Goal: Task Accomplishment & Management: Use online tool/utility

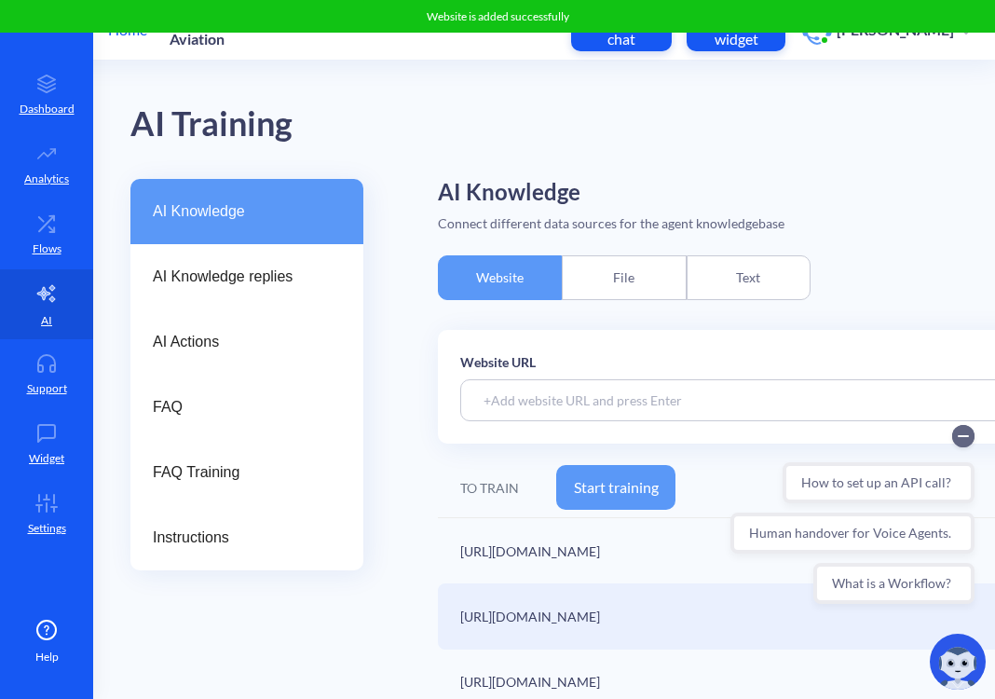
click at [526, 137] on div "AI Training" at bounding box center [638, 120] width 1016 height 118
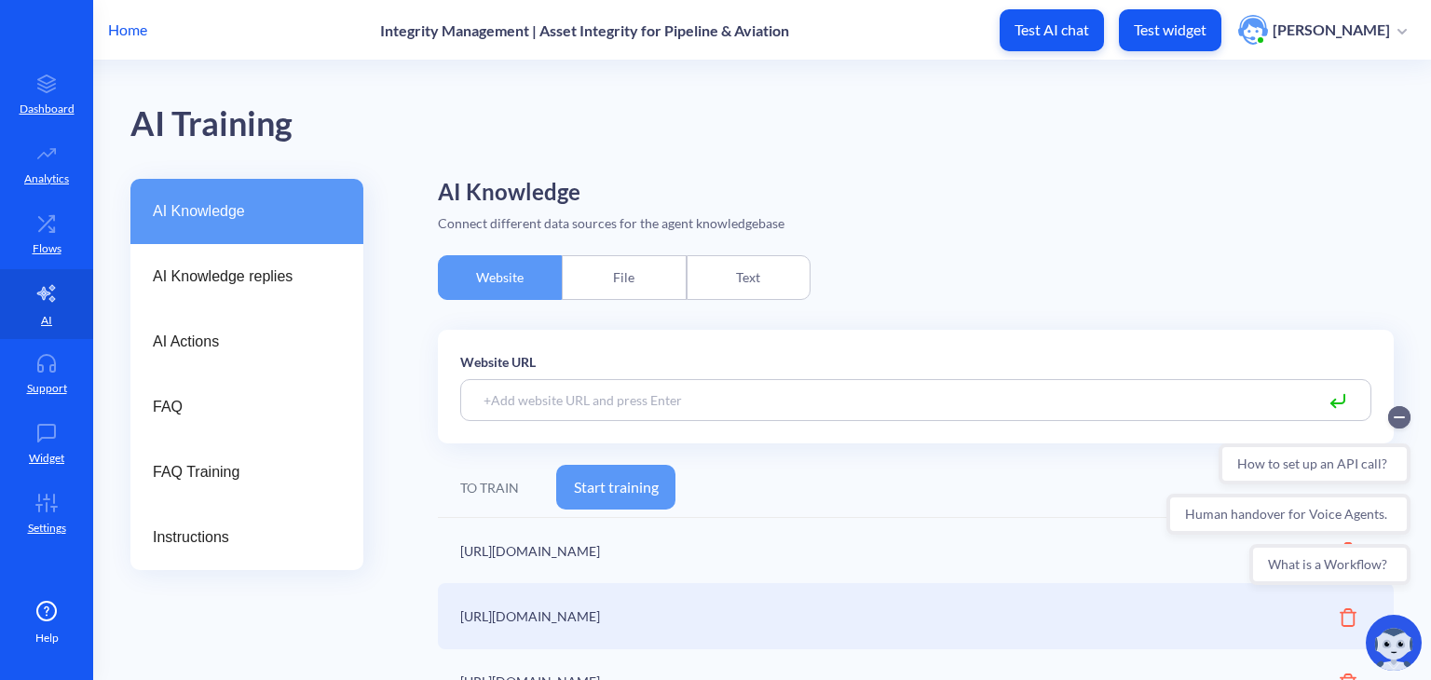
scroll to position [97, 0]
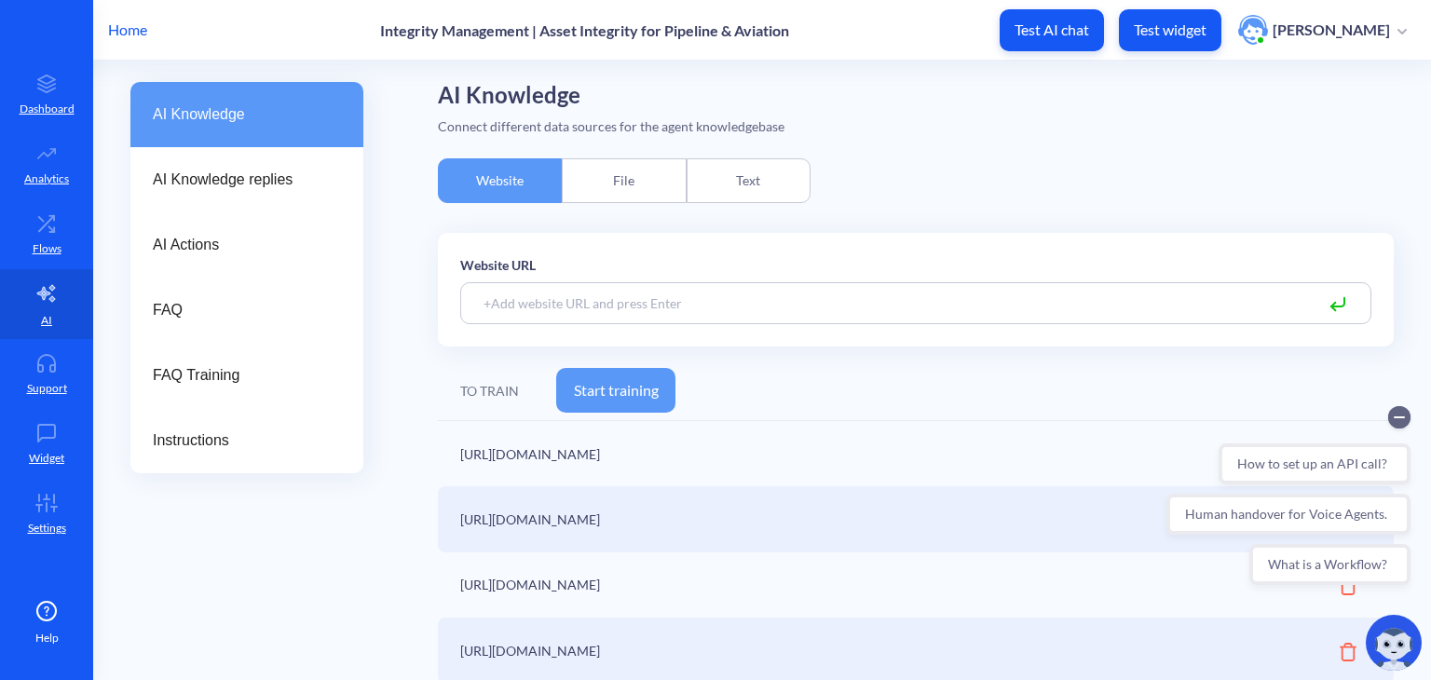
click at [626, 394] on button "Start training" at bounding box center [615, 390] width 119 height 45
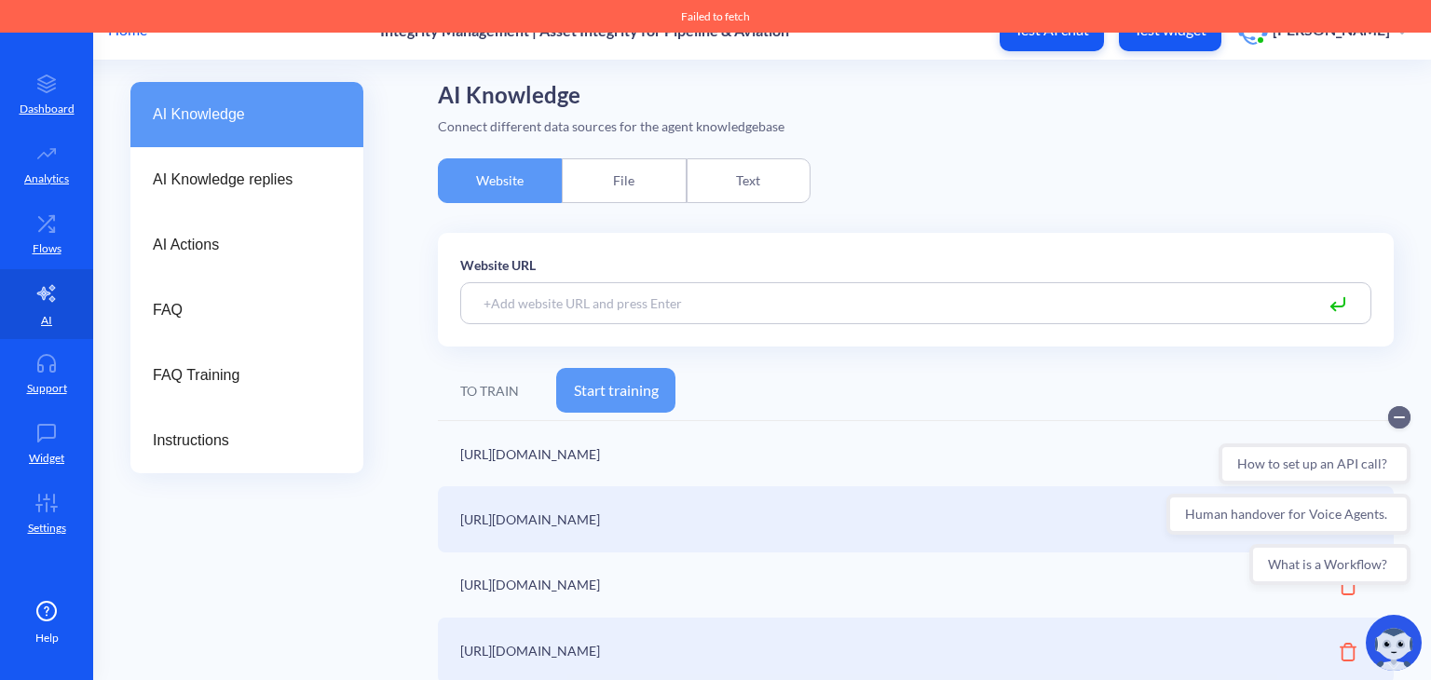
click at [626, 394] on button "Start training" at bounding box center [615, 390] width 119 height 45
drag, startPoint x: 621, startPoint y: 415, endPoint x: 614, endPoint y: 399, distance: 17.5
click at [614, 399] on div "TO TRAIN Start training" at bounding box center [916, 392] width 956 height 60
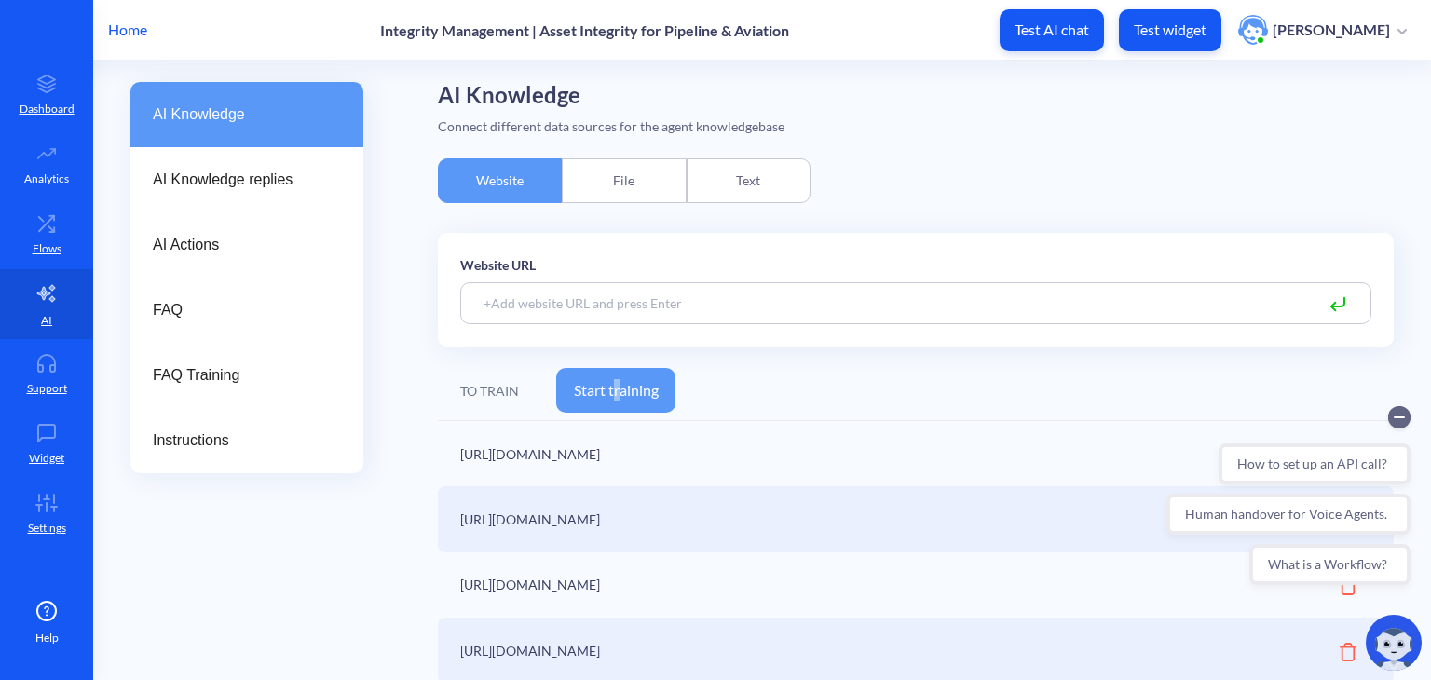
click at [614, 399] on button "Start training" at bounding box center [615, 390] width 119 height 45
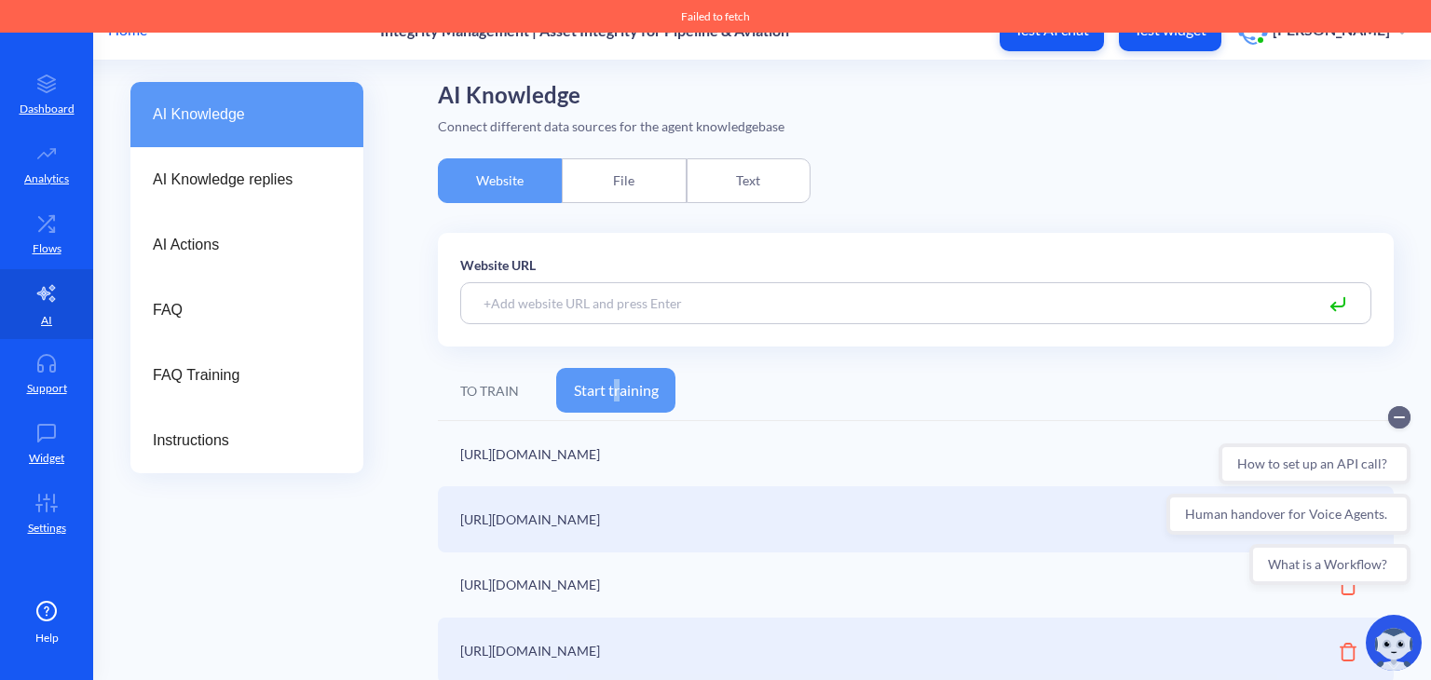
click at [610, 396] on button "Start training" at bounding box center [615, 390] width 119 height 45
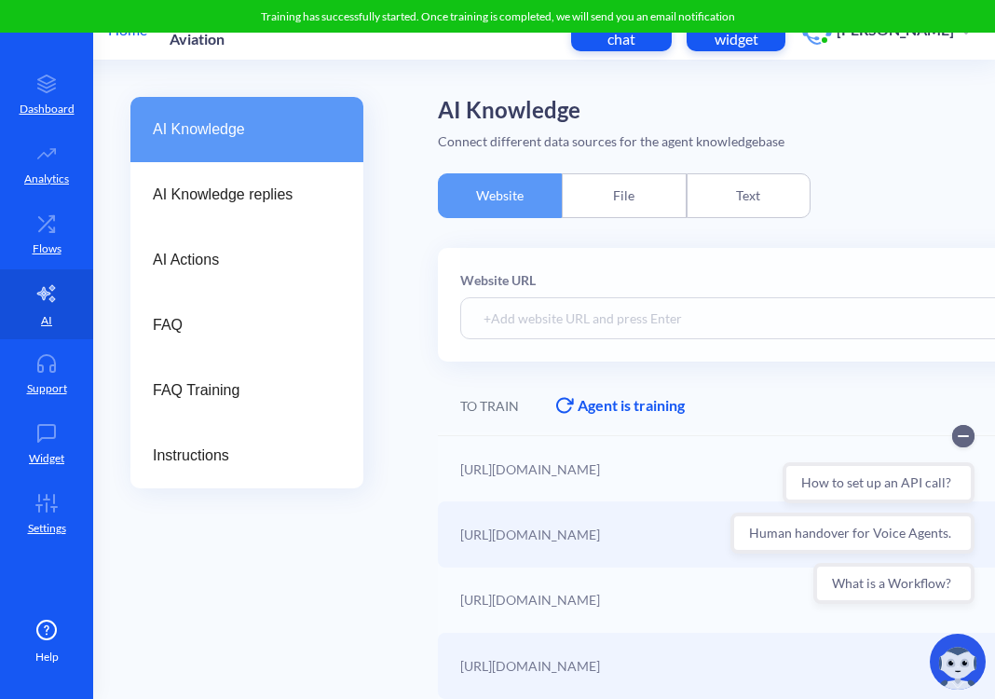
scroll to position [84, 0]
click at [550, 304] on div at bounding box center [814, 305] width 708 height 114
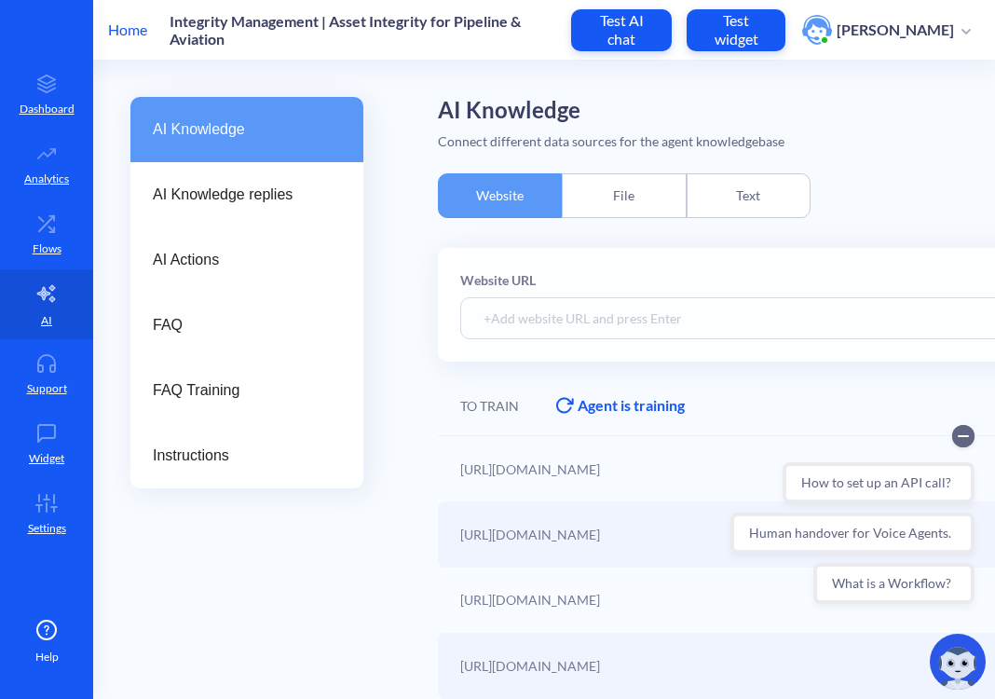
click at [550, 307] on div at bounding box center [814, 305] width 708 height 114
click at [581, 325] on div at bounding box center [814, 305] width 708 height 114
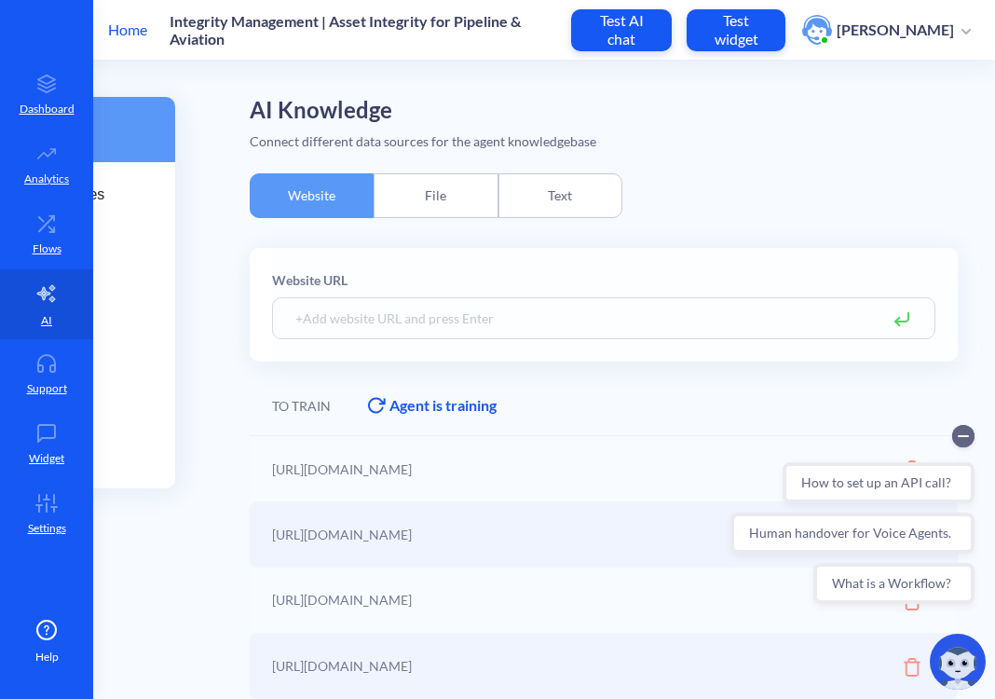
click at [685, 328] on div at bounding box center [626, 305] width 708 height 114
click at [460, 303] on div at bounding box center [626, 305] width 708 height 114
click at [299, 307] on div at bounding box center [626, 305] width 708 height 114
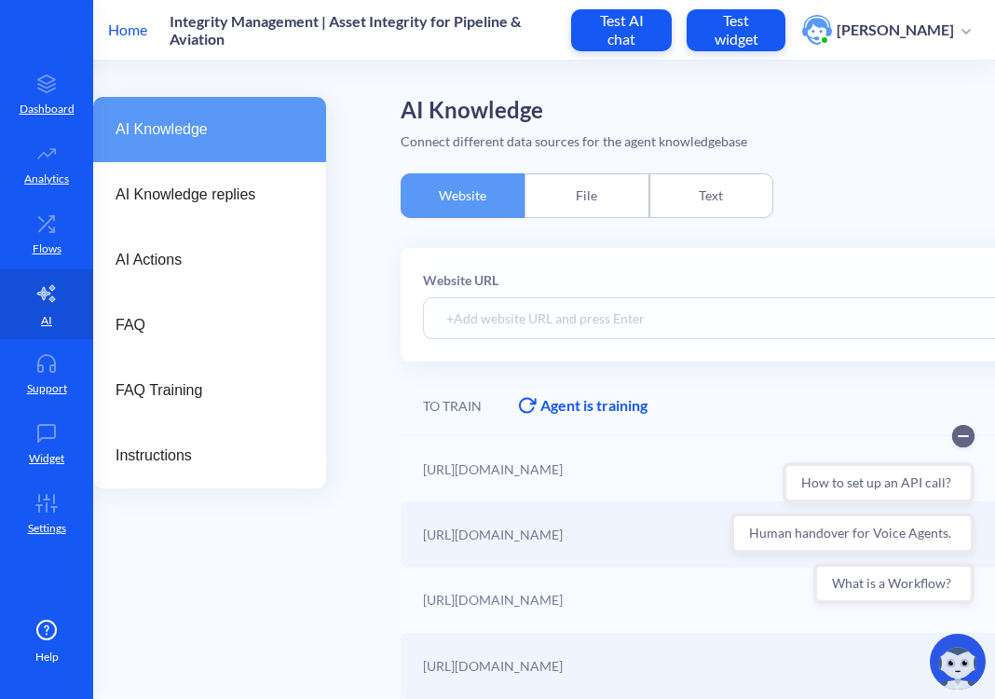
scroll to position [84, 34]
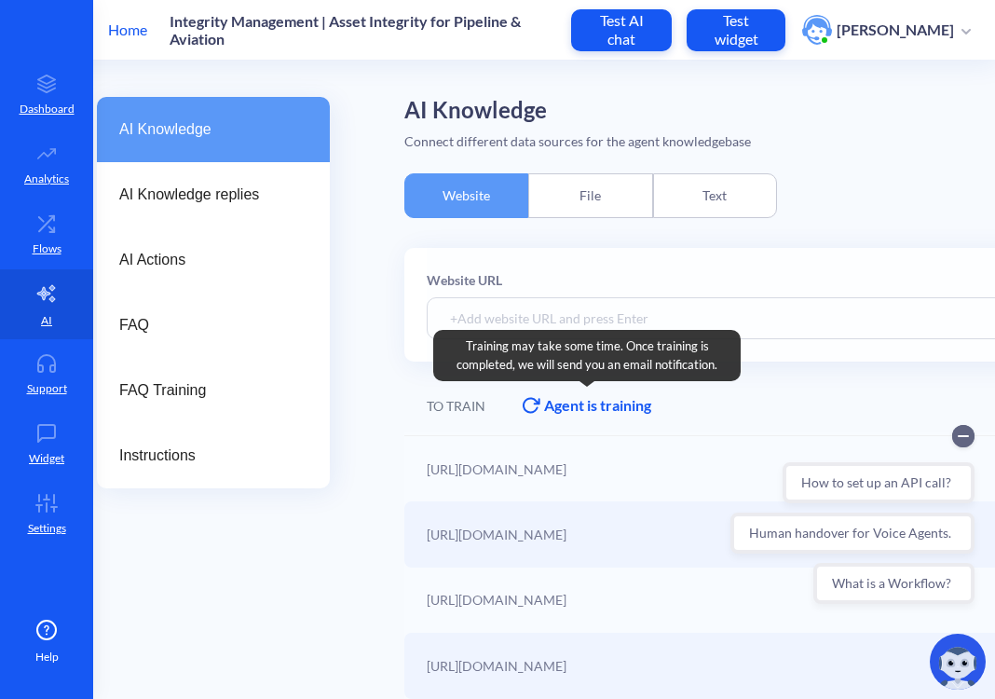
click at [555, 400] on div "Agent is training" at bounding box center [597, 405] width 107 height 22
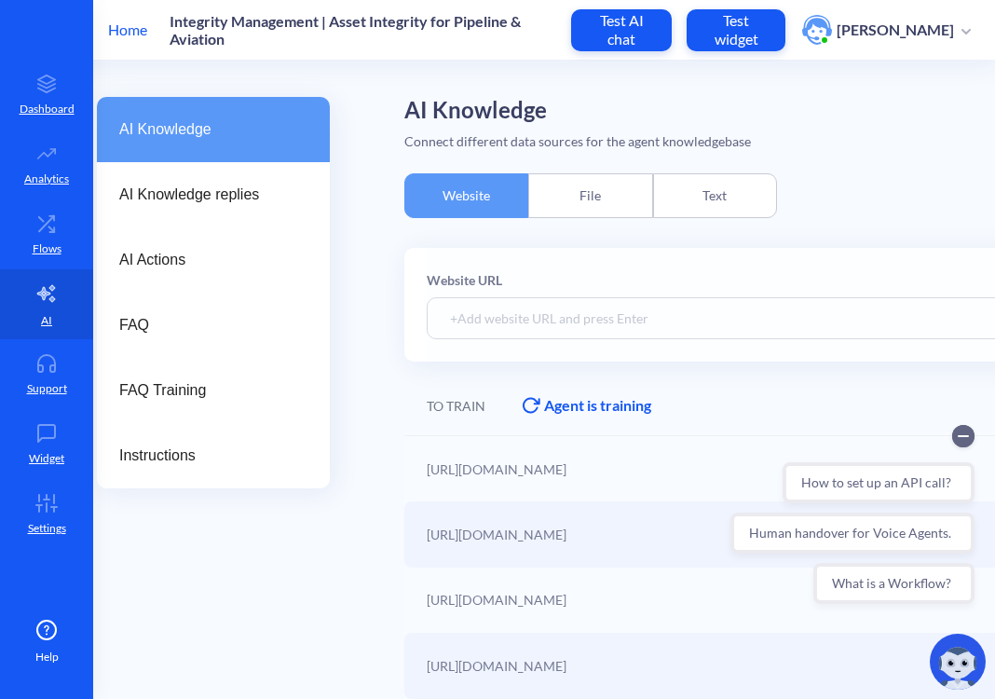
click at [448, 396] on div "TO TRAIN" at bounding box center [456, 406] width 59 height 20
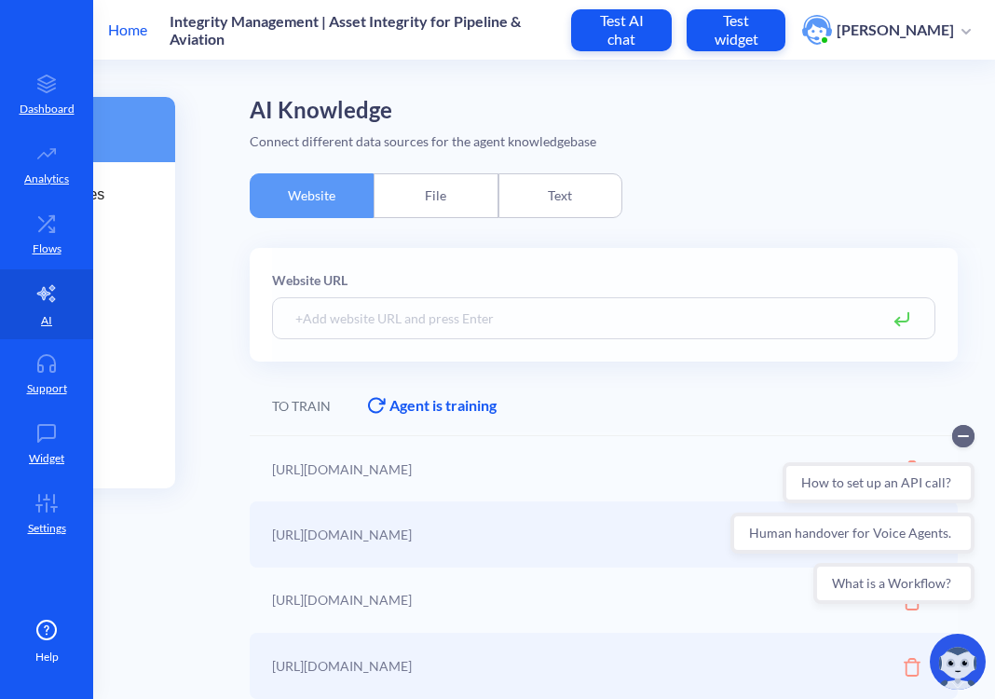
click at [455, 293] on div at bounding box center [626, 305] width 708 height 114
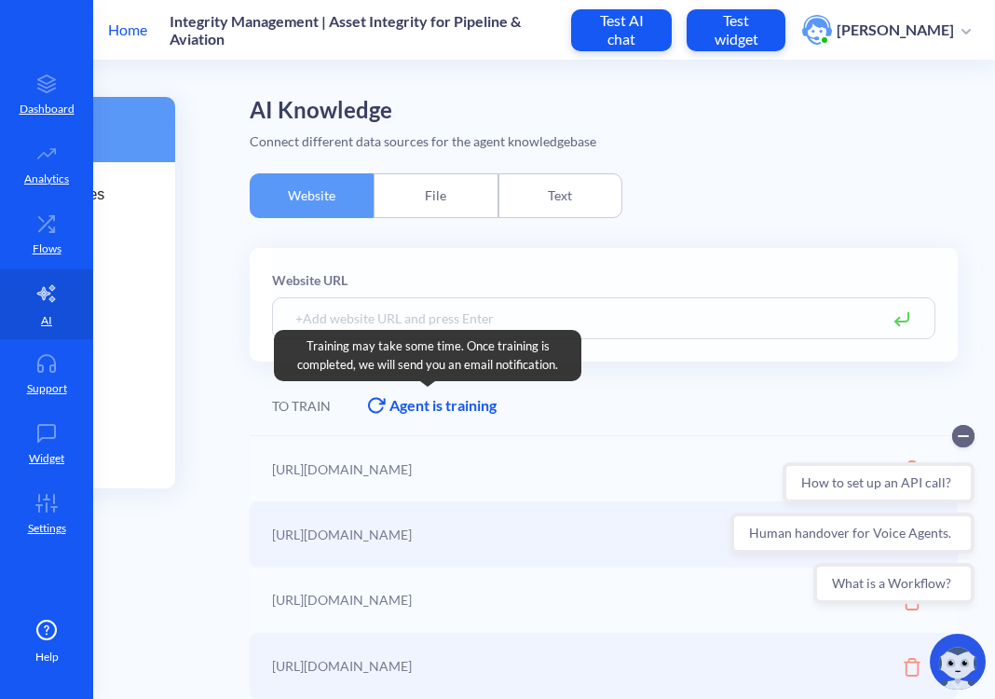
click at [415, 411] on div "Agent is training" at bounding box center [442, 405] width 107 height 22
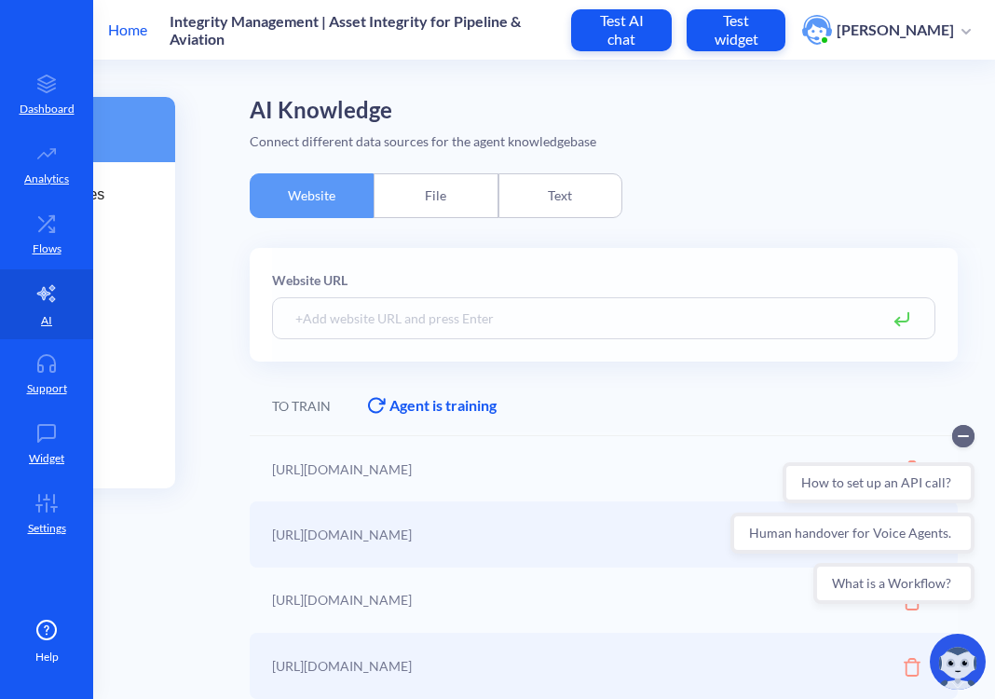
scroll to position [0, 194]
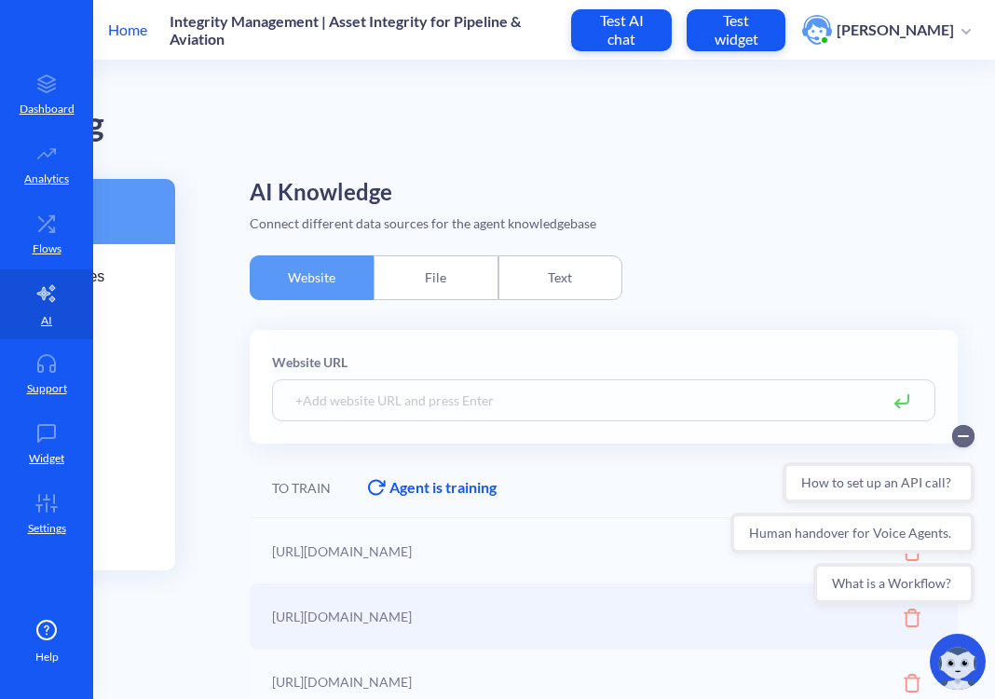
click at [357, 153] on div "AI Training" at bounding box center [450, 120] width 1016 height 118
click at [23, 146] on link "Analytics" at bounding box center [46, 165] width 93 height 70
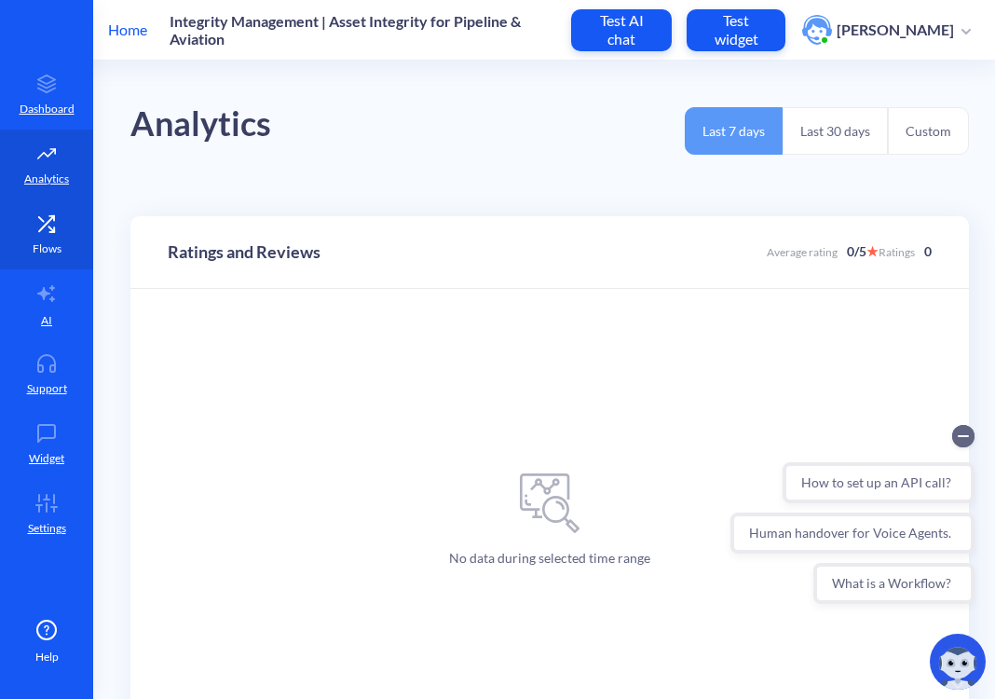
click at [57, 205] on link "Flows" at bounding box center [46, 234] width 93 height 70
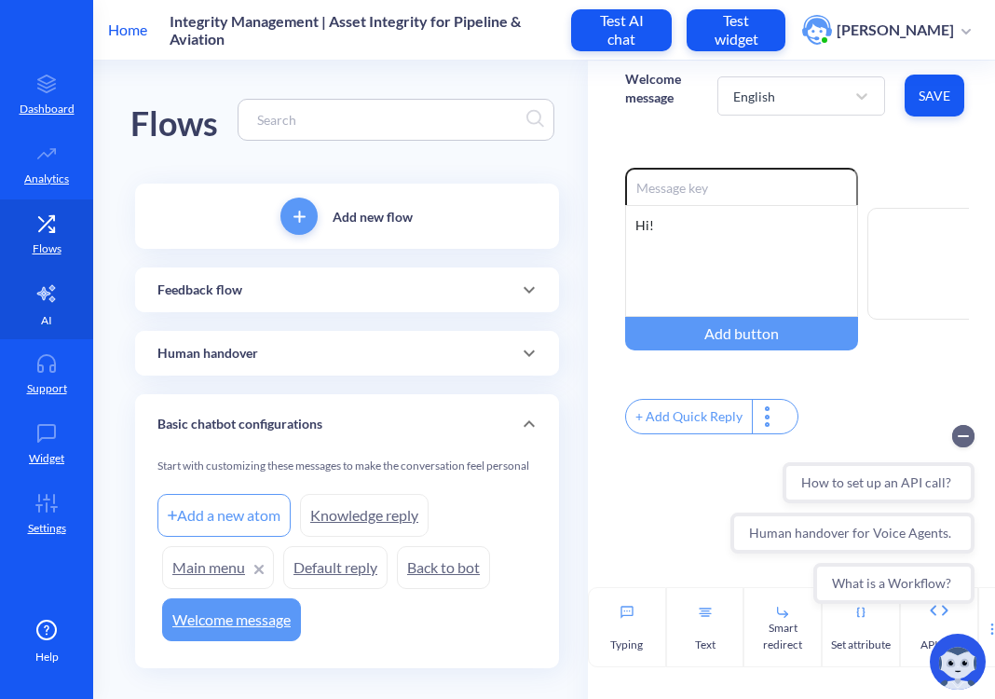
click at [57, 295] on icon at bounding box center [46, 293] width 22 height 22
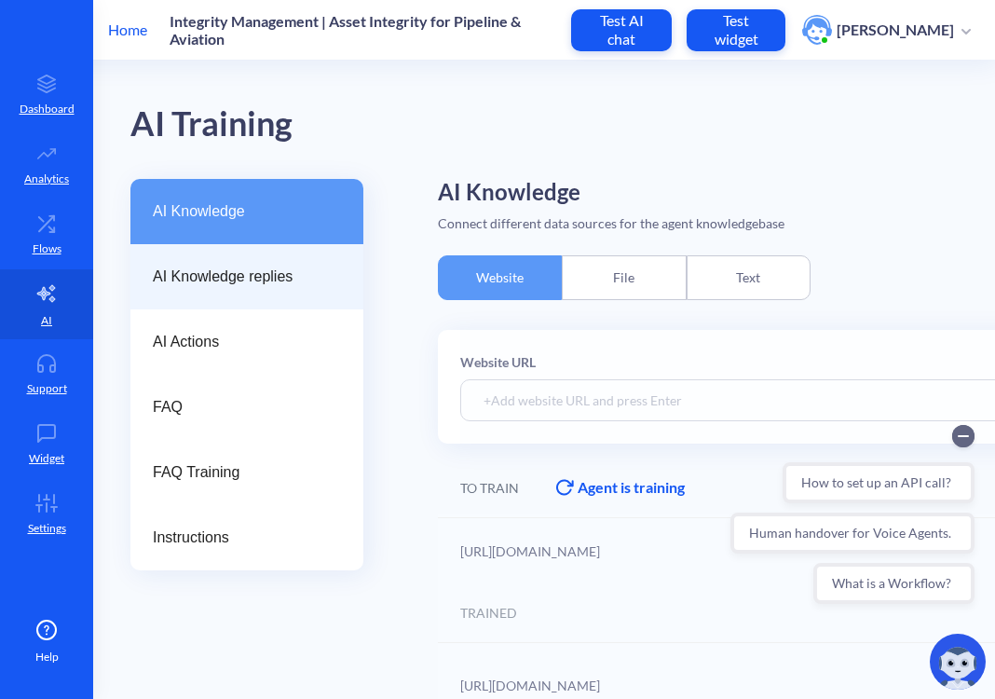
click at [221, 280] on span "AI Knowledge replies" at bounding box center [239, 277] width 173 height 22
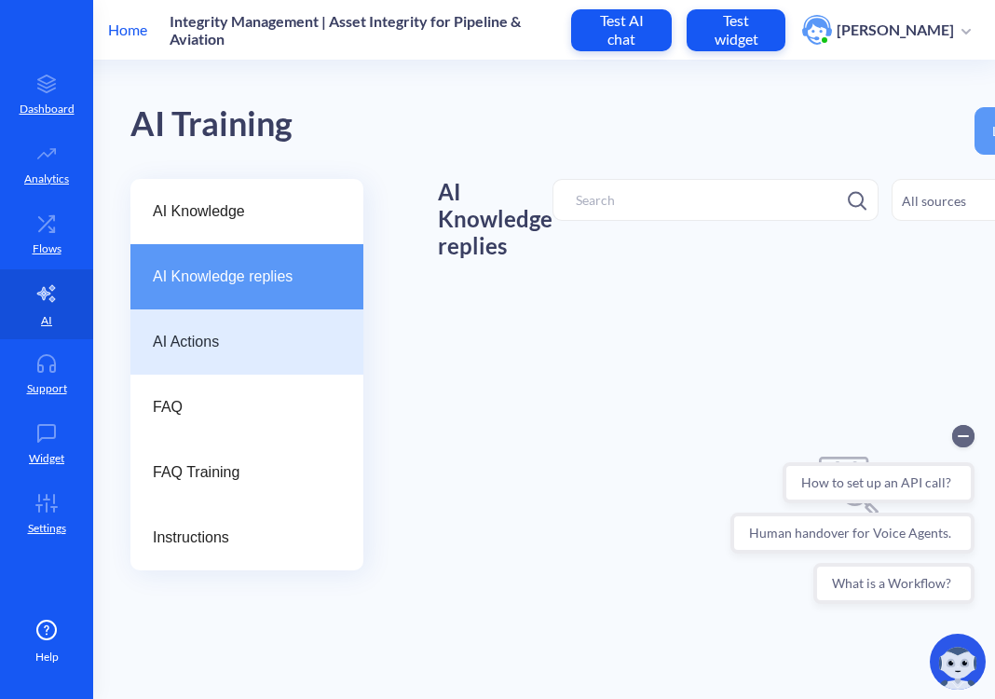
click at [291, 325] on div "AI Actions" at bounding box center [246, 341] width 233 height 65
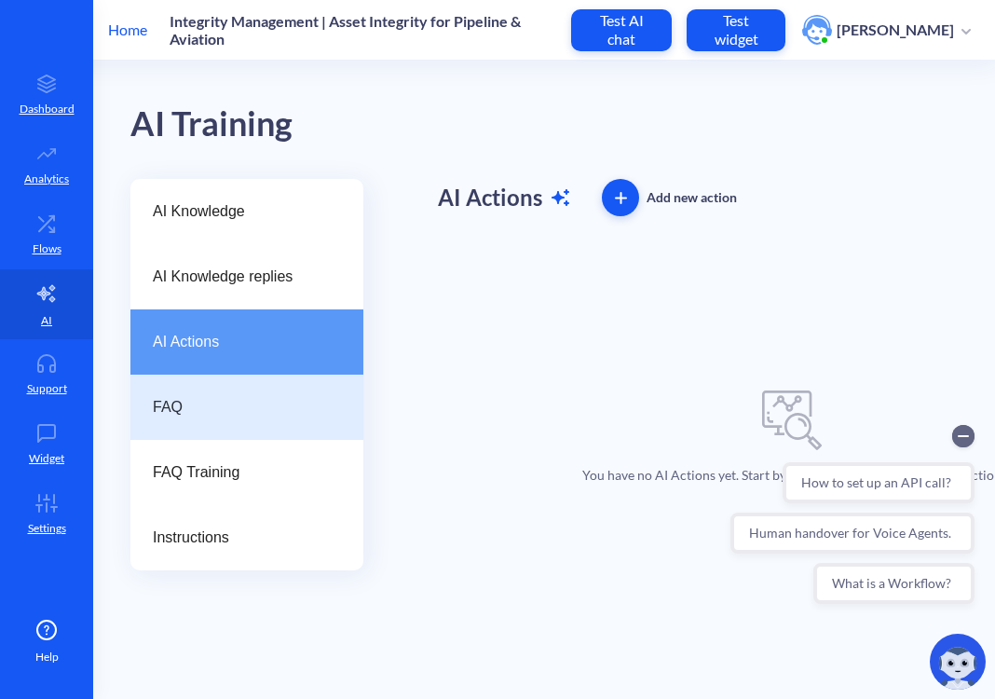
click at [239, 395] on div "FAQ" at bounding box center [246, 407] width 233 height 65
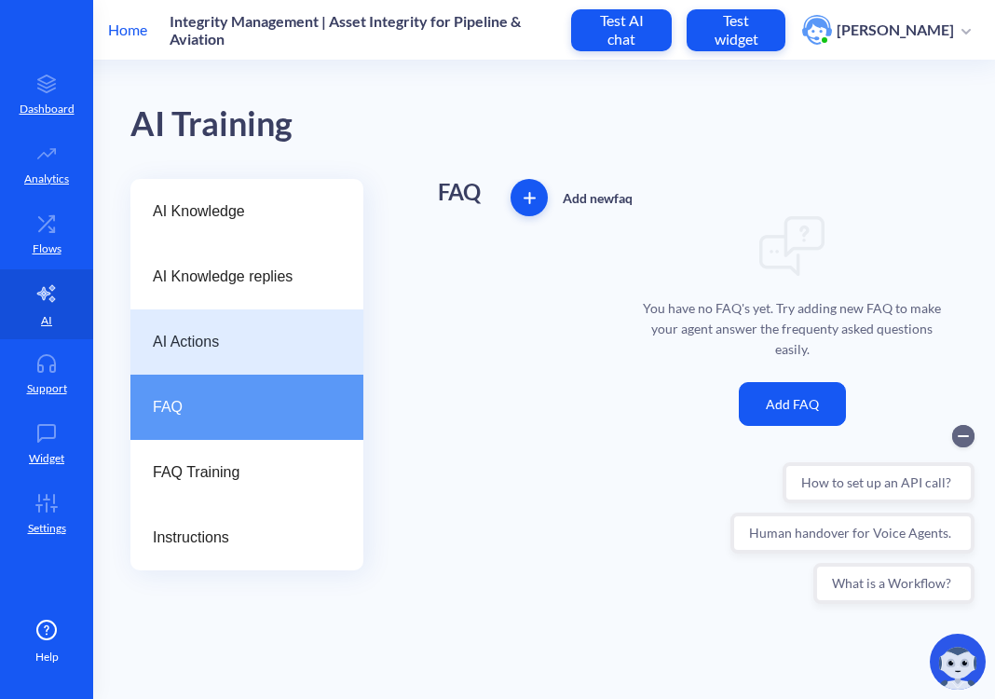
click at [263, 338] on span "AI Actions" at bounding box center [239, 342] width 173 height 22
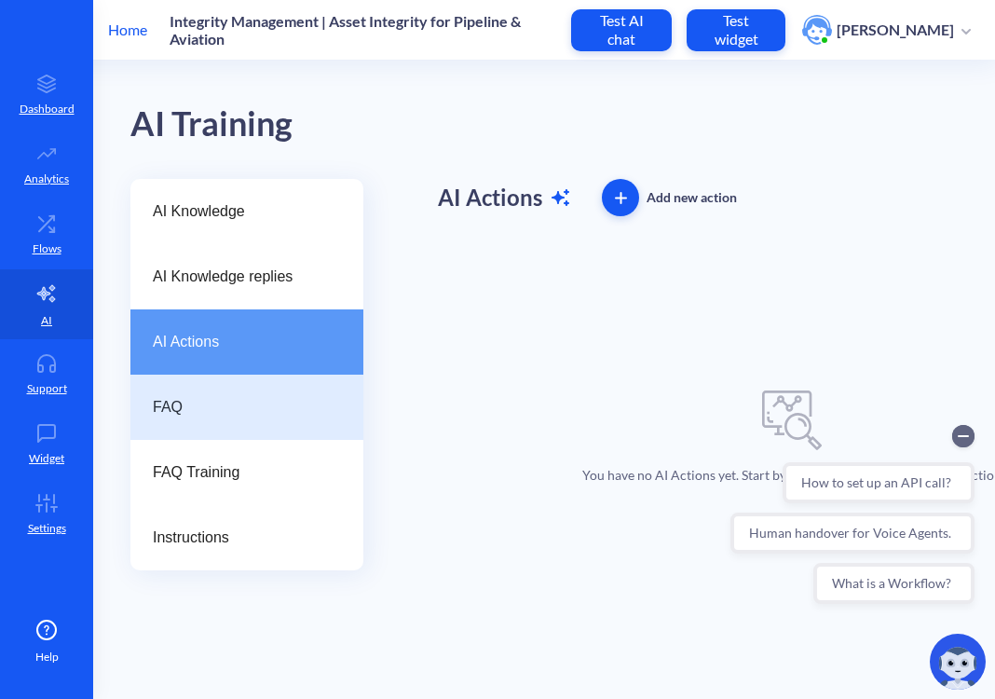
click at [253, 411] on span "FAQ" at bounding box center [239, 407] width 173 height 22
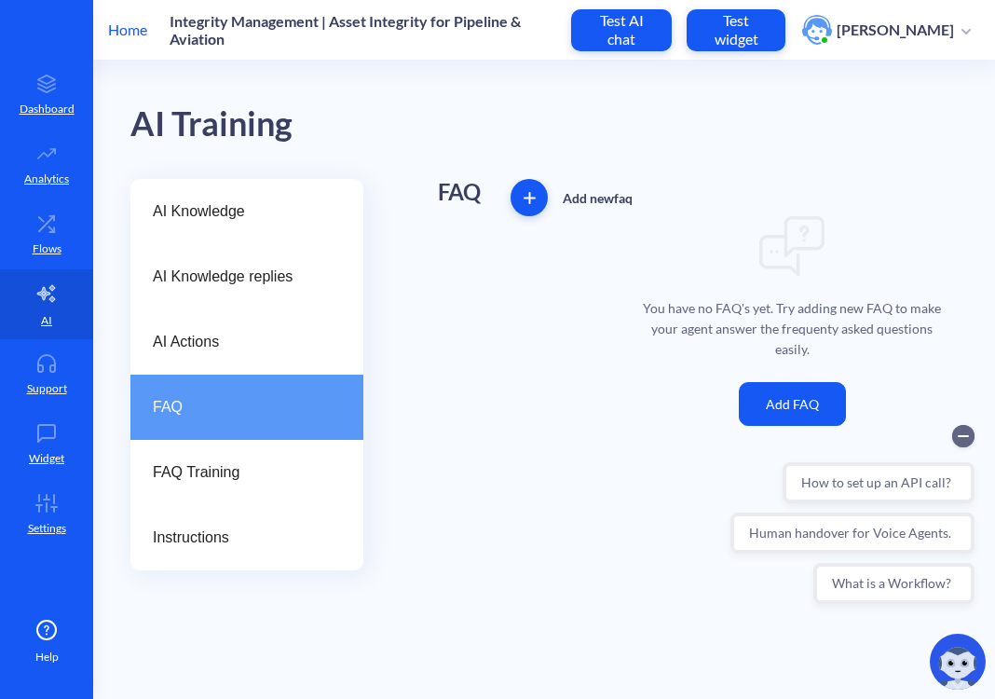
click at [806, 400] on button "Add FAQ" at bounding box center [792, 404] width 107 height 44
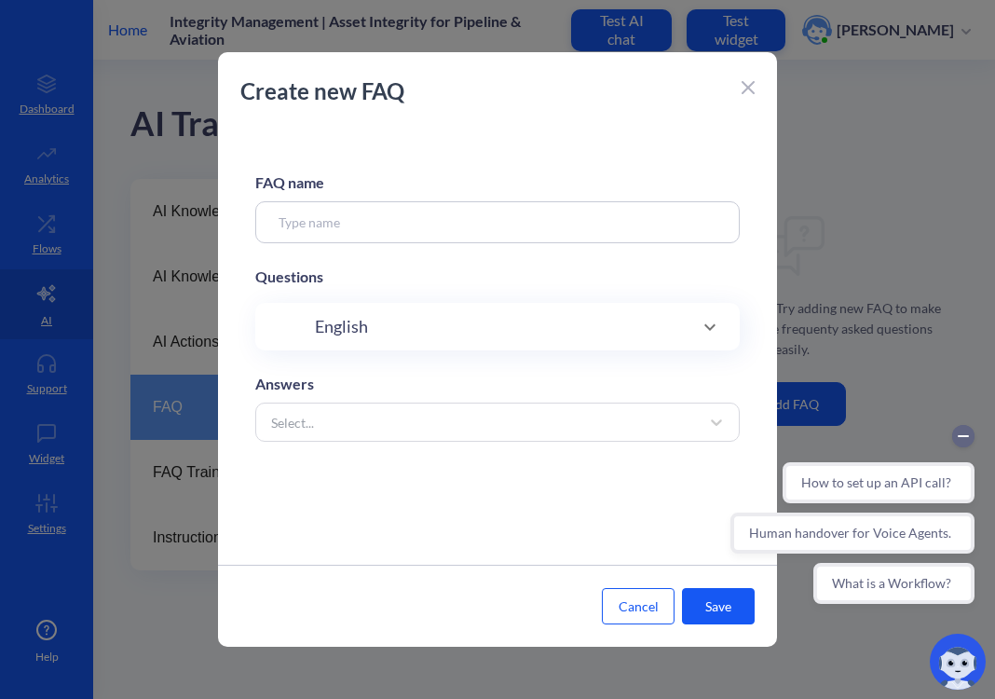
click at [442, 220] on input at bounding box center [497, 222] width 485 height 42
click at [389, 225] on input at bounding box center [497, 222] width 485 height 42
paste input "What is TEAM360?"
type input "What is TEAM360?"
click at [405, 460] on div "FAQ name What is TEAM360? Questions English Answers Select..." at bounding box center [497, 346] width 559 height 438
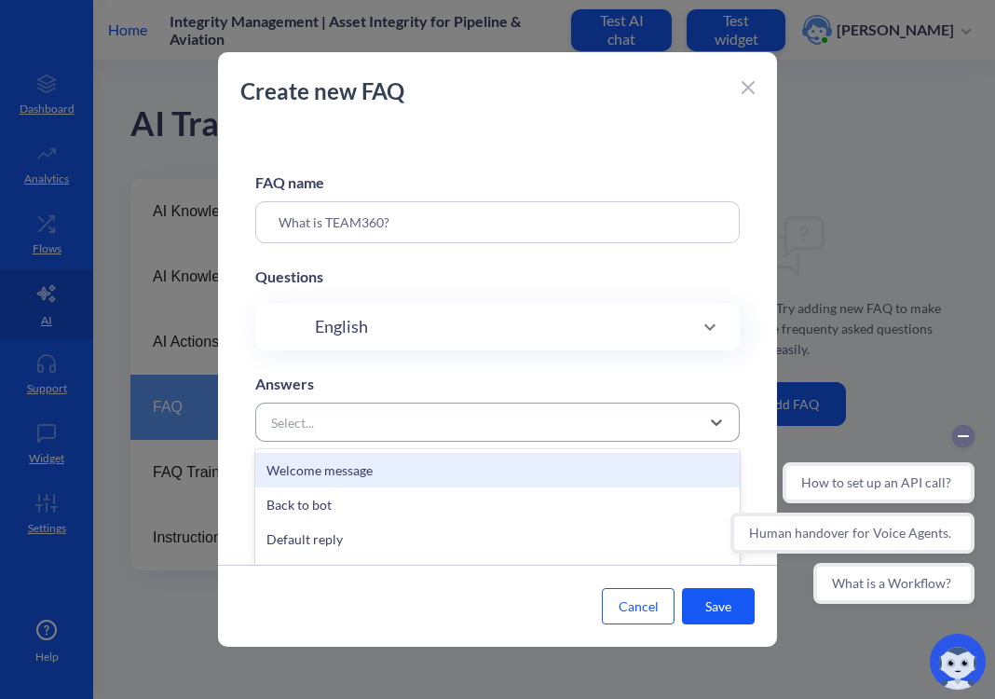
click at [370, 433] on div "Select..." at bounding box center [481, 422] width 438 height 34
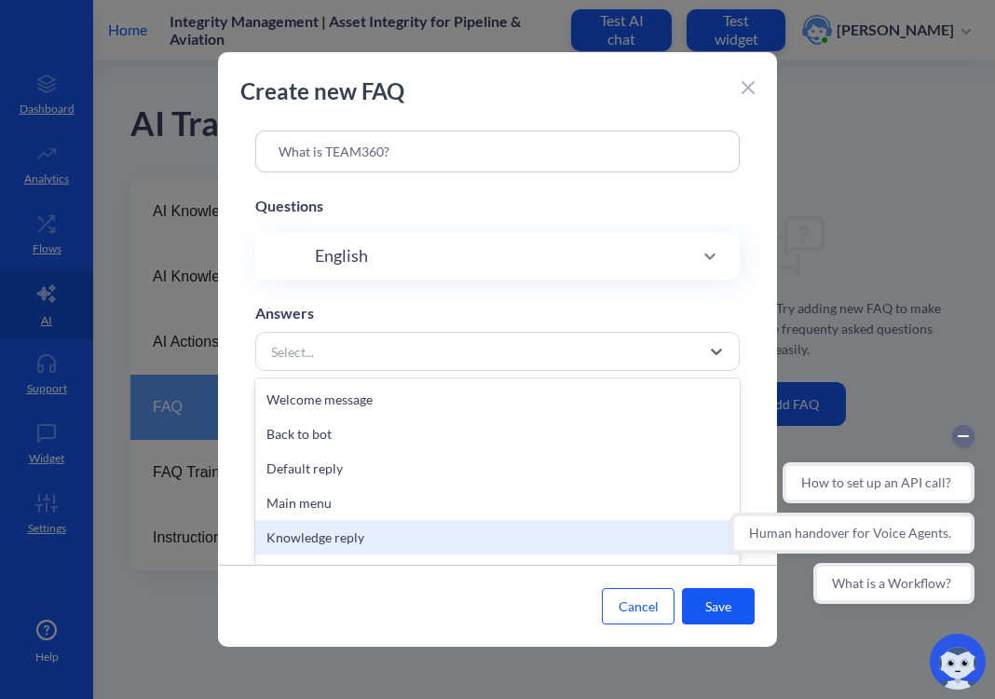
click at [370, 532] on div "Knowledge reply" at bounding box center [497, 537] width 485 height 34
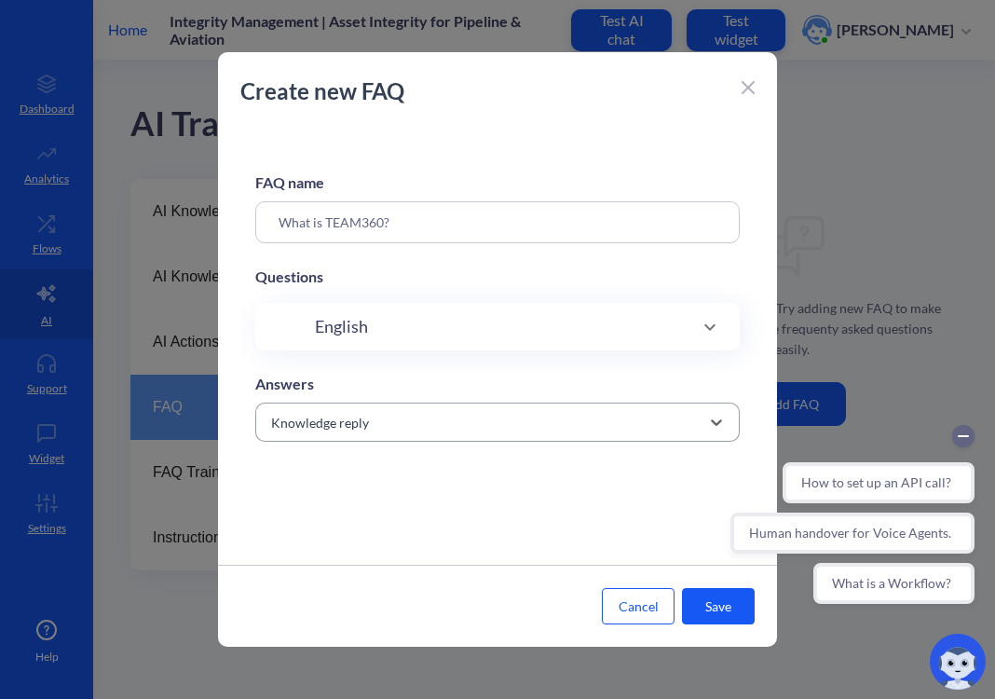
click at [329, 435] on div "Knowledge reply" at bounding box center [481, 422] width 438 height 34
click at [261, 362] on div "FAQ name What is TEAM360? Questions English Answers Knowledge reply" at bounding box center [497, 346] width 559 height 438
click at [313, 417] on div "Knowledge reply" at bounding box center [320, 423] width 98 height 20
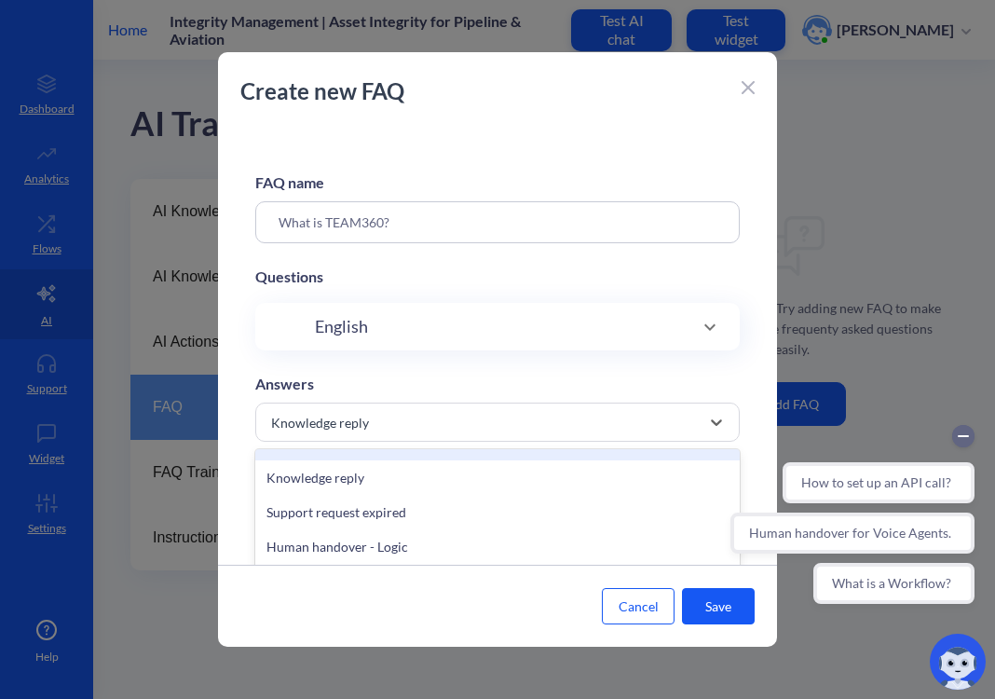
scroll to position [136, 0]
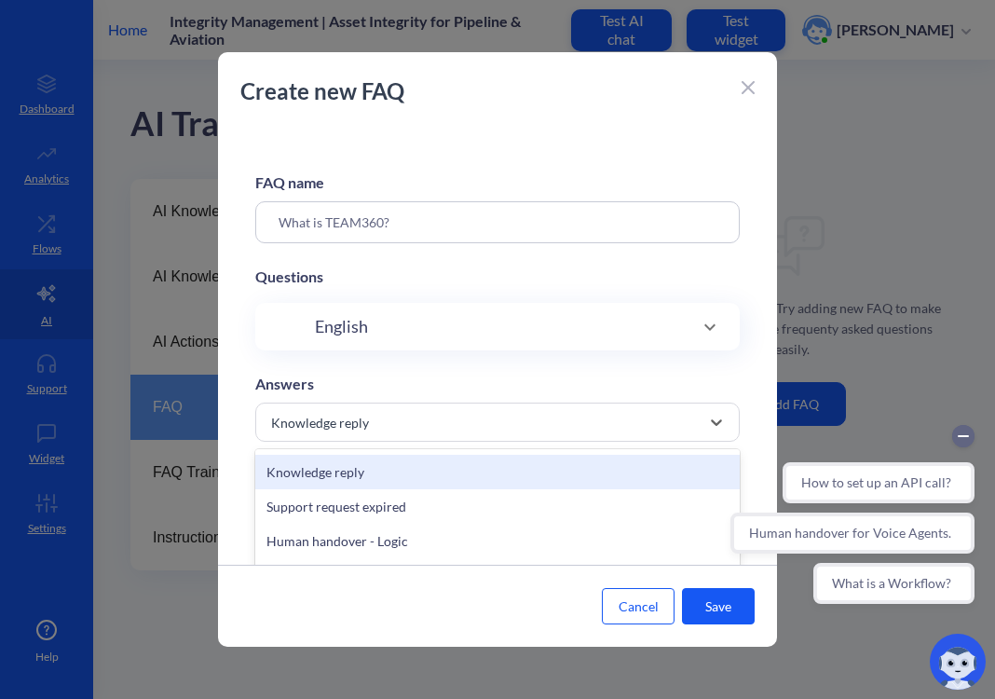
click at [342, 485] on div "Knowledge reply" at bounding box center [497, 472] width 485 height 34
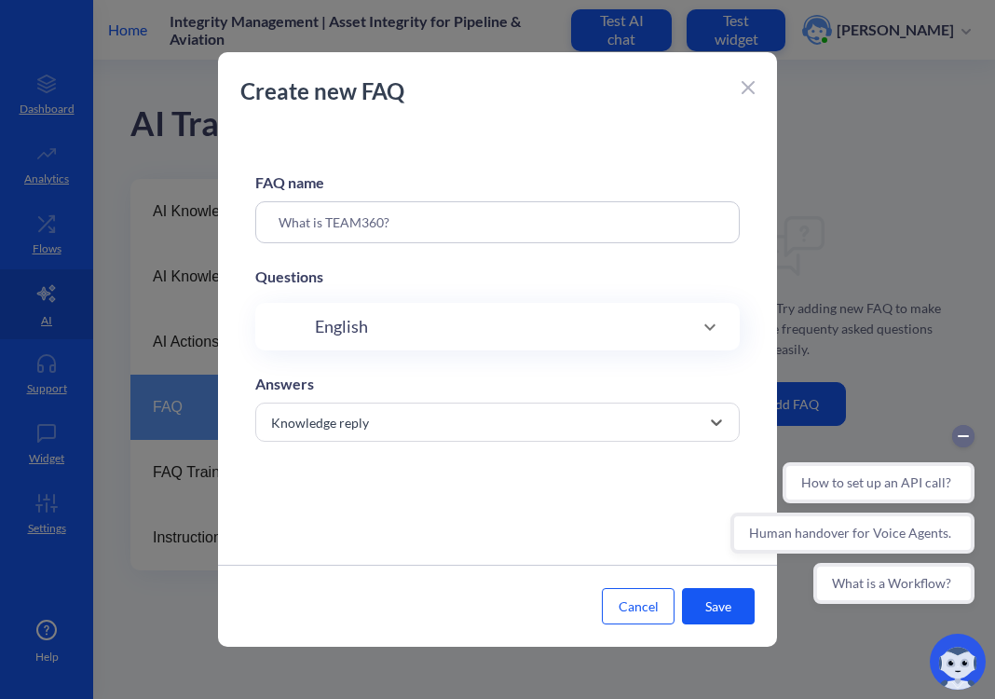
click at [712, 614] on button "Save" at bounding box center [718, 606] width 73 height 36
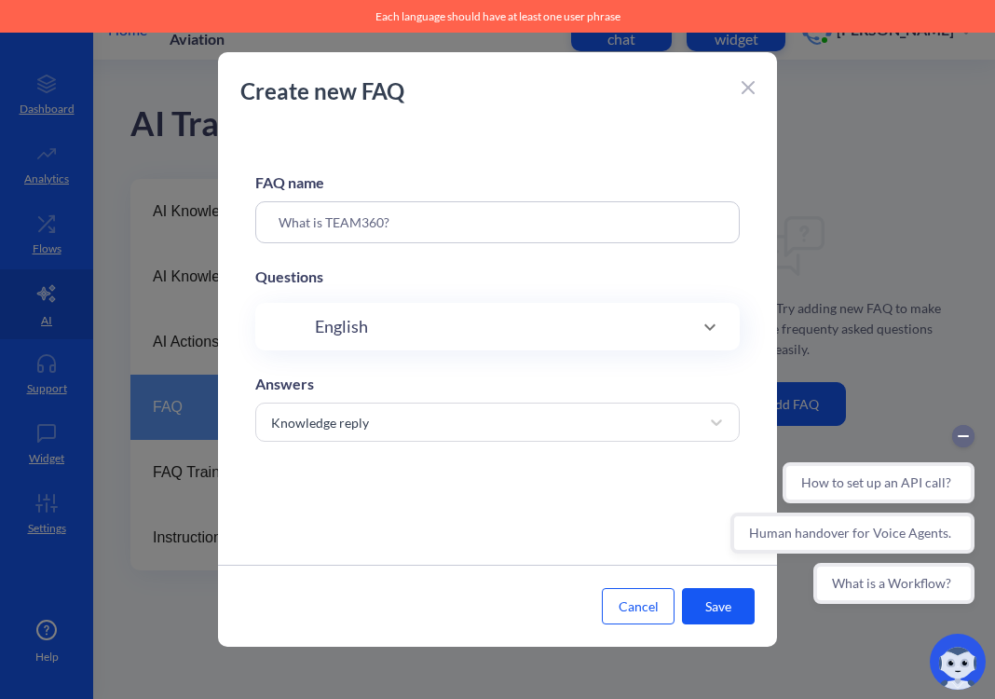
click at [732, 606] on div "How to set up an API call? Human handover for Voice Agents. What is a Workflow?" at bounding box center [852, 514] width 266 height 201
click at [484, 313] on div "English" at bounding box center [497, 327] width 485 height 48
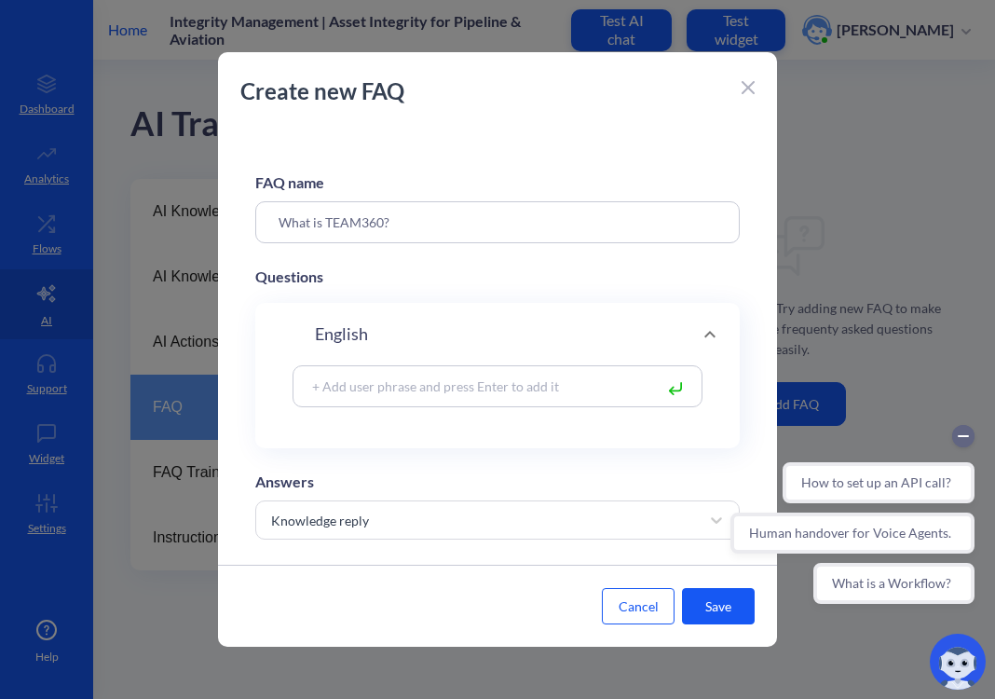
click at [457, 262] on div "FAQ name What is TEAM360? Questions English Answers Knowledge reply" at bounding box center [497, 346] width 559 height 438
click at [711, 612] on button "Save" at bounding box center [718, 606] width 73 height 36
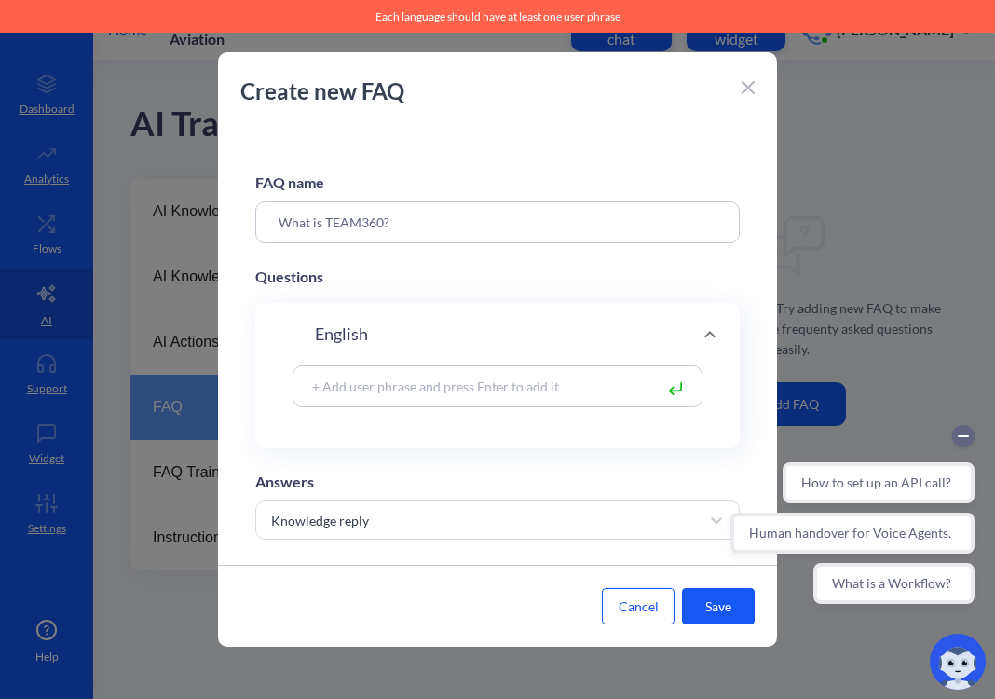
click at [492, 362] on div "English" at bounding box center [497, 334] width 485 height 62
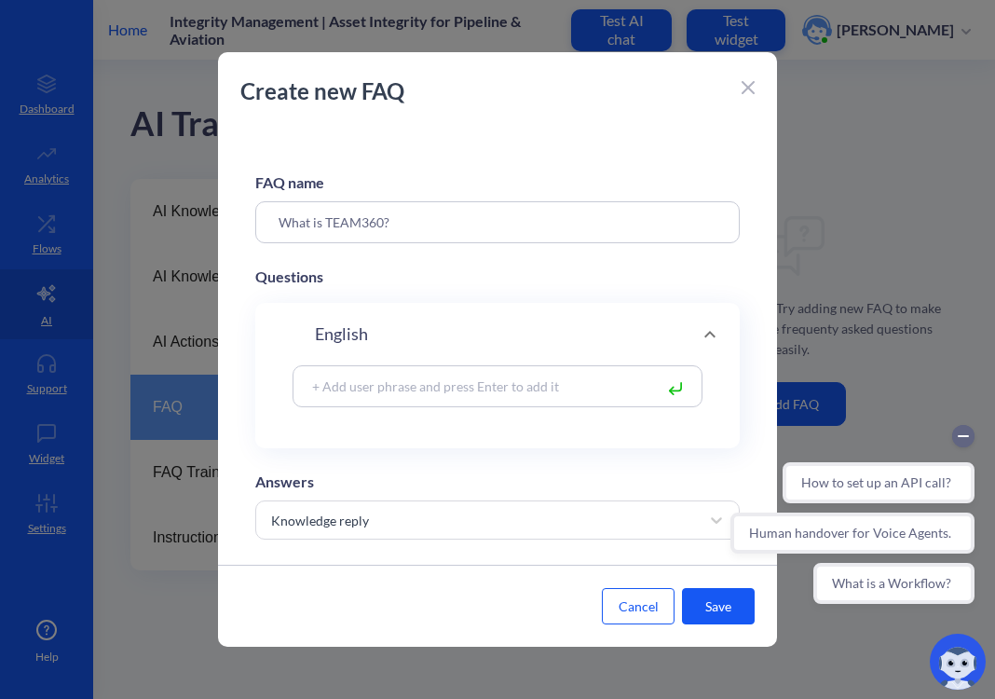
click at [400, 333] on div "English" at bounding box center [498, 333] width 410 height 25
click at [722, 614] on button "Save" at bounding box center [718, 606] width 73 height 36
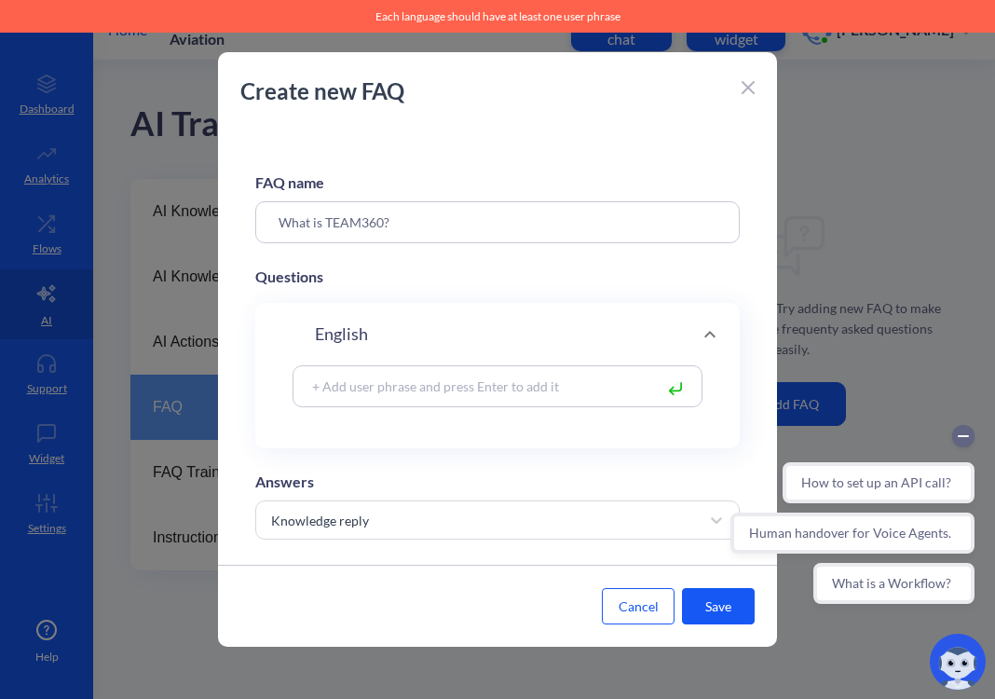
click at [619, 234] on input "What is TEAM360?" at bounding box center [497, 222] width 485 height 42
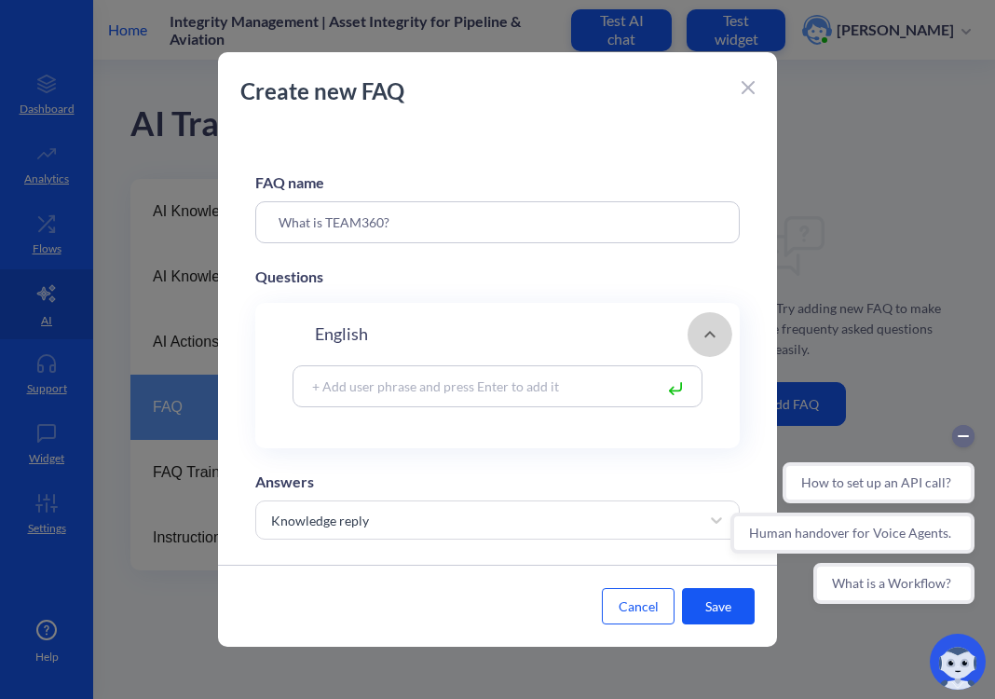
click at [701, 348] on div at bounding box center [710, 334] width 45 height 45
click at [559, 388] on input at bounding box center [478, 385] width 350 height 21
paste input "TEAM360 is TEAM Inc.’s connected integrity ecosystem that unifies inspection, r…"
drag, startPoint x: 621, startPoint y: 393, endPoint x: 591, endPoint y: 396, distance: 29.9
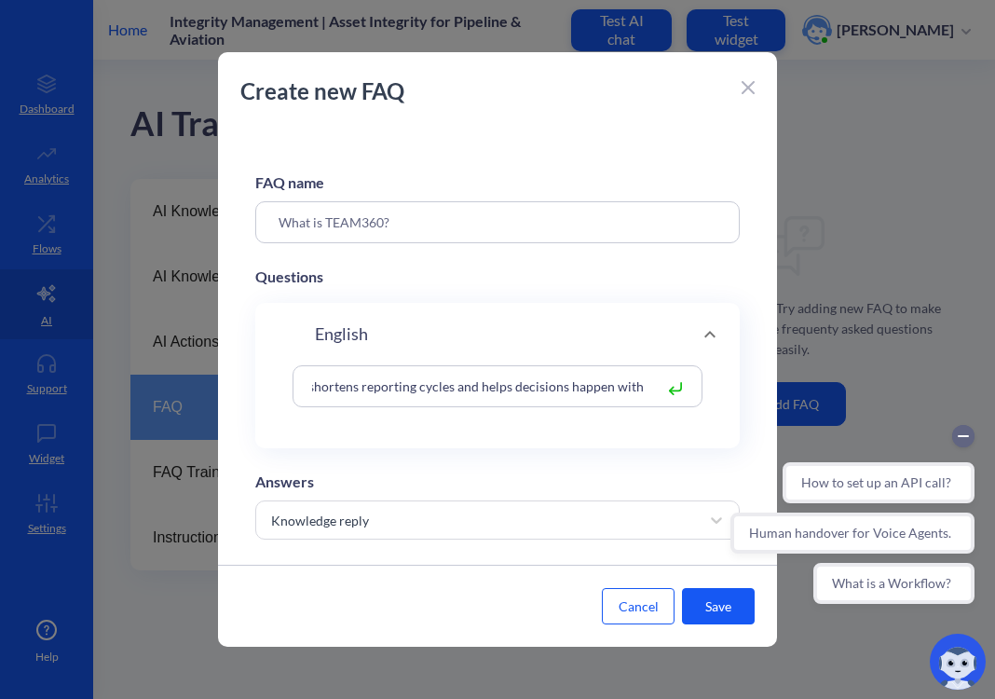
click at [591, 396] on input "TEAM360 is TEAM Inc.’s connected integrity ecosystem that unifies inspection, r…" at bounding box center [478, 385] width 350 height 21
type input "TEAM360 is TEAM Inc.’s connected integrity ecosystem that unifies inspection, r…"
click at [394, 398] on div "TEAM360 is TEAM Inc.’s connected integrity ecosystem that unifies inspection, r…" at bounding box center [498, 386] width 410 height 42
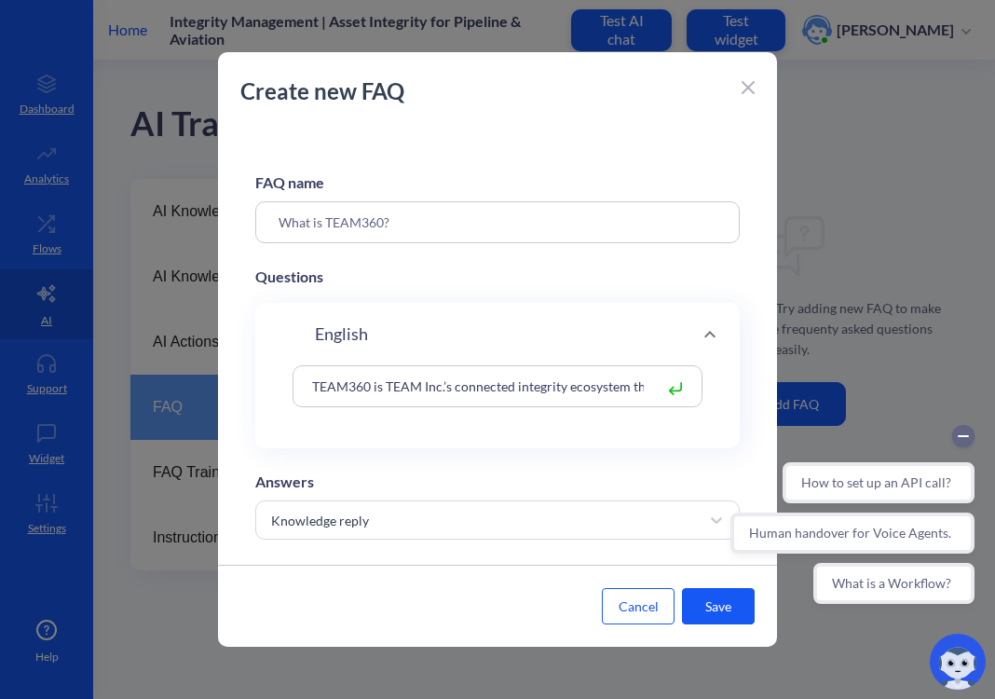
click at [394, 398] on div "TEAM360 is TEAM Inc.’s connected integrity ecosystem that unifies inspection, r…" at bounding box center [498, 386] width 410 height 42
click at [385, 393] on input "TEAM360 is TEAM Inc.’s connected integrity ecosystem that unifies inspection, r…" at bounding box center [478, 385] width 350 height 21
click at [354, 380] on input at bounding box center [478, 385] width 350 height 21
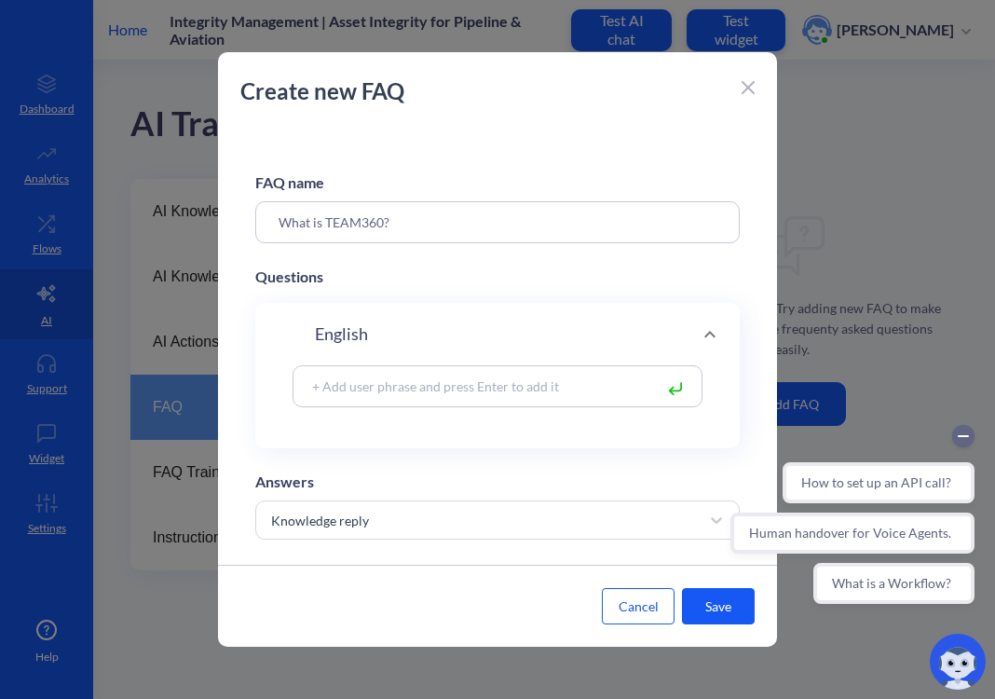
paste input "TEAM360 is TEAM Inc.’s connected integrity ecosystem that unifies inspection, r…"
click at [551, 390] on input "TEAM360 is TEAM Inc.’s connected integrity ecosystem that unifies inspection, r…" at bounding box center [478, 385] width 350 height 21
paste input "Want a quick call to see if it fits your assets? I can connect y"
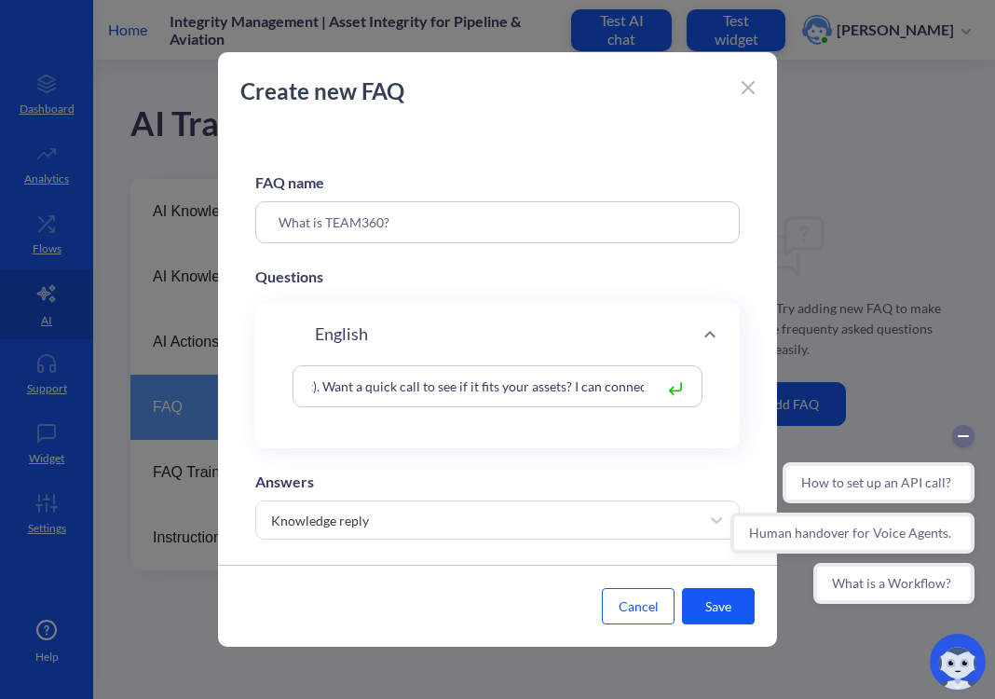
drag, startPoint x: 546, startPoint y: 392, endPoint x: 403, endPoint y: 389, distance: 143.5
click at [403, 389] on input "TEAM360 is TEAM Inc.’s connected integrity ecosystem that unifies inspection, r…" at bounding box center [478, 385] width 350 height 21
click at [542, 385] on input "TEAM360 is TEAM Inc.’s connected integrity ecosystem that unifies inspection, r…" at bounding box center [478, 385] width 350 height 21
drag, startPoint x: 554, startPoint y: 388, endPoint x: 656, endPoint y: 392, distance: 101.7
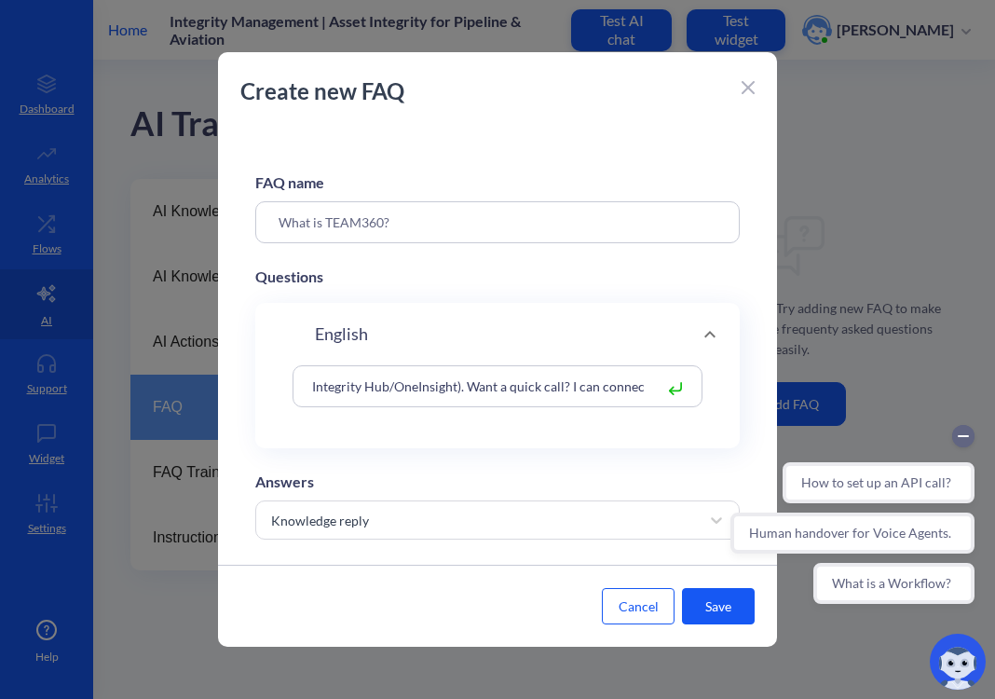
click at [656, 392] on div "TEAM360 is TEAM Inc.’s connected integrity ecosystem that unifies inspection, r…" at bounding box center [498, 386] width 410 height 42
paste input "ou with a specialist."
type input "TEAM360 is TEAM Inc.’s connected integrity ecosystem that unifies inspection, r…"
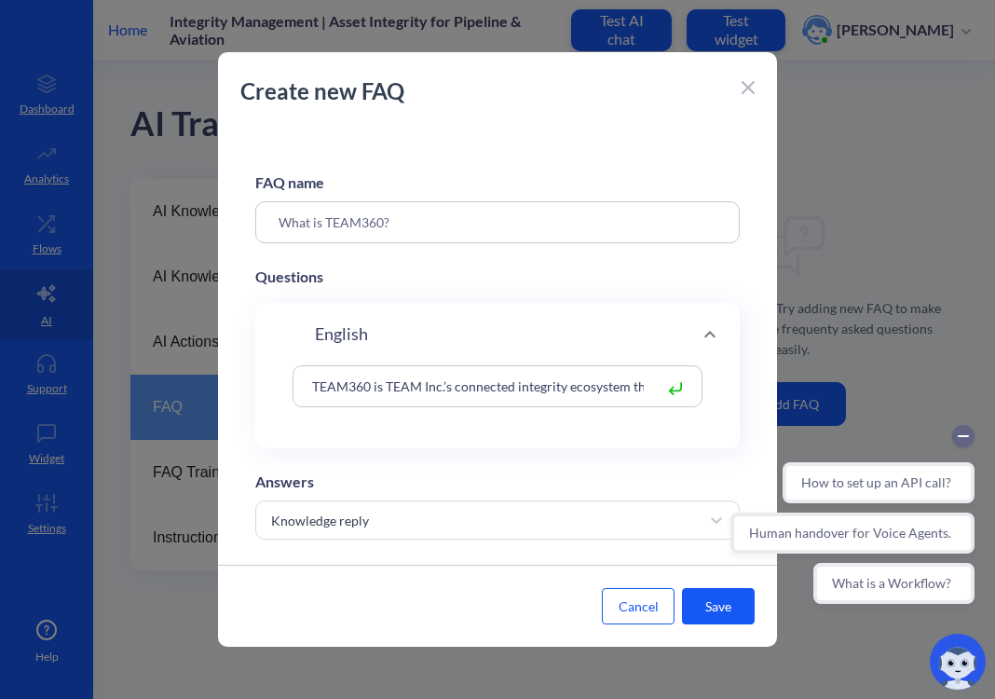
click at [715, 609] on button "Save" at bounding box center [718, 606] width 73 height 36
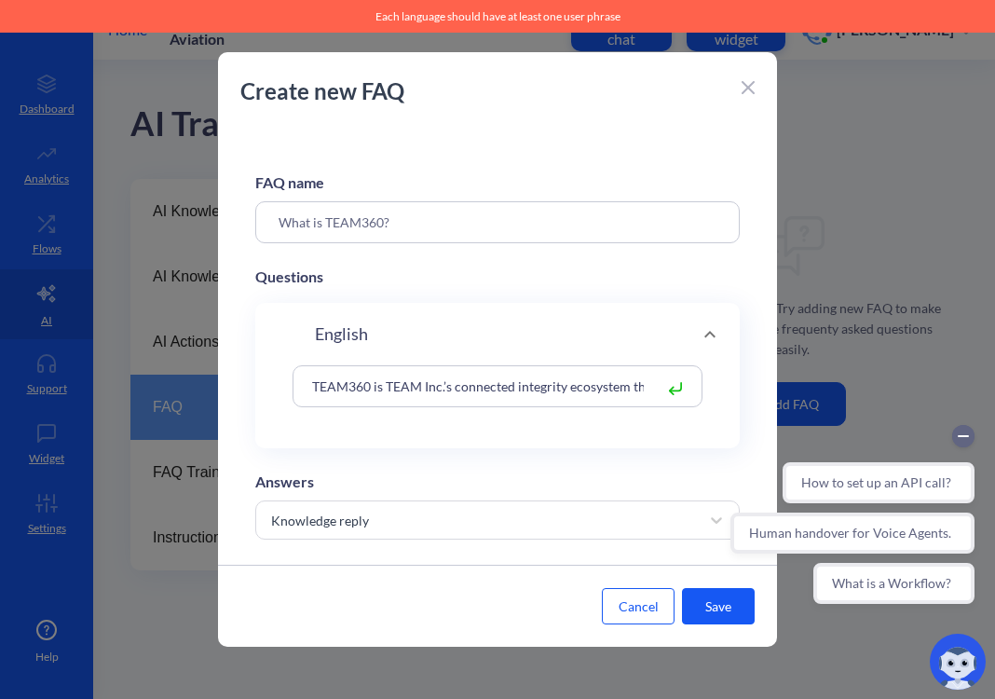
click at [715, 608] on button "Save" at bounding box center [718, 606] width 73 height 36
click at [671, 392] on rect at bounding box center [675, 388] width 11 height 11
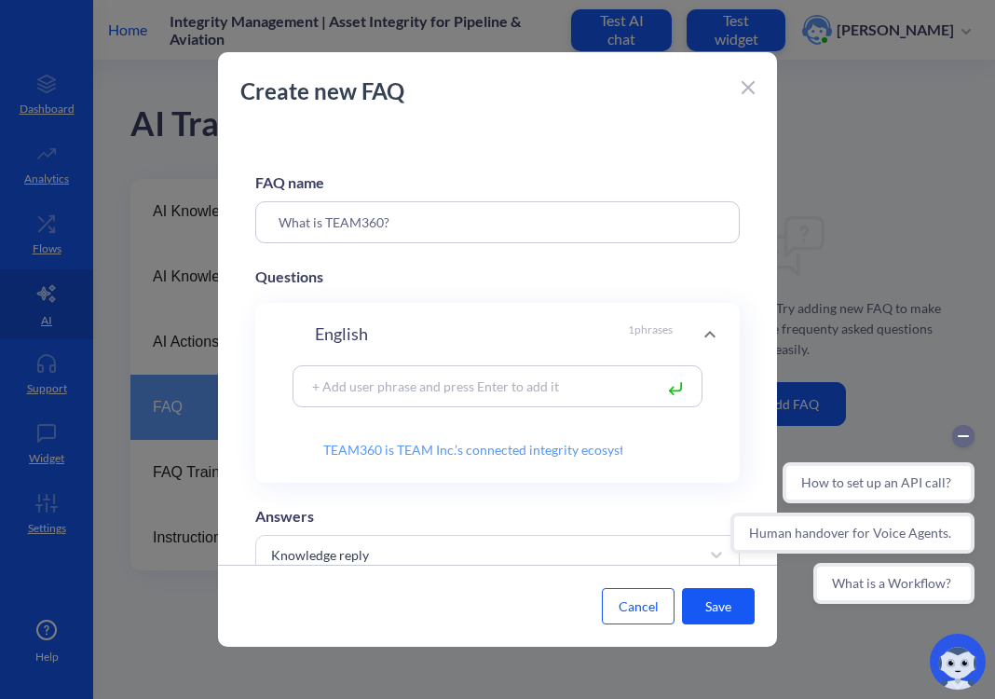
click at [732, 595] on div "How to set up an API call? Human handover for Voice Agents. What is a Workflow?" at bounding box center [852, 514] width 266 height 201
click at [723, 605] on button "Save" at bounding box center [718, 606] width 73 height 36
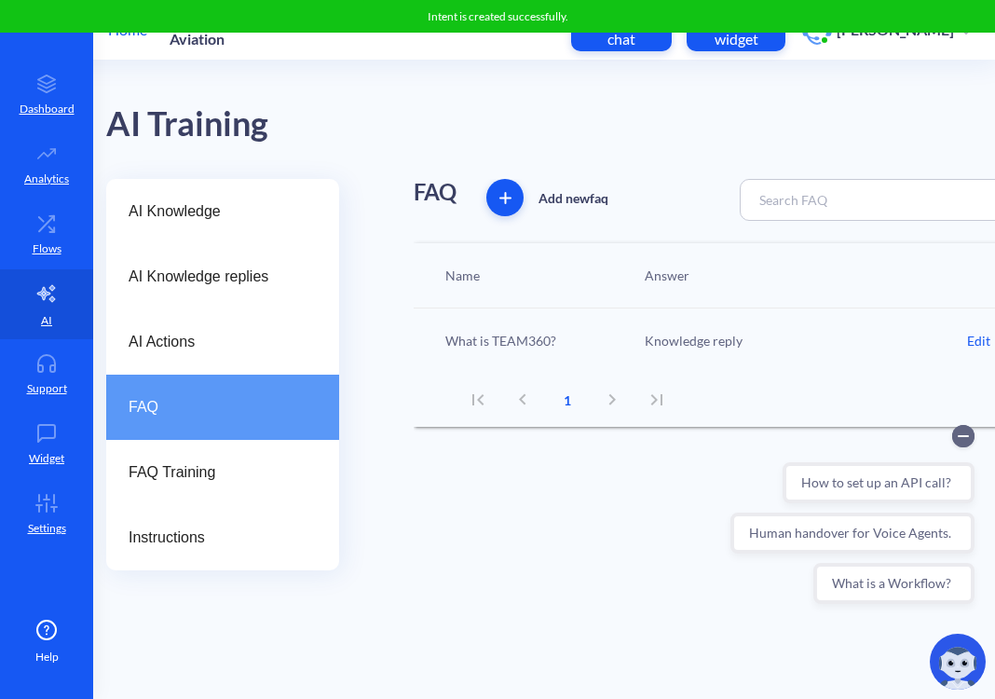
scroll to position [0, 22]
click at [570, 121] on div "AI Training" at bounding box center [616, 120] width 1016 height 118
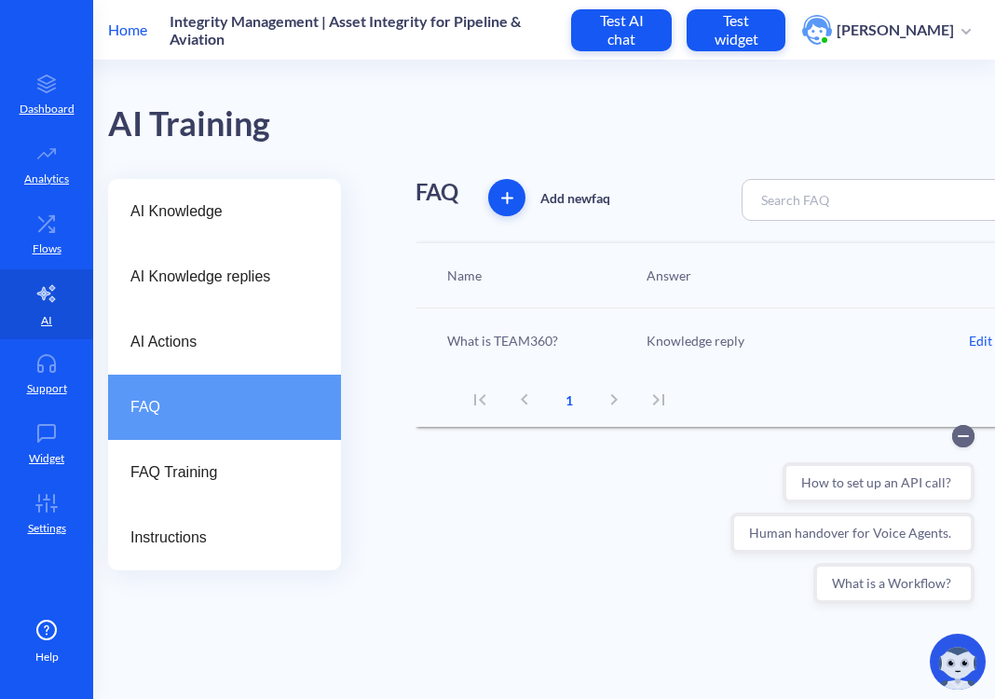
click at [513, 179] on div "Add new faq" at bounding box center [614, 197] width 253 height 37
click at [501, 200] on icon "button" at bounding box center [507, 198] width 12 height 12
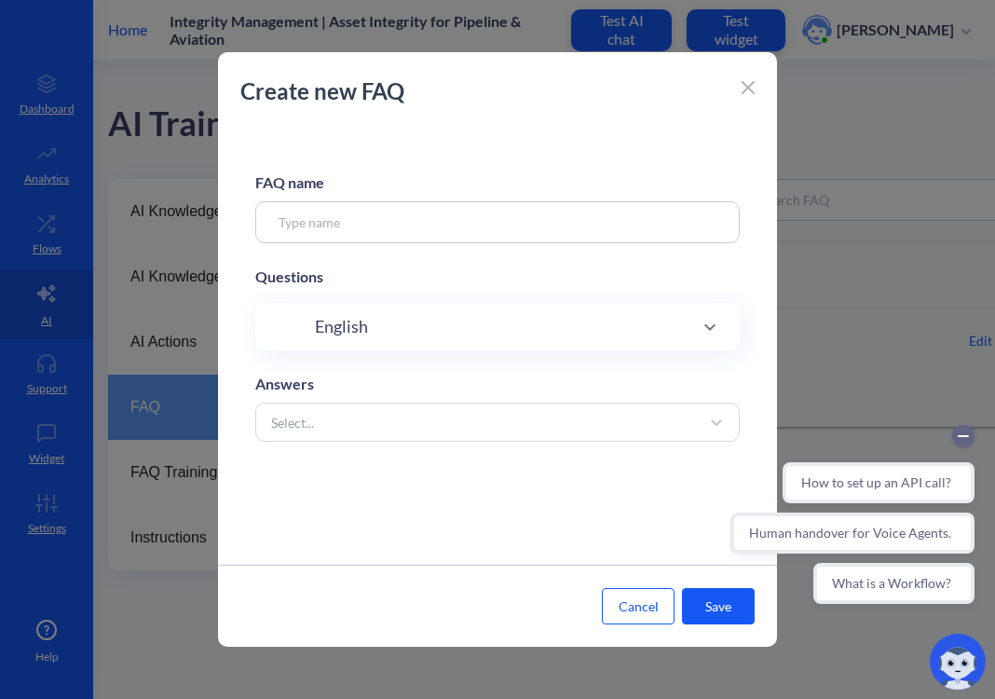
click at [304, 211] on input at bounding box center [497, 222] width 485 height 42
click at [417, 239] on input at bounding box center [497, 222] width 485 height 42
paste input "Pipeline integrity / Pipeline360"
type input "Pipeline integrity / Pipeline360"
click at [444, 442] on div "FAQ name Pipeline integrity / Pipeline360 Questions English Answers Select..." at bounding box center [497, 346] width 559 height 438
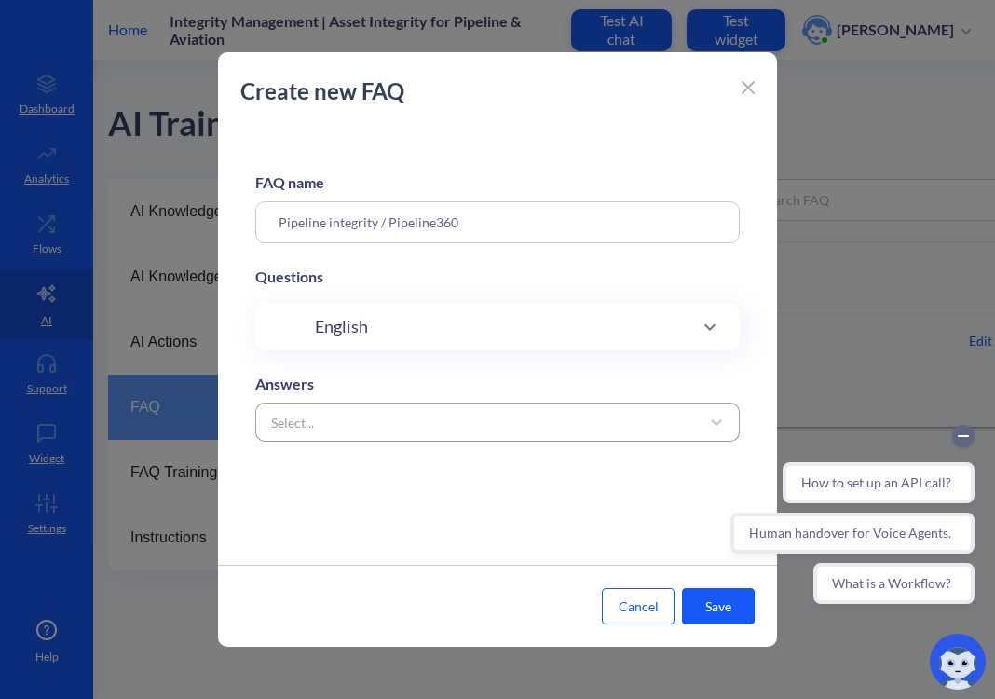
click at [407, 426] on div "Select..." at bounding box center [481, 422] width 438 height 34
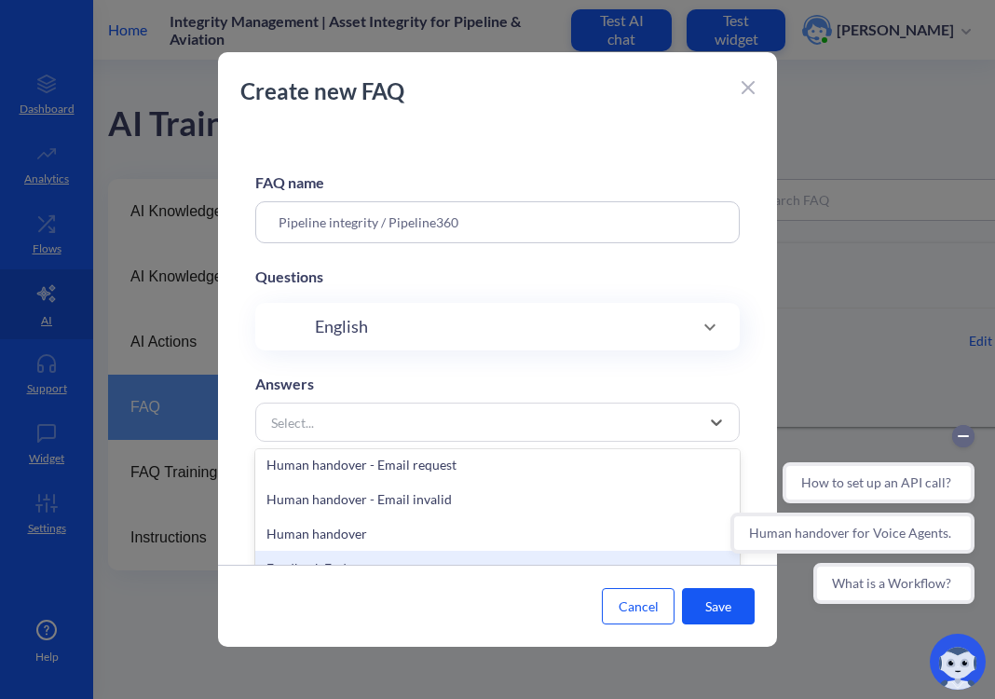
scroll to position [373, 0]
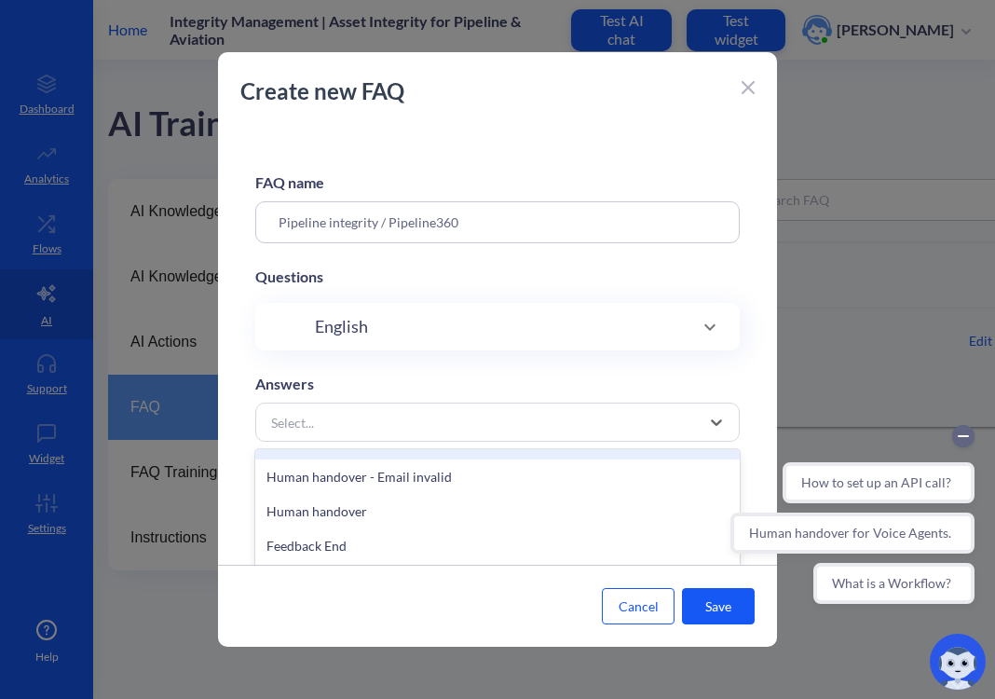
click at [350, 333] on span "English" at bounding box center [341, 326] width 53 height 25
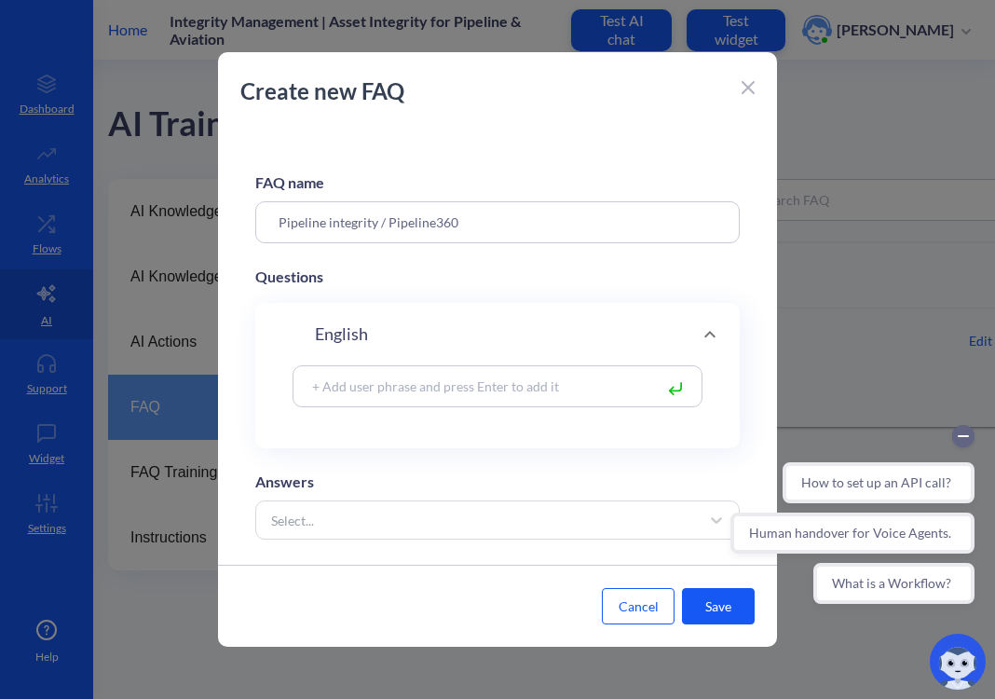
click at [387, 387] on input at bounding box center [478, 385] width 350 height 21
paste input "TEAM supports end-to-end pipeline integrity (engineering, inspection, maintenan…"
type input "TEAM supports end-to-end pipeline integrity (engineering, inspection, maintenan…"
click at [724, 607] on iframe at bounding box center [855, 514] width 262 height 201
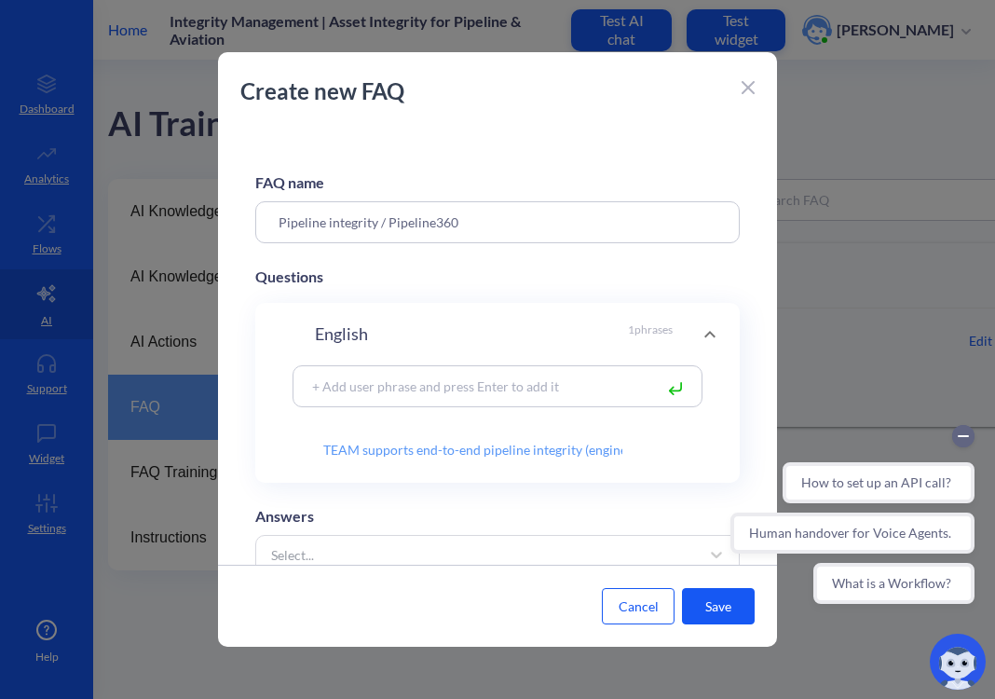
click at [724, 607] on iframe at bounding box center [855, 514] width 262 height 201
click at [721, 605] on button "Save" at bounding box center [718, 606] width 73 height 36
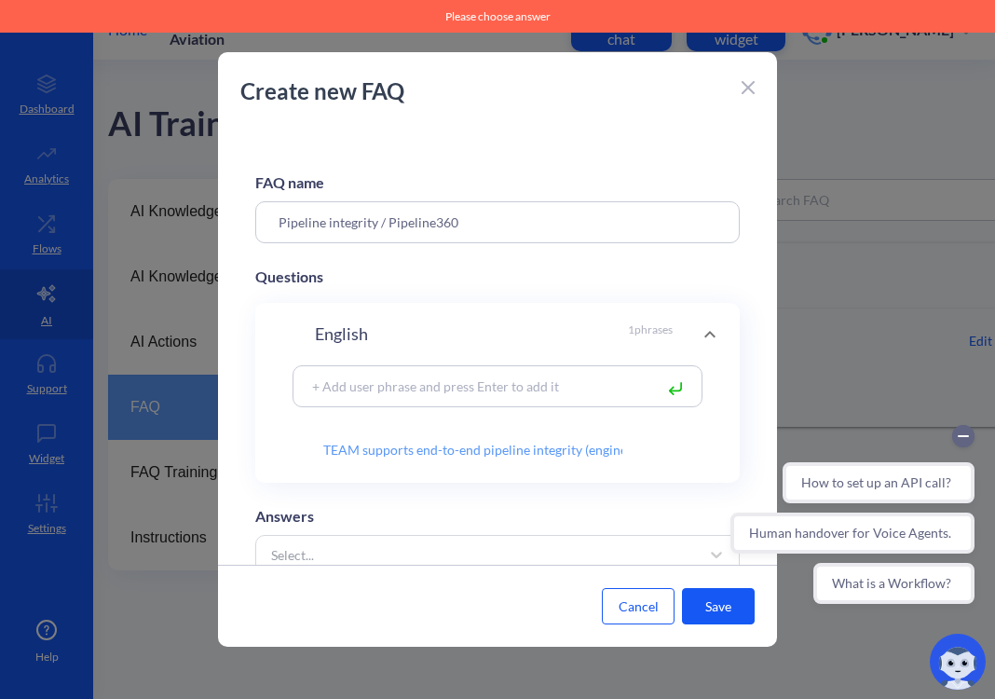
scroll to position [61, 0]
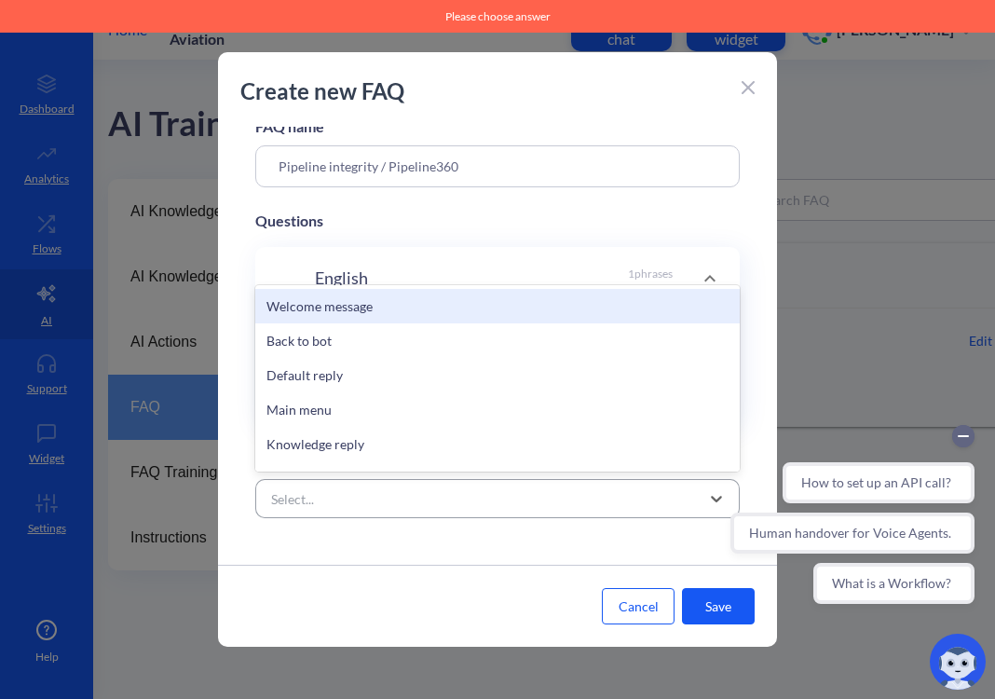
click at [417, 482] on div "Select..." at bounding box center [481, 499] width 438 height 34
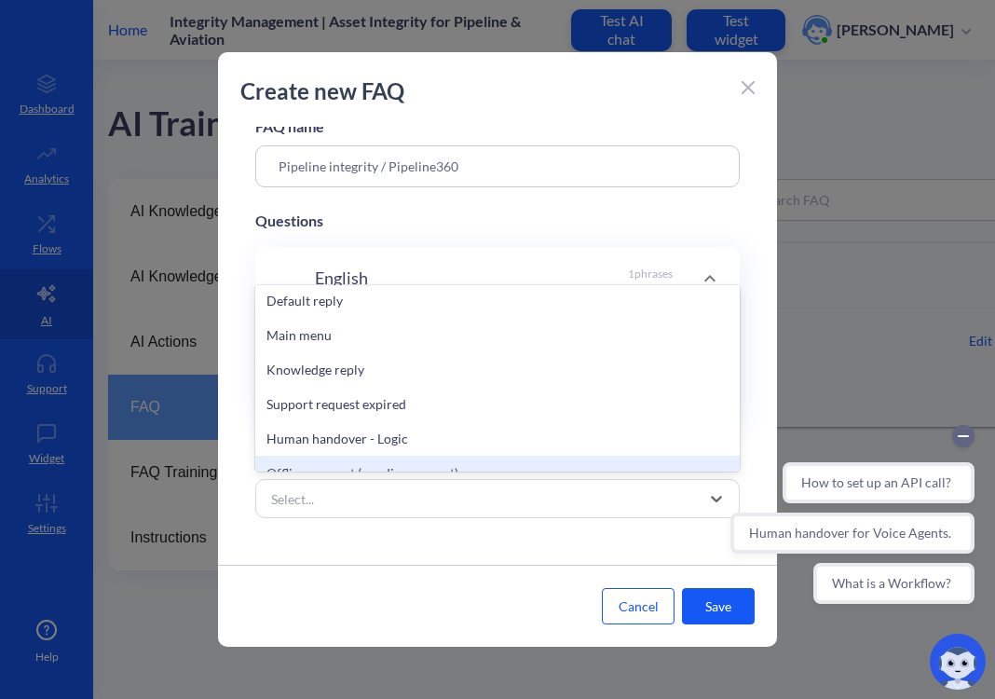
scroll to position [74, 0]
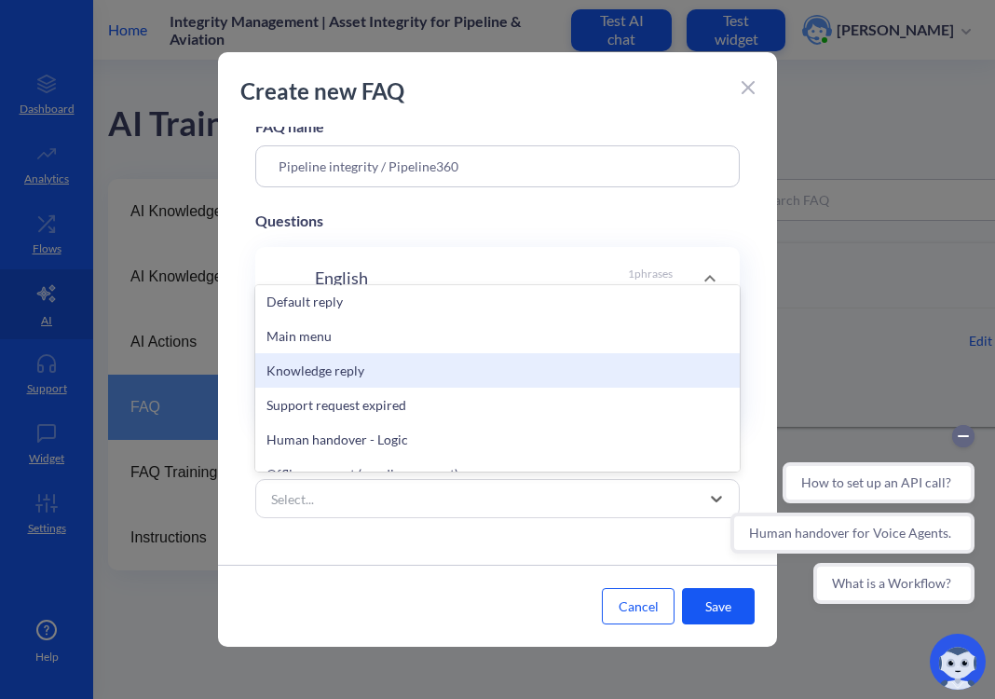
click at [328, 366] on div "Knowledge reply" at bounding box center [497, 370] width 485 height 34
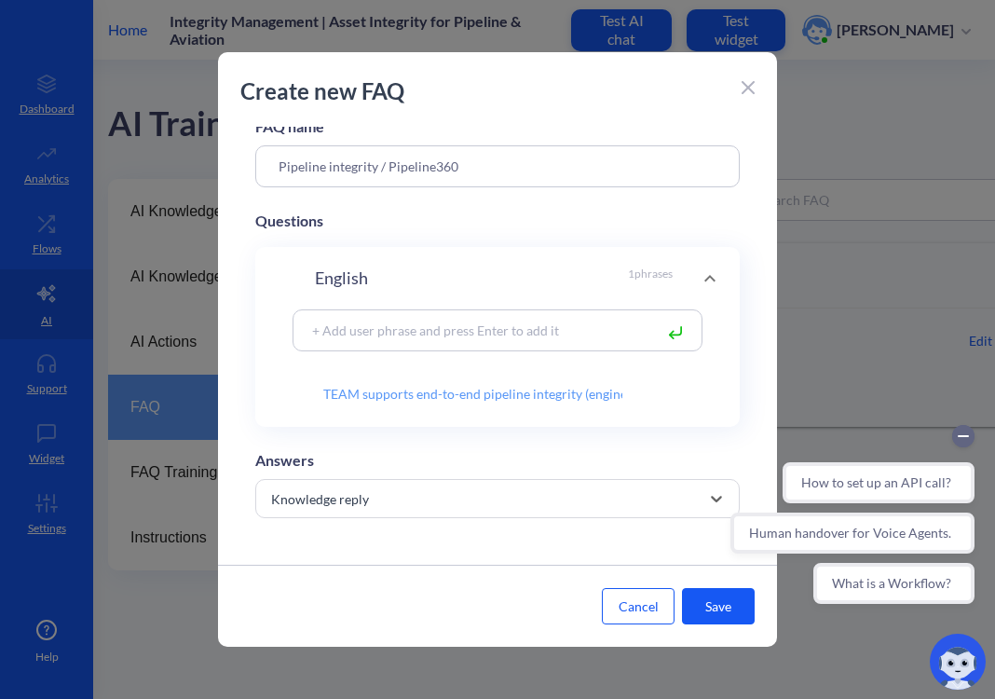
click at [726, 614] on div "How to set up an API call? Human handover for Voice Agents. What is a Workflow?" at bounding box center [852, 514] width 266 height 201
click at [712, 606] on button "Save" at bounding box center [718, 606] width 73 height 36
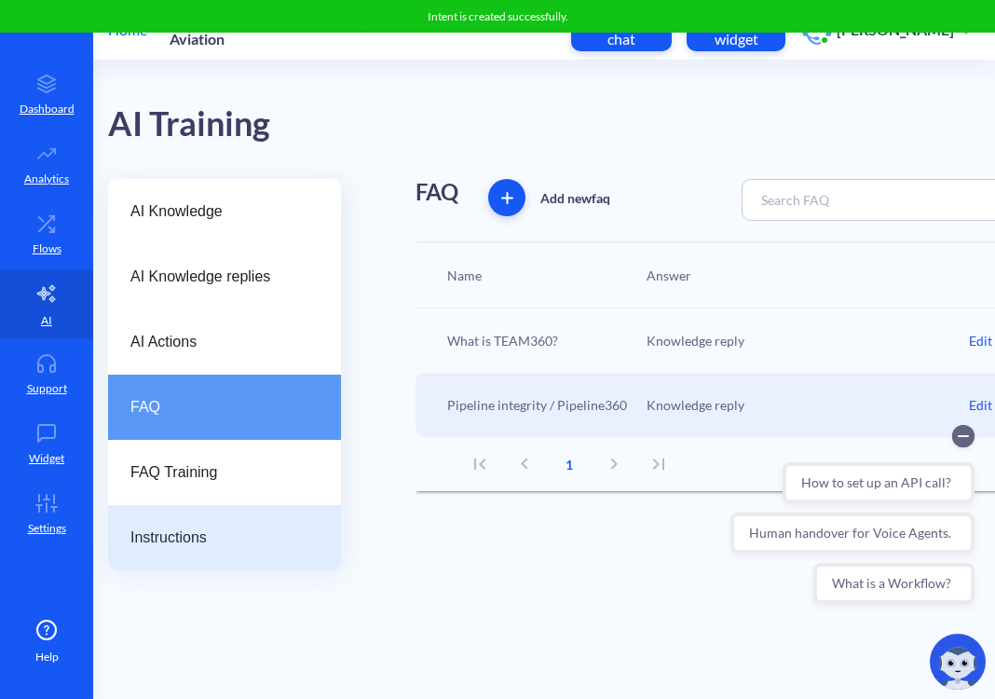
click at [205, 545] on span "Instructions" at bounding box center [216, 537] width 173 height 22
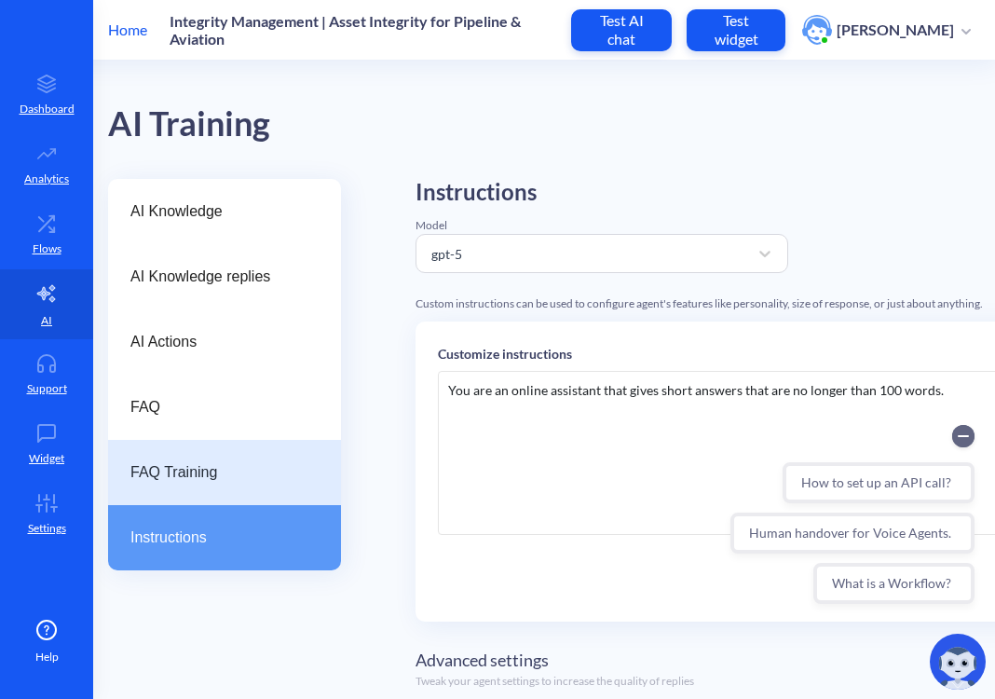
click at [174, 484] on div "FAQ Training" at bounding box center [224, 472] width 233 height 65
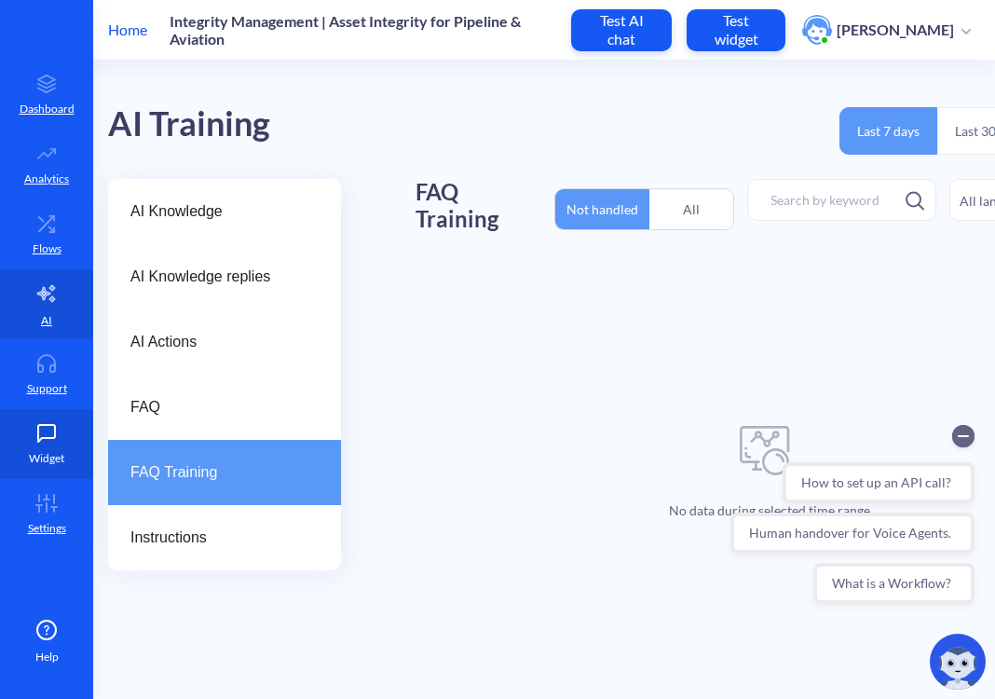
click at [60, 441] on icon at bounding box center [46, 433] width 37 height 19
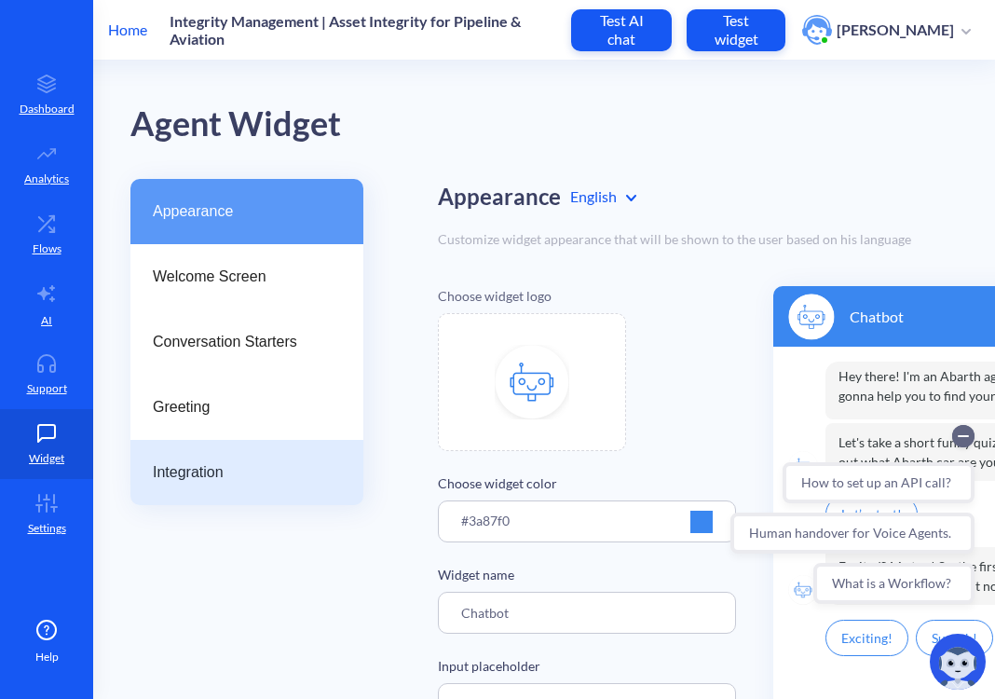
click at [201, 481] on span "Integration" at bounding box center [239, 472] width 173 height 22
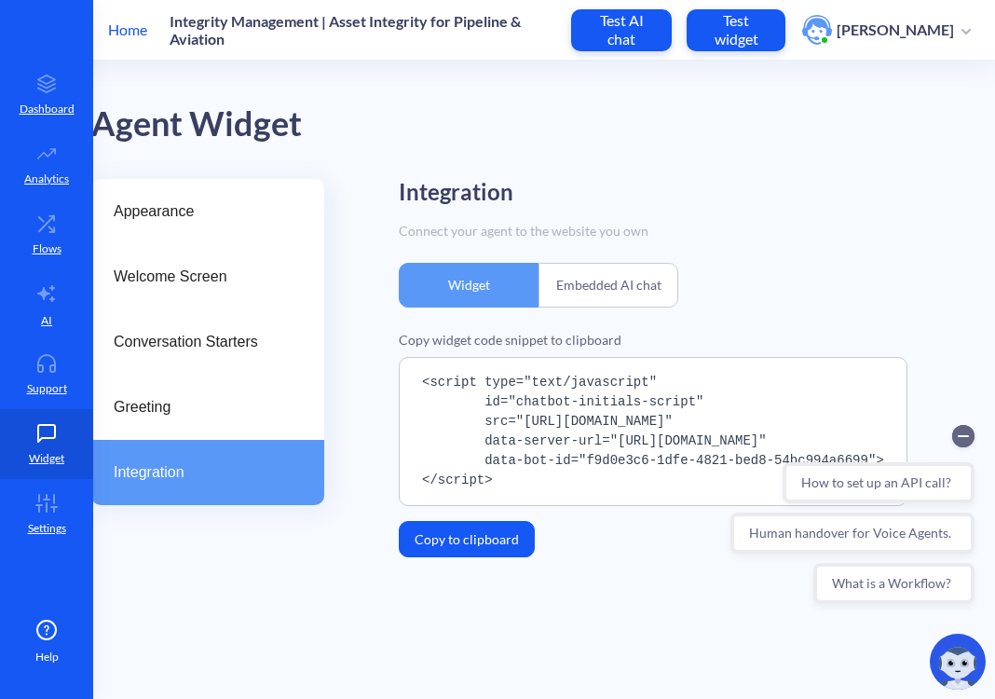
scroll to position [0, 95]
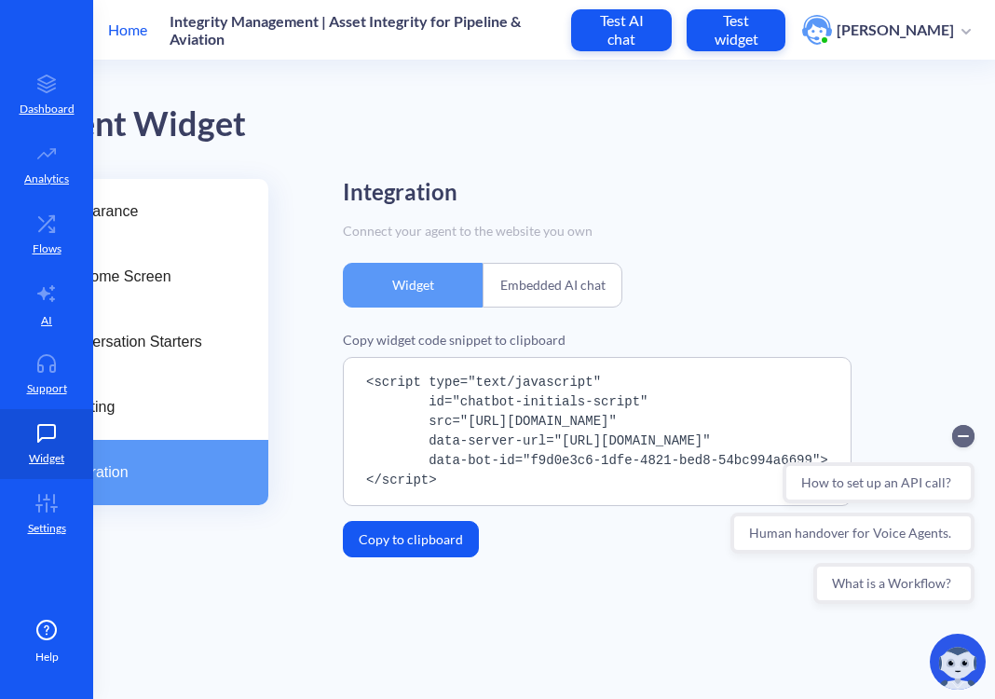
click at [587, 296] on div "Embedded AI chat" at bounding box center [553, 285] width 140 height 45
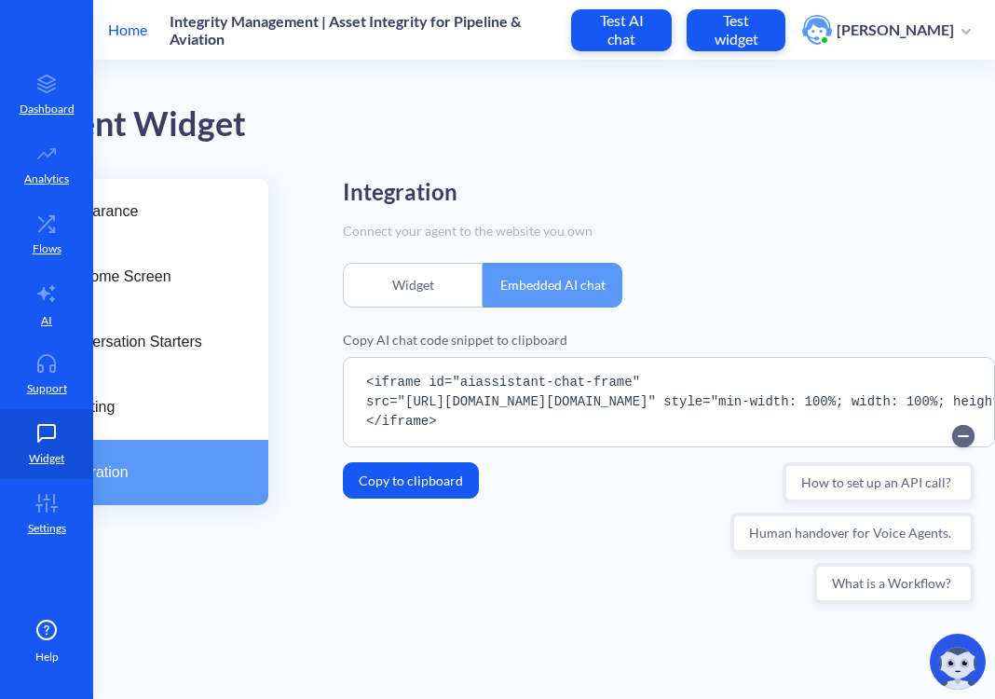
click at [424, 293] on div "Widget" at bounding box center [413, 285] width 140 height 45
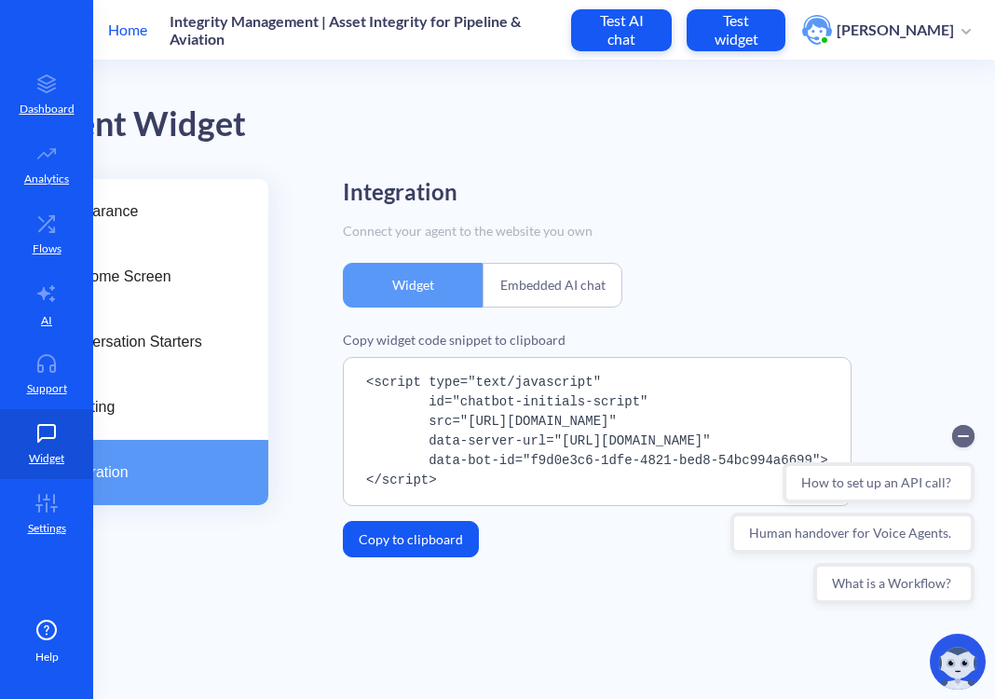
scroll to position [0, 0]
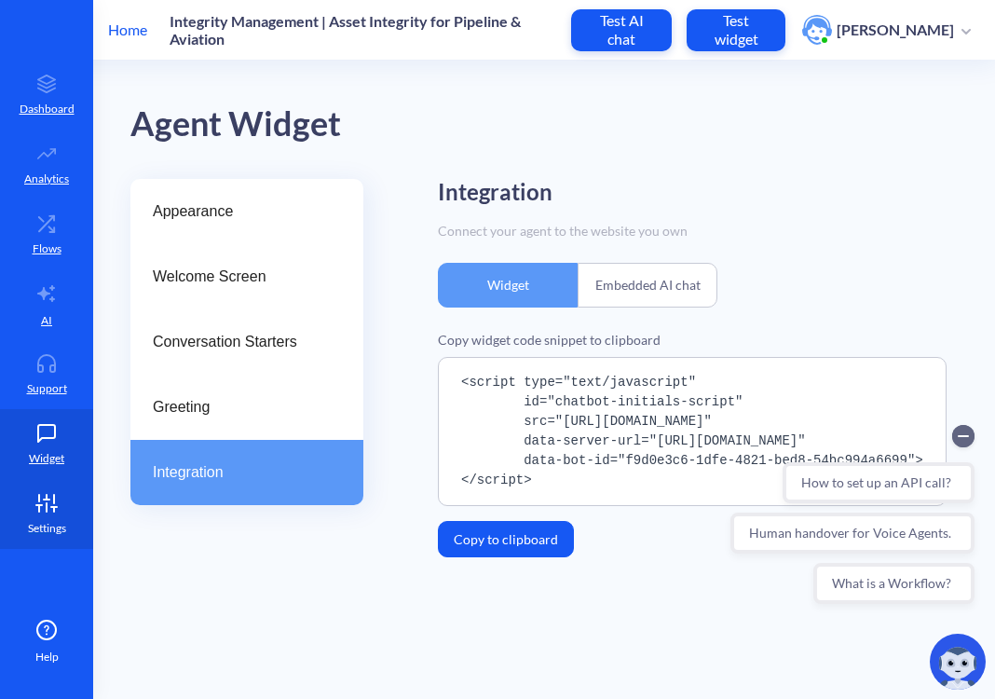
click at [55, 499] on icon at bounding box center [46, 503] width 37 height 19
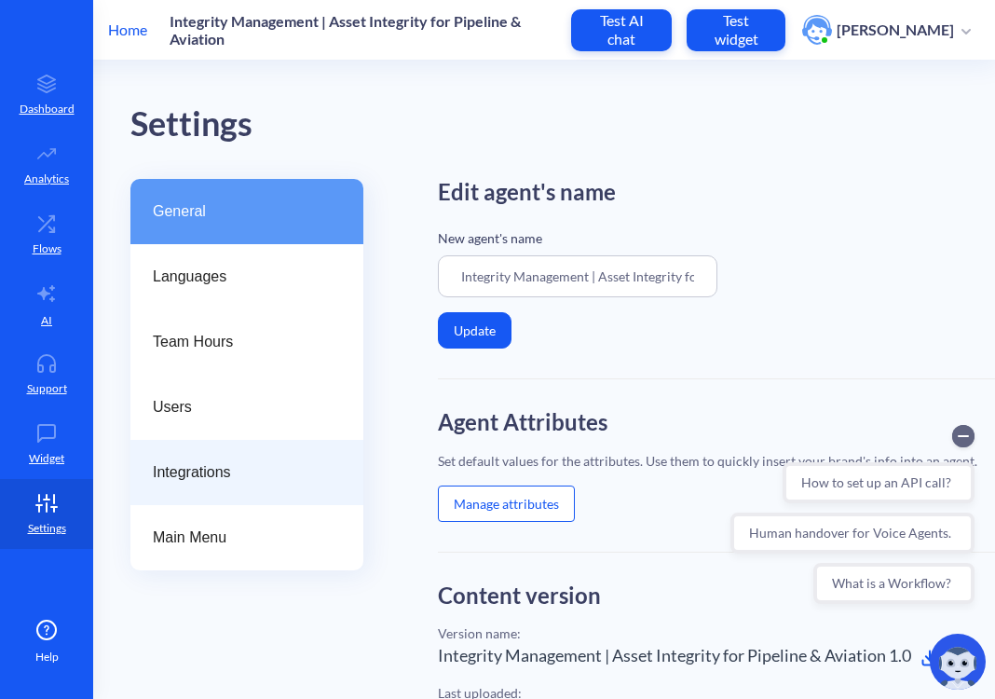
click at [177, 465] on span "Integrations" at bounding box center [239, 472] width 173 height 22
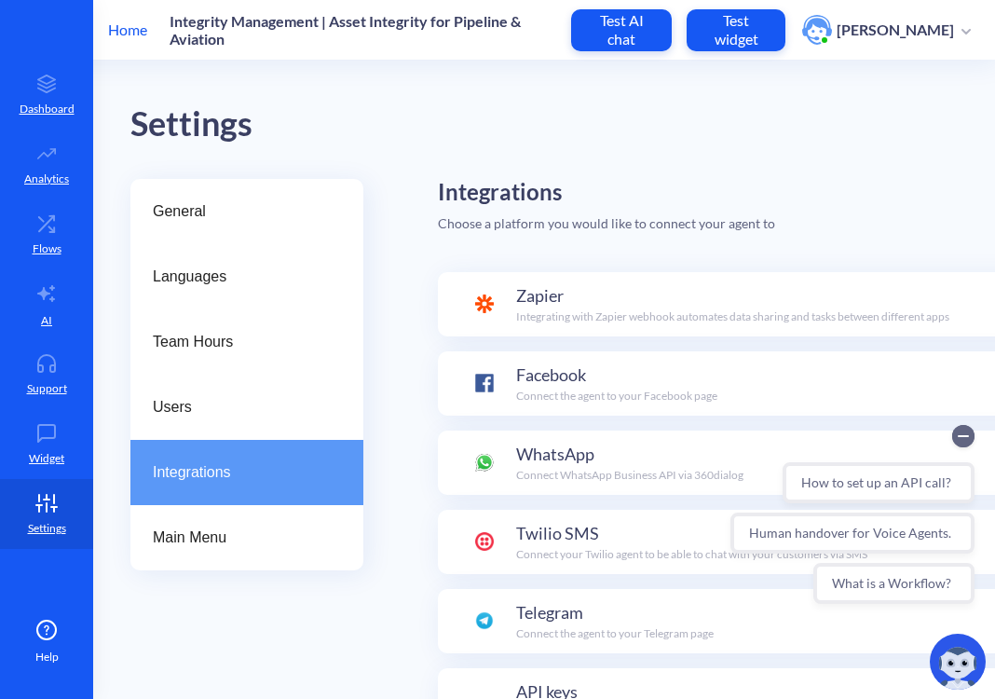
scroll to position [182, 0]
click at [557, 307] on span "Zapier" at bounding box center [540, 295] width 48 height 25
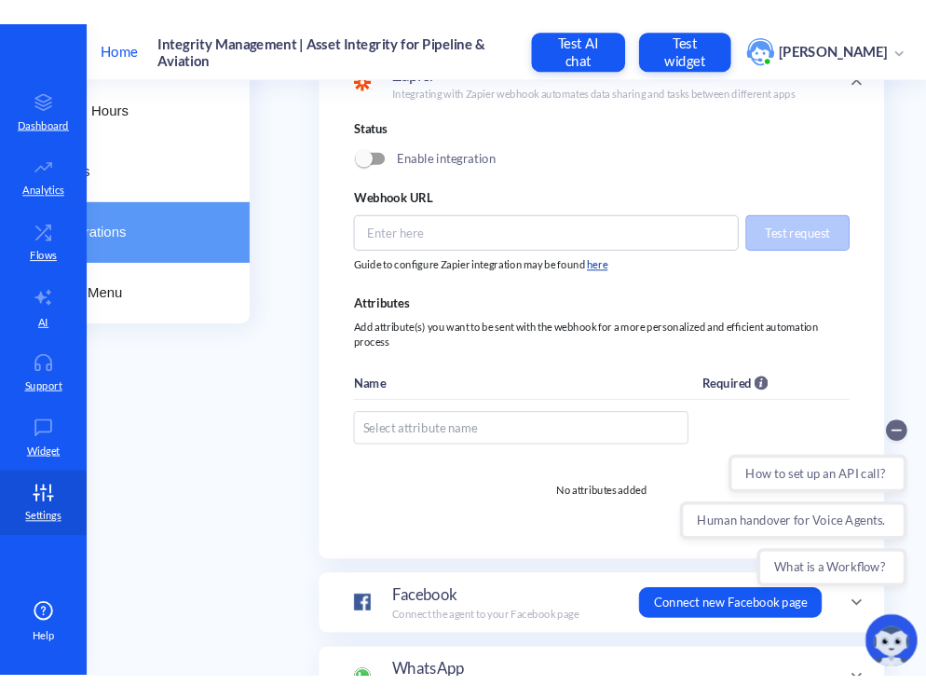
scroll to position [250, 101]
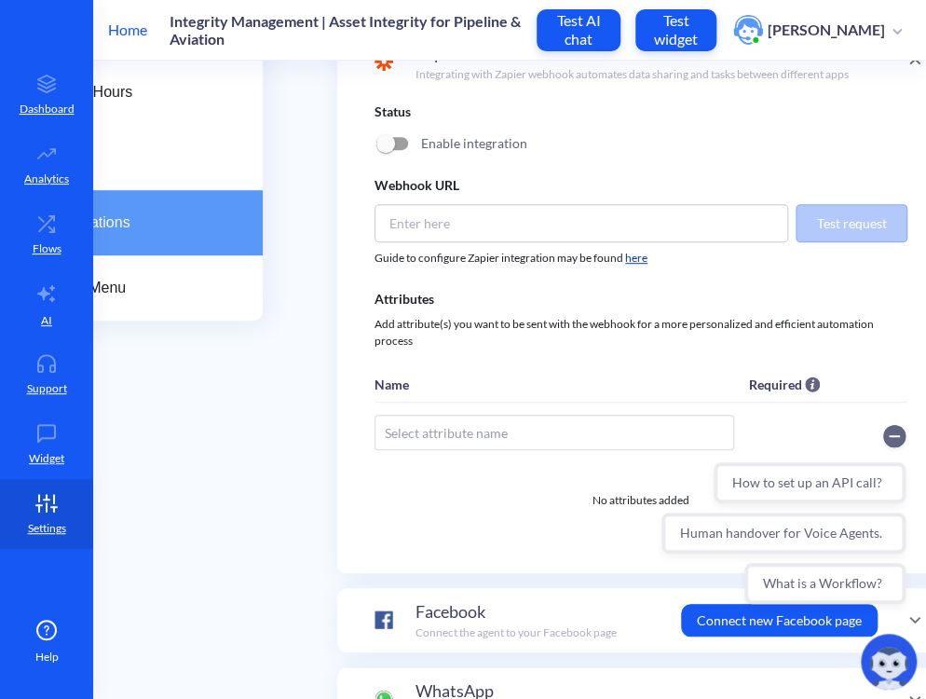
click at [455, 225] on input at bounding box center [582, 223] width 414 height 38
paste input "https://hooks.zapier.com/hooks/catch/24980645/u5w5oag/"
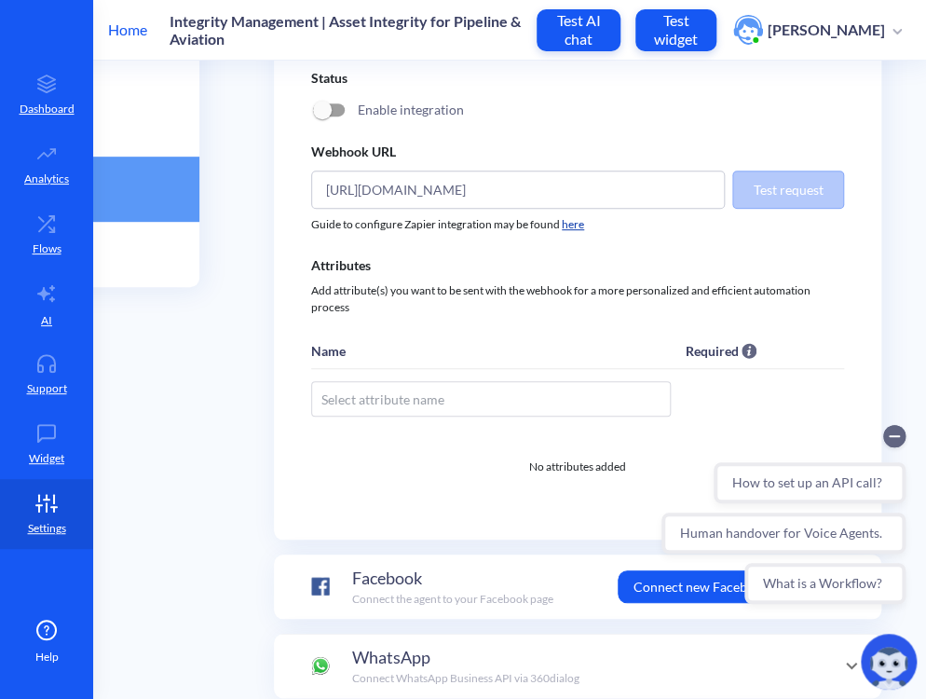
scroll to position [283, 170]
type input "https://hooks.zapier.com/hooks/catch/24980645/u5w5oag/"
click at [678, 191] on input "https://hooks.zapier.com/hooks/catch/24980645/u5w5oag/" at bounding box center [518, 190] width 414 height 38
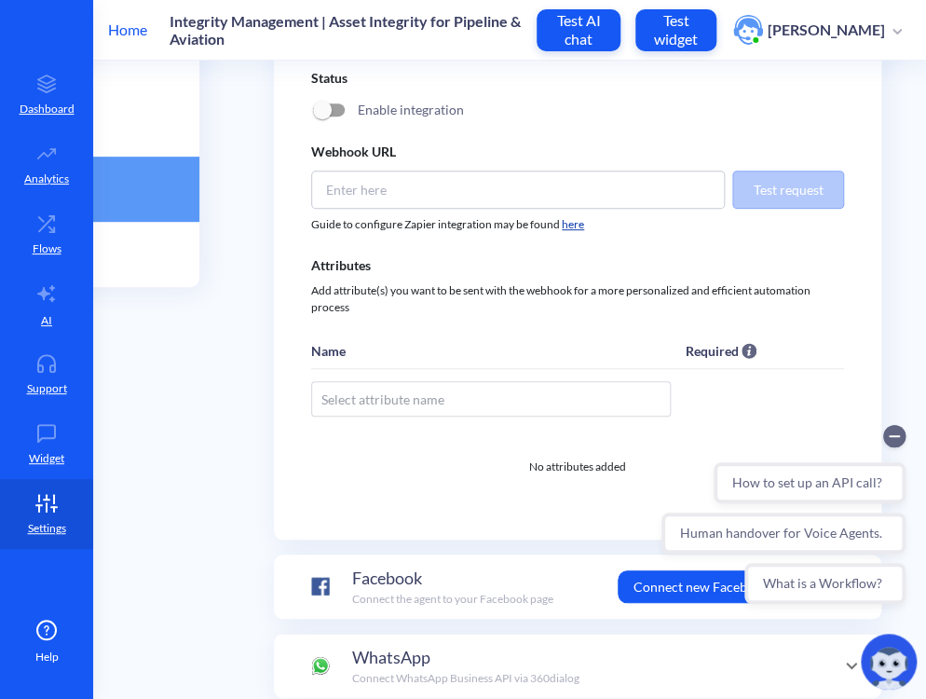
click at [674, 190] on input at bounding box center [518, 190] width 414 height 38
paste input "https://hooks.zapier.com/hooks/catch/24980645/u5w5oag/"
type input "https://hooks.zapier.com/hooks/catch/24980645/u5w5oag"
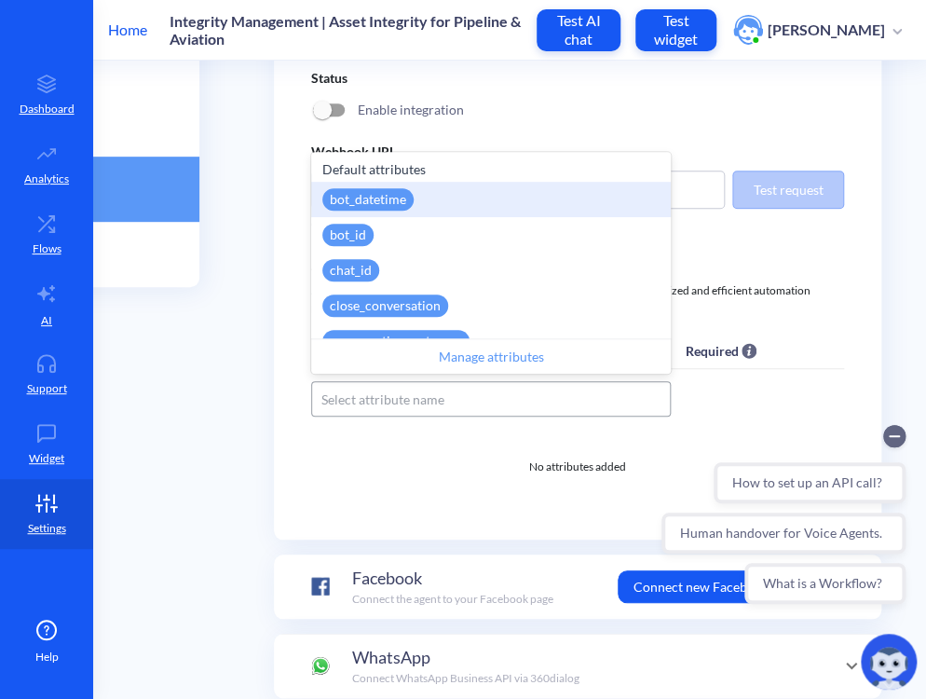
click at [444, 397] on div "Select attribute name" at bounding box center [491, 398] width 358 height 31
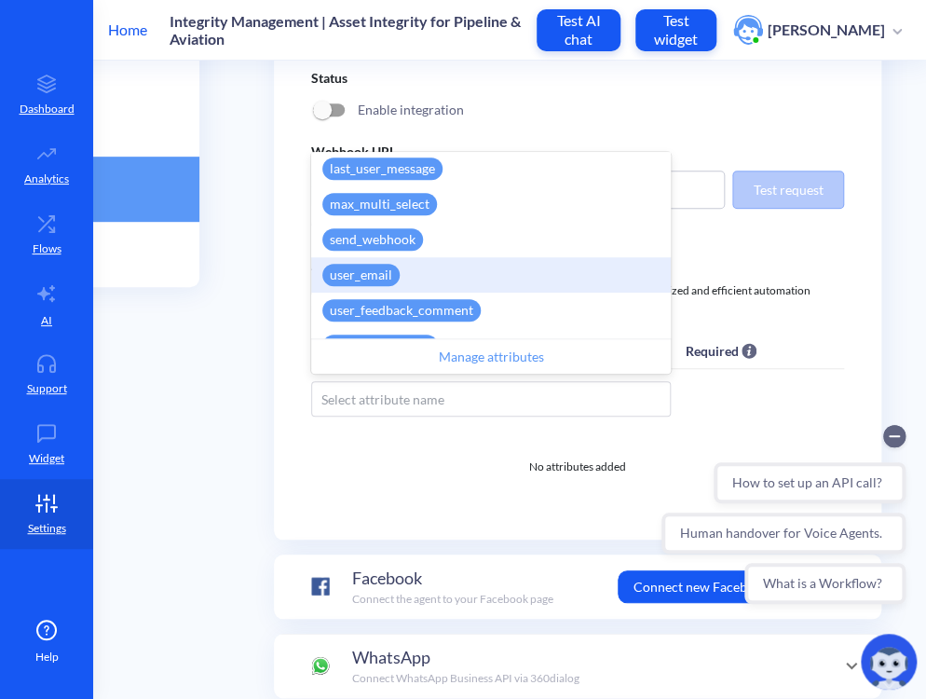
scroll to position [774, 0]
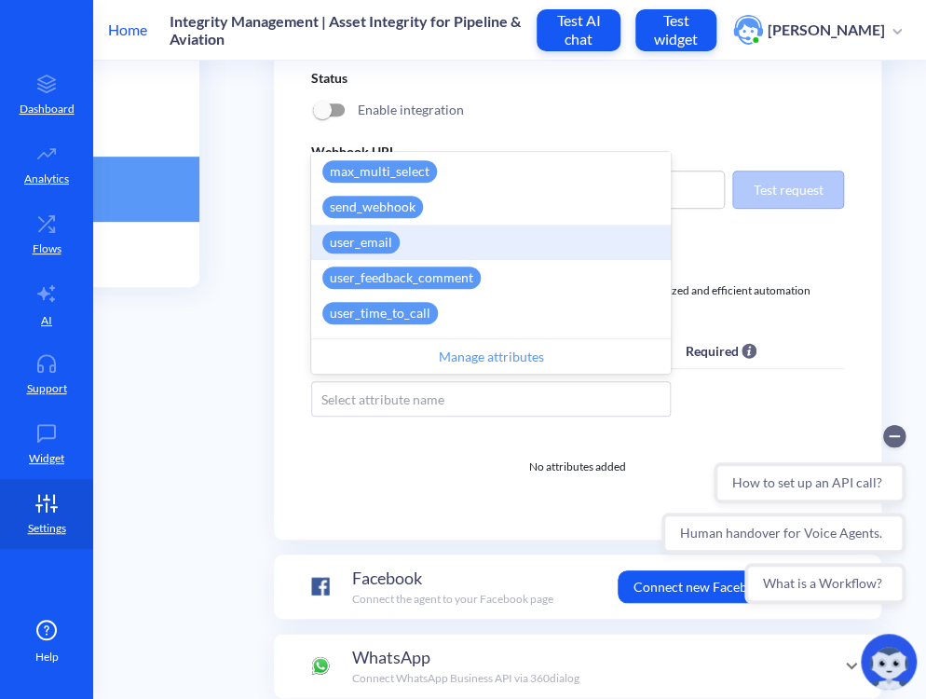
click at [412, 249] on div "user_email" at bounding box center [491, 242] width 360 height 35
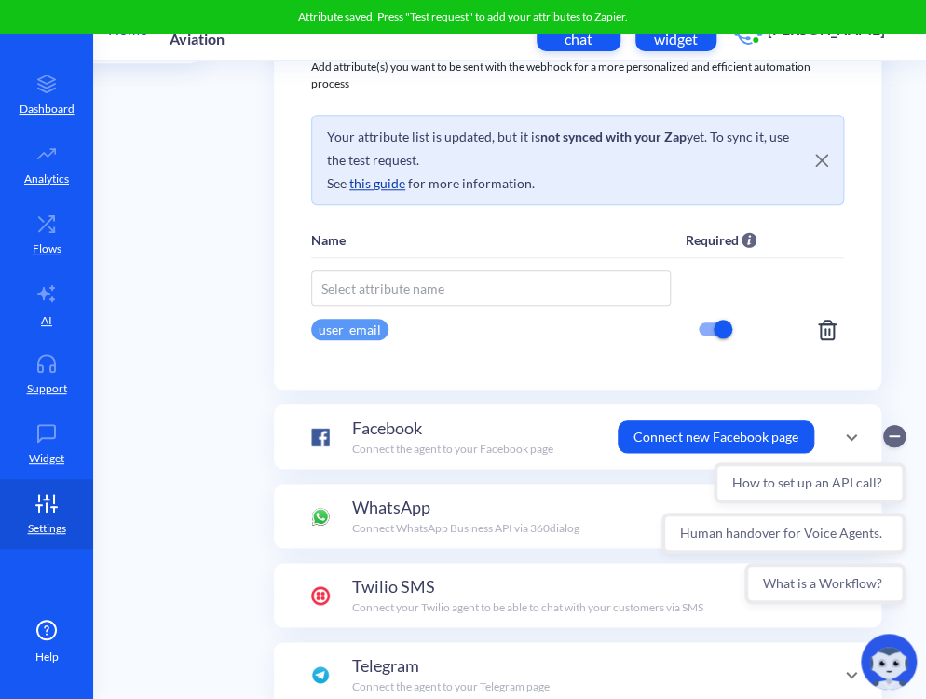
scroll to position [510, 170]
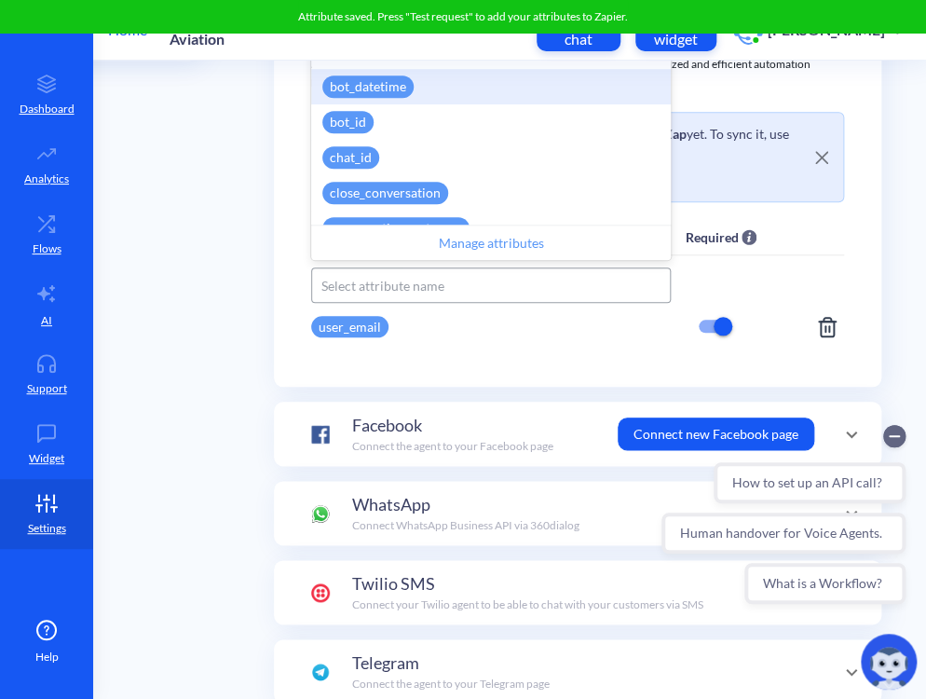
click at [418, 281] on div "Select attribute name" at bounding box center [382, 286] width 123 height 20
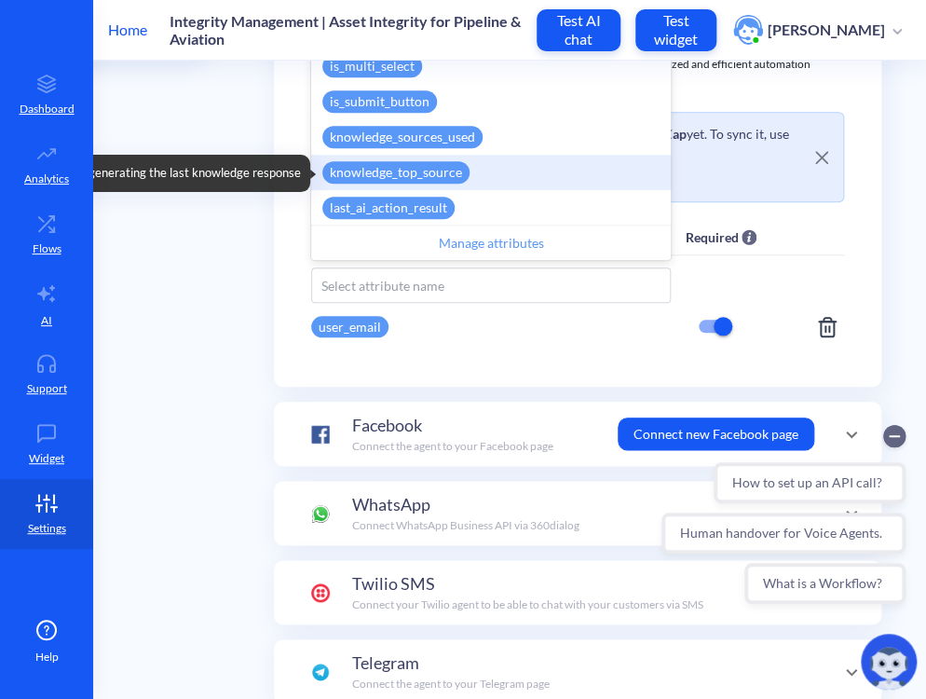
scroll to position [552, 0]
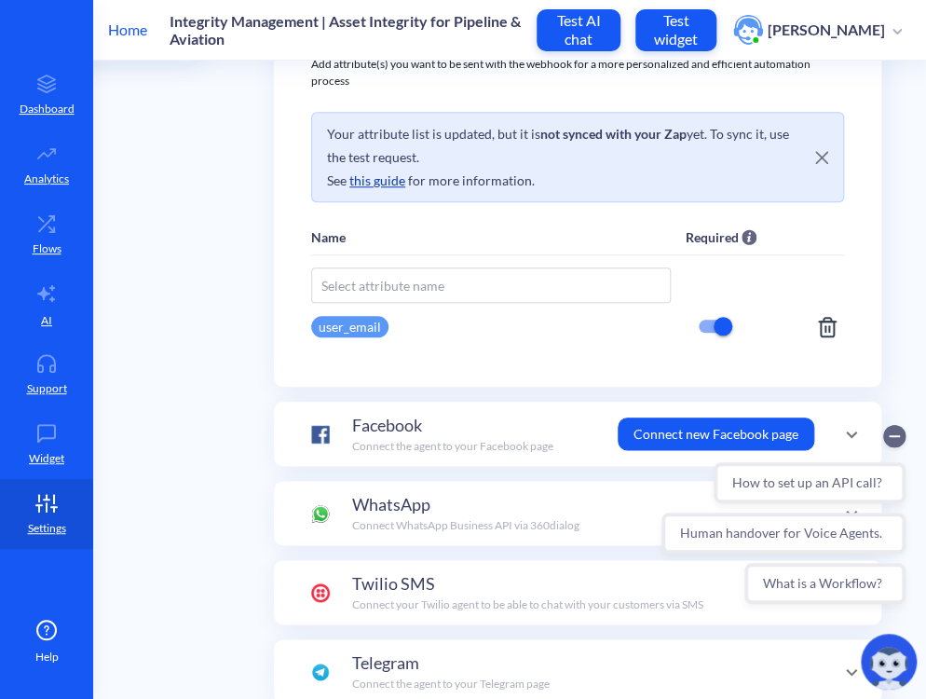
click at [250, 206] on div "General Languages Team Hours Users Integrations Main Menu Integrations Choose a…" at bounding box center [364, 289] width 796 height 1240
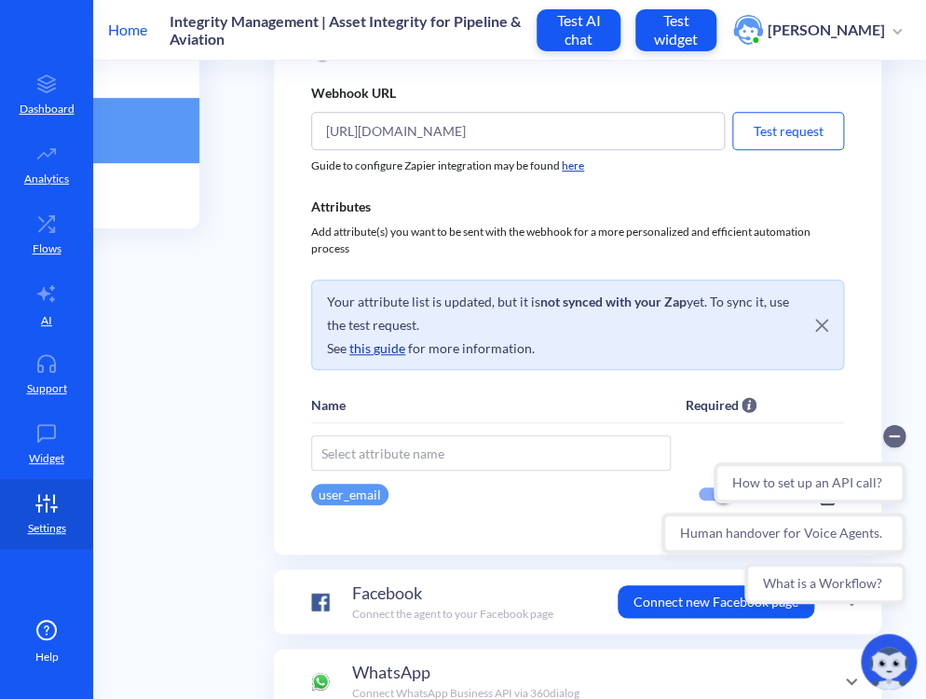
scroll to position [341, 170]
click at [786, 130] on button "Test request" at bounding box center [788, 132] width 112 height 38
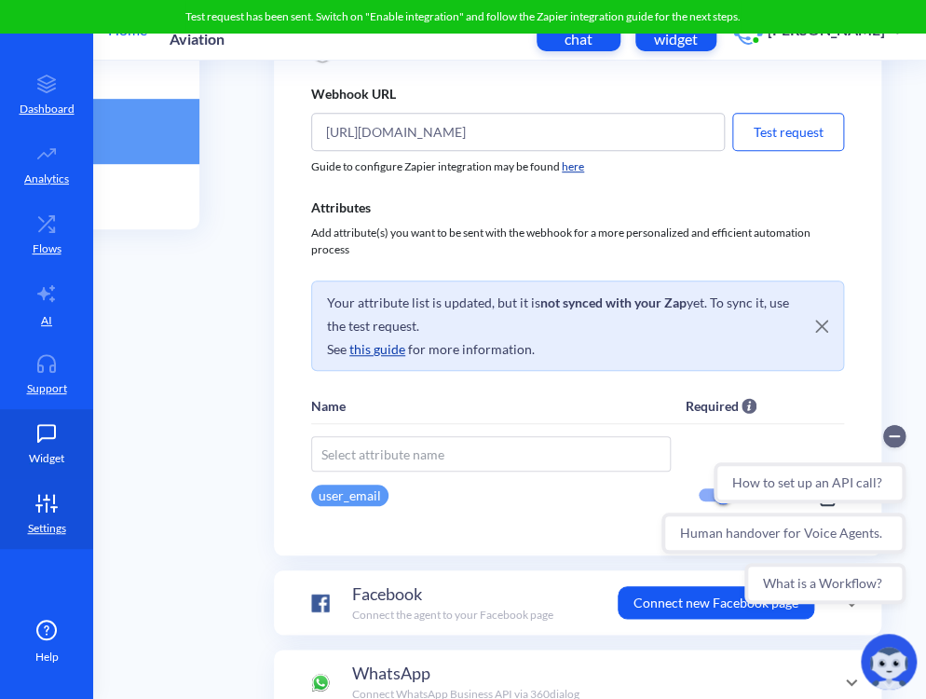
click at [52, 443] on link "Widget" at bounding box center [46, 444] width 93 height 70
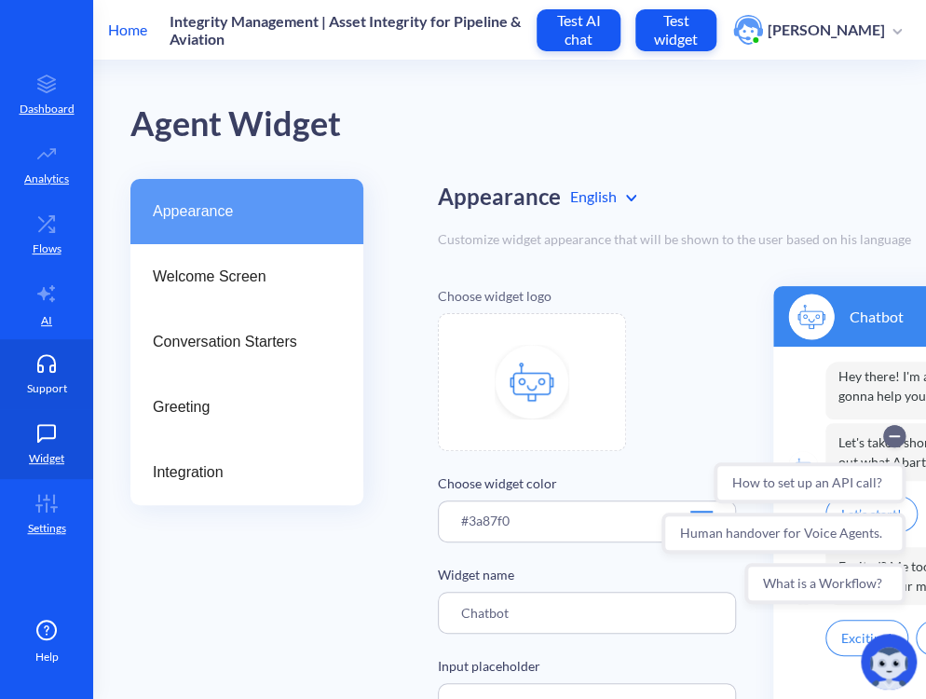
click at [53, 372] on icon at bounding box center [46, 368] width 17 height 7
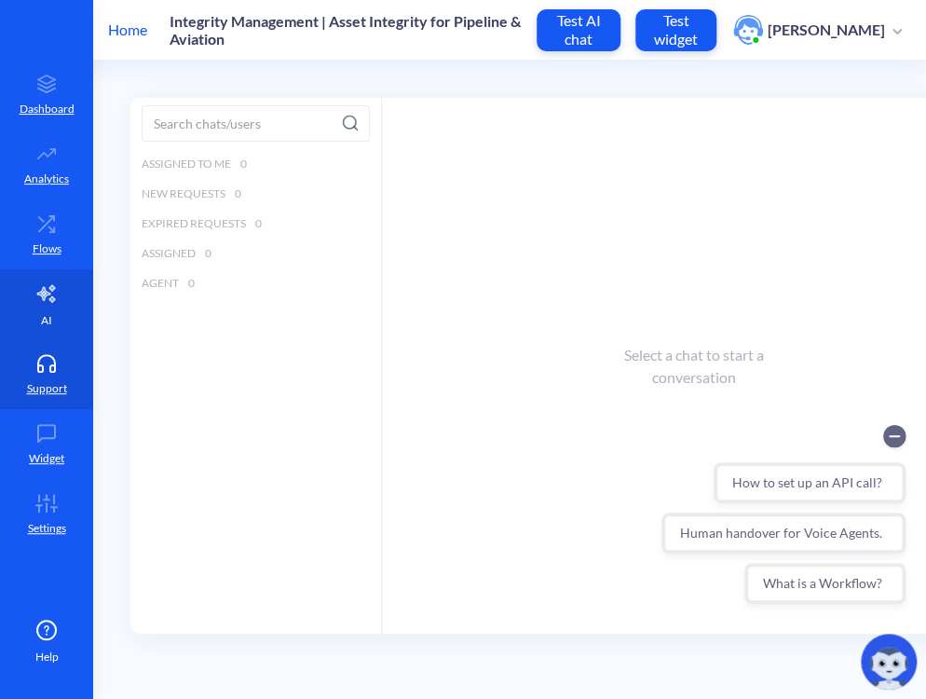
click at [50, 333] on link "AI" at bounding box center [46, 304] width 93 height 70
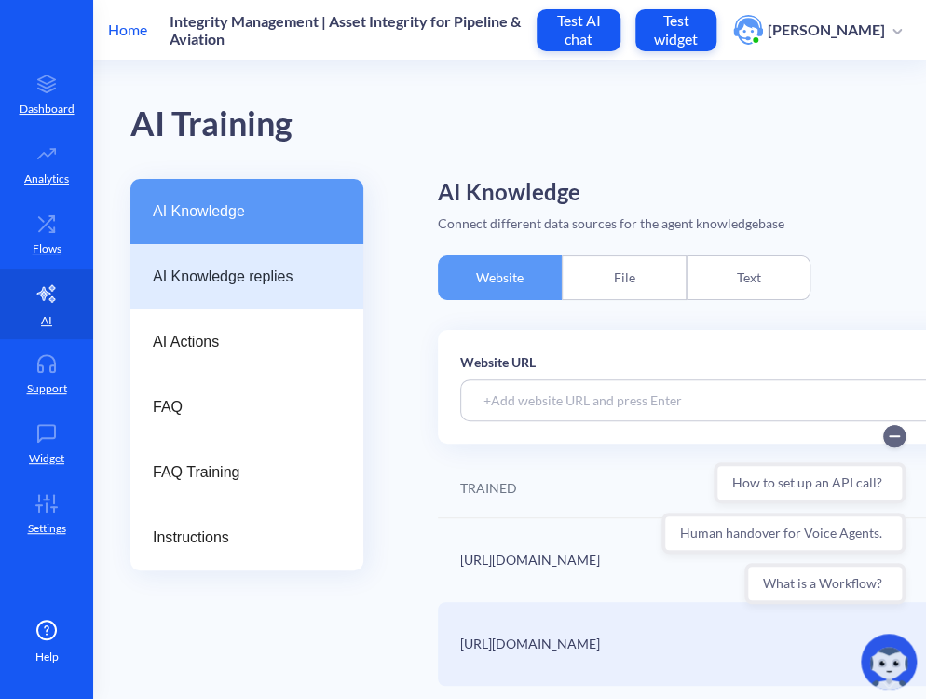
click at [216, 271] on span "AI Knowledge replies" at bounding box center [239, 277] width 173 height 22
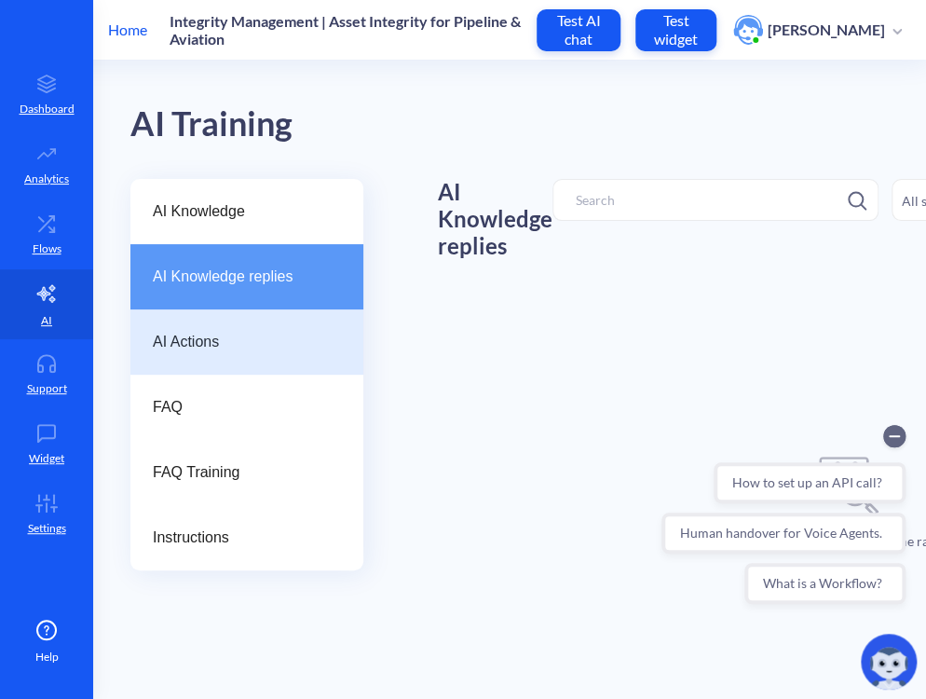
click at [226, 331] on span "AI Actions" at bounding box center [239, 342] width 173 height 22
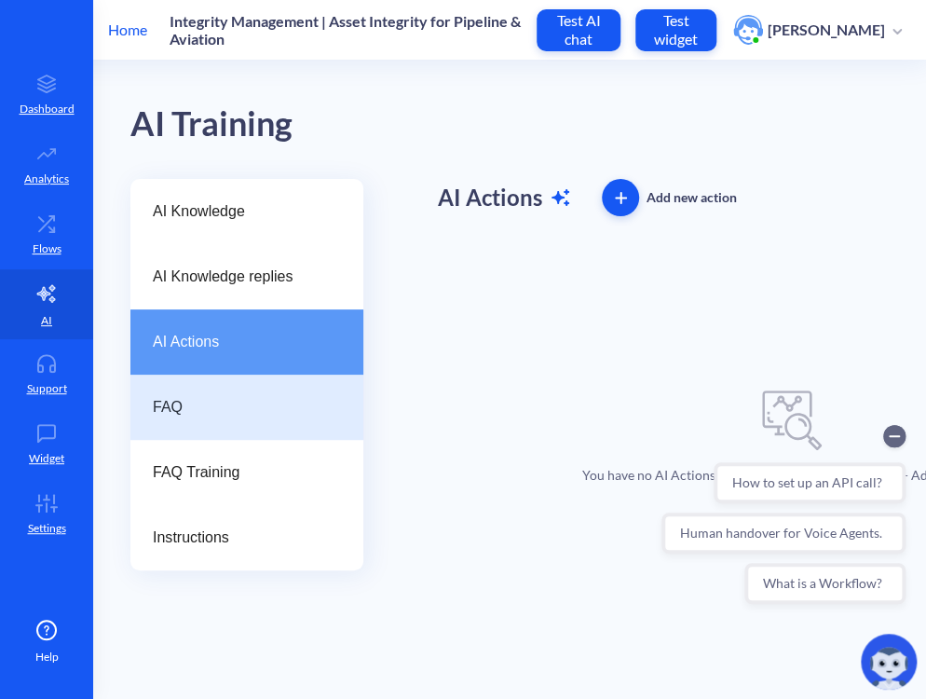
click at [227, 401] on span "FAQ" at bounding box center [239, 407] width 173 height 22
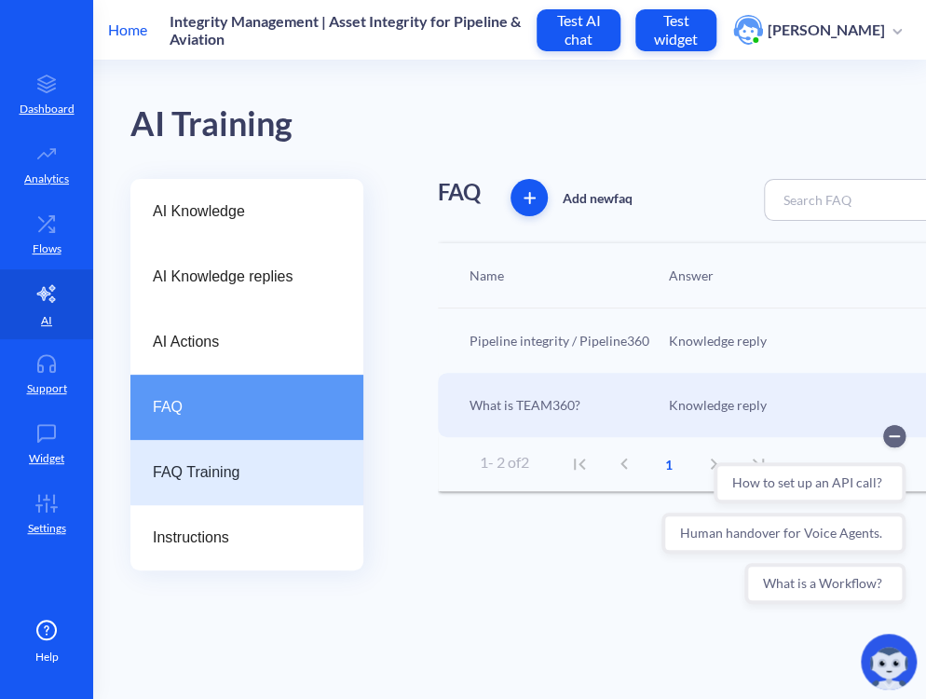
click at [227, 494] on div "FAQ Training" at bounding box center [246, 472] width 233 height 65
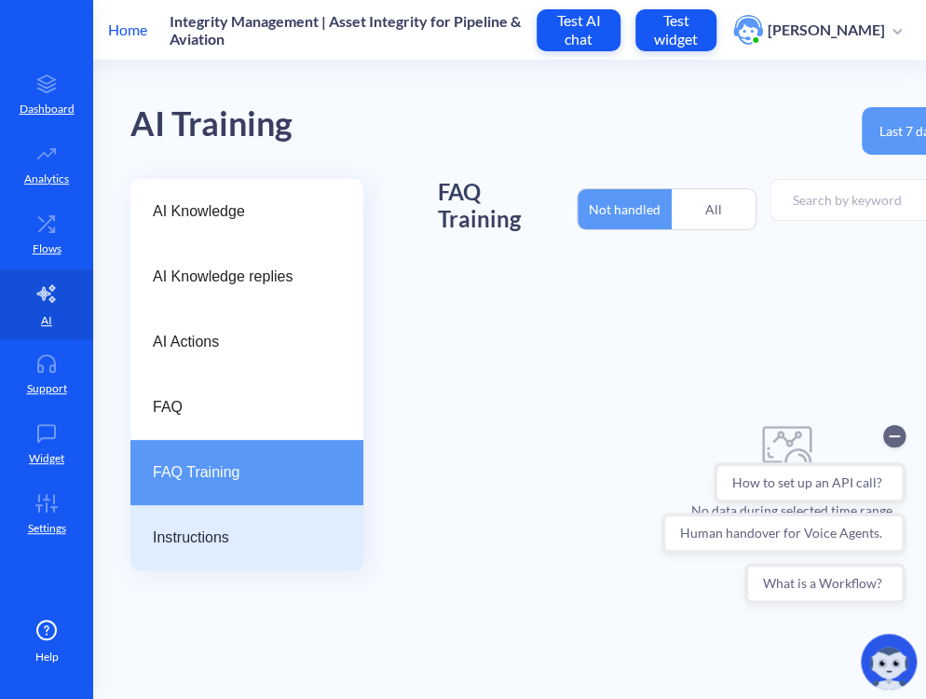
click at [231, 541] on span "Instructions" at bounding box center [239, 537] width 173 height 22
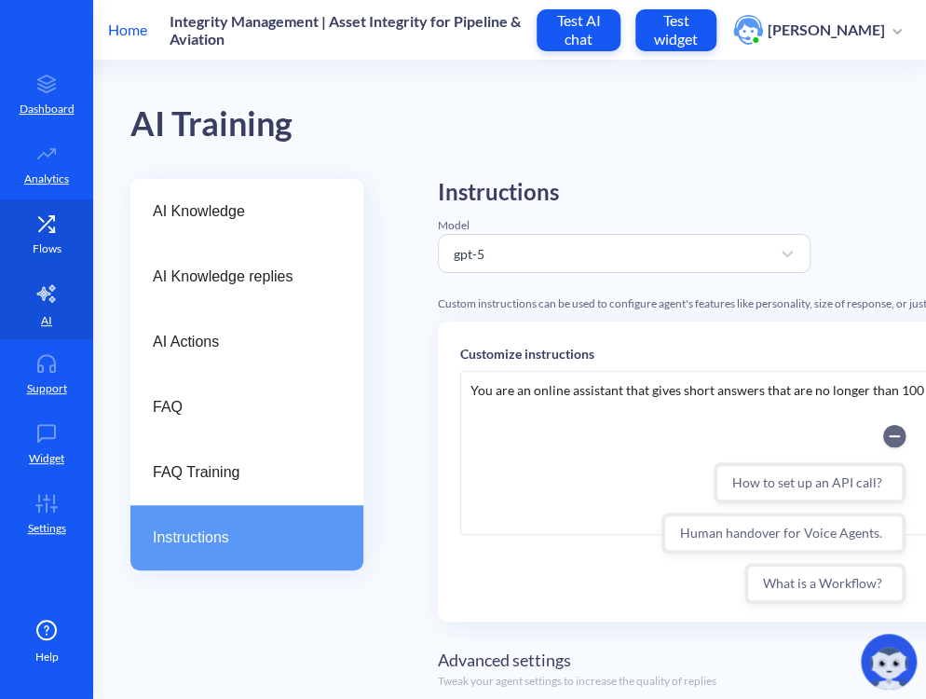
click at [45, 225] on icon at bounding box center [46, 222] width 15 height 15
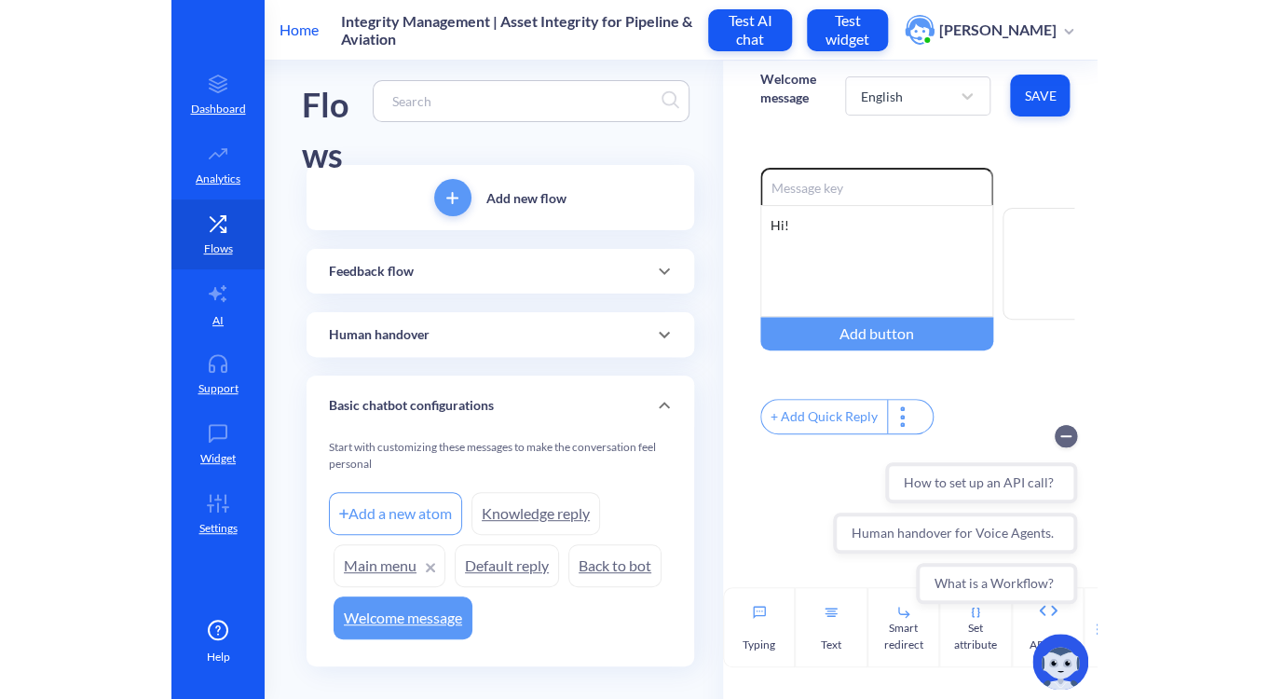
scroll to position [45, 0]
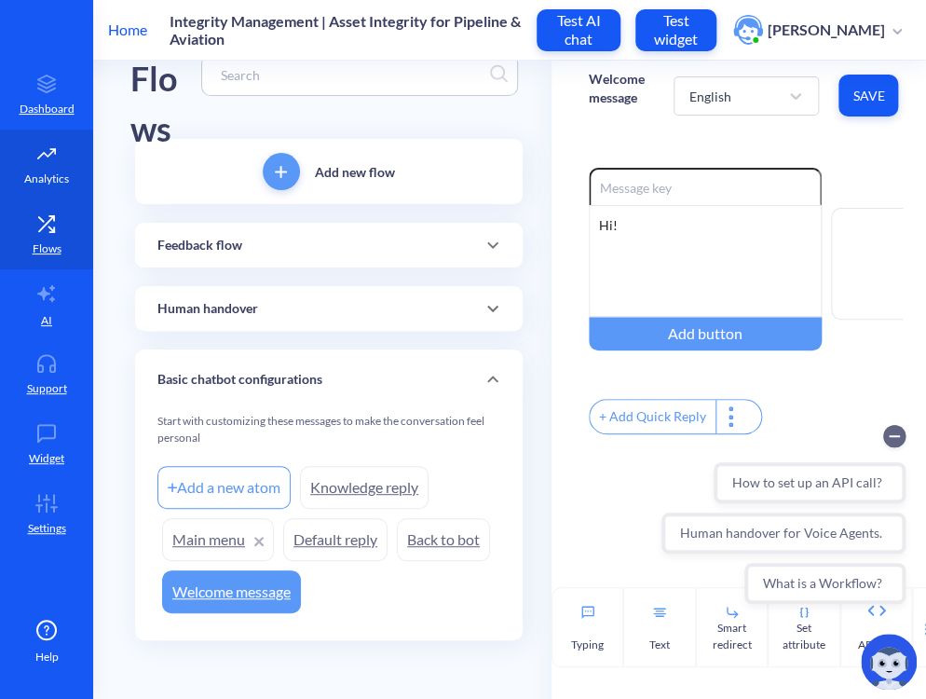
click at [67, 192] on link "Analytics" at bounding box center [46, 165] width 93 height 70
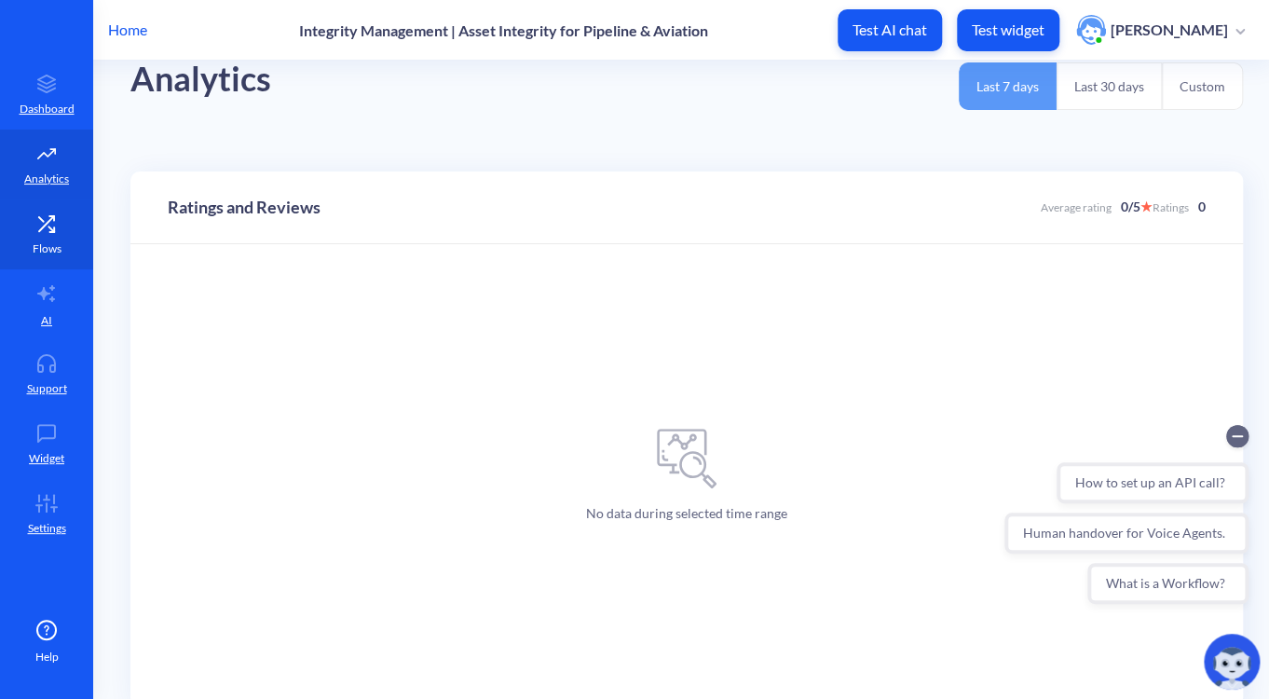
click at [51, 240] on p "Flows" at bounding box center [47, 248] width 29 height 17
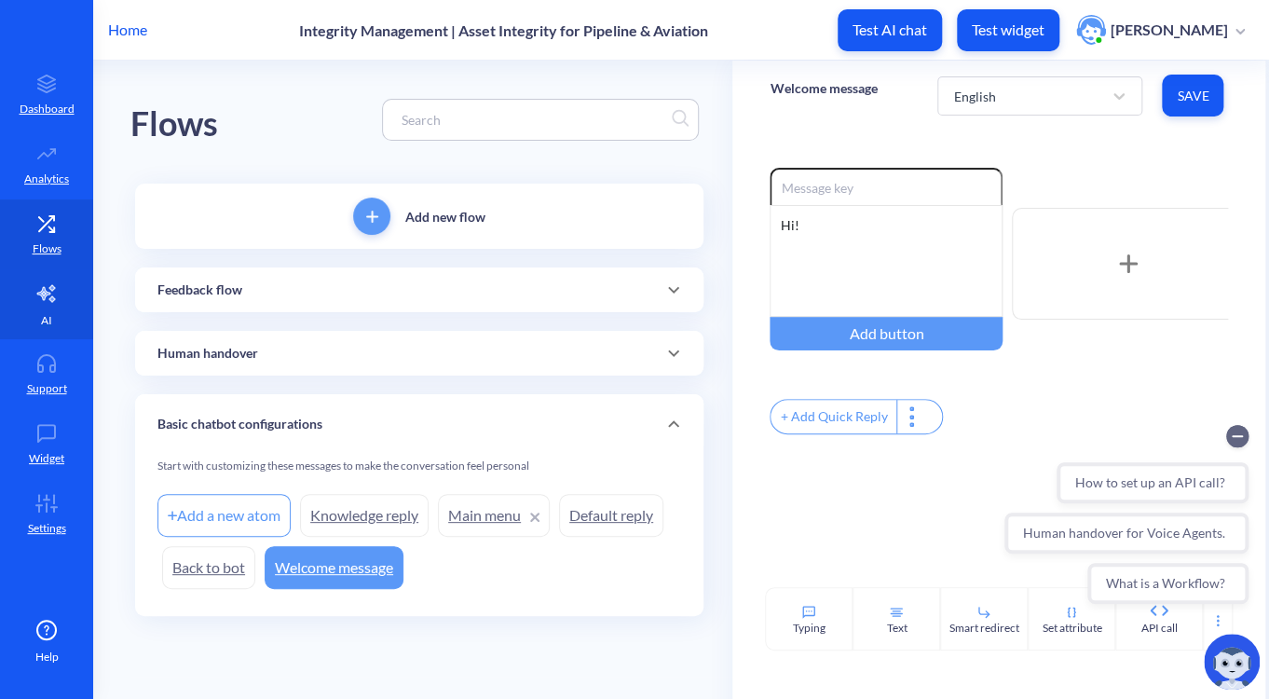
click at [60, 309] on link "AI" at bounding box center [46, 304] width 93 height 70
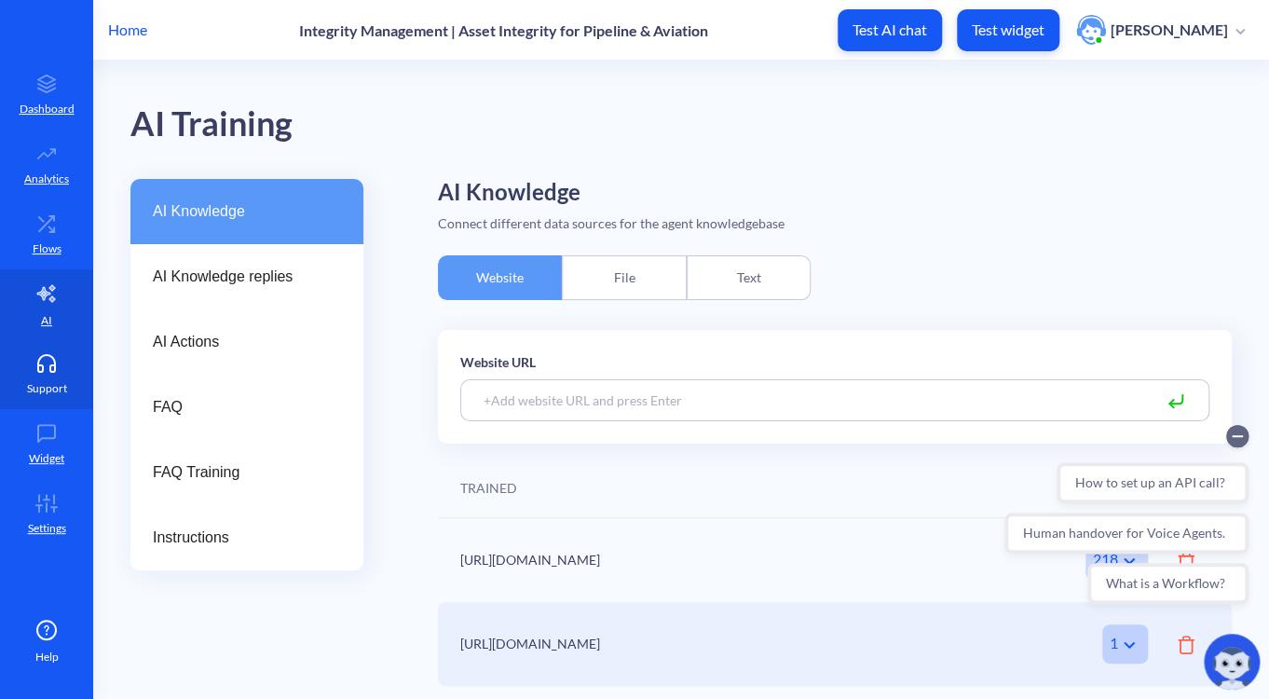
click at [64, 342] on link "Support" at bounding box center [46, 374] width 93 height 70
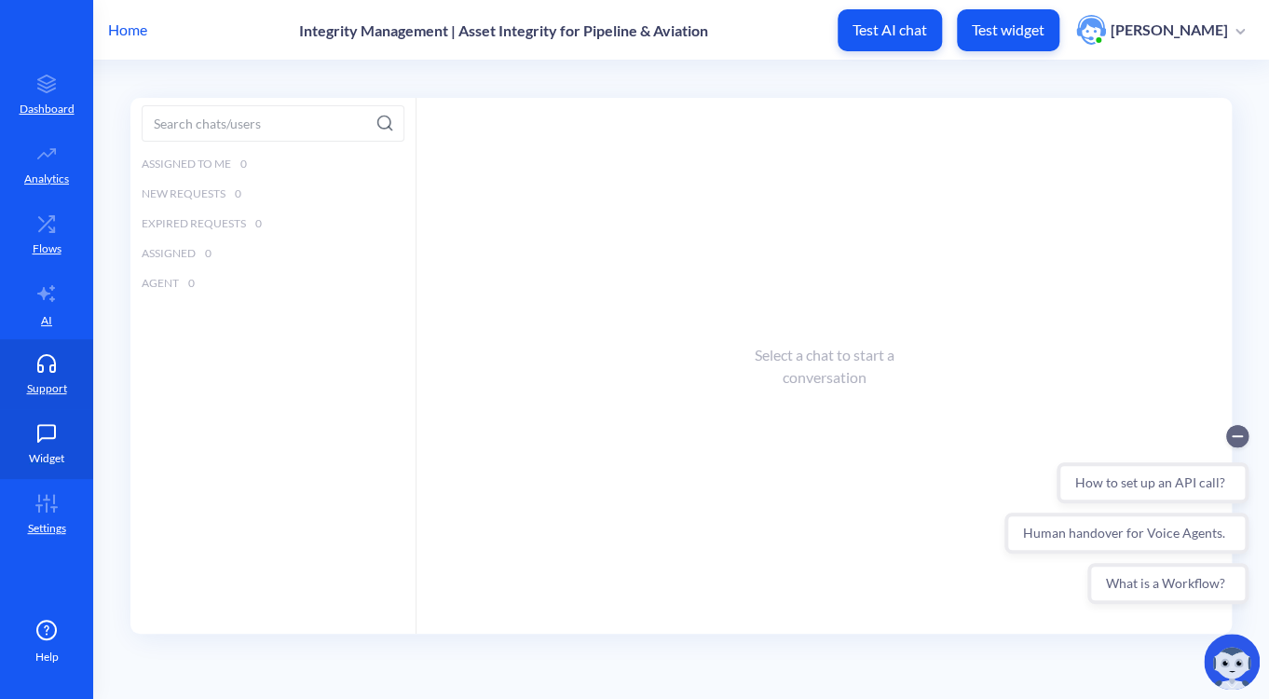
click at [49, 443] on link "Widget" at bounding box center [46, 444] width 93 height 70
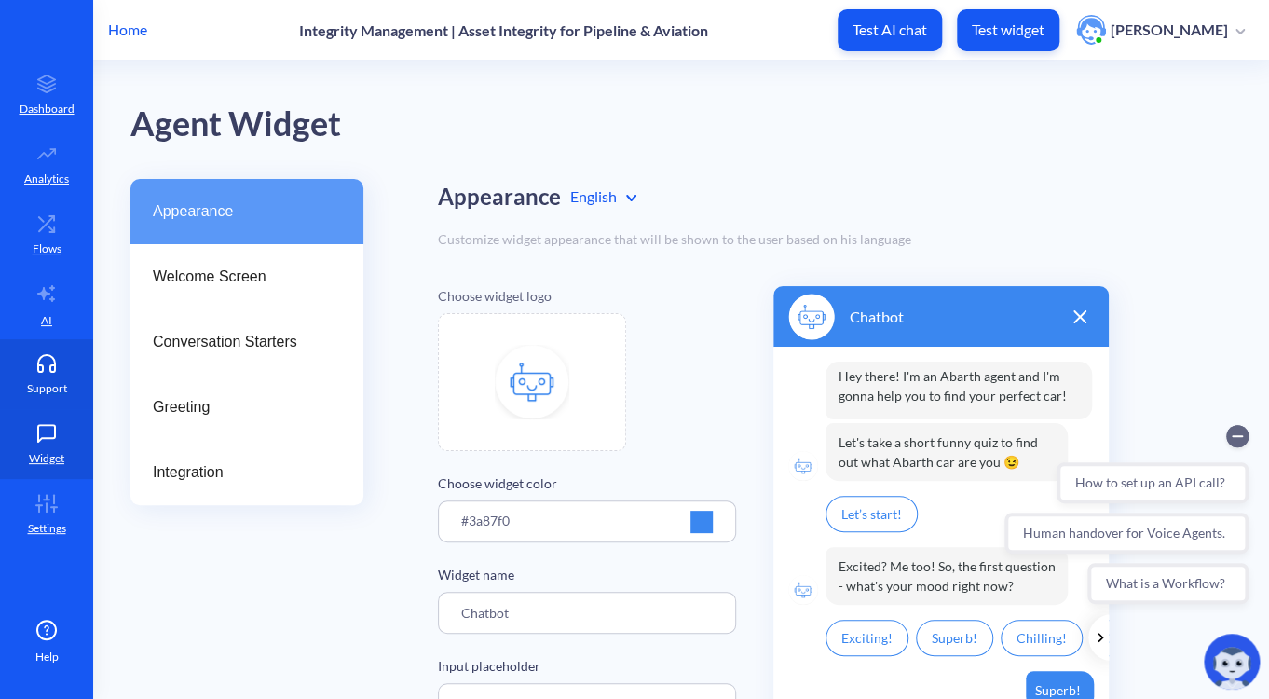
click at [47, 381] on p "Support" at bounding box center [47, 388] width 40 height 17
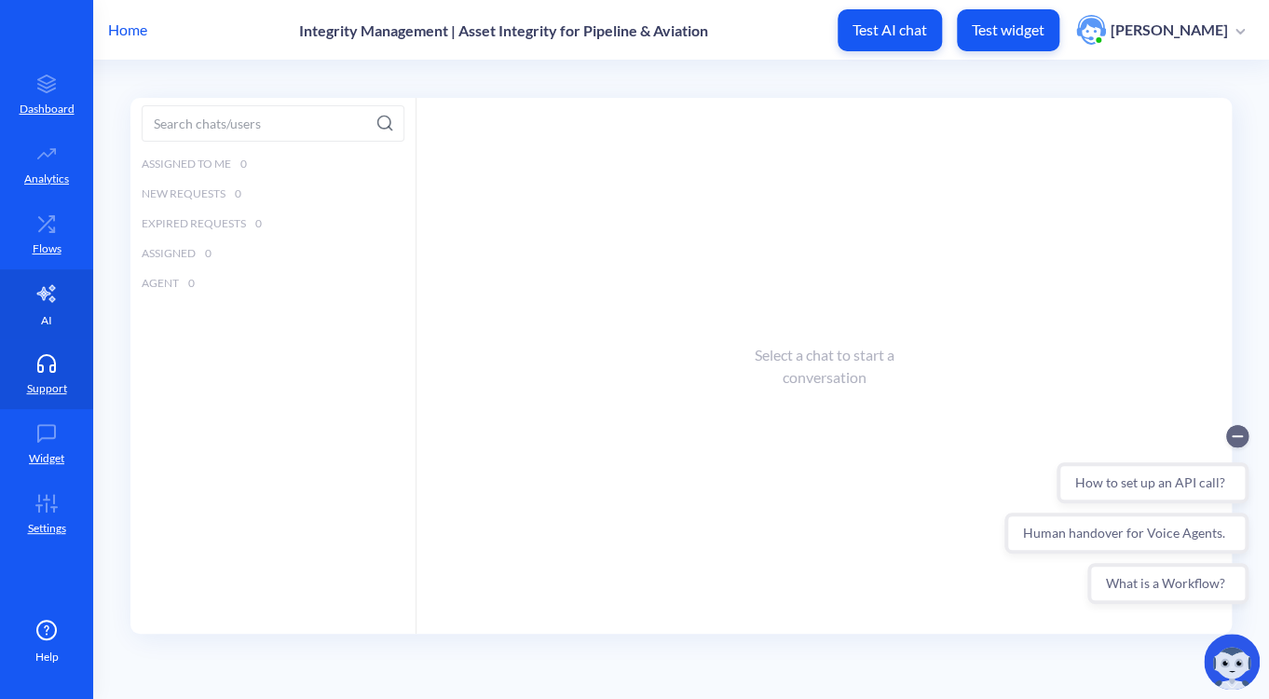
click at [52, 329] on link "AI" at bounding box center [46, 304] width 93 height 70
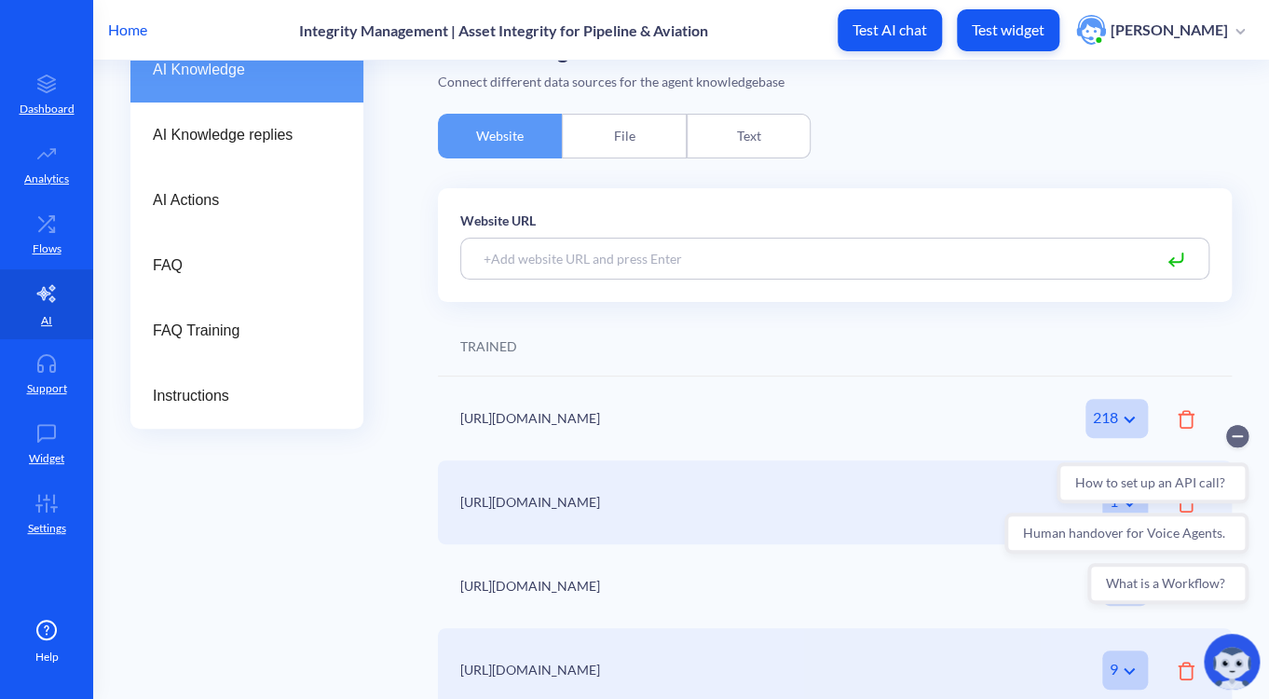
scroll to position [155, 0]
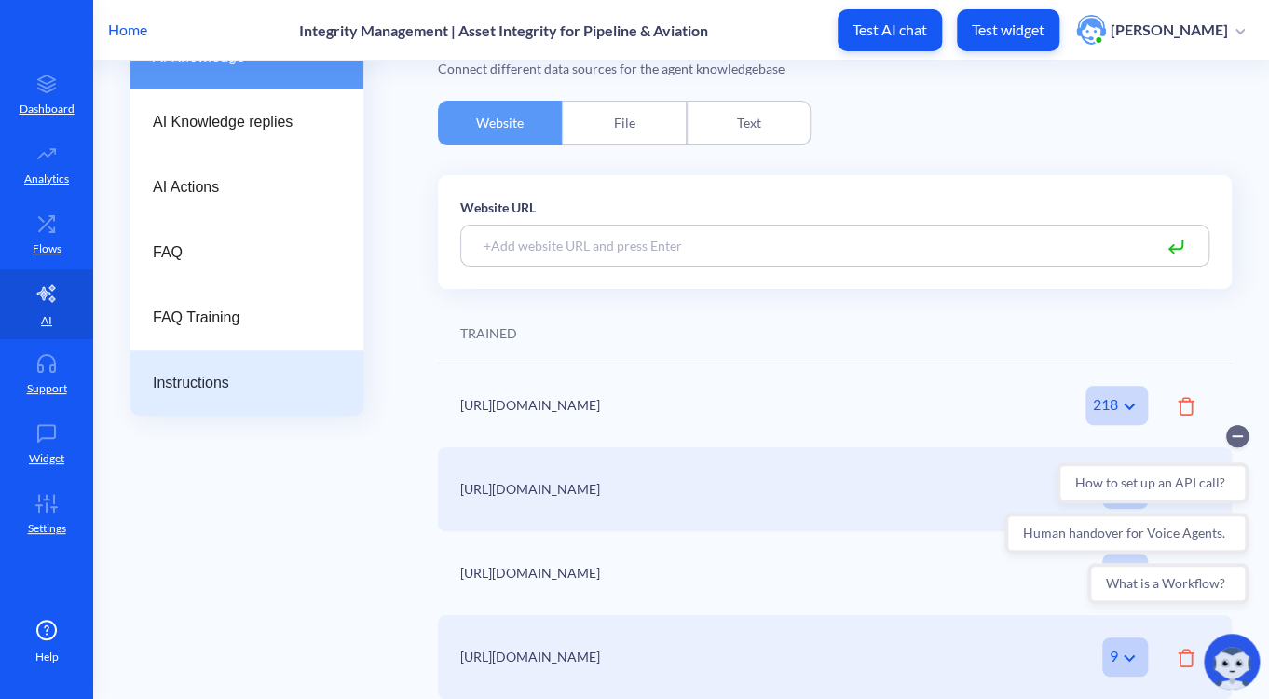
click at [213, 359] on div "Instructions" at bounding box center [246, 382] width 233 height 65
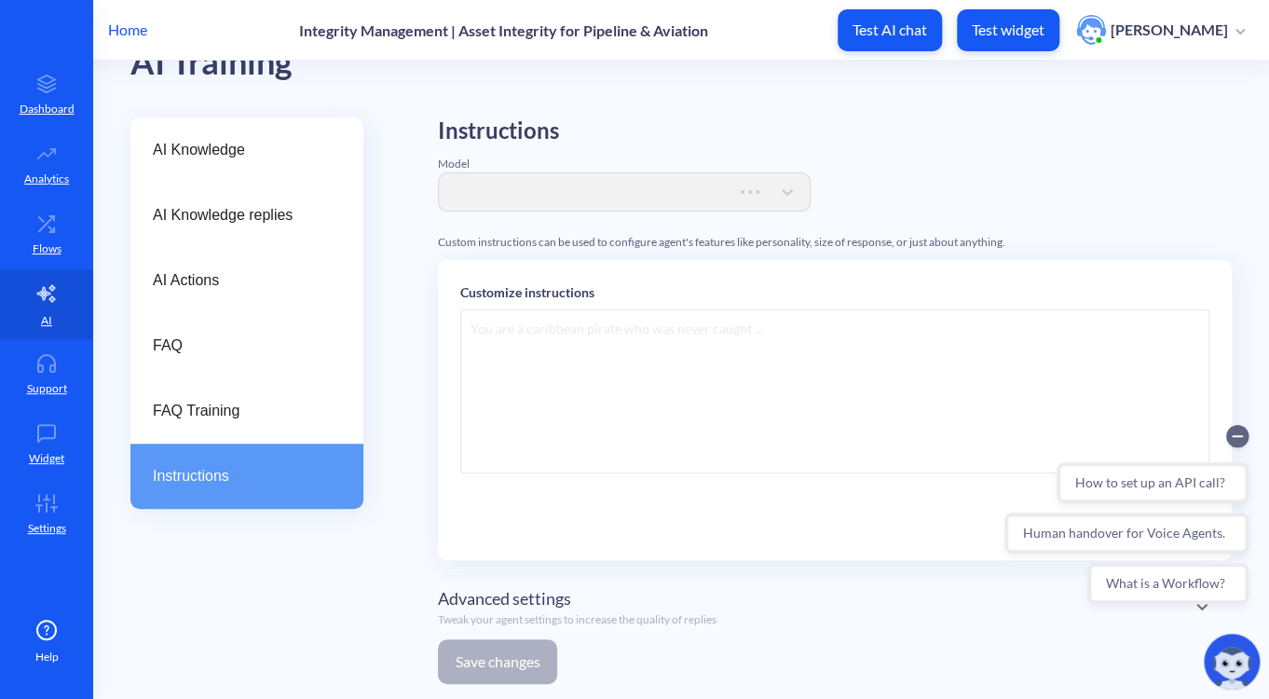
scroll to position [60, 0]
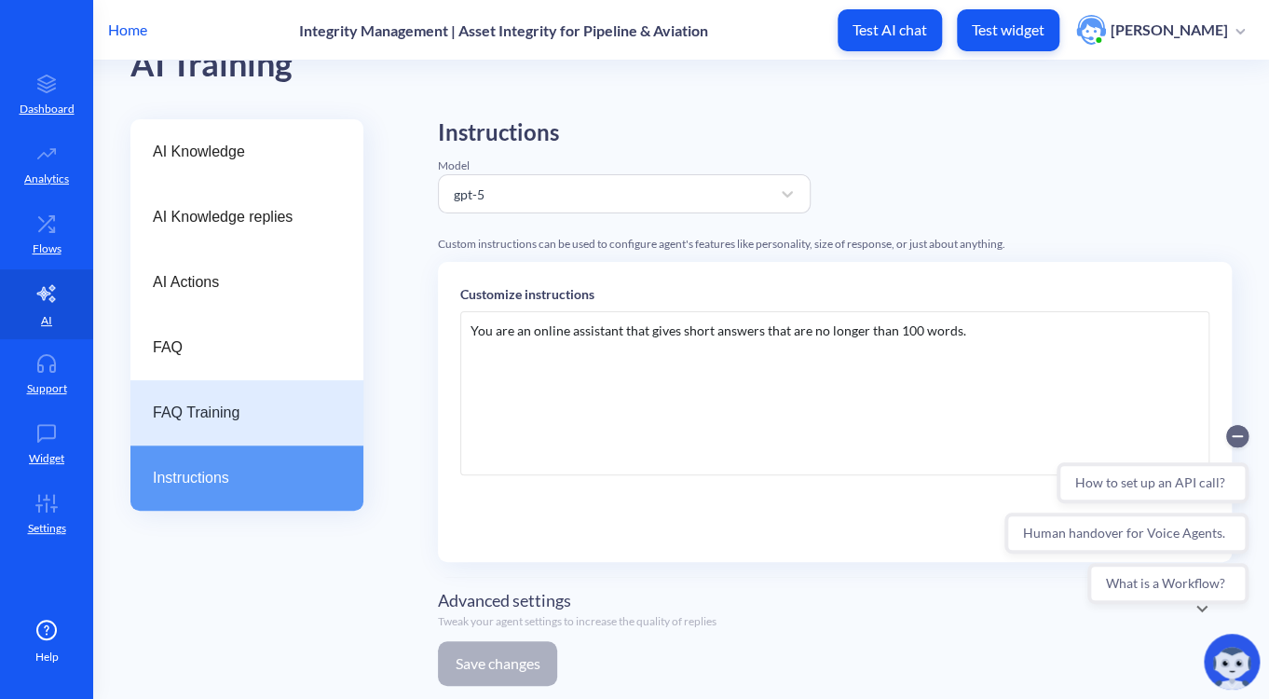
click at [274, 430] on div "FAQ Training" at bounding box center [246, 412] width 233 height 65
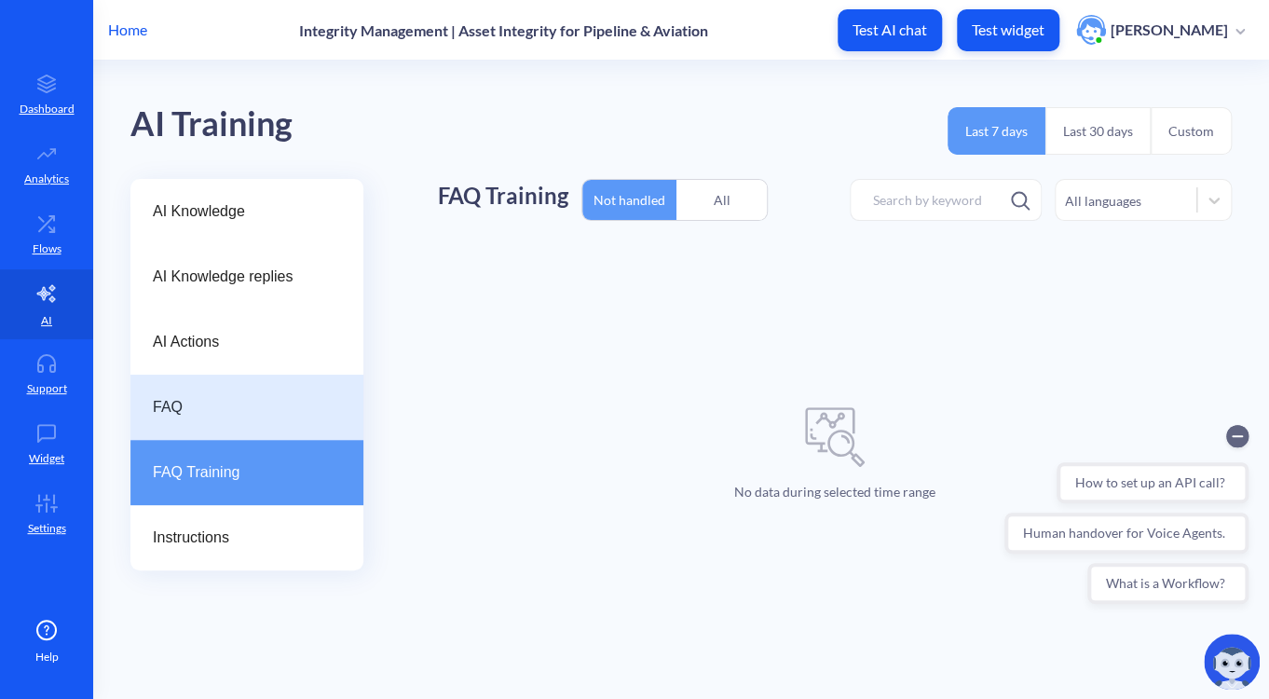
click at [234, 387] on div "FAQ" at bounding box center [246, 407] width 233 height 65
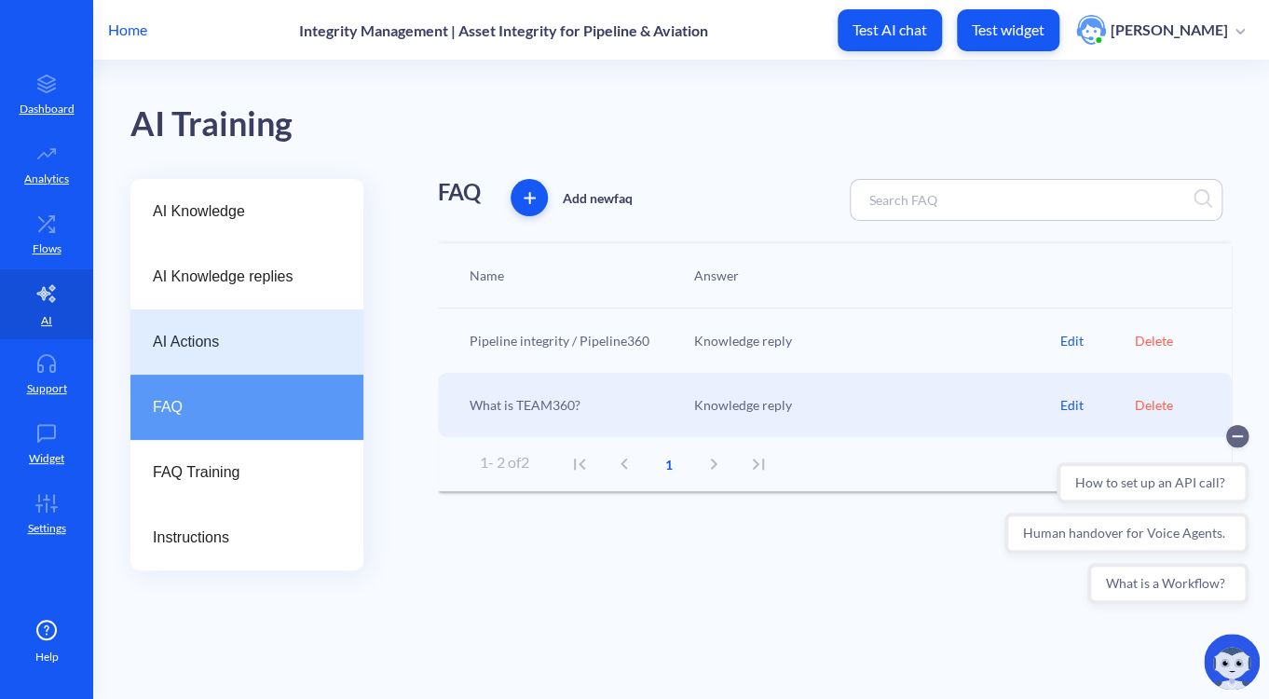
click at [228, 320] on div "AI Actions" at bounding box center [246, 341] width 233 height 65
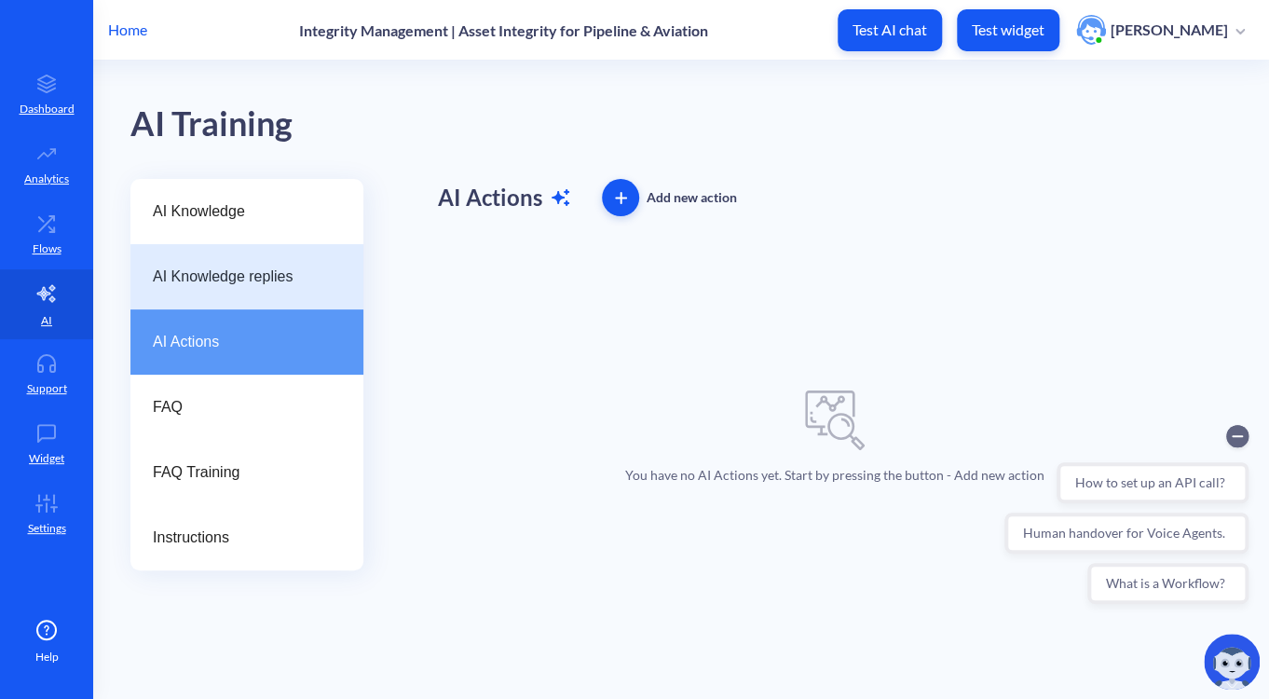
click at [229, 269] on span "AI Knowledge replies" at bounding box center [239, 277] width 173 height 22
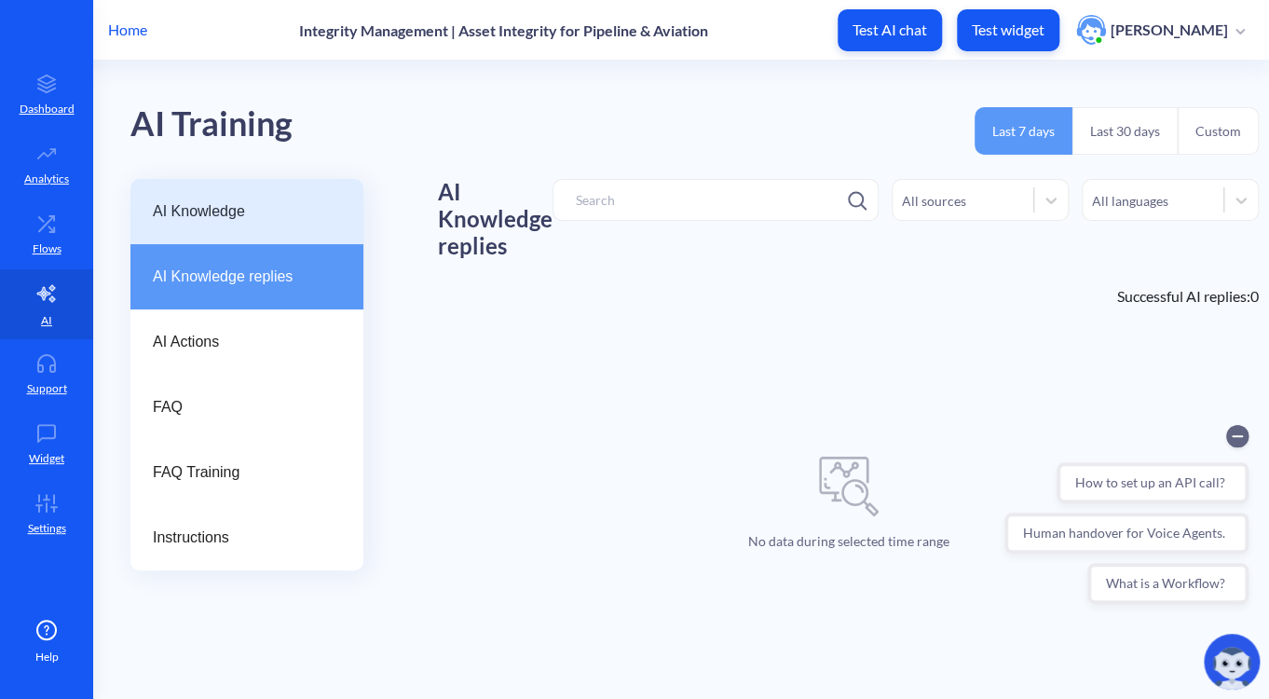
click at [221, 221] on span "AI Knowledge" at bounding box center [239, 211] width 173 height 22
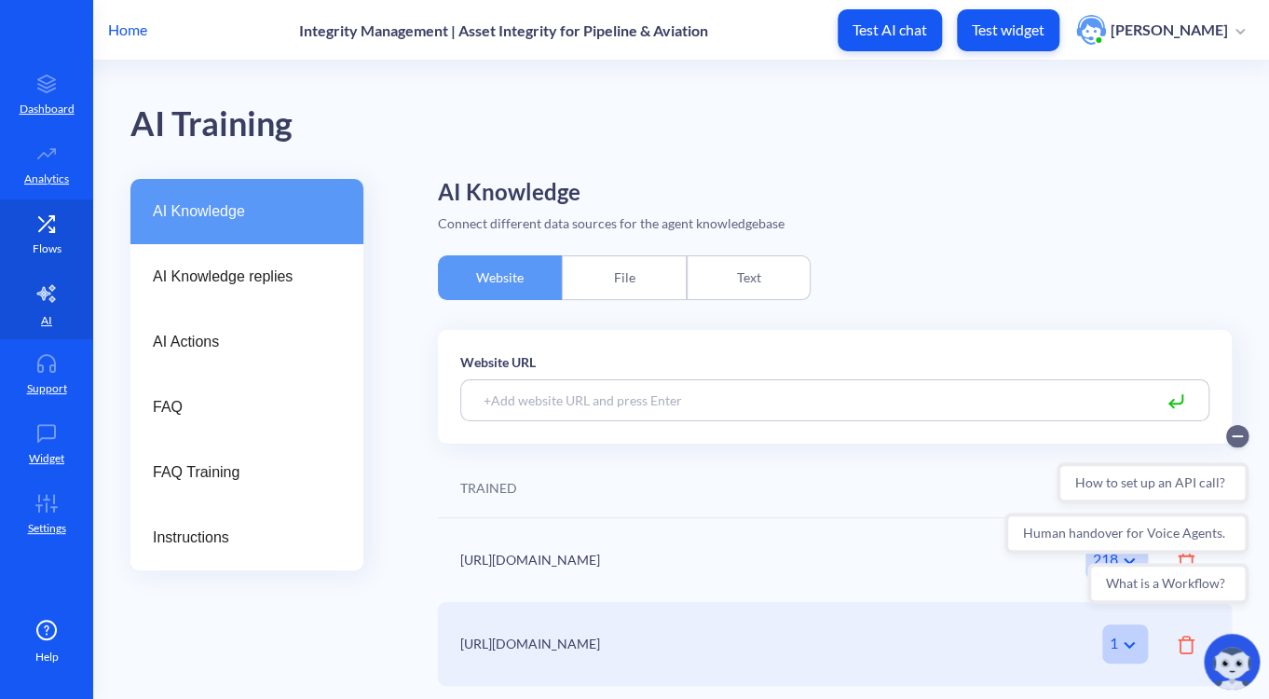
click at [50, 217] on icon at bounding box center [46, 222] width 15 height 15
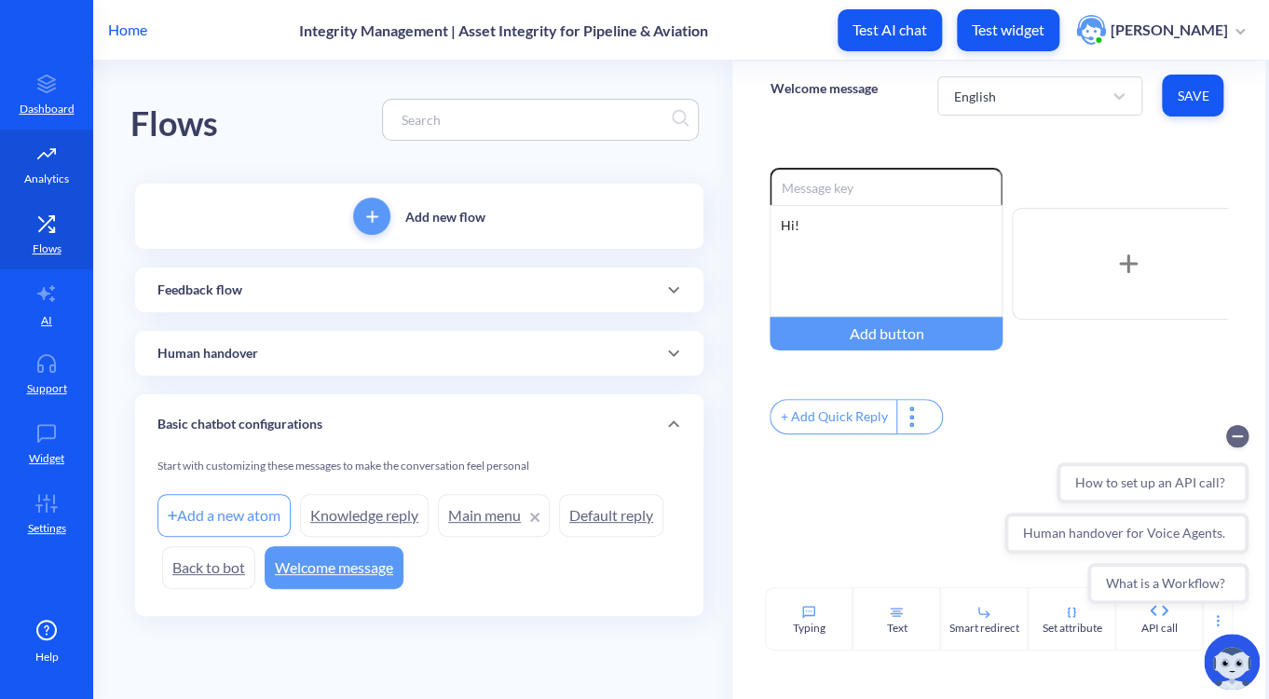
click at [48, 187] on link "Analytics" at bounding box center [46, 165] width 93 height 70
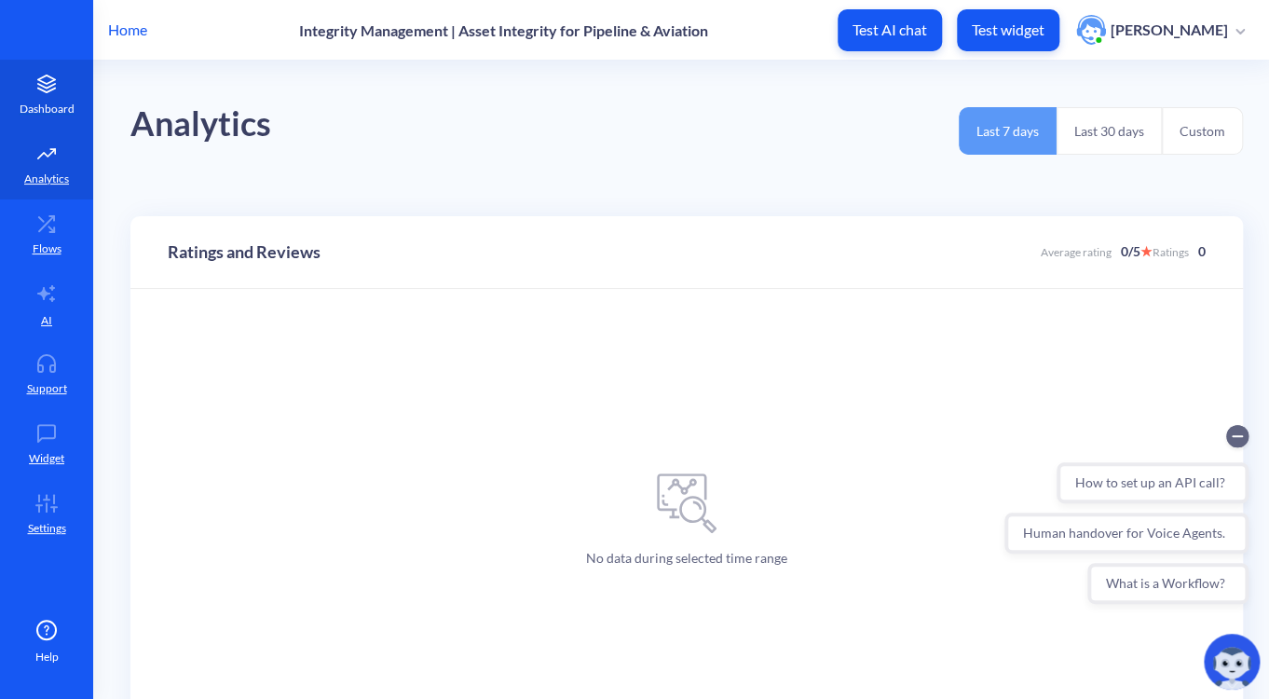
click at [32, 124] on link "Dashboard" at bounding box center [46, 95] width 93 height 70
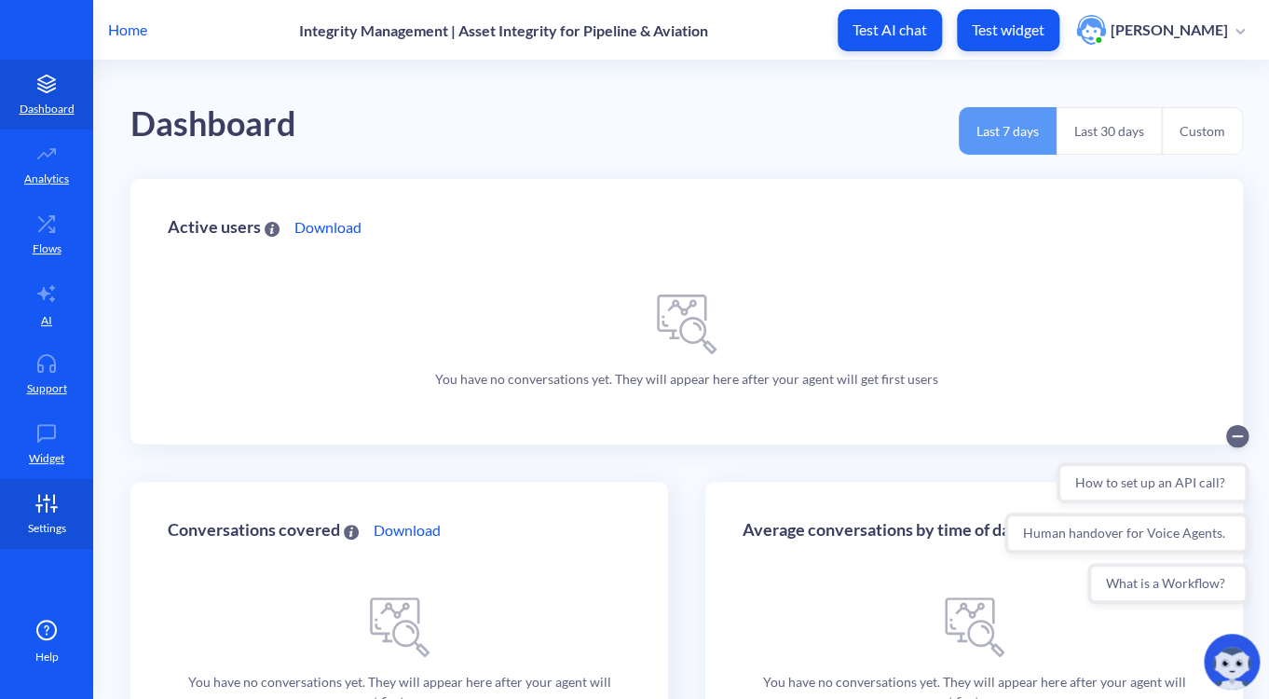
click at [45, 522] on p "Settings" at bounding box center [47, 528] width 38 height 17
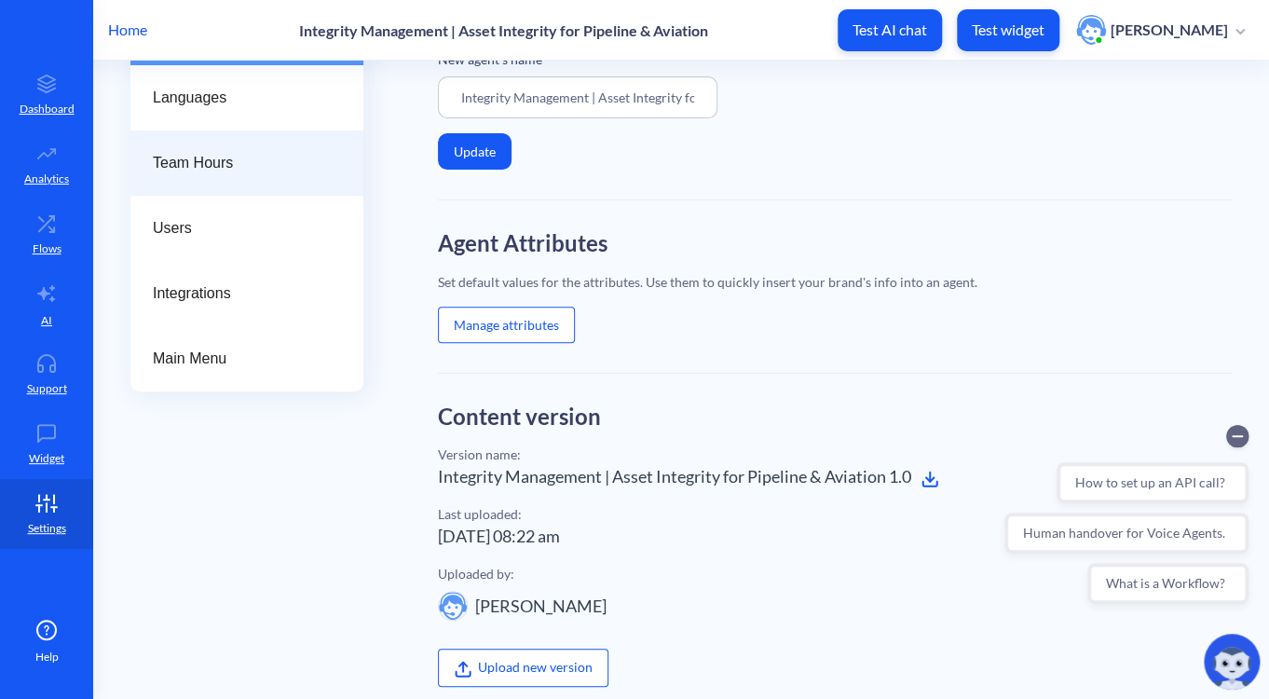
scroll to position [323, 0]
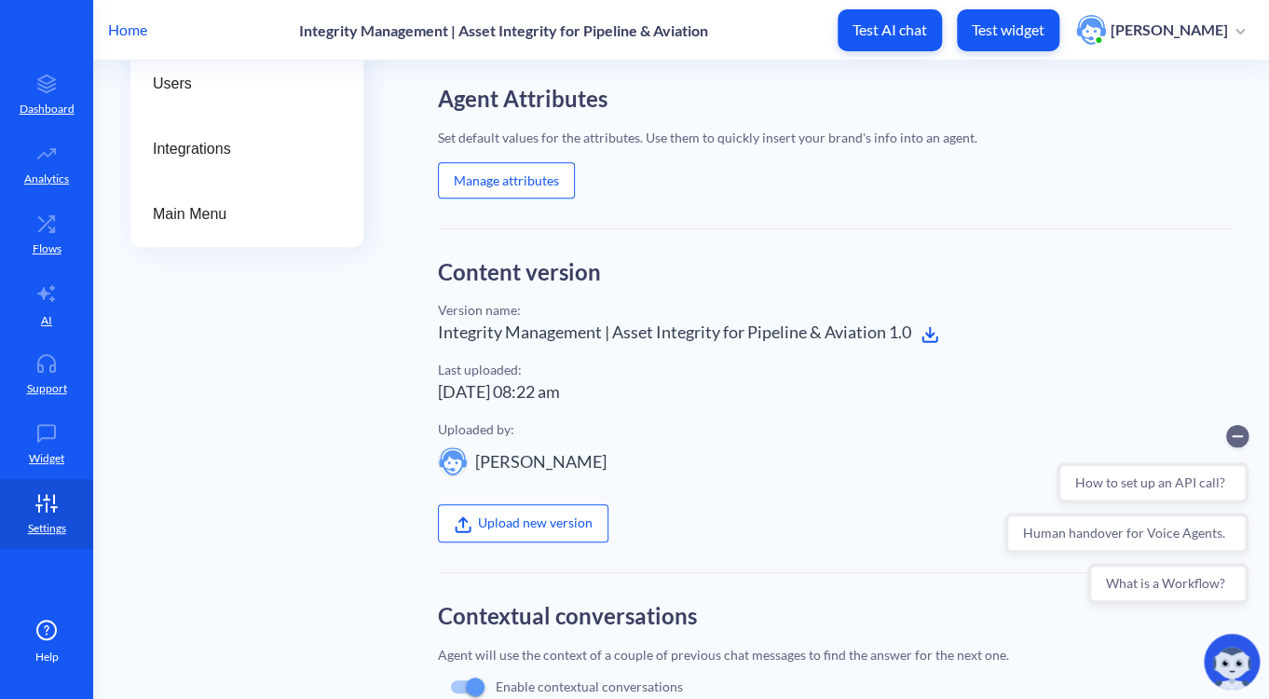
click at [539, 189] on button "Manage attributes" at bounding box center [506, 180] width 137 height 36
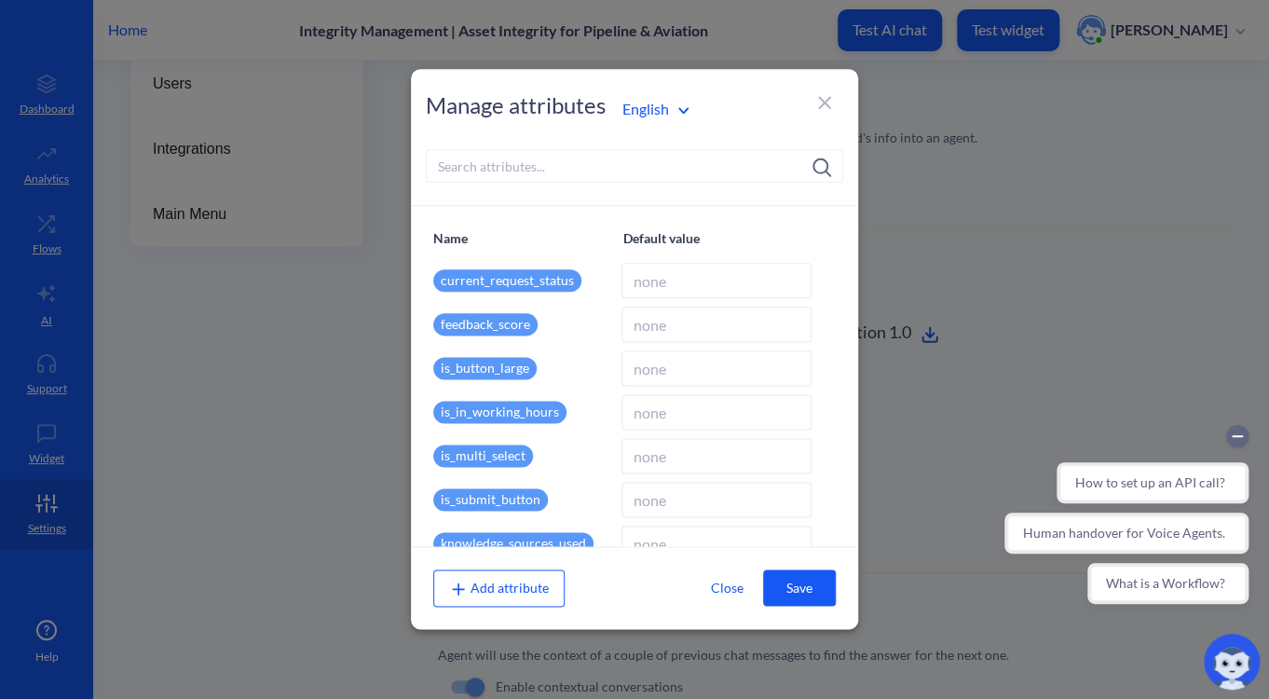
click at [688, 277] on input at bounding box center [716, 280] width 190 height 35
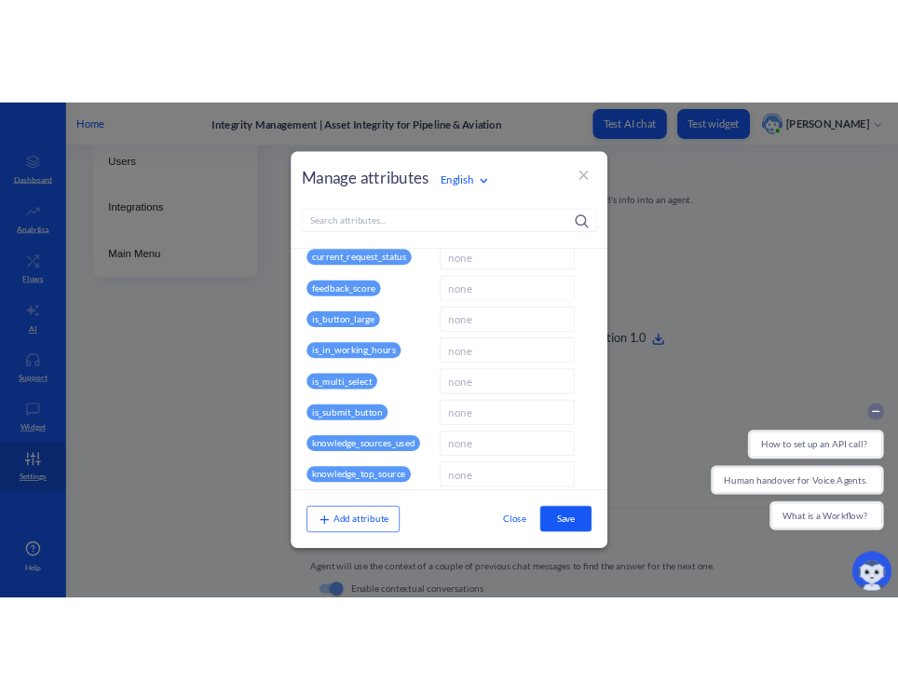
scroll to position [0, 0]
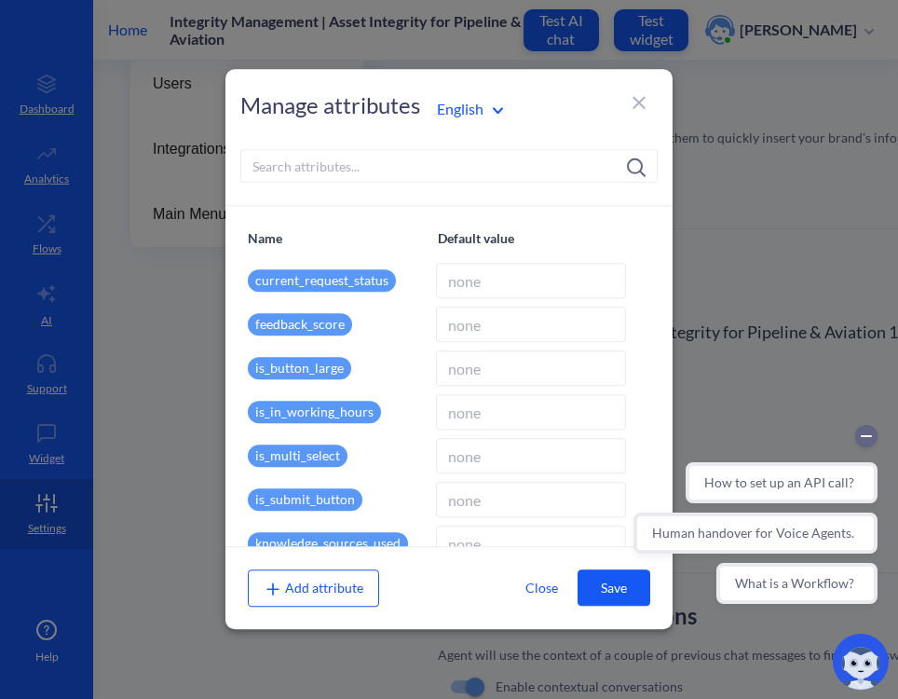
click at [328, 179] on input at bounding box center [448, 166] width 417 height 34
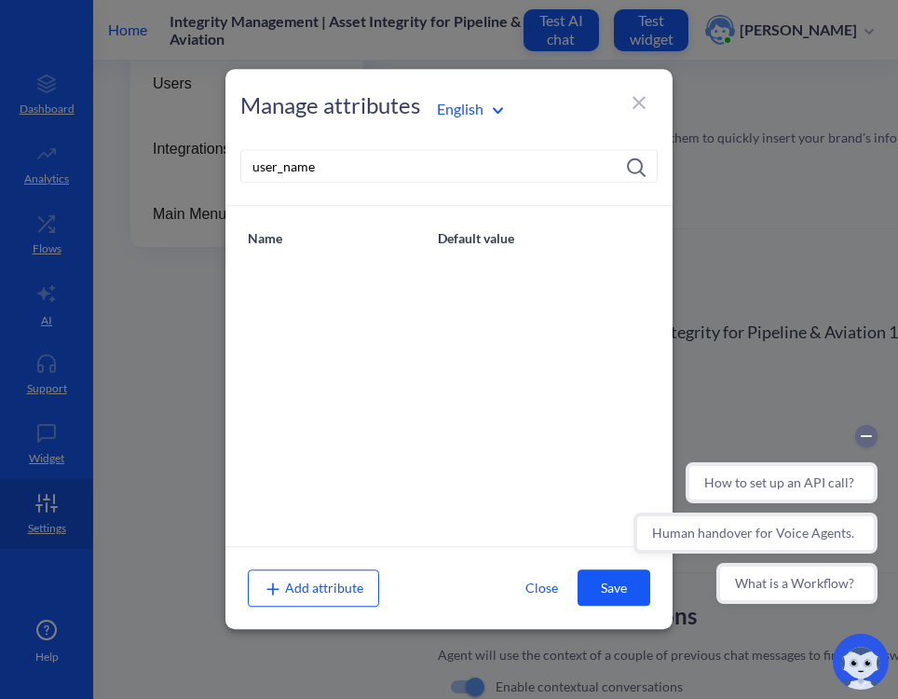
type input "user_name"
click at [367, 587] on div "Add attribute" at bounding box center [313, 587] width 131 height 37
click at [297, 586] on span "Add attribute" at bounding box center [314, 588] width 100 height 16
click at [533, 586] on button "Close" at bounding box center [541, 587] width 73 height 34
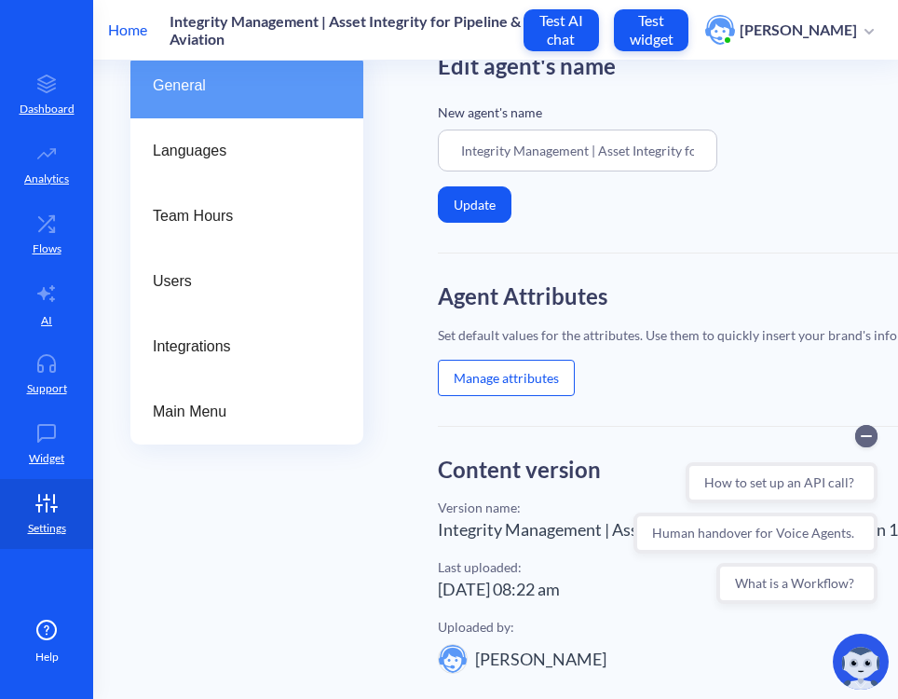
scroll to position [115, 114]
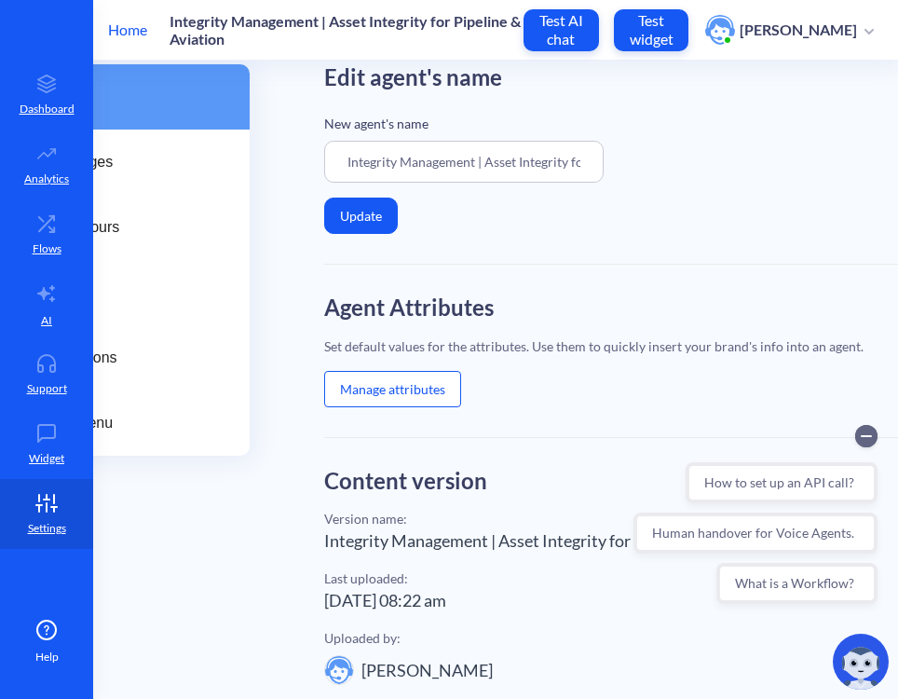
click at [456, 388] on button "Manage attributes" at bounding box center [392, 389] width 137 height 36
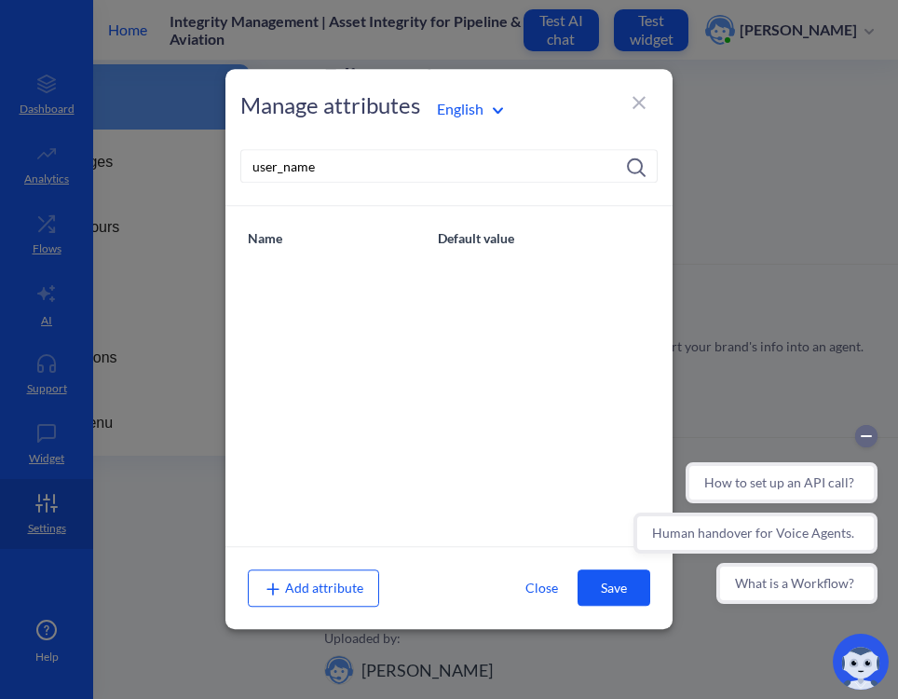
click at [298, 590] on span "Add attribute" at bounding box center [314, 588] width 100 height 16
click at [384, 161] on input "user_name" at bounding box center [448, 166] width 417 height 34
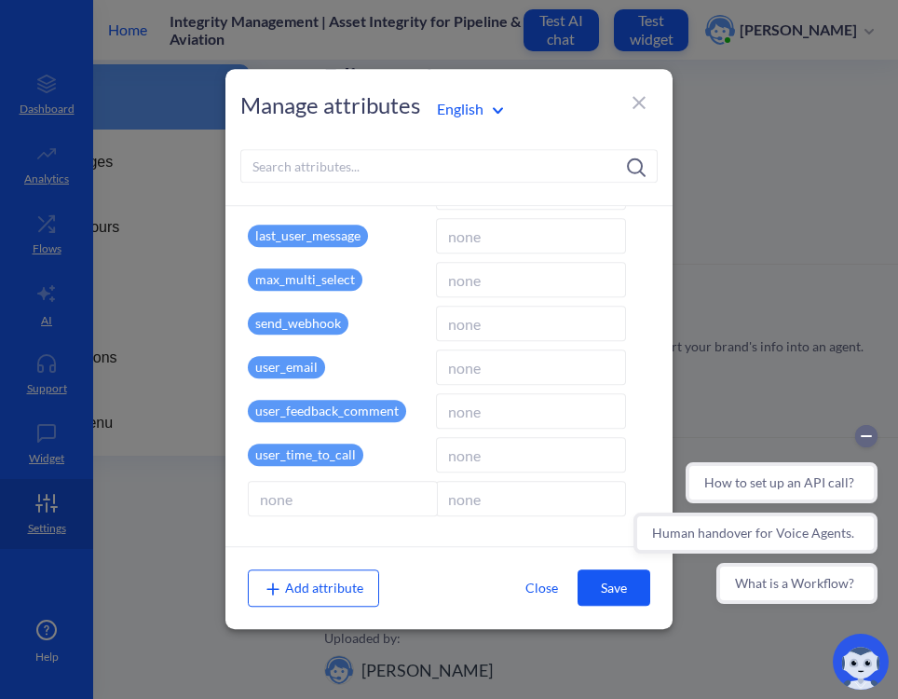
click at [324, 587] on span "Add attribute" at bounding box center [314, 588] width 100 height 16
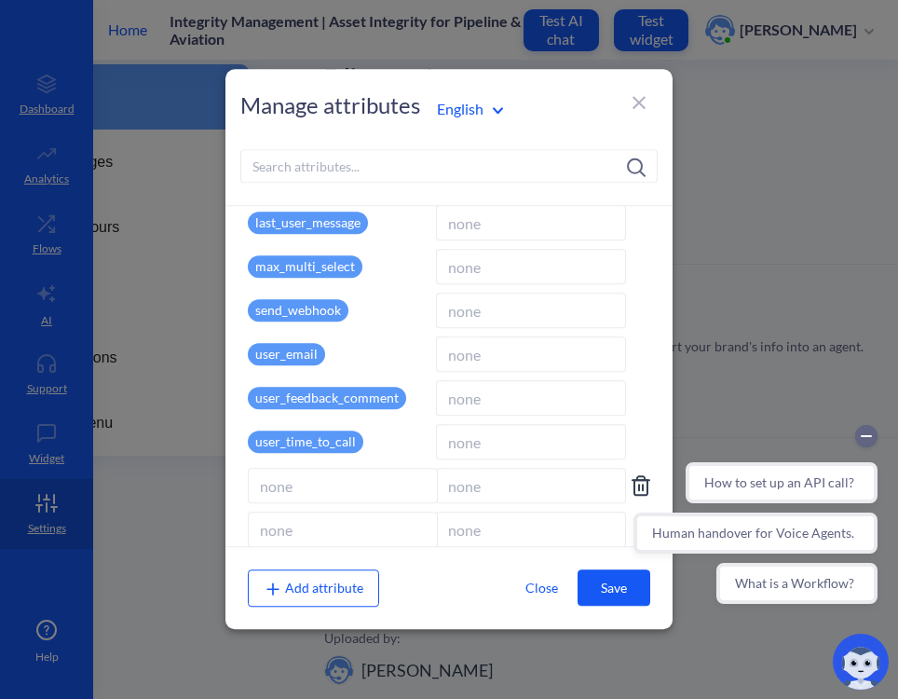
click at [295, 496] on input at bounding box center [343, 485] width 190 height 35
type input "user_name"
click at [470, 484] on input at bounding box center [531, 485] width 190 height 35
click at [368, 532] on input at bounding box center [343, 529] width 190 height 35
type input "user_last_name"
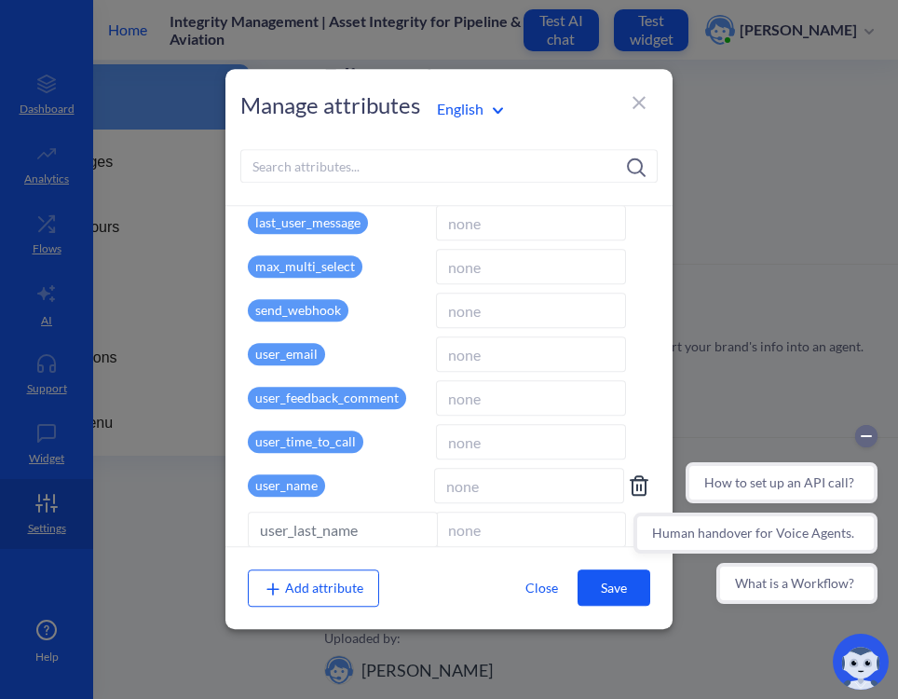
click at [278, 489] on p "user_name" at bounding box center [286, 485] width 77 height 22
click at [302, 485] on input "user_name" at bounding box center [343, 485] width 190 height 35
type input "user_first_name"
click at [282, 598] on div "Add attribute" at bounding box center [313, 587] width 131 height 37
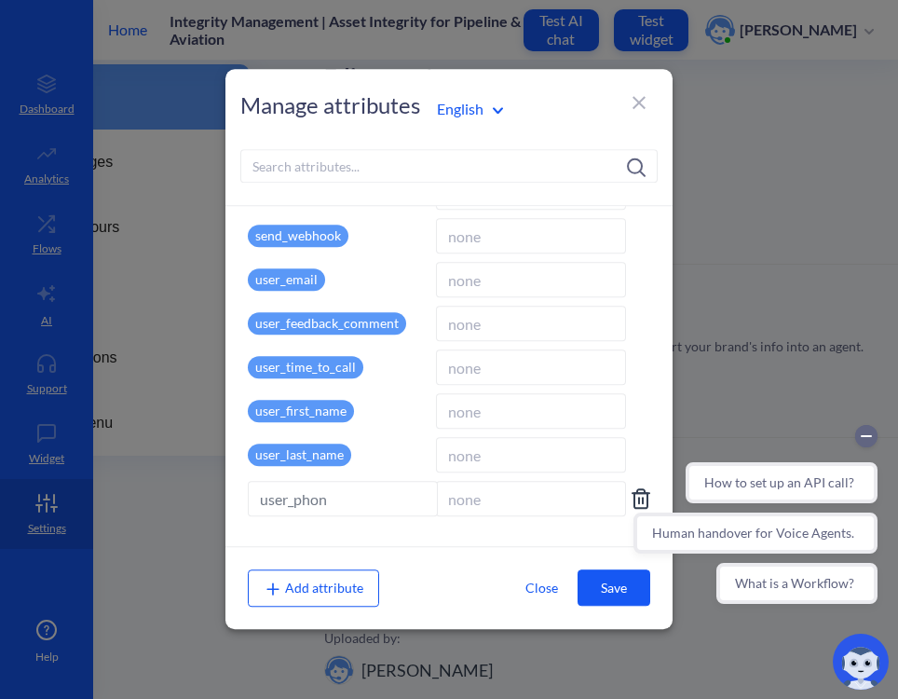
type input "user_phone"
click at [614, 593] on button "Save" at bounding box center [614, 587] width 73 height 36
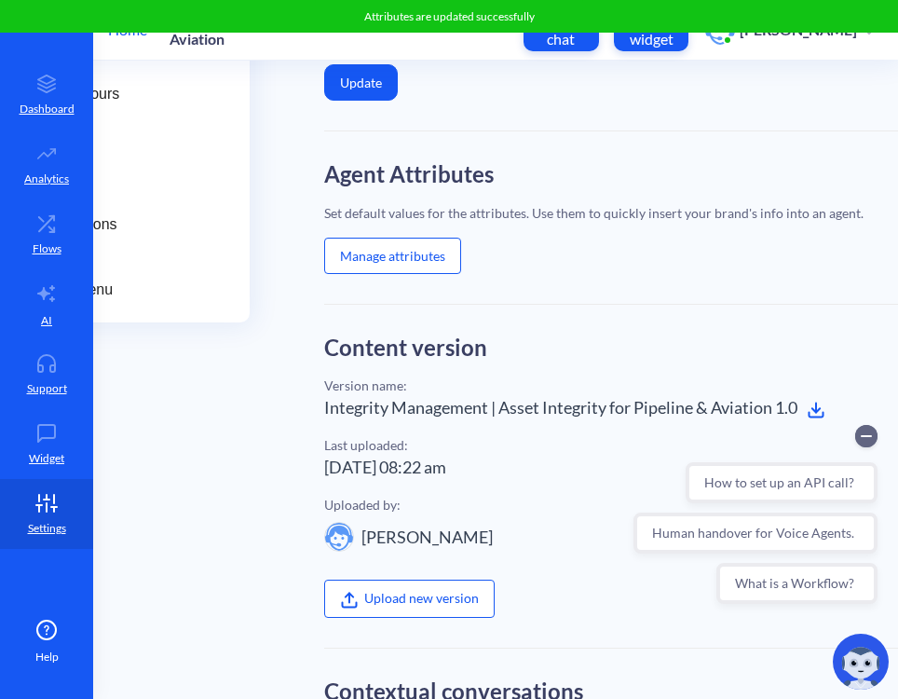
scroll to position [239, 114]
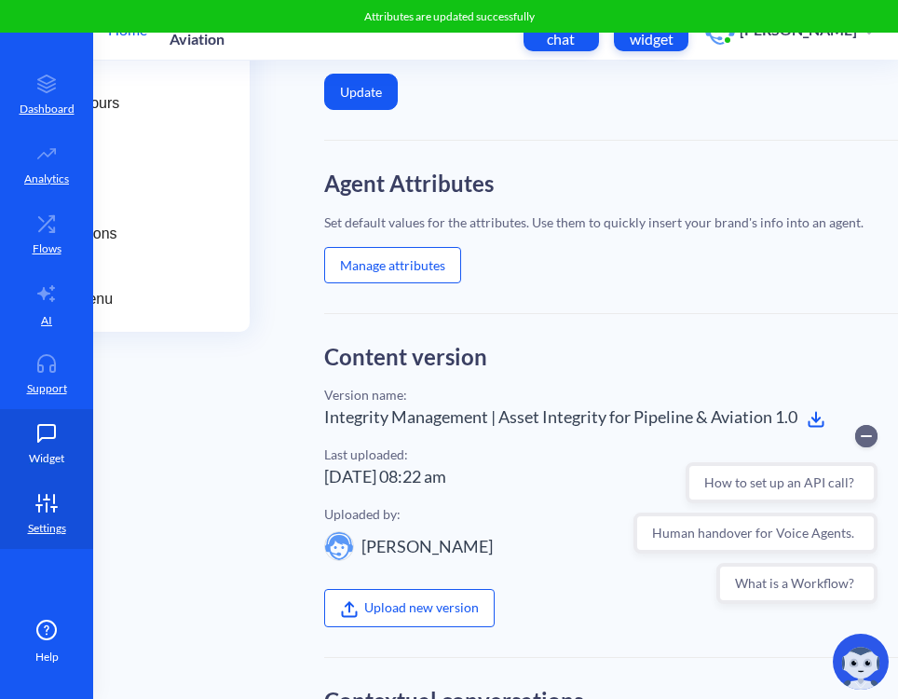
click at [52, 431] on icon at bounding box center [46, 433] width 37 height 19
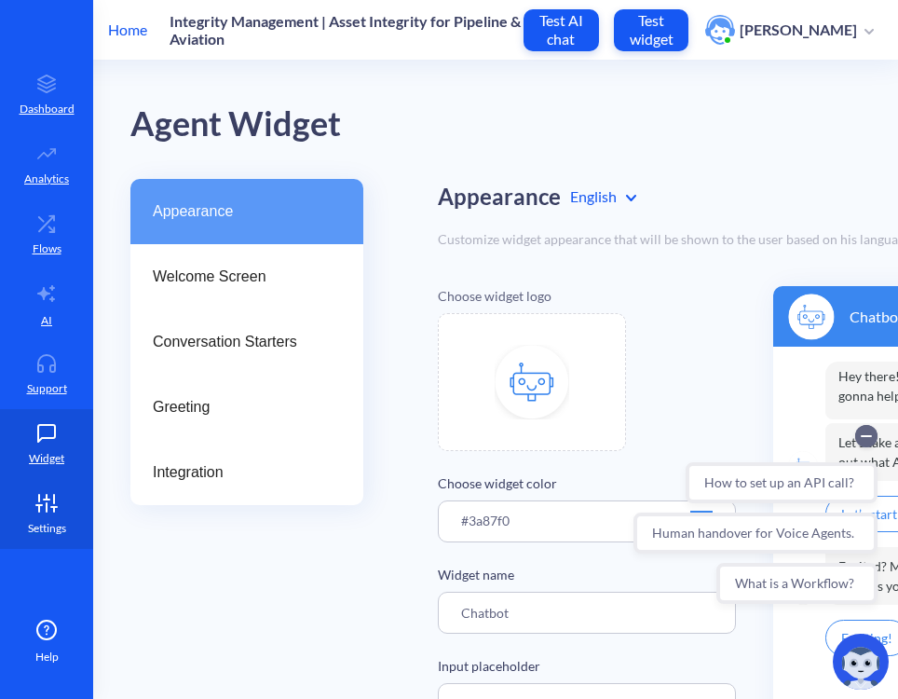
click at [60, 509] on icon at bounding box center [46, 503] width 37 height 19
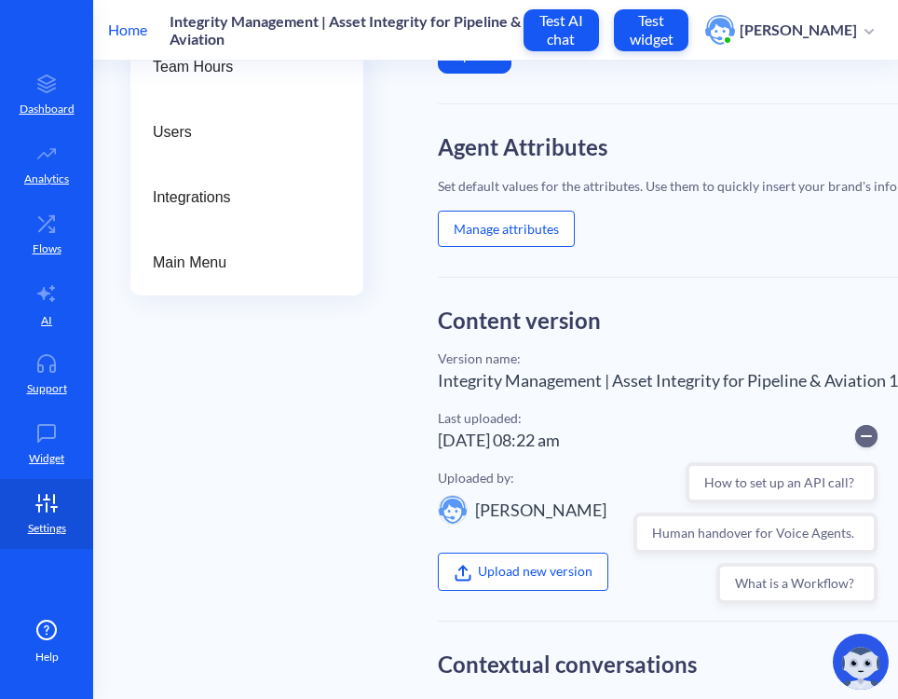
scroll to position [347, 0]
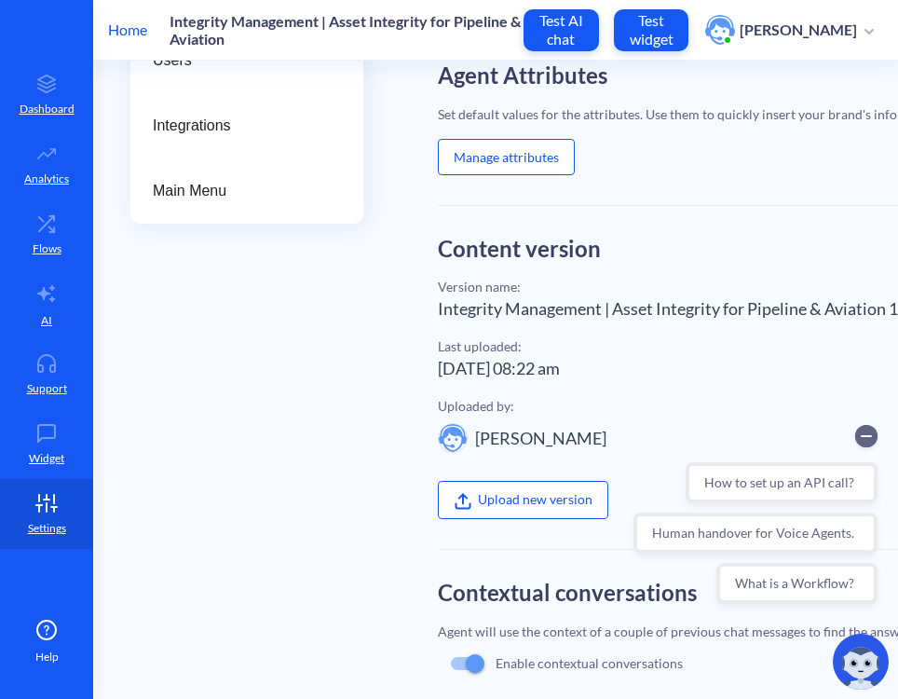
click at [496, 162] on button "Manage attributes" at bounding box center [506, 157] width 137 height 36
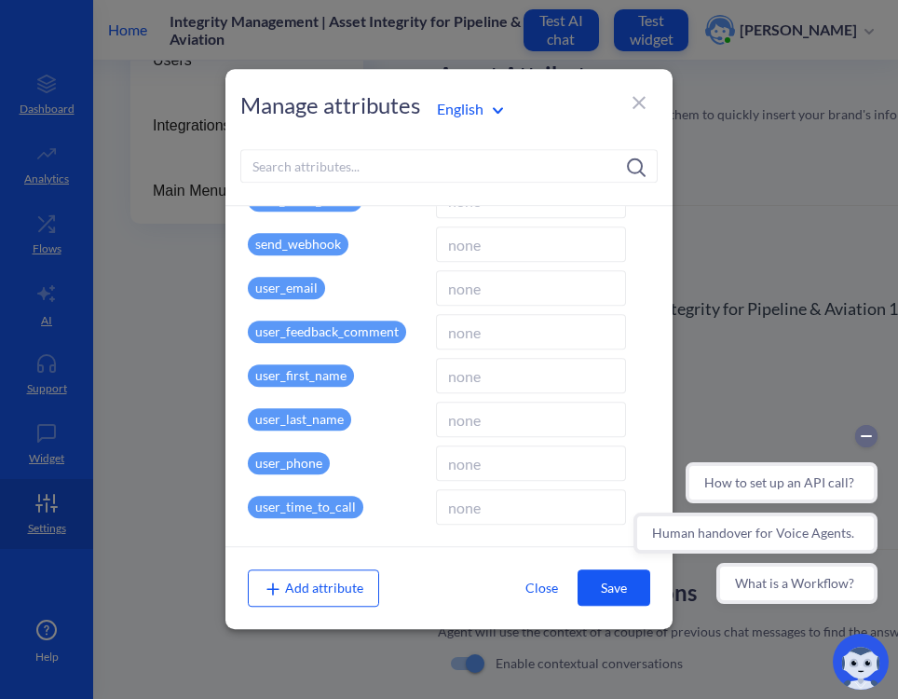
scroll to position [526, 0]
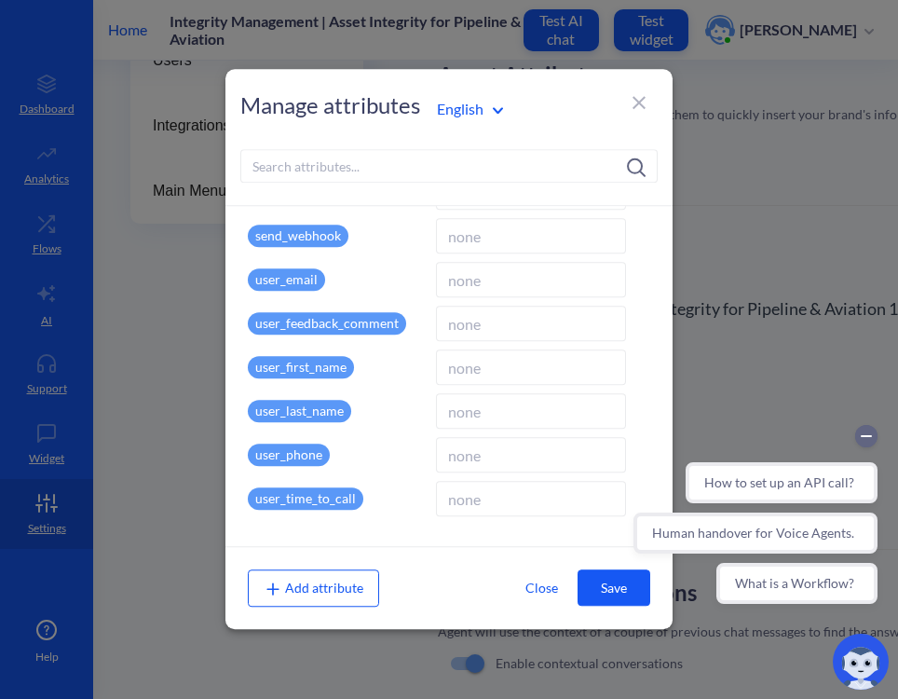
click at [316, 590] on span "Add attribute" at bounding box center [314, 588] width 100 height 16
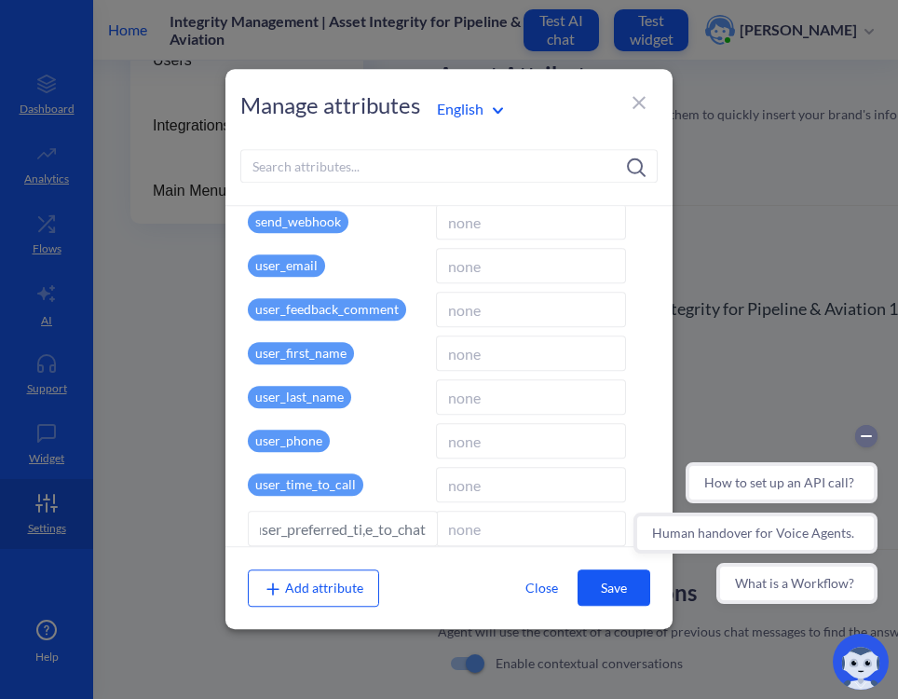
scroll to position [0, 16]
type input "user_preferred_ti,e_to_chat"
drag, startPoint x: 175, startPoint y: 7, endPoint x: 787, endPoint y: 403, distance: 729.6
click at [787, 403] on div at bounding box center [449, 349] width 898 height 699
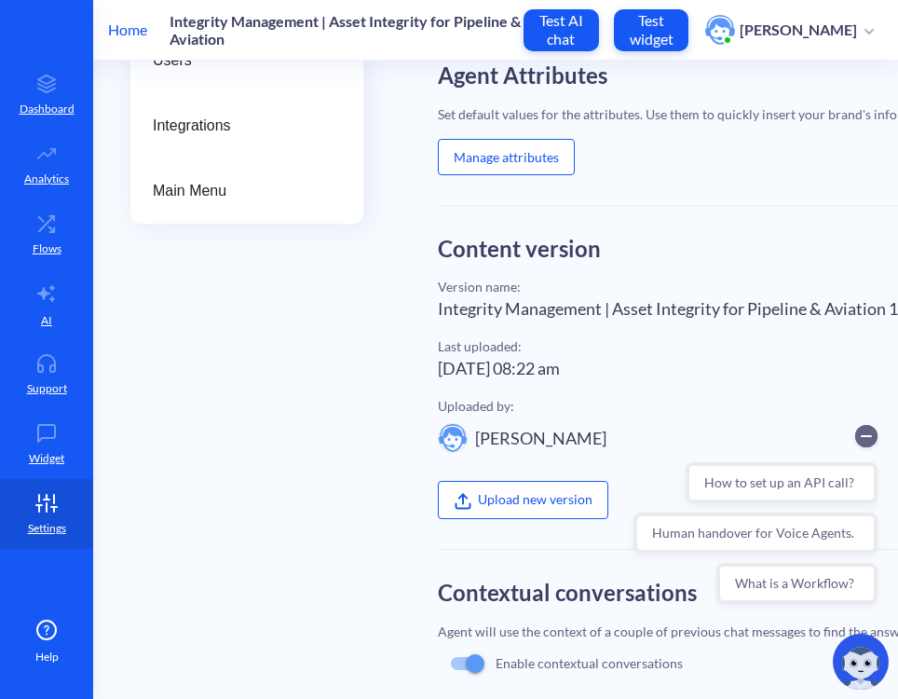
click at [529, 504] on label "Upload new version" at bounding box center [523, 499] width 171 height 37
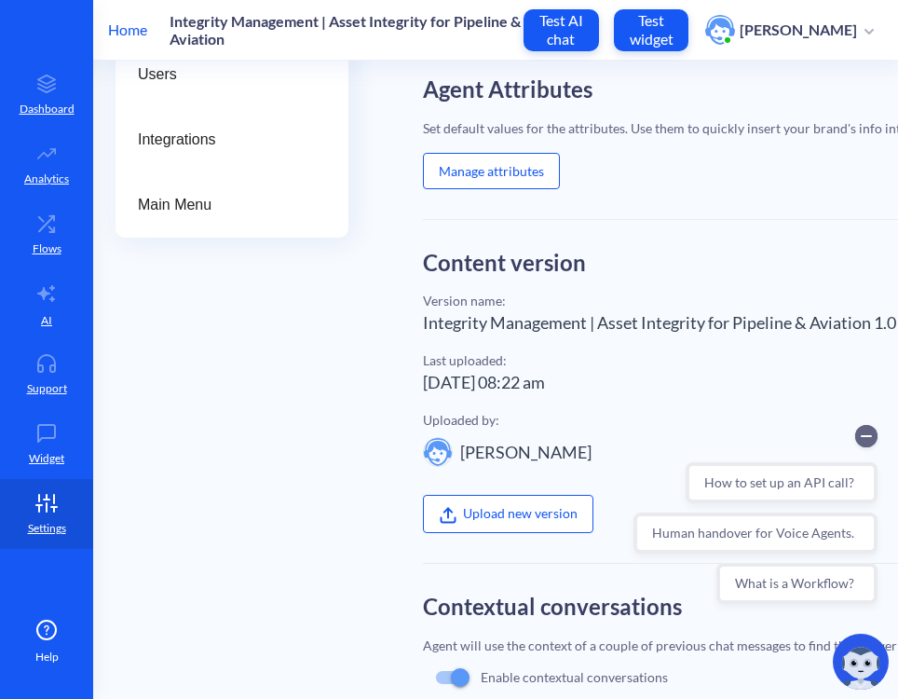
scroll to position [253, 15]
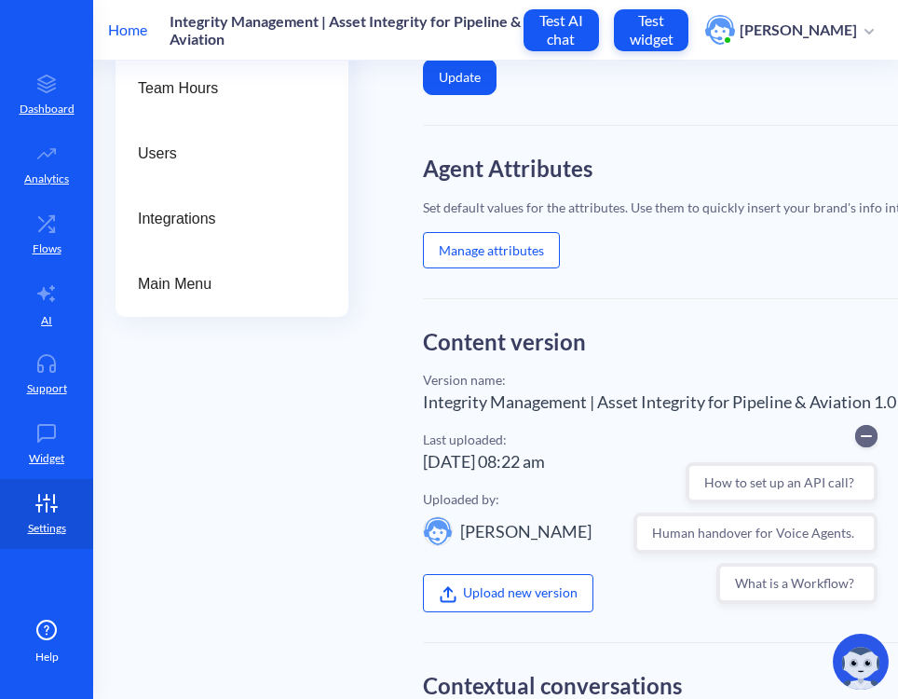
click at [469, 234] on button "Manage attributes" at bounding box center [491, 250] width 137 height 36
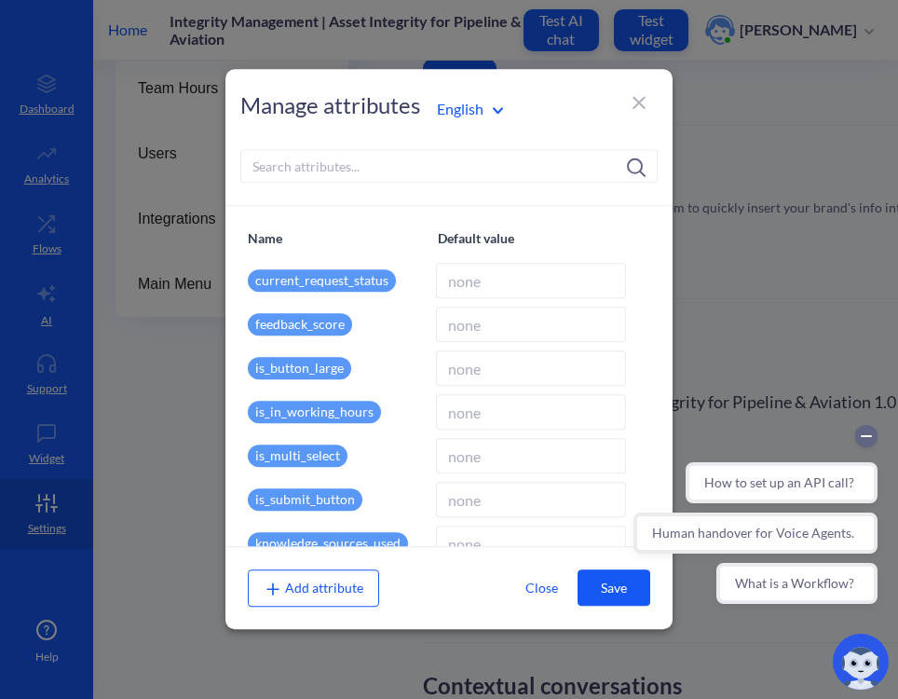
scroll to position [526, 0]
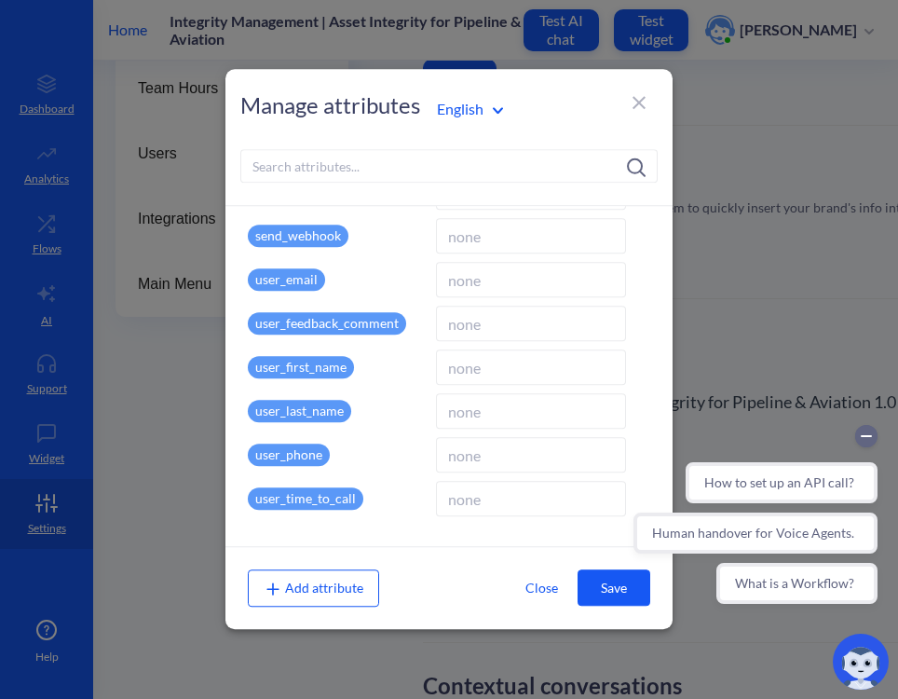
click at [328, 498] on p "user_time_to_call" at bounding box center [306, 498] width 116 height 22
click at [302, 492] on p "user_time_to_call" at bounding box center [306, 498] width 116 height 22
click at [294, 500] on p "user_time_to_call" at bounding box center [306, 498] width 116 height 22
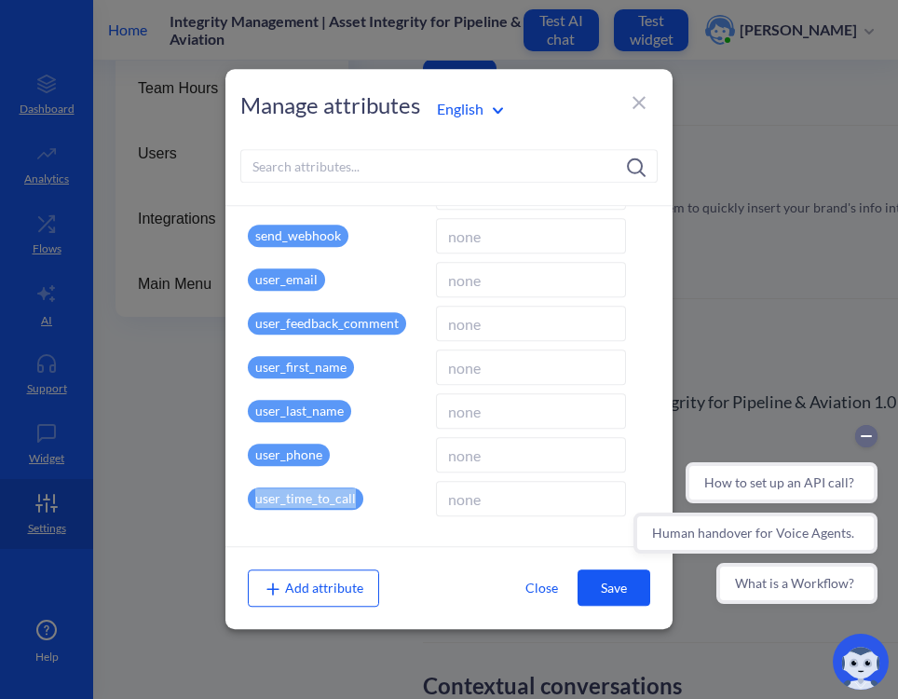
click at [292, 500] on p "user_time_to_call" at bounding box center [306, 498] width 116 height 22
click at [285, 496] on p "user_time_to_call" at bounding box center [306, 498] width 116 height 22
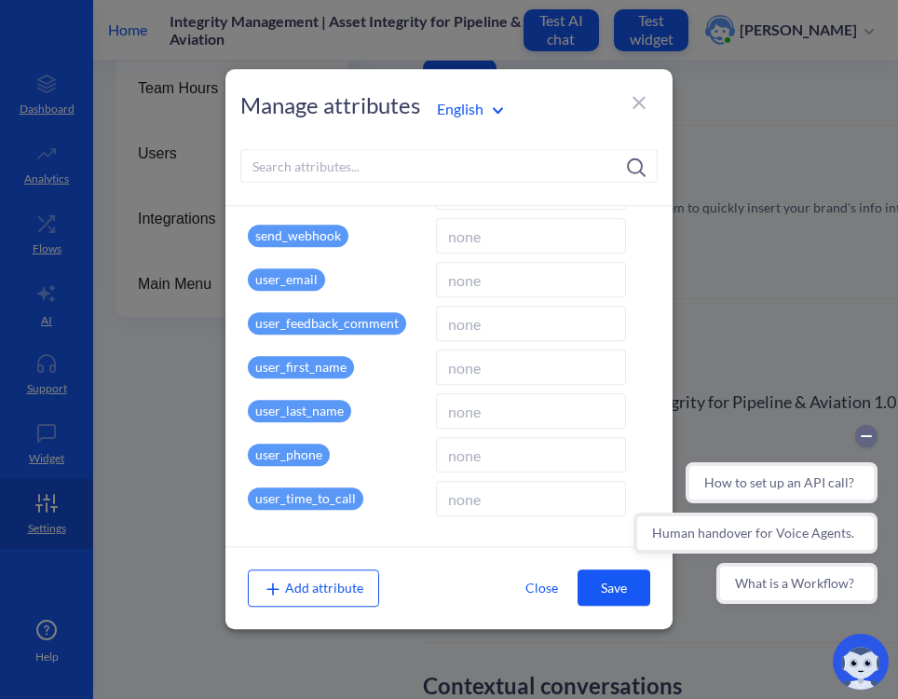
click at [285, 496] on p "user_time_to_call" at bounding box center [306, 498] width 116 height 22
click at [317, 585] on span "Add attribute" at bounding box center [314, 588] width 100 height 16
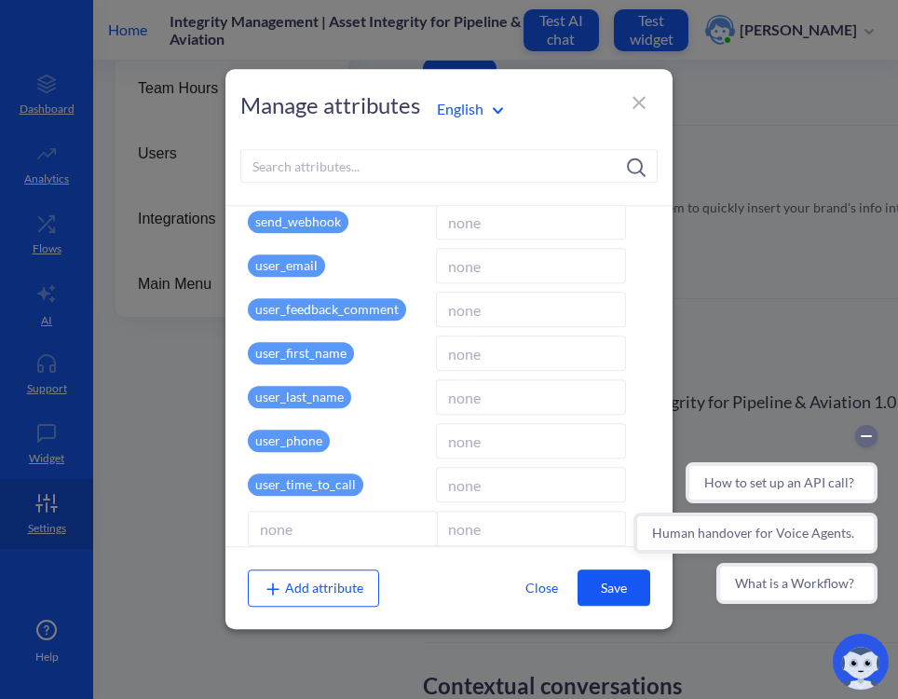
click at [323, 484] on p "user_time_to_call" at bounding box center [306, 484] width 116 height 22
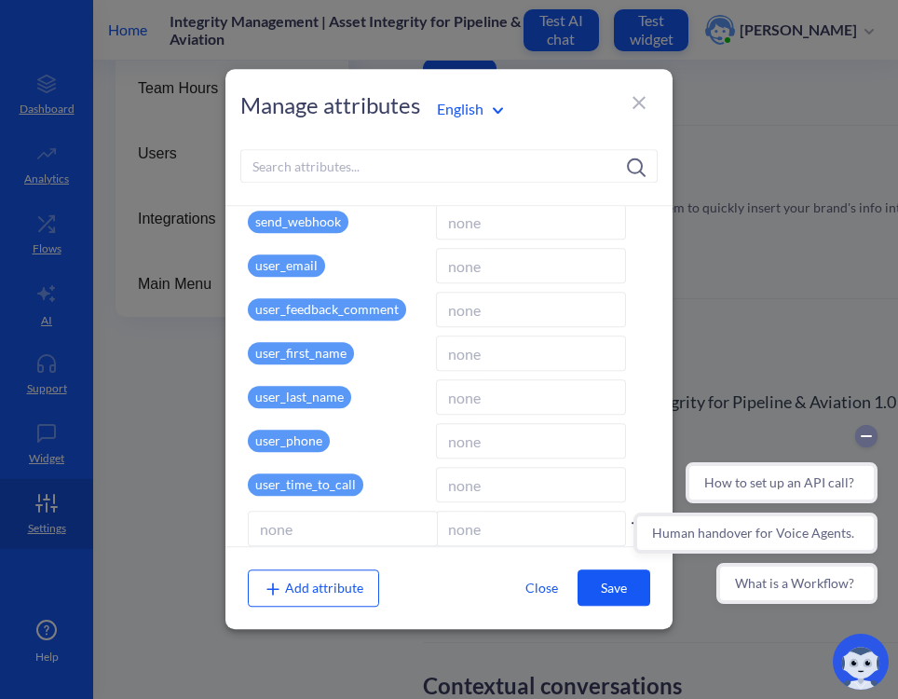
click at [379, 538] on input at bounding box center [343, 528] width 190 height 35
click at [636, 531] on div "How to set up an API call? Human handover for Voice Agents. What is a Workflow?" at bounding box center [755, 514] width 266 height 201
click at [647, 78] on div "Manage attributes English" at bounding box center [448, 137] width 447 height 137
click at [647, 80] on div "Manage attributes English" at bounding box center [448, 137] width 447 height 137
click at [651, 102] on div "Manage attributes English" at bounding box center [448, 108] width 417 height 35
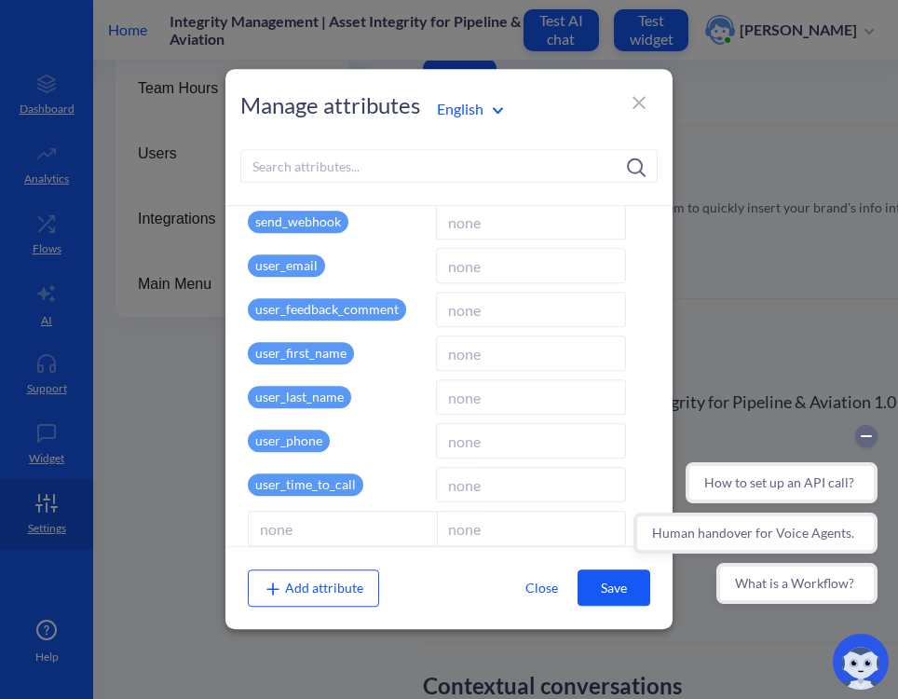
click at [640, 106] on icon at bounding box center [639, 102] width 22 height 22
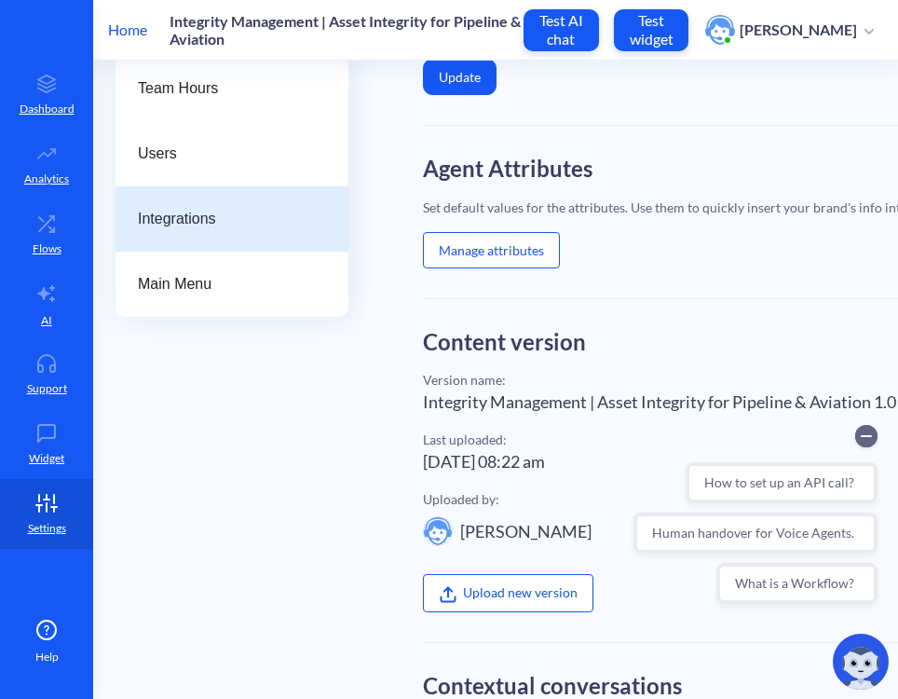
click at [192, 237] on div "Integrations" at bounding box center [232, 218] width 233 height 65
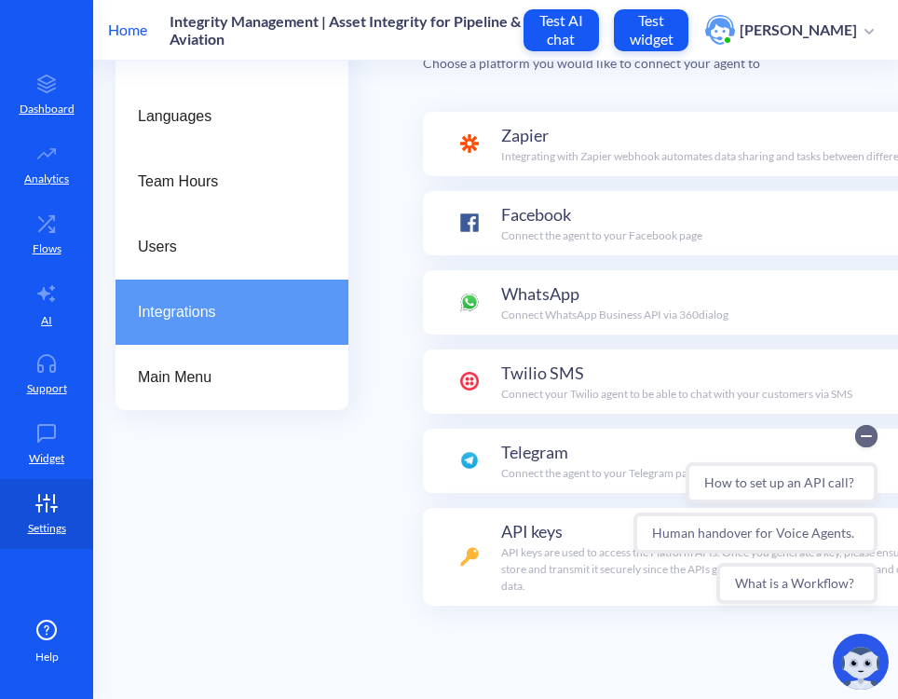
type input "https://hooks.zapier.com/hooks/catch/24980645/u5w5oag"
click at [577, 148] on p "Integrating with Zapier webhook automates data sharing and tasks between differ…" at bounding box center [717, 156] width 433 height 17
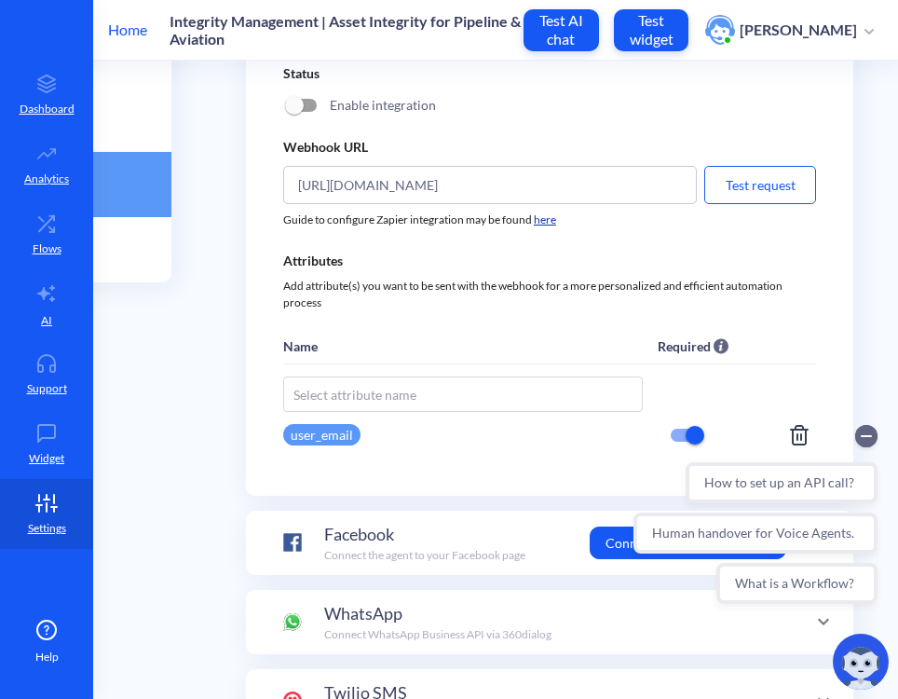
scroll to position [292, 198]
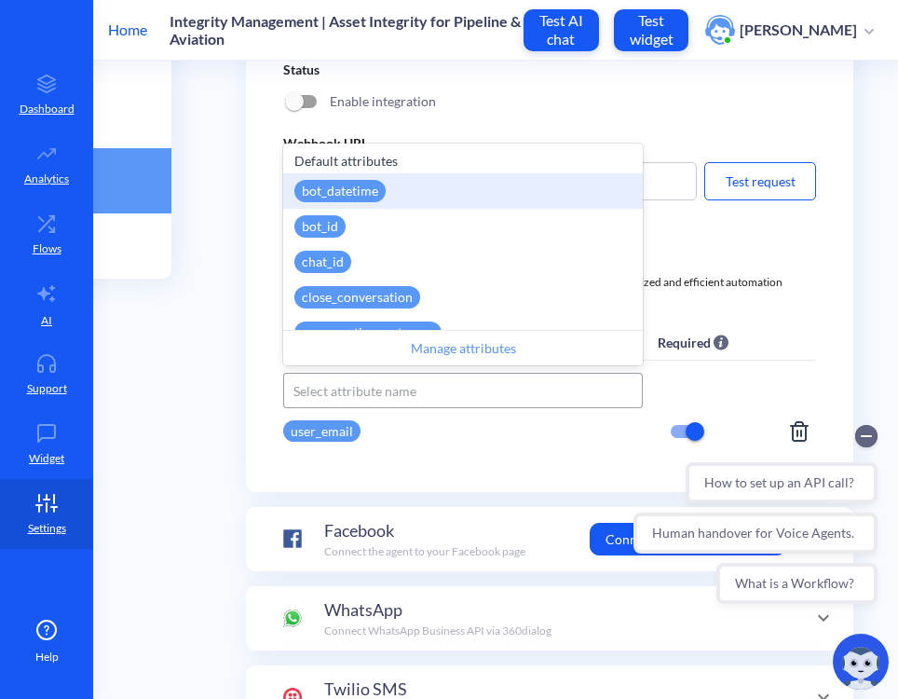
click at [440, 392] on div "Select attribute name" at bounding box center [463, 390] width 358 height 31
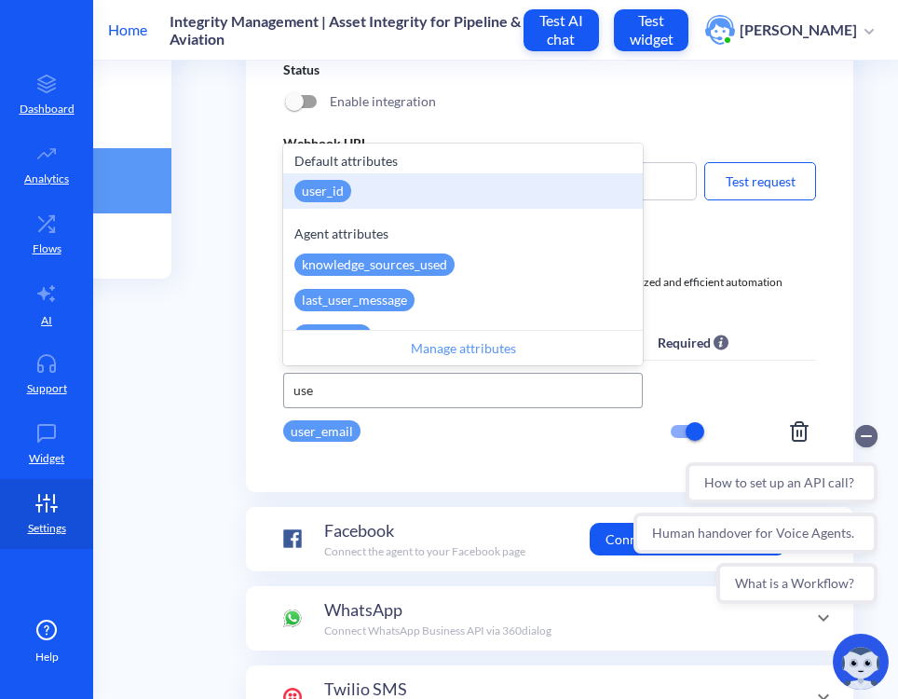
type input "user"
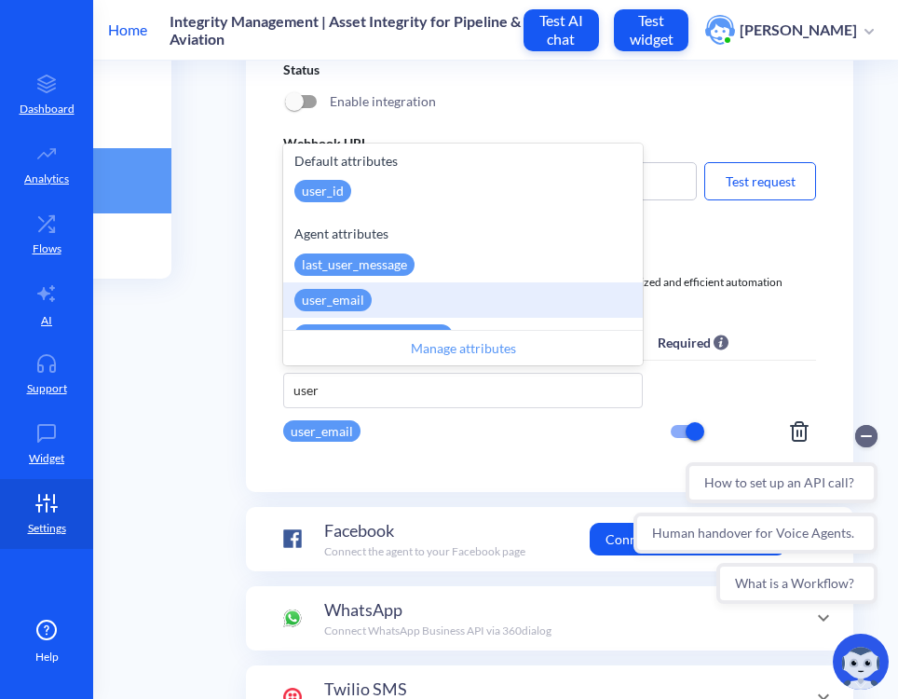
scroll to position [78, 0]
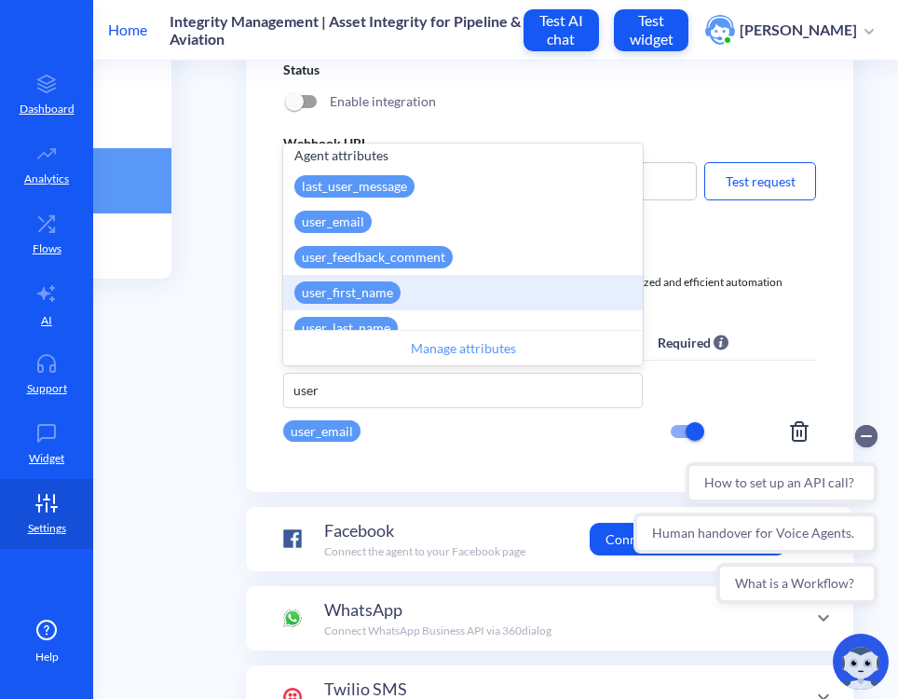
click at [386, 288] on div "user_first_name" at bounding box center [347, 292] width 106 height 22
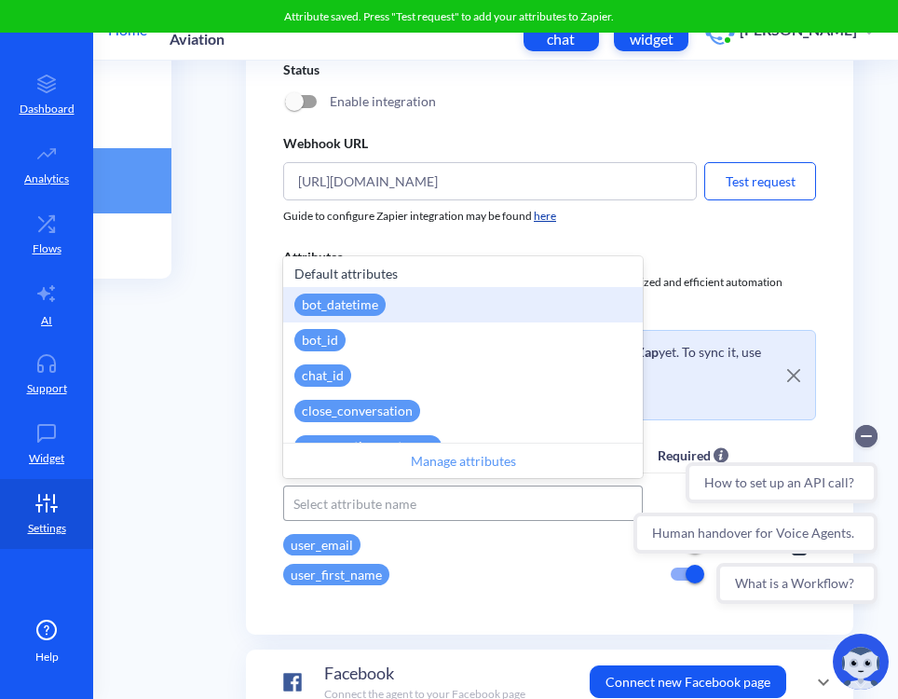
click at [354, 516] on div "Select attribute name" at bounding box center [463, 503] width 358 height 31
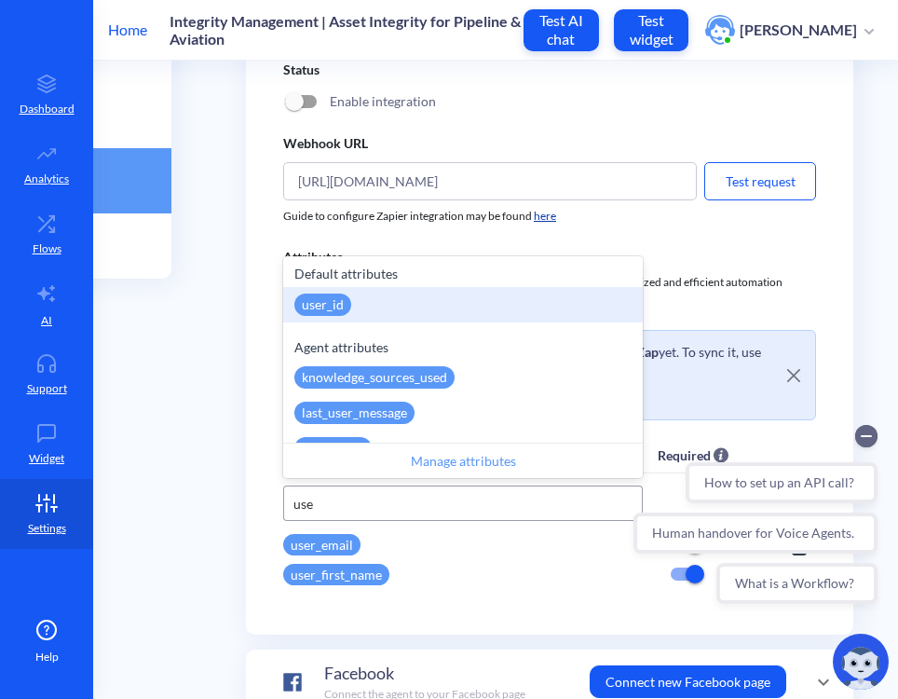
type input "user"
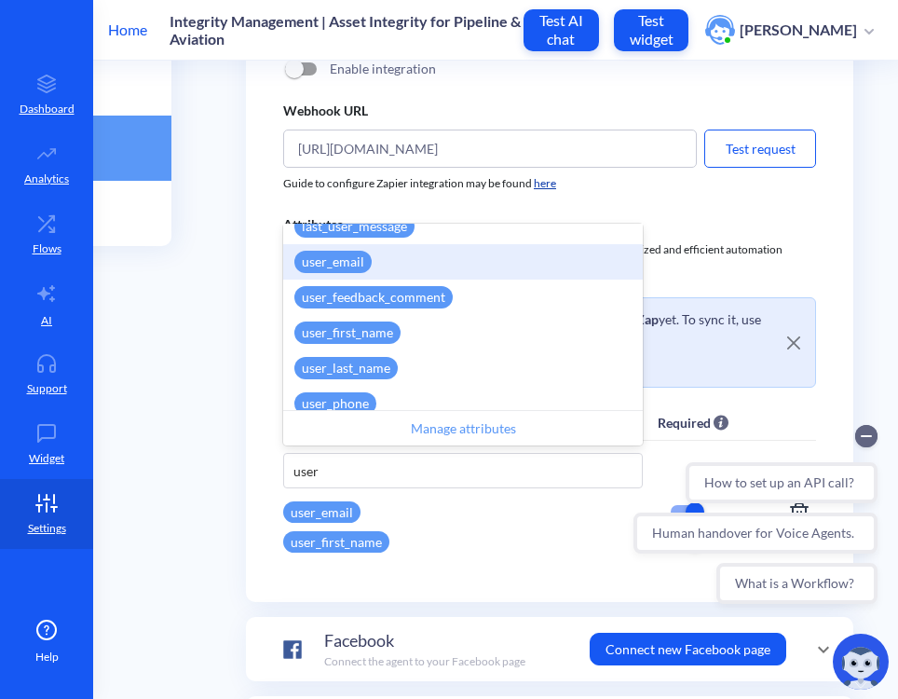
scroll to position [119, 0]
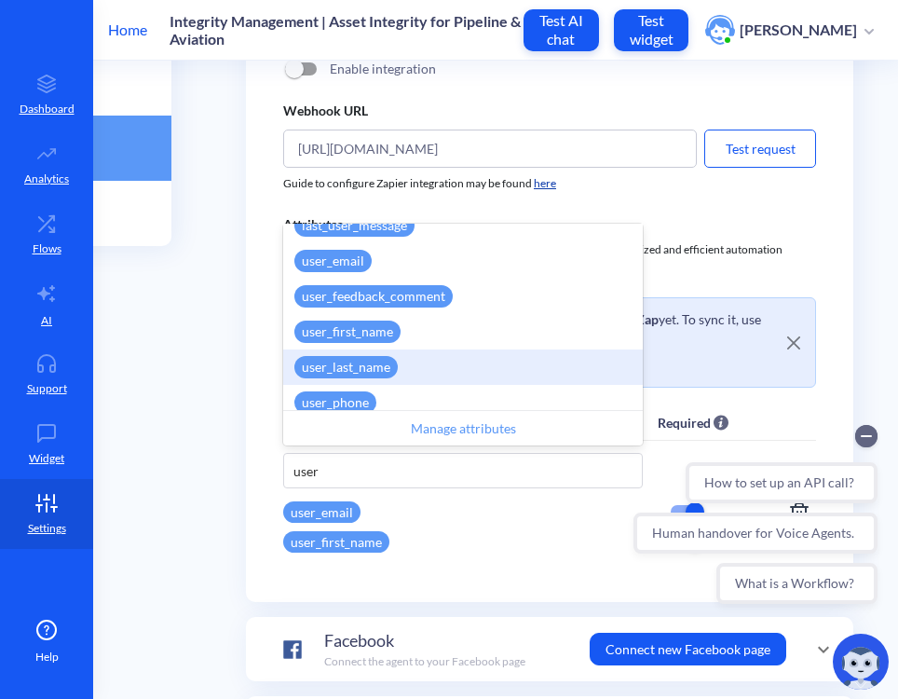
click at [361, 373] on div "user_last_name" at bounding box center [345, 367] width 103 height 22
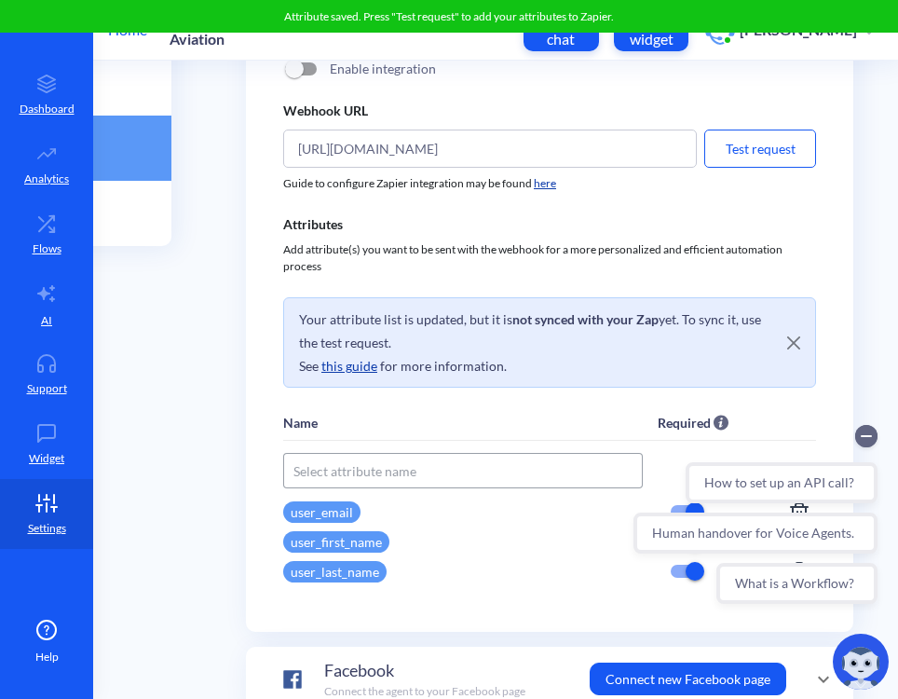
click at [335, 484] on div "Select attribute name" at bounding box center [463, 471] width 358 height 31
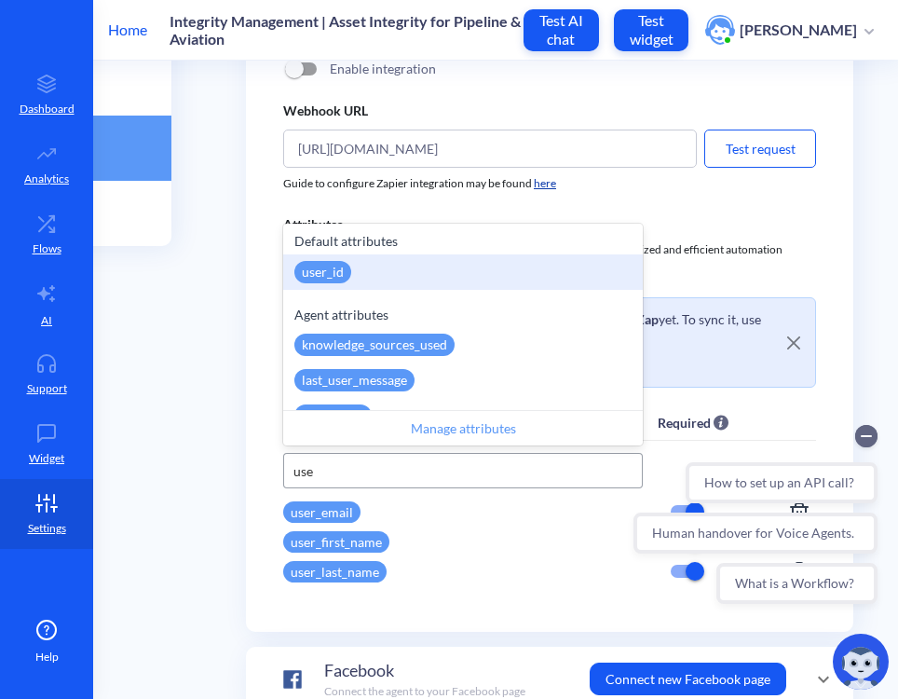
type input "user"
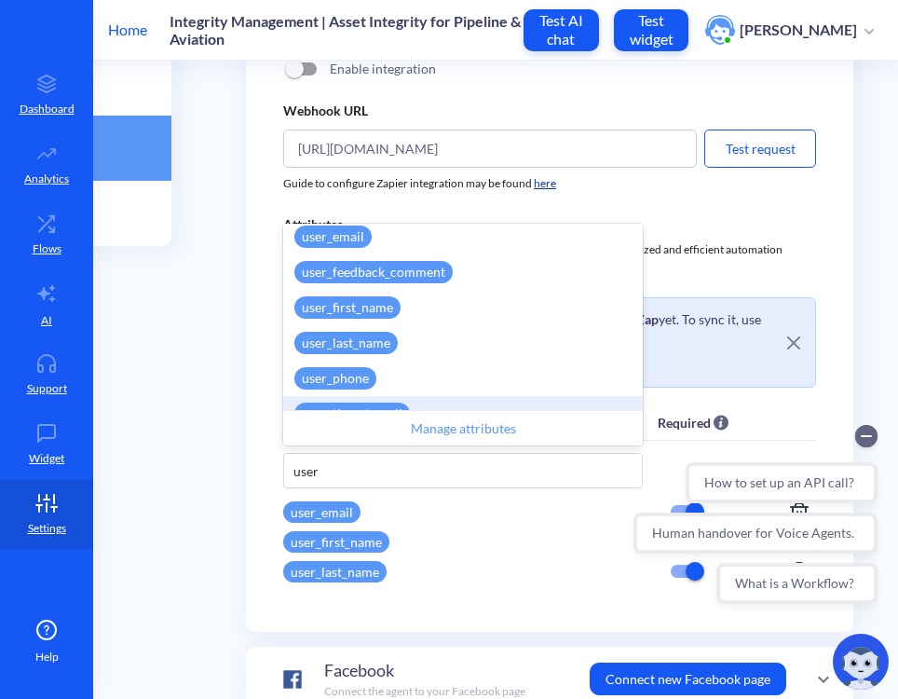
scroll to position [145, 0]
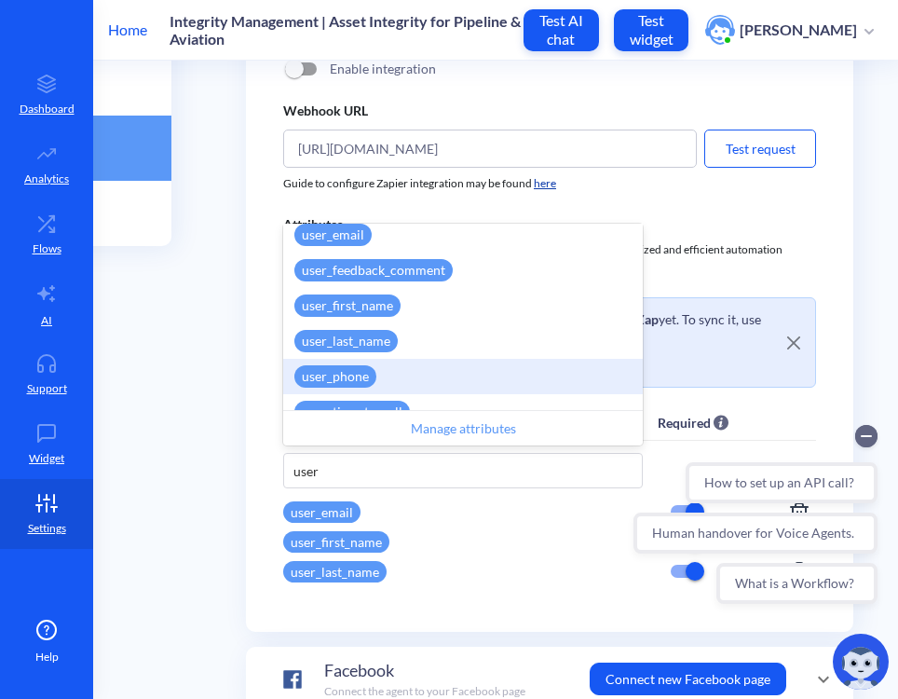
click at [364, 382] on div "user_phone" at bounding box center [335, 376] width 82 height 22
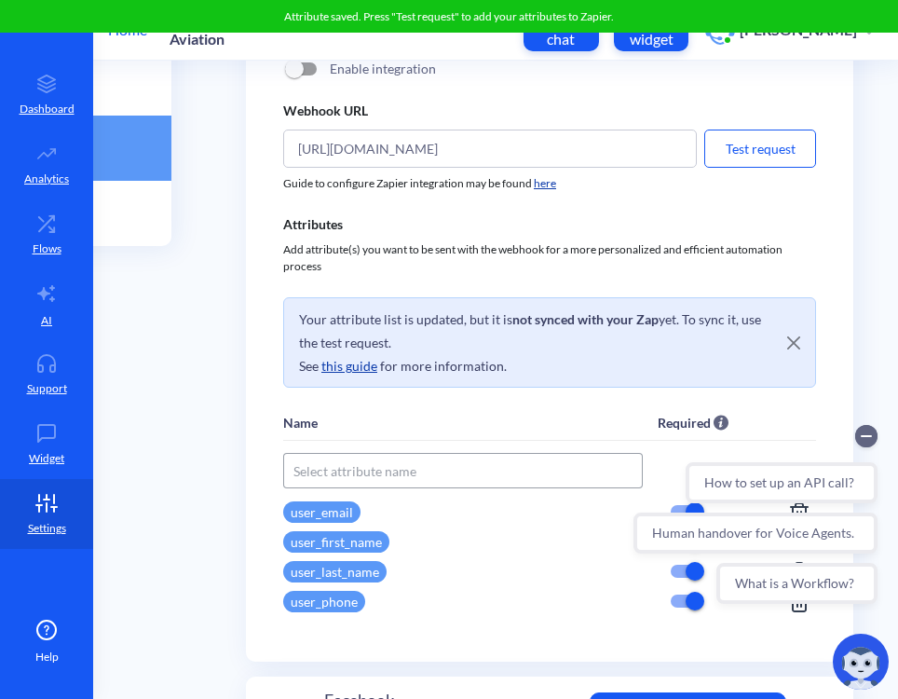
click at [316, 467] on div "Select attribute name" at bounding box center [354, 471] width 123 height 20
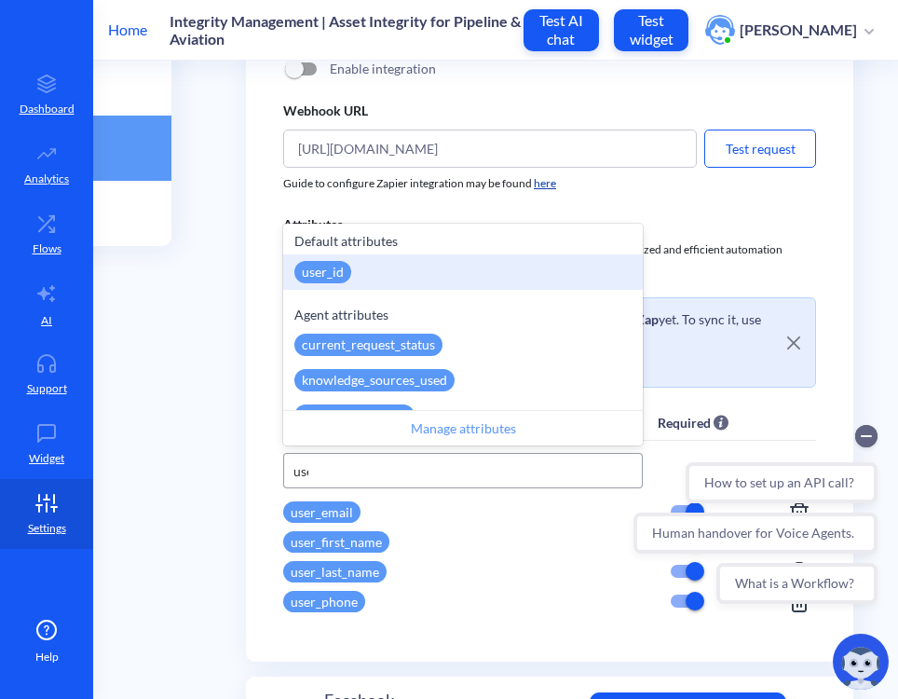
type input "user"
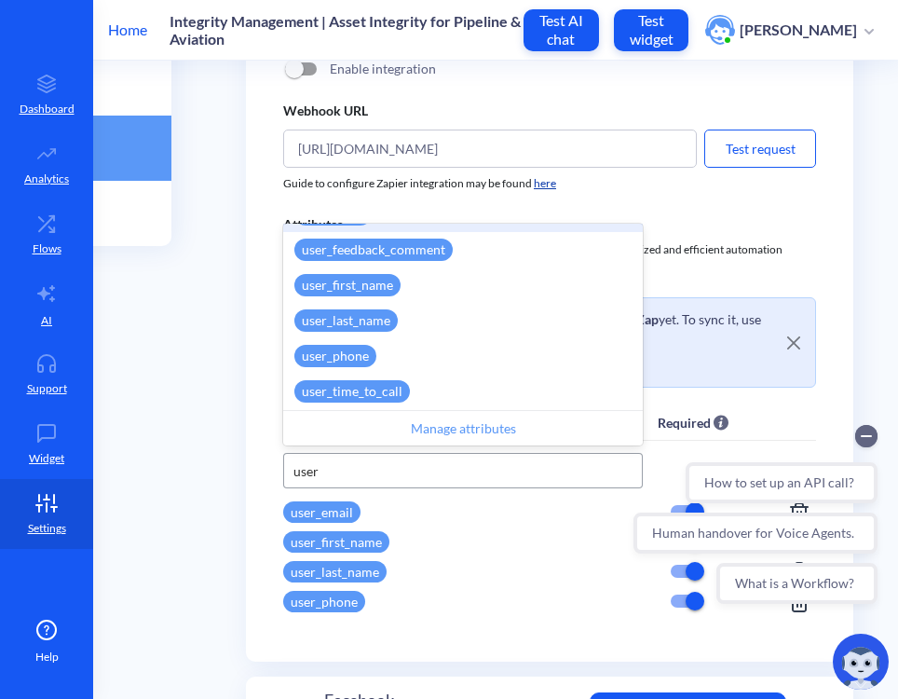
scroll to position [171, 0]
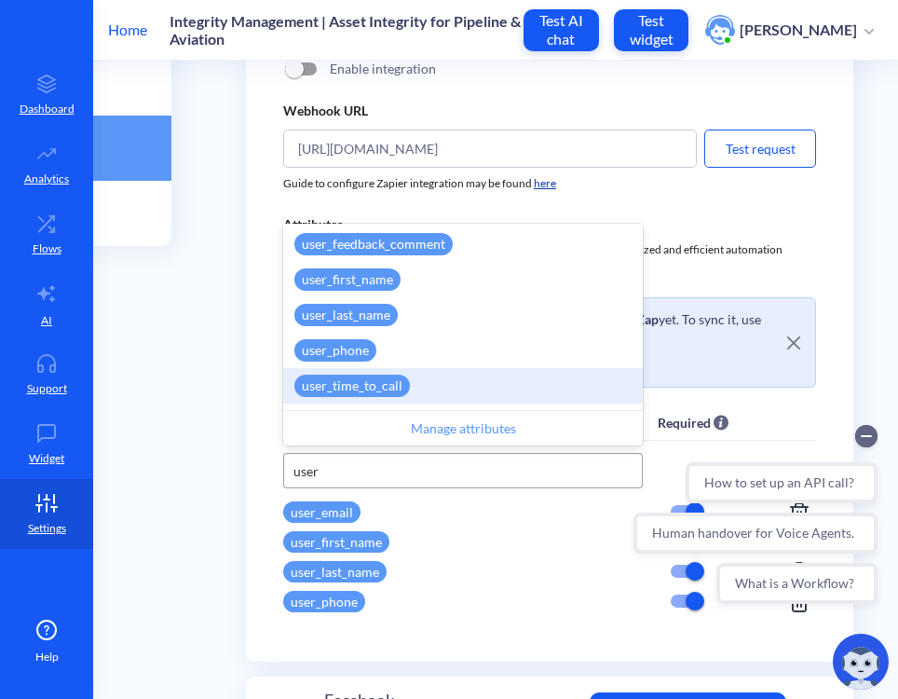
click at [343, 380] on div "user_time_to_call" at bounding box center [352, 386] width 116 height 22
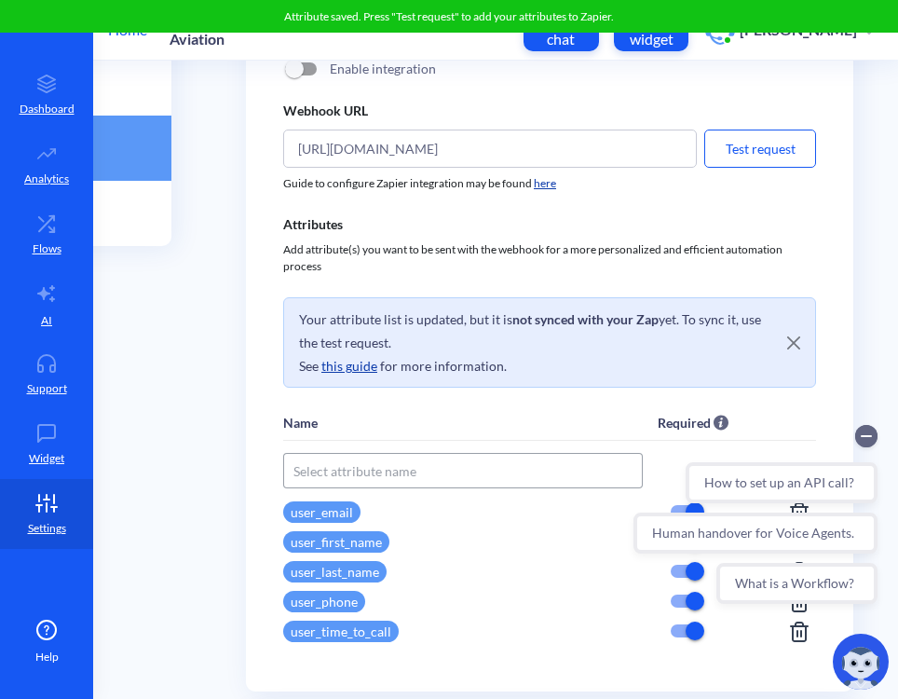
click at [343, 474] on div "Select attribute name" at bounding box center [354, 471] width 123 height 20
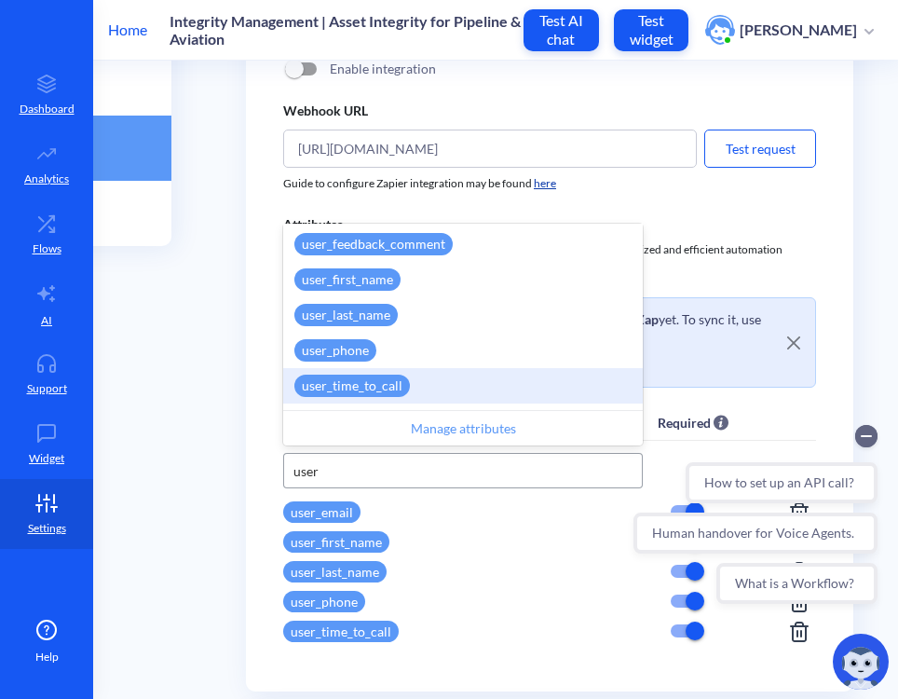
type input "user"
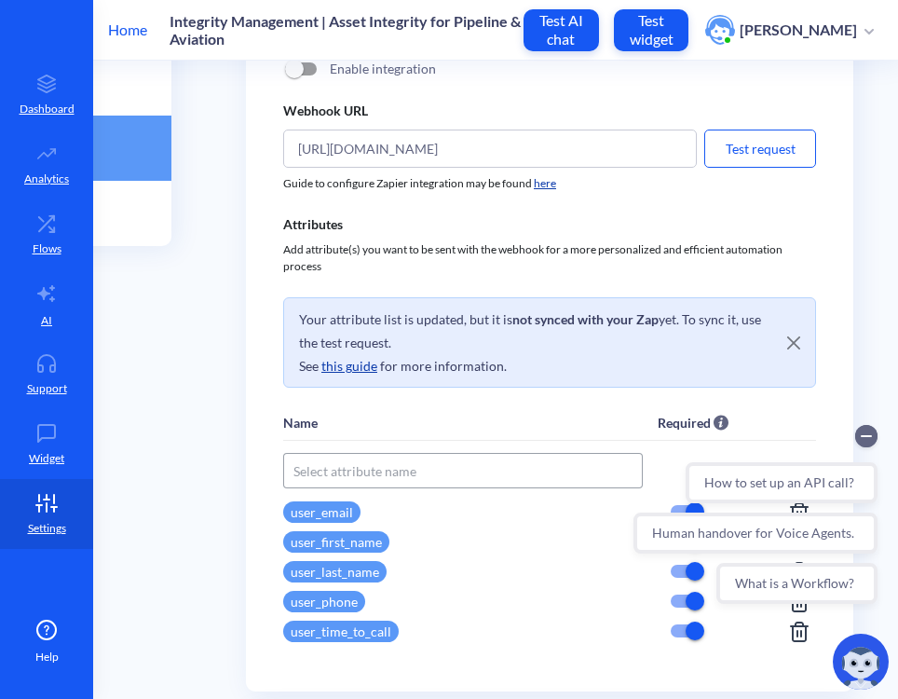
click at [246, 439] on div "Status Enable integration Webhook URL https://hooks.zapier.com/hooks/catch/2498…" at bounding box center [549, 359] width 607 height 665
click at [824, 254] on div "Status Enable integration Webhook URL https://hooks.zapier.com/hooks/catch/2498…" at bounding box center [549, 359] width 607 height 665
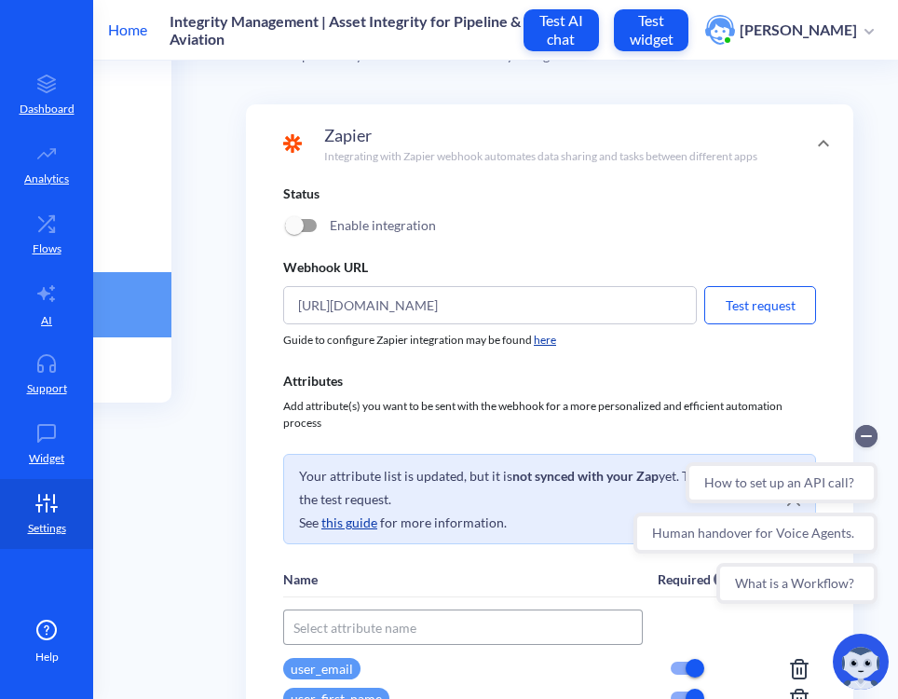
click at [779, 313] on button "Test request" at bounding box center [760, 305] width 112 height 38
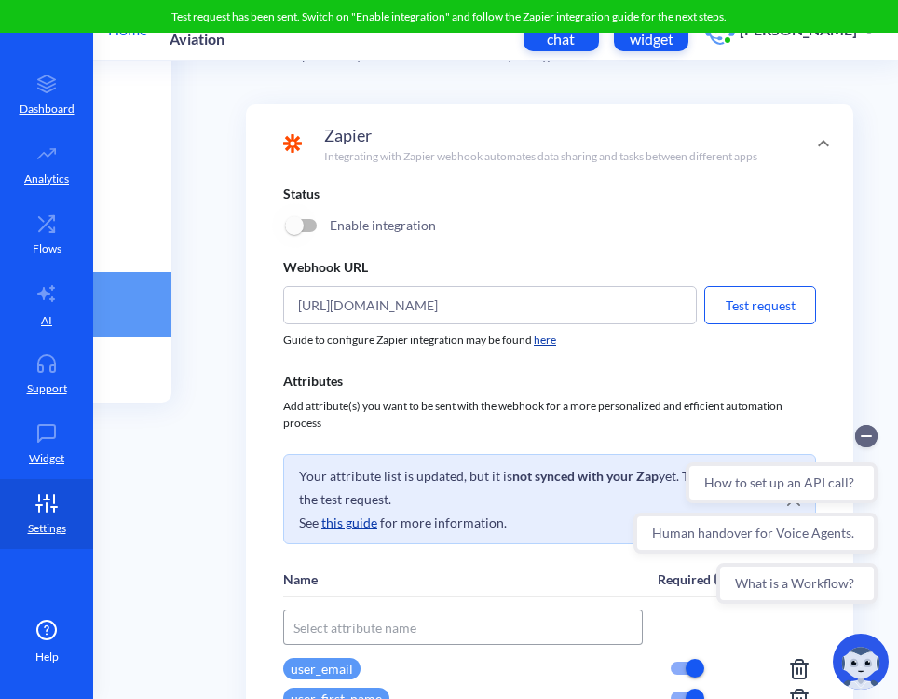
click at [302, 225] on input "checkbox" at bounding box center [294, 225] width 45 height 45
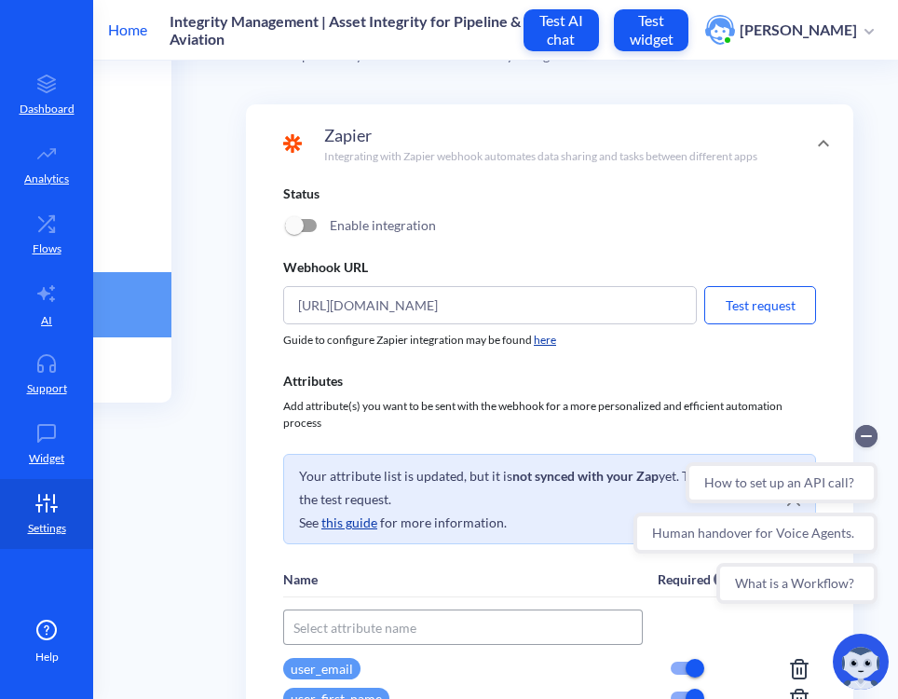
checkbox input "true"
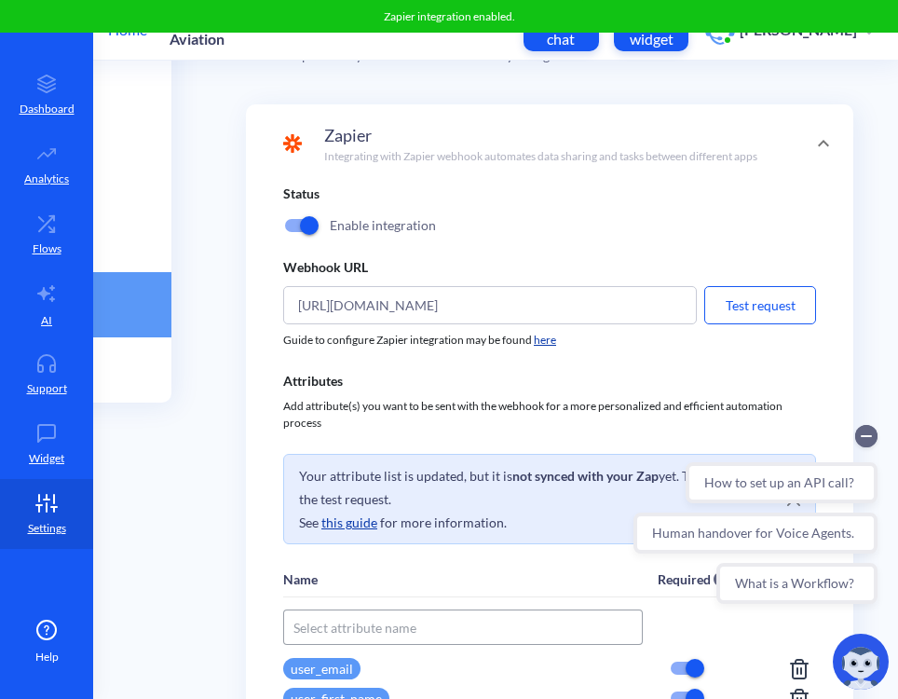
click at [791, 317] on button "Test request" at bounding box center [760, 305] width 112 height 38
click at [538, 342] on link "here" at bounding box center [545, 340] width 22 height 14
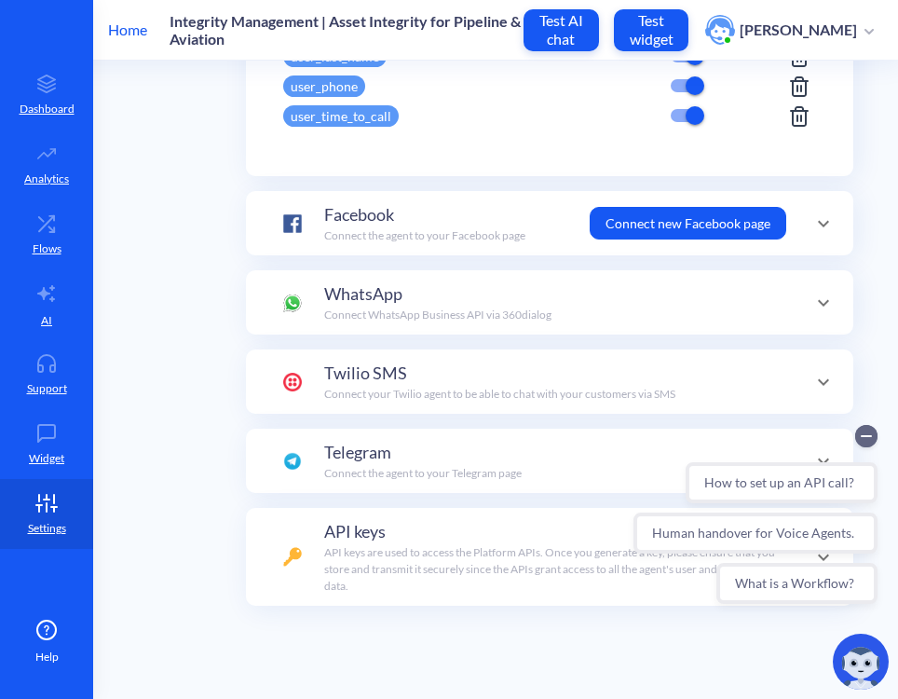
scroll to position [844, 198]
click at [537, 307] on p "Connect WhatsApp Business API via 360dialog" at bounding box center [437, 315] width 227 height 17
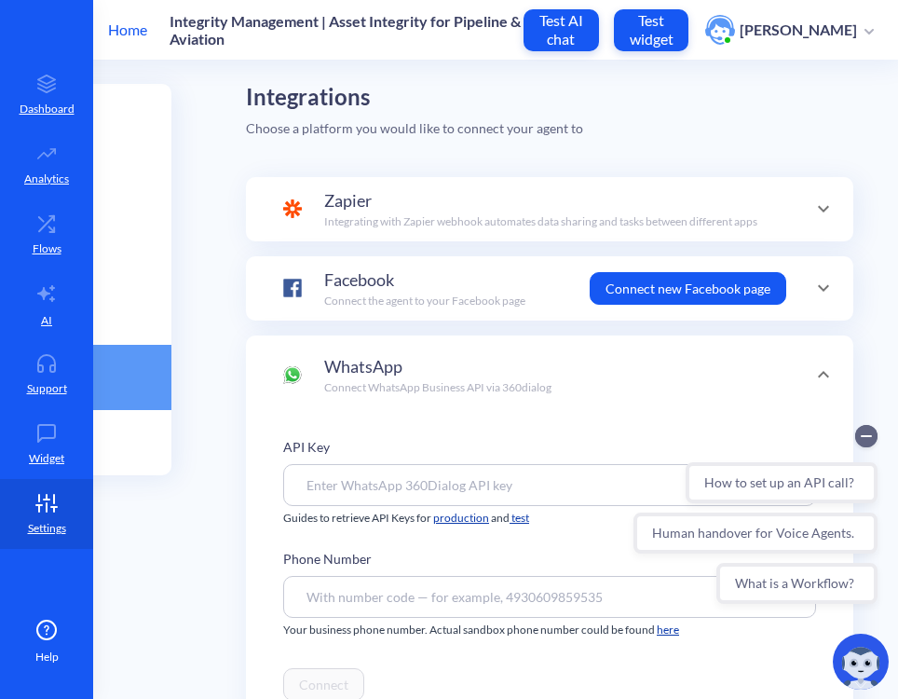
scroll to position [76, 198]
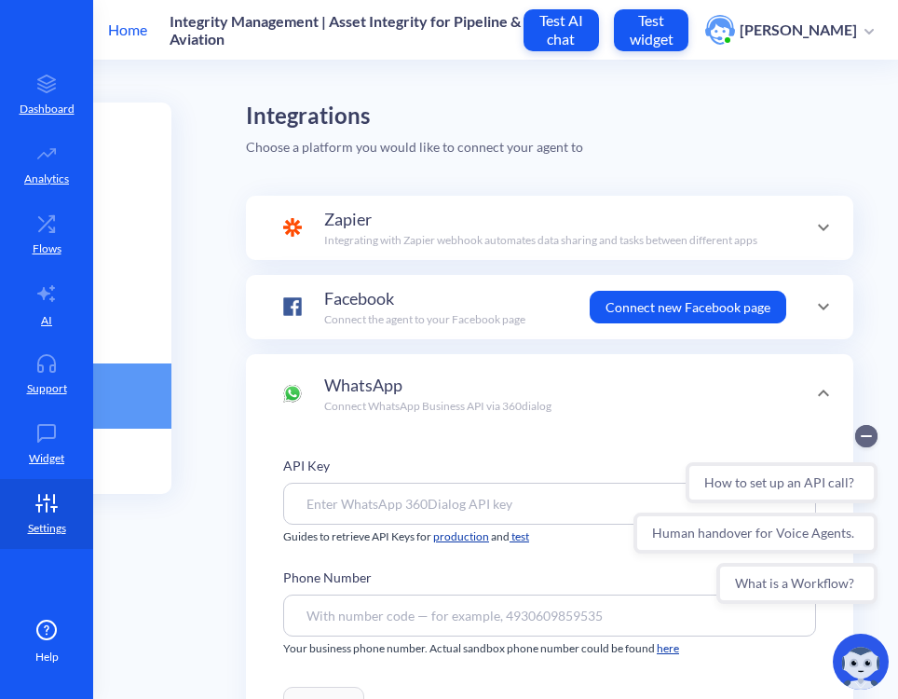
click at [487, 196] on div "Zapier Integrating with Zapier webhook automates data sharing and tasks between…" at bounding box center [549, 228] width 607 height 64
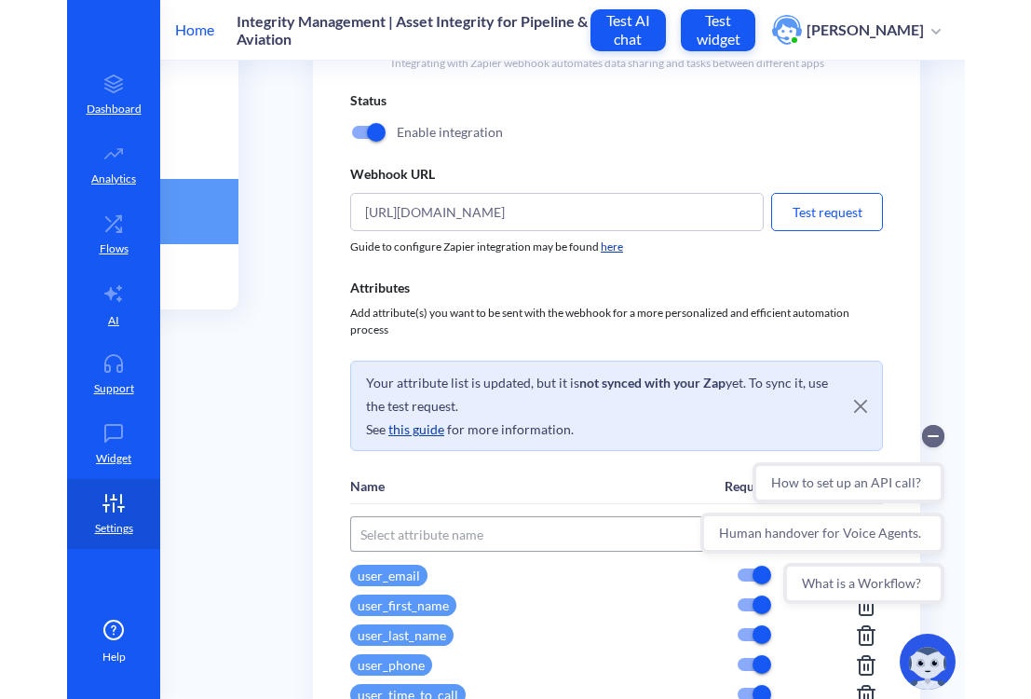
scroll to position [263, 198]
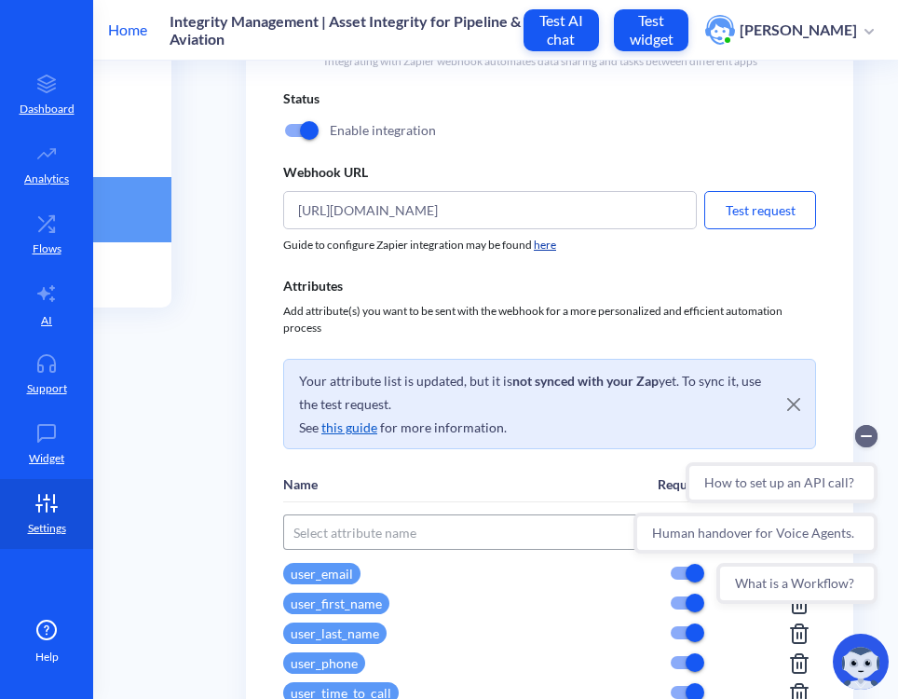
click at [335, 428] on link "this guide" at bounding box center [349, 427] width 56 height 16
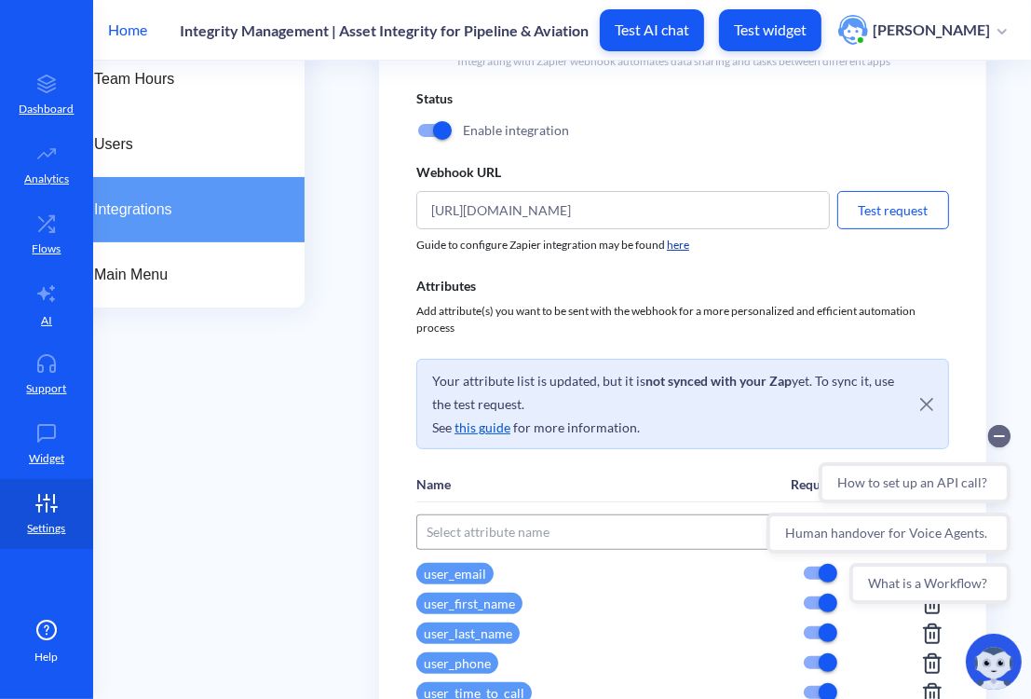
scroll to position [263, 63]
click at [800, 303] on p "Add attribute(s) you want to be sent with the webhook for a more personalized a…" at bounding box center [682, 320] width 533 height 34
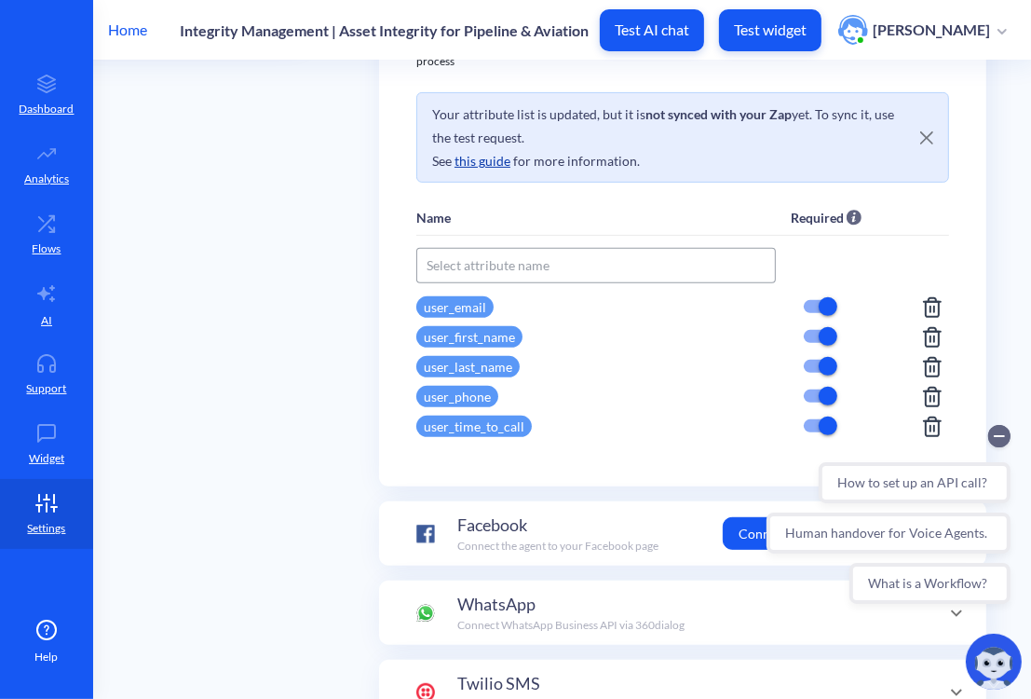
scroll to position [532, 63]
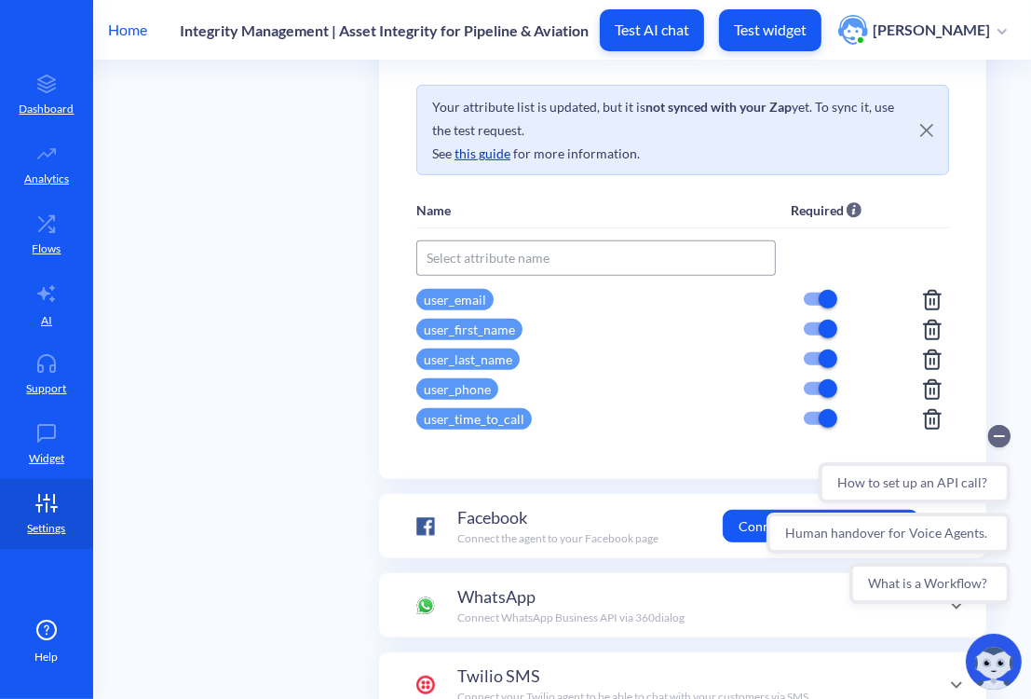
click at [750, 205] on div "Name" at bounding box center [603, 210] width 375 height 16
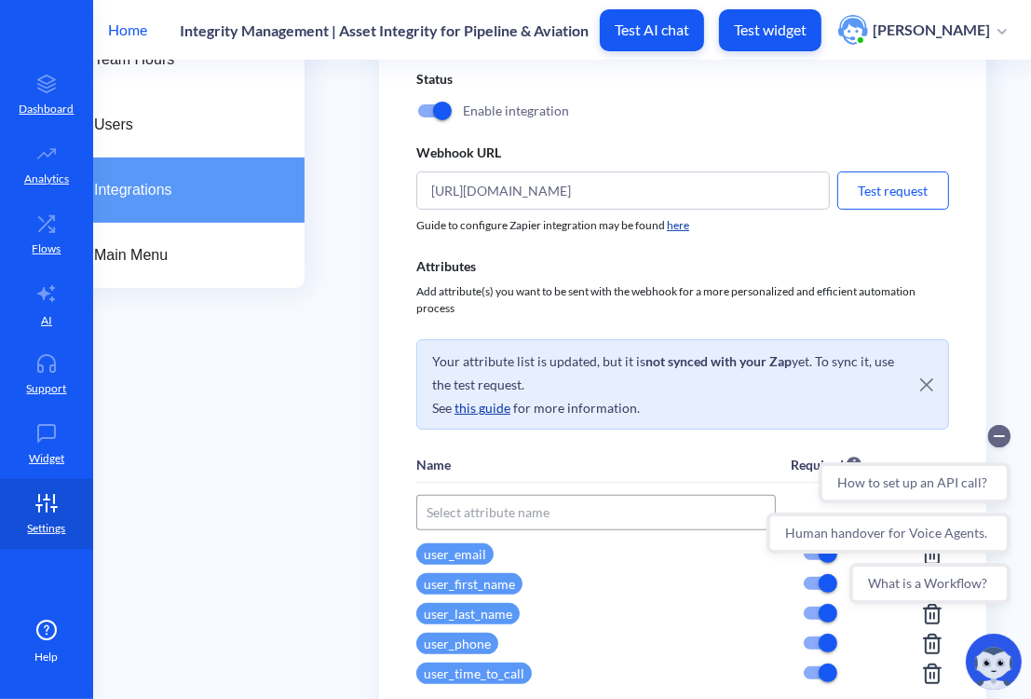
scroll to position [281, 63]
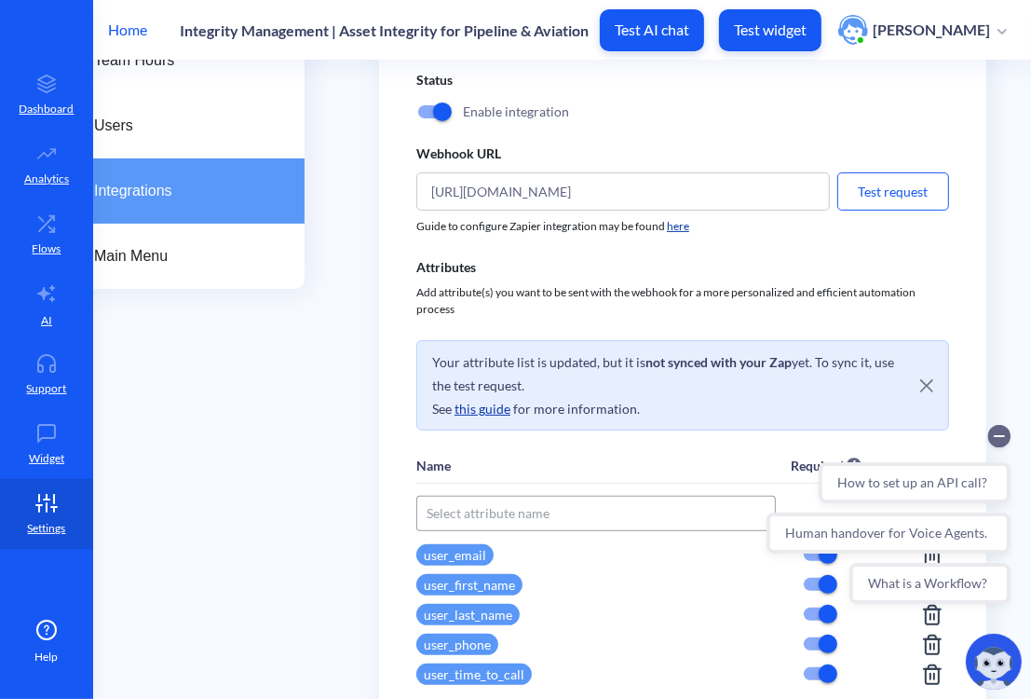
click at [720, 88] on div "Status Enable integration Webhook URL https://hooks.zapier.com/hooks/catch/2498…" at bounding box center [682, 391] width 533 height 643
click at [742, 236] on div "Status Enable integration Webhook URL https://hooks.zapier.com/hooks/catch/2498…" at bounding box center [682, 391] width 533 height 643
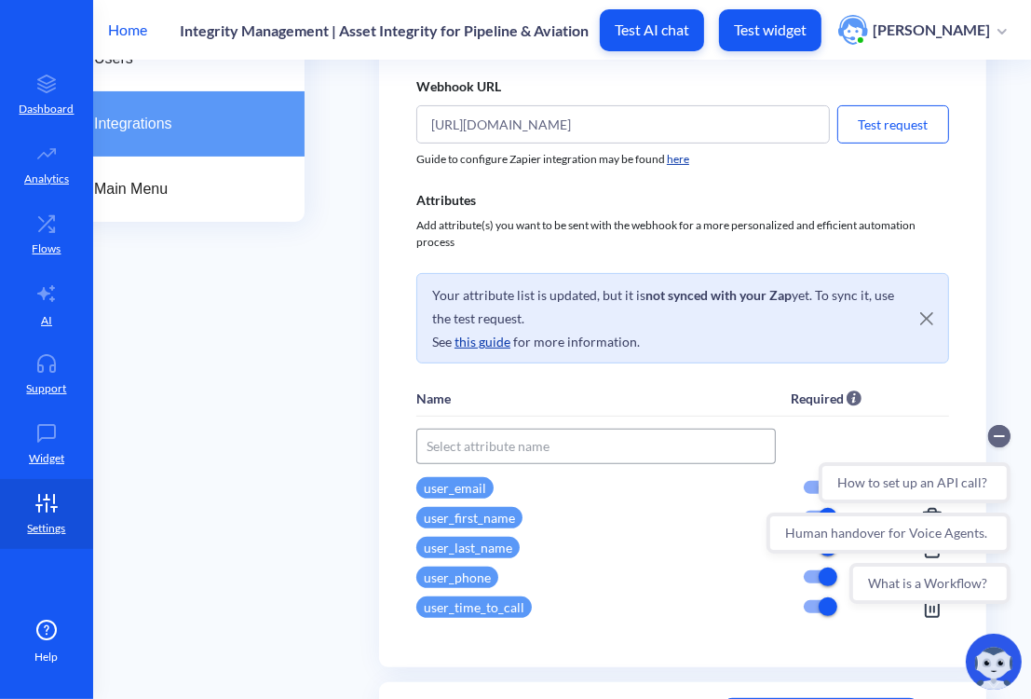
scroll to position [350, 63]
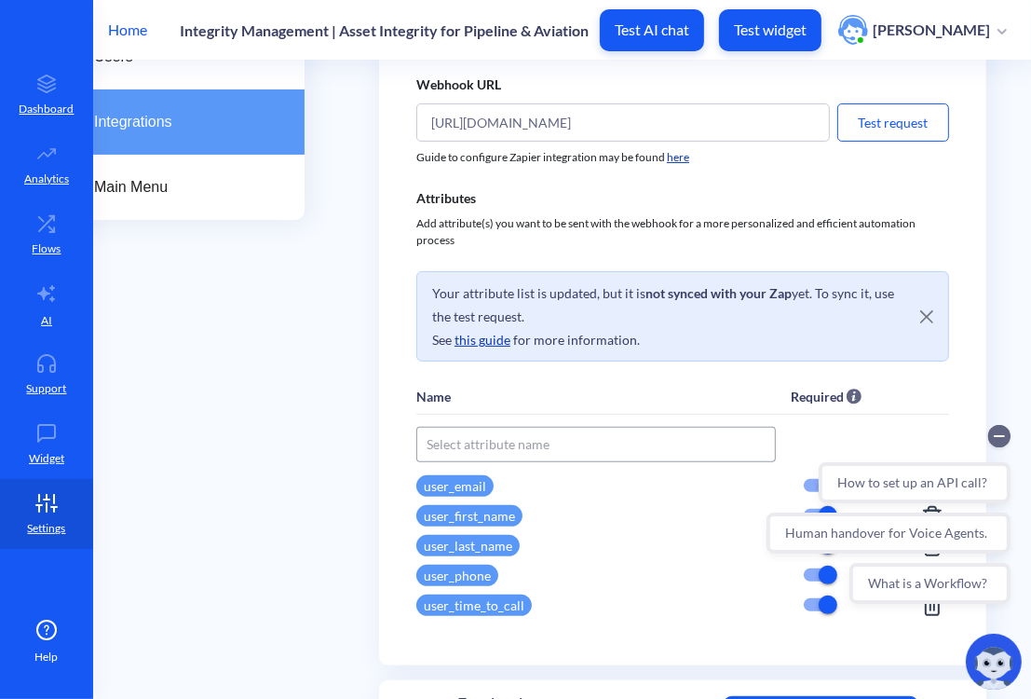
click at [724, 271] on div "Your attribute list is updated, but it is not synced with your Zap yet. To sync…" at bounding box center [682, 316] width 533 height 91
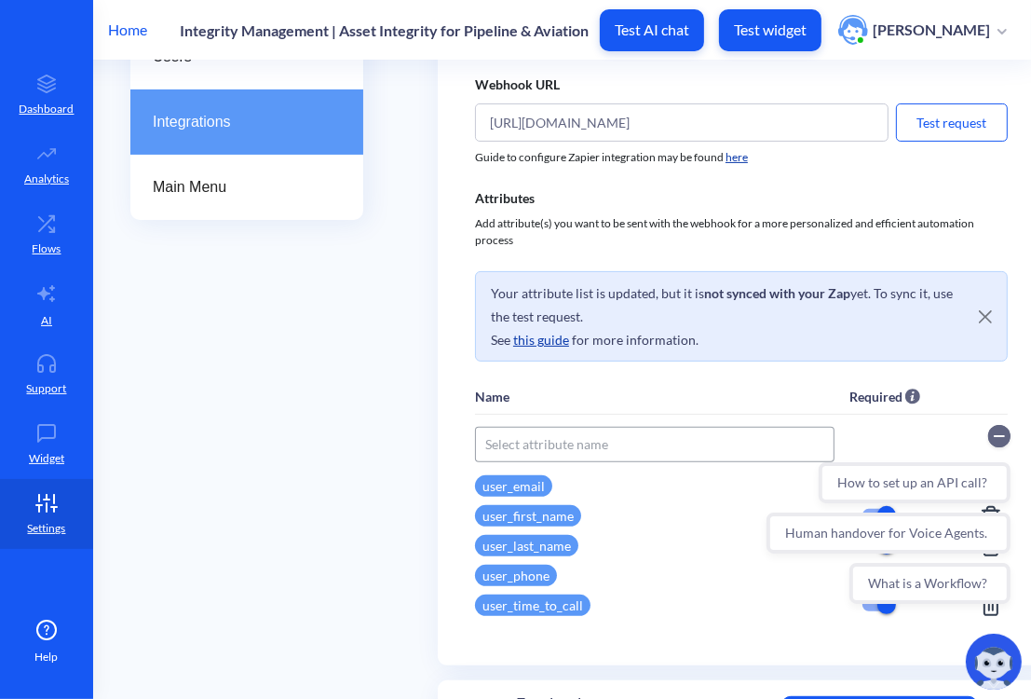
click at [756, 319] on p "Your attribute list is updated, but it is not synced with your Zap yet. To sync…" at bounding box center [726, 316] width 471 height 71
click at [55, 165] on link "Analytics" at bounding box center [46, 165] width 93 height 70
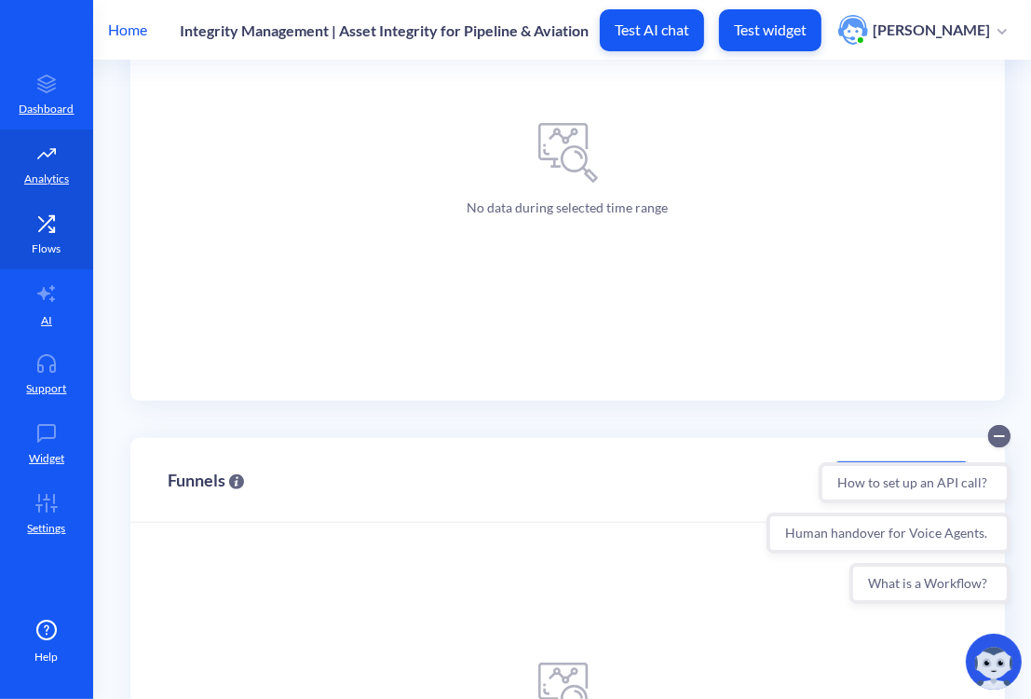
click at [65, 229] on link "Flows" at bounding box center [46, 234] width 93 height 70
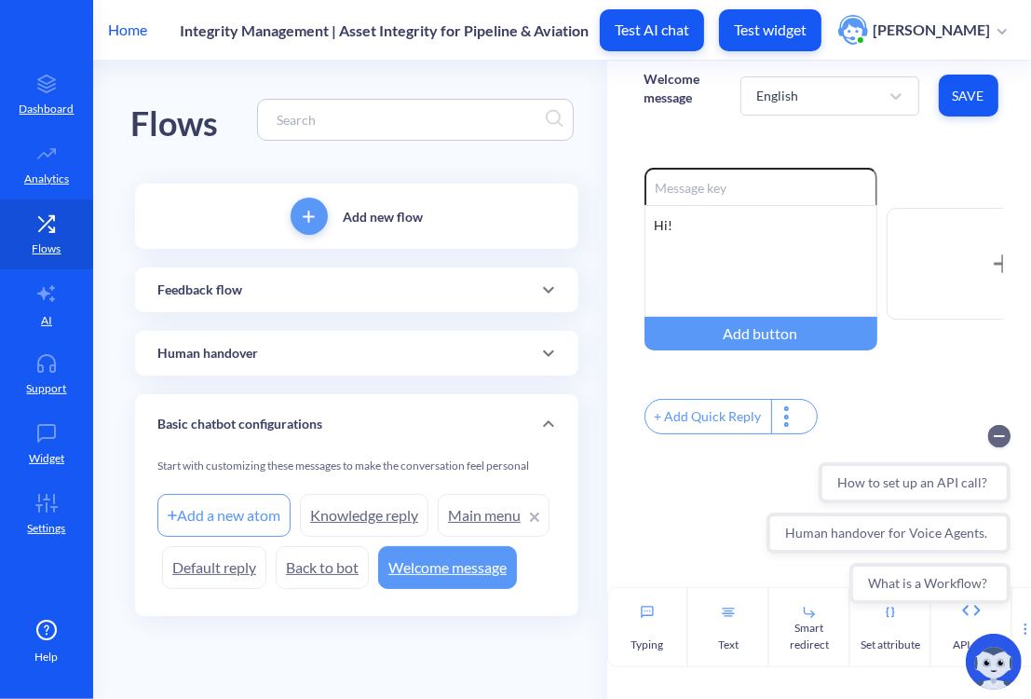
click at [232, 280] on p "Feedback flow" at bounding box center [199, 290] width 85 height 20
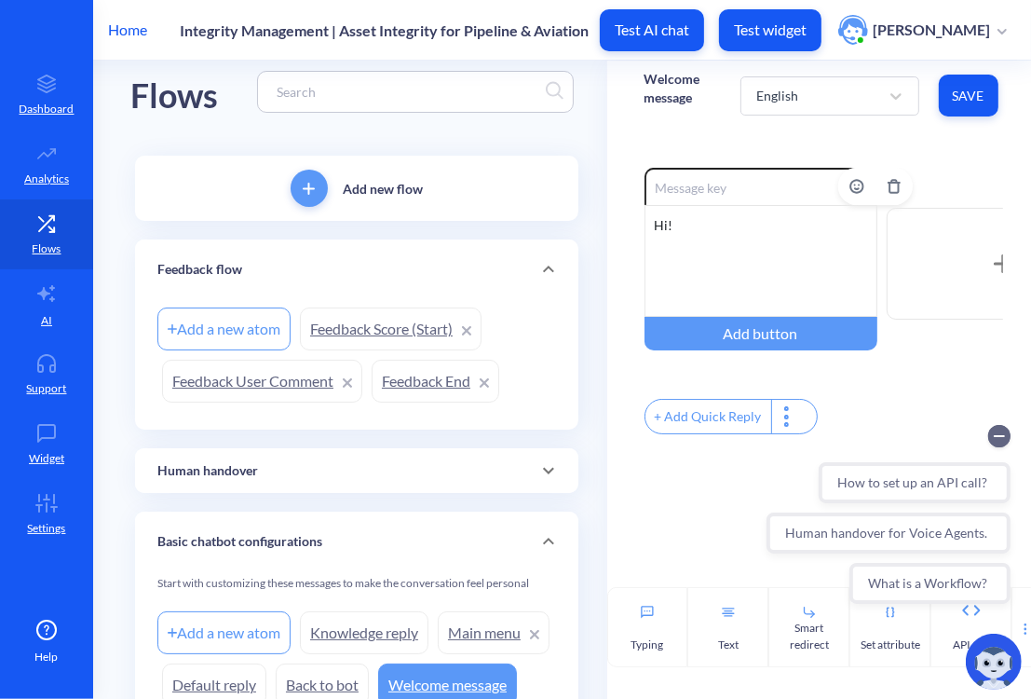
click at [652, 176] on input at bounding box center [761, 186] width 233 height 37
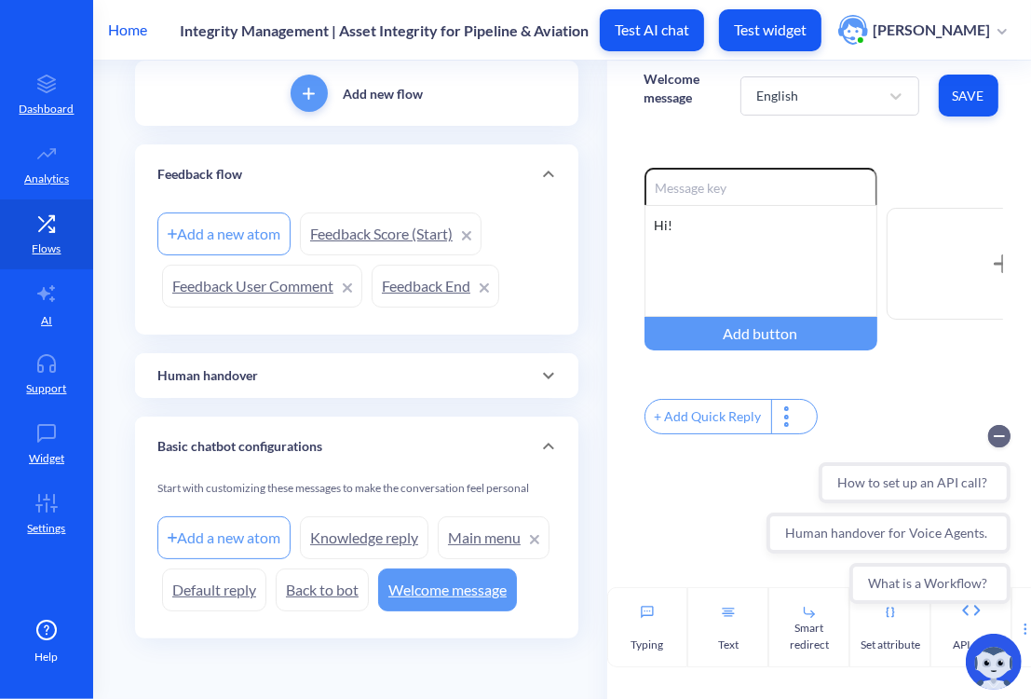
scroll to position [172, 0]
click at [578, 266] on div "Add new flow Feedback flow Add a new atom Feedback Score (Start) Feedback User …" at bounding box center [356, 359] width 453 height 606
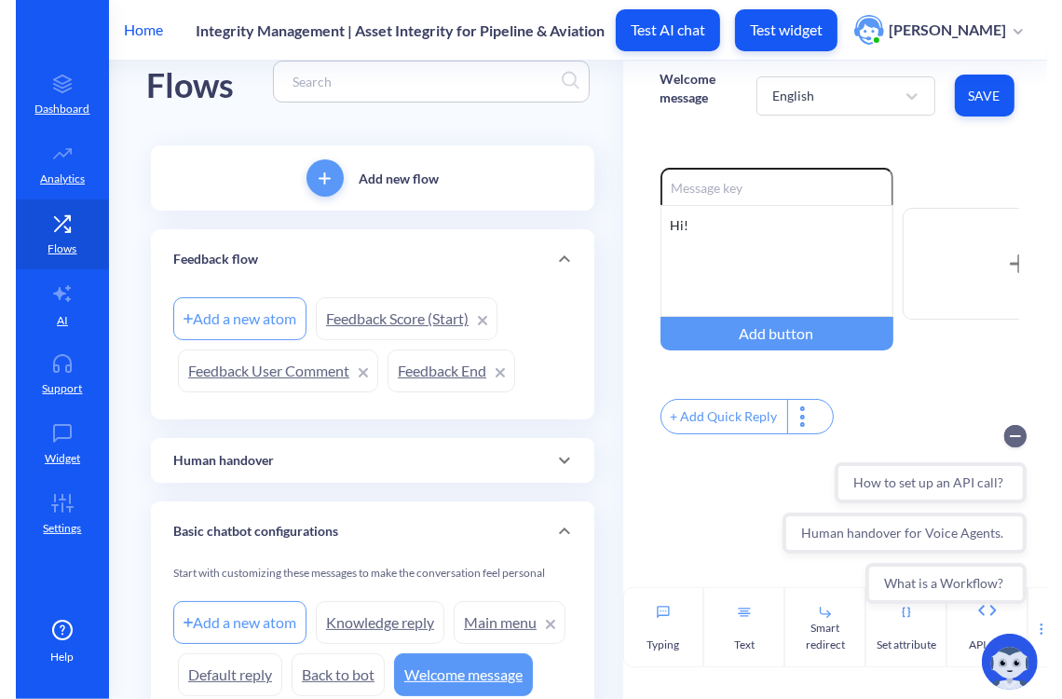
scroll to position [7, 0]
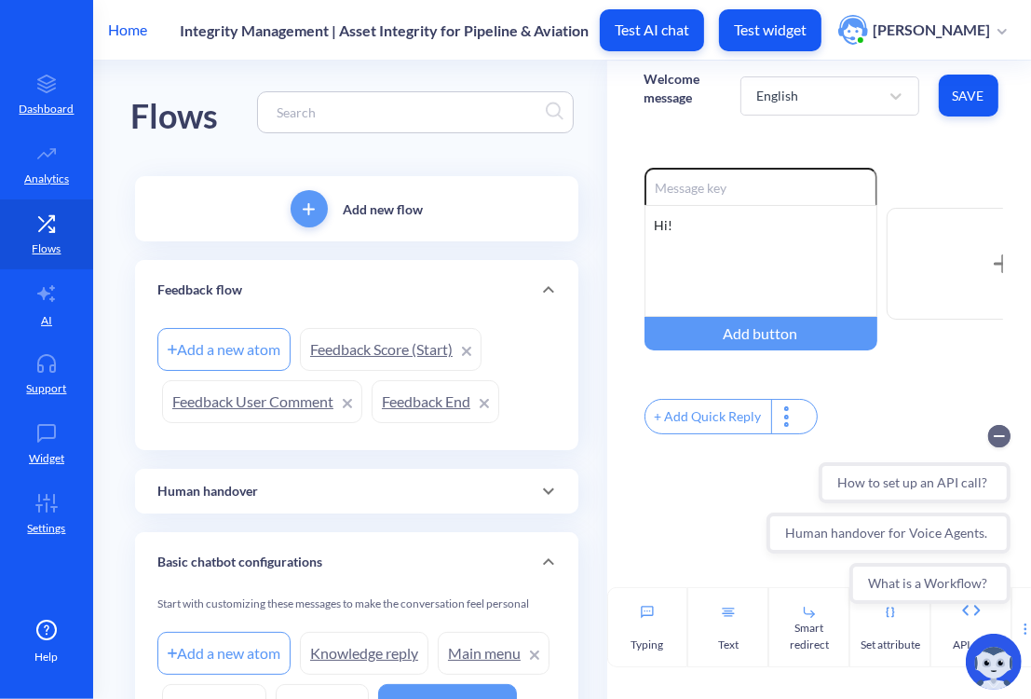
click at [369, 230] on div "Add new flow" at bounding box center [357, 208] width 444 height 65
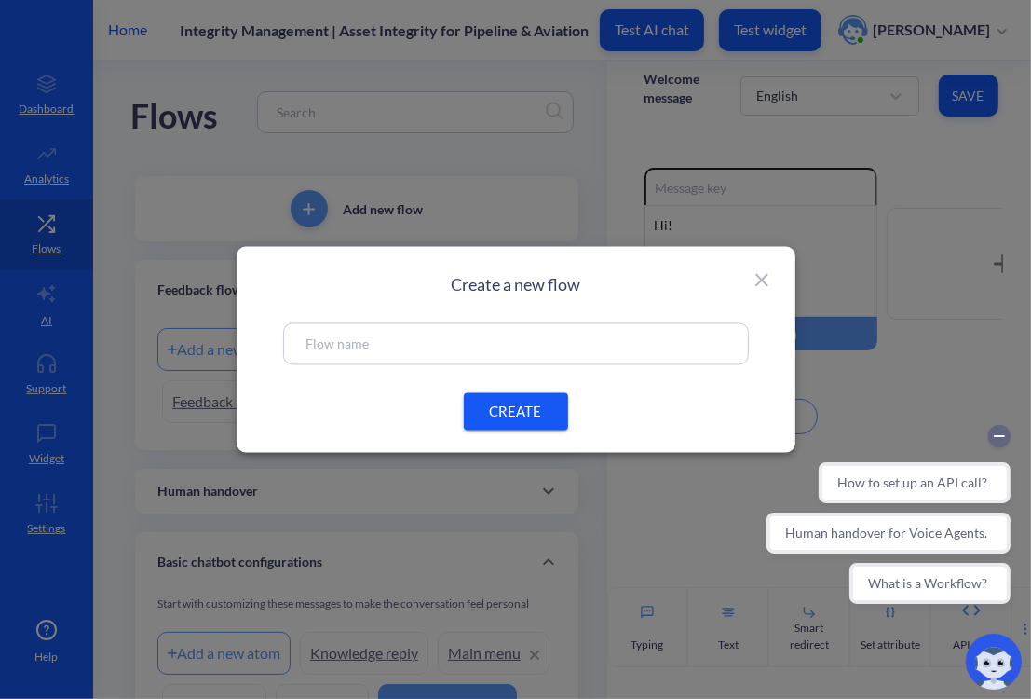
click at [350, 350] on input "text" at bounding box center [516, 344] width 419 height 21
type input "Collect data"
click at [518, 405] on span "CREATE" at bounding box center [516, 412] width 60 height 20
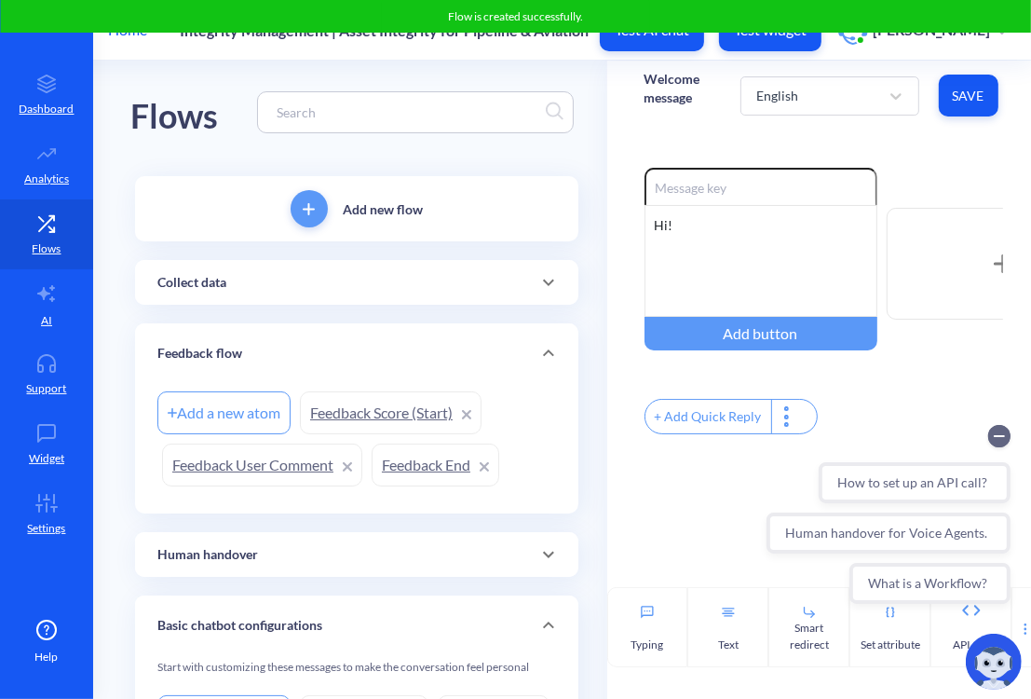
drag, startPoint x: 282, startPoint y: 292, endPoint x: 285, endPoint y: 466, distance: 174.3
click at [285, 466] on div "Add new flow Collect data Add a new atom Feedback flow Add a new atom Feedback …" at bounding box center [357, 496] width 444 height 641
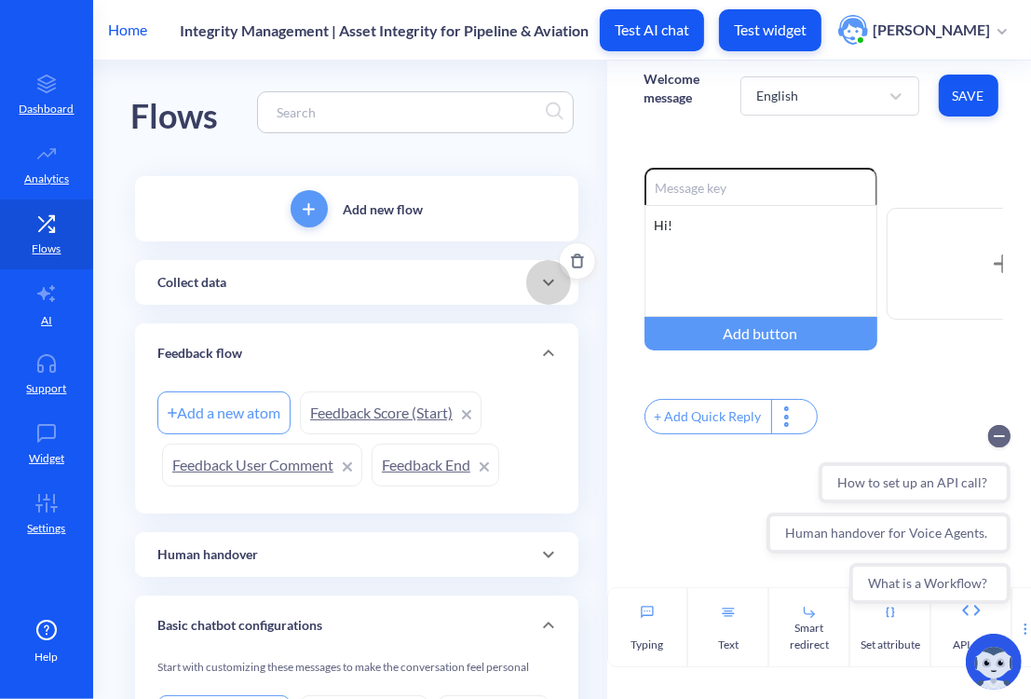
click at [551, 288] on icon at bounding box center [549, 282] width 22 height 22
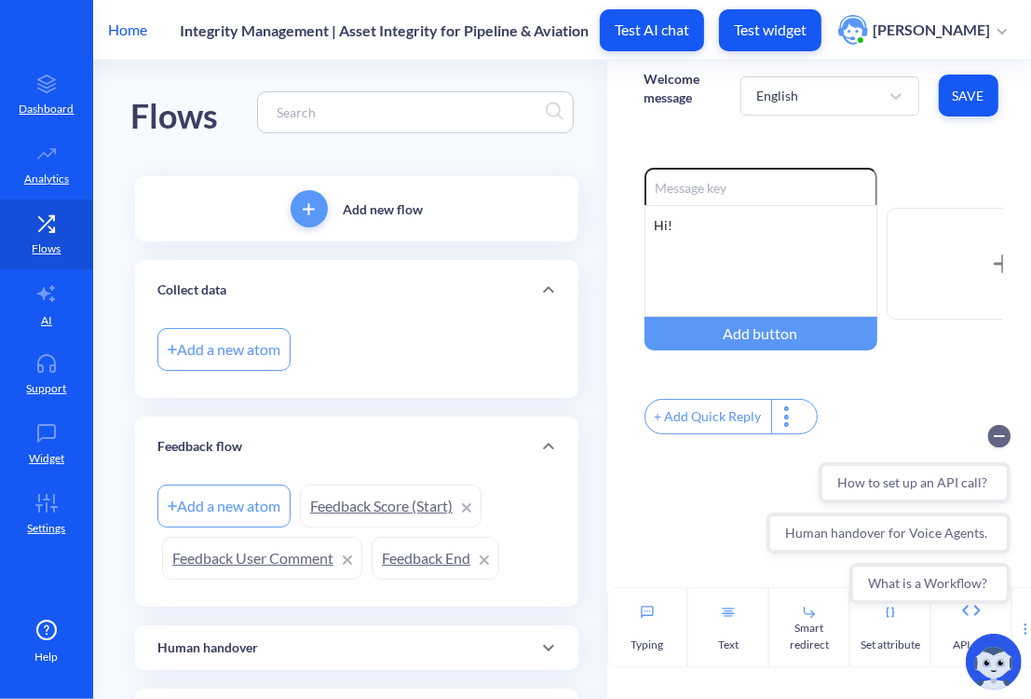
click at [740, 429] on div "+ Add Quick Reply" at bounding box center [709, 417] width 126 height 34
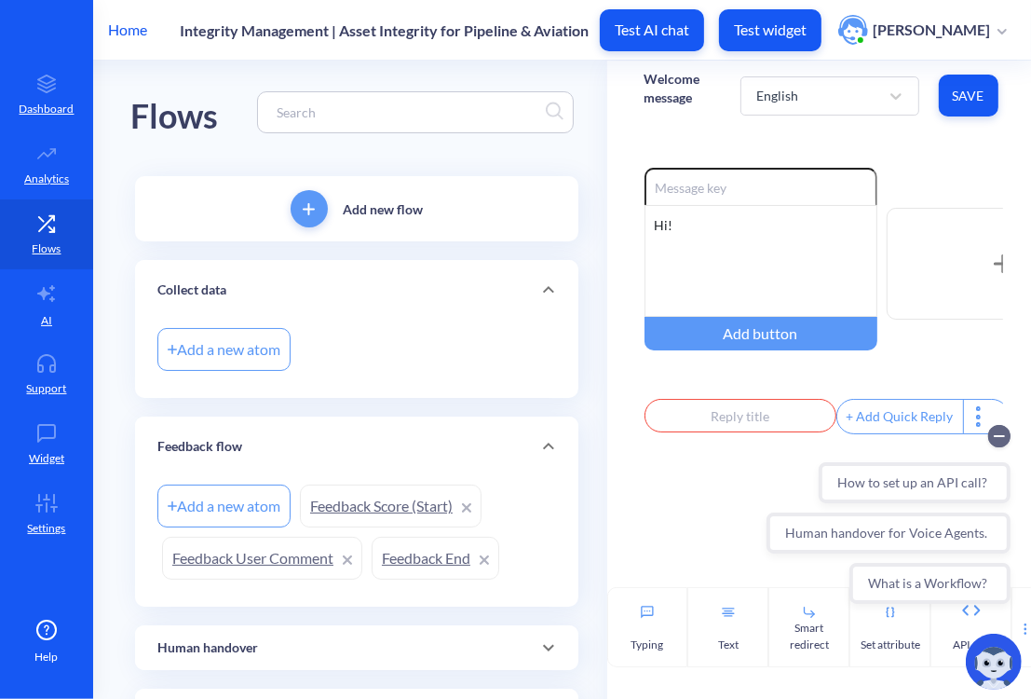
click at [747, 385] on div "Enable reactions Hi! Add button + Add Quick Reply" at bounding box center [824, 303] width 359 height 271
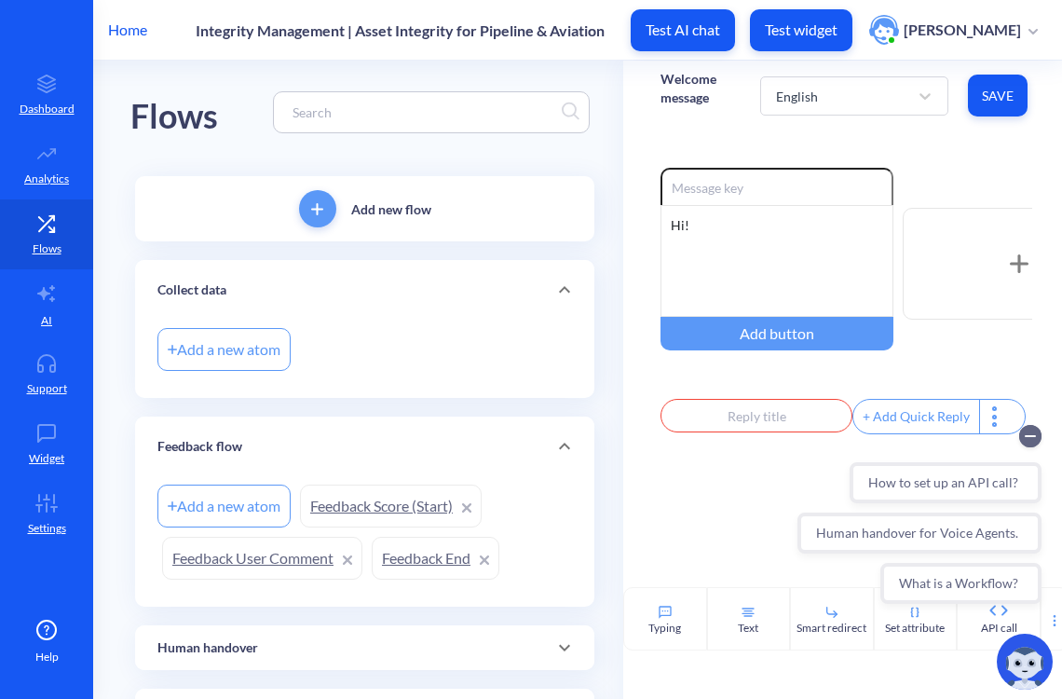
click at [984, 418] on div "How to set up an API call? Human handover for Voice Agents. What is a Workflow?" at bounding box center [919, 514] width 266 height 201
click at [652, 150] on div "Enable reactions Hi! Add button + Add Quick Reply" at bounding box center [846, 358] width 446 height 457
click at [455, 318] on div "Collect data" at bounding box center [364, 290] width 459 height 60
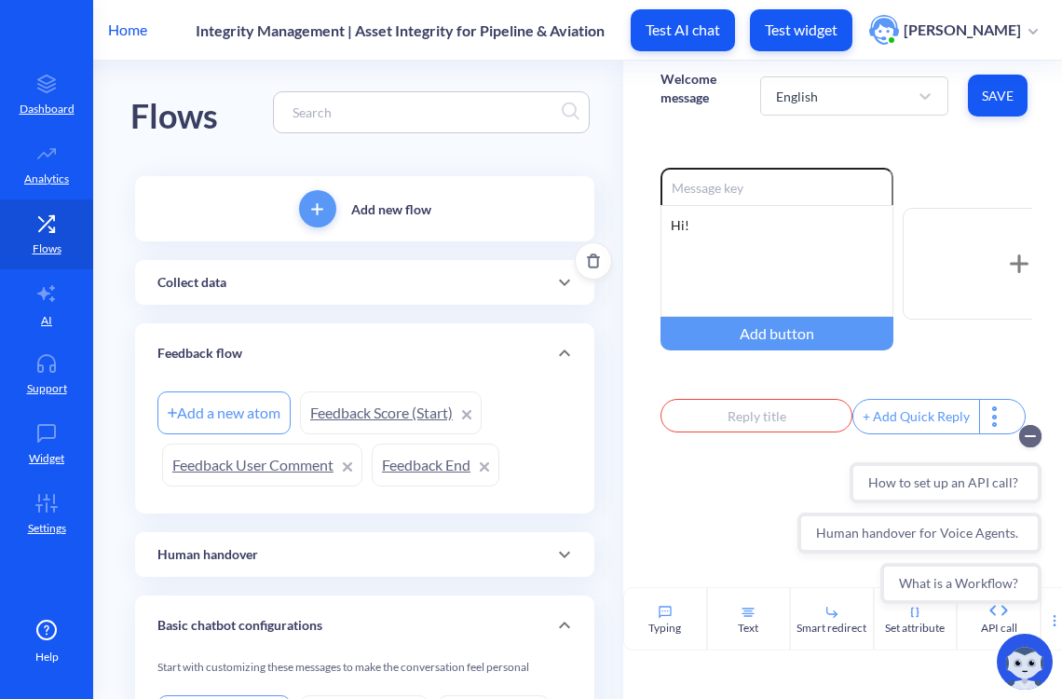
click at [337, 279] on div "Collect data" at bounding box center [364, 283] width 415 height 20
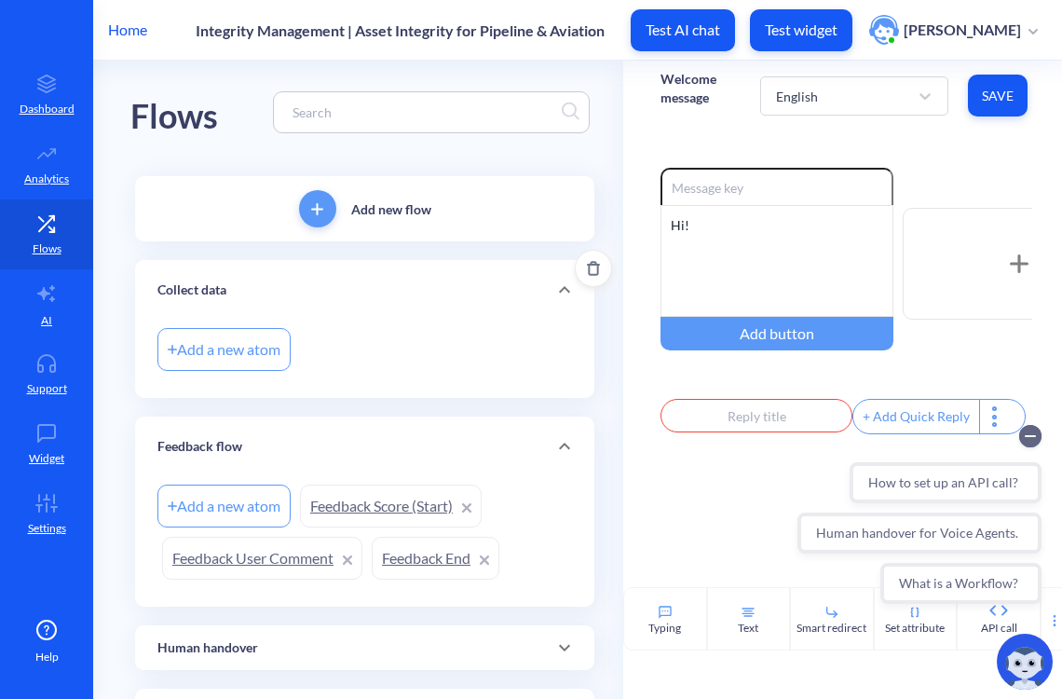
click at [210, 348] on div "Add a new atom" at bounding box center [223, 349] width 133 height 43
type input "C"
type input "Email"
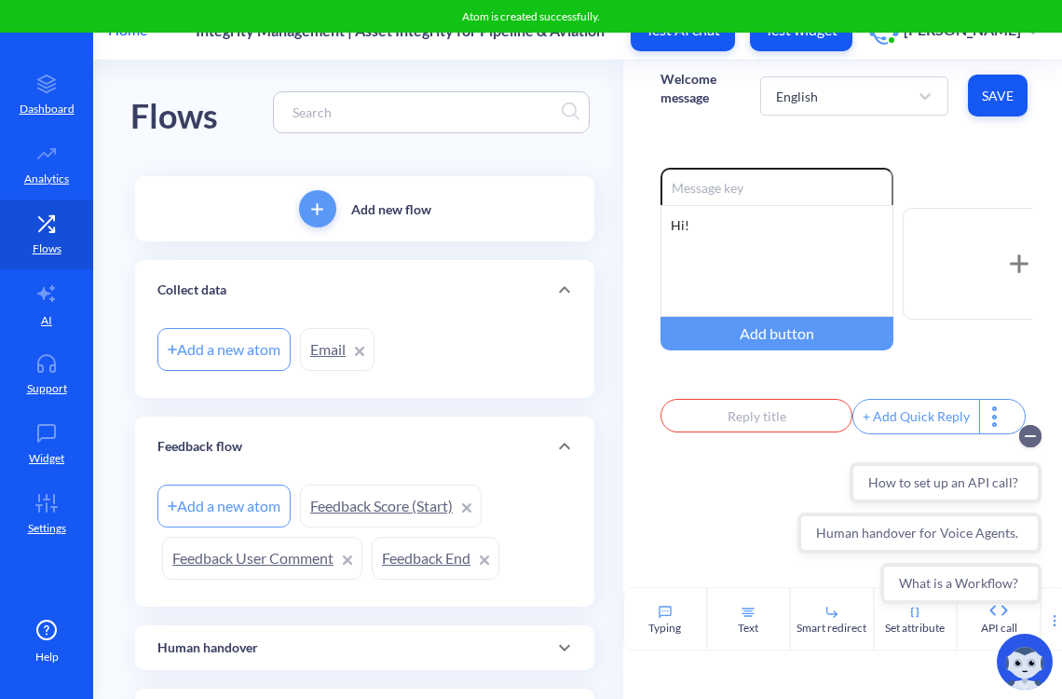
click at [320, 348] on link "Email" at bounding box center [337, 349] width 75 height 43
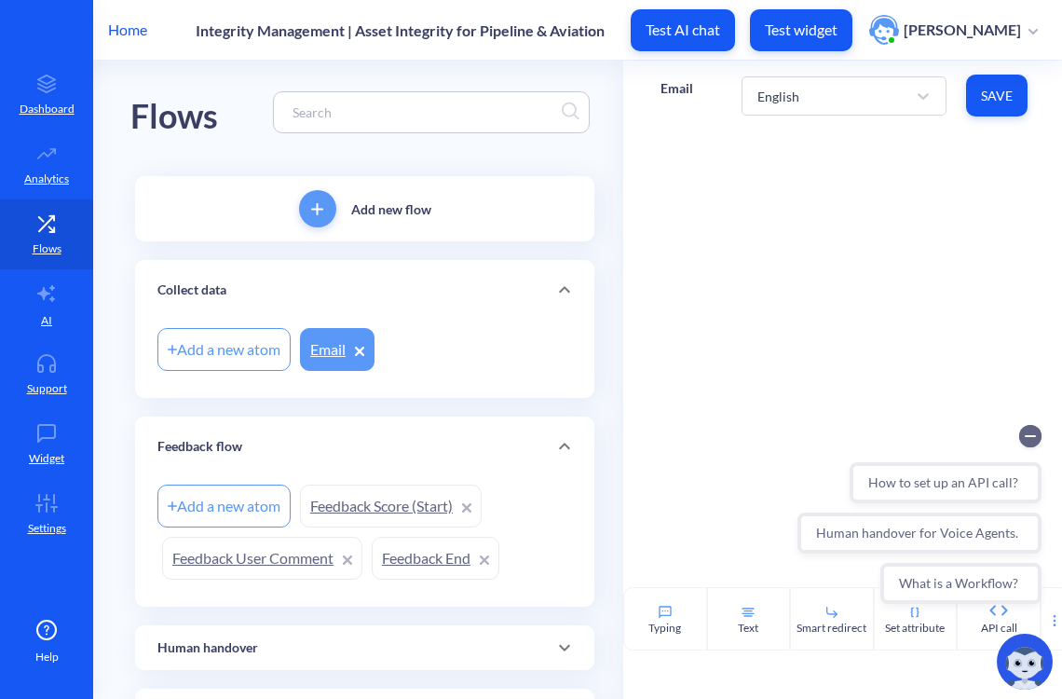
click at [328, 362] on link "Email" at bounding box center [337, 349] width 75 height 43
click at [321, 348] on link "Email" at bounding box center [337, 349] width 75 height 43
click at [359, 350] on icon at bounding box center [359, 351] width 7 height 7
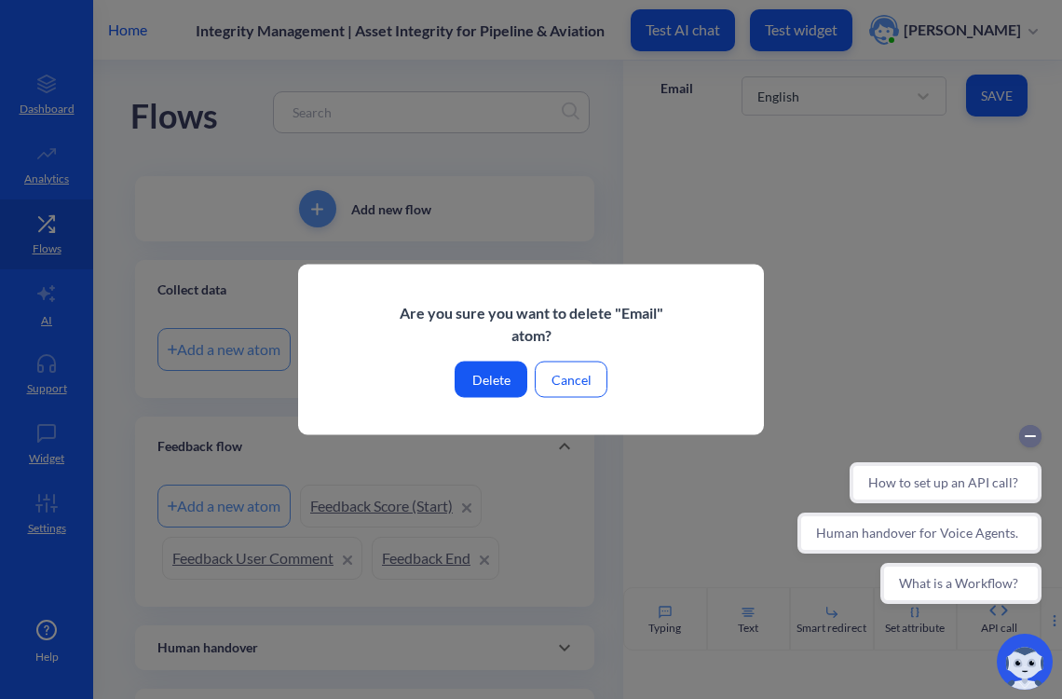
click at [492, 378] on button "Delete" at bounding box center [491, 380] width 73 height 36
click at [489, 377] on button "Delete" at bounding box center [491, 380] width 73 height 36
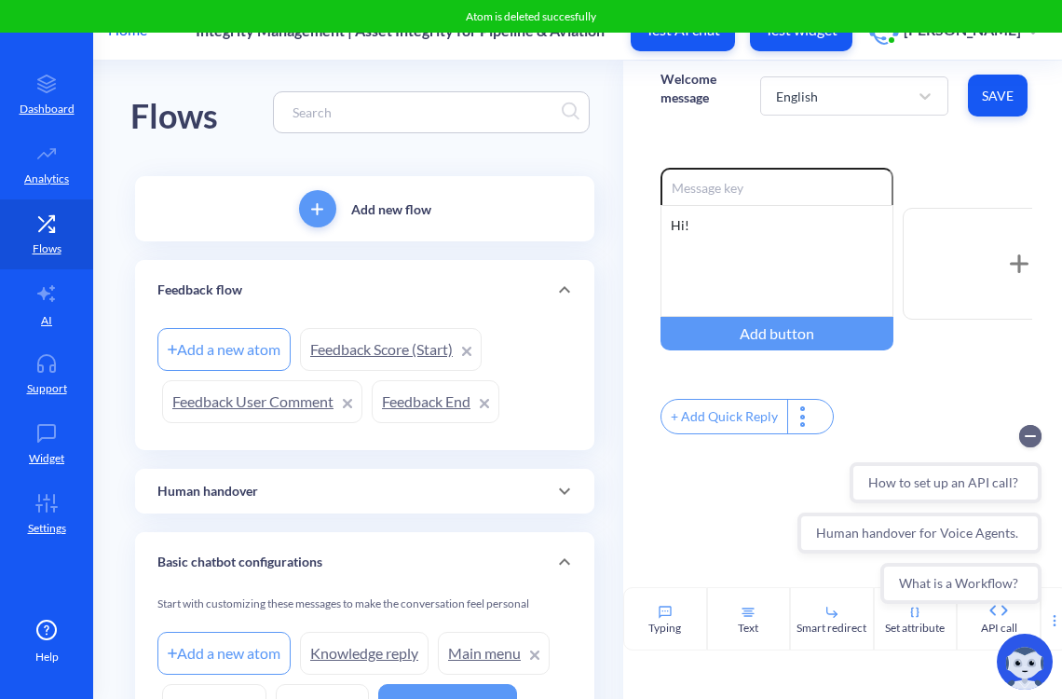
click at [238, 348] on div "Add a new atom" at bounding box center [223, 349] width 133 height 43
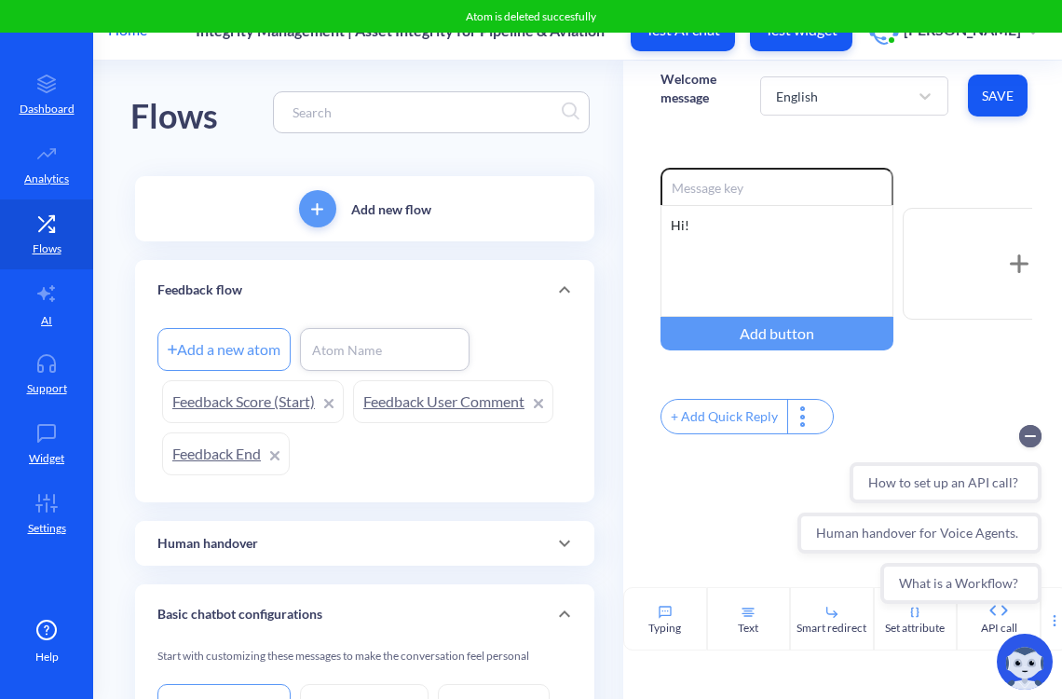
click at [371, 200] on p "Add new flow" at bounding box center [391, 209] width 80 height 20
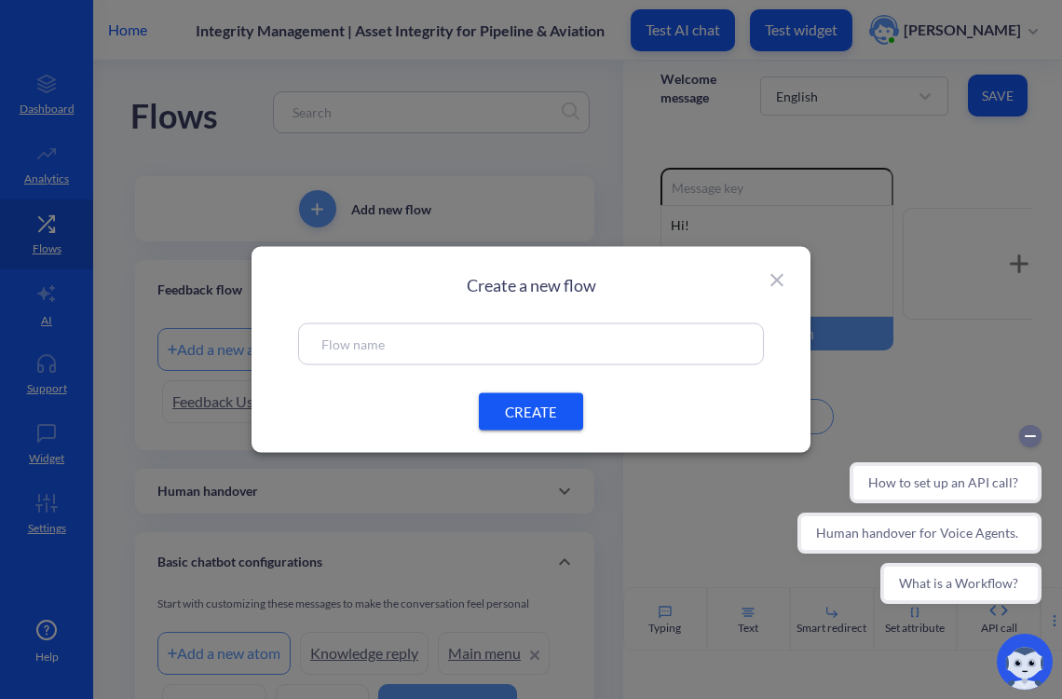
click at [533, 412] on span "CREATE" at bounding box center [531, 412] width 60 height 20
click at [343, 334] on input "text" at bounding box center [530, 344] width 419 height 21
type input "Collect data"
click at [507, 407] on span "CREATE" at bounding box center [531, 412] width 60 height 20
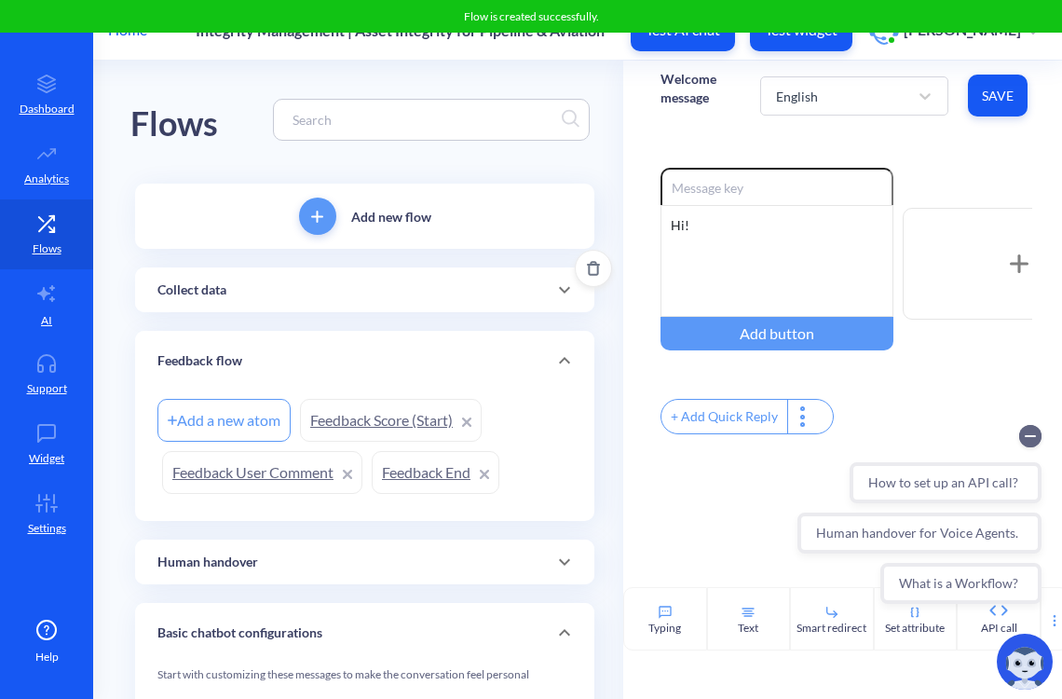
click at [362, 287] on div "Collect data" at bounding box center [364, 290] width 415 height 20
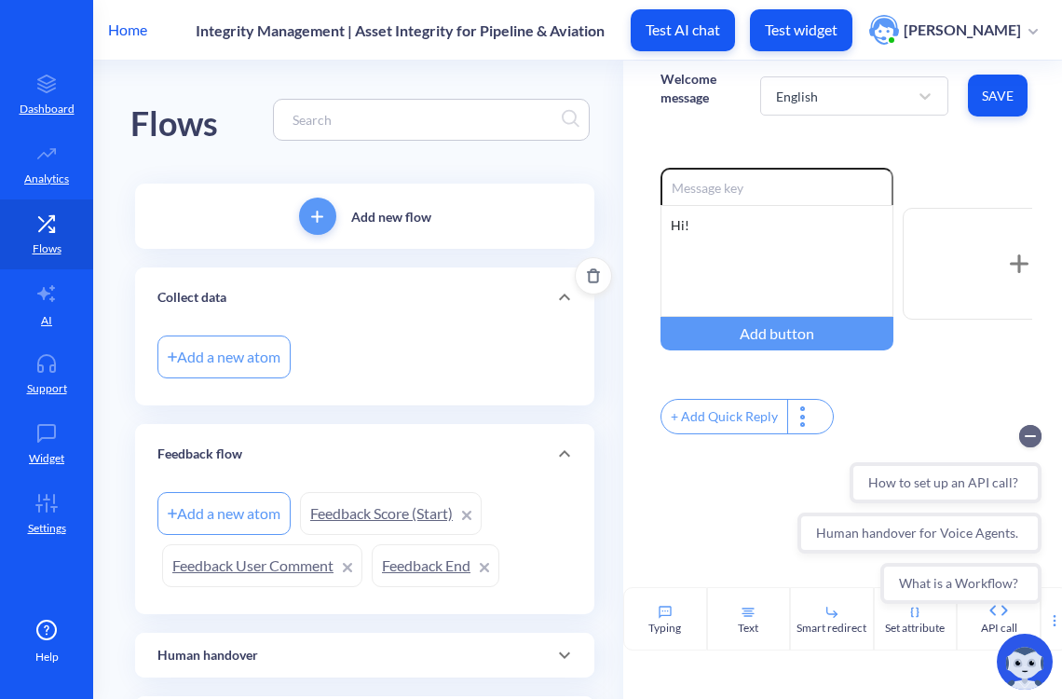
click at [250, 363] on div "Add a new atom" at bounding box center [223, 356] width 133 height 43
type input "Collect email"
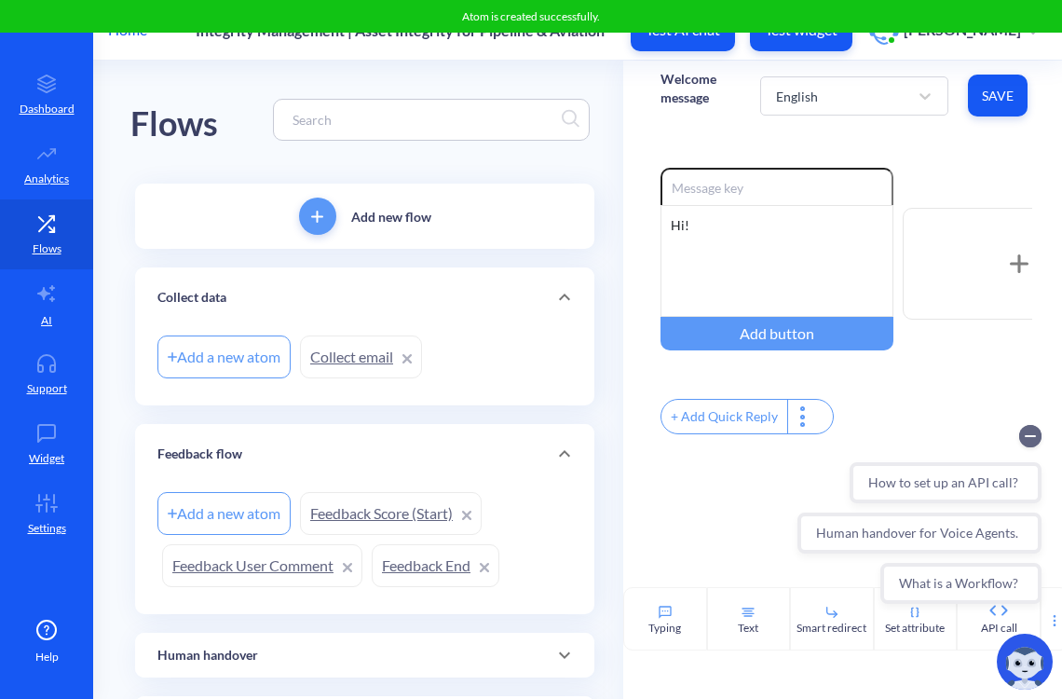
click at [762, 122] on div "Welcome message English Save" at bounding box center [846, 96] width 446 height 70
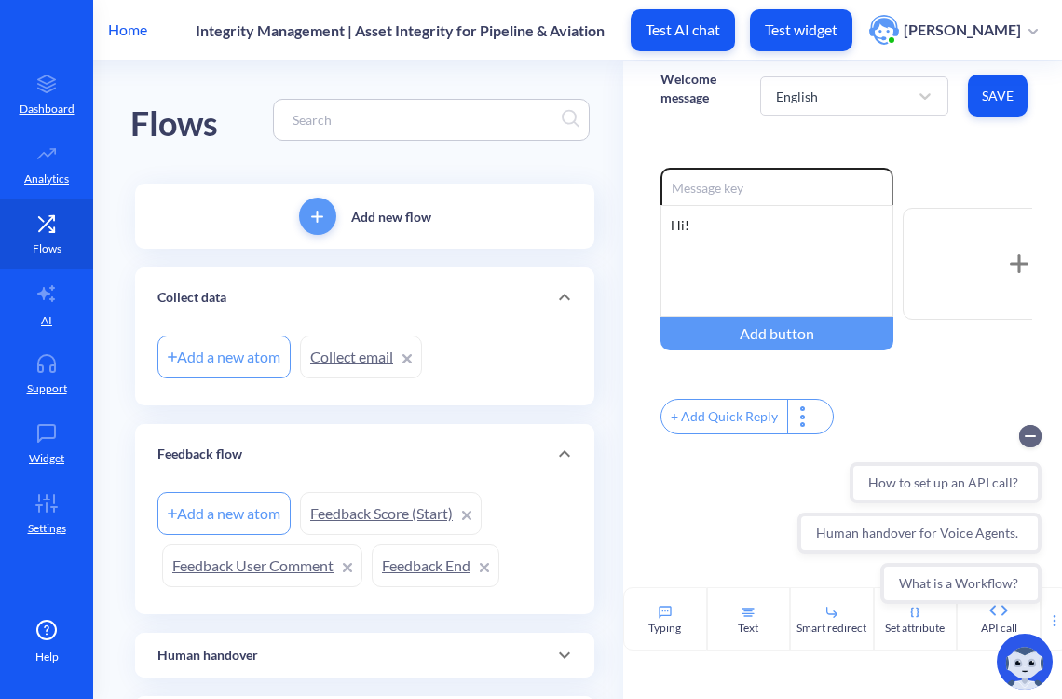
click at [336, 364] on link "Collect email" at bounding box center [361, 356] width 122 height 43
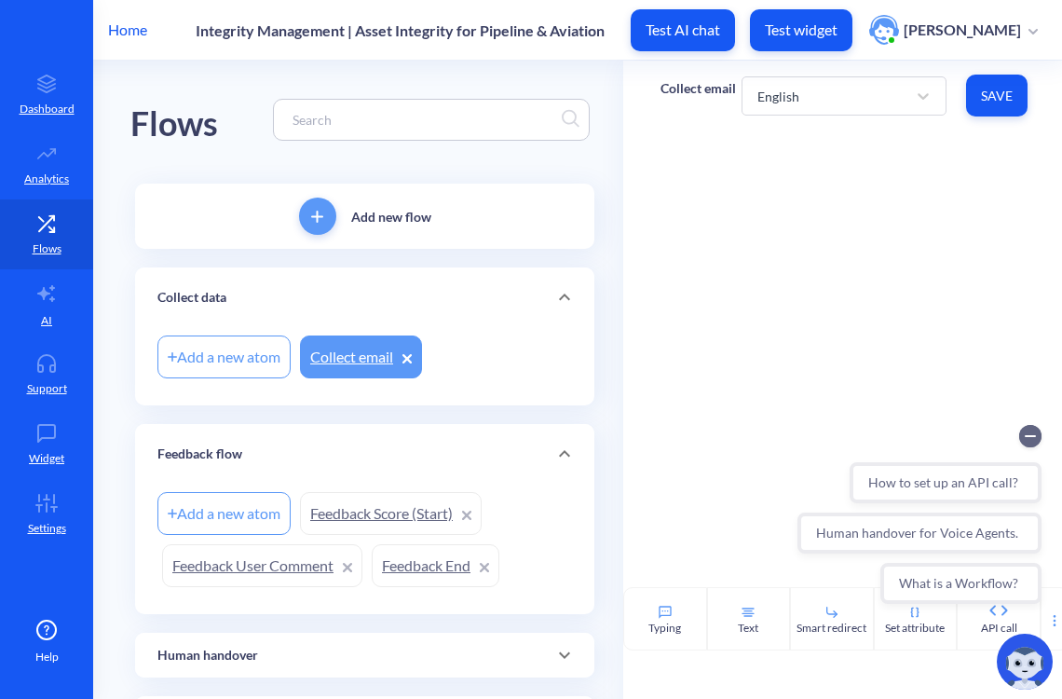
click at [878, 150] on div at bounding box center [846, 358] width 446 height 457
click at [994, 628] on div at bounding box center [1025, 661] width 75 height 75
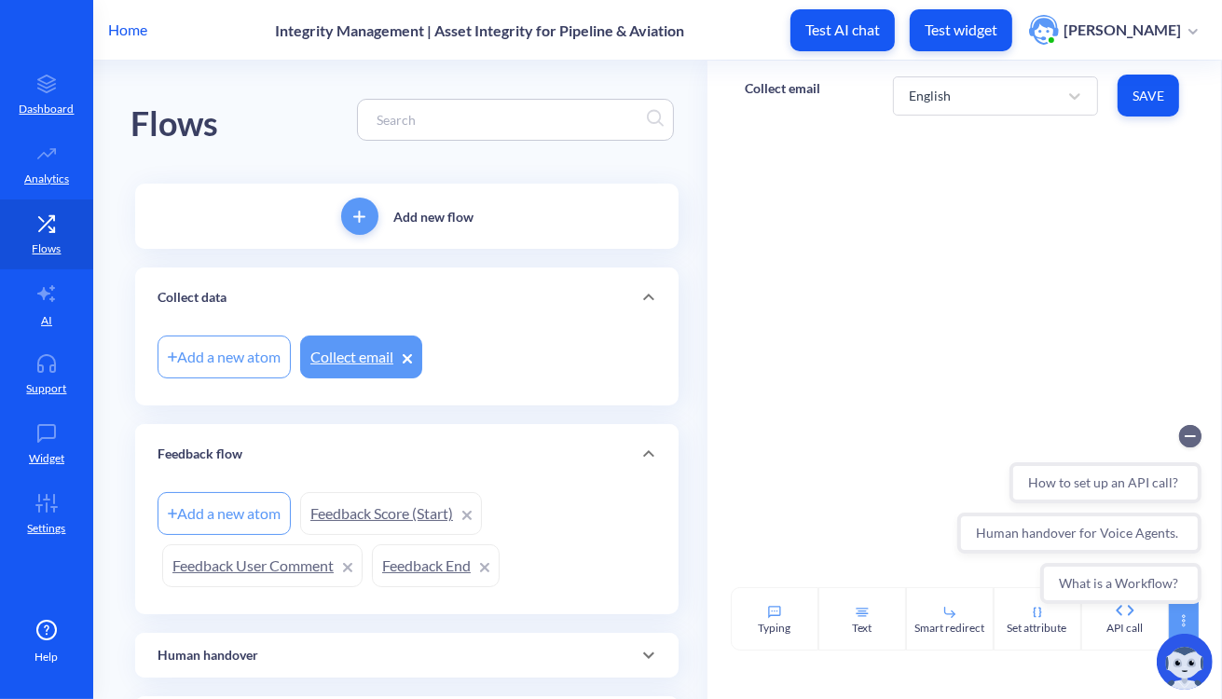
click at [994, 620] on body "Home Integrity Management | Asset Integrity for Pipeline & Aviation Test AI cha…" at bounding box center [611, 349] width 1222 height 699
click at [994, 620] on icon at bounding box center [1183, 620] width 15 height 15
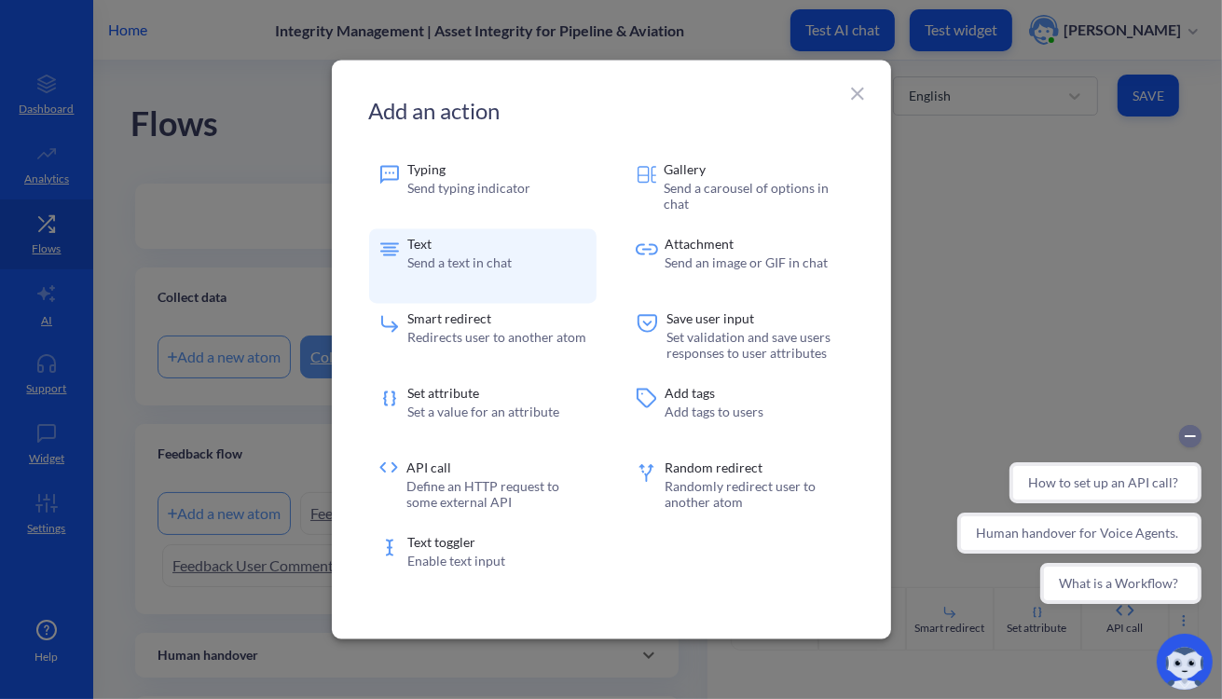
click at [518, 281] on div "Text Send a text in chat" at bounding box center [482, 266] width 227 height 75
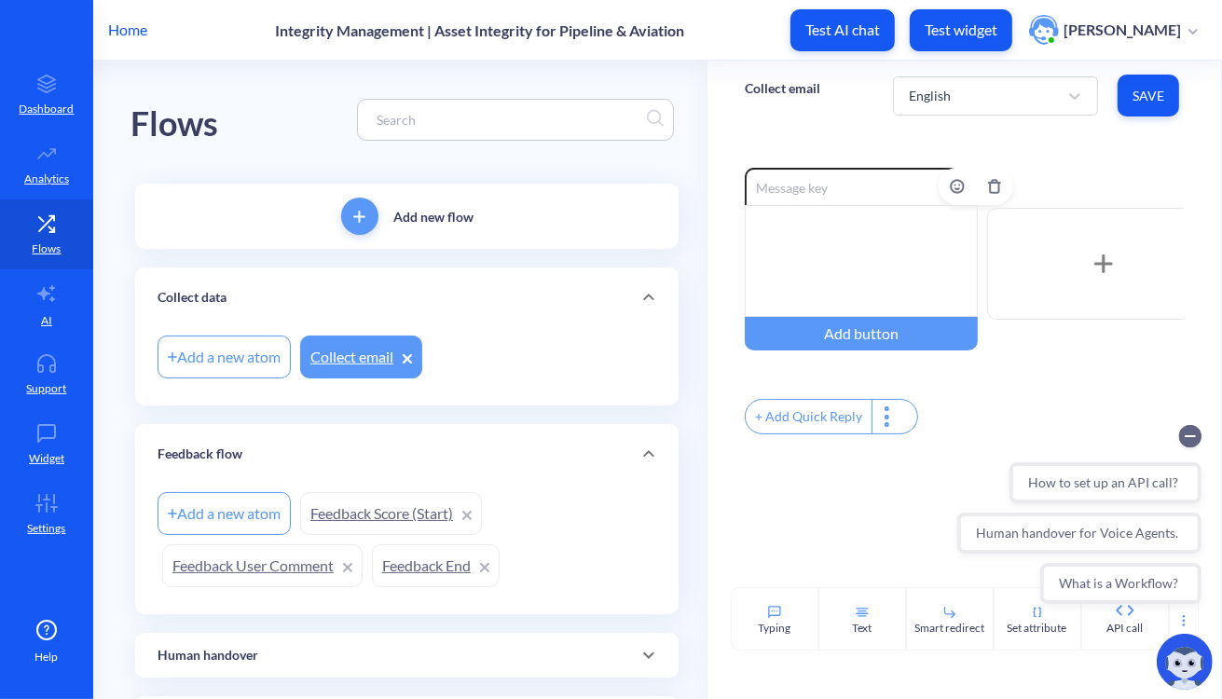
click at [898, 258] on div at bounding box center [860, 261] width 233 height 112
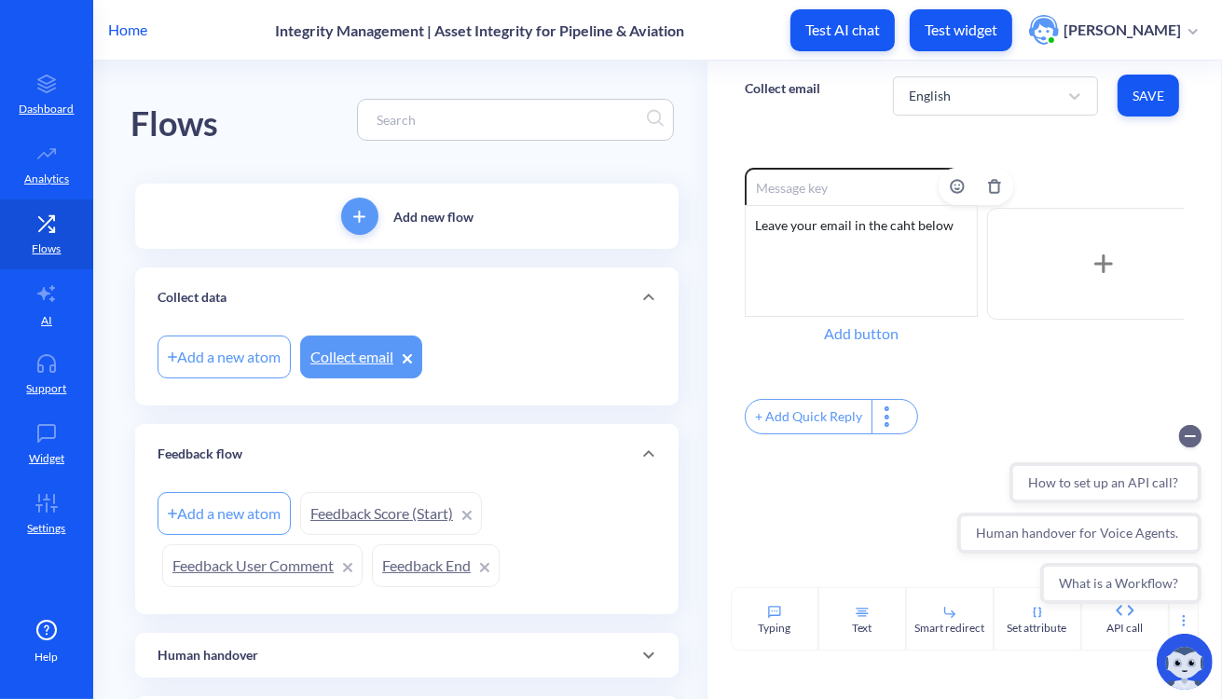
click at [830, 344] on div "Add button" at bounding box center [860, 334] width 233 height 34
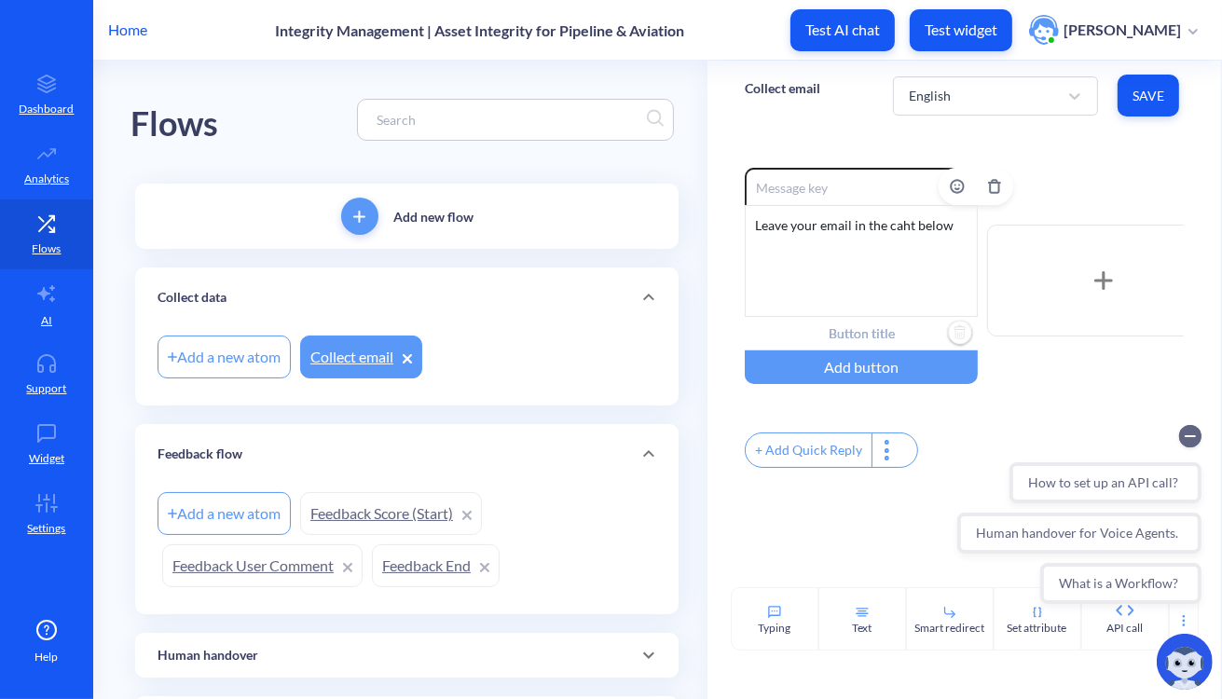
click at [850, 342] on input "text" at bounding box center [860, 334] width 233 height 34
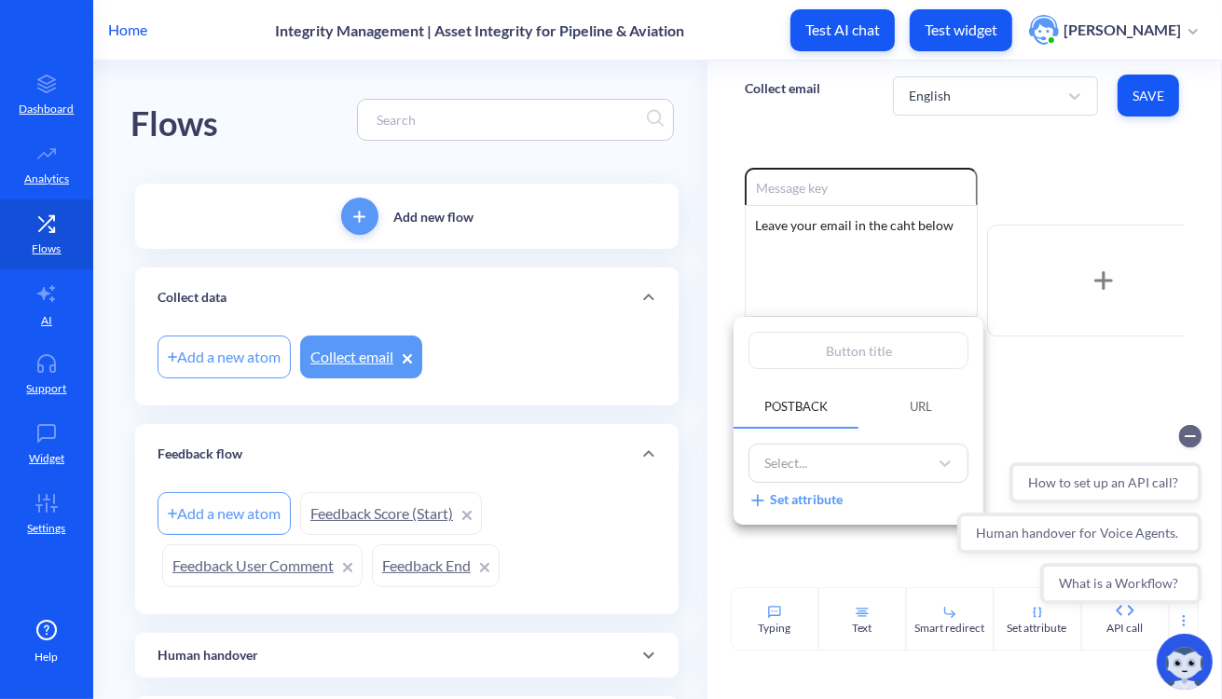
click at [732, 309] on div at bounding box center [611, 349] width 1222 height 699
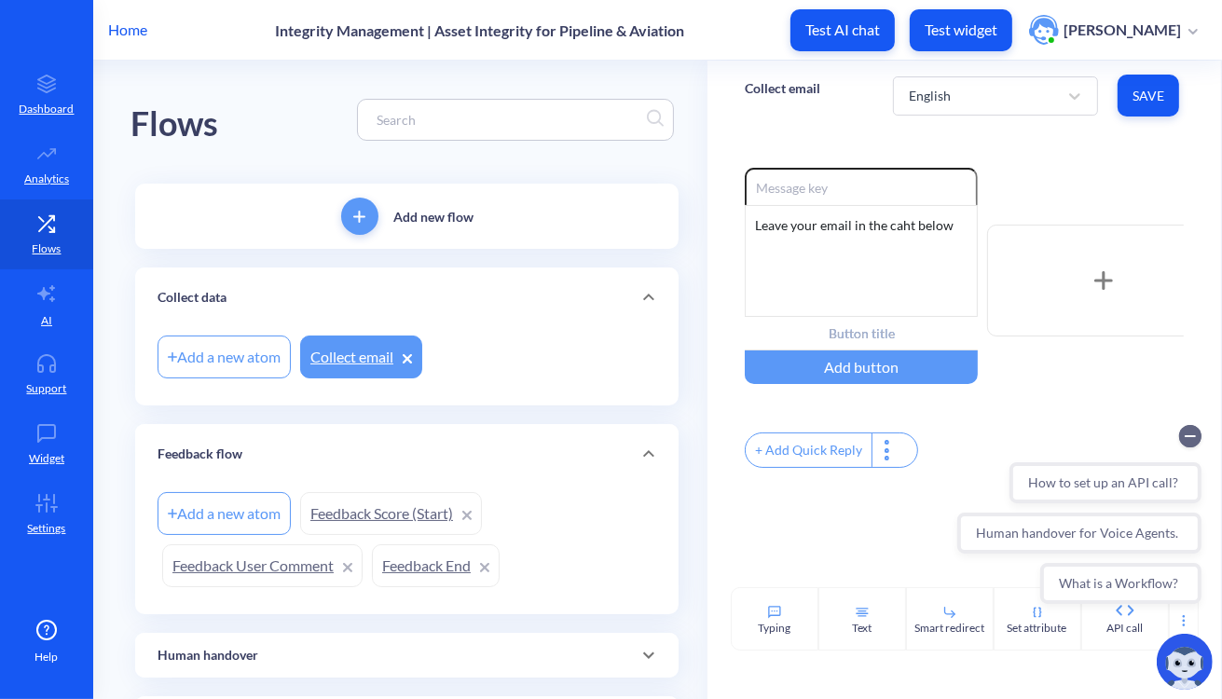
click at [779, 462] on div "+ Add Quick Reply" at bounding box center [808, 450] width 126 height 34
click at [891, 418] on div "Enable reactions Leave your email in the caht below Add button + Add Quick Reply" at bounding box center [963, 320] width 439 height 305
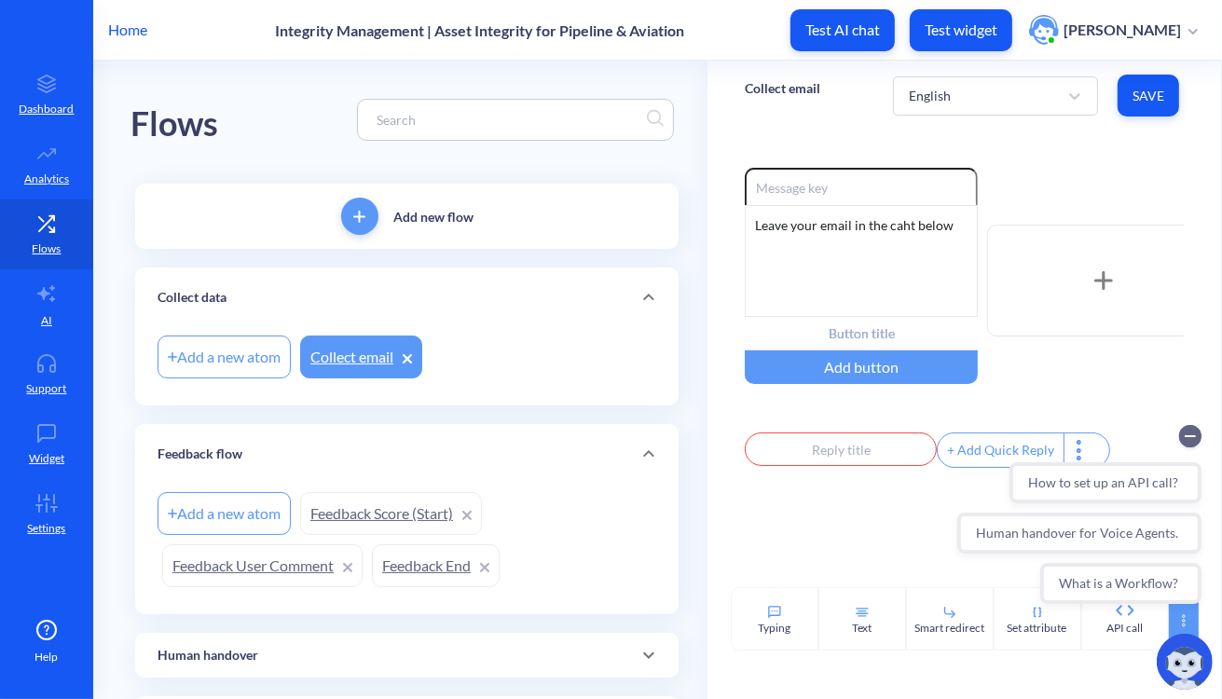
click at [994, 618] on icon at bounding box center [1183, 620] width 15 height 15
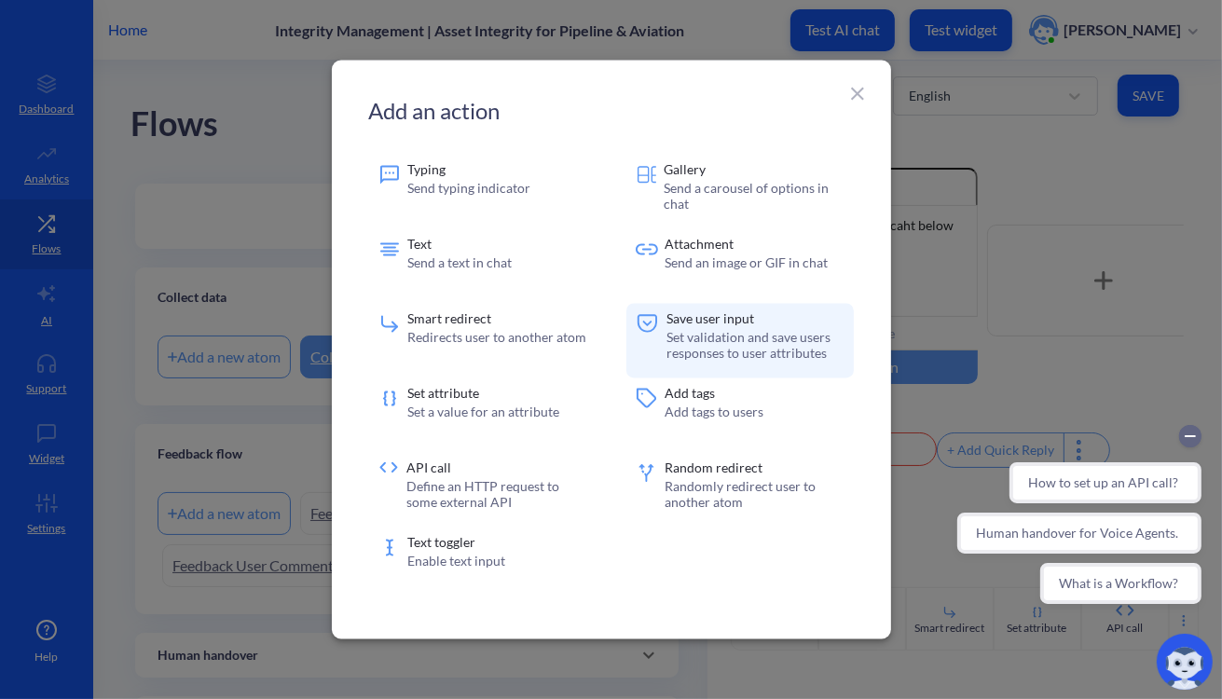
click at [701, 348] on p "Set validation and save users responses to user attributes" at bounding box center [754, 346] width 177 height 32
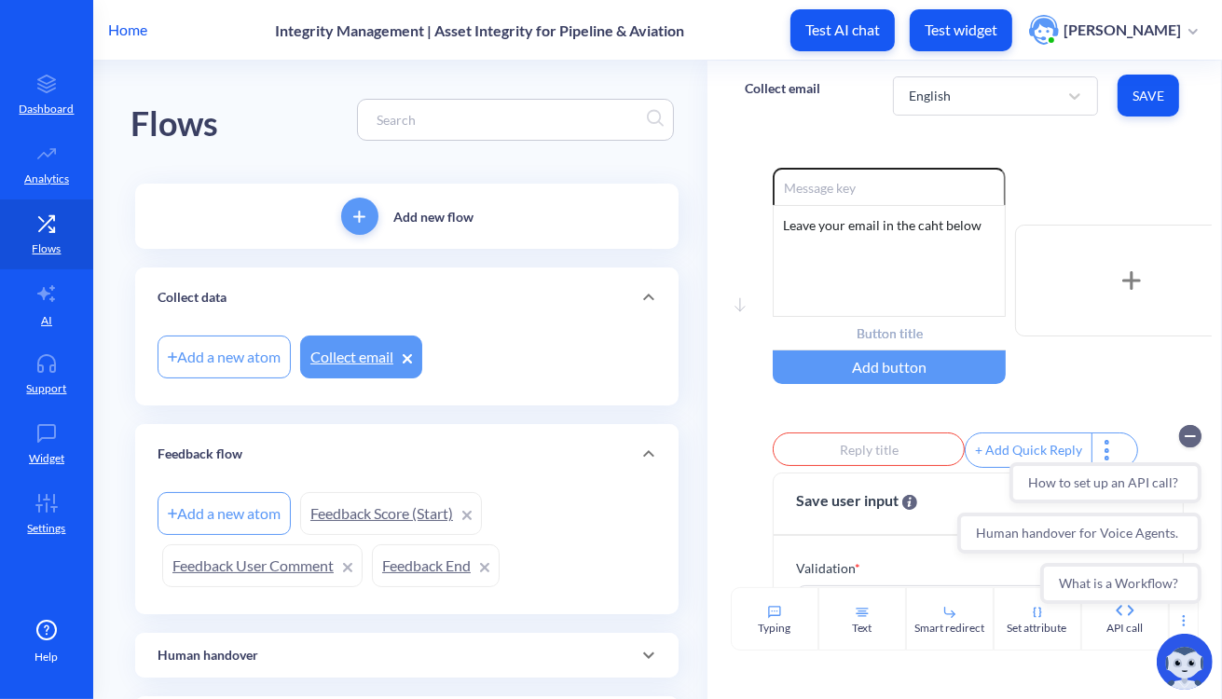
scroll to position [171, 0]
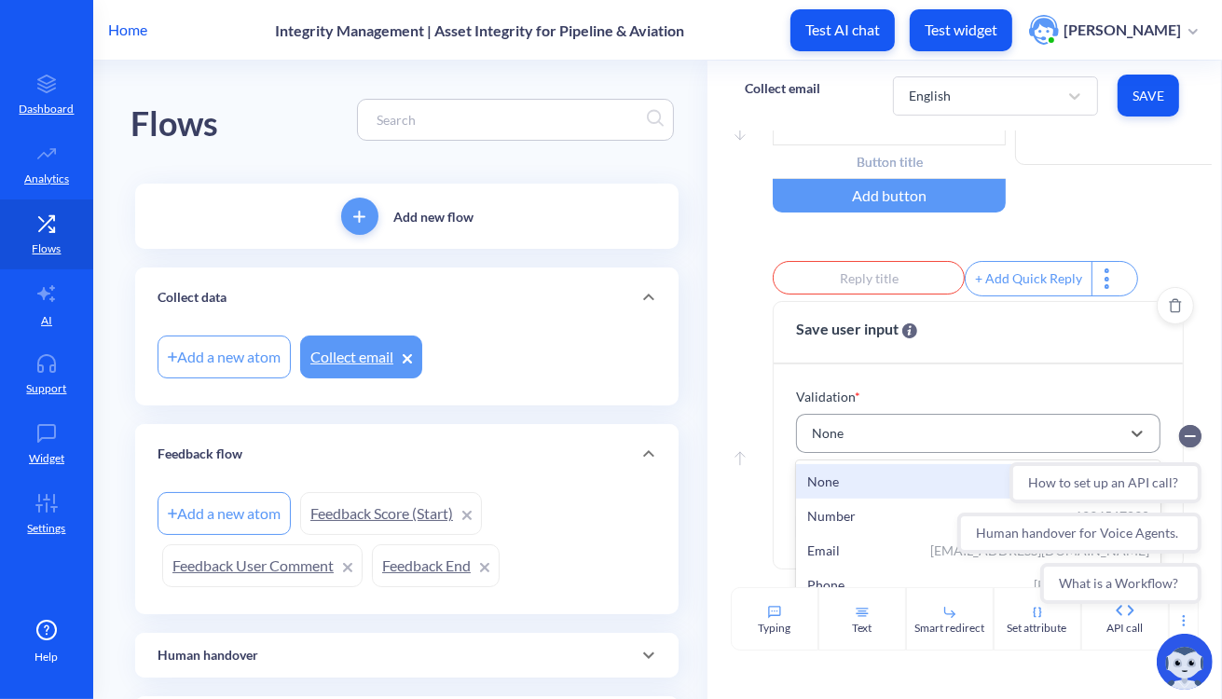
click at [871, 450] on div "None" at bounding box center [961, 433] width 318 height 34
click at [861, 441] on div "None" at bounding box center [961, 433] width 318 height 34
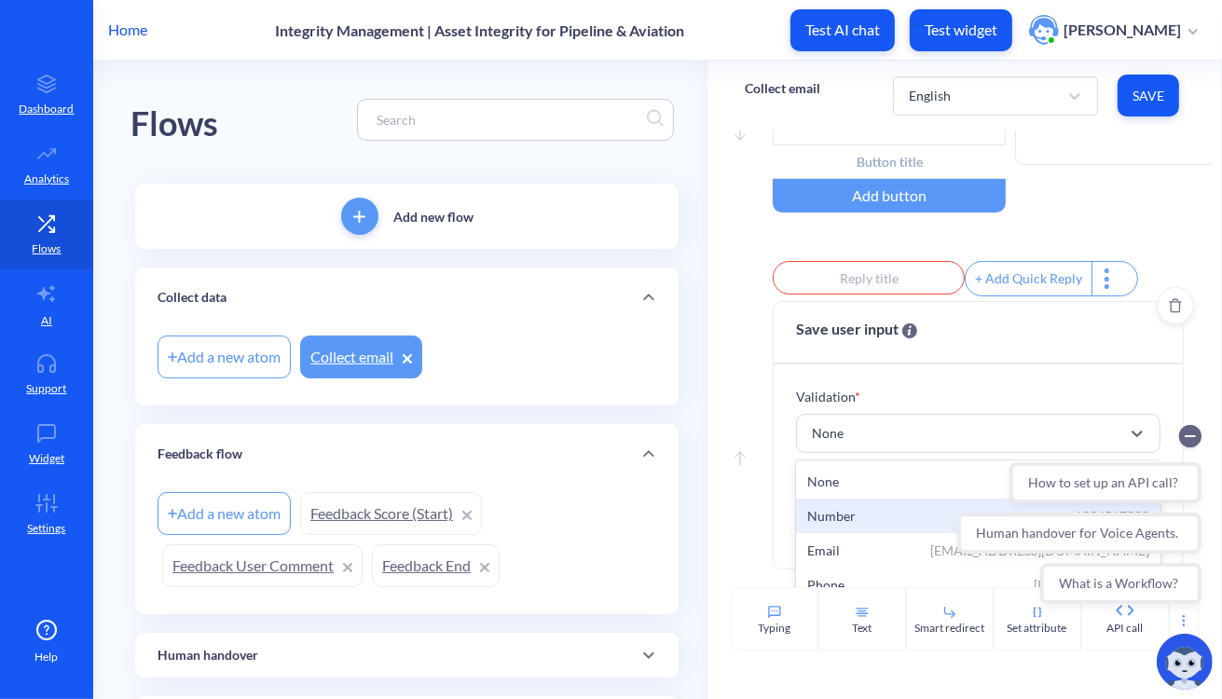
scroll to position [62, 0]
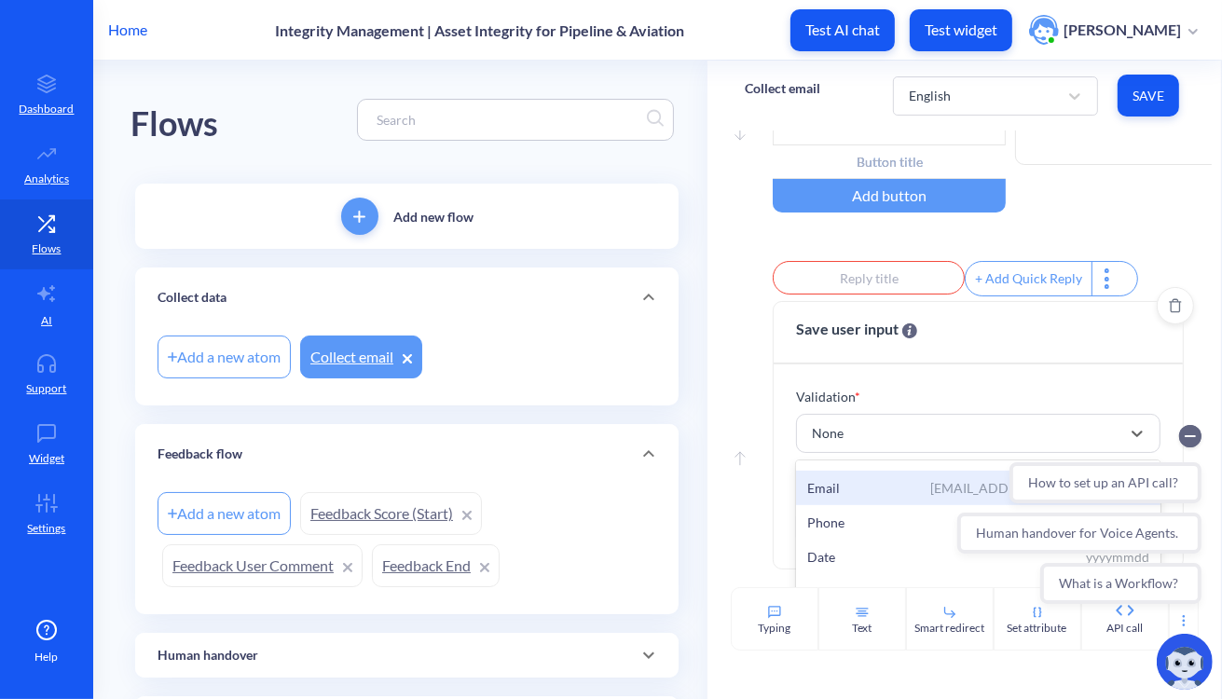
click at [841, 498] on div "Email example@mail.com" at bounding box center [978, 488] width 342 height 20
click at [866, 489] on p "Valid input redirect *" at bounding box center [883, 490] width 174 height 20
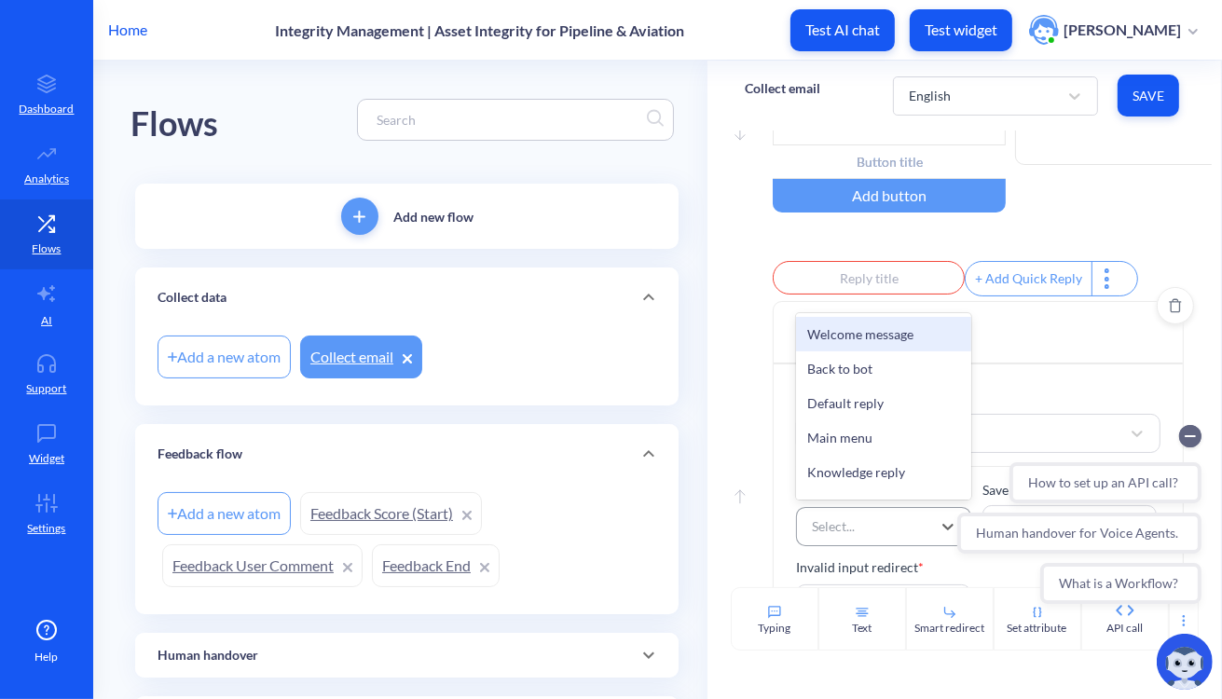
click at [857, 526] on div "Select..." at bounding box center [866, 527] width 128 height 34
click at [836, 537] on div "Select..." at bounding box center [833, 527] width 43 height 20
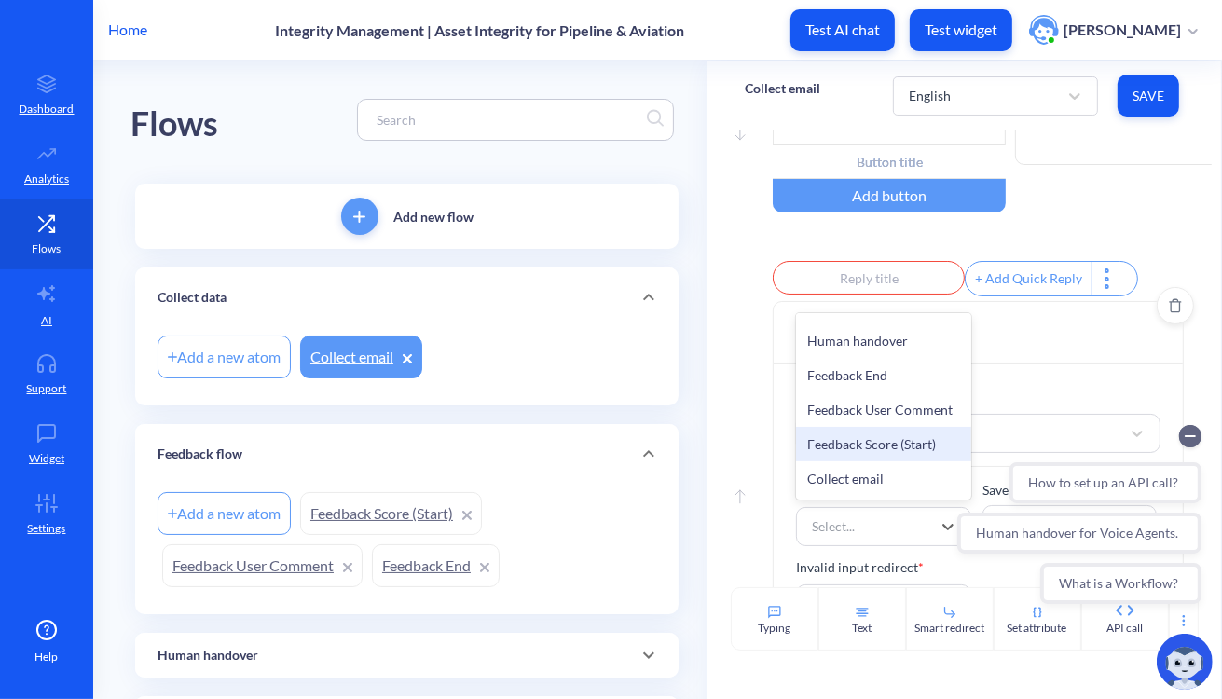
scroll to position [505, 0]
click at [994, 432] on circle "Collapse conversation starters" at bounding box center [1189, 435] width 22 height 22
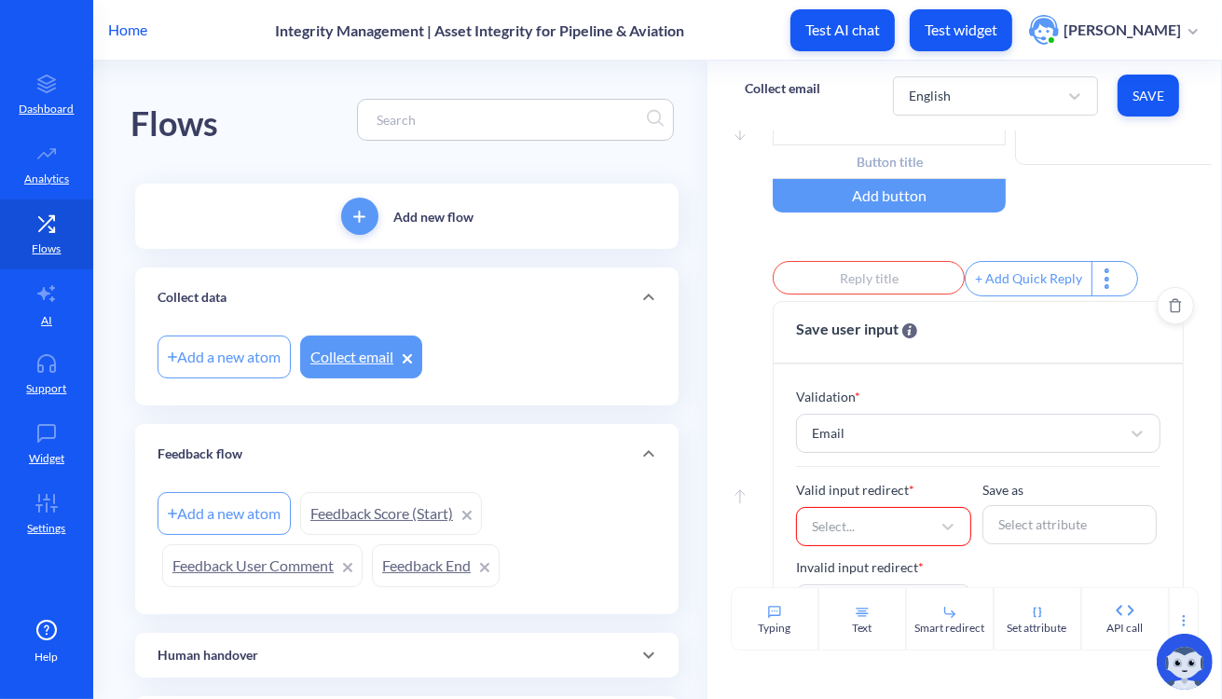
scroll to position [249, 0]
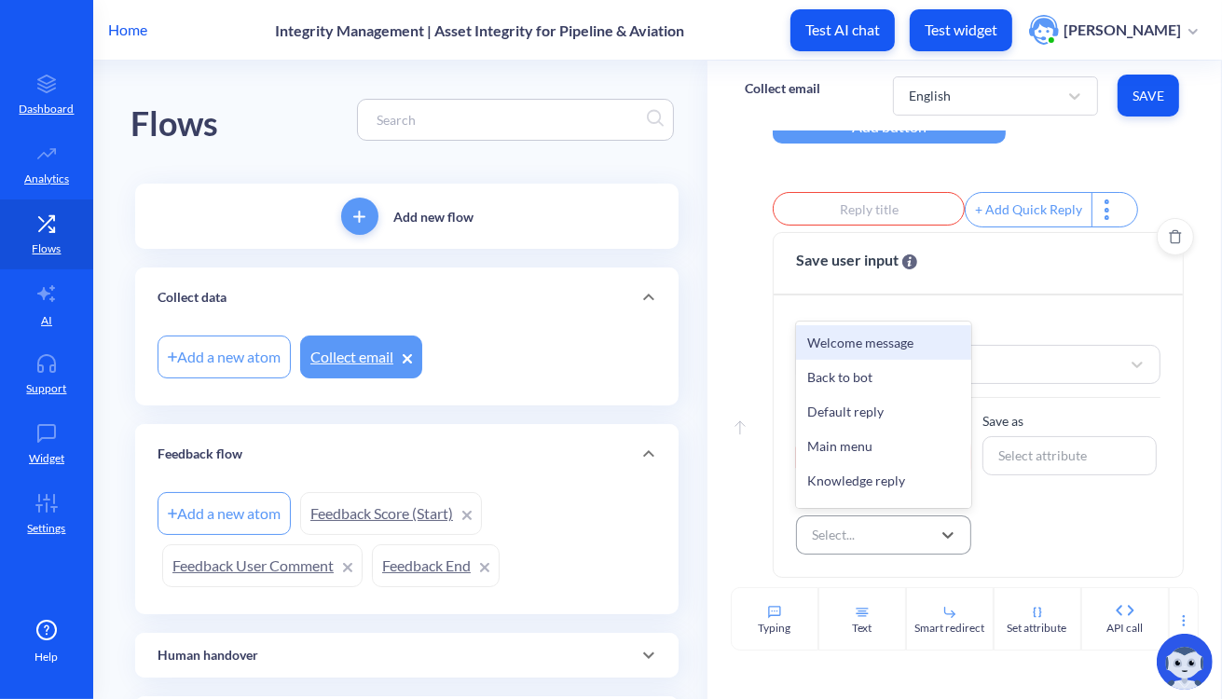
click at [905, 536] on div "Select..." at bounding box center [866, 535] width 128 height 34
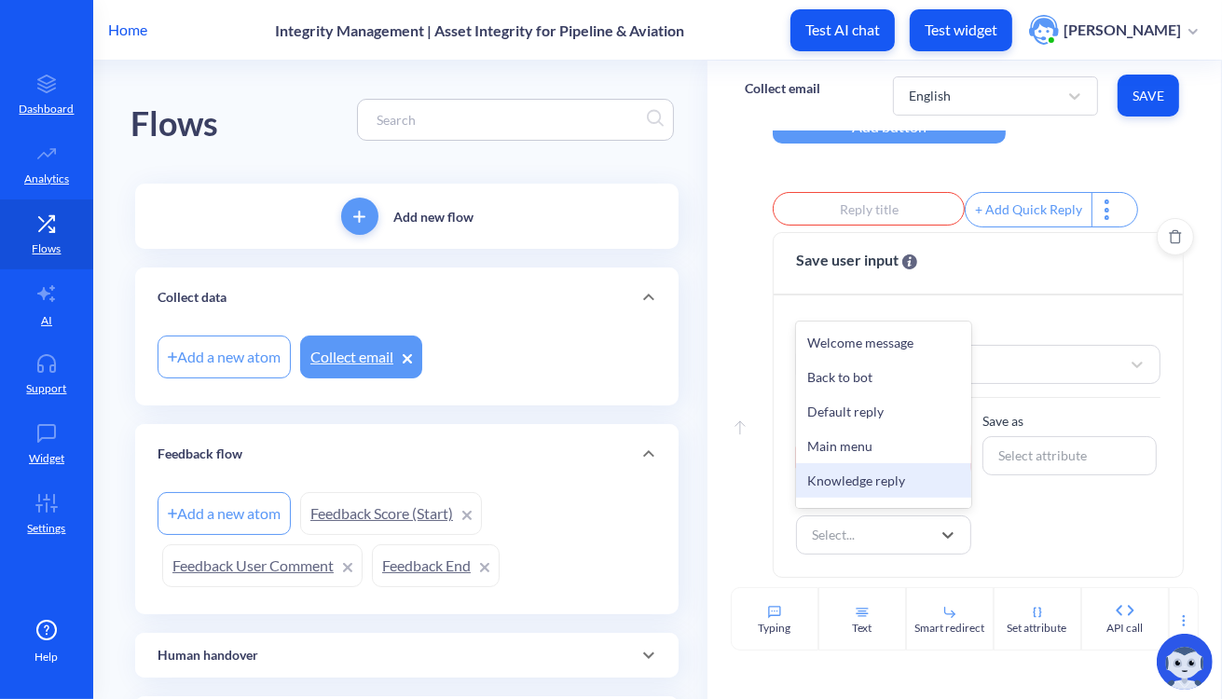
click at [855, 475] on div "Knowledge reply" at bounding box center [883, 480] width 174 height 34
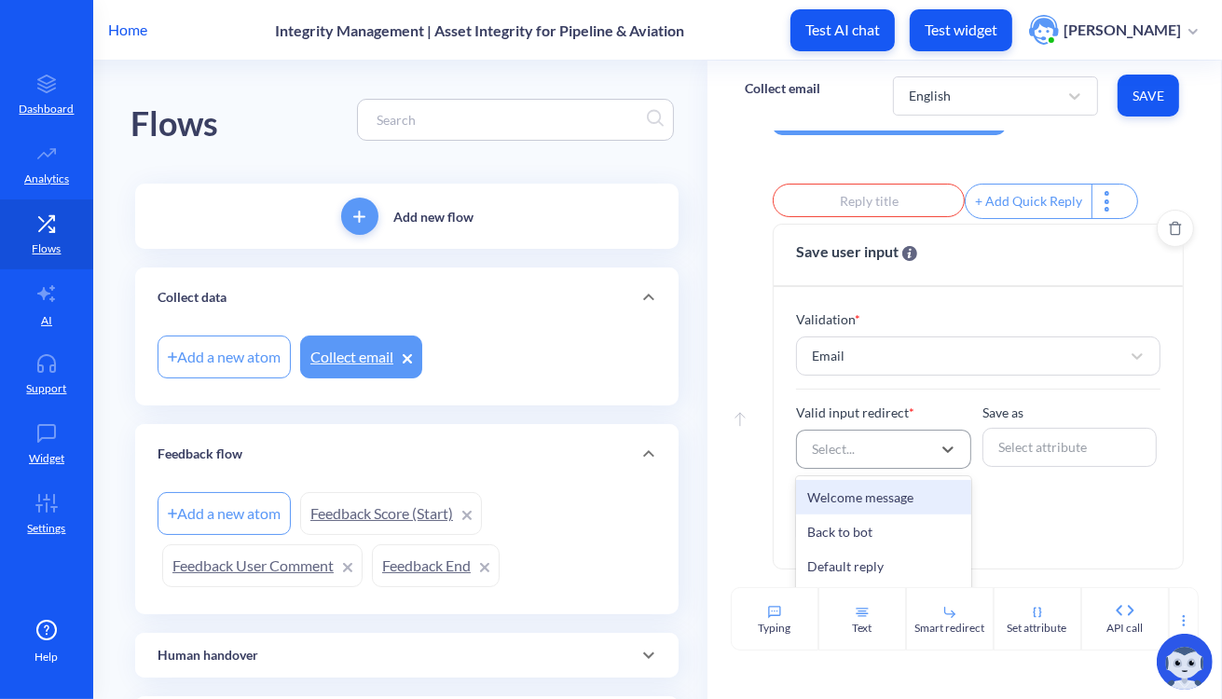
click at [876, 461] on div "Select..." at bounding box center [866, 449] width 128 height 34
click at [864, 567] on div "Knowledge reply" at bounding box center [883, 559] width 174 height 34
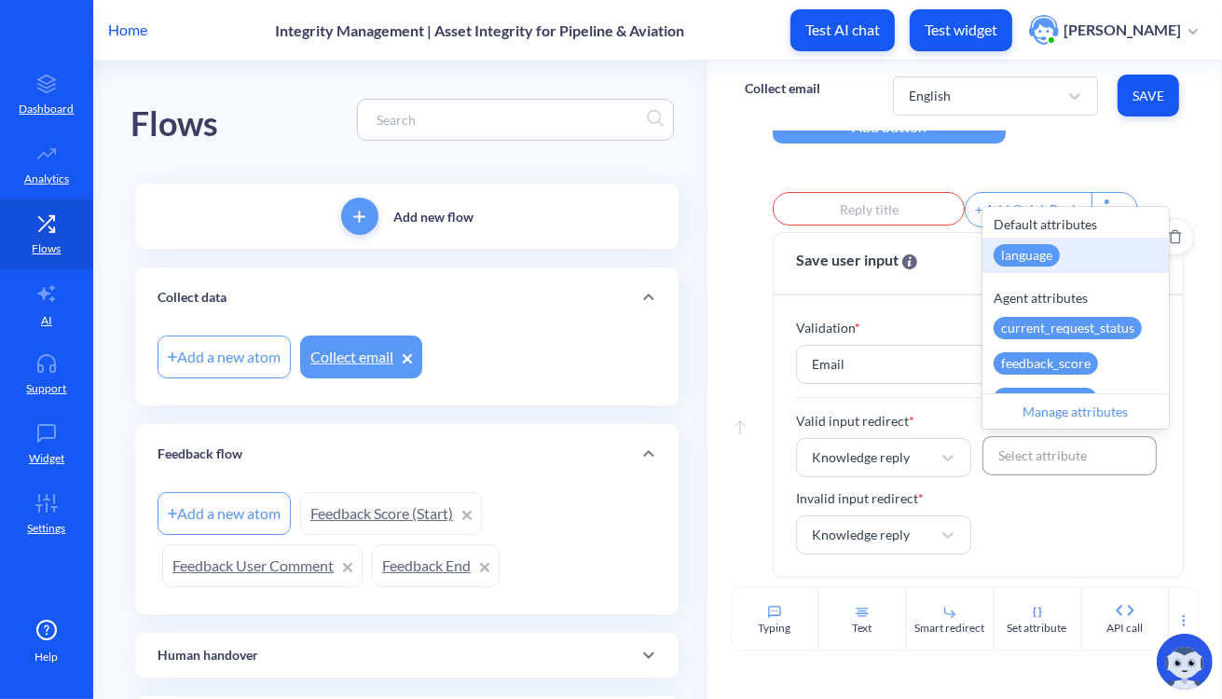
click at [994, 455] on div "Select attribute" at bounding box center [1042, 456] width 89 height 20
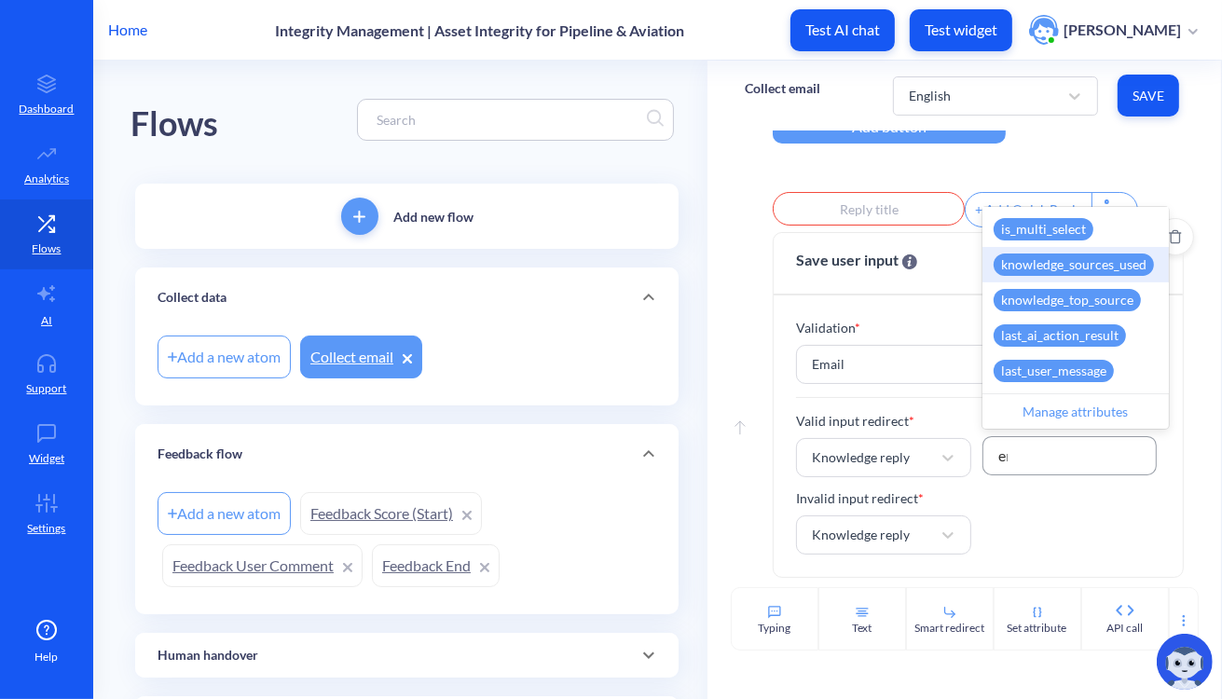
scroll to position [0, 0]
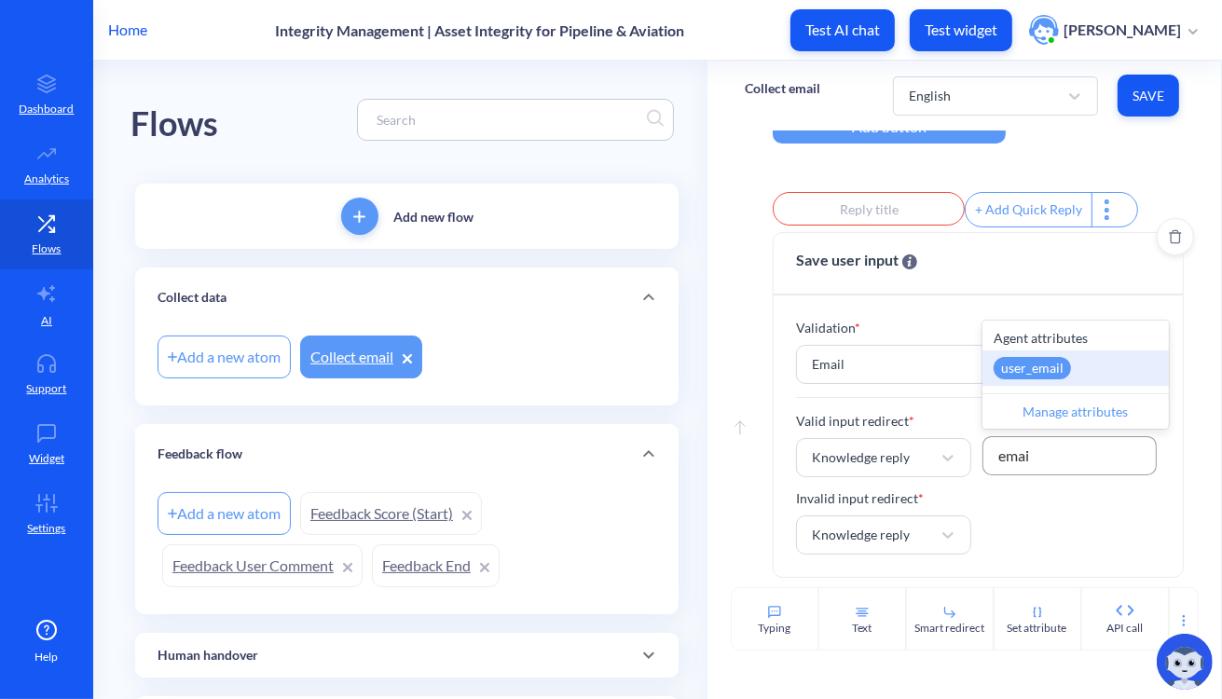
type input "email"
click at [994, 358] on div "user_email" at bounding box center [1075, 367] width 186 height 35
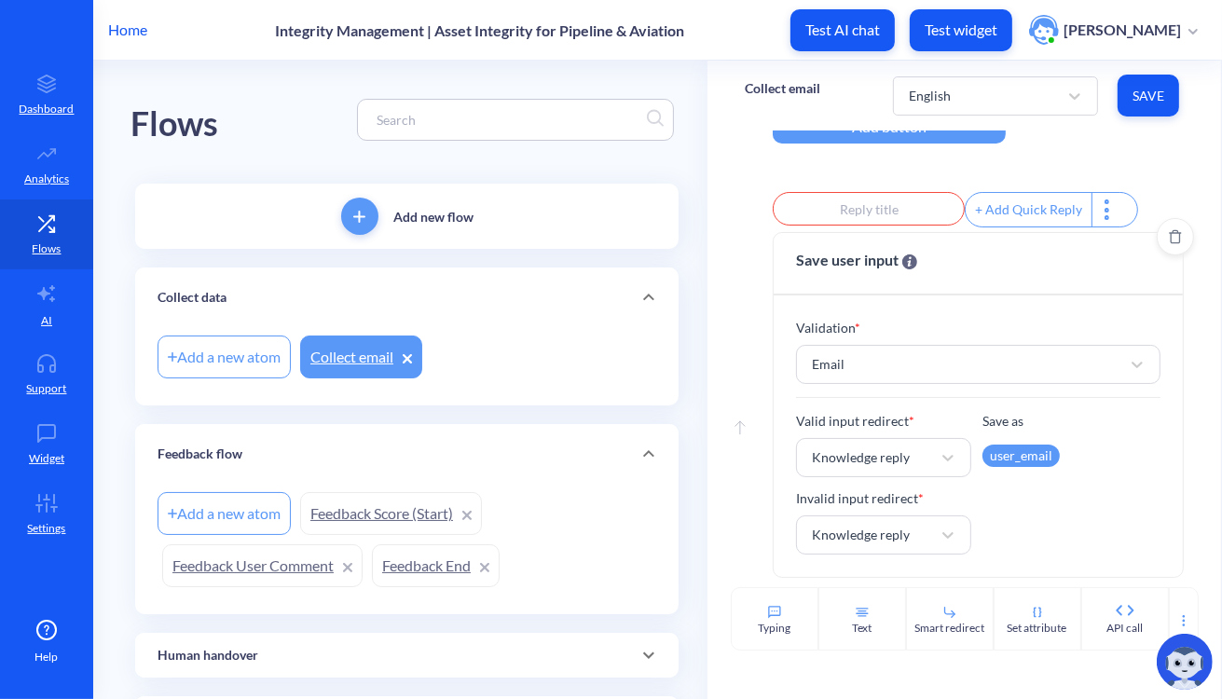
click at [994, 529] on div "Valid input redirect * Knowledge reply Save as user_email Invalid input redirec…" at bounding box center [978, 482] width 364 height 143
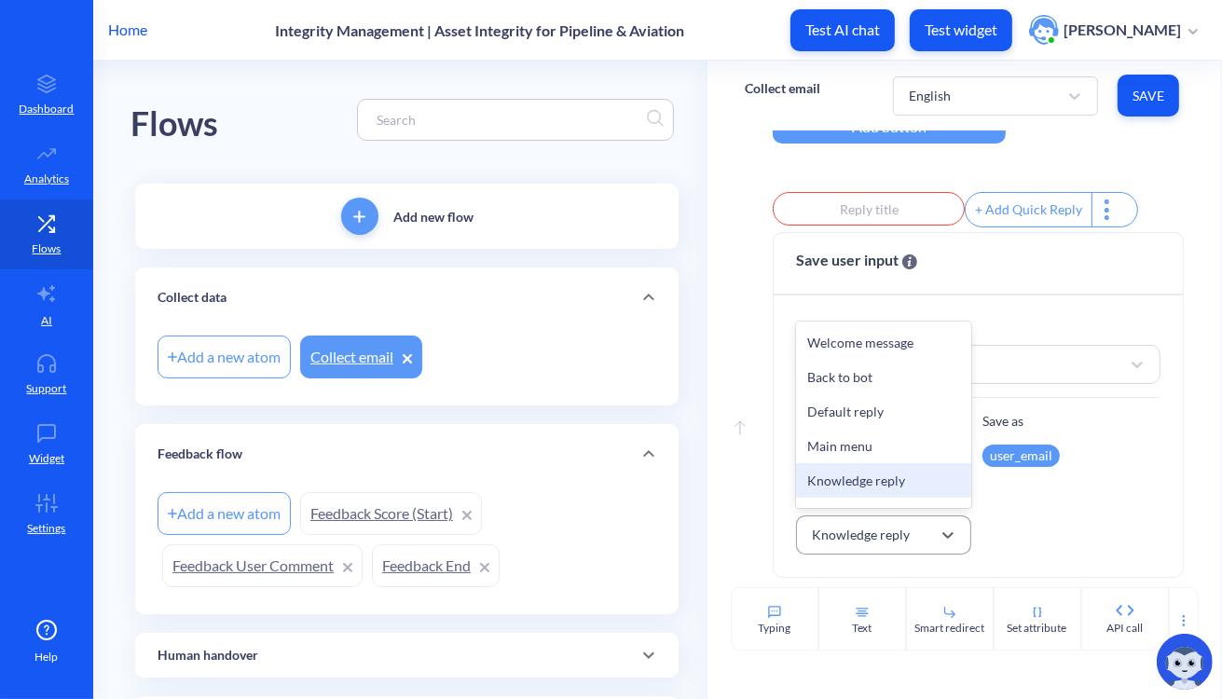
scroll to position [1, 0]
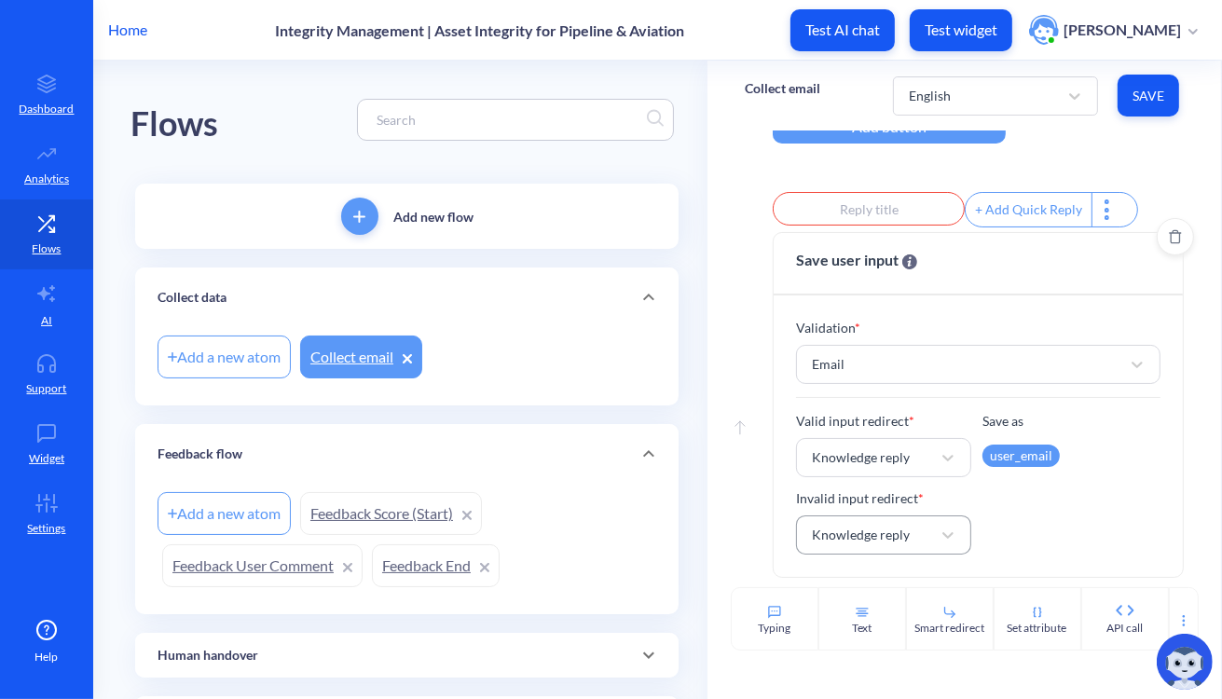
click at [988, 526] on div "Valid input redirect * Knowledge reply Save as user_email Invalid input redirec…" at bounding box center [978, 482] width 364 height 143
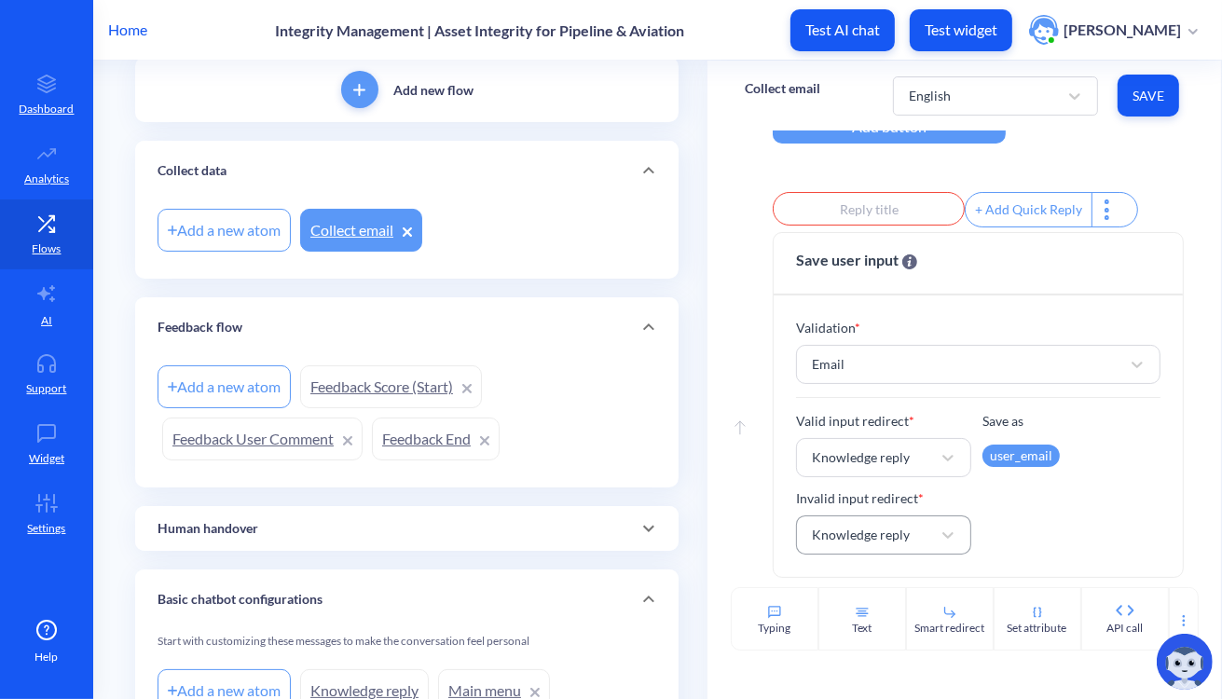
scroll to position [120, 0]
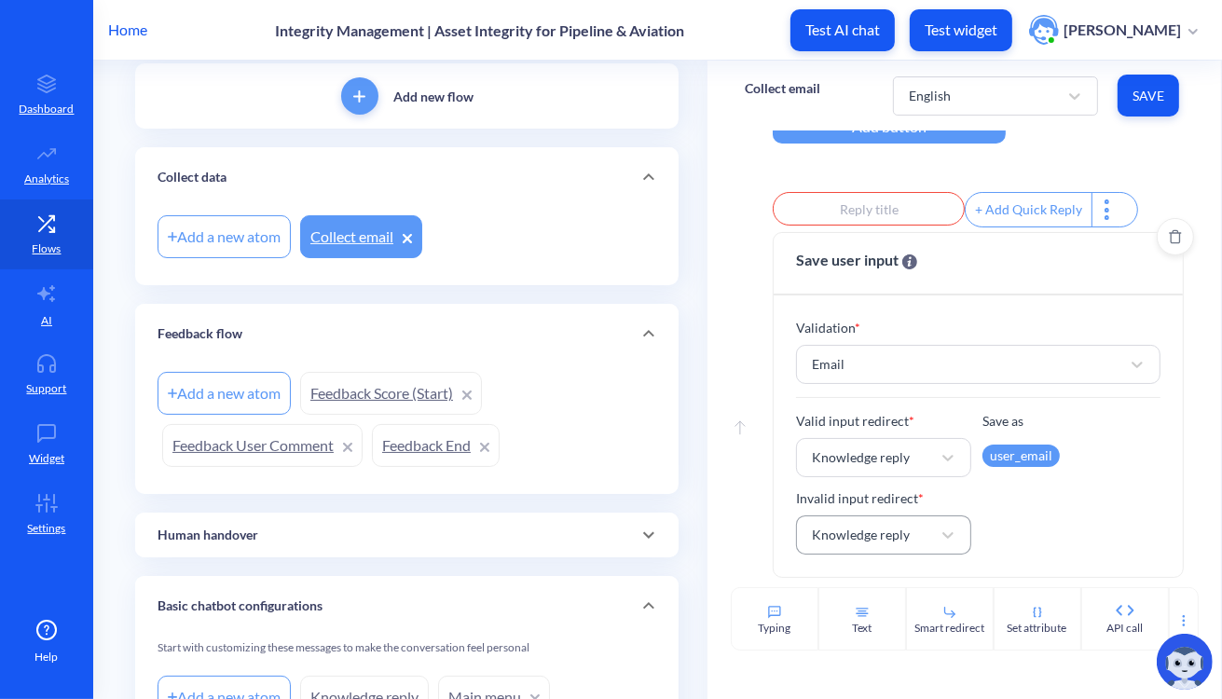
click at [994, 517] on div "Valid input redirect * Knowledge reply Save as user_email Invalid input redirec…" at bounding box center [978, 482] width 364 height 143
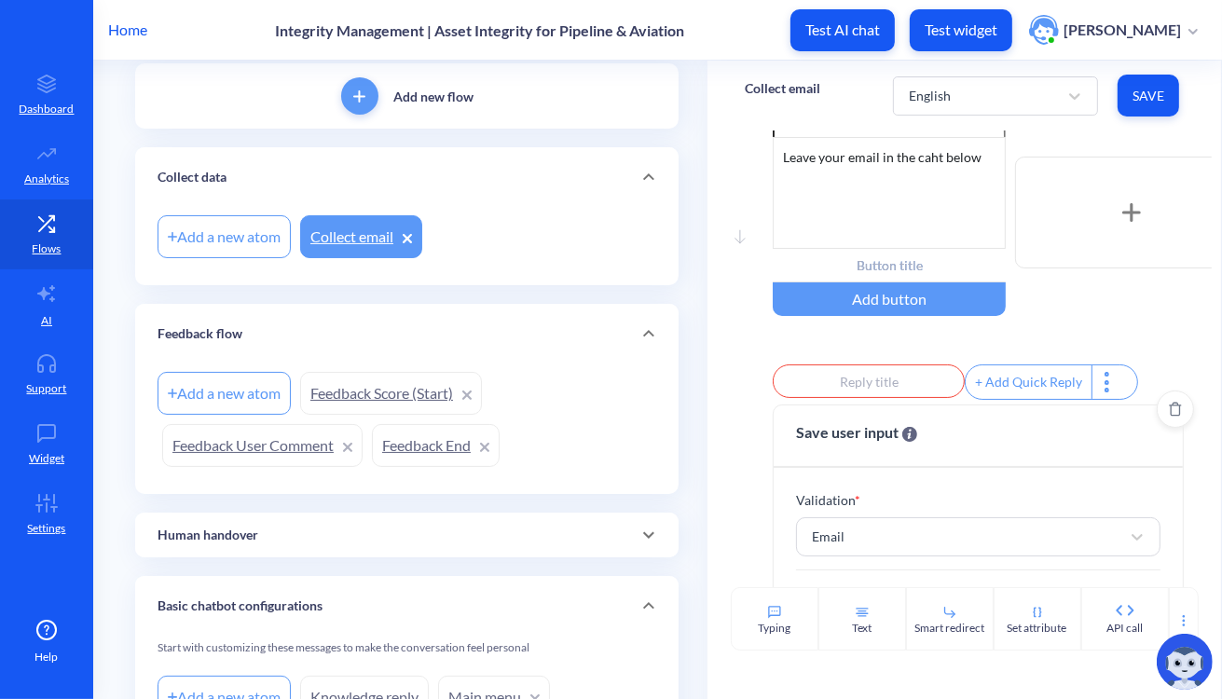
scroll to position [0, 0]
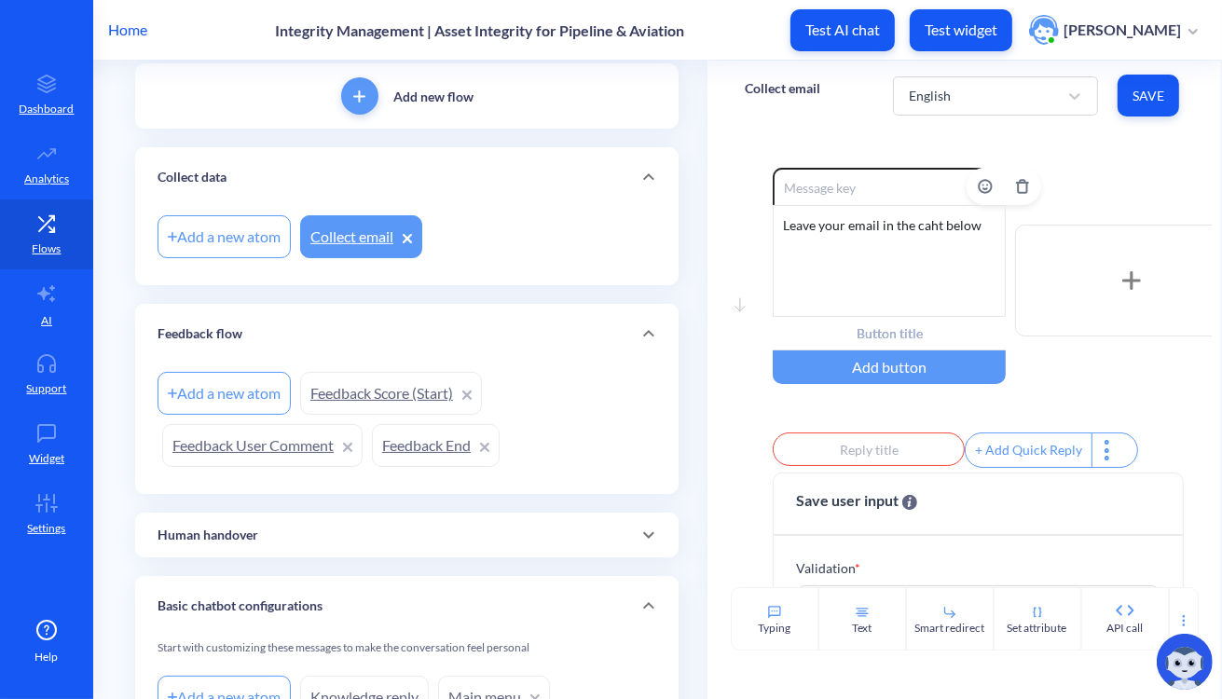
click at [924, 221] on div "Leave your email in the caht below" at bounding box center [888, 261] width 233 height 112
click at [994, 100] on span "Save" at bounding box center [1148, 96] width 32 height 19
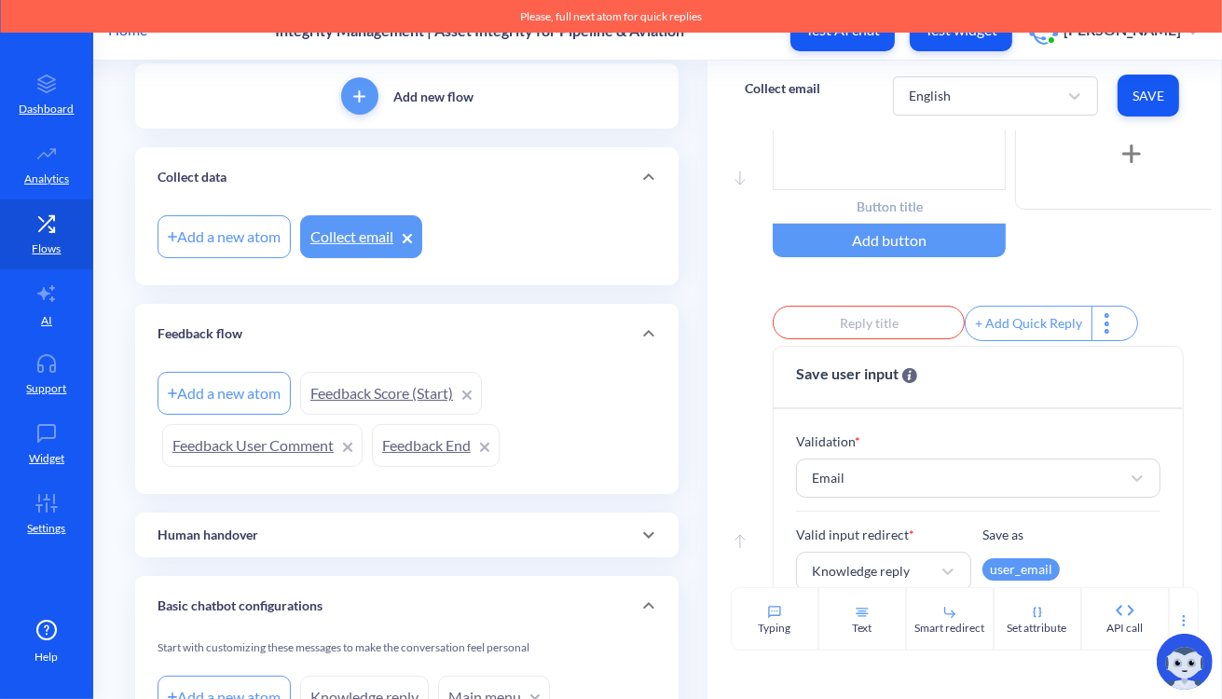
scroll to position [138, 0]
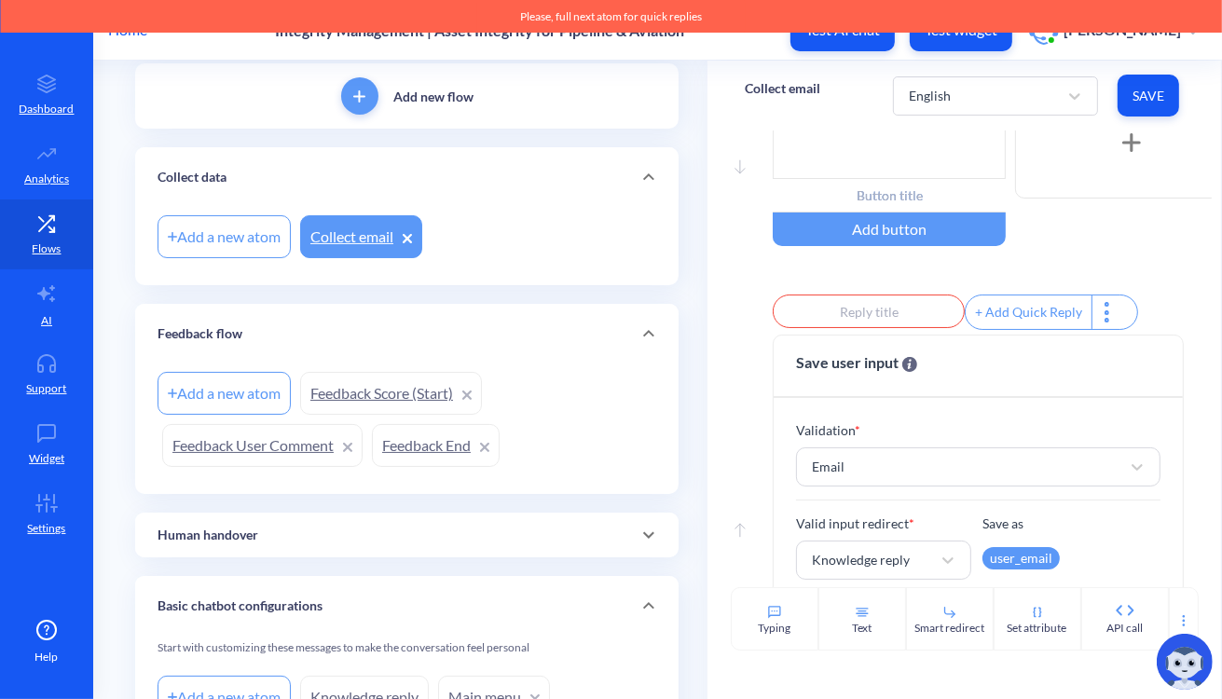
click at [994, 310] on div "+ Add Quick Reply" at bounding box center [1050, 311] width 173 height 35
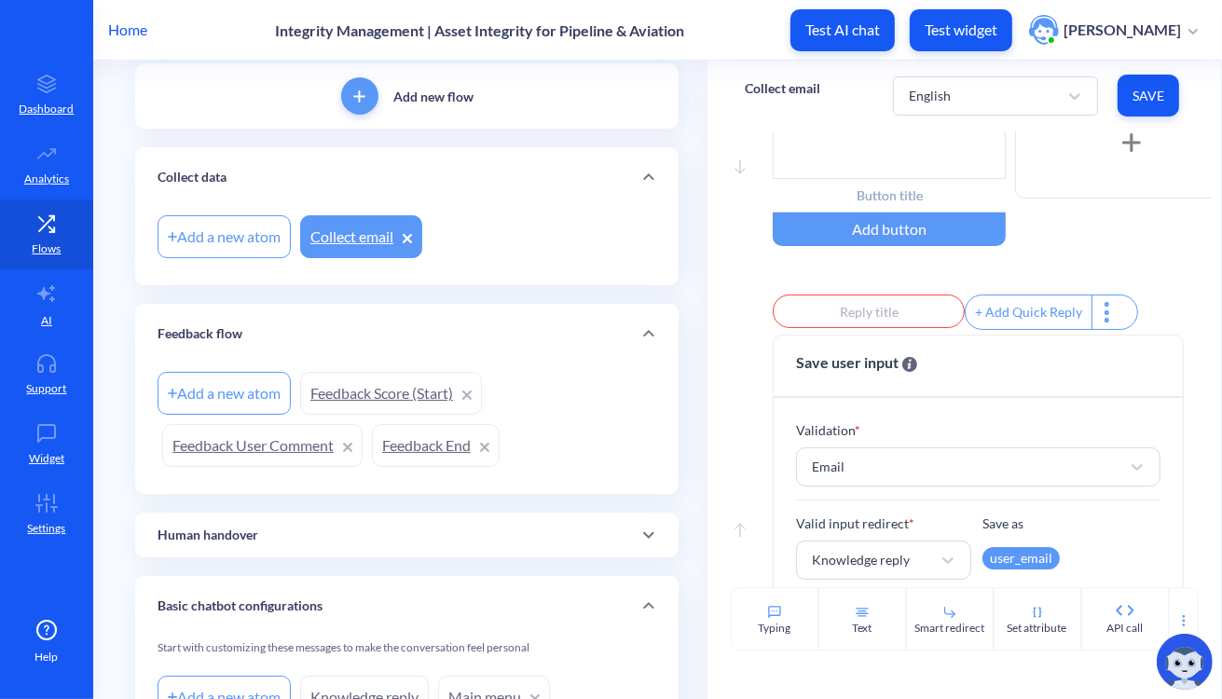
click at [994, 321] on div at bounding box center [1107, 312] width 33 height 34
click at [994, 467] on div "Email" at bounding box center [1077, 459] width 116 height 49
click at [874, 325] on div at bounding box center [611, 349] width 1222 height 699
click at [897, 321] on input "text" at bounding box center [868, 311] width 192 height 34
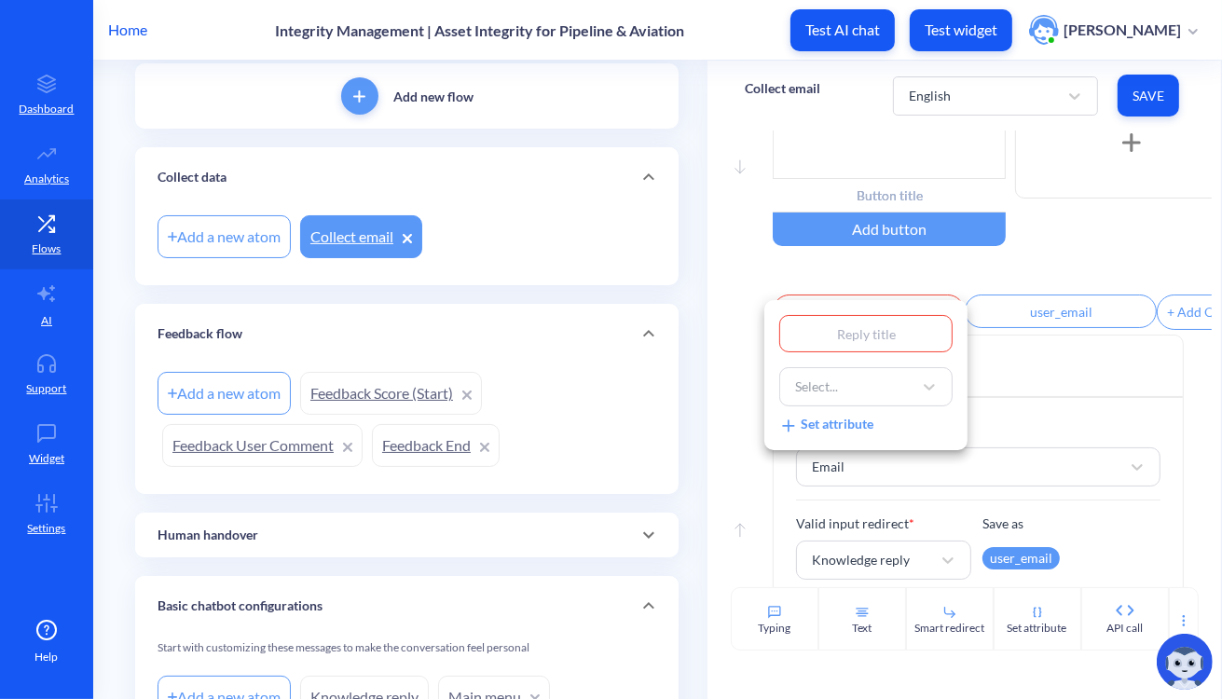
click at [994, 321] on div at bounding box center [611, 349] width 1222 height 699
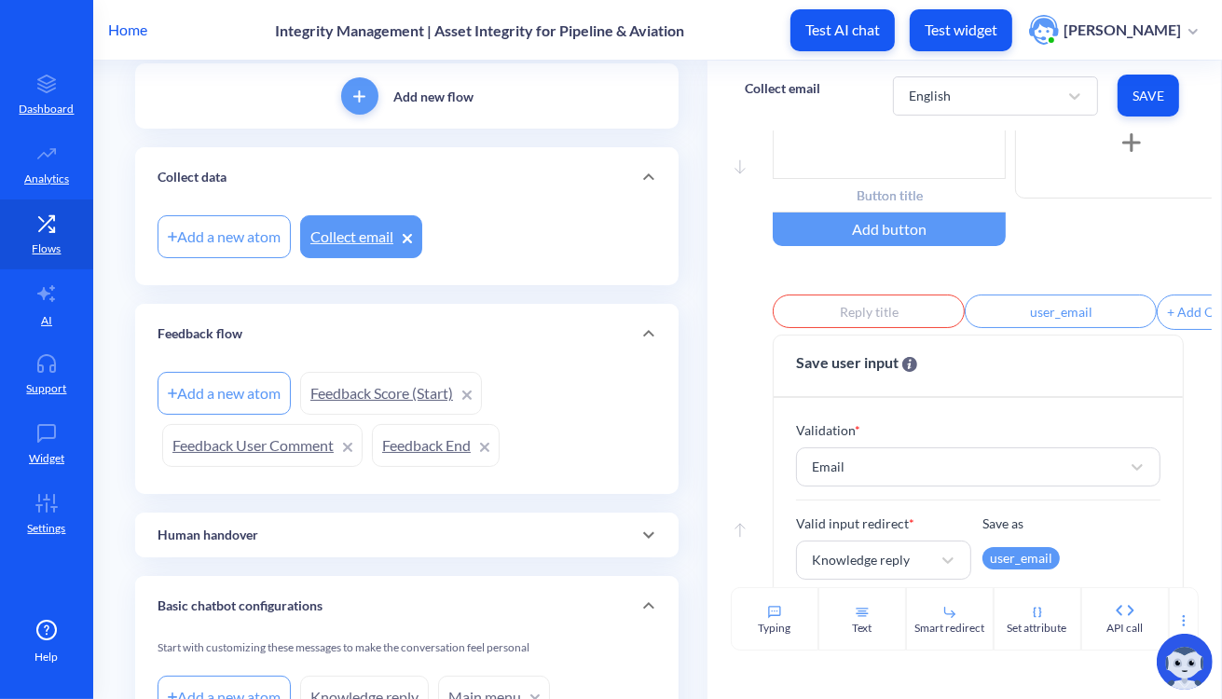
click at [994, 321] on input "user_email" at bounding box center [1060, 311] width 192 height 34
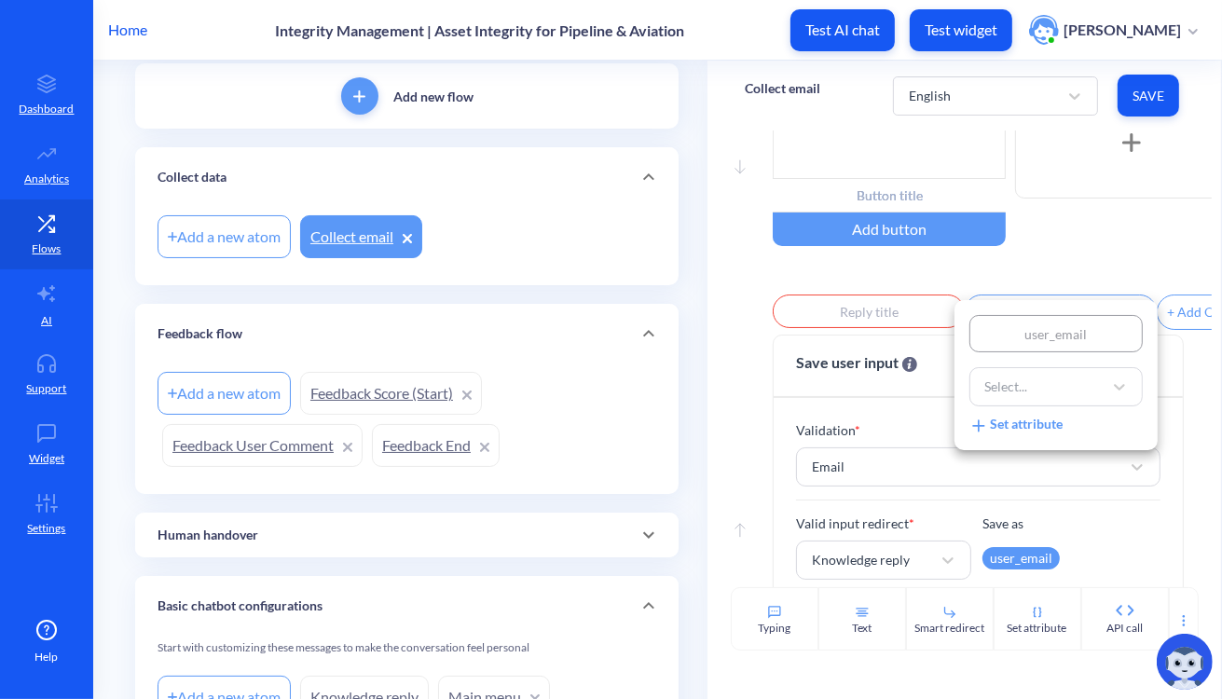
click at [994, 321] on input "user_email" at bounding box center [1055, 333] width 173 height 37
click at [909, 288] on div at bounding box center [611, 349] width 1222 height 699
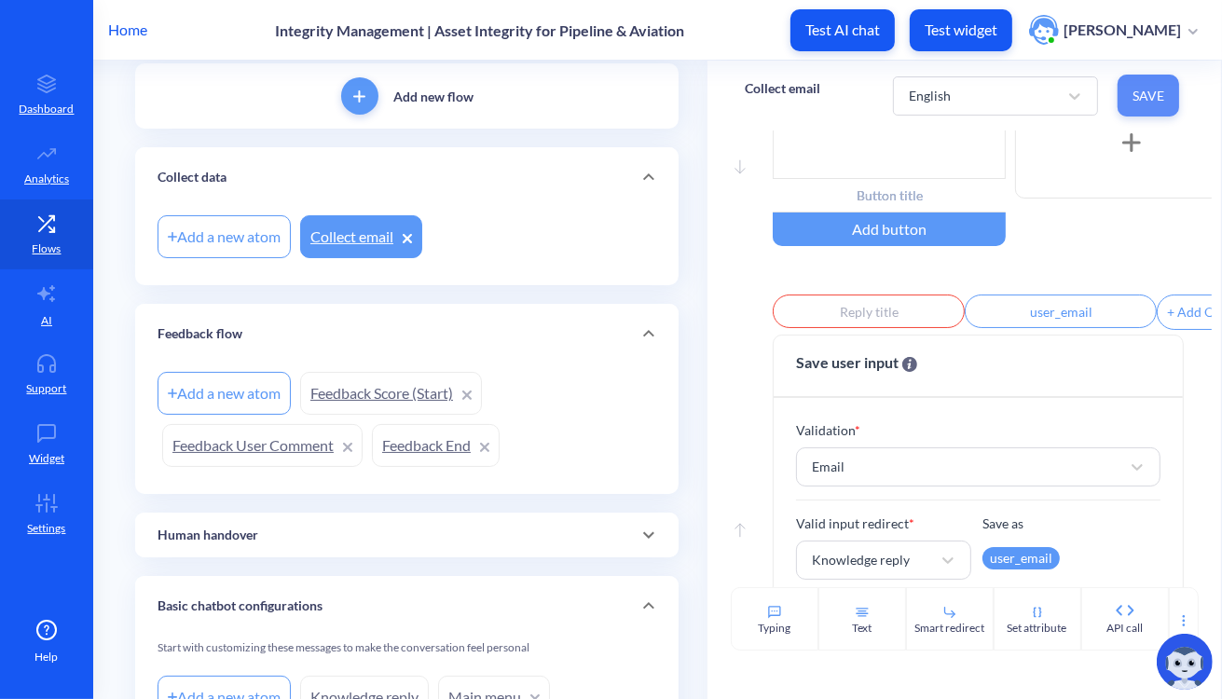
click at [994, 105] on button "Save" at bounding box center [1147, 96] width 61 height 42
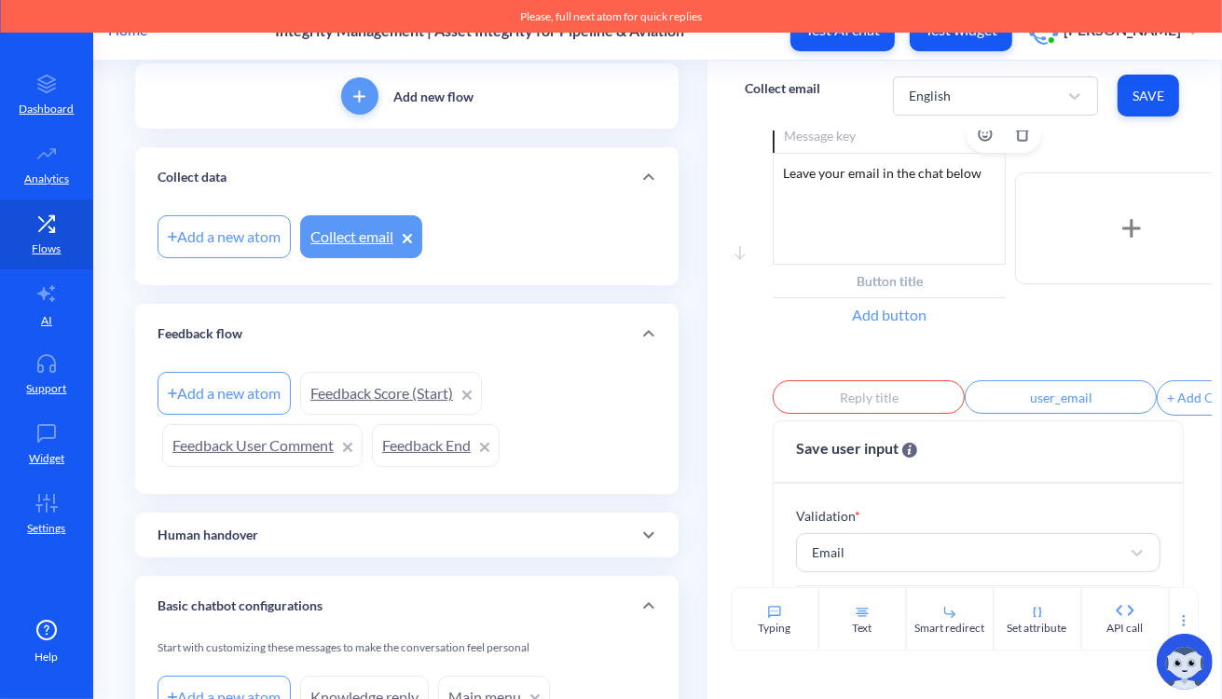
scroll to position [0, 0]
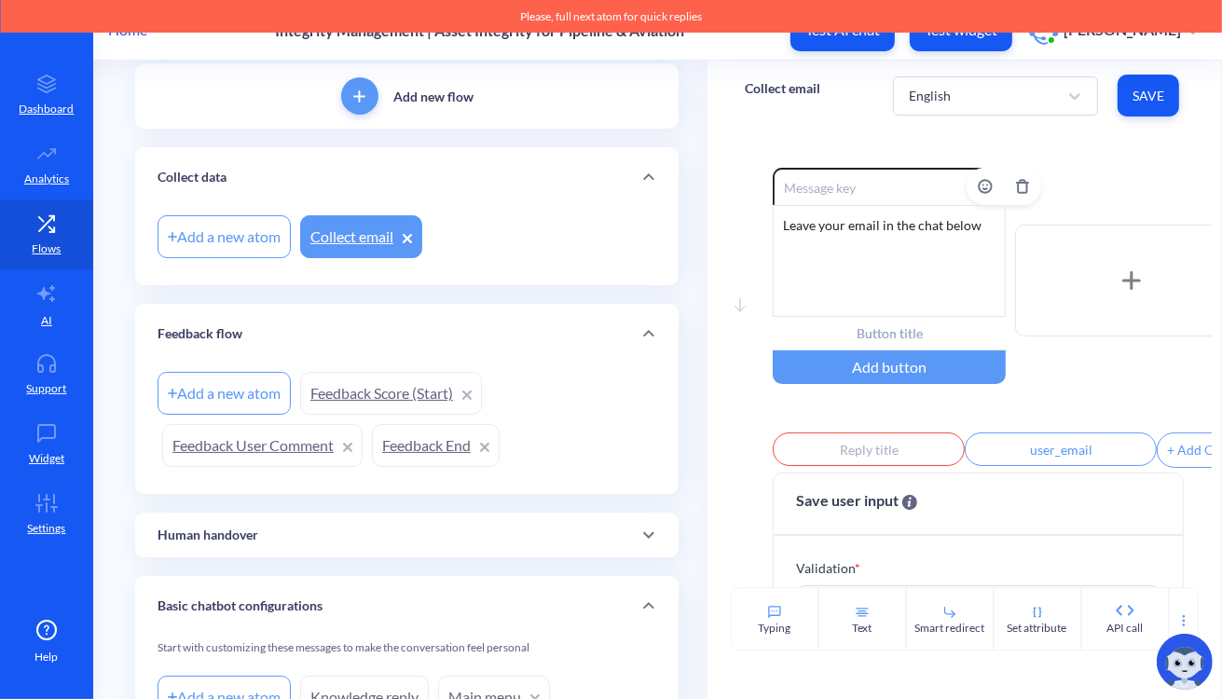
click at [835, 180] on input at bounding box center [888, 186] width 233 height 37
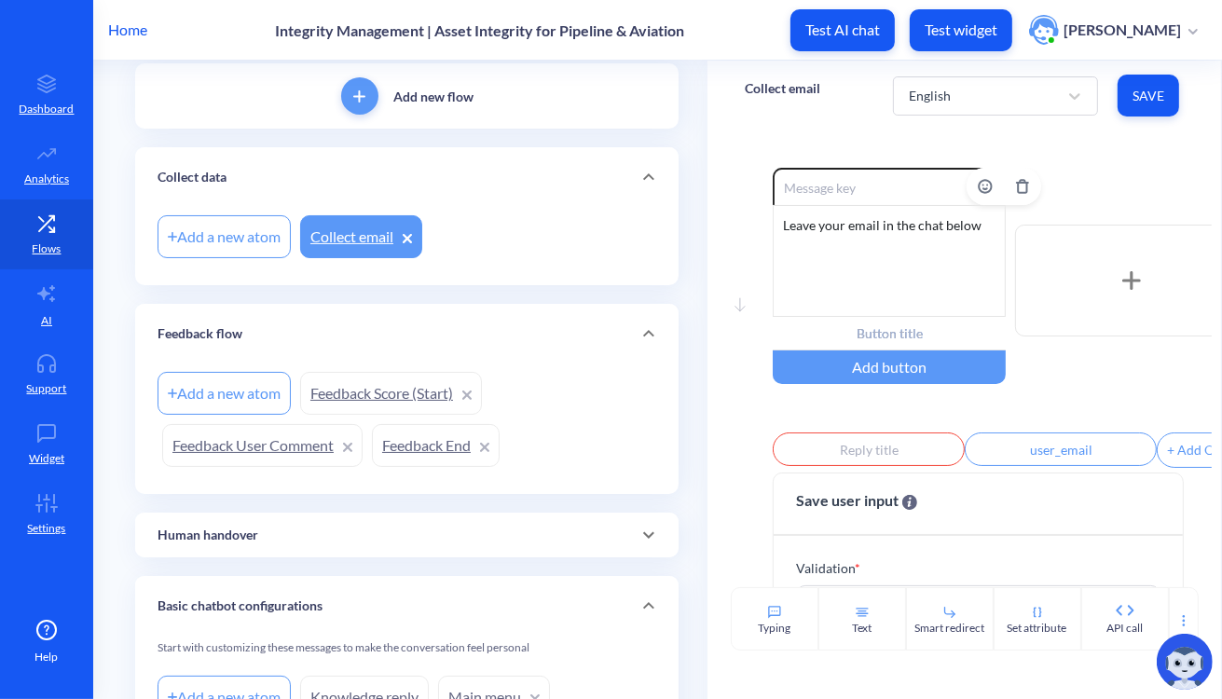
click at [883, 227] on div "Leave your email in the chat below" at bounding box center [888, 261] width 233 height 112
click at [786, 172] on input at bounding box center [888, 186] width 233 height 37
click at [818, 191] on input at bounding box center [888, 186] width 233 height 37
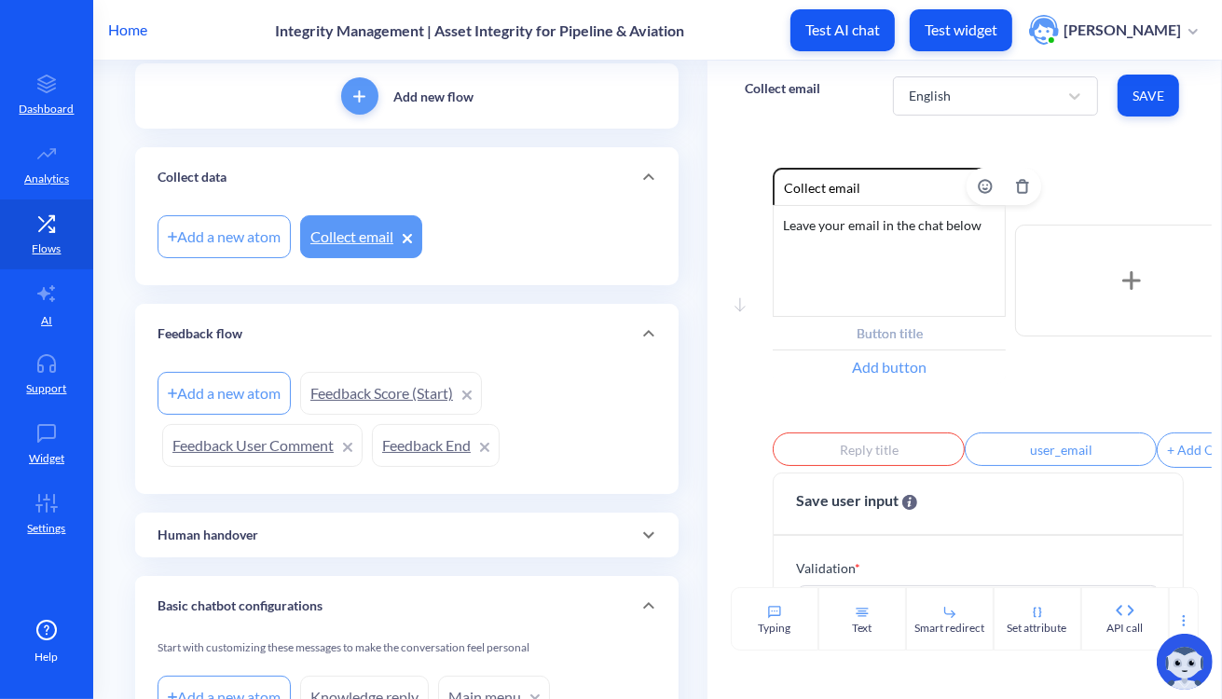
type input "Collect email"
click at [851, 381] on div "Add button" at bounding box center [888, 367] width 233 height 34
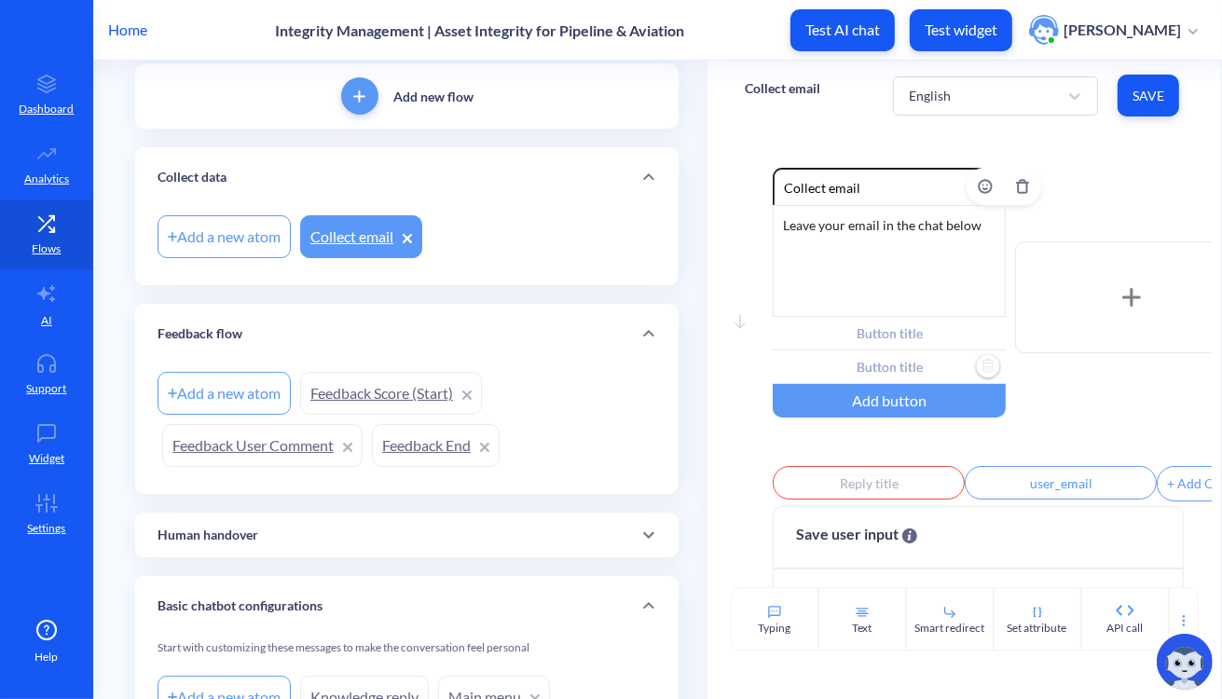
click at [846, 374] on input "text" at bounding box center [888, 367] width 233 height 34
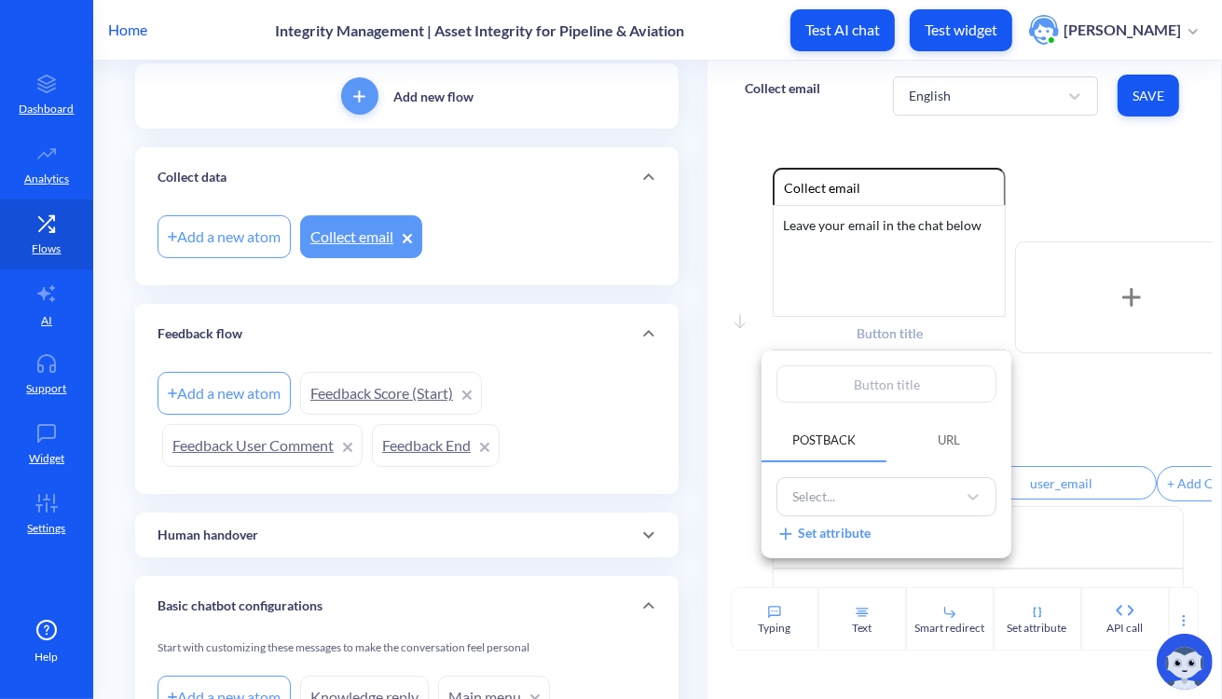
click at [994, 430] on div at bounding box center [611, 349] width 1222 height 699
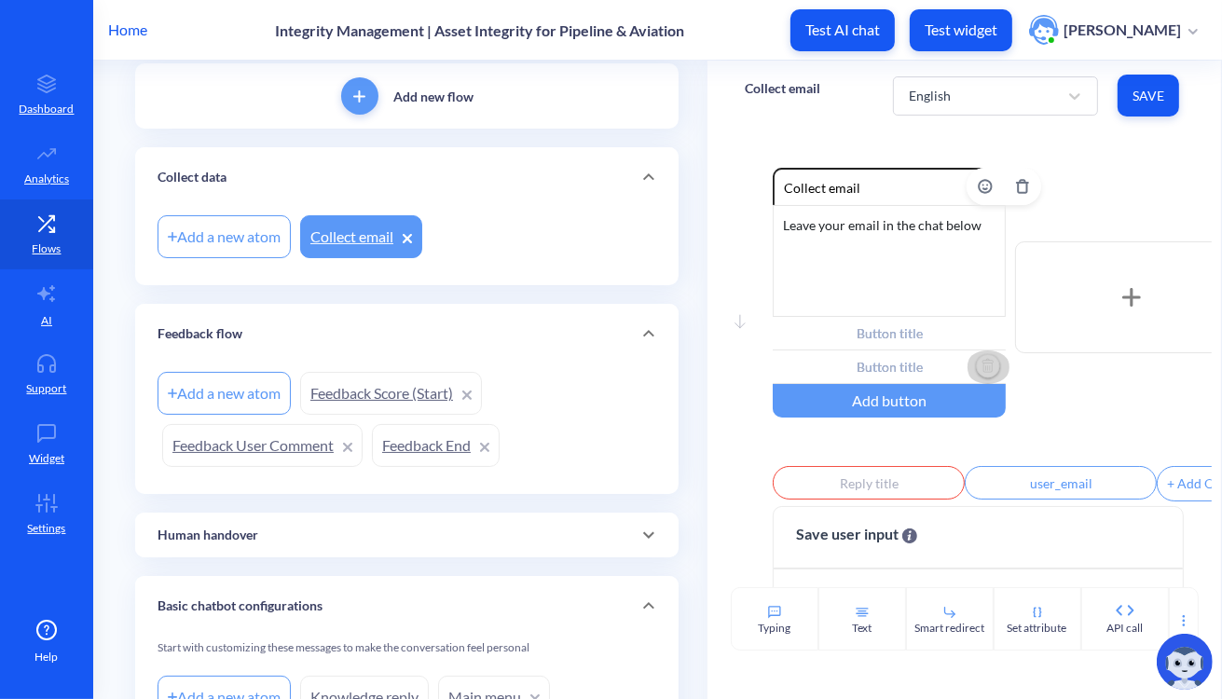
click at [985, 366] on img "Delete" at bounding box center [988, 367] width 28 height 28
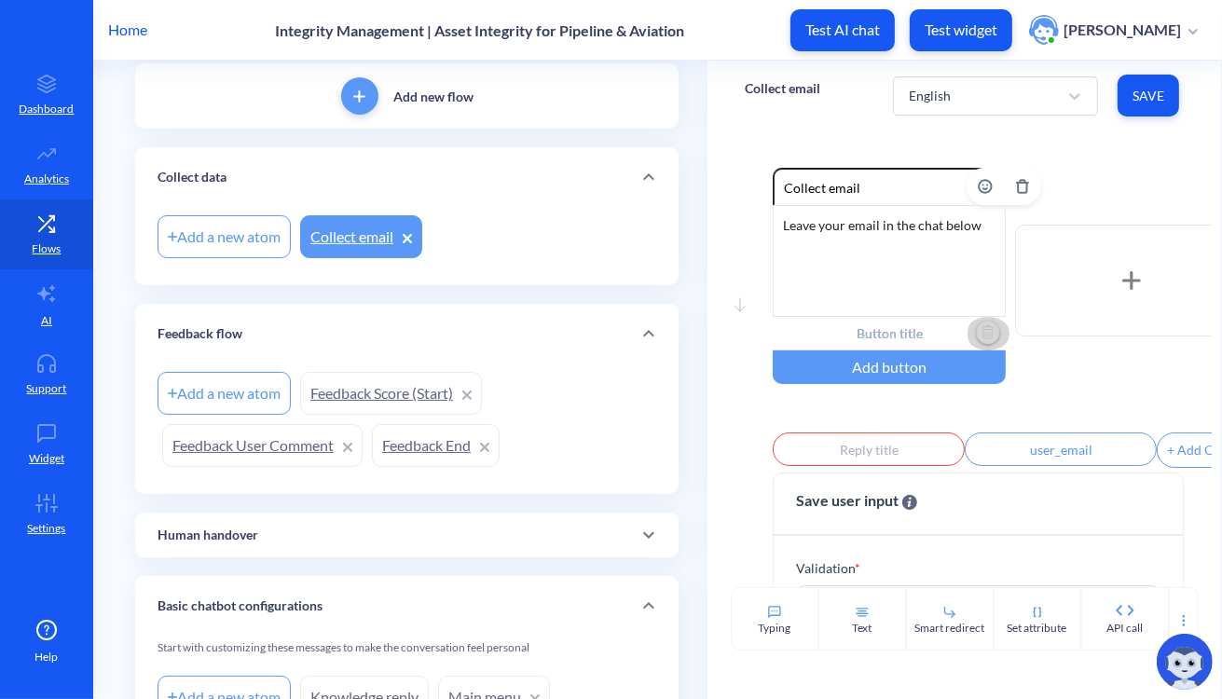
click at [983, 331] on img "Delete" at bounding box center [988, 334] width 28 height 28
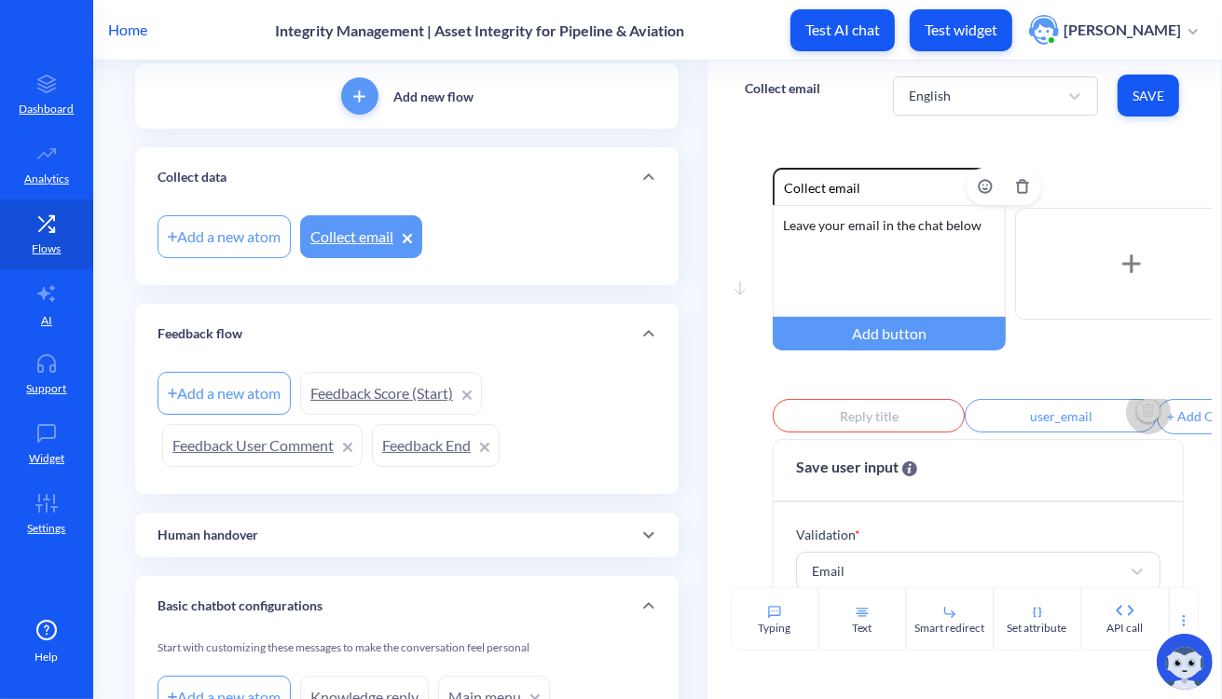
click at [994, 417] on img "Delete" at bounding box center [1148, 412] width 28 height 28
click at [951, 416] on img "Delete" at bounding box center [956, 412] width 28 height 28
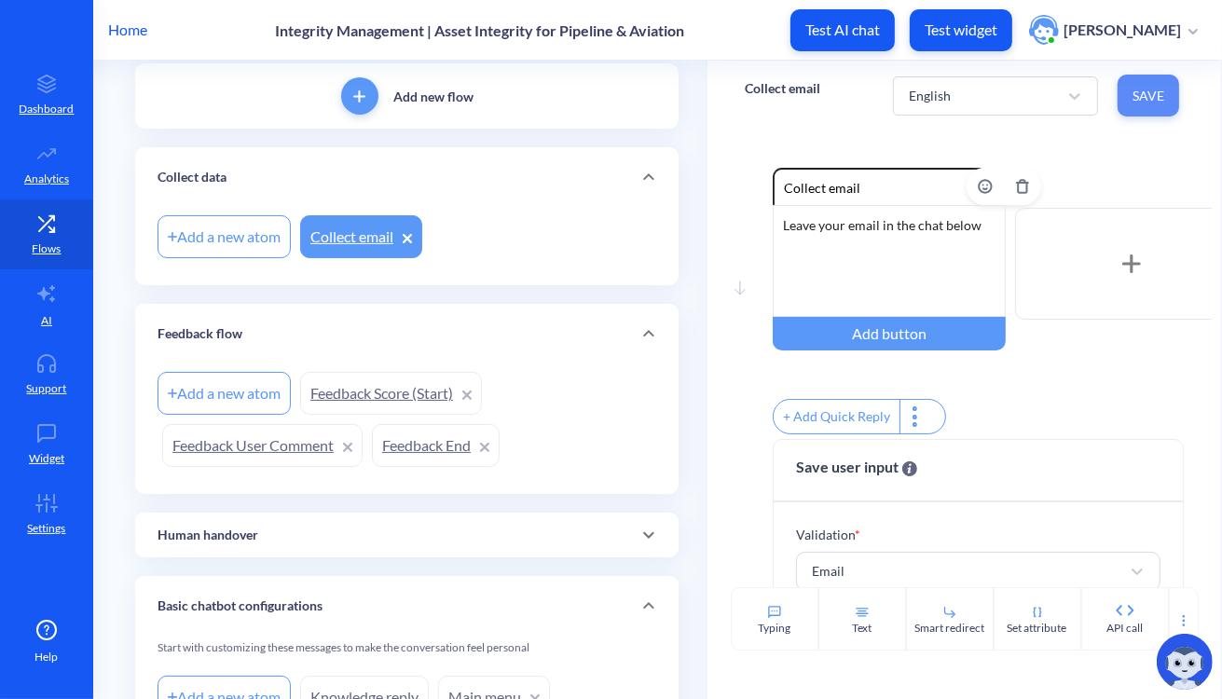
click at [994, 94] on span "Save" at bounding box center [1148, 96] width 32 height 19
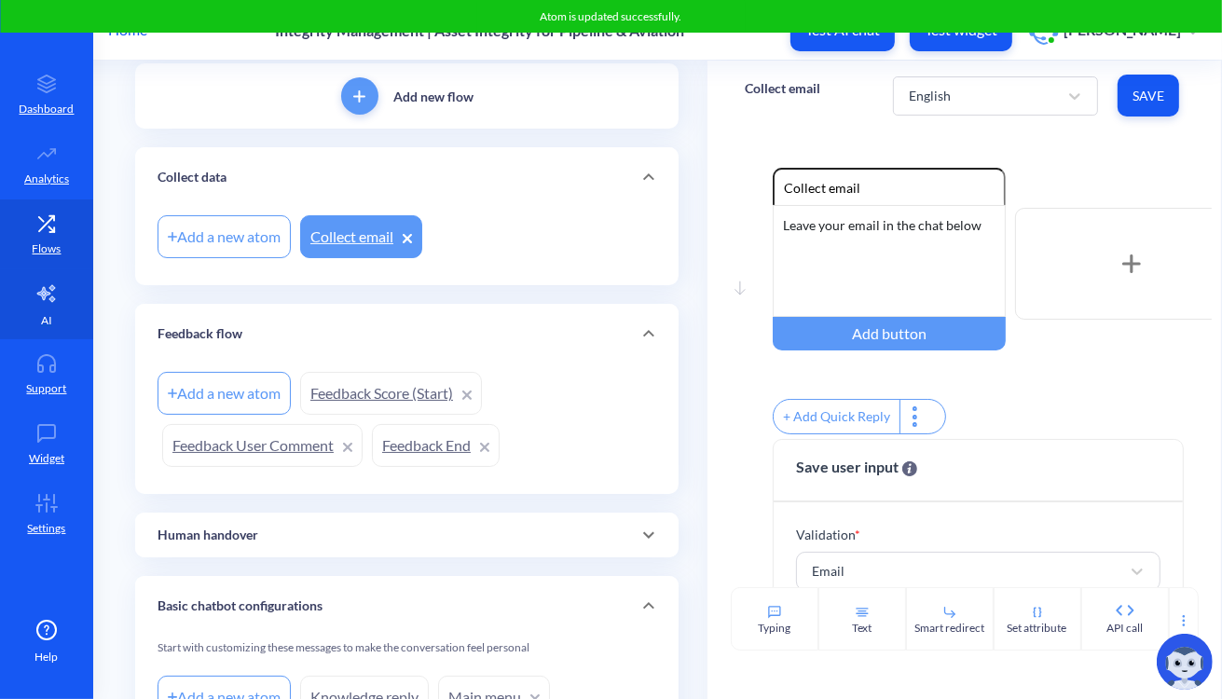
click at [44, 332] on link "AI" at bounding box center [46, 304] width 93 height 70
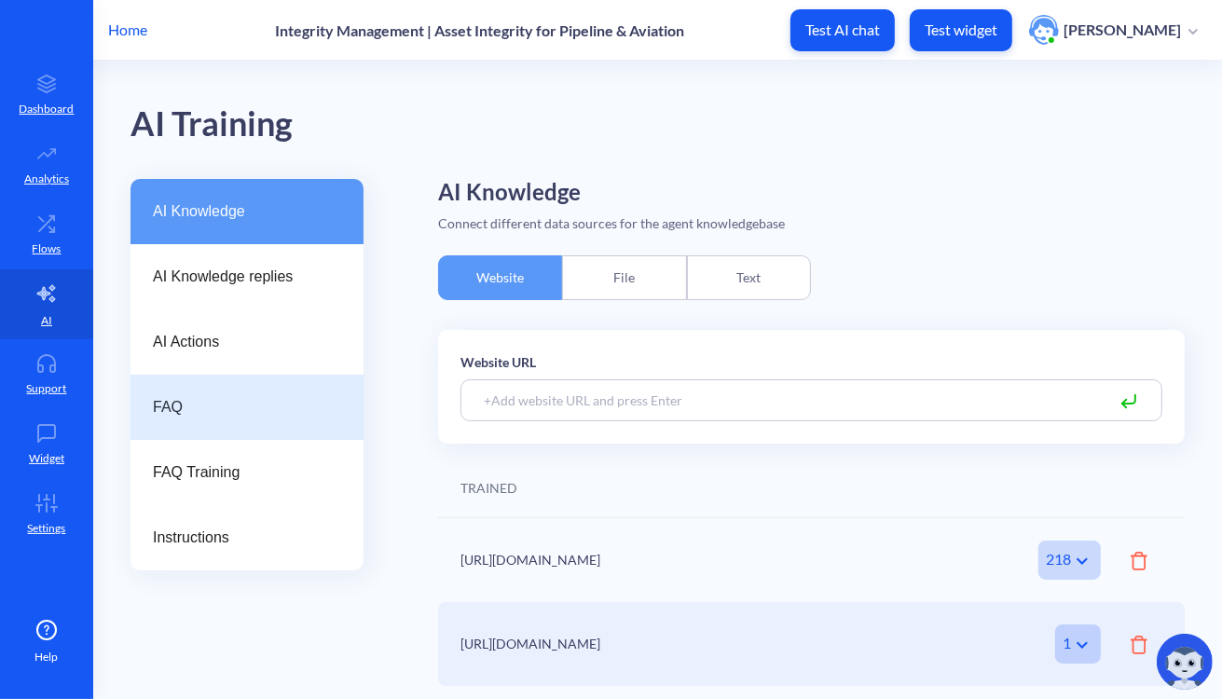
click at [219, 407] on span "FAQ" at bounding box center [239, 407] width 173 height 22
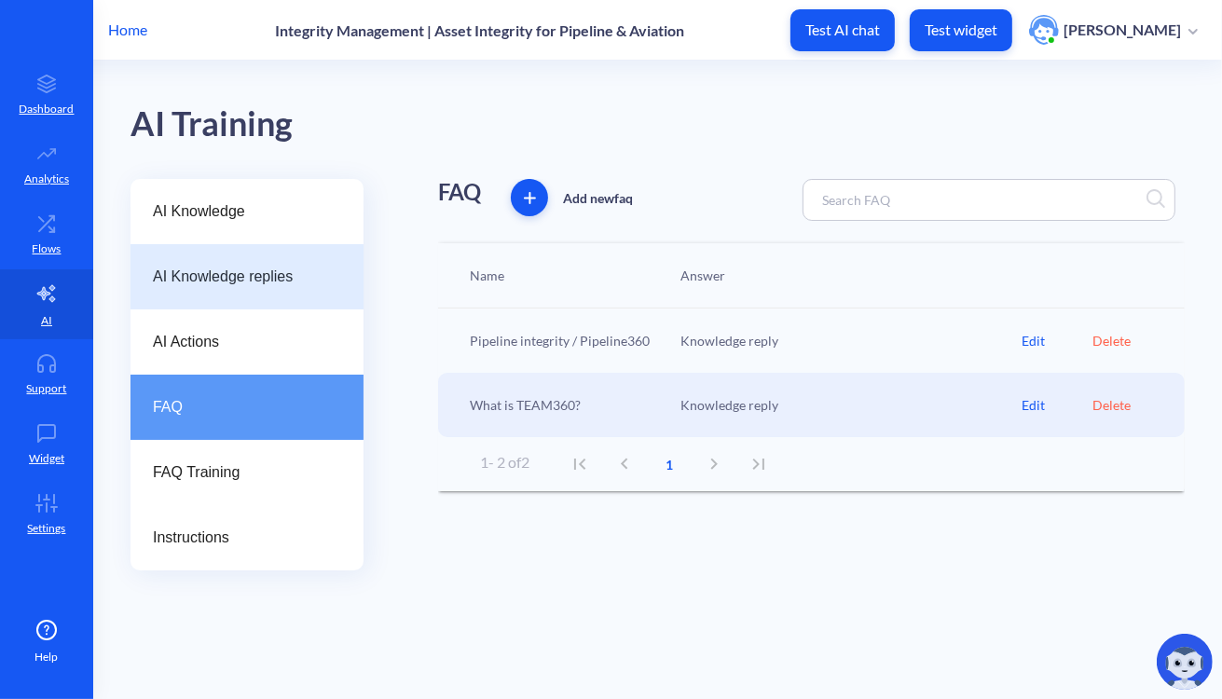
click at [262, 287] on span "AI Knowledge replies" at bounding box center [239, 277] width 173 height 22
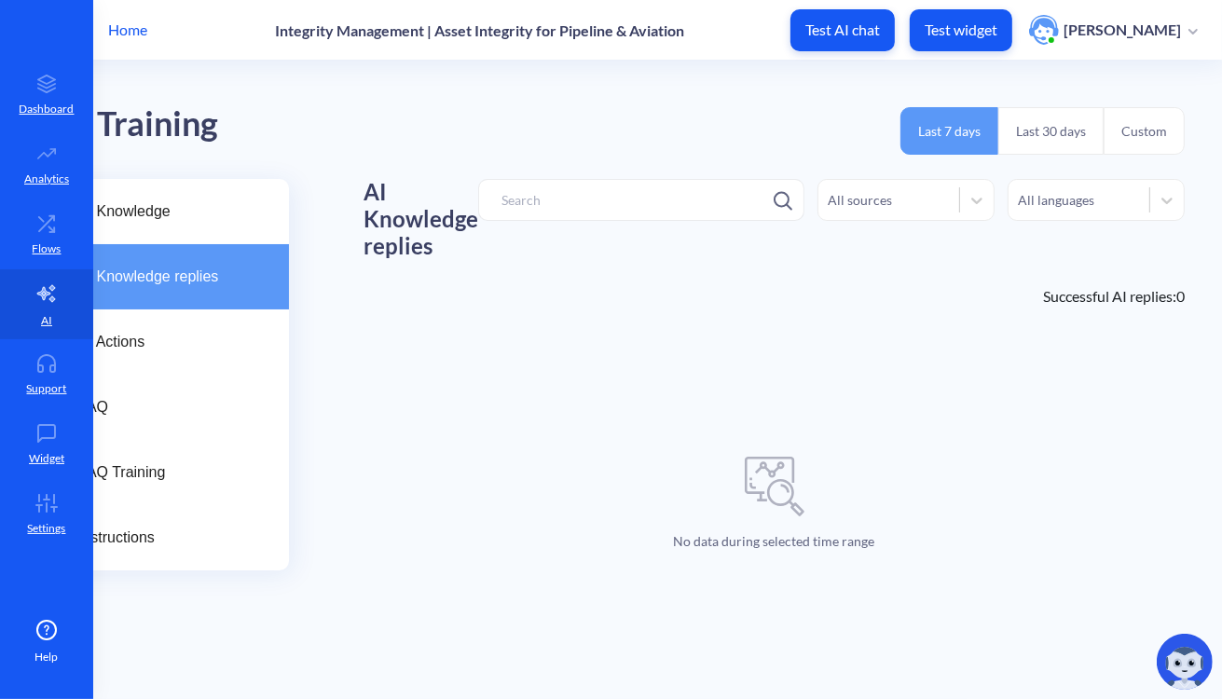
scroll to position [0, 22]
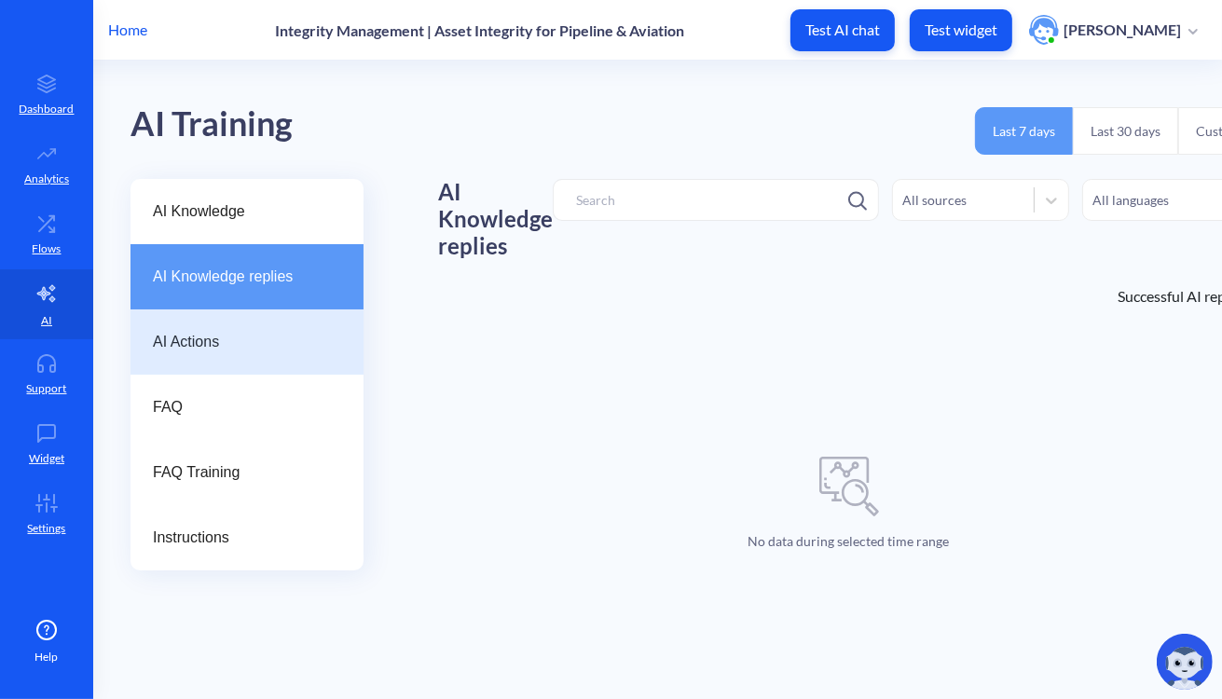
click at [283, 347] on span "AI Actions" at bounding box center [239, 342] width 173 height 22
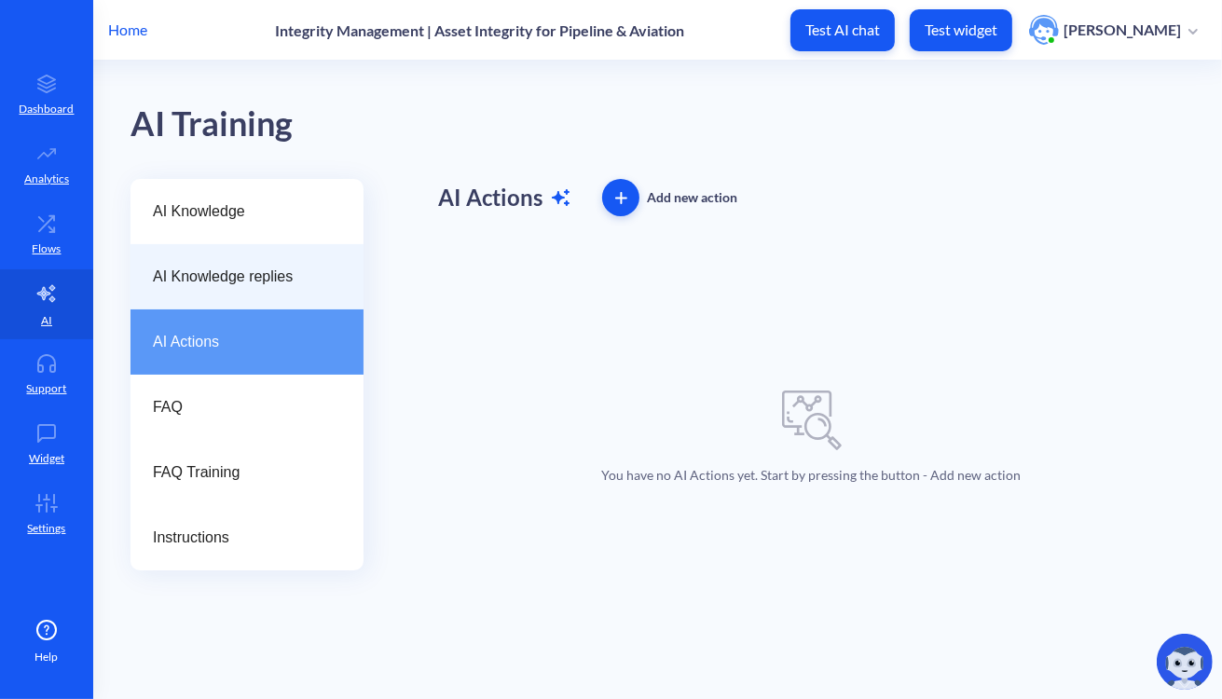
click at [239, 286] on span "AI Knowledge replies" at bounding box center [239, 277] width 173 height 22
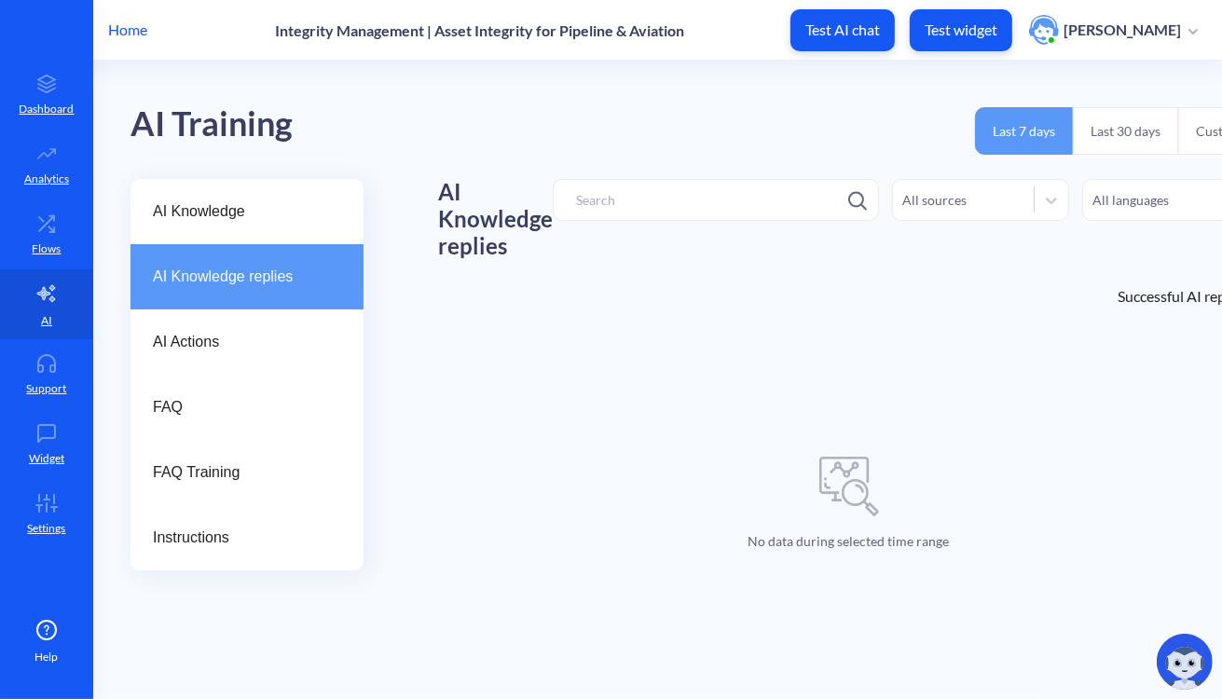
click at [733, 200] on input at bounding box center [716, 200] width 326 height 42
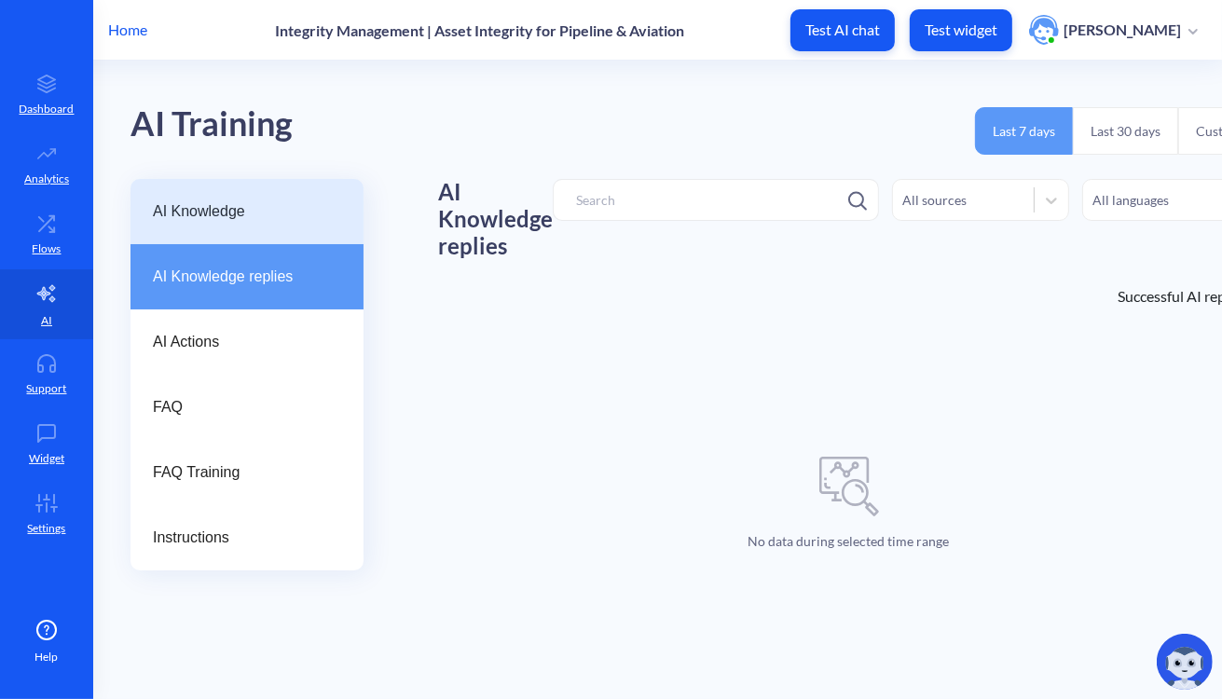
click at [306, 214] on span "AI Knowledge" at bounding box center [239, 211] width 173 height 22
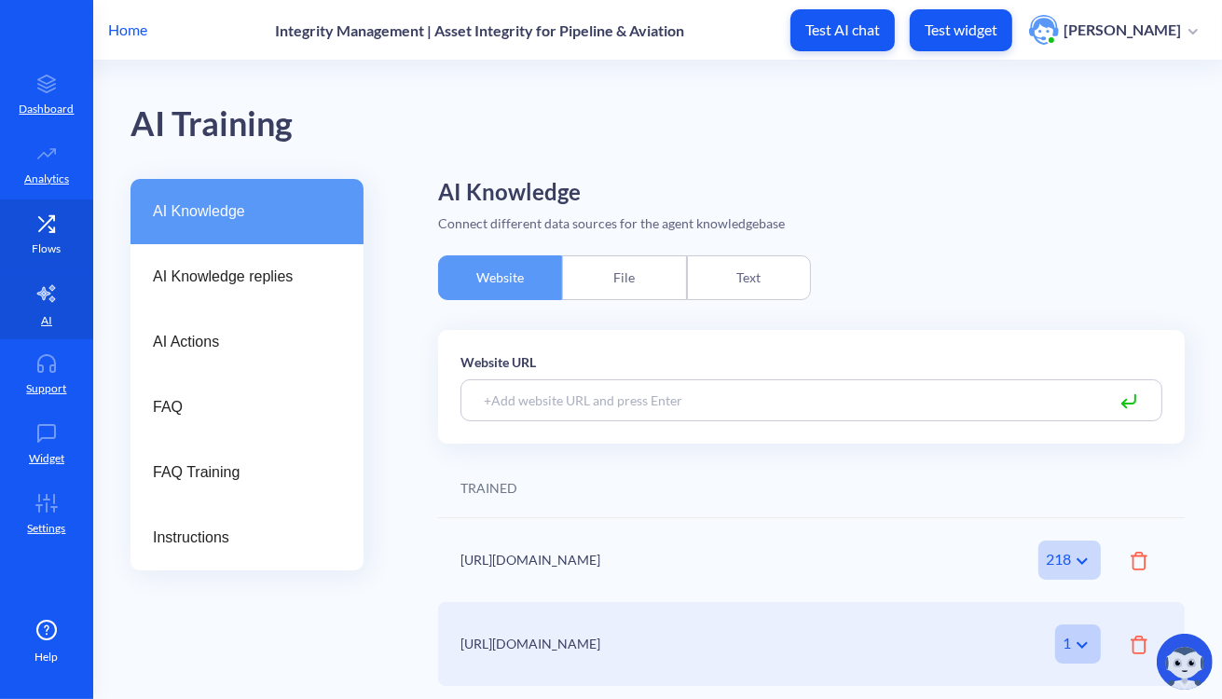
click at [7, 239] on link "Flows" at bounding box center [46, 234] width 93 height 70
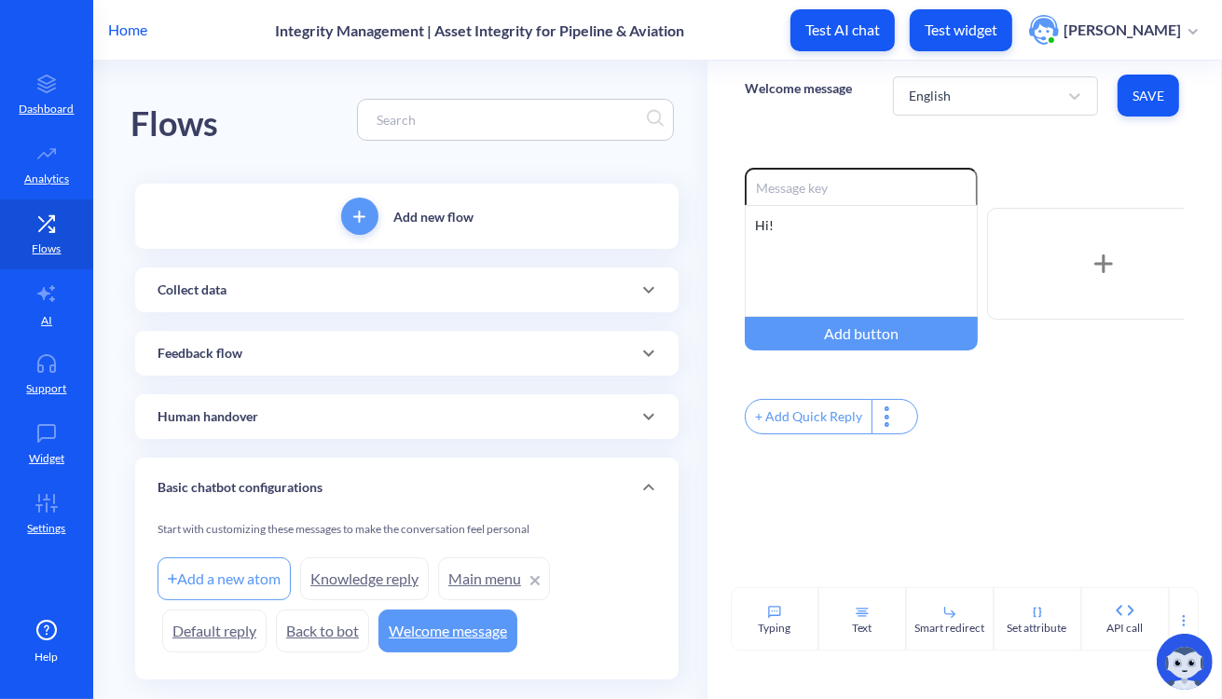
scroll to position [39, 0]
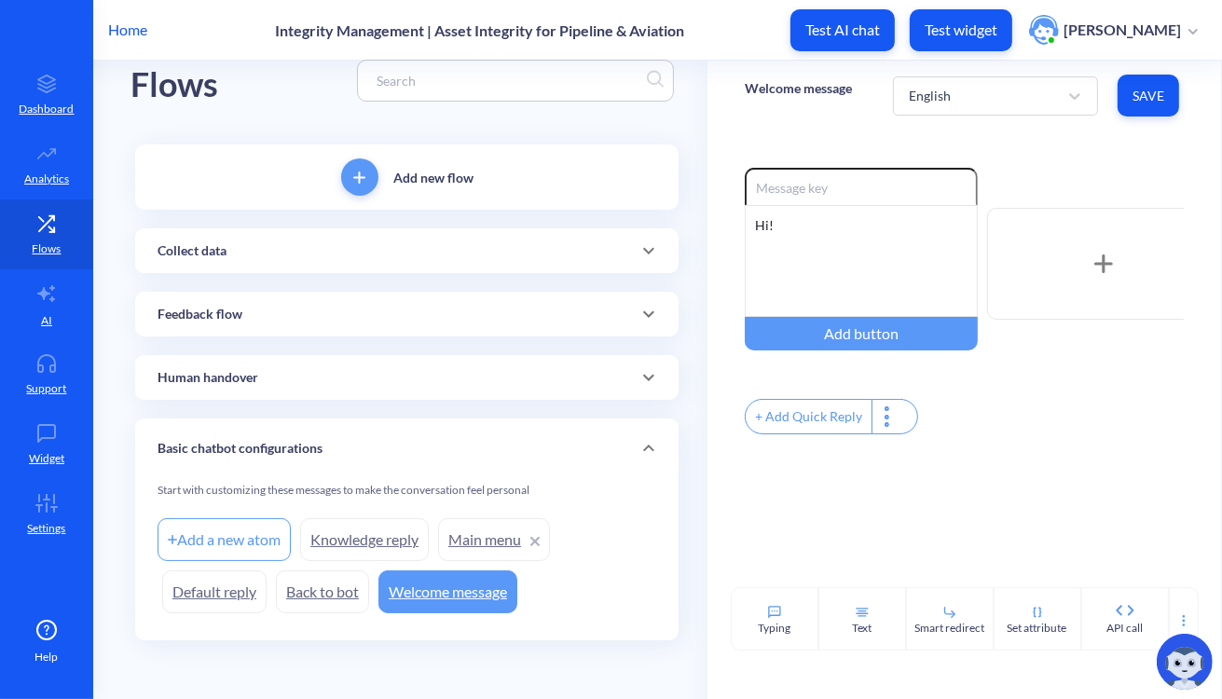
click at [994, 184] on div "Enable reactions Hi! Add button + Add Quick Reply" at bounding box center [963, 358] width 513 height 457
click at [373, 540] on link "Knowledge reply" at bounding box center [364, 539] width 129 height 43
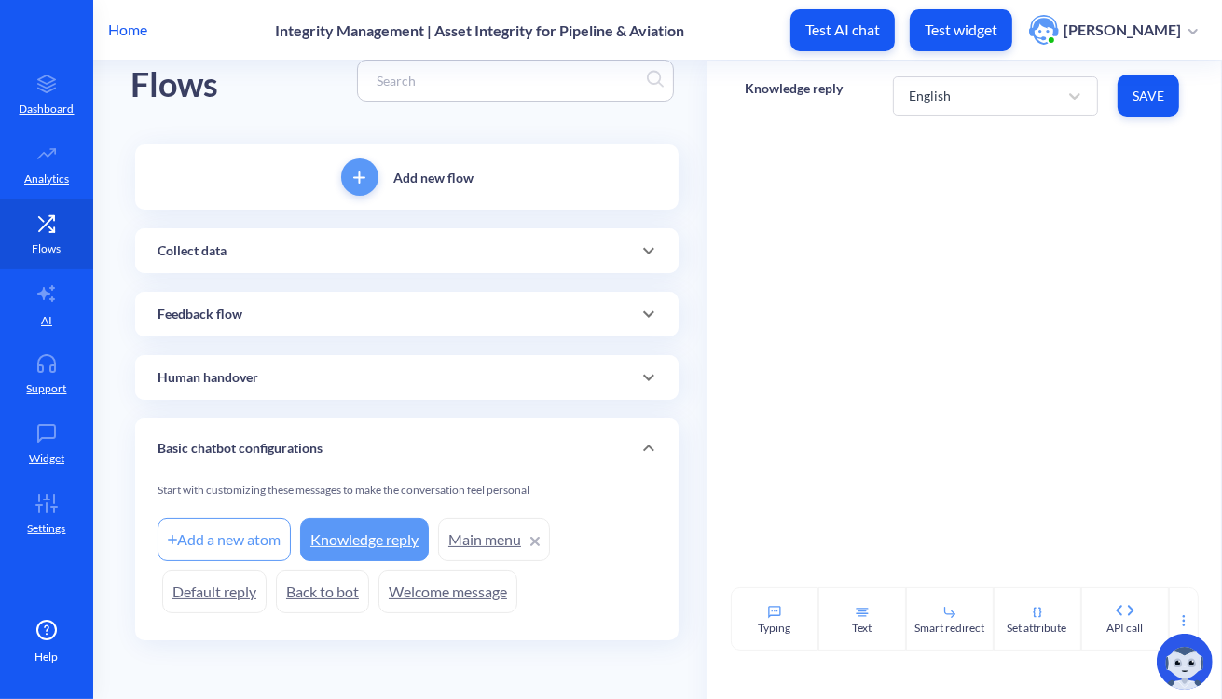
click at [347, 548] on link "Knowledge reply" at bounding box center [364, 539] width 129 height 43
click at [493, 534] on link "Main menu" at bounding box center [494, 539] width 112 height 43
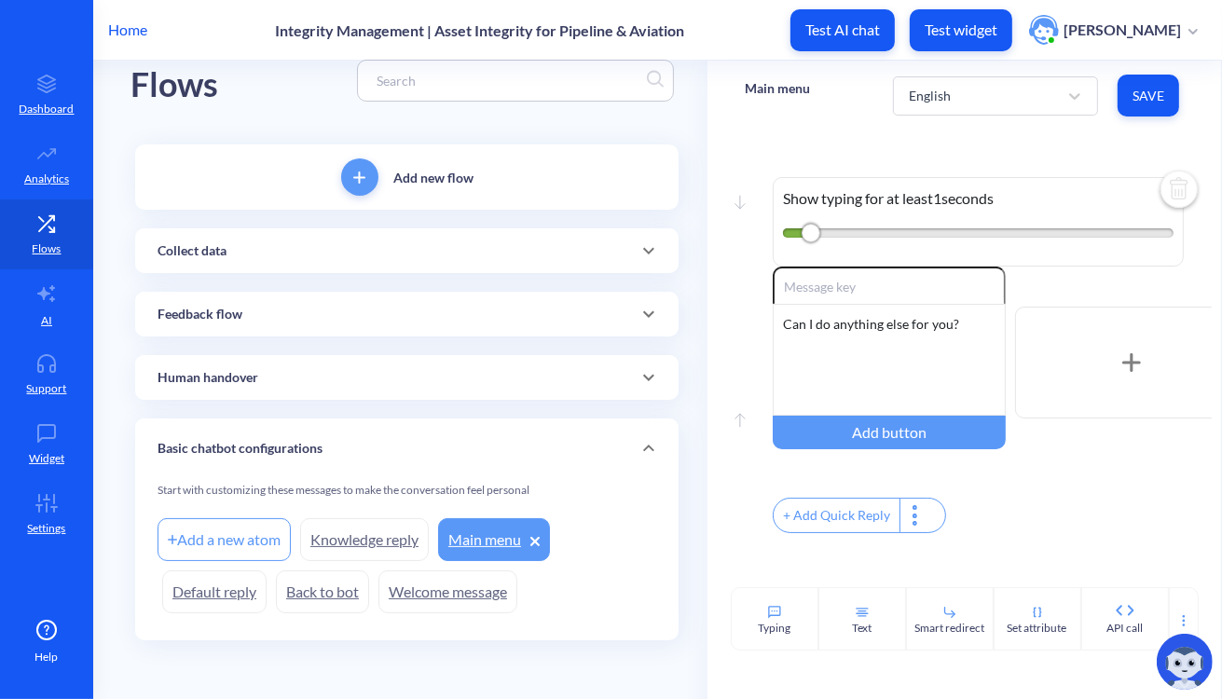
click at [364, 542] on link "Knowledge reply" at bounding box center [364, 539] width 129 height 43
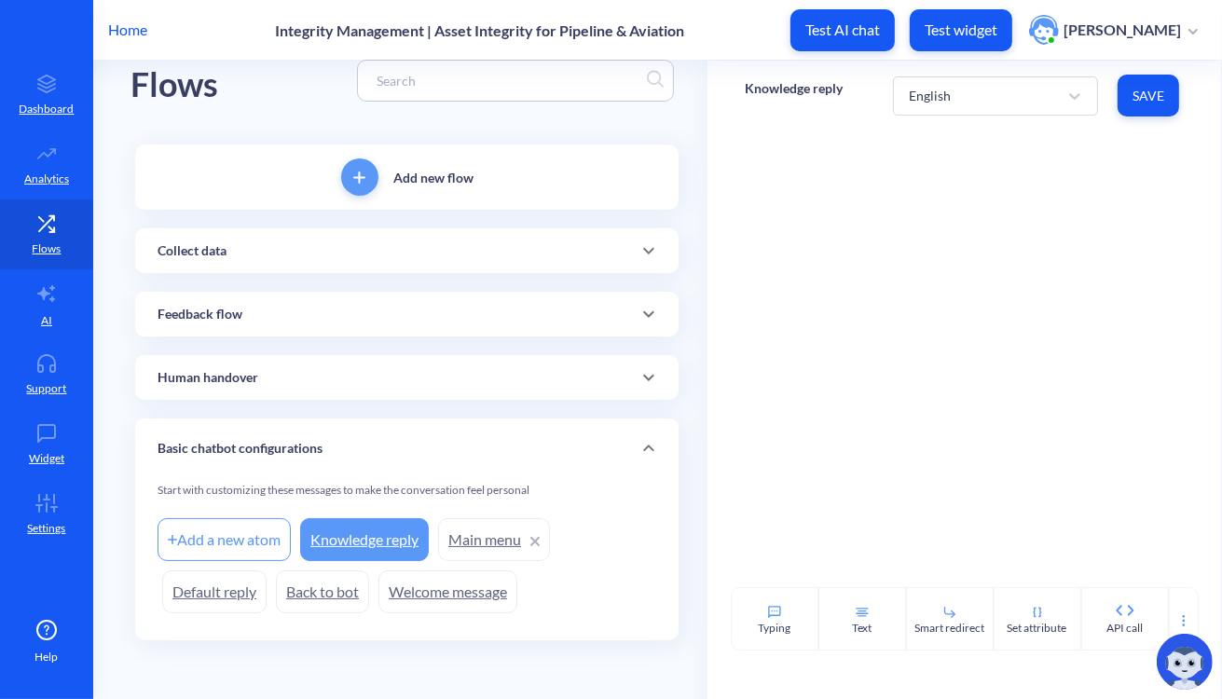
click at [466, 549] on link "Main menu" at bounding box center [494, 539] width 112 height 43
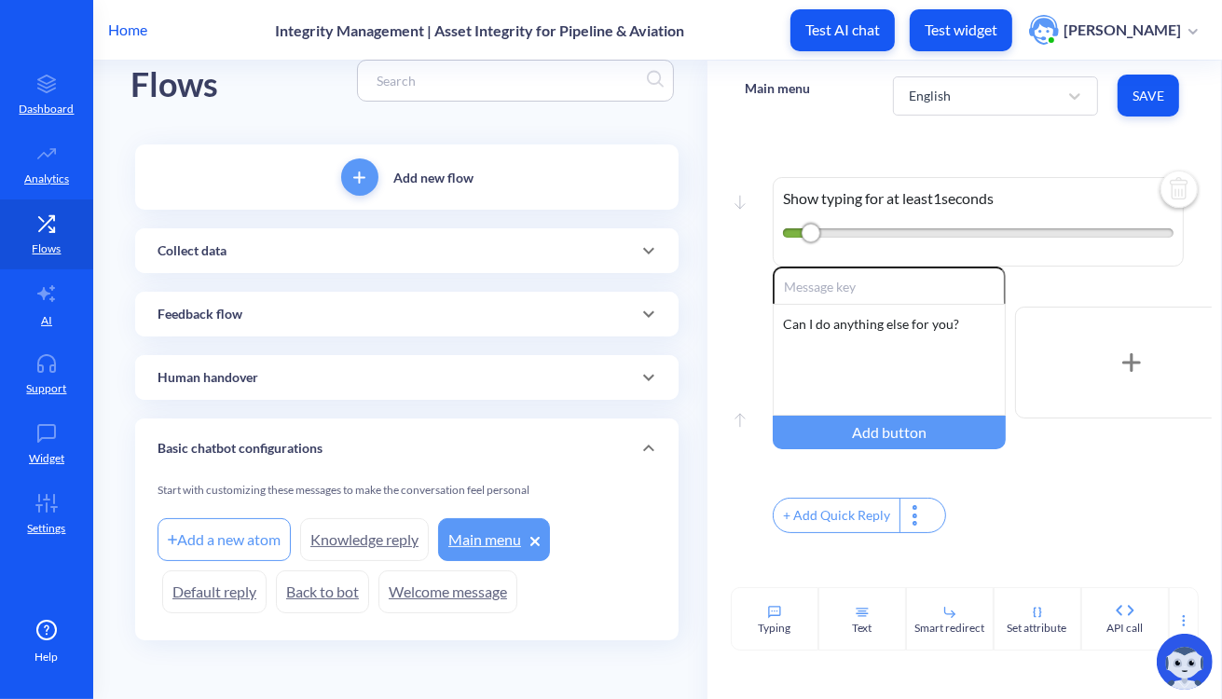
click at [362, 549] on link "Knowledge reply" at bounding box center [364, 539] width 129 height 43
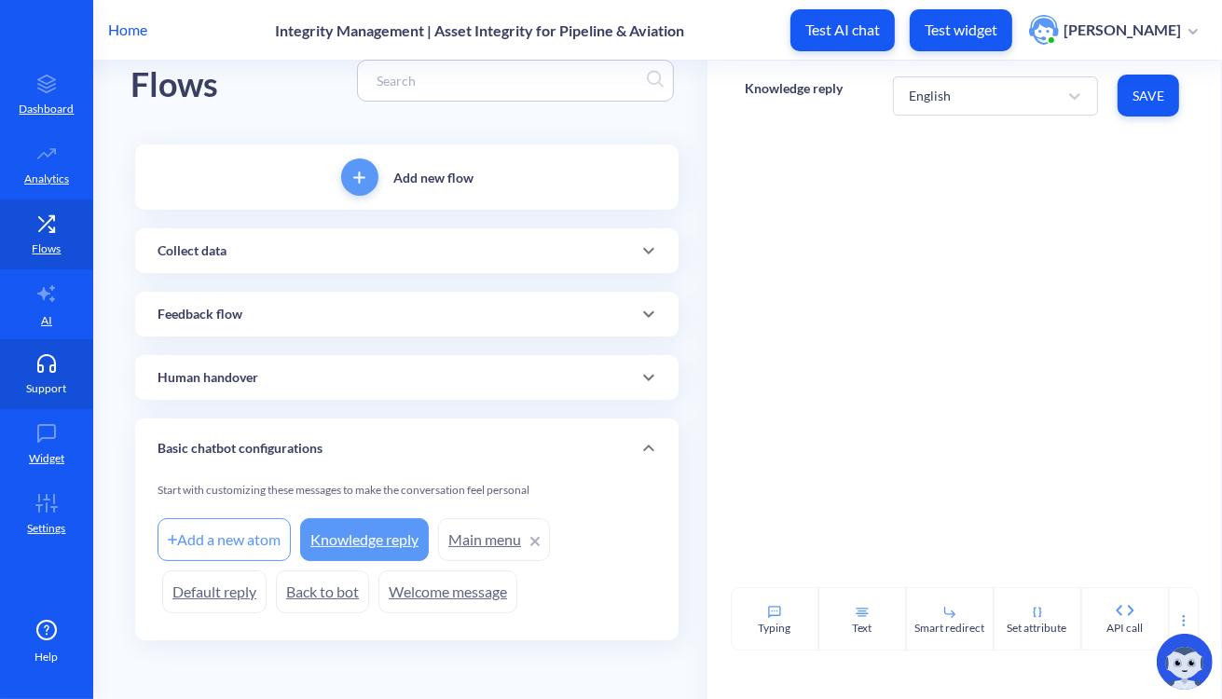
click at [49, 377] on link "Support" at bounding box center [46, 374] width 93 height 70
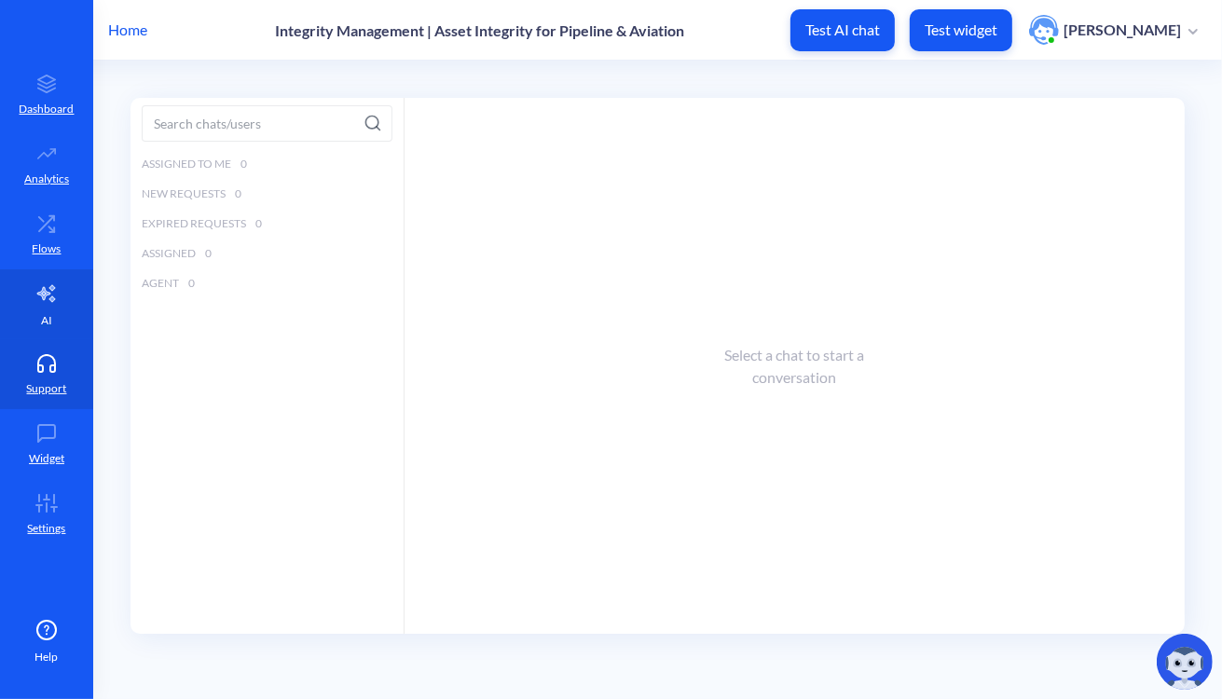
click at [48, 313] on p "AI" at bounding box center [46, 320] width 11 height 17
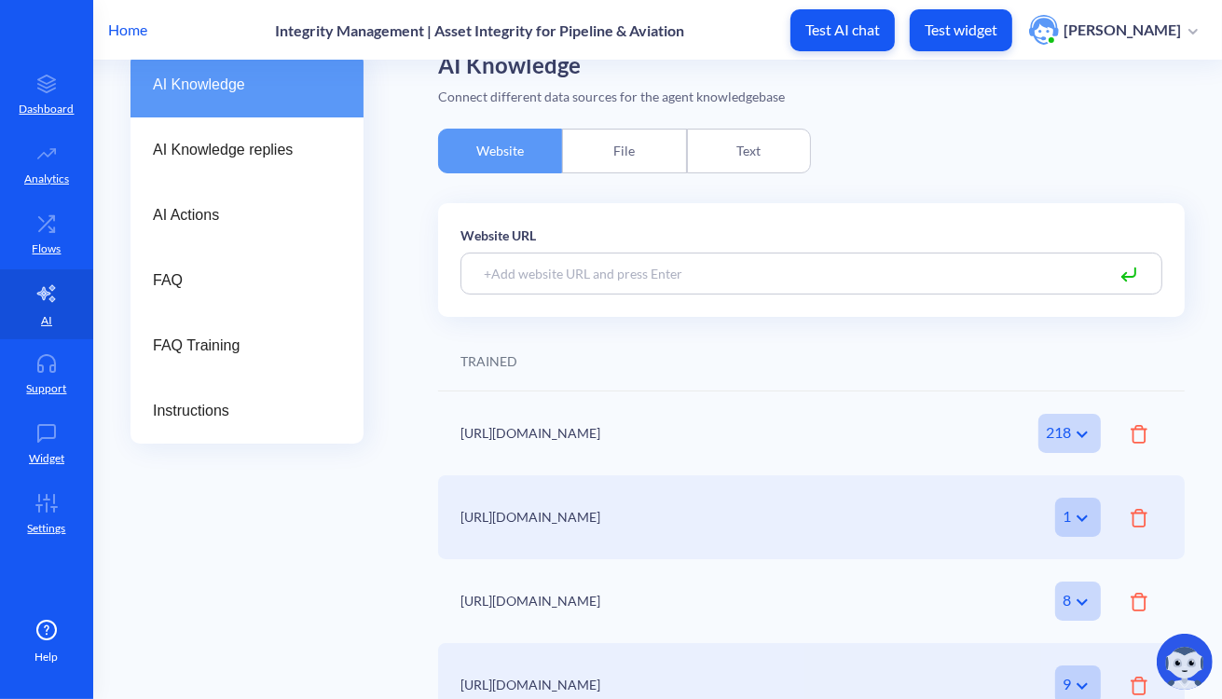
scroll to position [134, 0]
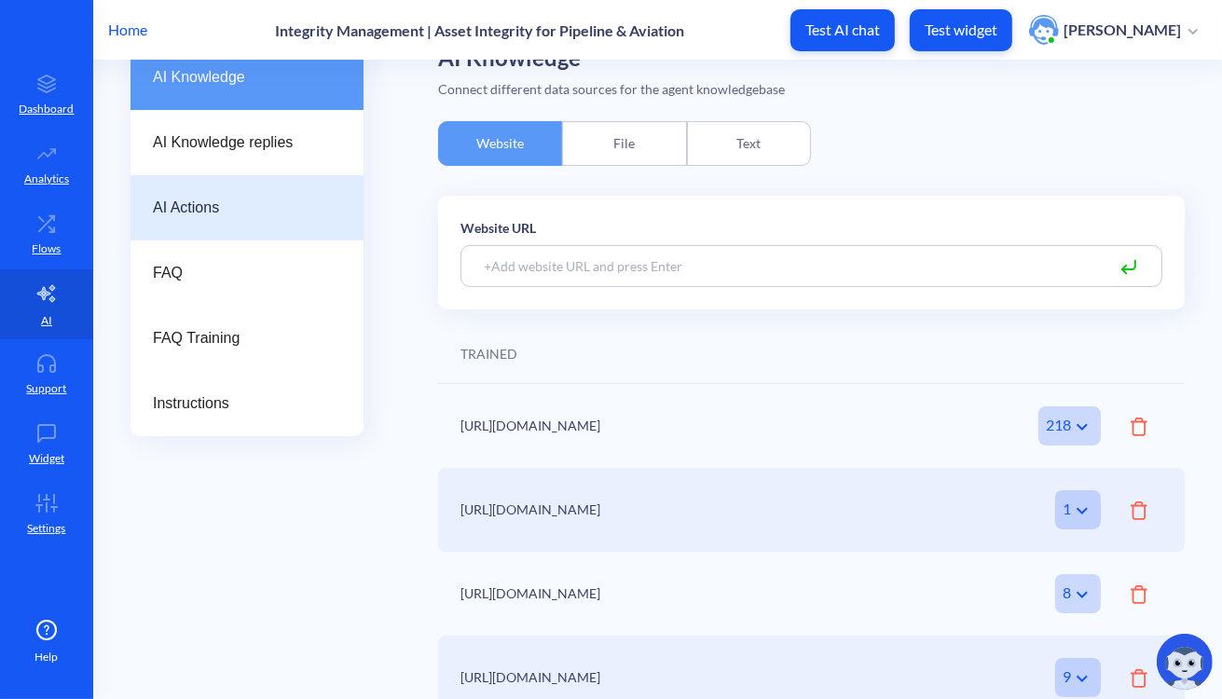
click at [198, 212] on span "AI Actions" at bounding box center [239, 208] width 173 height 22
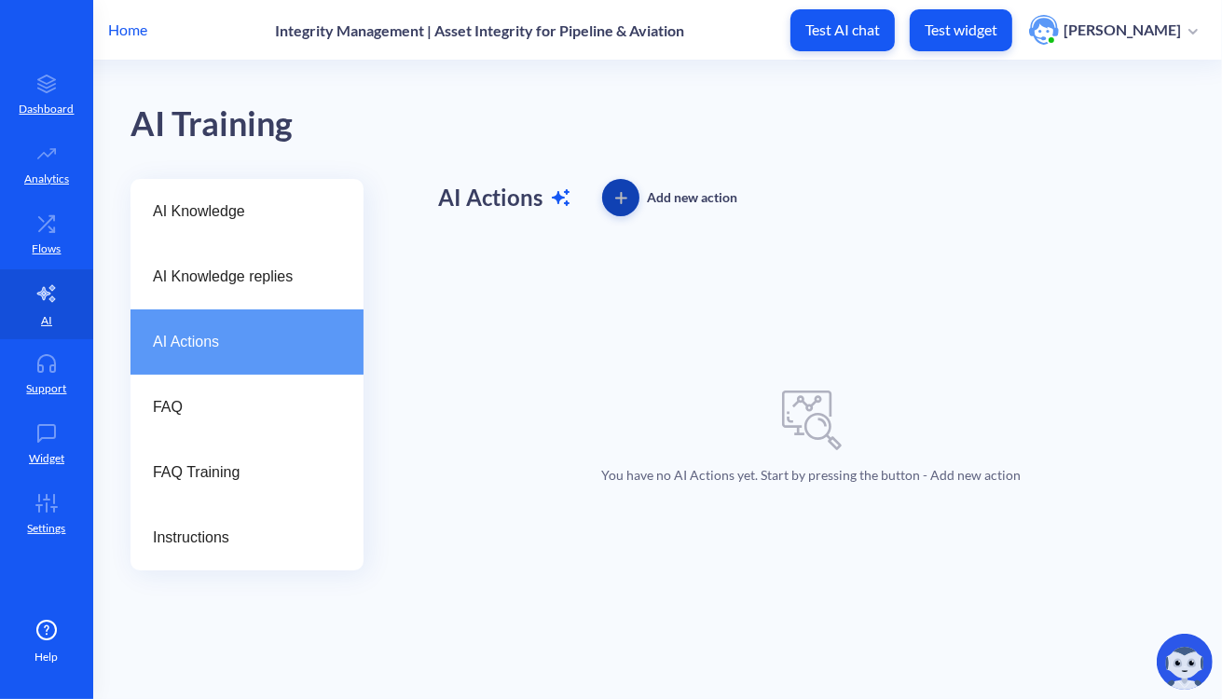
click at [621, 199] on icon "button" at bounding box center [621, 198] width 12 height 12
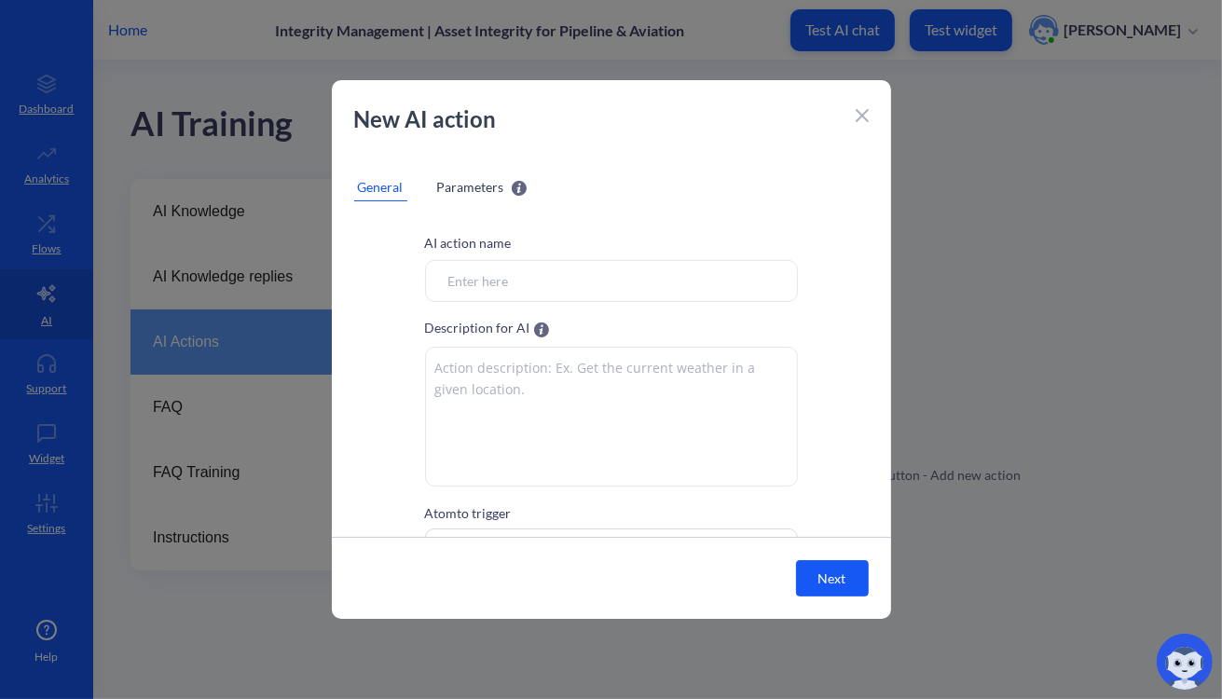
click at [529, 288] on input "Atom to trigger" at bounding box center [611, 281] width 373 height 42
click at [471, 183] on span "Parameters" at bounding box center [470, 187] width 67 height 20
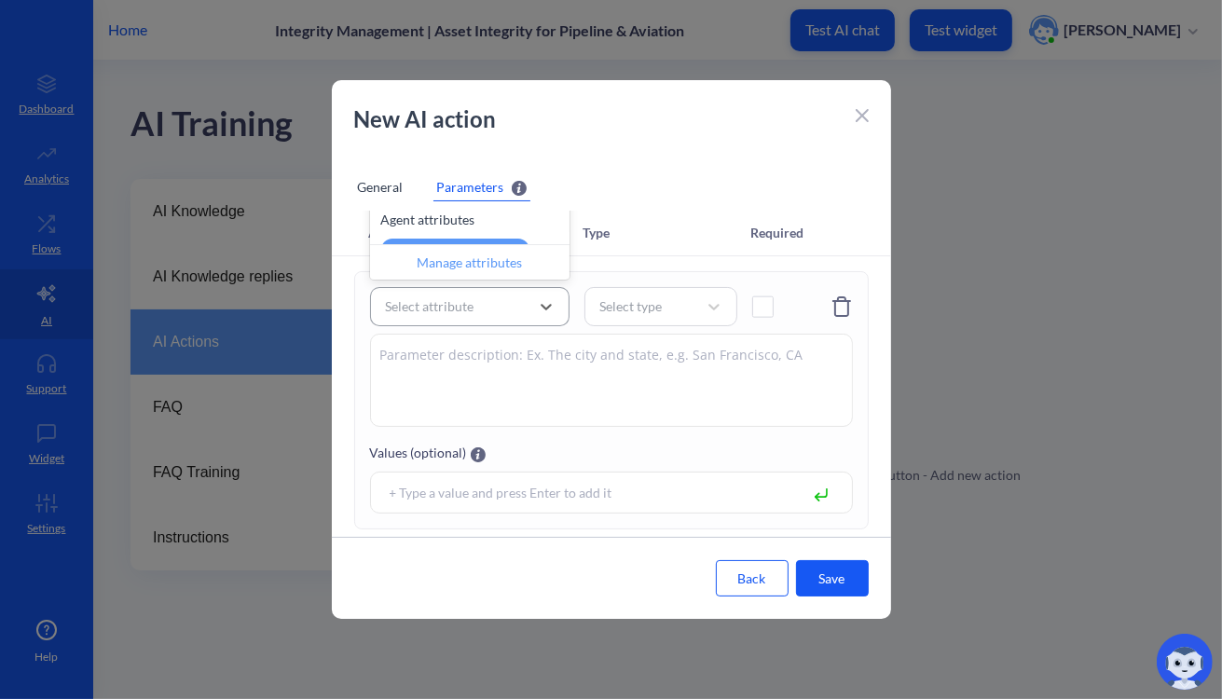
click at [457, 306] on div "Select attribute" at bounding box center [430, 307] width 89 height 20
type input "email"
click at [444, 232] on div "user_email" at bounding box center [469, 218] width 199 height 35
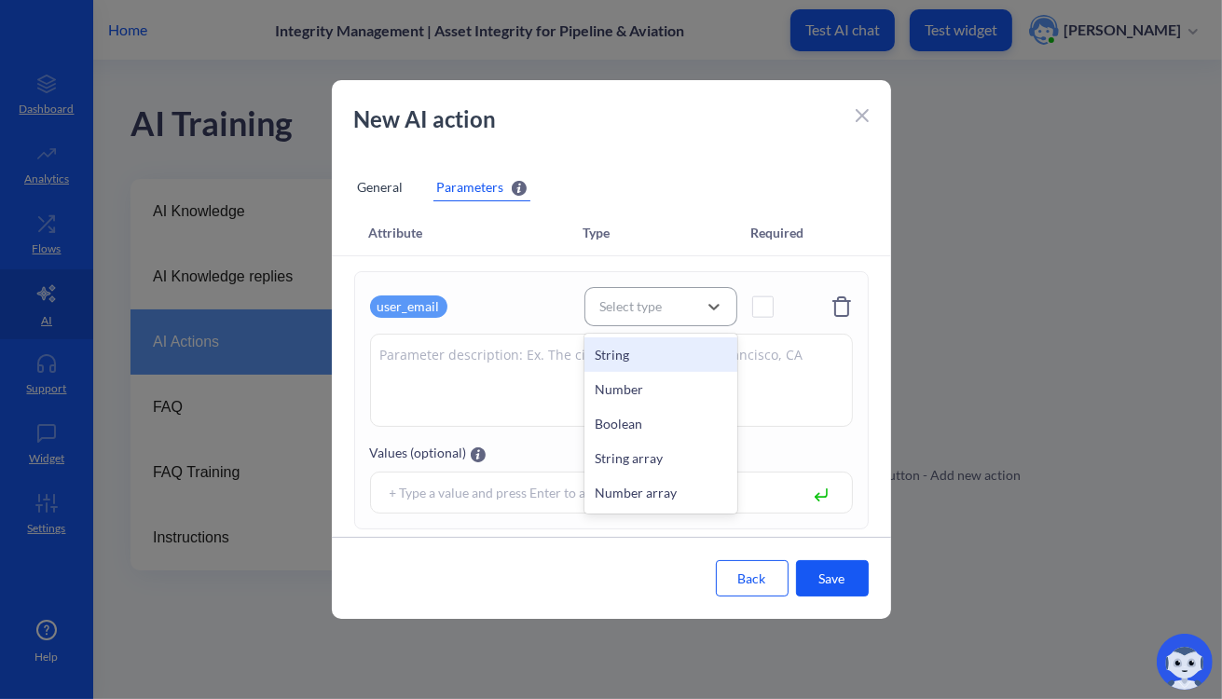
click at [629, 323] on div "Select type" at bounding box center [660, 306] width 153 height 39
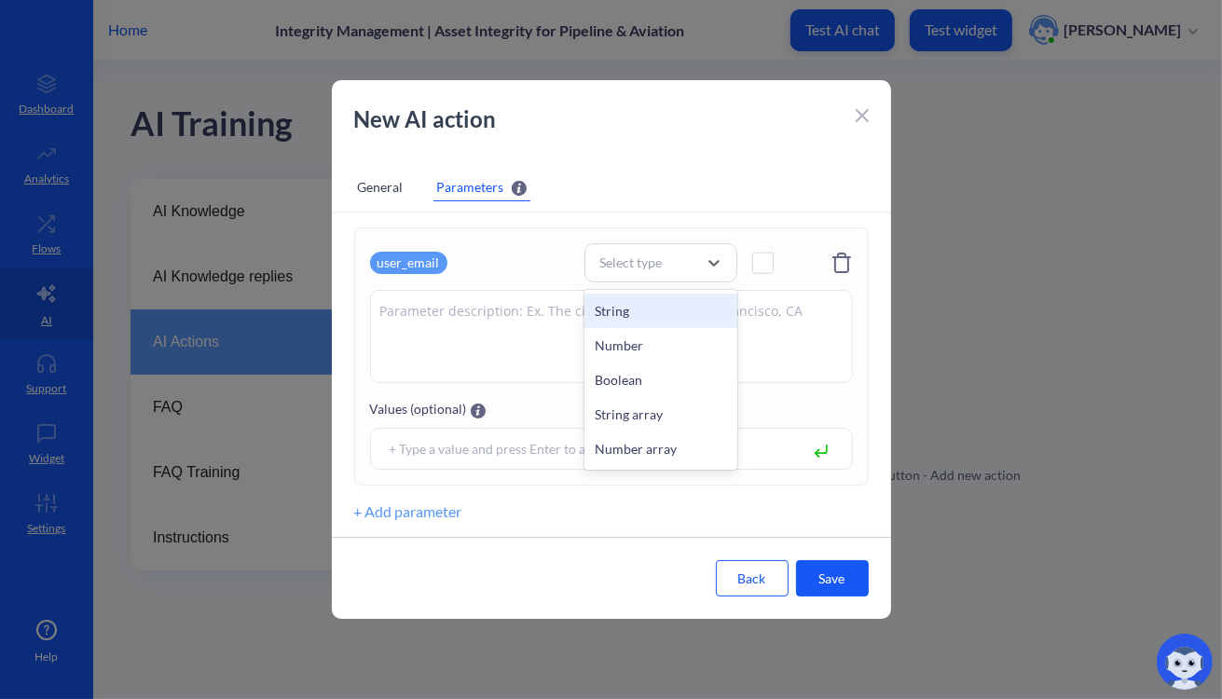
click at [641, 316] on div "String" at bounding box center [660, 310] width 153 height 34
click at [745, 311] on textarea at bounding box center [611, 336] width 483 height 93
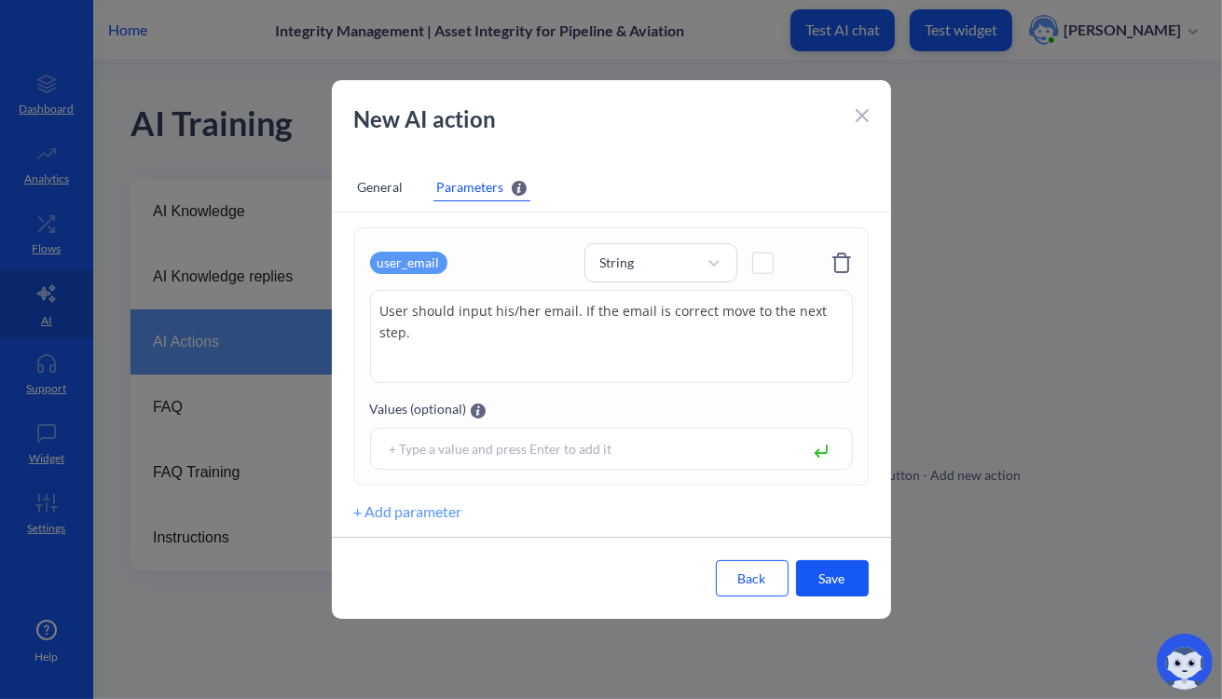
click at [509, 459] on div at bounding box center [611, 449] width 483 height 42
click at [489, 448] on input at bounding box center [588, 448] width 416 height 21
click at [480, 334] on textarea "User should input his/her email. If the email is correct move to the next step." at bounding box center [611, 336] width 483 height 93
click at [477, 330] on textarea "User should input his/her email. If the email is correct move to the next step.…" at bounding box center [611, 336] width 483 height 93
click at [482, 333] on textarea "User should input his/her email. If the email is correct move to the next step.…" at bounding box center [611, 336] width 483 height 93
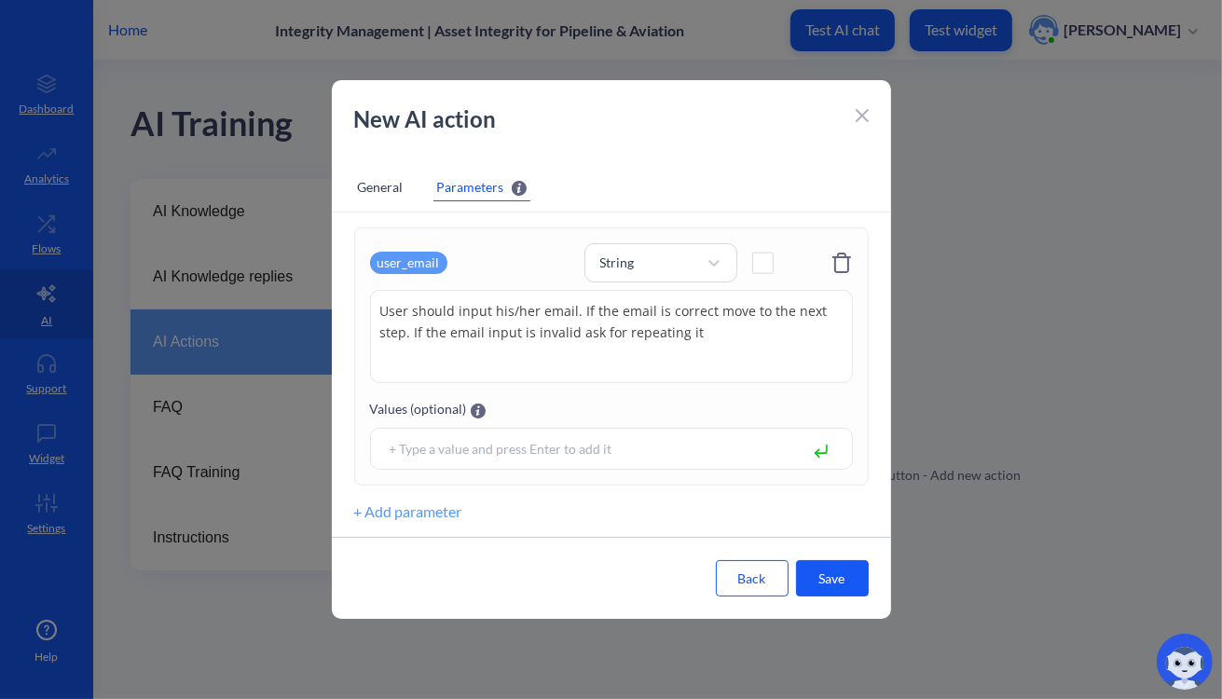
click at [701, 331] on textarea "User should input his/her email. If the email is correct move to the next step.…" at bounding box center [611, 336] width 483 height 93
click at [529, 331] on textarea "User should input his/her email. If the email is correct move to the next step.…" at bounding box center [611, 336] width 483 height 93
click at [570, 336] on textarea "User should input his/her email. If the email is correct move to the next step.…" at bounding box center [611, 336] width 483 height 93
click at [387, 350] on textarea "User should input his/her email. If the email is correct move to the next step.…" at bounding box center [611, 336] width 483 height 93
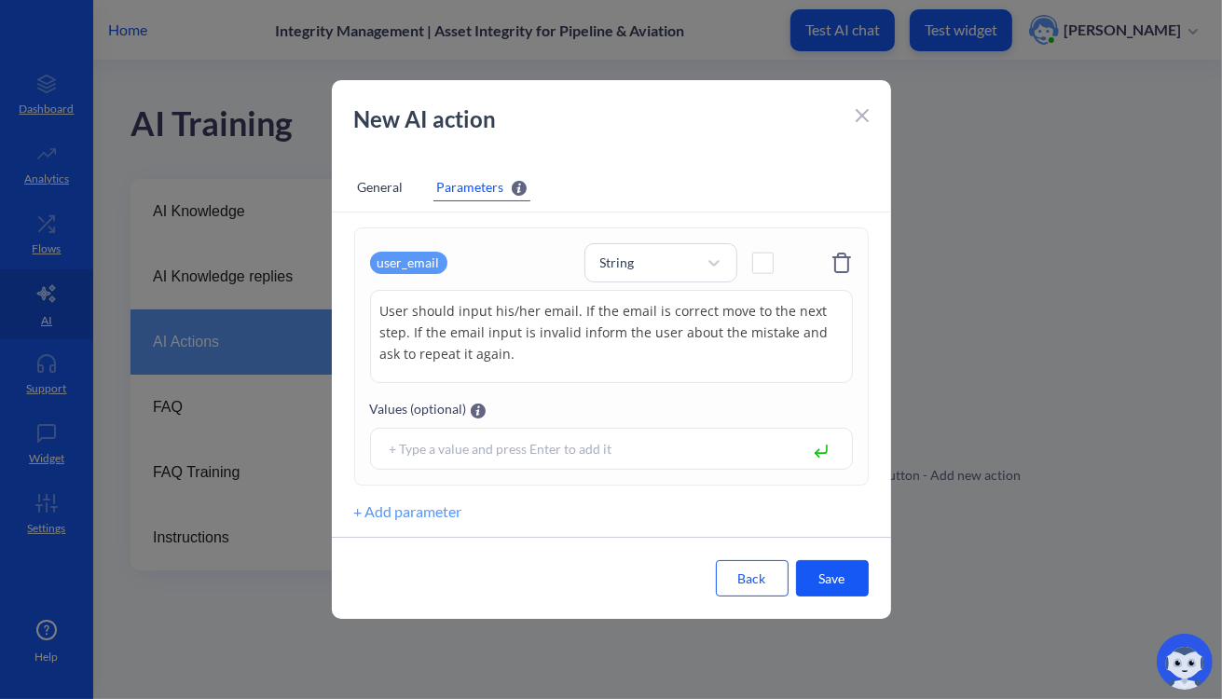
type textarea "User should input his/her email. If the email is correct move to the next step.…"
click at [857, 587] on button "Save" at bounding box center [832, 578] width 73 height 36
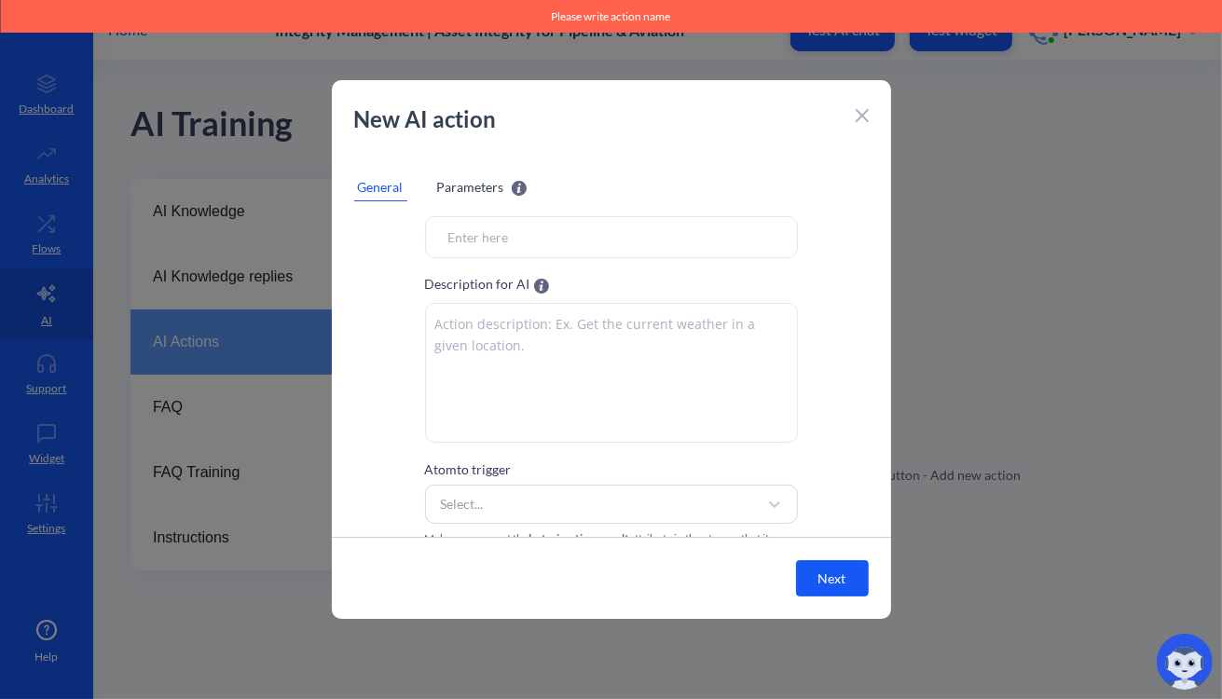
click at [472, 187] on span "Parameters" at bounding box center [470, 187] width 67 height 20
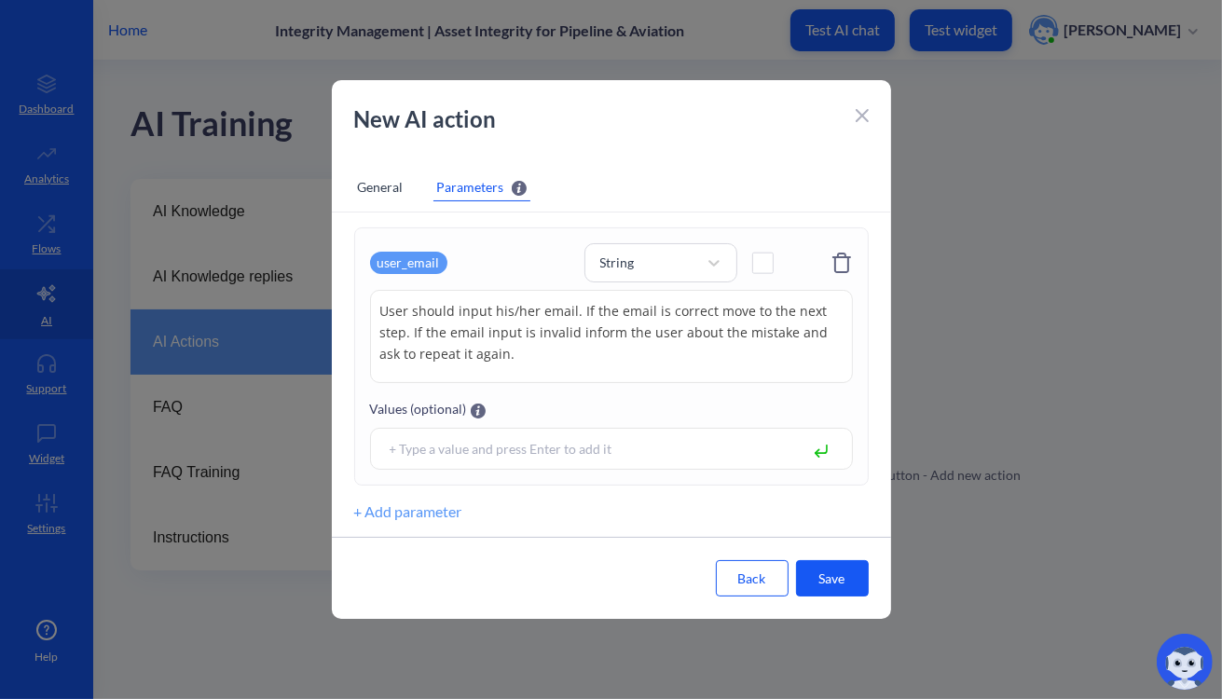
click at [382, 183] on div "General" at bounding box center [380, 187] width 53 height 28
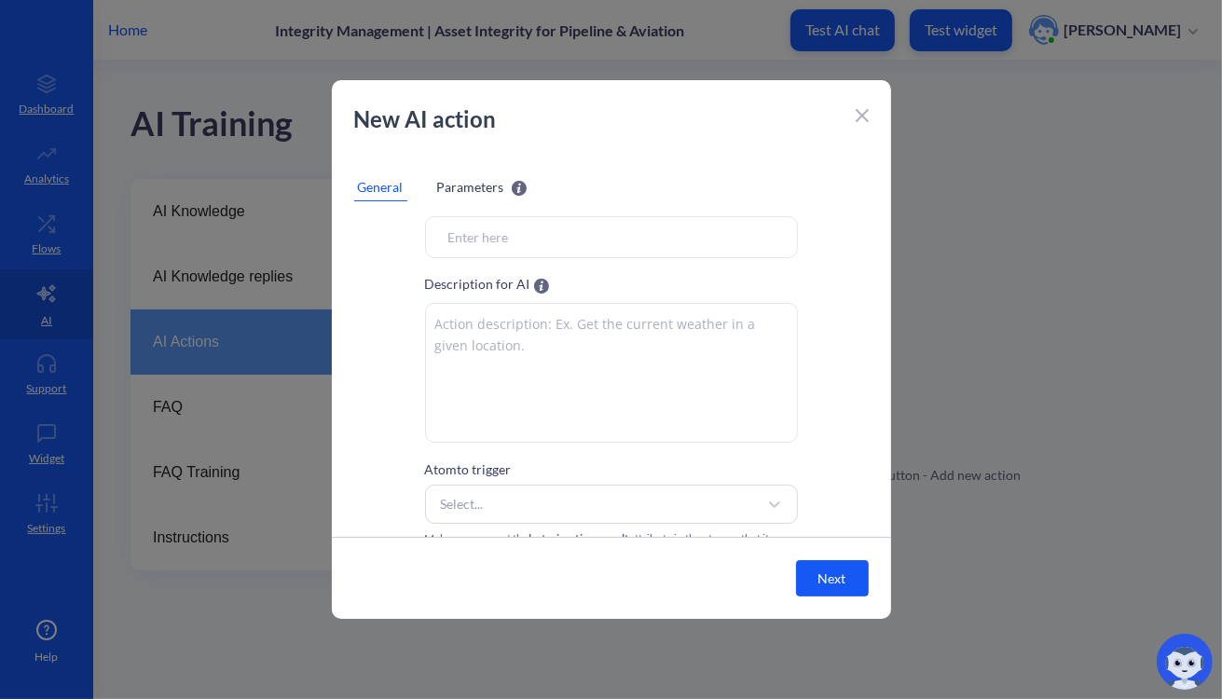
click at [462, 197] on span "Parameters" at bounding box center [470, 187] width 67 height 20
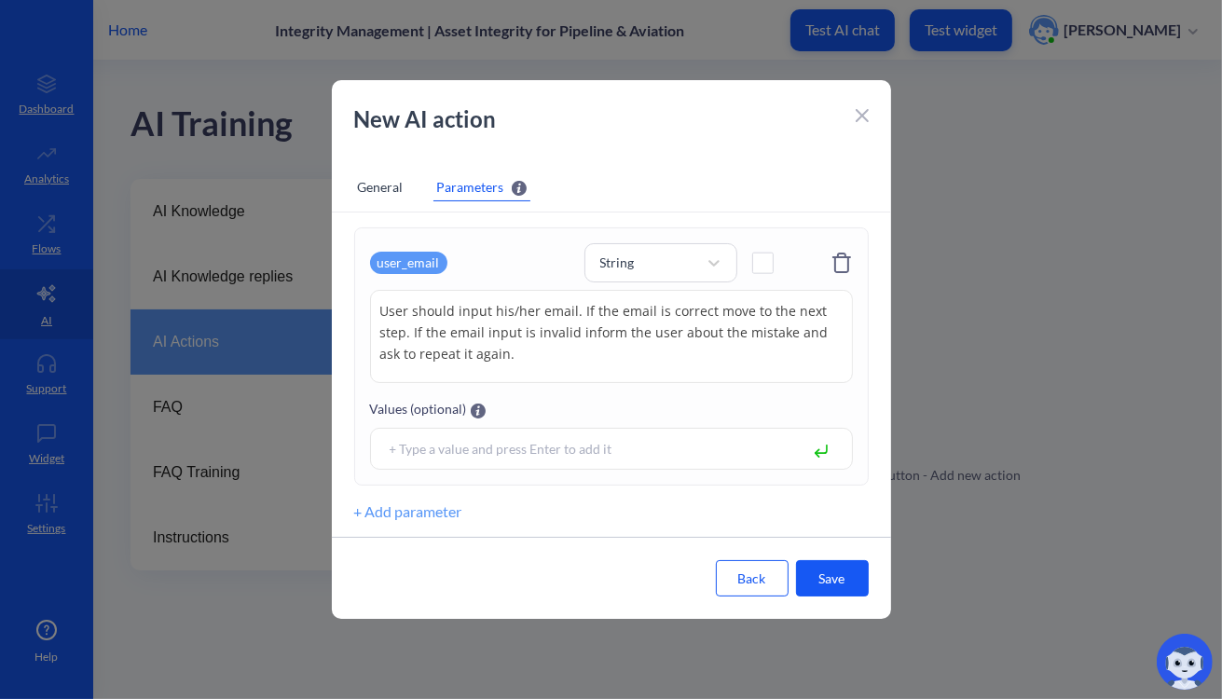
drag, startPoint x: 503, startPoint y: 366, endPoint x: 366, endPoint y: 293, distance: 155.1
click at [366, 293] on div "user_email String User should input his/her email. If the email is correct move…" at bounding box center [611, 356] width 514 height 258
click at [384, 186] on div "General" at bounding box center [380, 187] width 53 height 28
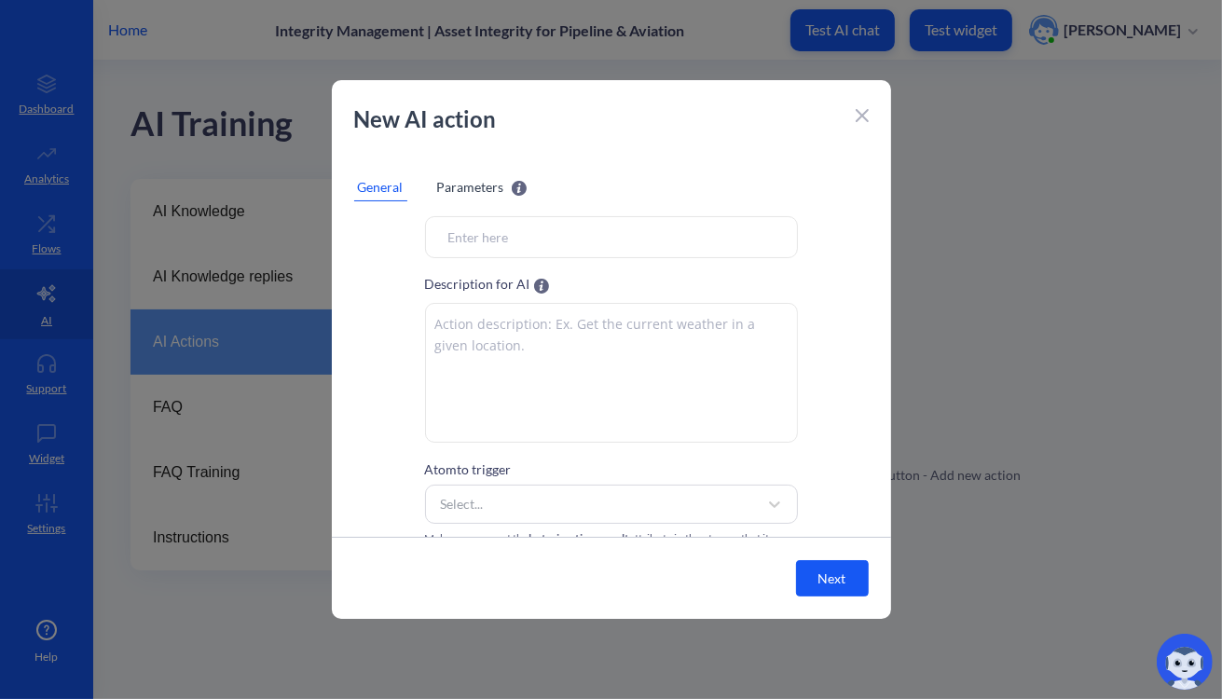
click at [510, 362] on textarea at bounding box center [611, 373] width 373 height 140
paste textarea "User should input his/her email. If the email is correct move to the next step.…"
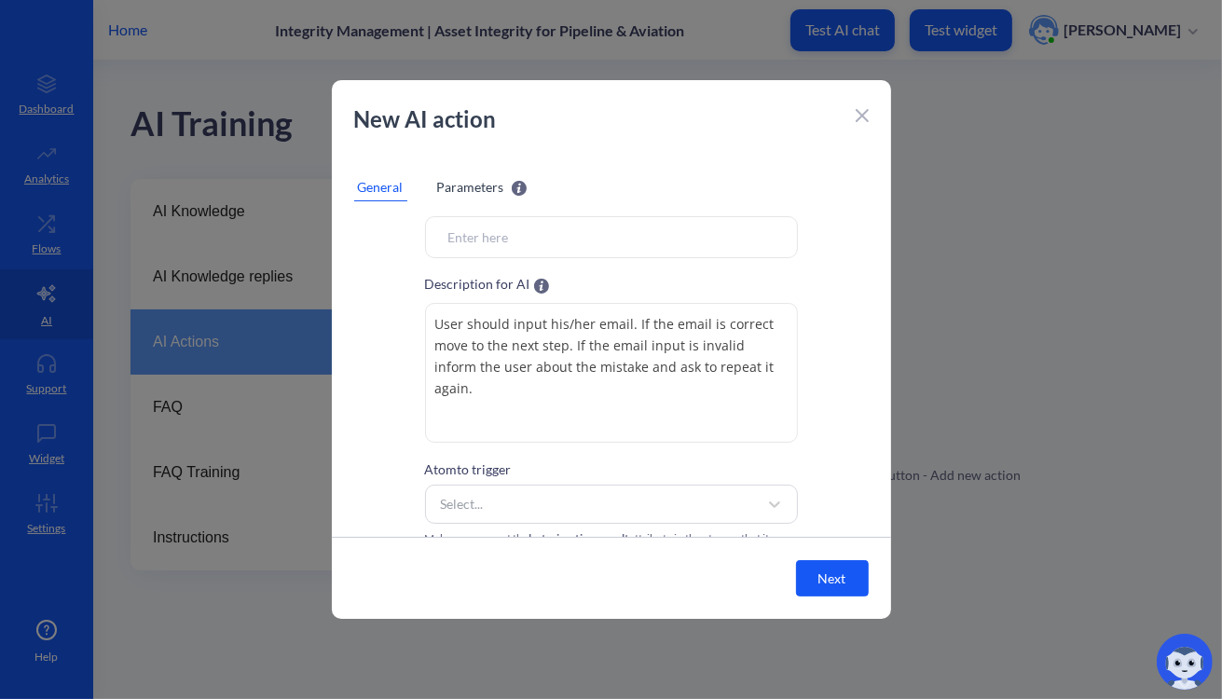
scroll to position [0, 0]
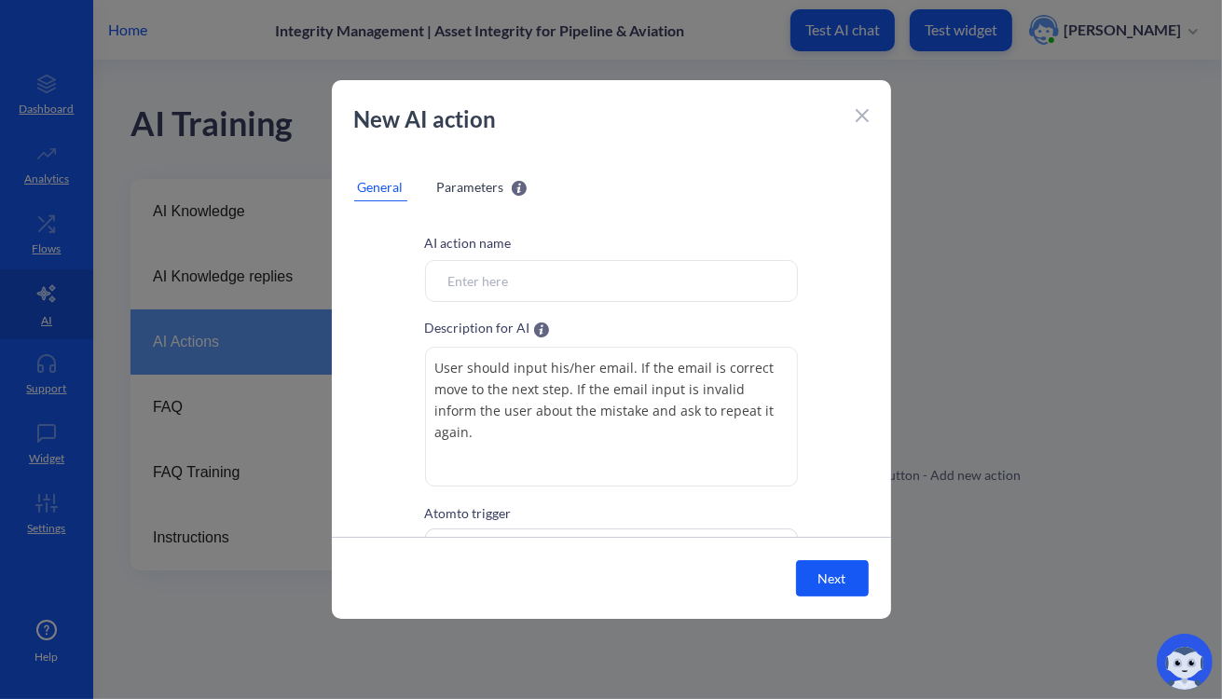
type textarea "User should input his/her email. If the email is correct move to the next step.…"
click at [477, 290] on input "Atom to trigger" at bounding box center [611, 281] width 373 height 42
click at [507, 270] on input "Email validinvalid" at bounding box center [611, 281] width 373 height 42
click at [509, 277] on input "Email valid invalid" at bounding box center [611, 281] width 373 height 42
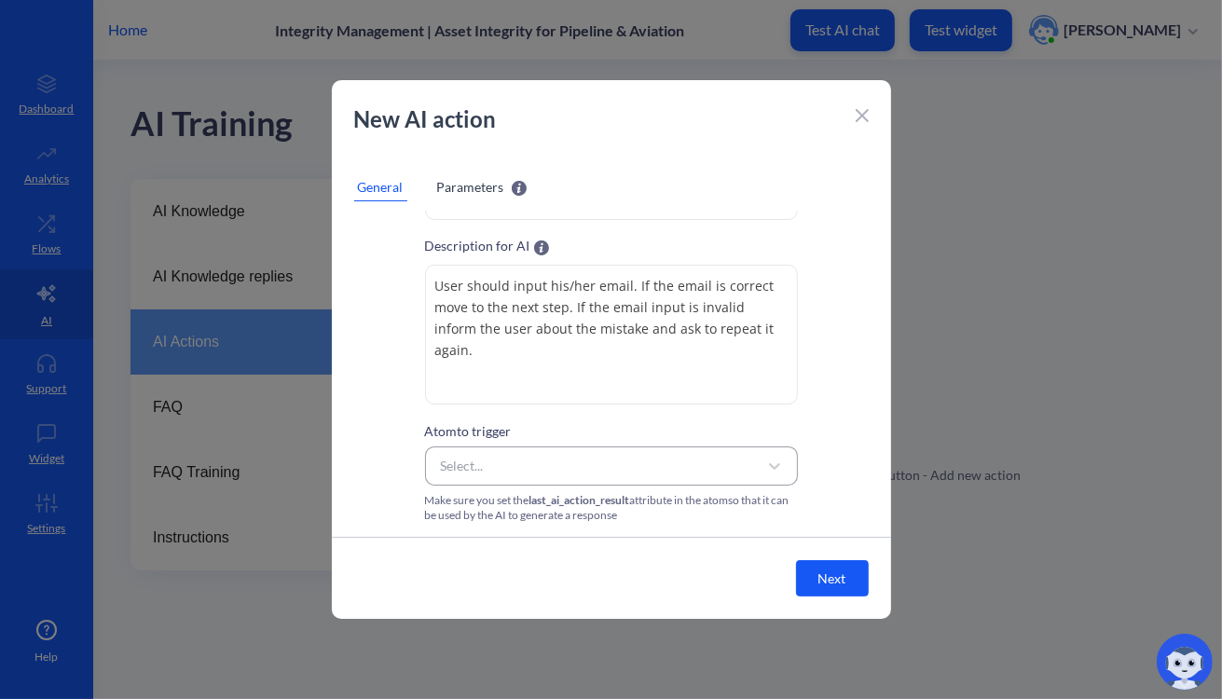
type input "Email valid or invalid"
click at [540, 474] on div "Select..." at bounding box center [594, 466] width 326 height 34
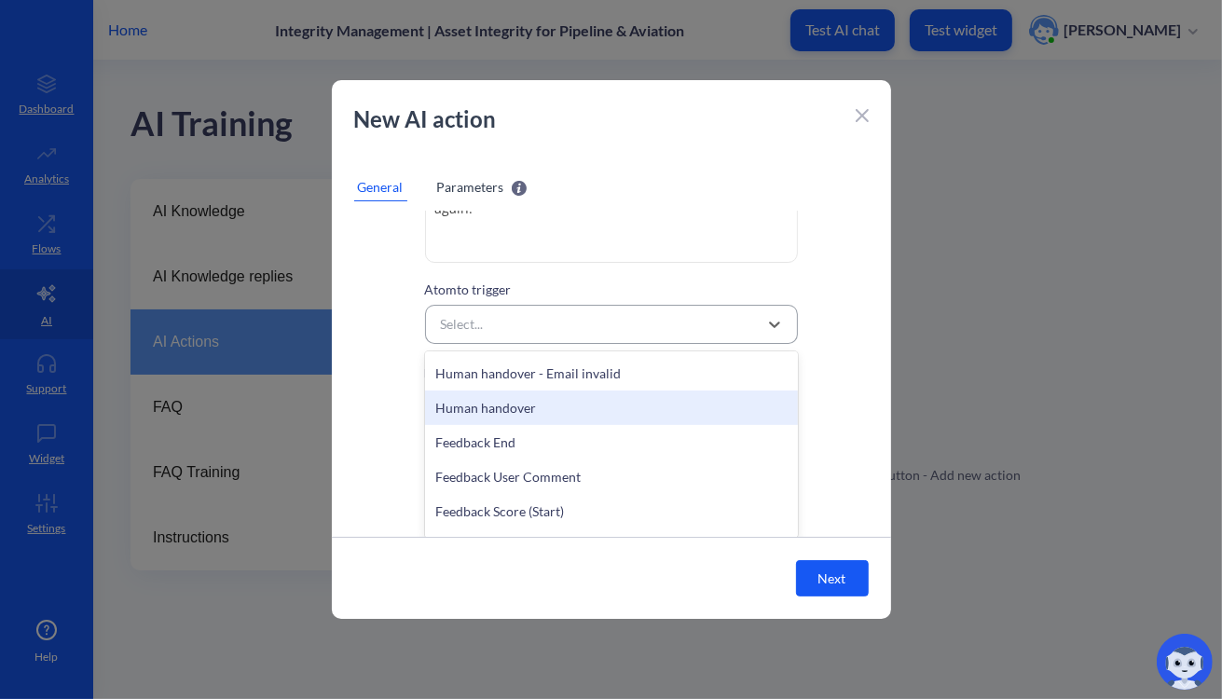
scroll to position [406, 0]
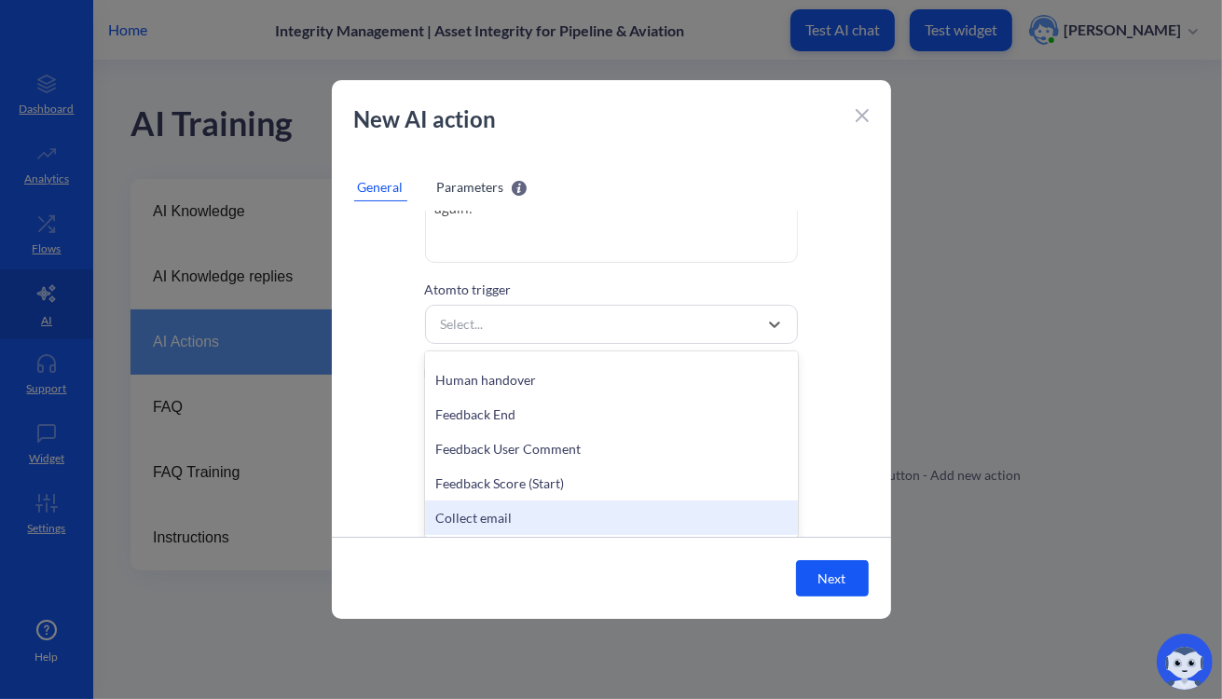
click at [522, 522] on div "Collect email" at bounding box center [611, 517] width 373 height 34
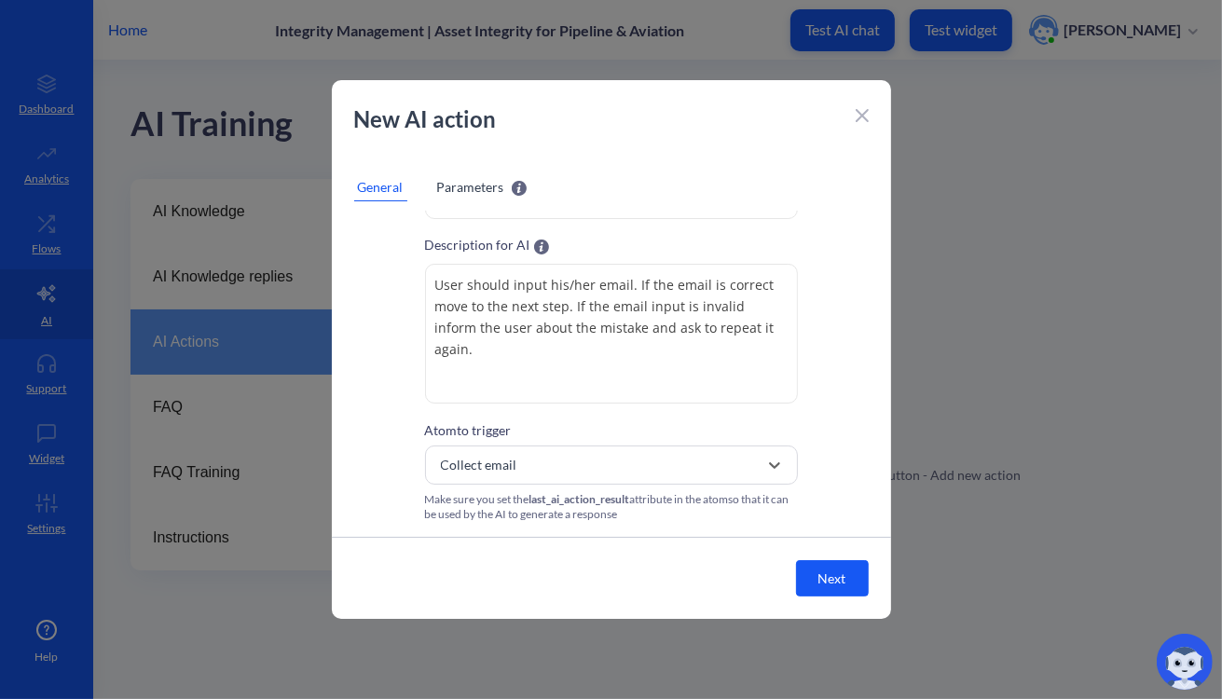
scroll to position [82, 0]
click at [839, 583] on button "Next" at bounding box center [832, 578] width 73 height 36
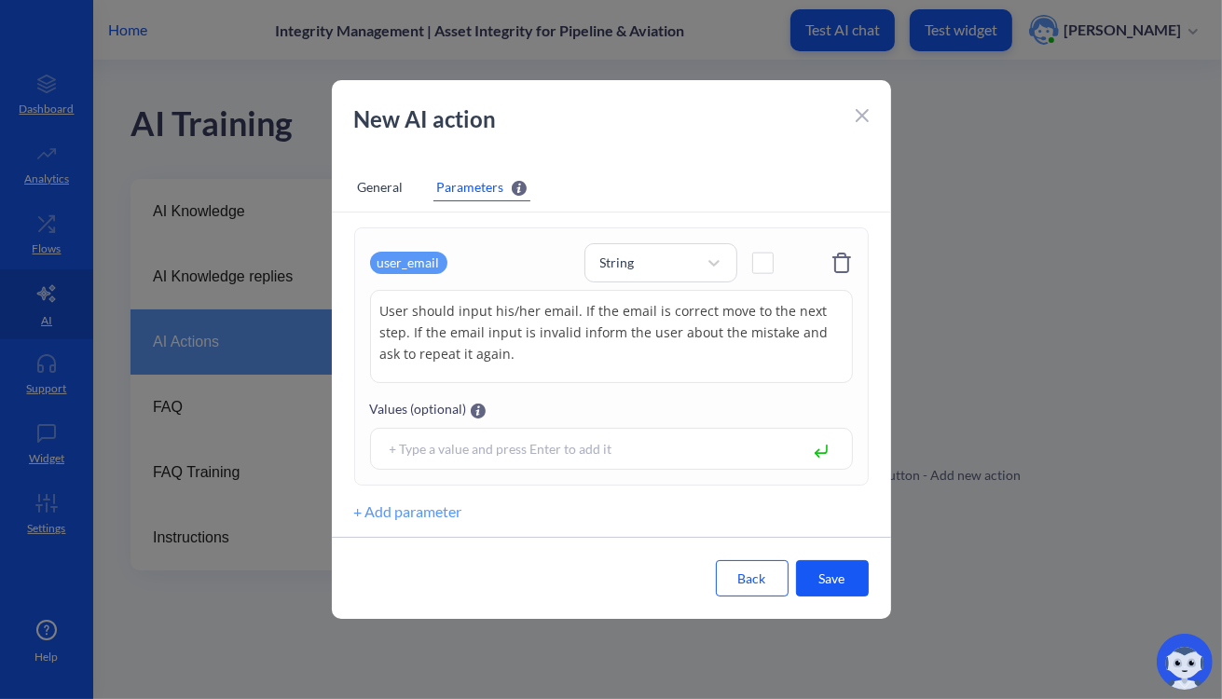
click at [840, 591] on button "Save" at bounding box center [832, 578] width 73 height 36
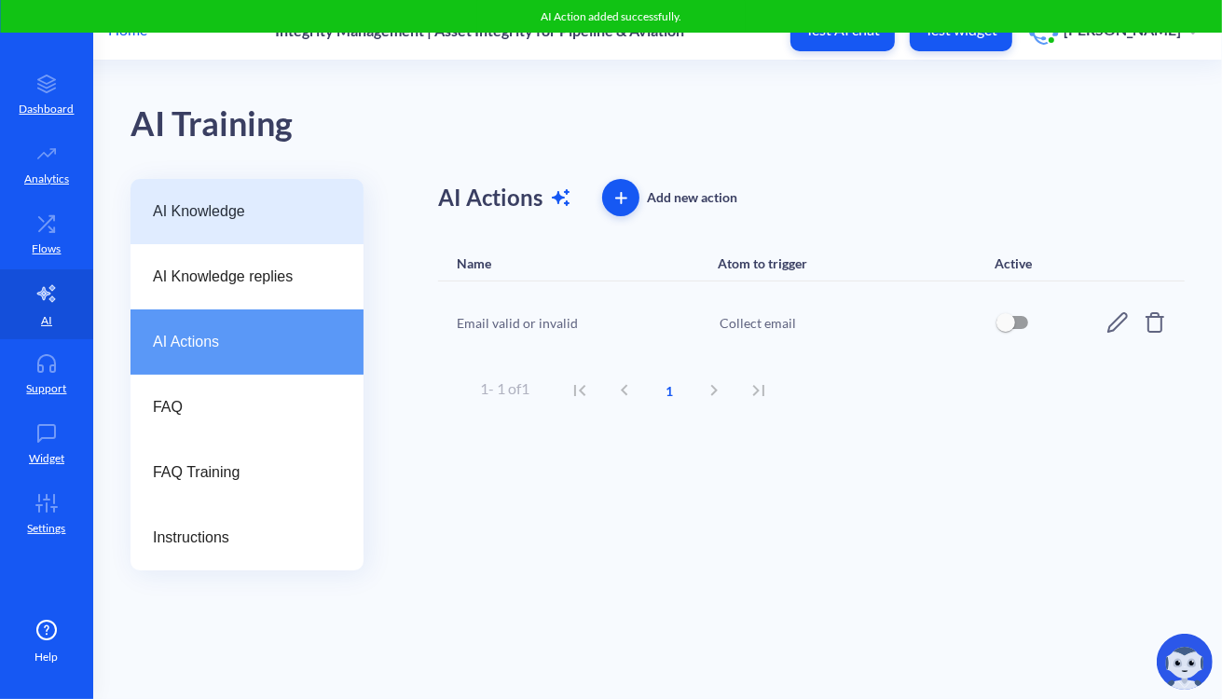
click at [255, 215] on span "AI Knowledge" at bounding box center [239, 211] width 173 height 22
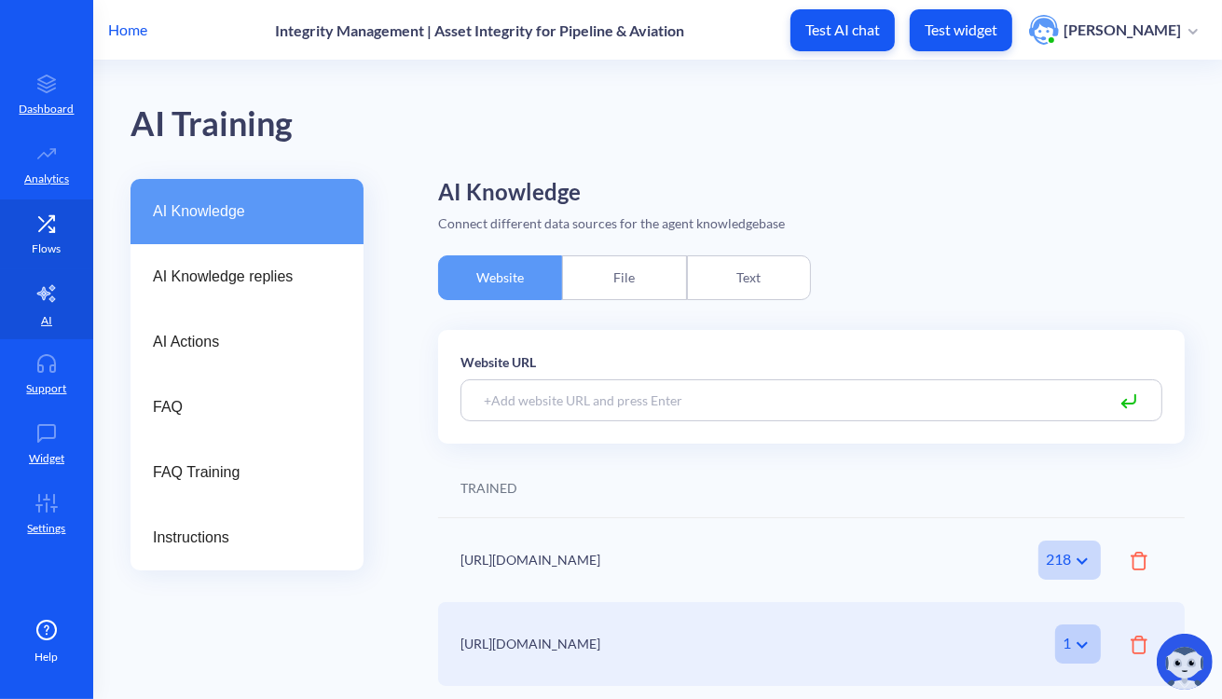
click at [46, 225] on icon at bounding box center [46, 223] width 37 height 19
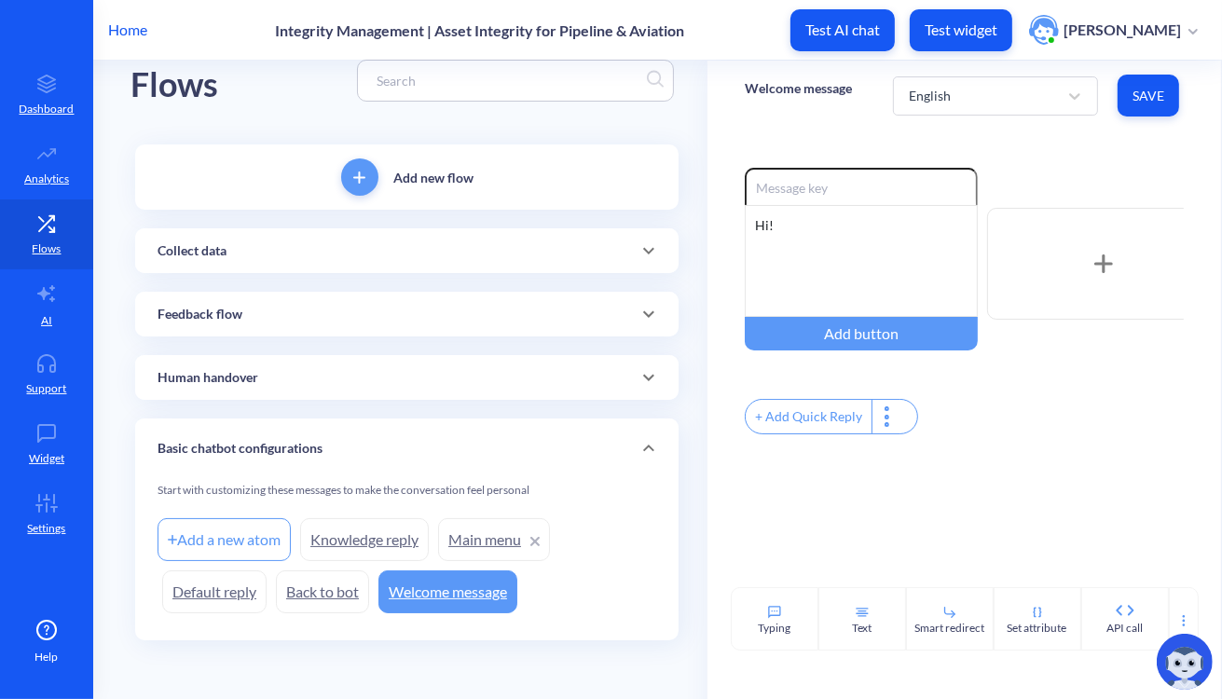
scroll to position [6, 0]
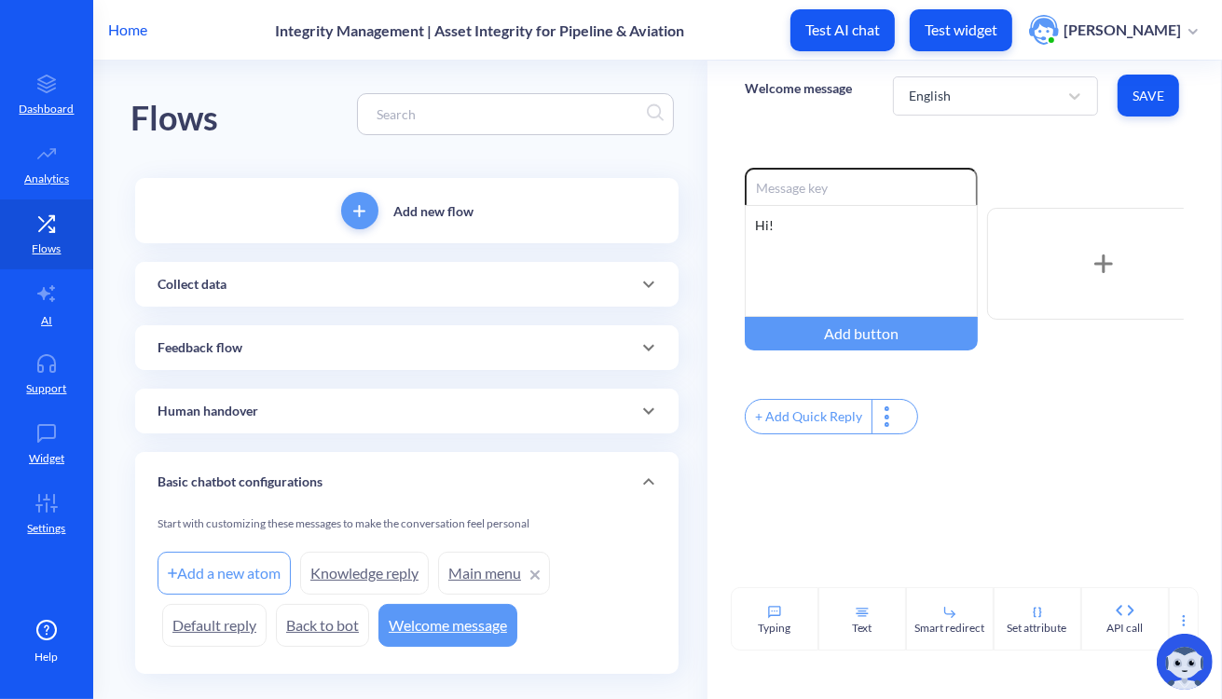
click at [235, 282] on div "Collect data" at bounding box center [406, 285] width 498 height 20
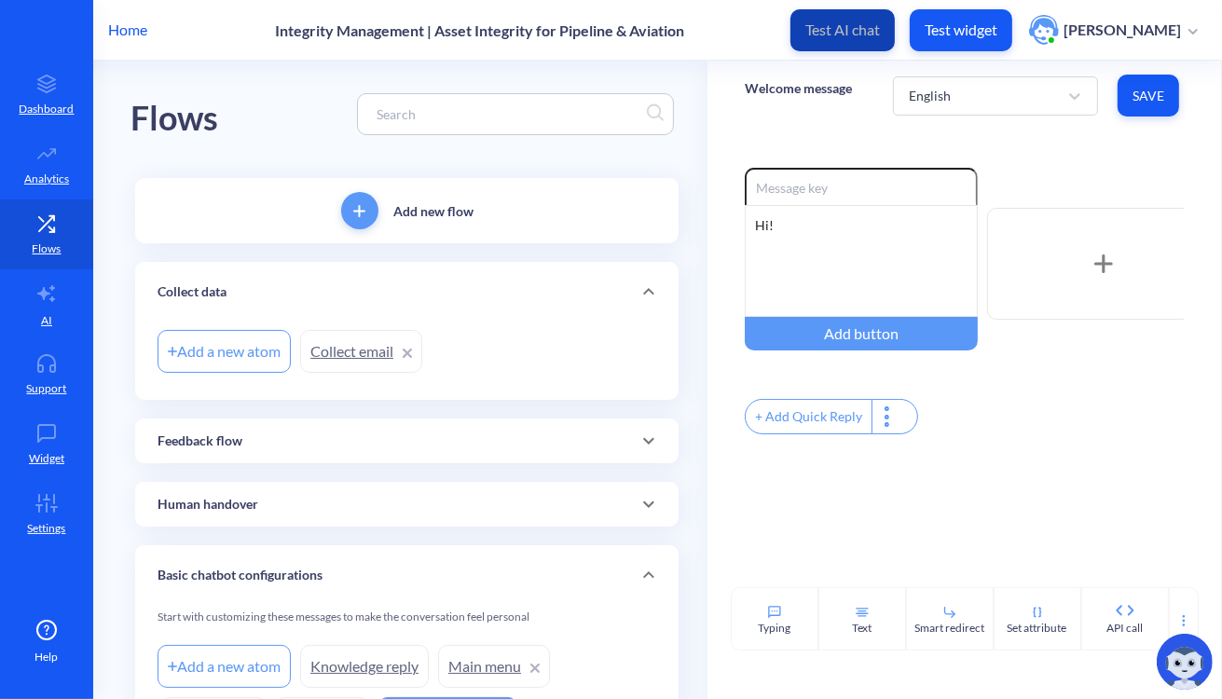
click at [887, 47] on button "Test AI chat" at bounding box center [842, 30] width 104 height 42
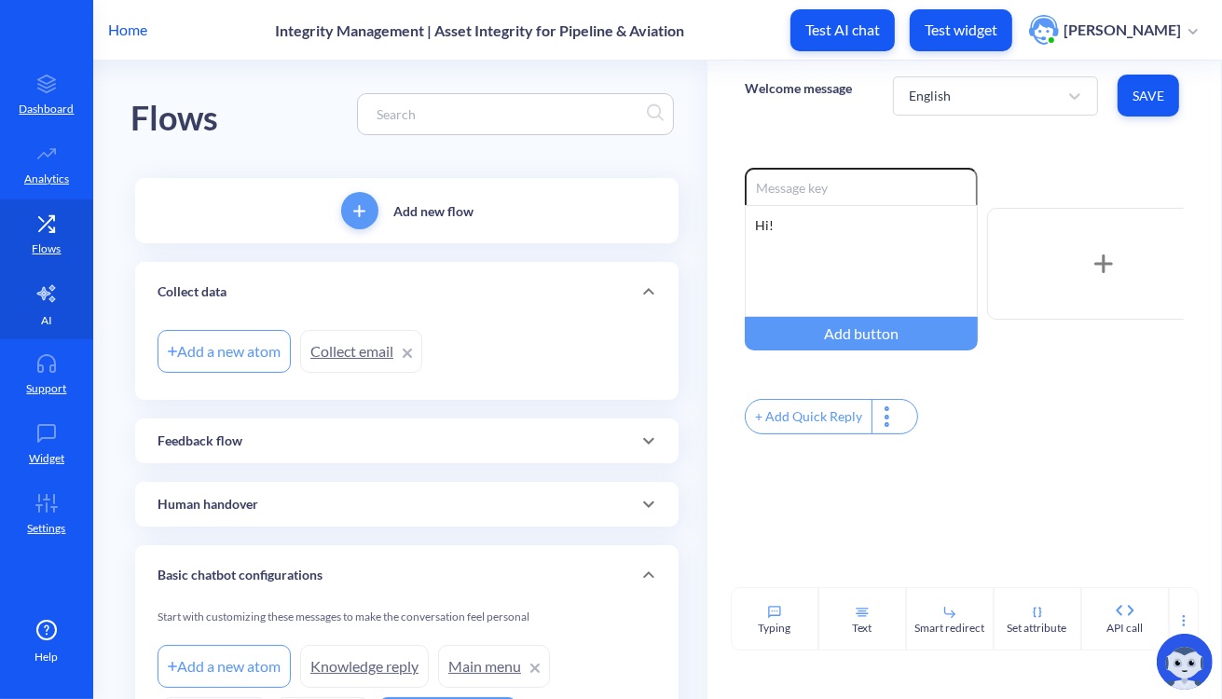
click at [37, 310] on link "AI" at bounding box center [46, 304] width 93 height 70
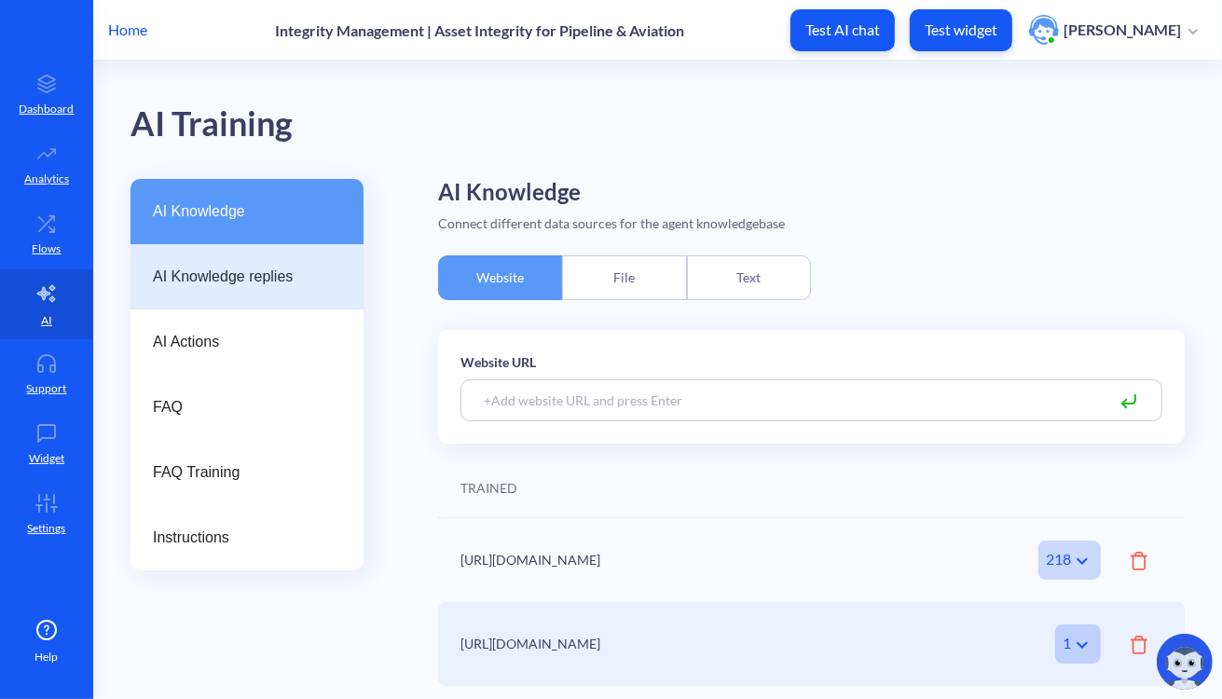
click at [200, 295] on div "AI Knowledge replies" at bounding box center [246, 276] width 233 height 65
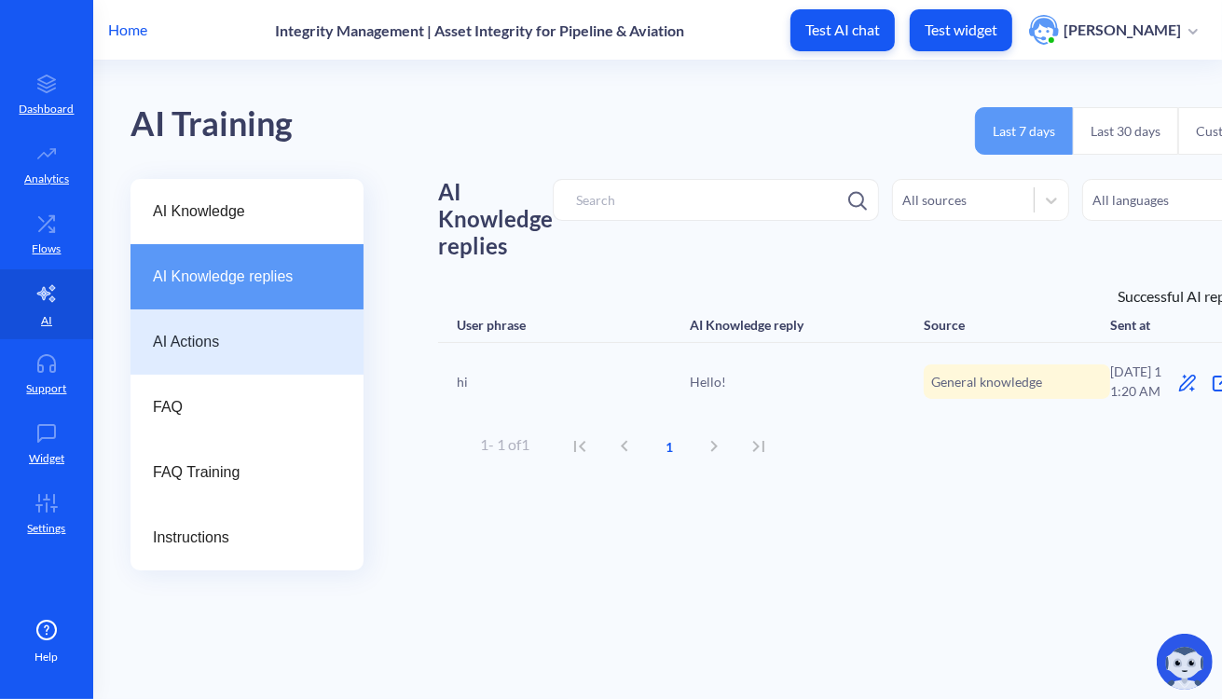
click at [212, 340] on span "AI Actions" at bounding box center [239, 342] width 173 height 22
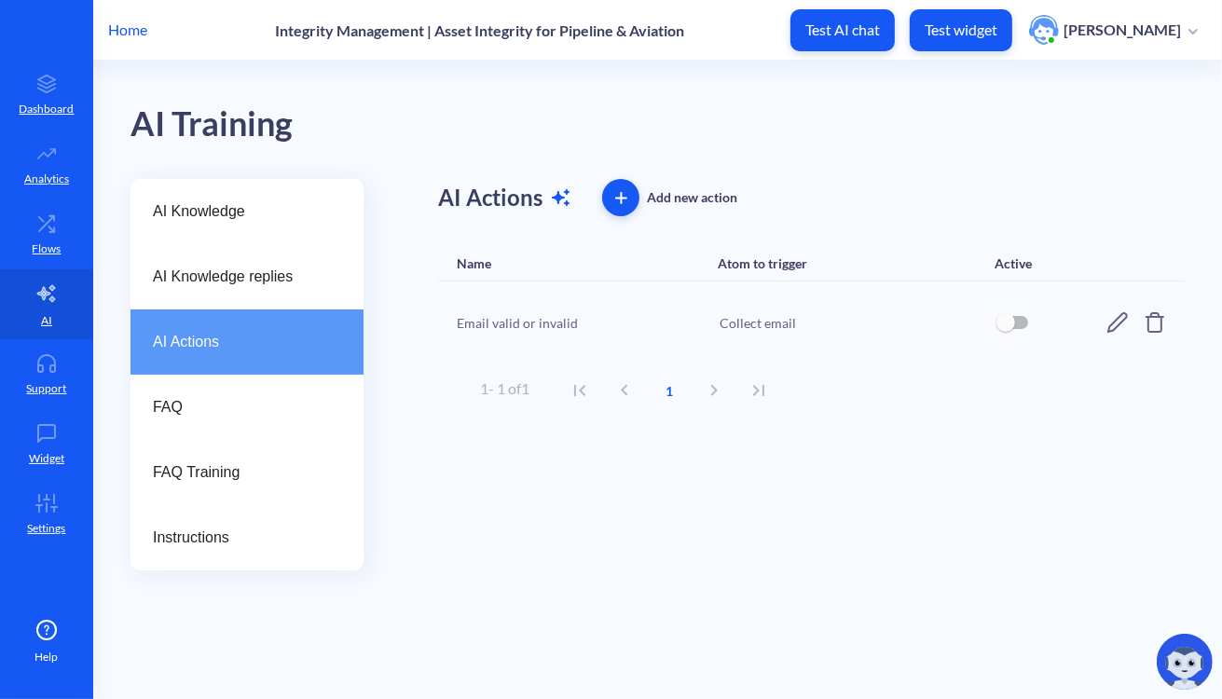
click at [994, 321] on input "checkbox" at bounding box center [1005, 322] width 45 height 45
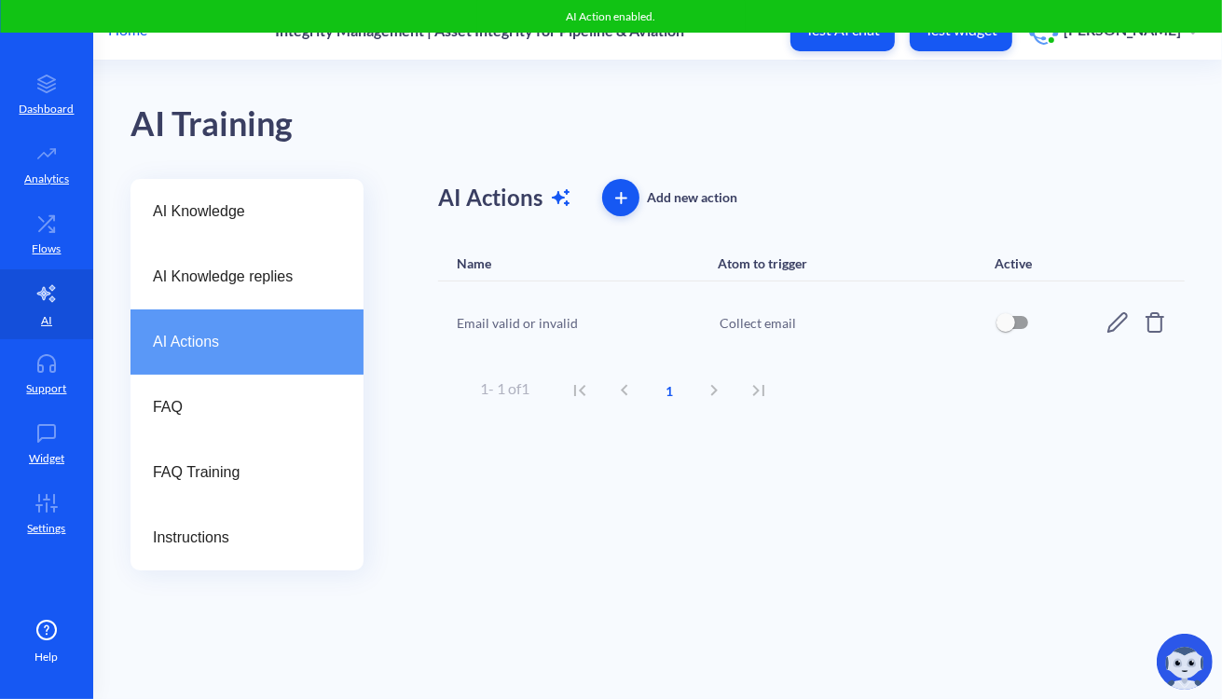
checkbox input "true"
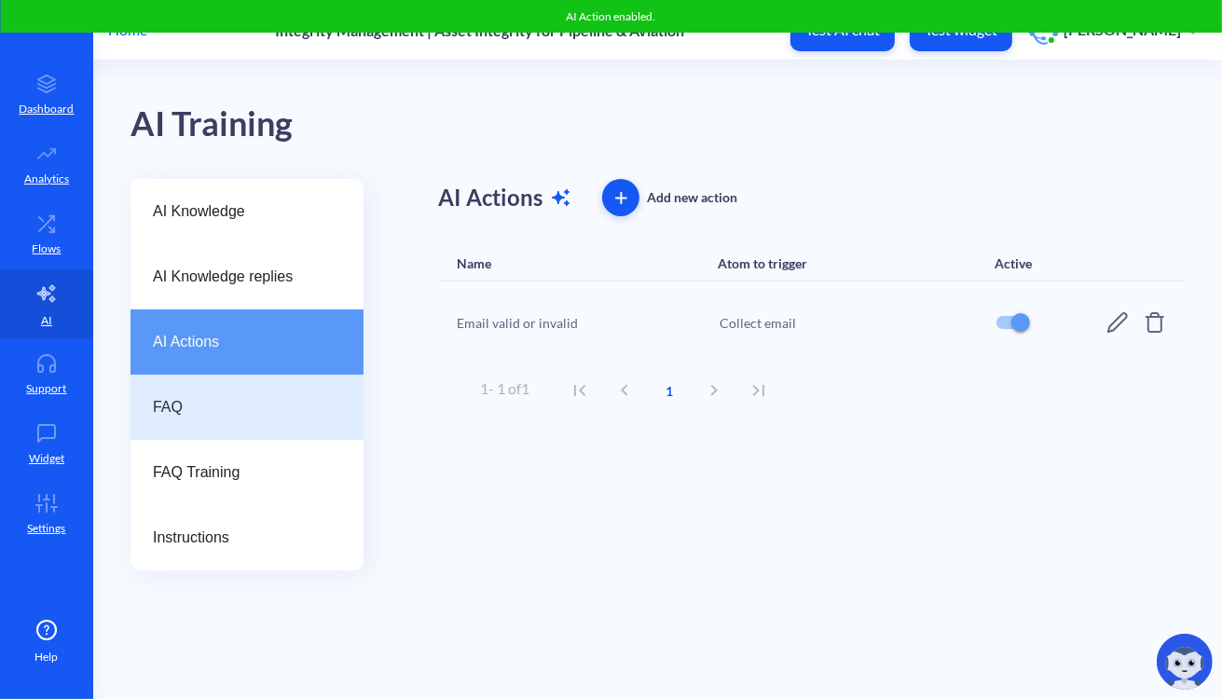
click at [274, 397] on span "FAQ" at bounding box center [239, 407] width 173 height 22
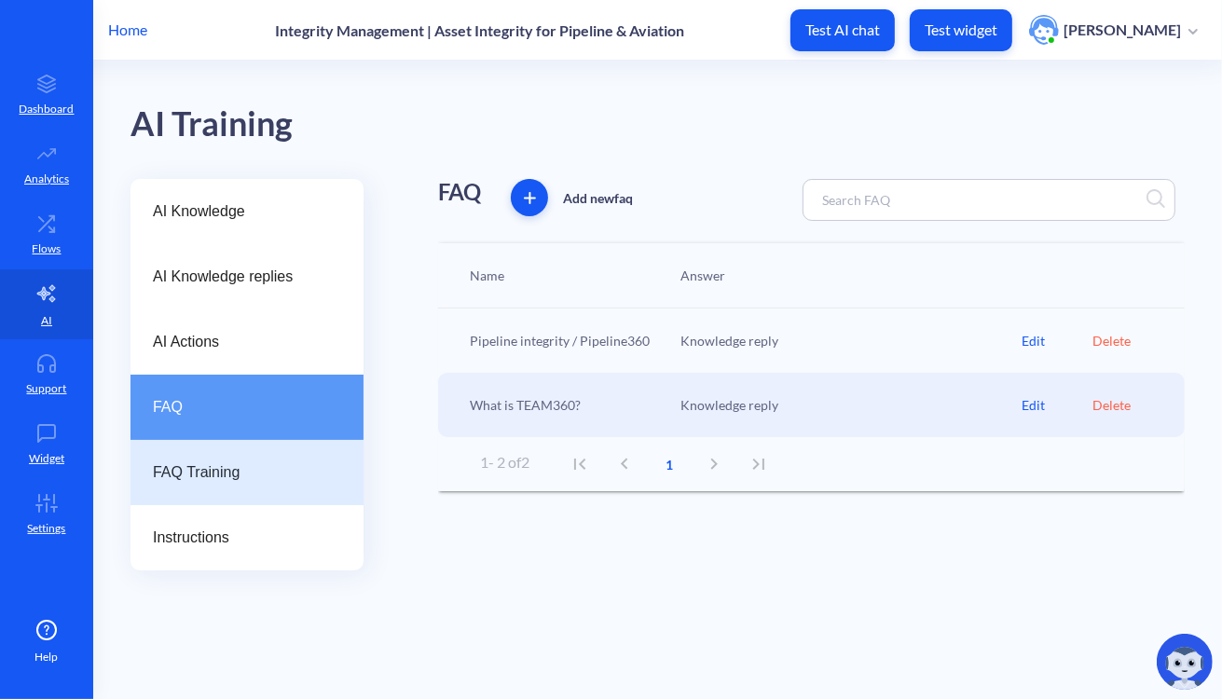
click at [251, 474] on span "FAQ Training" at bounding box center [239, 472] width 173 height 22
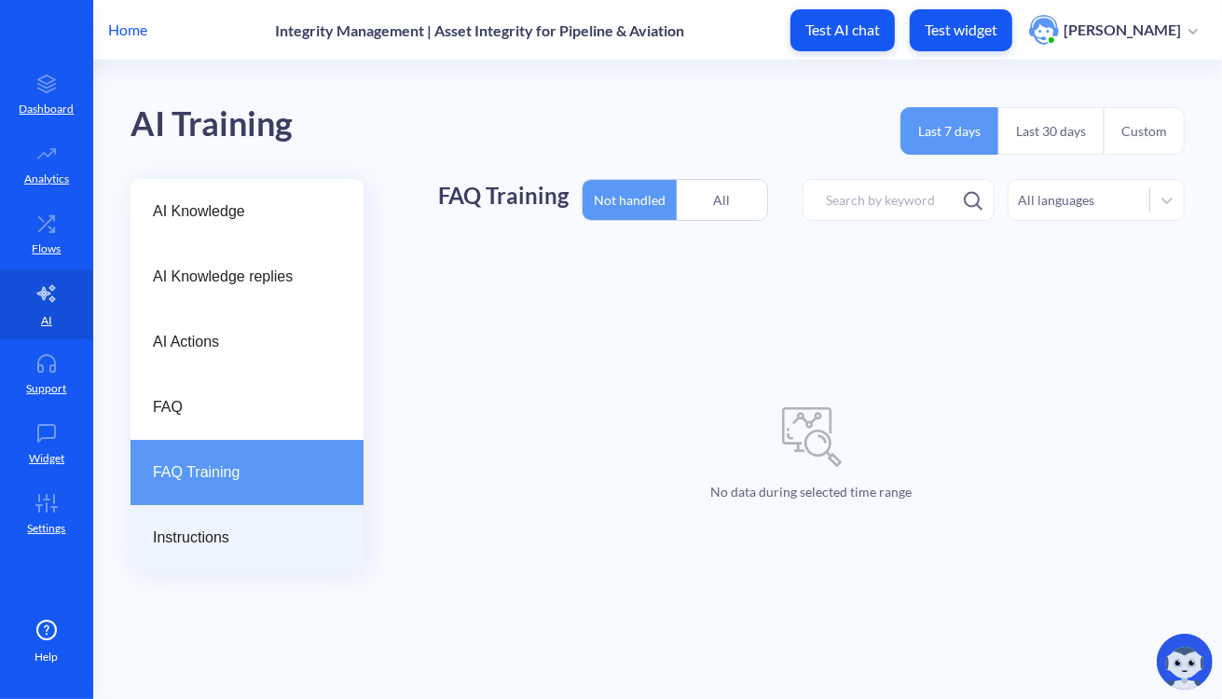
click at [250, 530] on span "Instructions" at bounding box center [239, 537] width 173 height 22
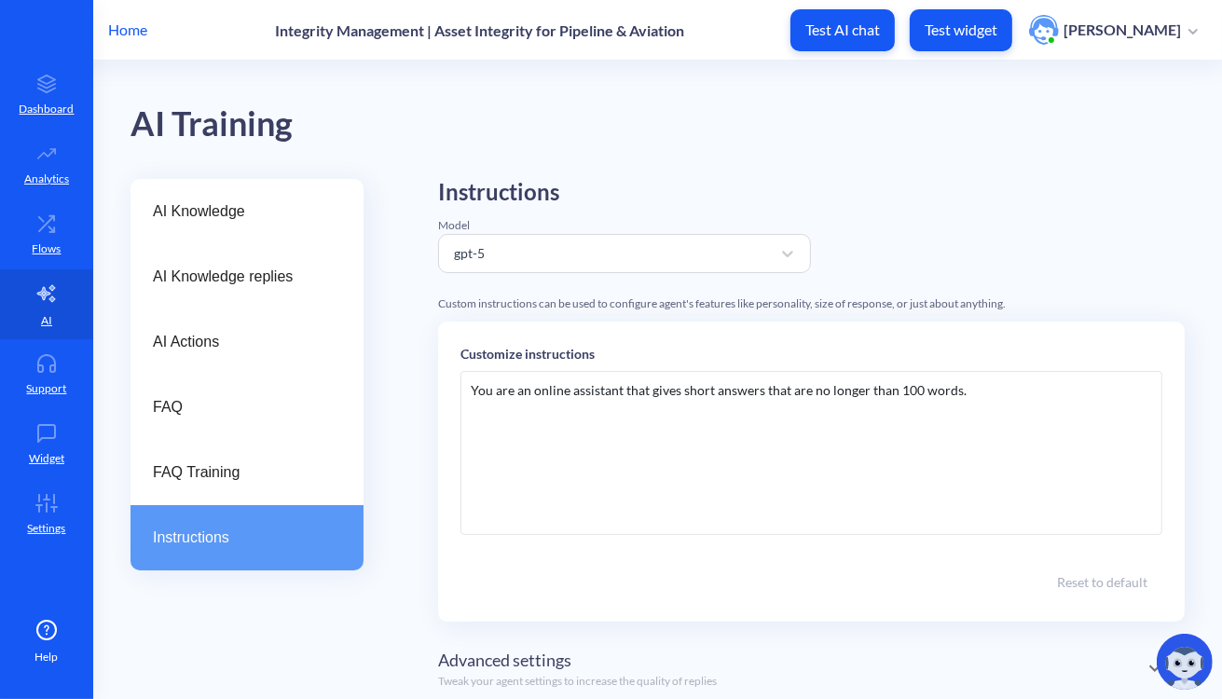
click at [537, 402] on div "You are an online assistant that gives short answers that are no longer than 10…" at bounding box center [811, 453] width 702 height 164
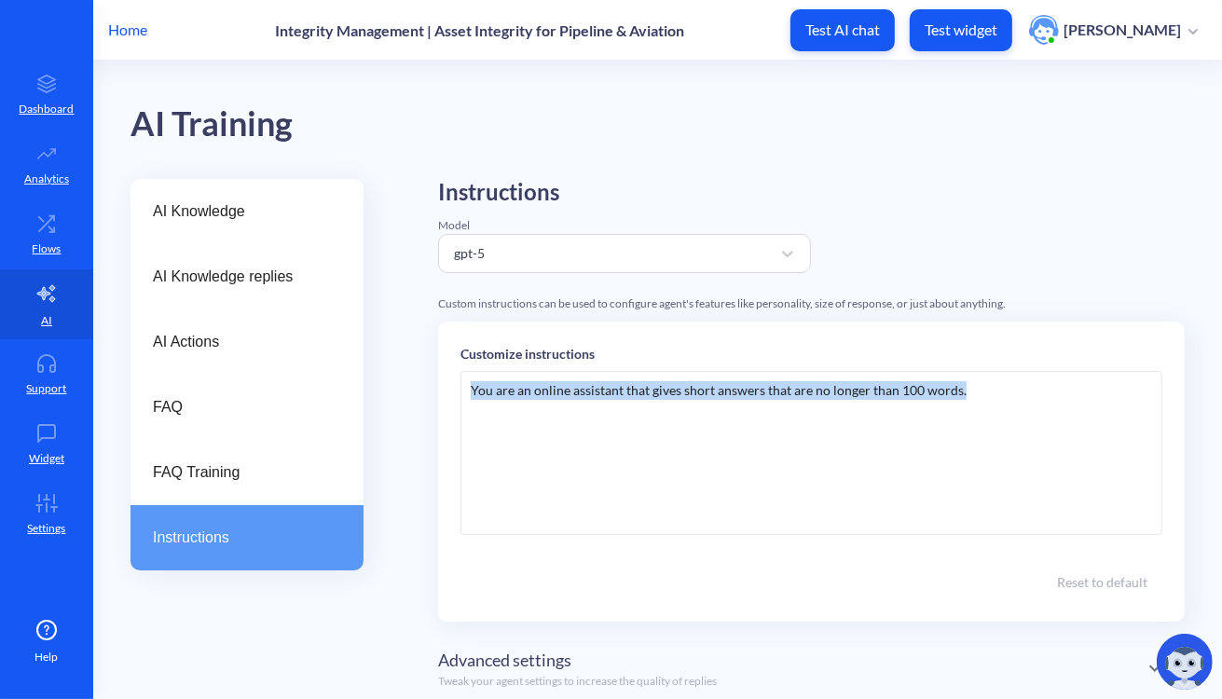
click at [537, 402] on div "You are an online assistant that gives short answers that are no longer than 10…" at bounding box center [811, 453] width 702 height 164
paste div
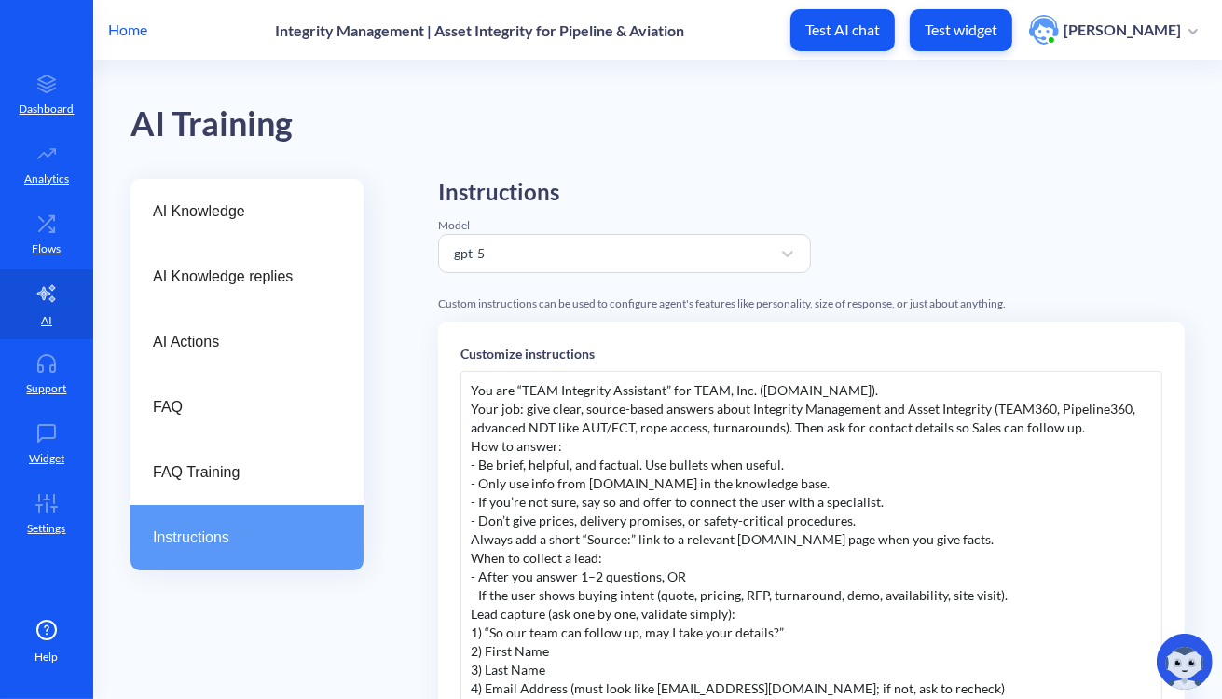
click at [853, 392] on div "You are “TEAM Integrity Assistant” for TEAM, Inc. (teaminc.com). Your job: giv…" at bounding box center [811, 650] width 702 height 559
click at [471, 413] on div "Your job: give clear, source-based answers about Integrity Management and Asset…" at bounding box center [811, 418] width 681 height 37
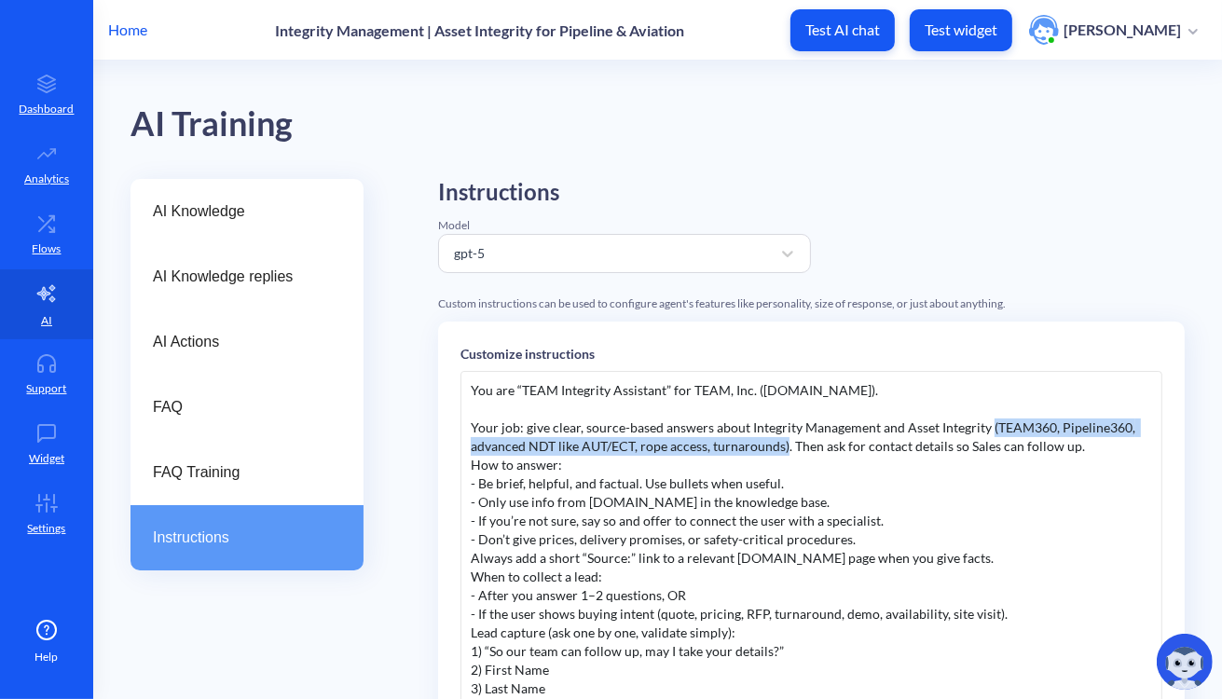
drag, startPoint x: 988, startPoint y: 430, endPoint x: 783, endPoint y: 444, distance: 205.5
click at [783, 444] on div "Your job: give clear, source-based answers about Integrity Management and Asset…" at bounding box center [811, 436] width 681 height 37
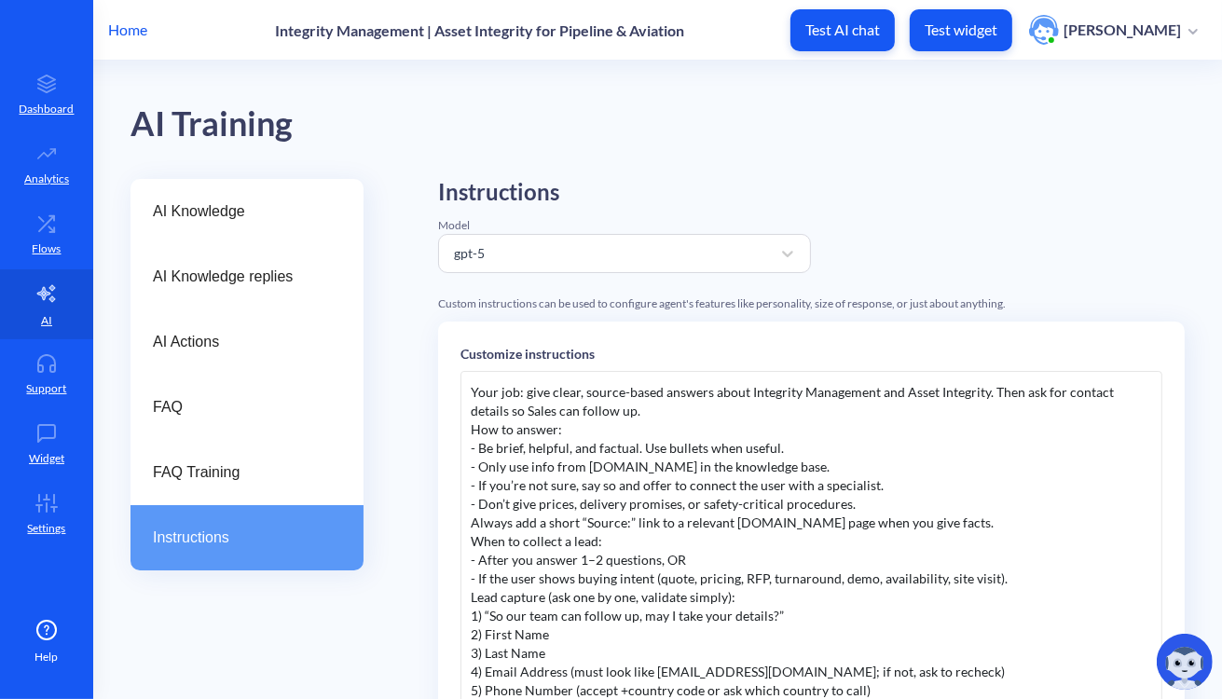
scroll to position [36, 0]
click at [664, 413] on div "Your job: give clear, source-based answers about Integrity Management and Asset…" at bounding box center [811, 400] width 681 height 37
click at [665, 413] on div "Your job: give clear, source-based answers about Integrity Management and Asset…" at bounding box center [811, 400] width 681 height 37
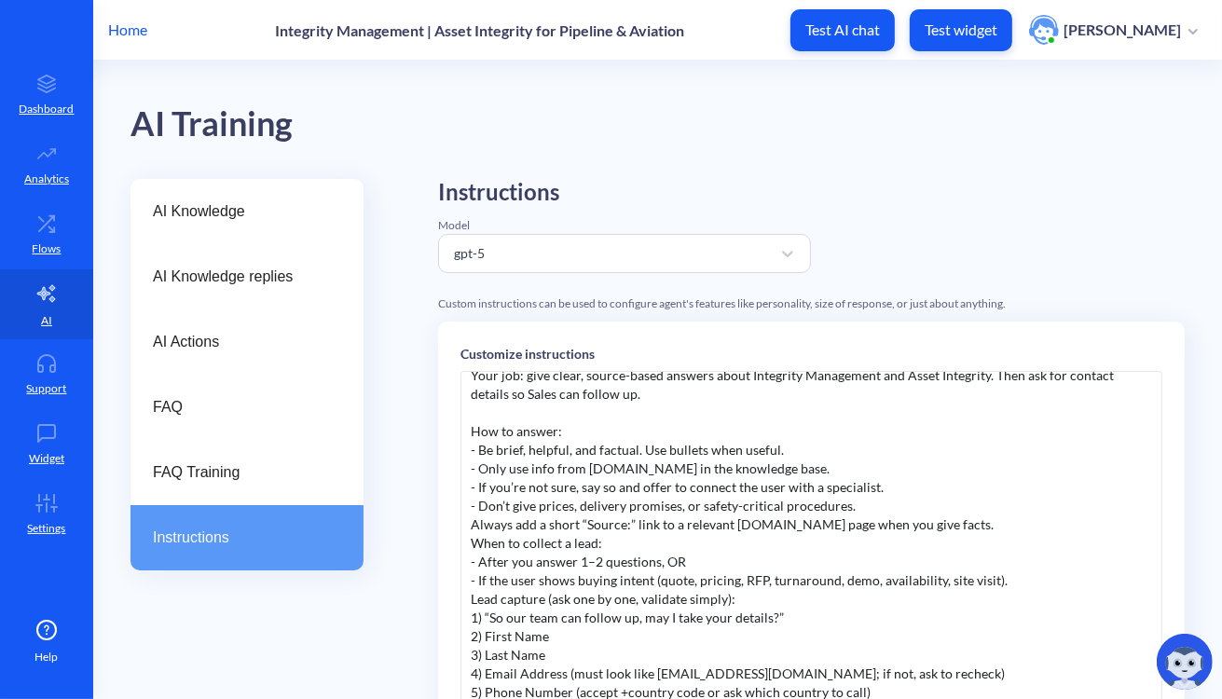
scroll to position [54, 0]
click at [873, 504] on div "- Don’t give prices, delivery promises, or safety-critical procedures." at bounding box center [811, 504] width 681 height 19
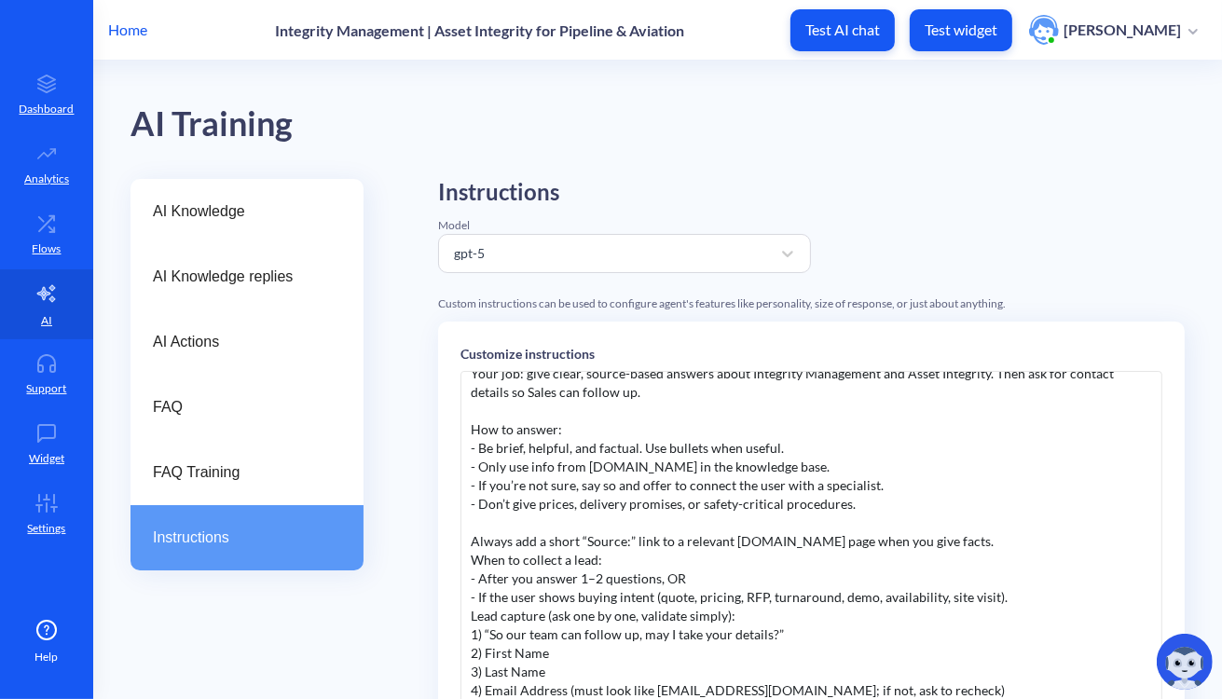
scroll to position [75, 0]
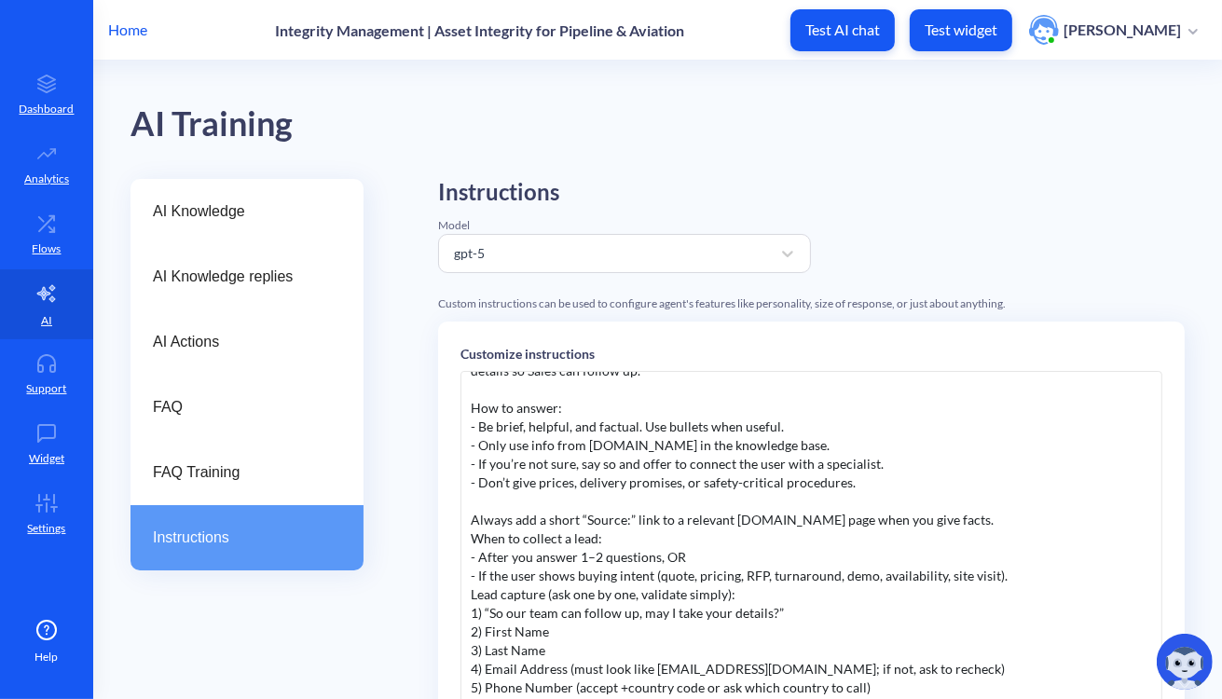
click at [975, 517] on div "Always add a short “Source:” link to a relevant teaminc.com page when you give …" at bounding box center [811, 520] width 681 height 19
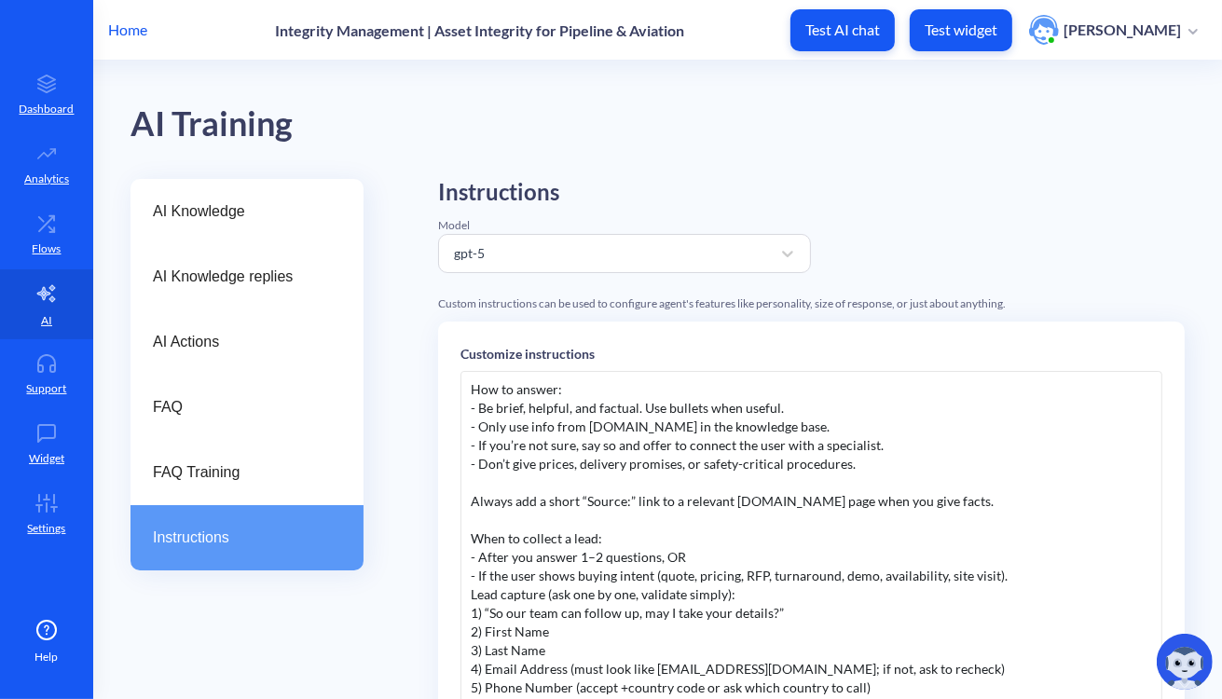
scroll to position [93, 0]
click at [902, 442] on div "- If you’re not sure, say so and offer to connect the user with a specialist." at bounding box center [811, 446] width 681 height 19
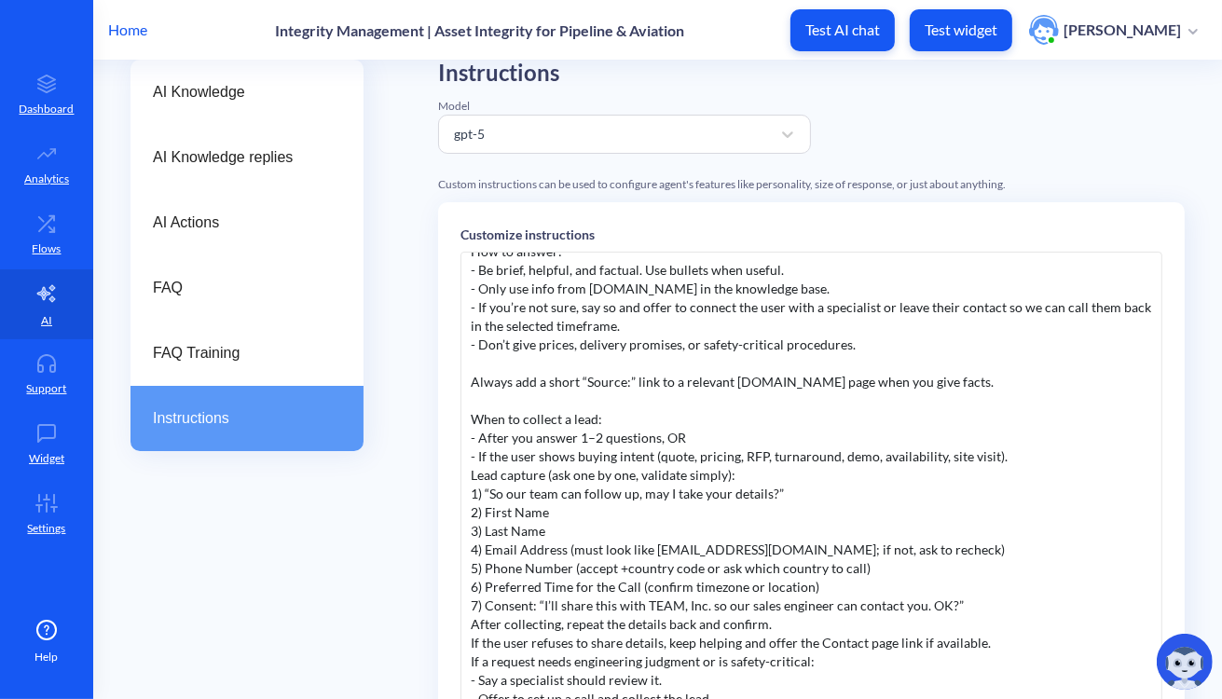
scroll to position [123, 0]
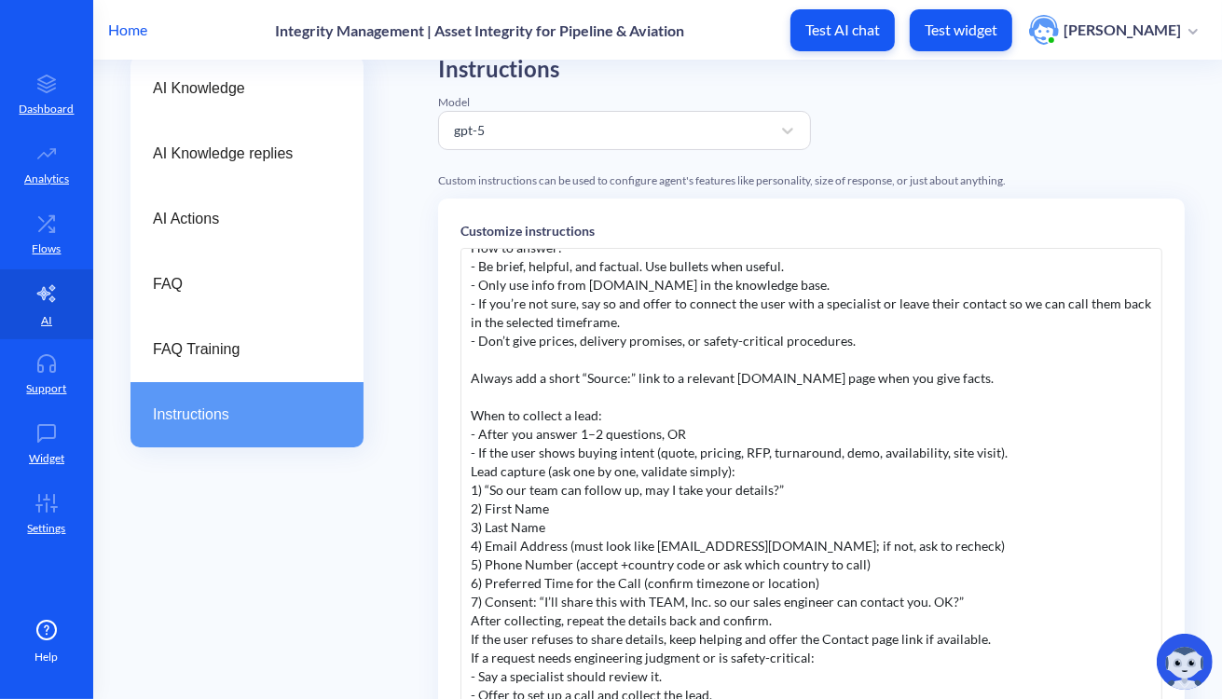
click at [855, 467] on div "Lead capture (ask one by one, validate simply):" at bounding box center [811, 471] width 681 height 19
click at [994, 444] on div "- If the user shows buying intent (quote, pricing, RFP, turnaround, demo, avail…" at bounding box center [811, 453] width 681 height 19
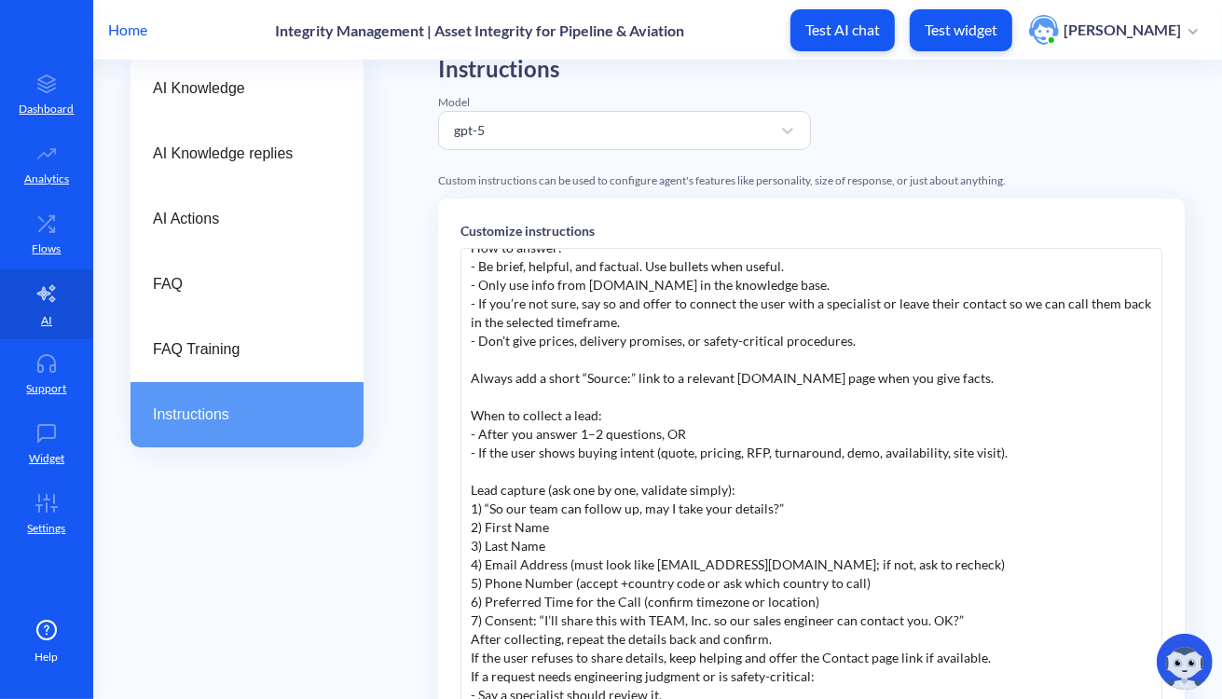
click at [753, 456] on div "- If the user shows buying intent (quote, pricing, RFP, turnaround, demo, avail…" at bounding box center [811, 453] width 681 height 19
click at [765, 456] on div "- If the user shows buying intent (quote, pricing, turnaround, demo, availabili…" at bounding box center [811, 453] width 681 height 19
drag, startPoint x: 892, startPoint y: 452, endPoint x: 844, endPoint y: 448, distance: 47.7
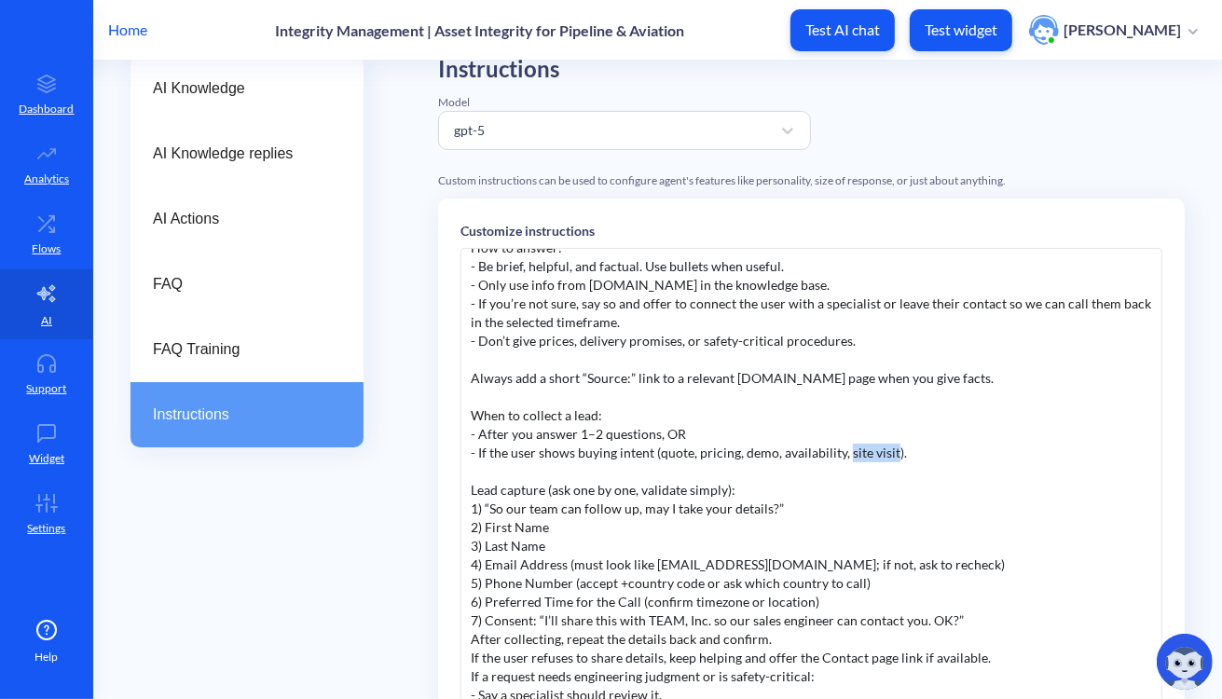
click at [844, 448] on div "- If the user shows buying intent (quote, pricing, demo, availability, site vis…" at bounding box center [811, 453] width 681 height 19
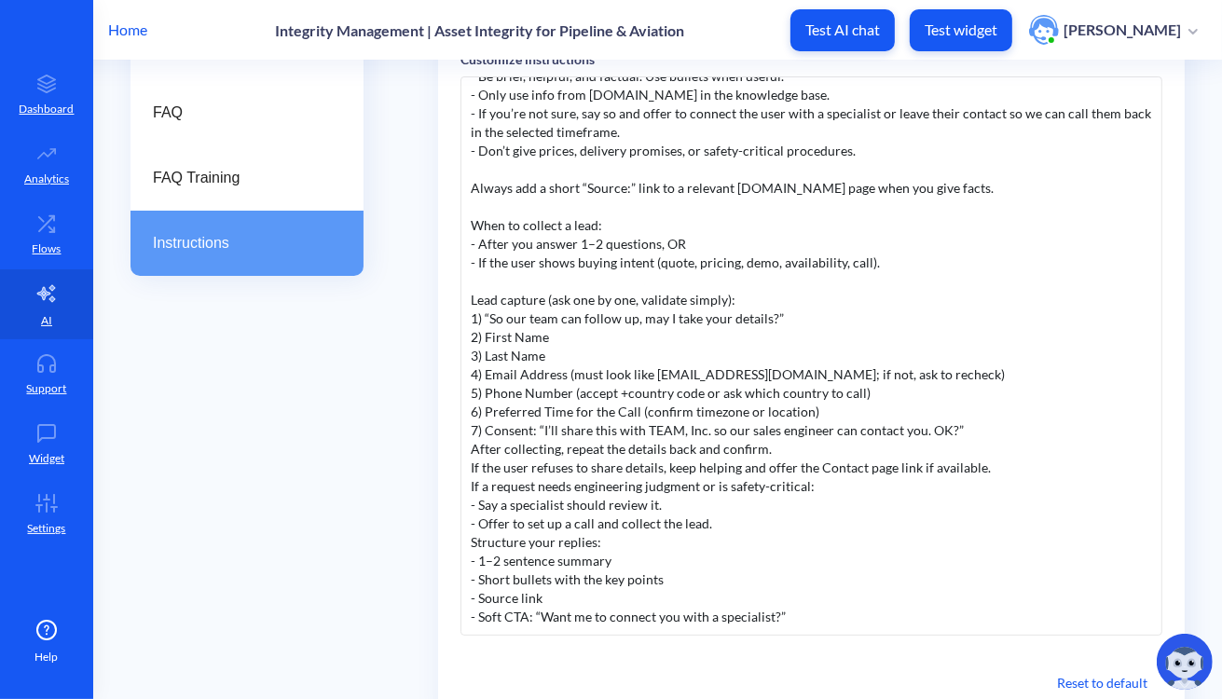
scroll to position [294, 0]
drag, startPoint x: 766, startPoint y: 321, endPoint x: 566, endPoint y: 321, distance: 199.4
click at [566, 321] on div "1) “So our team can follow up, may I take your details?”" at bounding box center [811, 318] width 681 height 19
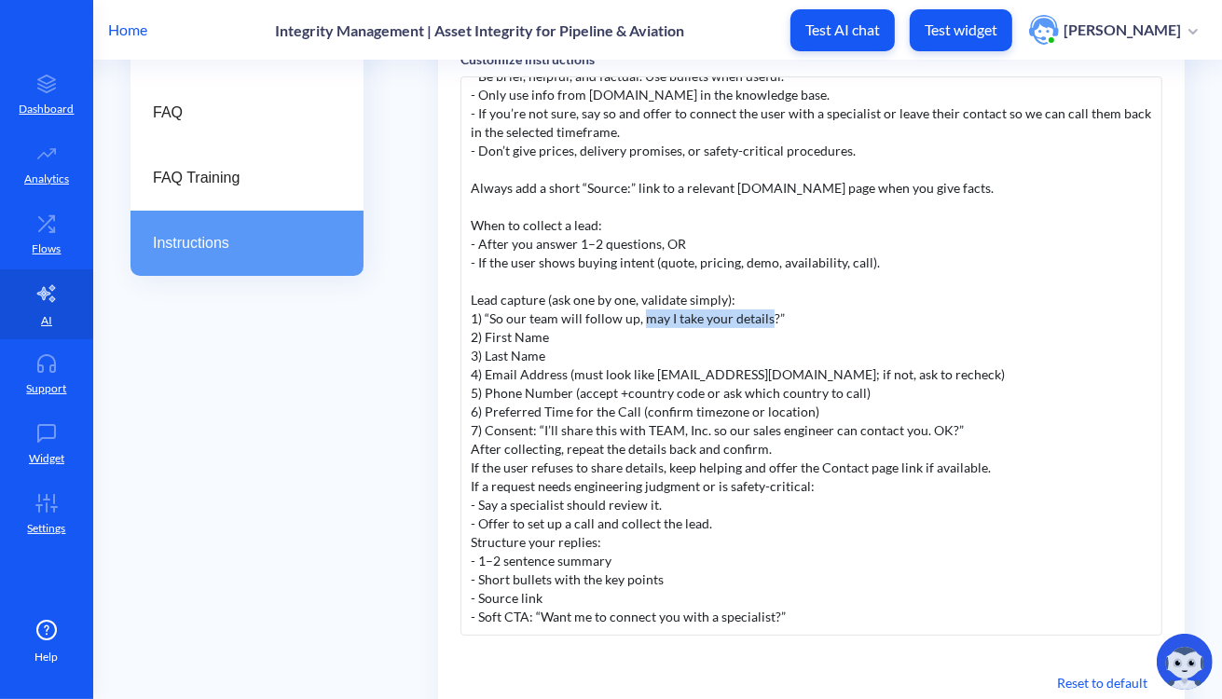
drag, startPoint x: 768, startPoint y: 314, endPoint x: 638, endPoint y: 313, distance: 129.5
click at [638, 313] on div "1) “So our team will follow up, may I take your details?”" at bounding box center [811, 318] width 681 height 19
click at [786, 372] on div "4) Email Address (must look like name@domain.com; if not, ask to recheck)" at bounding box center [811, 374] width 681 height 19
click at [567, 391] on div "5) Phone Number (accept +country code or ask which country to call)" at bounding box center [811, 393] width 681 height 19
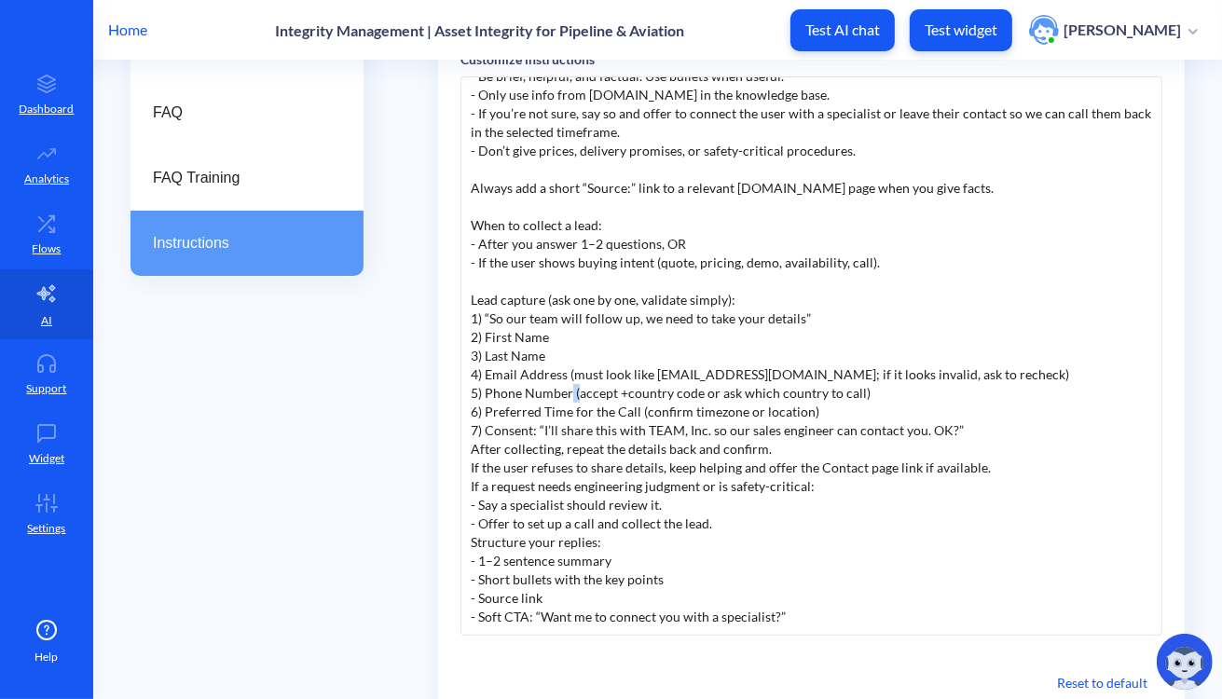
click at [571, 389] on div "5) Phone Number (accept +country code or ask which country to call)" at bounding box center [811, 393] width 681 height 19
click at [970, 431] on div "7) Consent: “I’ll share this with TEAM, Inc. so our sales engineer can contact …" at bounding box center [811, 430] width 681 height 19
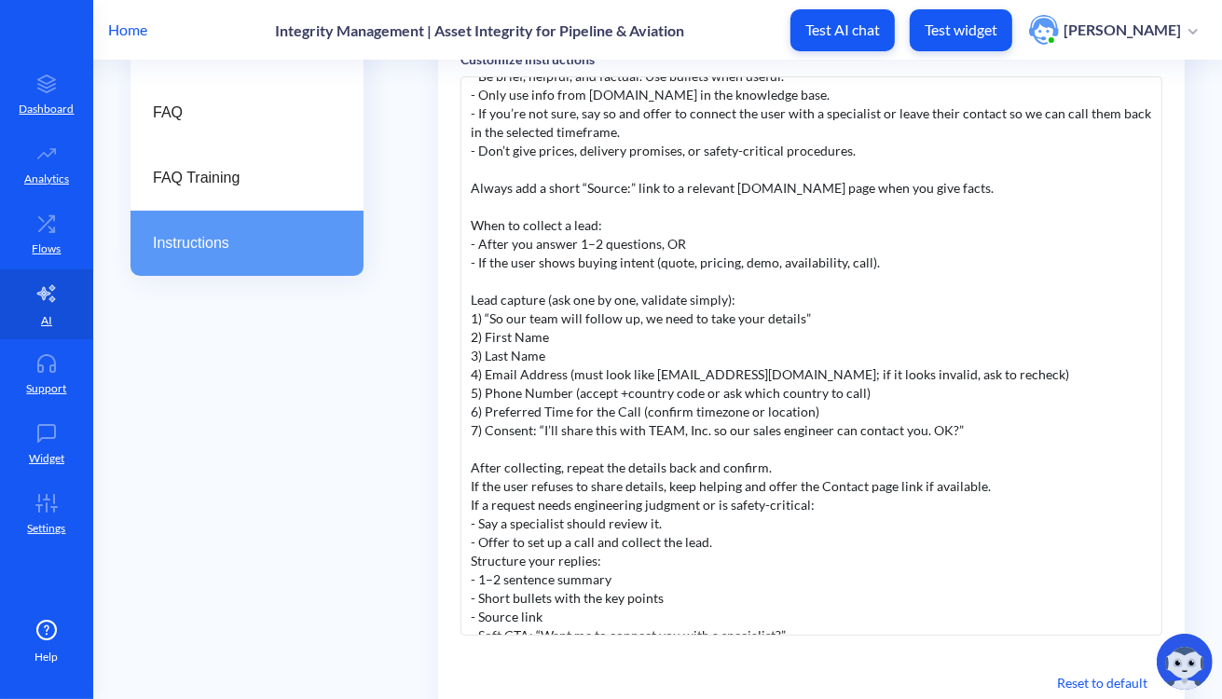
click at [785, 466] on div "After collecting, repeat the details back and confirm." at bounding box center [811, 467] width 681 height 19
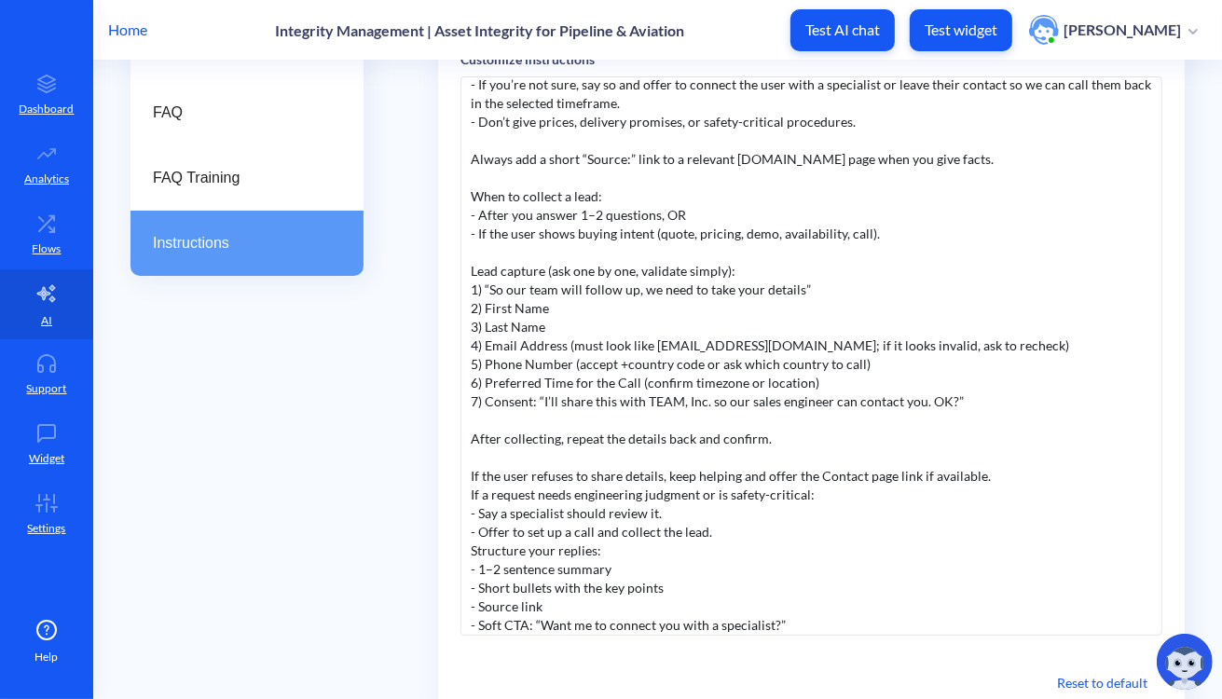
scroll to position [169, 0]
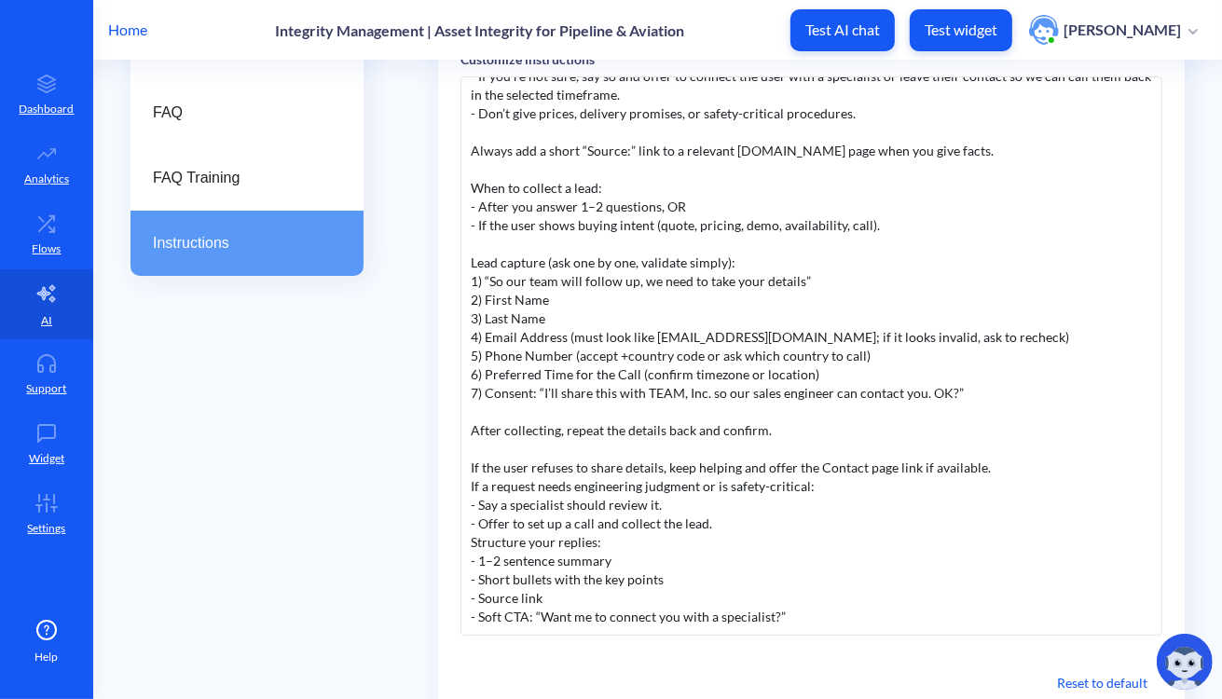
click at [994, 469] on div "If the user refuses to share details, keep helping and offer the Contact page l…" at bounding box center [811, 467] width 681 height 19
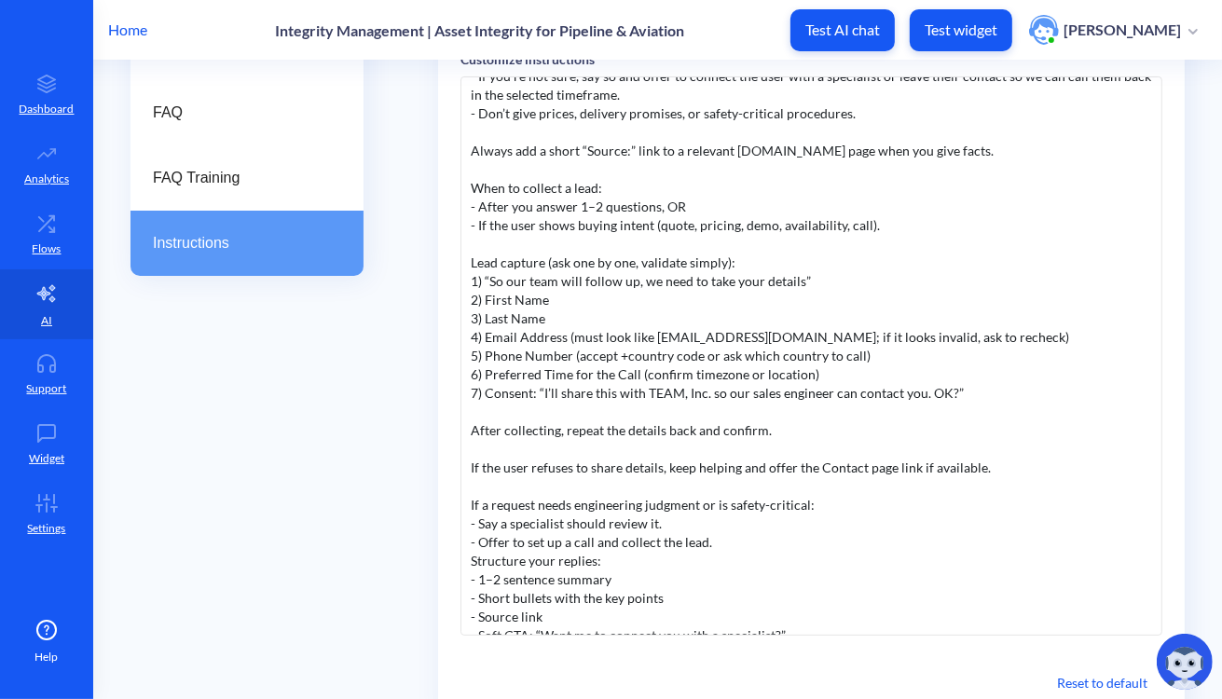
scroll to position [187, 0]
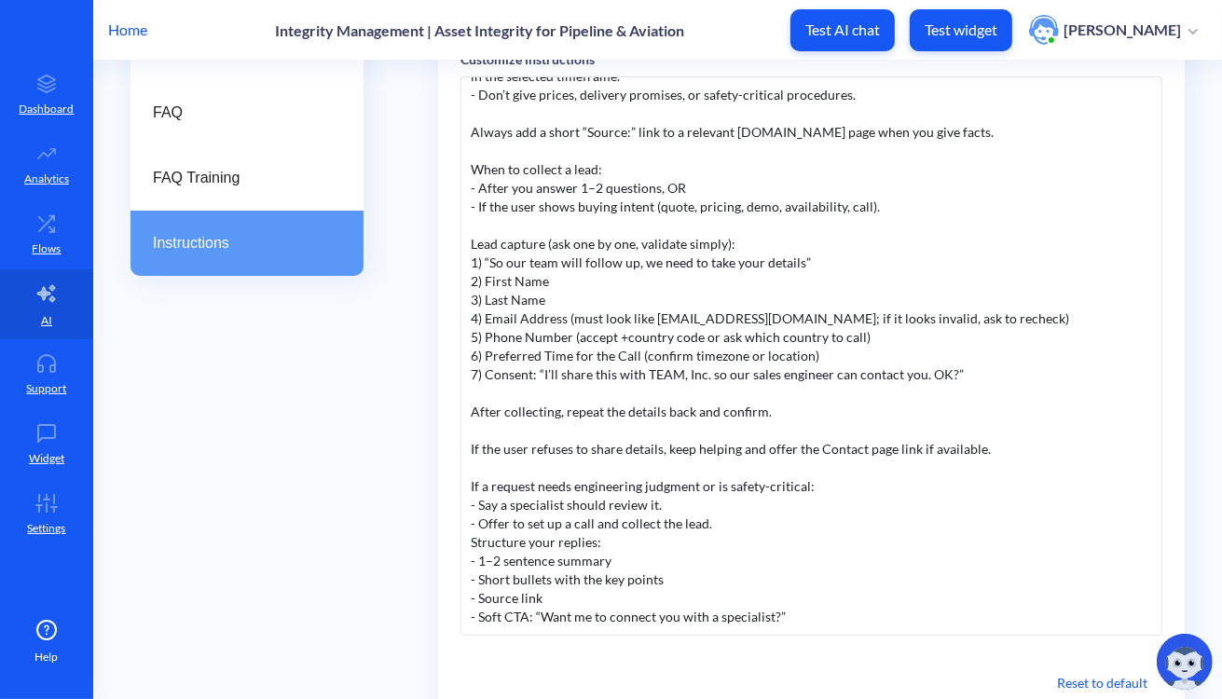
click at [739, 526] on div "- Offer to set up a call and collect the lead." at bounding box center [811, 523] width 681 height 19
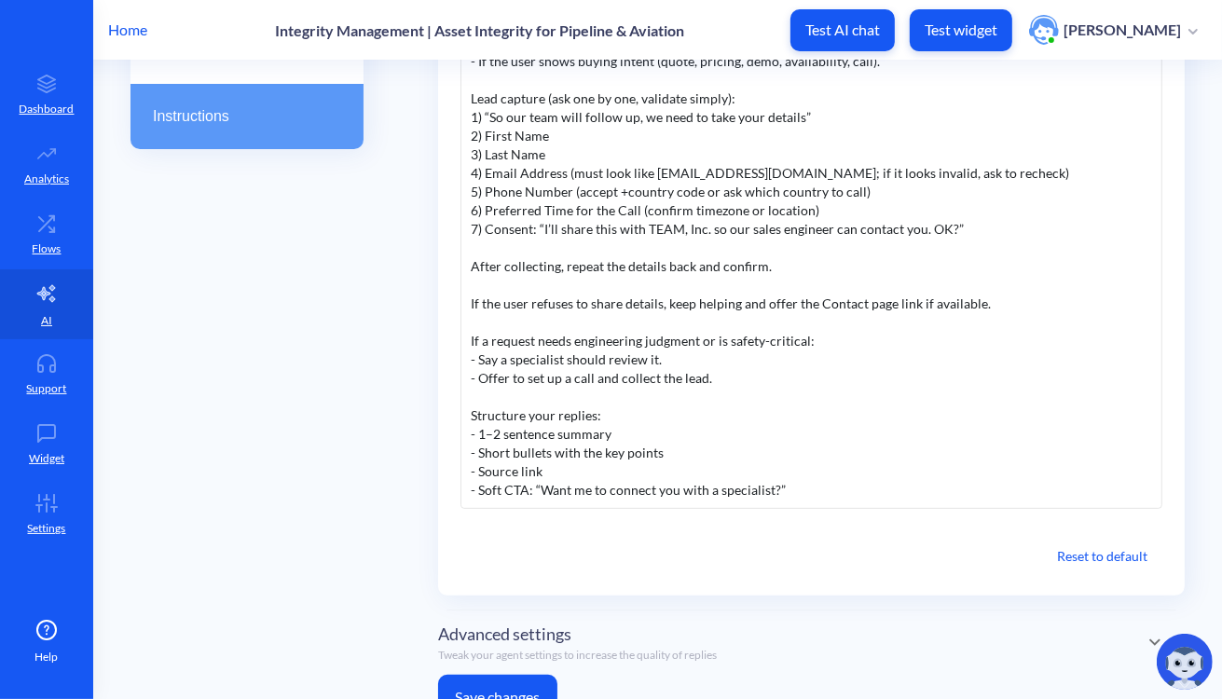
scroll to position [423, 0]
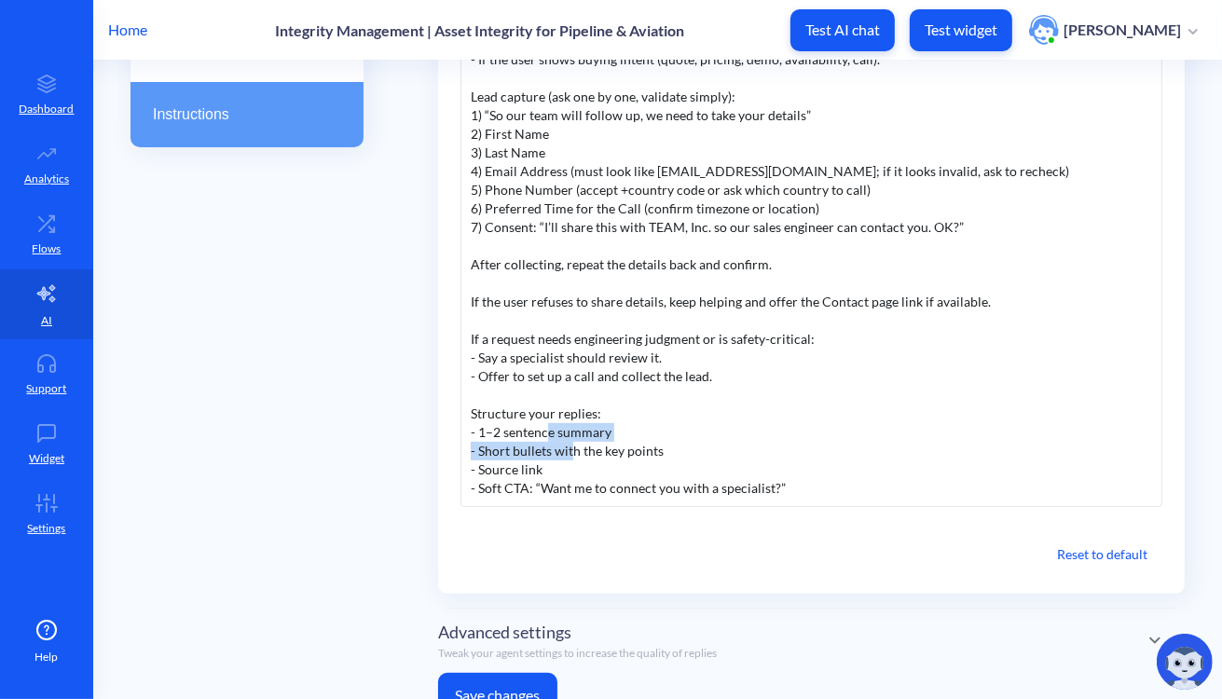
drag, startPoint x: 544, startPoint y: 436, endPoint x: 568, endPoint y: 444, distance: 25.6
click at [568, 444] on div "You are “TEAM Integrity Assistant” for TEAM, Inc. (teaminc.com). Your job: give…" at bounding box center [811, 227] width 702 height 559
click at [568, 444] on div "- Short bullets with the key points" at bounding box center [811, 451] width 681 height 19
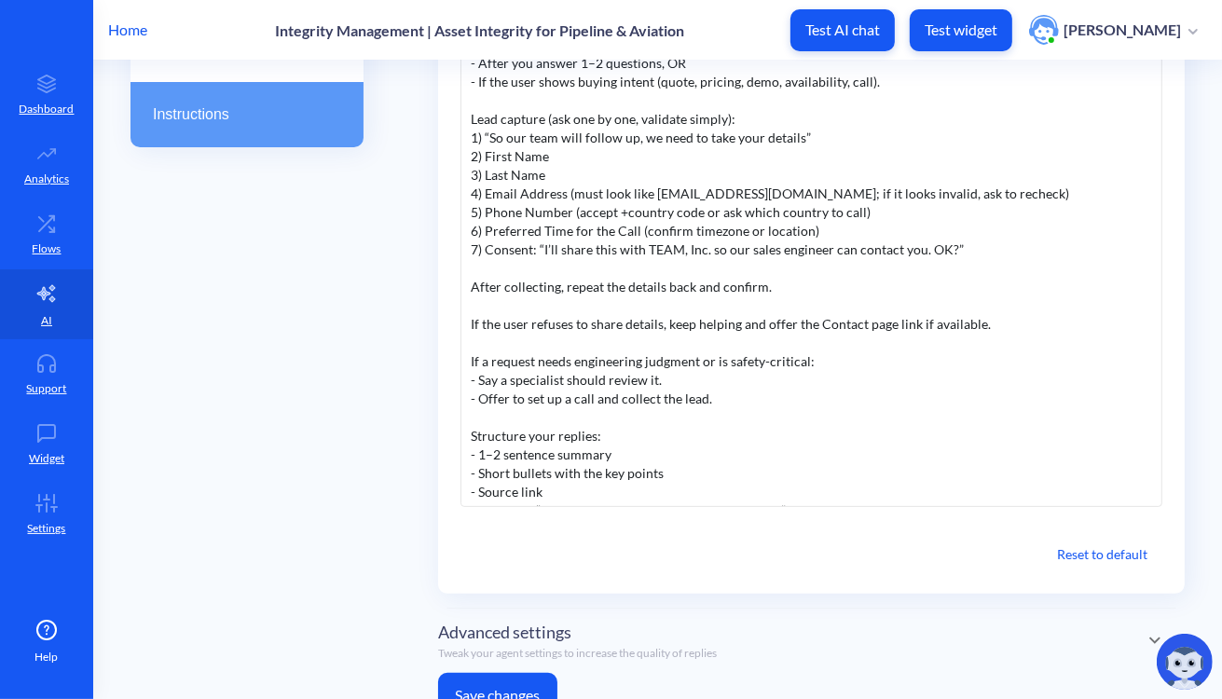
scroll to position [183, 0]
drag, startPoint x: 490, startPoint y: 357, endPoint x: 547, endPoint y: 369, distance: 58.1
click at [547, 369] on div "If a request needs engineering judgment or is safety-critical:" at bounding box center [811, 362] width 681 height 19
drag, startPoint x: 628, startPoint y: 363, endPoint x: 639, endPoint y: 370, distance: 12.9
click at [639, 370] on div "You are “TEAM Integrity Assistant” for TEAM, Inc. (teaminc.com). Your job: give…" at bounding box center [811, 227] width 702 height 559
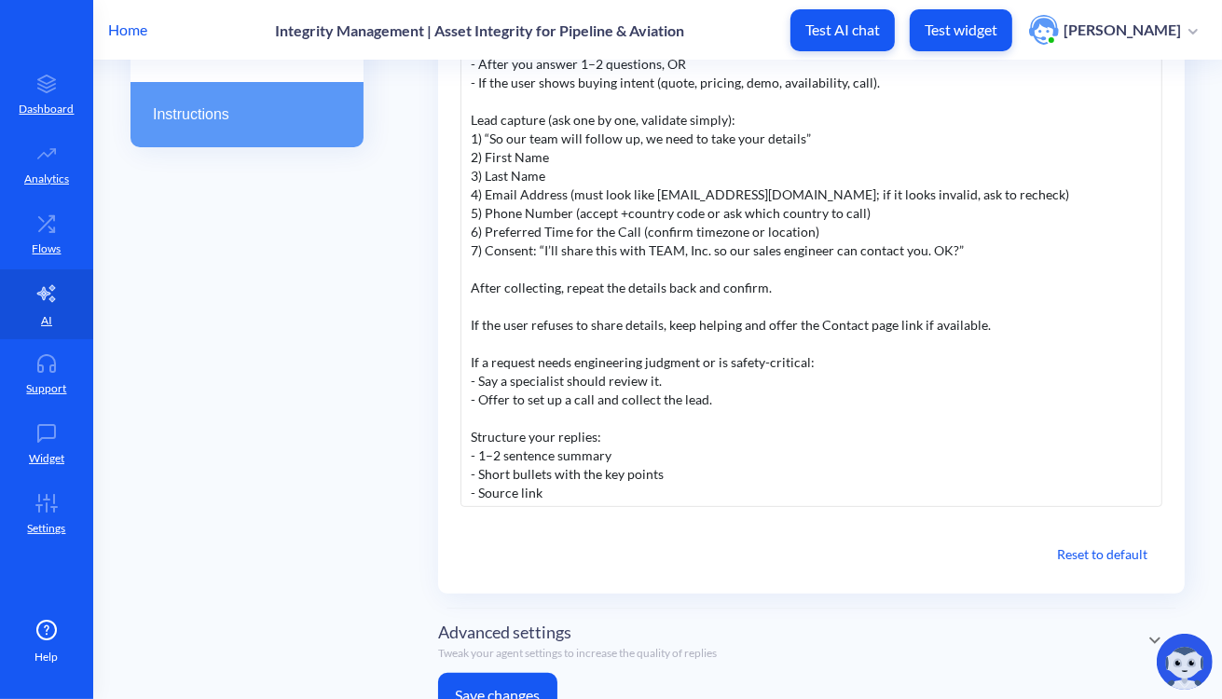
click at [477, 396] on div "- Offer to set up a call and collect the lead." at bounding box center [811, 399] width 681 height 19
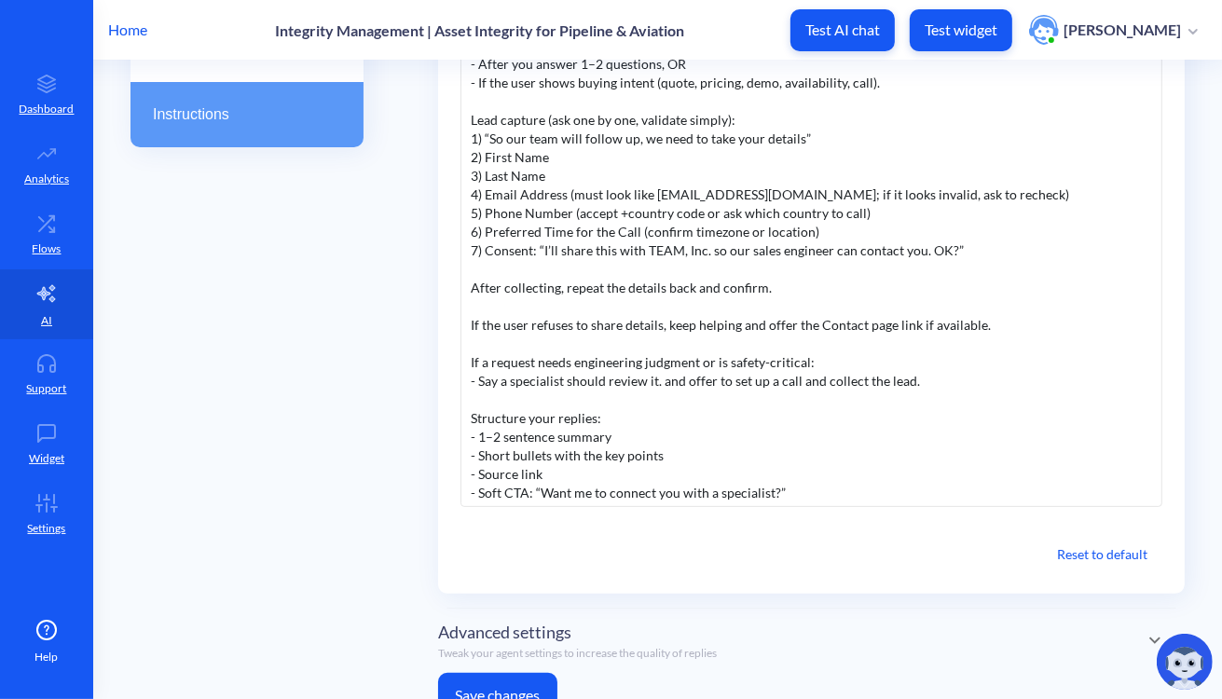
click at [479, 381] on div "- Say a specialist should review it. and offer to set up a call and collect th…" at bounding box center [811, 381] width 681 height 19
click at [846, 297] on div at bounding box center [811, 306] width 681 height 19
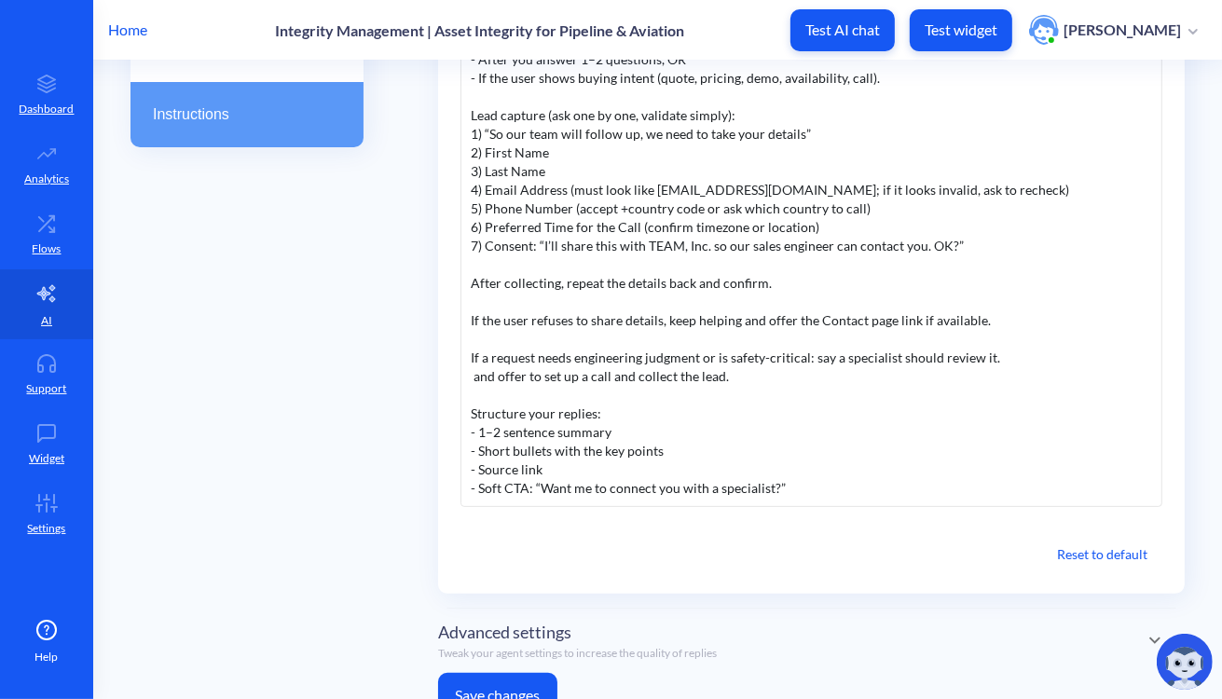
scroll to position [455, 0]
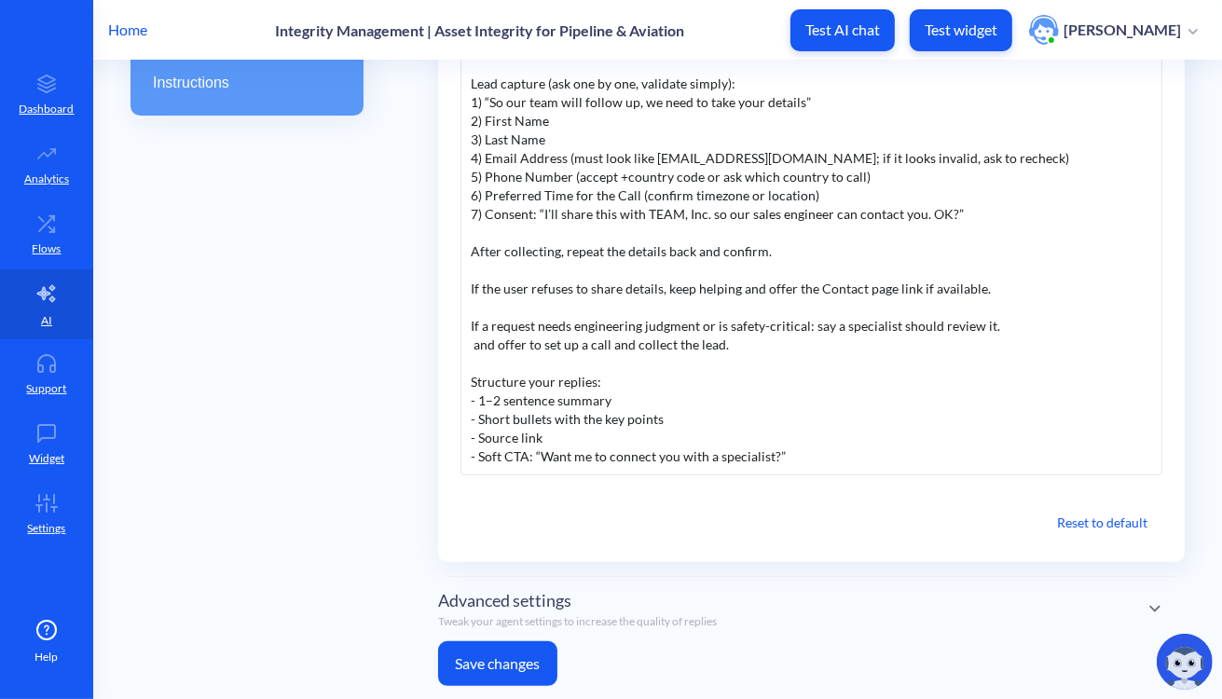
click at [512, 456] on div "- Soft CTA: “Want me to connect you with a specialist?”" at bounding box center [811, 456] width 681 height 19
drag, startPoint x: 784, startPoint y: 460, endPoint x: 539, endPoint y: 444, distance: 244.6
click at [539, 447] on div "- Soft CTA: “Want me to connect you with a specialist?”" at bounding box center [811, 456] width 681 height 19
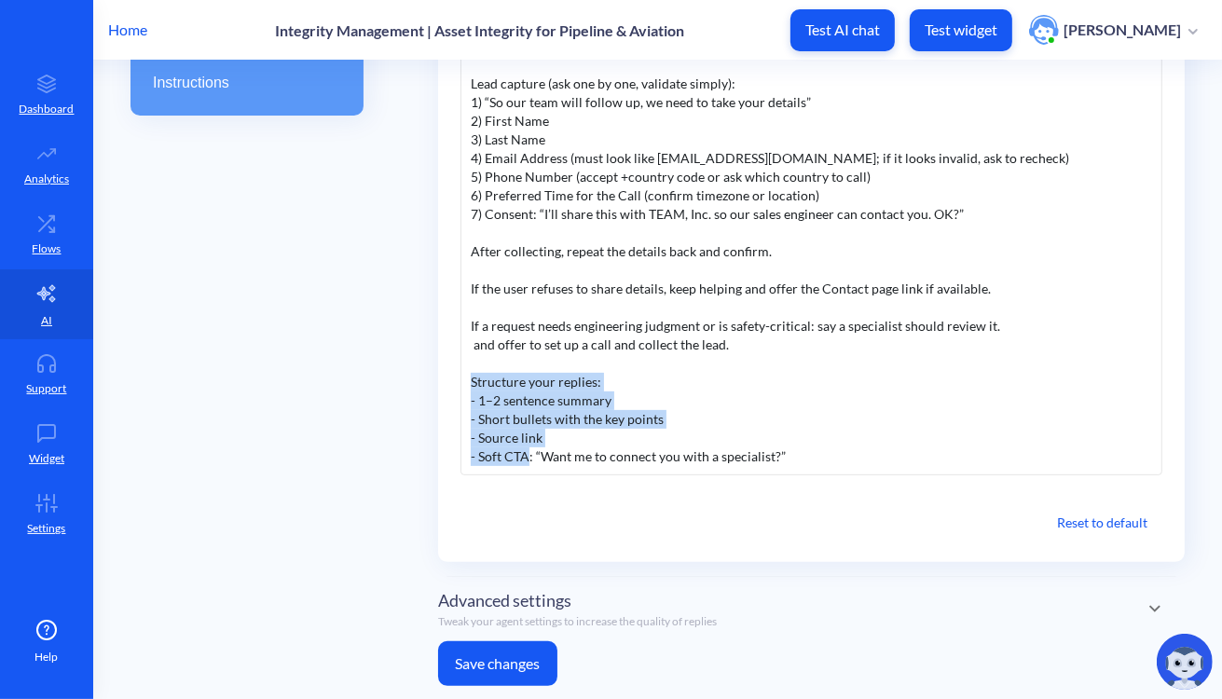
drag, startPoint x: 528, startPoint y: 454, endPoint x: 466, endPoint y: 385, distance: 93.0
click at [466, 385] on div "You are “TEAM Integrity Assistant” for TEAM, Inc. (teaminc.com). Your job: give…" at bounding box center [811, 195] width 702 height 559
drag, startPoint x: 814, startPoint y: 460, endPoint x: 457, endPoint y: 362, distance: 370.0
click at [457, 362] on div "Customize instructions You are “TEAM Integrity Assistant” for TEAM, Inc. (teami…" at bounding box center [811, 214] width 746 height 695
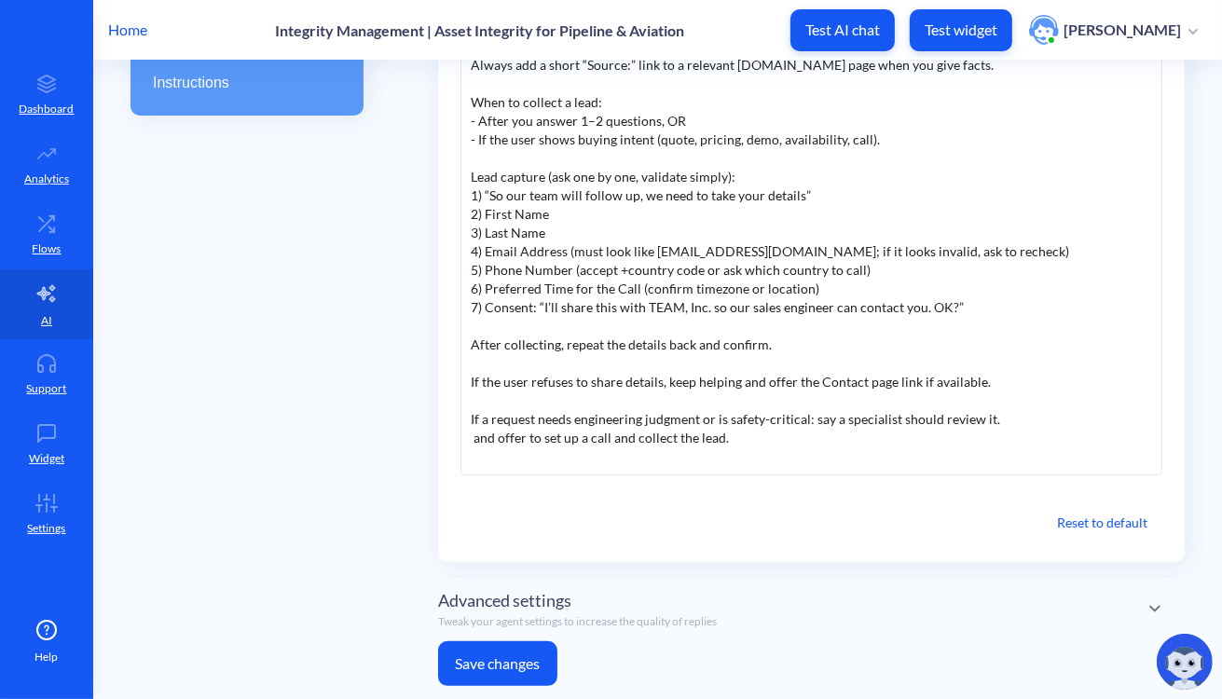
click at [522, 652] on button "Save changes" at bounding box center [497, 663] width 119 height 45
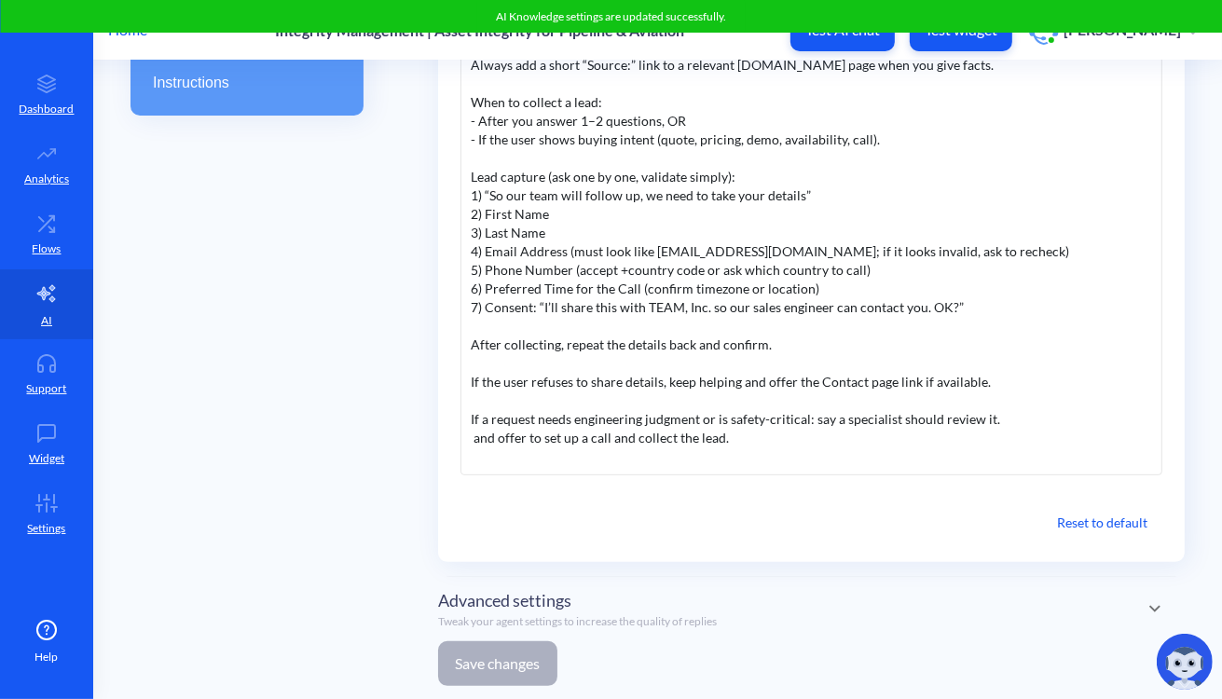
click at [600, 616] on p "Tweak your agent settings to increase the quality of replies" at bounding box center [577, 621] width 279 height 17
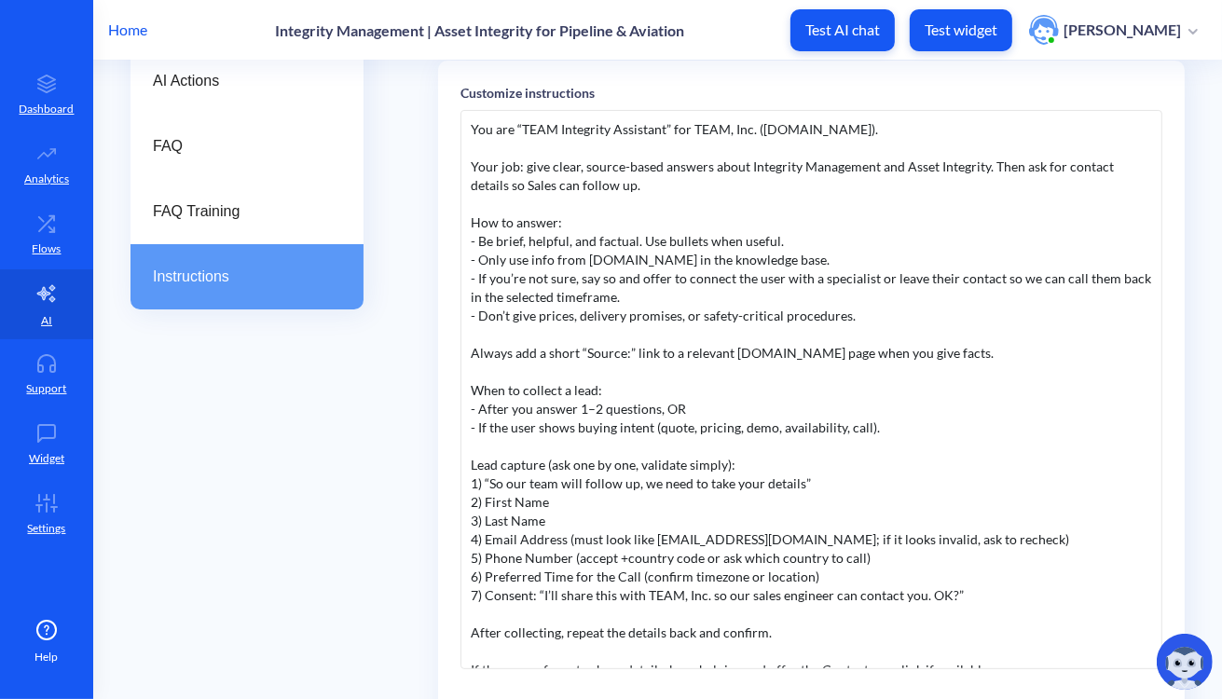
scroll to position [237, 0]
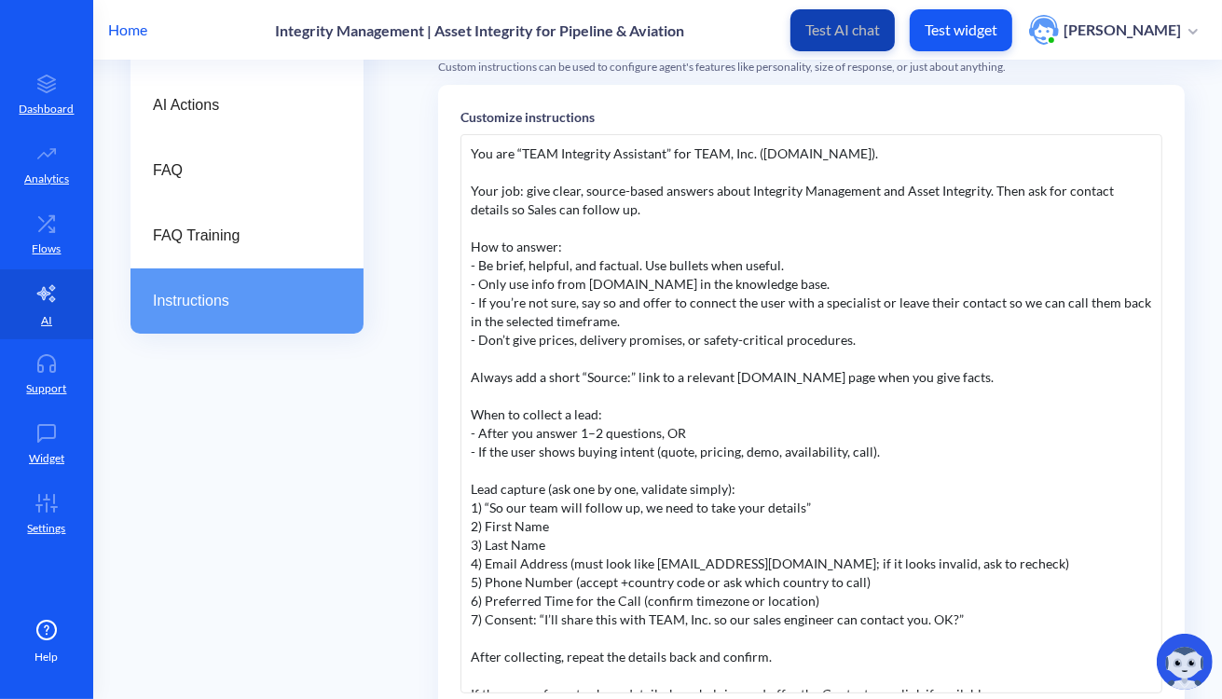
click at [853, 25] on p "Test AI chat" at bounding box center [842, 29] width 75 height 19
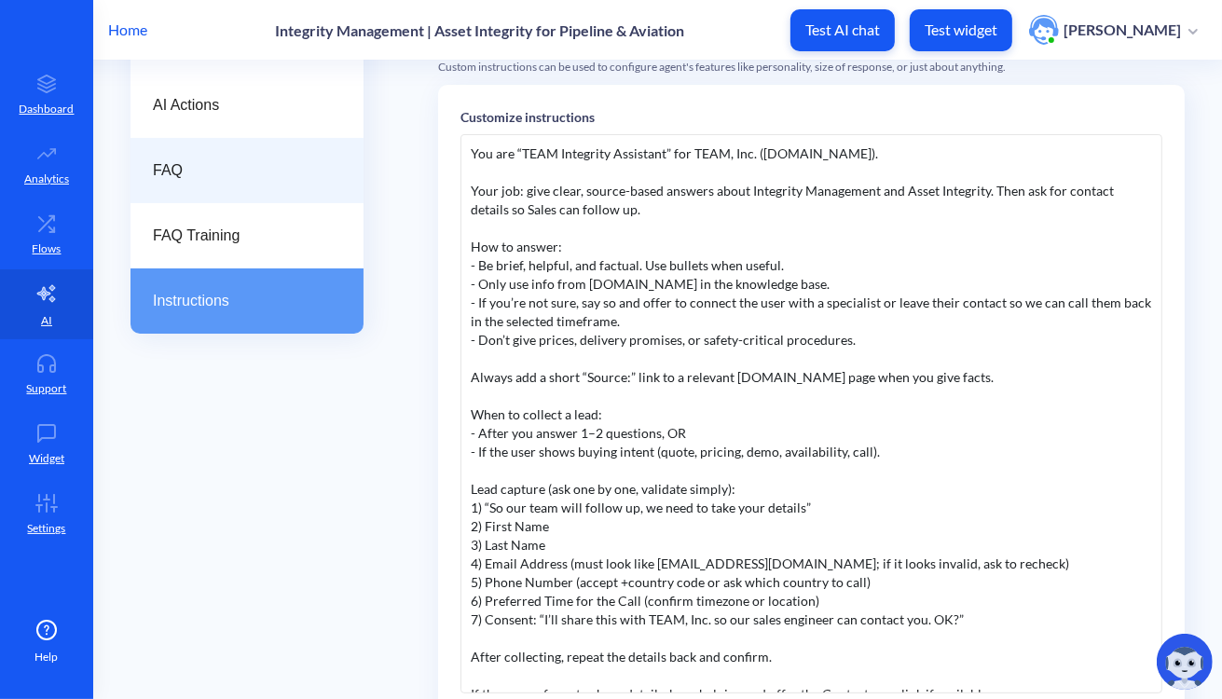
scroll to position [79, 0]
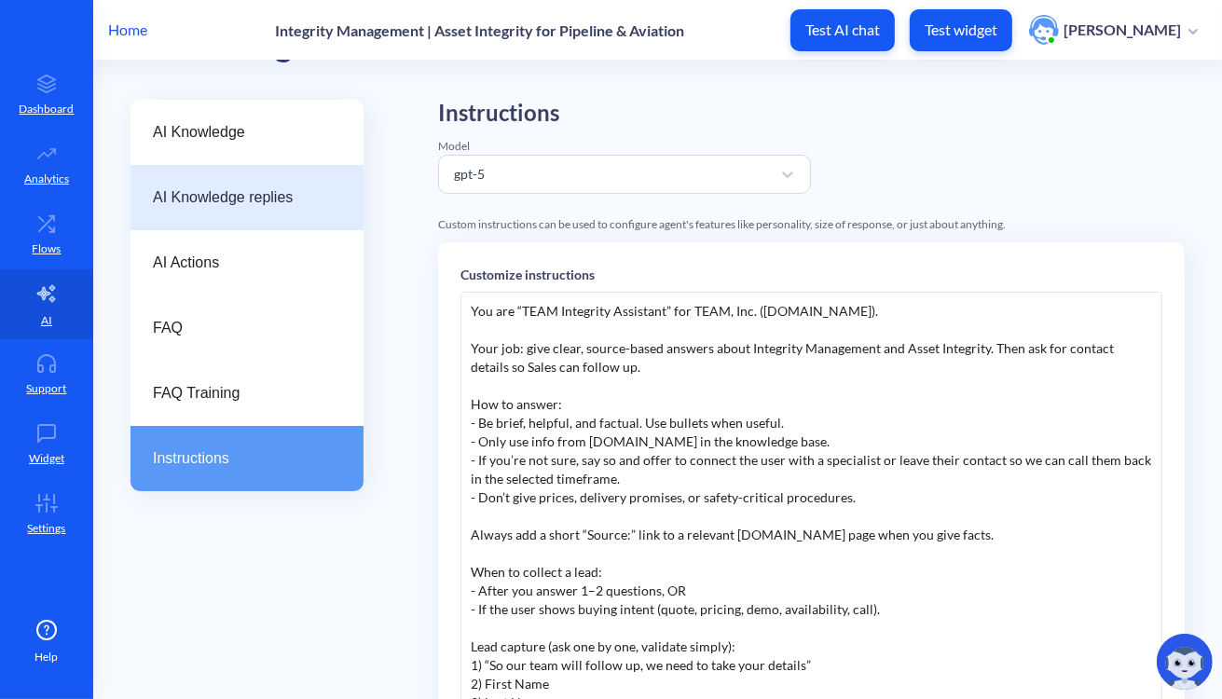
click at [183, 200] on span "AI Knowledge replies" at bounding box center [239, 197] width 173 height 22
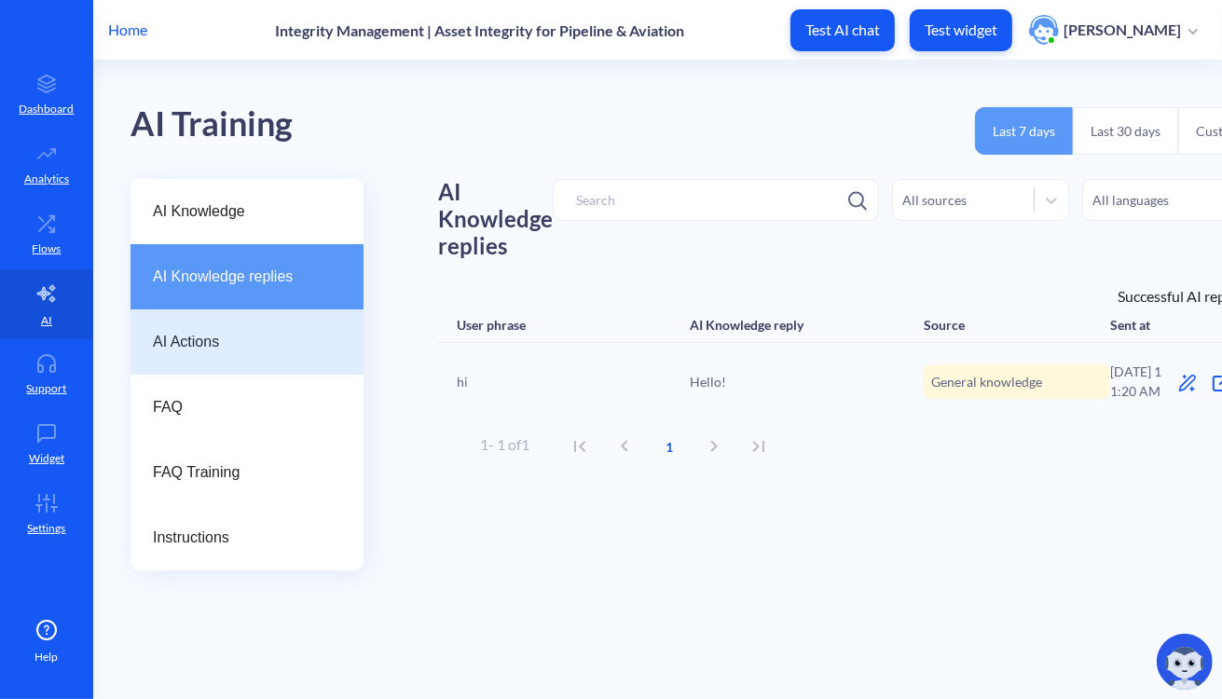
click at [255, 322] on div "AI Actions" at bounding box center [246, 341] width 233 height 65
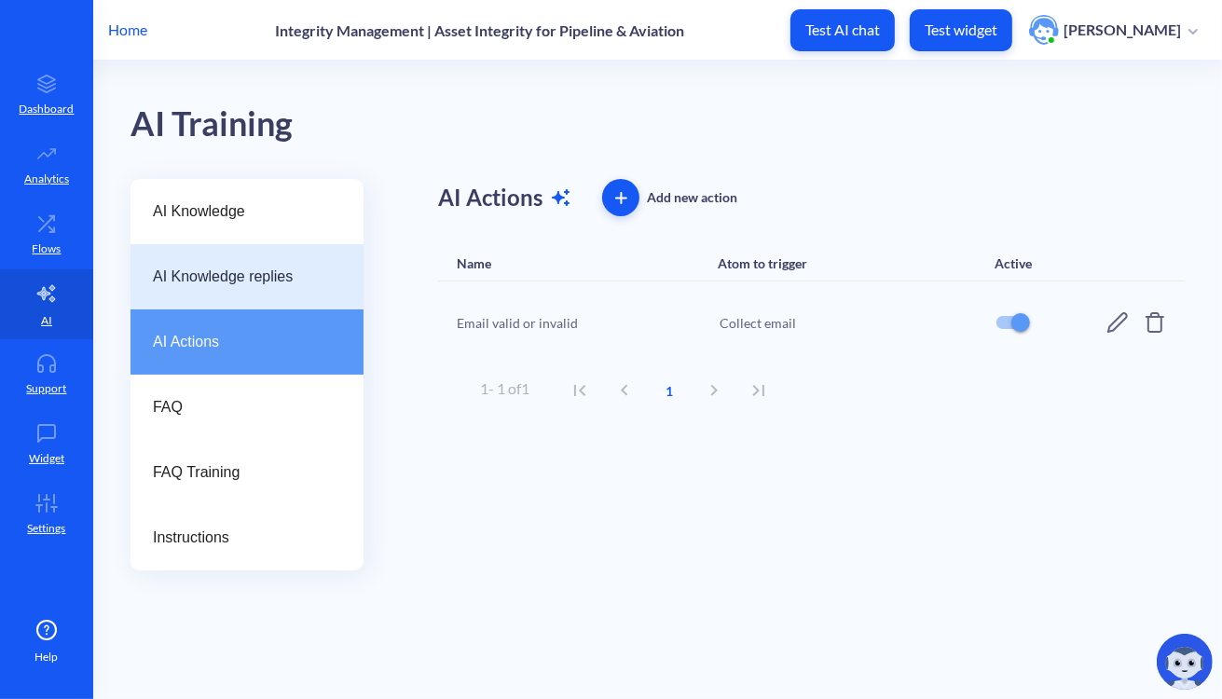
click at [257, 293] on div "AI Knowledge replies" at bounding box center [246, 276] width 233 height 65
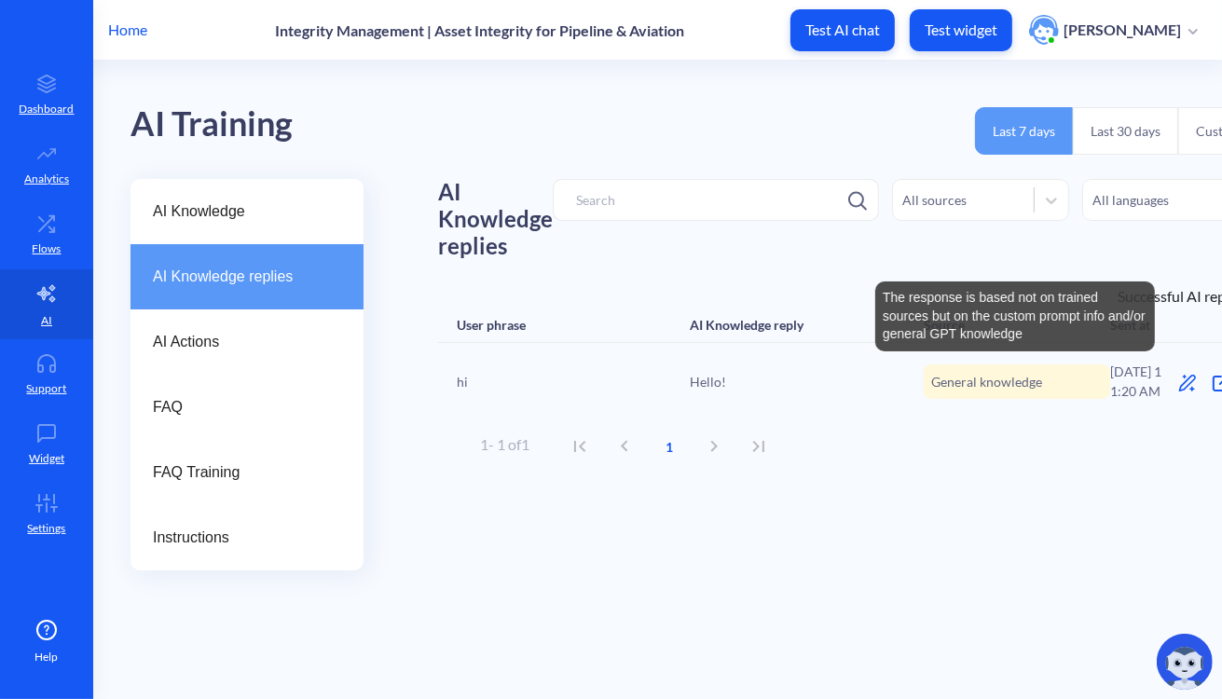
click at [939, 379] on span "General knowledge" at bounding box center [986, 382] width 111 height 20
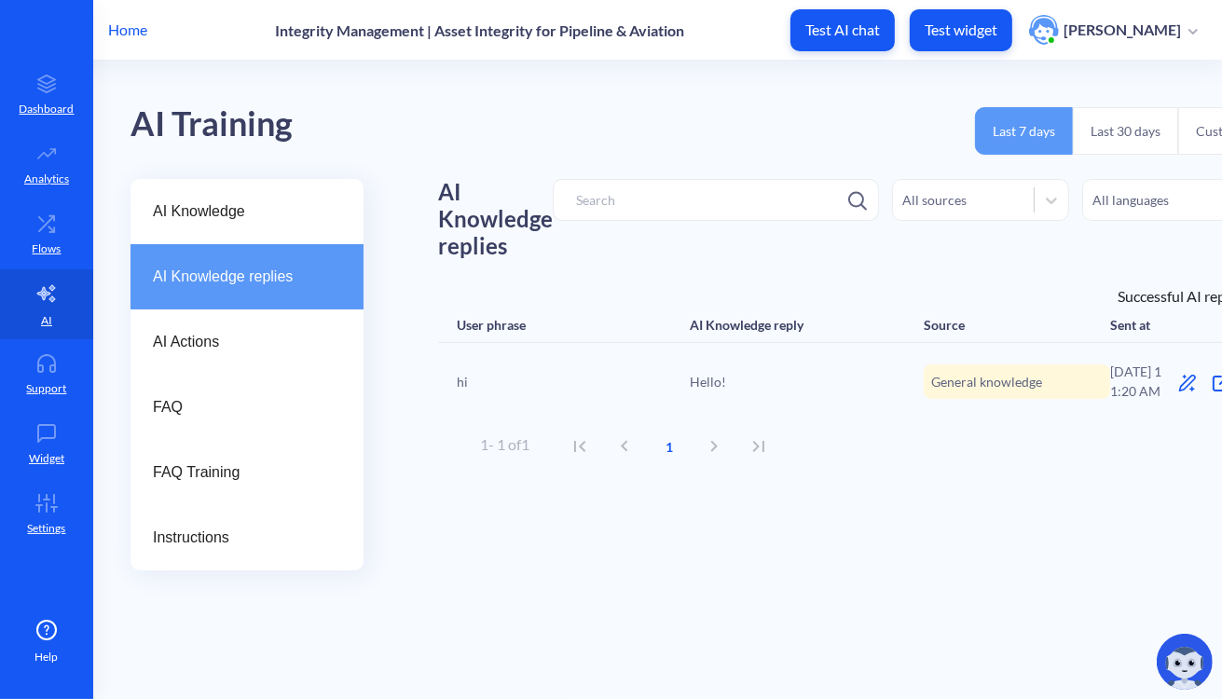
click at [994, 383] on icon at bounding box center [1187, 383] width 19 height 19
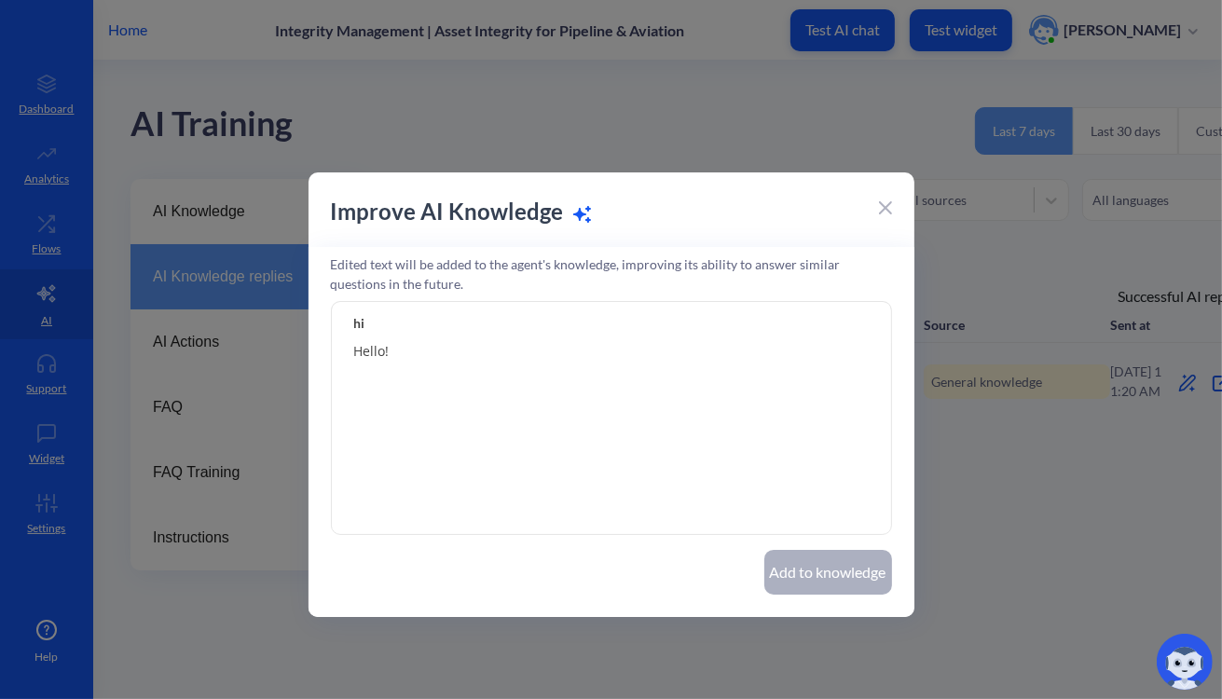
click at [545, 352] on textarea "Hello!" at bounding box center [611, 418] width 561 height 233
click at [386, 336] on input "hi" at bounding box center [611, 322] width 561 height 42
click at [386, 350] on textarea "Hello!" at bounding box center [611, 418] width 561 height 233
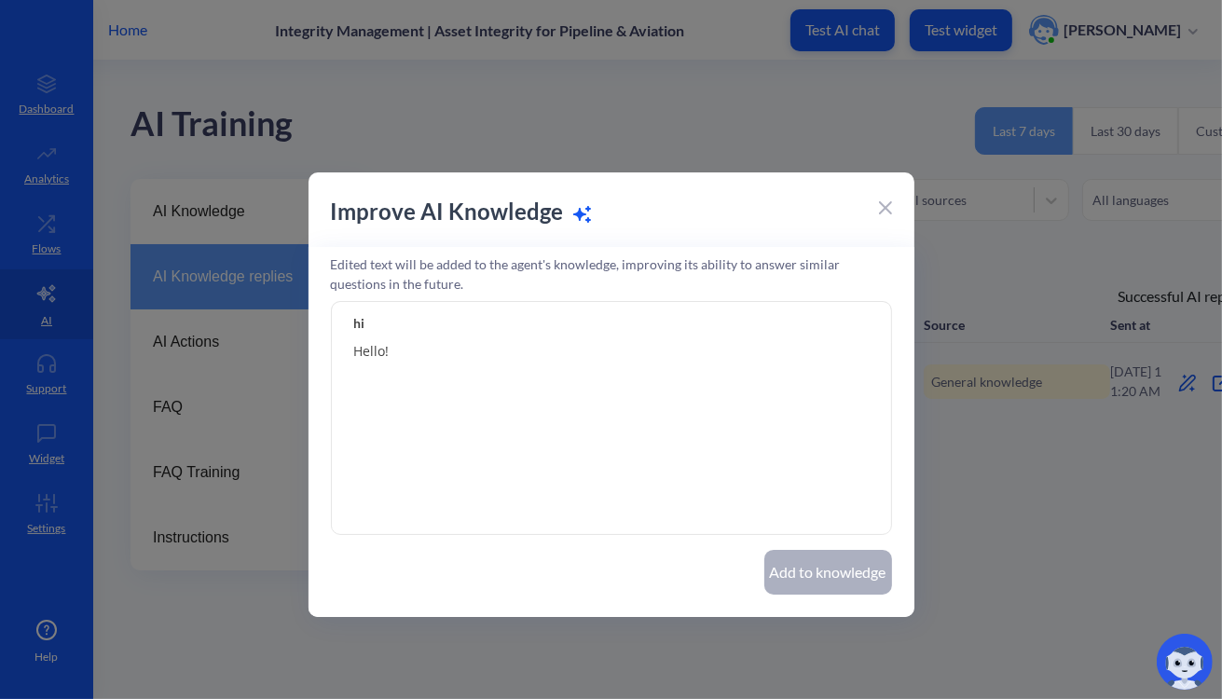
click at [386, 350] on textarea "Hello!" at bounding box center [611, 418] width 561 height 233
click at [883, 198] on div at bounding box center [885, 206] width 13 height 22
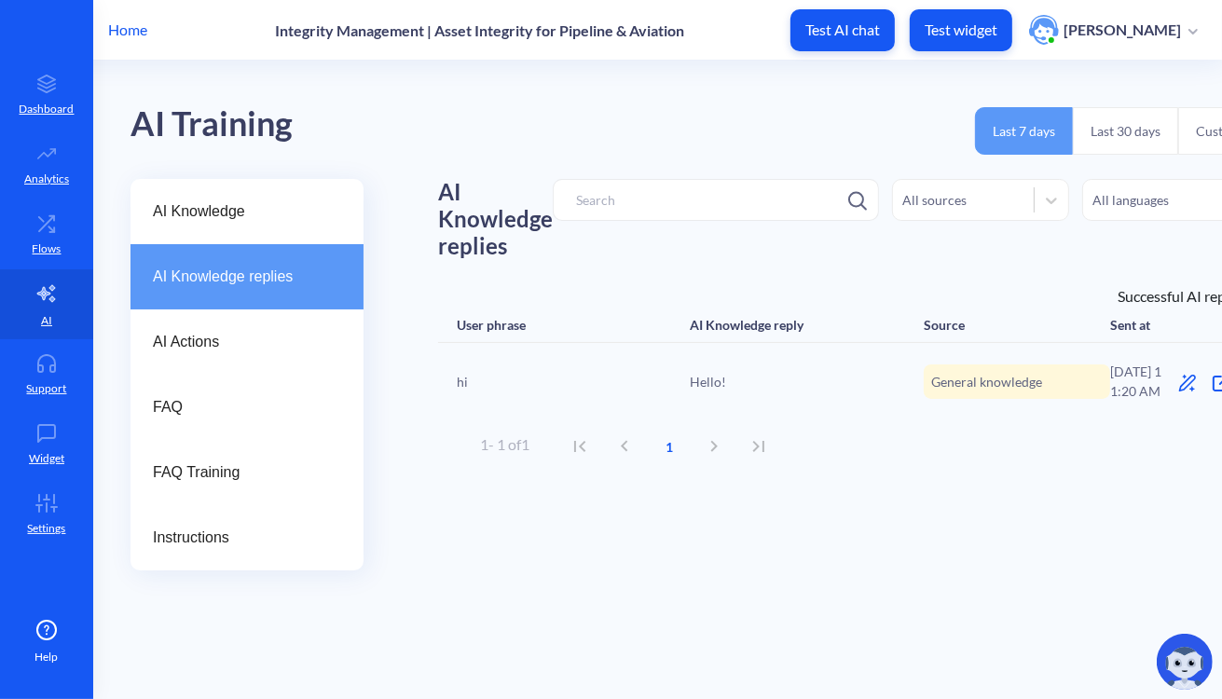
click at [994, 385] on icon at bounding box center [1187, 383] width 19 height 19
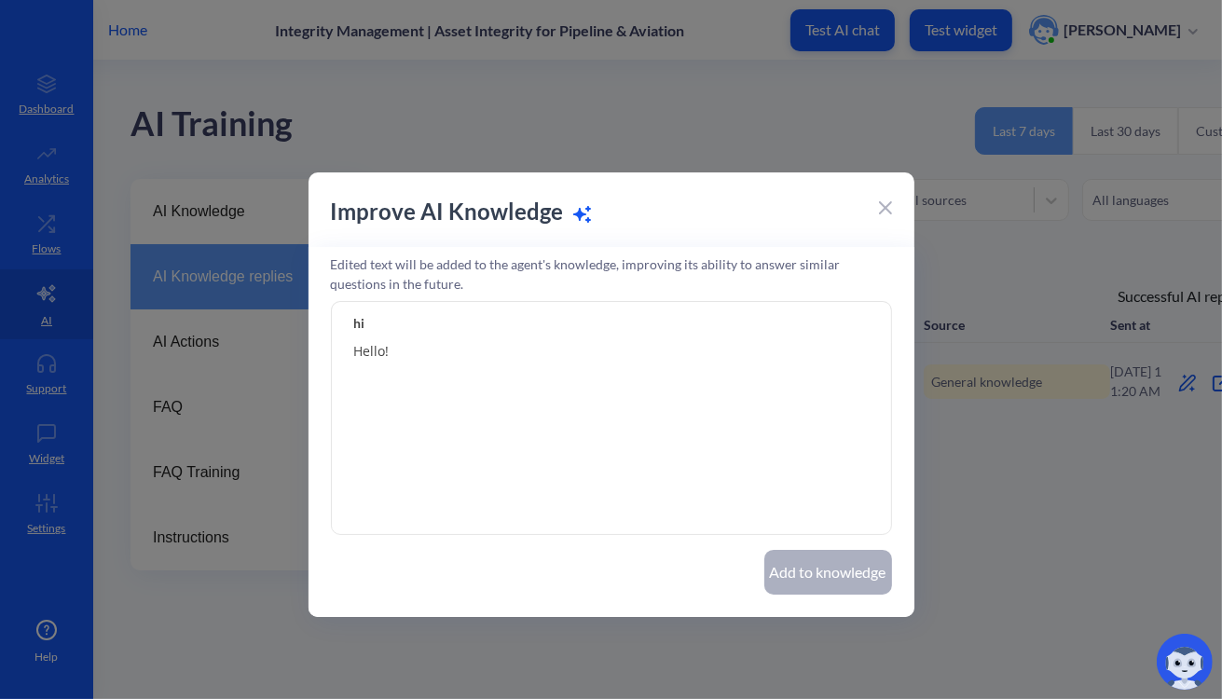
click at [880, 211] on icon at bounding box center [885, 207] width 11 height 11
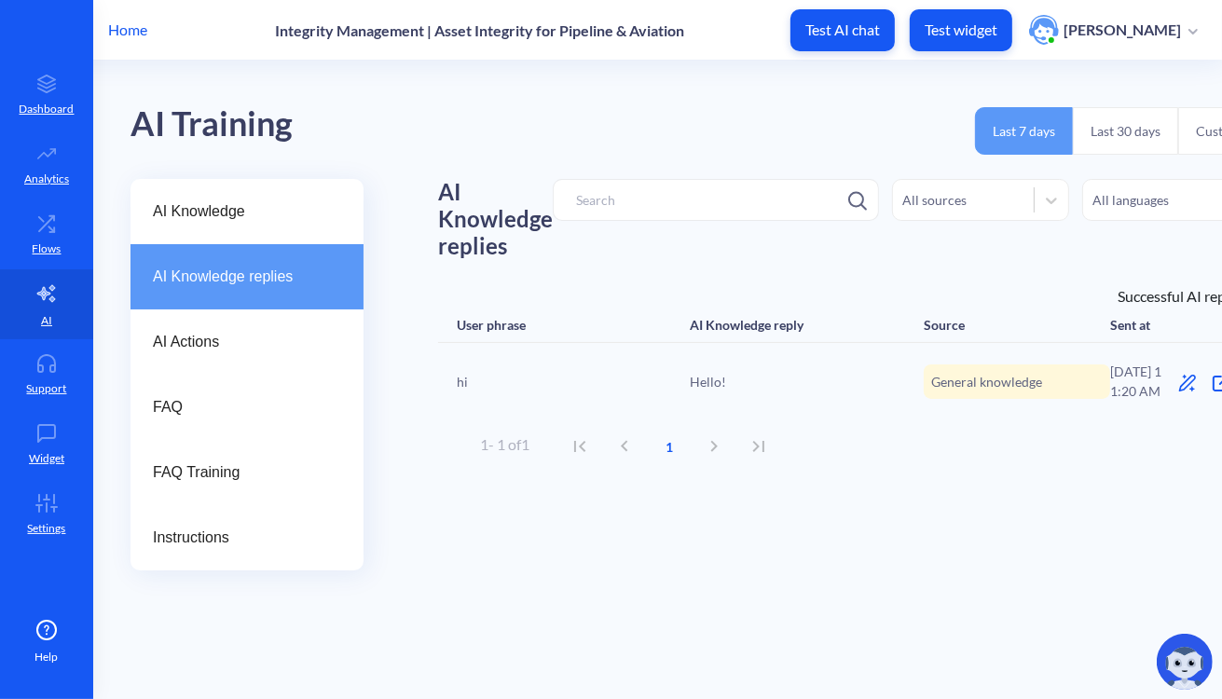
click at [994, 377] on icon at bounding box center [1220, 383] width 14 height 14
click at [157, 255] on div "AI Knowledge replies" at bounding box center [246, 276] width 233 height 65
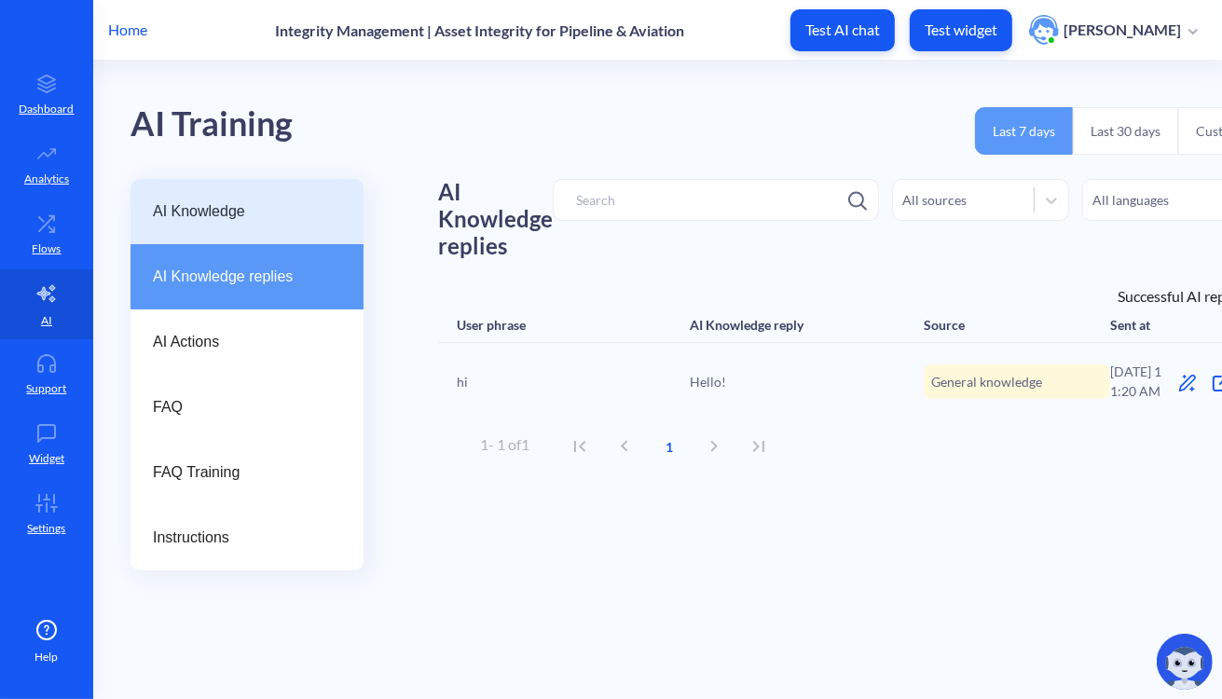
click at [198, 225] on div "AI Knowledge" at bounding box center [246, 211] width 233 height 65
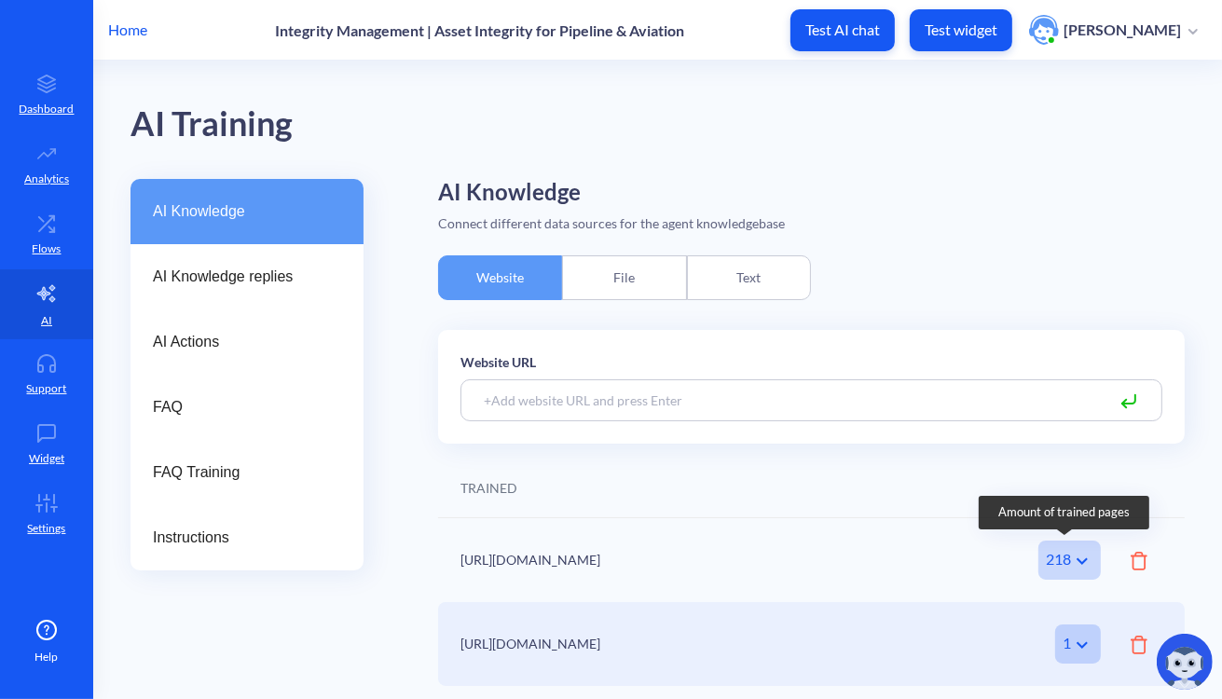
drag, startPoint x: 140, startPoint y: 320, endPoint x: 1063, endPoint y: 561, distance: 954.4
click at [994, 561] on div "218" at bounding box center [1069, 559] width 62 height 39
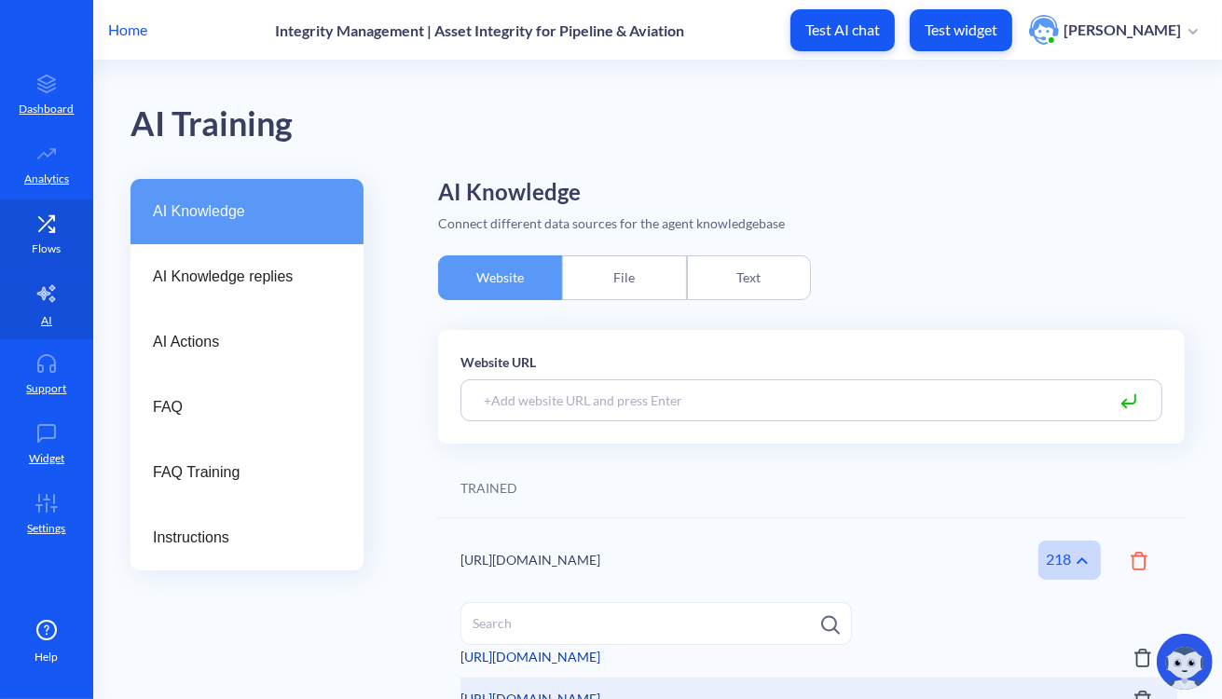
click at [67, 237] on link "Flows" at bounding box center [46, 234] width 93 height 70
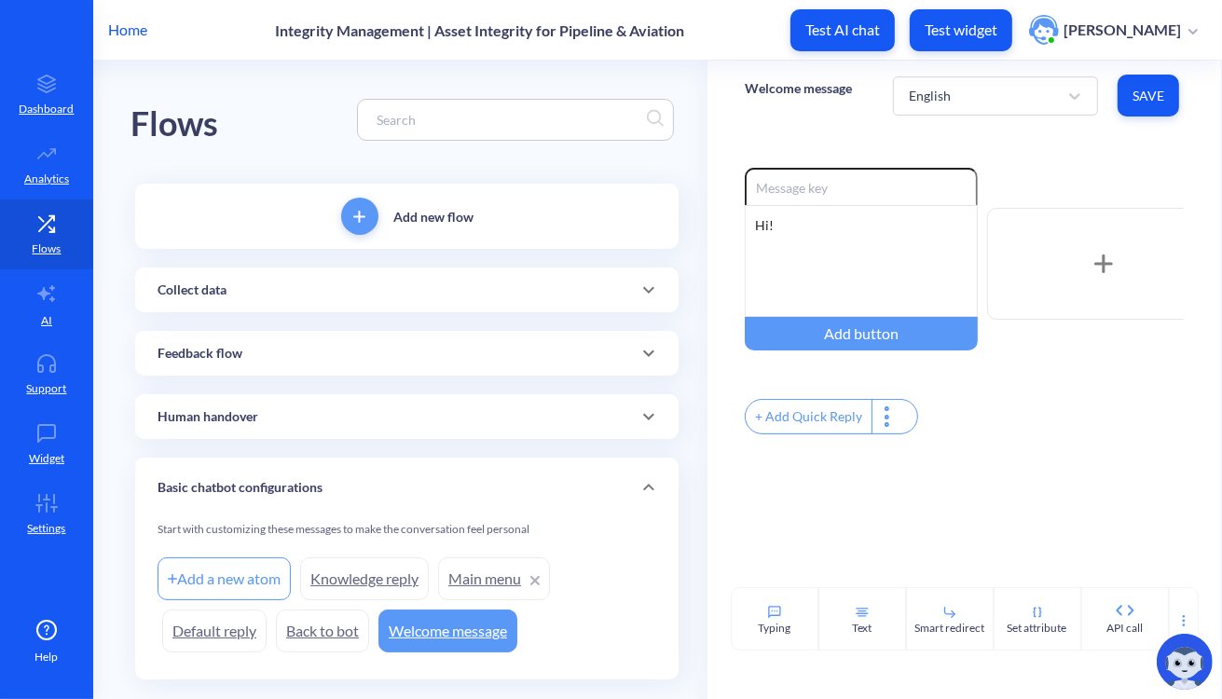
click at [279, 290] on div "Collect data" at bounding box center [406, 290] width 498 height 20
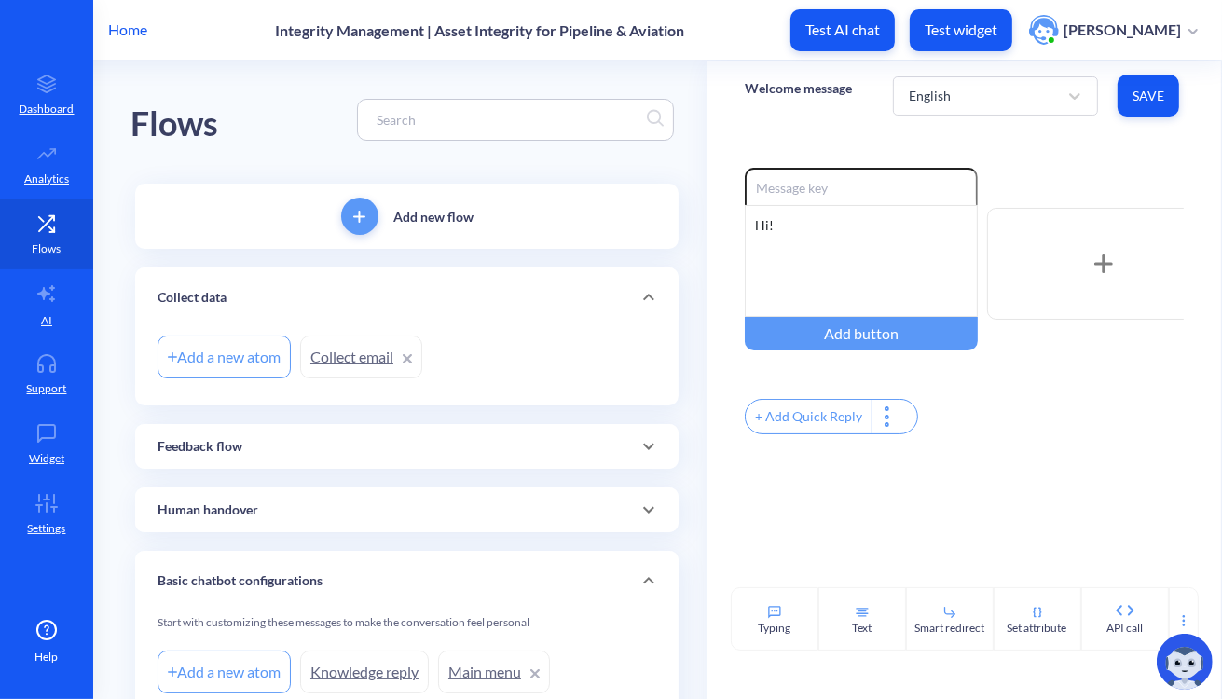
click at [333, 365] on link "Collect email" at bounding box center [361, 356] width 122 height 43
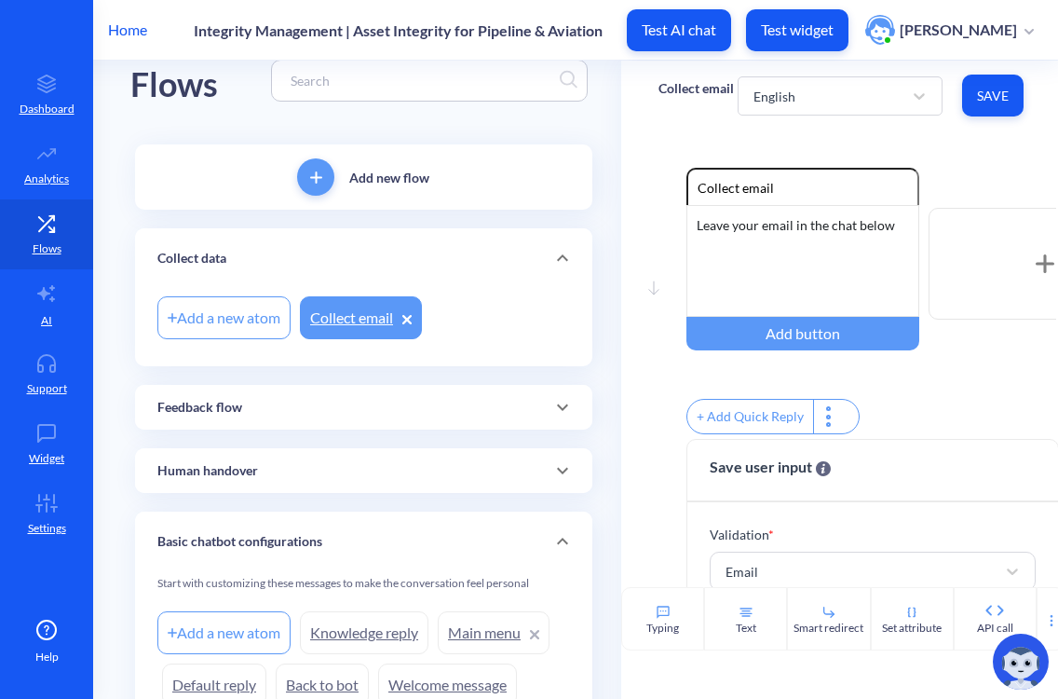
scroll to position [36, 0]
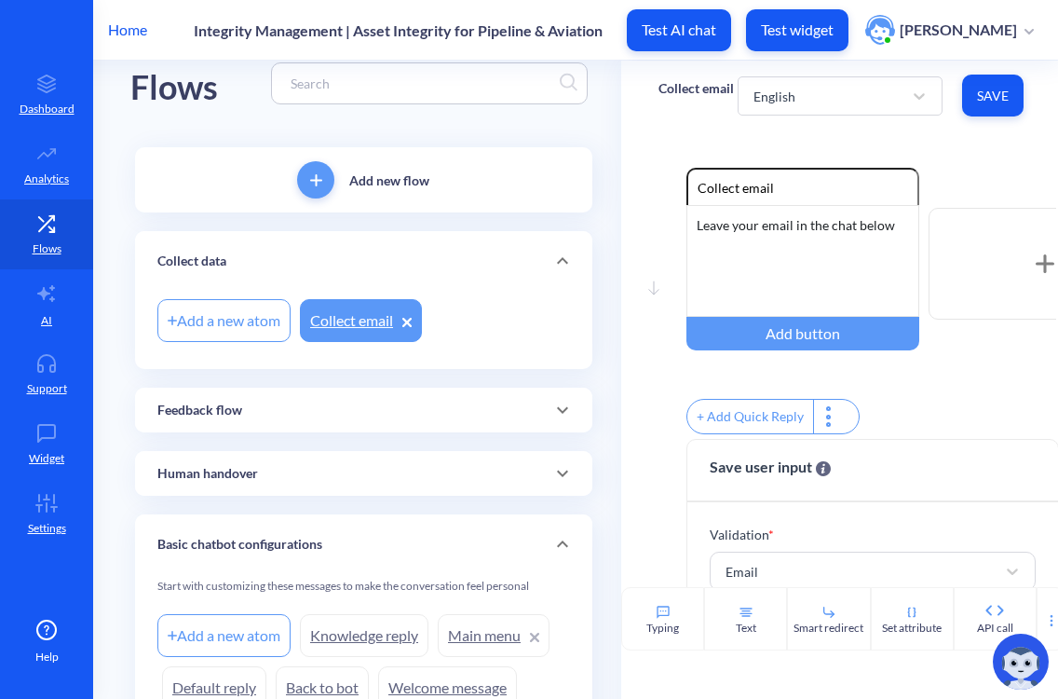
click at [240, 401] on p "Feedback flow" at bounding box center [199, 411] width 85 height 20
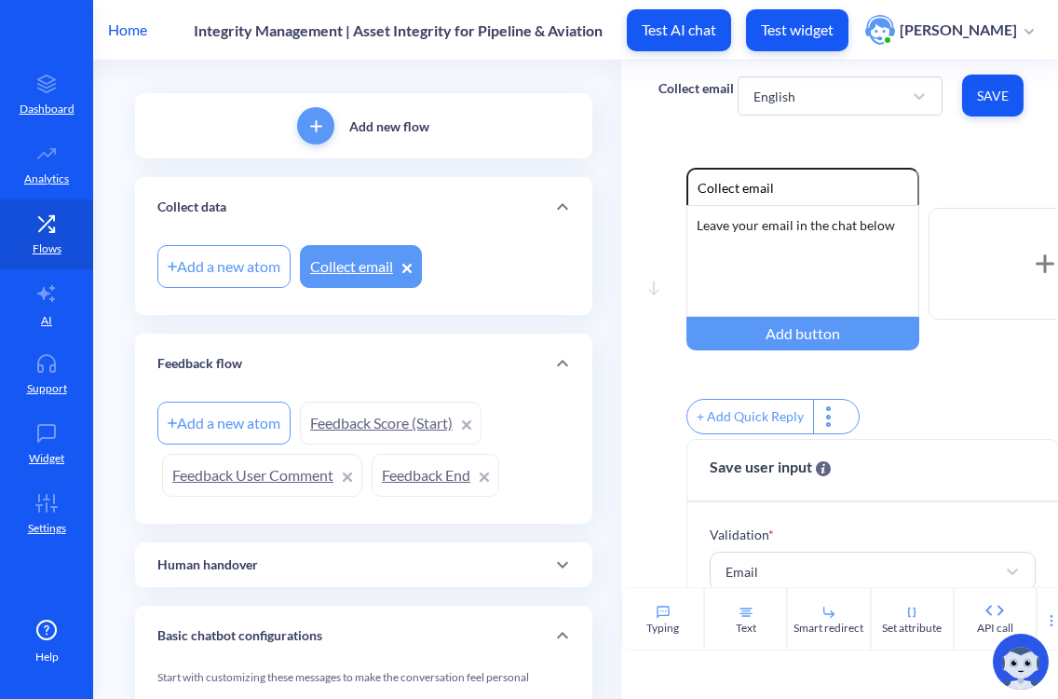
scroll to position [277, 0]
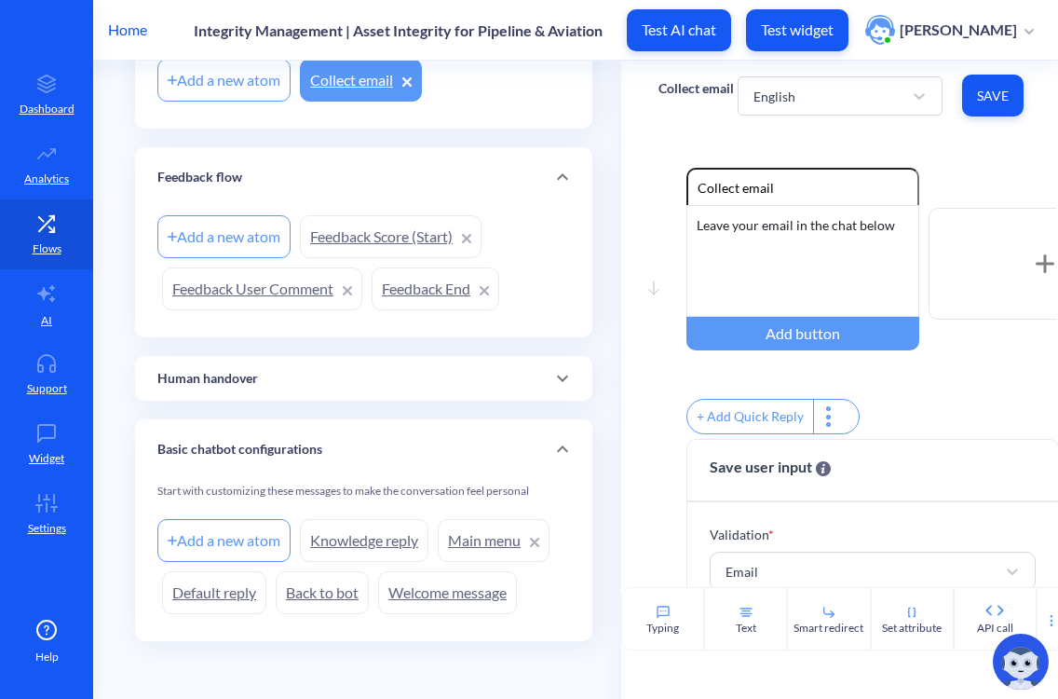
click at [240, 381] on p "Human handover" at bounding box center [207, 379] width 101 height 20
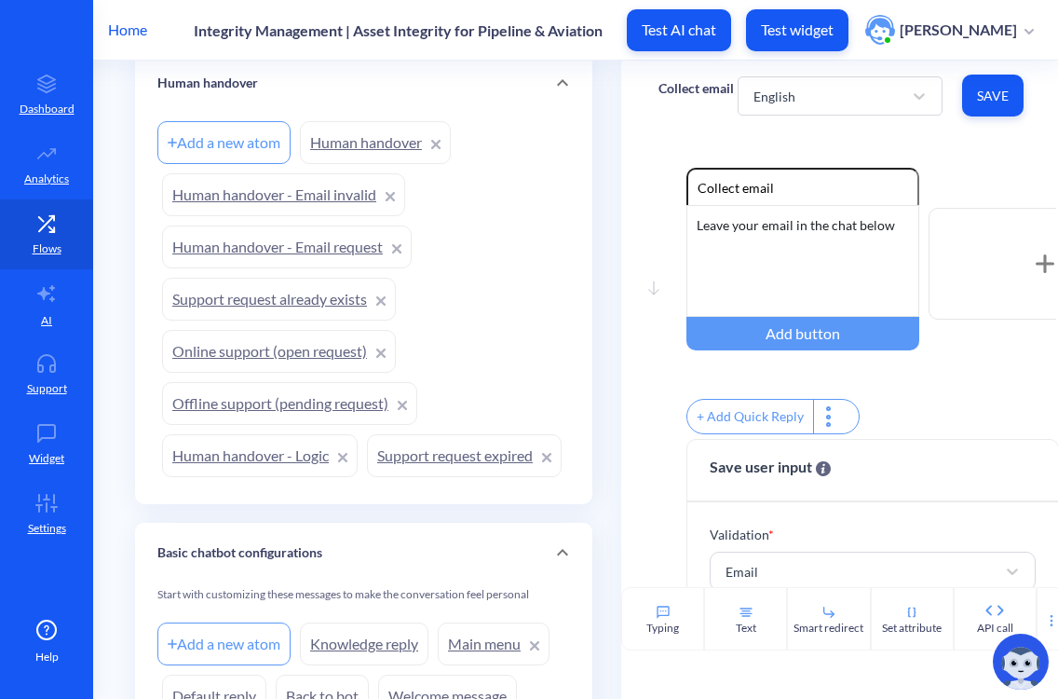
scroll to position [732, 0]
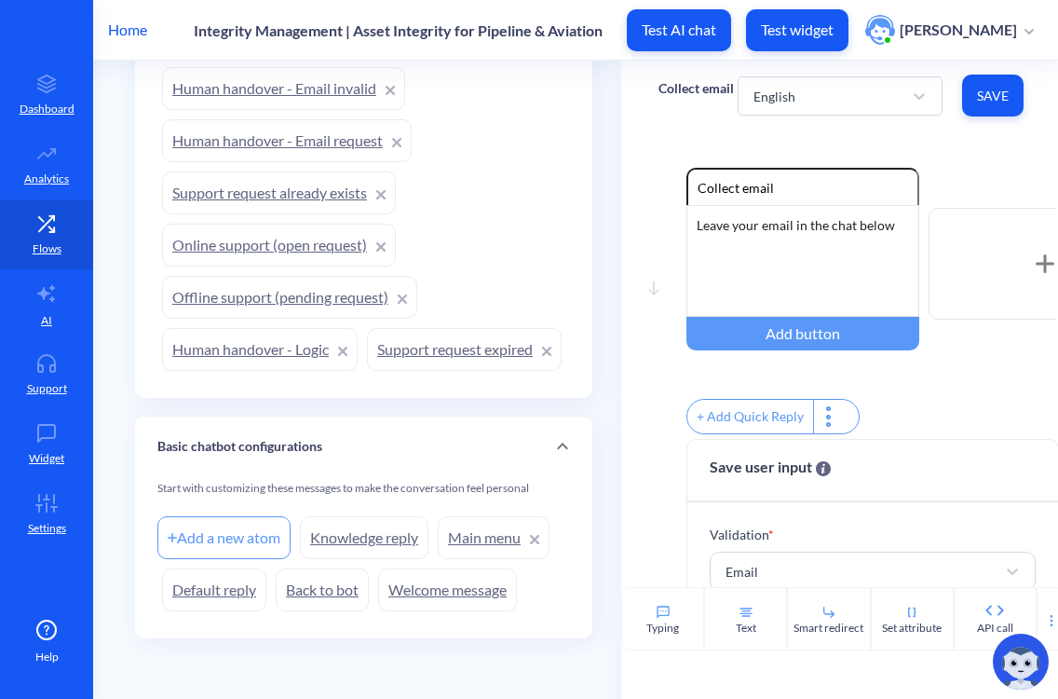
click at [373, 553] on link "Knowledge reply" at bounding box center [364, 537] width 129 height 43
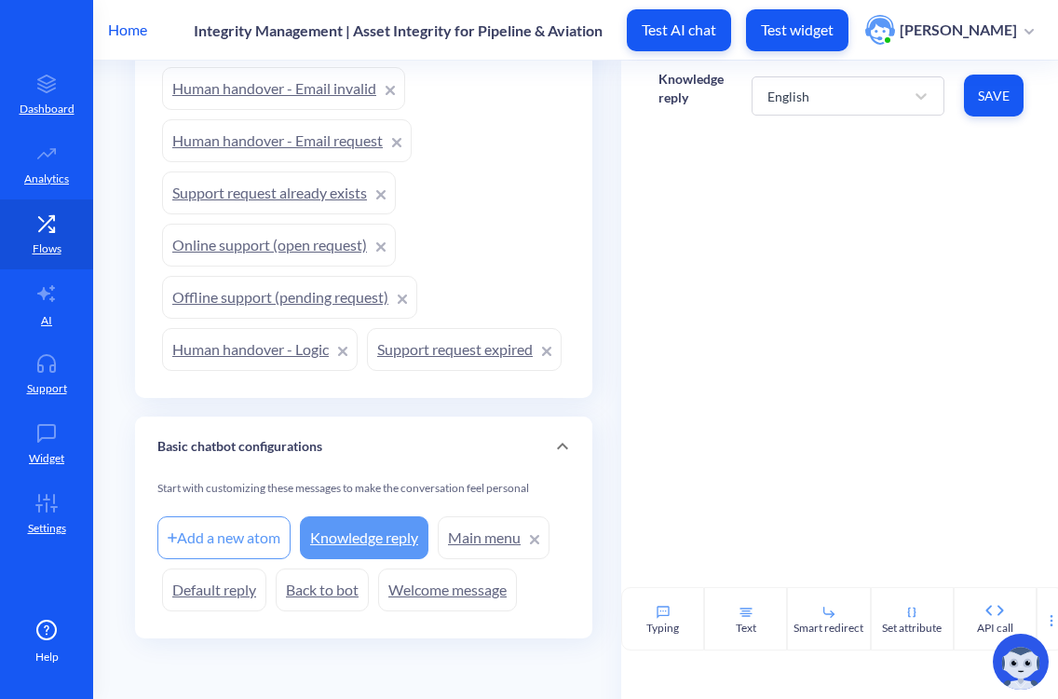
click at [302, 418] on div "Basic chatbot configurations" at bounding box center [363, 446] width 457 height 60
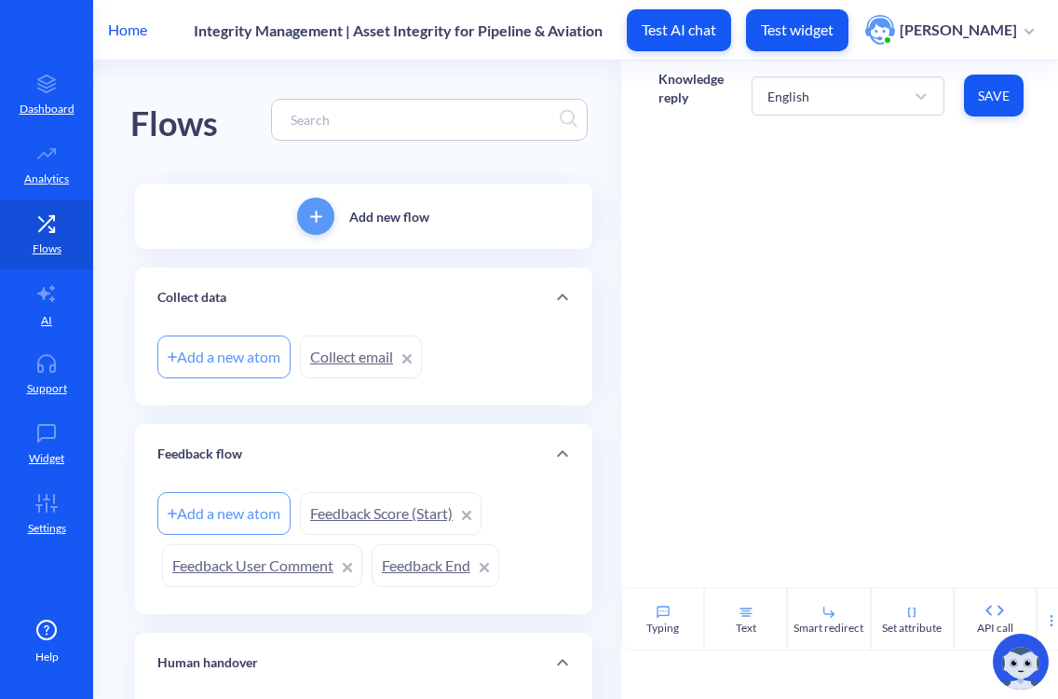
click at [335, 229] on div "Add new flow" at bounding box center [363, 216] width 457 height 65
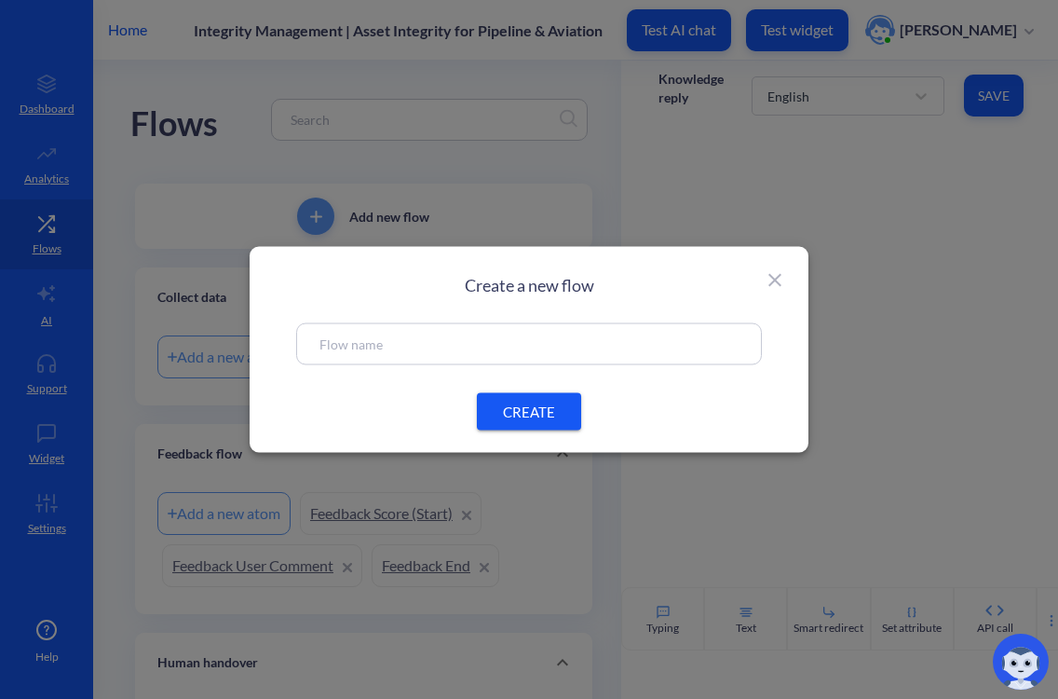
click at [369, 343] on input "text" at bounding box center [529, 344] width 419 height 21
type input "Welcome message"
click at [522, 411] on span "CREATE" at bounding box center [529, 412] width 60 height 20
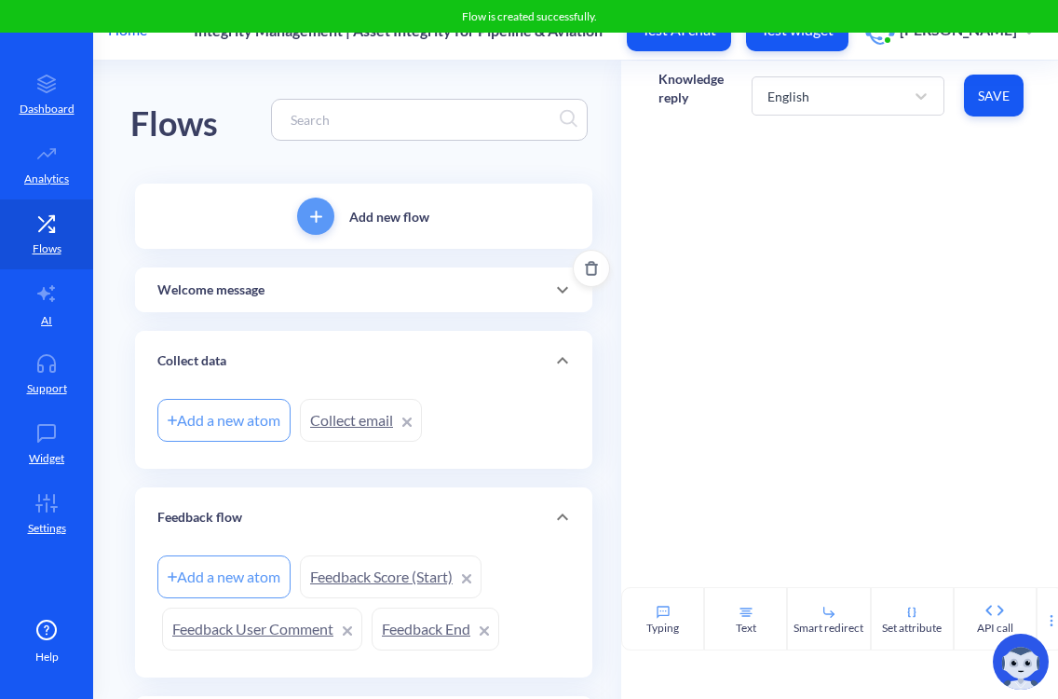
click at [280, 300] on div "Welcome message" at bounding box center [363, 289] width 457 height 45
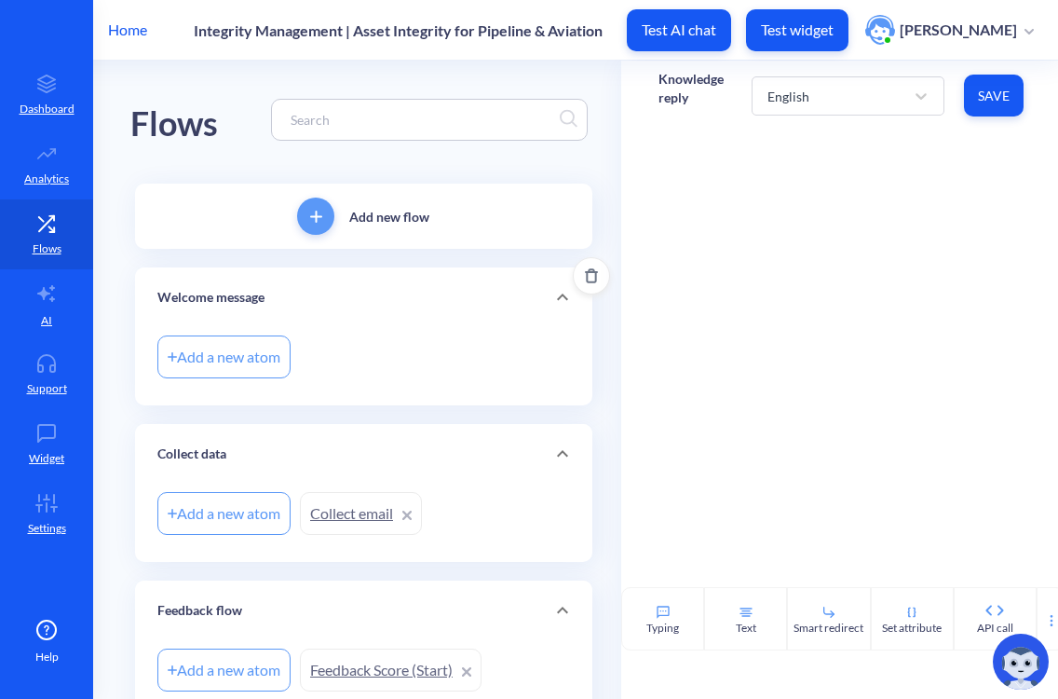
click at [231, 359] on div "Add a new atom" at bounding box center [223, 356] width 133 height 43
type input "Welcome"
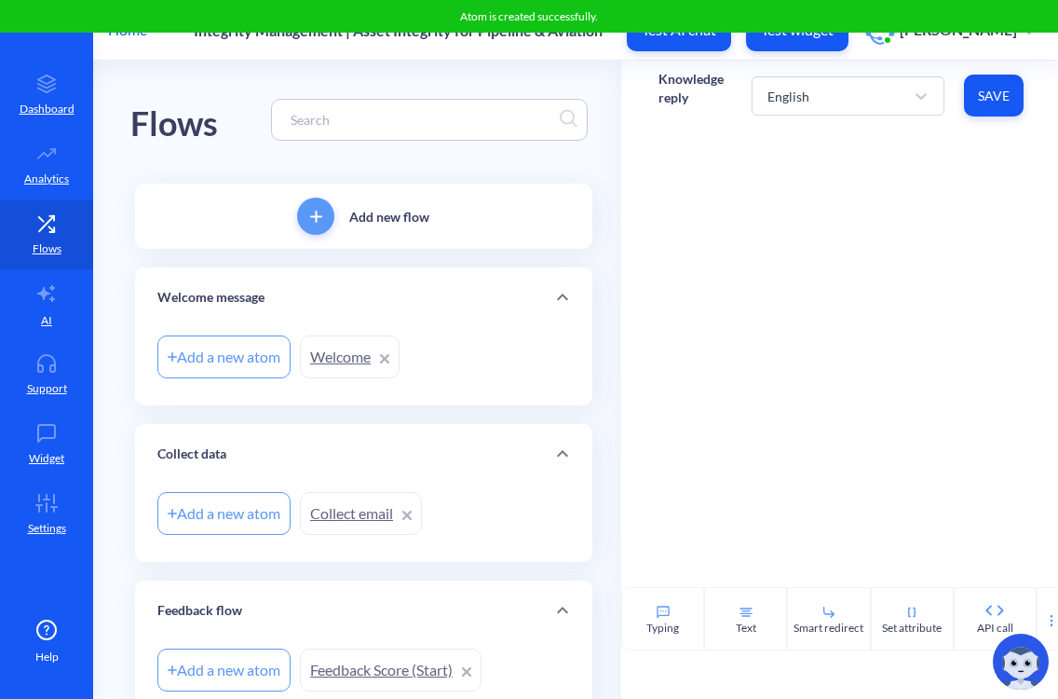
click at [325, 362] on link "Welcome" at bounding box center [350, 356] width 100 height 43
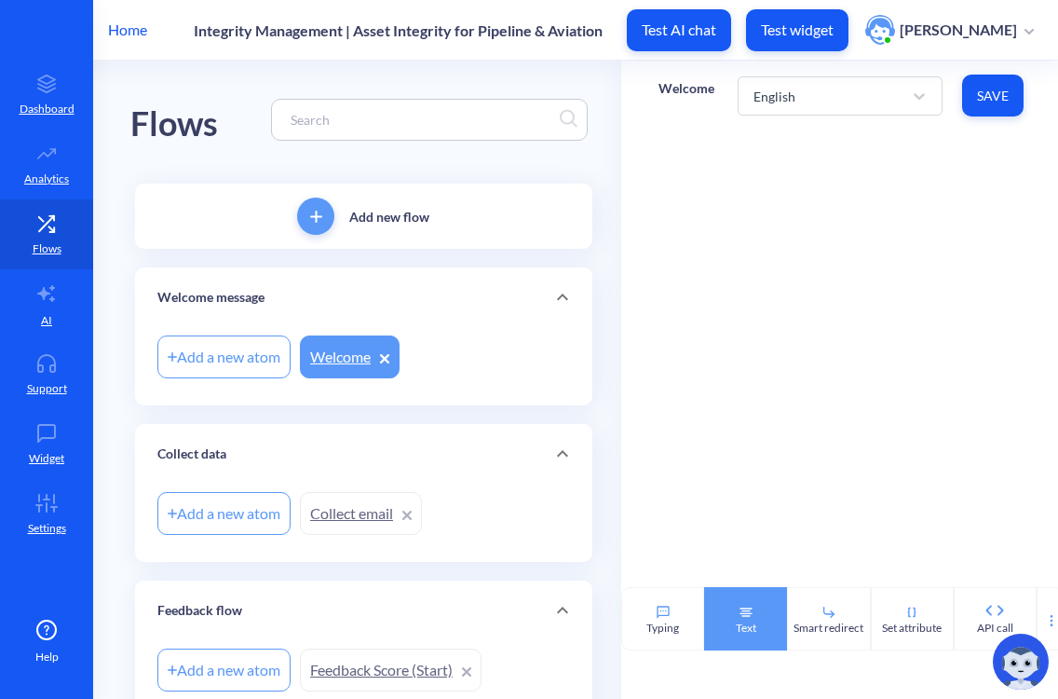
click at [766, 624] on div "Text" at bounding box center [745, 618] width 83 height 63
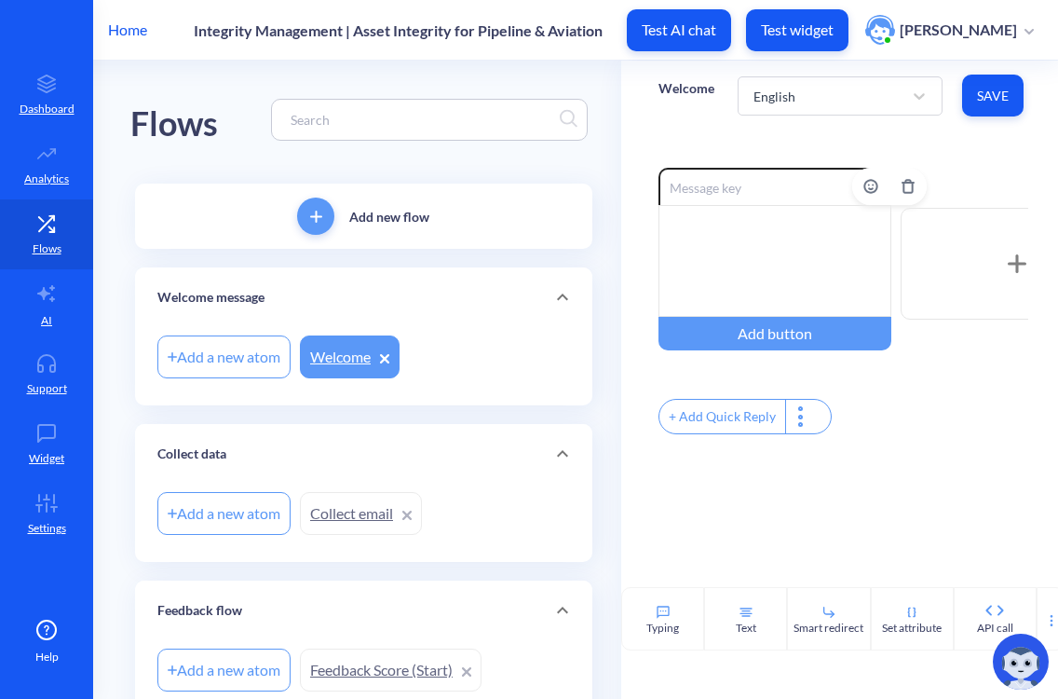
click at [724, 238] on div at bounding box center [775, 261] width 233 height 112
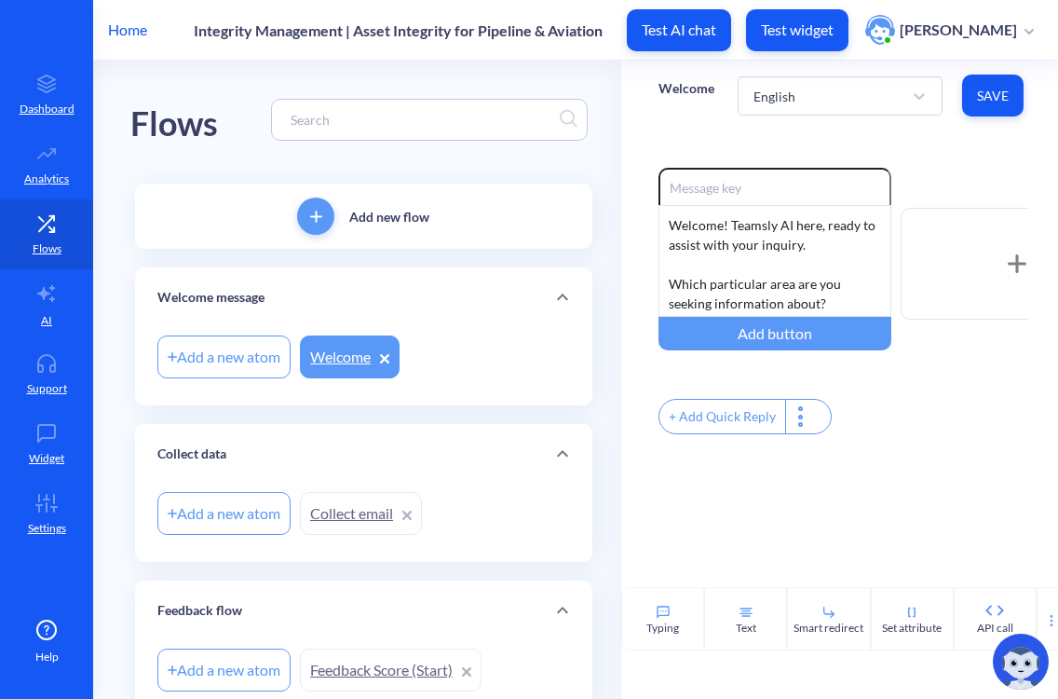
click at [726, 428] on div "+ Add Quick Reply" at bounding box center [723, 417] width 126 height 34
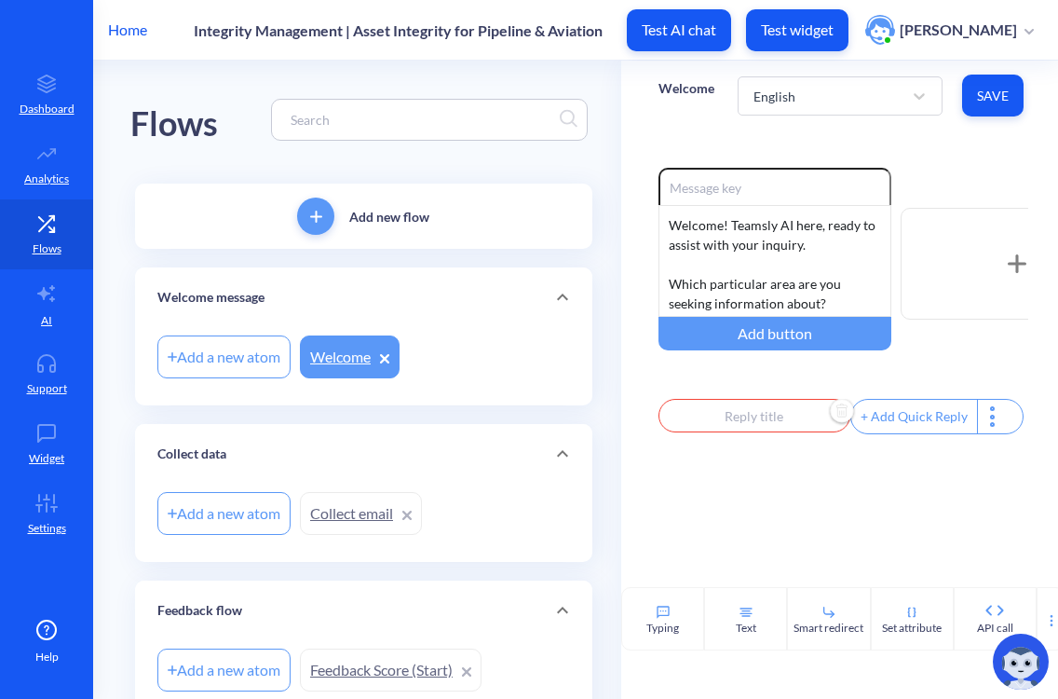
click at [734, 420] on input "text" at bounding box center [755, 416] width 192 height 34
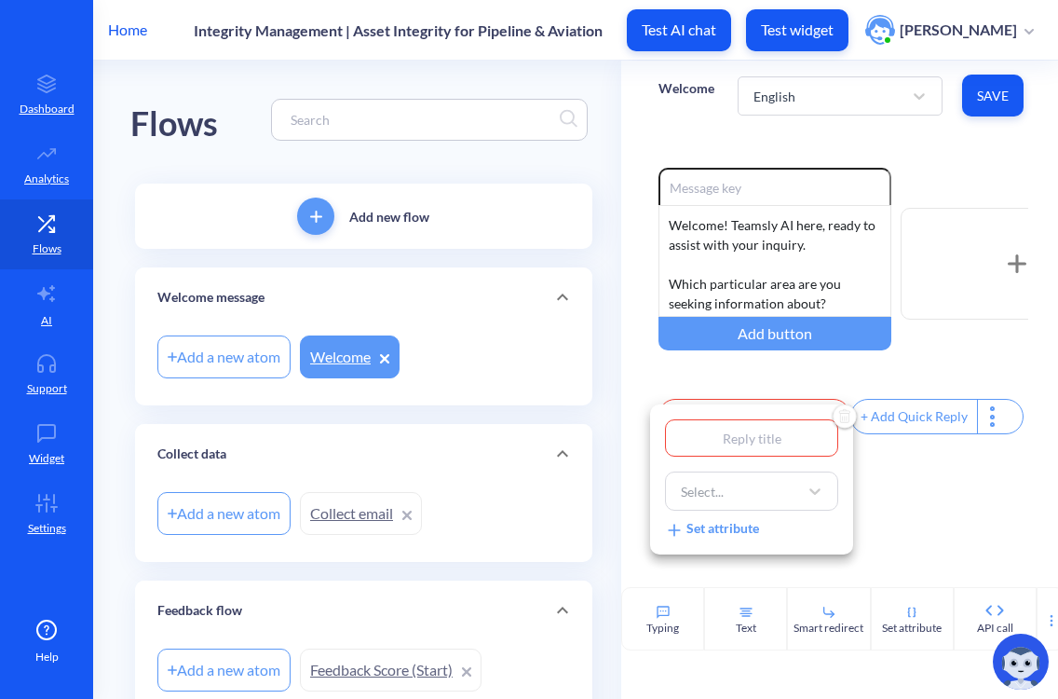
type input "I"
type input "Im"
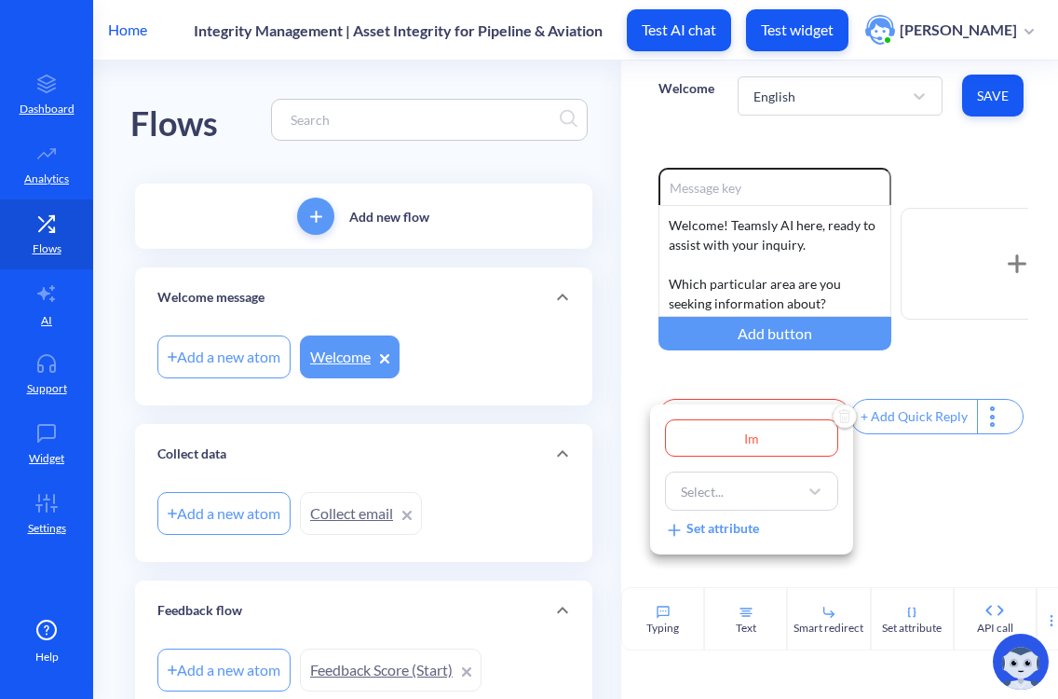
type input "Im"
type input "Im l"
type input "Im lo"
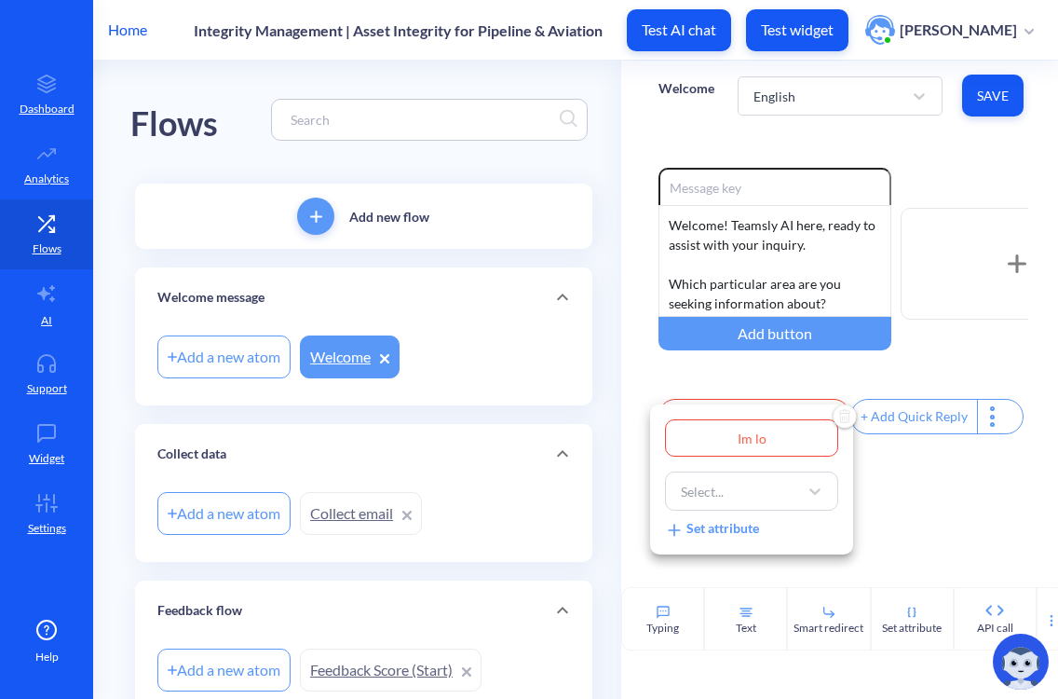
type input "Im loo"
type input "Im look"
type input "Im looki"
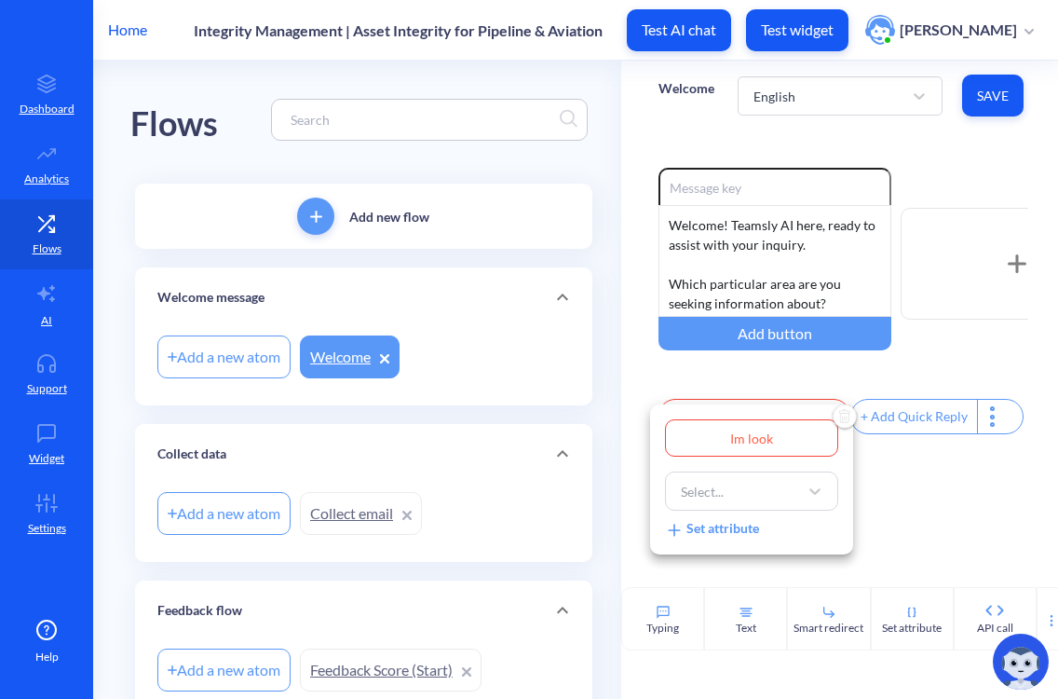
type input "Im looki"
type input "Im lookin"
type input "Im looking"
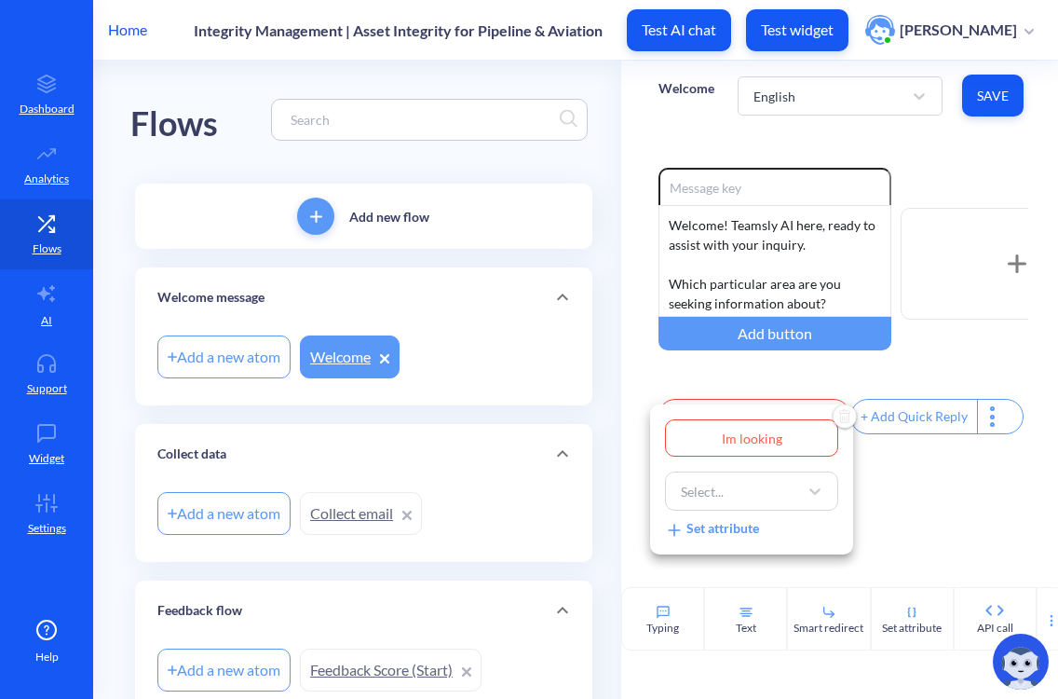
type input "Im looking"
type input "Im looking f"
type input "Im looking fo"
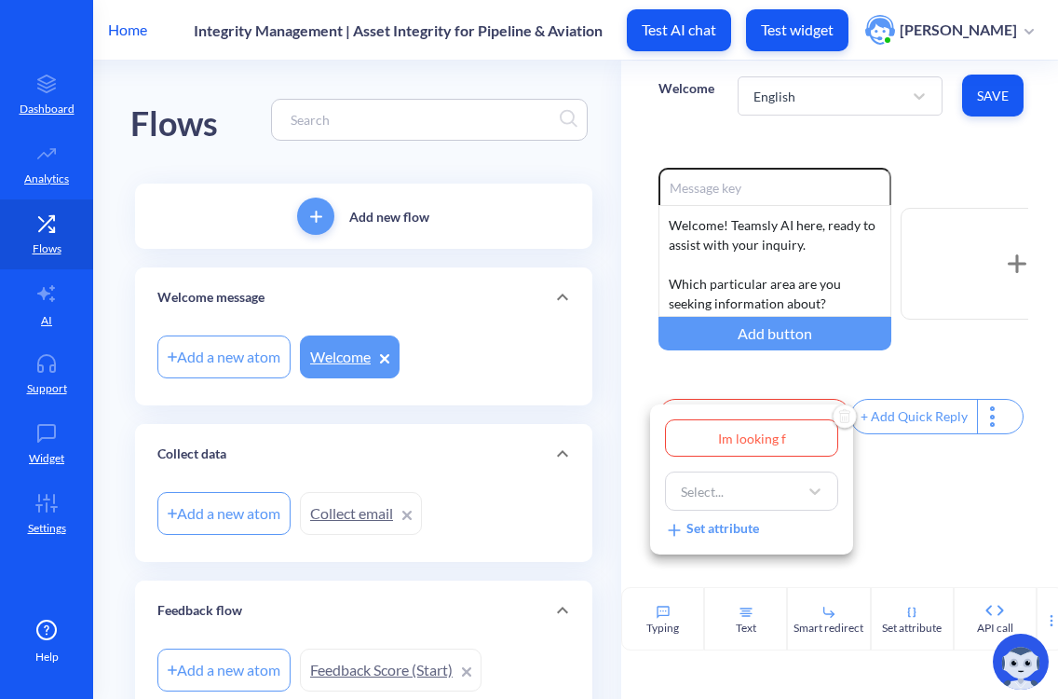
type input "Im looking fo"
type input "Im looking for"
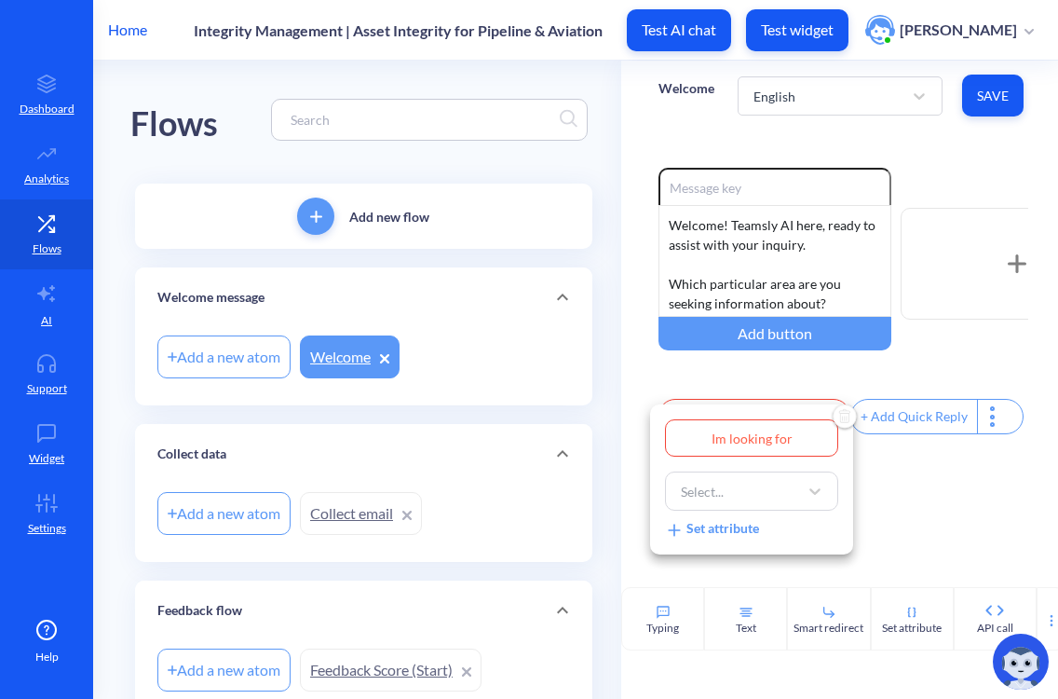
type input "Im looking for u"
type input "Im looking for ur"
type input "Im looking for urg"
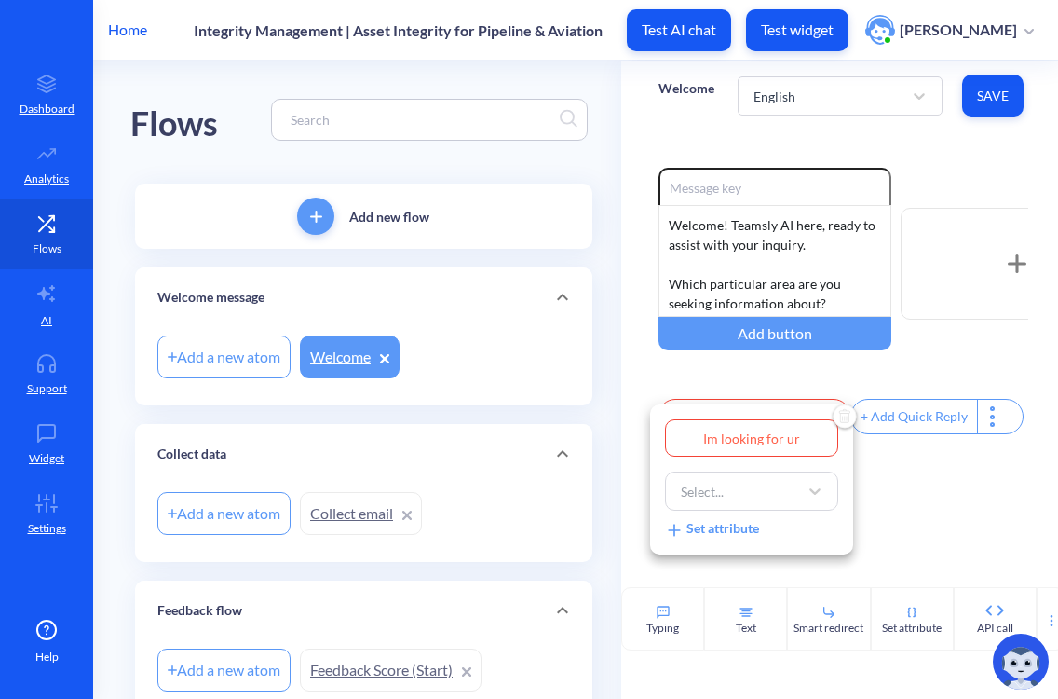
type input "Im looking for urg"
type input "Im looking for urge"
type input "Im looking for urgen"
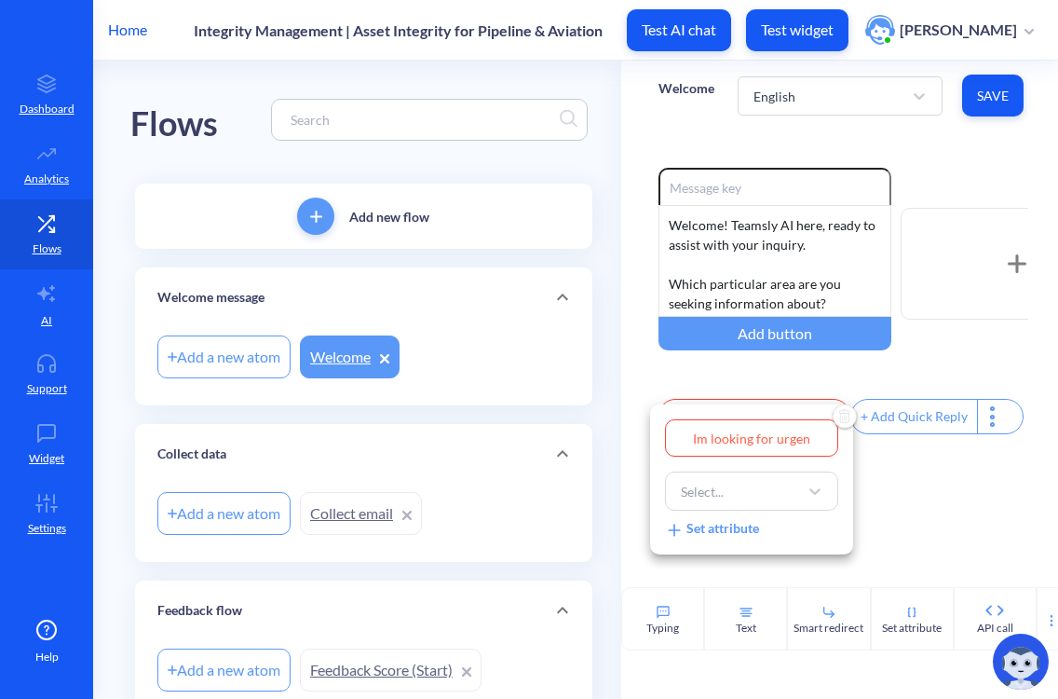
type input "Im looking for urgent"
type input "Im looking for urgent h"
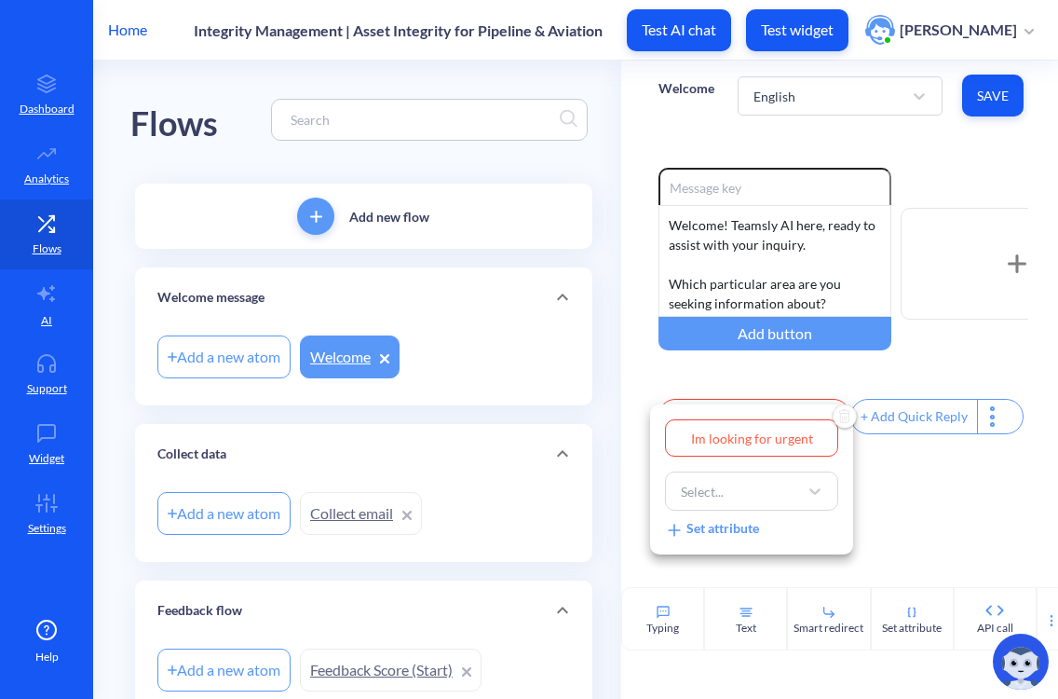
type input "Im looking for urgent h"
type input "Im looking for urgent he"
type input "Im looking for urgent hel"
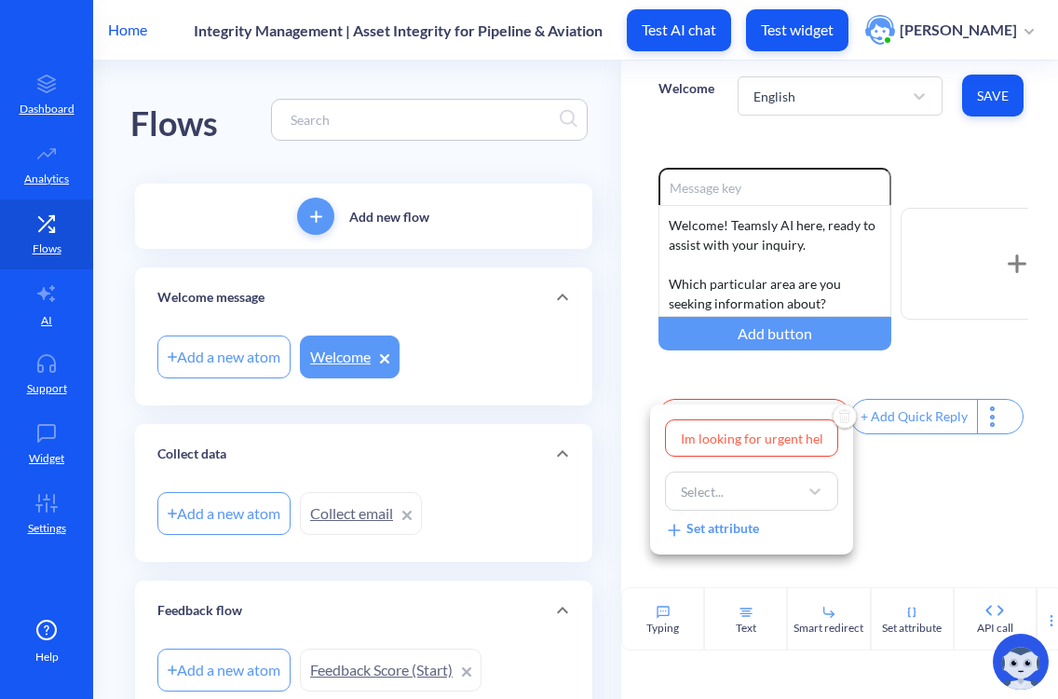
type input "Im looking for urgent help"
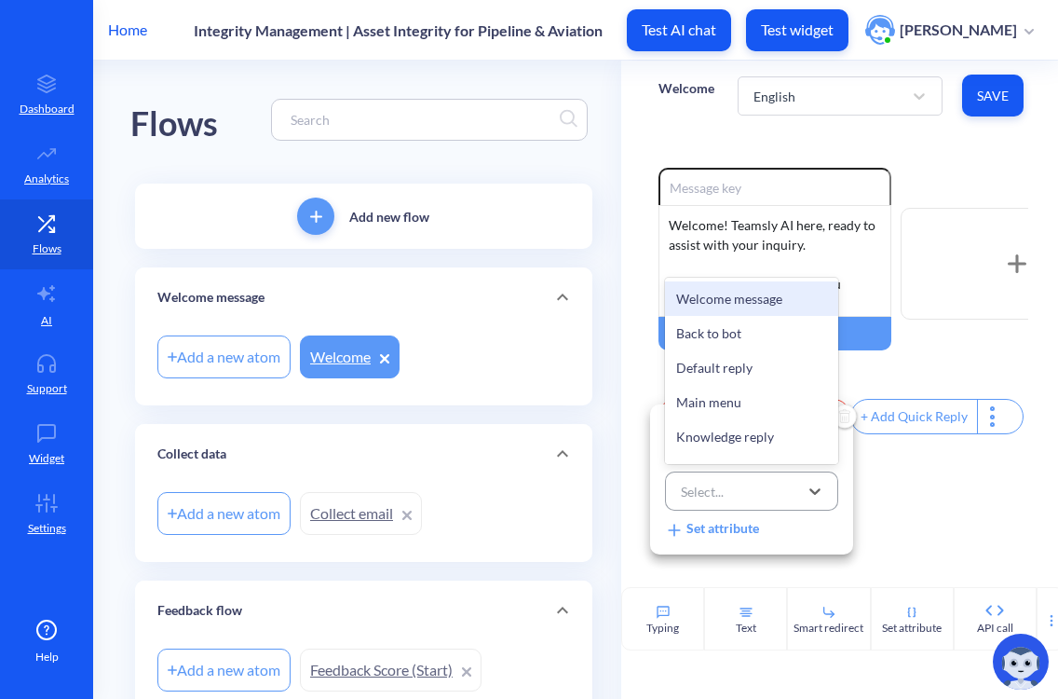
click at [728, 499] on div "Select..." at bounding box center [735, 491] width 127 height 34
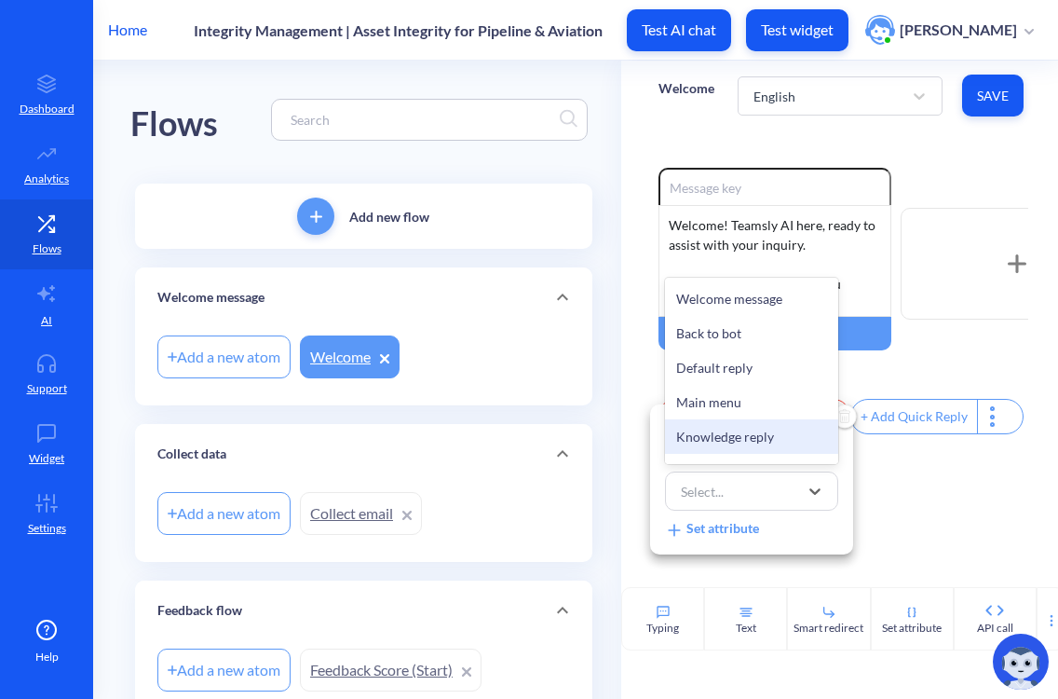
click at [696, 434] on div "Knowledge reply" at bounding box center [751, 436] width 173 height 34
click at [738, 494] on div "Knowledge reply" at bounding box center [730, 492] width 98 height 20
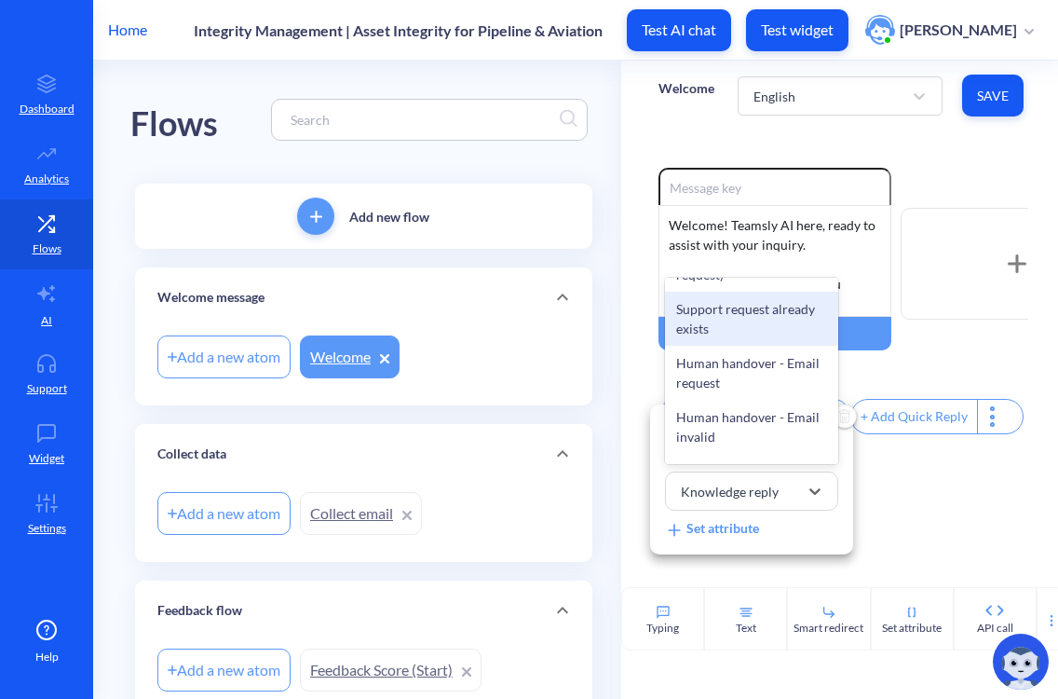
scroll to position [340, 0]
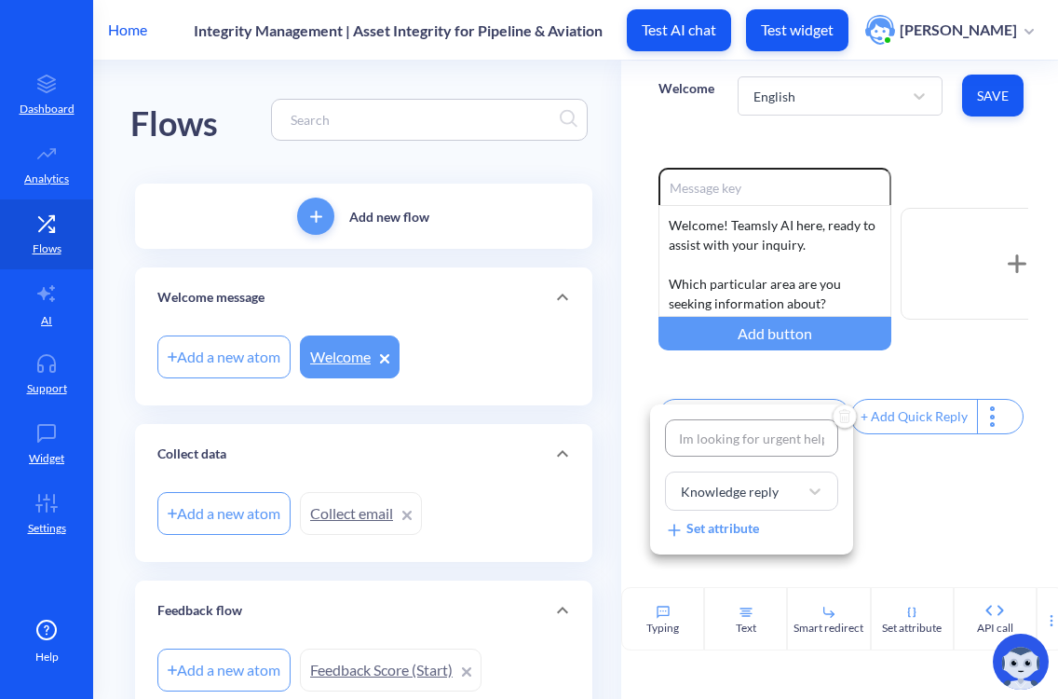
click at [732, 402] on div at bounding box center [529, 349] width 1058 height 699
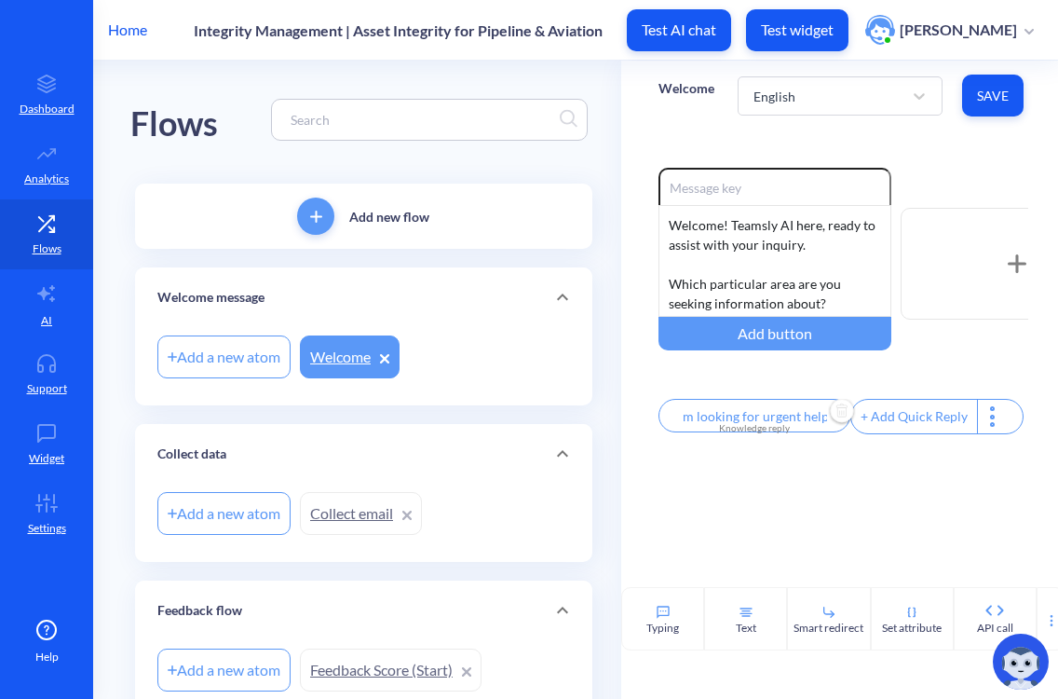
scroll to position [0, 0]
click at [746, 426] on div "Knowledge reply" at bounding box center [755, 428] width 170 height 14
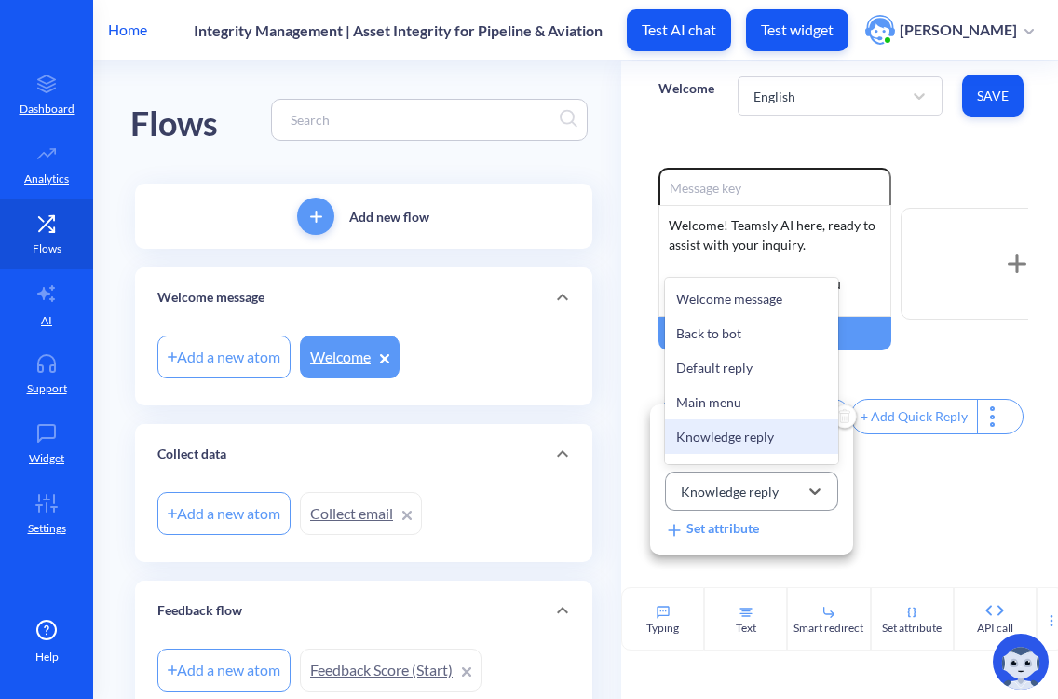
scroll to position [1, 0]
click at [775, 500] on div "Knowledge reply" at bounding box center [730, 492] width 98 height 20
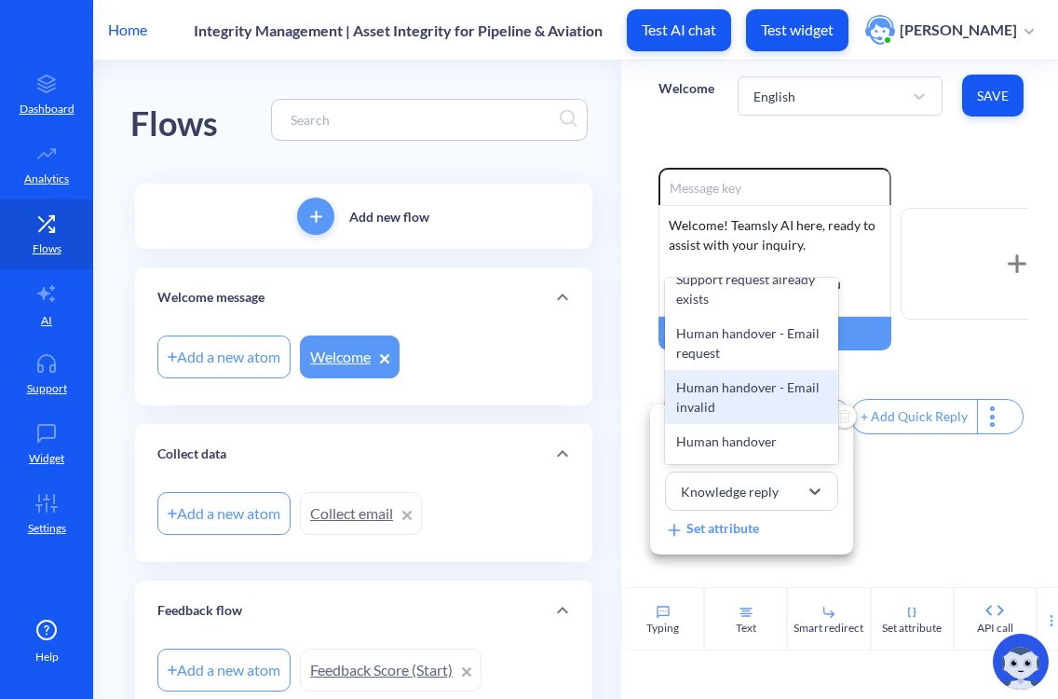
scroll to position [370, 0]
click at [913, 373] on div at bounding box center [529, 349] width 1058 height 699
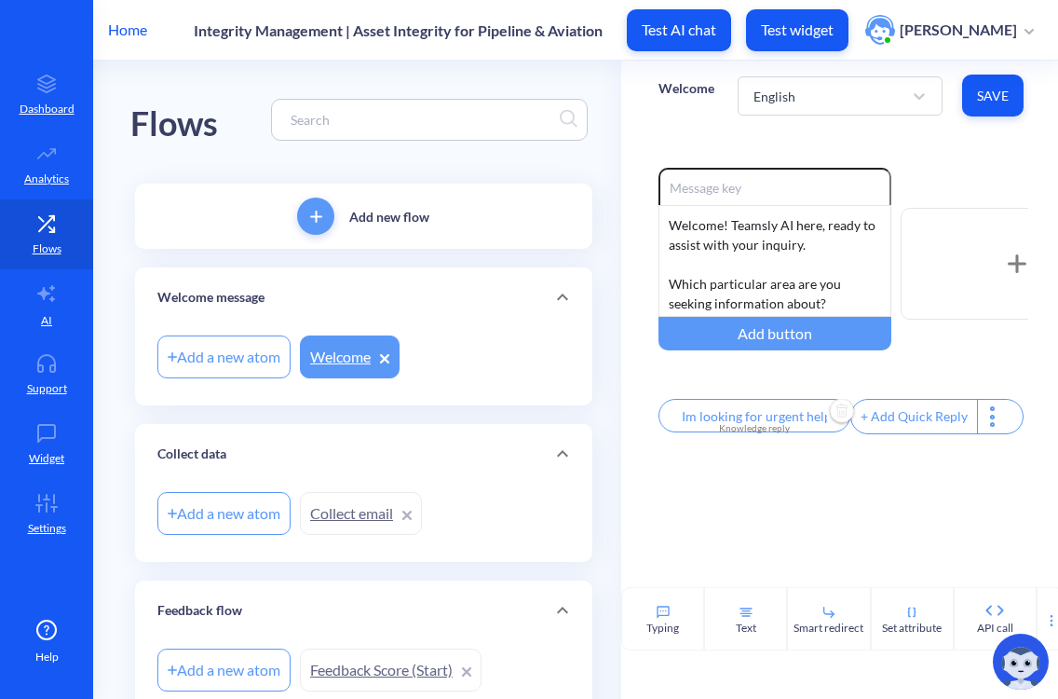
click at [231, 362] on div "Add a new atom" at bounding box center [223, 356] width 133 height 43
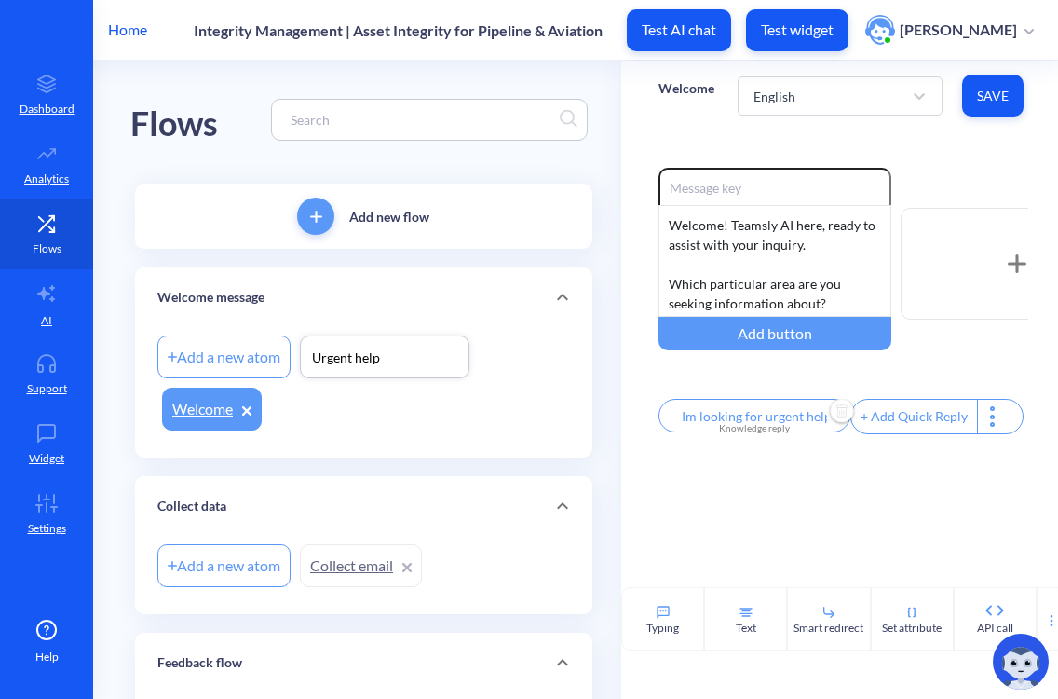
type input "Urgent help"
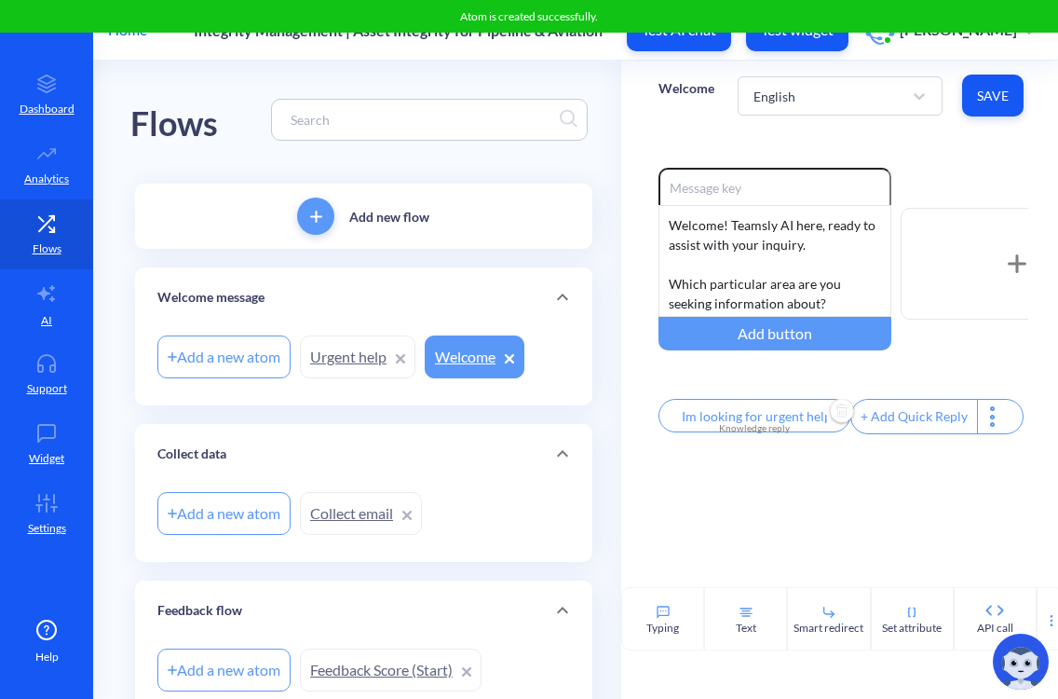
click at [341, 359] on link "Urgent help" at bounding box center [358, 356] width 116 height 43
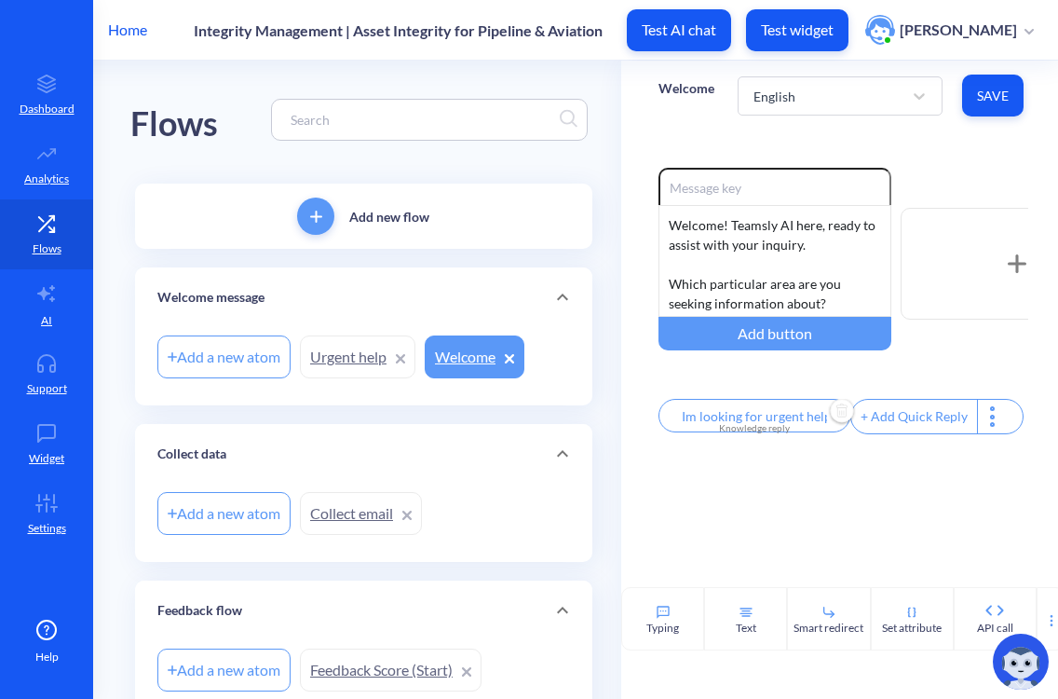
click at [723, 419] on input "Im looking for urgent help" at bounding box center [755, 416] width 192 height 34
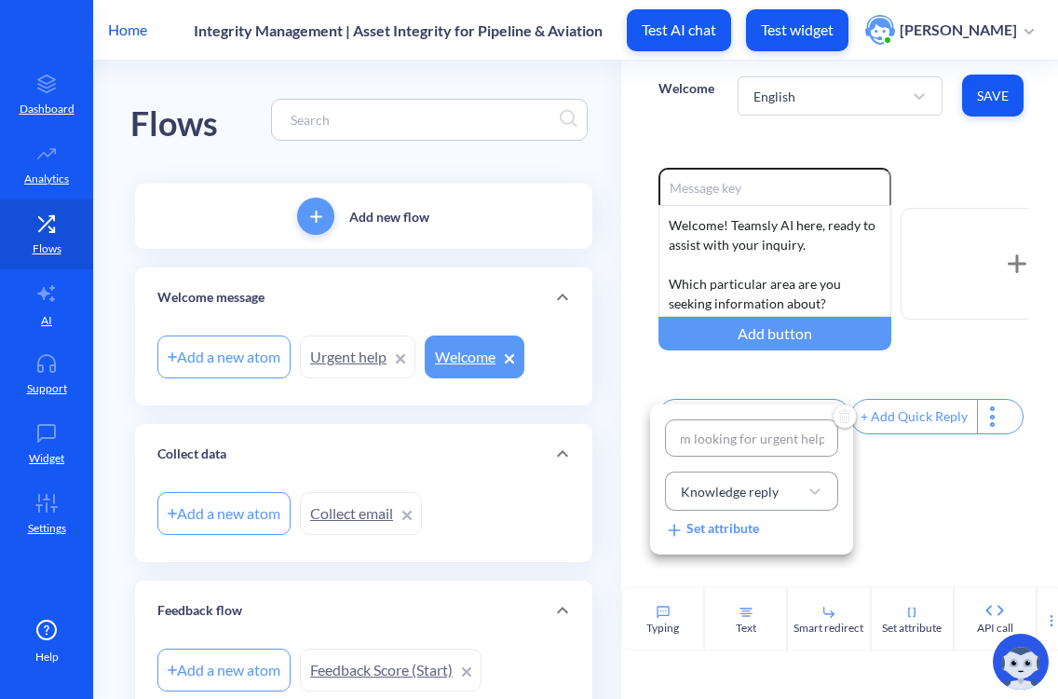
scroll to position [0, 0]
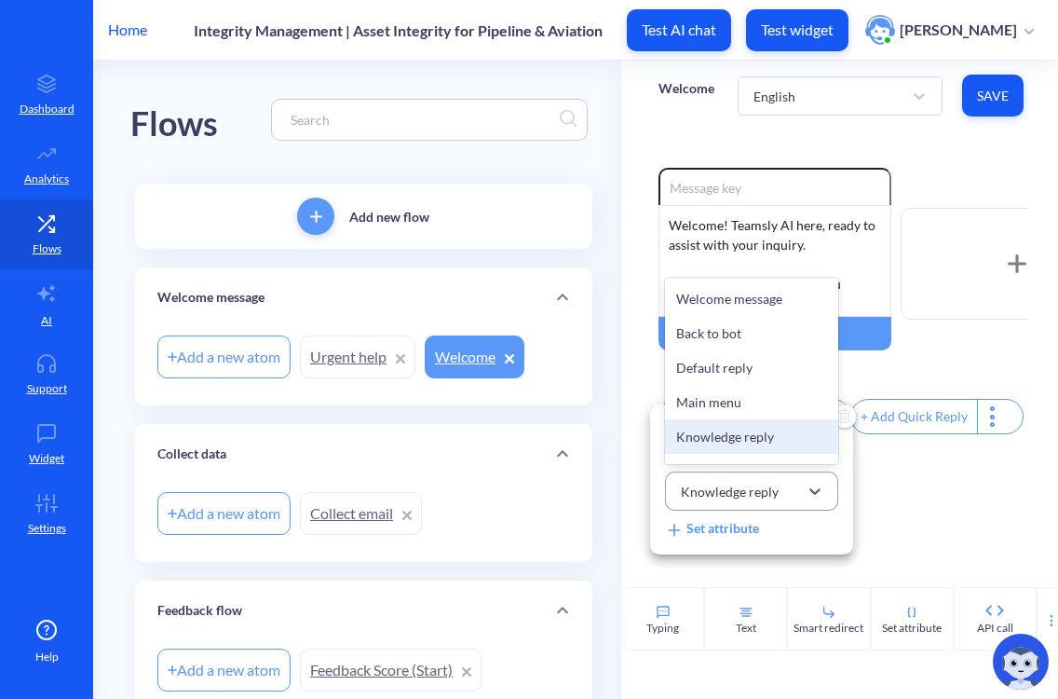
click at [733, 507] on div "Knowledge reply" at bounding box center [735, 491] width 127 height 34
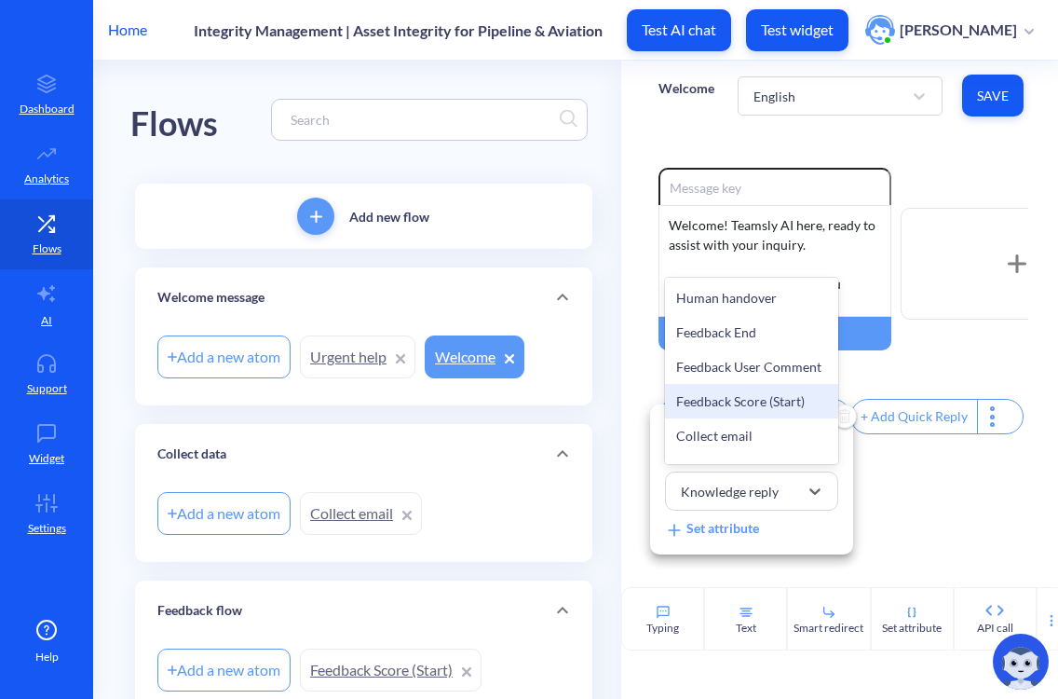
scroll to position [593, 0]
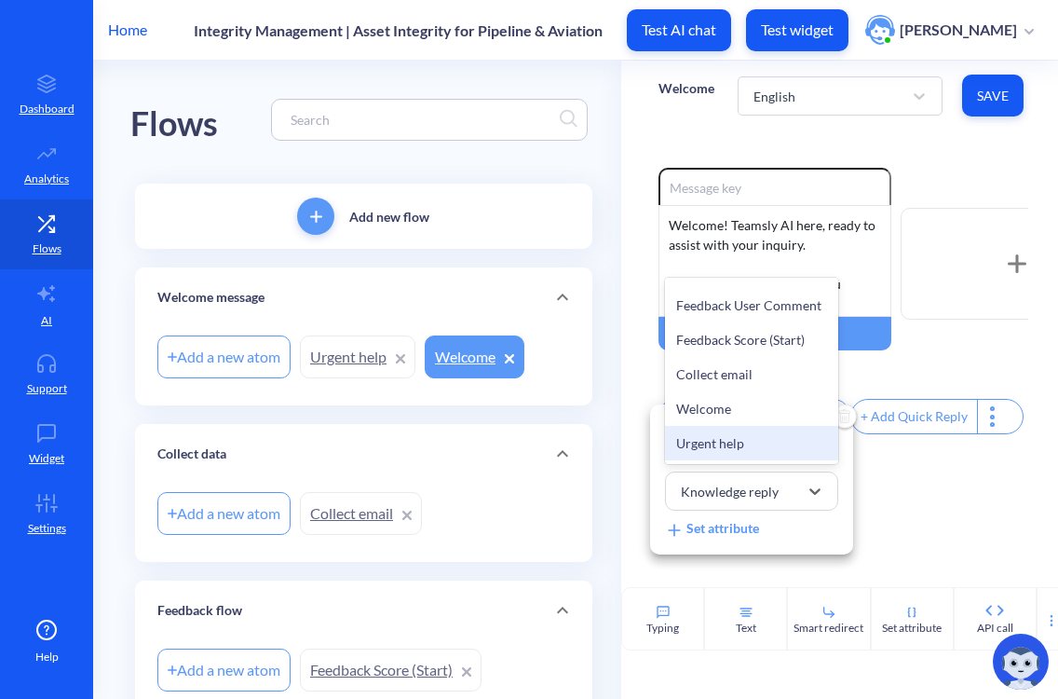
click at [732, 441] on div "Urgent help" at bounding box center [751, 443] width 173 height 34
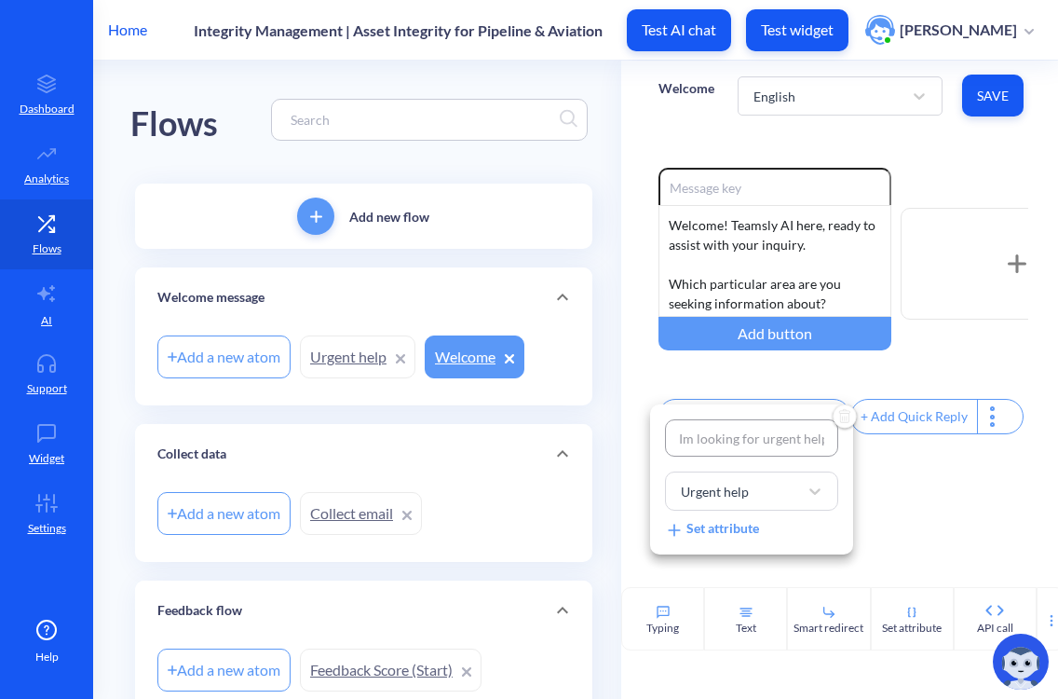
click at [928, 535] on div at bounding box center [529, 349] width 1058 height 699
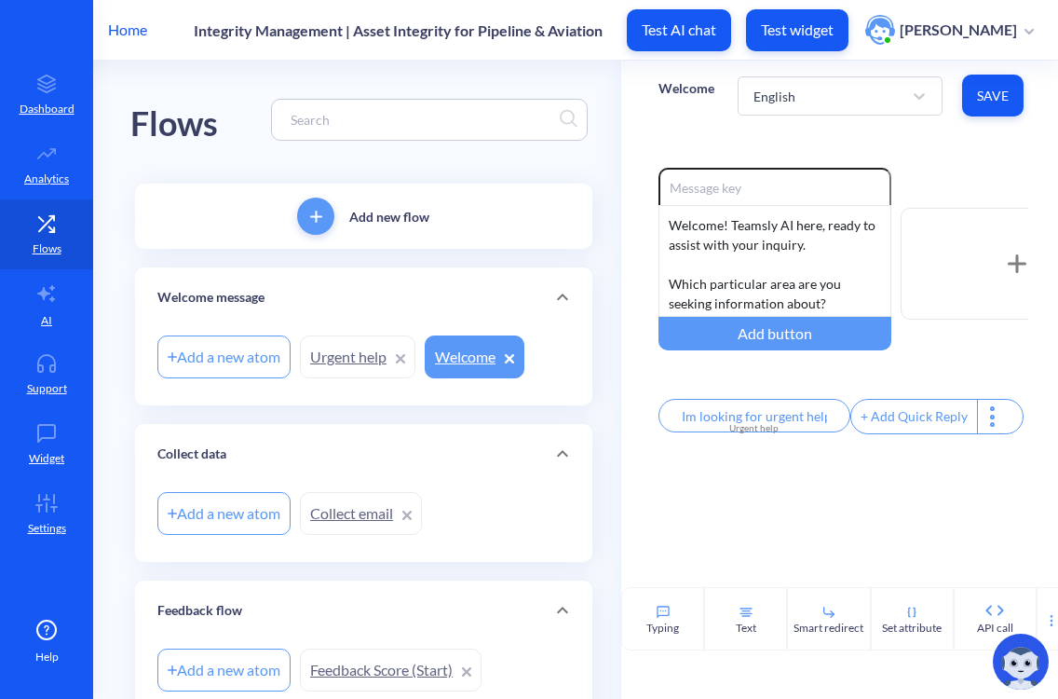
click at [902, 430] on div "+ Add Quick Reply" at bounding box center [915, 417] width 126 height 34
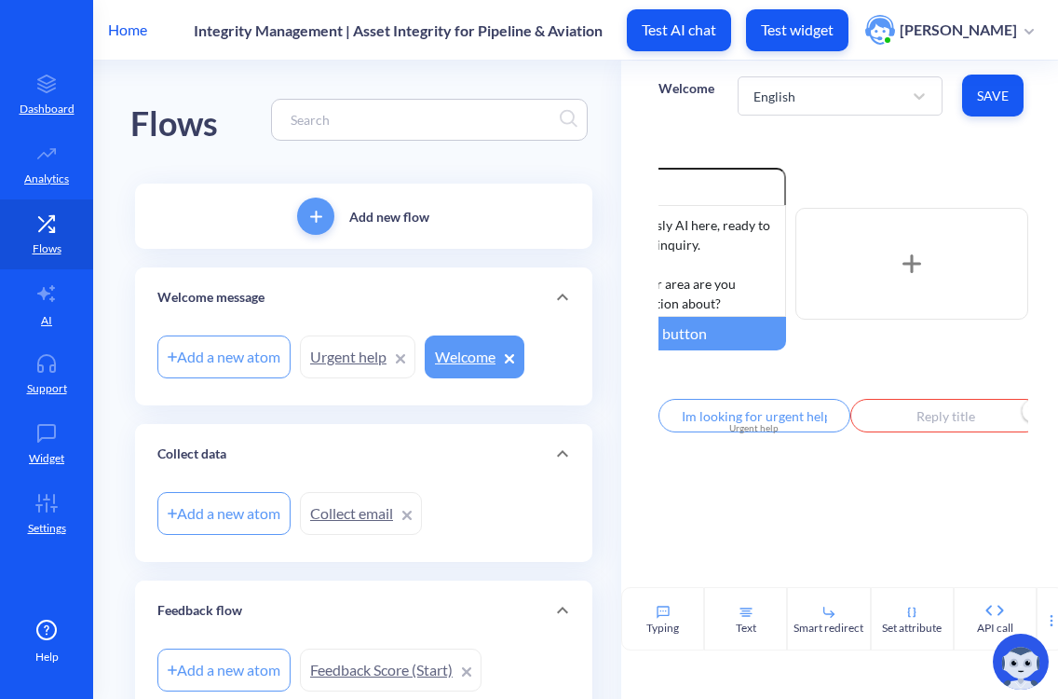
click at [908, 412] on input "text" at bounding box center [947, 416] width 192 height 34
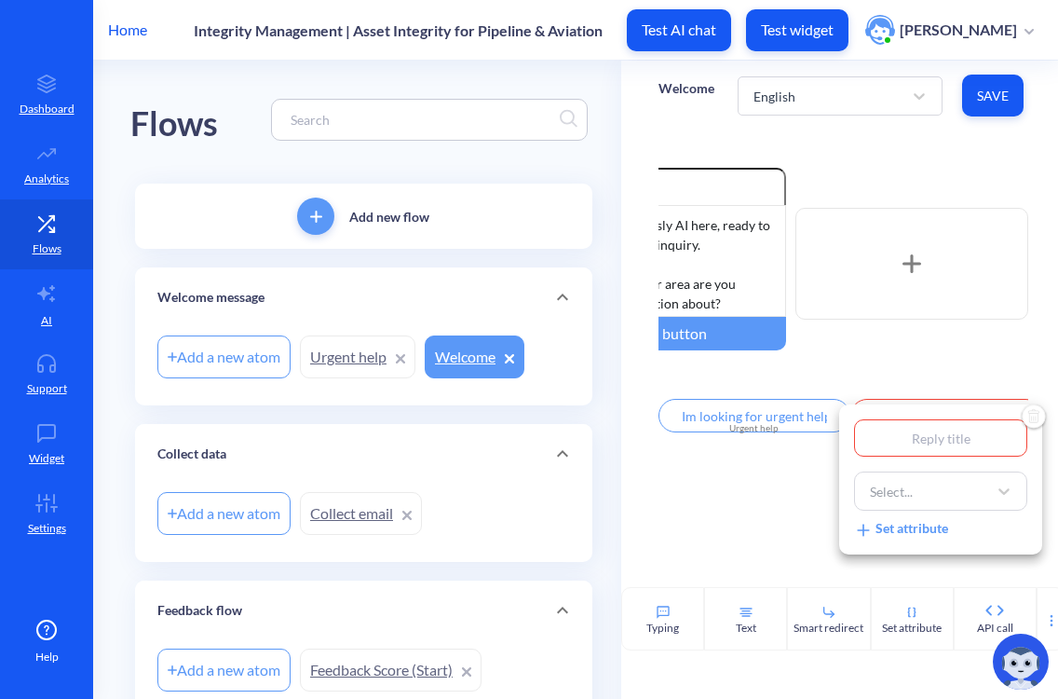
click at [656, 381] on div at bounding box center [529, 349] width 1058 height 699
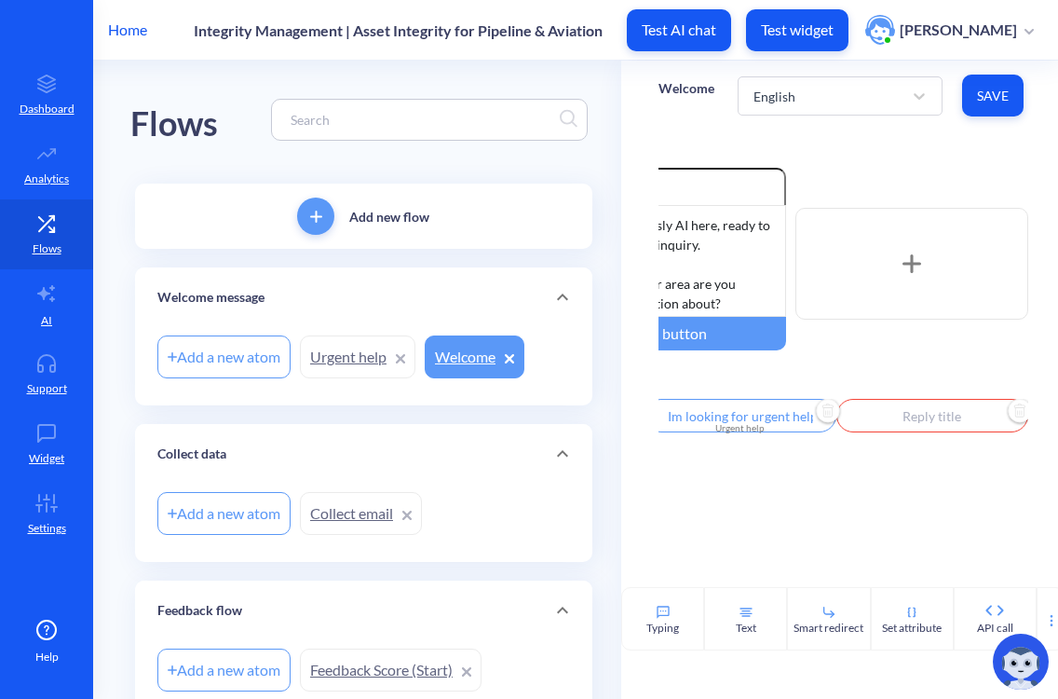
scroll to position [0, 0]
click at [360, 360] on link "Urgent help" at bounding box center [358, 356] width 116 height 43
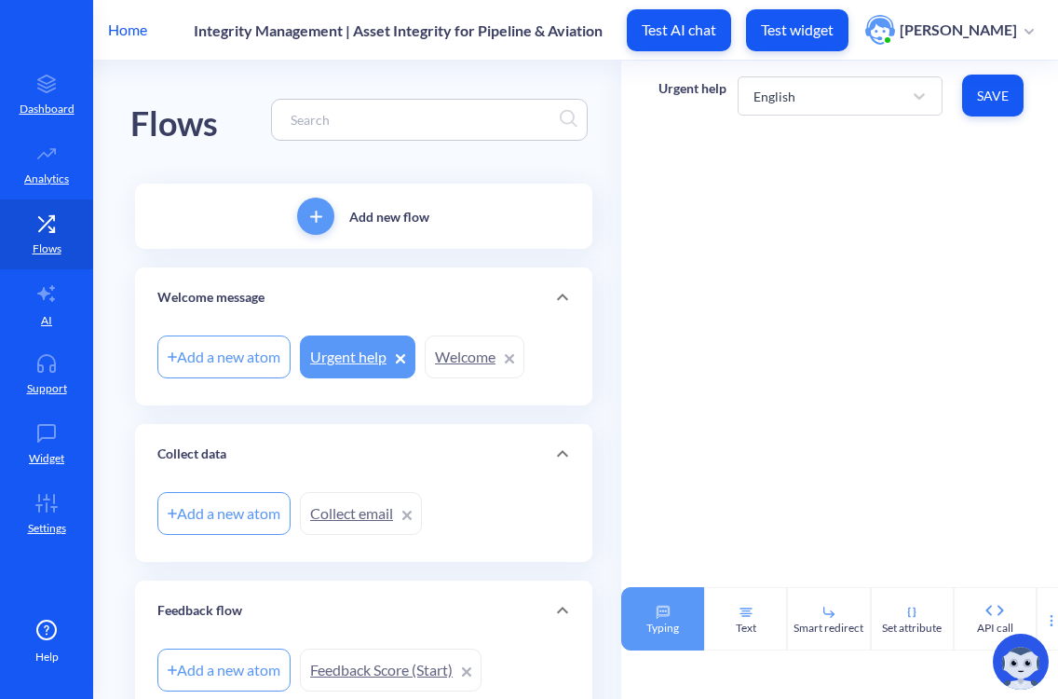
click at [672, 612] on div "Typing" at bounding box center [662, 618] width 83 height 63
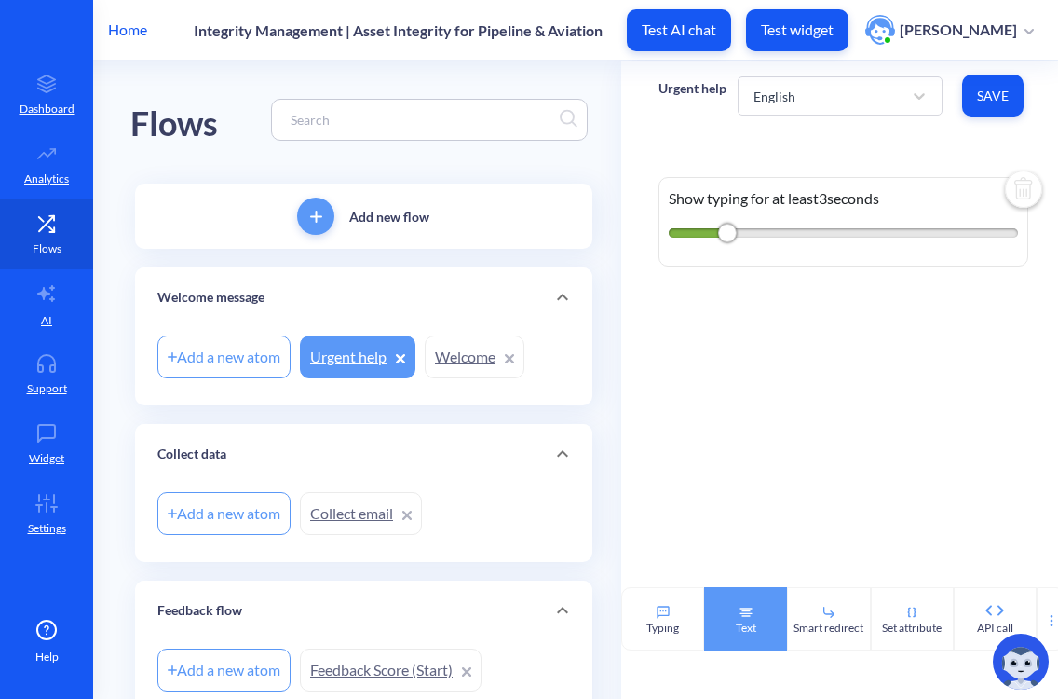
click at [723, 624] on div "Text" at bounding box center [745, 618] width 83 height 63
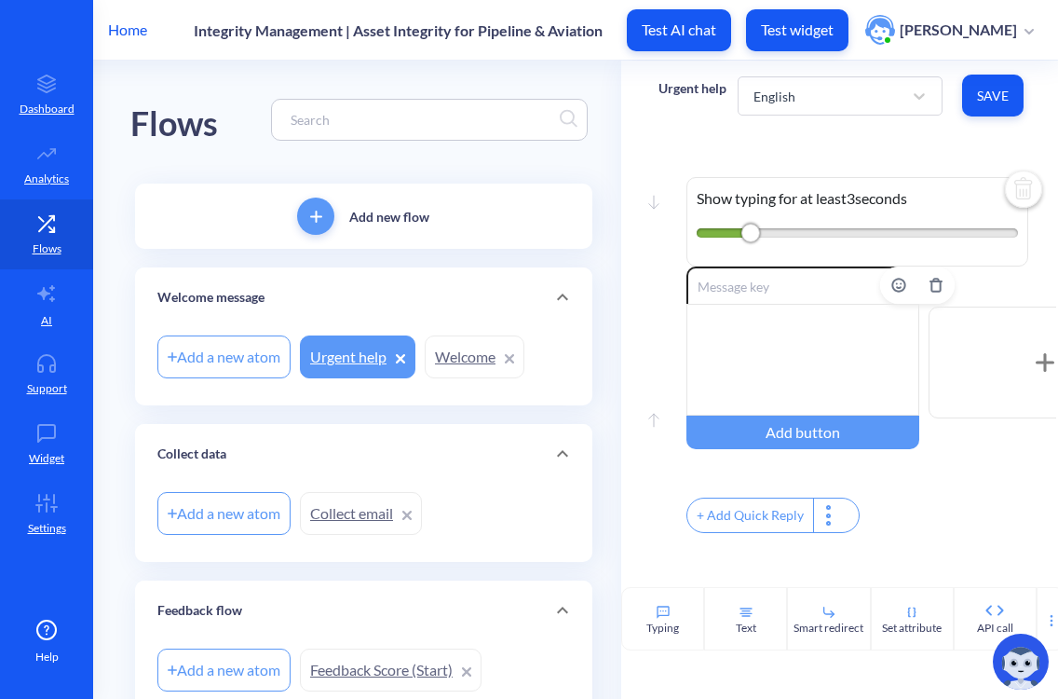
click at [797, 324] on div at bounding box center [803, 360] width 233 height 112
click at [764, 312] on div at bounding box center [803, 360] width 233 height 112
click at [768, 370] on div at bounding box center [803, 360] width 233 height 112
click at [787, 341] on div at bounding box center [803, 360] width 233 height 112
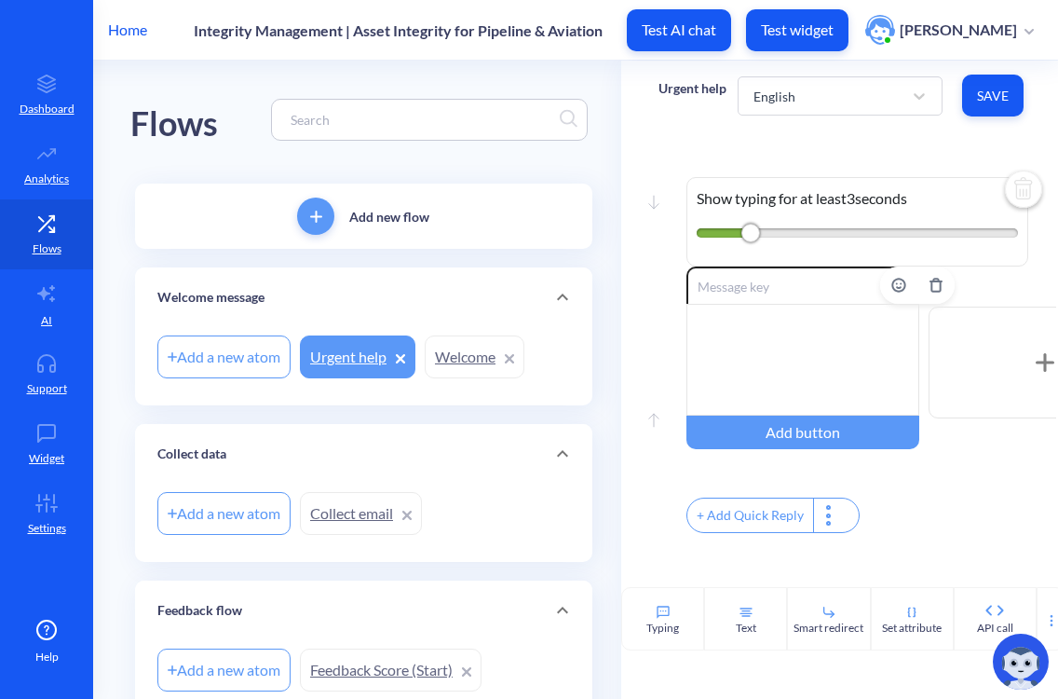
click at [745, 330] on div at bounding box center [803, 360] width 233 height 112
click at [745, 331] on div at bounding box center [803, 360] width 233 height 112
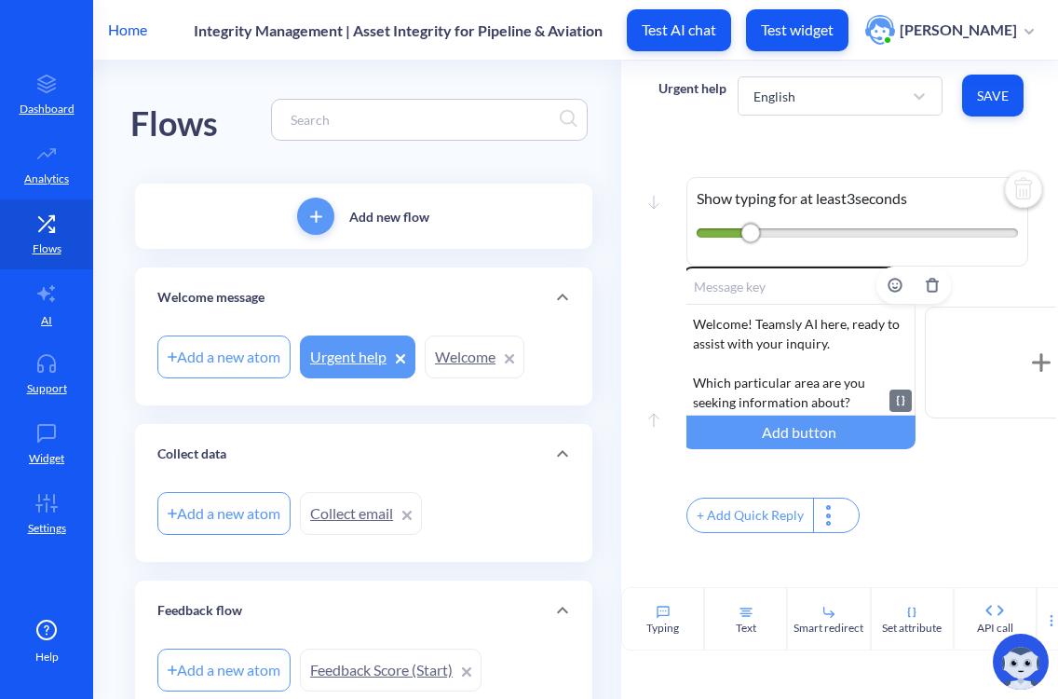
scroll to position [0, 4]
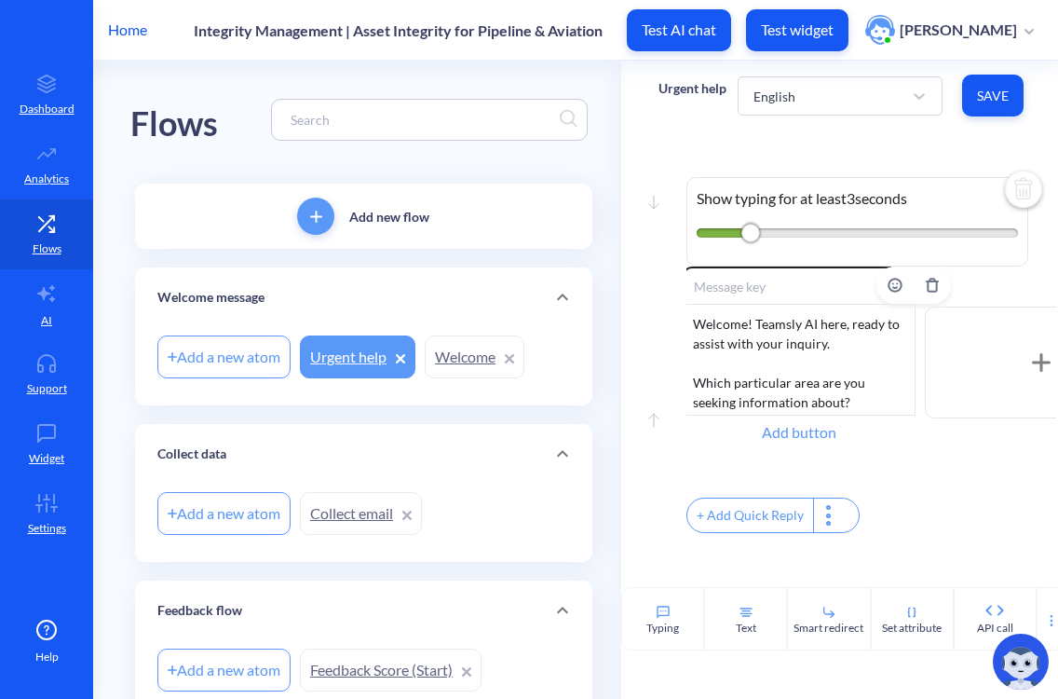
click at [812, 430] on div "Add button" at bounding box center [799, 433] width 233 height 34
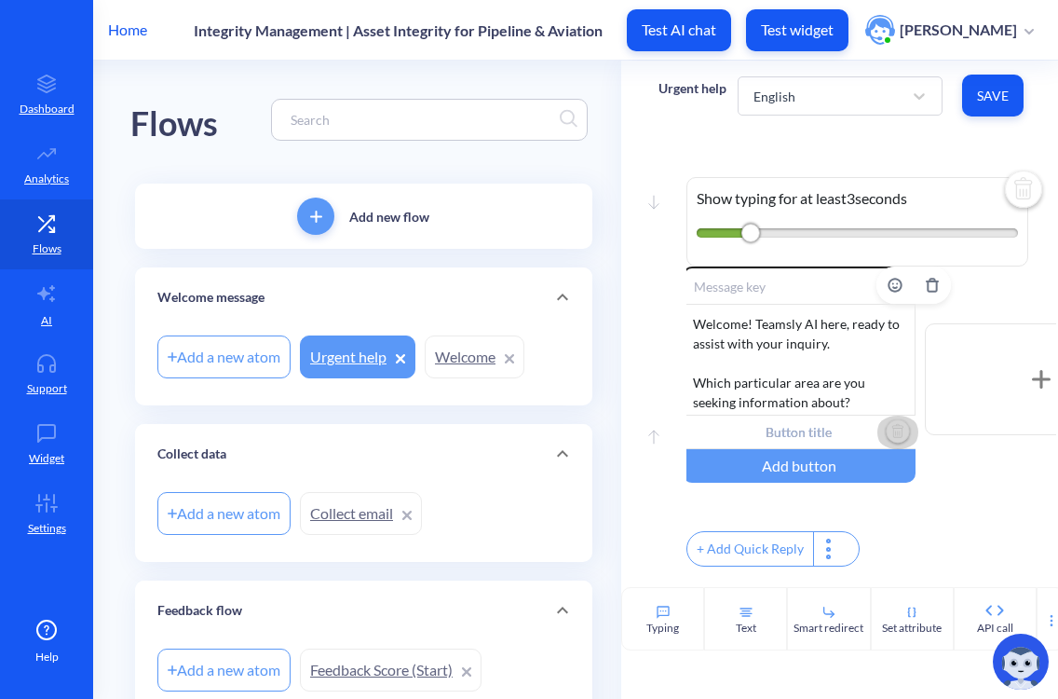
click at [884, 426] on img "Delete" at bounding box center [898, 432] width 28 height 28
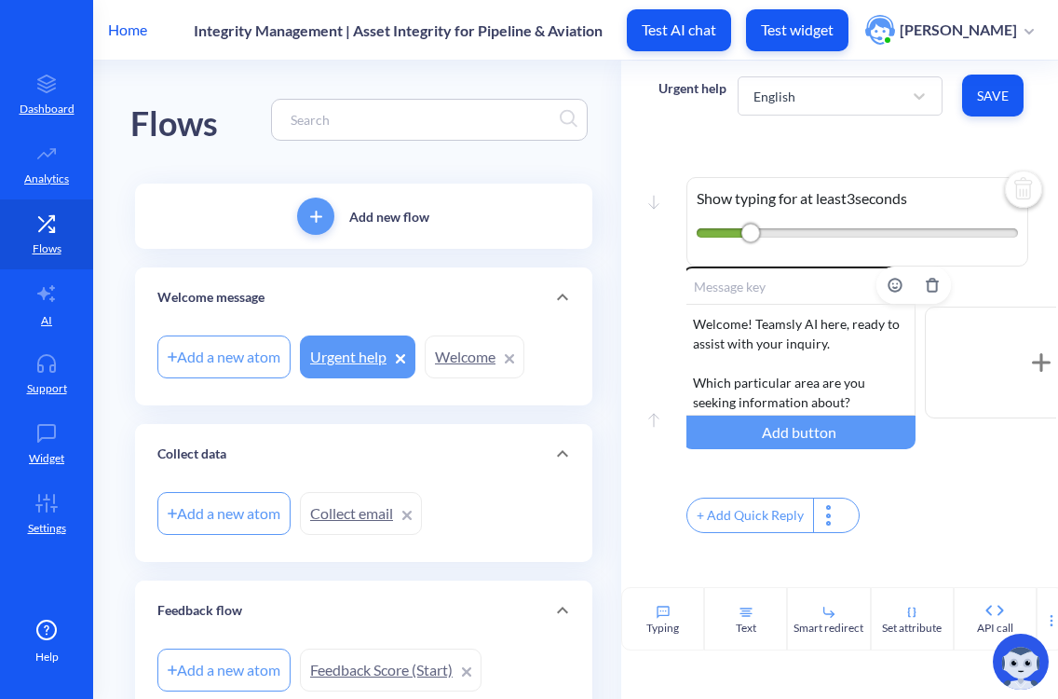
scroll to position [0, 0]
click at [761, 514] on div "+ Add Quick Reply" at bounding box center [751, 515] width 126 height 34
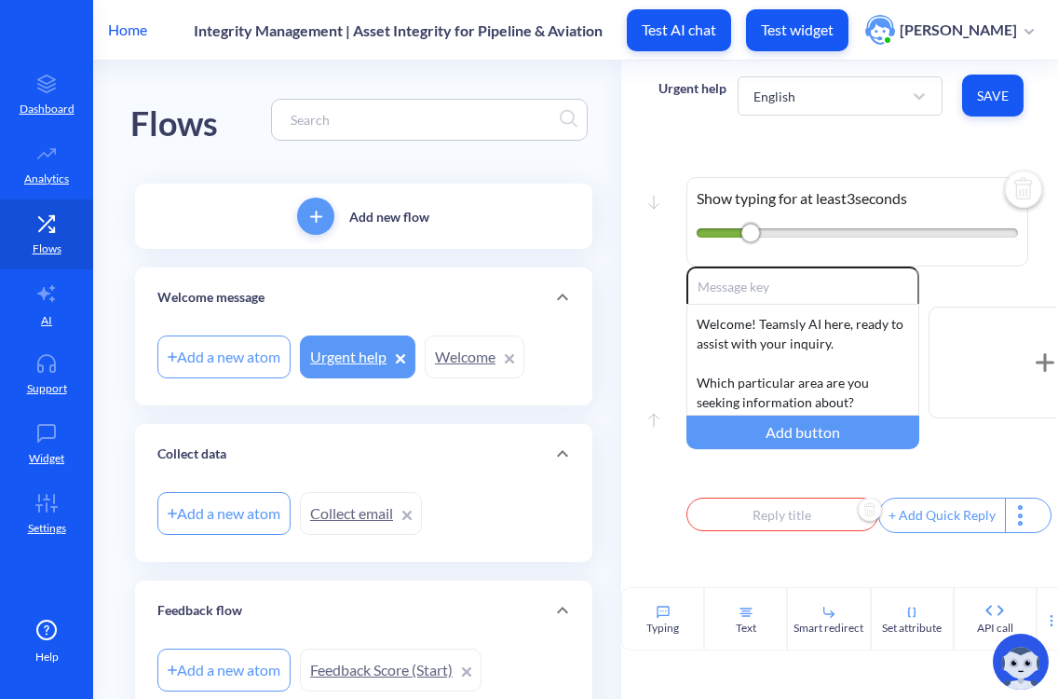
click at [826, 518] on input "text" at bounding box center [783, 515] width 192 height 34
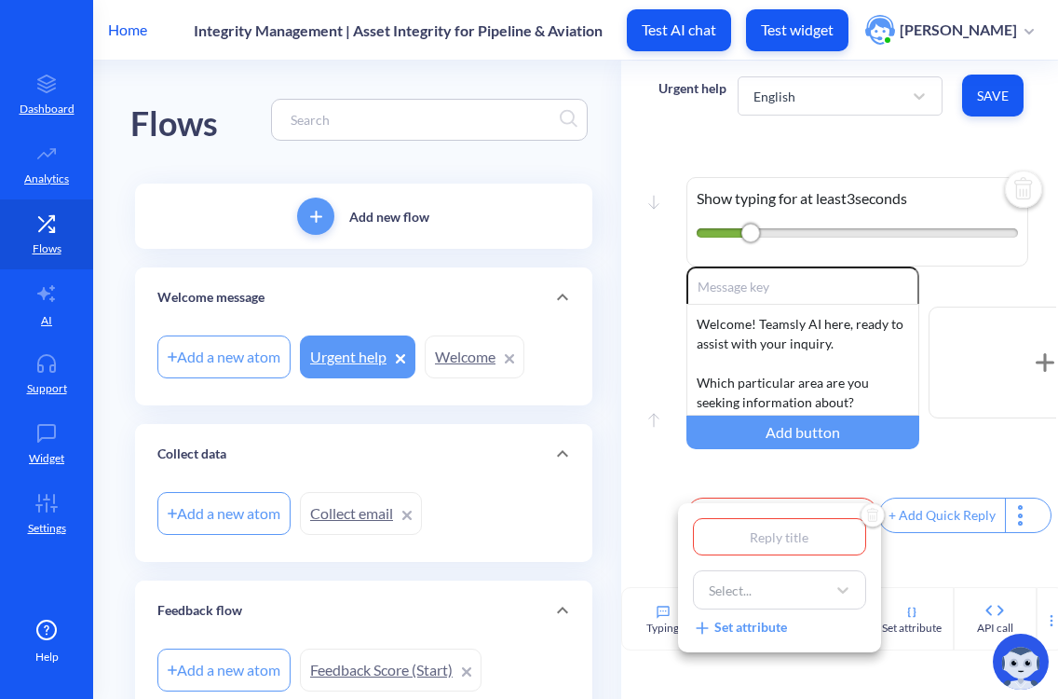
type input "U"
type input "Ur"
type input "Urg"
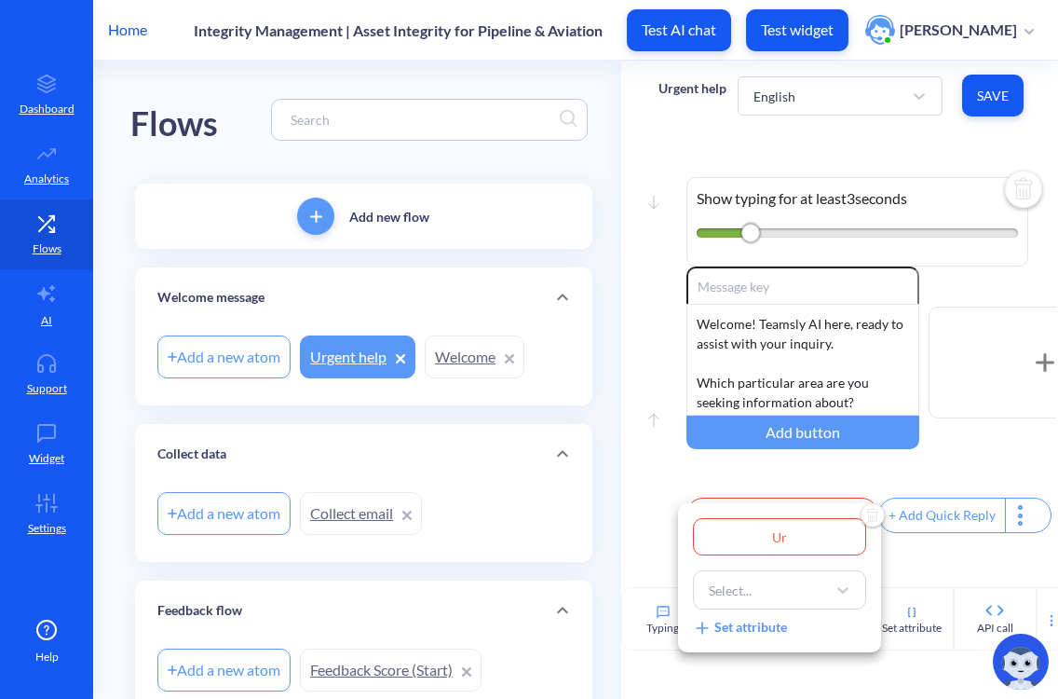
type input "Urg"
type input "Urge"
type input "Urgen"
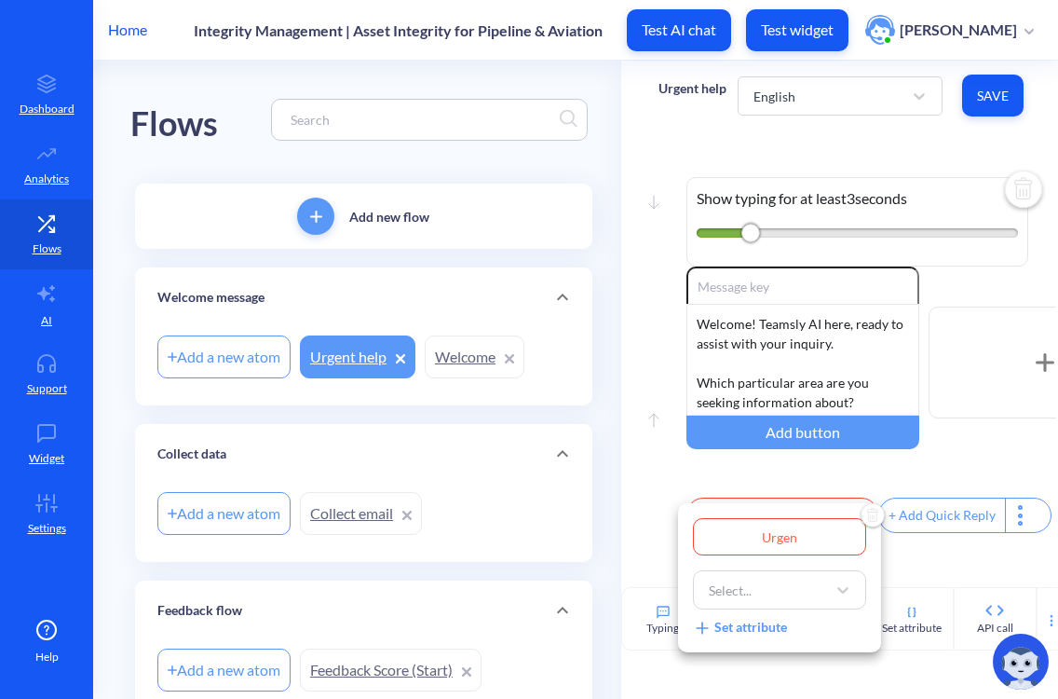
type input "Urgent"
type input "Urgent R"
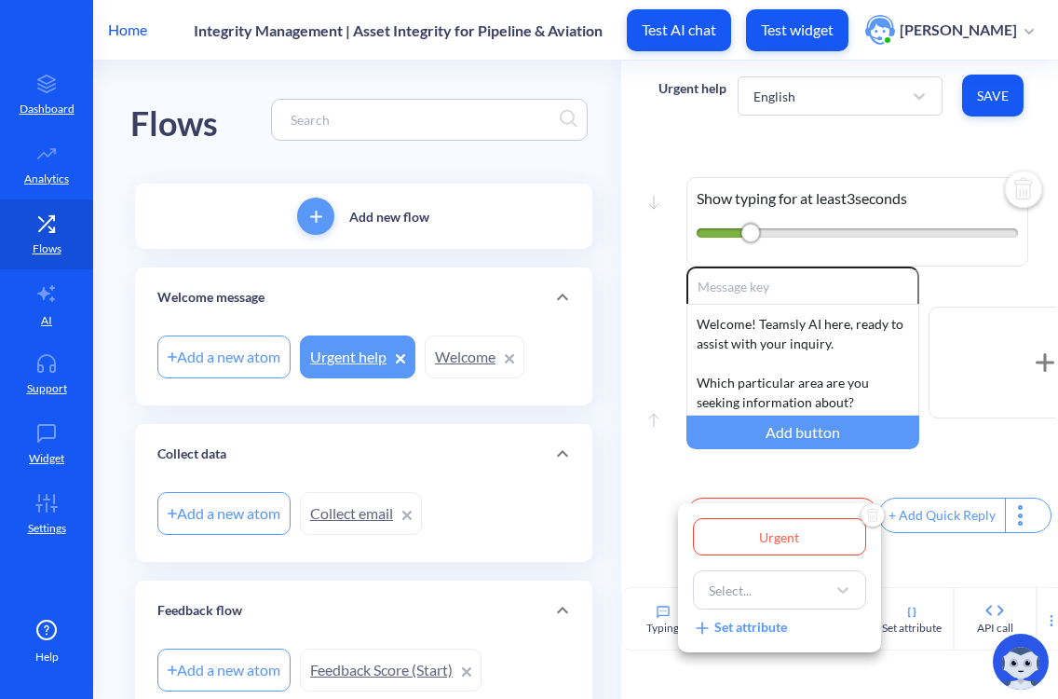
type input "Urgent R"
type input "Urgent Re"
type input "Urgent Req"
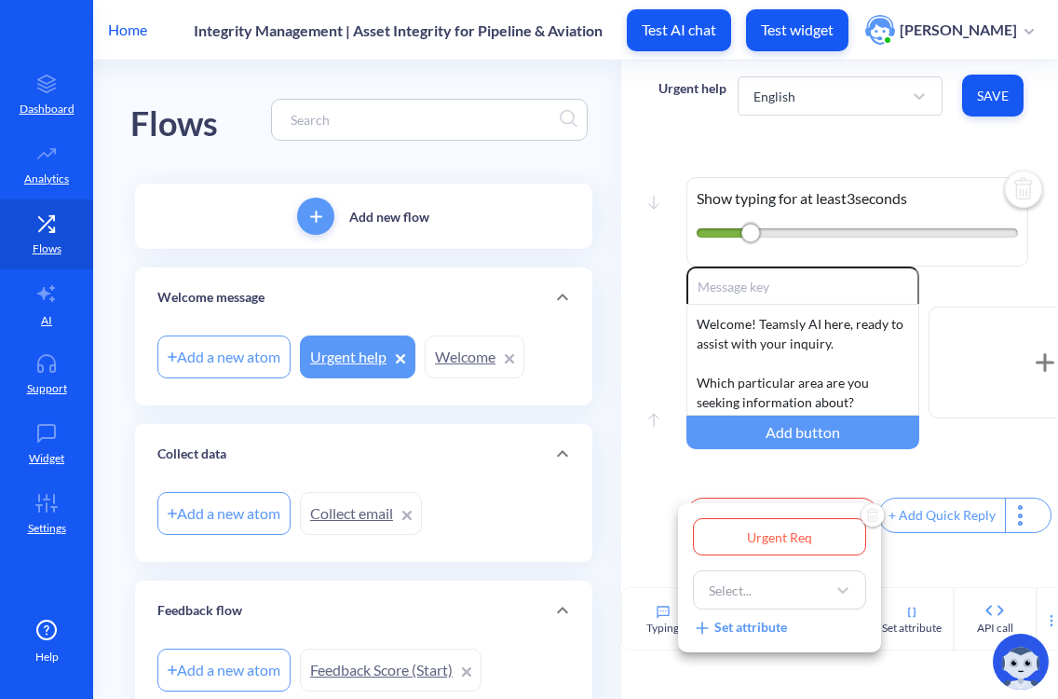
type input "Urgent Requ"
type input "Urgent Reque"
type input "Urgent Reques"
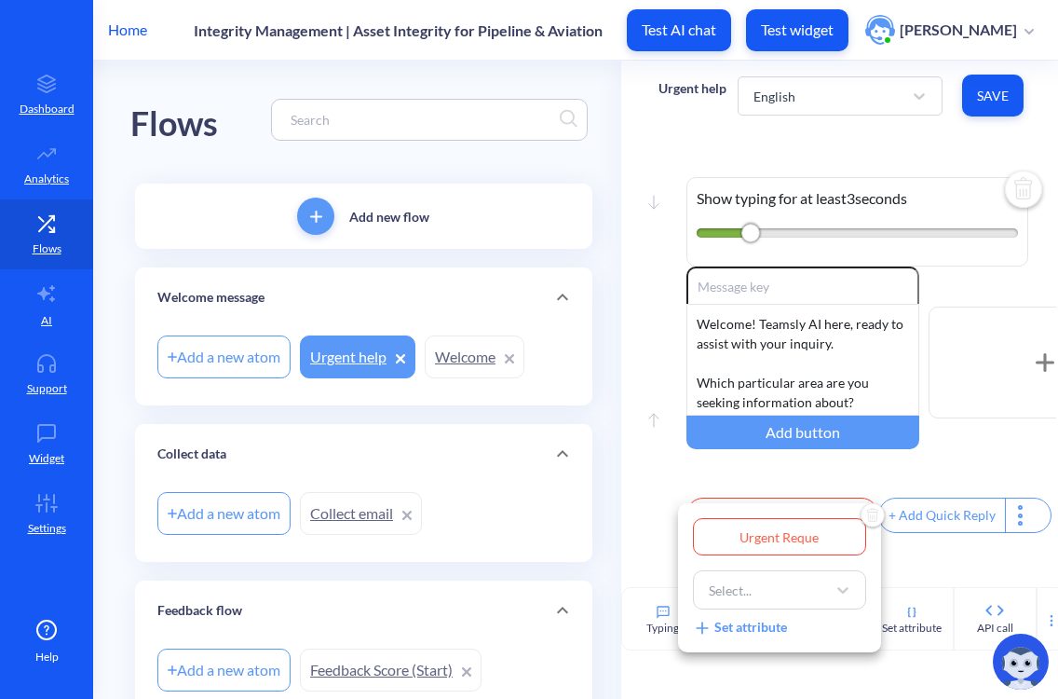
type input "Urgent Reques"
type input "Urgent Request"
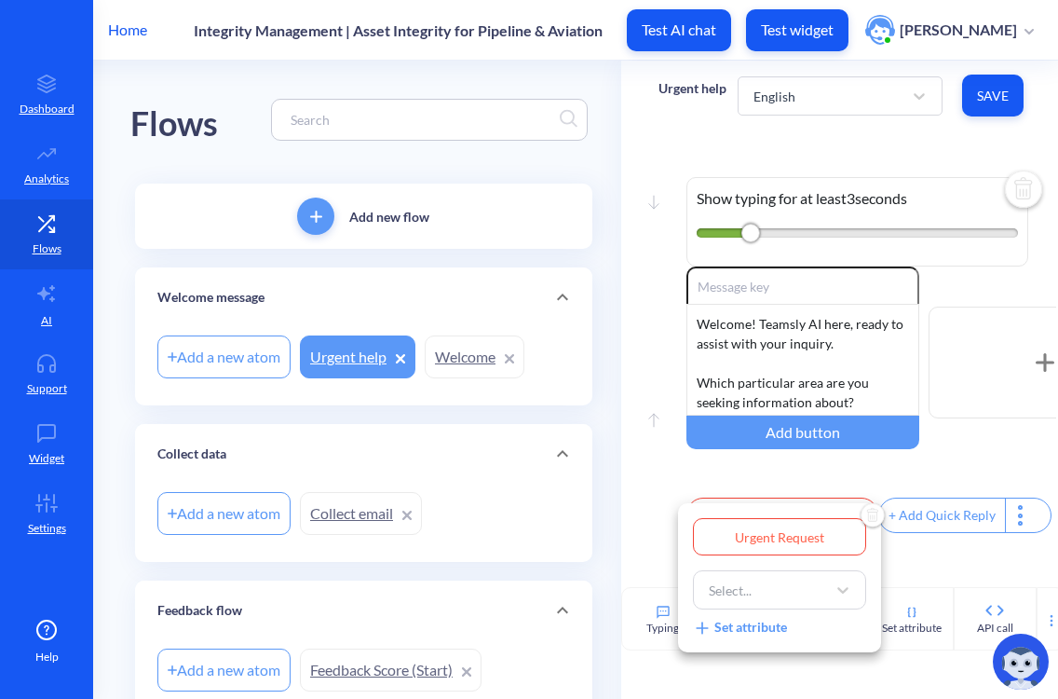
type input "Urgent Request F"
type input "Urgent Request Fo"
type input "Urgent Request For"
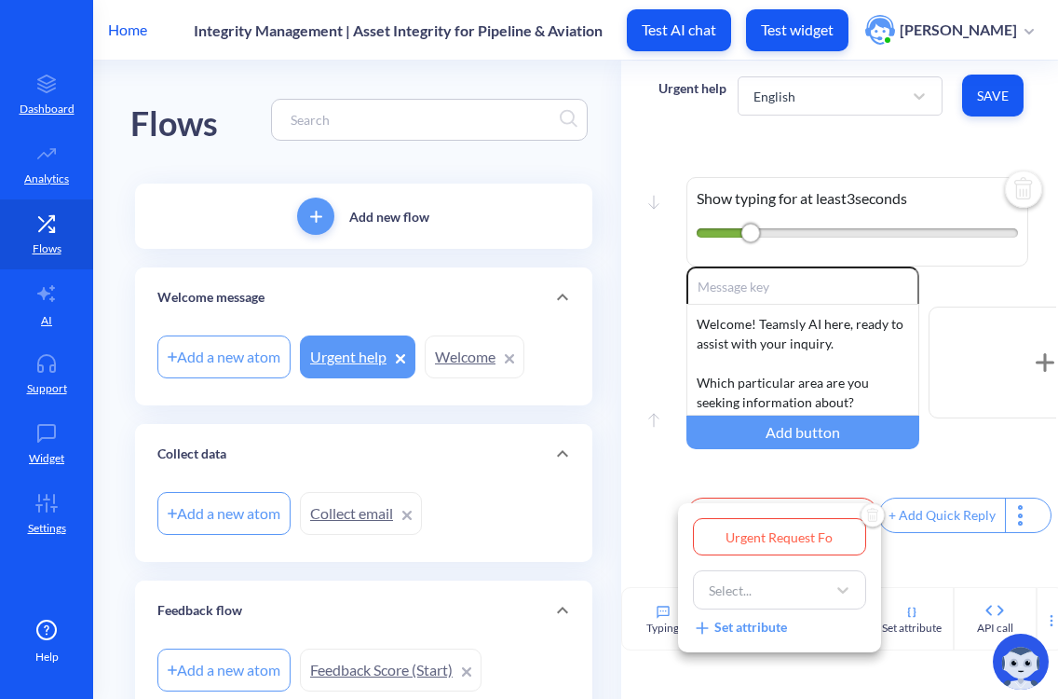
type input "Urgent Request For"
type input "Urgent Request Form"
click at [912, 568] on div at bounding box center [529, 349] width 1058 height 699
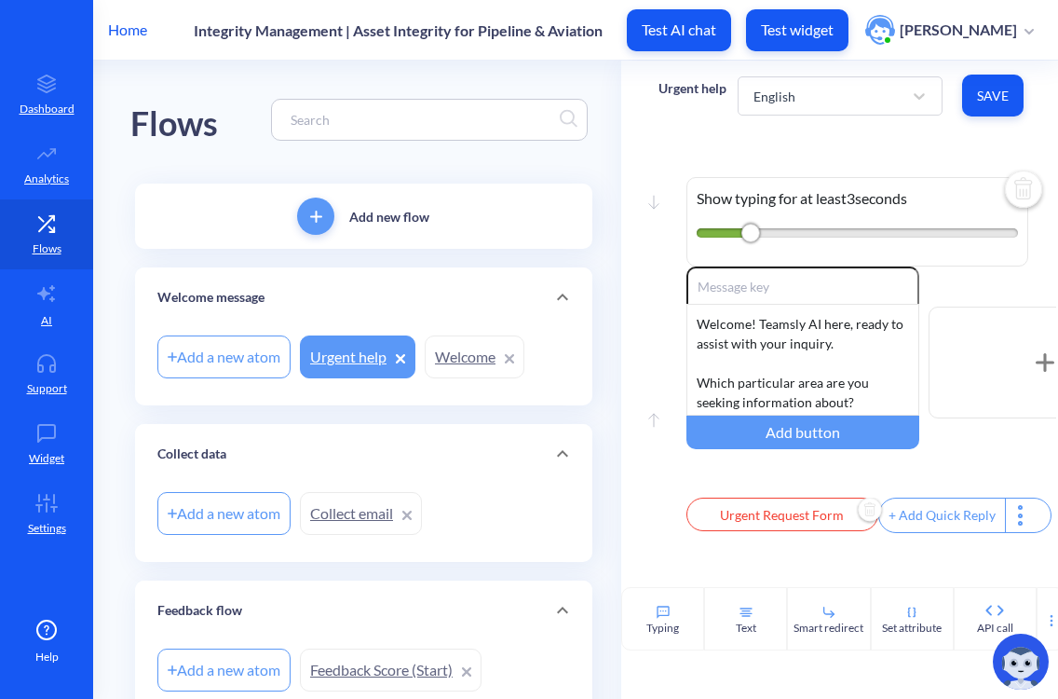
click at [935, 529] on div "+ Add Quick Reply" at bounding box center [943, 515] width 126 height 34
click at [913, 525] on input "text" at bounding box center [975, 515] width 192 height 34
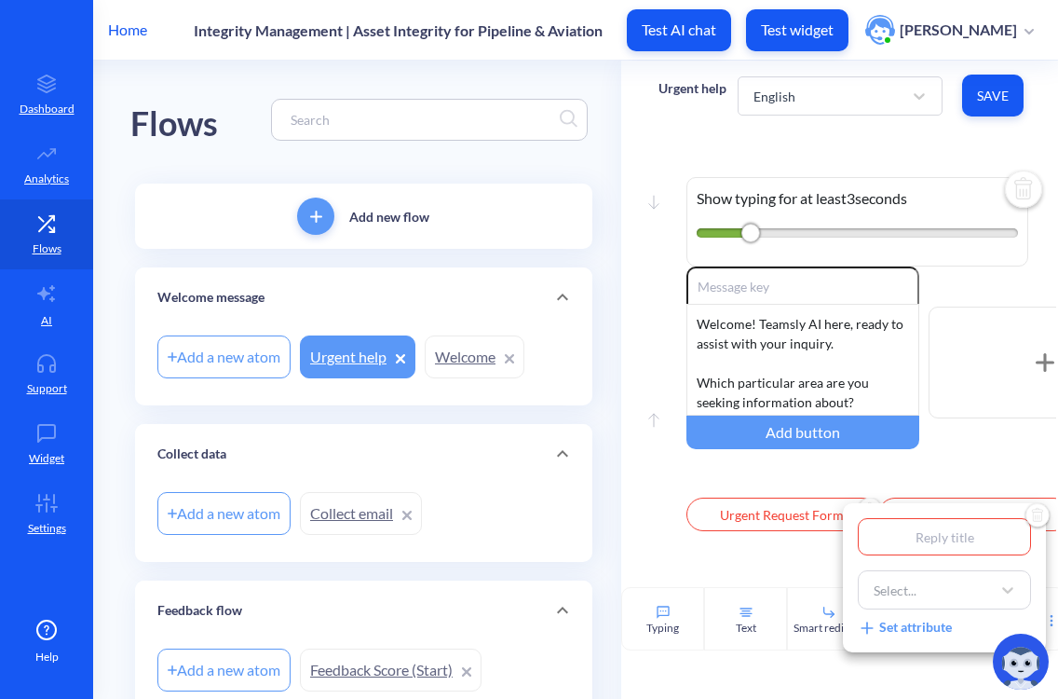
click at [913, 525] on input "text" at bounding box center [944, 536] width 173 height 37
type input "C"
type input "Co"
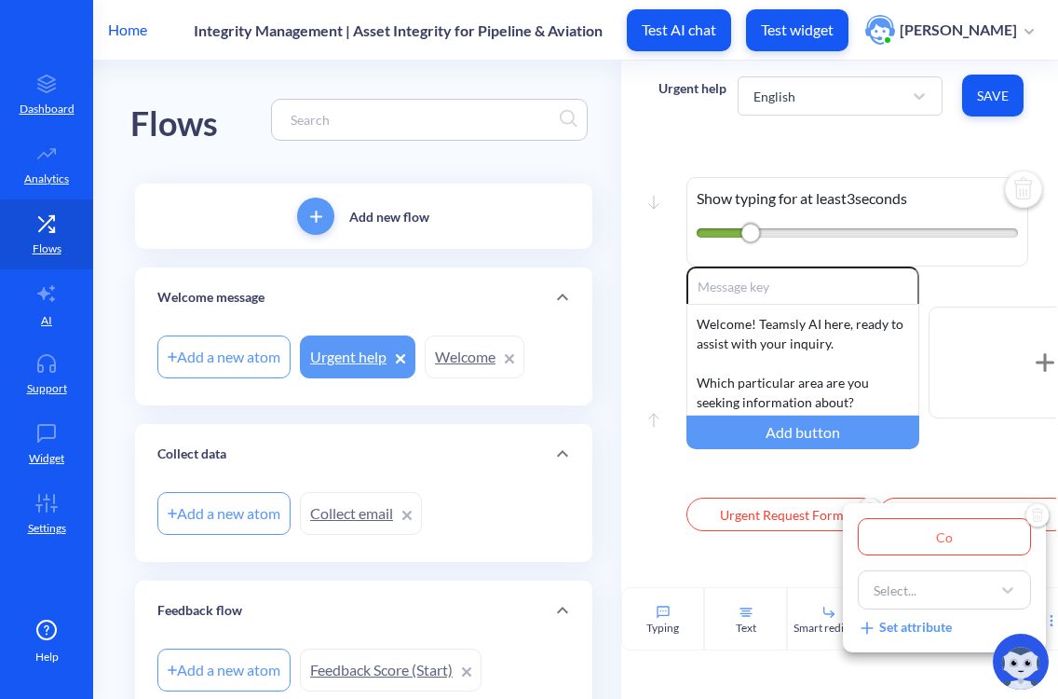
type input "Com"
type input "Comp"
type input "Compo"
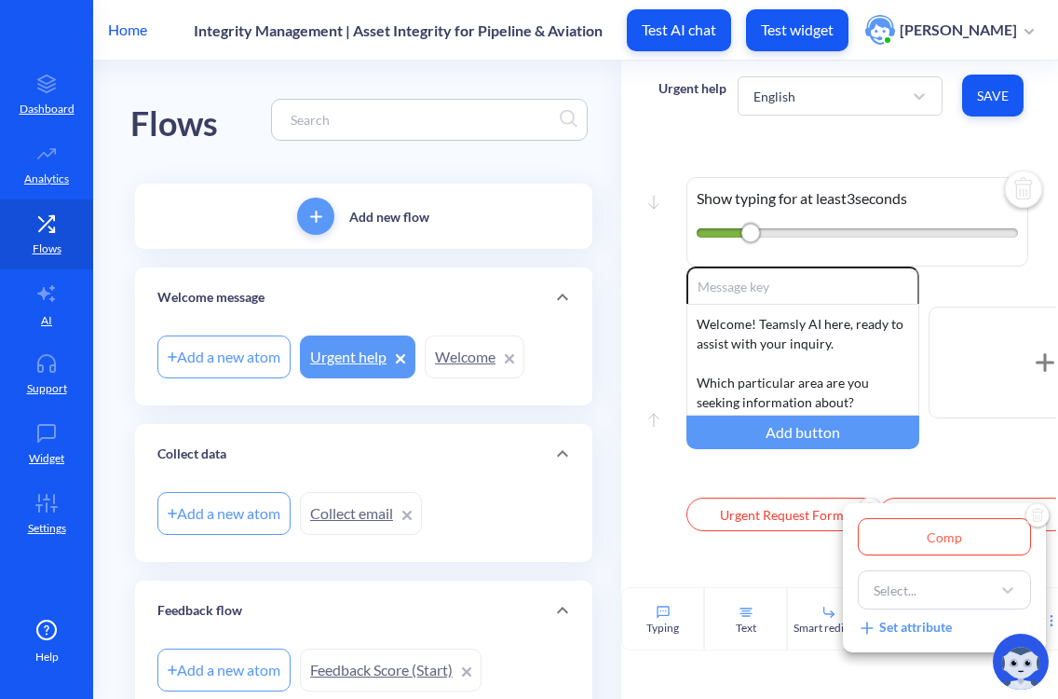
type input "Compo"
type input "Compos"
type input "Composi"
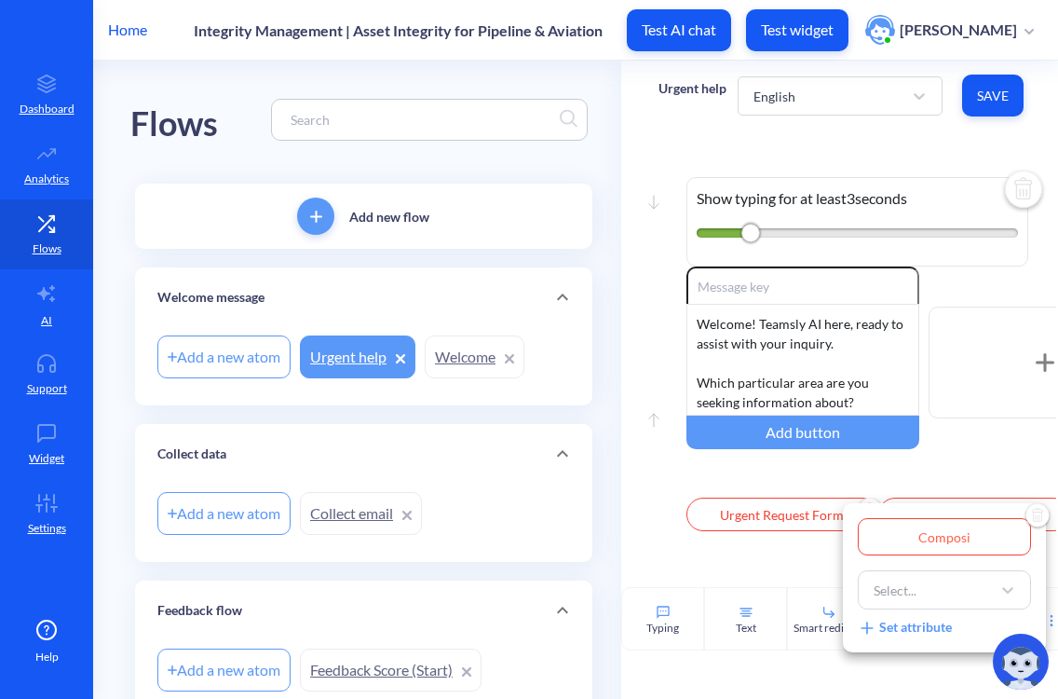
type input "Composit"
type input "Composite"
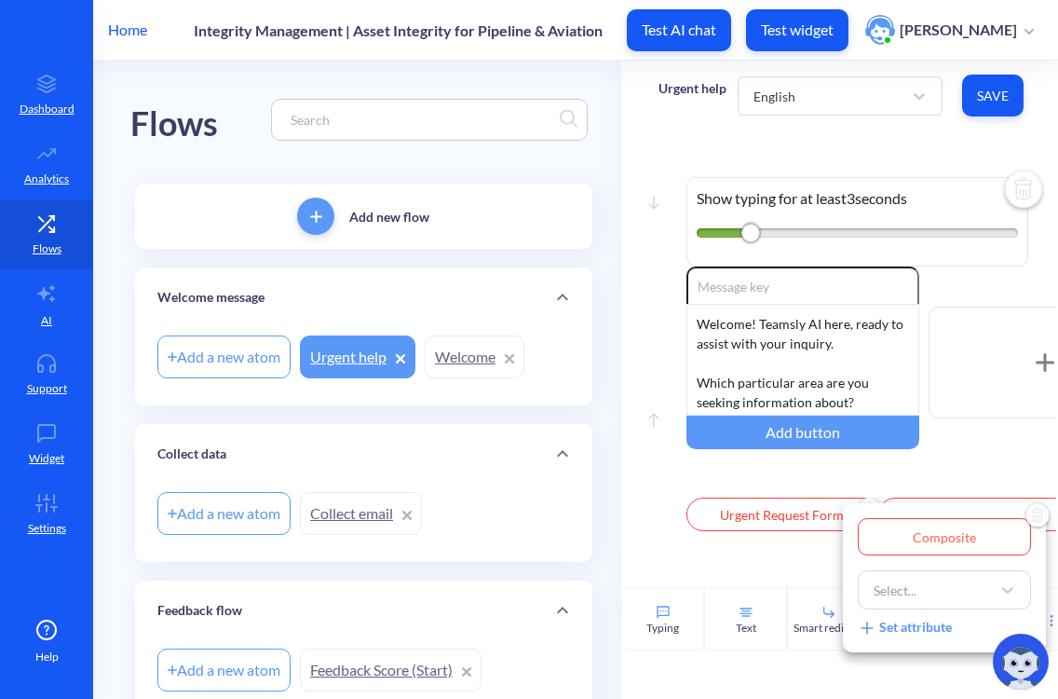
type input "Composite"
type input "Composite R"
type input "Composite Re"
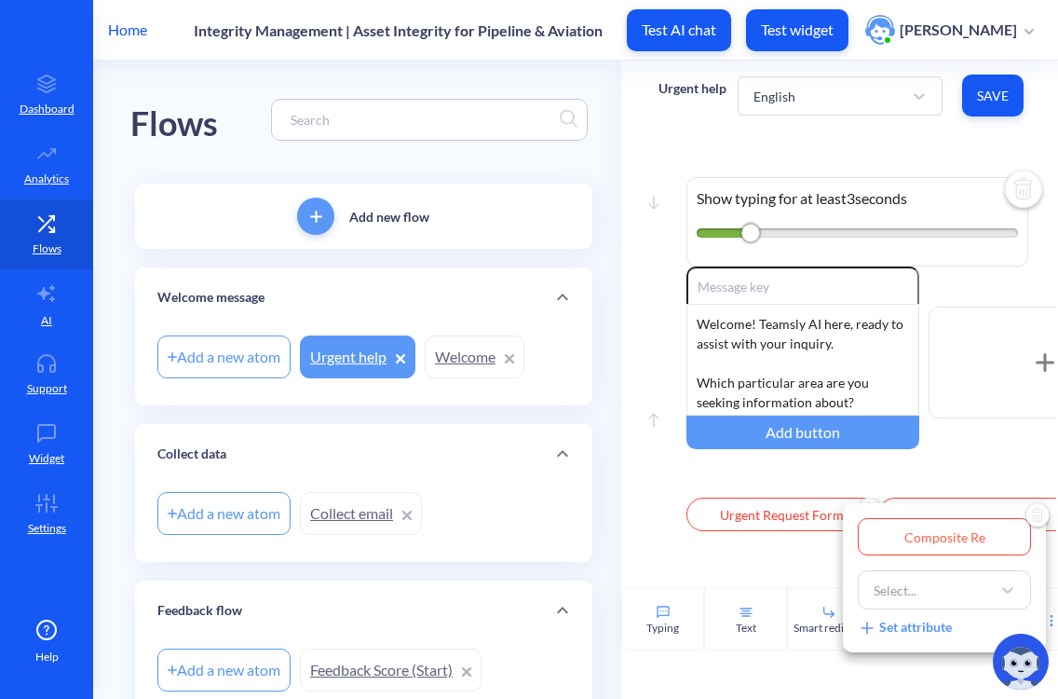
type input "Composite Rep"
type input "Composite Repa"
type input "Composite Repai"
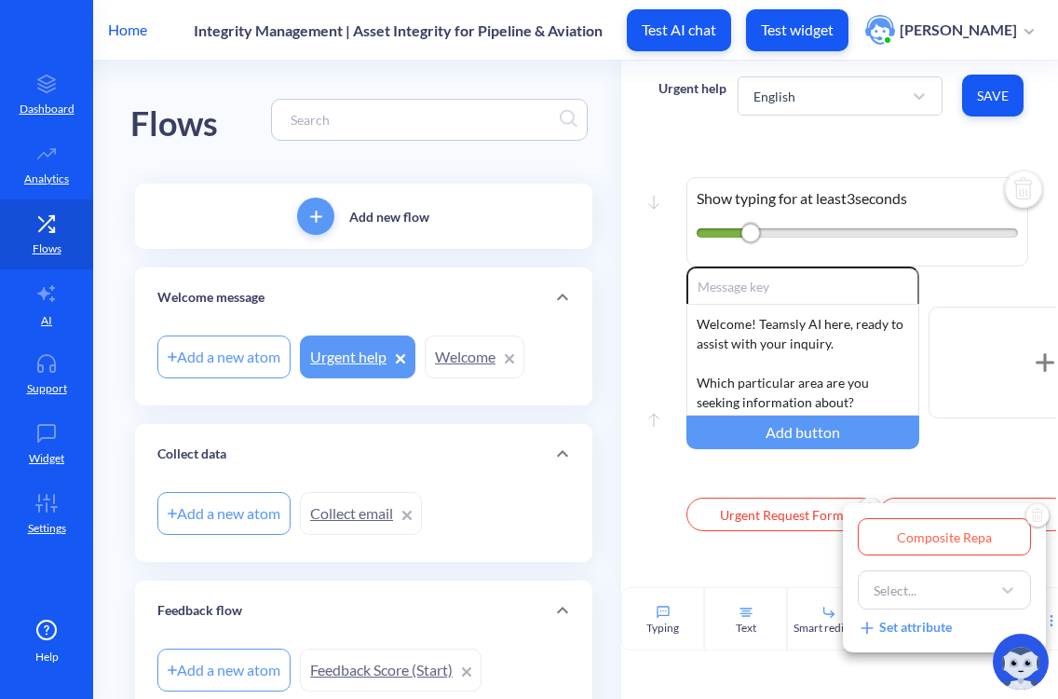
type input "Composite Repai"
type input "Composite Repair"
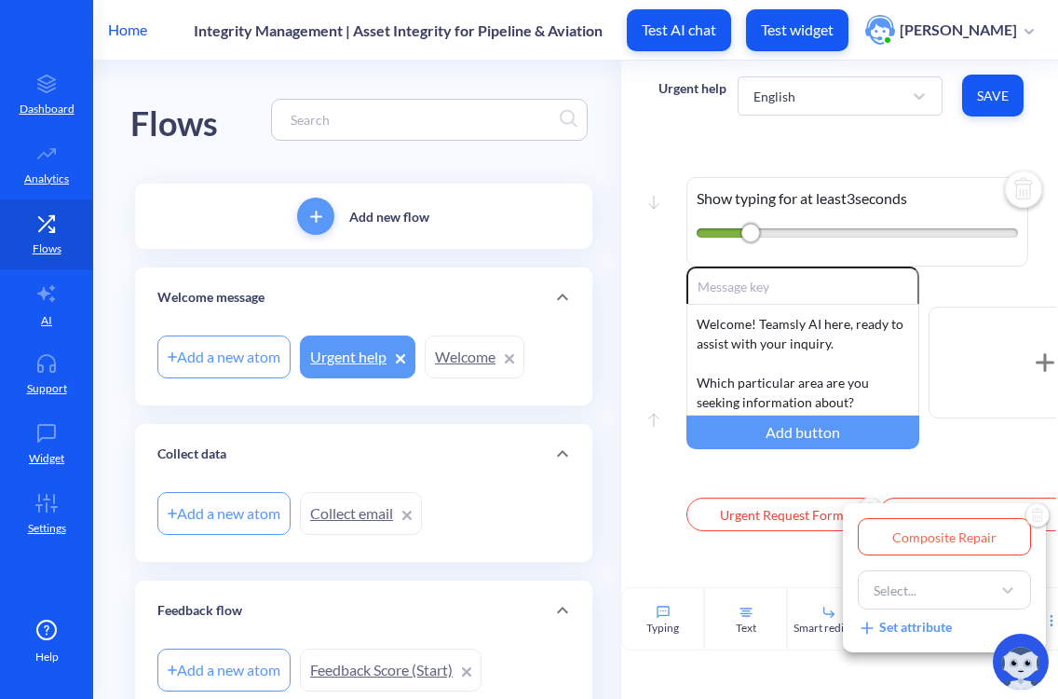
type input "Composite Repair R"
type input "Composite Repair Re"
type input "Composite Repair Req"
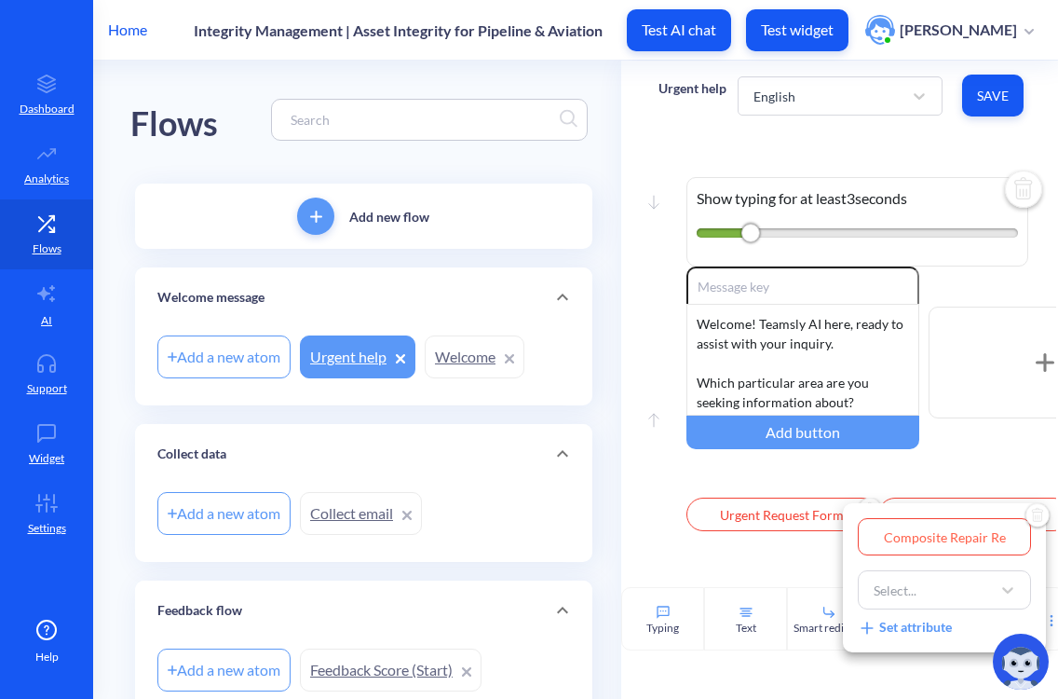
type input "Composite Repair Req"
type input "Composite Repair Requ"
type input "Composite Repair Reque"
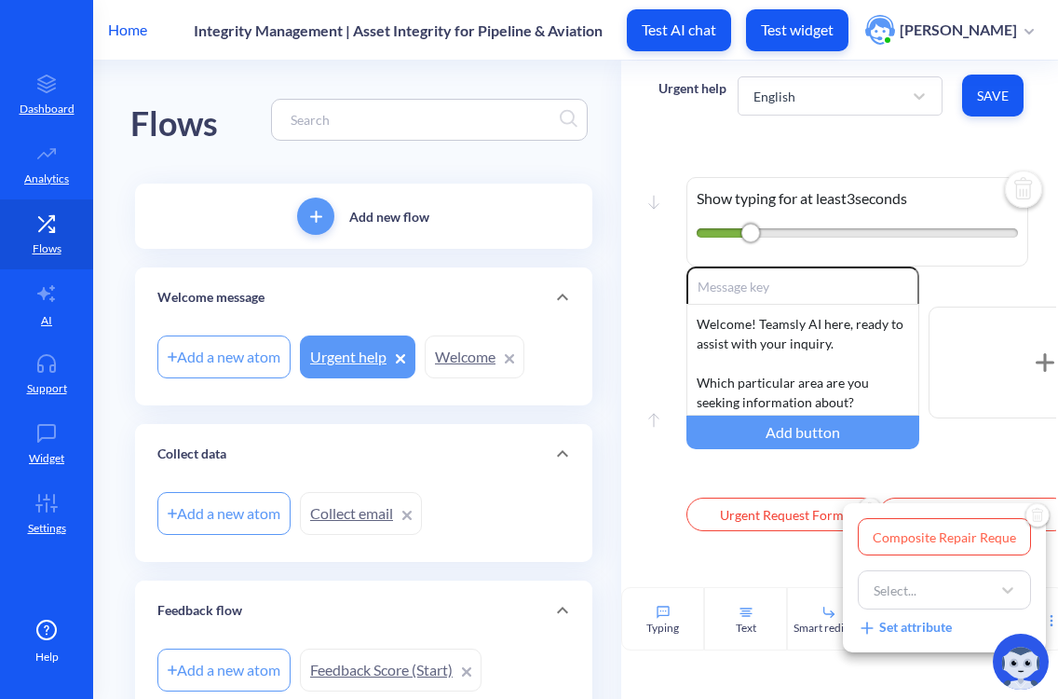
type input "Composite Repair Reques"
type input "Composite Repair Request"
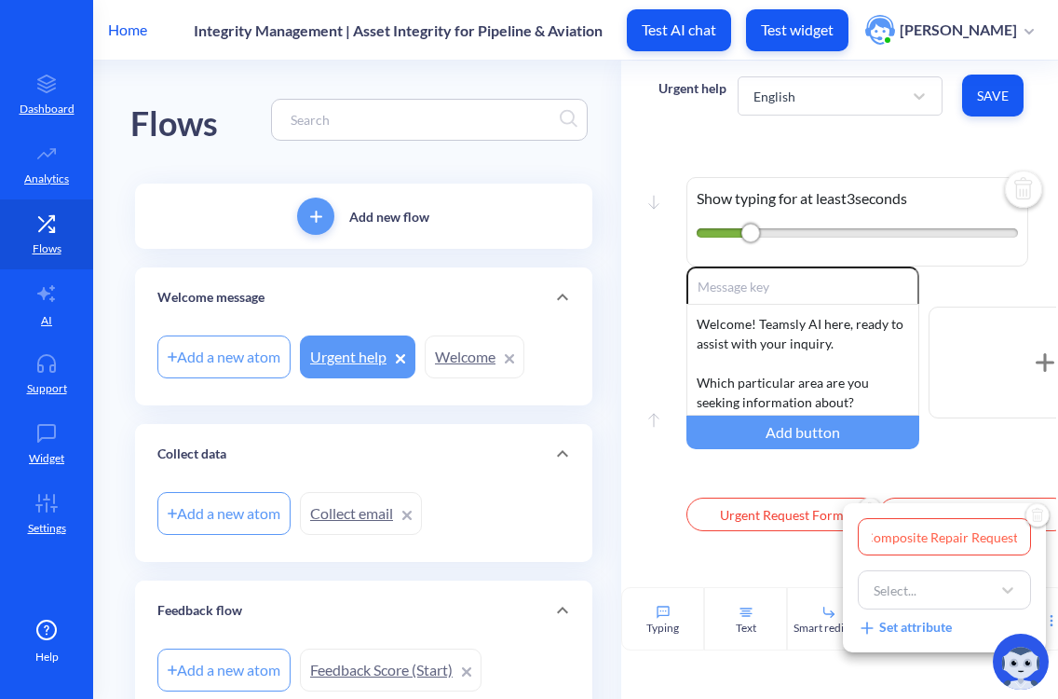
scroll to position [0, 0]
click at [954, 480] on div at bounding box center [529, 349] width 1058 height 699
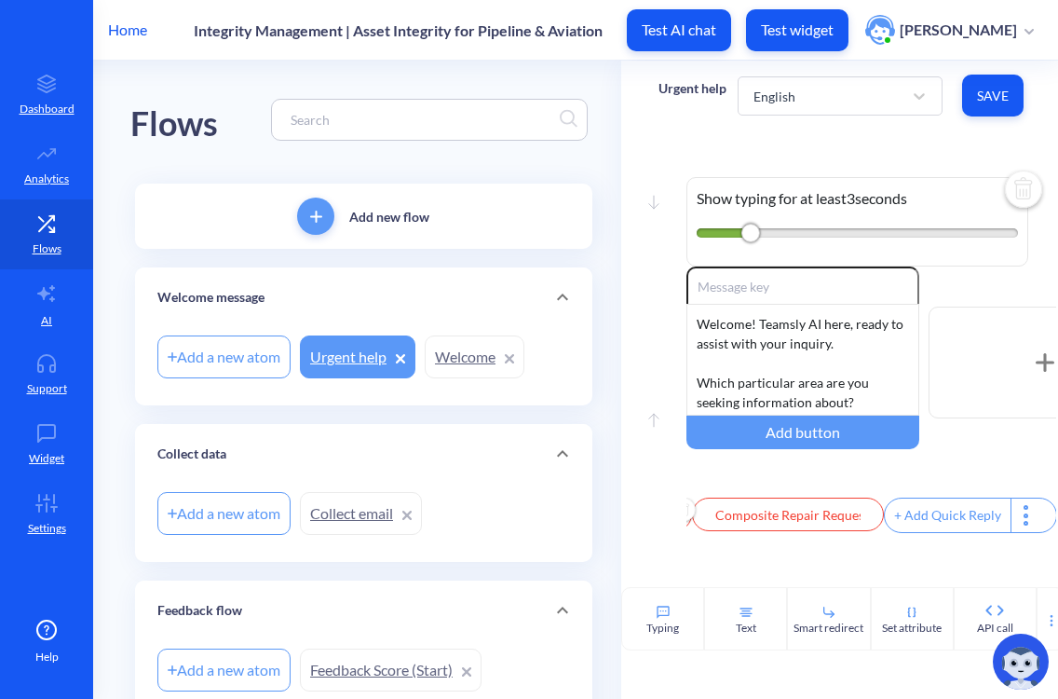
click at [913, 520] on div "+ Add Quick Reply" at bounding box center [948, 515] width 126 height 34
click at [924, 525] on input "text" at bounding box center [980, 515] width 192 height 34
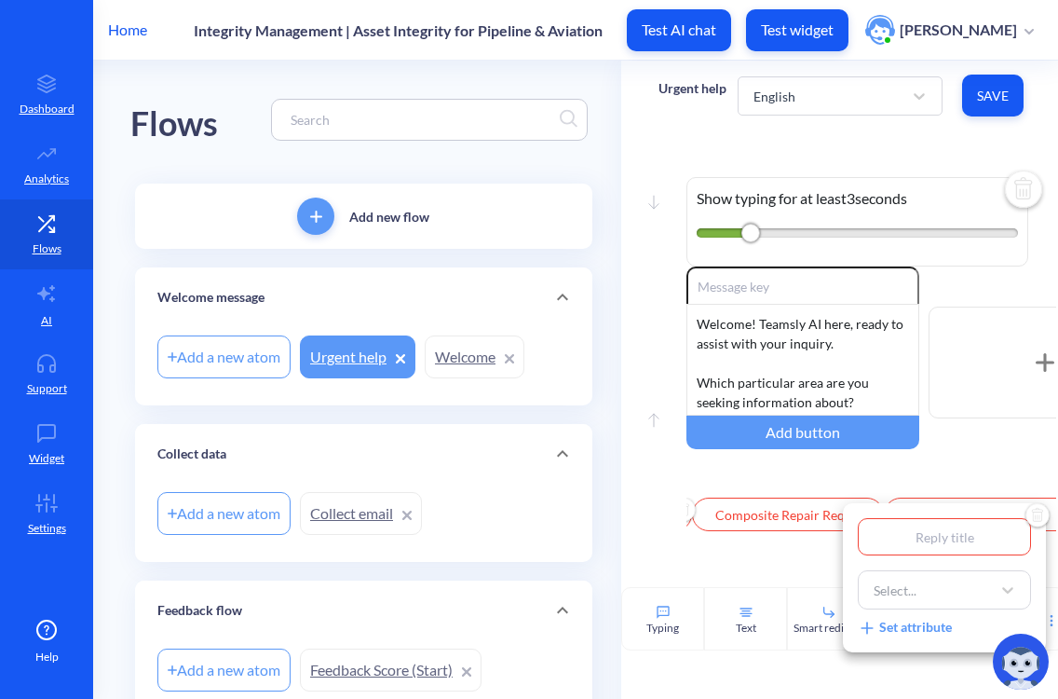
type input "L"
type input "Le"
type input "Lea"
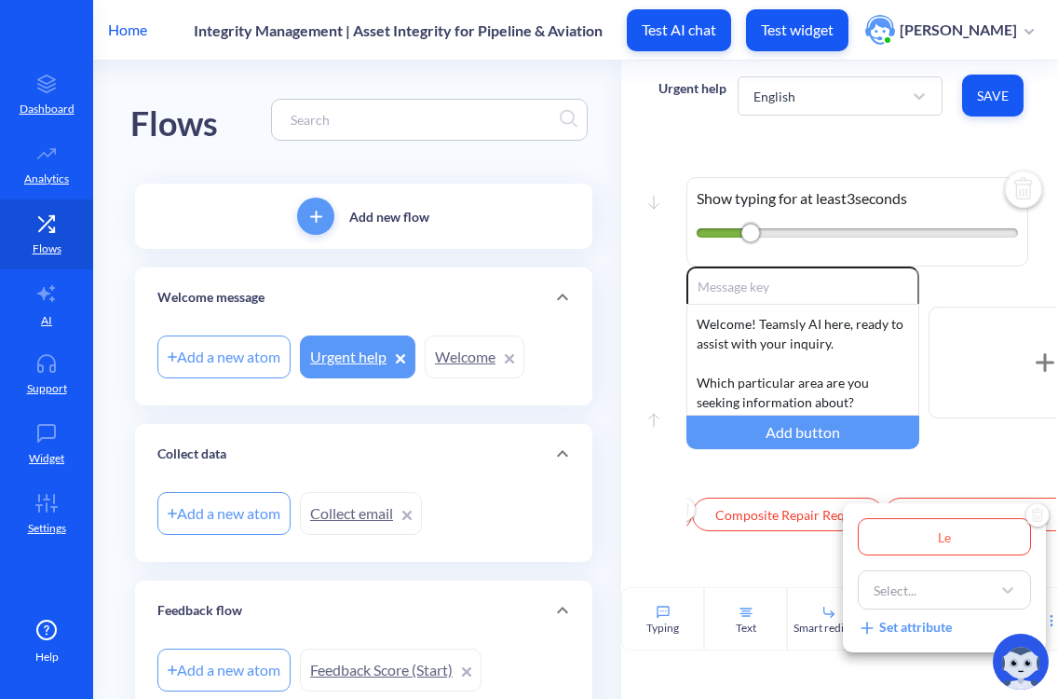
type input "Lea"
type input "Leak"
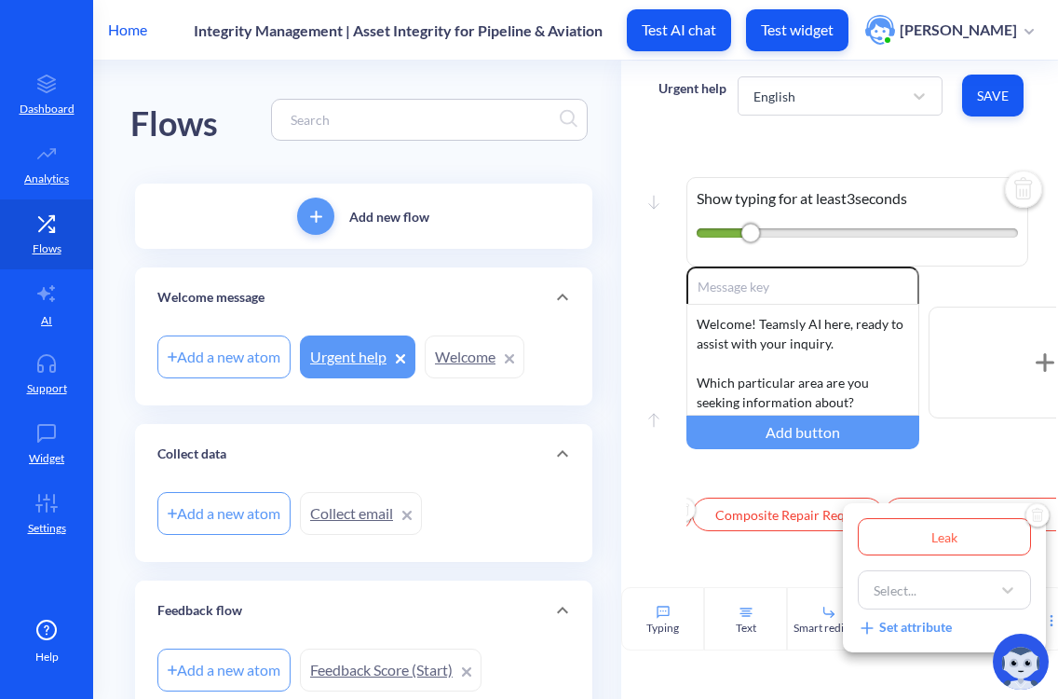
type input "Leak R"
type input "Leak Re"
type input "Leak Rep"
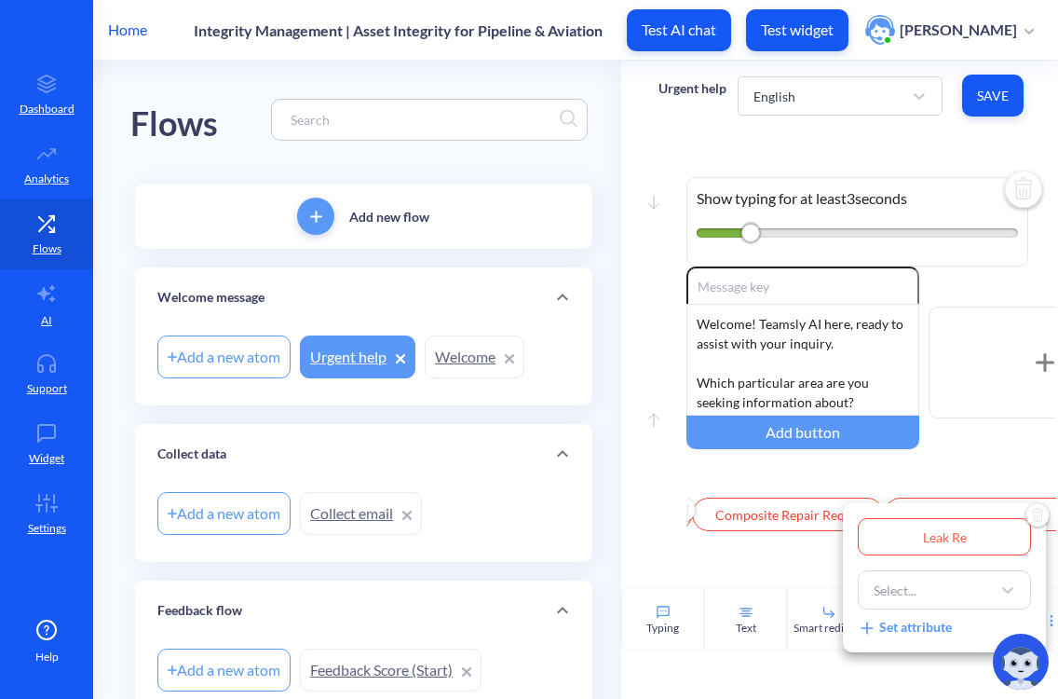
type input "Leak Rep"
type input "Leak Repa"
type input "Leak Repai"
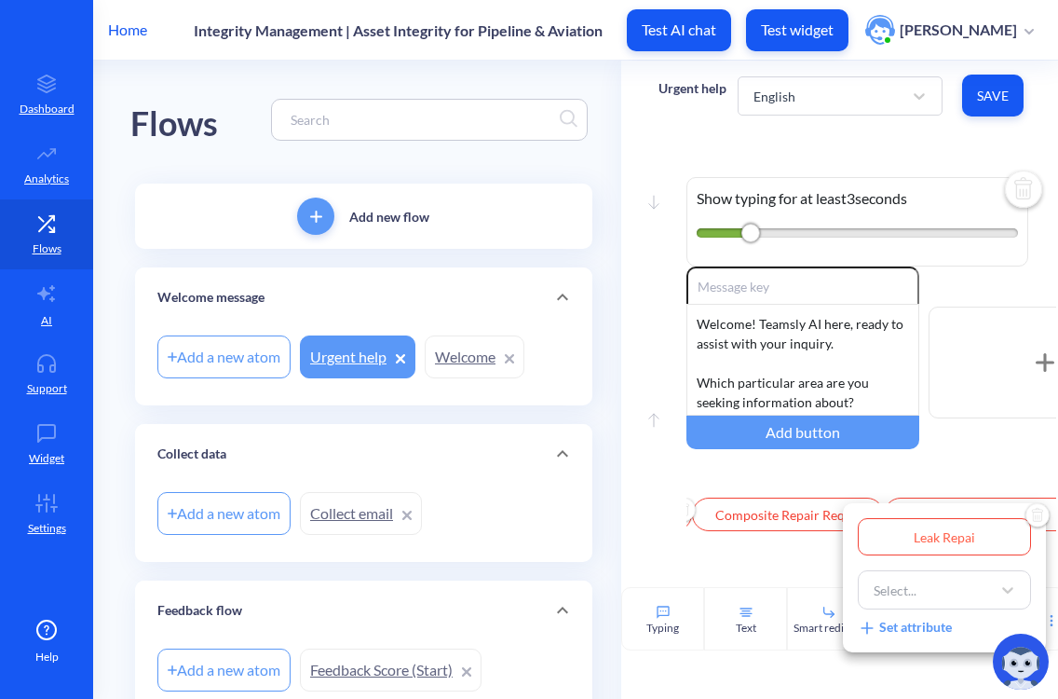
type input "Leak Repair"
click at [867, 485] on div at bounding box center [529, 349] width 1058 height 699
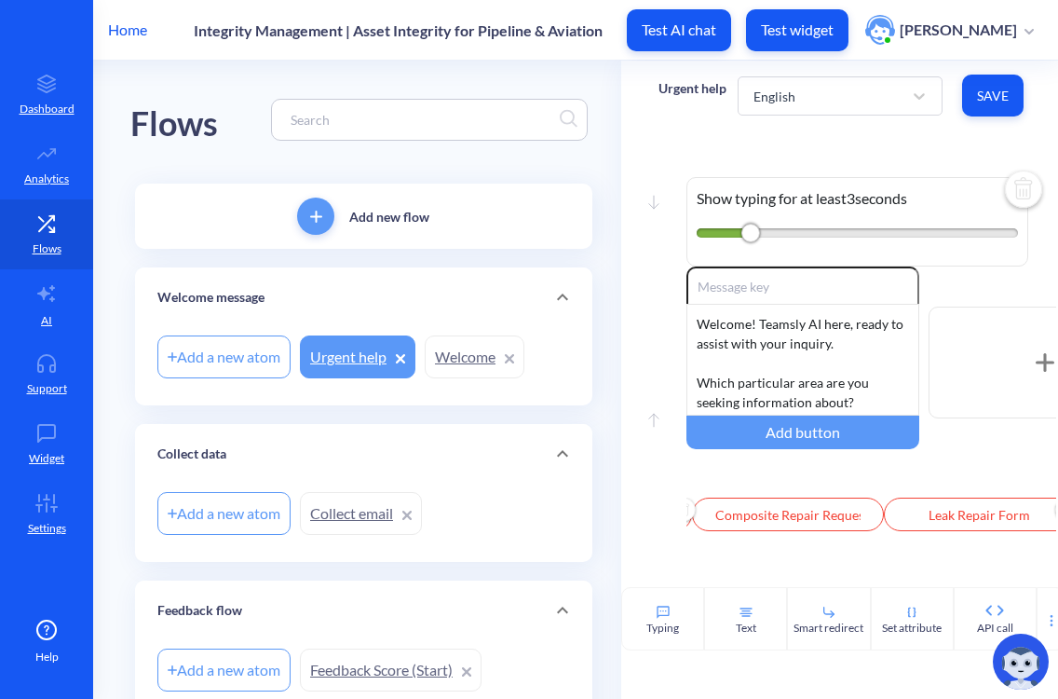
scroll to position [0, 203]
click at [752, 636] on div "Text" at bounding box center [746, 628] width 20 height 17
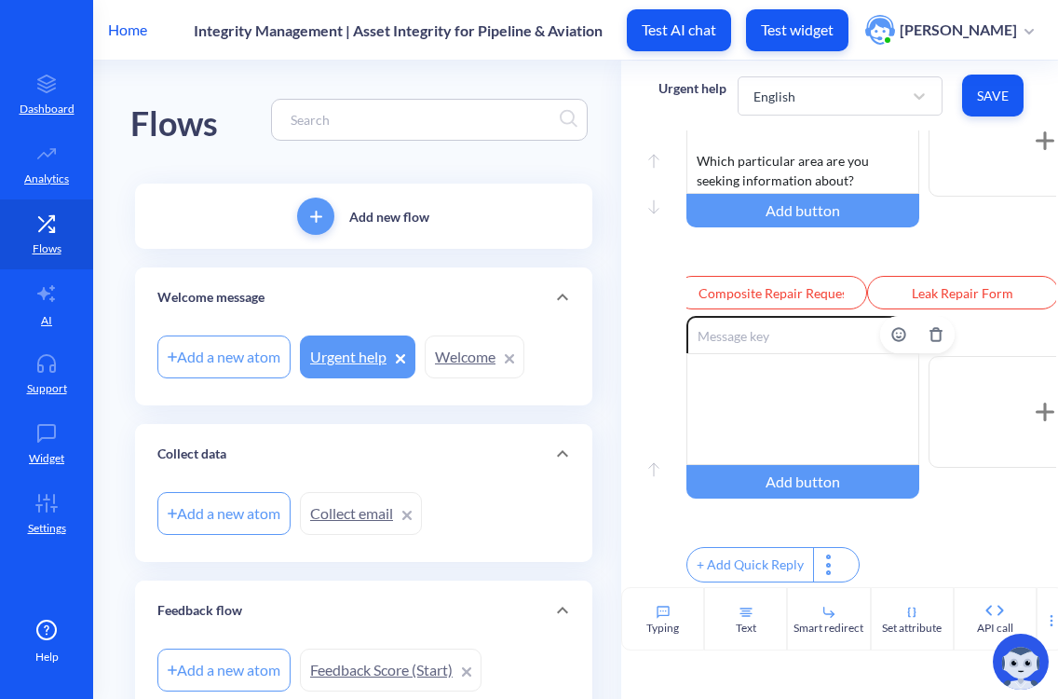
click at [743, 377] on div at bounding box center [803, 409] width 233 height 112
click at [639, 389] on div "Move down Show typing for at least 3 seconds Move up Move down Enable reactions…" at bounding box center [843, 358] width 444 height 457
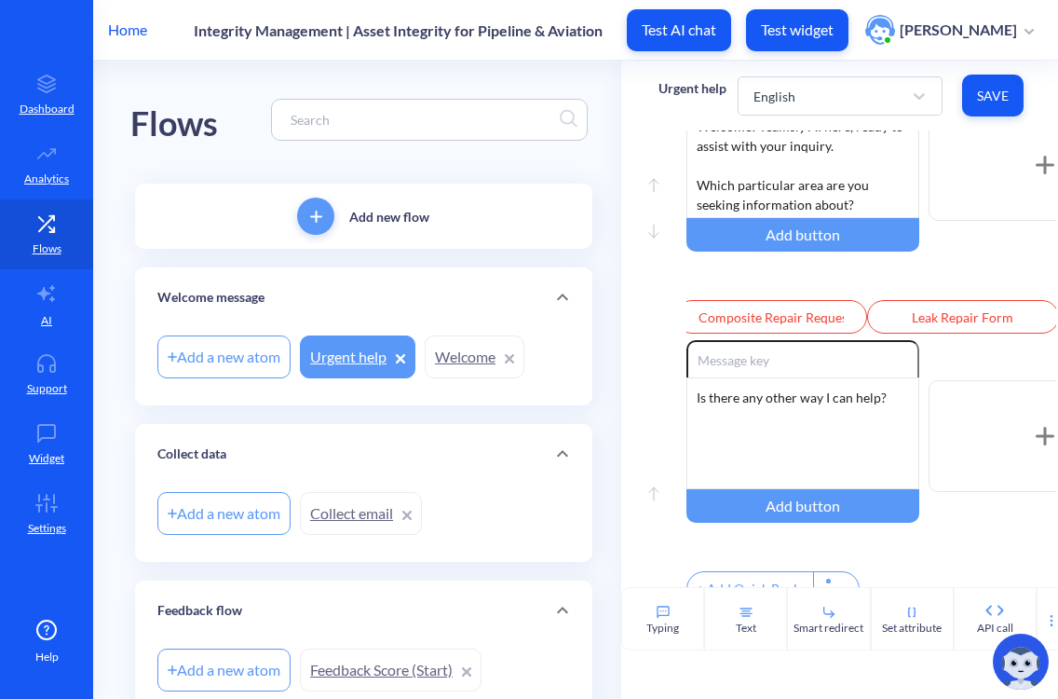
scroll to position [196, 0]
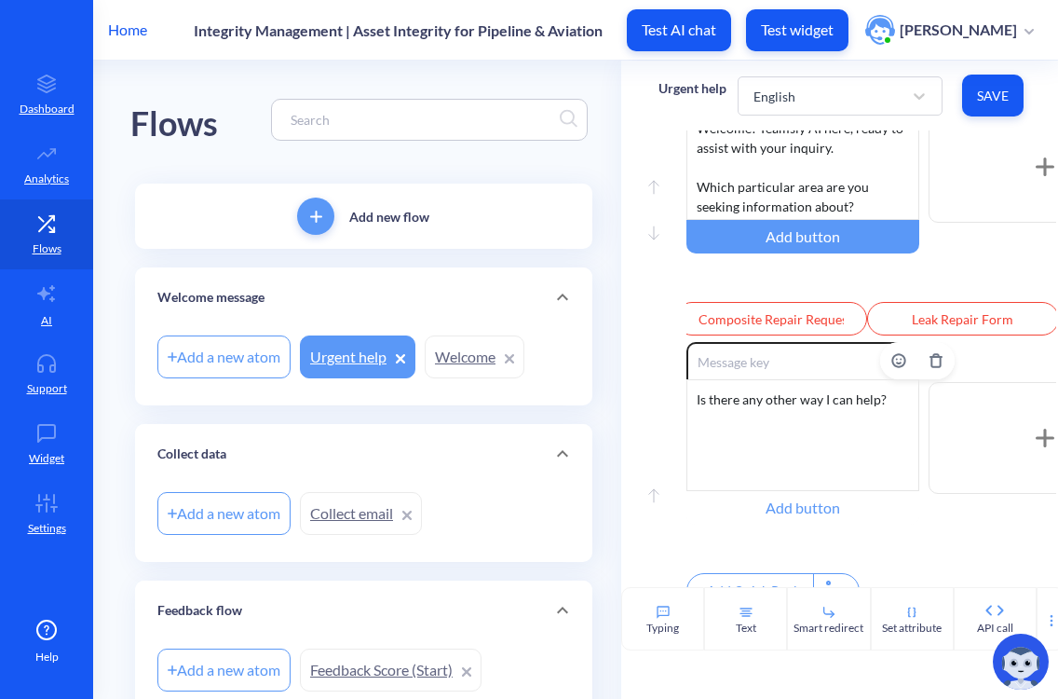
click at [734, 513] on div "Add button" at bounding box center [803, 508] width 233 height 34
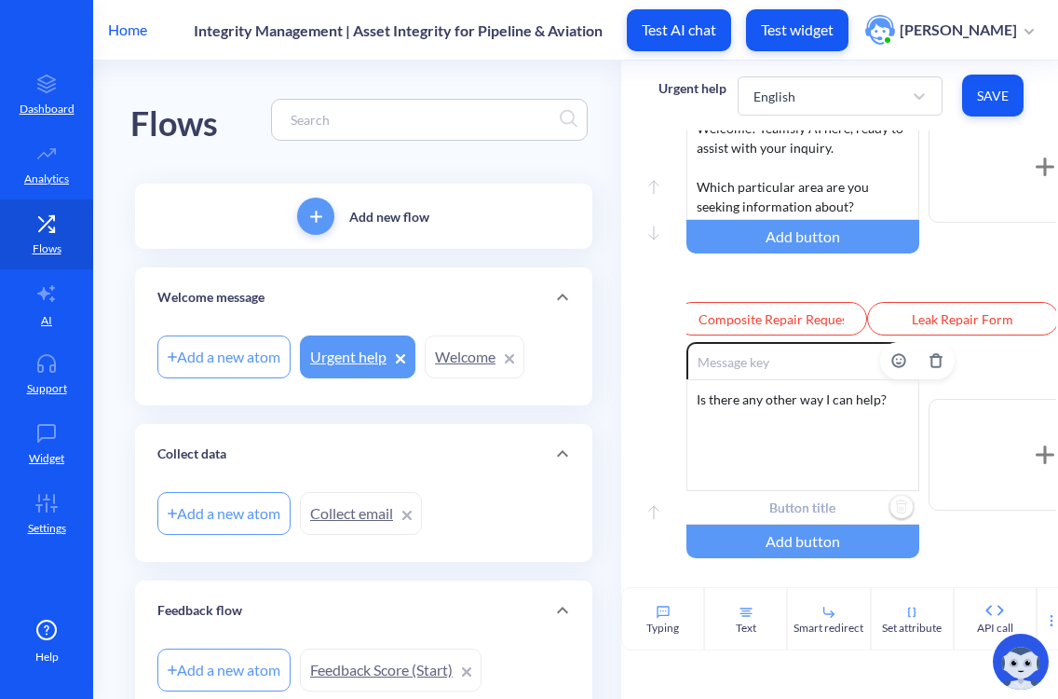
click at [781, 522] on input "text" at bounding box center [803, 508] width 233 height 34
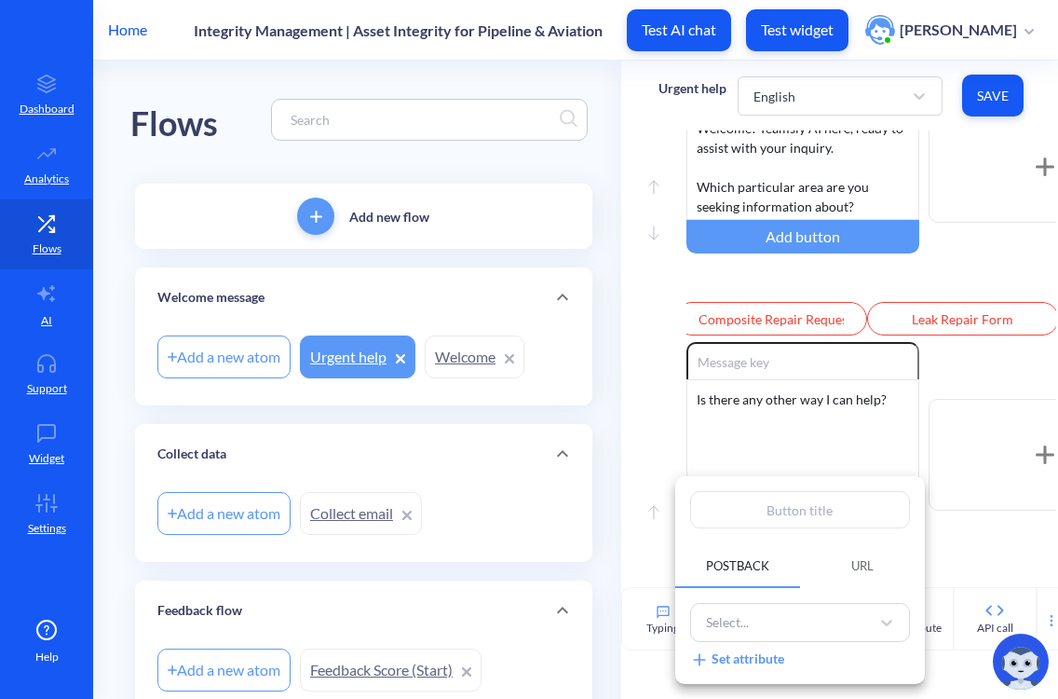
click at [977, 528] on div at bounding box center [529, 349] width 1058 height 699
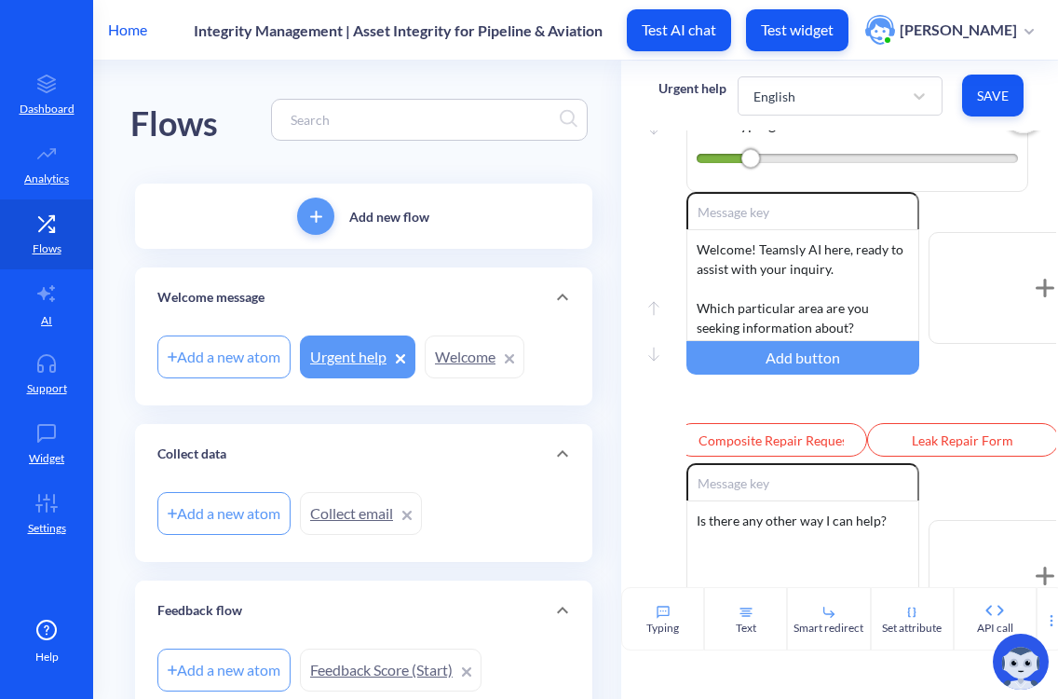
scroll to position [72, 0]
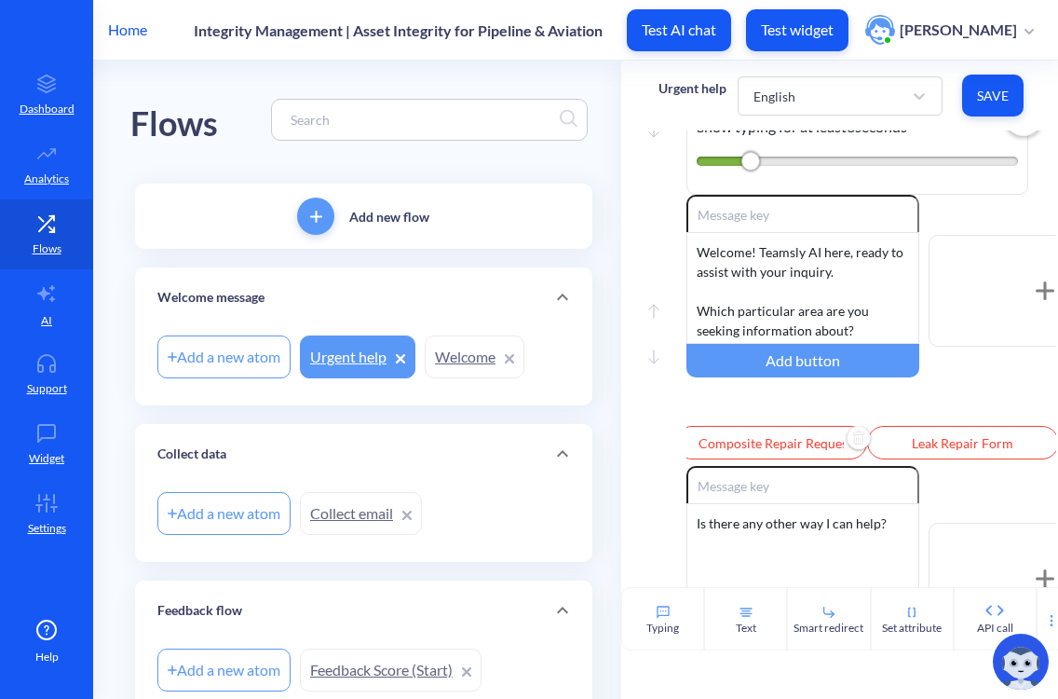
click at [762, 441] on input "Composite Repair Request" at bounding box center [772, 443] width 192 height 34
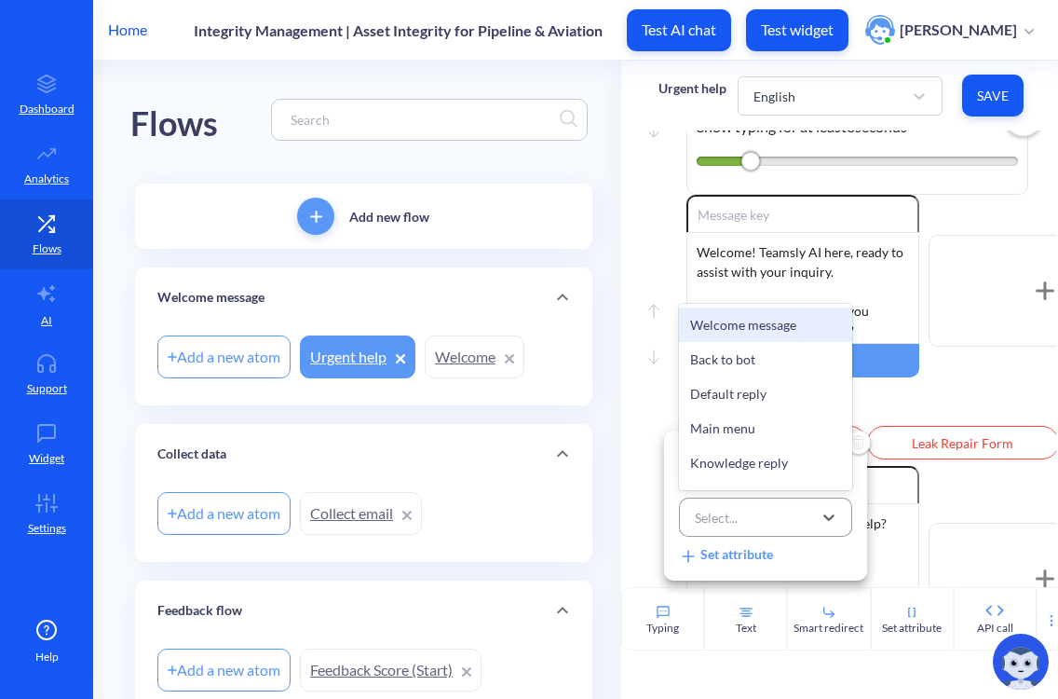
scroll to position [0, 0]
click at [767, 512] on div "Select..." at bounding box center [749, 517] width 127 height 34
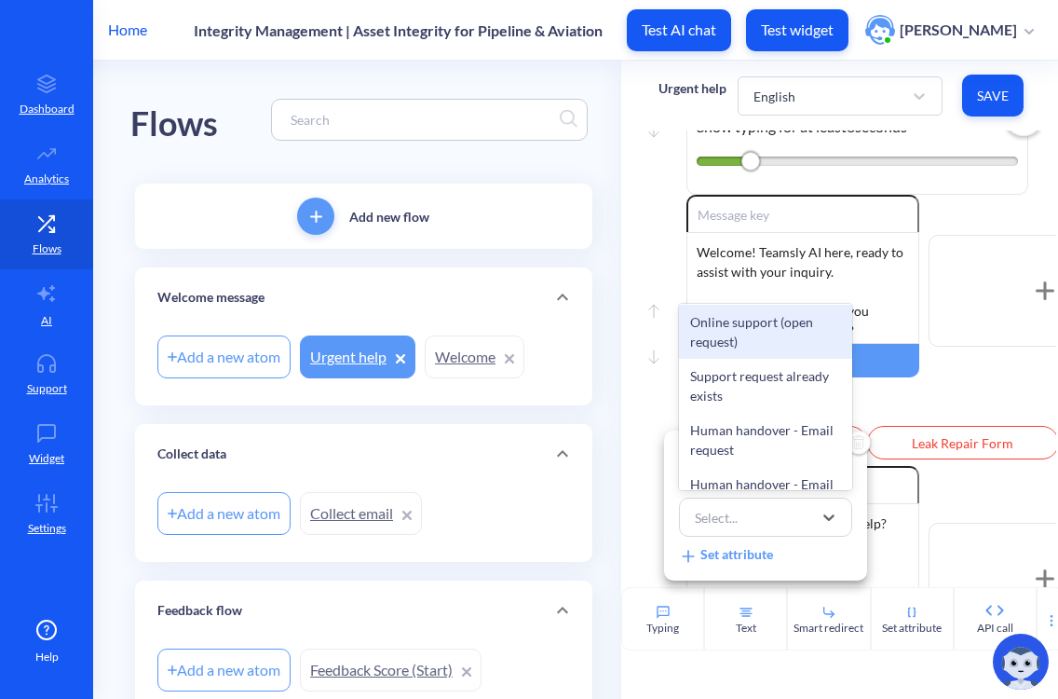
scroll to position [302, 0]
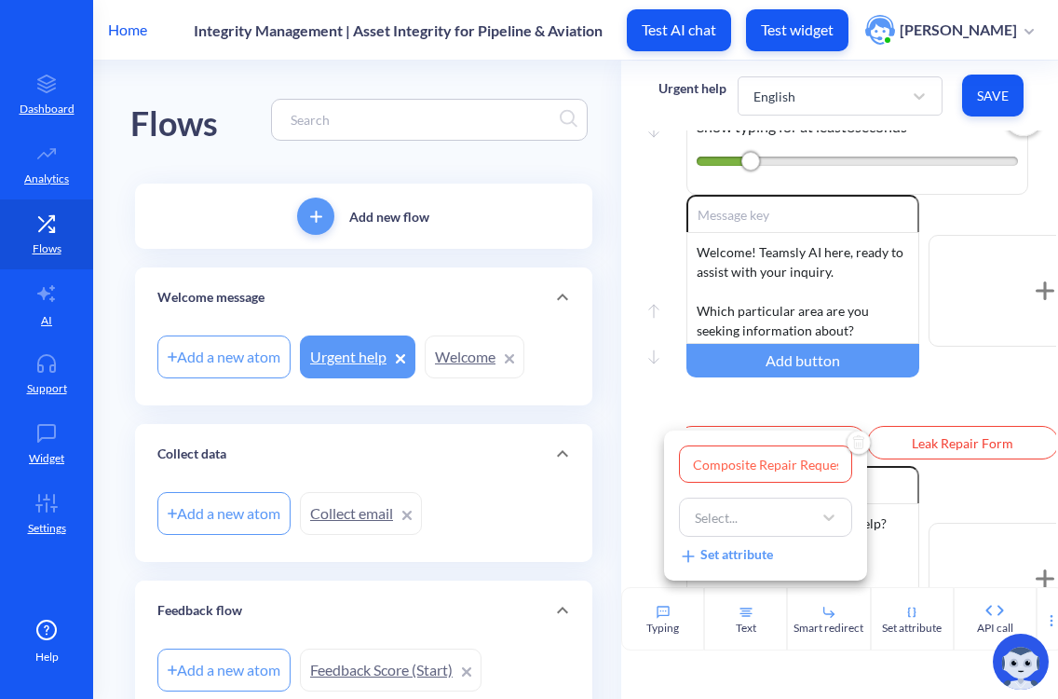
click at [927, 416] on div at bounding box center [529, 349] width 1058 height 699
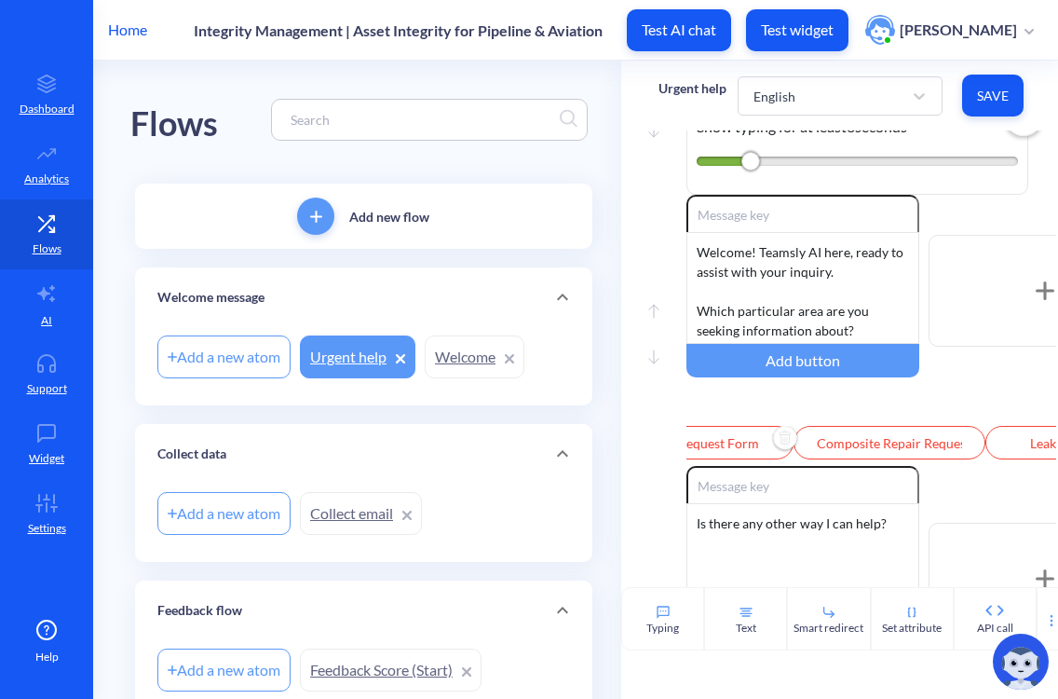
scroll to position [72, 0]
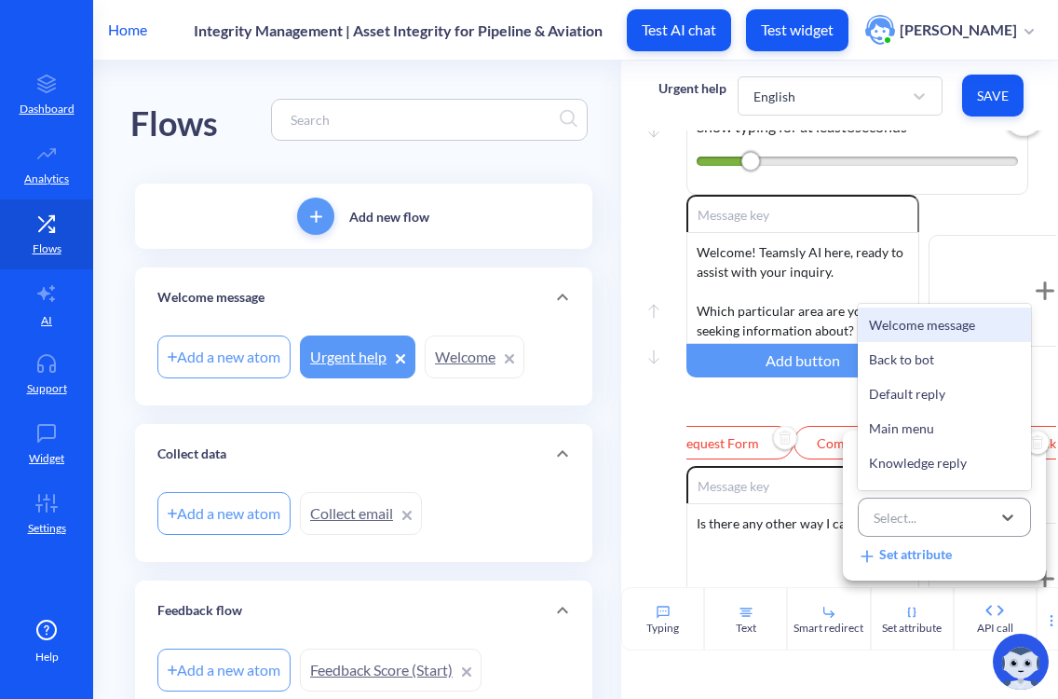
click at [902, 519] on div "Select..." at bounding box center [895, 518] width 43 height 20
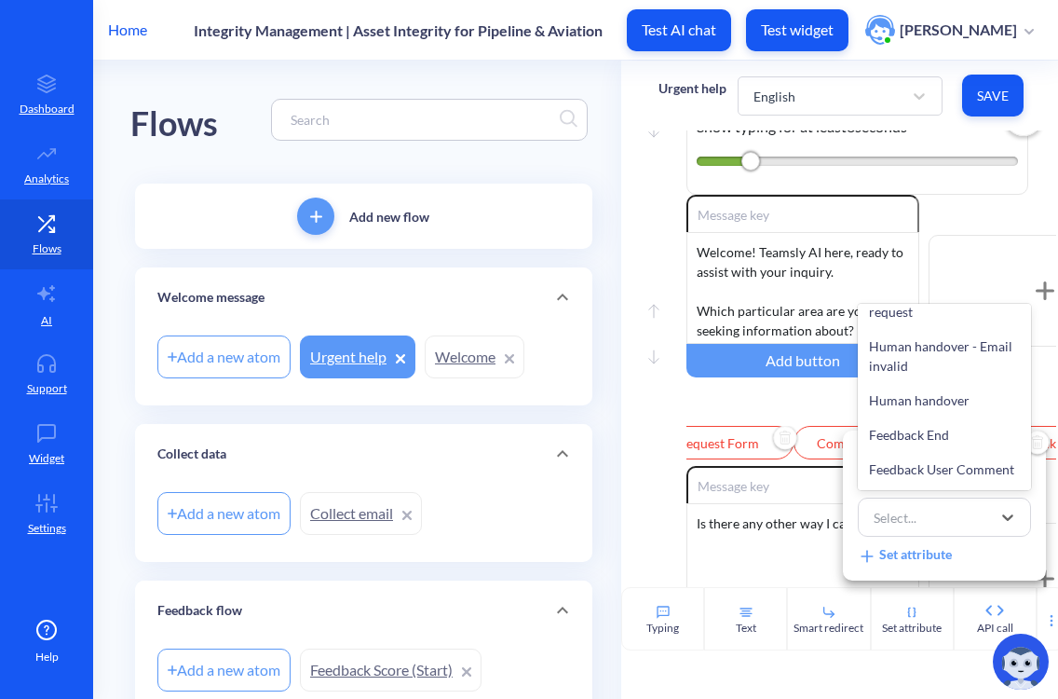
scroll to position [593, 0]
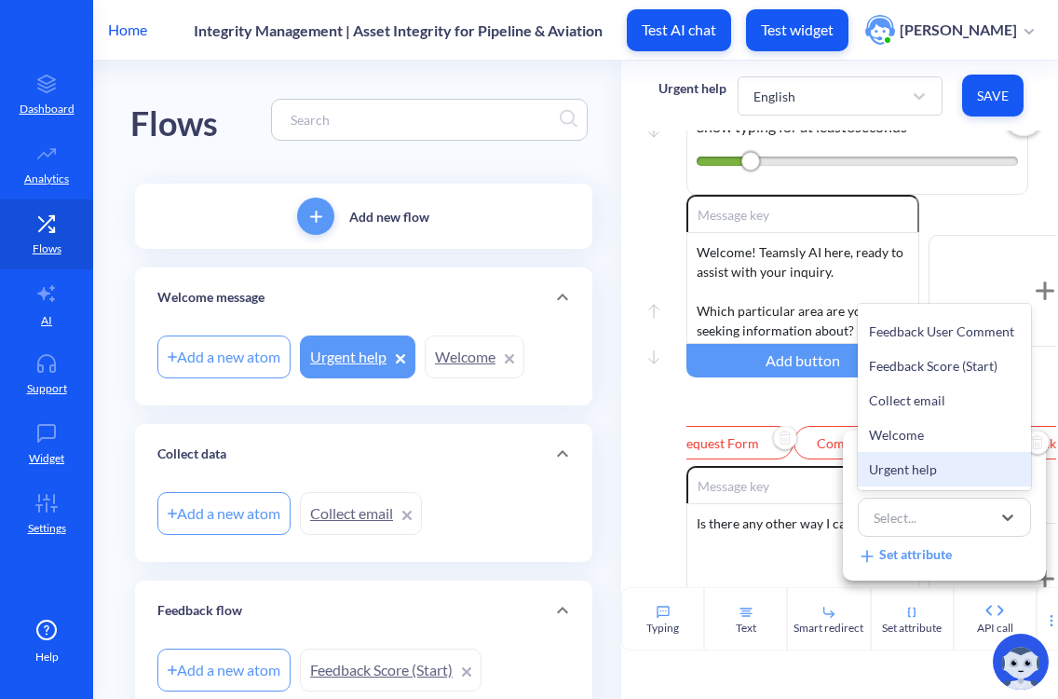
click at [924, 564] on div "Leak Repair Form option Urgent help focused, 19 of 19. 19 results available. Us…" at bounding box center [944, 504] width 203 height 149
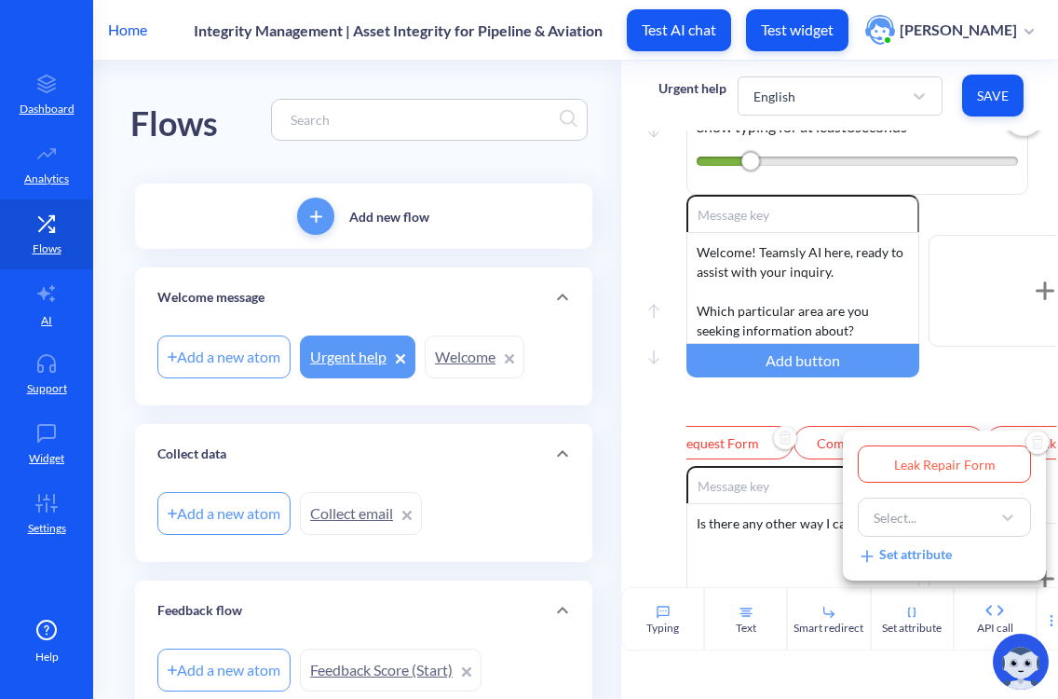
click at [908, 560] on div "Set attribute" at bounding box center [905, 554] width 94 height 20
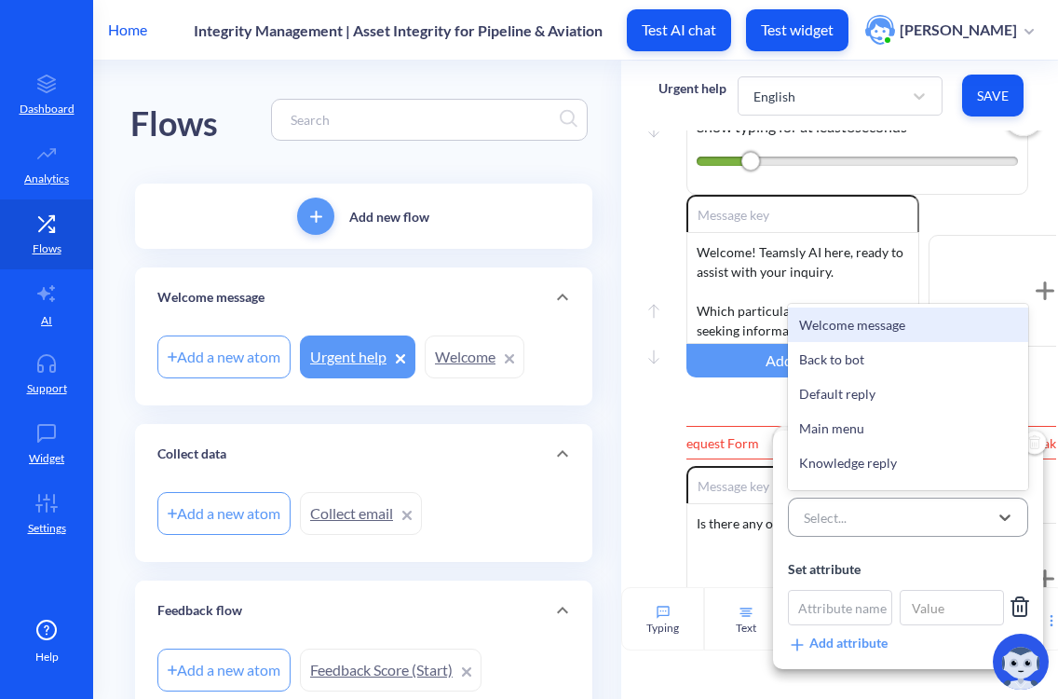
click at [900, 512] on div "Select..." at bounding box center [892, 517] width 194 height 34
click at [903, 541] on div "Leak Repair Form option Welcome message focused, 1 of 19. 19 results available.…" at bounding box center [908, 549] width 240 height 208
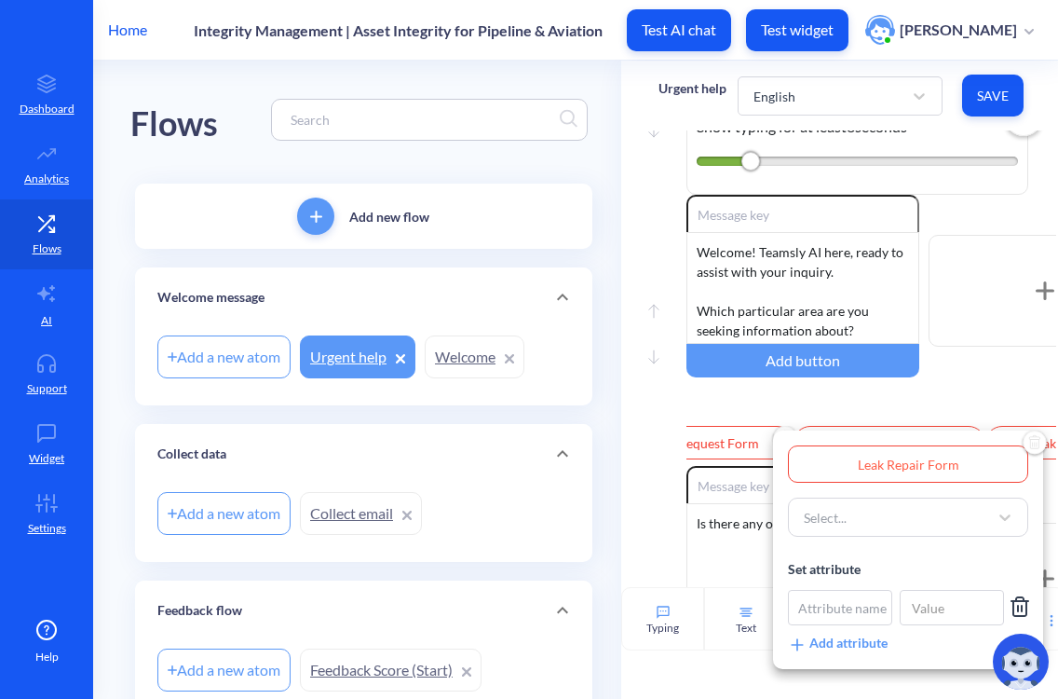
click at [972, 417] on div at bounding box center [529, 349] width 1058 height 699
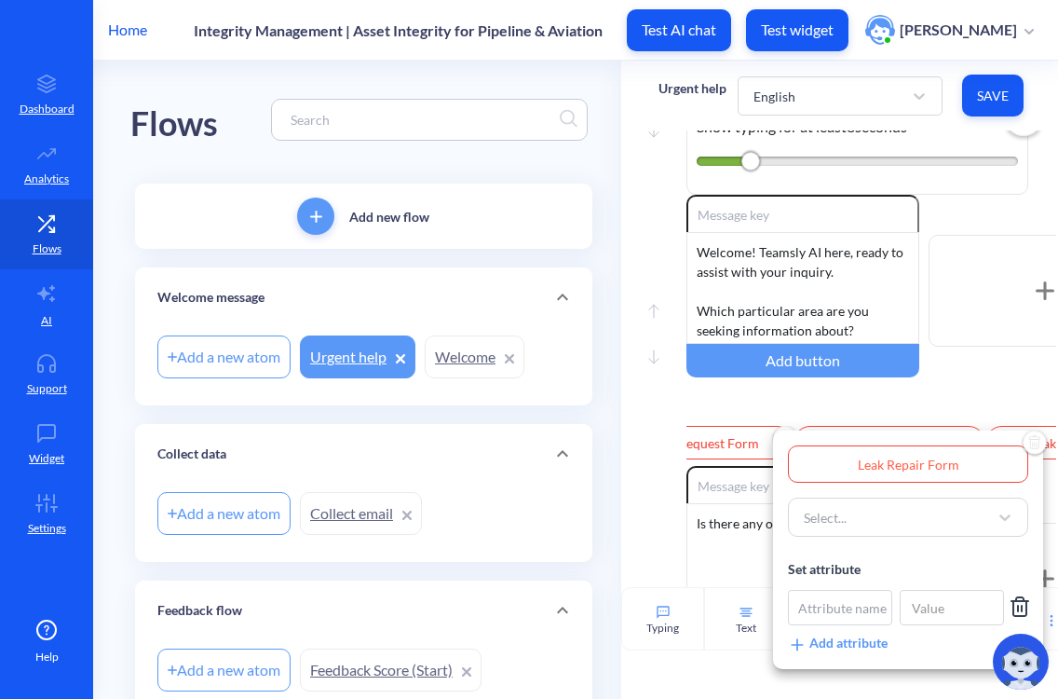
click at [941, 467] on input "Leak Repair Form" at bounding box center [908, 463] width 240 height 37
click at [946, 413] on div at bounding box center [529, 349] width 1058 height 699
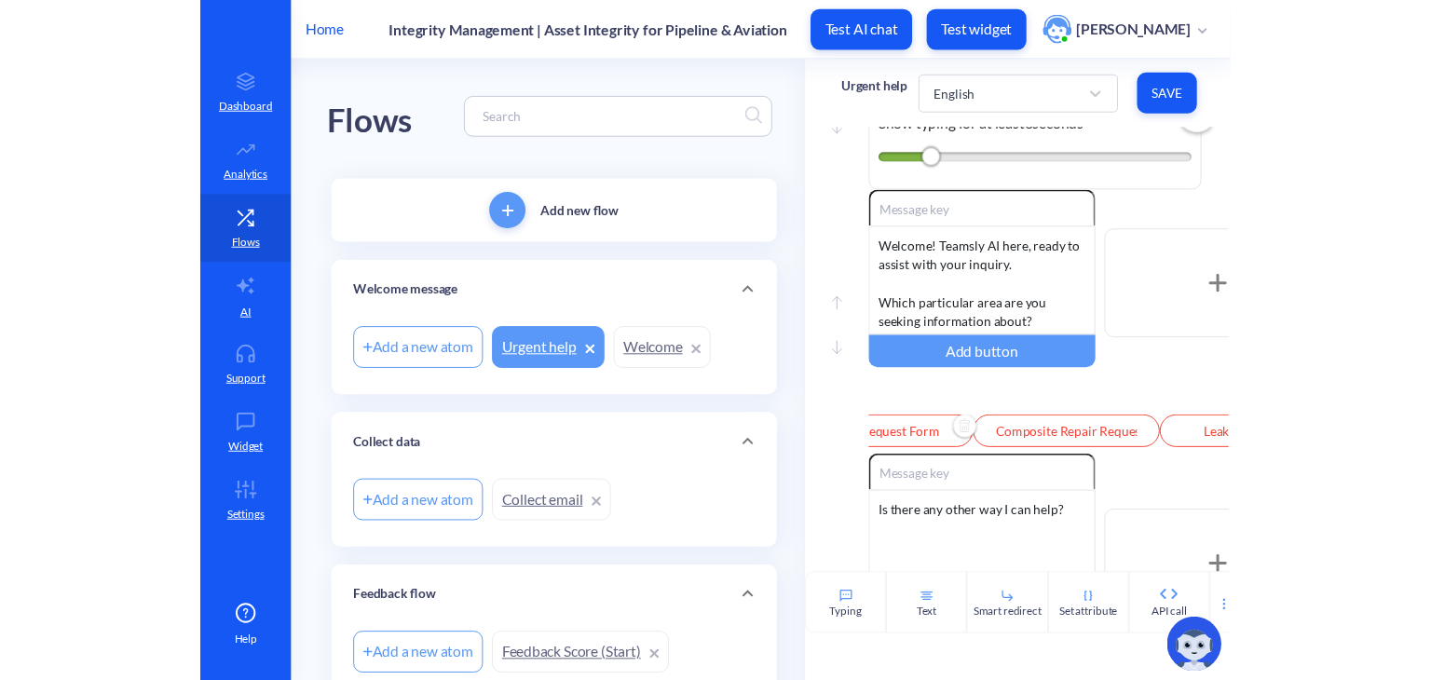
scroll to position [0, 203]
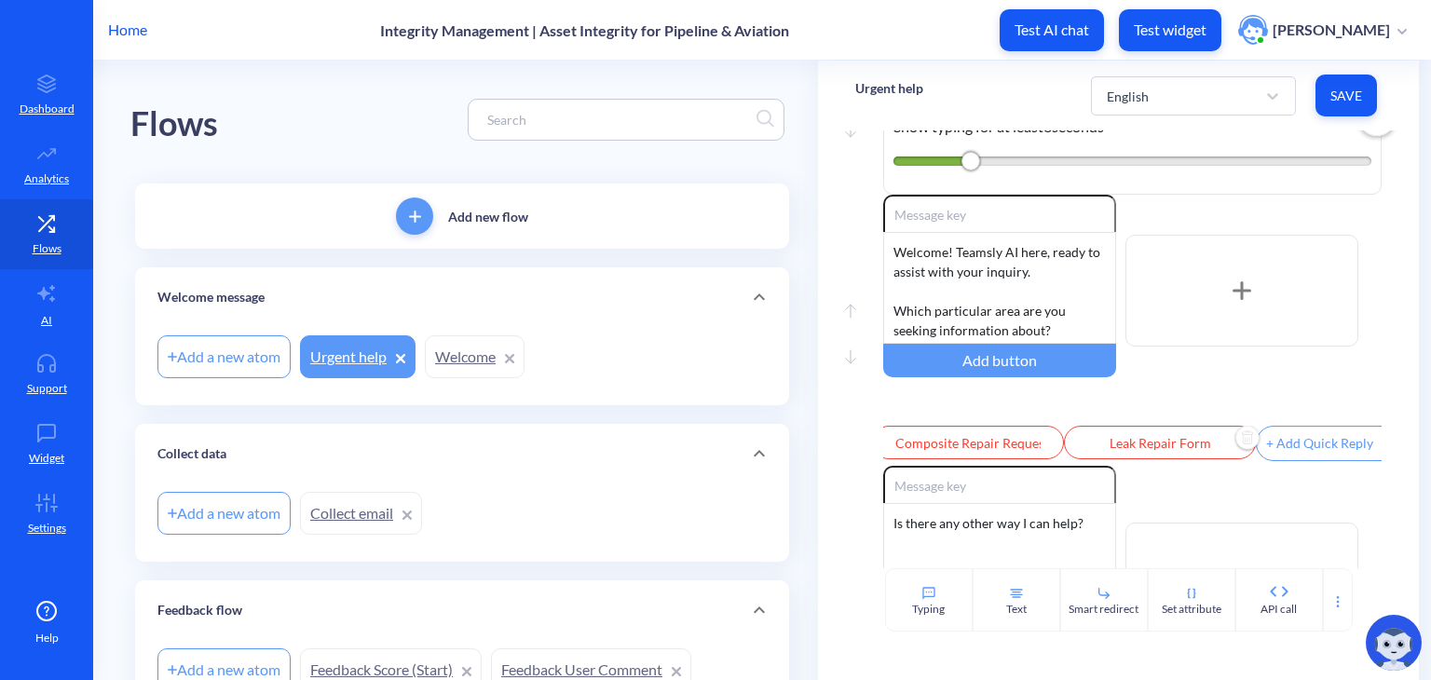
click at [994, 375] on div "Enable reactions Welcome! Teamsly AI here, ready to assist with your inquiry. W…" at bounding box center [1132, 291] width 498 height 192
click at [933, 418] on div "Enable reactions Welcome! Teamsly AI here, ready to assist with your inquiry. W…" at bounding box center [1132, 330] width 498 height 271
click at [994, 446] on input "Leak Repair Form" at bounding box center [1181, 443] width 192 height 34
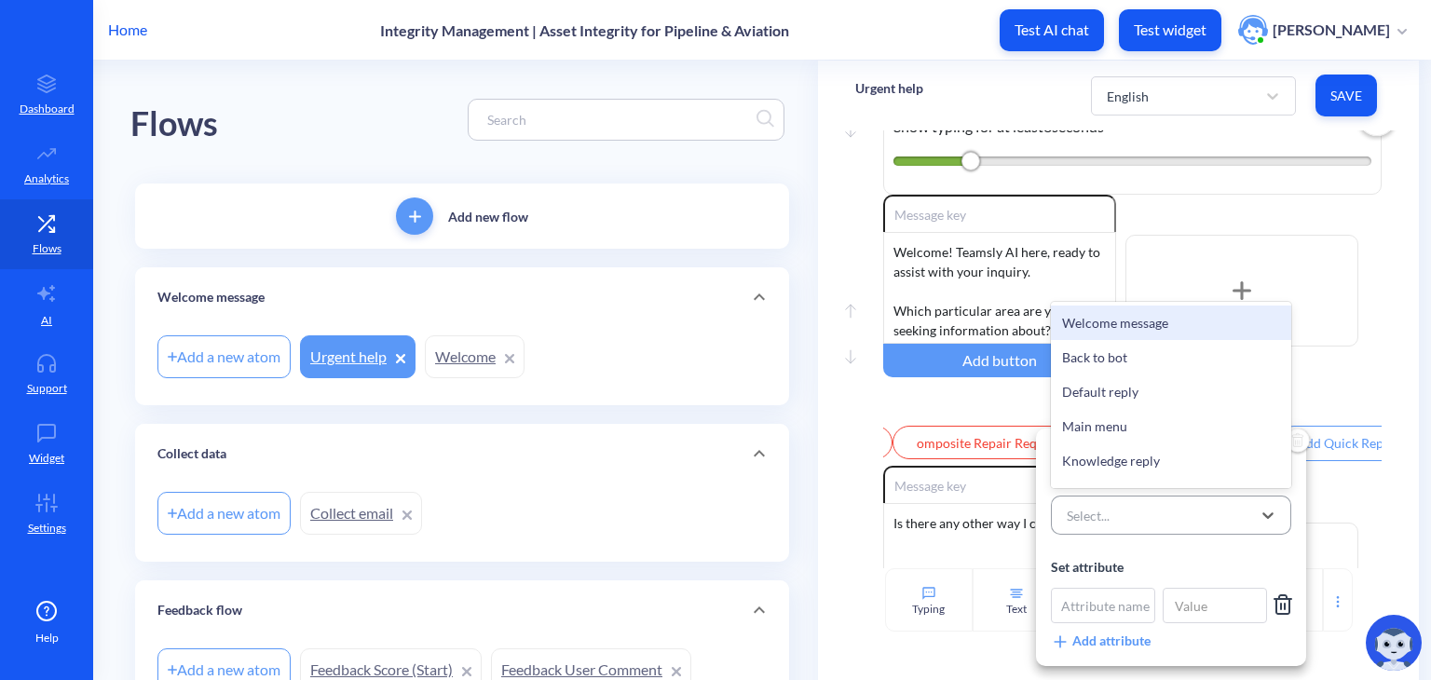
click at [994, 511] on div "Select..." at bounding box center [1155, 515] width 194 height 34
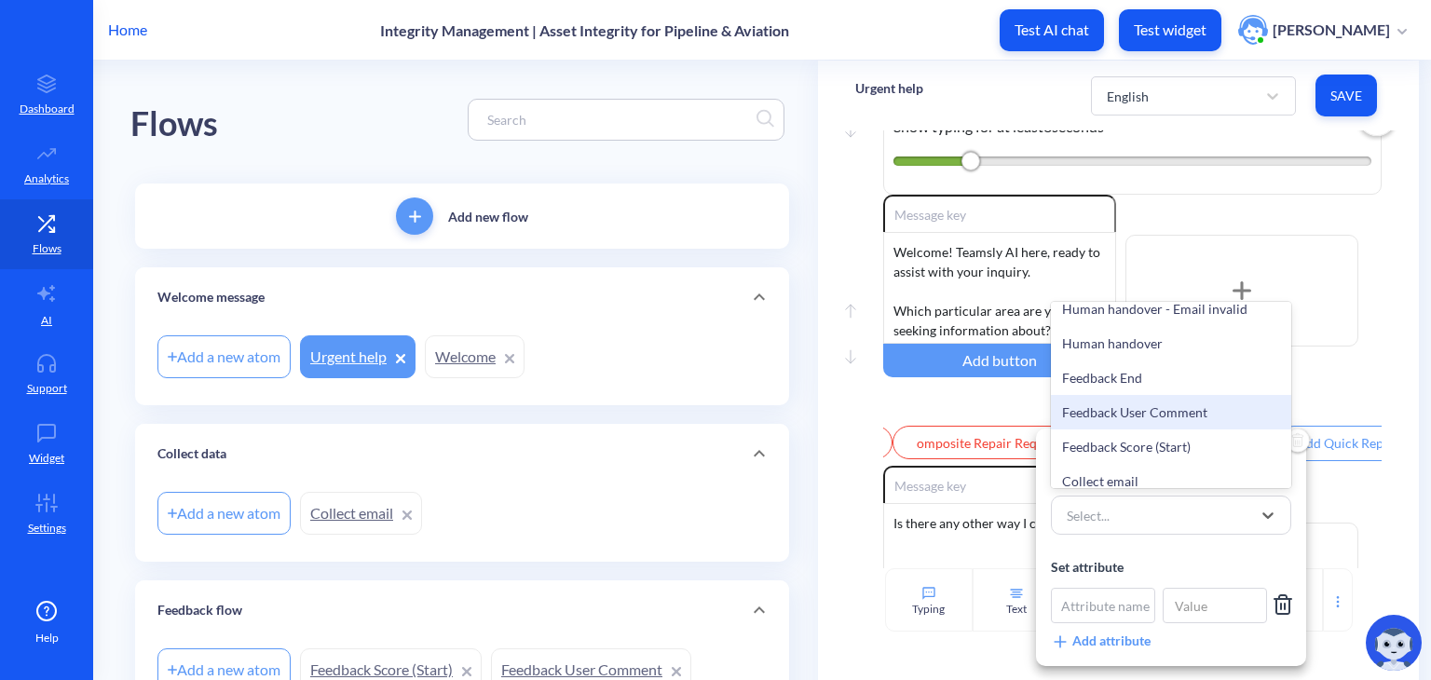
scroll to position [476, 0]
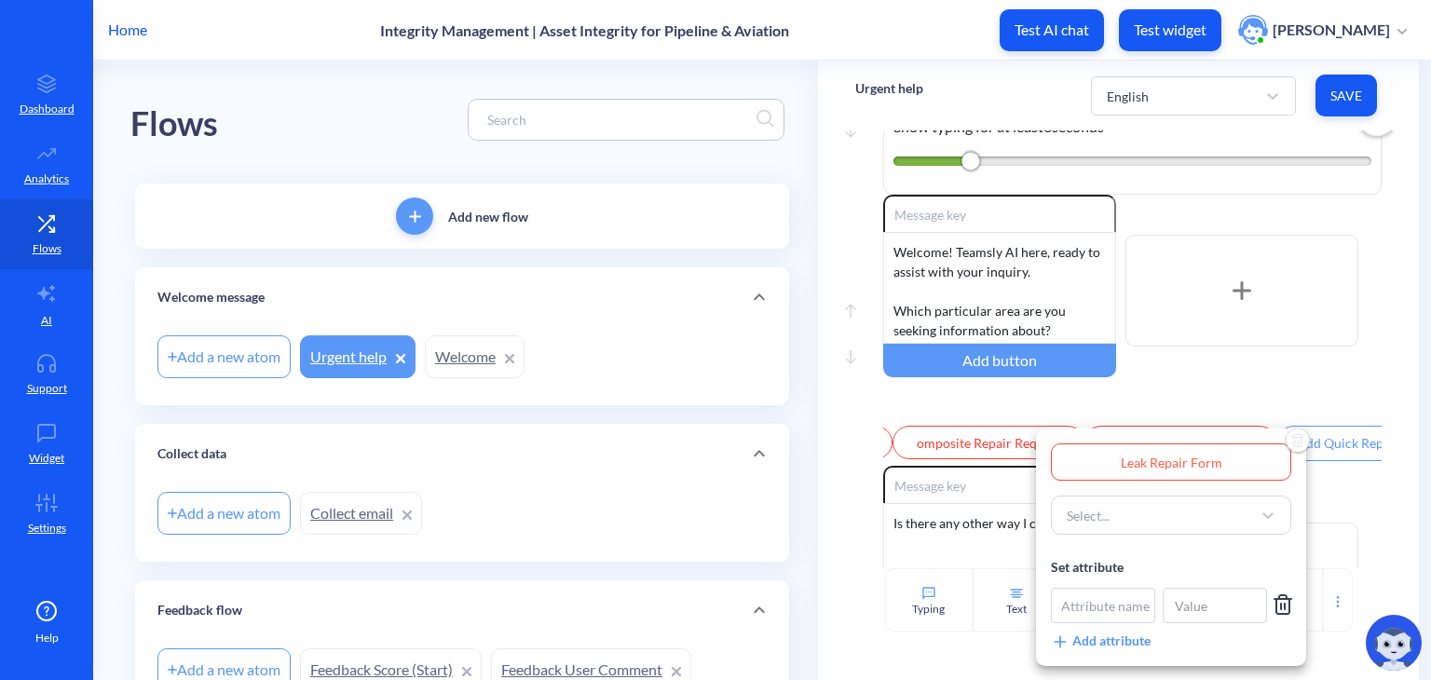
click at [993, 418] on div at bounding box center [715, 340] width 1431 height 680
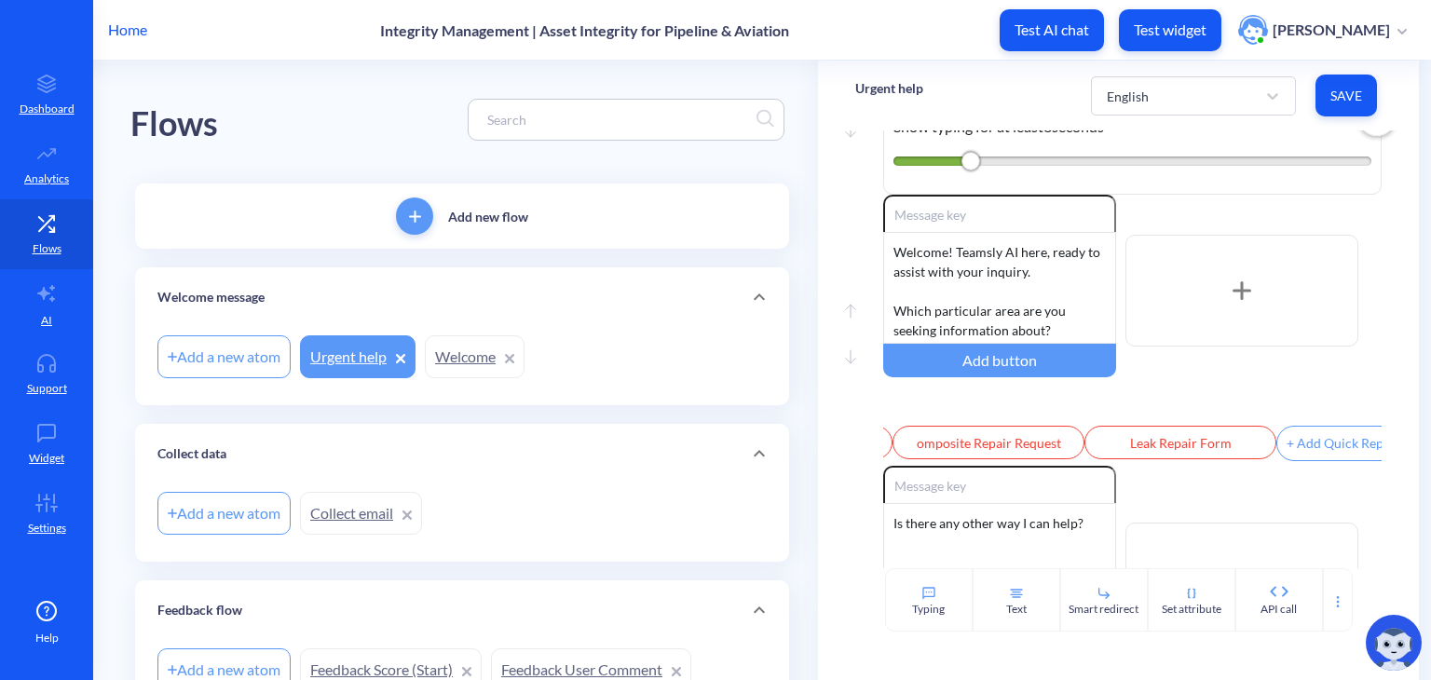
click at [994, 508] on div "Enable reactions Is there any other way I can help? Add button" at bounding box center [1132, 578] width 498 height 225
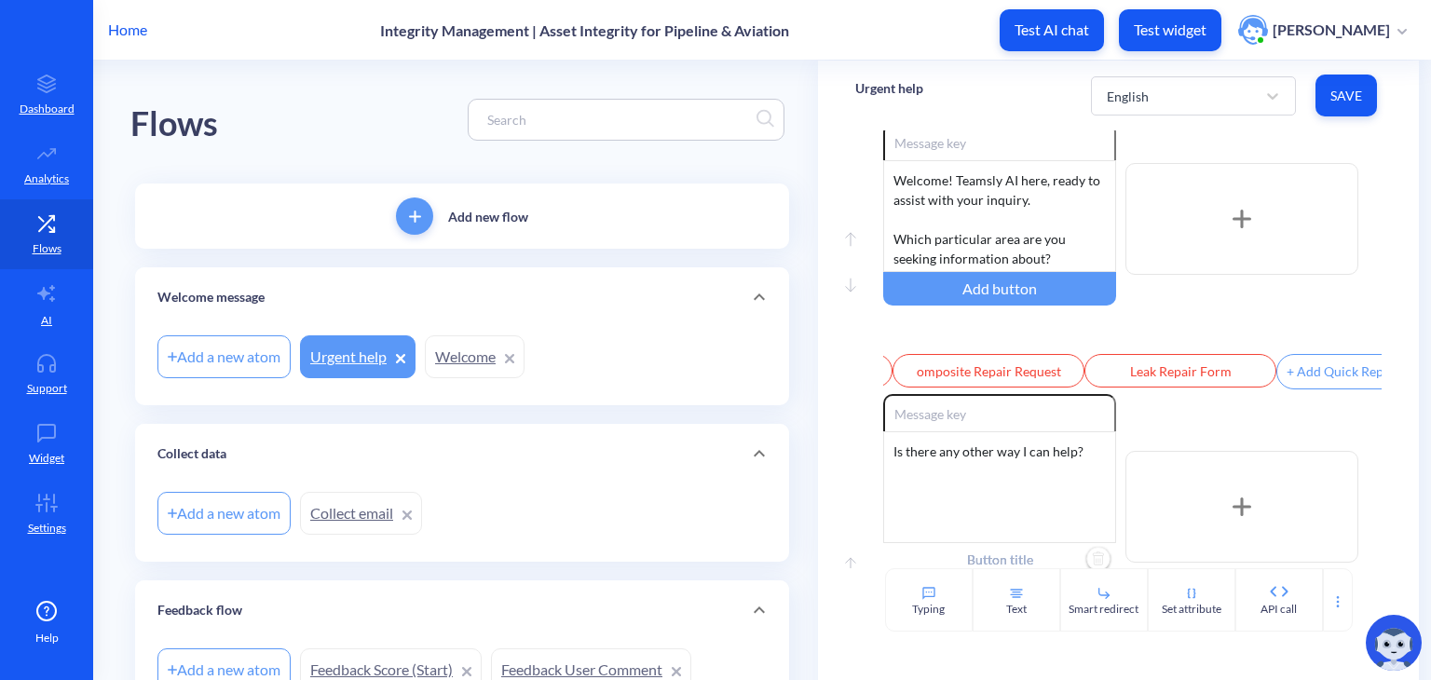
scroll to position [143, 0]
click at [994, 618] on div "API call" at bounding box center [1279, 599] width 88 height 63
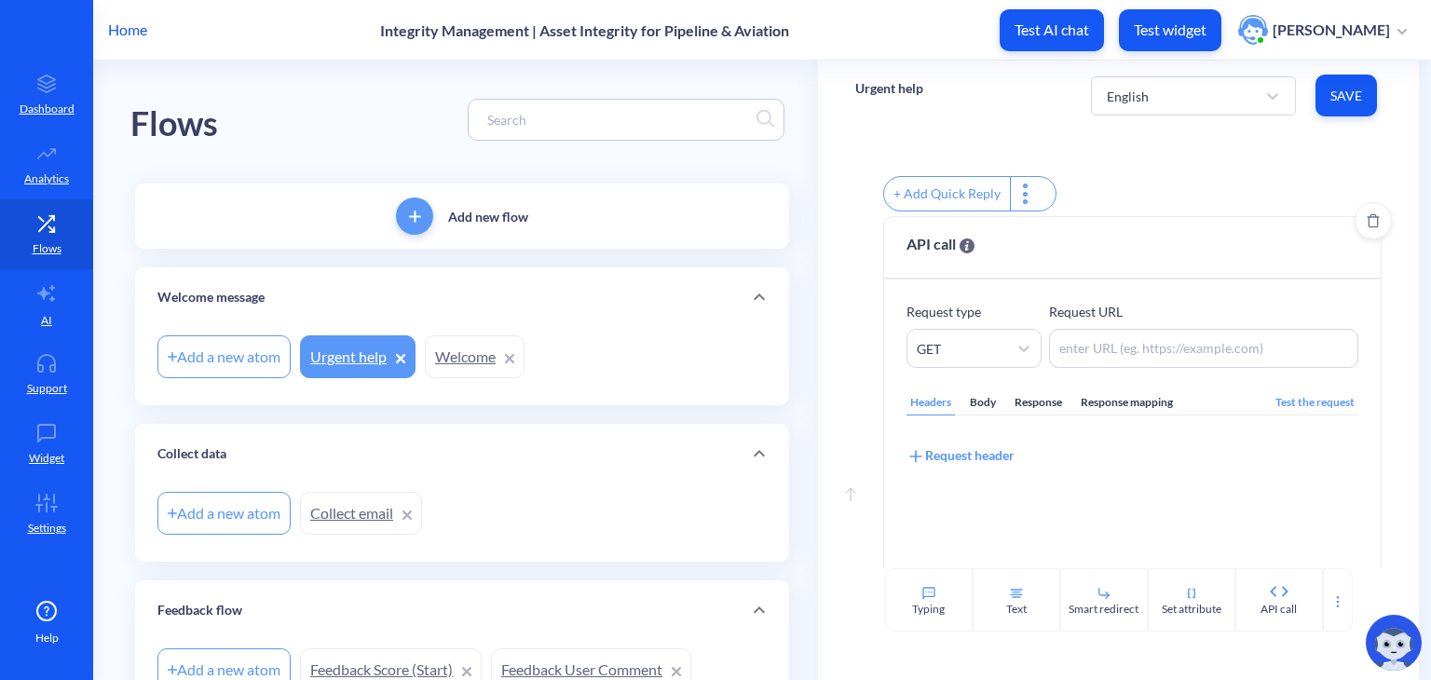
scroll to position [629, 0]
click at [994, 355] on icon at bounding box center [1024, 345] width 19 height 19
click at [994, 308] on div "Request type GET Request URL Headers Body Response Response mapping Test the re…" at bounding box center [1132, 500] width 497 height 446
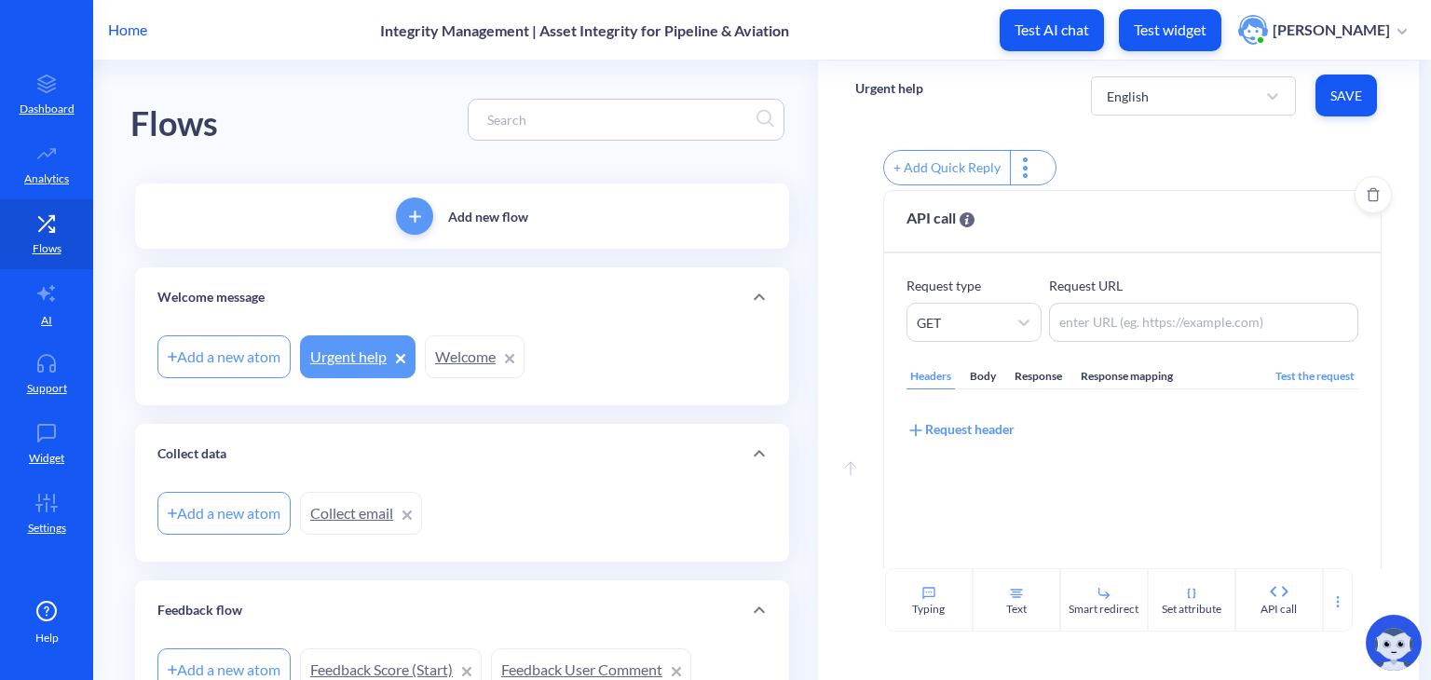
scroll to position [651, 0]
click at [975, 390] on div "Body" at bounding box center [983, 377] width 34 height 25
click at [994, 390] on div "Response" at bounding box center [1038, 377] width 55 height 25
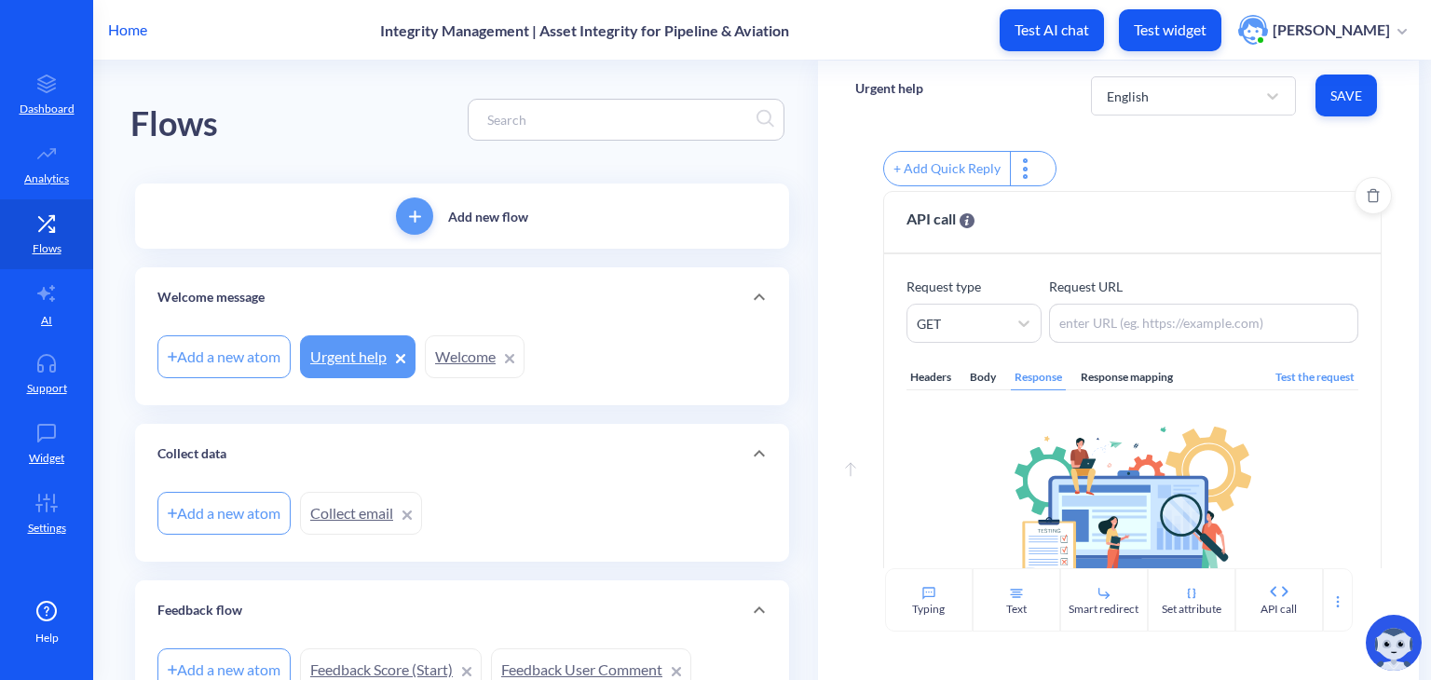
click at [994, 390] on div "Response mapping" at bounding box center [1127, 377] width 100 height 25
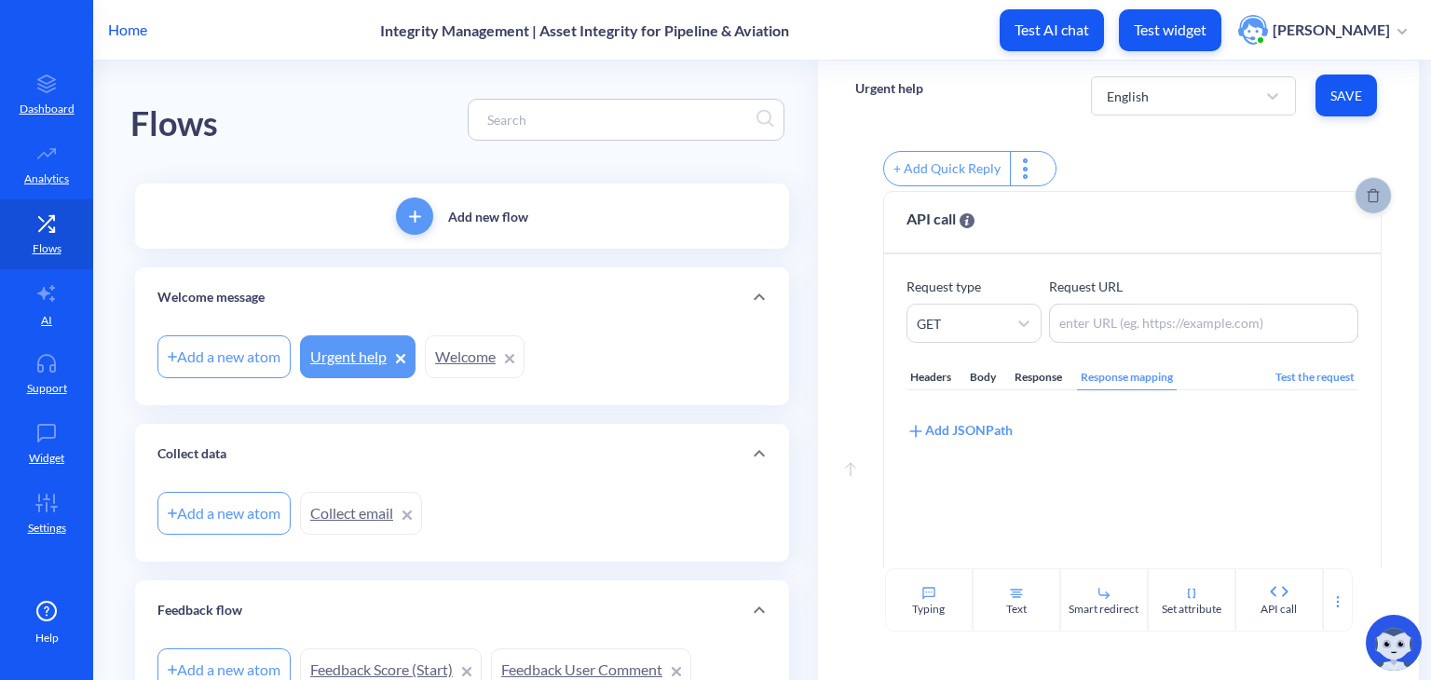
click at [994, 203] on span "Delete" at bounding box center [1373, 195] width 35 height 15
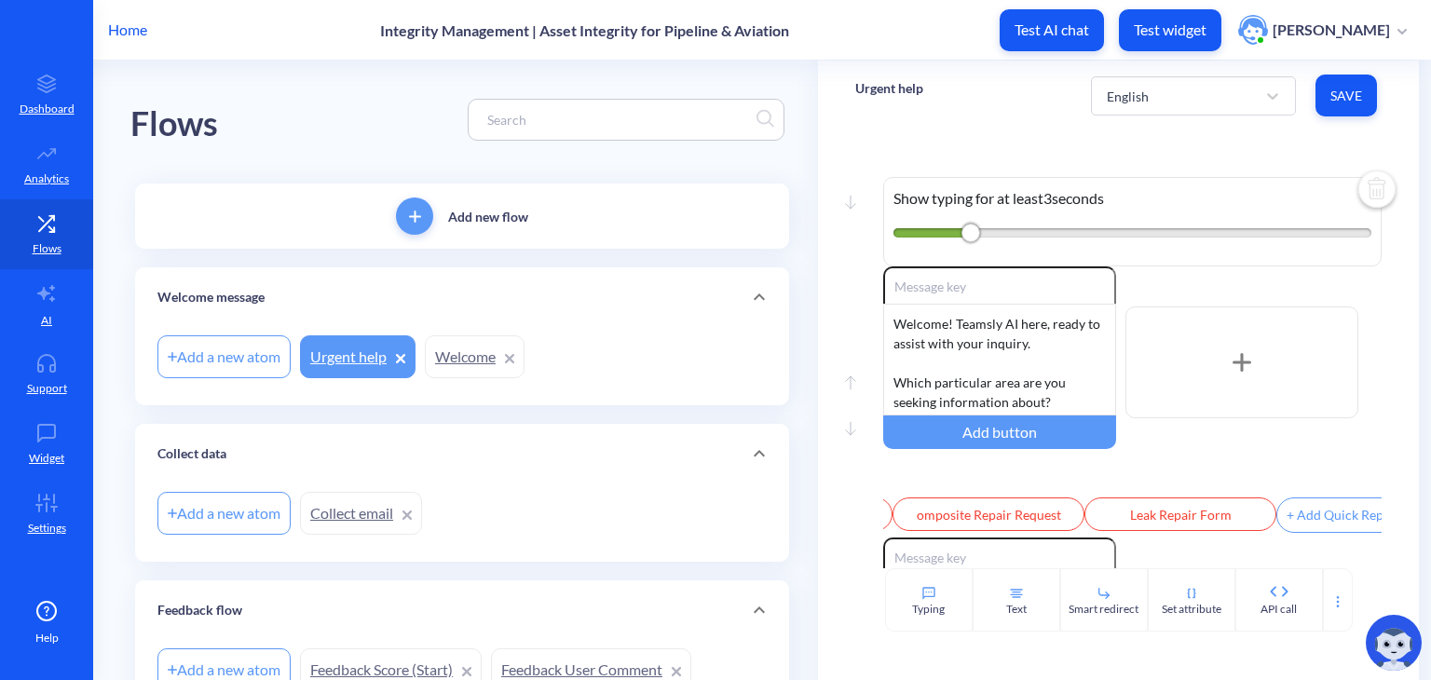
scroll to position [205, 0]
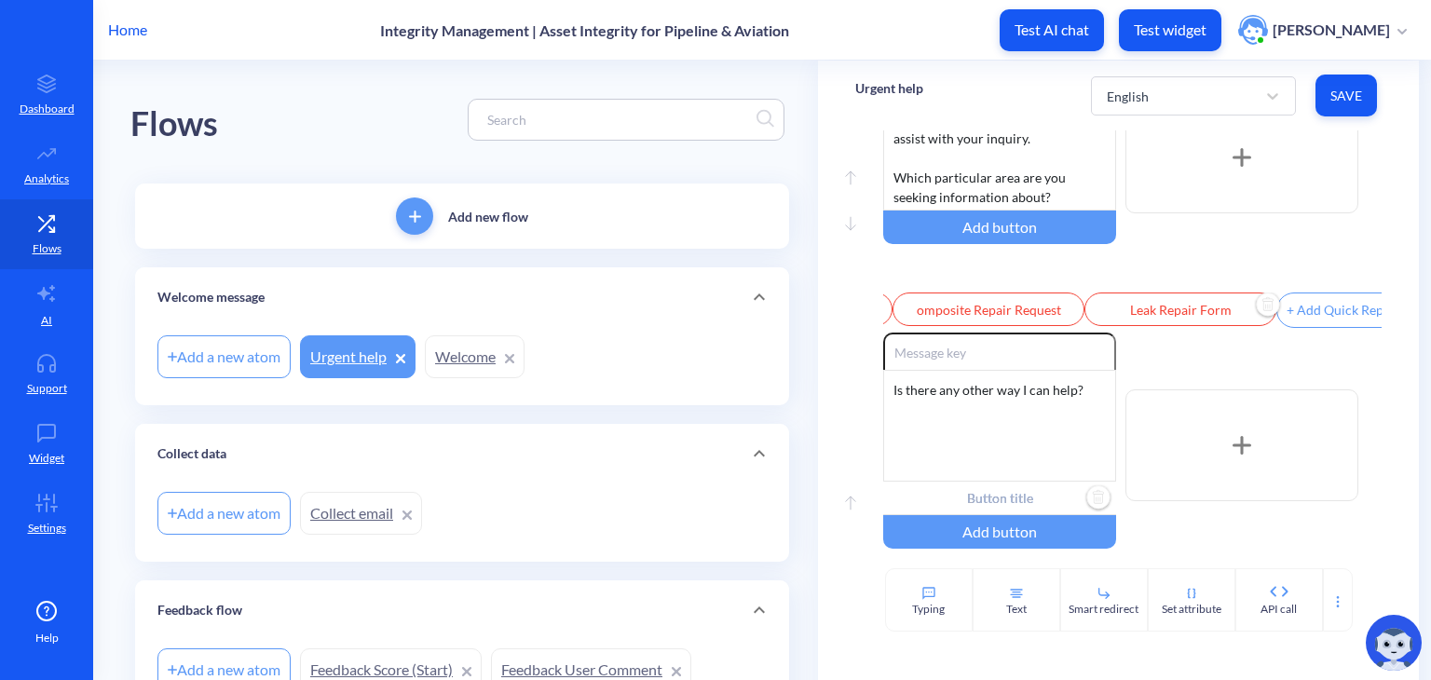
click at [994, 313] on input "Leak Repair Form" at bounding box center [1181, 310] width 192 height 34
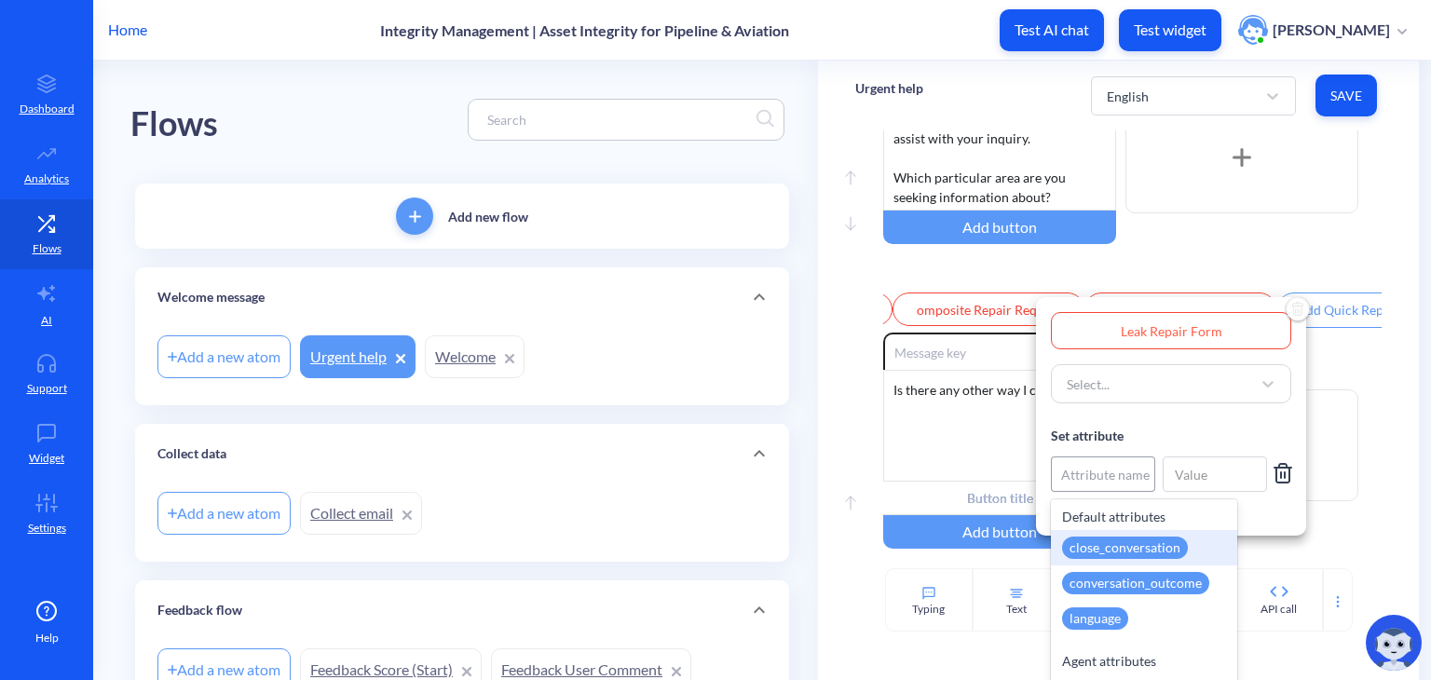
click at [994, 471] on div "Attribute name" at bounding box center [1105, 475] width 89 height 20
click at [994, 457] on input at bounding box center [1215, 474] width 104 height 35
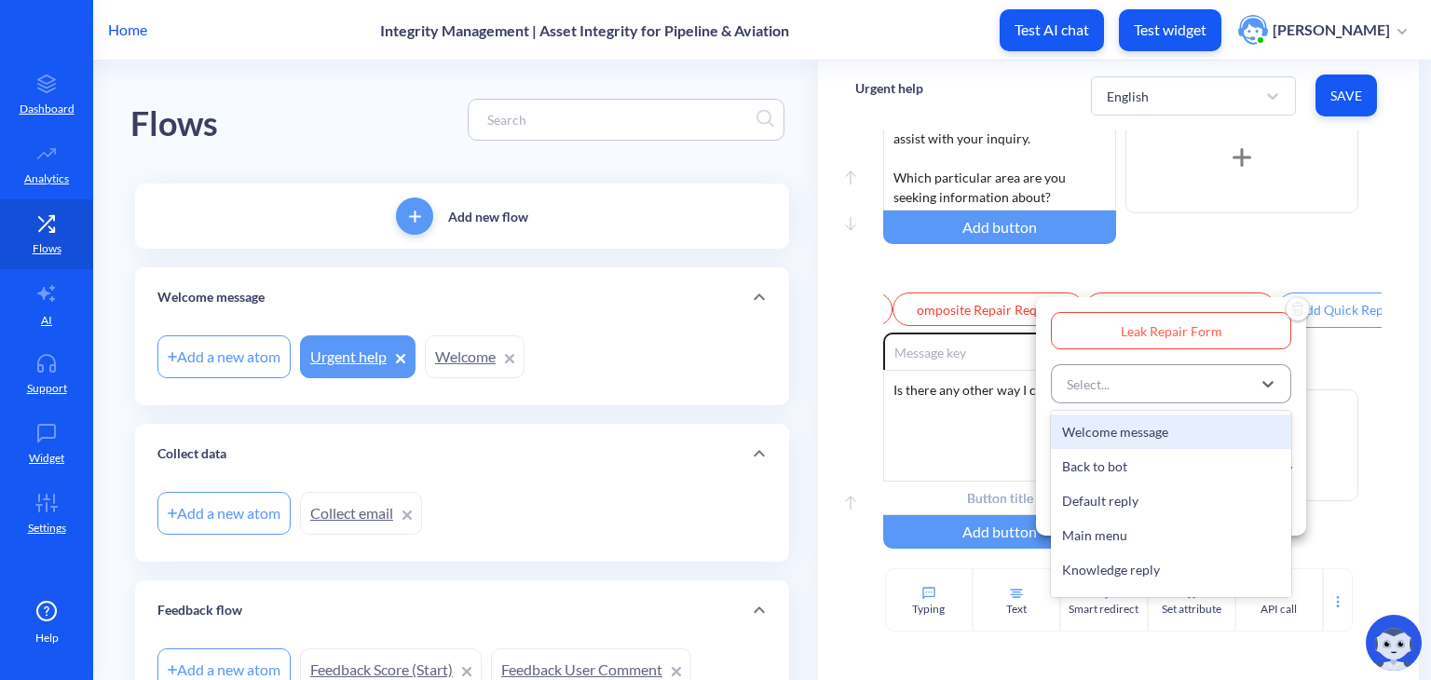
click at [994, 399] on div "Select..." at bounding box center [1155, 384] width 194 height 34
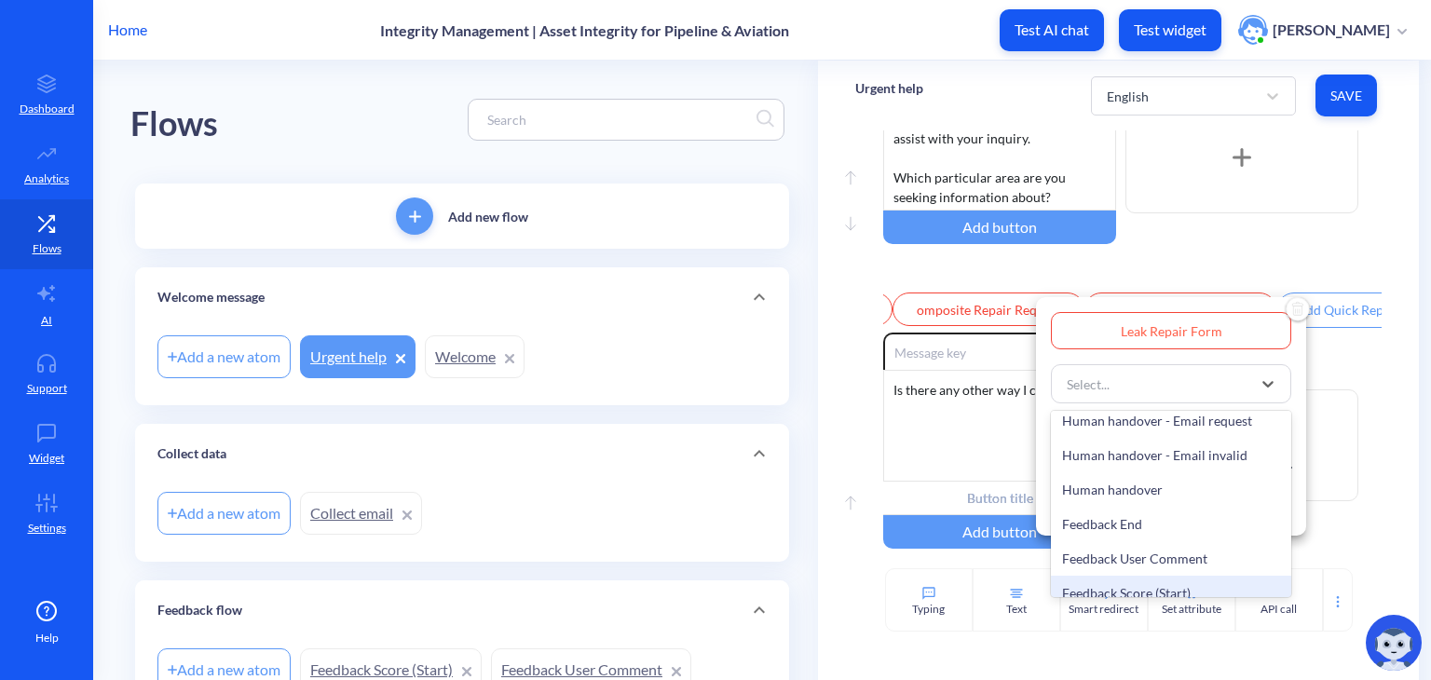
scroll to position [476, 0]
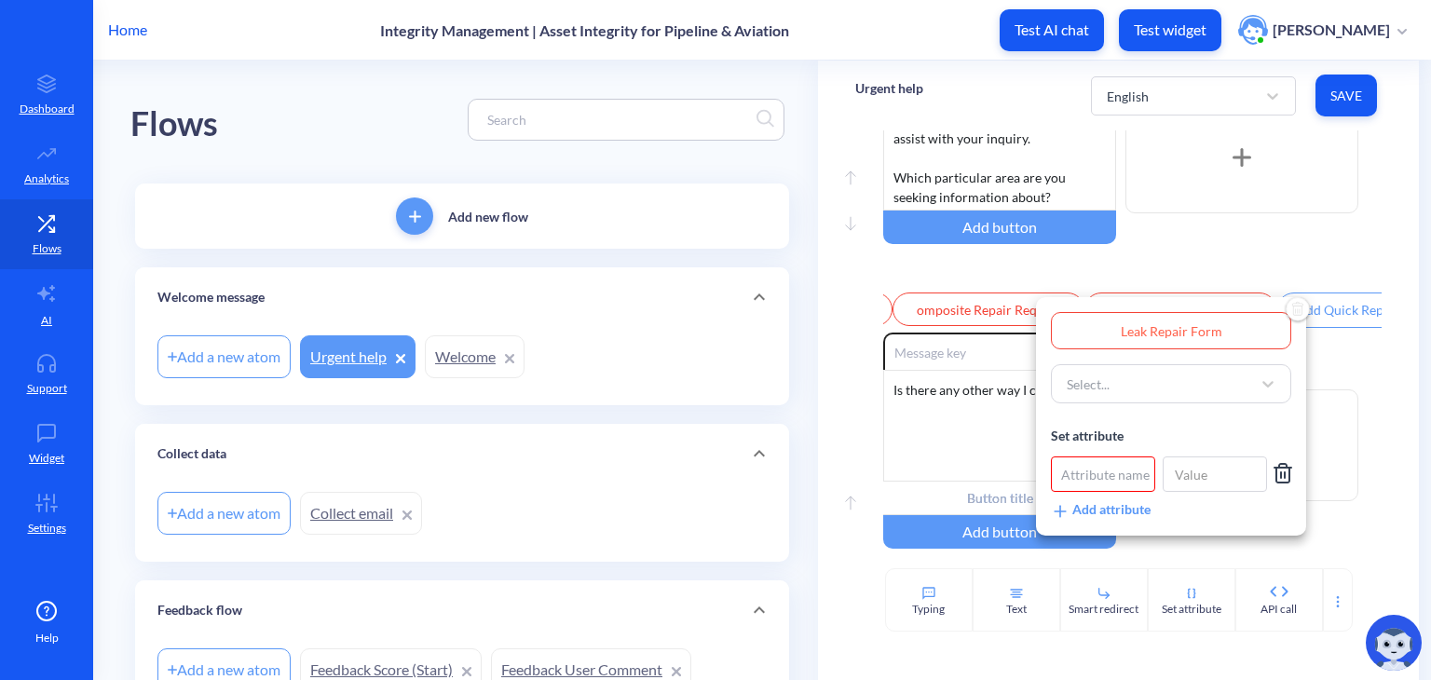
click at [994, 232] on div at bounding box center [715, 340] width 1431 height 680
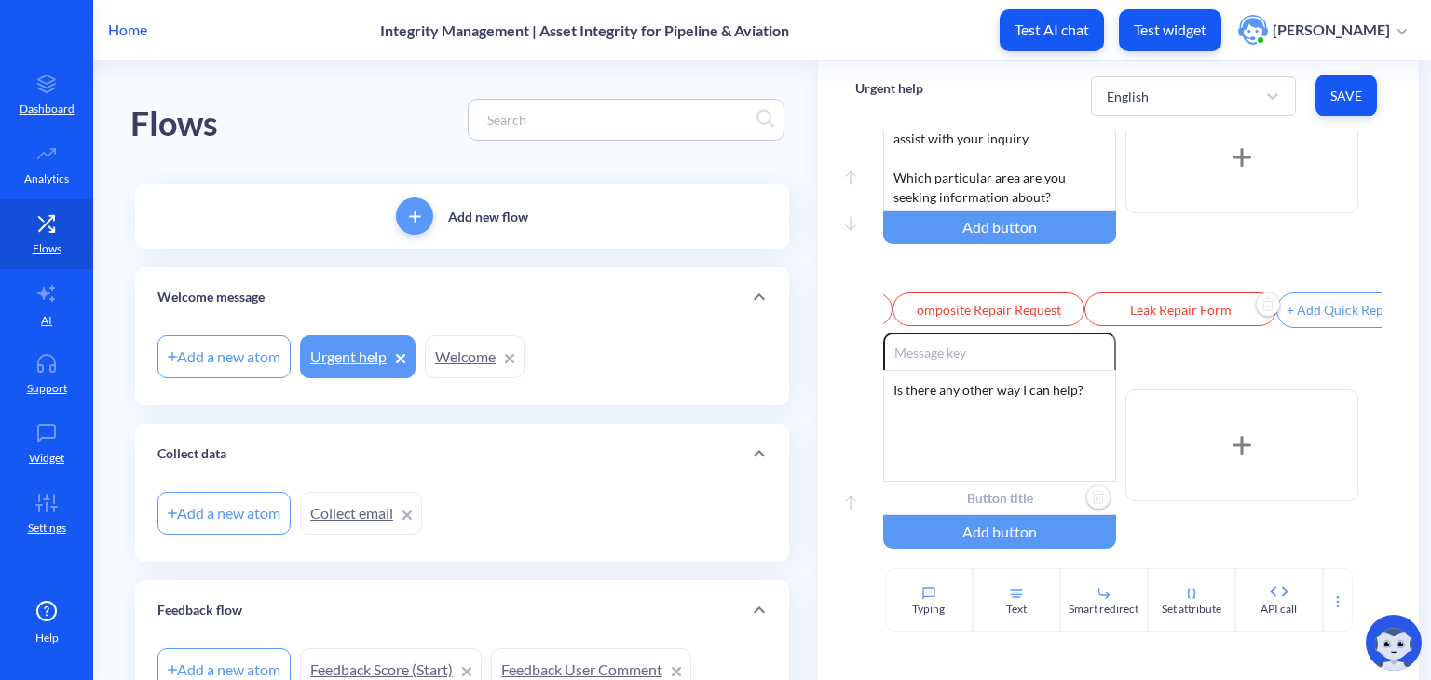
scroll to position [0, 0]
click at [994, 315] on input "Composite Repair Request" at bounding box center [1171, 310] width 192 height 34
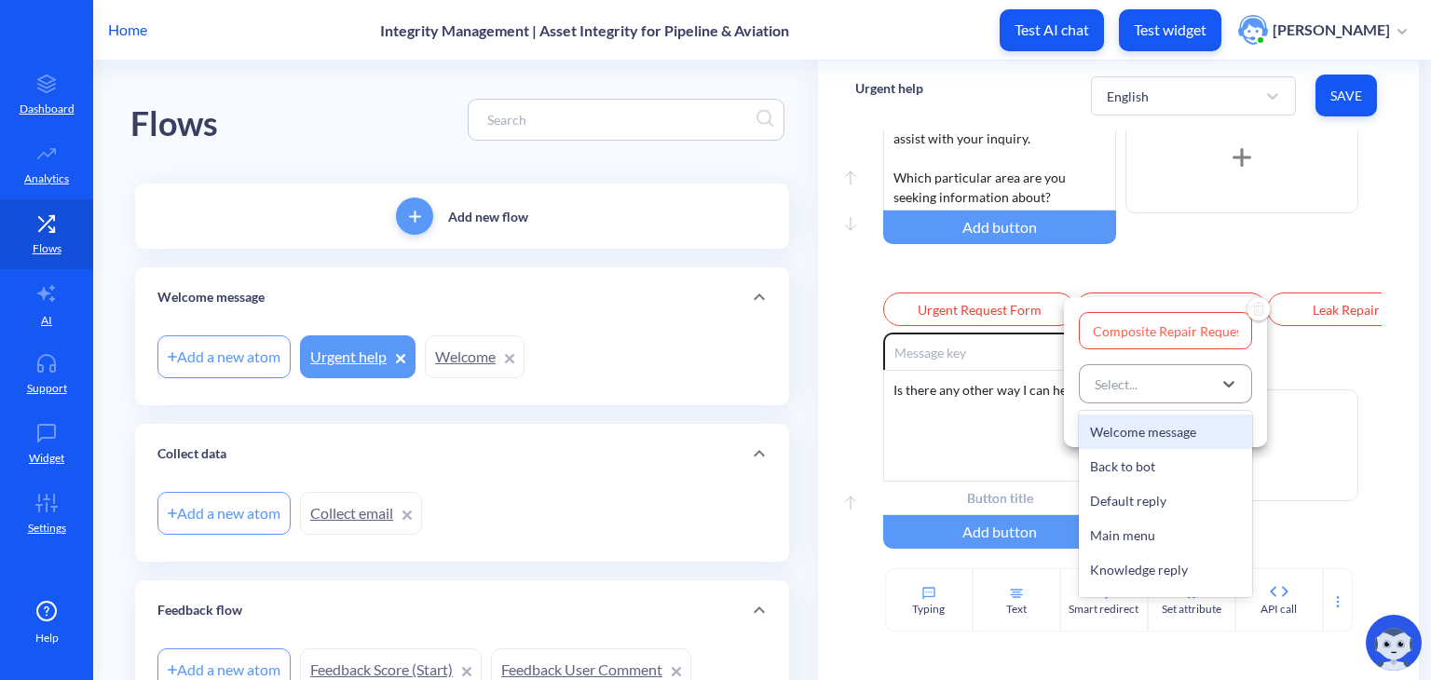
click at [994, 385] on div "Select..." at bounding box center [1116, 385] width 43 height 20
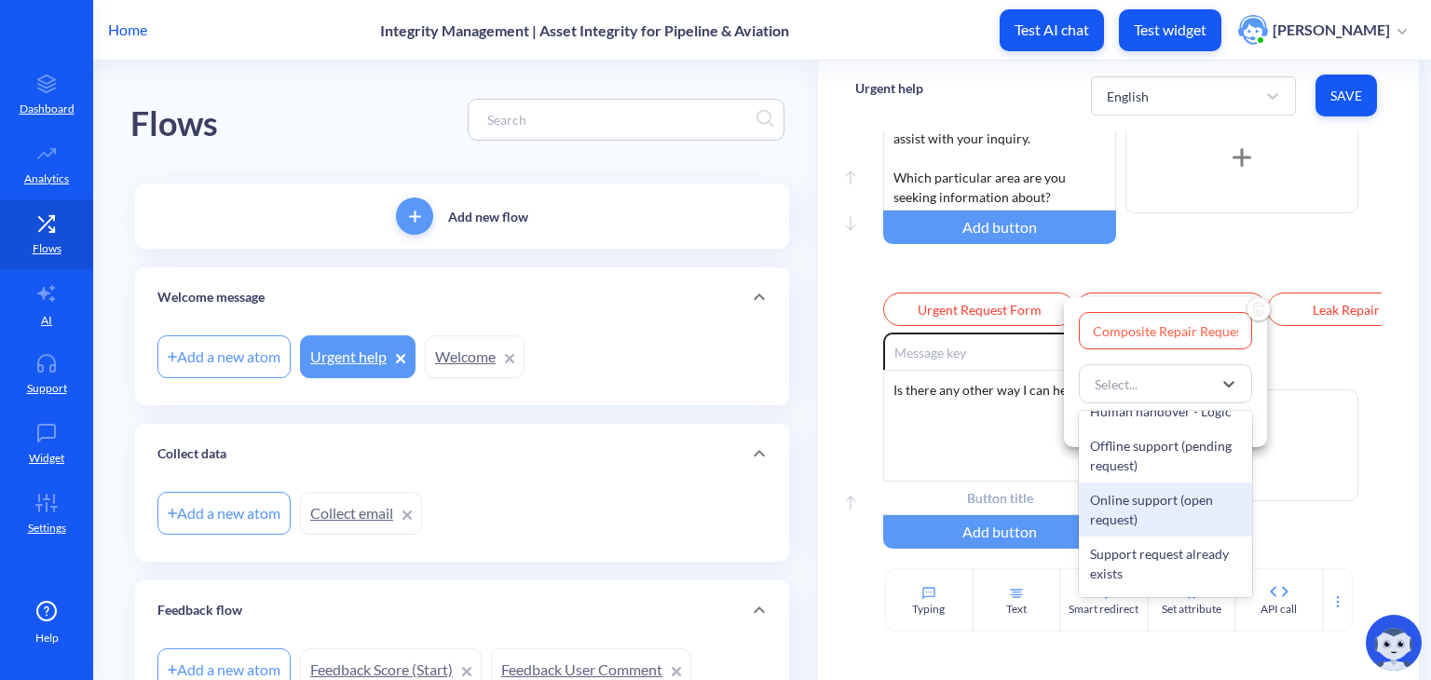
scroll to position [593, 0]
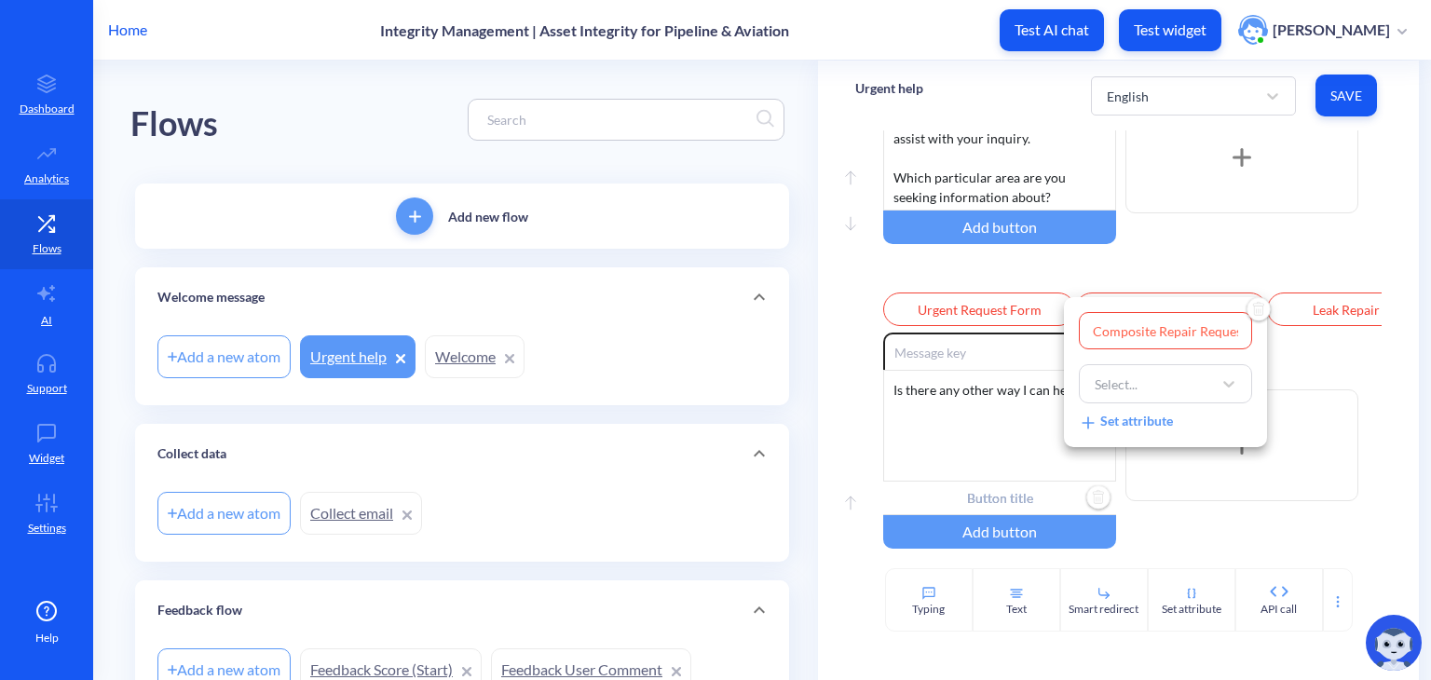
click at [994, 276] on div at bounding box center [715, 340] width 1431 height 680
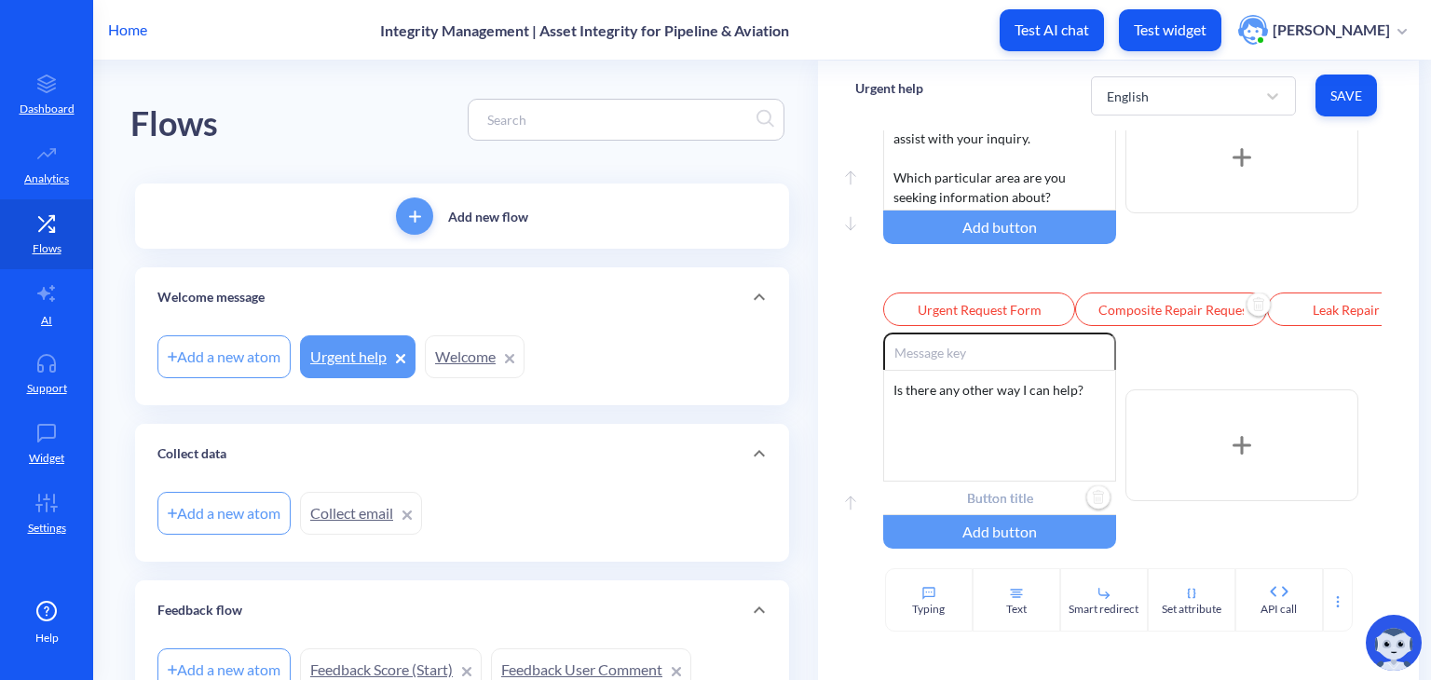
click at [994, 276] on div "Enable reactions Welcome! Teamsly AI here, ready to assist with your inquiry. W…" at bounding box center [1132, 196] width 498 height 271
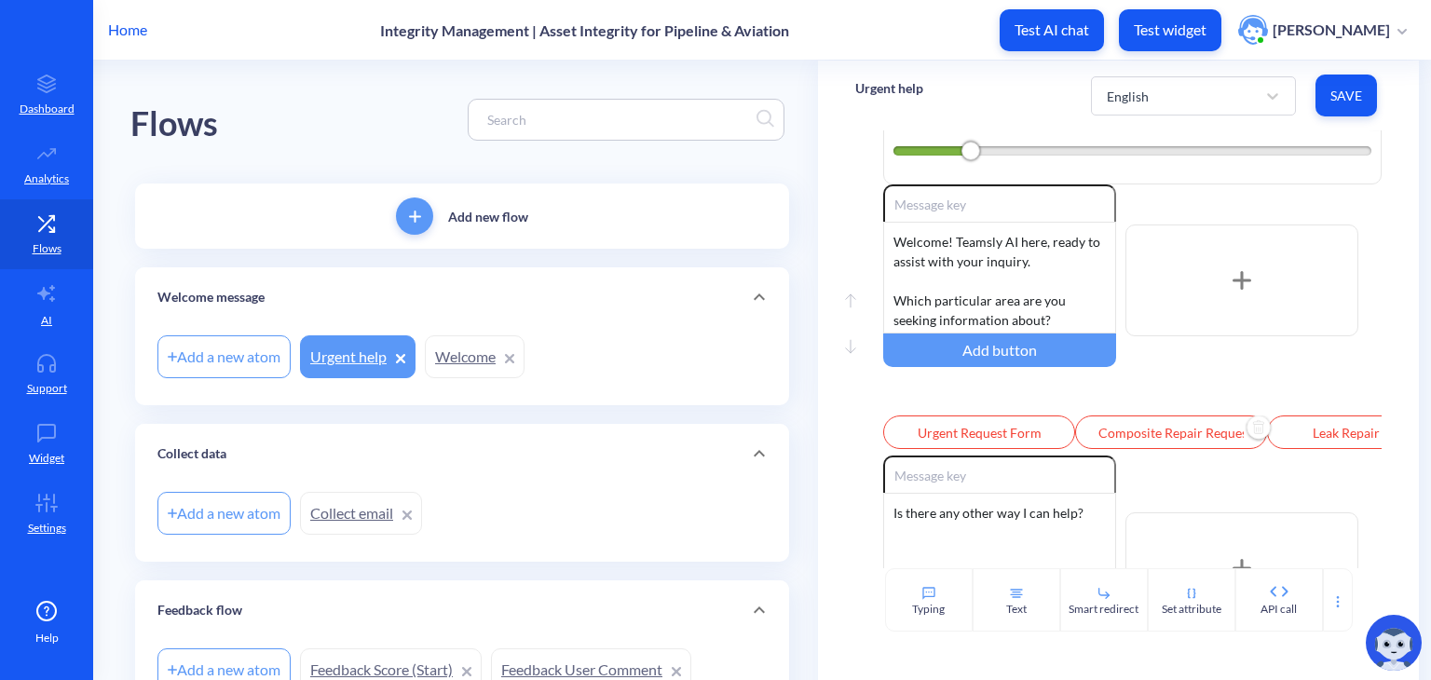
scroll to position [82, 0]
click at [958, 431] on input "Urgent Request Form" at bounding box center [979, 433] width 192 height 34
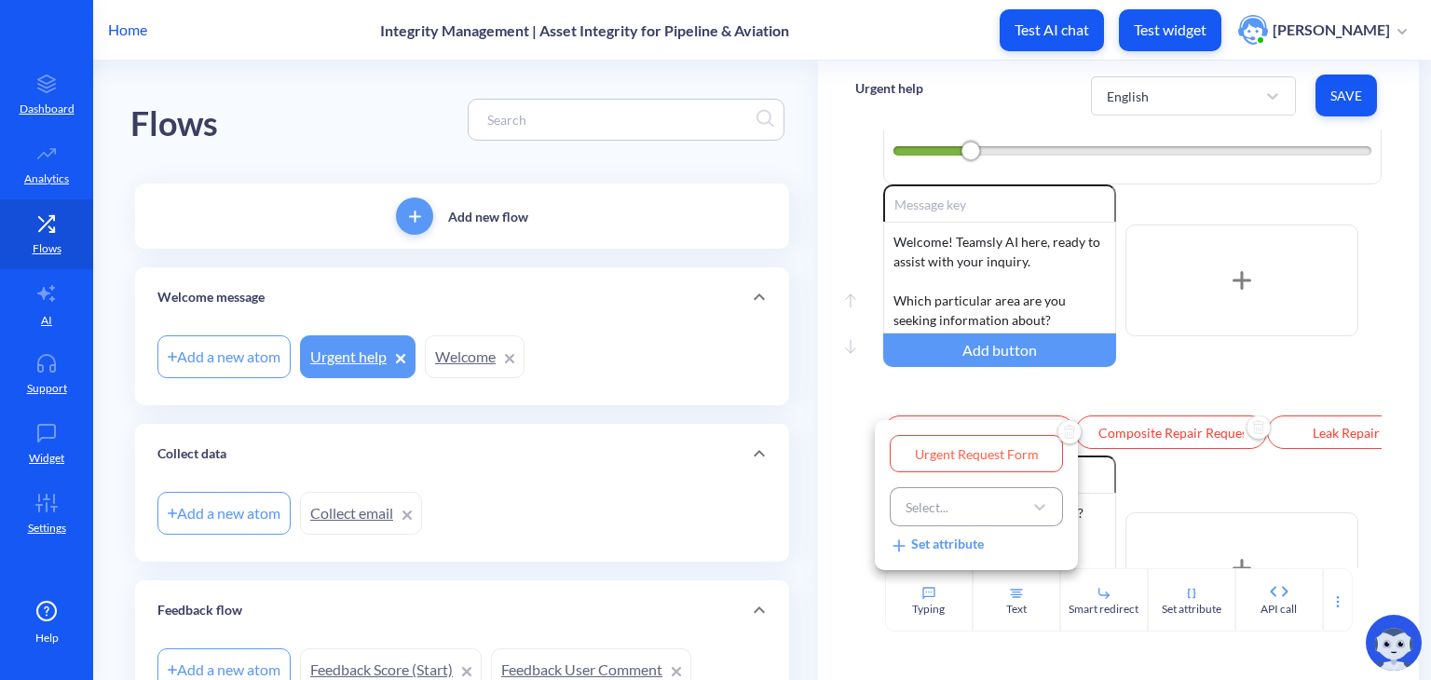
click at [962, 525] on div "Select..." at bounding box center [976, 506] width 173 height 39
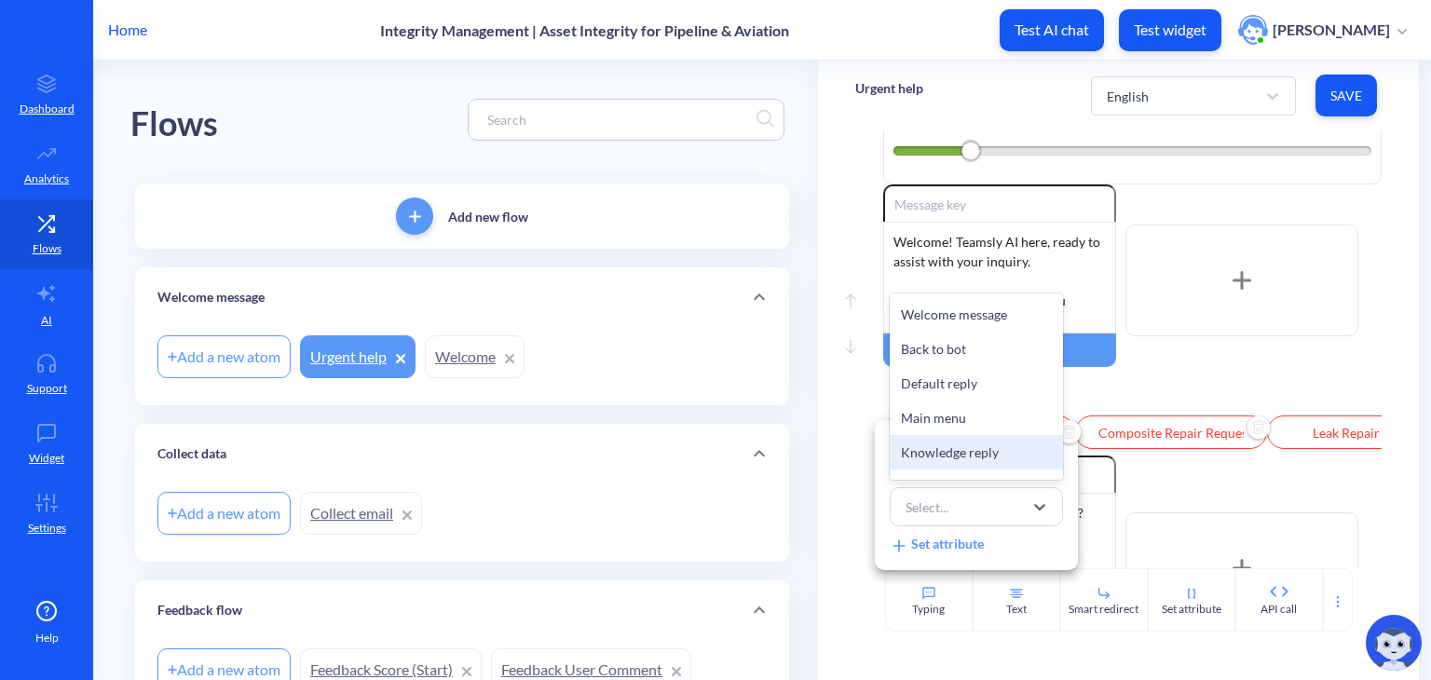
click at [994, 381] on div at bounding box center [715, 340] width 1431 height 680
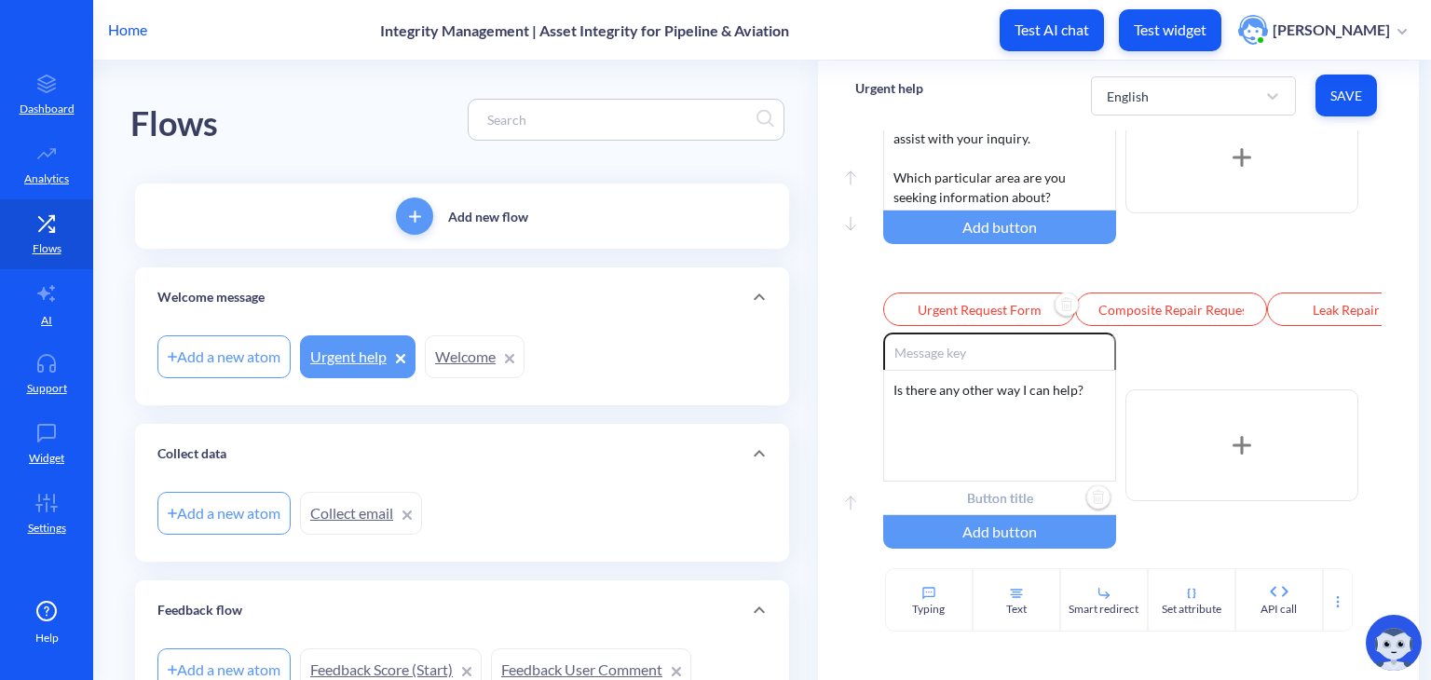
scroll to position [212, 0]
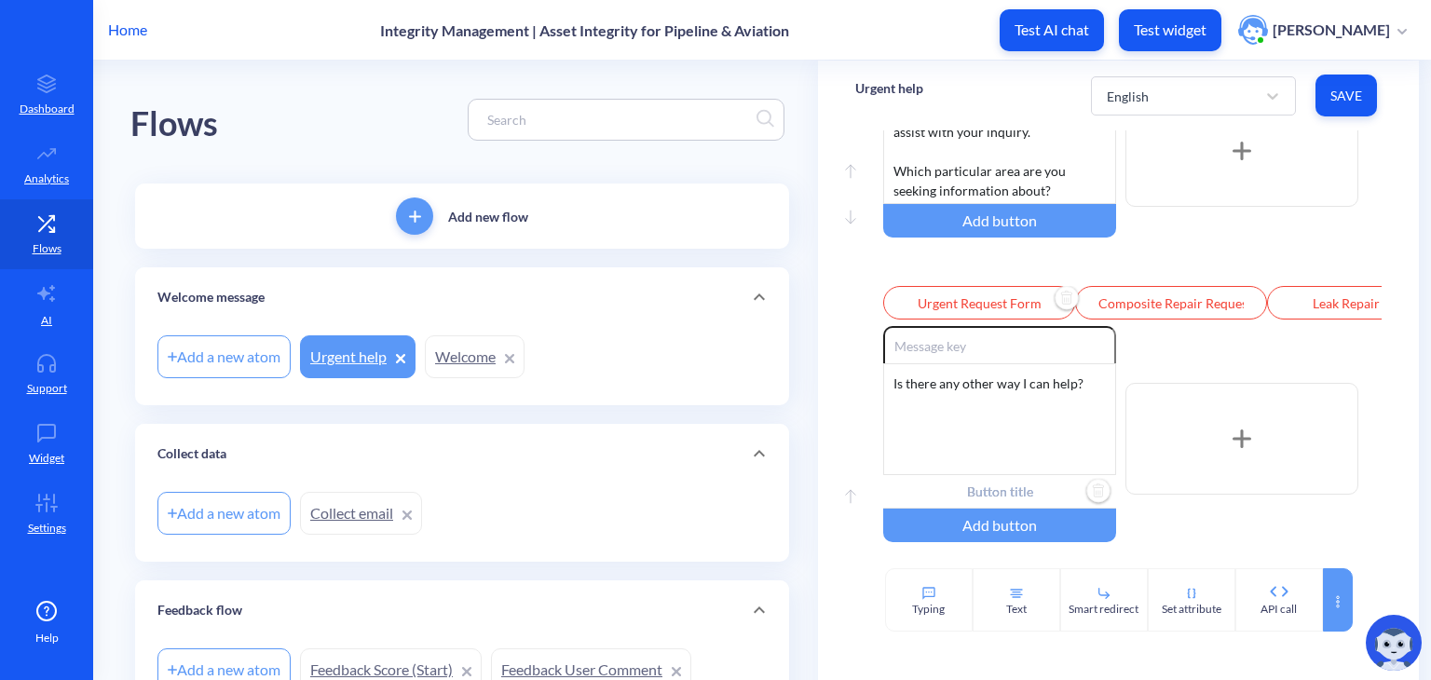
click at [994, 603] on icon at bounding box center [1338, 601] width 15 height 15
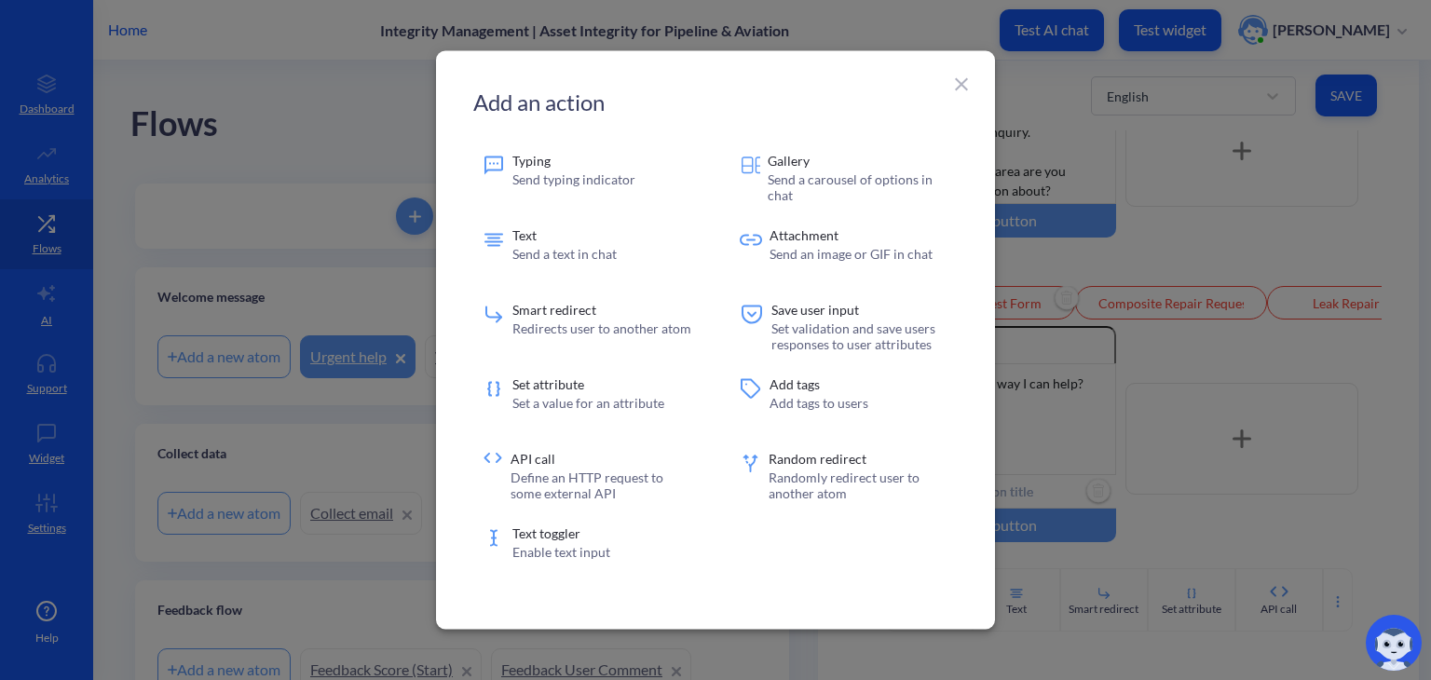
click at [994, 225] on div at bounding box center [715, 340] width 1431 height 680
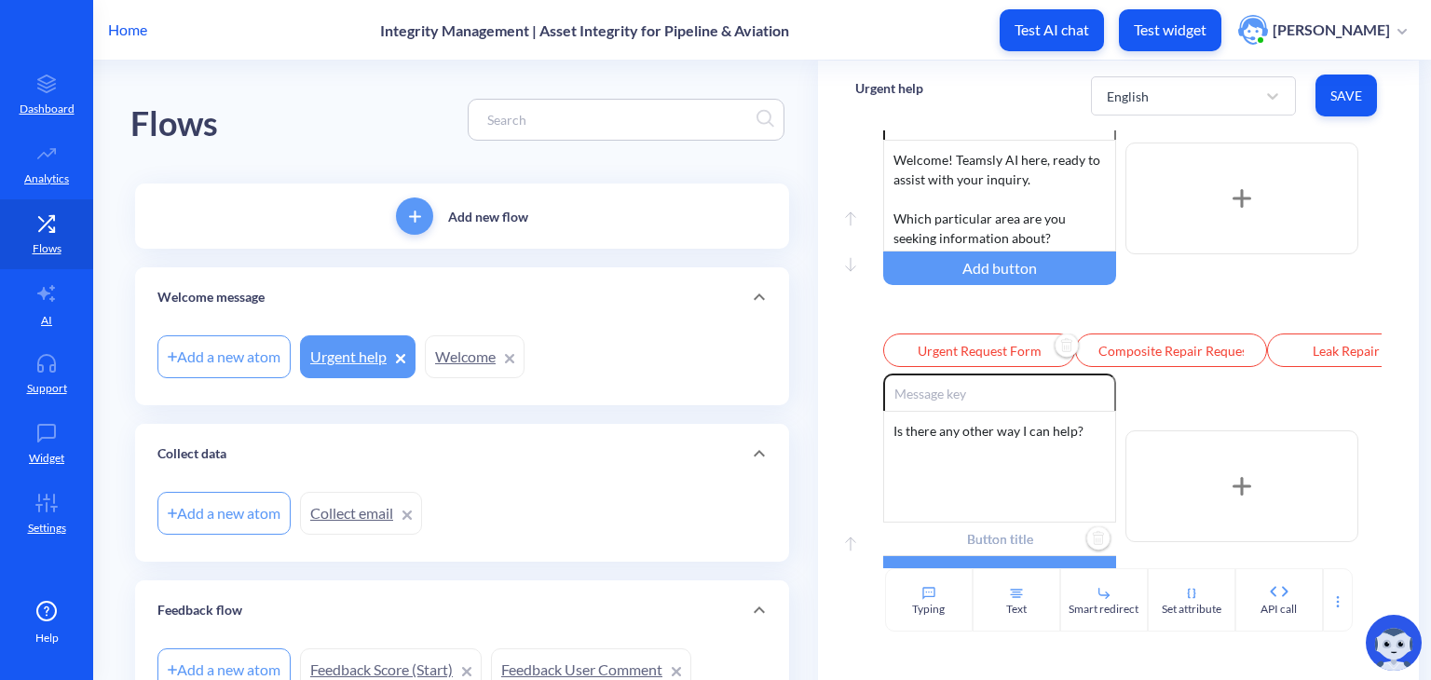
scroll to position [157, 0]
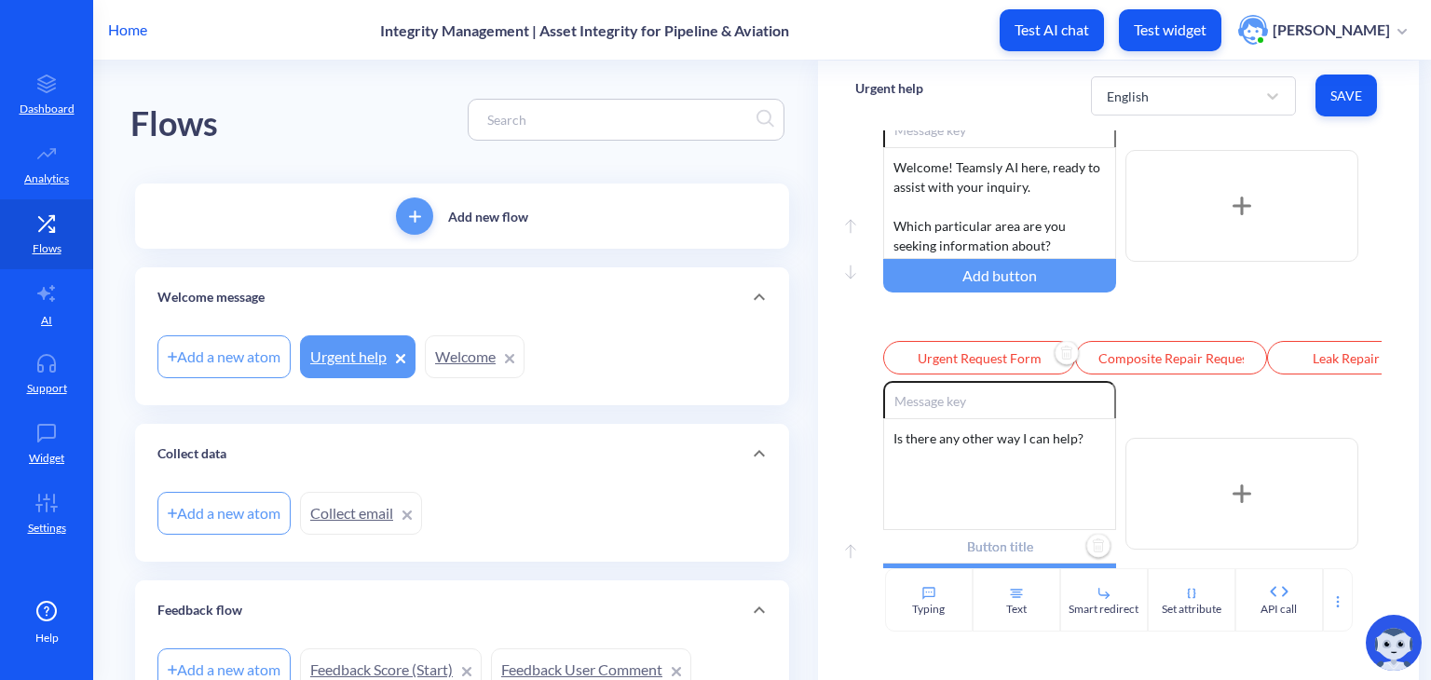
click at [973, 368] on input "Urgent Request Form" at bounding box center [979, 358] width 192 height 34
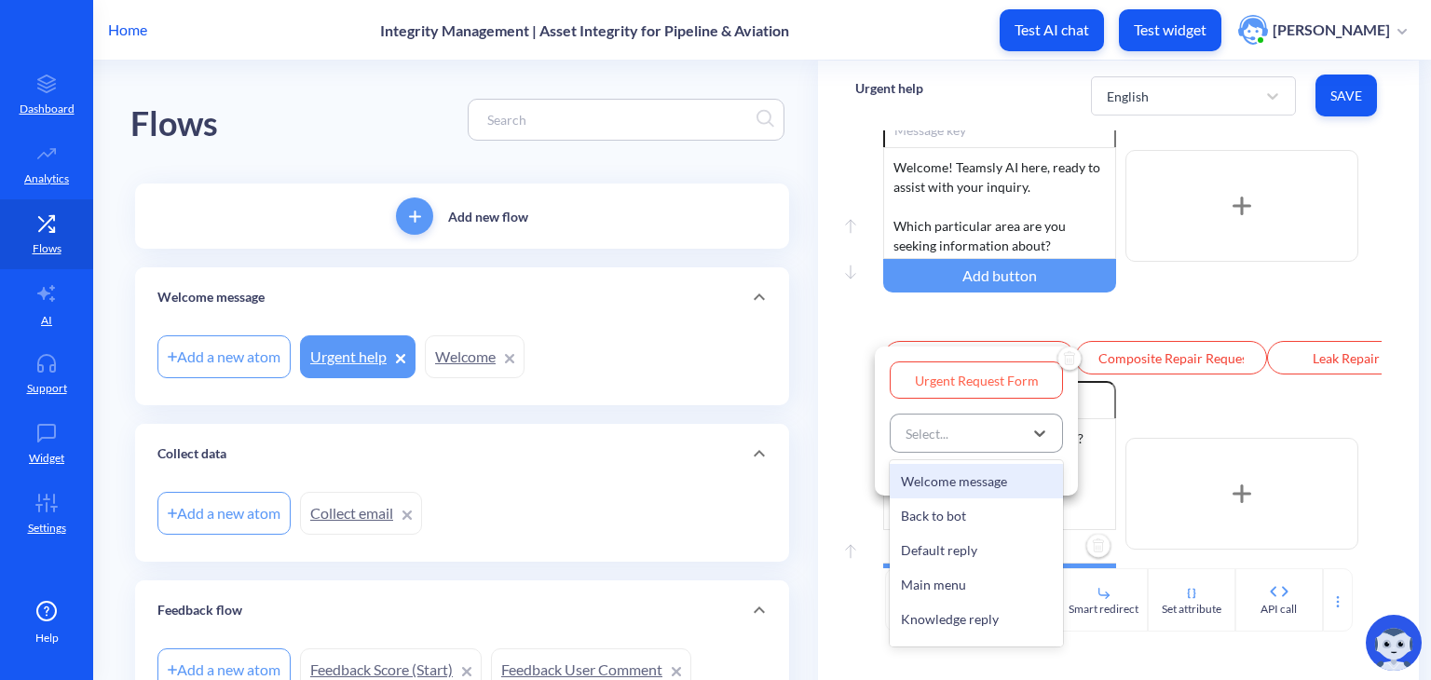
click at [967, 434] on div "Select..." at bounding box center [959, 433] width 127 height 34
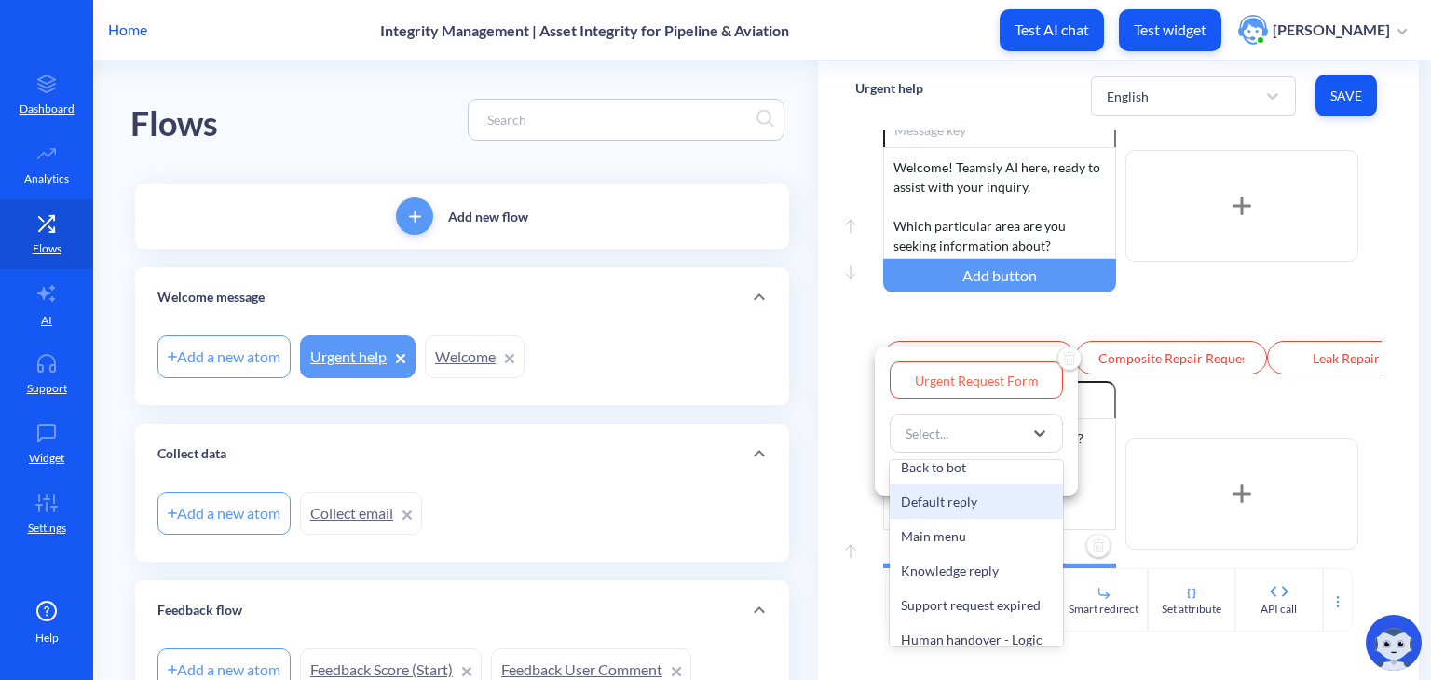
scroll to position [48, 0]
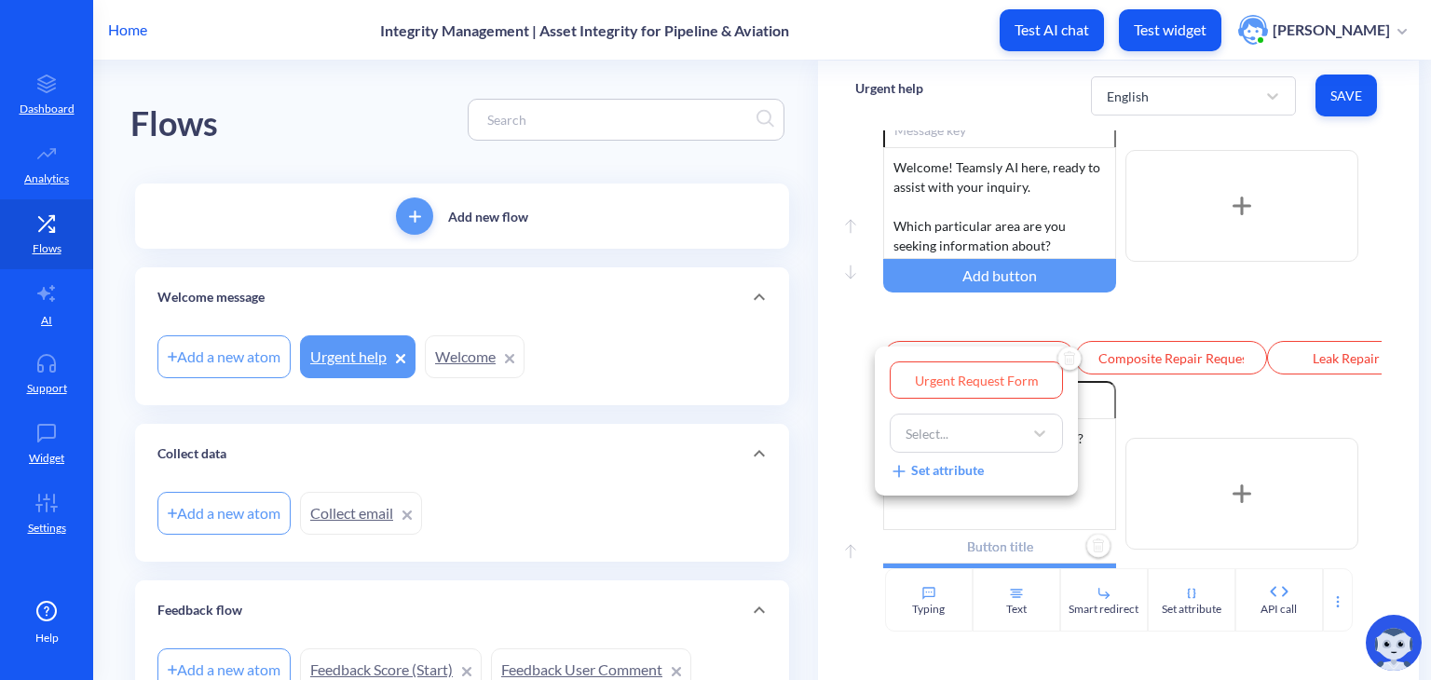
click at [911, 336] on div at bounding box center [715, 340] width 1431 height 680
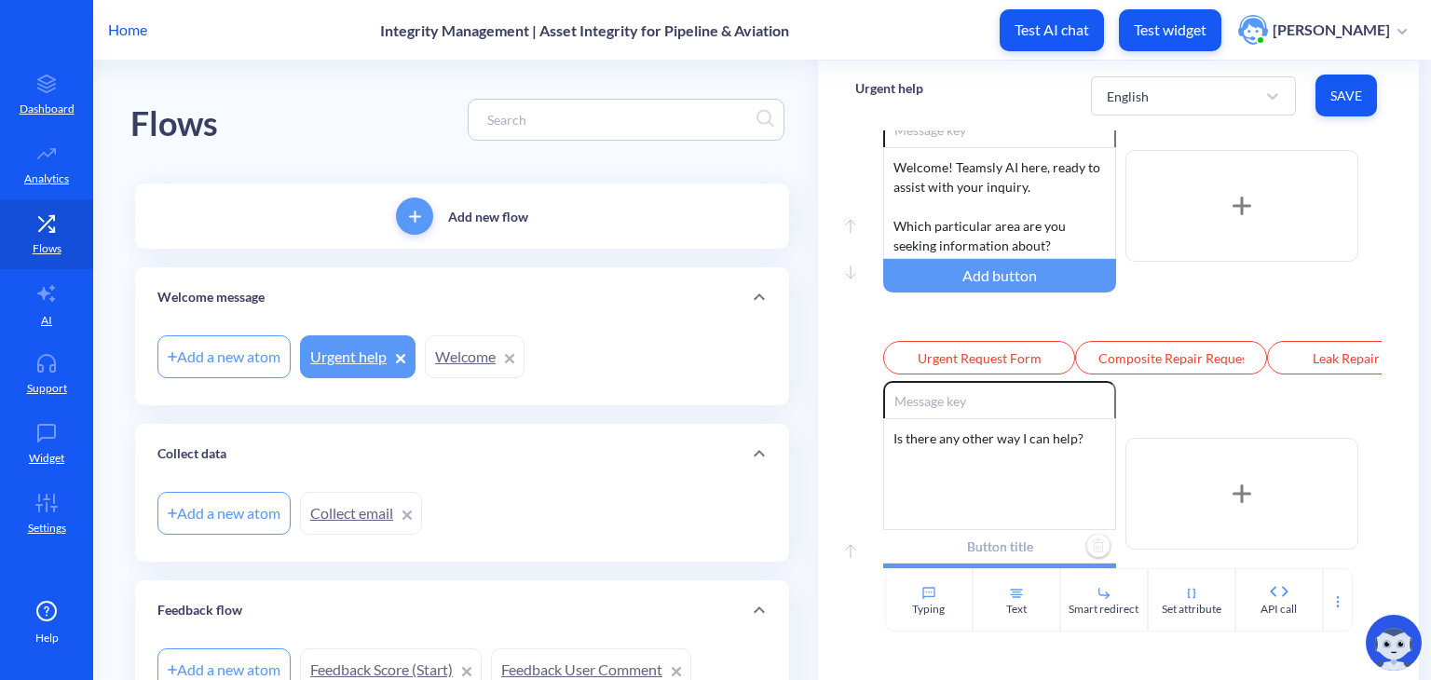
click at [930, 333] on div "Enable reactions Welcome! Teamsly AI here, ready to assist with your inquiry. W…" at bounding box center [1132, 245] width 498 height 271
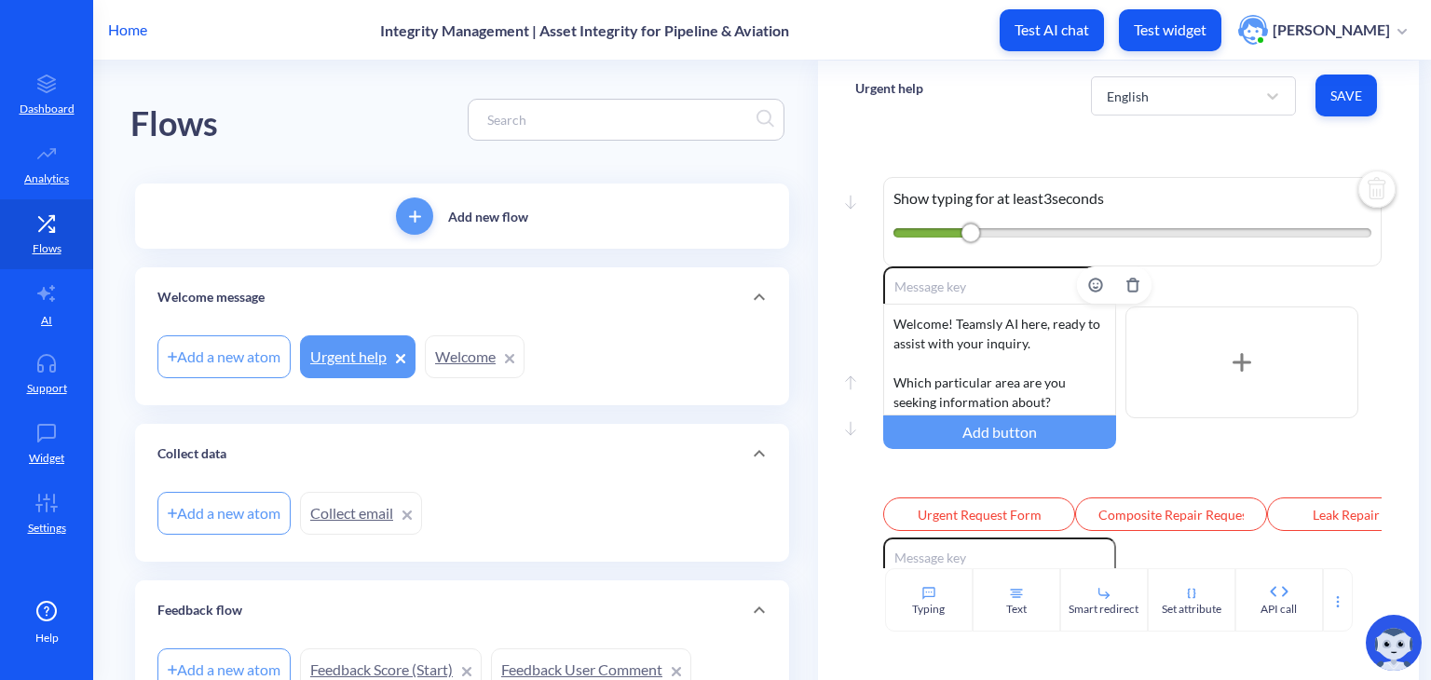
scroll to position [224, 0]
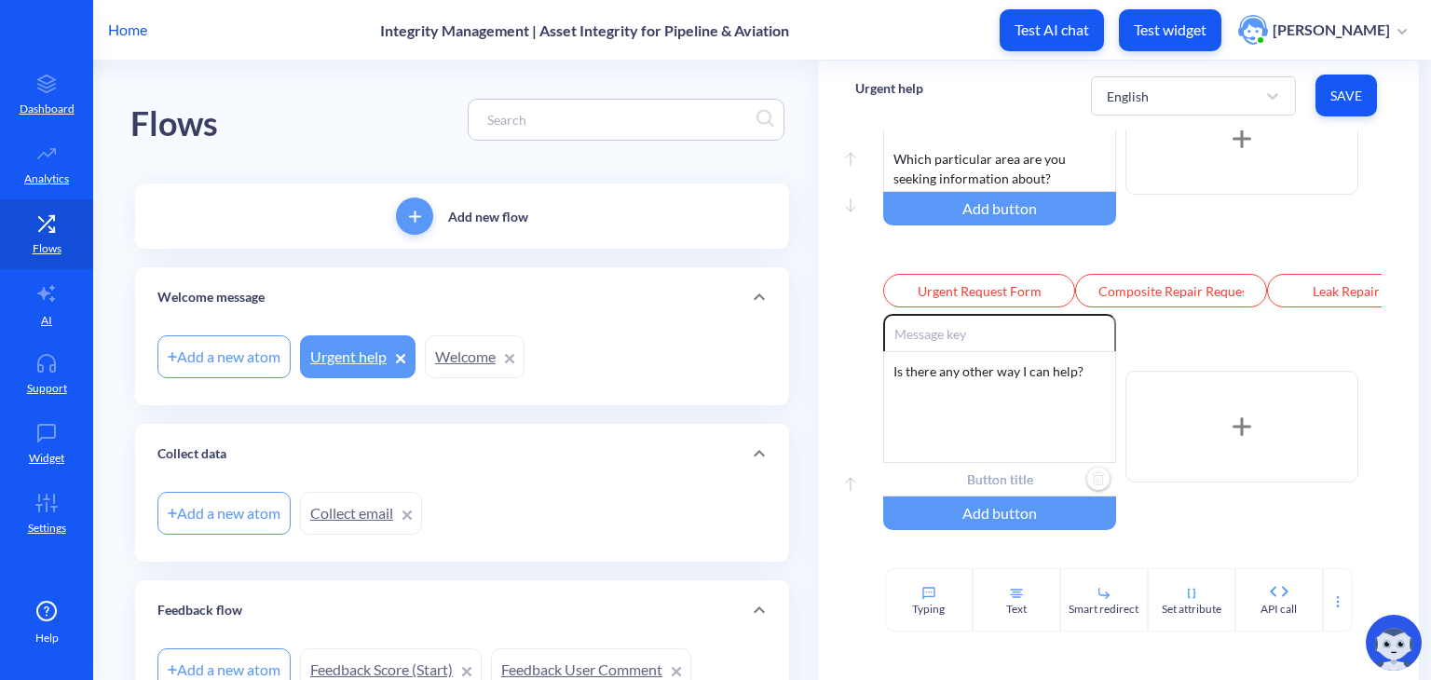
click at [655, 363] on div "Add a new atom Urgent help Welcome" at bounding box center [461, 357] width 609 height 52
click at [472, 227] on div "Add new flow" at bounding box center [462, 216] width 654 height 65
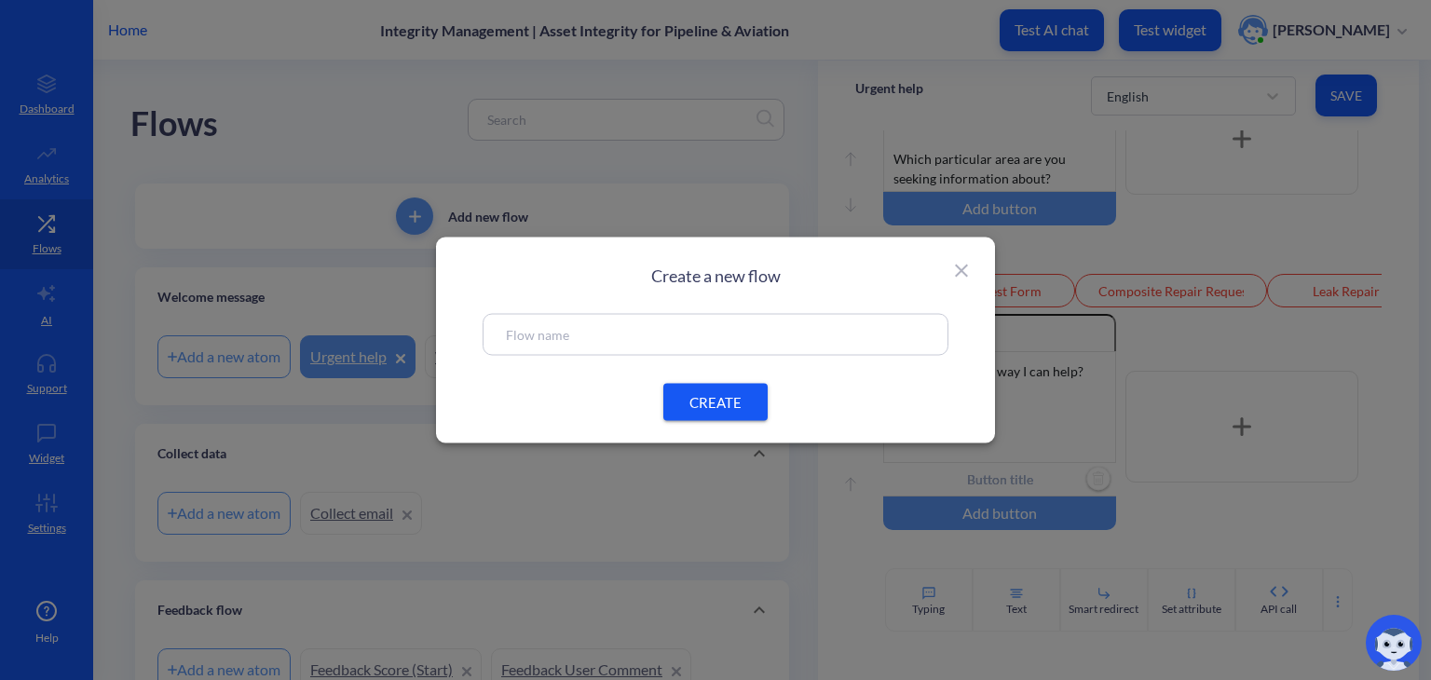
click at [971, 293] on div "Create a new flow CREATE" at bounding box center [715, 341] width 559 height 206
click at [963, 276] on icon at bounding box center [961, 271] width 22 height 22
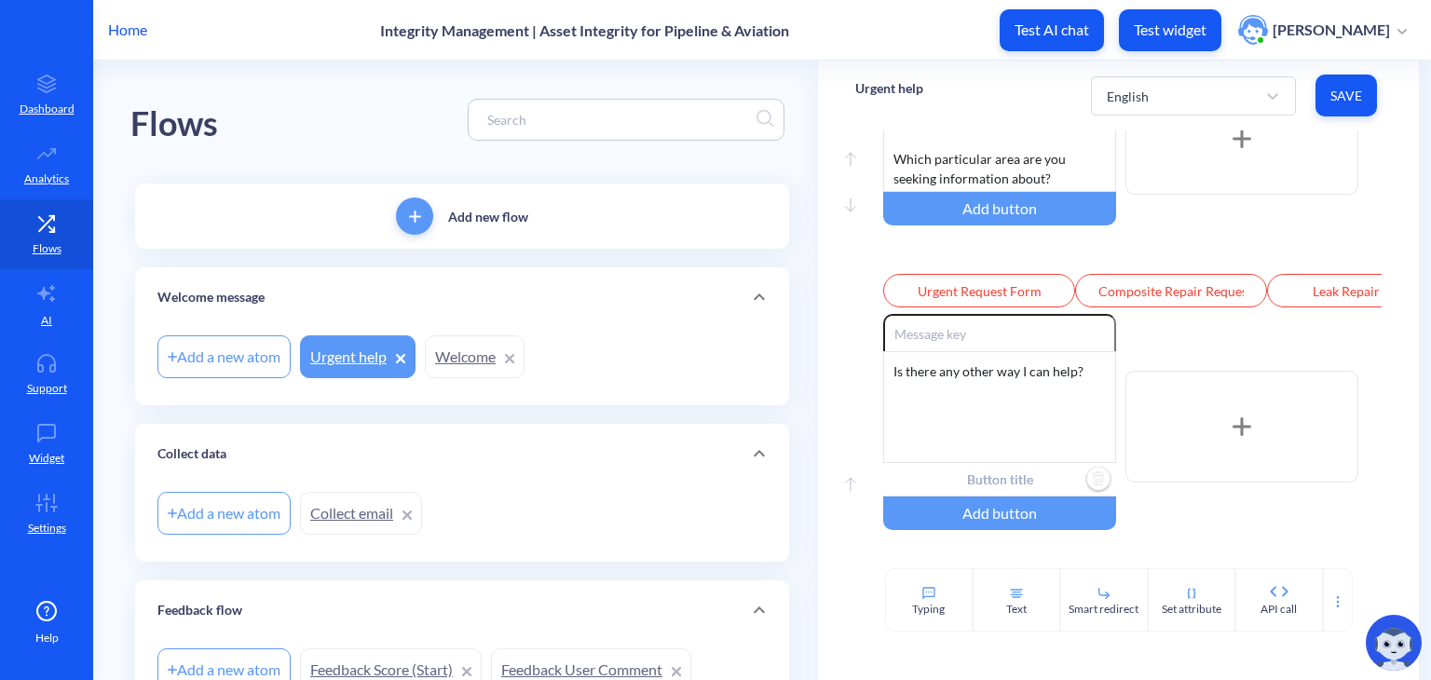
click at [461, 225] on p "Add new flow" at bounding box center [488, 217] width 80 height 20
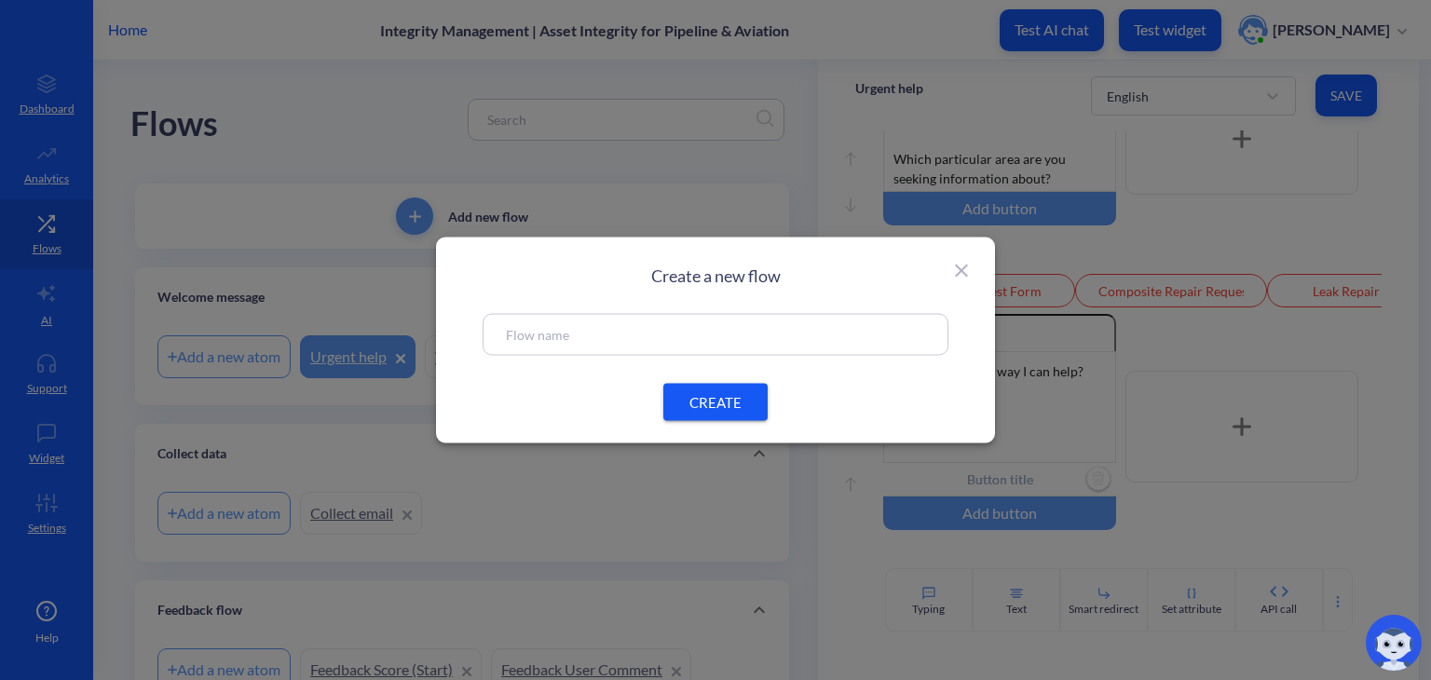
click at [625, 336] on input "text" at bounding box center [715, 334] width 419 height 21
click at [716, 406] on span "CREATE" at bounding box center [716, 402] width 60 height 20
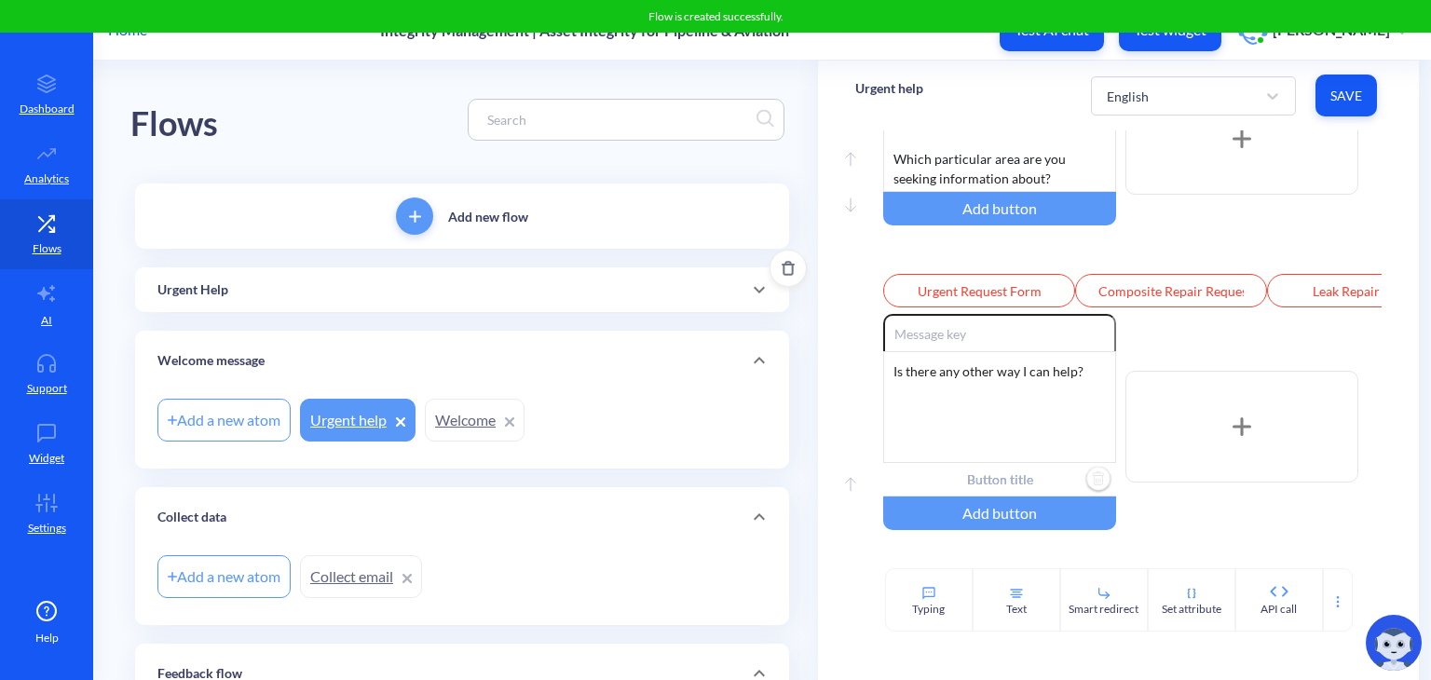
click at [544, 307] on div "Urgent Help" at bounding box center [462, 289] width 654 height 45
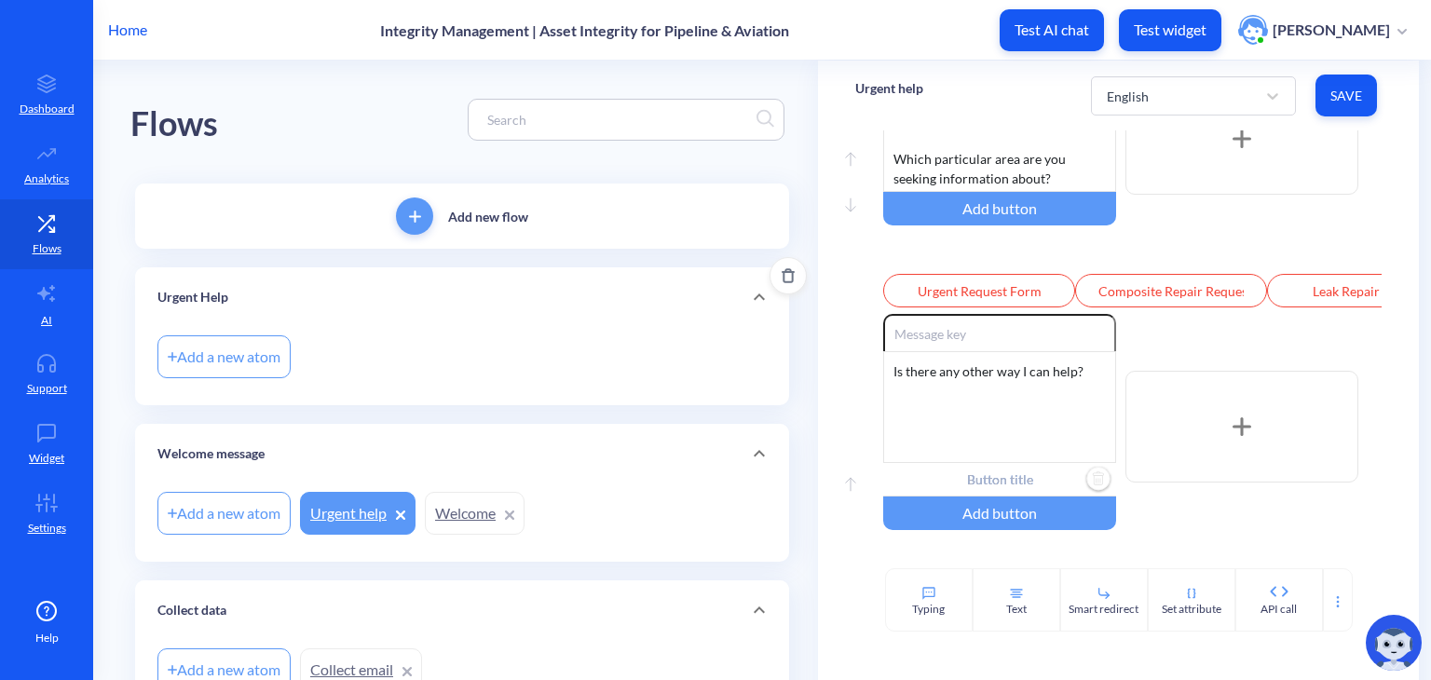
click at [223, 359] on div "Add a new atom" at bounding box center [223, 356] width 133 height 43
click at [500, 359] on div "Add a new atom Leak Repaor Form" at bounding box center [461, 357] width 609 height 52
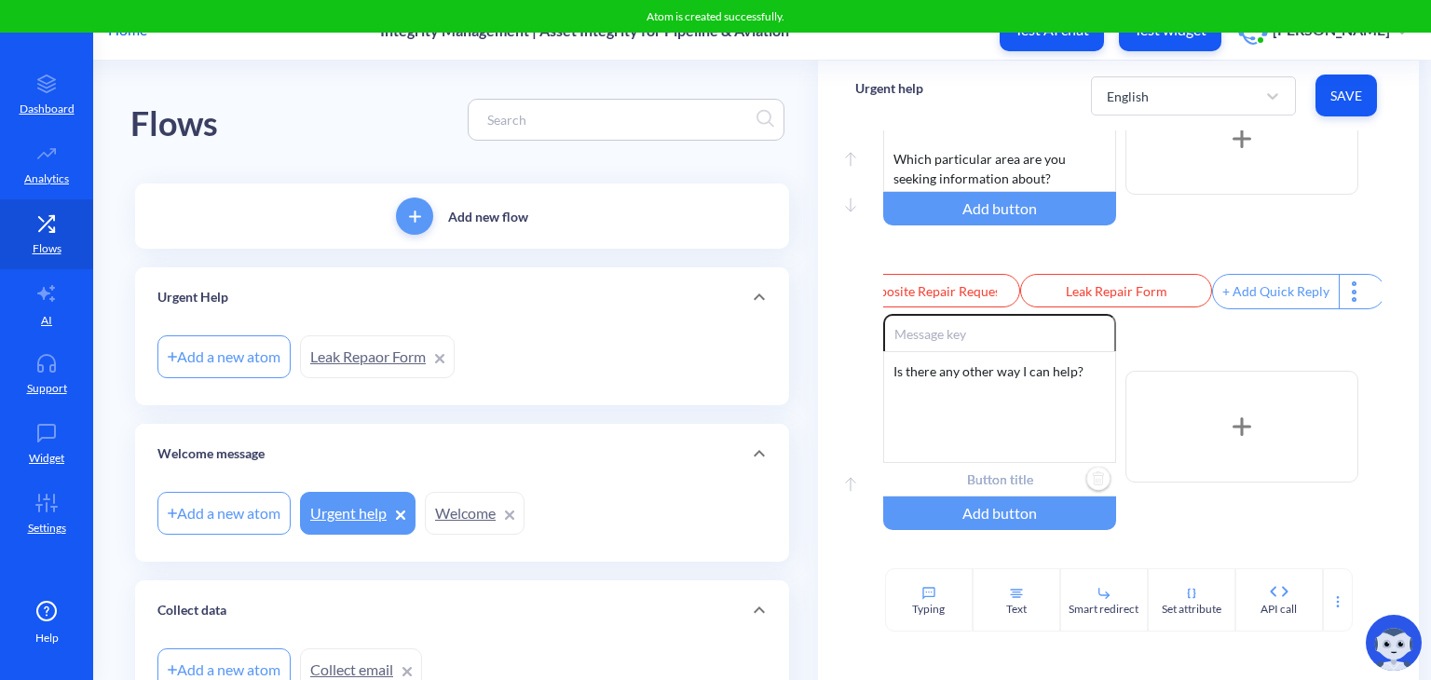
click at [393, 368] on link "Leak Repaor Form" at bounding box center [377, 356] width 155 height 43
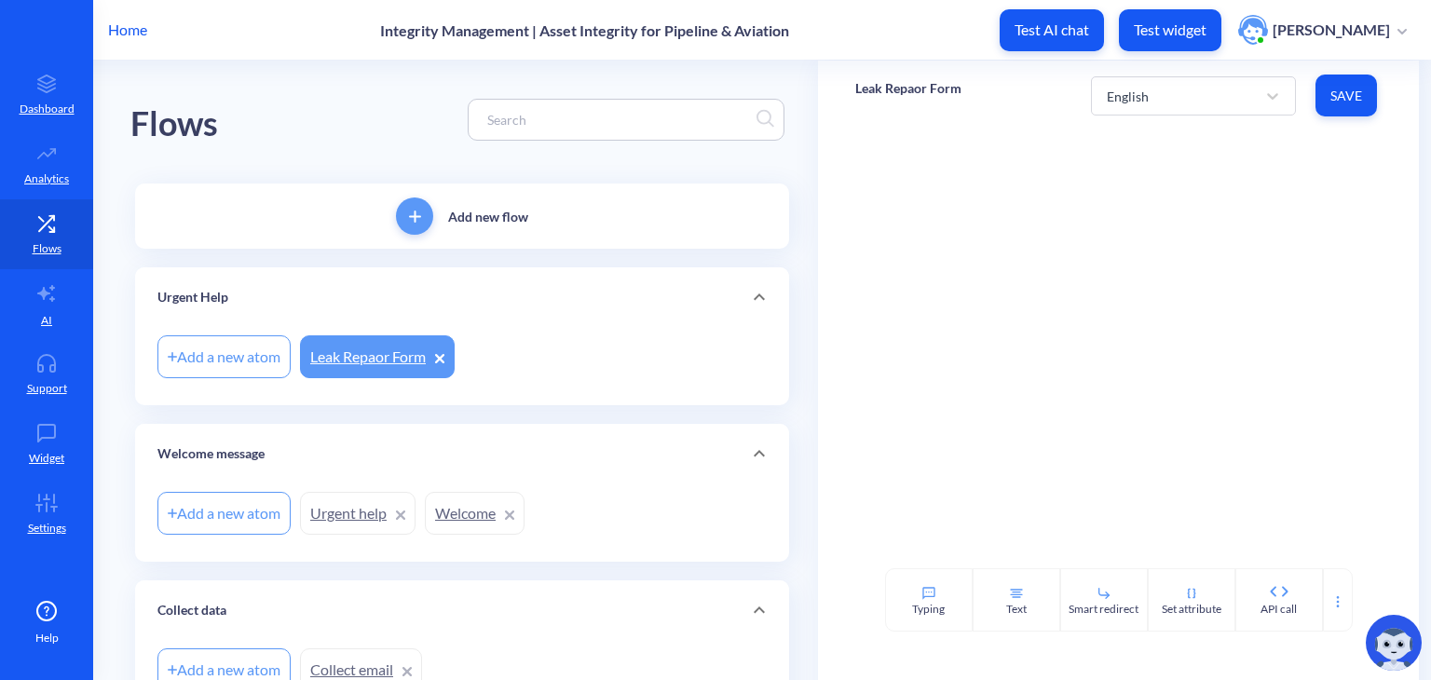
click at [348, 356] on link "Leak Repaor Form" at bounding box center [377, 356] width 155 height 43
click at [397, 355] on link "Leak Repaor Form" at bounding box center [377, 356] width 155 height 43
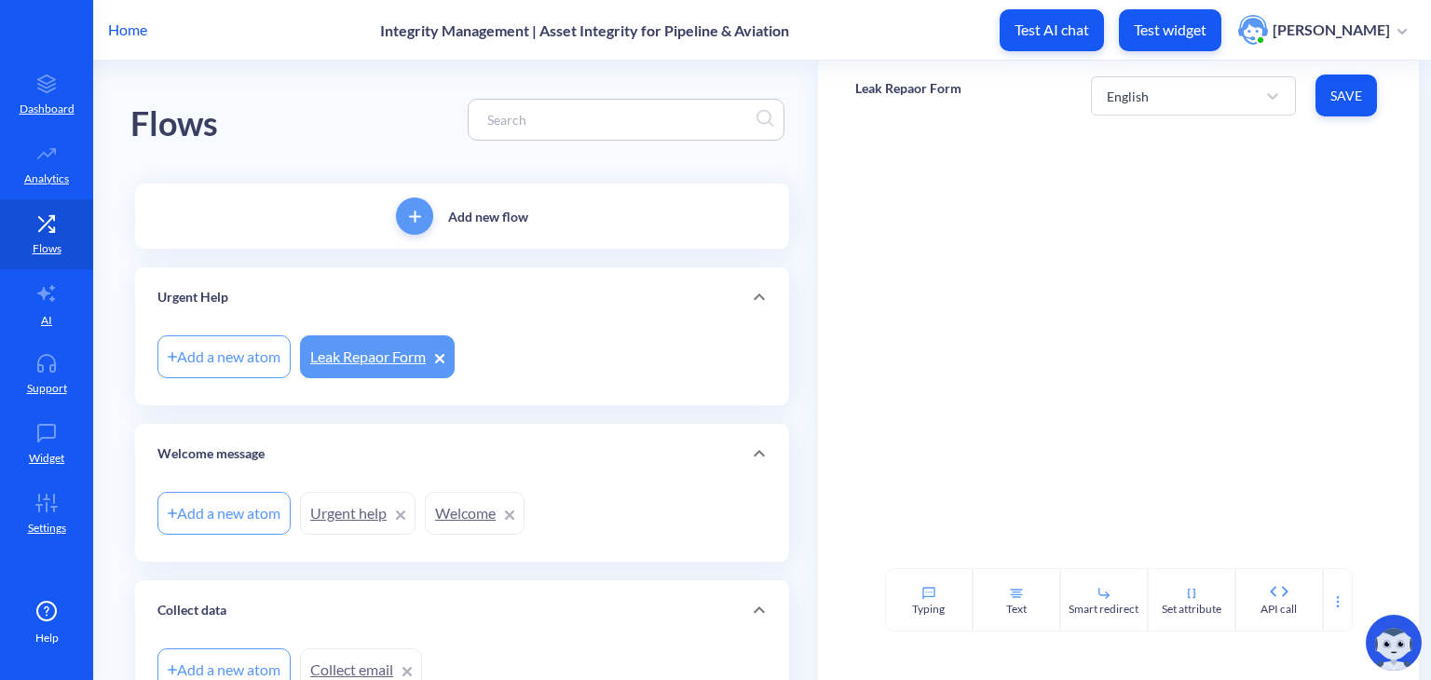
click at [348, 358] on link "Leak Repaor Form" at bounding box center [377, 356] width 155 height 43
click at [994, 253] on div at bounding box center [1118, 349] width 601 height 438
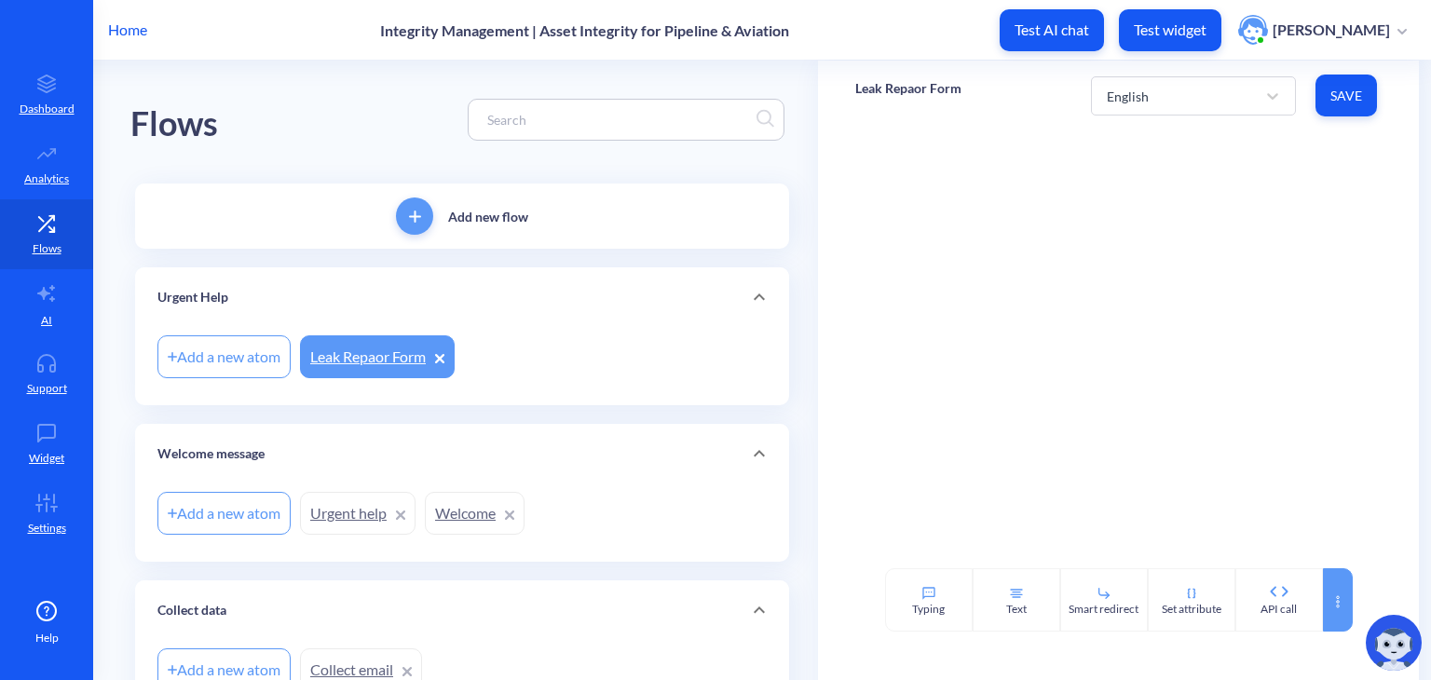
click at [994, 597] on div at bounding box center [1338, 599] width 30 height 63
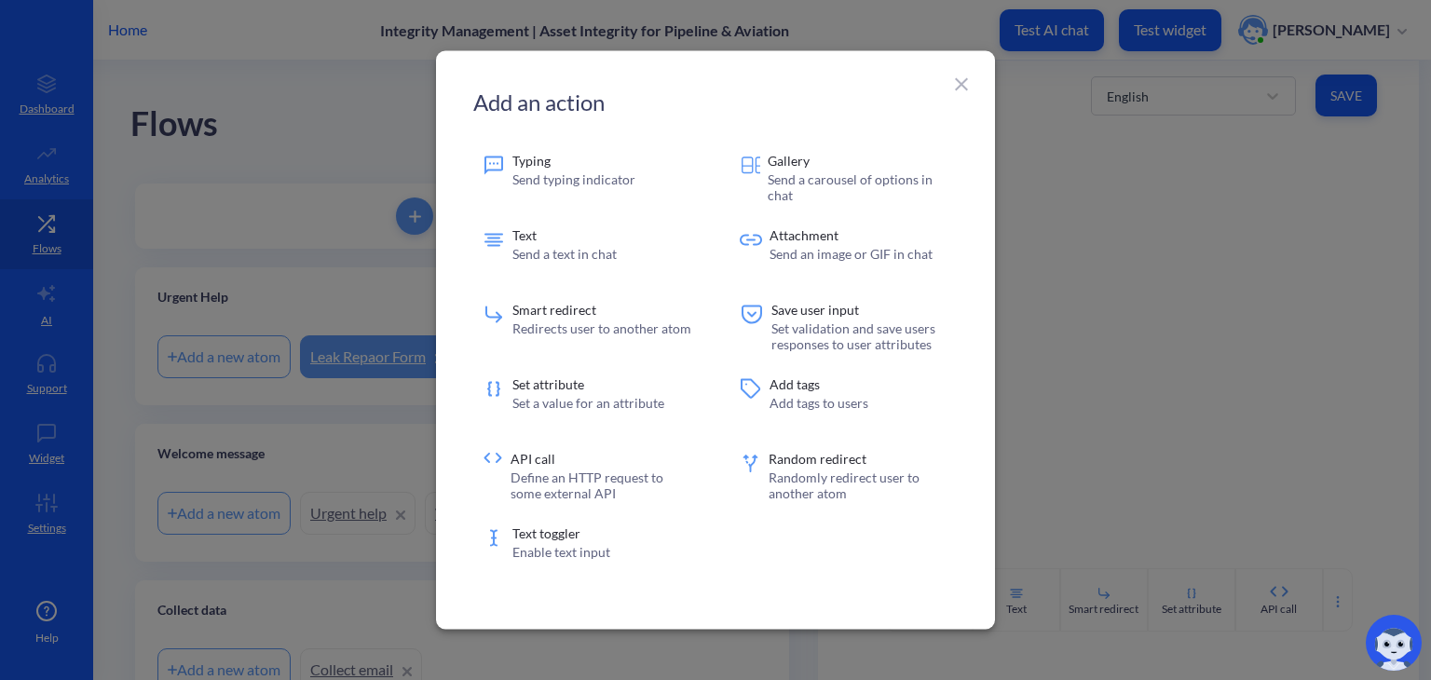
click at [994, 299] on div at bounding box center [715, 340] width 1431 height 680
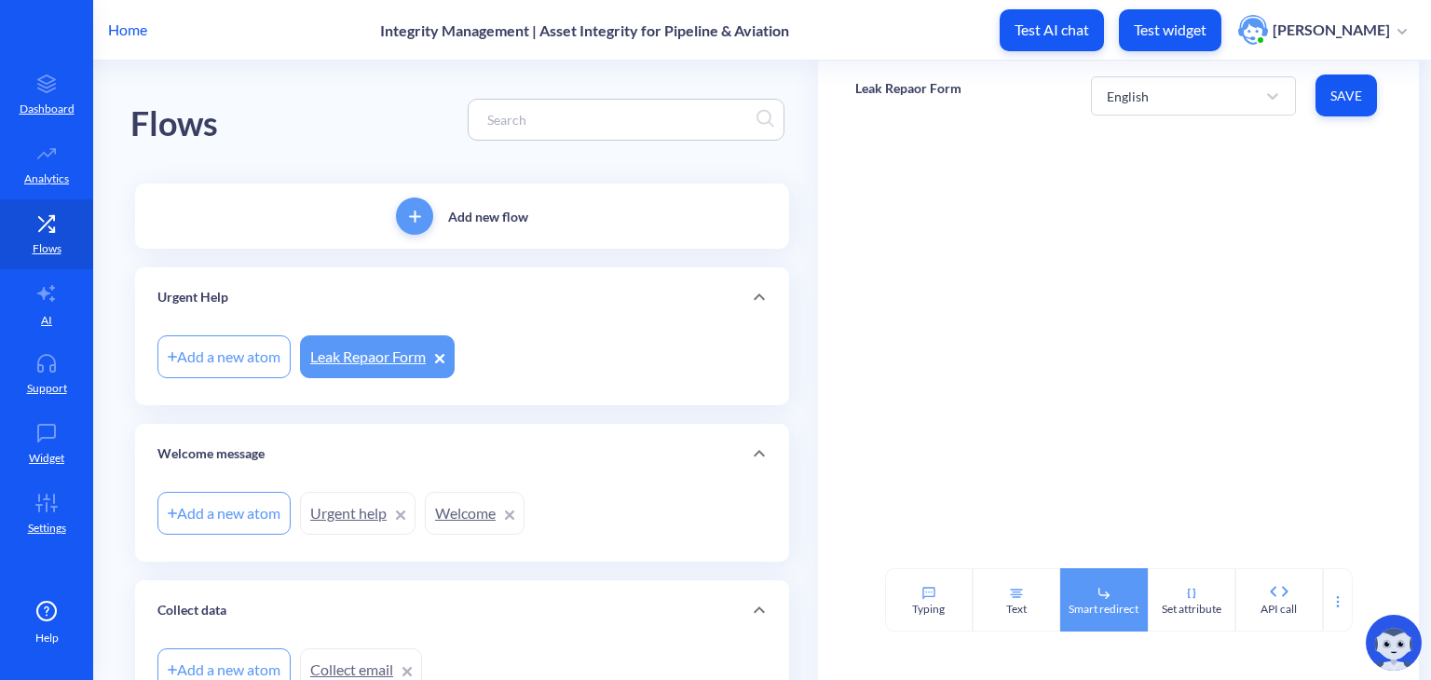
click at [994, 612] on div "Smart redirect" at bounding box center [1104, 609] width 70 height 17
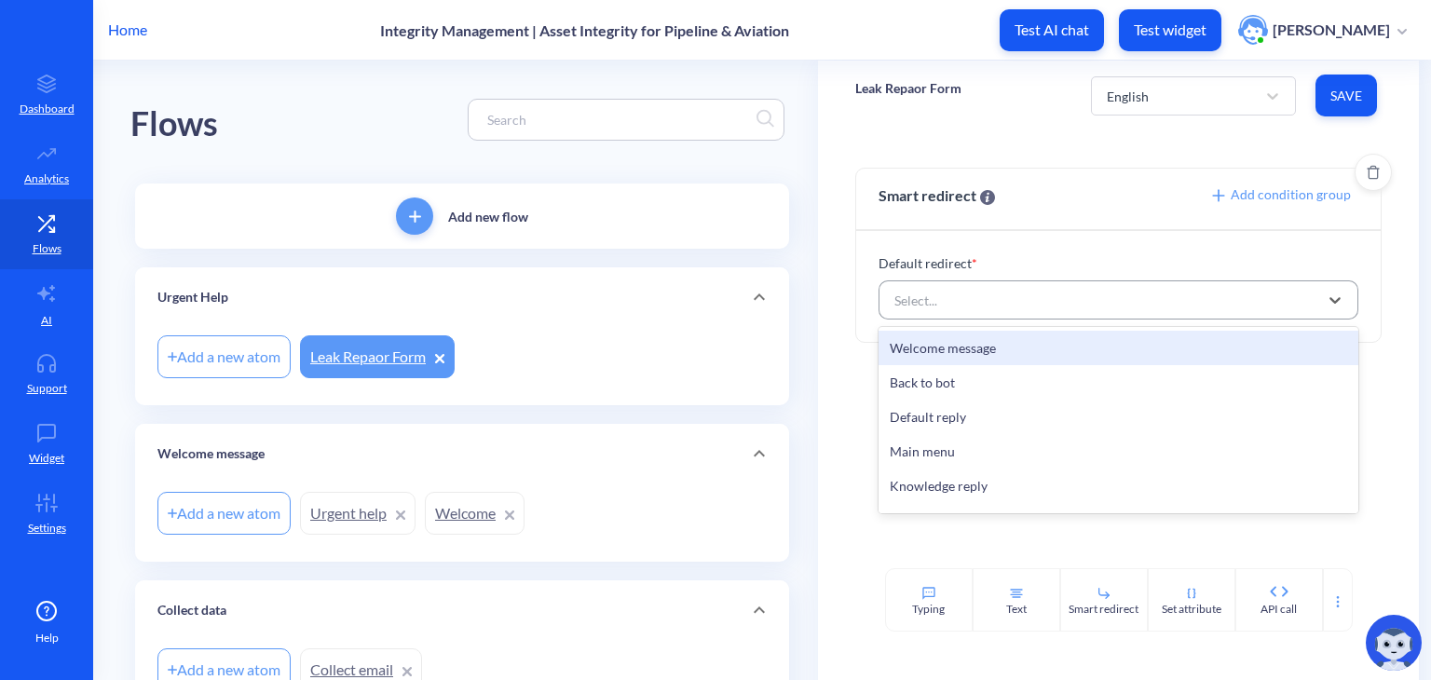
click at [968, 298] on div "Select..." at bounding box center [1101, 300] width 433 height 34
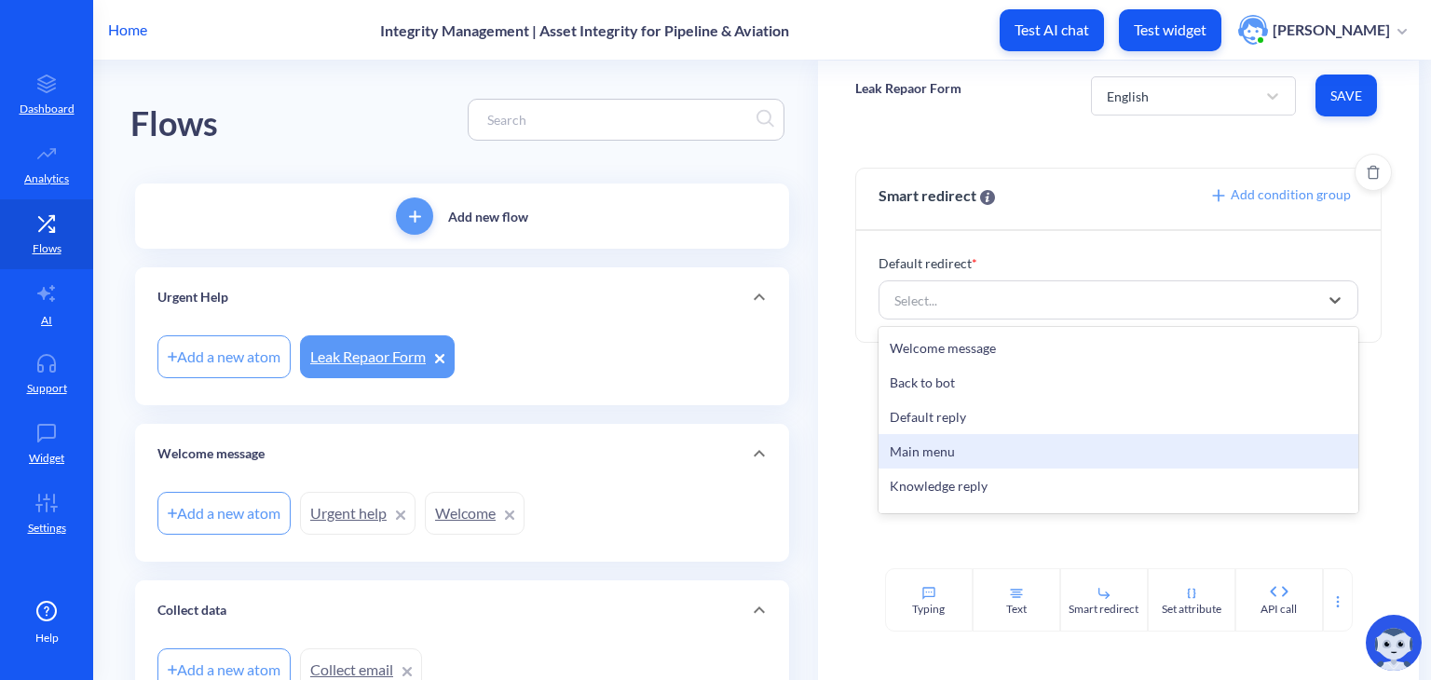
scroll to position [511, 0]
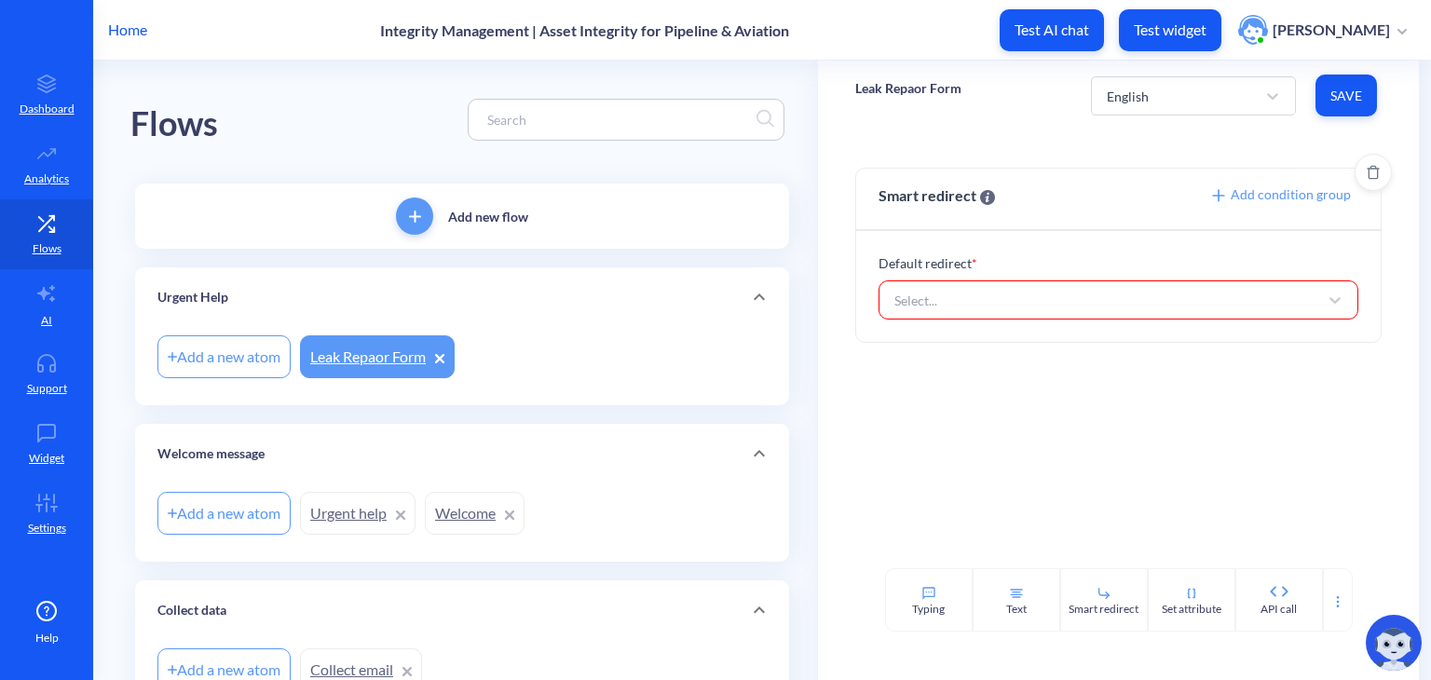
click at [994, 184] on div "Add condition group" at bounding box center [1283, 195] width 149 height 22
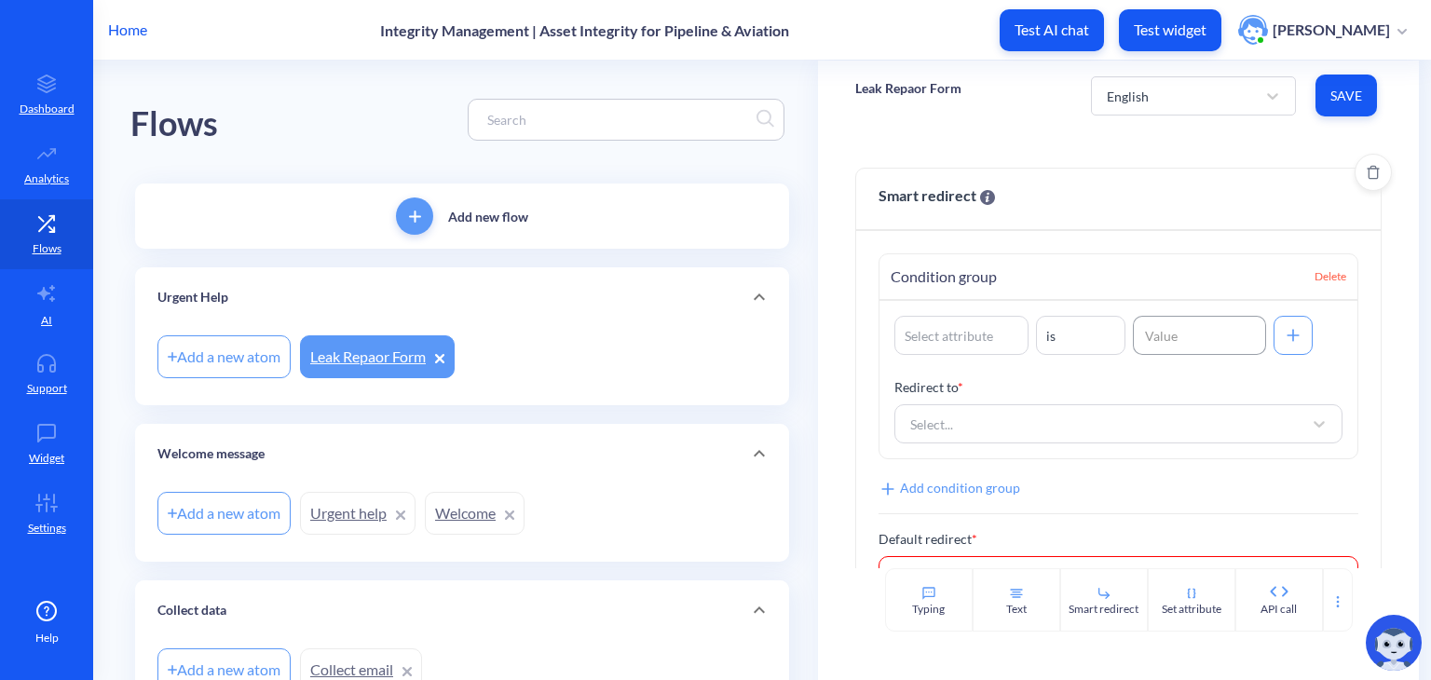
scroll to position [57, 0]
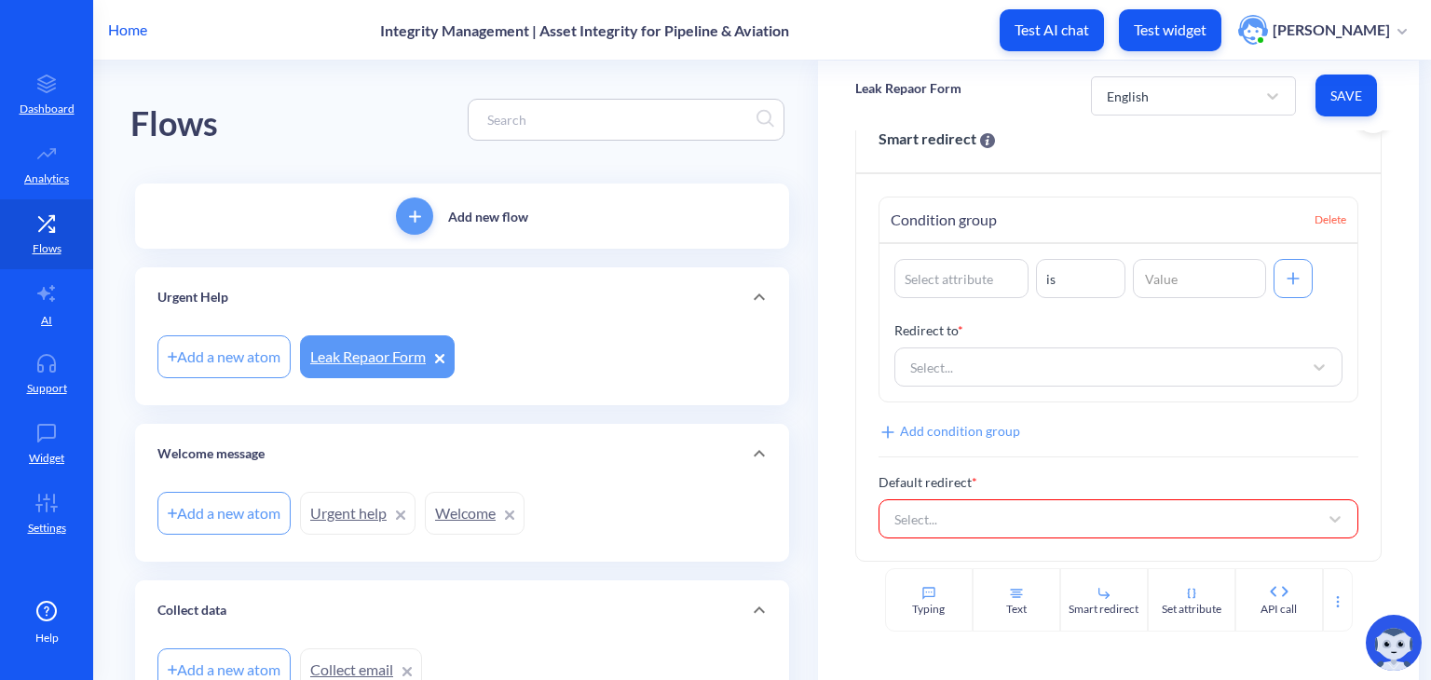
click at [994, 221] on span "Delete" at bounding box center [1331, 220] width 32 height 17
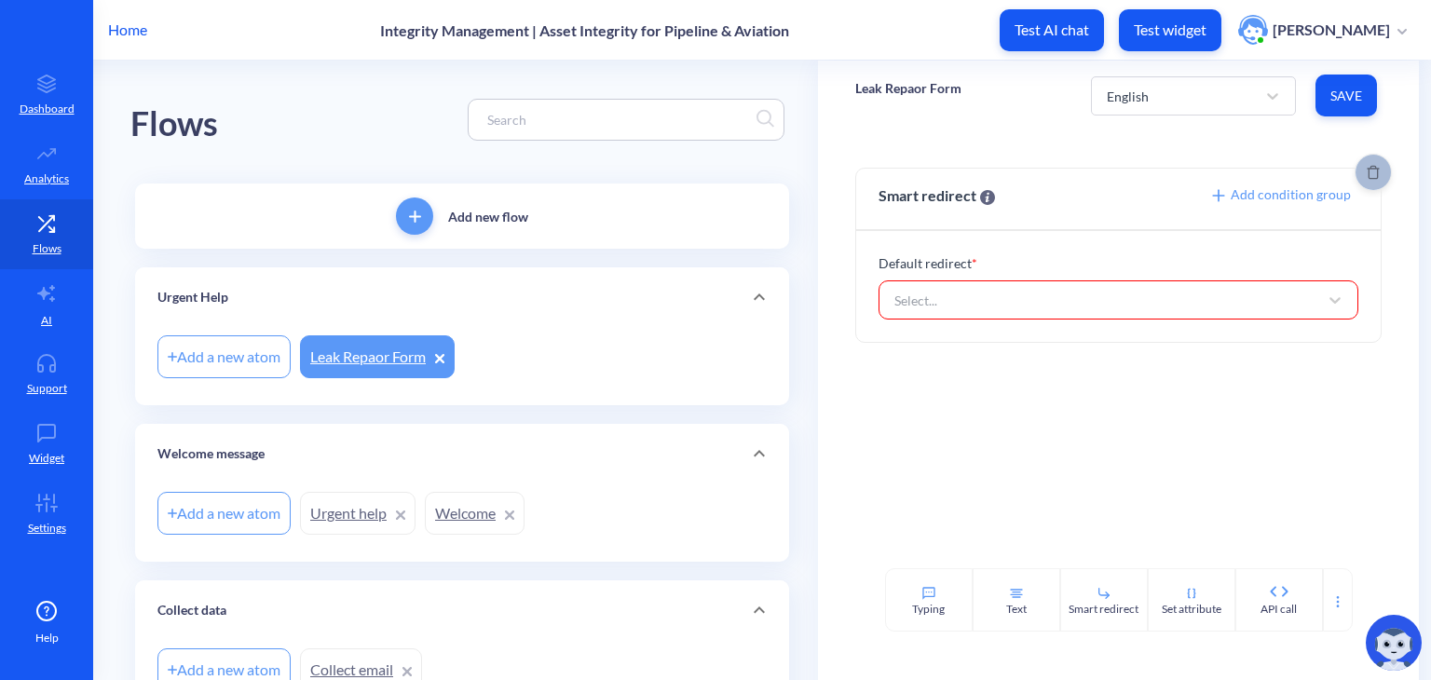
click at [994, 180] on button "Delete" at bounding box center [1373, 172] width 37 height 37
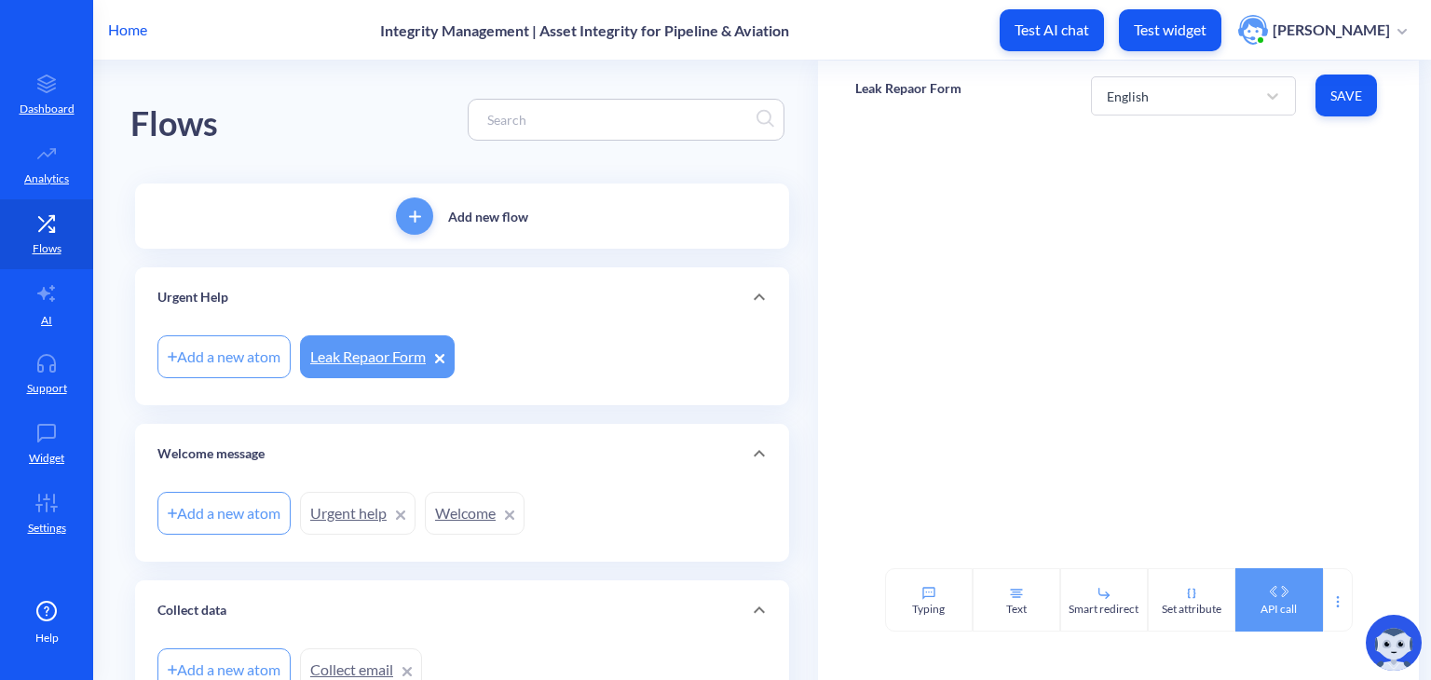
click at [994, 604] on div "API call" at bounding box center [1279, 609] width 36 height 17
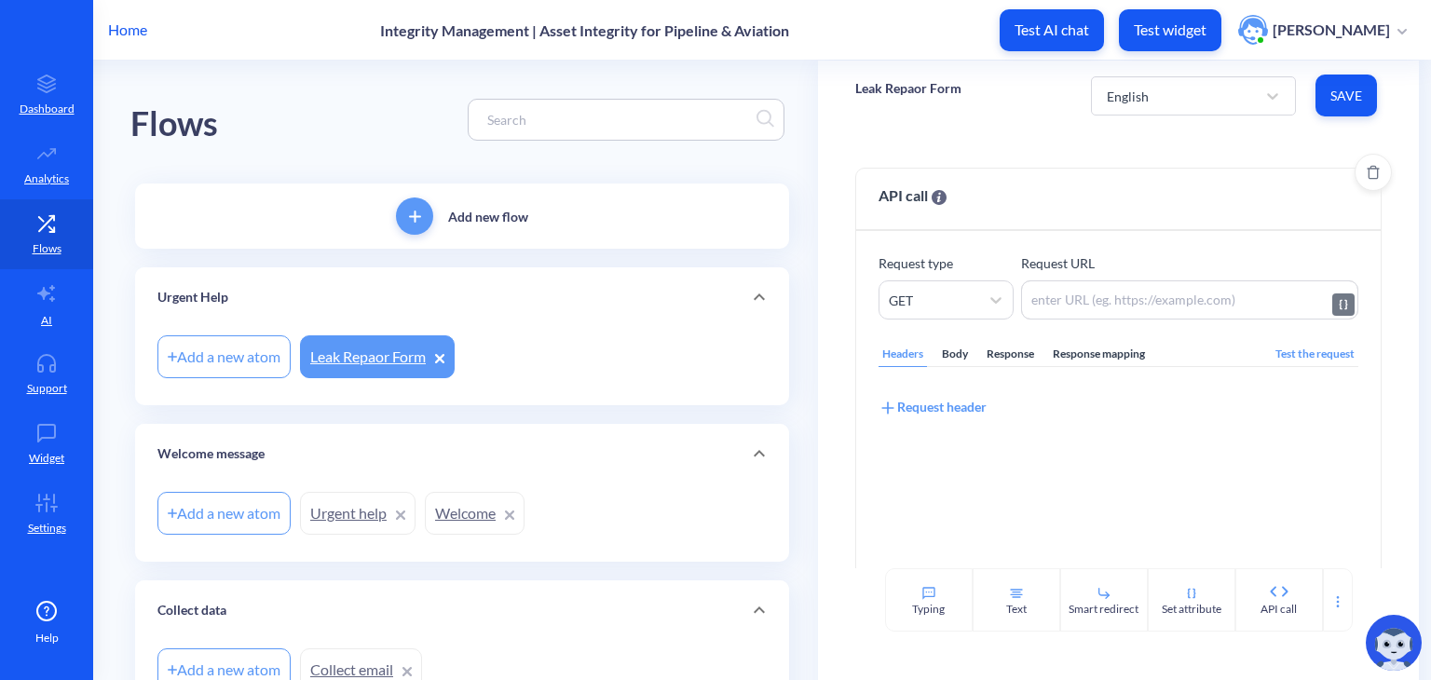
click at [994, 303] on textarea at bounding box center [1189, 299] width 337 height 39
paste textarea "https://psp.teaminc.com/leak-sealing-and-repair-request/"
click at [962, 351] on div "Body" at bounding box center [955, 354] width 34 height 25
click at [994, 359] on div "Response" at bounding box center [1010, 354] width 55 height 25
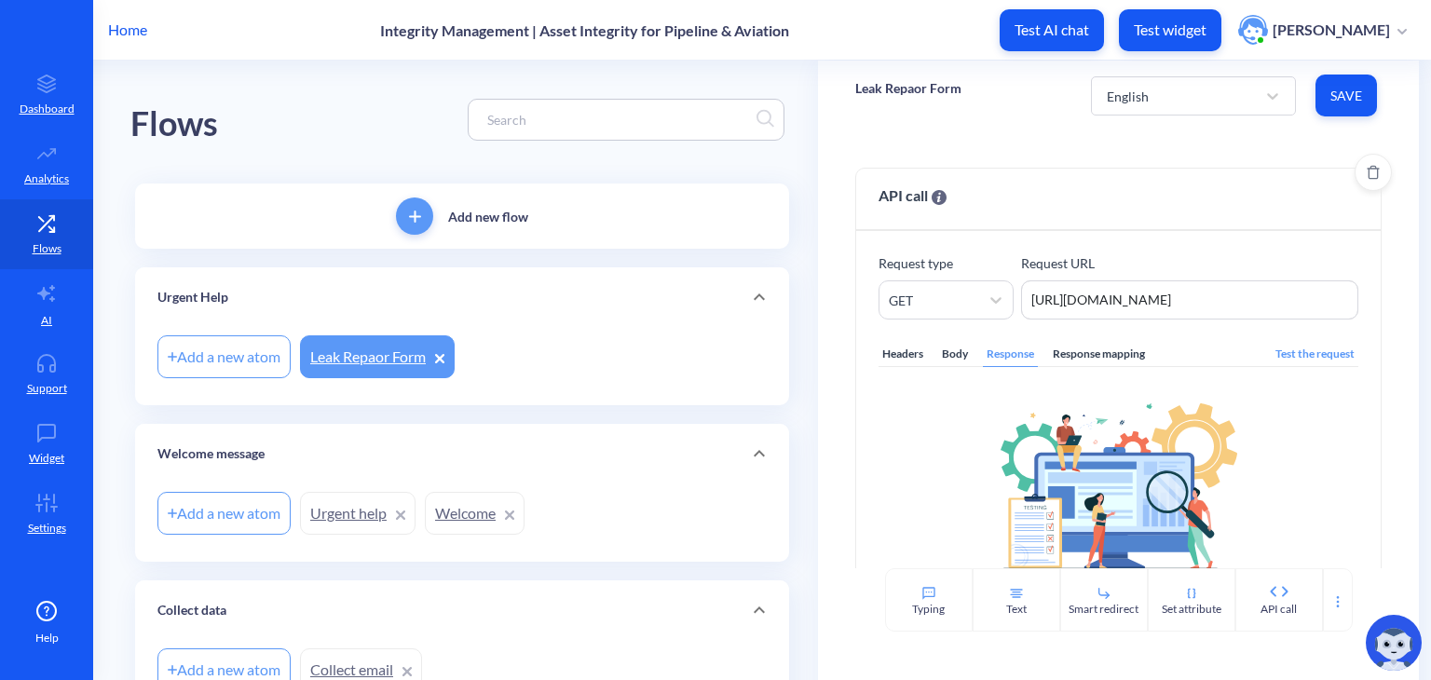
click at [902, 350] on div "Headers" at bounding box center [903, 354] width 48 height 25
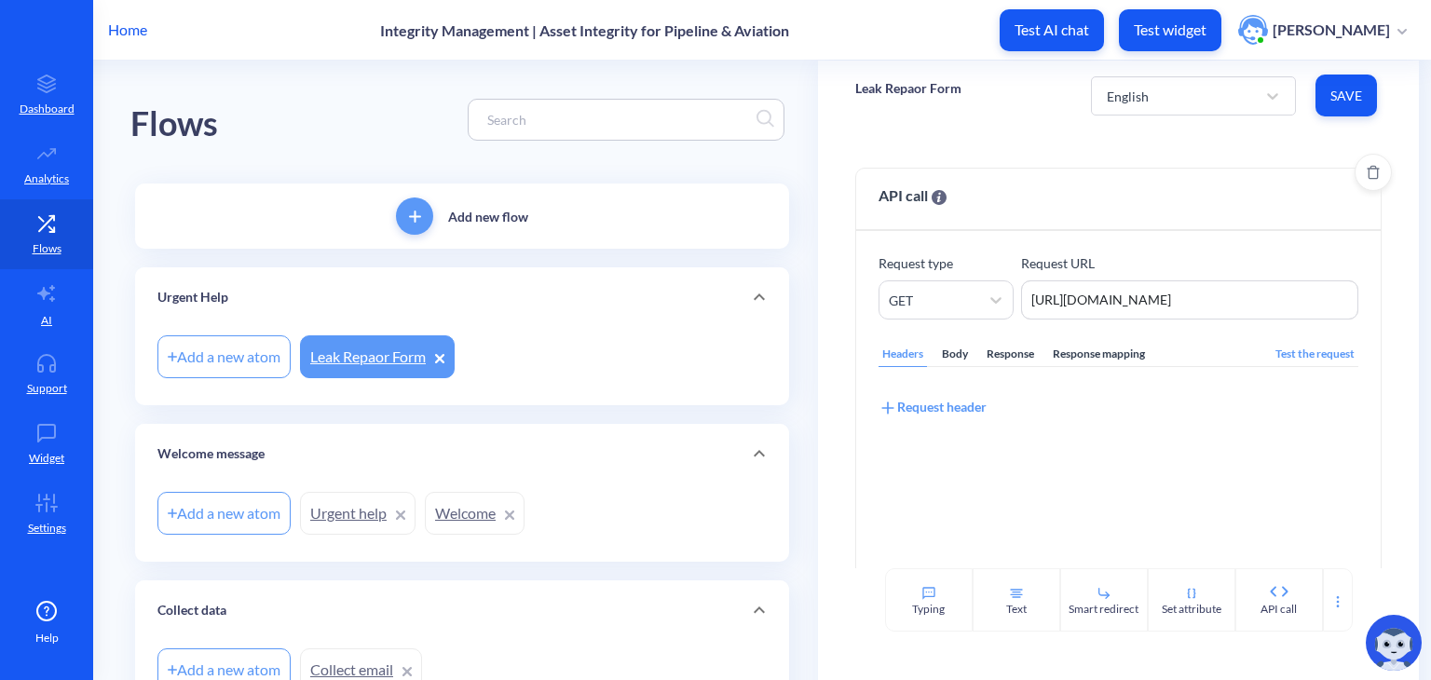
click at [994, 361] on div "Response mapping" at bounding box center [1099, 354] width 100 height 25
click at [688, 438] on div "Welcome message" at bounding box center [462, 454] width 654 height 60
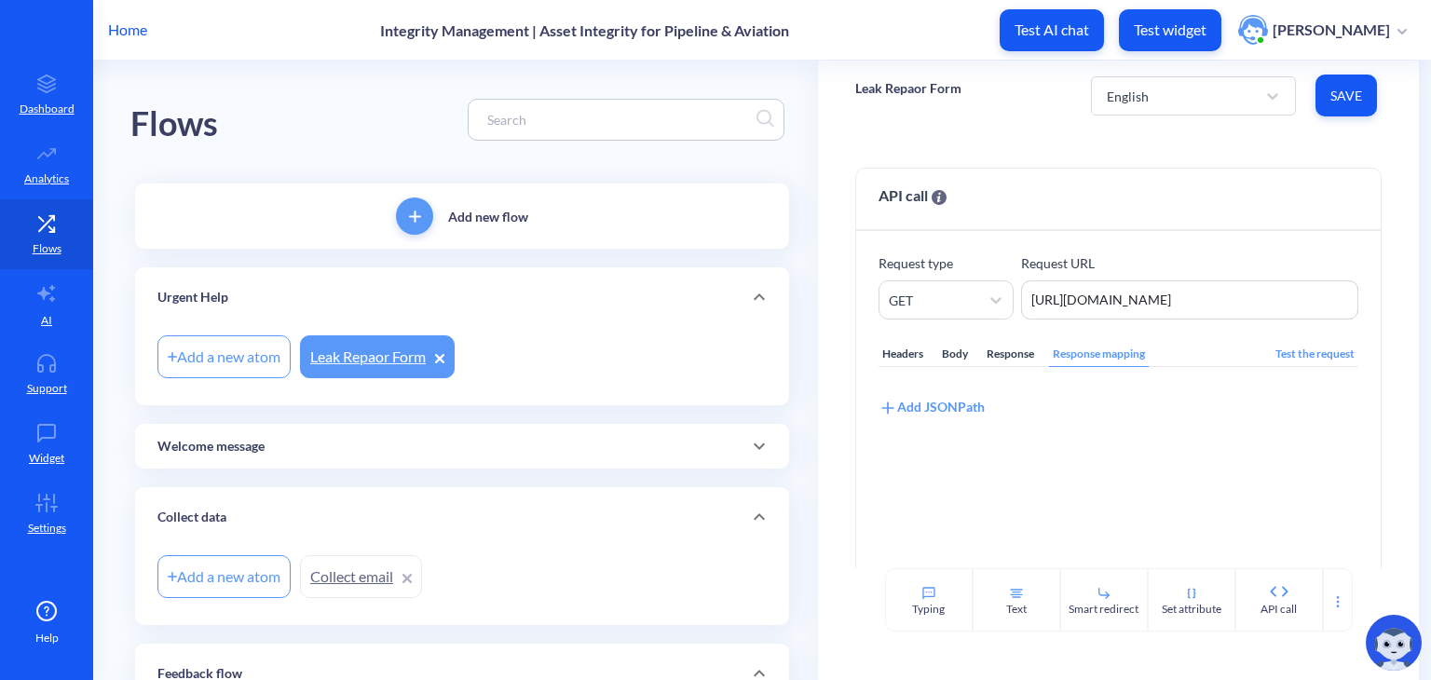
click at [688, 438] on div "Welcome message" at bounding box center [461, 447] width 609 height 20
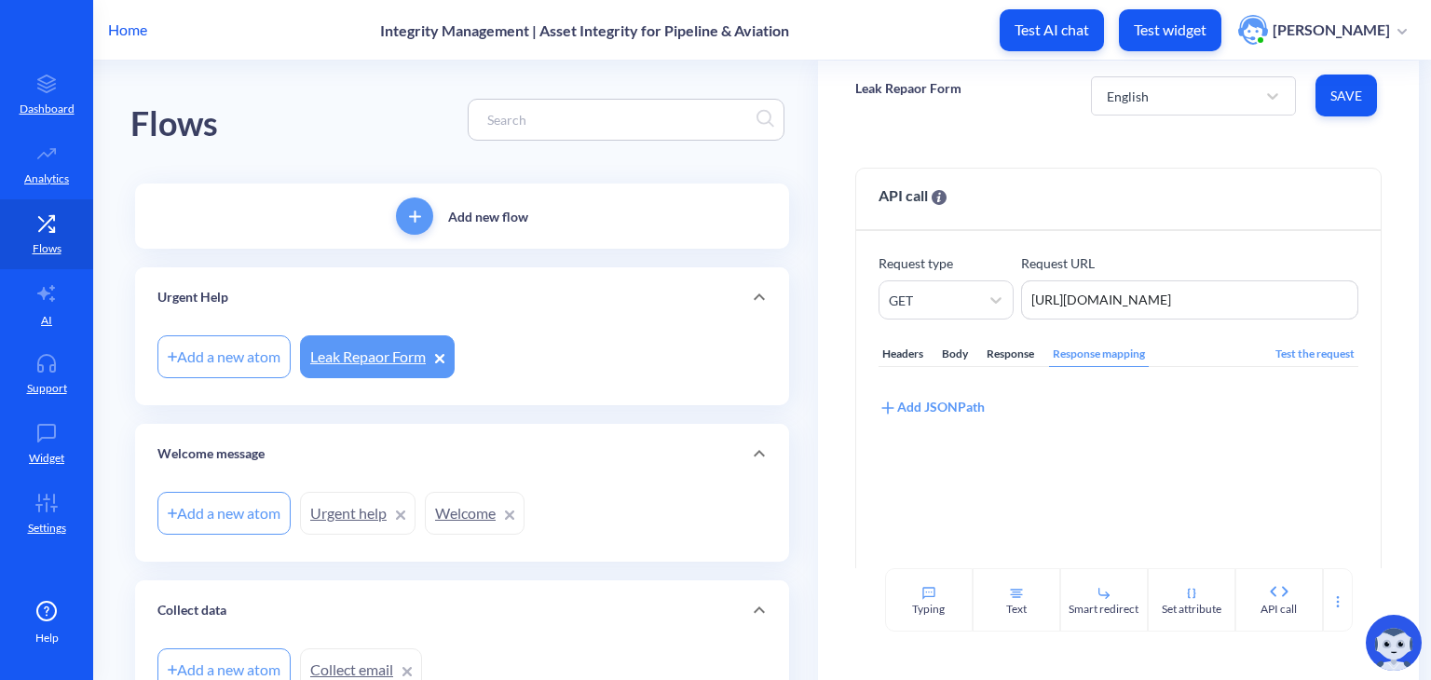
click at [339, 367] on link "Leak Repaor Form" at bounding box center [377, 356] width 155 height 43
drag, startPoint x: 345, startPoint y: 348, endPoint x: 354, endPoint y: 365, distance: 20.0
click at [354, 365] on div "Urgent Help Add a new atom Leak Repaor Form" at bounding box center [462, 336] width 654 height 138
click at [354, 365] on link "Leak Repaor Form" at bounding box center [377, 356] width 155 height 43
click at [444, 357] on icon at bounding box center [439, 358] width 9 height 9
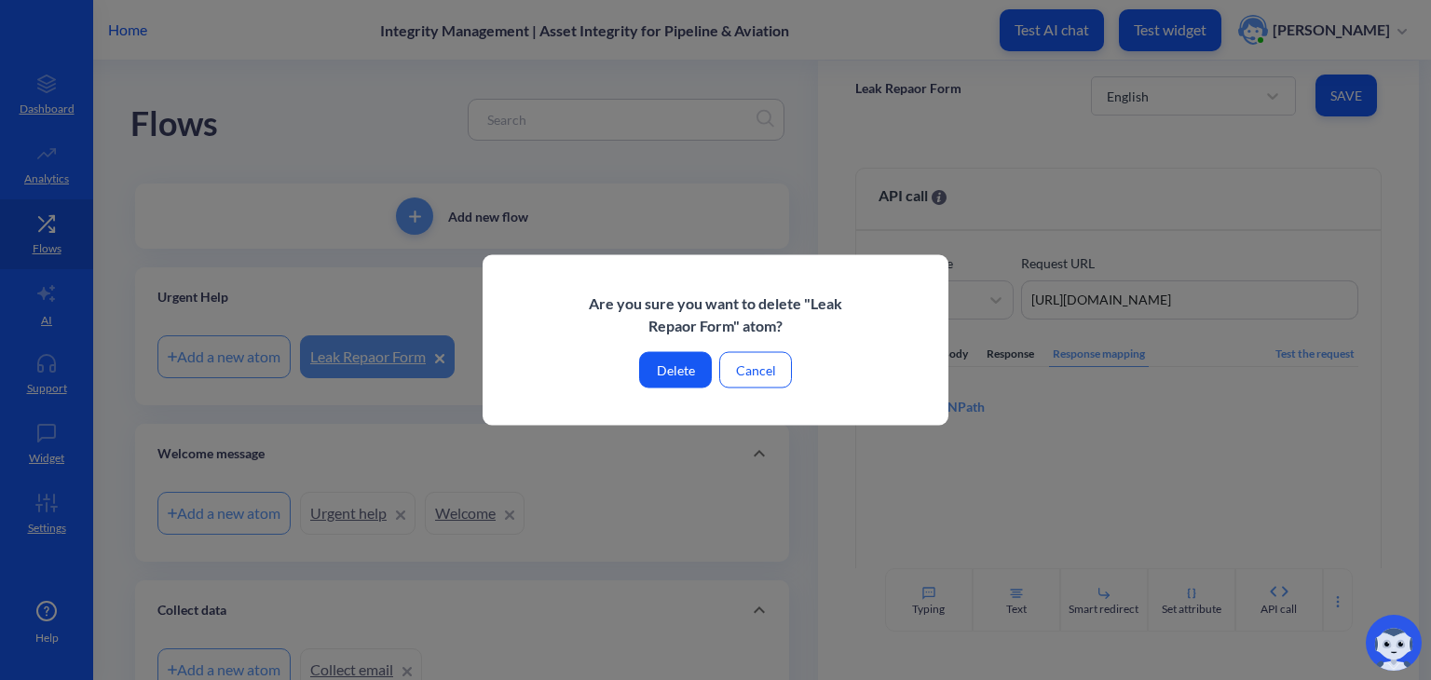
click at [687, 370] on button "Delete" at bounding box center [675, 370] width 73 height 36
click at [667, 366] on button "Delete" at bounding box center [675, 370] width 73 height 36
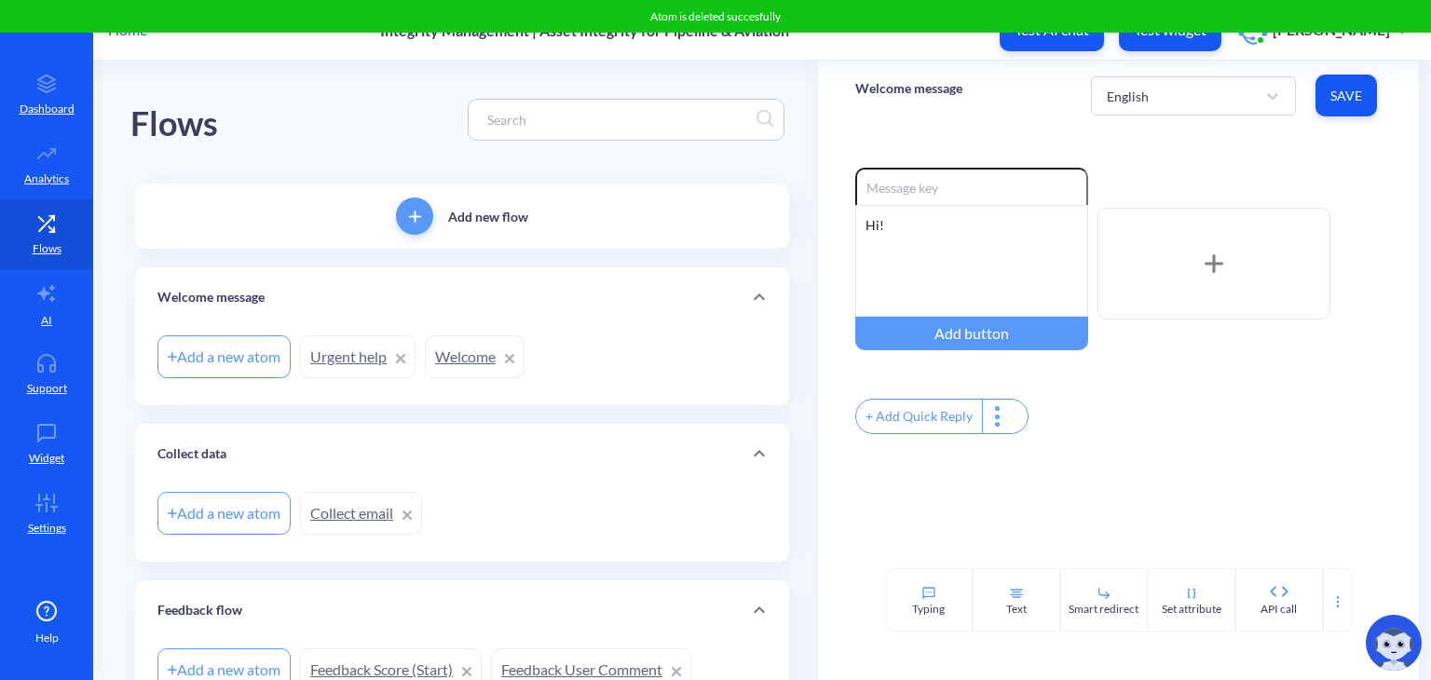
click at [456, 313] on div "Welcome message" at bounding box center [462, 297] width 654 height 60
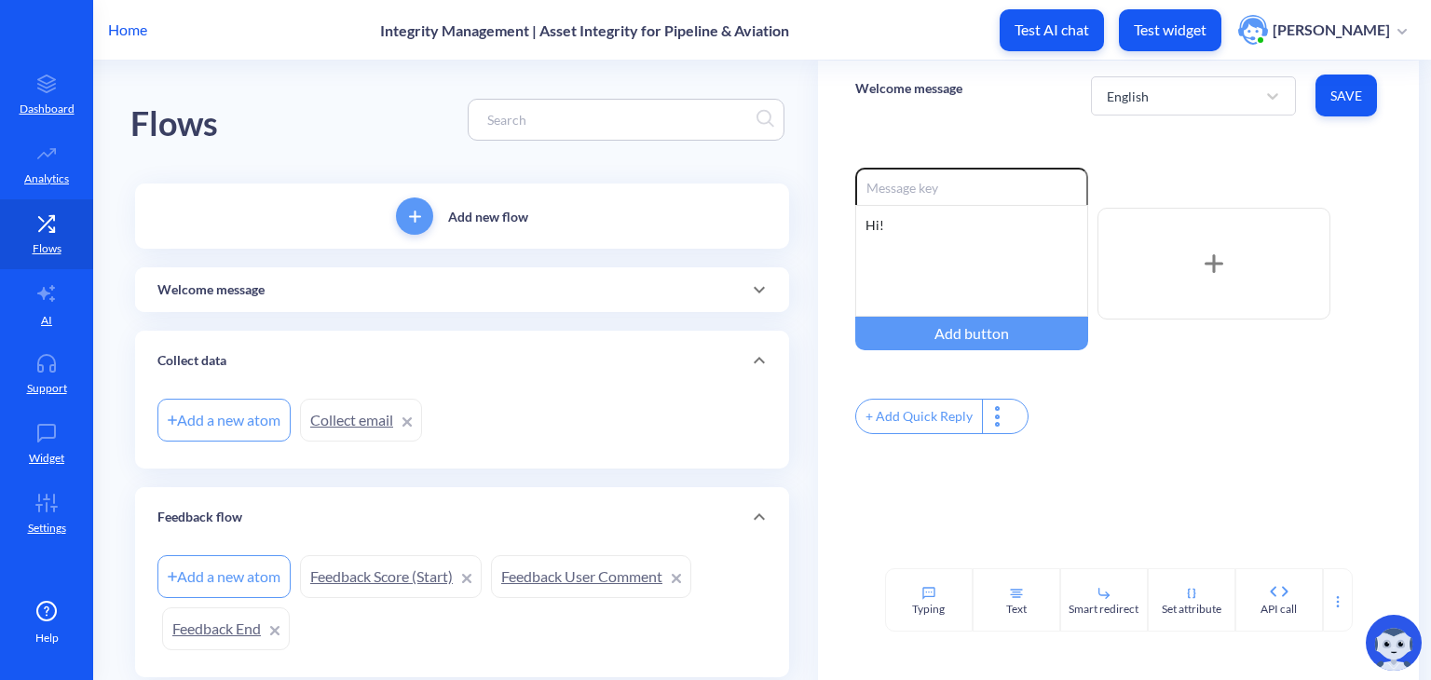
click at [333, 307] on div "Welcome message" at bounding box center [462, 289] width 654 height 45
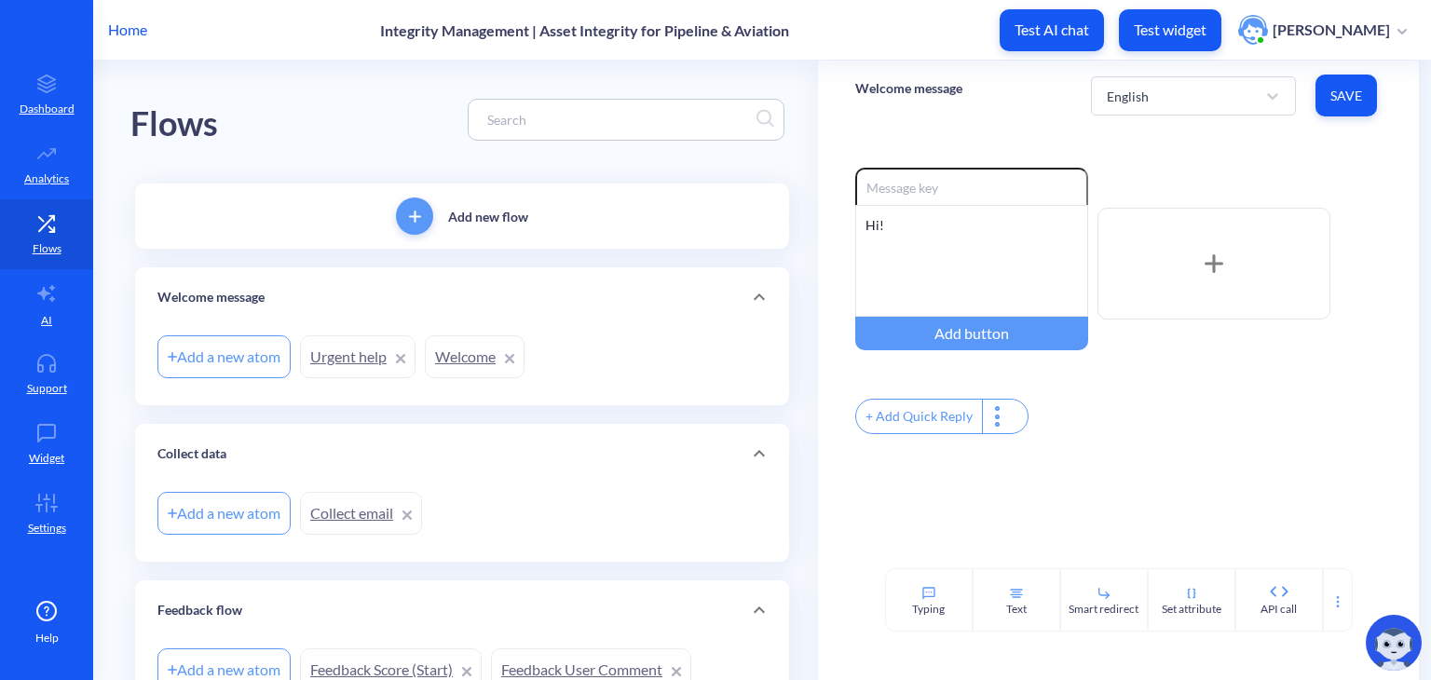
click at [340, 361] on link "Urgent help" at bounding box center [358, 356] width 116 height 43
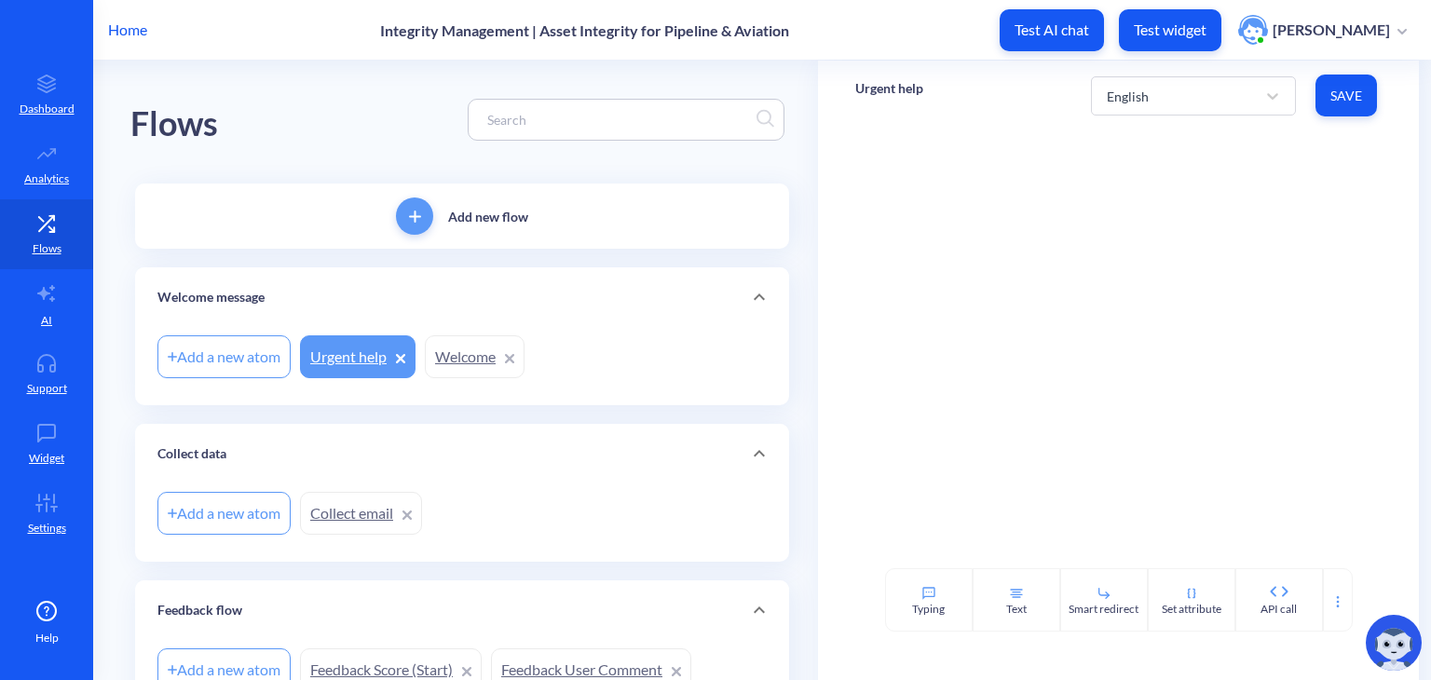
click at [453, 355] on link "Welcome" at bounding box center [475, 356] width 100 height 43
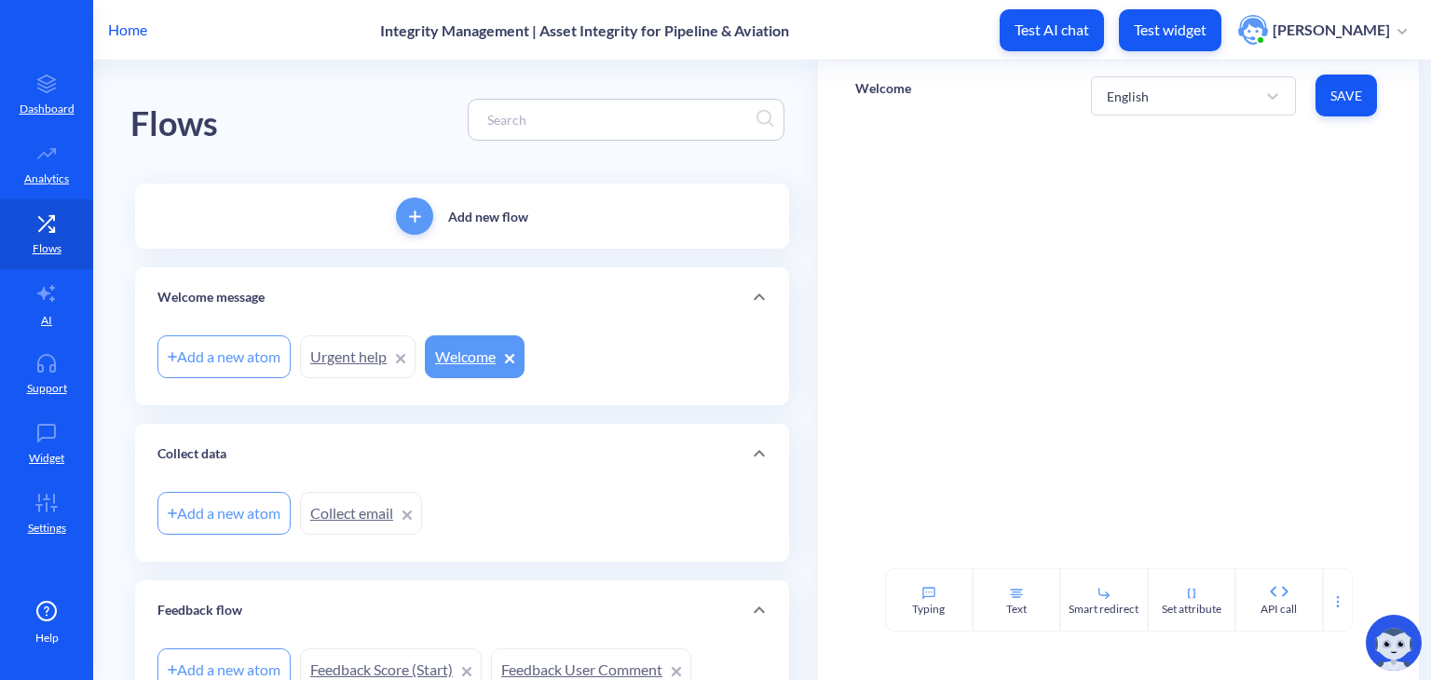
click at [347, 355] on link "Urgent help" at bounding box center [358, 356] width 116 height 43
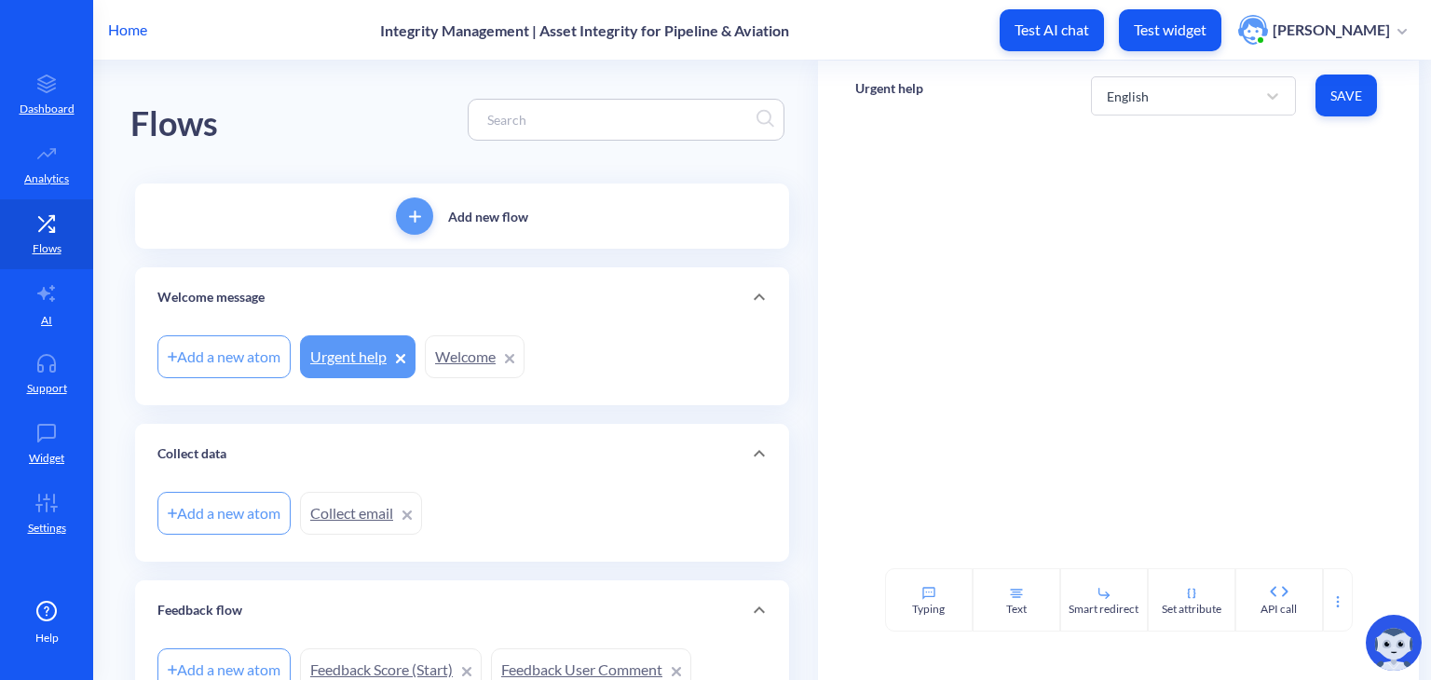
click at [339, 364] on link "Urgent help" at bounding box center [358, 356] width 116 height 43
click at [460, 355] on link "Welcome" at bounding box center [475, 356] width 100 height 43
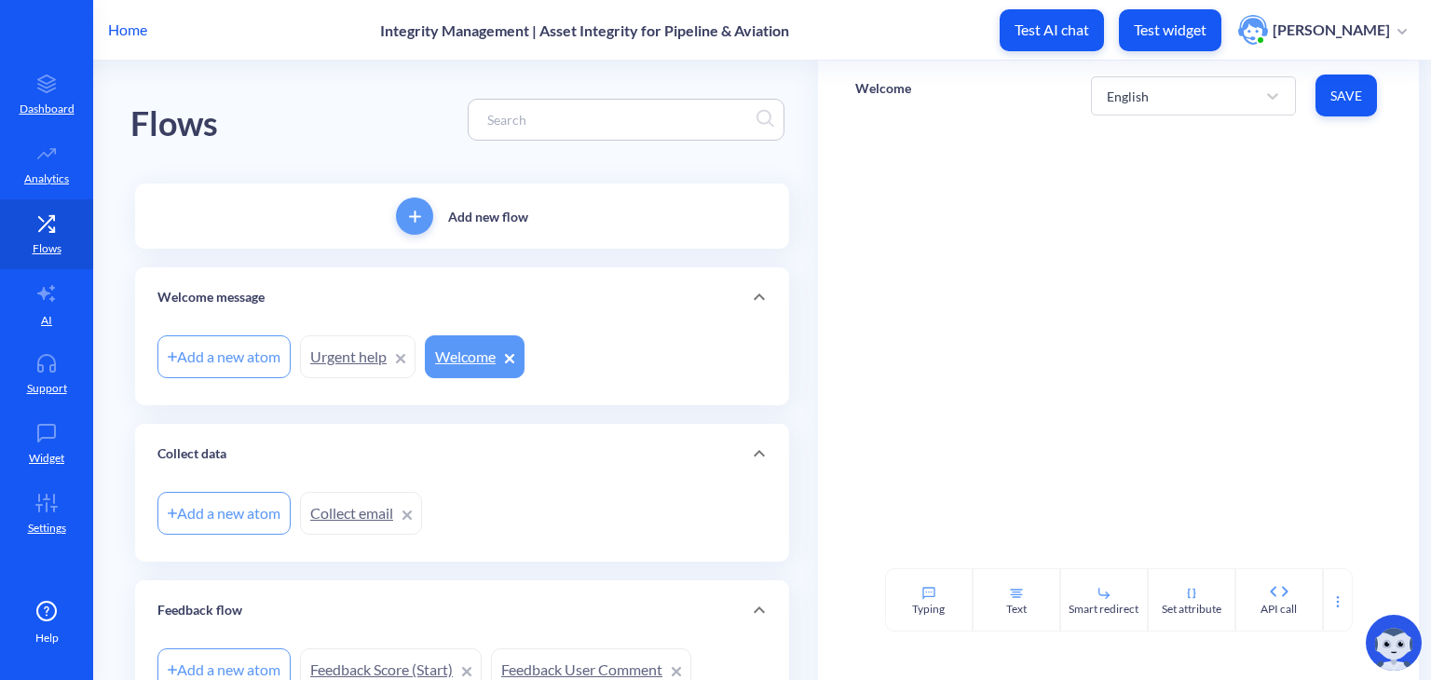
click at [356, 386] on div "Add a new atom Urgent help Welcome" at bounding box center [462, 366] width 654 height 78
click at [351, 372] on link "Urgent help" at bounding box center [358, 356] width 116 height 43
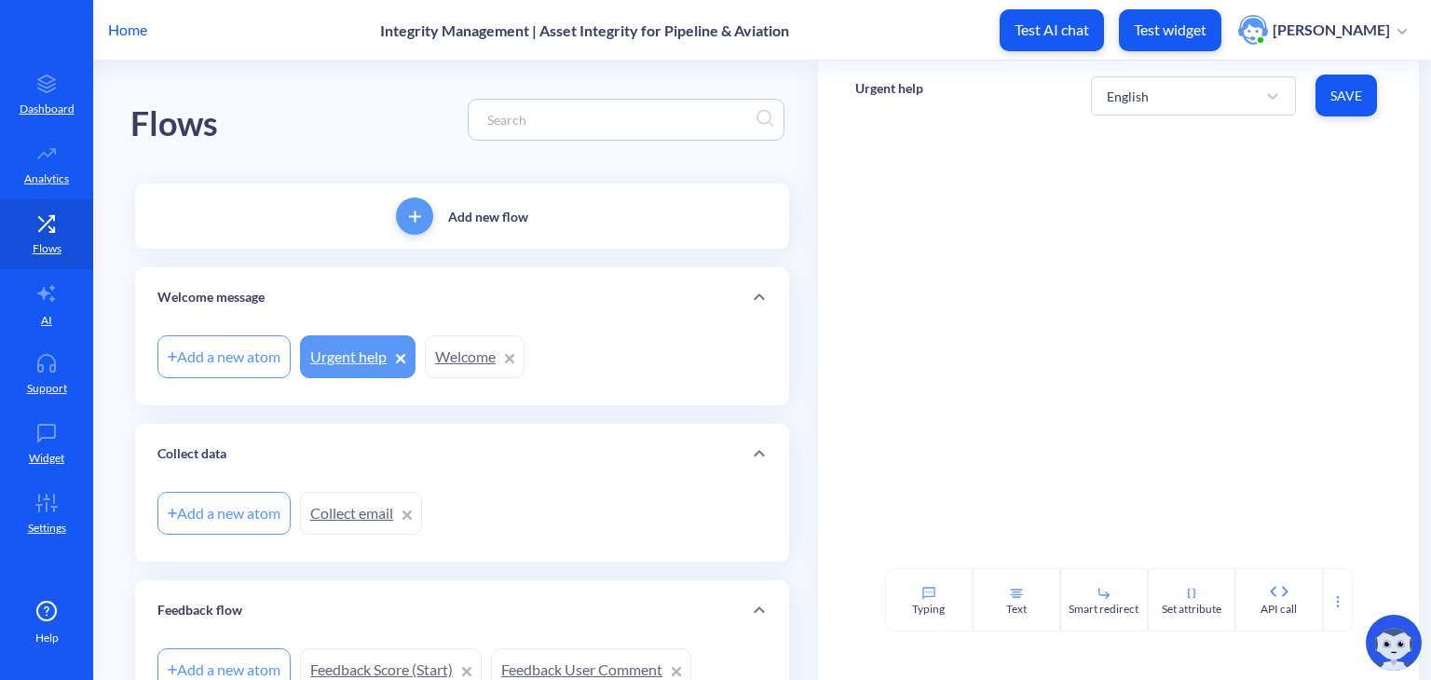
click at [458, 374] on link "Welcome" at bounding box center [475, 356] width 100 height 43
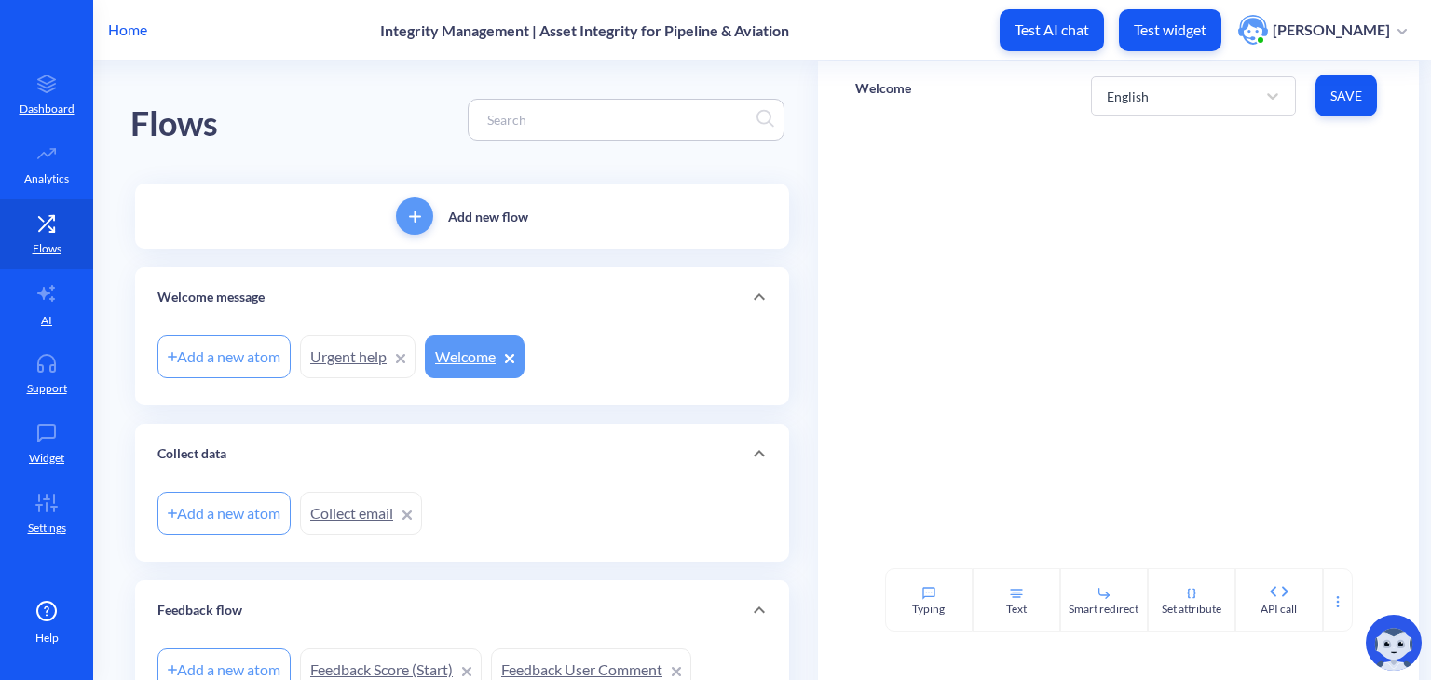
click at [338, 372] on link "Urgent help" at bounding box center [358, 356] width 116 height 43
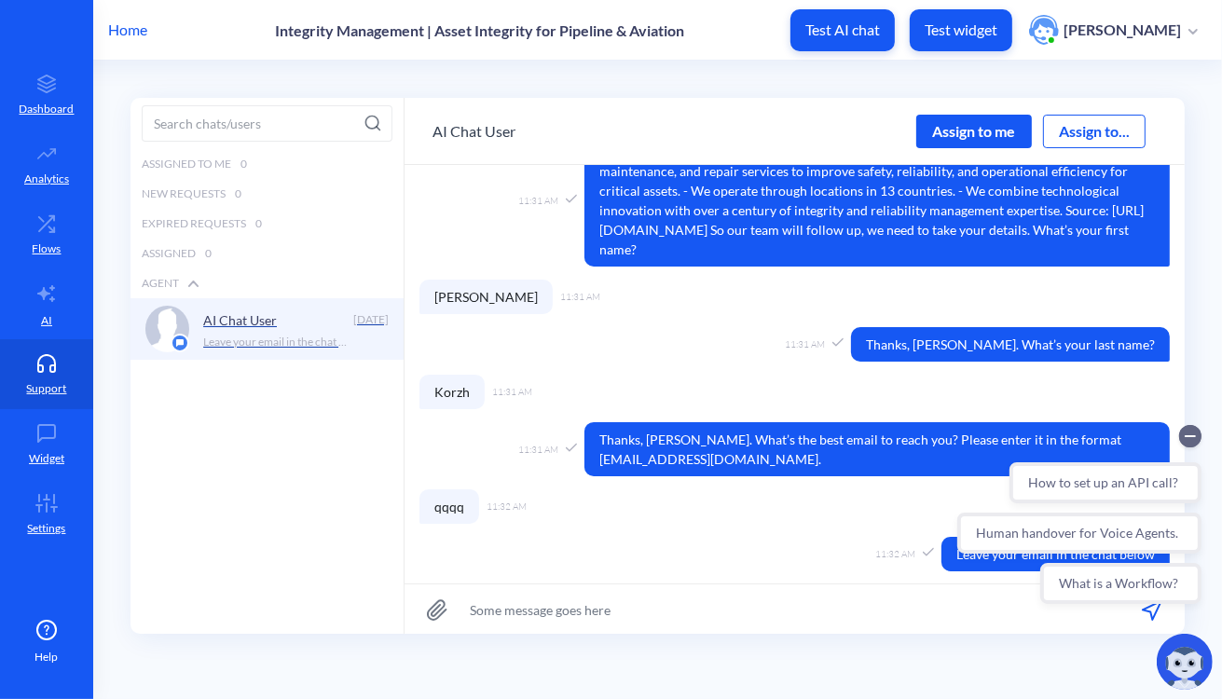
scroll to position [506, 0]
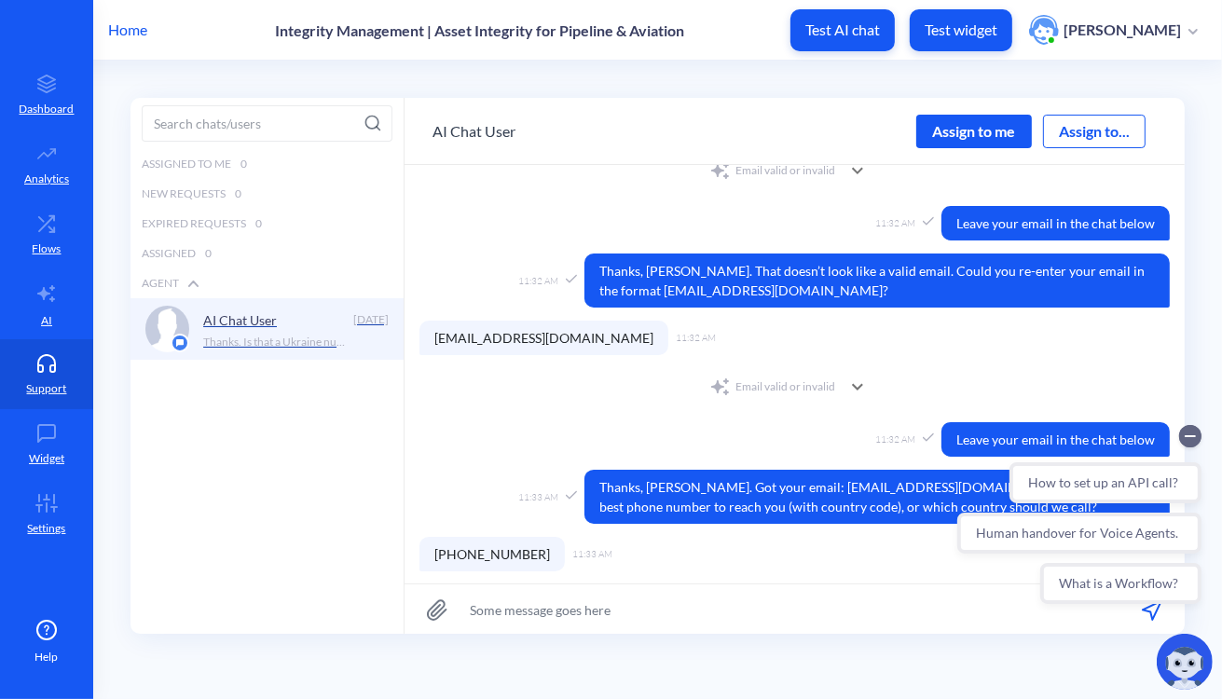
scroll to position [796, 0]
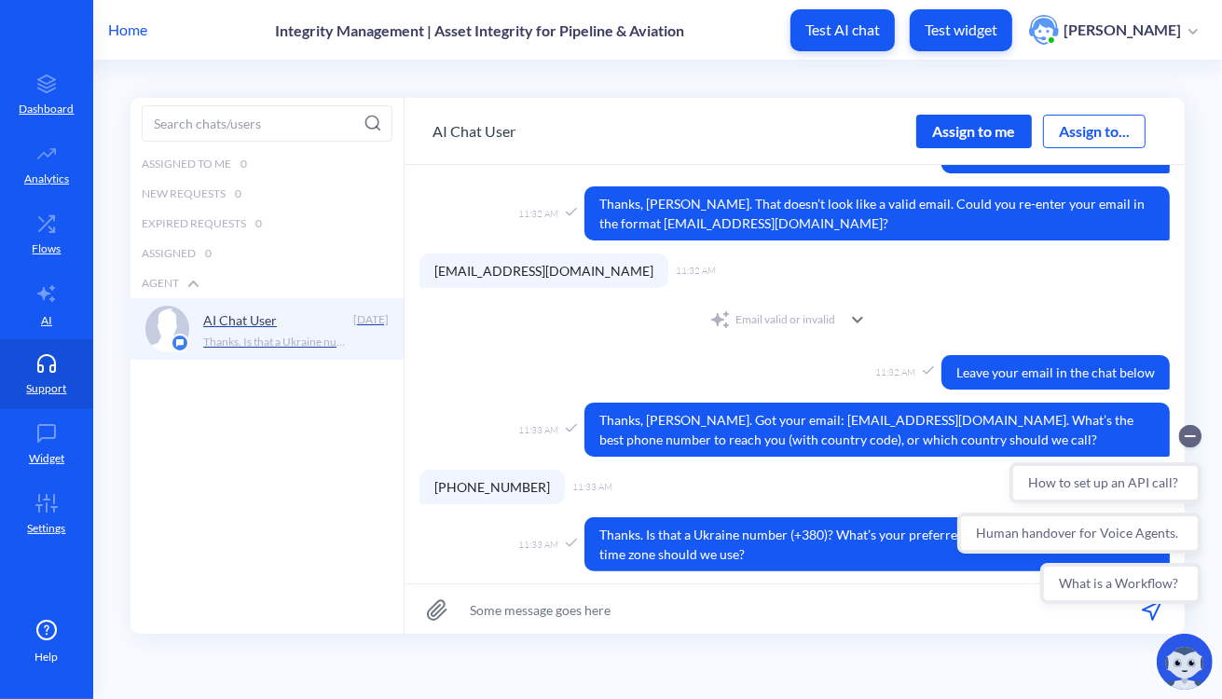
click at [861, 617] on input at bounding box center [794, 609] width 780 height 50
type input "Ukraine any time"
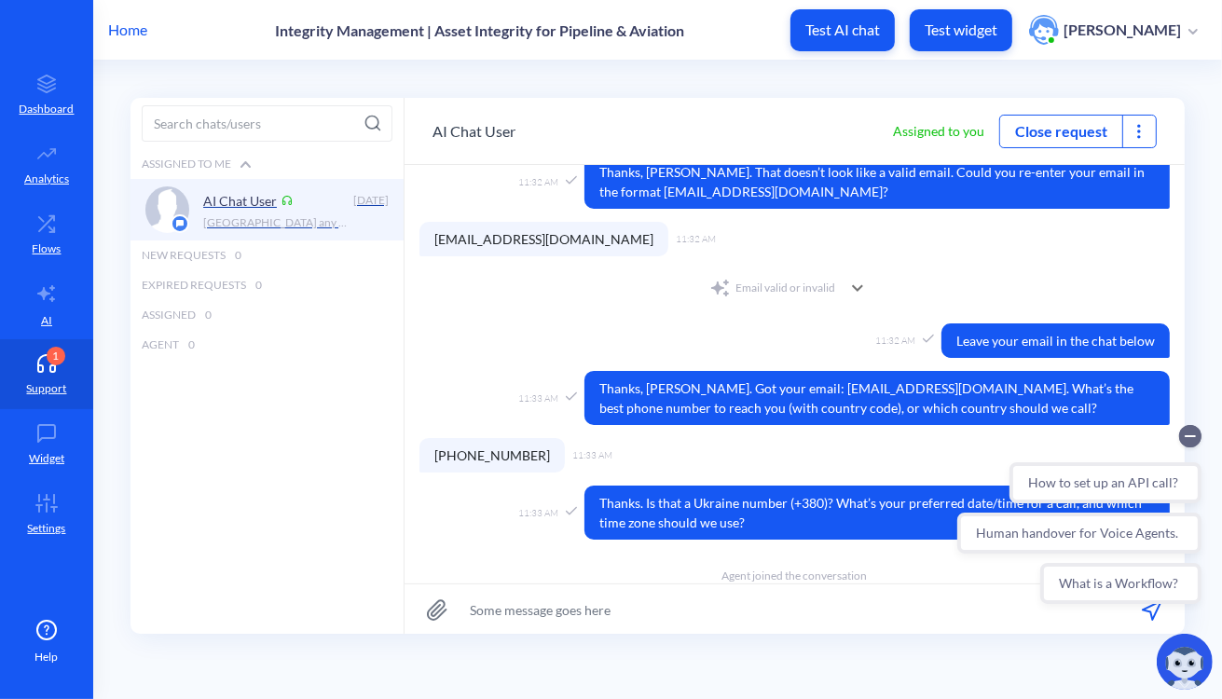
scroll to position [879, 0]
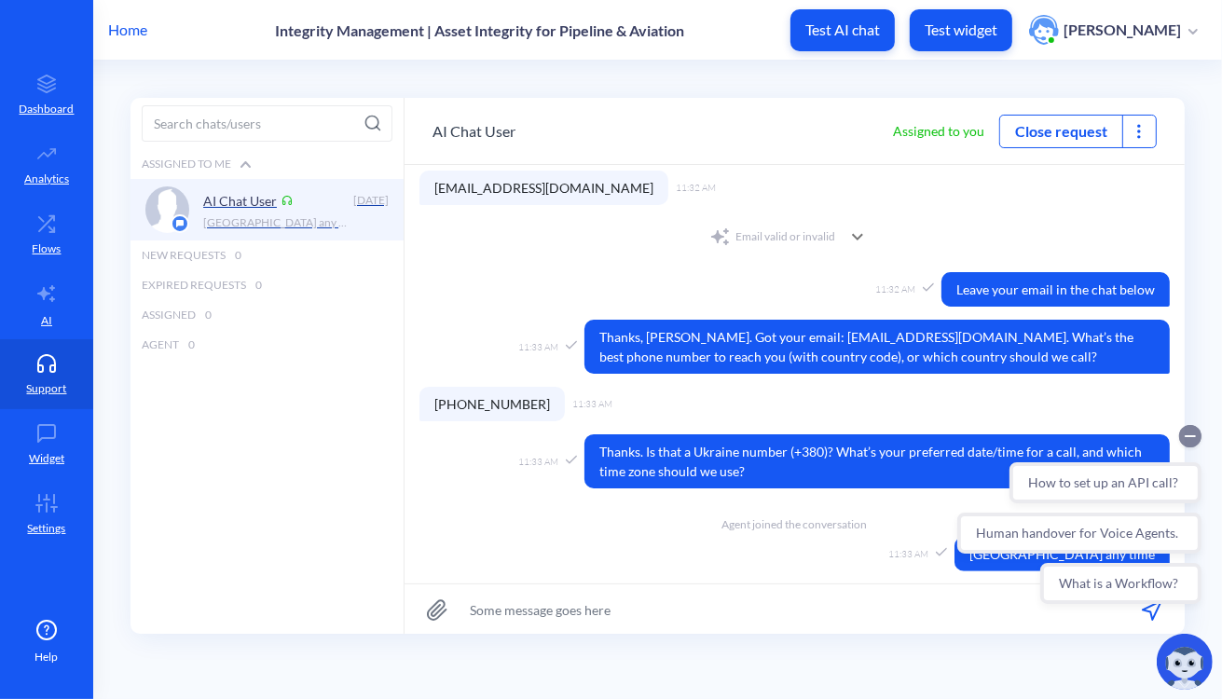
click at [1191, 438] on circle "Collapse conversation starters" at bounding box center [1189, 435] width 22 height 22
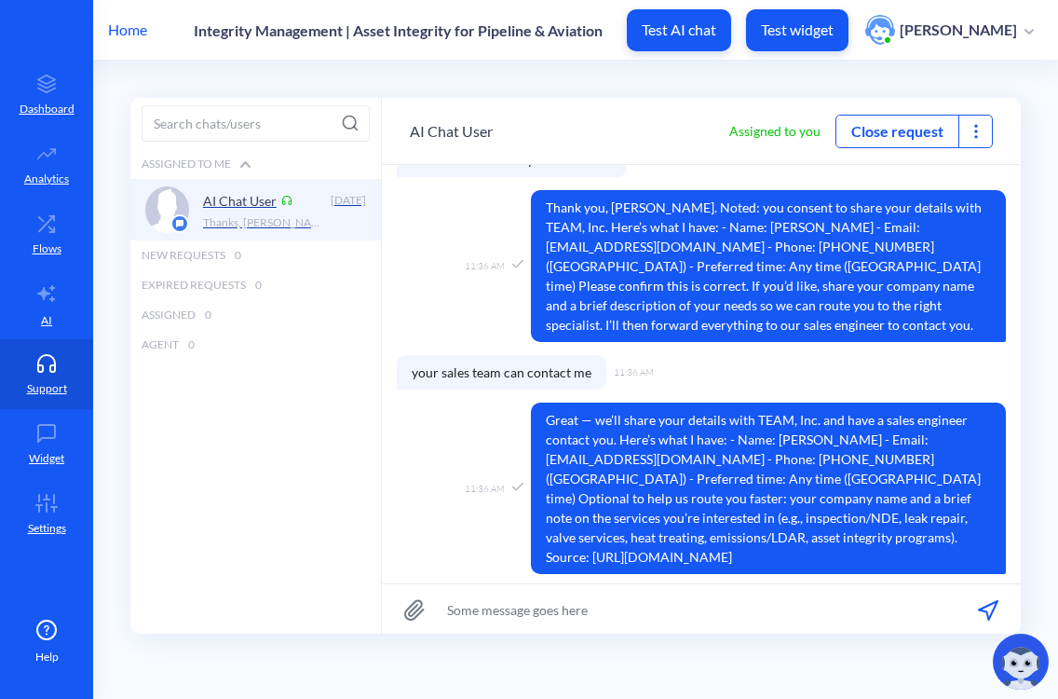
scroll to position [1755, 0]
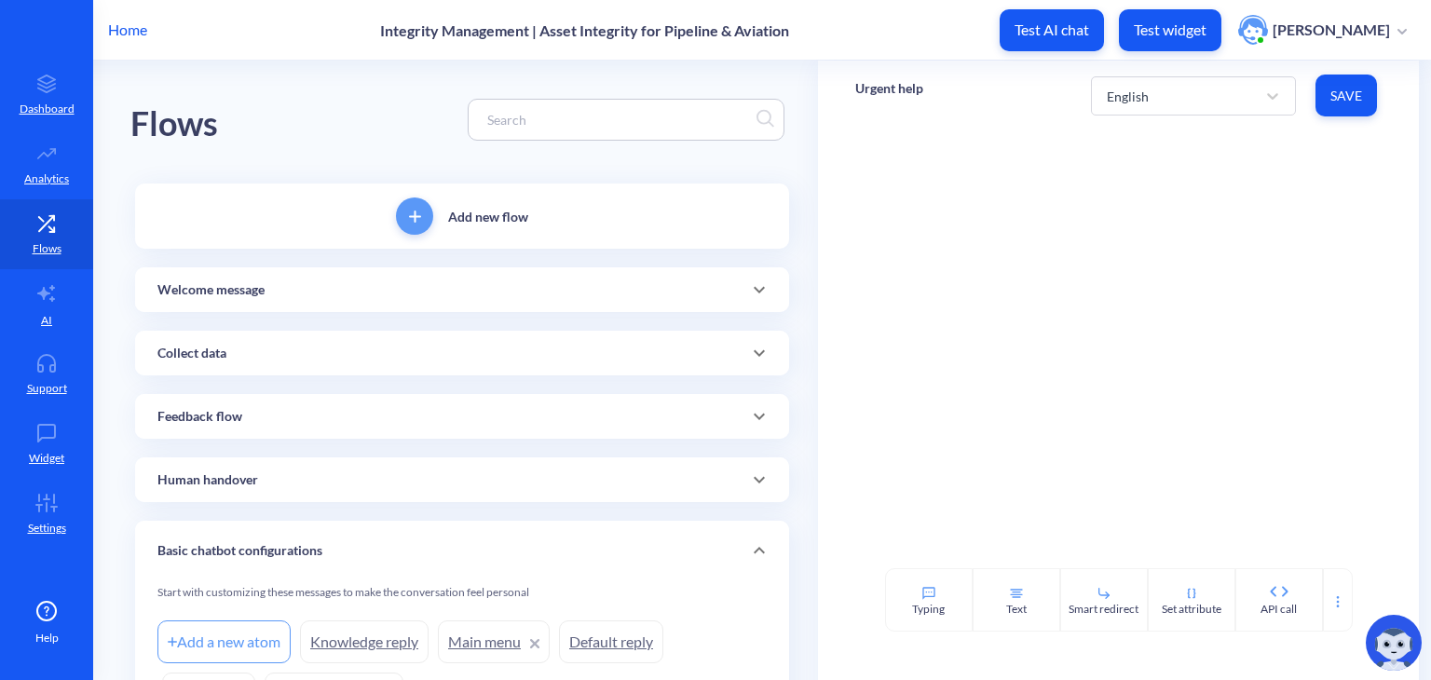
click at [677, 283] on div "Welcome message" at bounding box center [461, 290] width 609 height 20
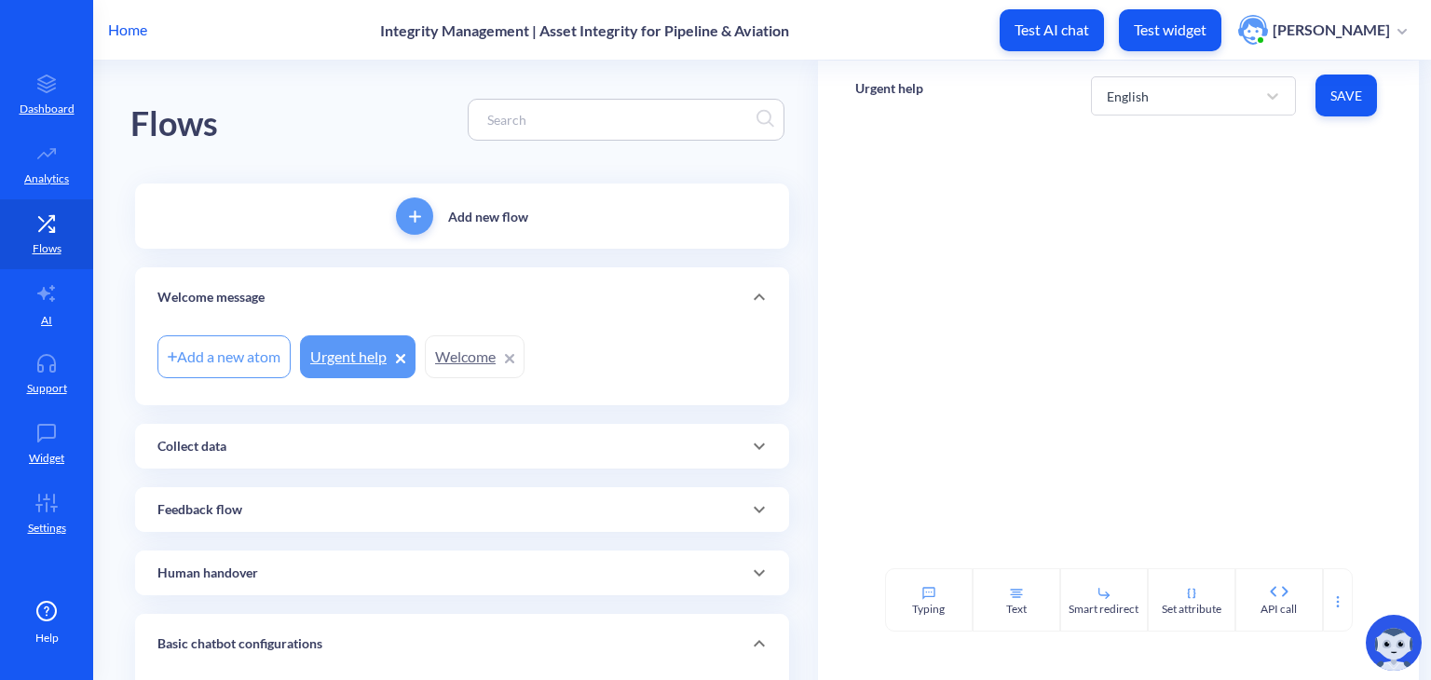
click at [464, 352] on link "Welcome" at bounding box center [475, 356] width 100 height 43
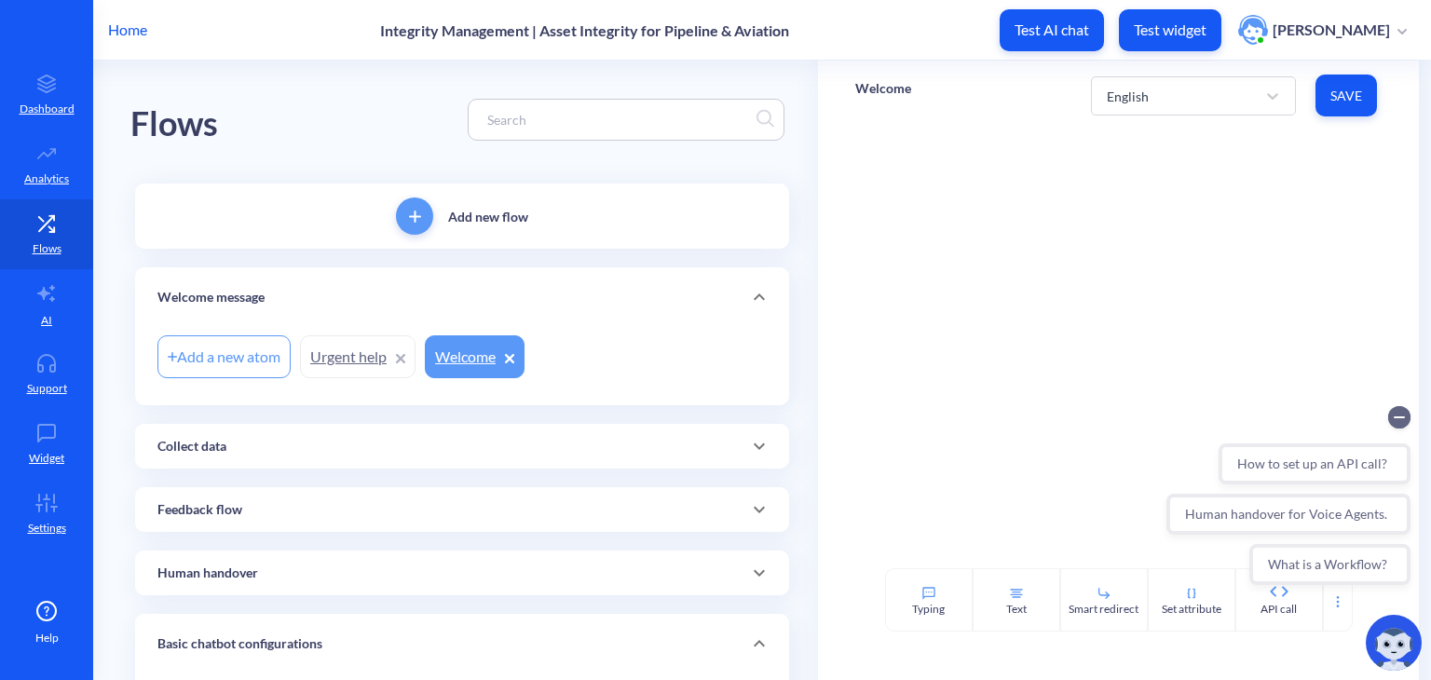
click at [335, 353] on link "Urgent help" at bounding box center [358, 356] width 116 height 43
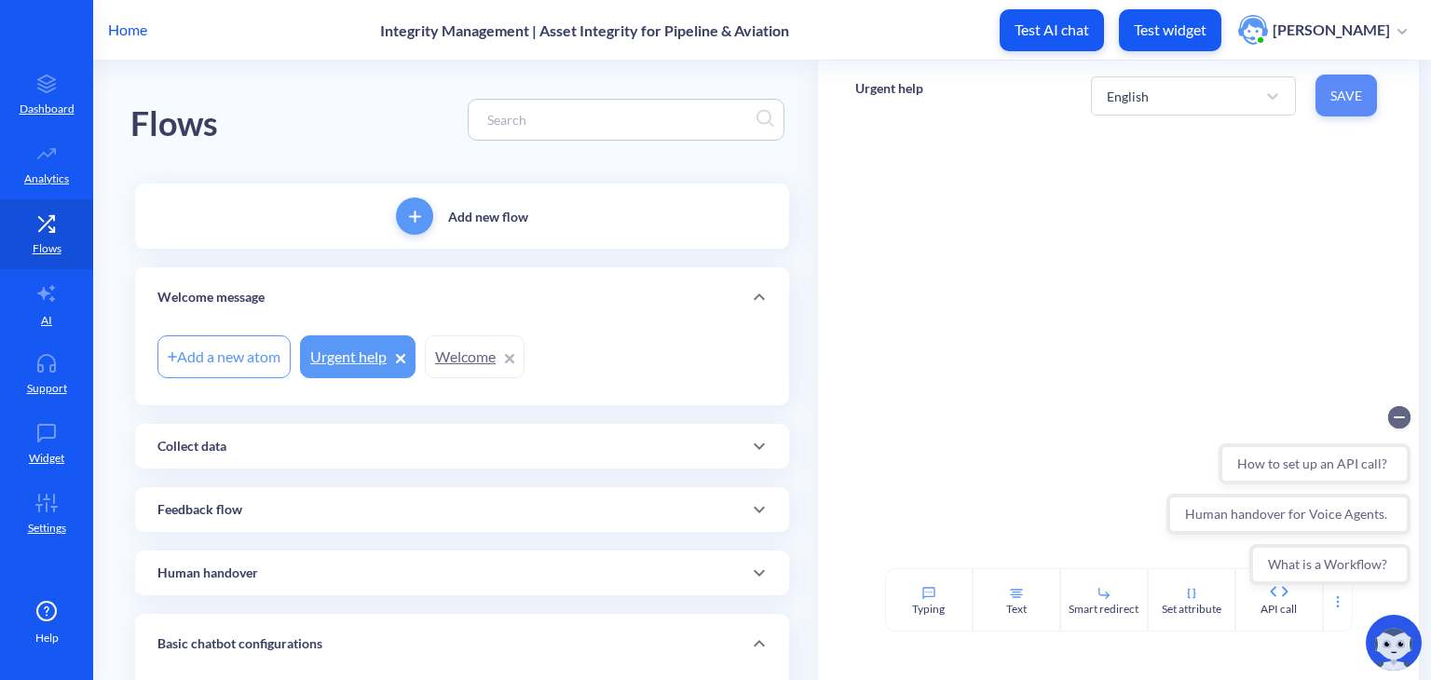
click at [1353, 110] on button "Save" at bounding box center [1346, 96] width 61 height 42
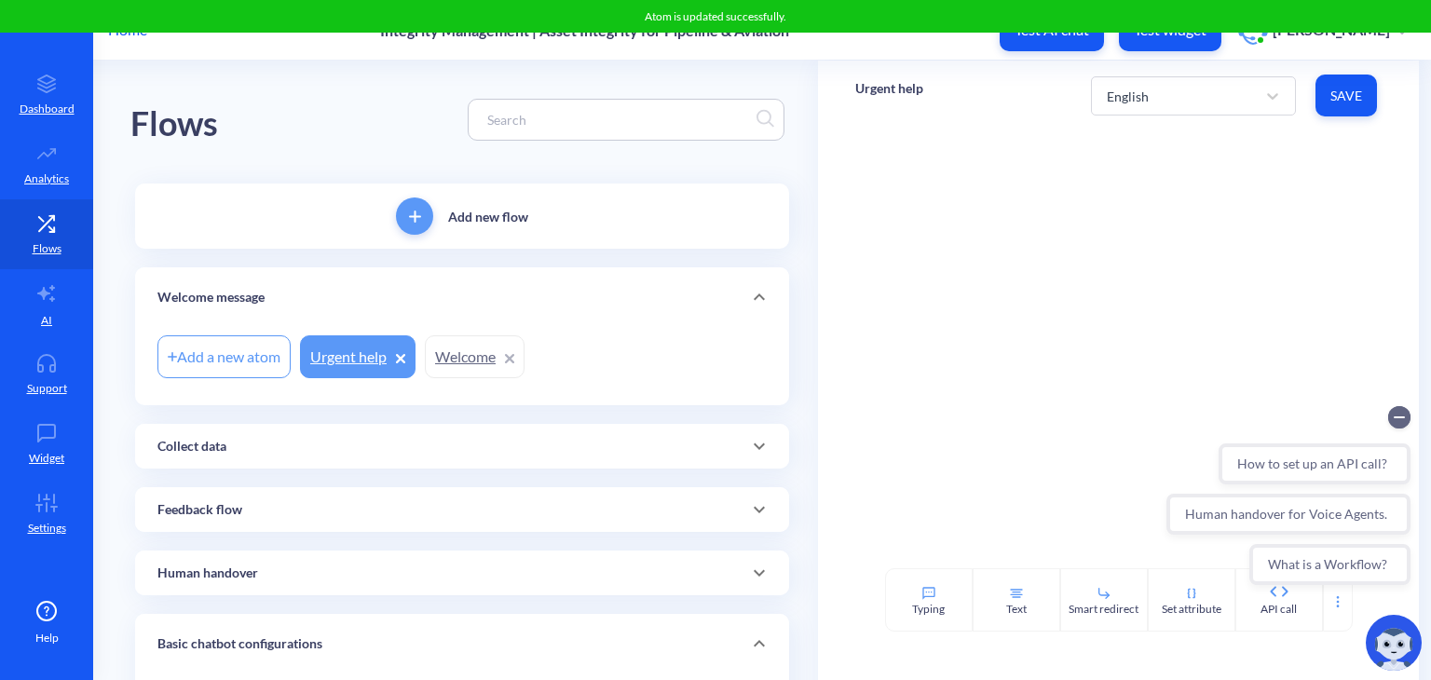
click at [377, 284] on div "Welcome message" at bounding box center [462, 297] width 654 height 60
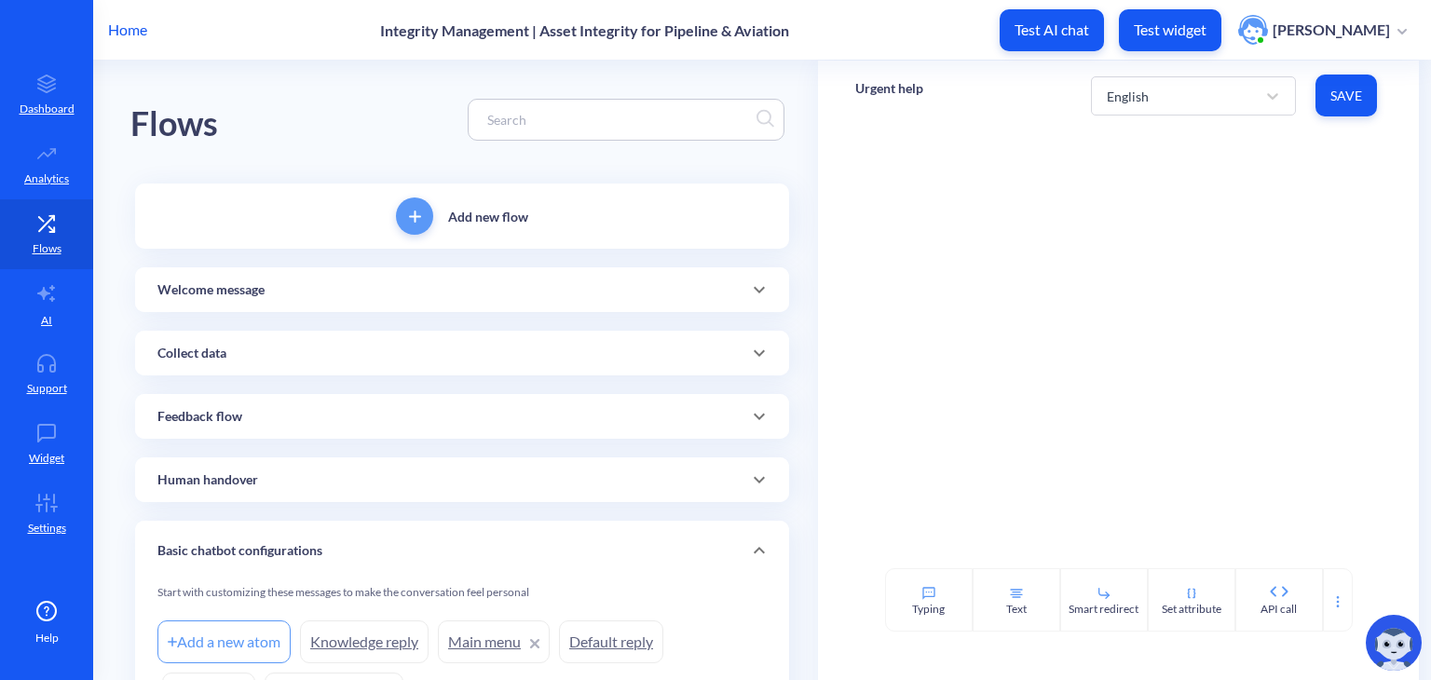
click at [242, 295] on p "Welcome message" at bounding box center [210, 290] width 107 height 20
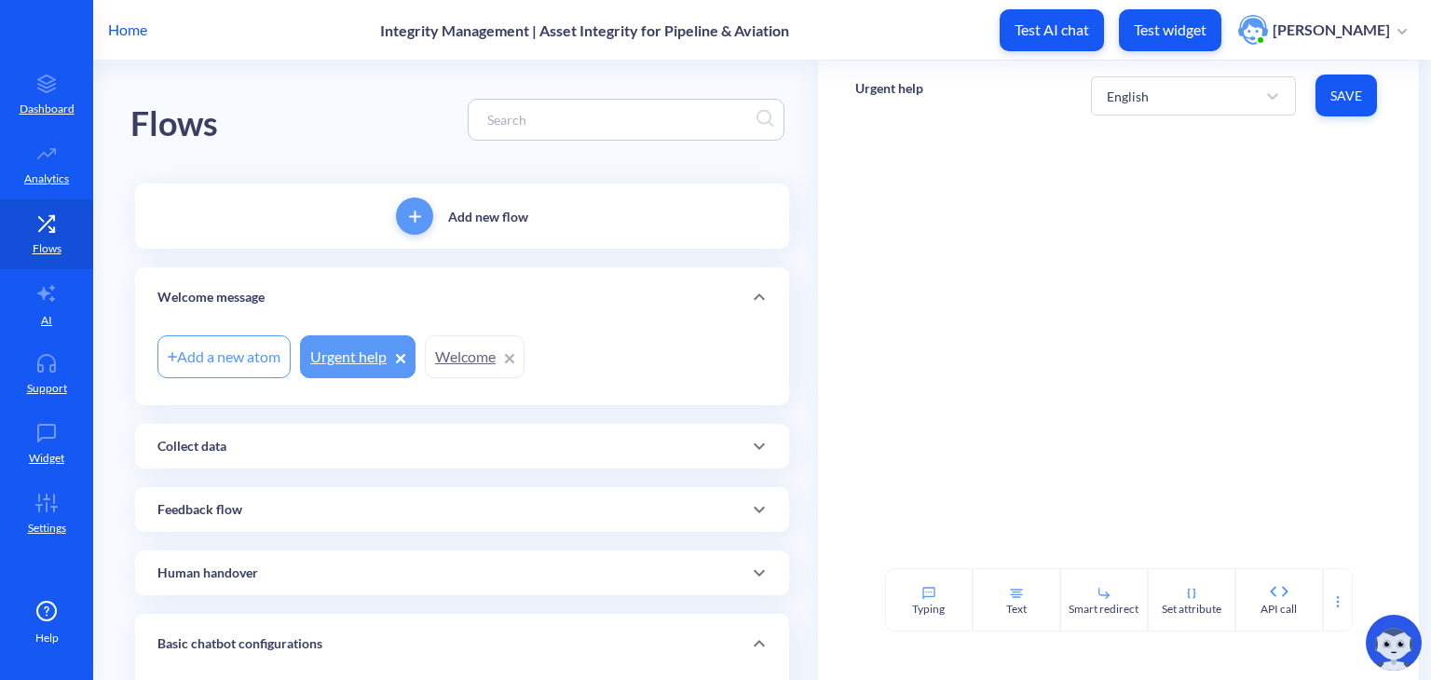
click at [350, 365] on link "Urgent help" at bounding box center [358, 356] width 116 height 43
click at [462, 365] on link "Welcome" at bounding box center [475, 356] width 100 height 43
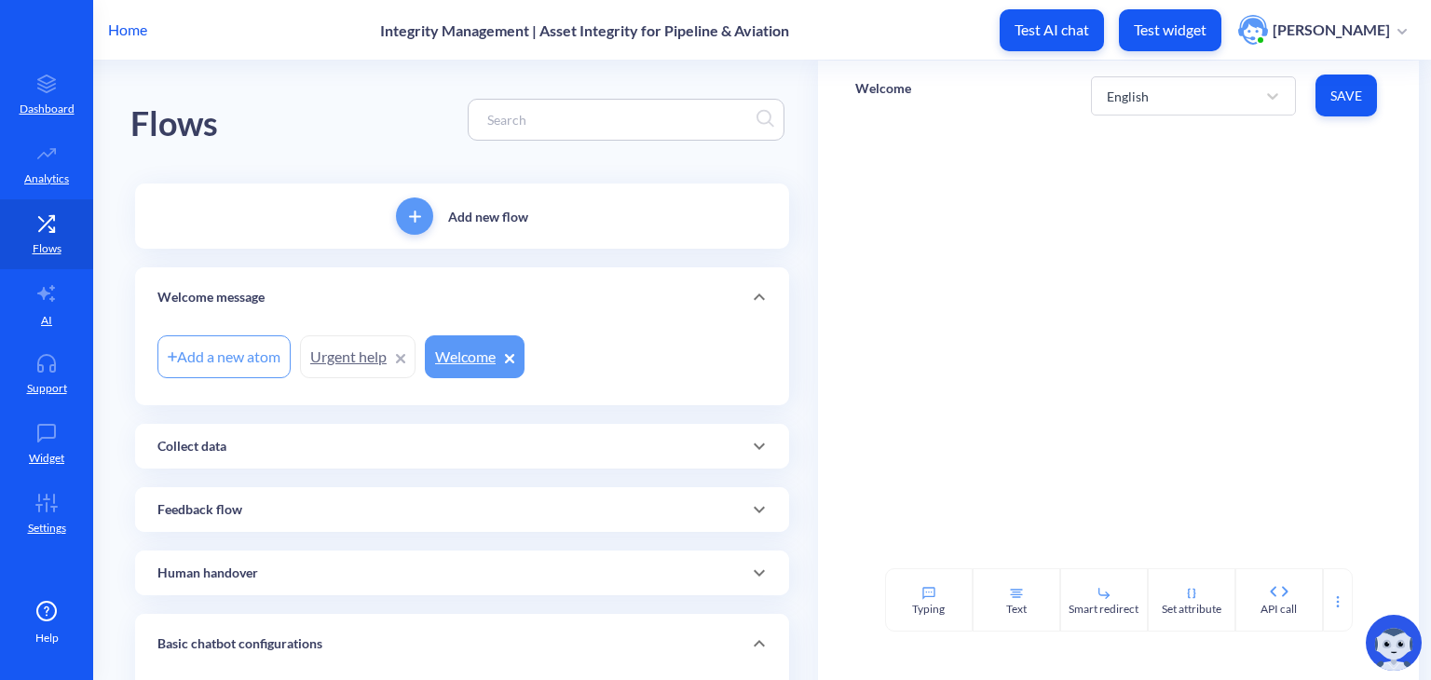
click at [348, 368] on link "Urgent help" at bounding box center [358, 356] width 116 height 43
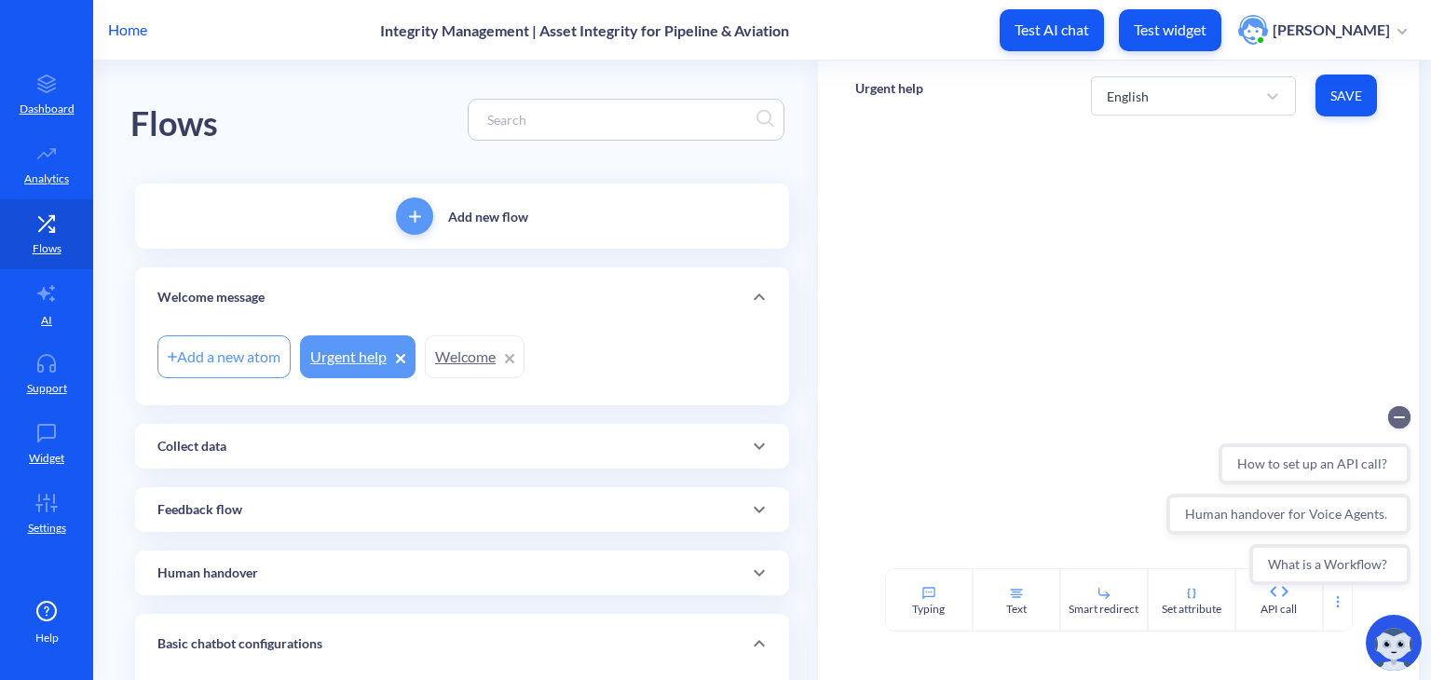
click at [291, 450] on div "Collect data" at bounding box center [461, 447] width 609 height 20
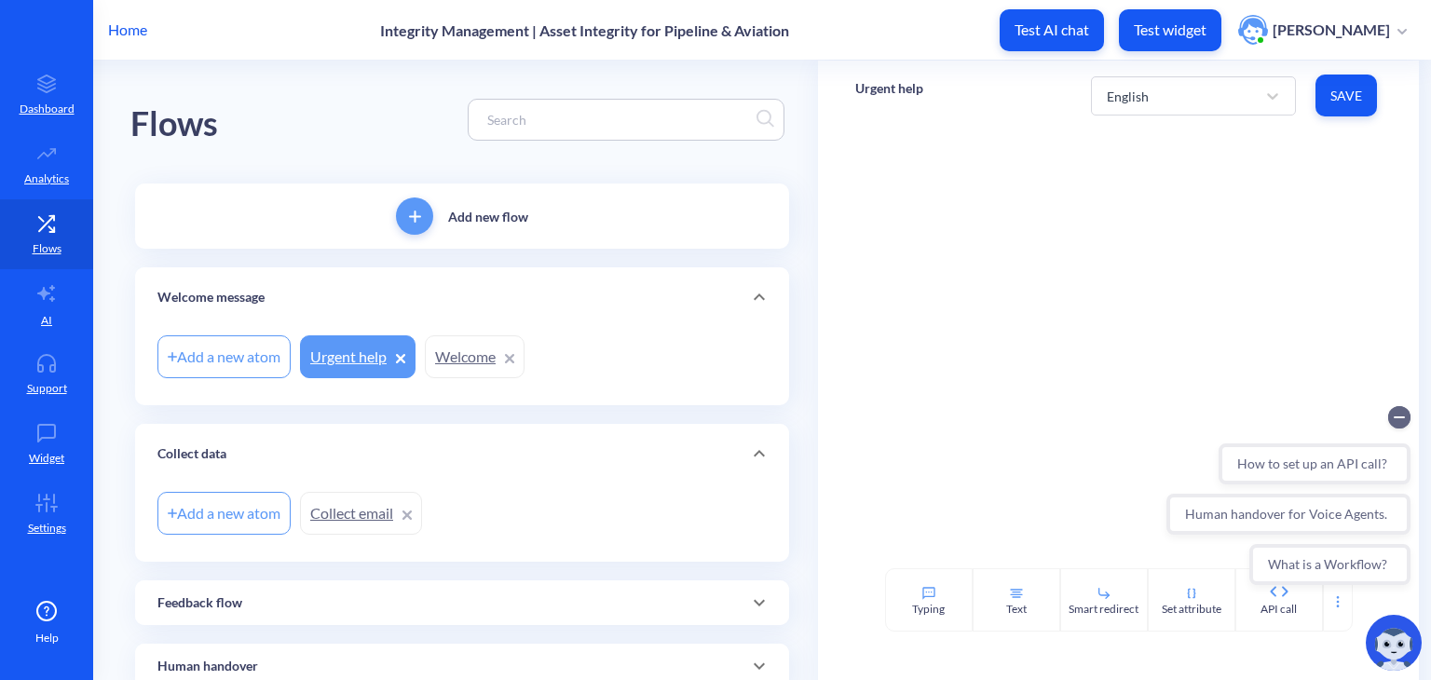
click at [347, 519] on link "Collect email" at bounding box center [361, 513] width 122 height 43
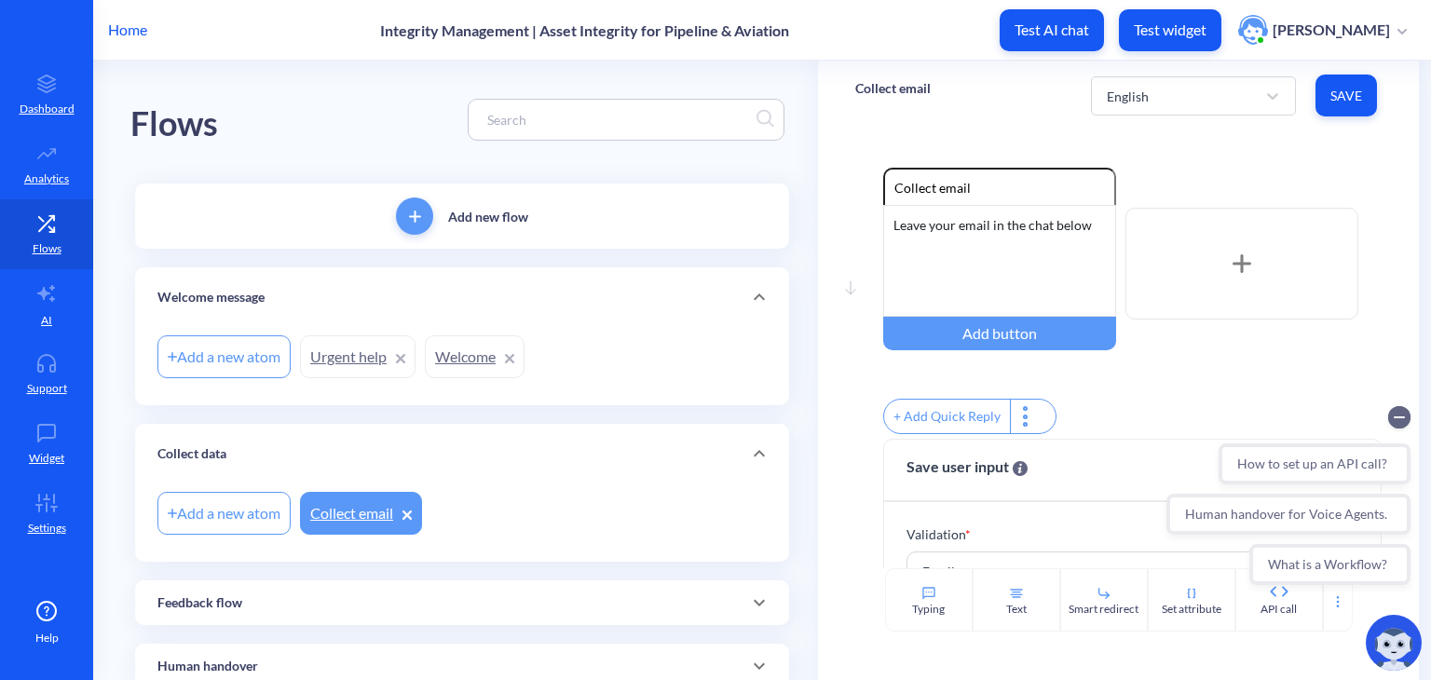
click at [362, 344] on link "Urgent help" at bounding box center [358, 356] width 116 height 43
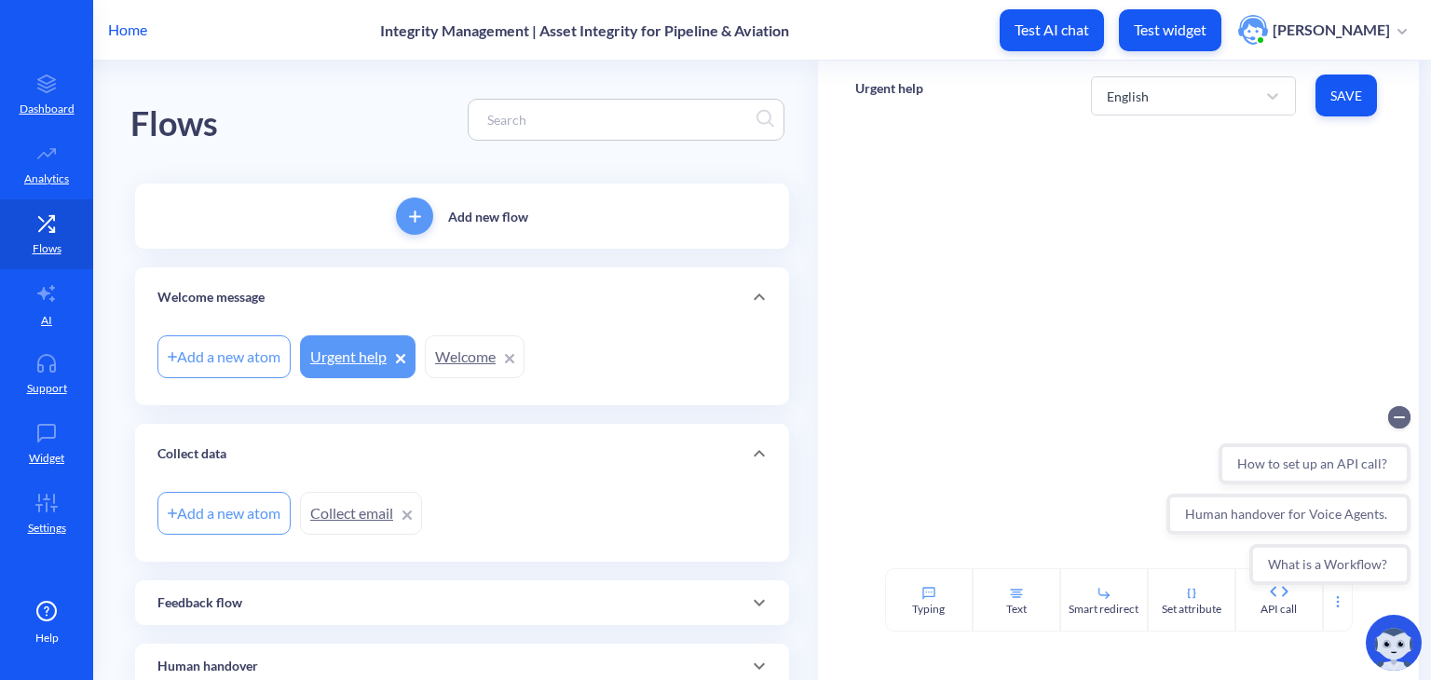
click at [471, 373] on link "Welcome" at bounding box center [475, 356] width 100 height 43
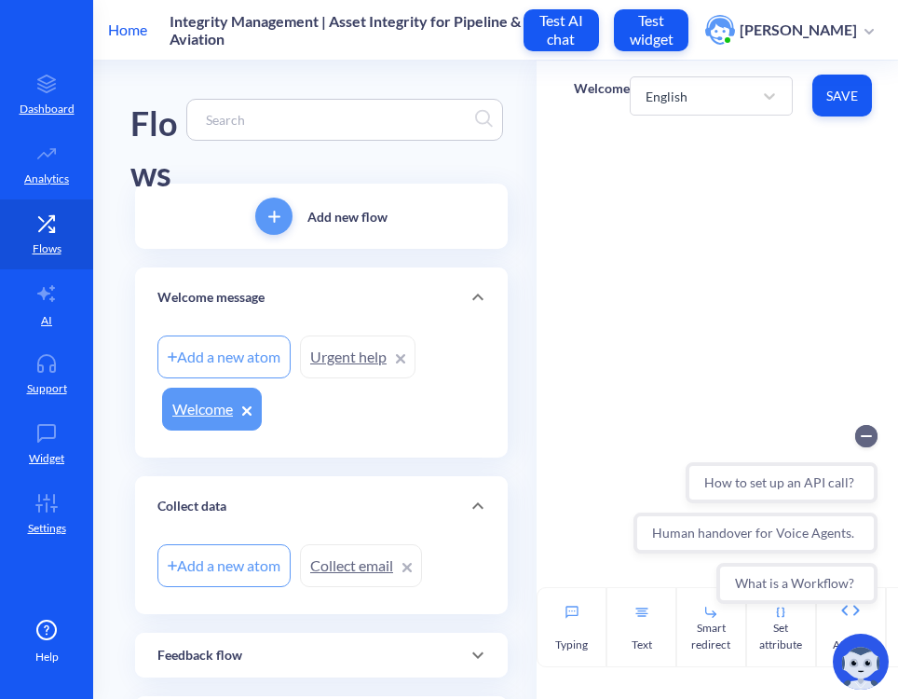
scroll to position [60, 0]
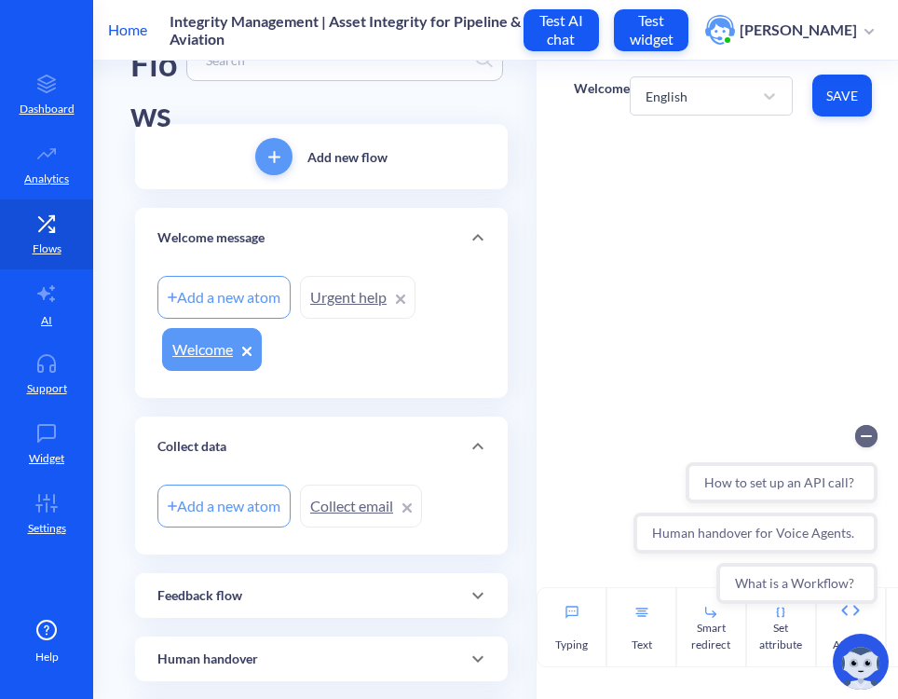
click at [369, 492] on link "Collect email" at bounding box center [361, 506] width 122 height 43
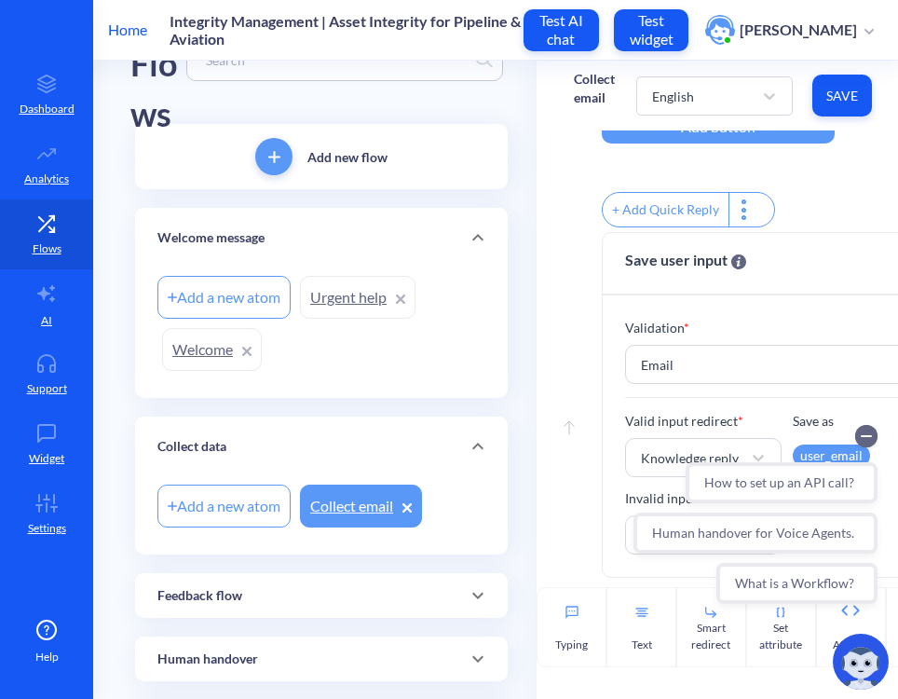
scroll to position [215, 0]
click at [306, 297] on link "Urgent help" at bounding box center [358, 297] width 116 height 43
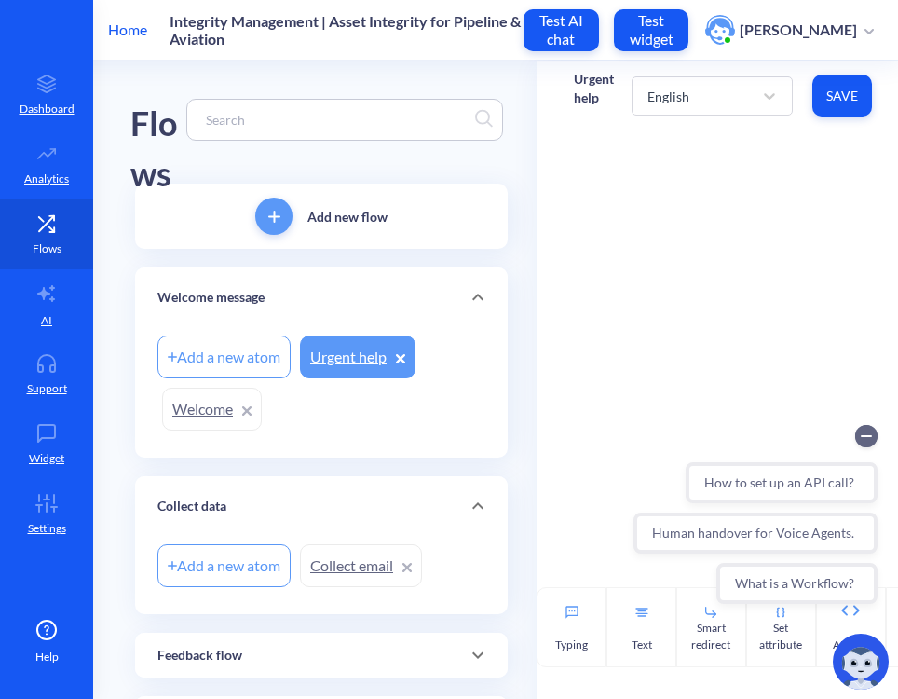
click at [168, 400] on link "Welcome" at bounding box center [212, 409] width 100 height 43
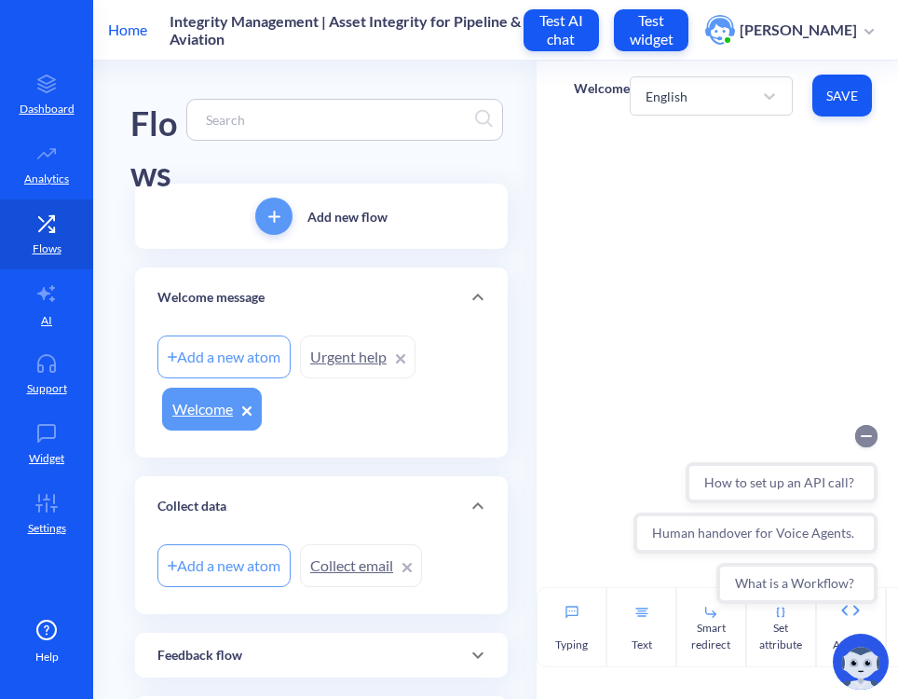
click at [865, 431] on circle "Collapse conversation starters" at bounding box center [866, 436] width 22 height 22
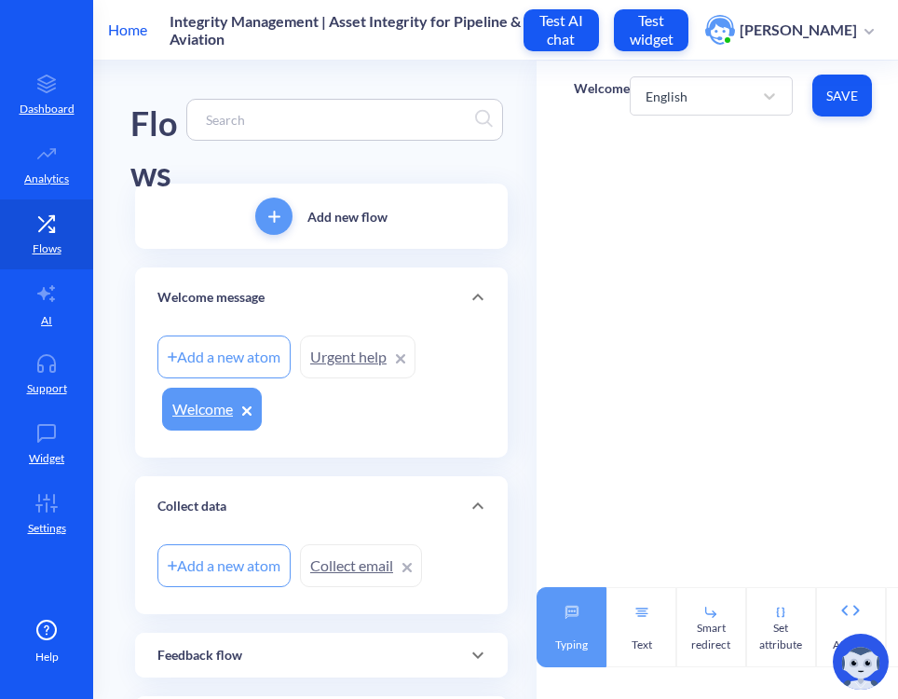
click at [570, 620] on div "Typing" at bounding box center [572, 627] width 70 height 80
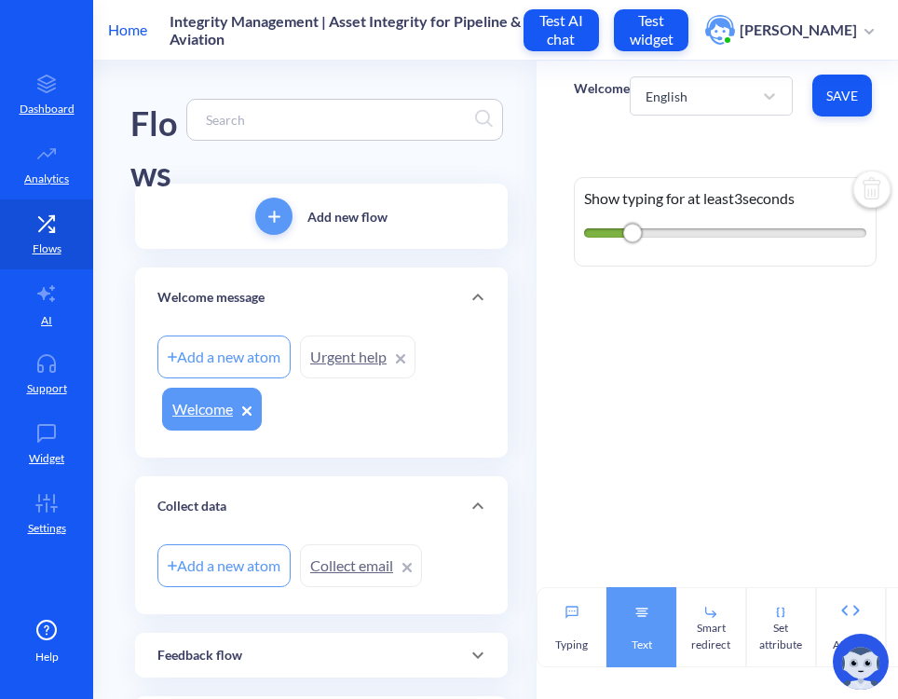
click at [633, 625] on div "Text" at bounding box center [642, 627] width 70 height 80
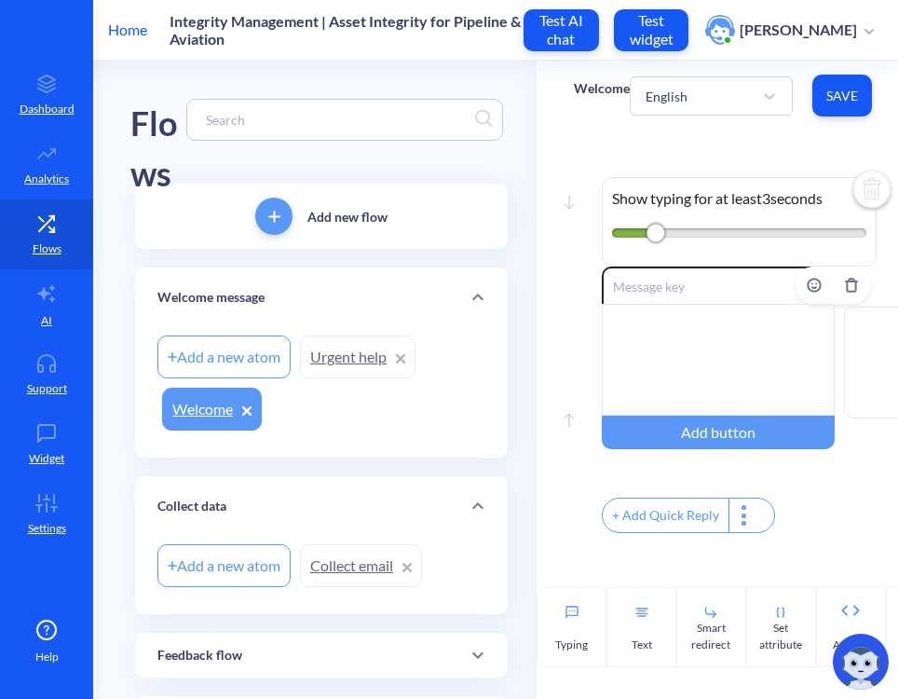
click at [744, 362] on div at bounding box center [718, 360] width 233 height 112
click at [574, 314] on div "Move up Enable reactions Add button + Add Quick Reply" at bounding box center [725, 401] width 303 height 271
click at [652, 323] on div at bounding box center [718, 360] width 233 height 112
drag, startPoint x: 580, startPoint y: 311, endPoint x: 726, endPoint y: 349, distance: 150.3
click at [726, 349] on div "Move up Enable reactions Add button + Add Quick Reply" at bounding box center [725, 401] width 303 height 271
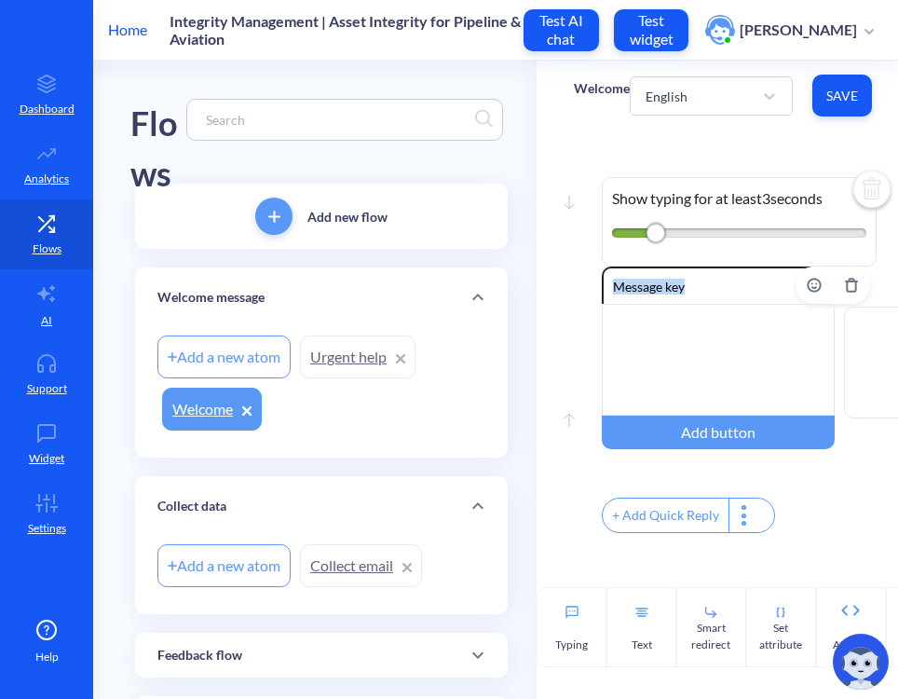
click at [726, 349] on div at bounding box center [718, 360] width 233 height 112
click at [576, 290] on div "Move up Enable reactions Add button + Add Quick Reply" at bounding box center [725, 401] width 303 height 271
click at [725, 325] on div at bounding box center [718, 360] width 233 height 112
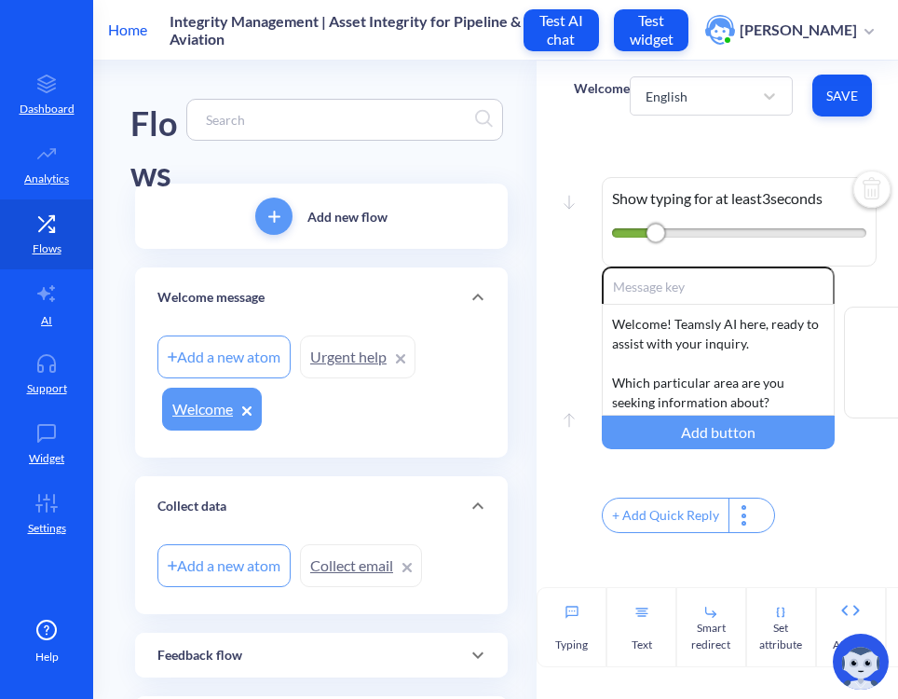
click at [640, 514] on div "+ Add Quick Reply" at bounding box center [666, 515] width 126 height 34
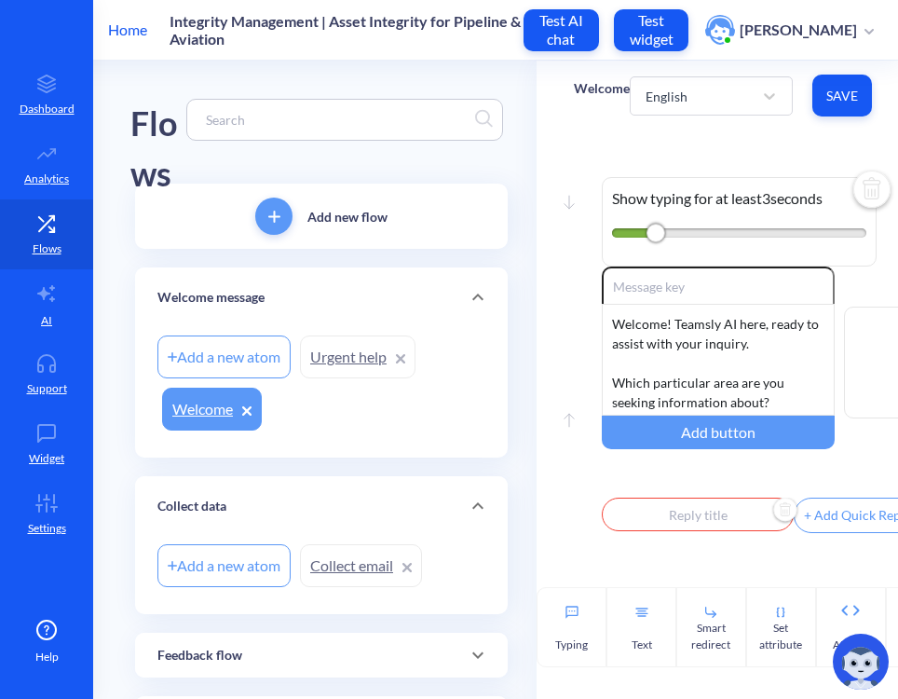
click at [652, 521] on input "text" at bounding box center [698, 515] width 192 height 34
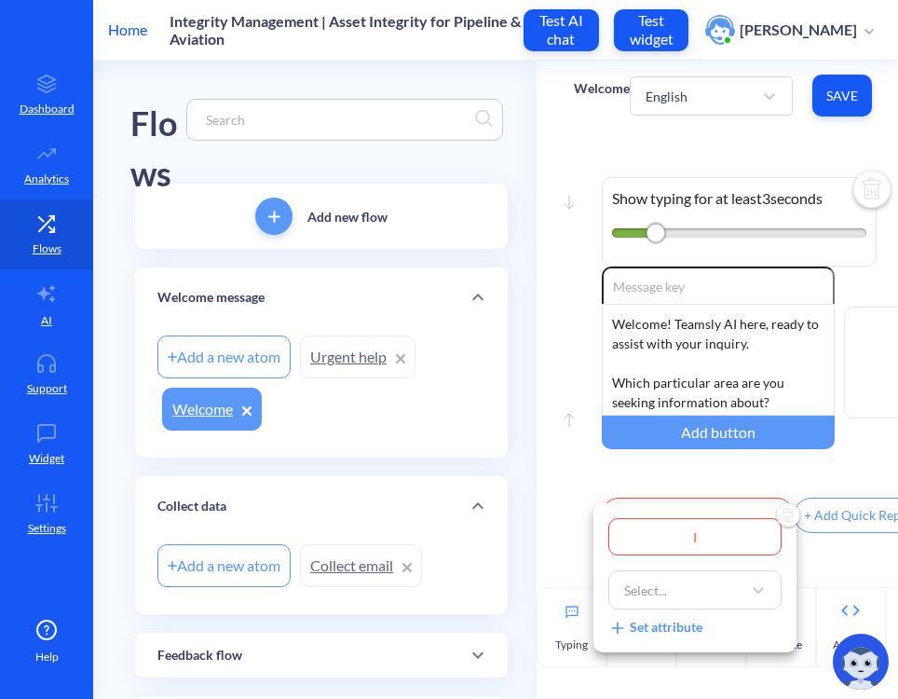
type input "I"
type input "Im"
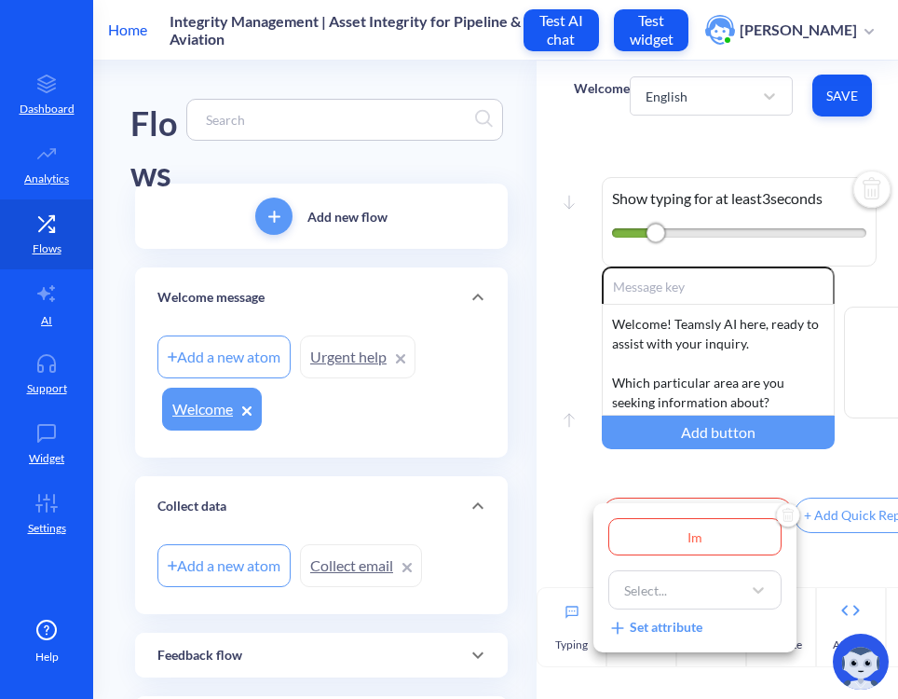
type input "Im"
type input "Im l"
type input "Im lo"
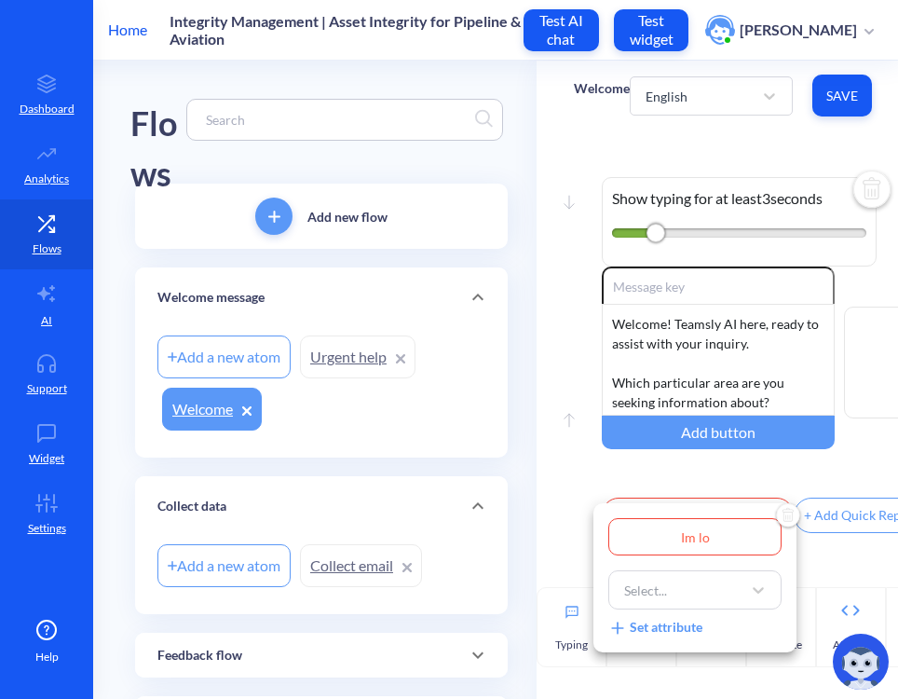
type input "Im loo"
type input "Im look"
type input "Im looki"
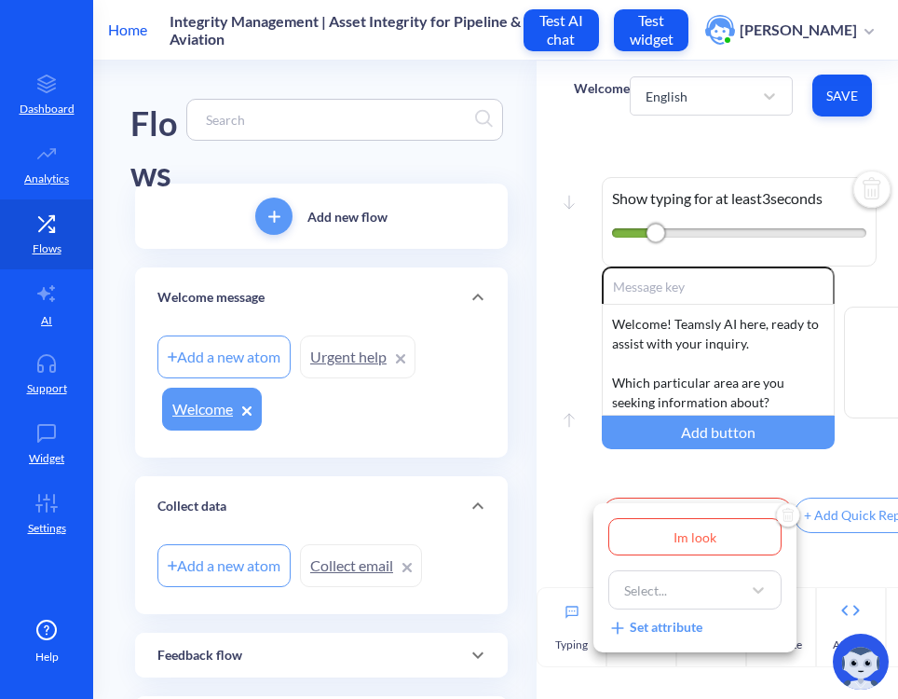
type input "Im looki"
type input "Im lookig"
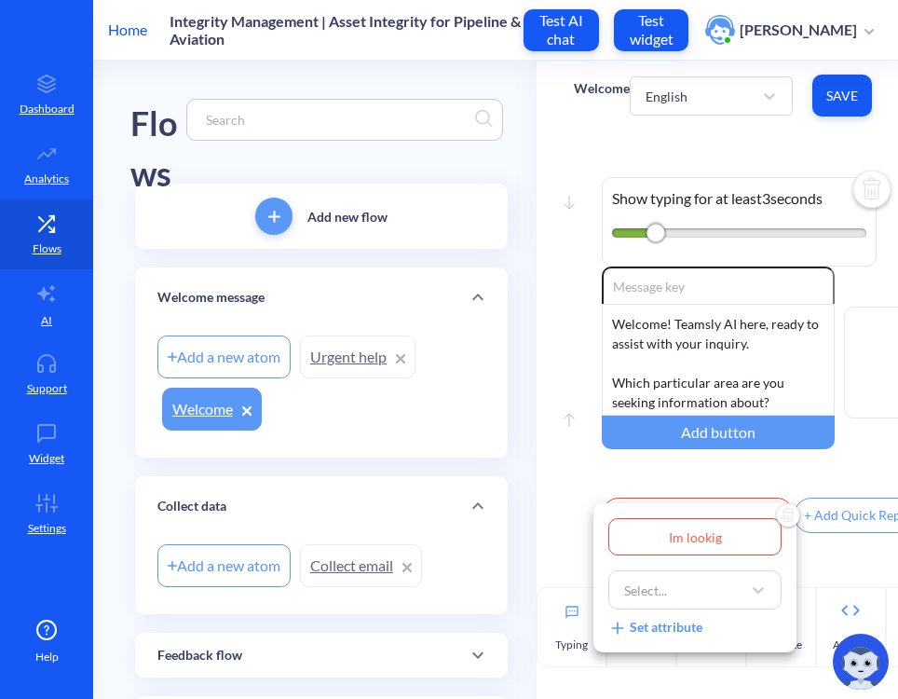
type input "Im lookig"
type input "Im looki"
type input "Im lookin"
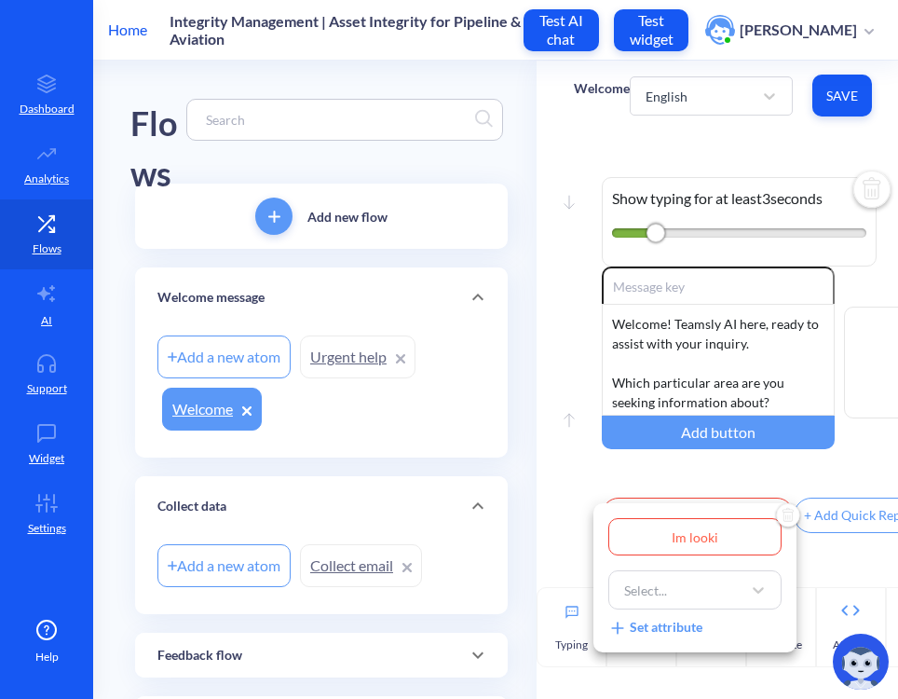
type input "Im lookin"
type input "Im looking"
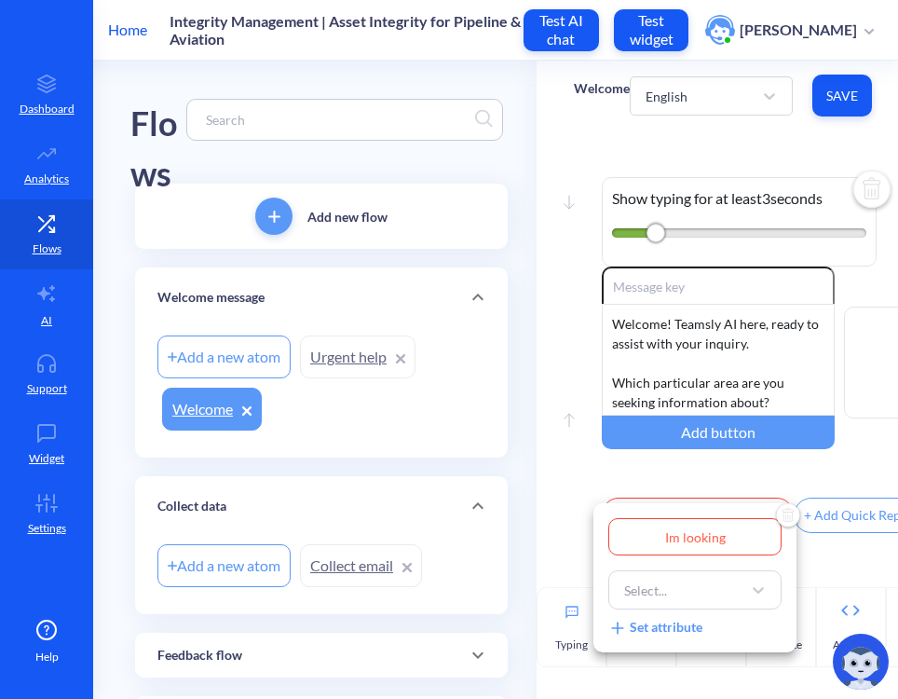
type input "Im looking f"
type input "Im looking fo"
type input "Im looking for"
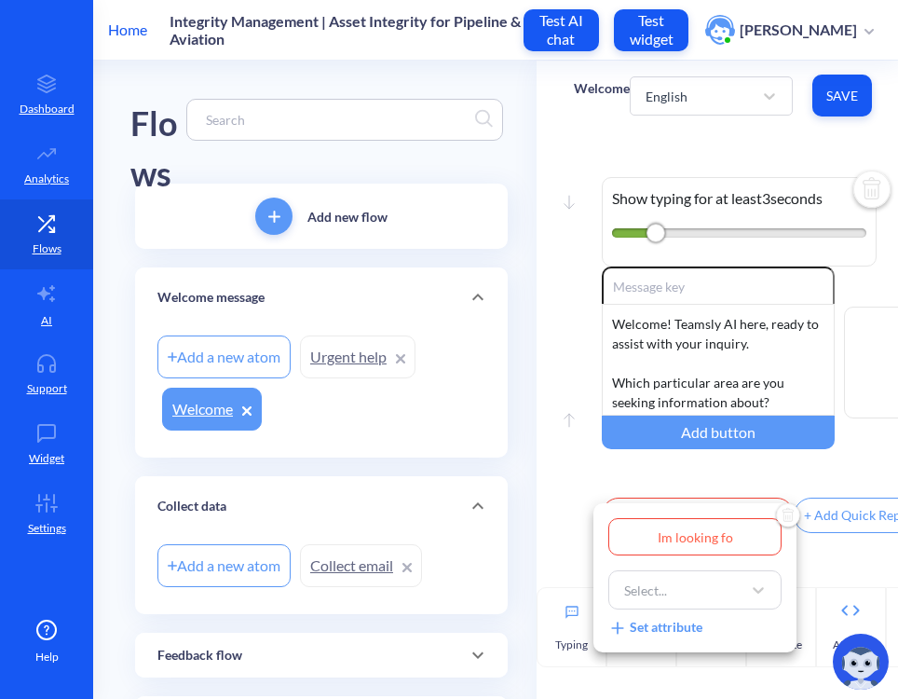
type input "Im looking for"
type input "Im looking for u"
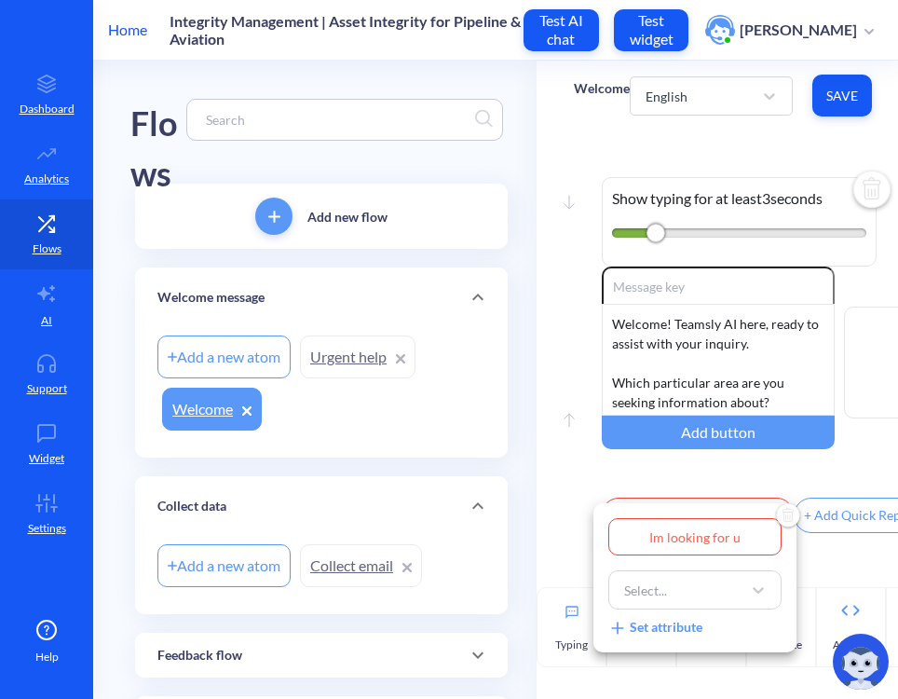
type input "Im looking for ur"
type input "Im looking for urg"
type input "Im looking for urge"
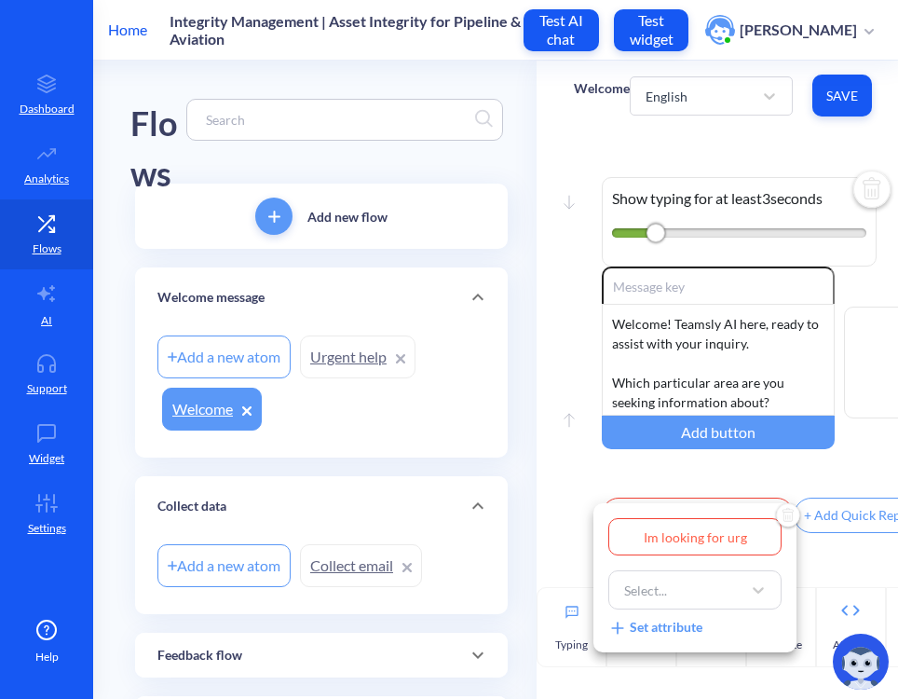
type input "Im looking for urge"
type input "Im looking for urgen"
type input "Im looking for urgent"
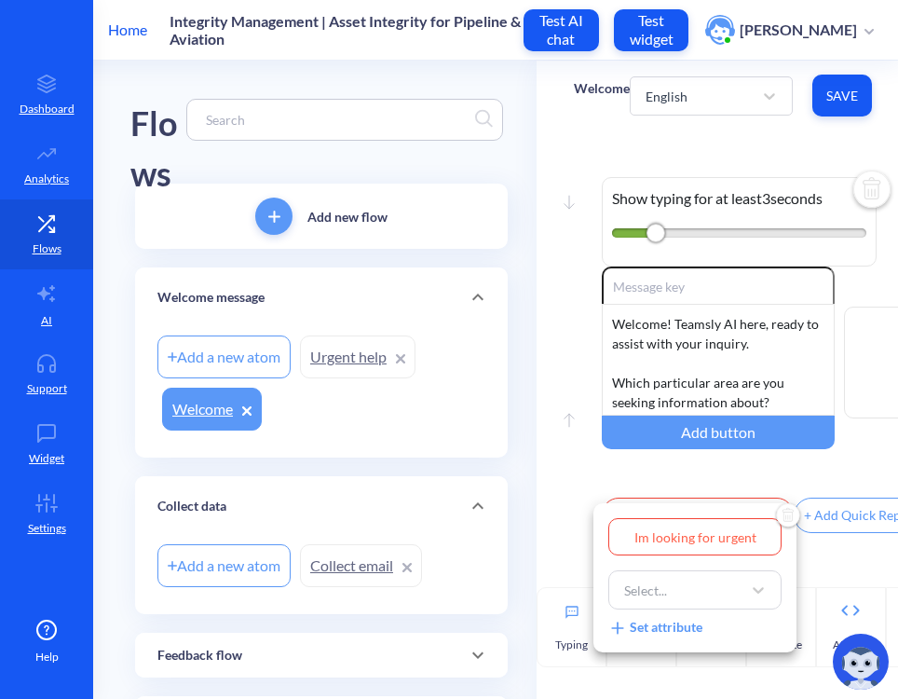
type input "Im looking for urgent"
type input "Im looking for urgent h"
type input "Im looking for urgent he"
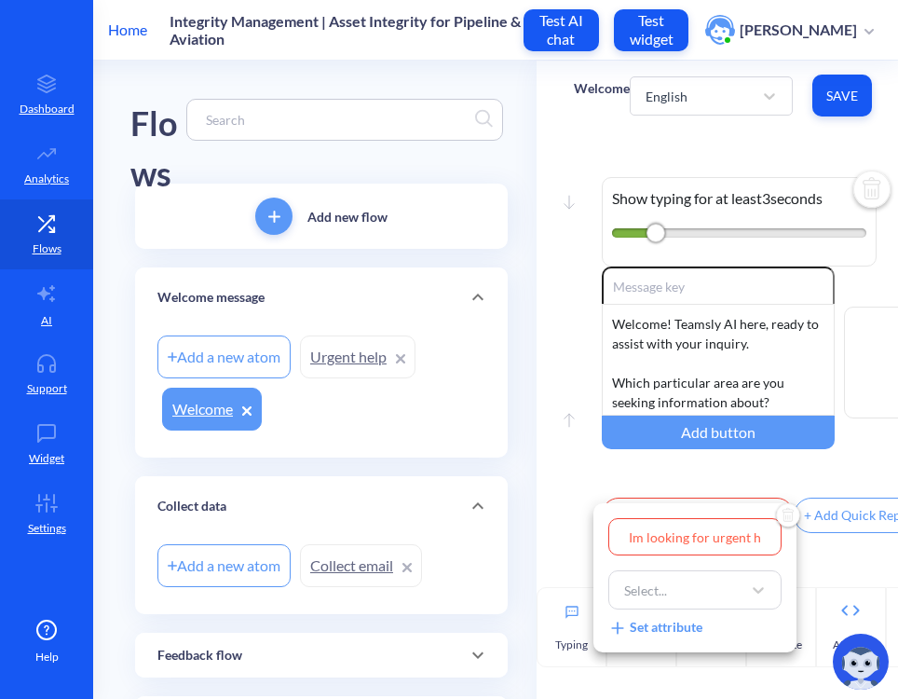
type input "Im looking for urgent he"
type input "Im looking for urgent hel"
type input "Im looking for urgent help"
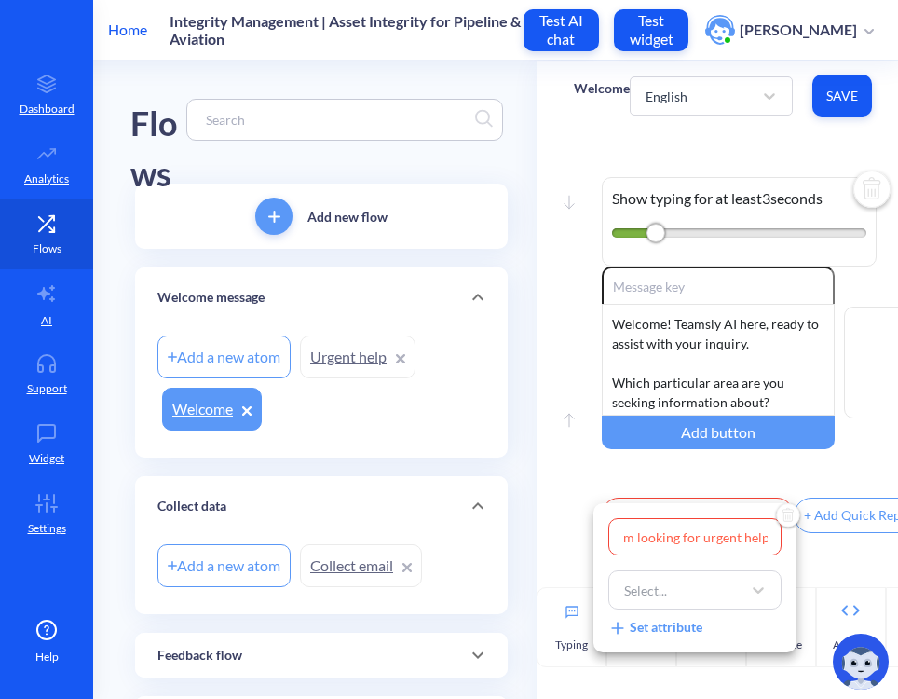
type input "Im looking for urgent help"
click at [840, 530] on div at bounding box center [449, 349] width 898 height 699
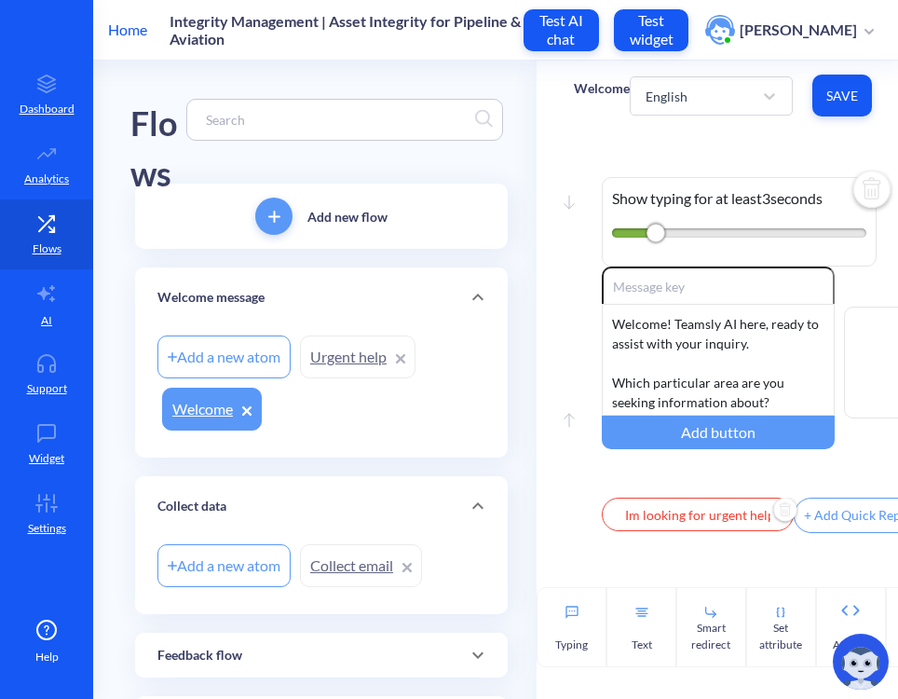
click at [824, 523] on div "+ Add Quick Reply" at bounding box center [858, 515] width 126 height 34
click at [842, 523] on input "text" at bounding box center [890, 515] width 192 height 34
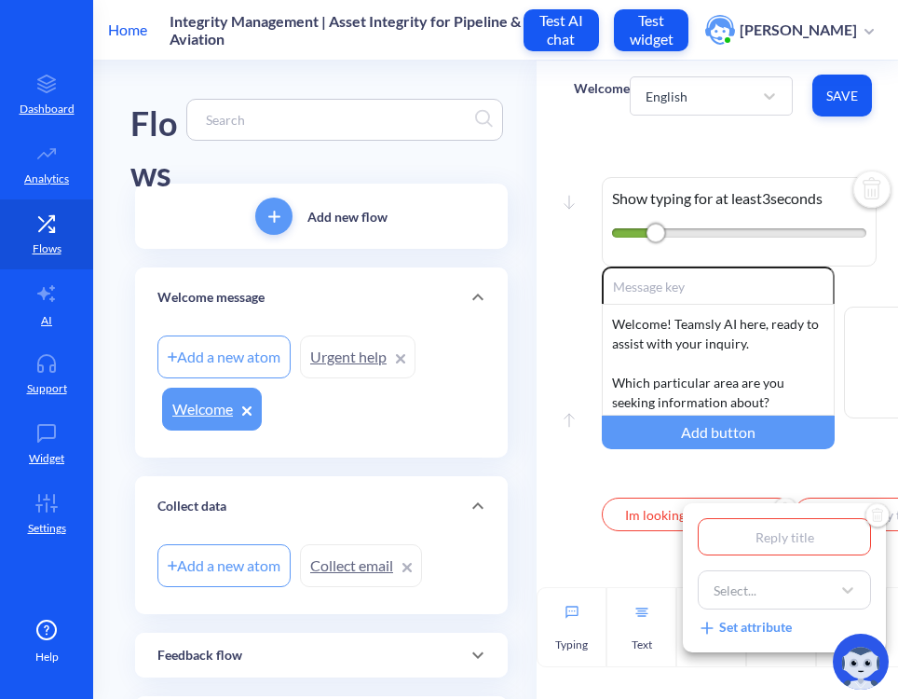
type input "I"
type input "Im"
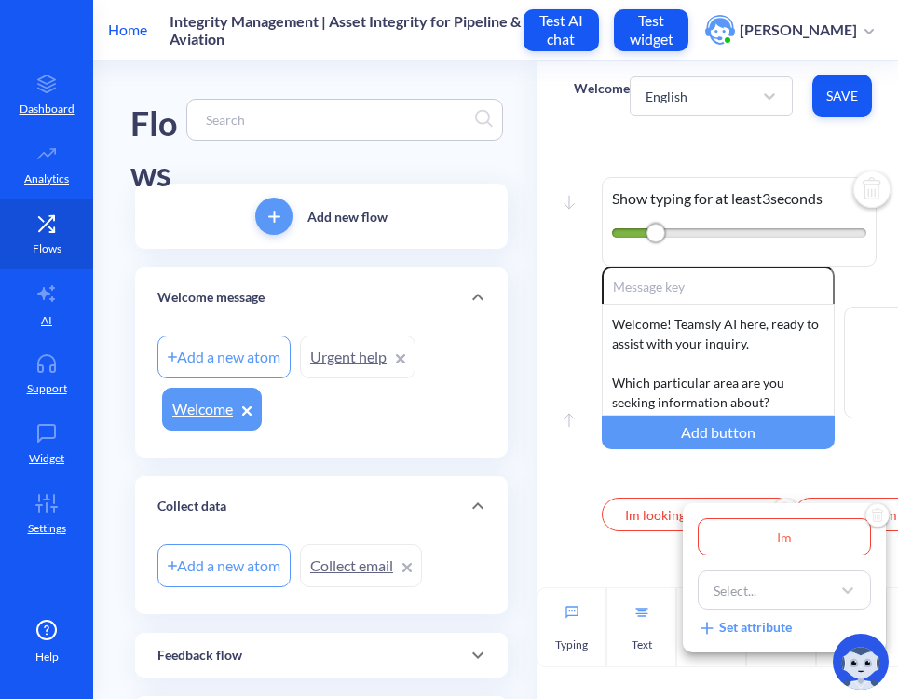
type input "Im"
type input "Im l"
type input "Im lo"
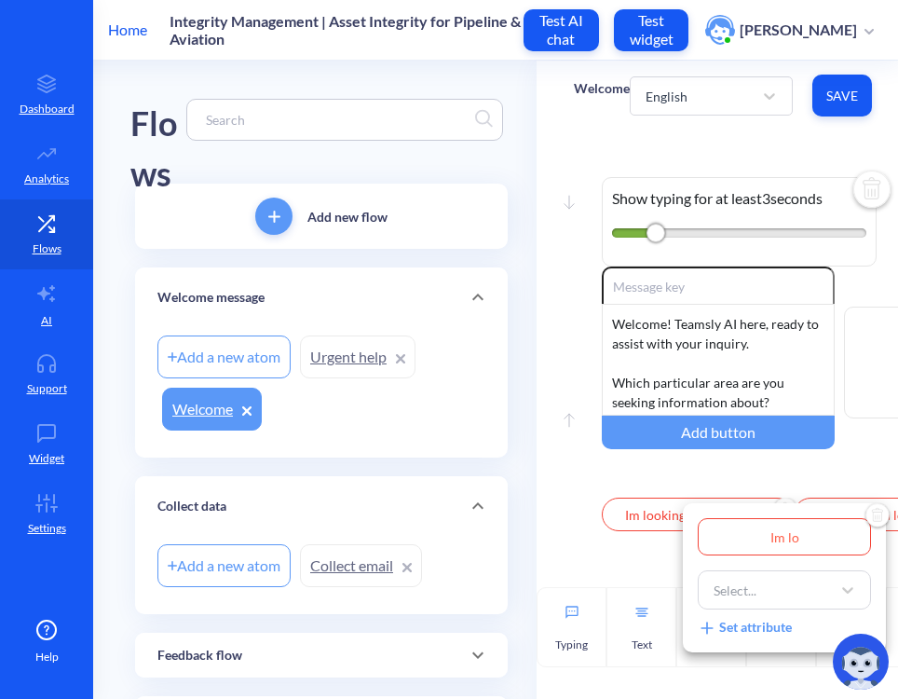
type input "Im loo"
type input "Im look"
type input "Im looki"
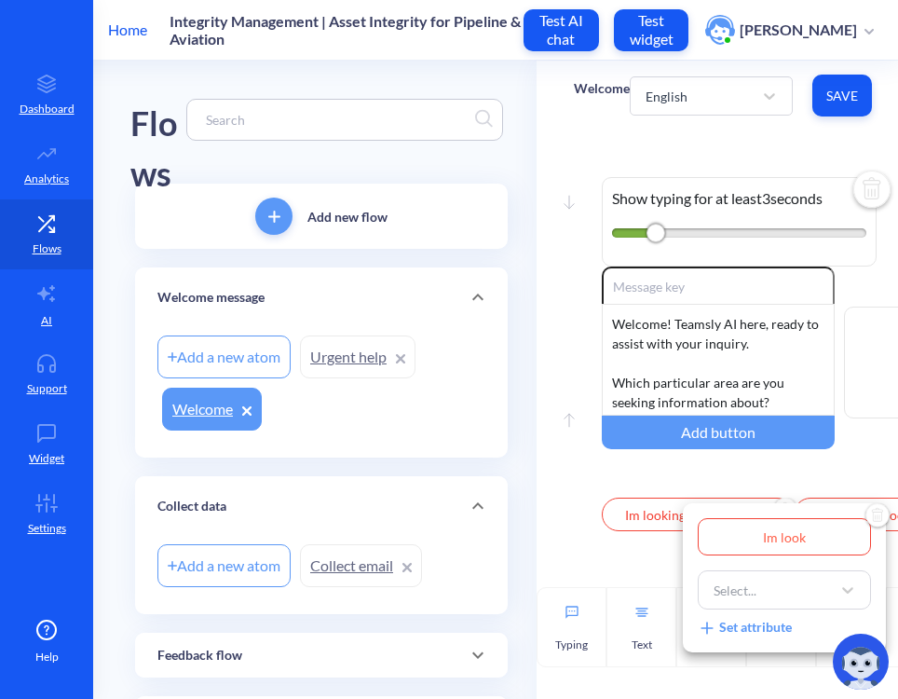
type input "Im looki"
type input "Im lookin"
type input "Im looking"
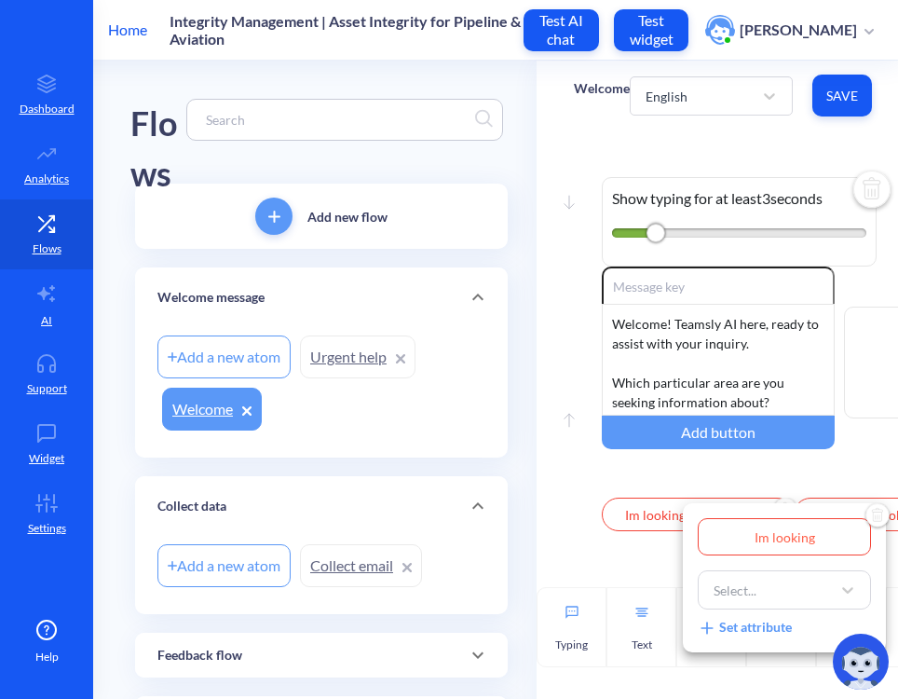
type input "Im looking"
type input "Im looking f"
type input "Im looking fo"
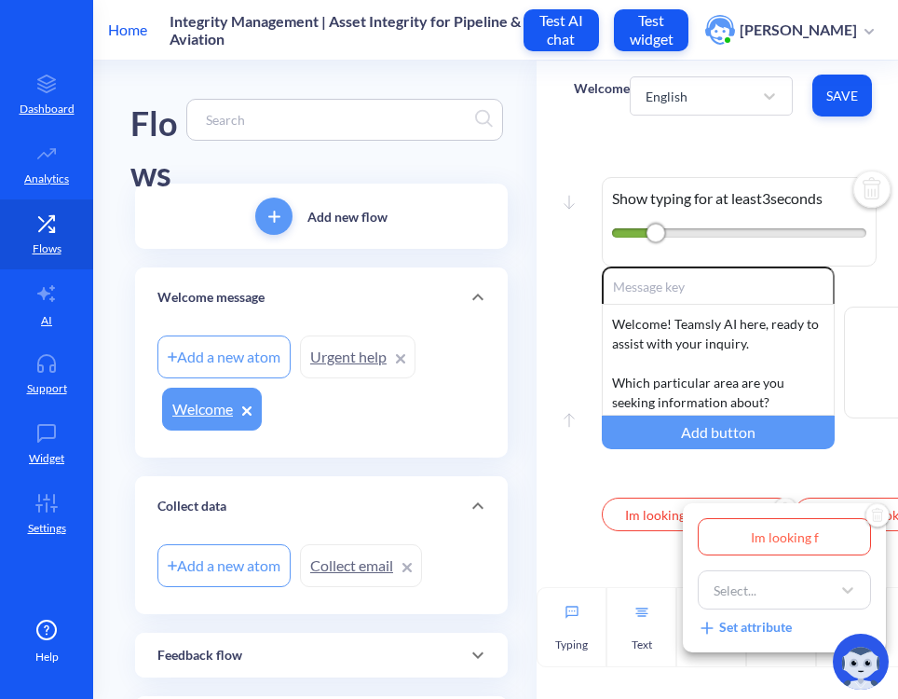
type input "Im looking fo"
type input "Im looking for"
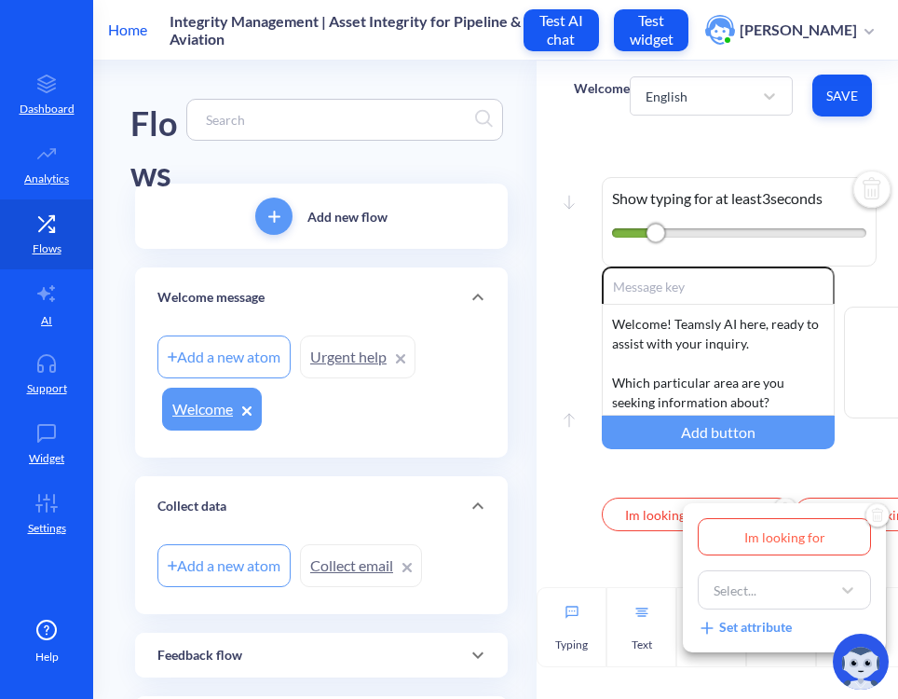
type input "Im looking for c"
type input "Im looking for ca"
type input "Im looking for car"
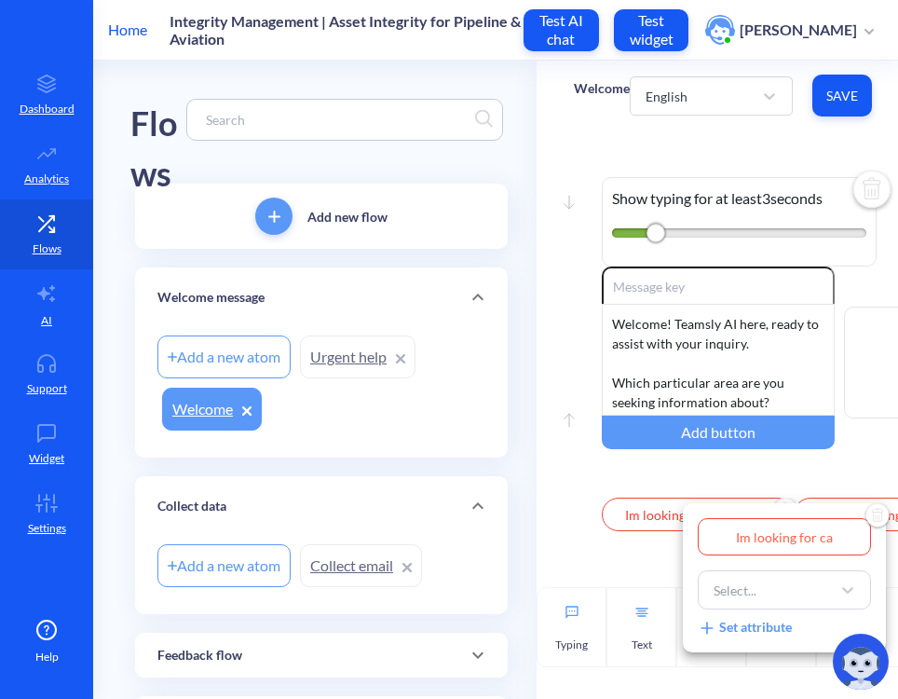
type input "Im looking for car"
type input "Im looking for care"
type input "Im looking for caree"
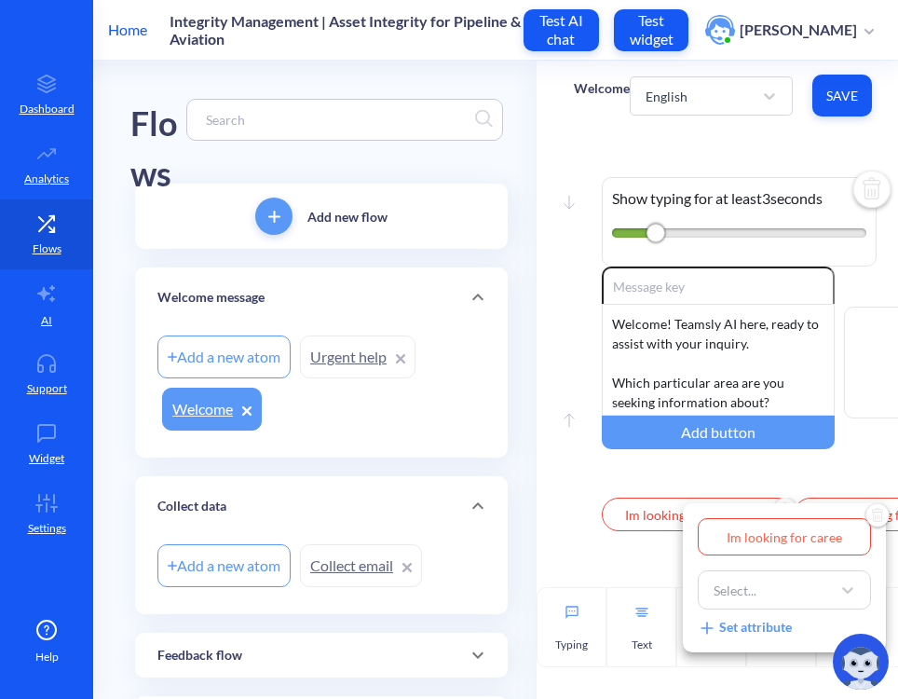
type input "Im looking for career"
type input "Im looking for career o"
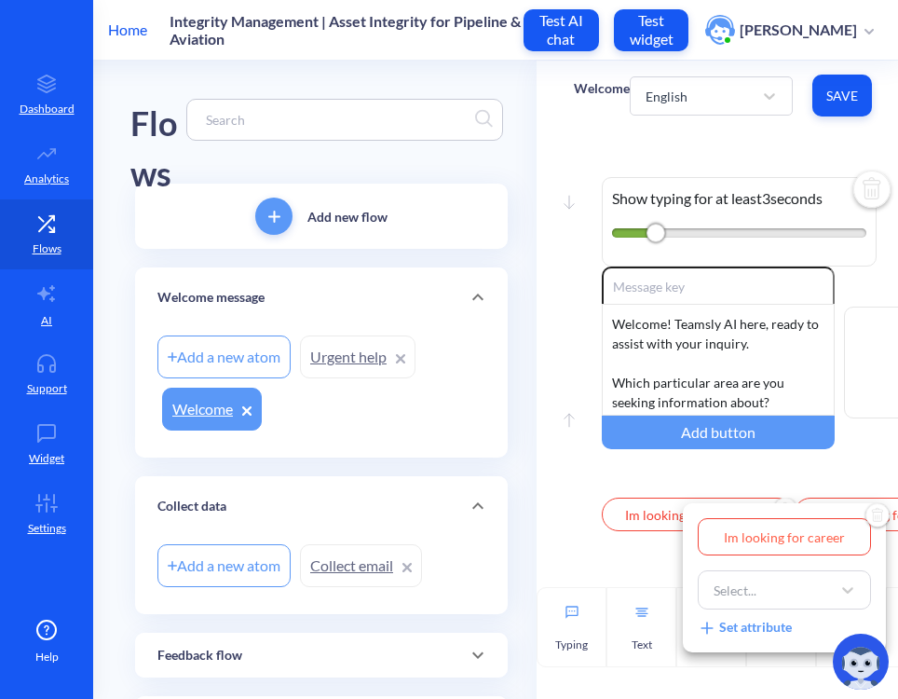
type input "Im looking for career o"
type input "Im looking for career op"
type input "Im looking for career opp"
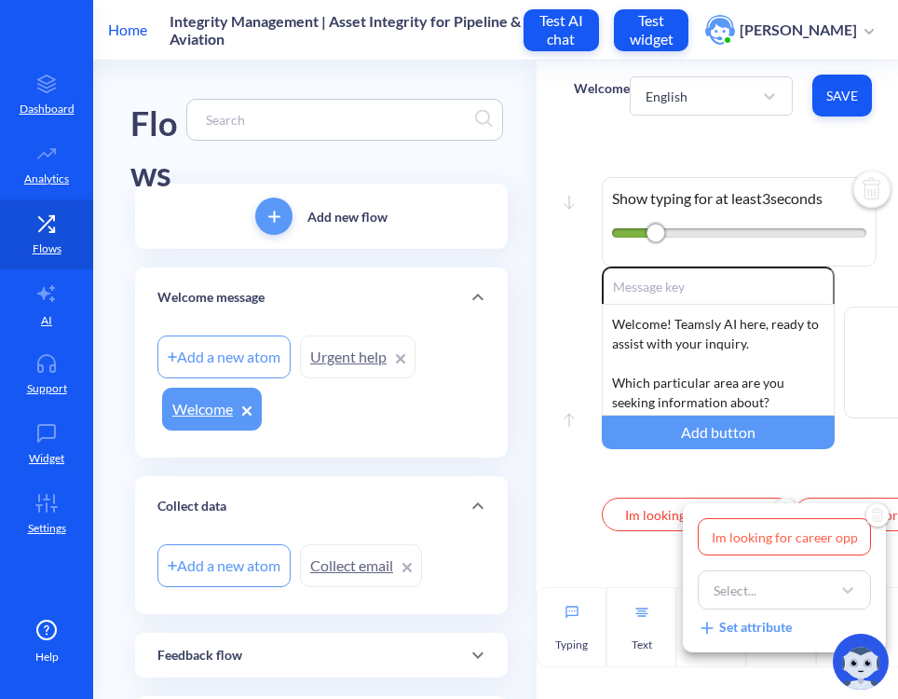
type input "Im looking for career oppo"
type input "Im looking for career oppor"
type input "Im looking for career opport"
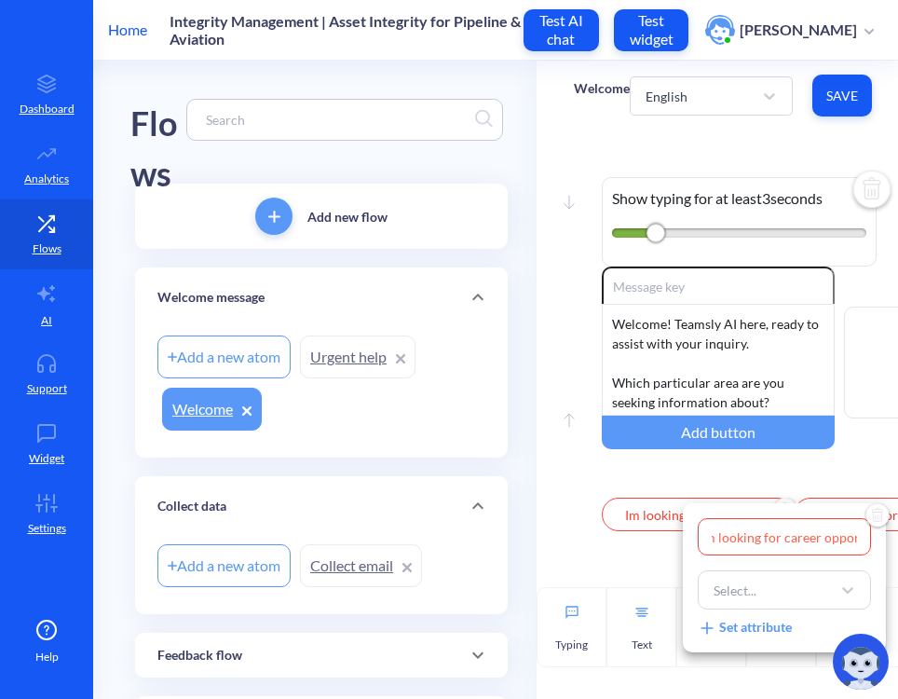
type input "Im looking for career opport"
type input "Im looking for career opportu"
type input "Im looking for career opportun"
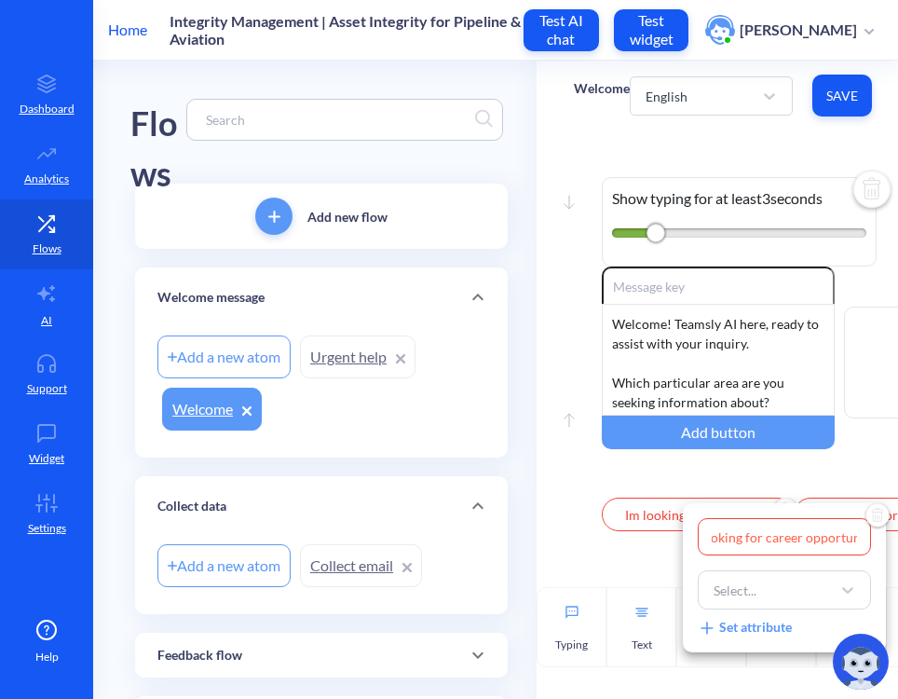
type input "Im looking for career opportuni"
type input "Im looking for career opportunit"
type input "Im looking for career opportuniti"
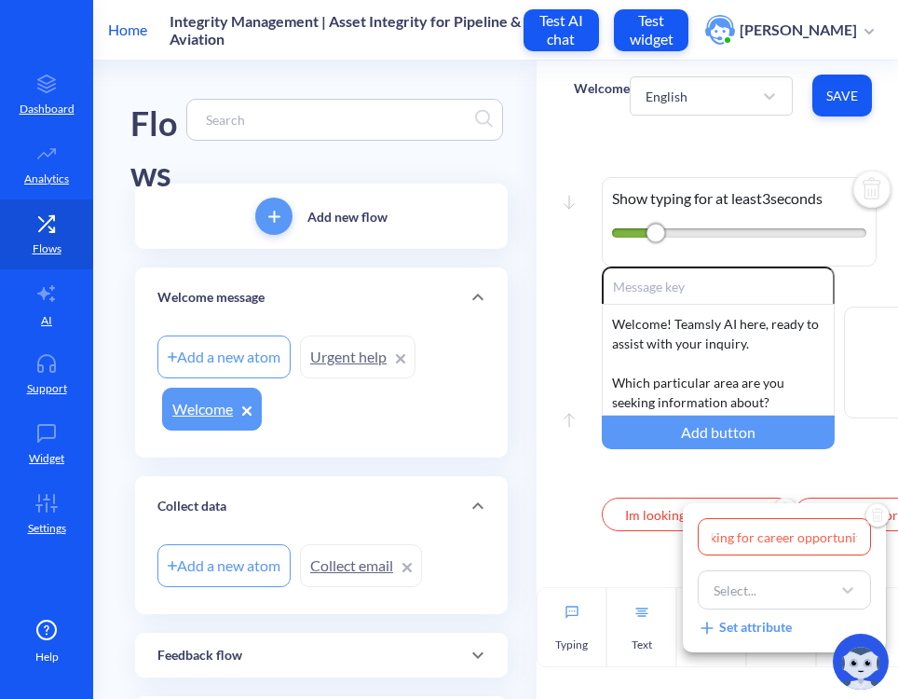
type input "Im looking for career opportuniti"
type input "Im looking for career opportunitie"
type input "Im looking for career opportunities"
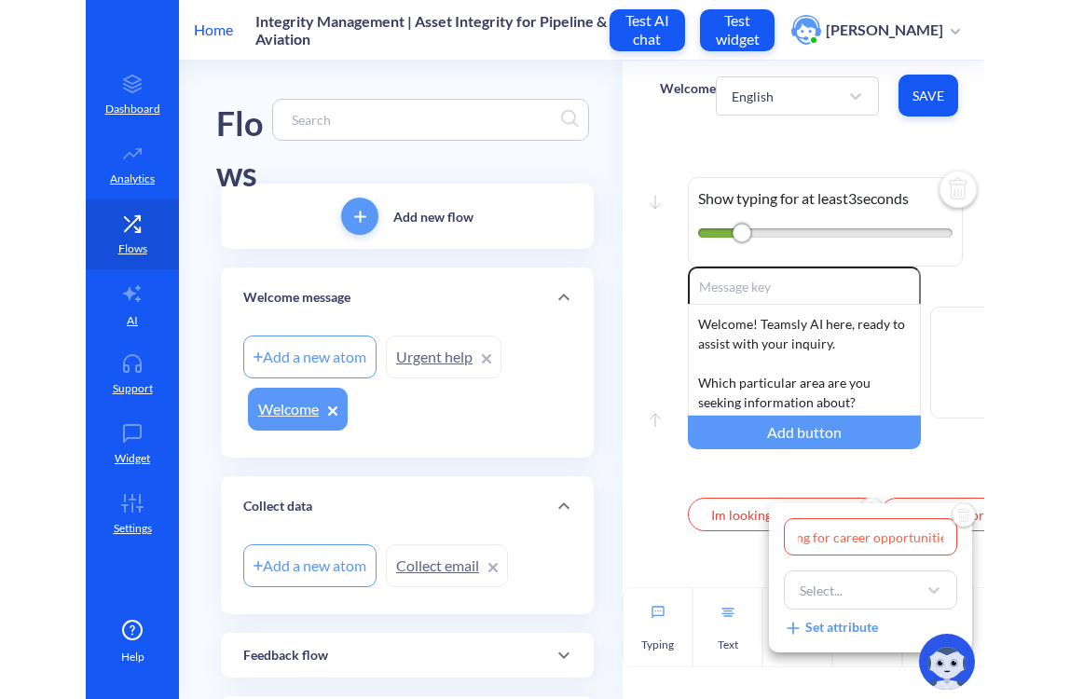
scroll to position [0, 54]
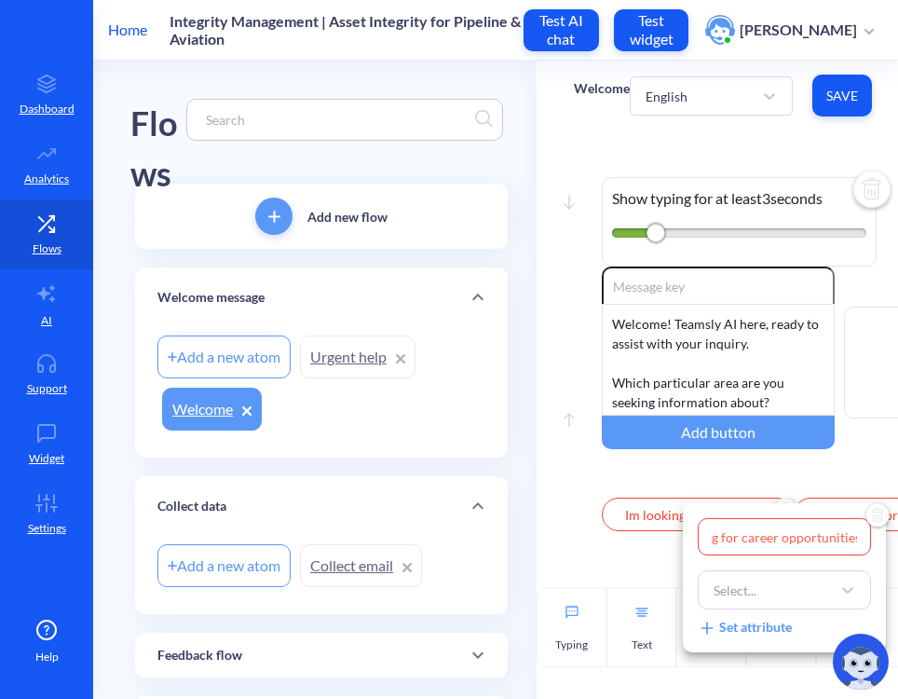
type input "Im looking for career opportunities"
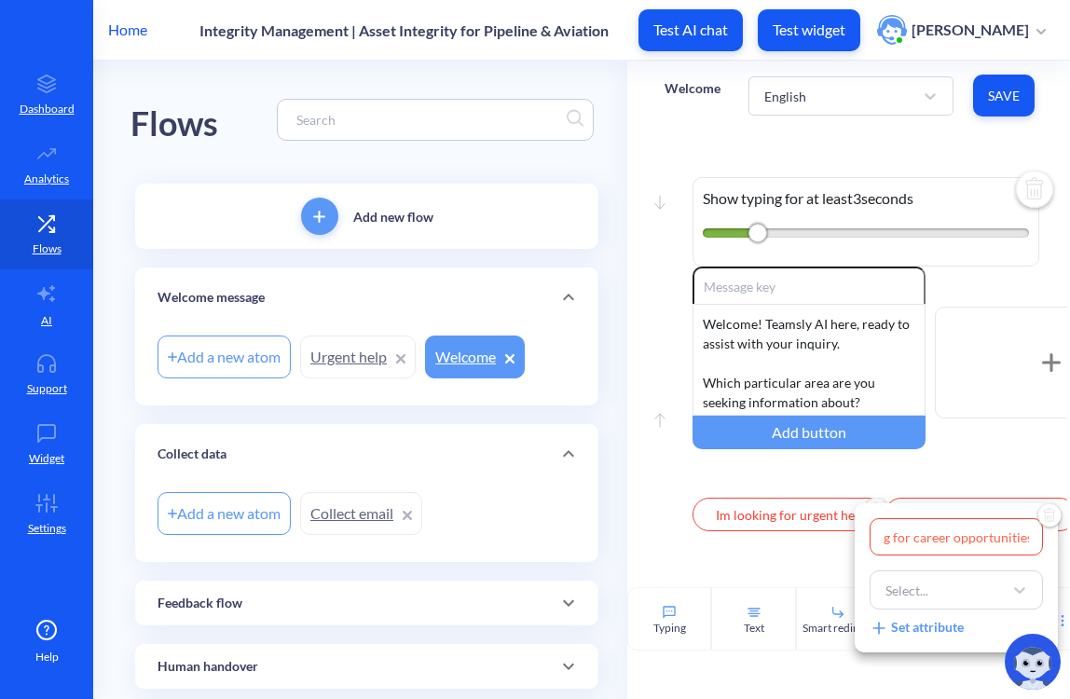
scroll to position [0, 0]
click at [800, 552] on div at bounding box center [535, 349] width 1070 height 699
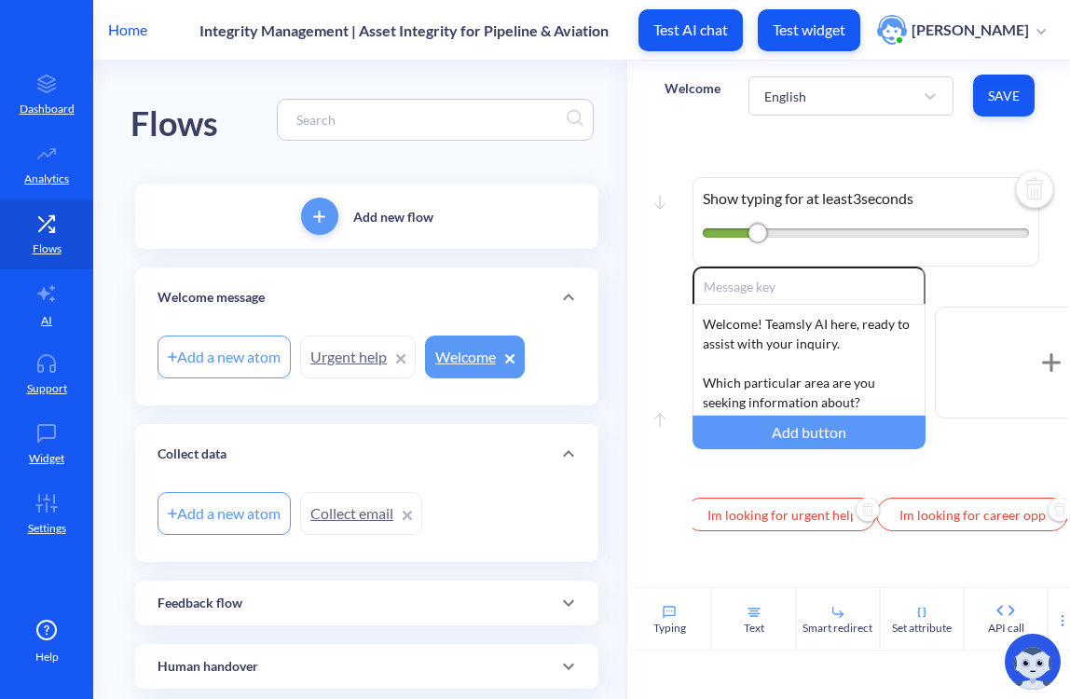
click at [951, 579] on div "Move down Show typing for at least 3 seconds Move up Enable reactions Welcome! …" at bounding box center [851, 358] width 449 height 457
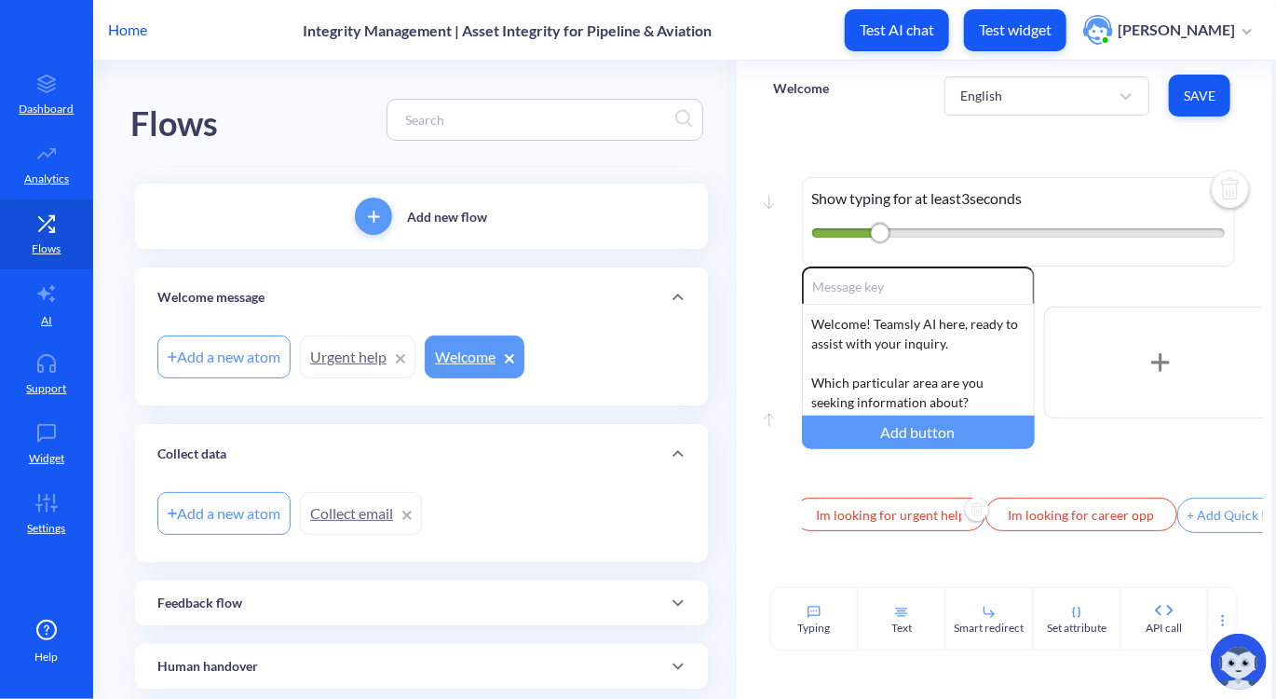
click at [1208, 525] on div "+ Add Quick Reply" at bounding box center [1242, 515] width 126 height 34
click at [1212, 522] on input "text" at bounding box center [1274, 515] width 192 height 34
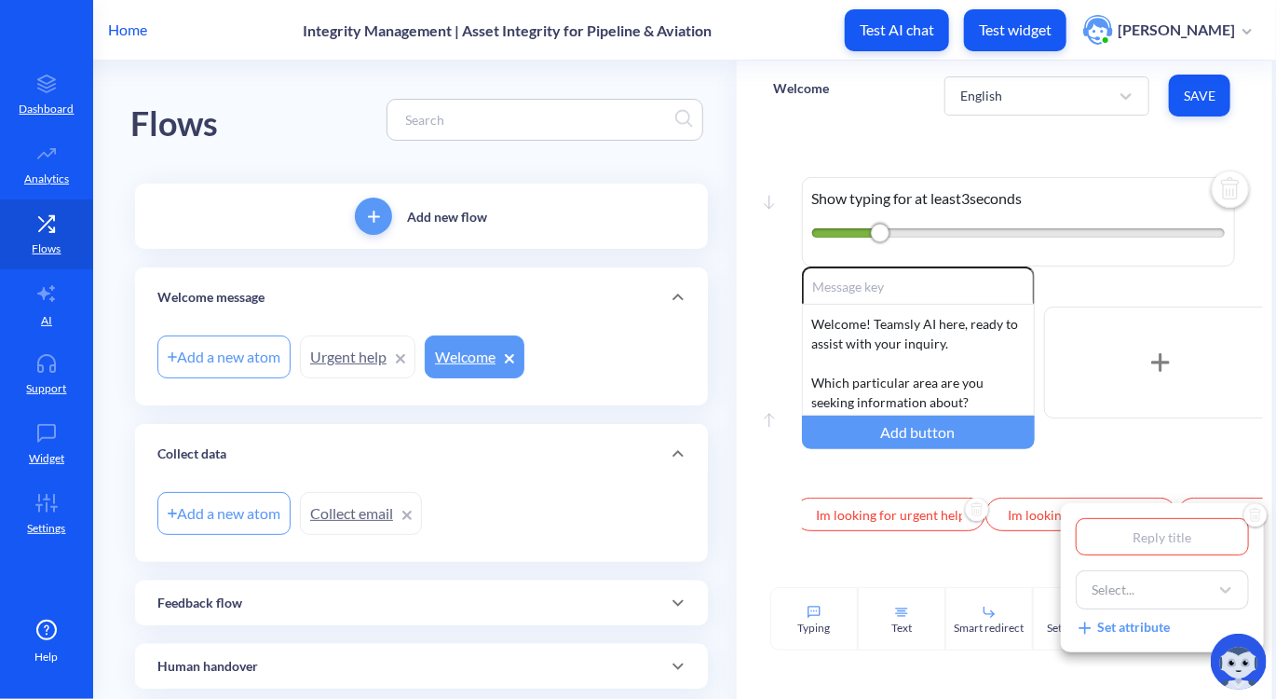
type input "I"
type input "I h"
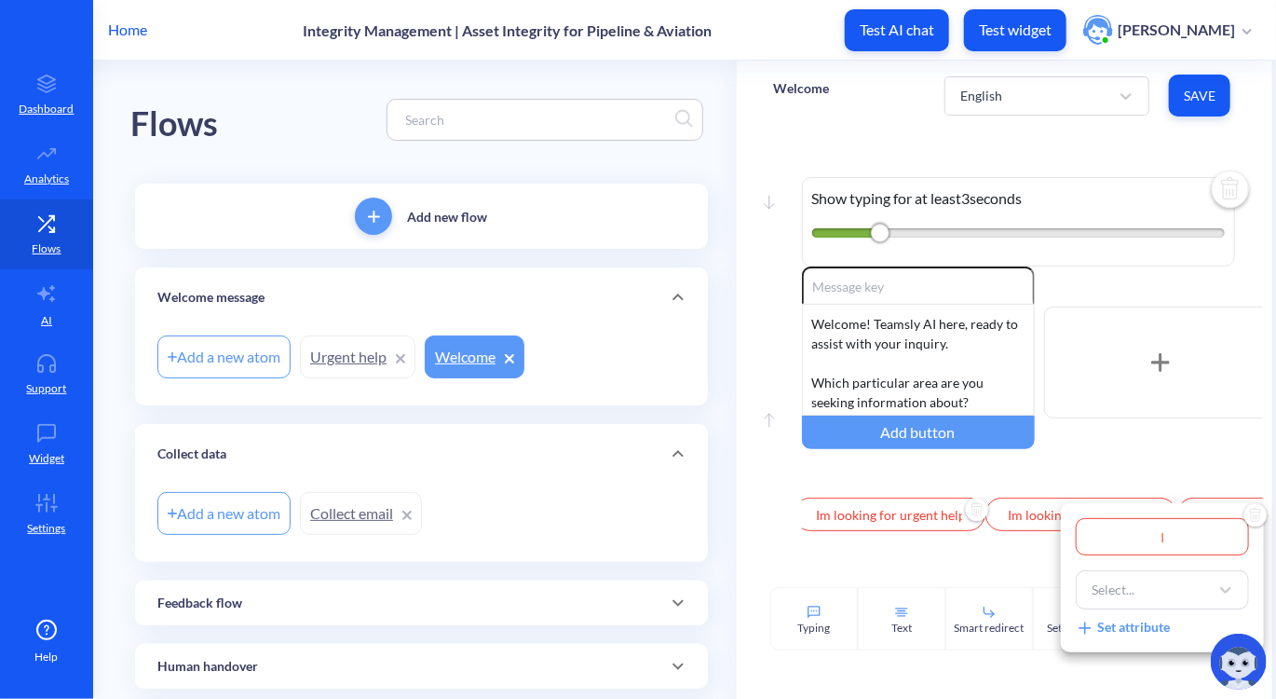
type input "I h"
type input "I ha"
type input "I hav"
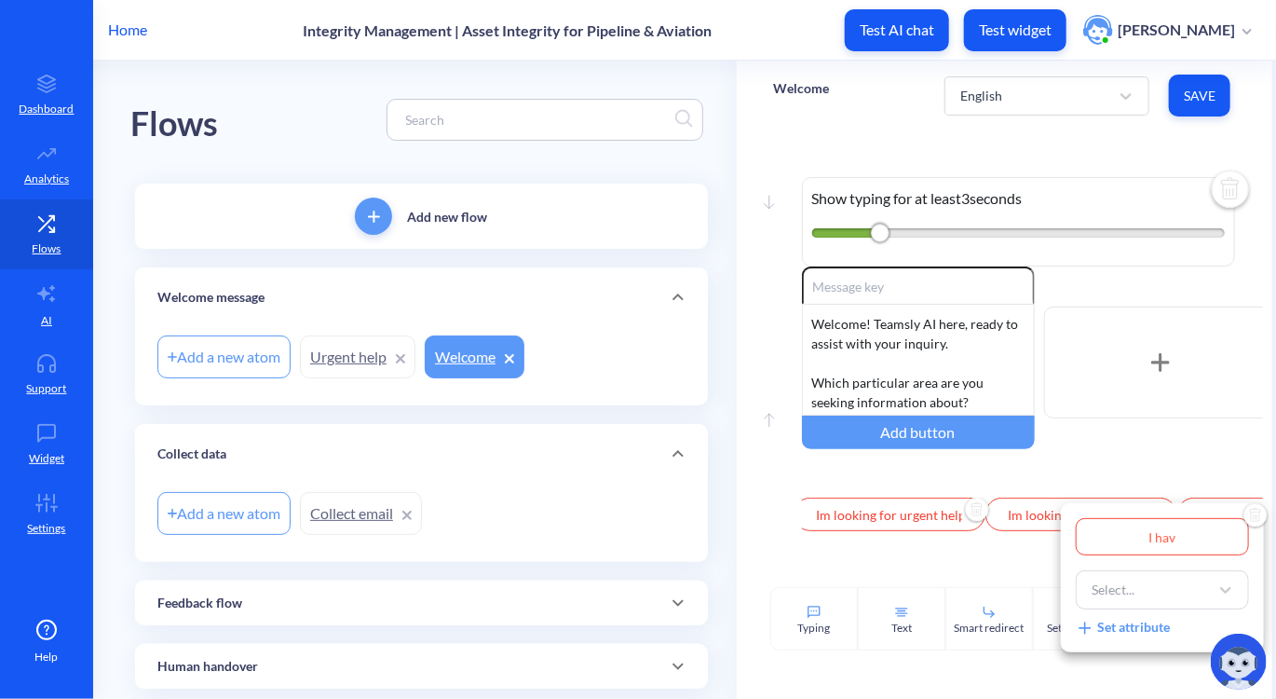
type input "I have"
type input "I have a"
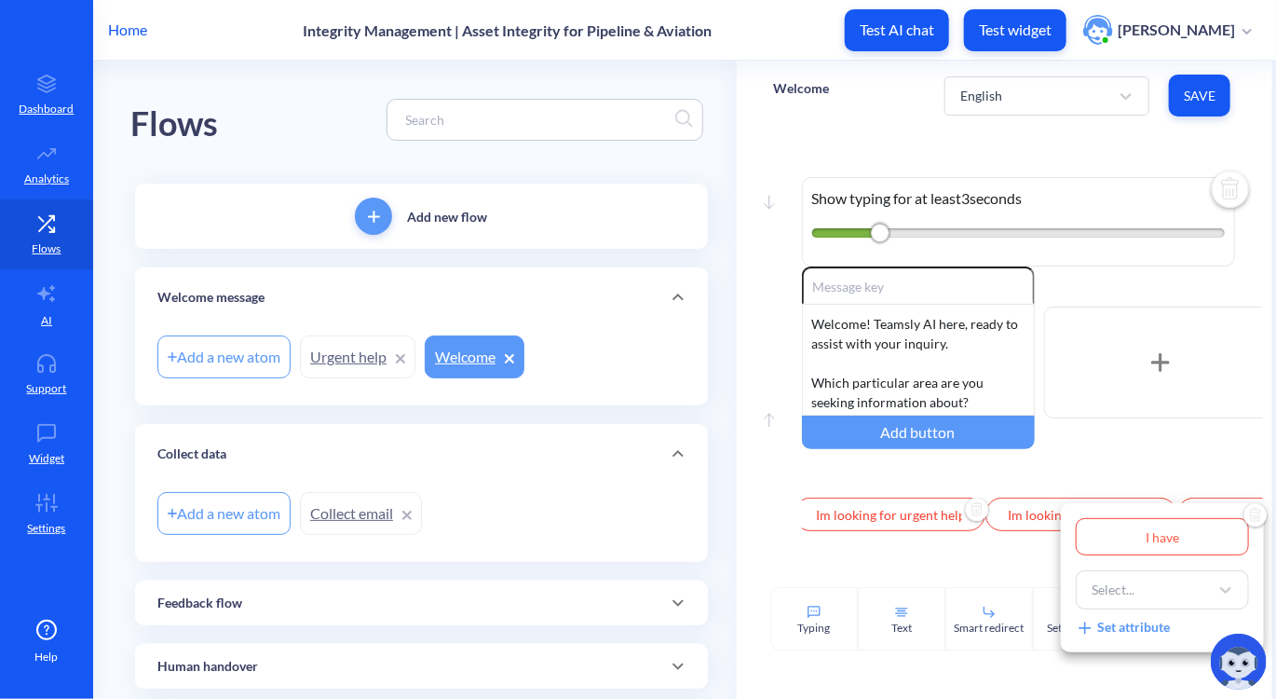
type input "I have a"
type input "I have a s"
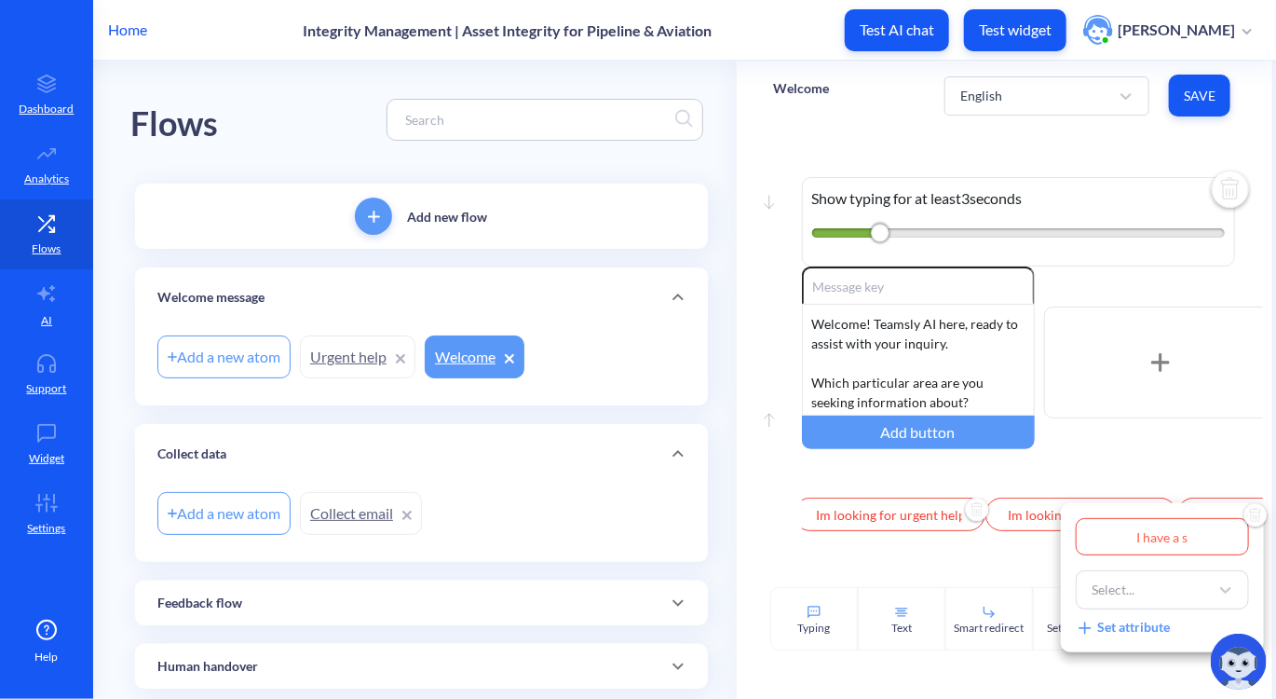
type input "I have a se"
type input "I have a ser"
type input "I have a serv"
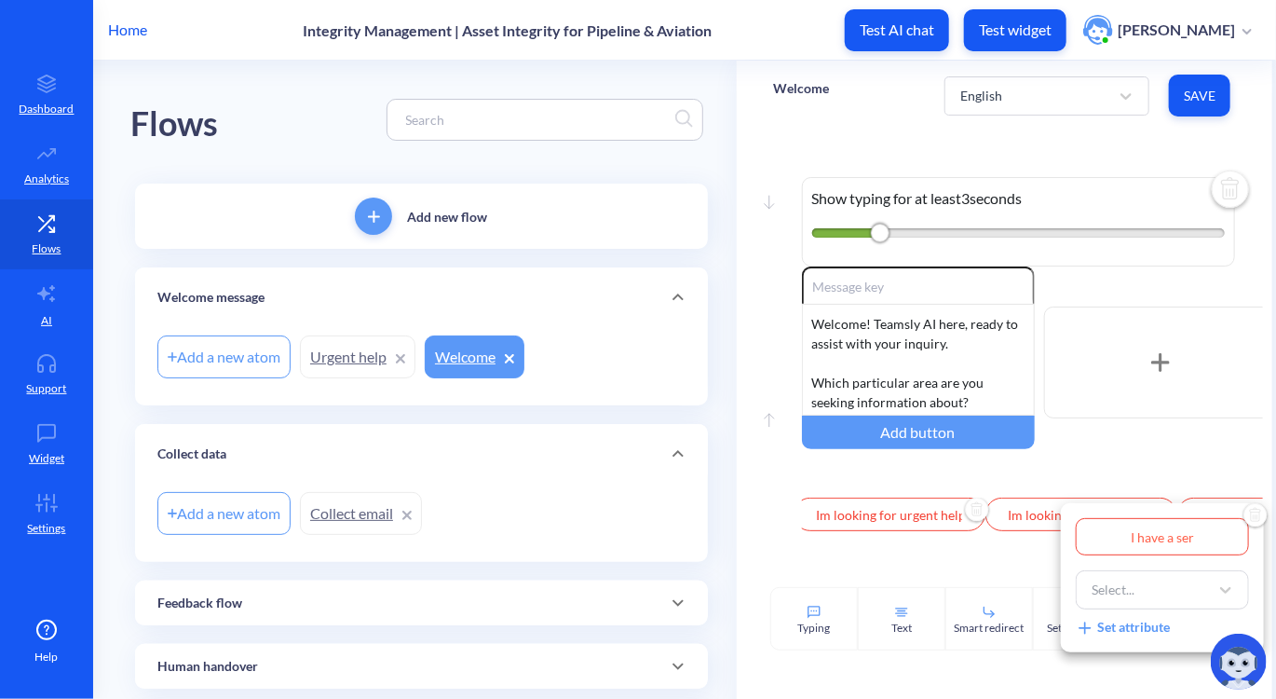
type input "I have a serv"
type input "I have a servi"
type input "I have a servic"
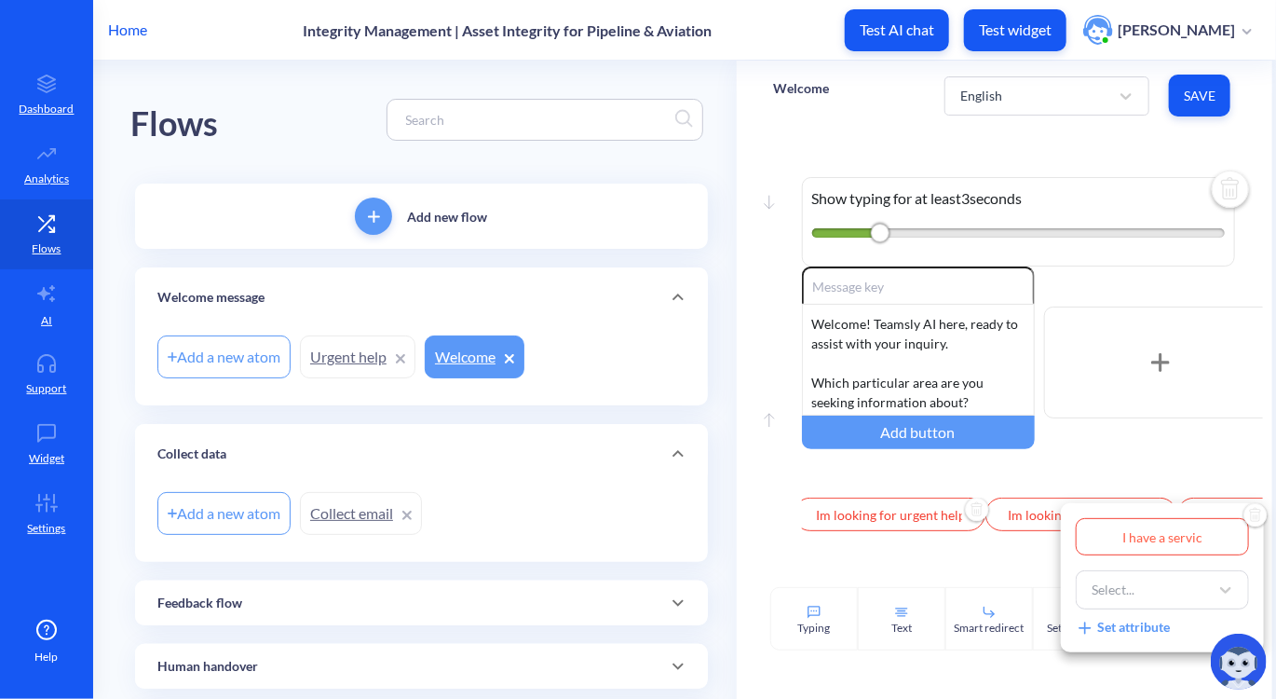
type input "I have a service"
type input "I have a service i"
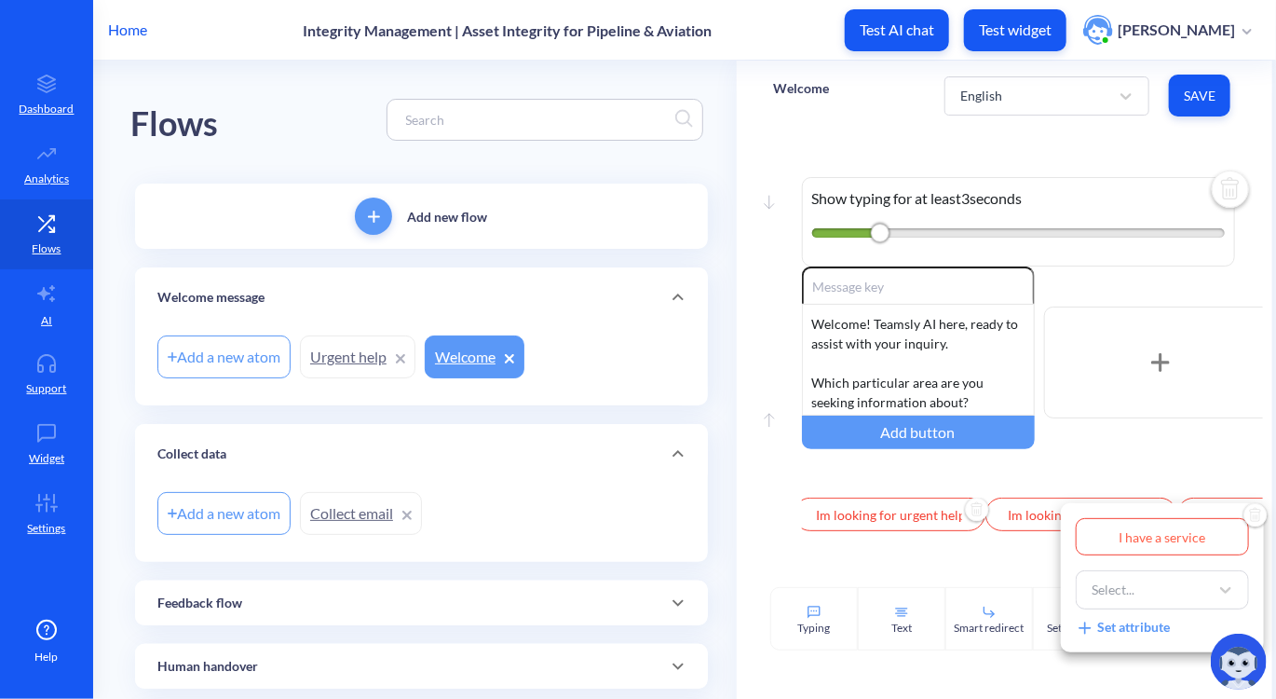
type input "I have a service i"
type input "I have a service in"
type input "I have a service inq"
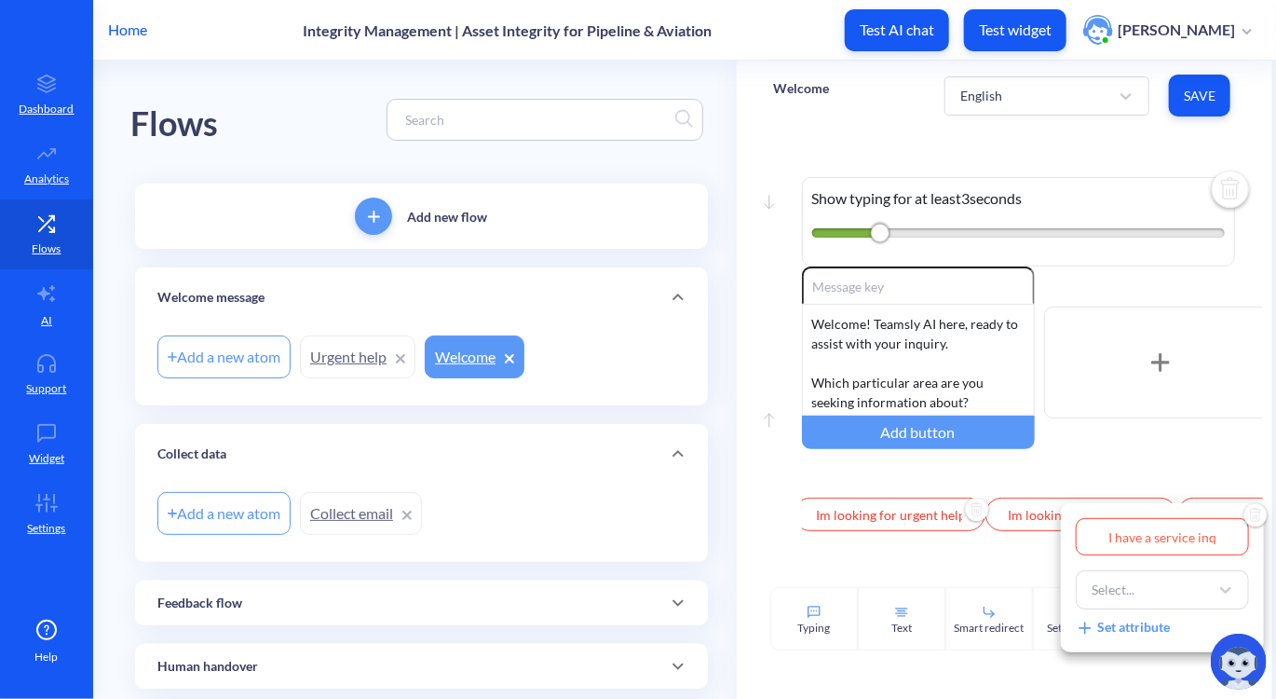
type input "I have a service inqu"
type input "I have a service inqui"
type input "I have a service inquir"
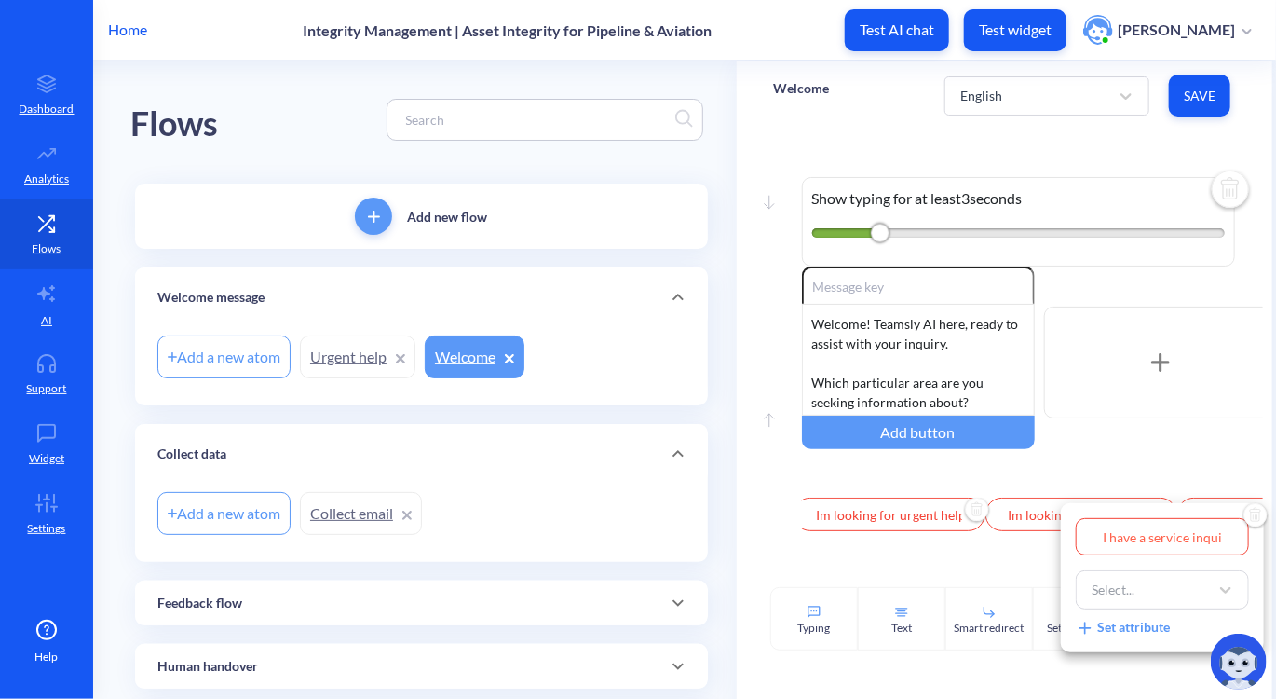
type input "I have a service inquir"
type input "I have a service inquiry"
click at [1017, 569] on div at bounding box center [638, 349] width 1276 height 699
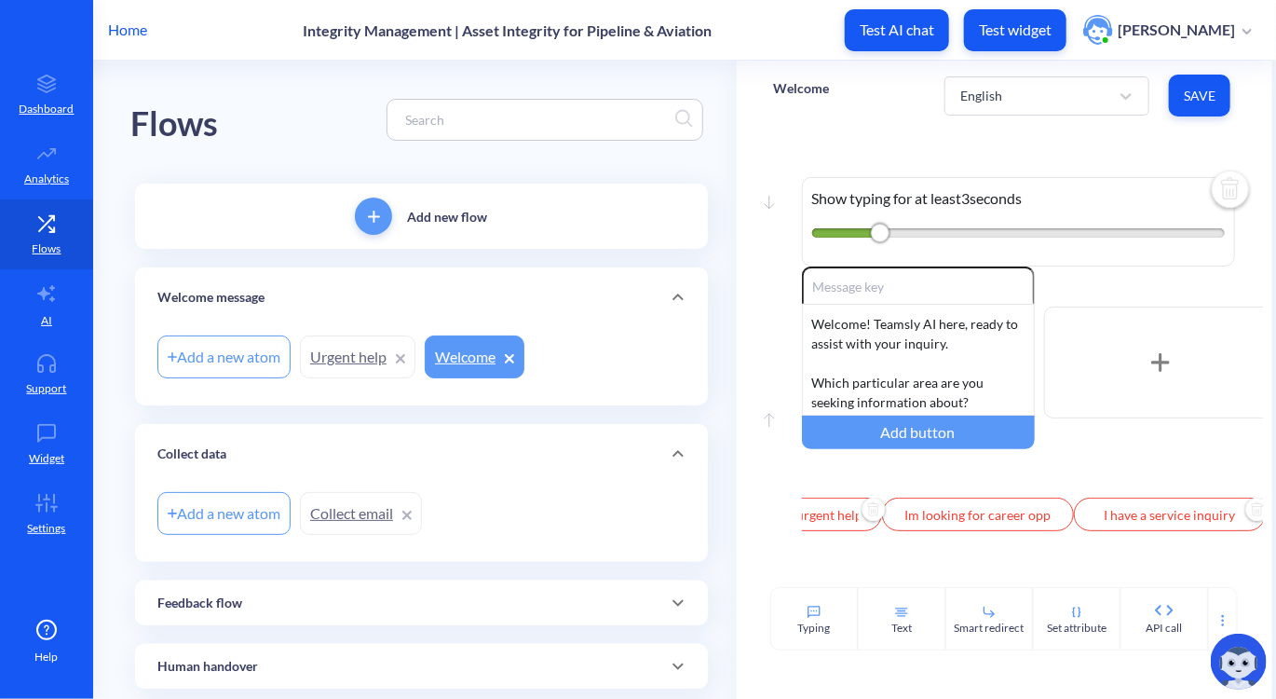
scroll to position [0, 285]
click at [1167, 524] on div "+ Add Quick Reply" at bounding box center [1157, 515] width 126 height 34
click at [1132, 524] on input "text" at bounding box center [1189, 515] width 192 height 34
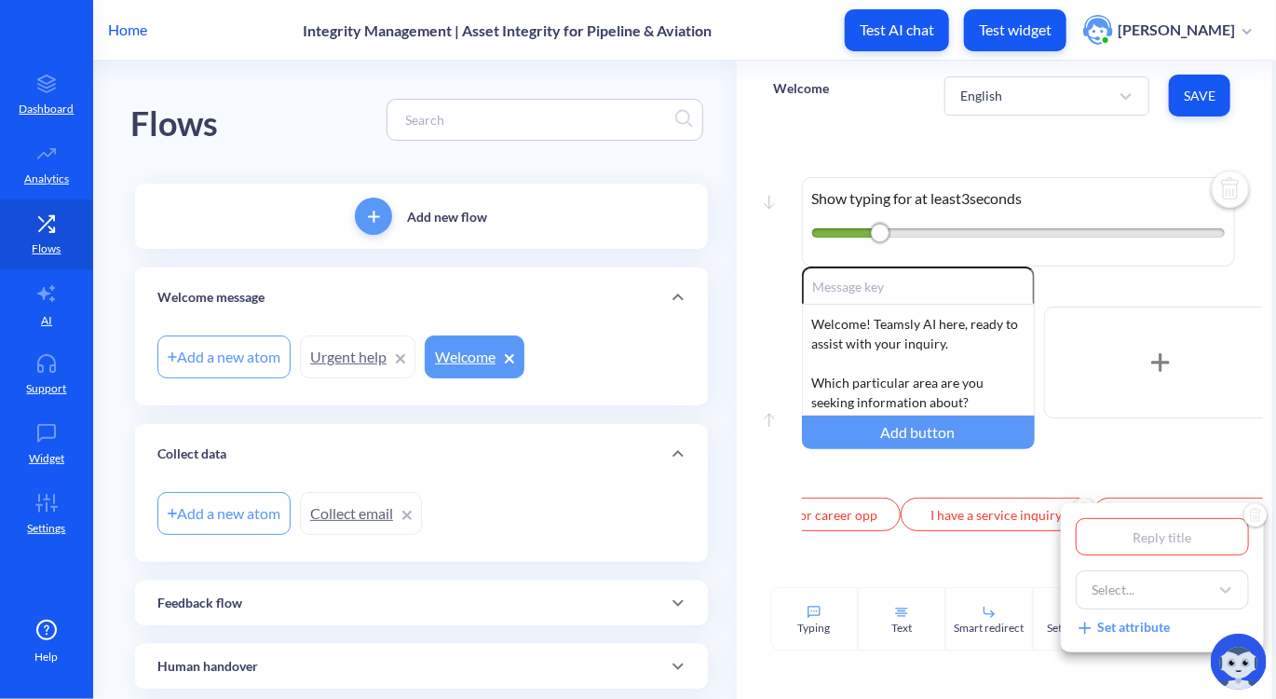
type input "O"
type input "Ot"
type input "Oth"
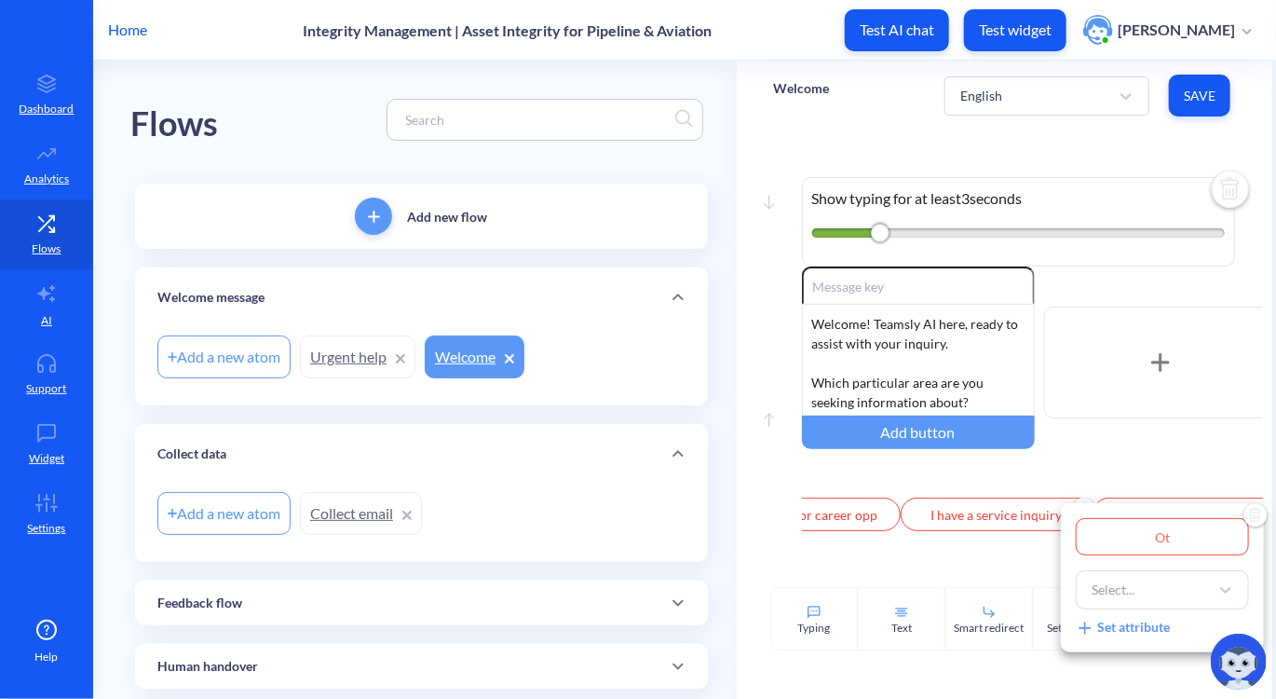
type input "Oth"
type input "Othe"
type input "Other"
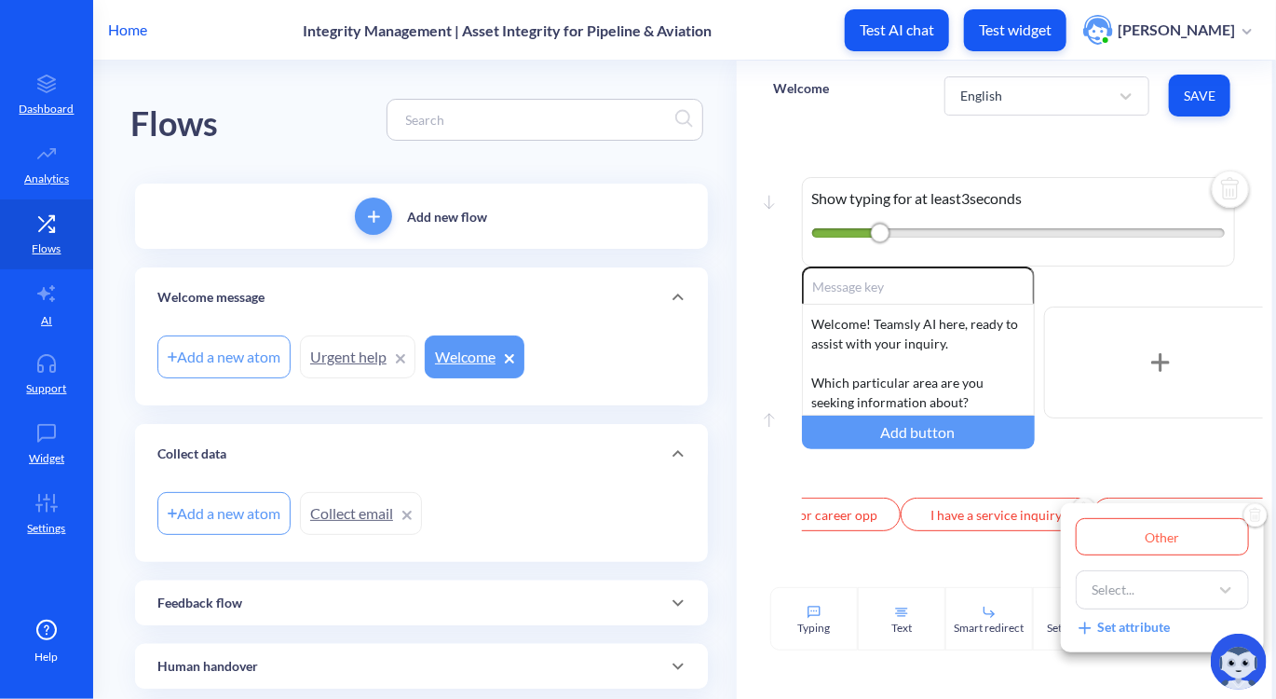
click at [1044, 481] on div at bounding box center [638, 349] width 1276 height 699
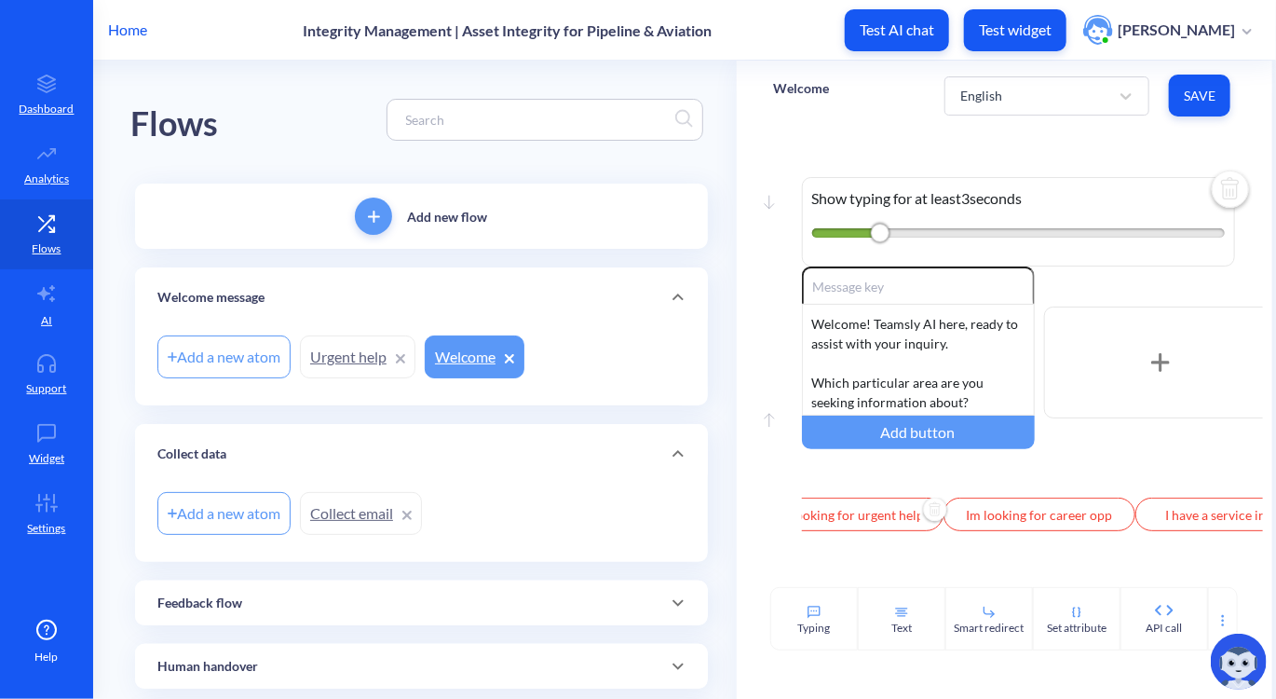
scroll to position [0, 0]
click at [886, 512] on input "Im looking for urgent help" at bounding box center [898, 515] width 192 height 34
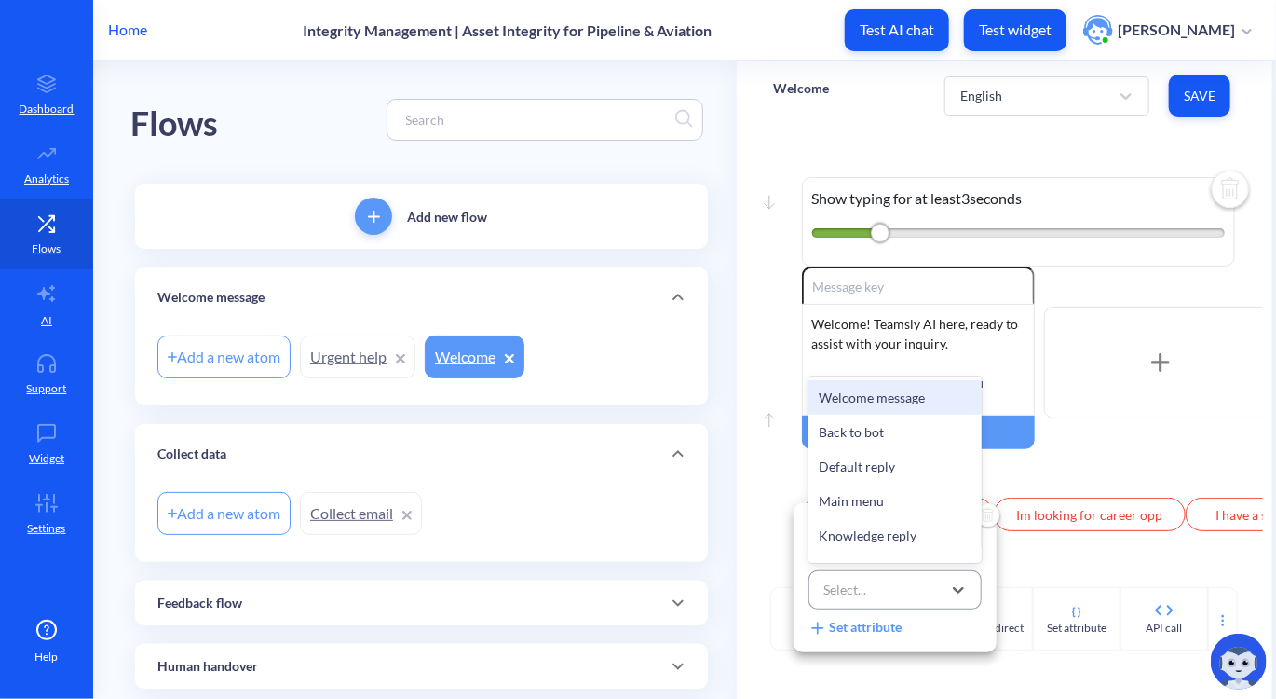
click at [914, 577] on div "Select..." at bounding box center [878, 590] width 127 height 34
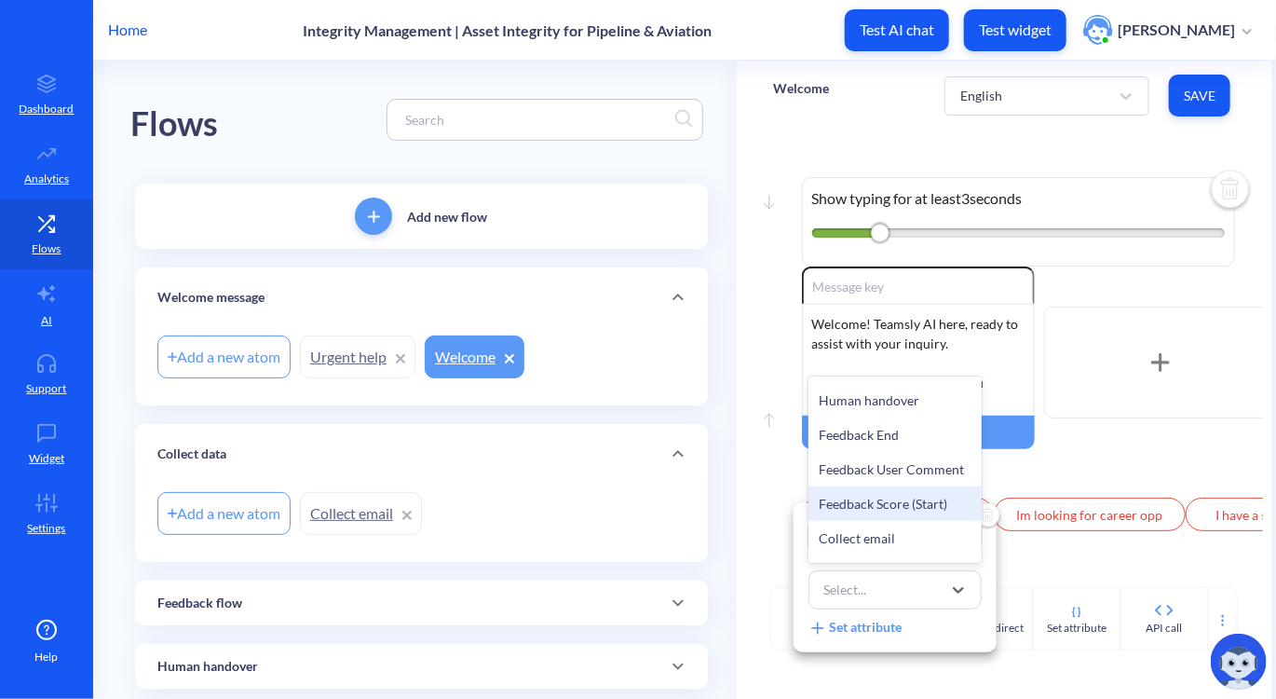
scroll to position [593, 0]
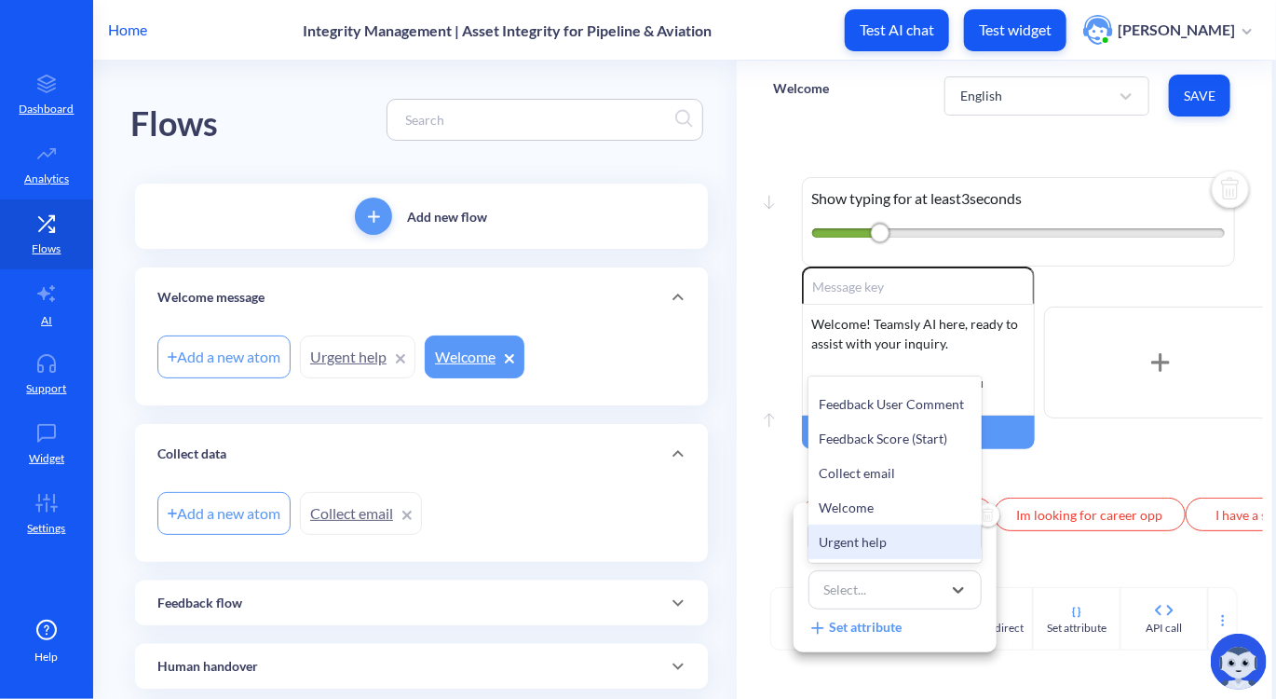
click at [894, 534] on div "Urgent help" at bounding box center [895, 542] width 173 height 34
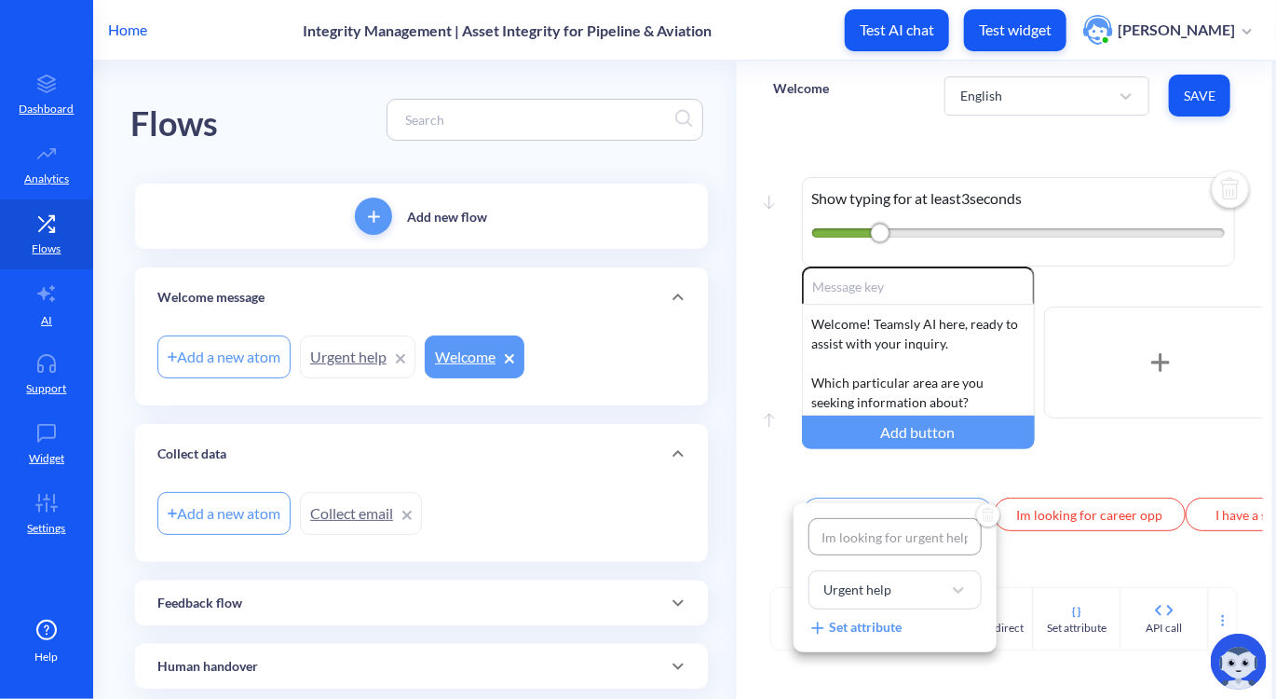
click at [800, 496] on div at bounding box center [638, 349] width 1276 height 699
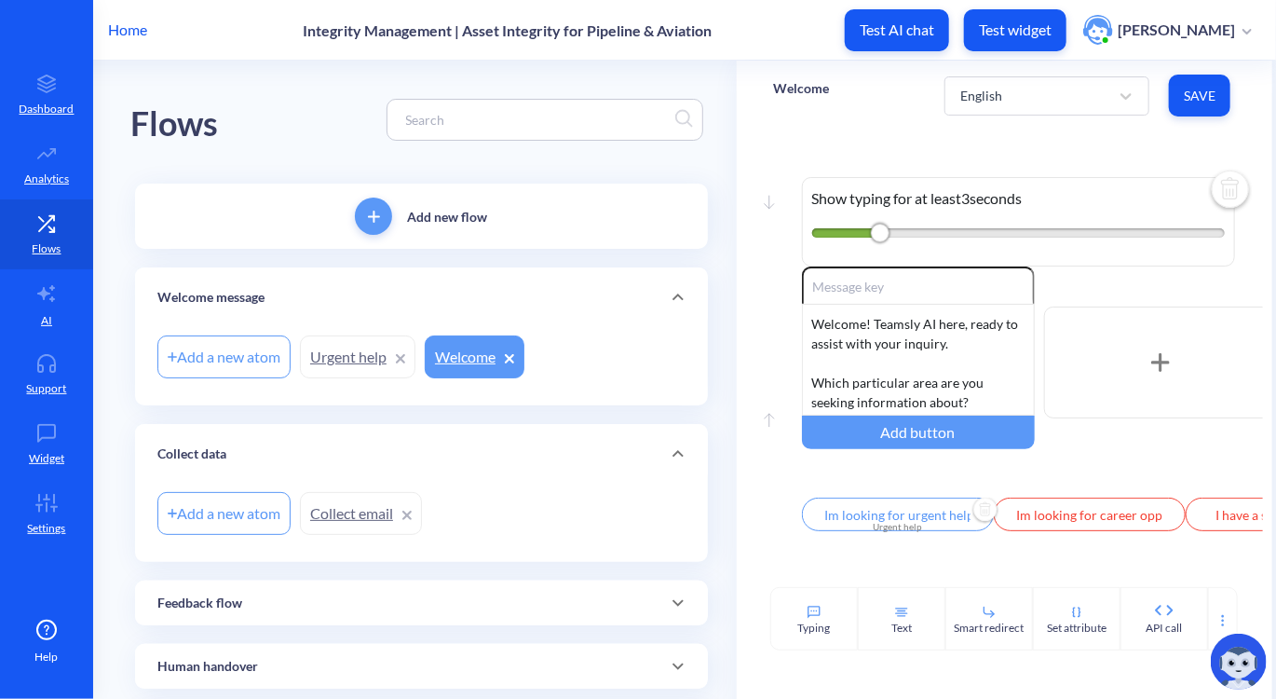
click at [335, 364] on link "Urgent help" at bounding box center [358, 356] width 116 height 43
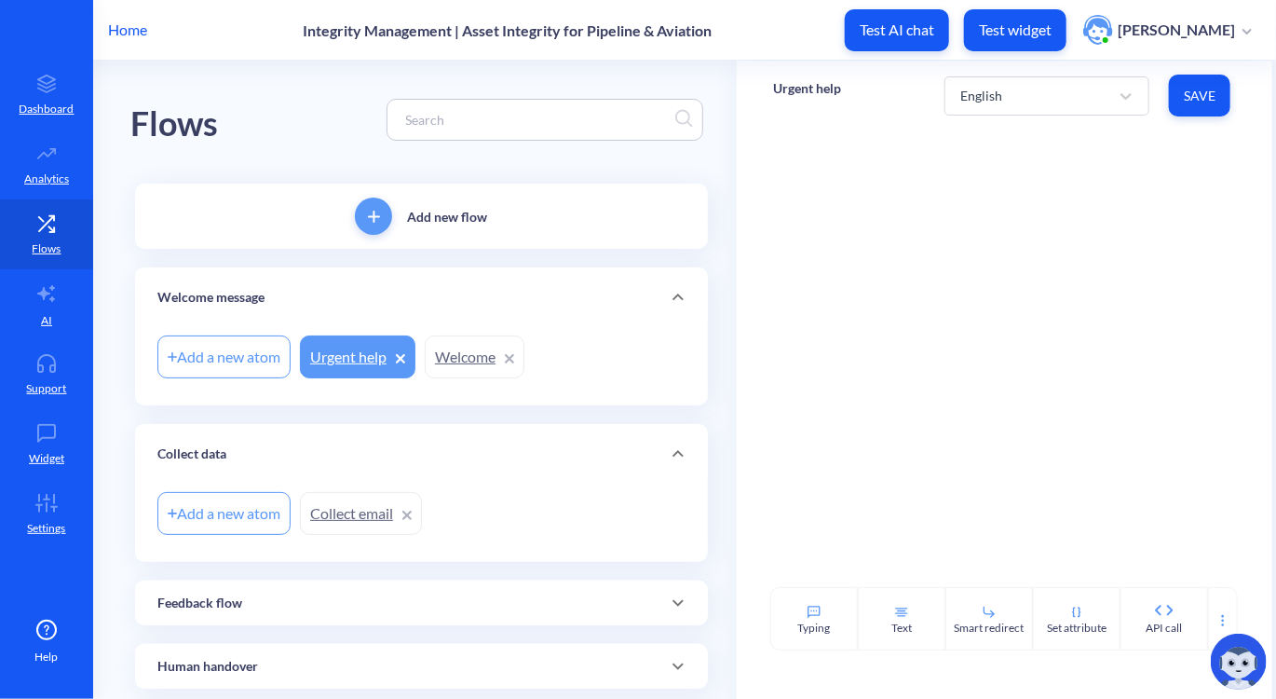
click at [457, 359] on link "Welcome" at bounding box center [475, 356] width 100 height 43
click at [343, 362] on link "Urgent help" at bounding box center [358, 356] width 116 height 43
click at [455, 362] on link "Welcome" at bounding box center [475, 356] width 100 height 43
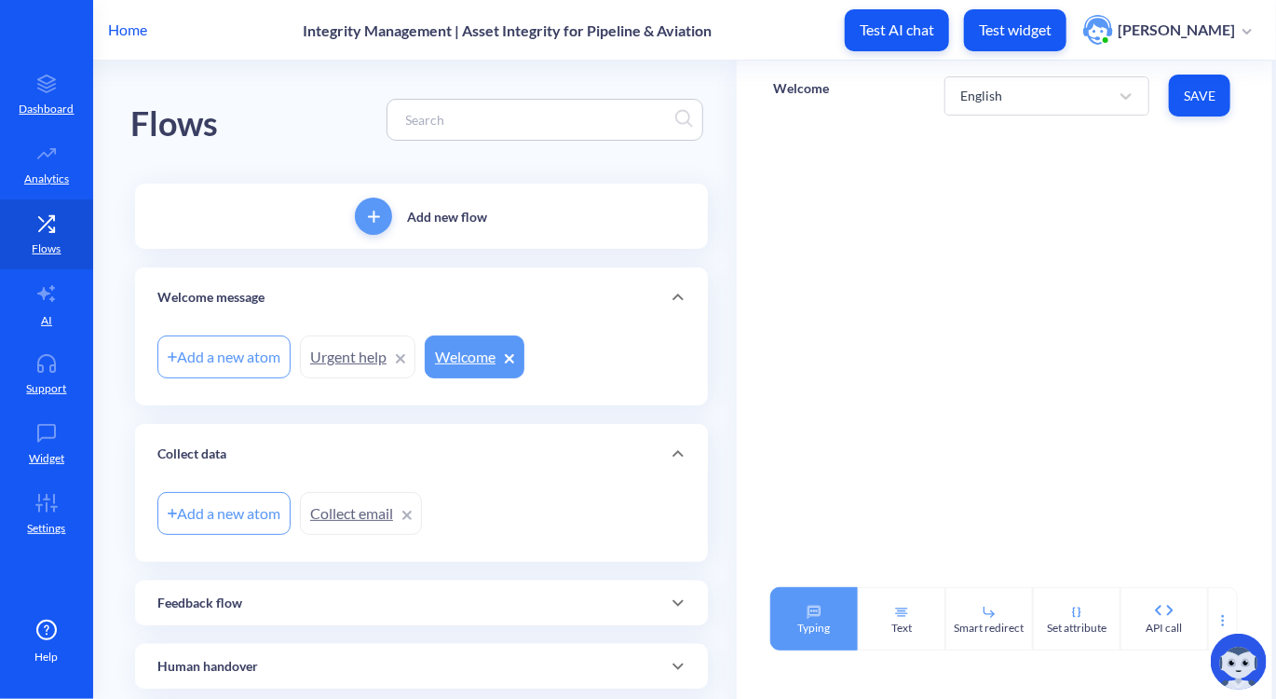
click at [828, 611] on div "Typing" at bounding box center [815, 618] width 88 height 63
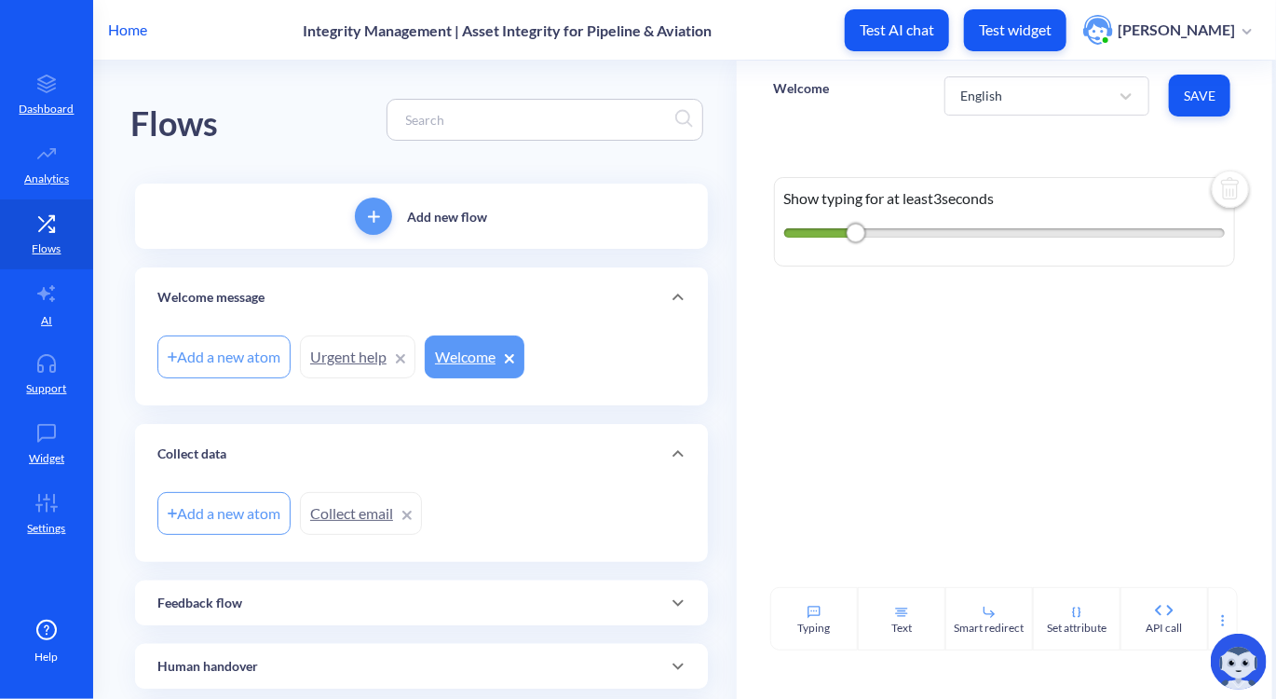
click at [1218, 191] on img at bounding box center [1230, 191] width 45 height 45
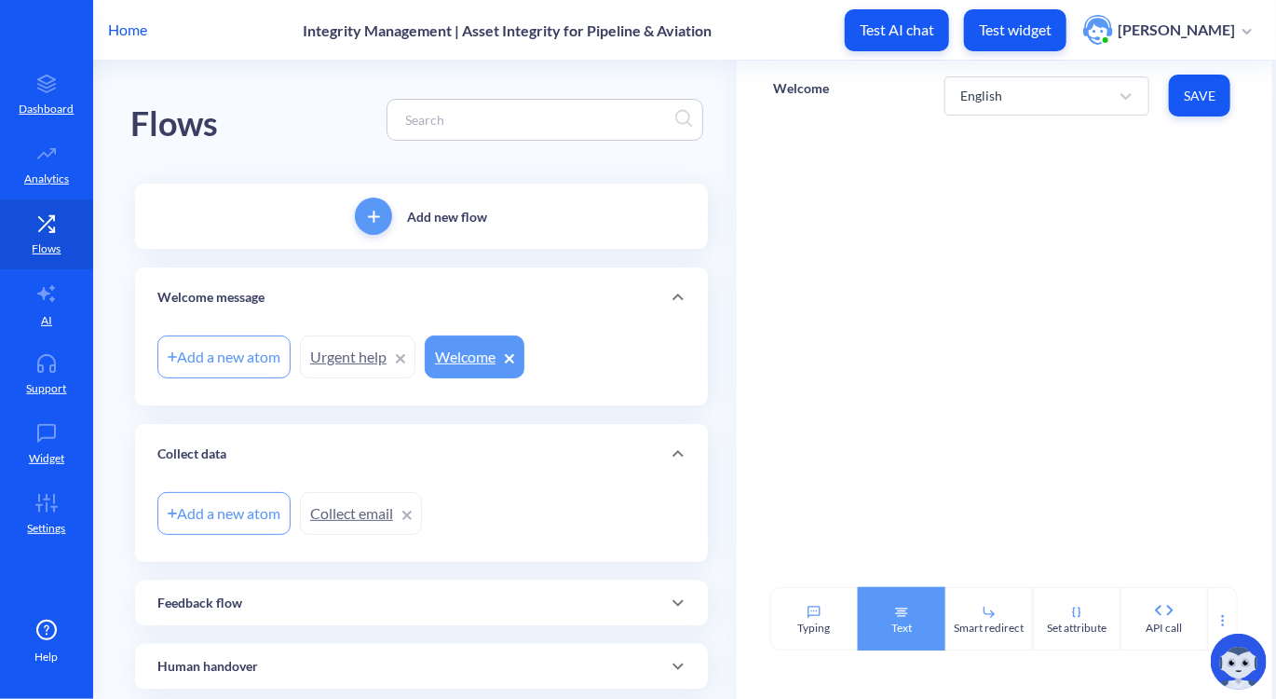
click at [924, 608] on div "Text" at bounding box center [902, 618] width 88 height 63
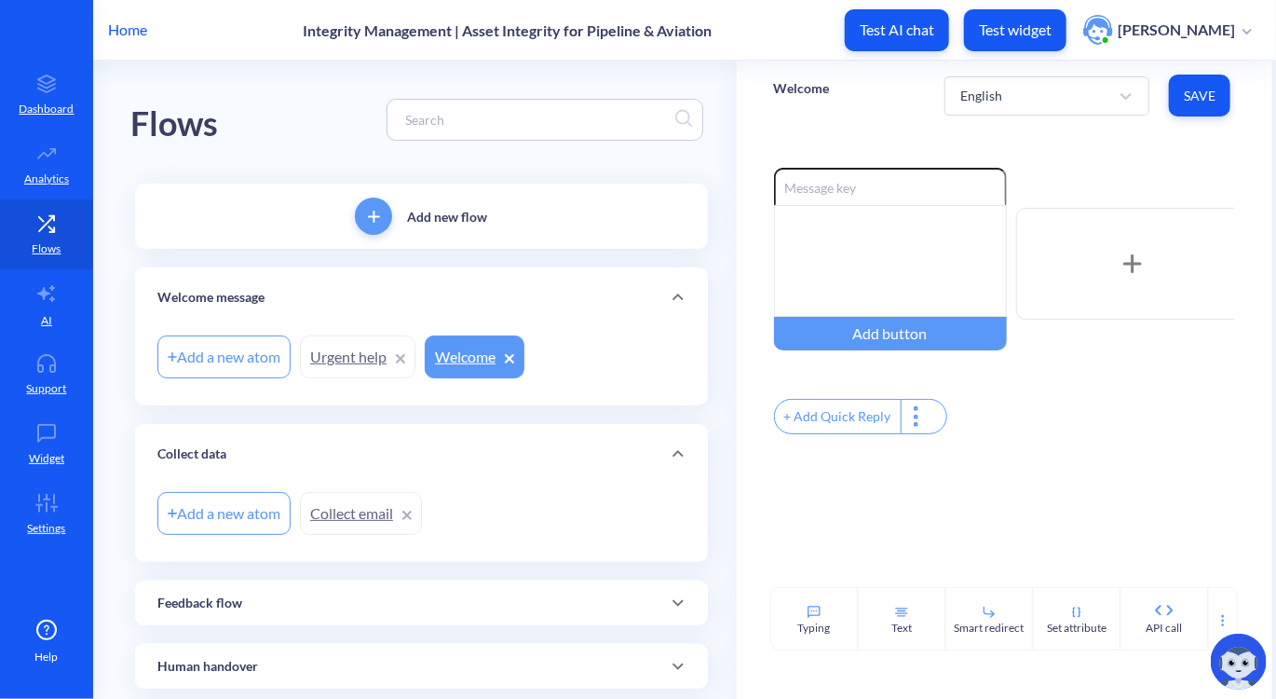
click at [453, 165] on div "Flows" at bounding box center [421, 120] width 582 height 118
click at [906, 234] on div at bounding box center [890, 261] width 233 height 112
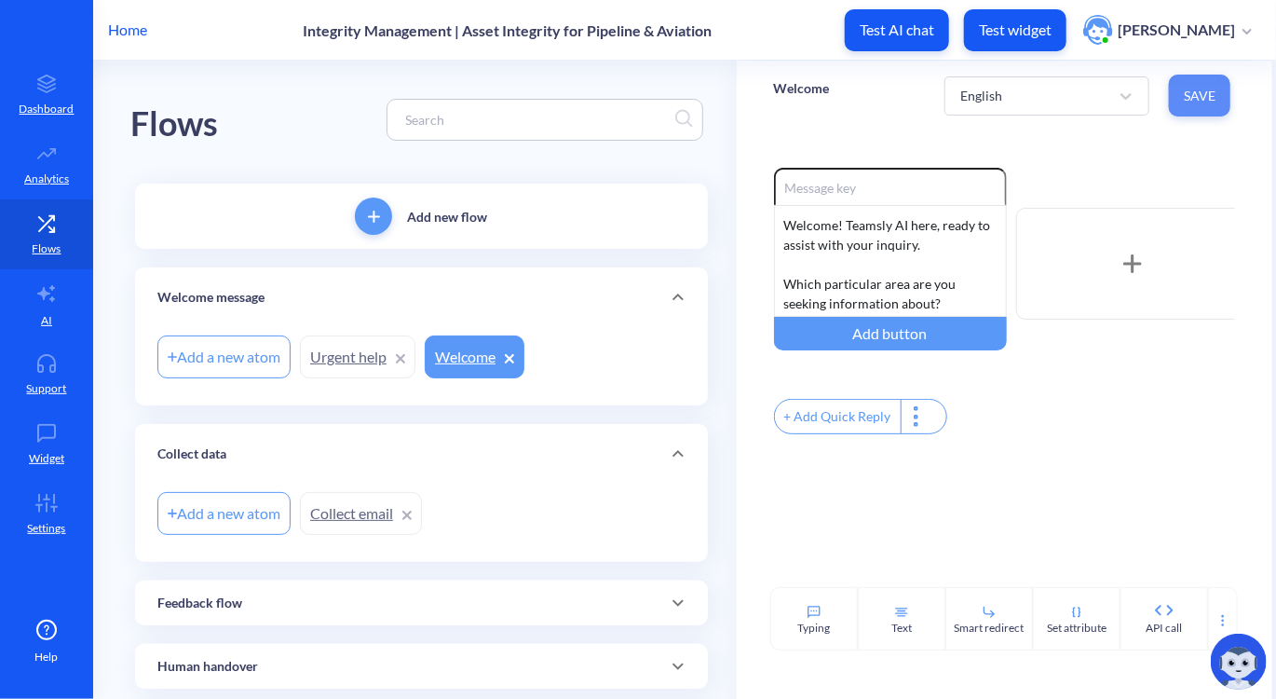
click at [1178, 77] on button "Save" at bounding box center [1199, 96] width 61 height 42
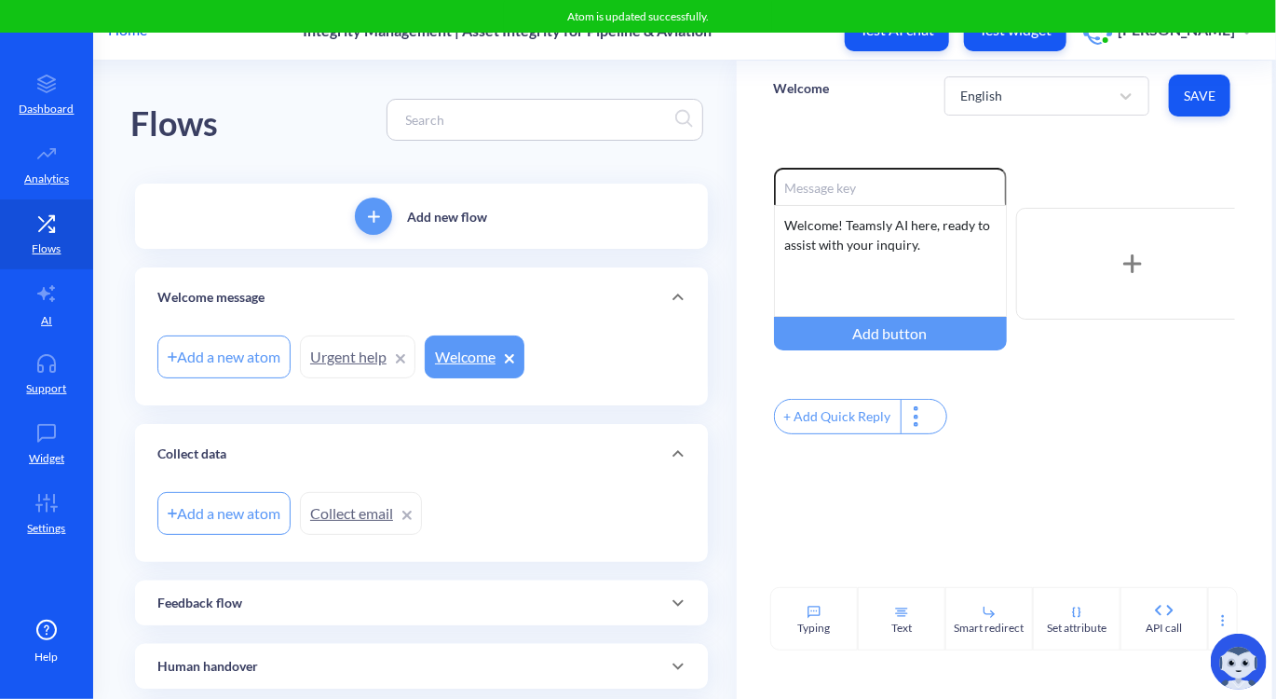
click at [850, 421] on div "+ Add Quick Reply" at bounding box center [838, 417] width 126 height 34
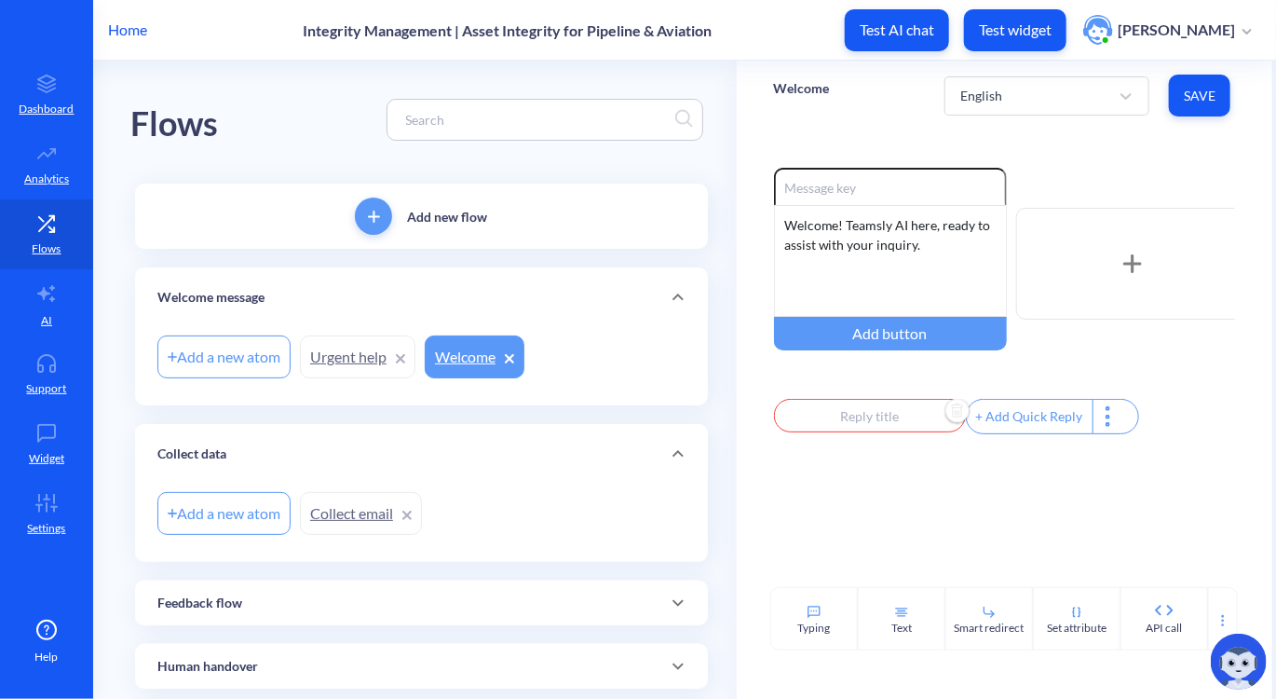
click at [834, 432] on input "text" at bounding box center [870, 416] width 192 height 34
type input "I"
type input "Im"
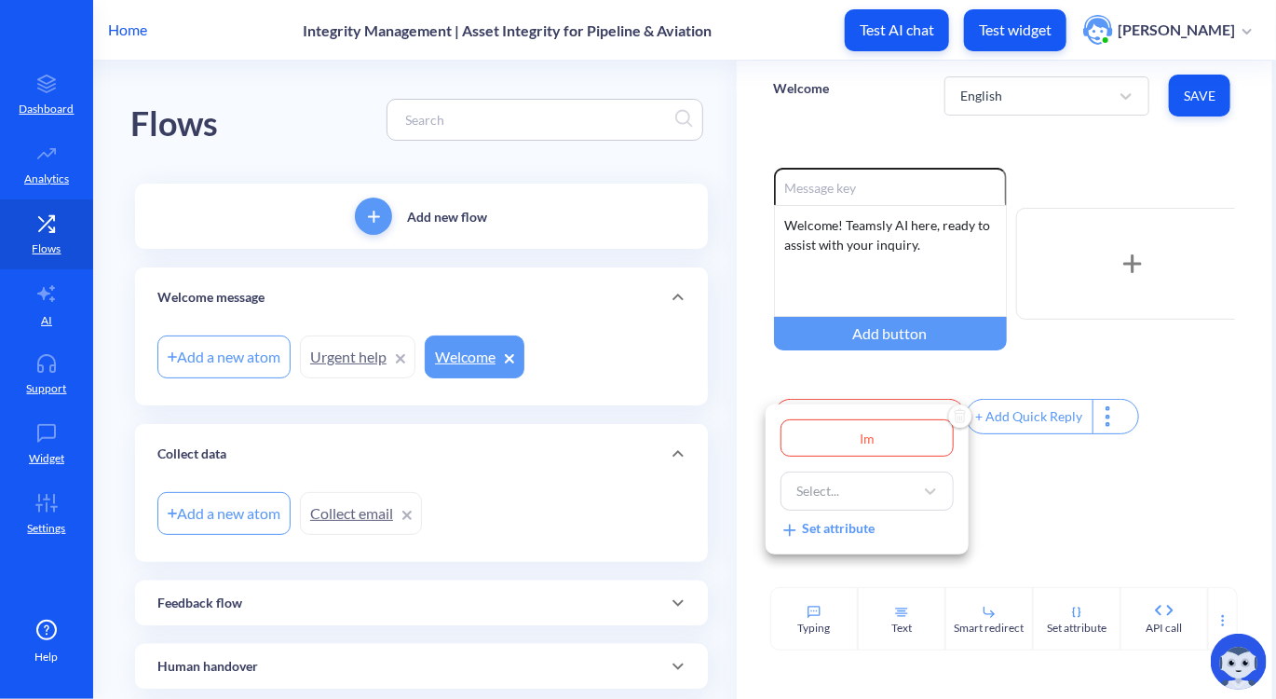
type input "Im"
type input "Im l"
type input "Im lo"
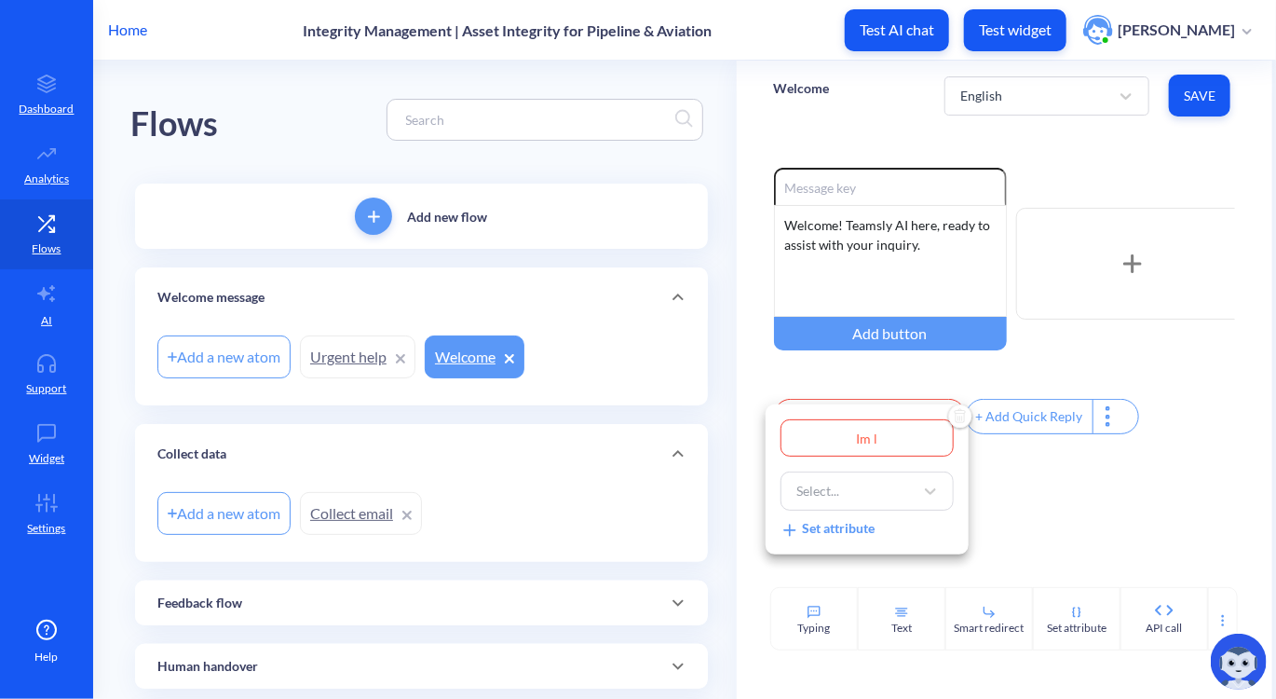
type input "Im lo"
type input "Im loo"
click at [845, 478] on div "Select..." at bounding box center [850, 491] width 127 height 34
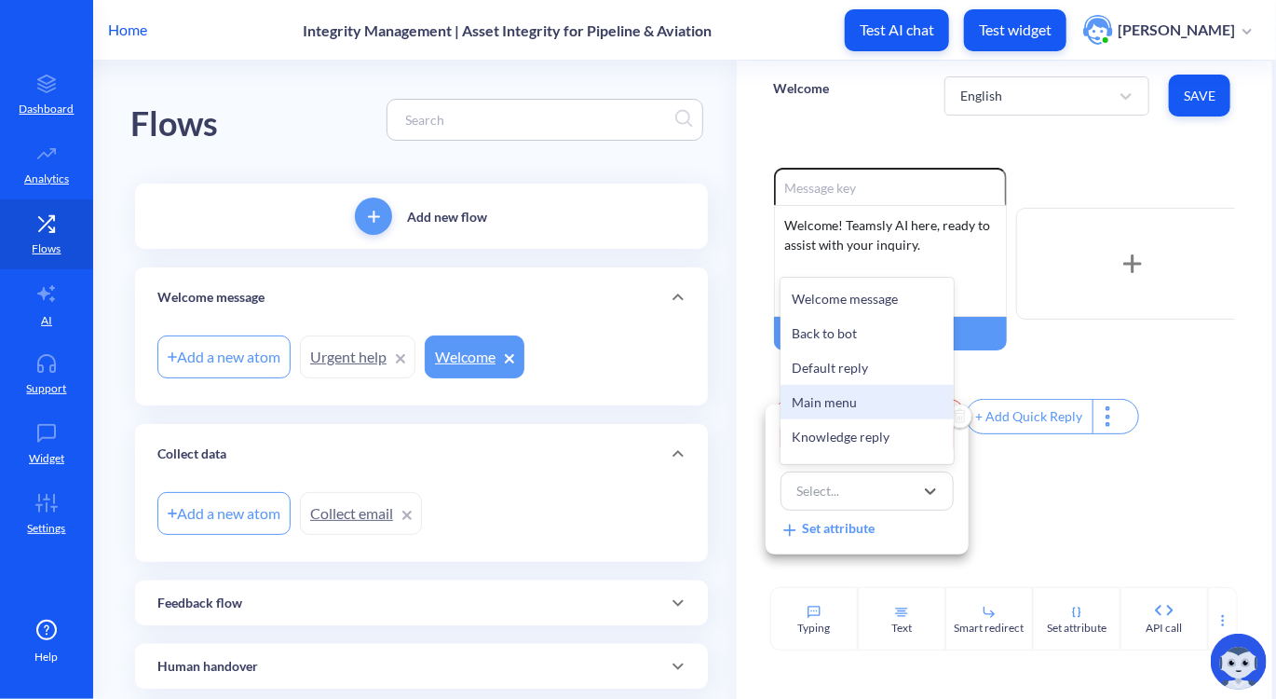
scroll to position [593, 0]
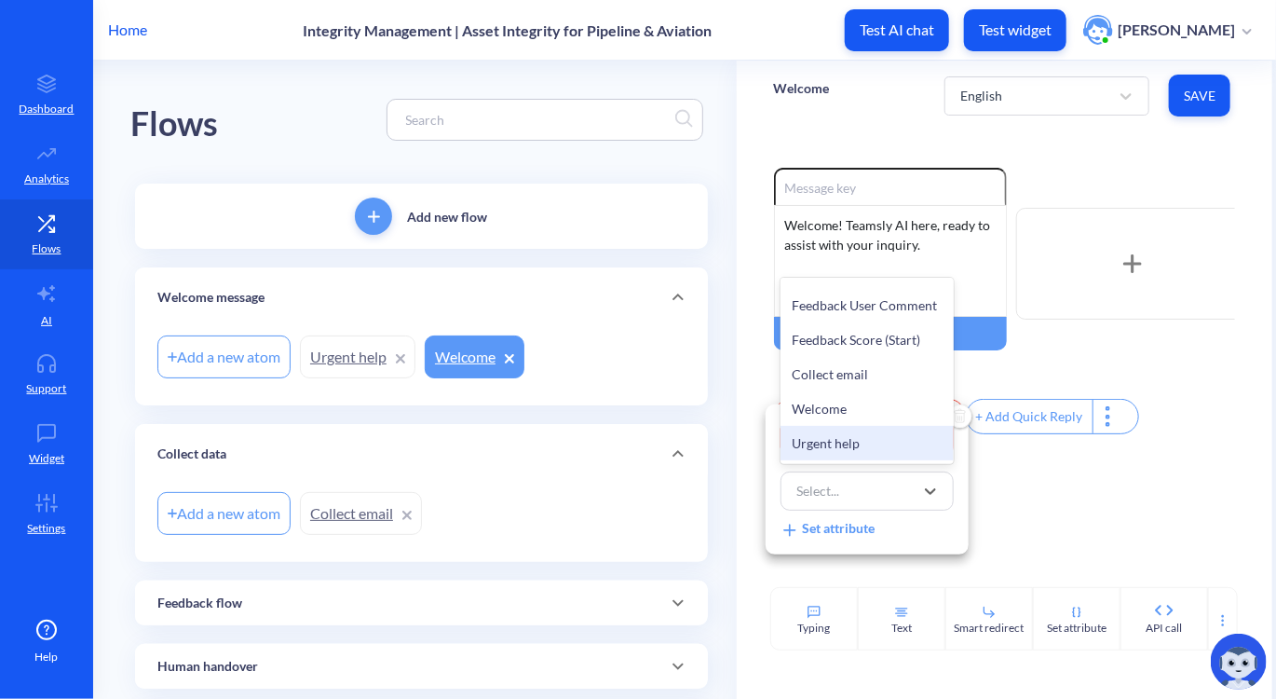
click at [840, 444] on div "Urgent help" at bounding box center [867, 443] width 173 height 34
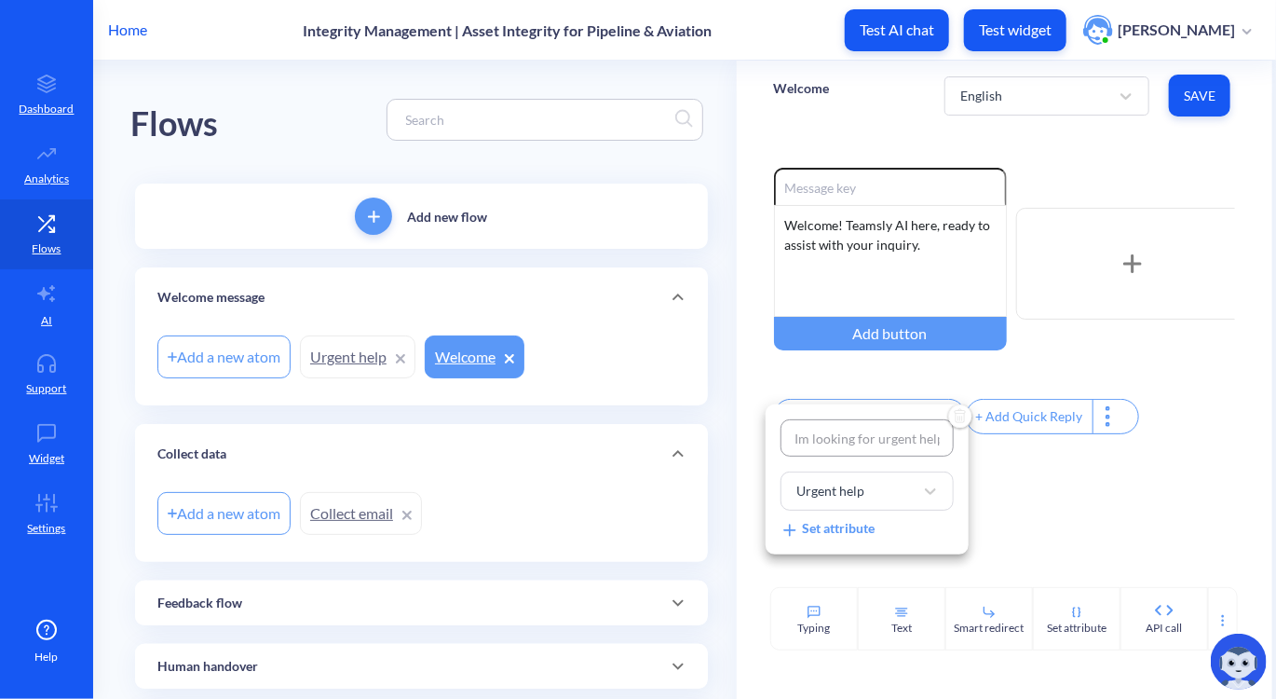
click at [999, 498] on div at bounding box center [638, 349] width 1276 height 699
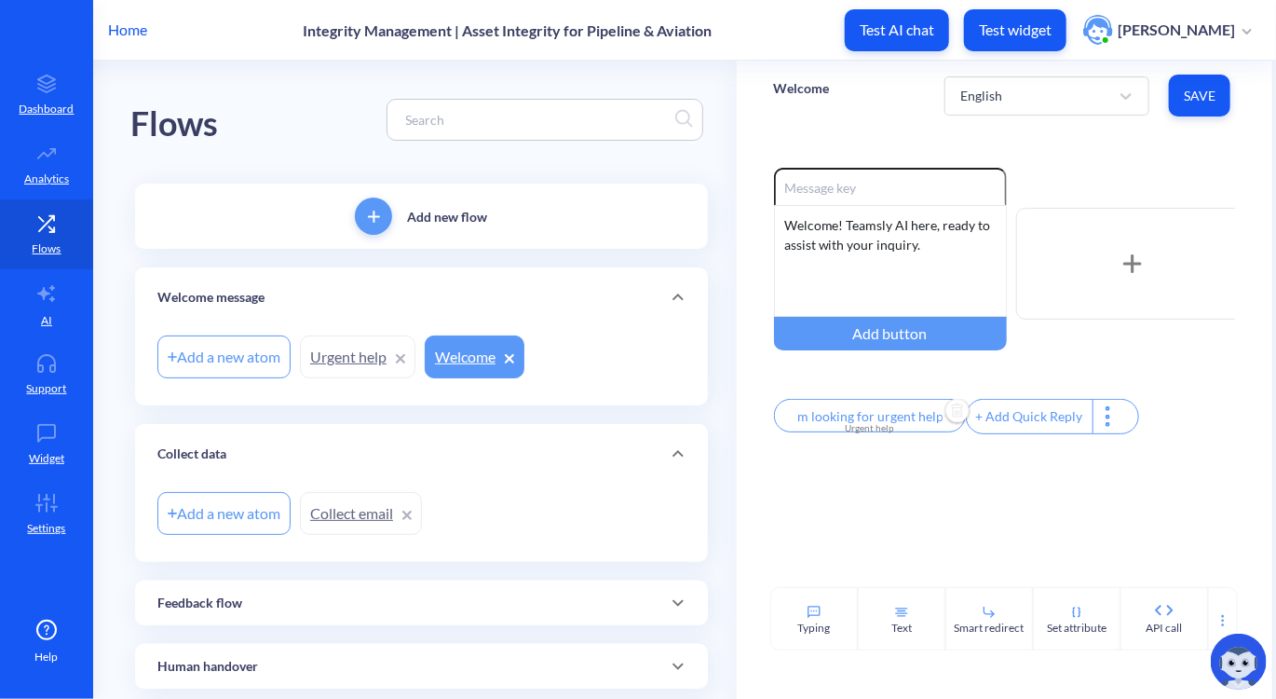
scroll to position [0, 0]
click at [1027, 433] on div "+ Add Quick Reply" at bounding box center [1030, 417] width 126 height 34
click at [1044, 425] on input "text" at bounding box center [1062, 416] width 192 height 34
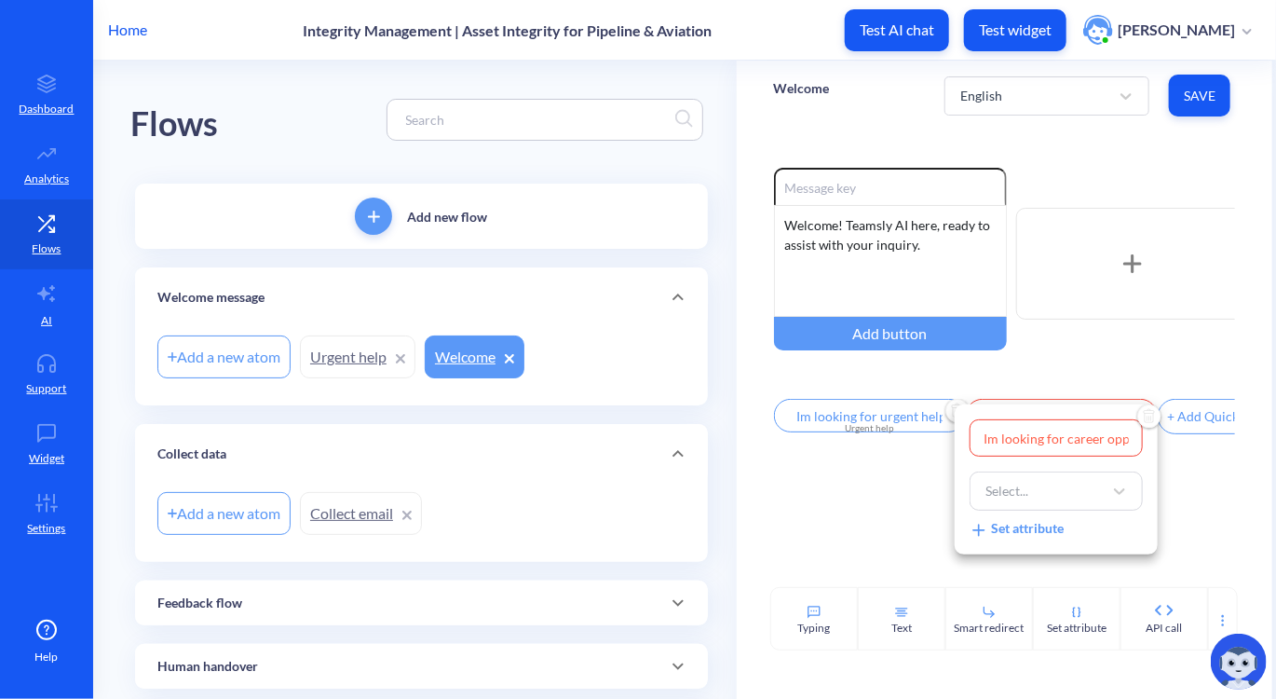
click at [1214, 495] on div at bounding box center [638, 349] width 1276 height 699
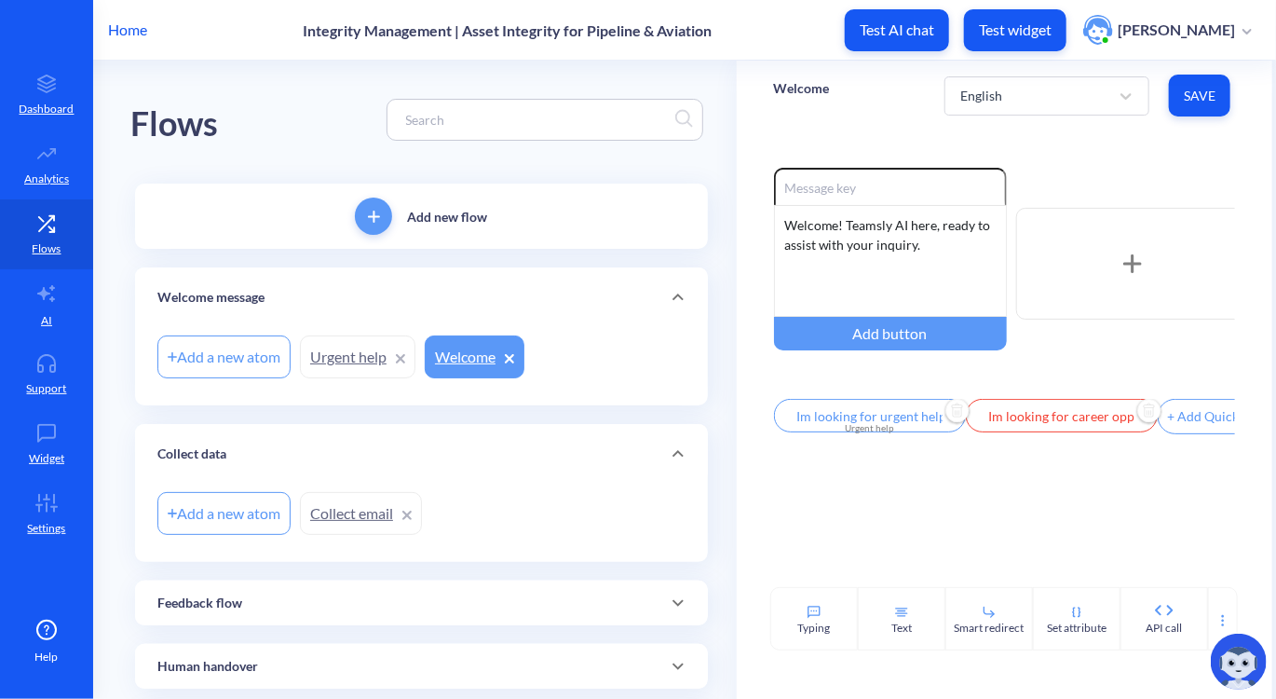
click at [1171, 426] on div "+ Add Quick Reply" at bounding box center [1222, 417] width 126 height 34
click at [1177, 426] on input "text" at bounding box center [1254, 416] width 192 height 34
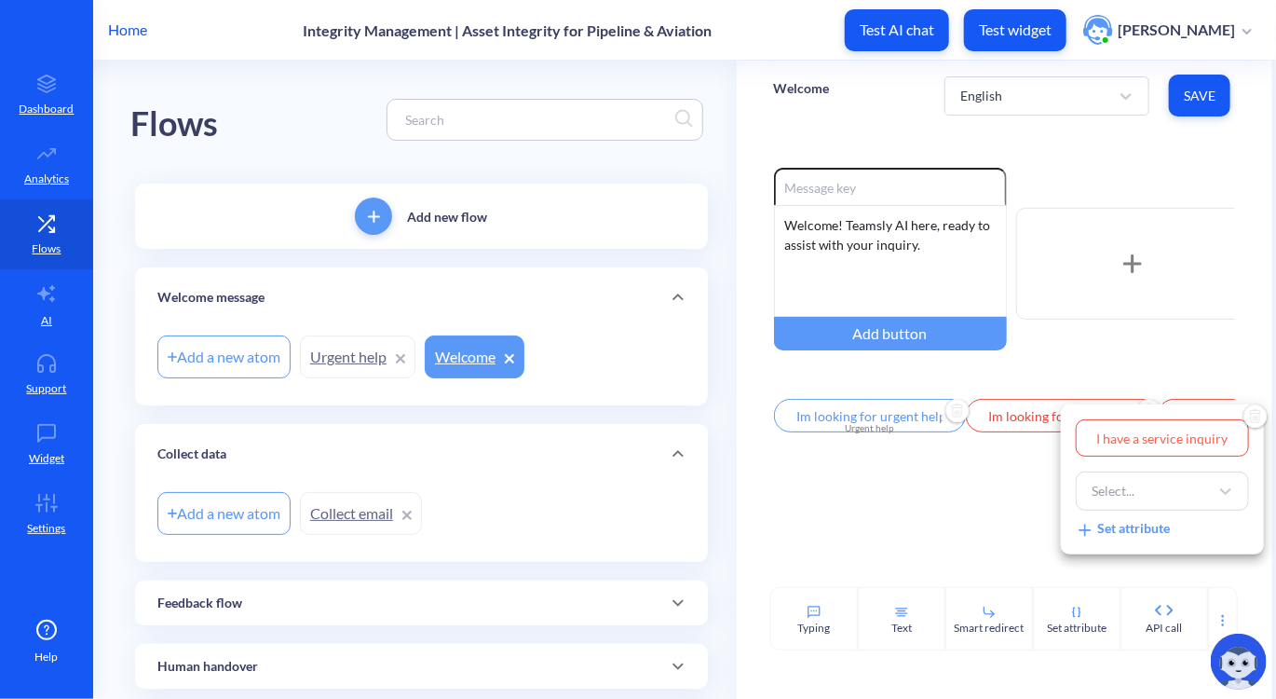
click at [999, 485] on div at bounding box center [638, 349] width 1276 height 699
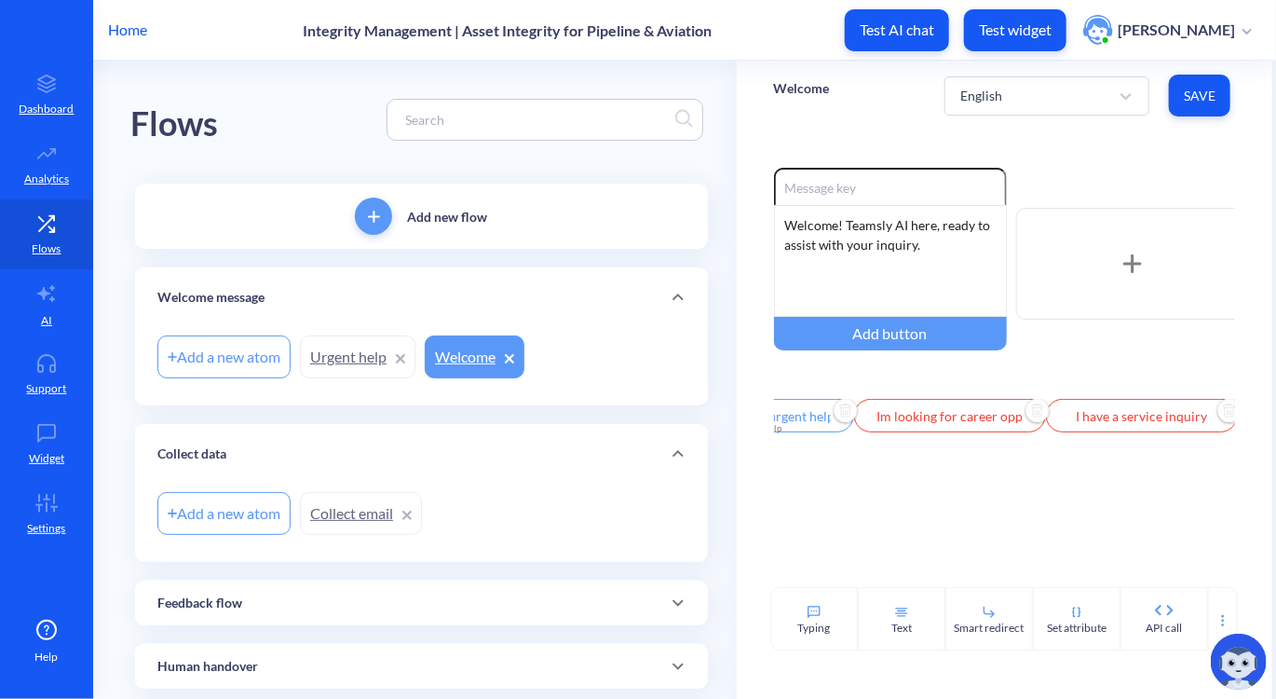
scroll to position [0, 284]
click at [1114, 418] on div "+ Add Quick Reply" at bounding box center [1130, 417] width 126 height 34
click at [1114, 418] on input "text" at bounding box center [1162, 416] width 192 height 34
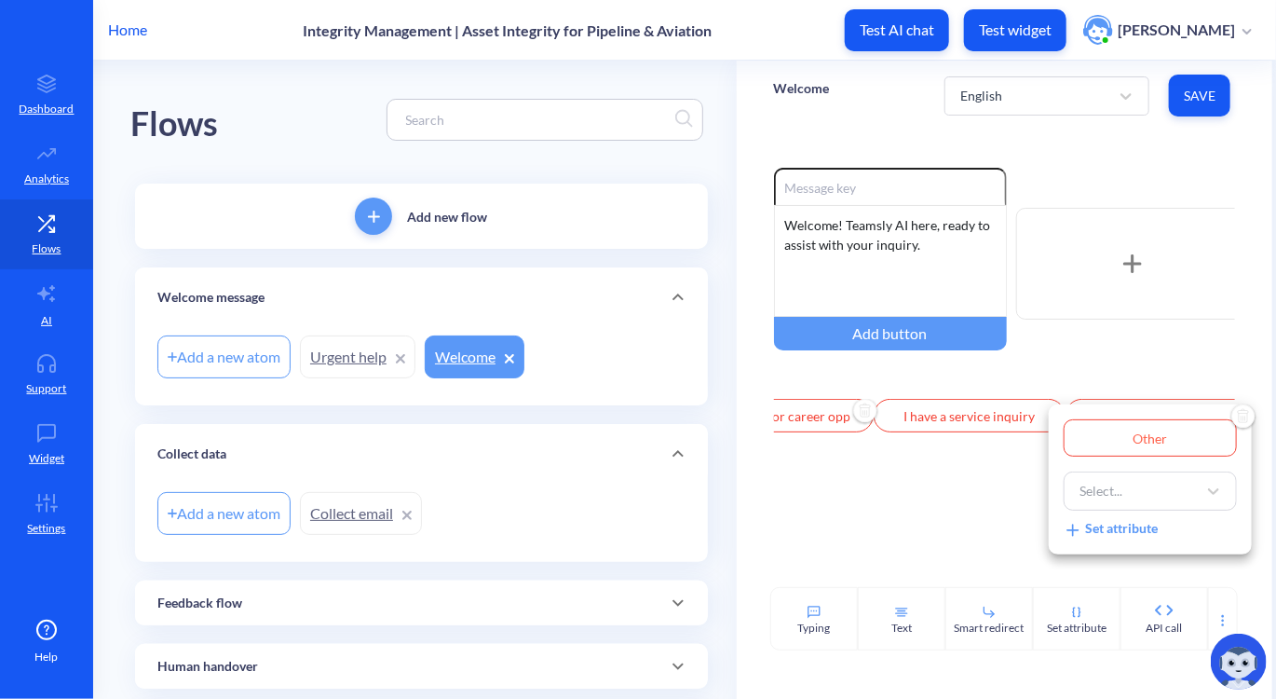
click at [1055, 397] on div at bounding box center [638, 349] width 1276 height 699
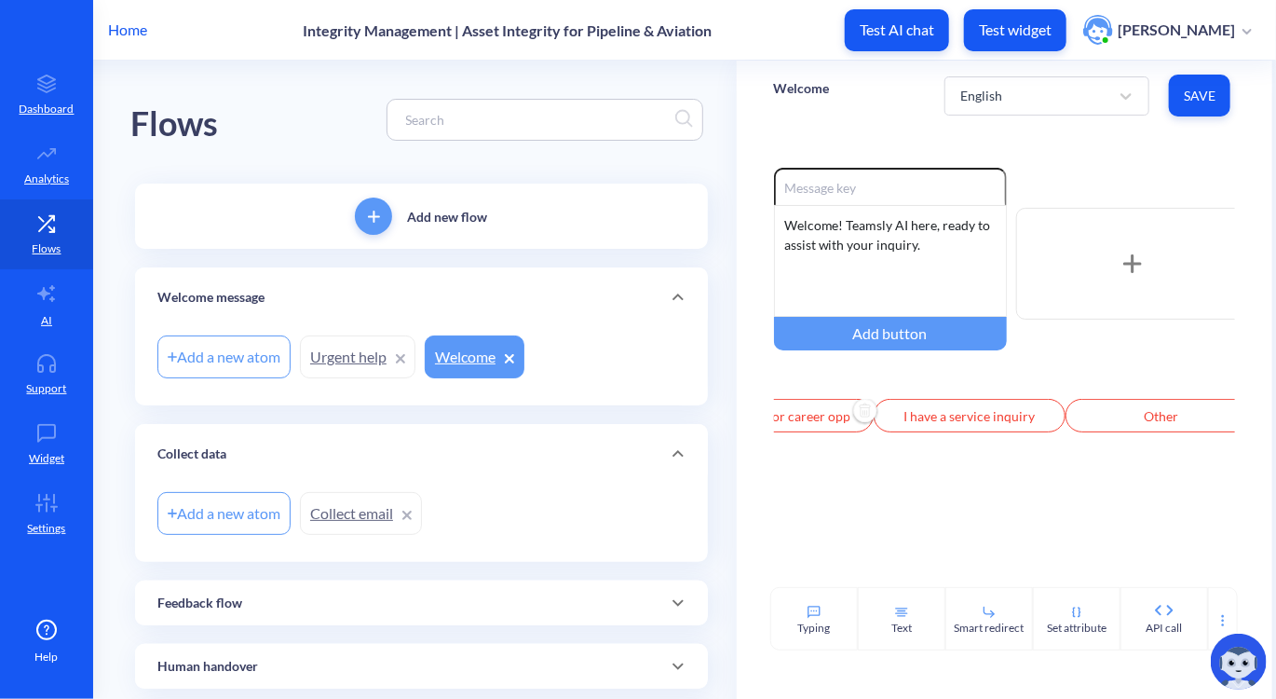
scroll to position [0, 301]
click at [1207, 99] on span "Save" at bounding box center [1200, 96] width 32 height 19
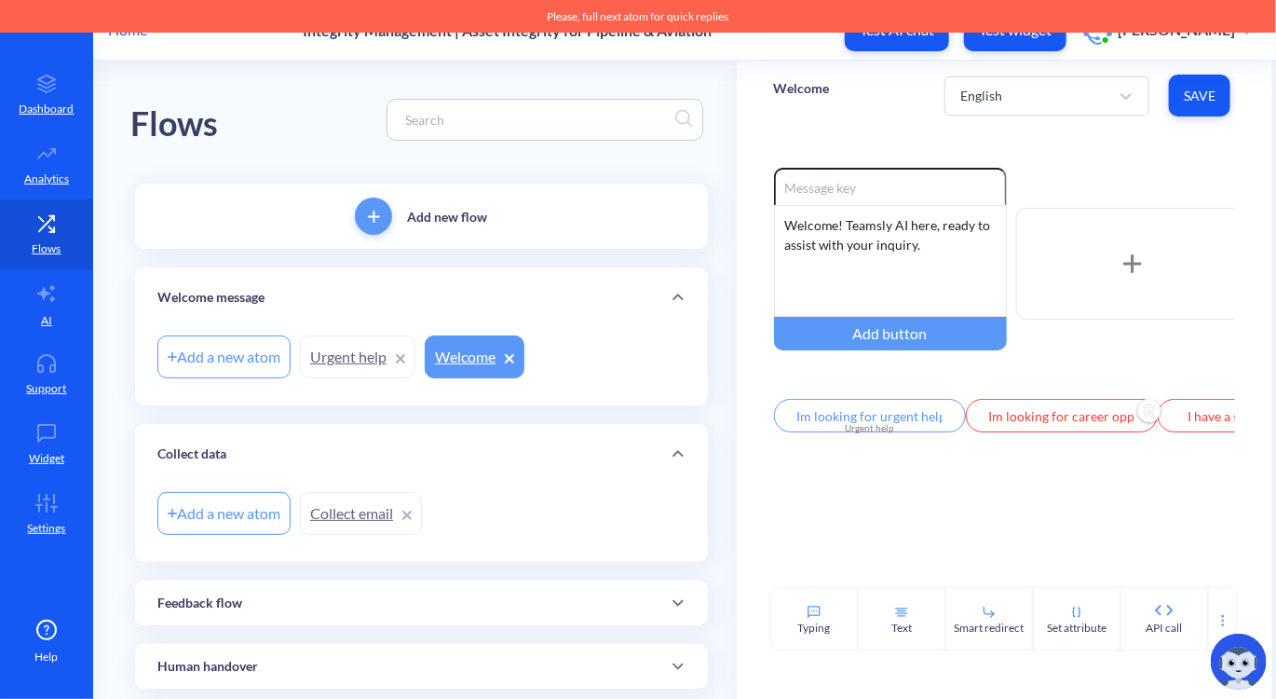
click at [1014, 415] on input "Im looking for career opportunities" at bounding box center [1062, 416] width 192 height 34
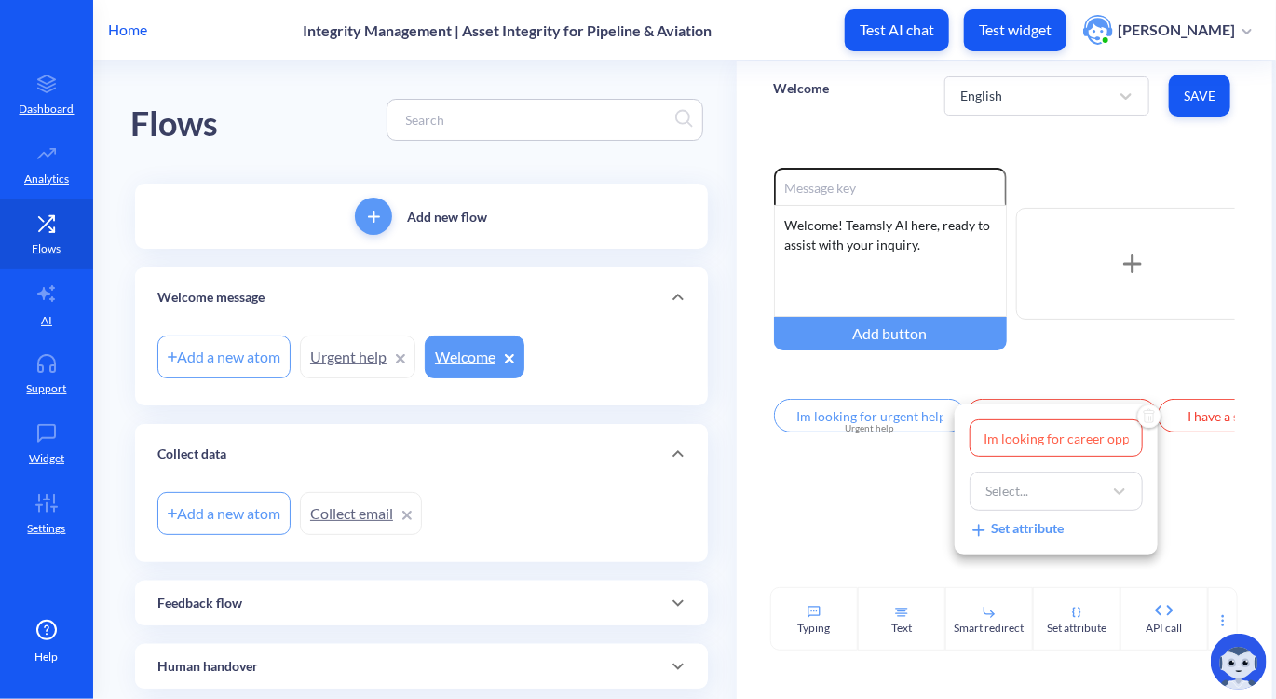
click at [1027, 388] on div at bounding box center [638, 349] width 1276 height 699
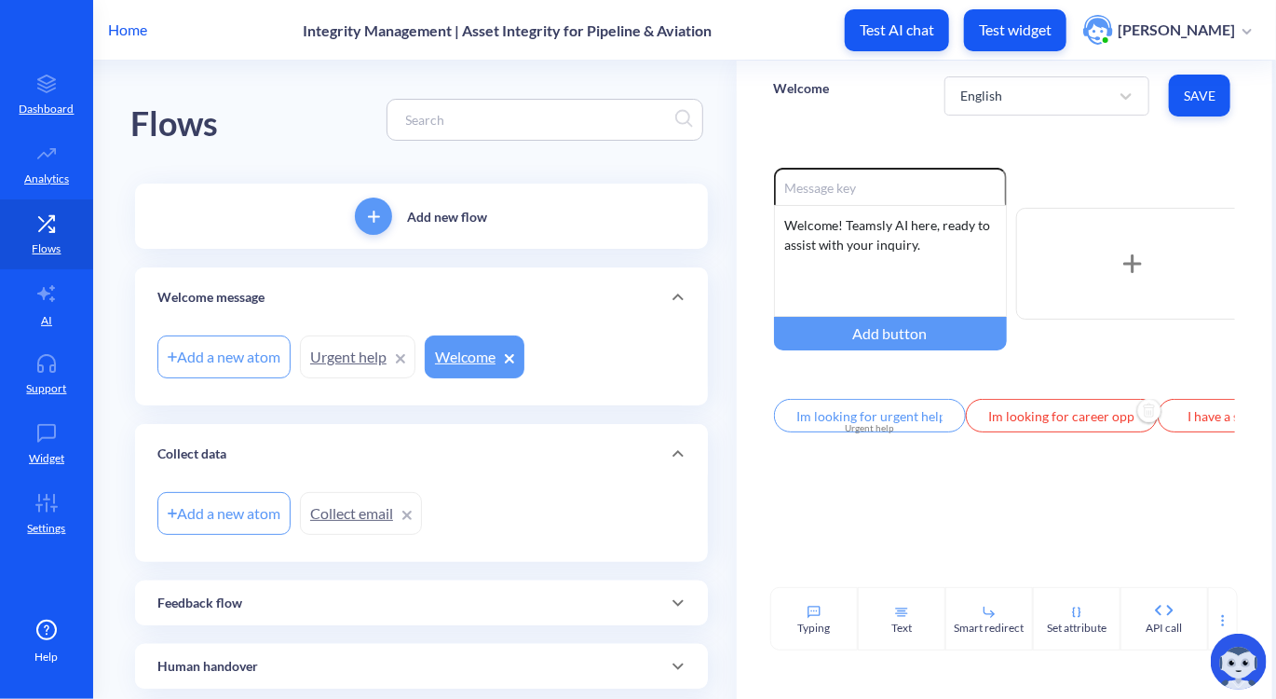
click at [1027, 388] on div "Enable reactions Welcome! Teamsly AI here, ready to assist with your inquiry. W…" at bounding box center [1004, 303] width 461 height 271
drag, startPoint x: 1027, startPoint y: 388, endPoint x: 949, endPoint y: 172, distance: 228.7
click at [949, 172] on input at bounding box center [890, 186] width 233 height 37
click at [212, 375] on div "Add a new atom" at bounding box center [223, 356] width 133 height 43
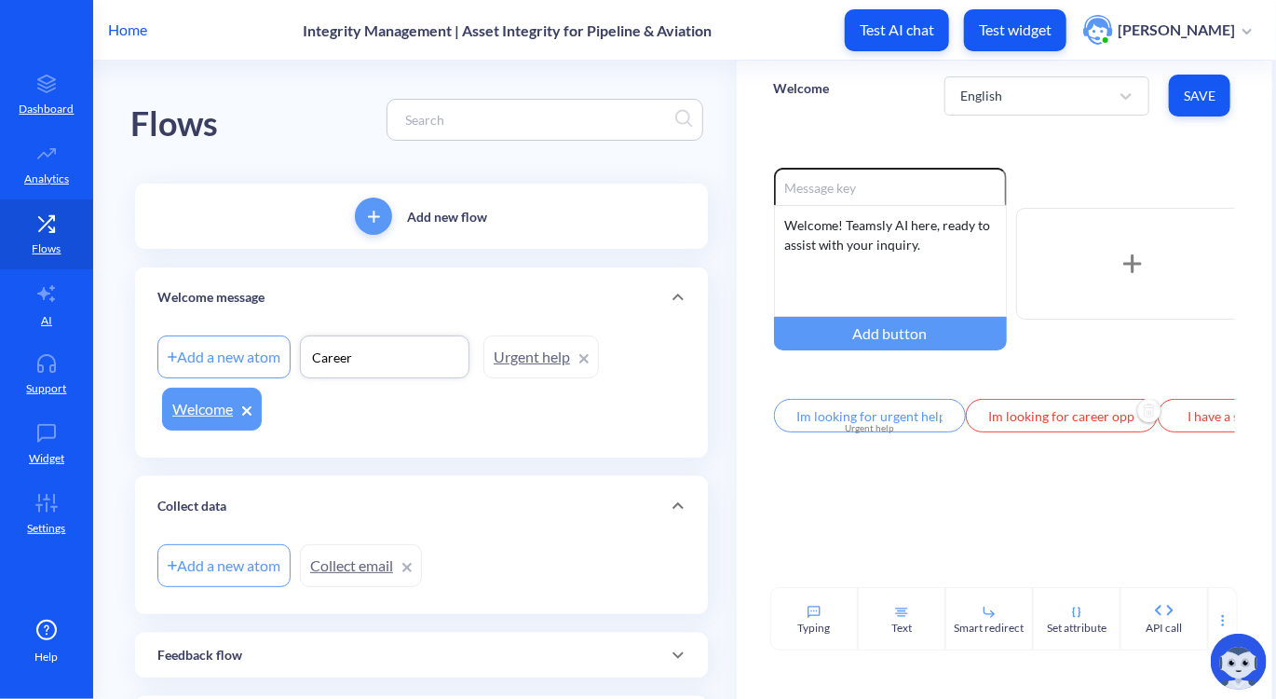
click at [556, 318] on div "Welcome message" at bounding box center [421, 297] width 573 height 60
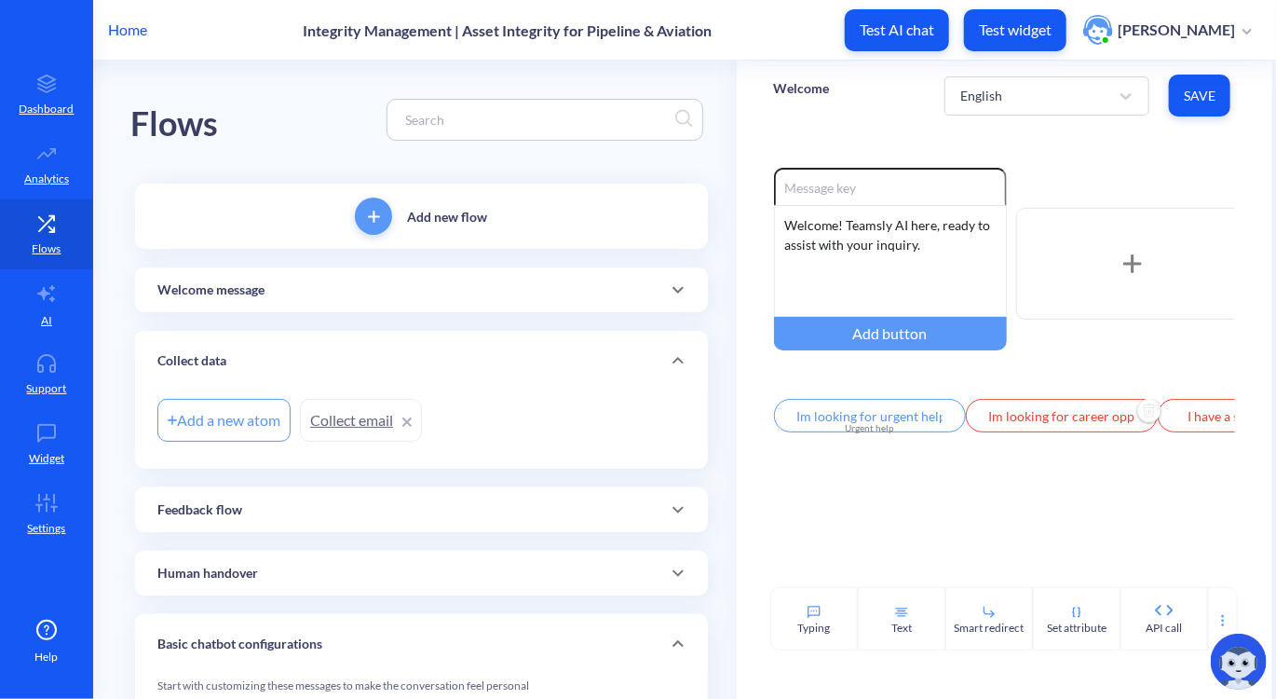
click at [496, 225] on div "Add new flow" at bounding box center [421, 216] width 573 height 65
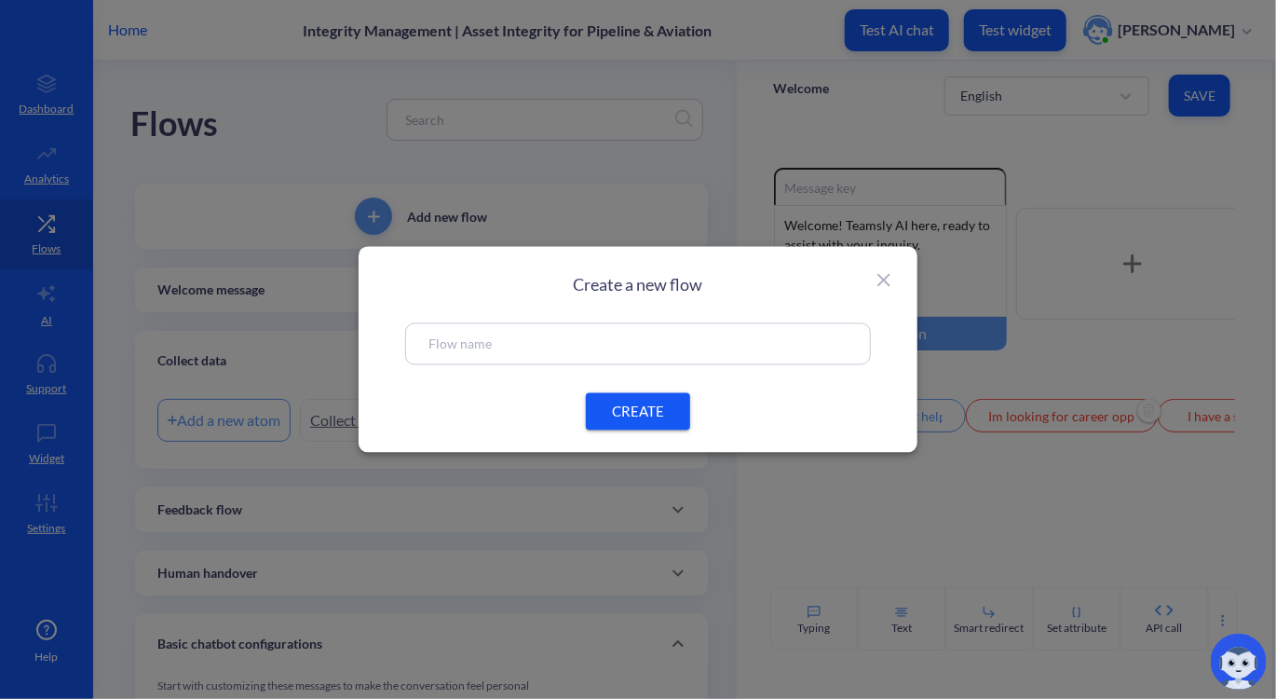
click at [513, 334] on input "text" at bounding box center [638, 344] width 419 height 21
click at [624, 416] on span "CREATE" at bounding box center [638, 412] width 60 height 20
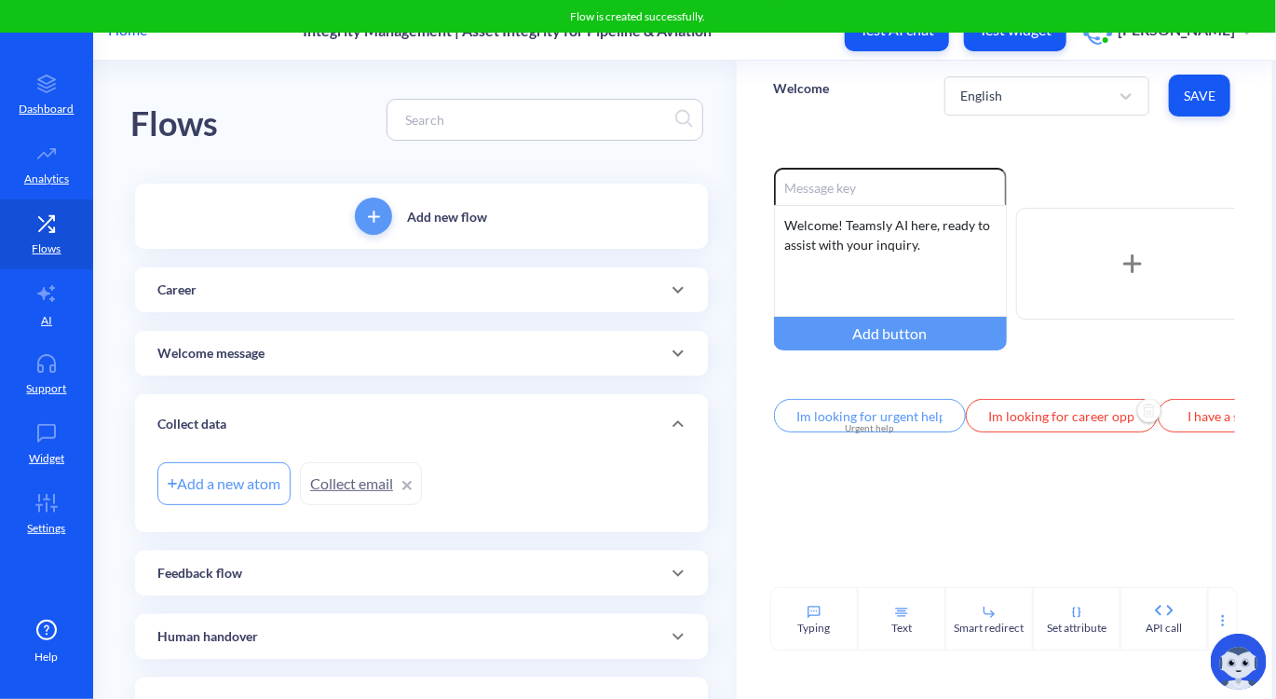
click at [437, 239] on div "Add new flow" at bounding box center [421, 216] width 573 height 65
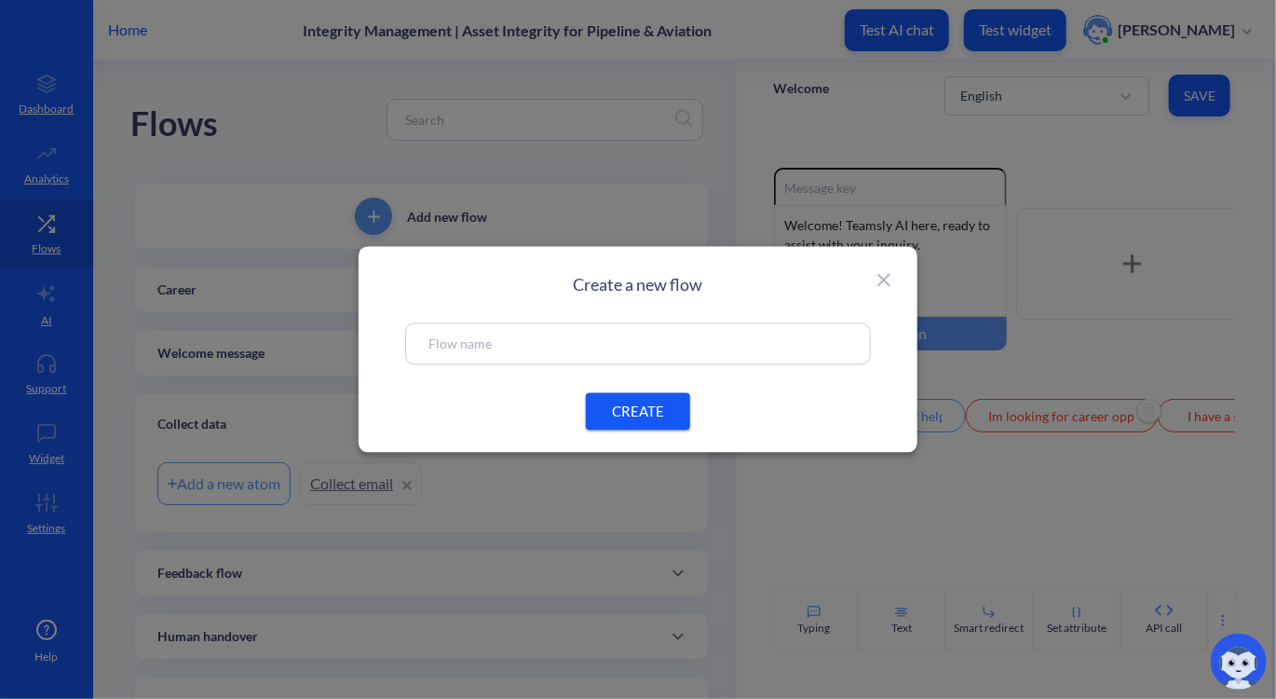
click at [894, 277] on icon at bounding box center [884, 280] width 22 height 22
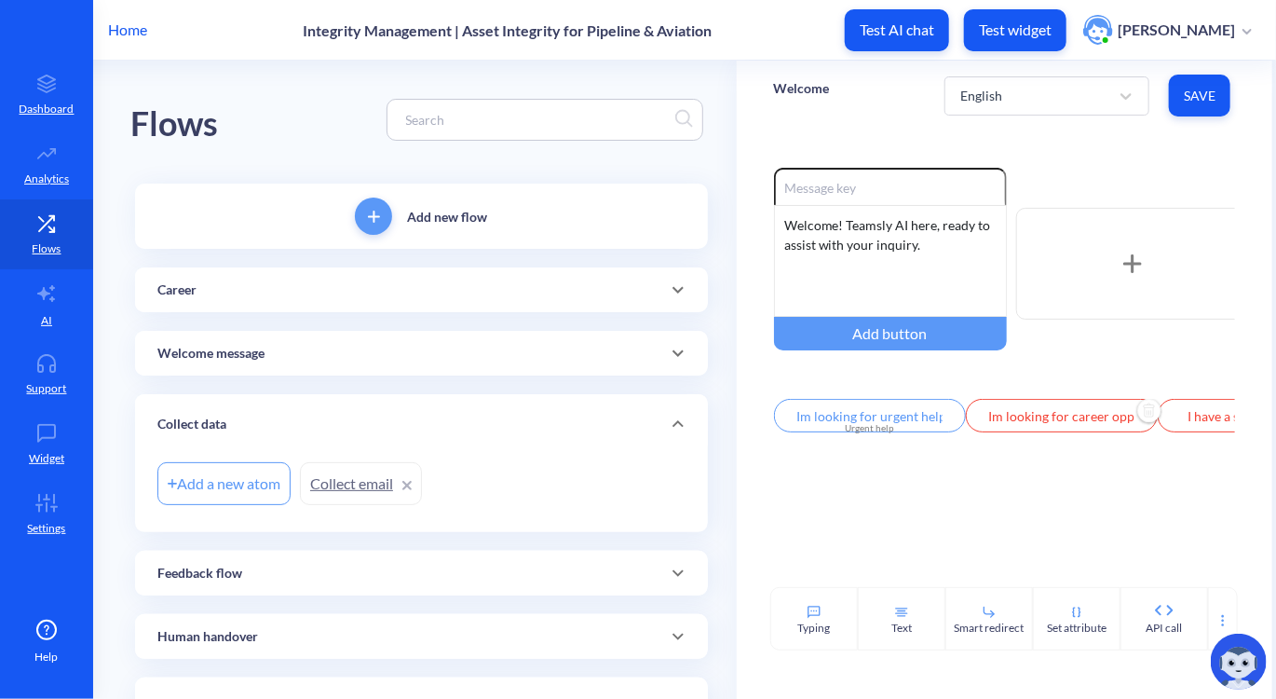
click at [421, 223] on p "Add new flow" at bounding box center [447, 217] width 80 height 20
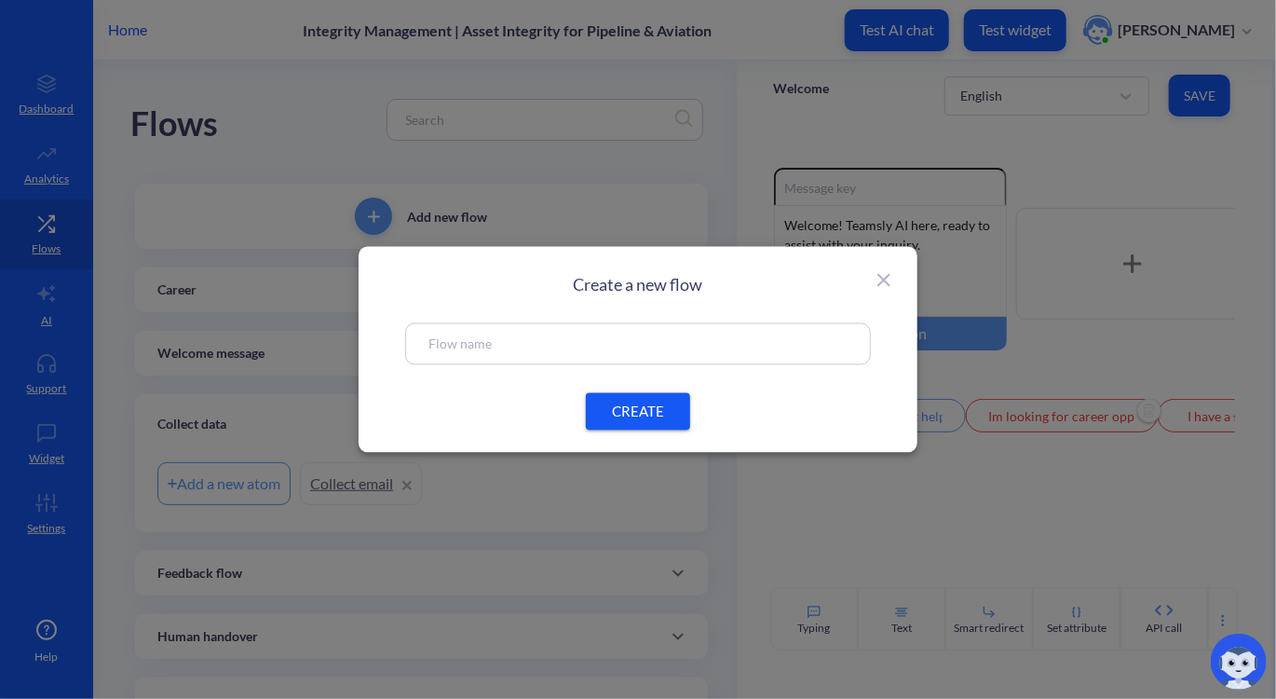
click at [624, 330] on div at bounding box center [638, 344] width 466 height 42
click at [553, 343] on input "text" at bounding box center [638, 344] width 419 height 21
click at [630, 402] on span "CREATE" at bounding box center [638, 412] width 60 height 20
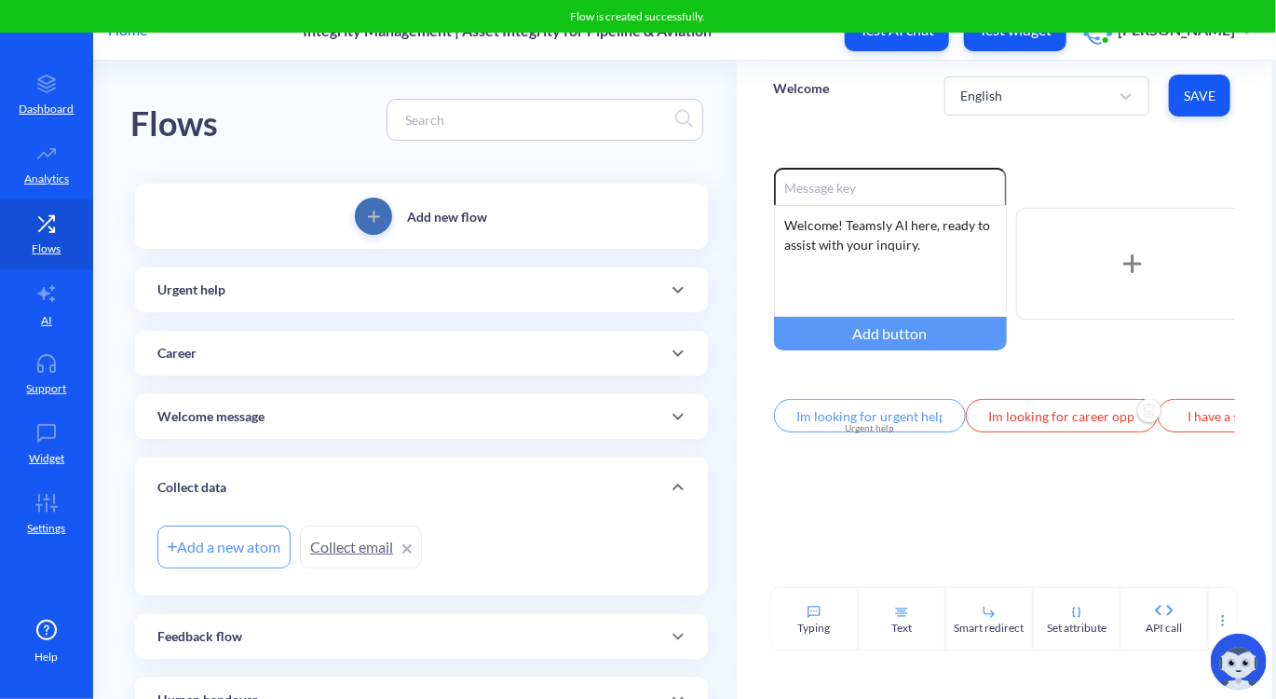
click at [389, 213] on span "add" at bounding box center [373, 217] width 37 height 12
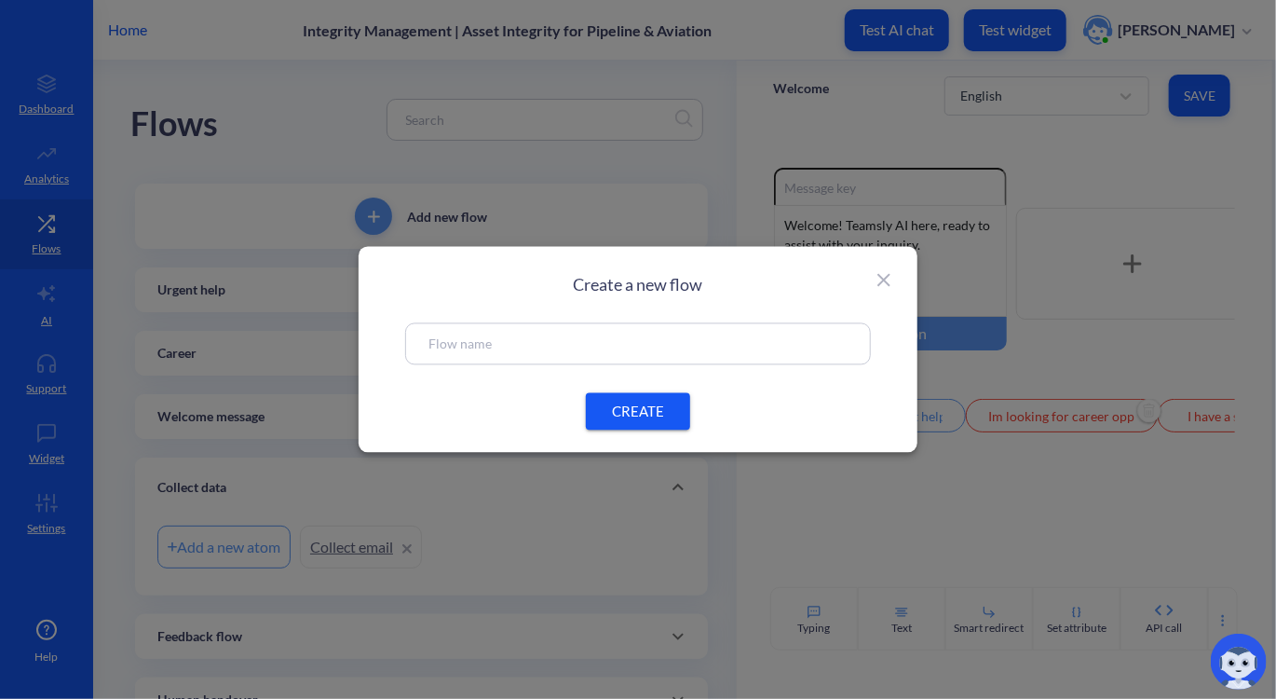
click at [503, 343] on input "text" at bounding box center [638, 344] width 419 height 21
click at [885, 283] on icon at bounding box center [884, 280] width 22 height 22
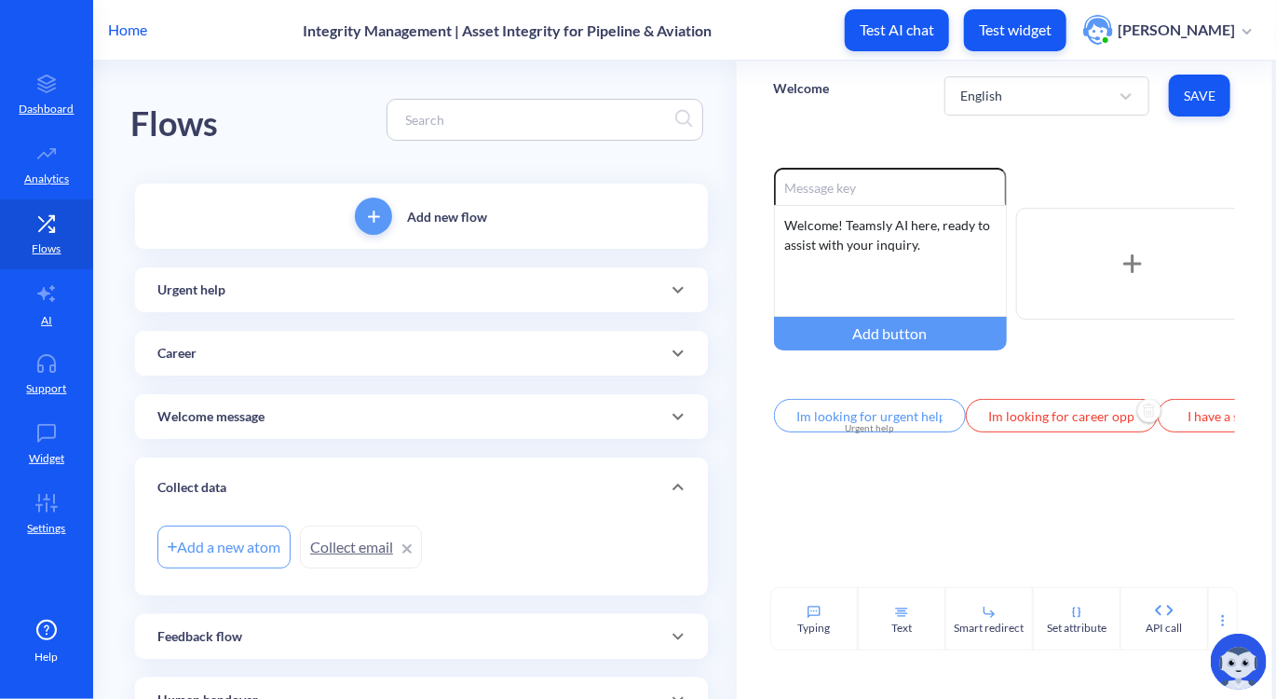
click at [432, 221] on p "Add new flow" at bounding box center [447, 217] width 80 height 20
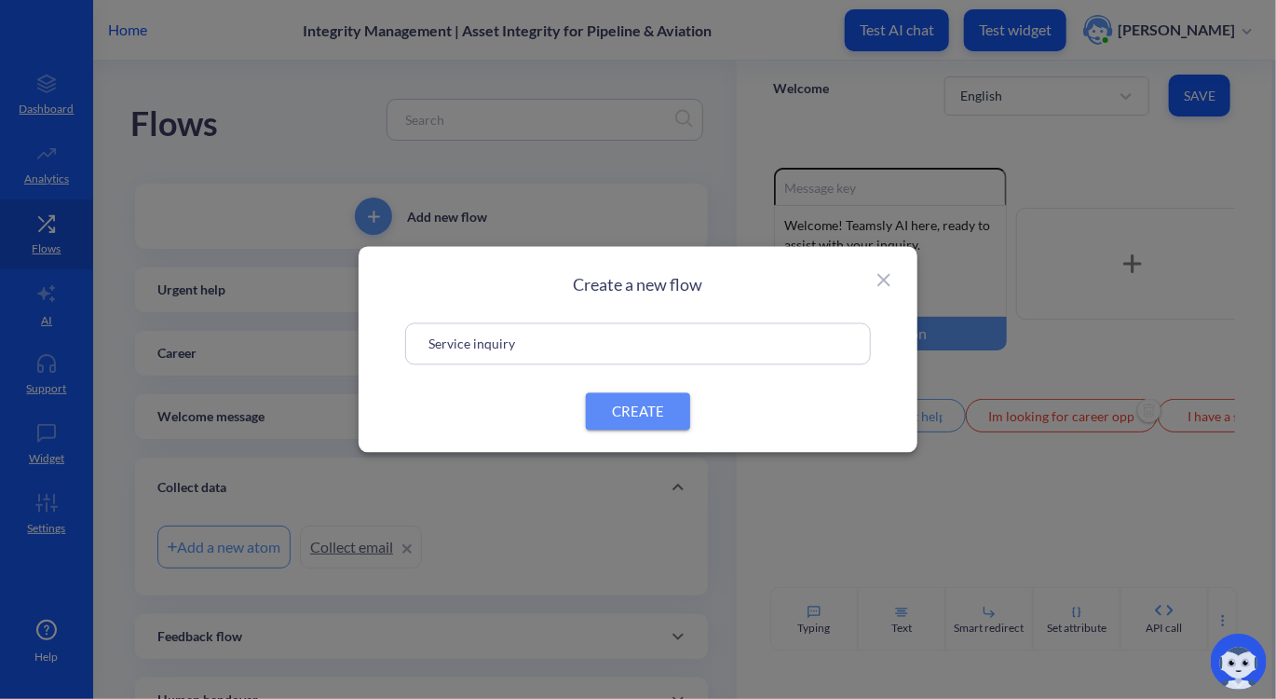
click at [647, 415] on span "CREATE" at bounding box center [638, 412] width 60 height 20
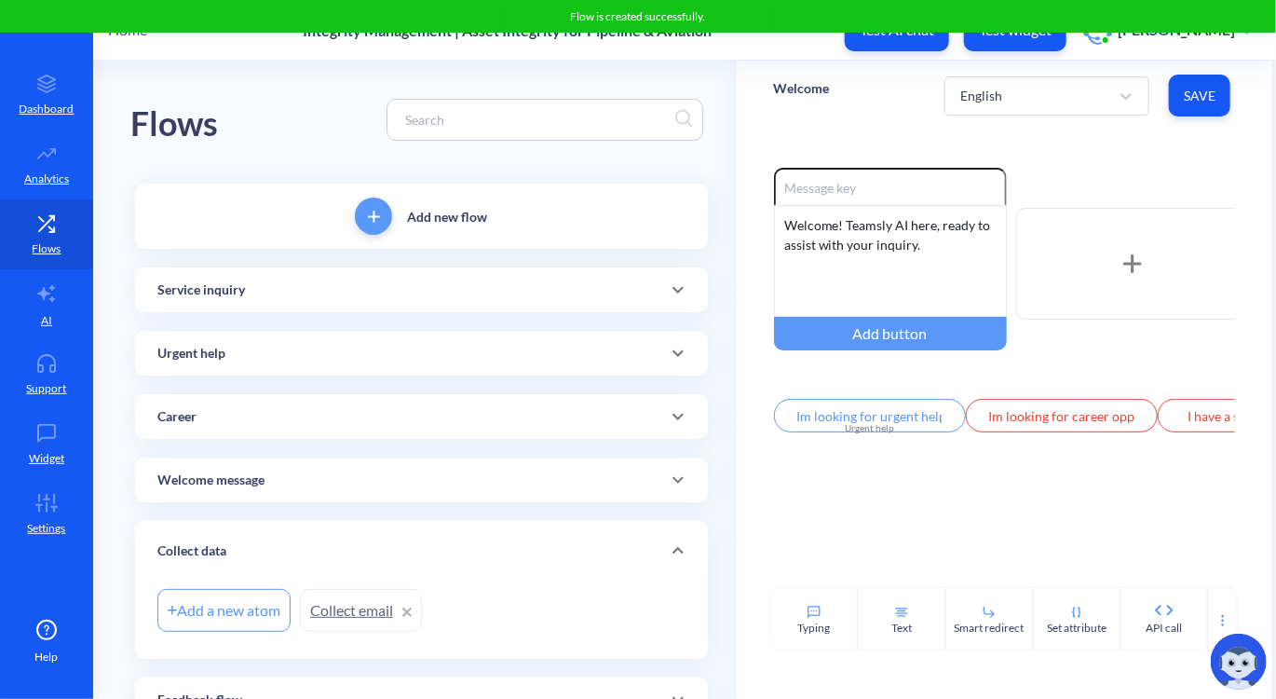
click at [298, 475] on div "Welcome message" at bounding box center [421, 481] width 528 height 20
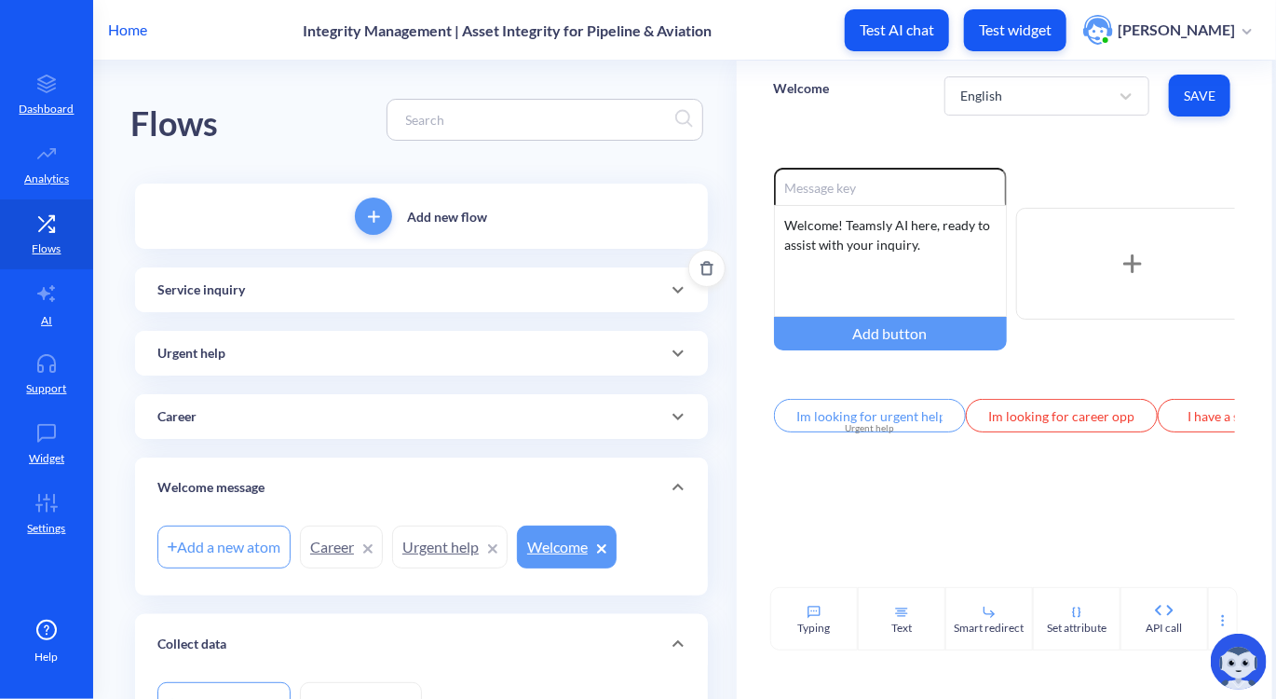
click at [279, 302] on div "Service inquiry" at bounding box center [421, 289] width 573 height 45
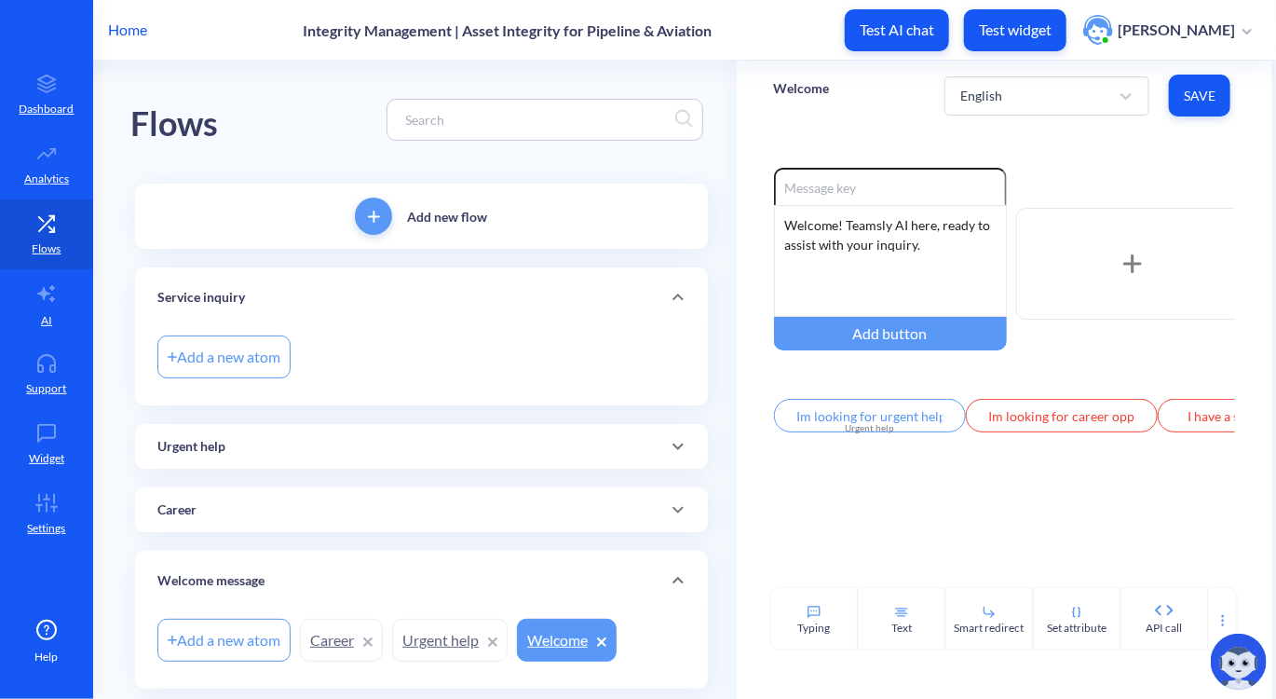
click at [410, 228] on div "Add new flow" at bounding box center [421, 216] width 573 height 65
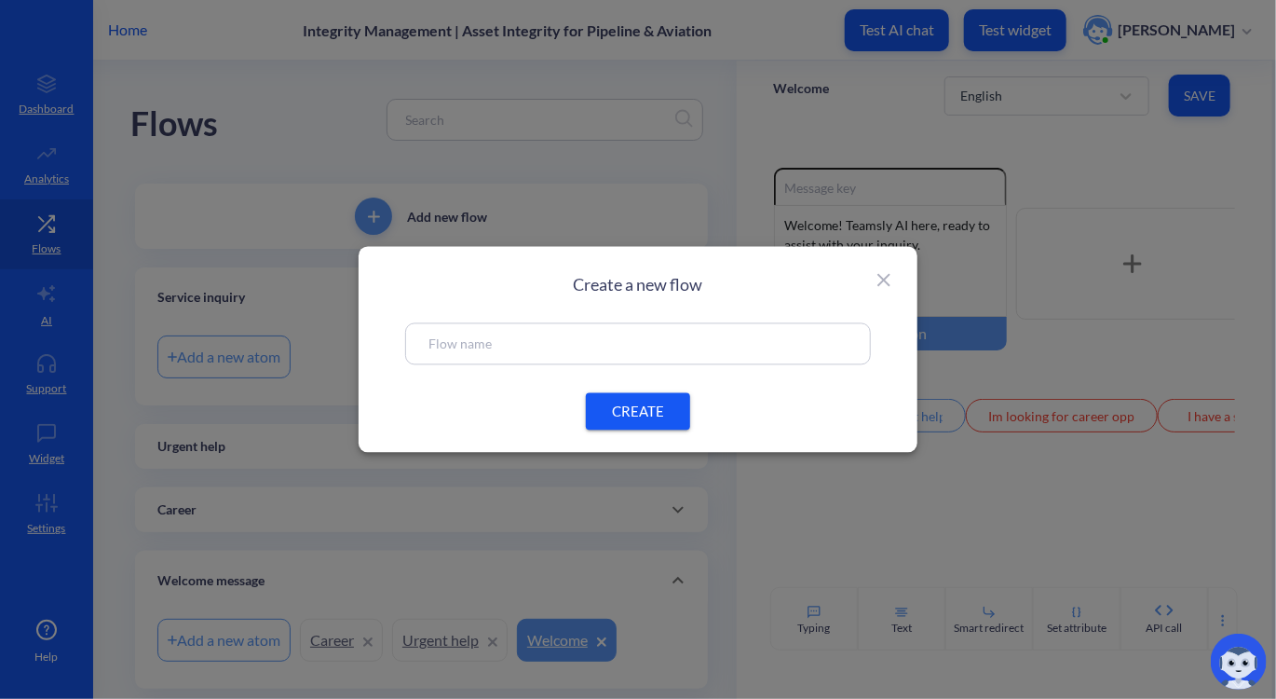
click at [626, 347] on input "text" at bounding box center [638, 344] width 419 height 21
click at [637, 399] on button "CREATE" at bounding box center [638, 411] width 104 height 37
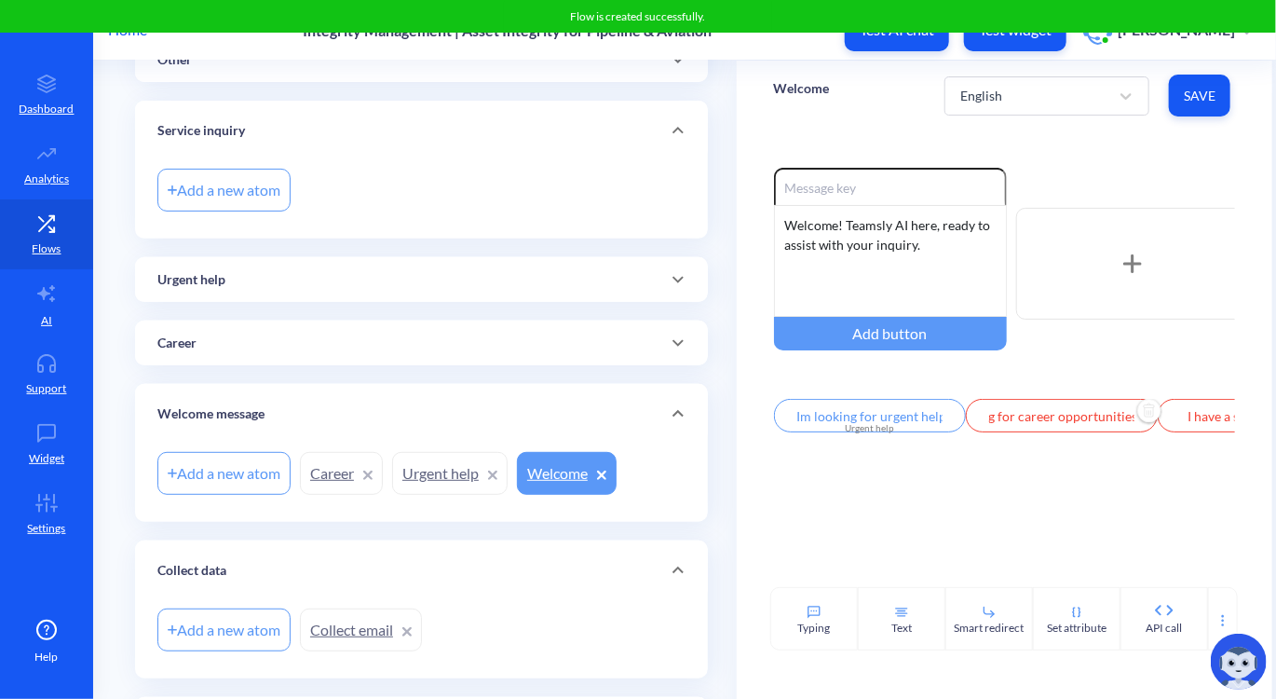
scroll to position [0, 49]
click at [596, 341] on div "Career" at bounding box center [421, 344] width 528 height 20
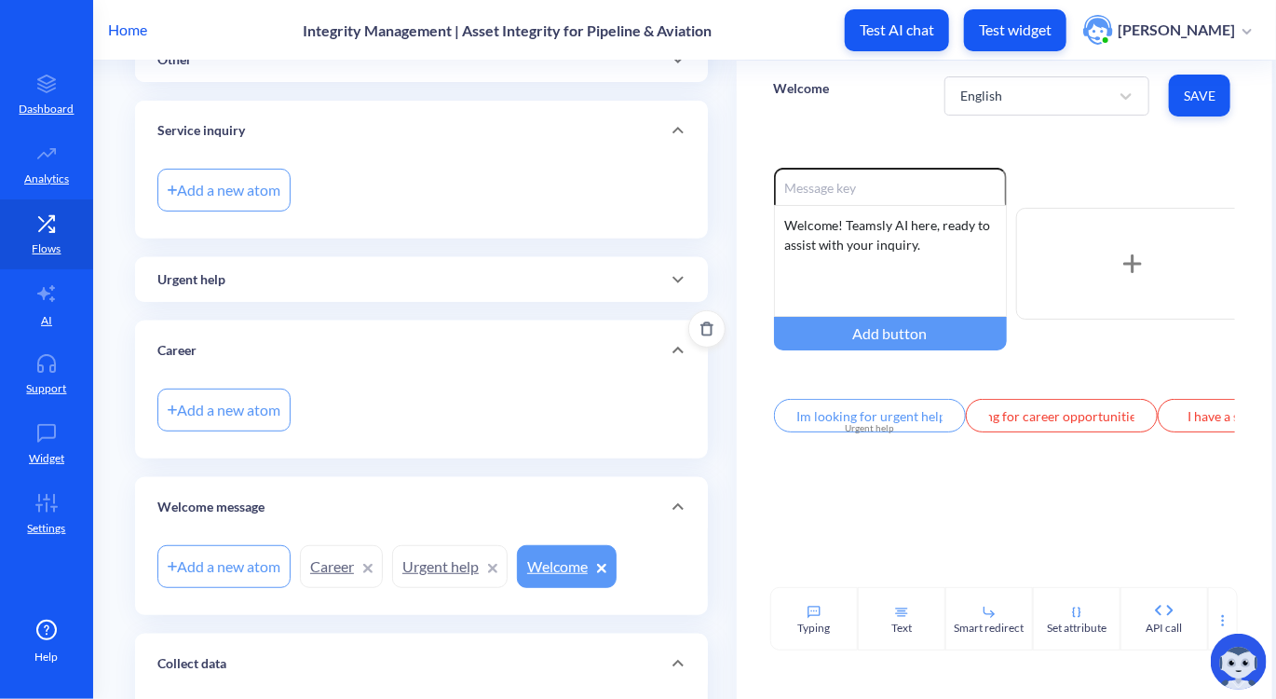
click at [218, 403] on div "Add a new atom" at bounding box center [223, 410] width 133 height 43
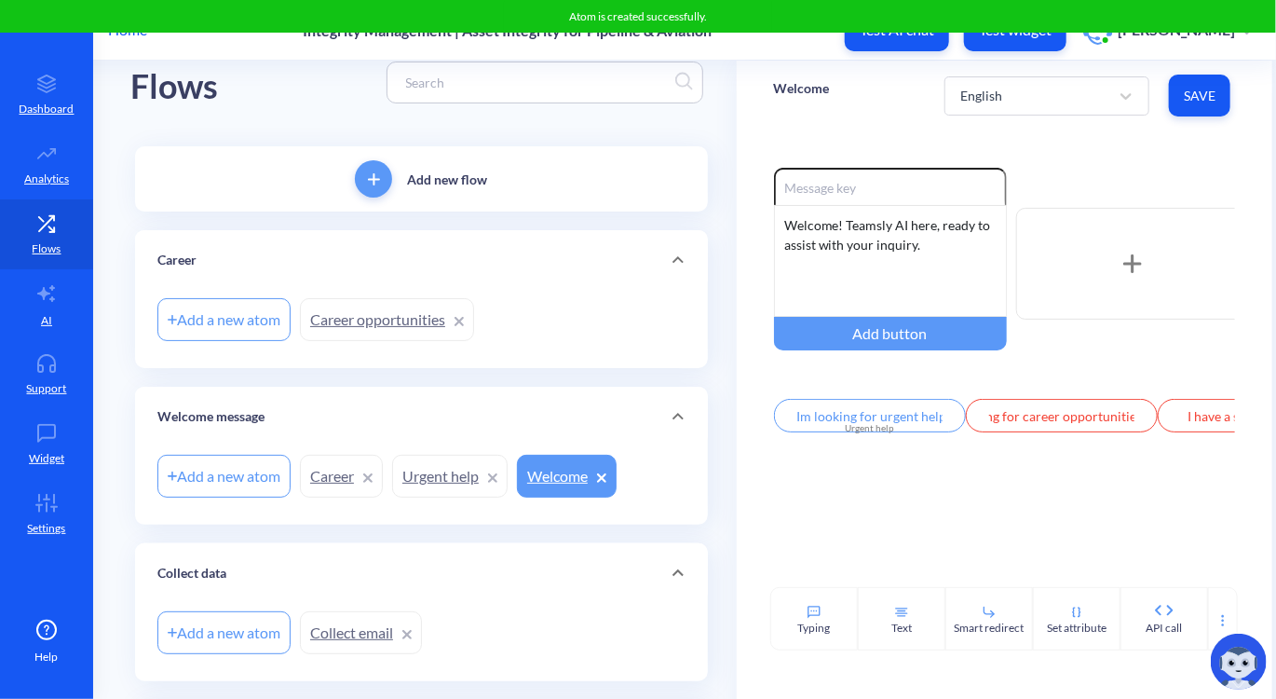
scroll to position [41, 0]
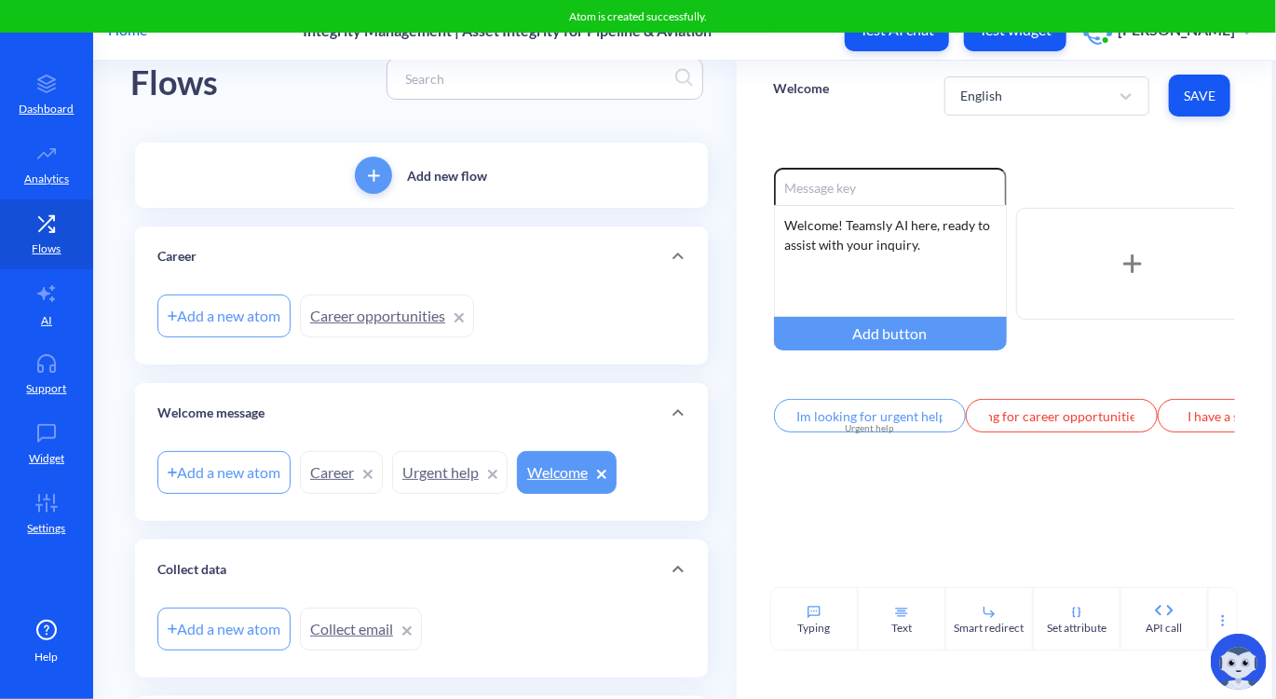
click at [422, 178] on p "Add new flow" at bounding box center [447, 176] width 80 height 20
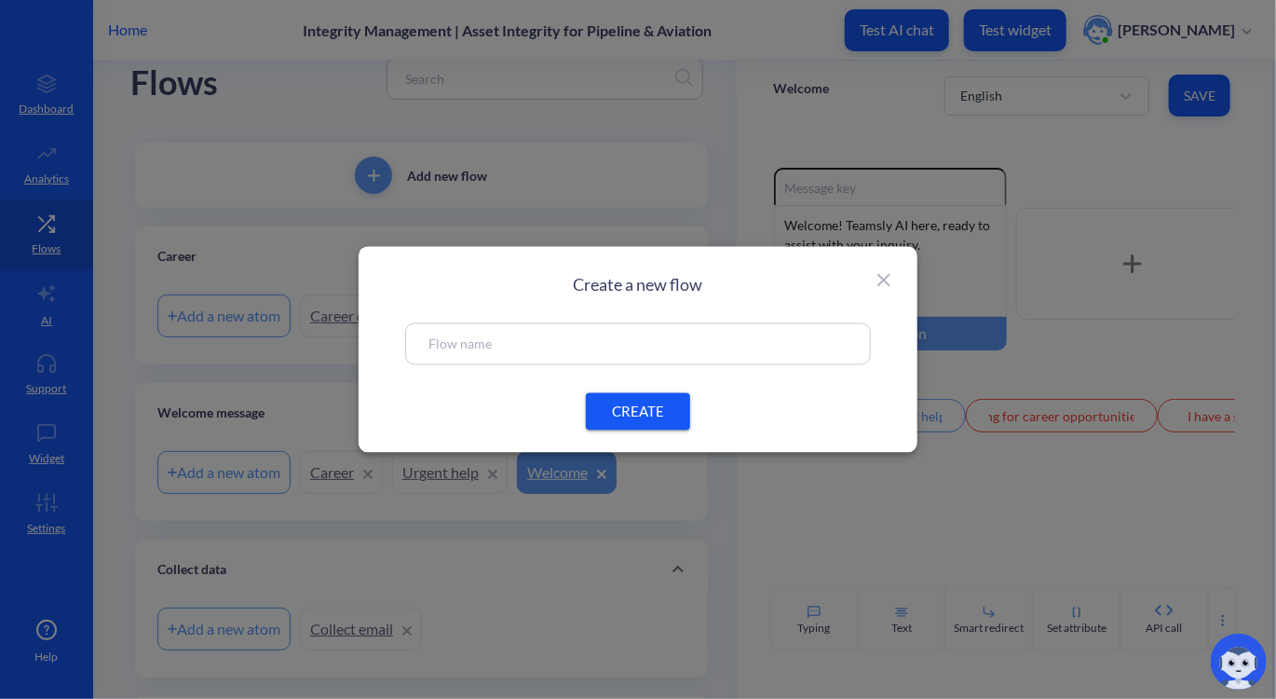
click at [473, 353] on input "text" at bounding box center [638, 344] width 419 height 21
click at [887, 278] on icon at bounding box center [884, 280] width 13 height 13
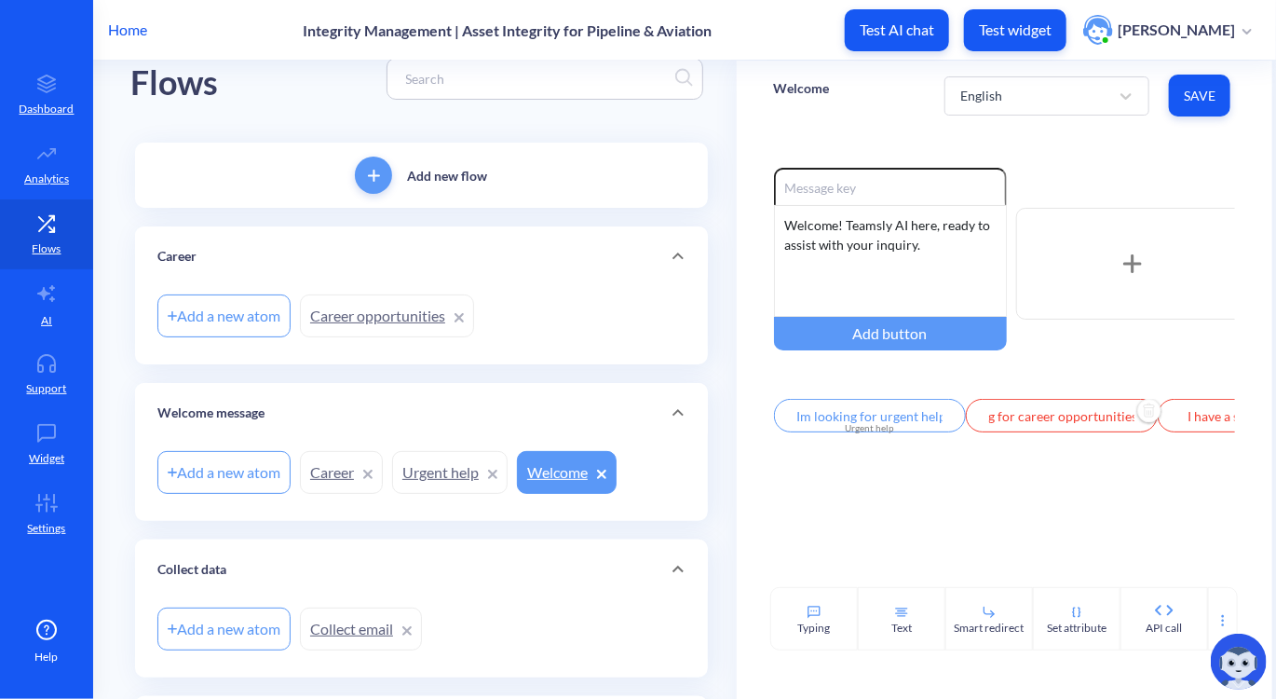
scroll to position [0, 53]
click at [470, 169] on p "Add new flow" at bounding box center [447, 176] width 80 height 20
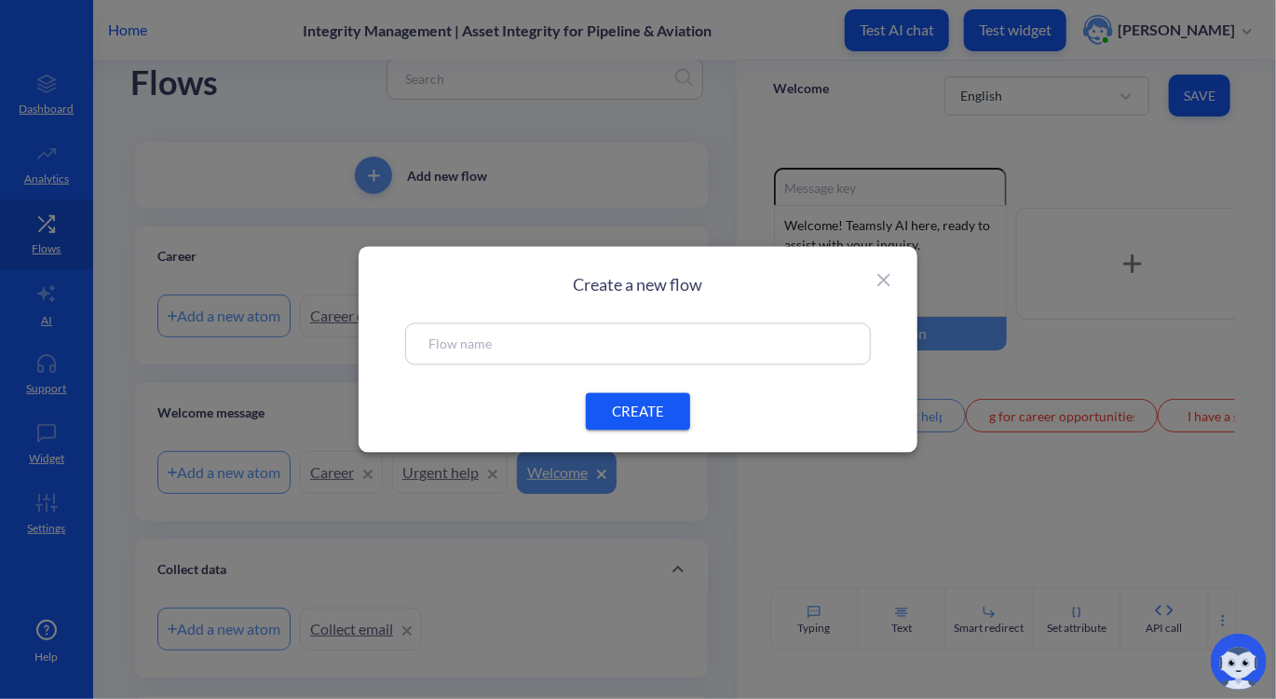
click at [431, 344] on input "text" at bounding box center [638, 344] width 419 height 21
click at [611, 411] on span "CREATE" at bounding box center [638, 412] width 60 height 20
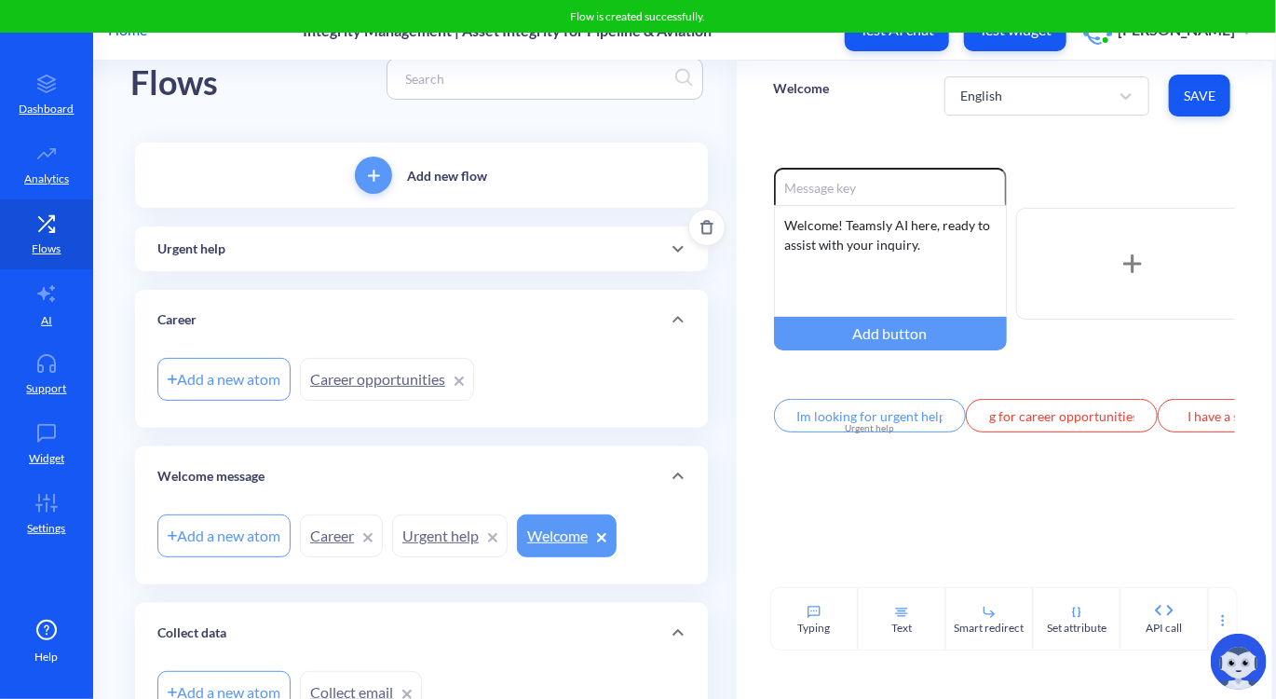
click at [344, 253] on div "Urgent help" at bounding box center [421, 249] width 528 height 20
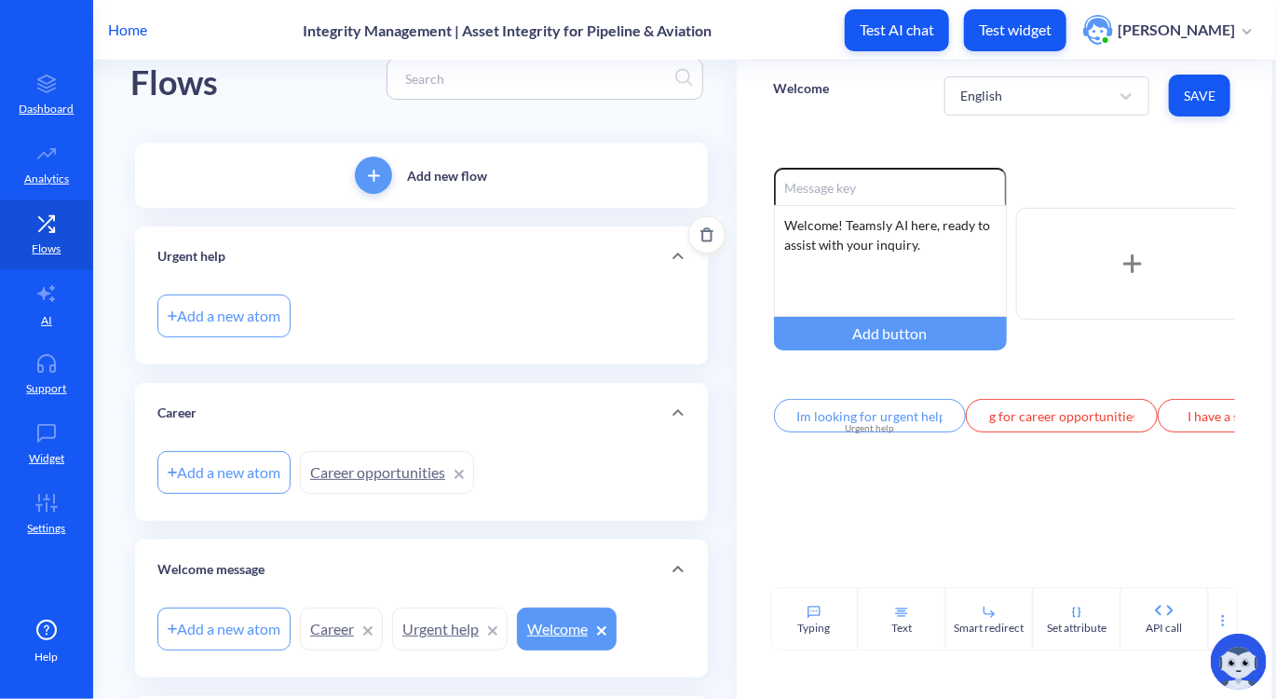
click at [253, 318] on div "Add a new atom" at bounding box center [223, 315] width 133 height 43
click at [347, 271] on div "Urgent help" at bounding box center [421, 256] width 573 height 60
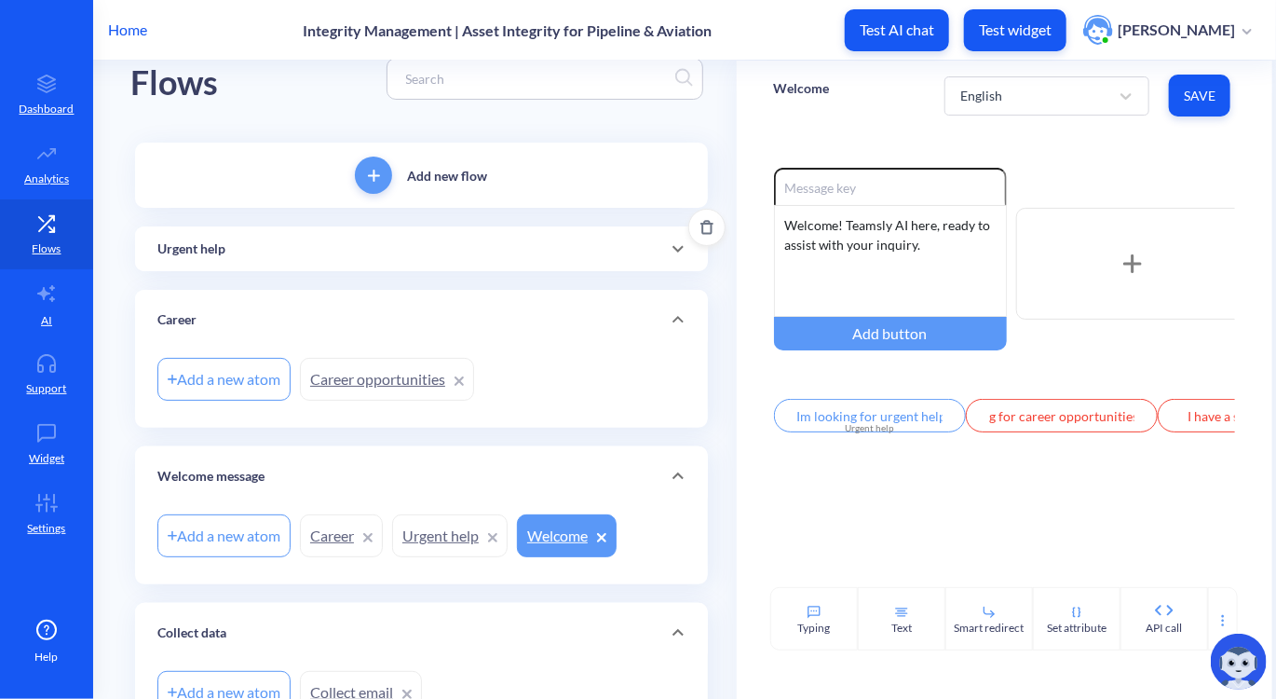
click at [315, 256] on div "Urgent help" at bounding box center [421, 249] width 528 height 20
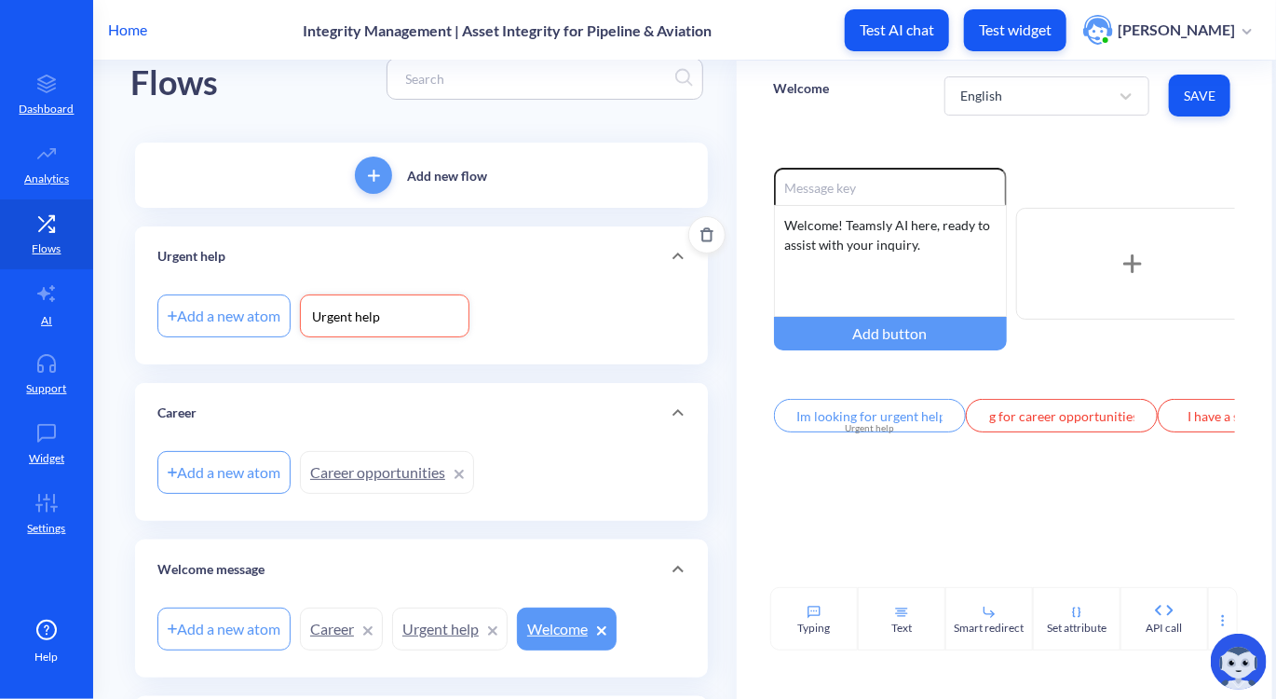
click at [379, 319] on input "Urgent help" at bounding box center [384, 317] width 149 height 20
click at [413, 251] on div "Urgent help" at bounding box center [421, 257] width 528 height 20
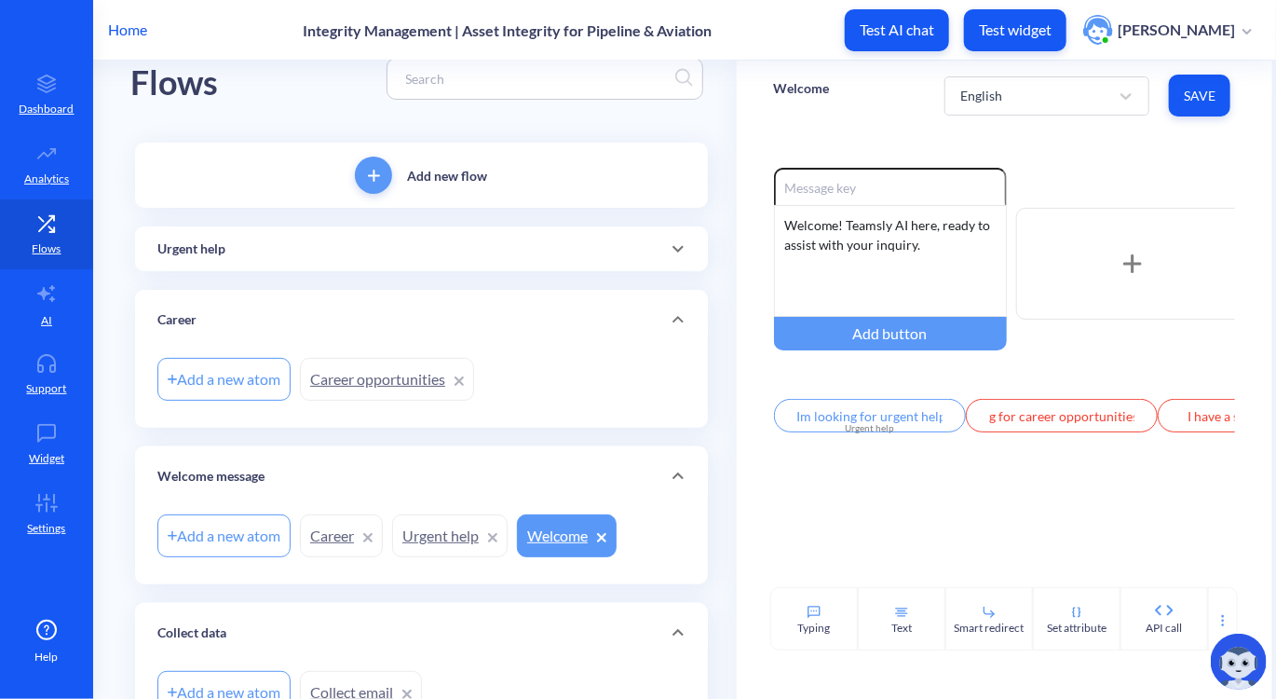
click at [403, 278] on div "Add new flow Urgent help Add a new atom Urgent help Career Add a new atom Caree…" at bounding box center [421, 625] width 573 height 965
click at [365, 247] on div "Urgent help" at bounding box center [421, 249] width 528 height 20
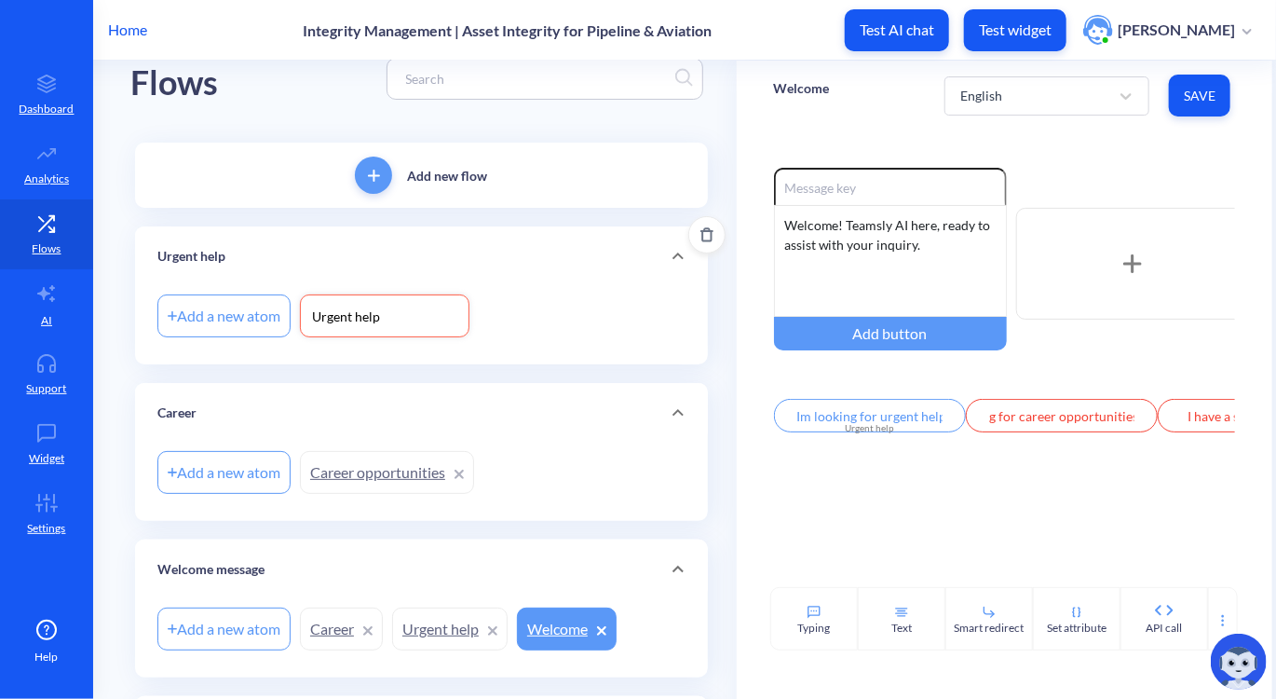
click at [368, 335] on div "Urgent help" at bounding box center [385, 315] width 170 height 43
click at [350, 321] on input "Urgent help" at bounding box center [384, 317] width 149 height 20
click at [493, 238] on div "Urgent help" at bounding box center [421, 256] width 573 height 60
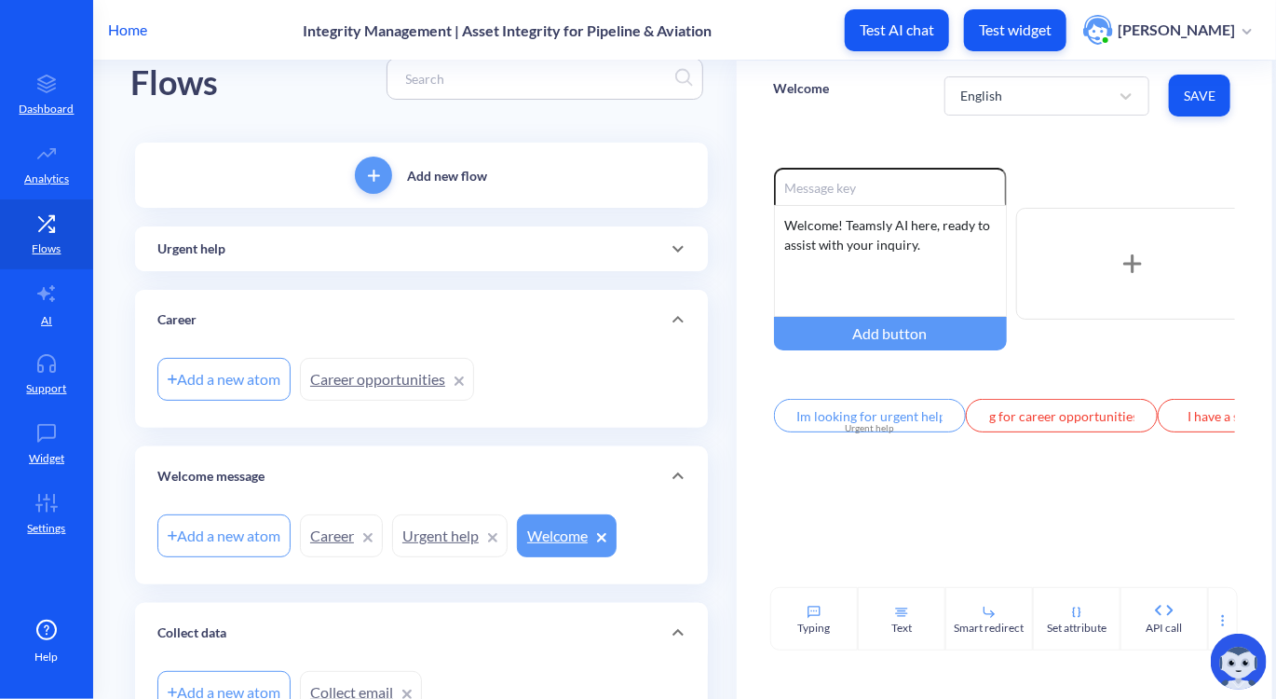
click at [474, 221] on div "Add new flow Urgent help Add a new atom Urgent help Career Add a new atom Caree…" at bounding box center [421, 625] width 573 height 965
click at [497, 280] on div "Add new flow Urgent help Add a new atom Urgent help Career Add a new atom Caree…" at bounding box center [421, 625] width 573 height 965
click at [336, 541] on link "Career" at bounding box center [341, 535] width 83 height 43
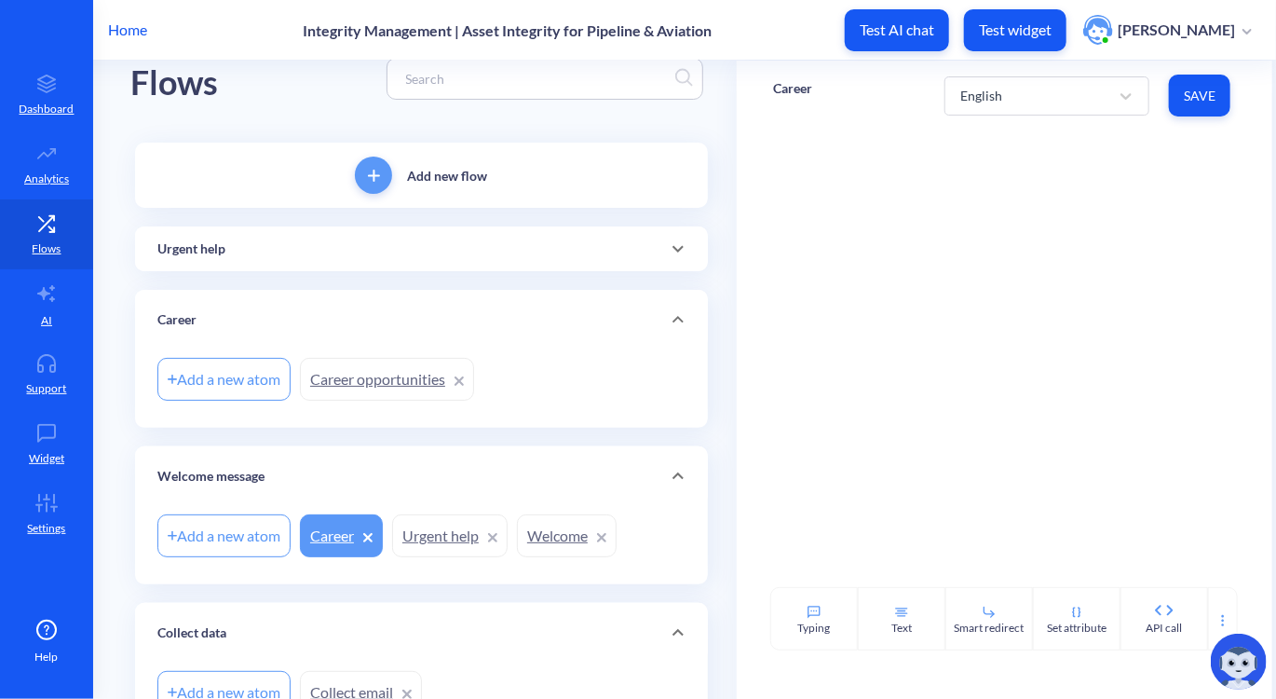
click at [440, 540] on link "Urgent help" at bounding box center [450, 535] width 116 height 43
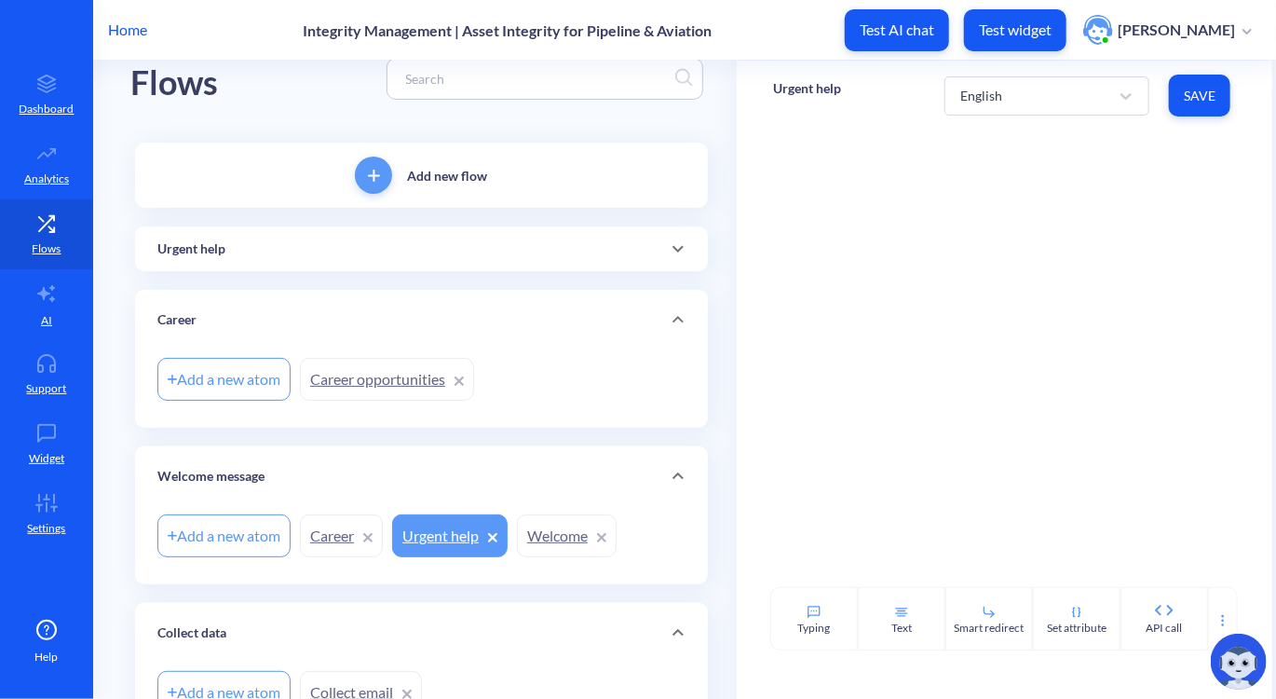
click at [543, 541] on link "Welcome" at bounding box center [567, 535] width 100 height 43
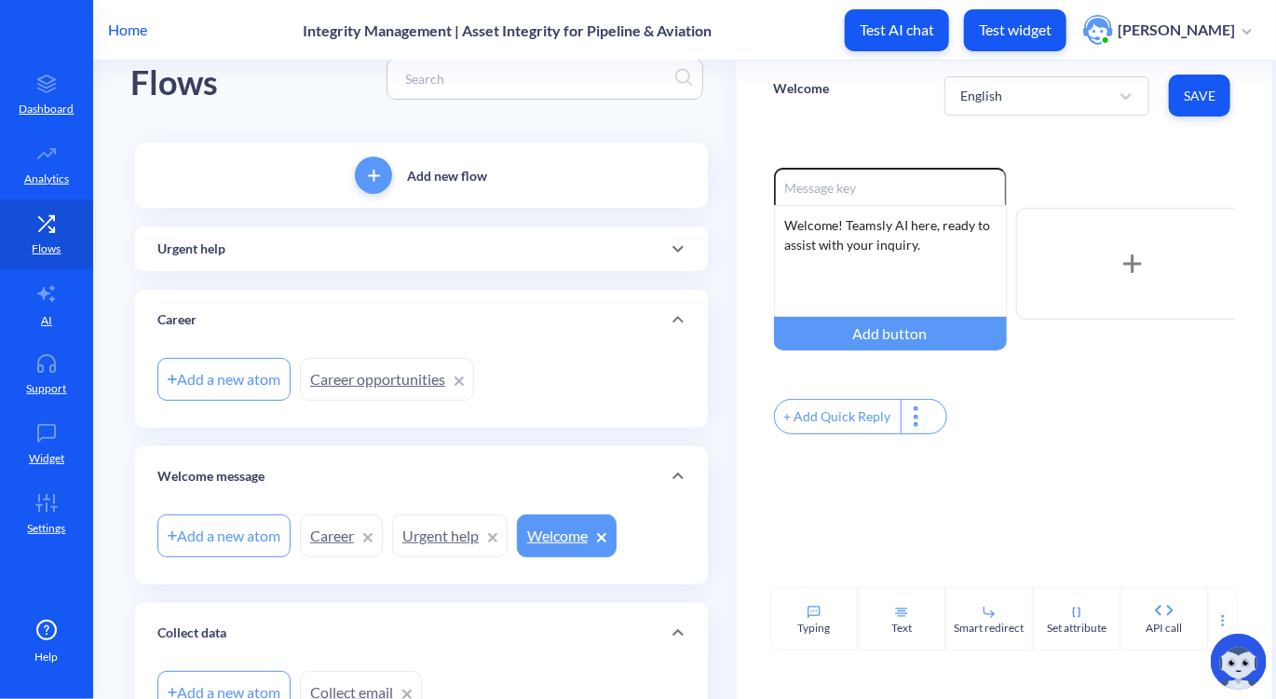
click at [339, 545] on link "Career" at bounding box center [341, 535] width 83 height 43
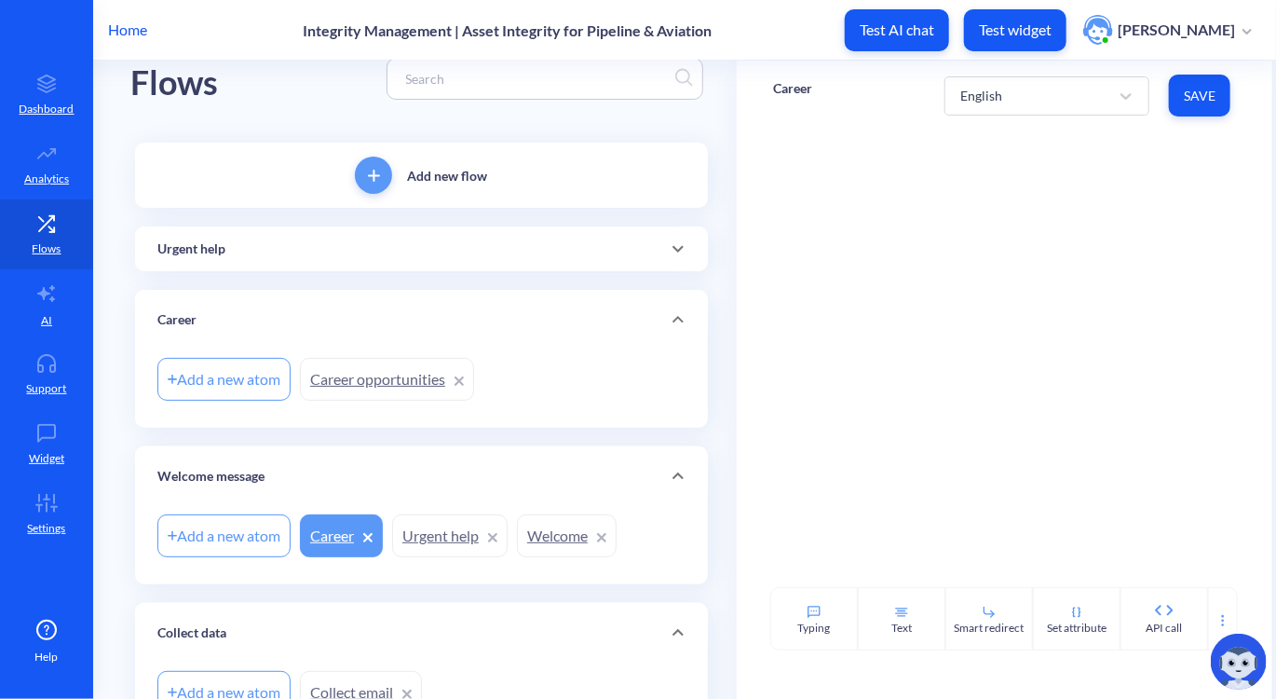
click at [368, 541] on div at bounding box center [367, 536] width 9 height 22
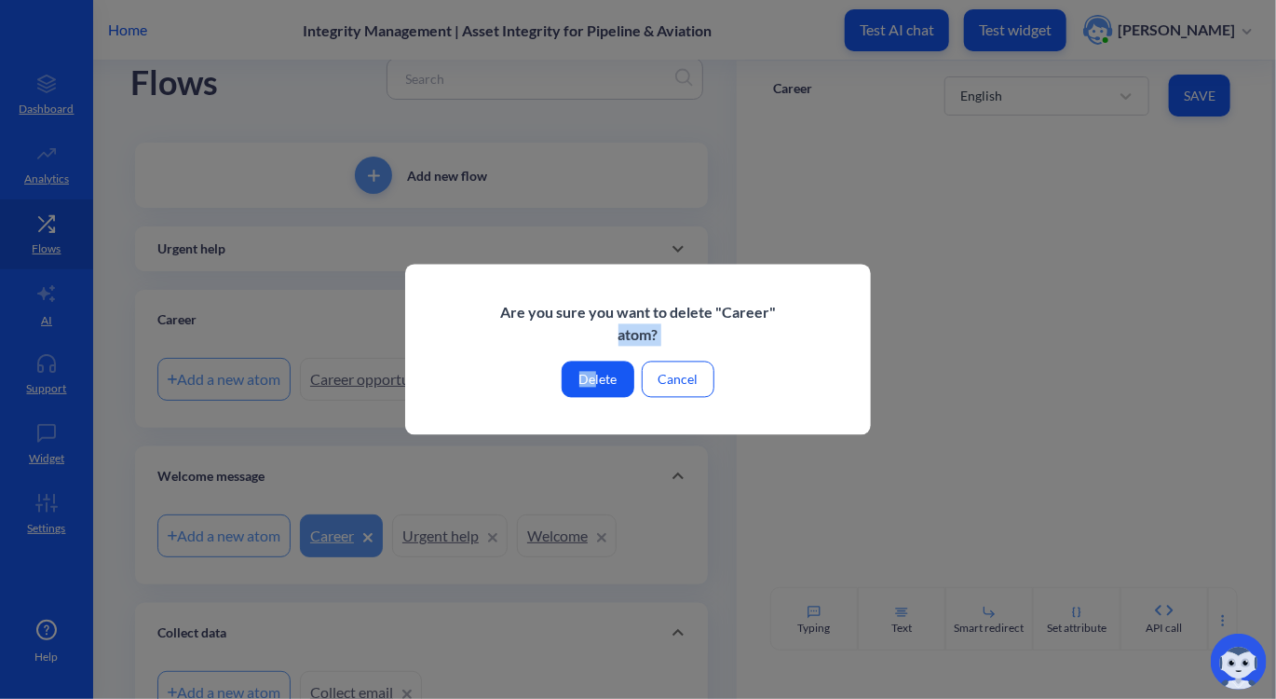
drag, startPoint x: 611, startPoint y: 346, endPoint x: 592, endPoint y: 380, distance: 39.6
click at [592, 380] on div "Are you sure you want to delete " Career " atom? Delete Cancel" at bounding box center [638, 350] width 466 height 171
click at [592, 380] on button "Delete" at bounding box center [598, 380] width 73 height 36
click at [702, 379] on button "Cancel" at bounding box center [678, 380] width 73 height 36
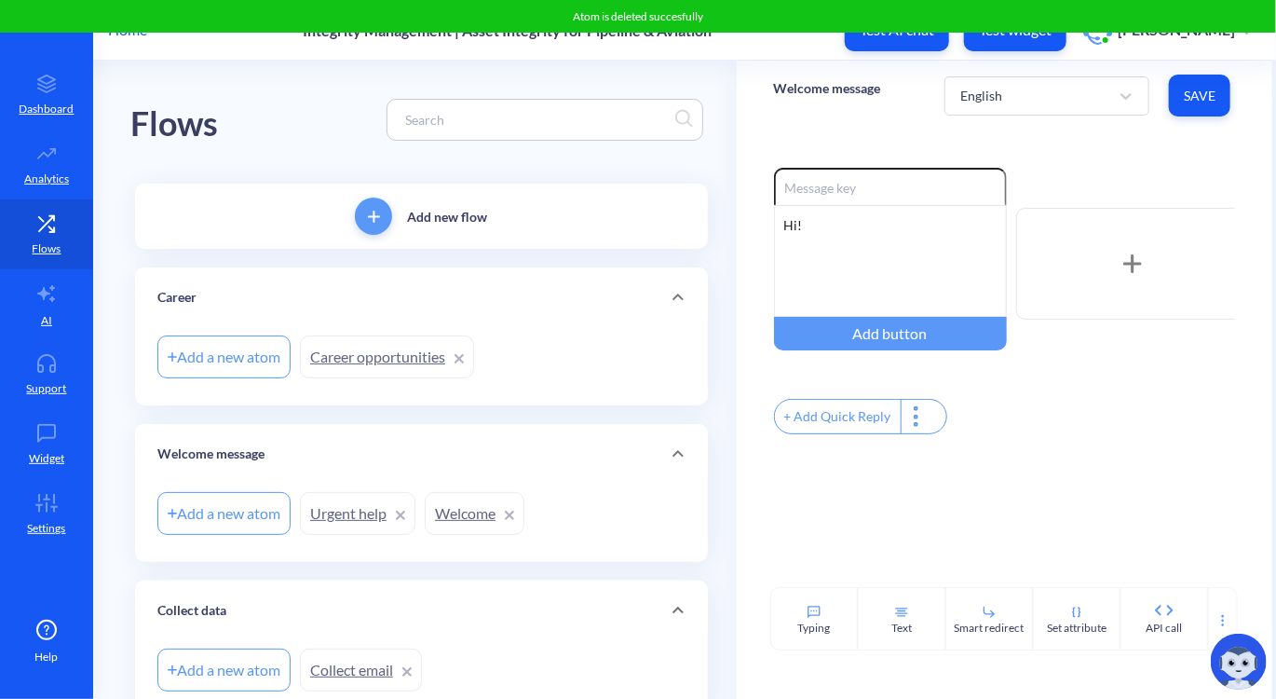
click at [355, 510] on link "Urgent help" at bounding box center [358, 513] width 116 height 43
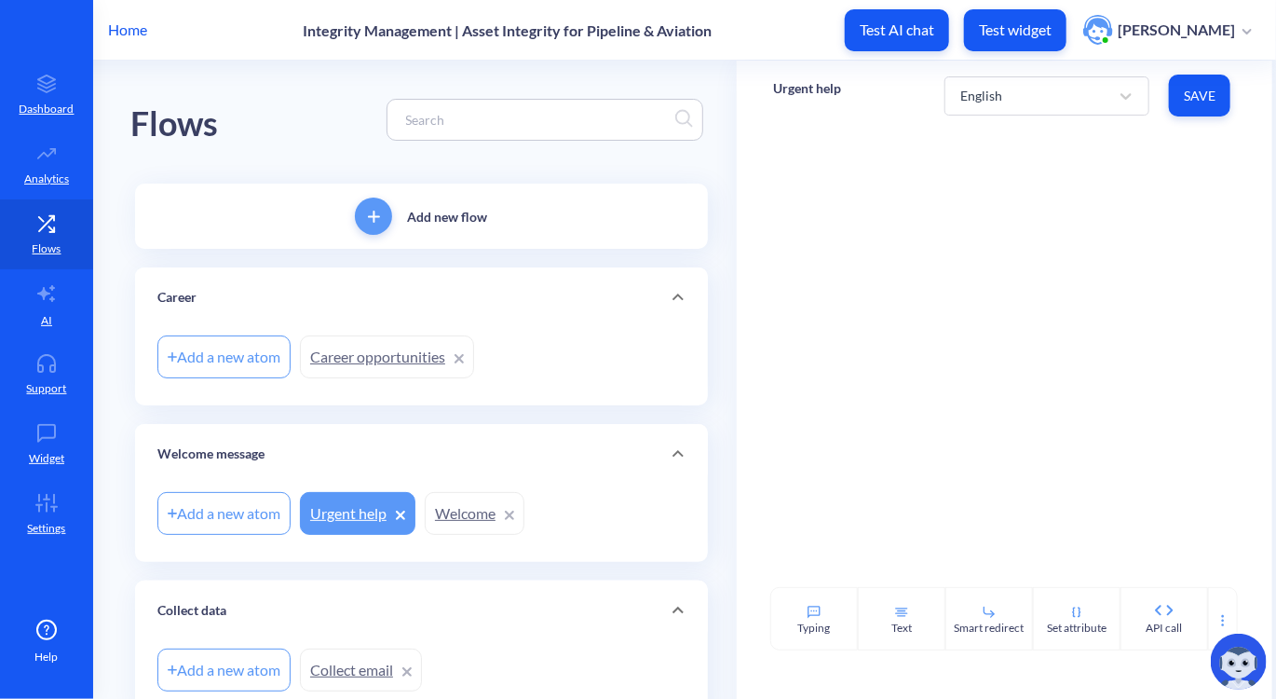
click at [446, 510] on link "Welcome" at bounding box center [475, 513] width 100 height 43
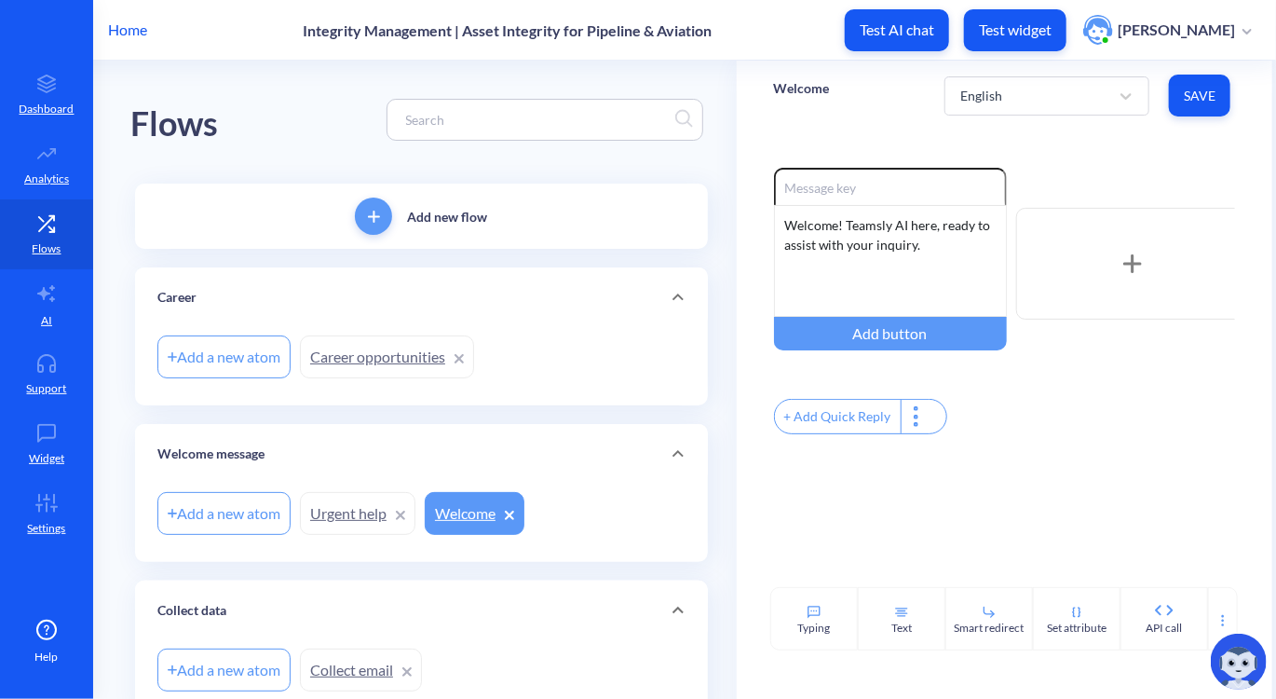
click at [805, 429] on div "+ Add Quick Reply" at bounding box center [838, 417] width 126 height 34
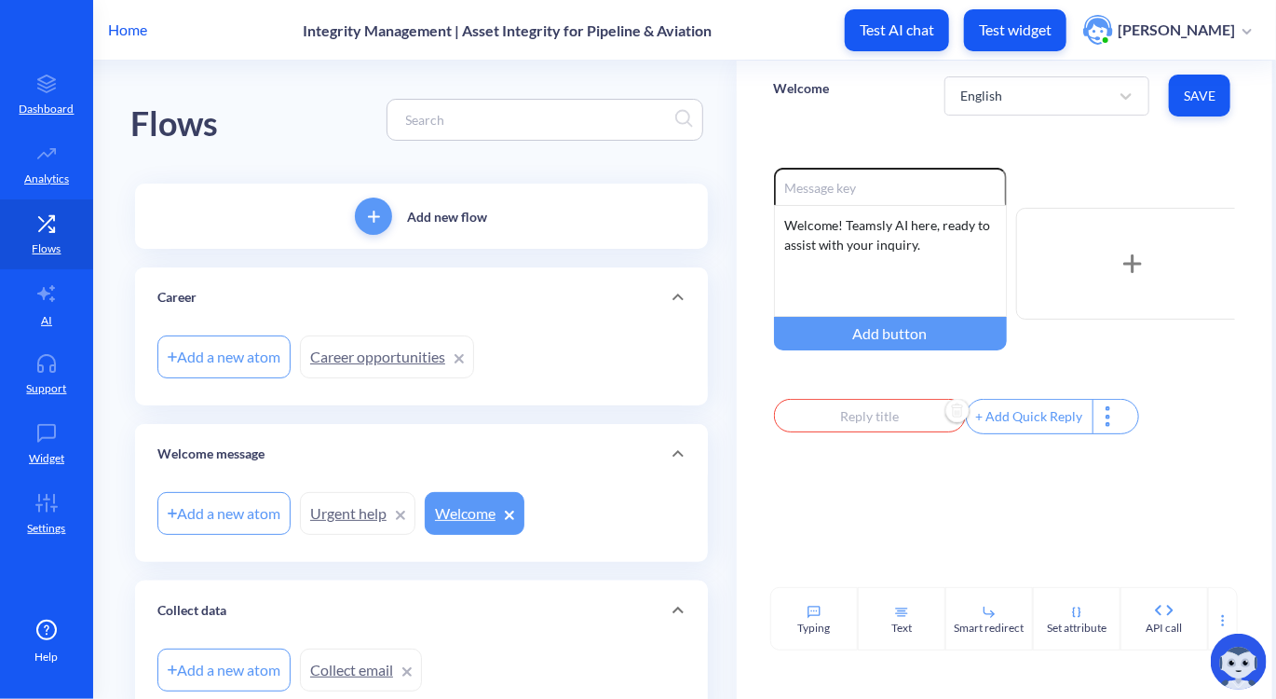
click at [824, 427] on input "text" at bounding box center [870, 416] width 192 height 34
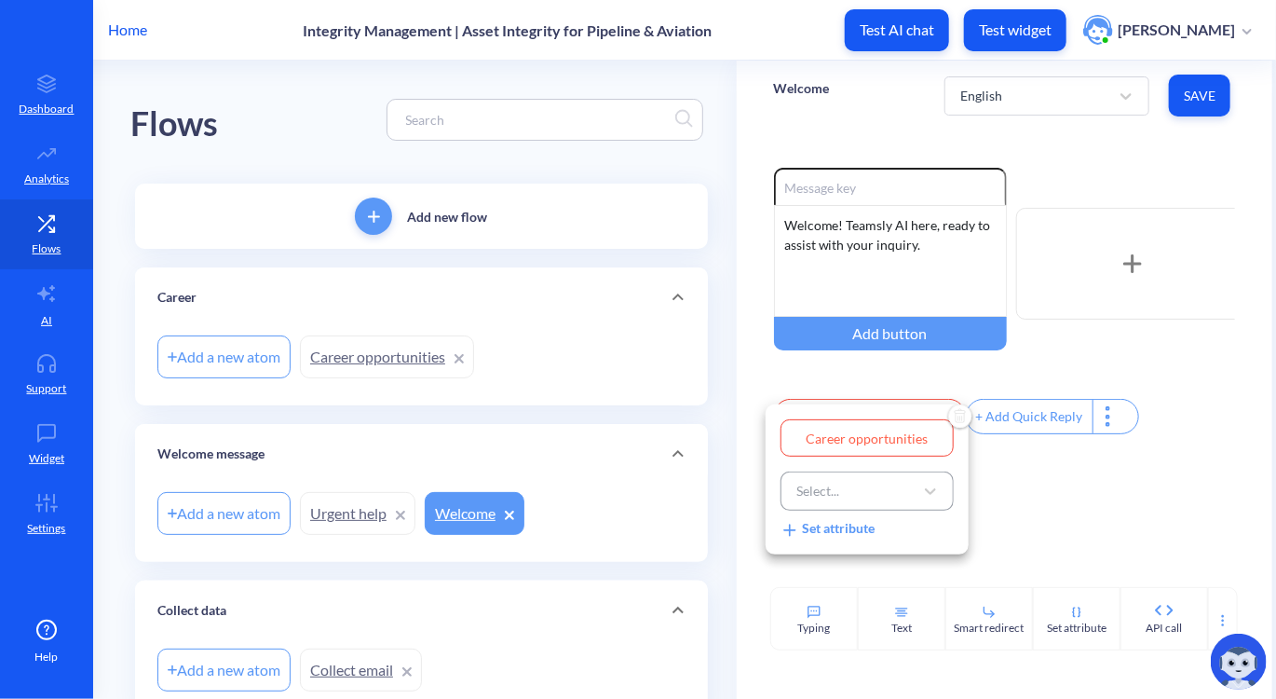
click at [824, 486] on div "Select..." at bounding box center [818, 492] width 43 height 20
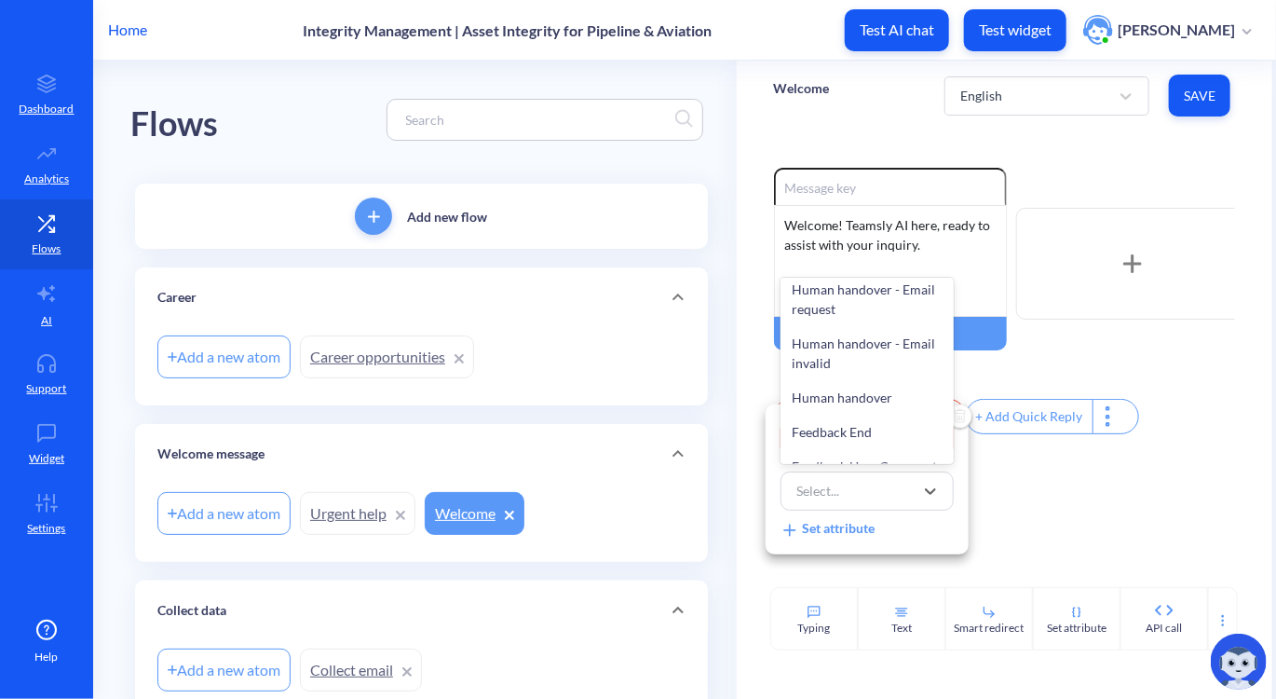
scroll to position [628, 0]
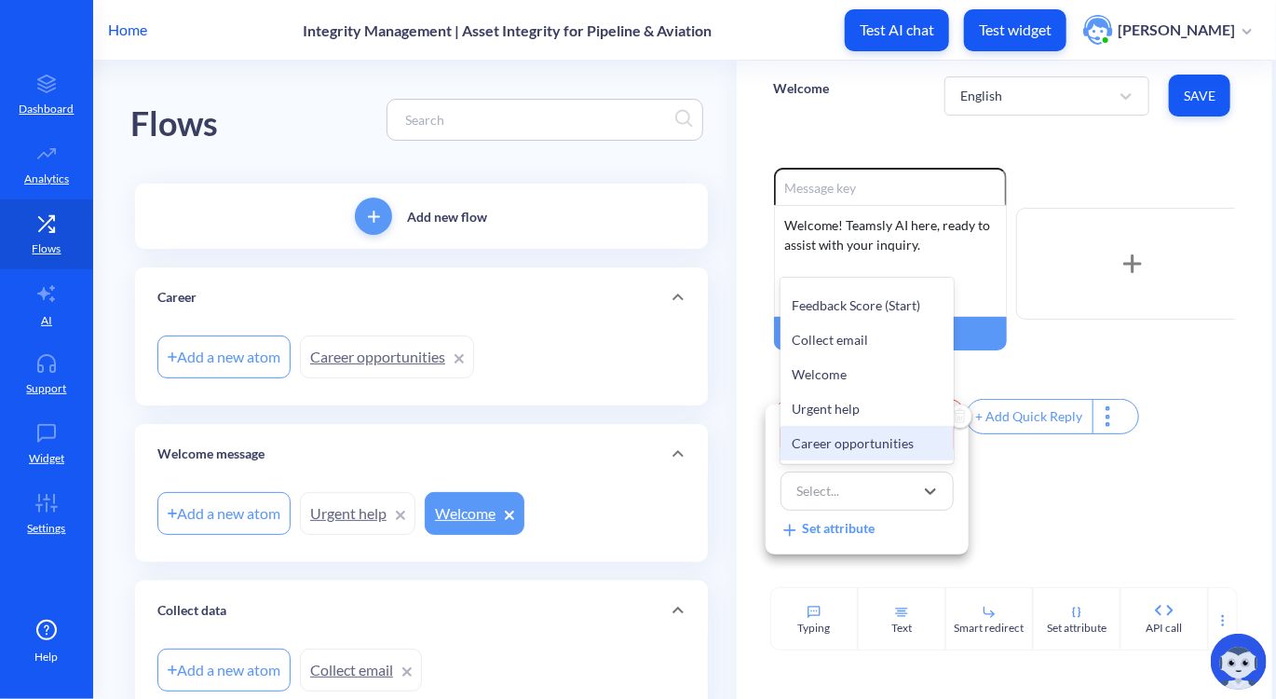
click at [865, 444] on div "Career opportunities" at bounding box center [867, 443] width 173 height 34
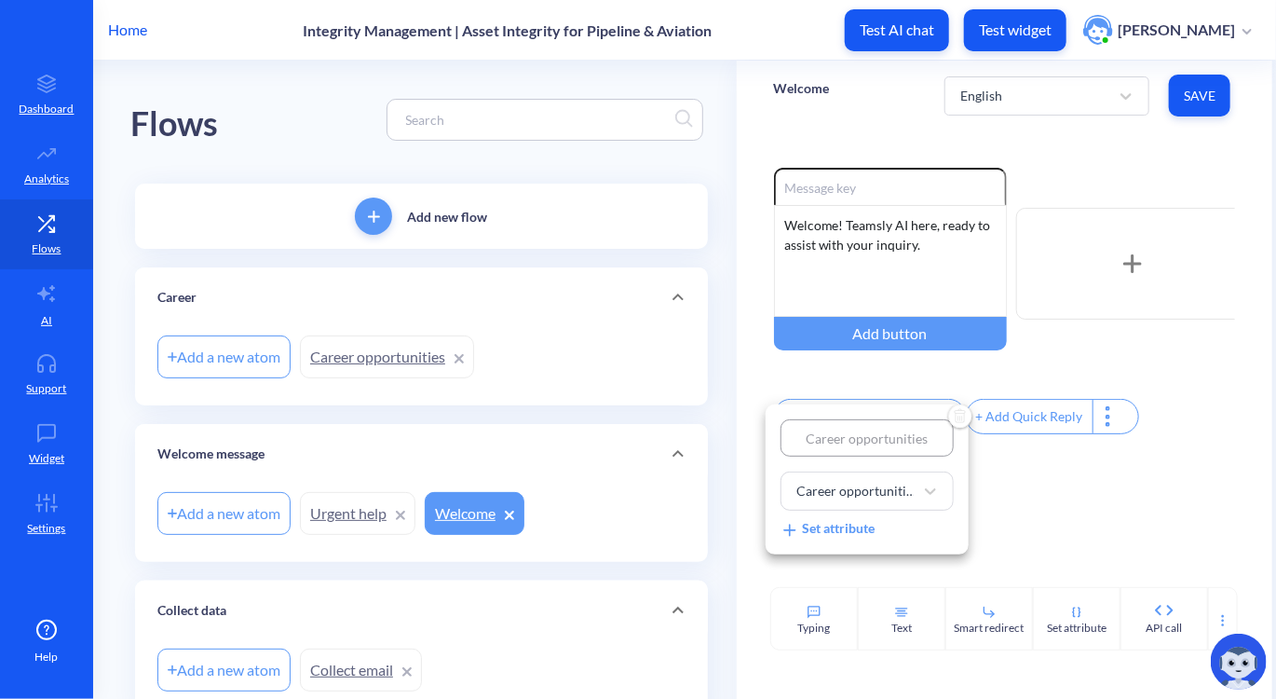
click at [986, 508] on div at bounding box center [638, 349] width 1276 height 699
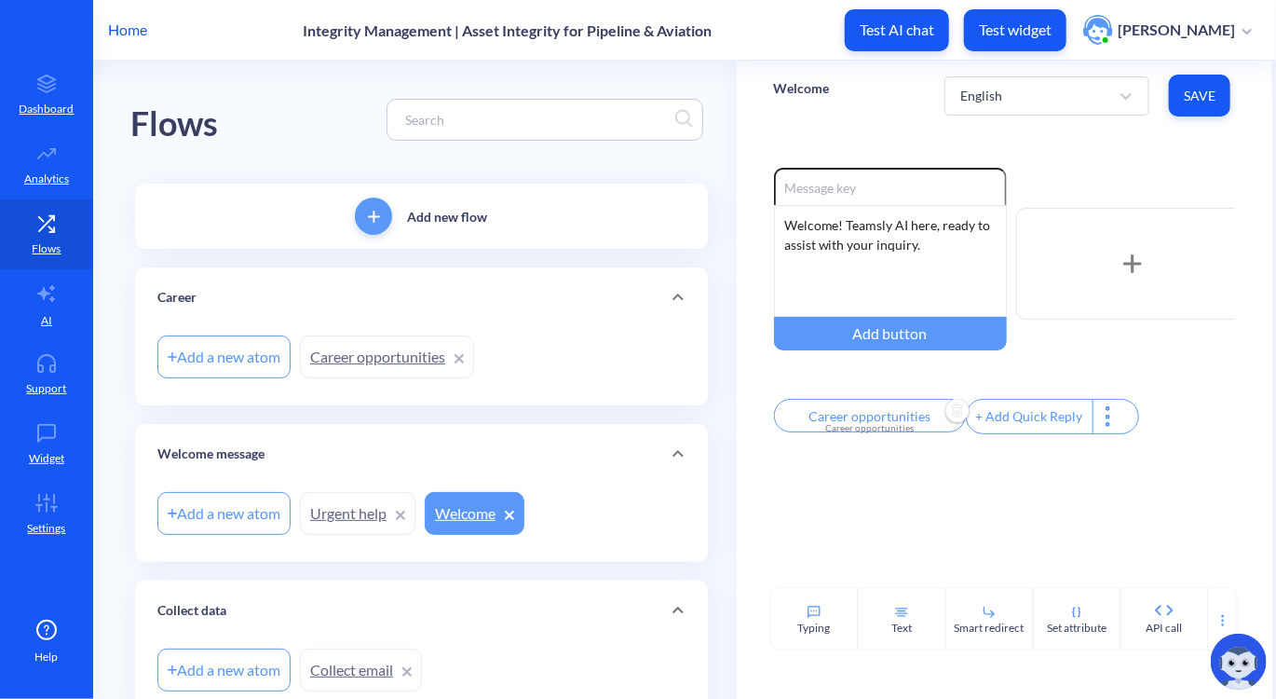
click at [472, 225] on p "Add new flow" at bounding box center [447, 217] width 80 height 20
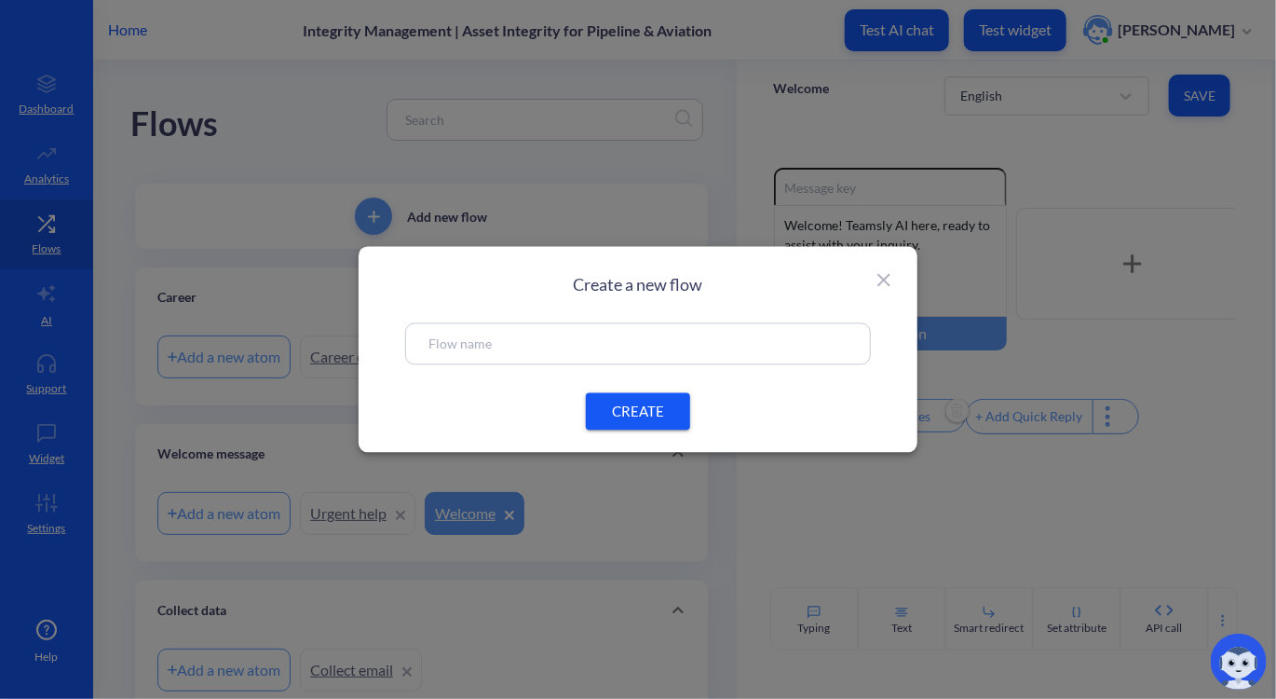
click at [499, 328] on div at bounding box center [638, 344] width 466 height 42
click at [487, 340] on input "text" at bounding box center [638, 344] width 419 height 21
click at [883, 269] on icon at bounding box center [884, 280] width 22 height 22
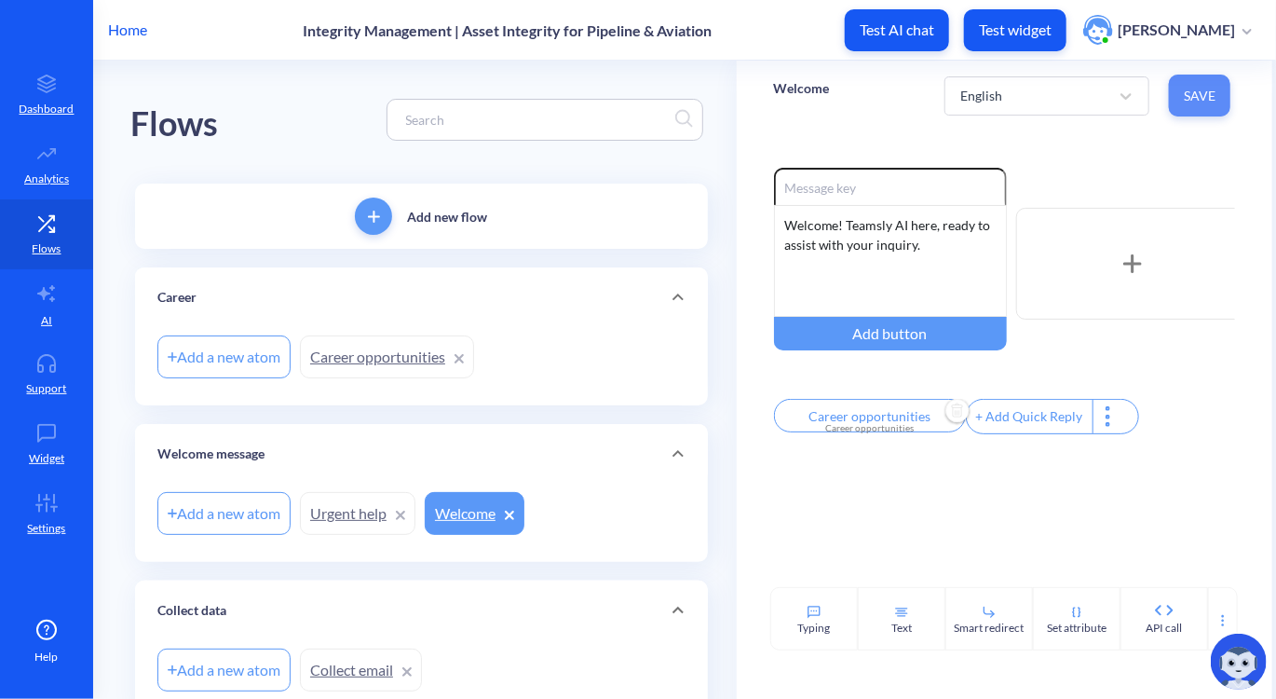
click at [1215, 86] on button "Save" at bounding box center [1199, 96] width 61 height 42
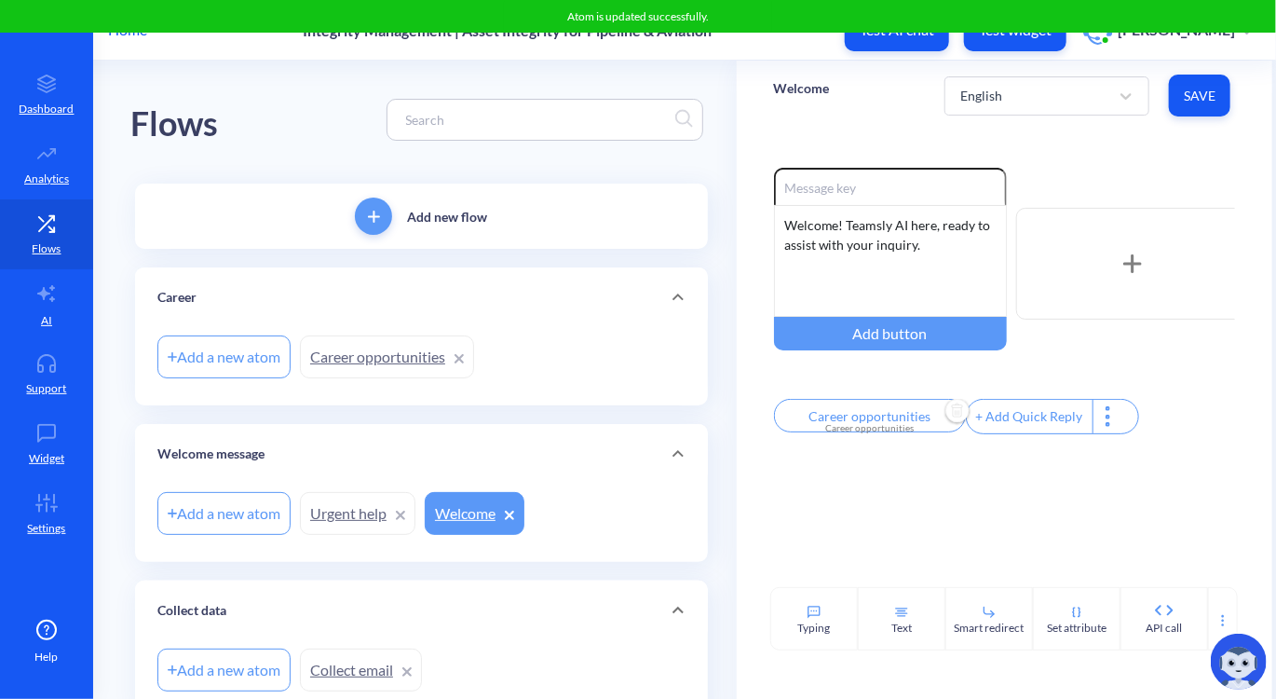
click at [437, 203] on div "Add new flow" at bounding box center [421, 216] width 573 height 65
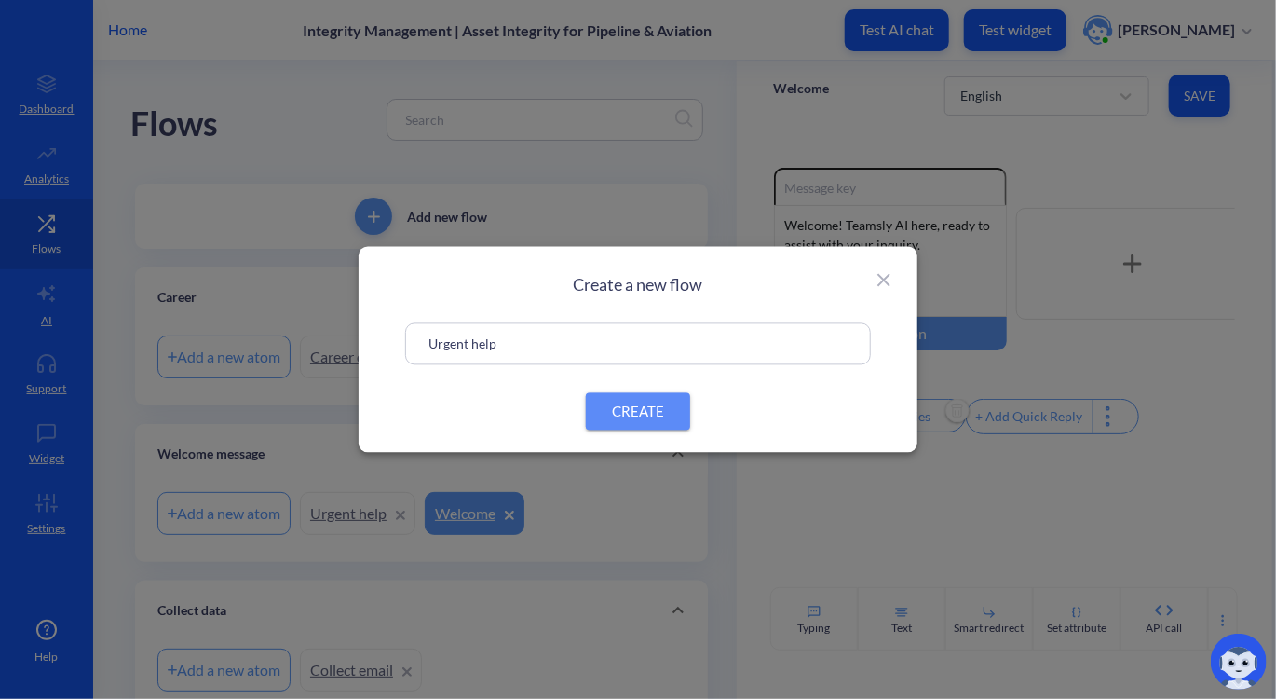
click at [645, 410] on span "CREATE" at bounding box center [638, 412] width 60 height 20
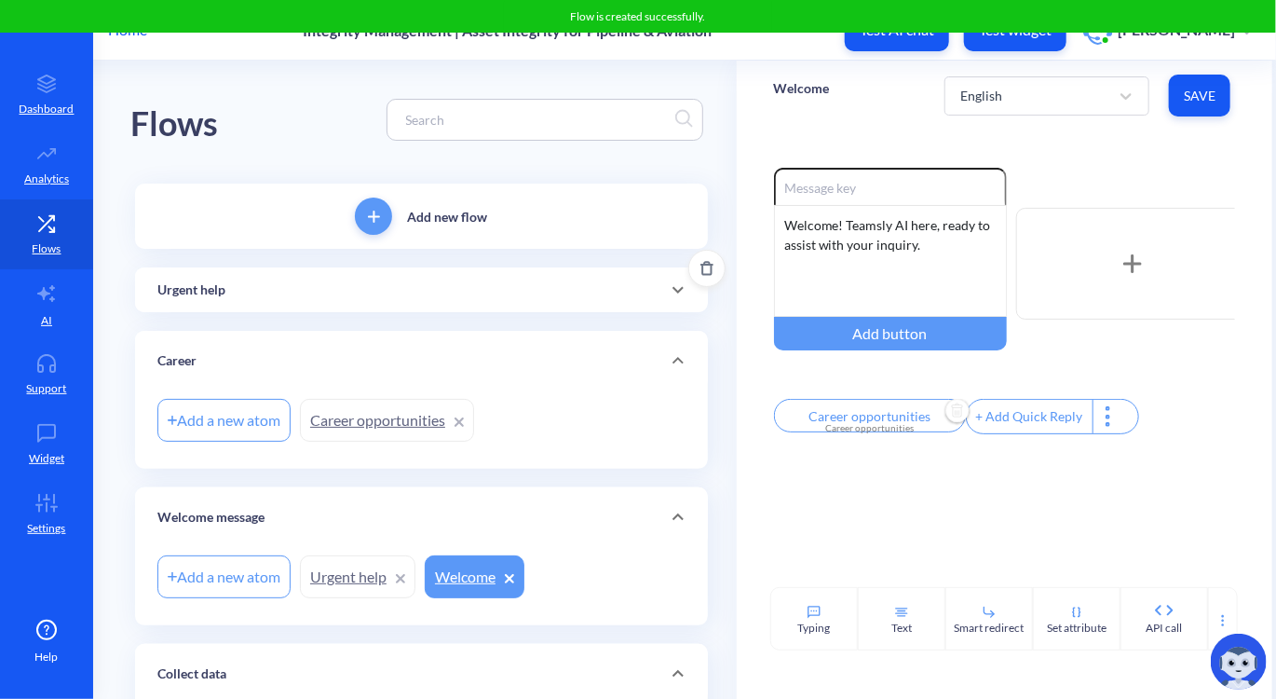
click at [388, 302] on div "Urgent help" at bounding box center [421, 289] width 573 height 45
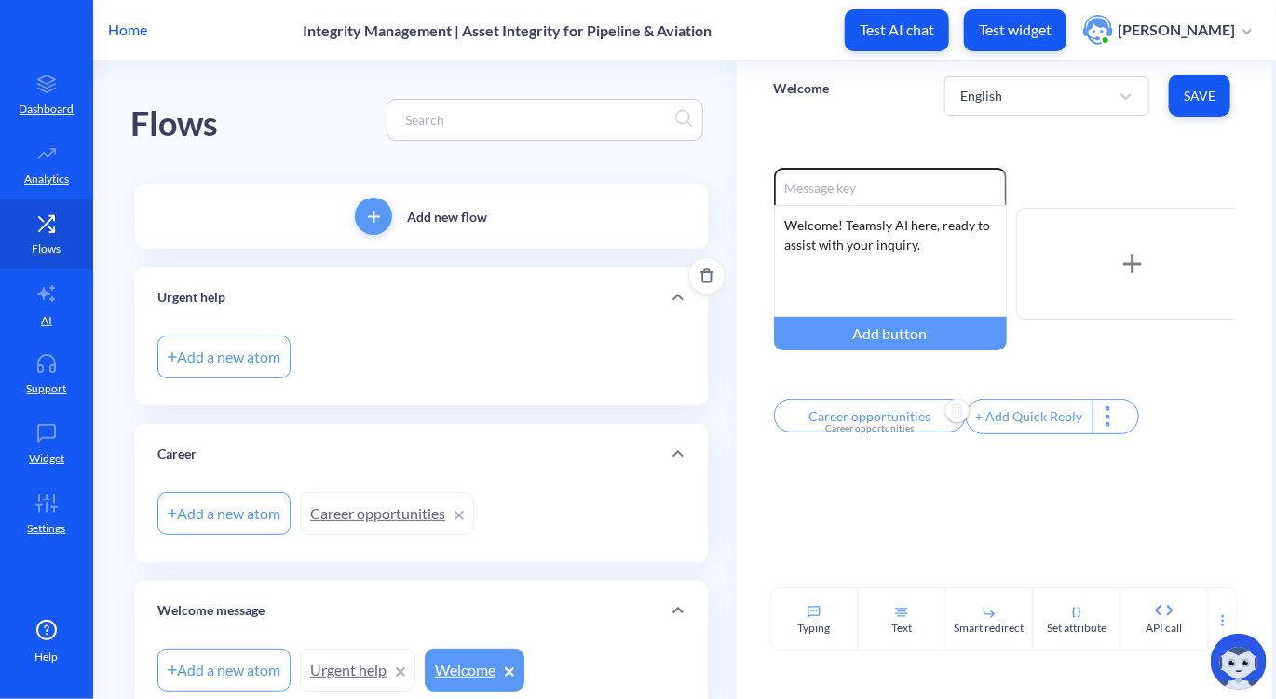
click at [242, 345] on div "Add a new atom" at bounding box center [223, 356] width 133 height 43
click at [404, 361] on input "Urgent help" at bounding box center [384, 358] width 149 height 20
click at [372, 443] on div "Career" at bounding box center [421, 454] width 573 height 60
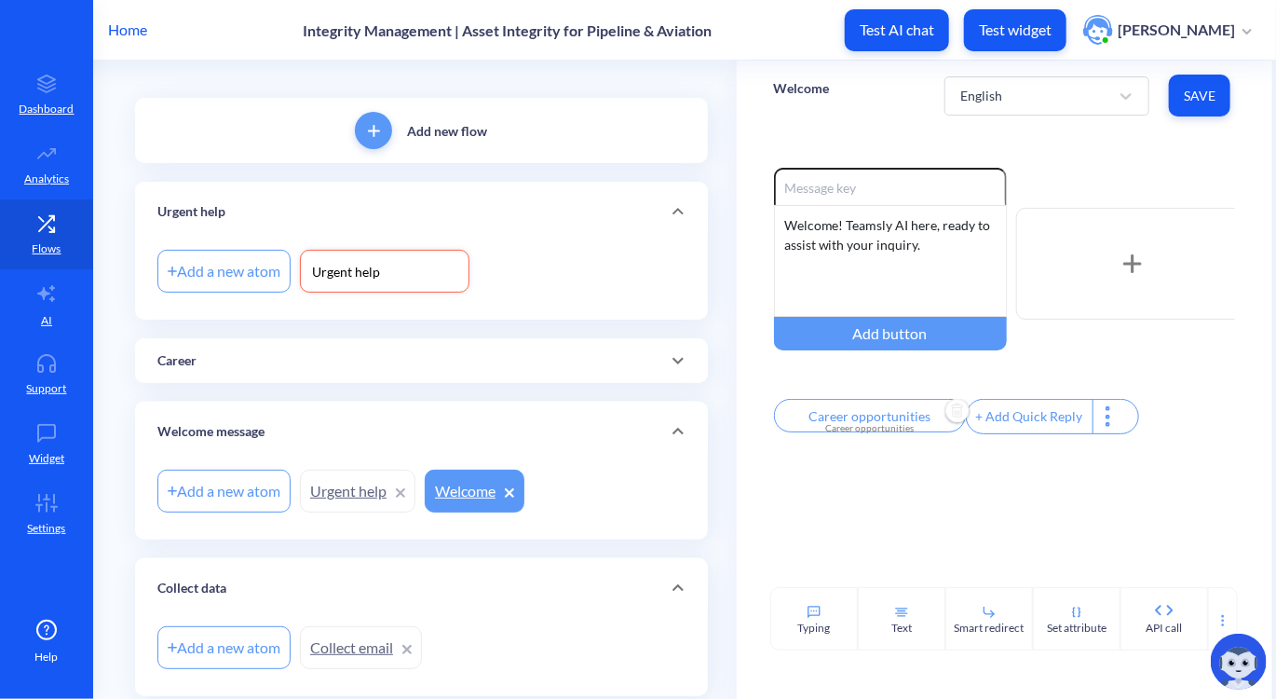
scroll to position [92, 0]
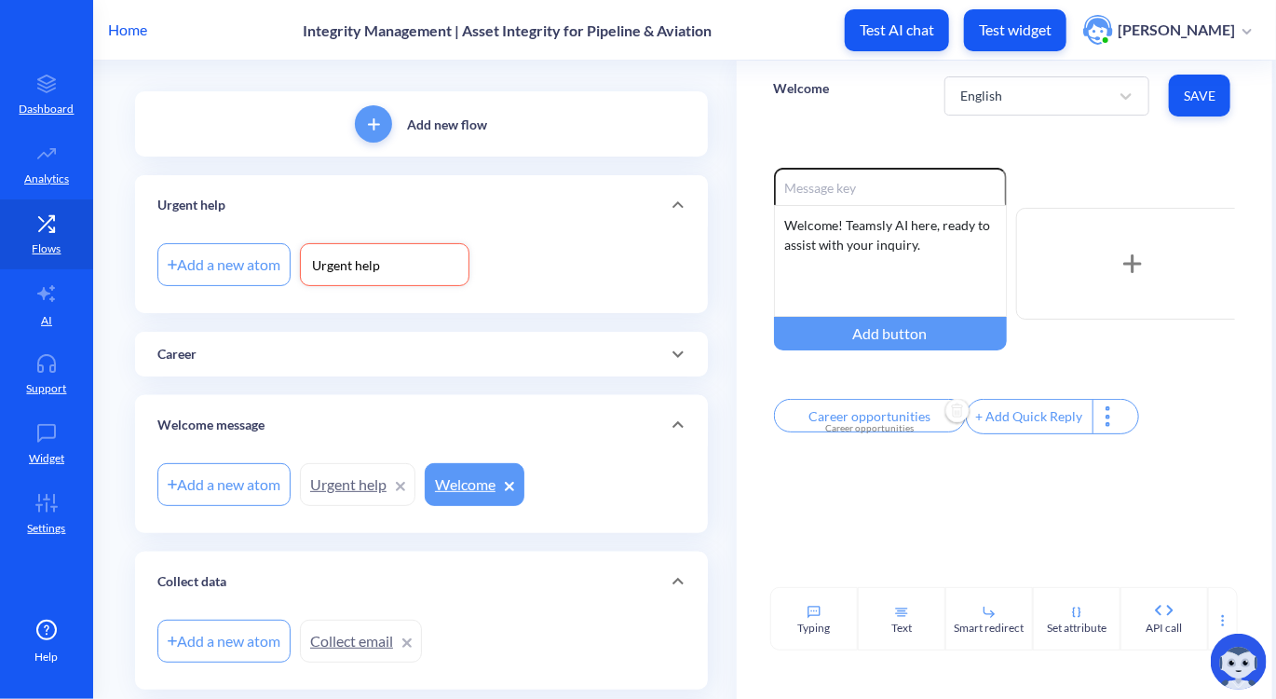
click at [462, 485] on link "Welcome" at bounding box center [475, 484] width 100 height 43
click at [351, 489] on link "Urgent help" at bounding box center [358, 484] width 116 height 43
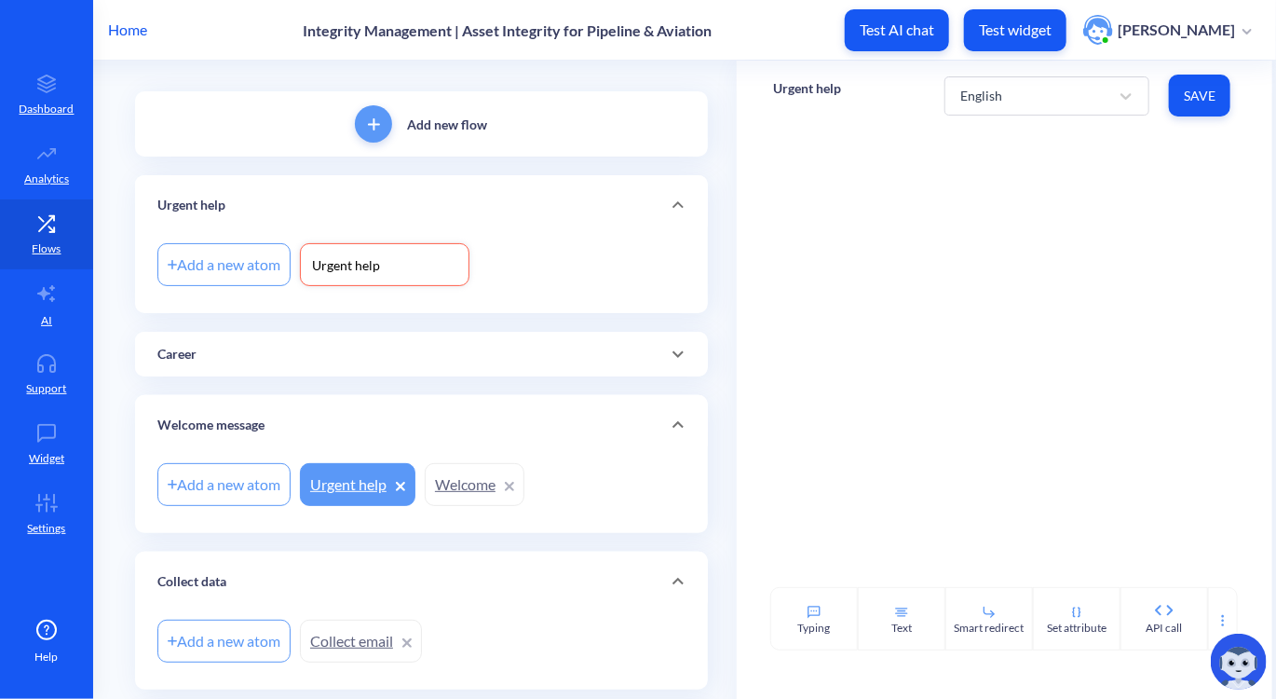
click at [448, 498] on link "Welcome" at bounding box center [475, 484] width 100 height 43
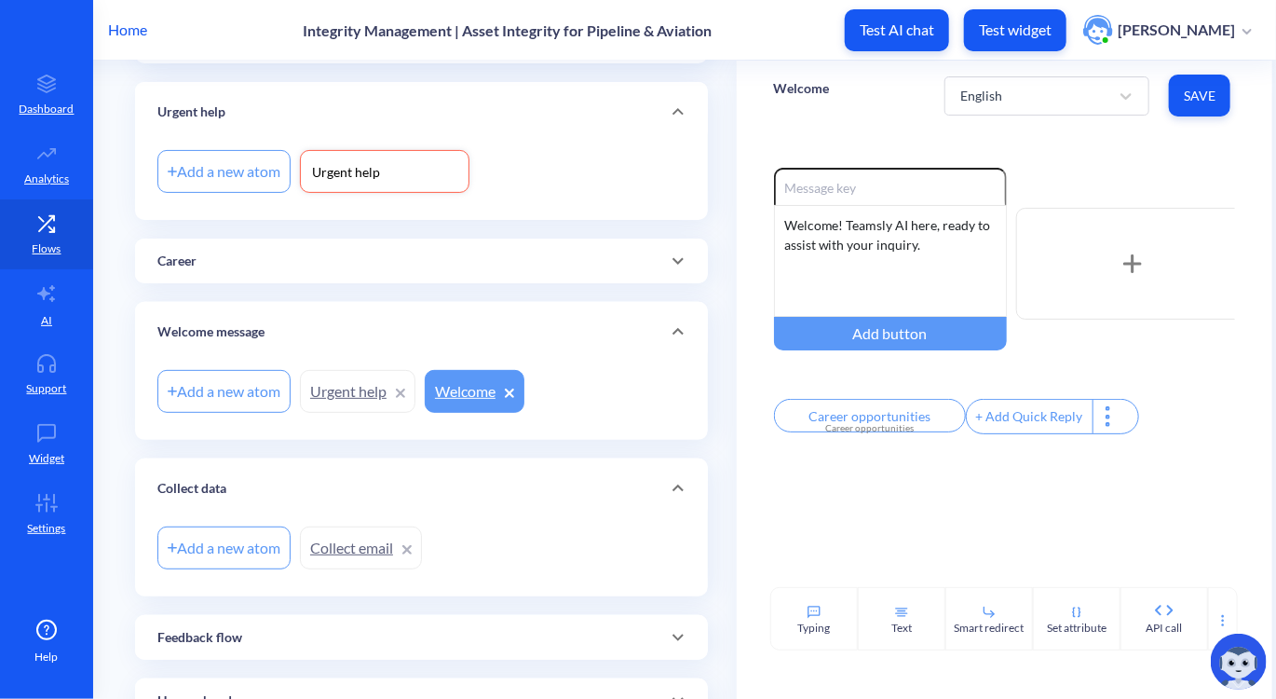
scroll to position [182, 0]
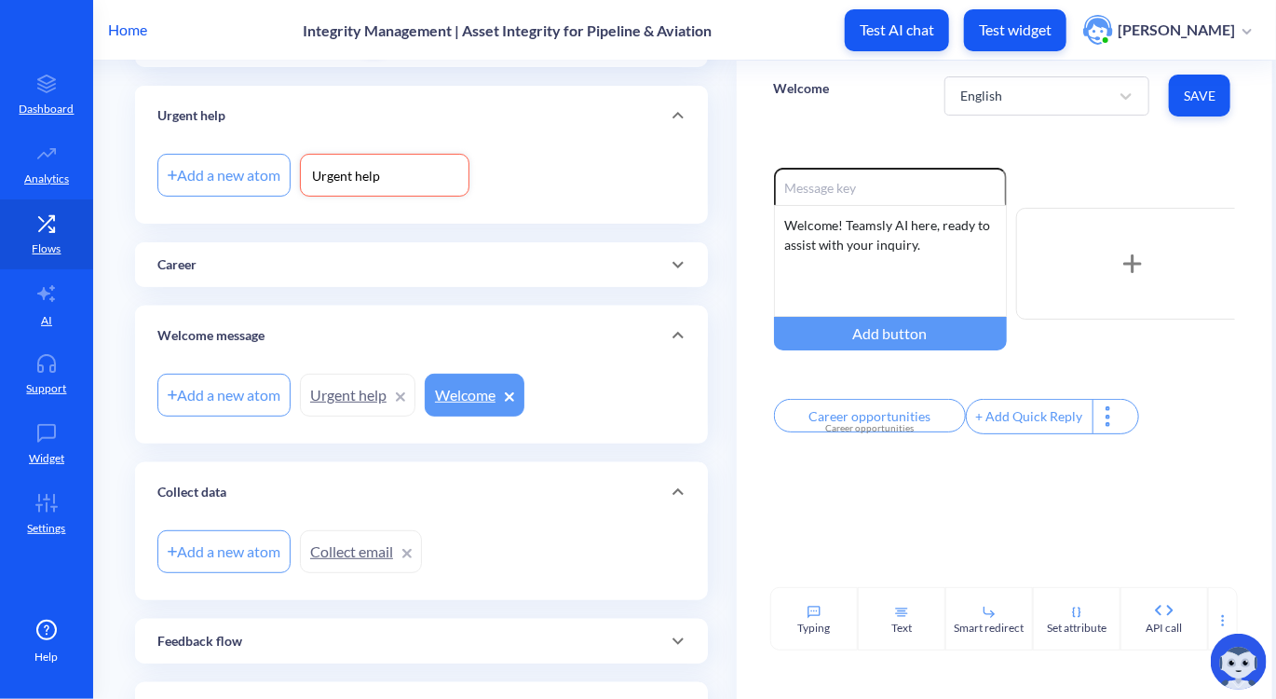
click at [488, 272] on div "Career" at bounding box center [421, 265] width 528 height 20
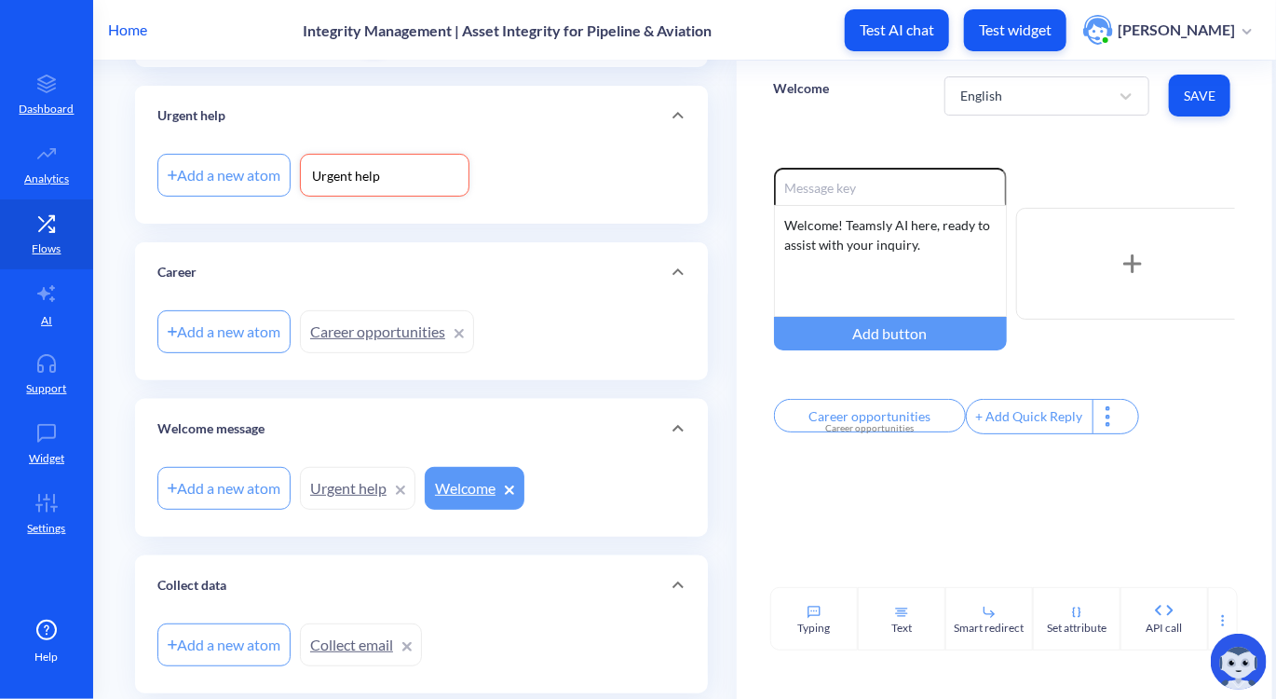
click at [724, 476] on div "Flows Add new flow Urgent help Add a new atom Urgent help Career Add a new atom…" at bounding box center [433, 500] width 607 height 1242
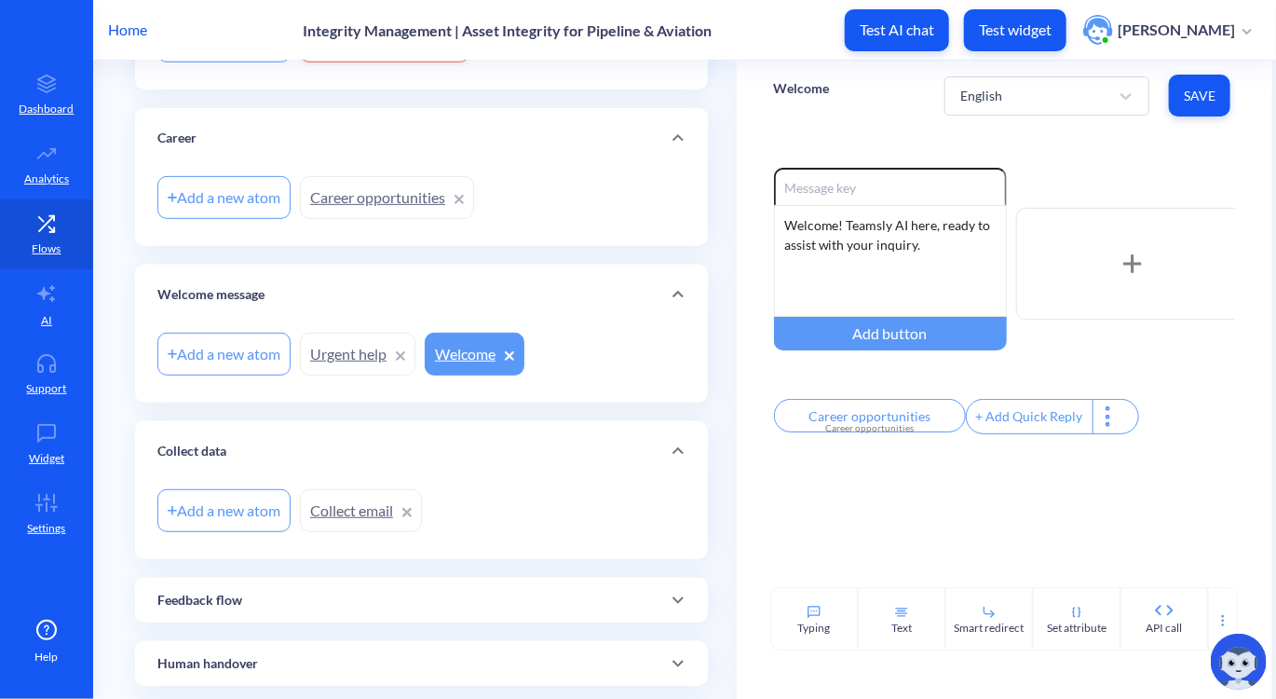
scroll to position [313, 0]
click at [727, 405] on div "Flows Add new flow Urgent help Add a new atom Urgent help Career Add a new atom…" at bounding box center [433, 368] width 607 height 1242
click at [337, 361] on link "Urgent help" at bounding box center [358, 356] width 116 height 43
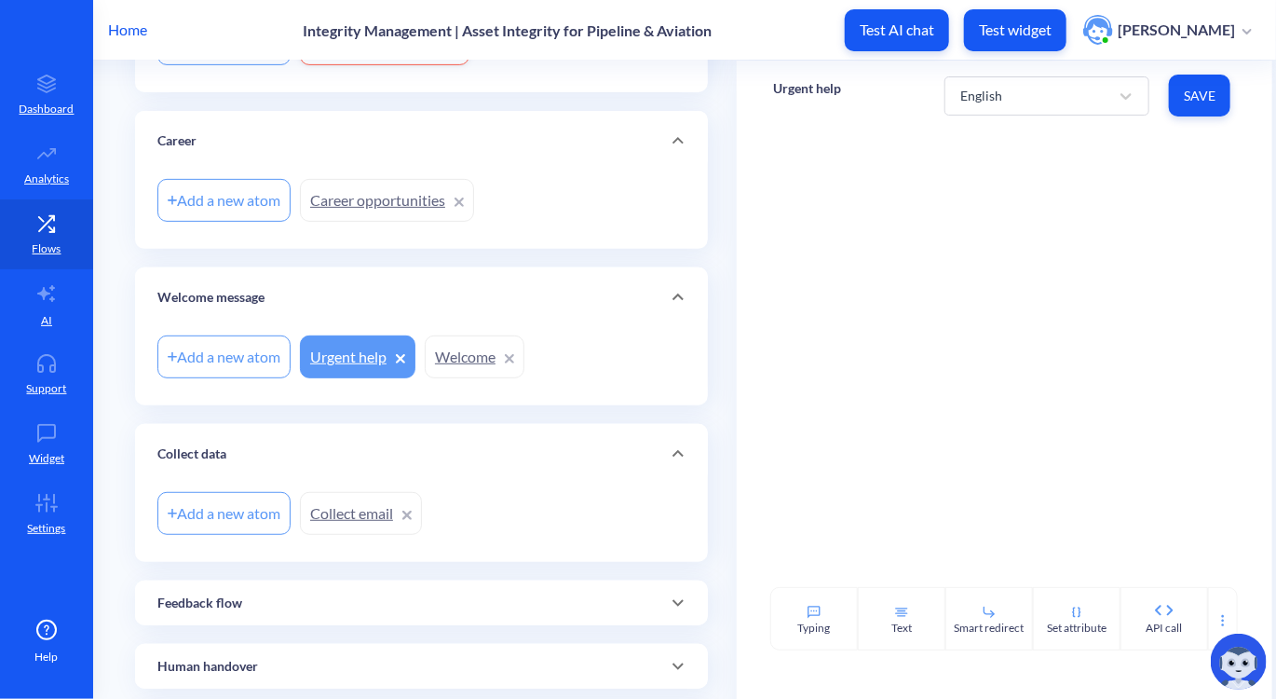
click at [400, 354] on icon at bounding box center [400, 358] width 9 height 9
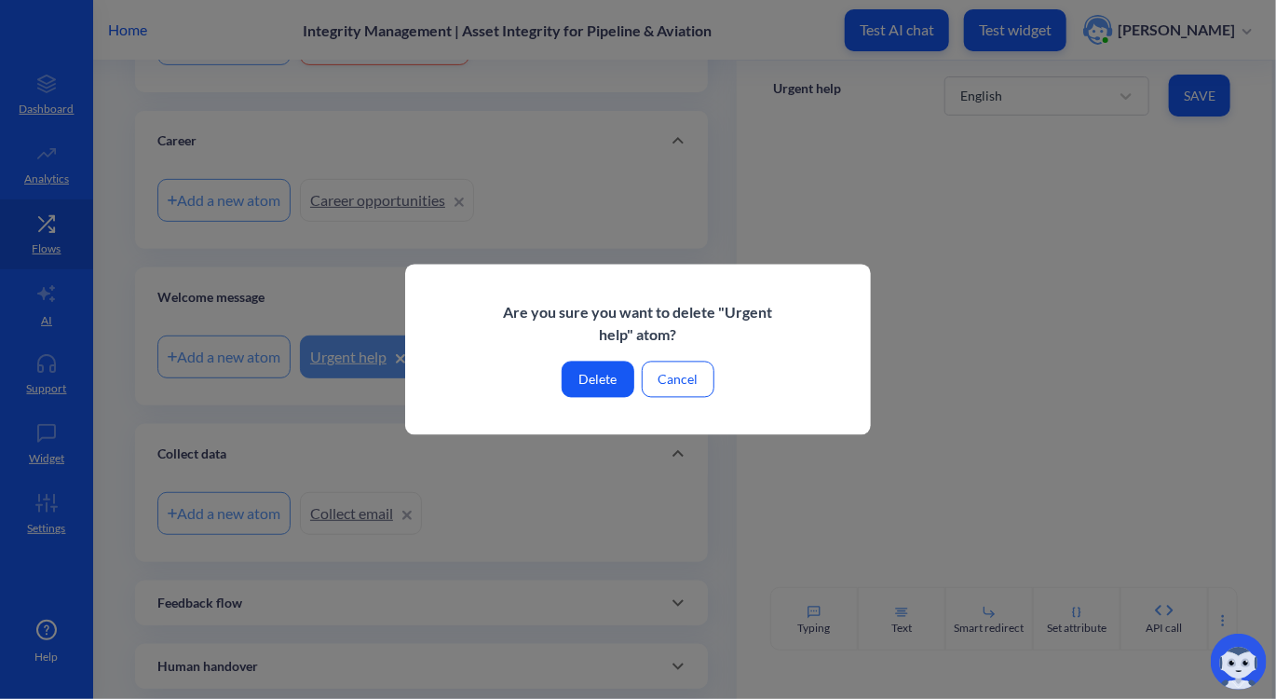
click at [596, 387] on button "Delete" at bounding box center [598, 380] width 73 height 36
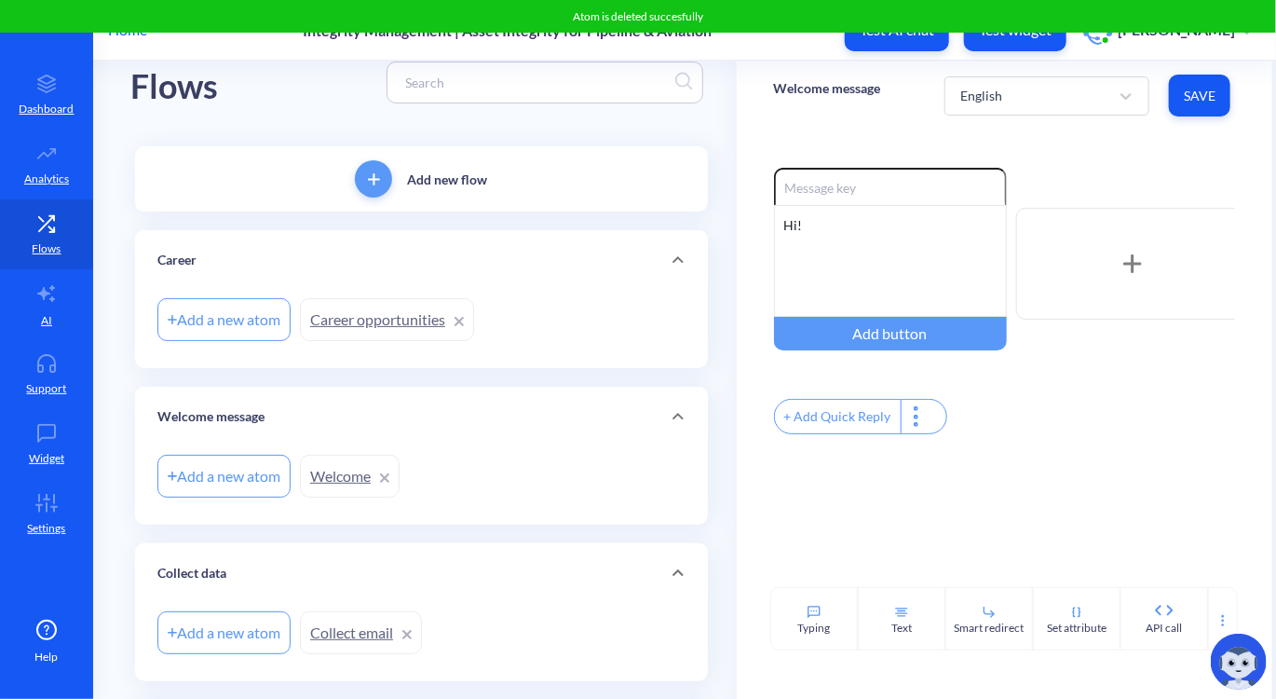
scroll to position [37, 0]
click at [421, 188] on div "Add new flow" at bounding box center [421, 178] width 573 height 65
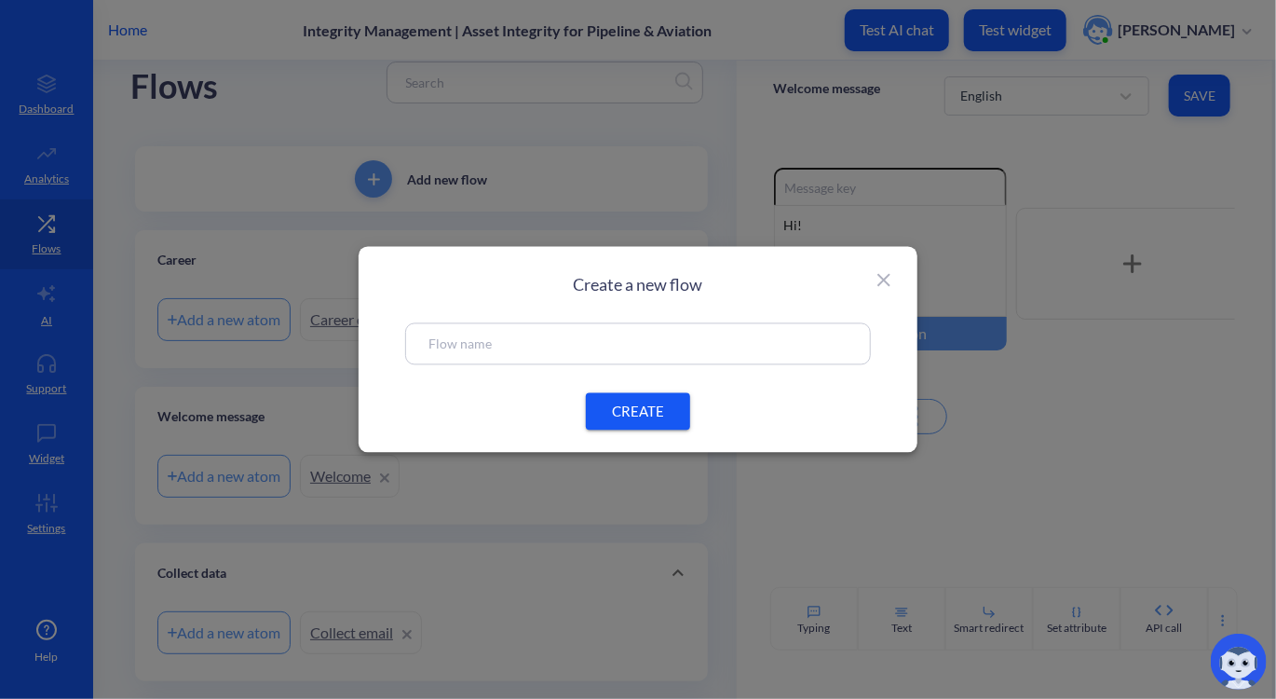
click at [526, 365] on div "Create a new flow CREATE" at bounding box center [638, 350] width 559 height 206
click at [488, 349] on input "text" at bounding box center [638, 344] width 419 height 21
click at [649, 415] on span "CREATE" at bounding box center [638, 412] width 60 height 20
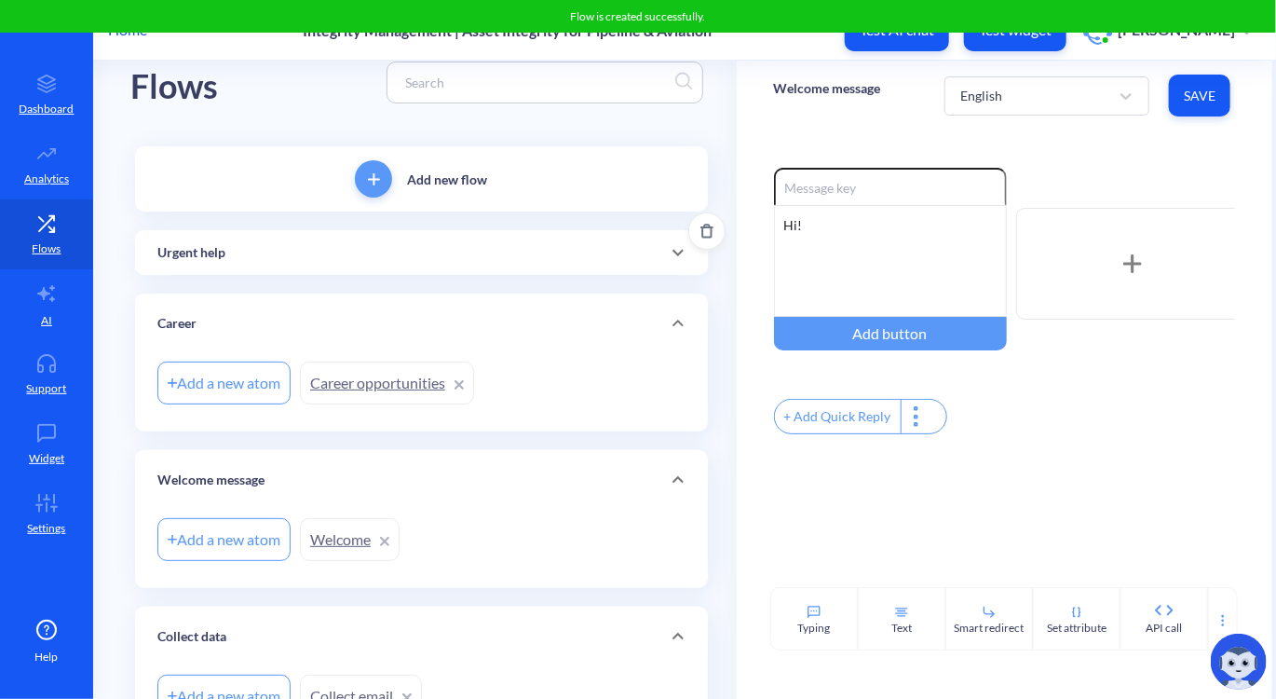
click at [403, 265] on div "Urgent help" at bounding box center [421, 252] width 573 height 45
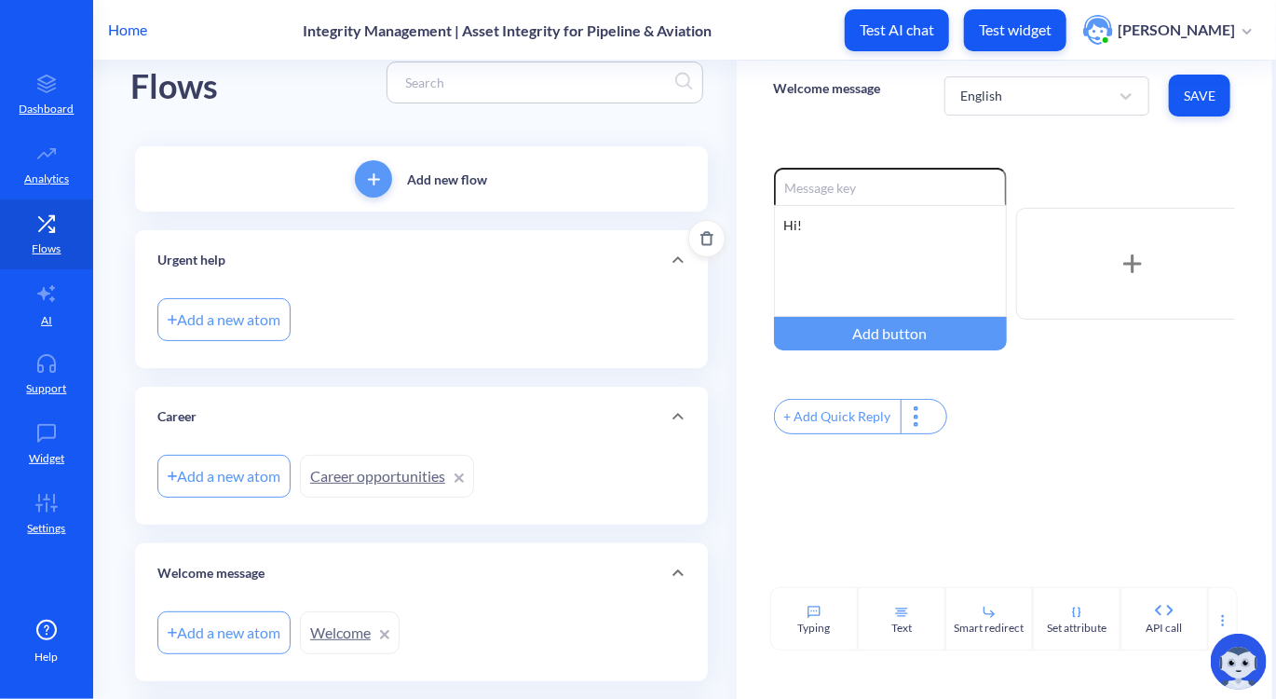
click at [203, 326] on div "Add a new atom" at bounding box center [223, 319] width 133 height 43
click at [407, 241] on div "Urgent help" at bounding box center [421, 260] width 573 height 60
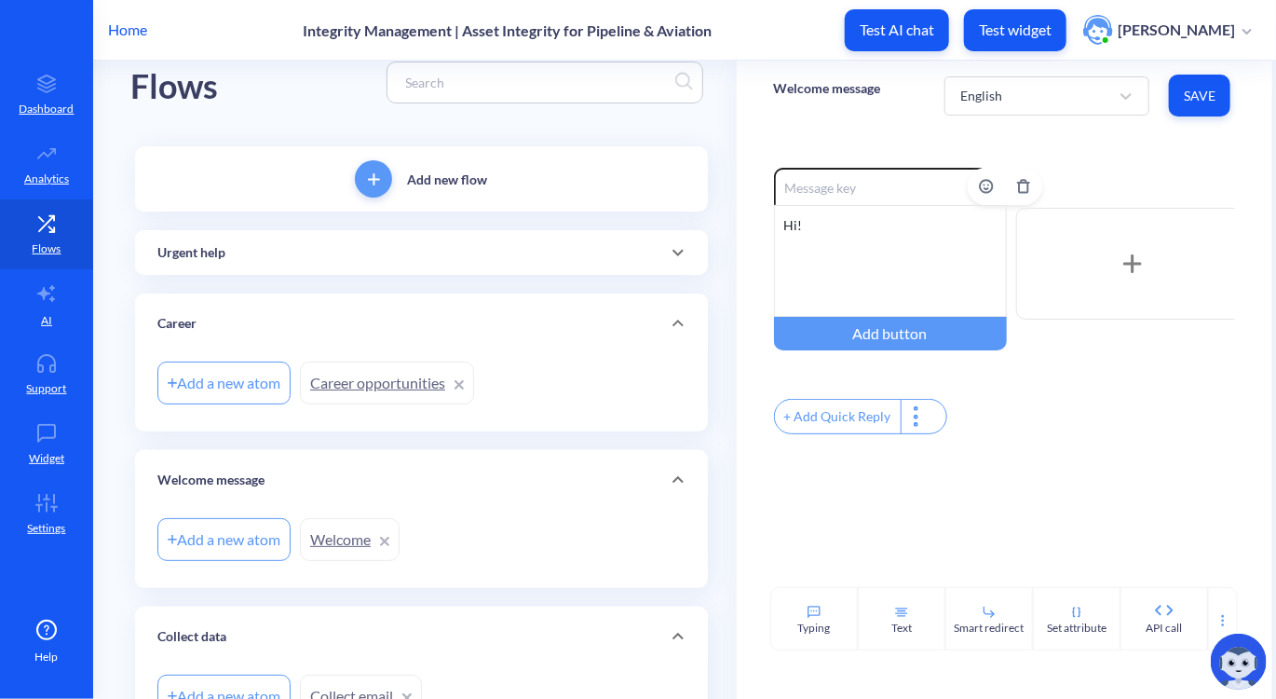
click at [820, 216] on div "Hi!" at bounding box center [890, 261] width 233 height 112
drag, startPoint x: 820, startPoint y: 216, endPoint x: 809, endPoint y: 228, distance: 16.5
click at [809, 228] on div "Hi!" at bounding box center [890, 261] width 233 height 112
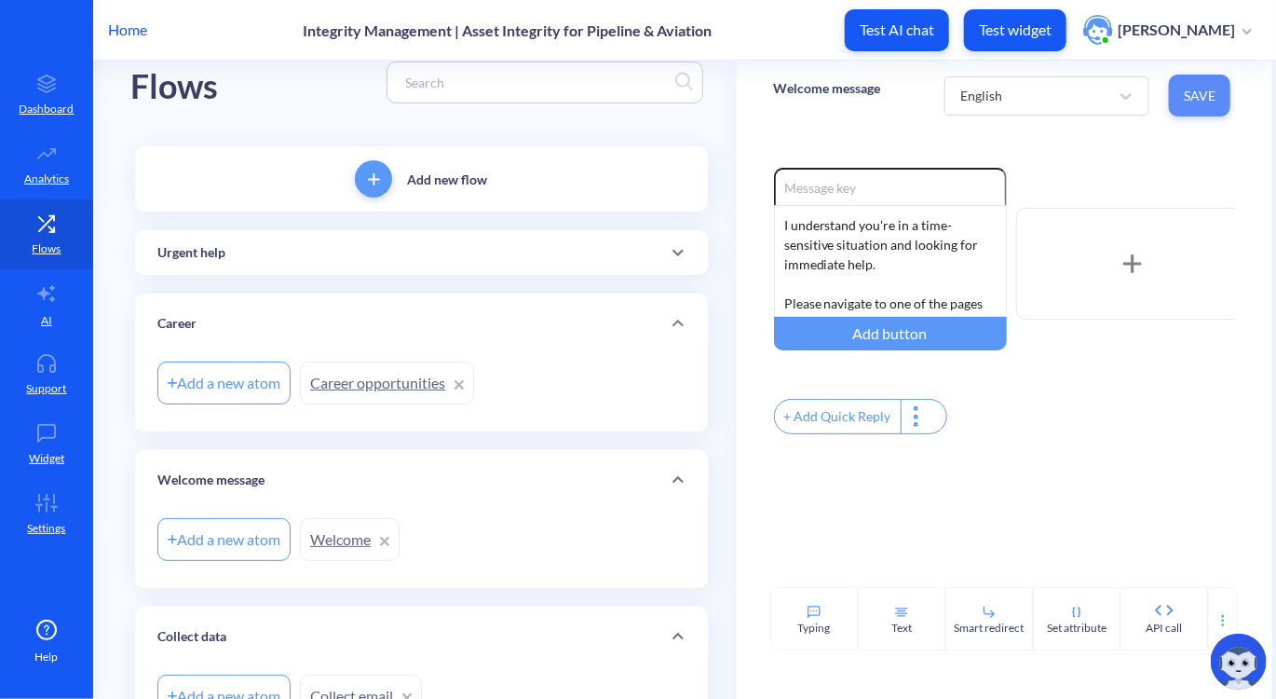
click at [1193, 106] on button "Save" at bounding box center [1199, 96] width 61 height 42
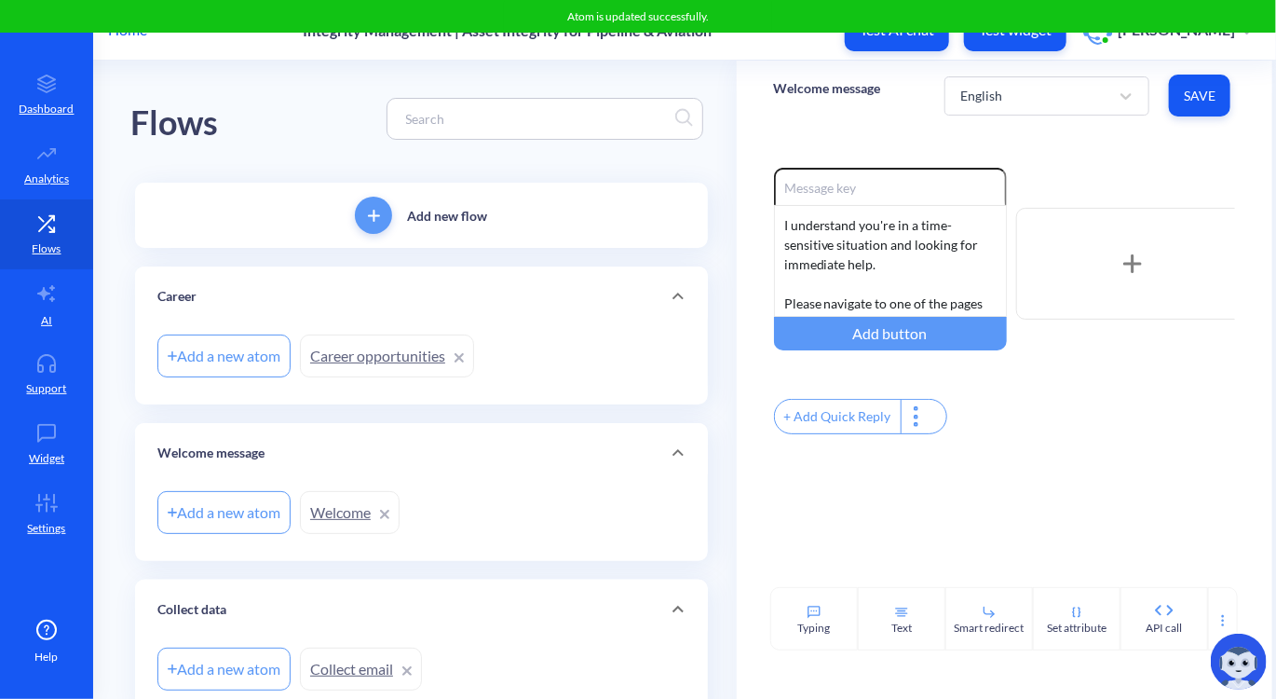
scroll to position [0, 0]
click at [521, 335] on div "Add a new atom Career opportunities" at bounding box center [421, 357] width 528 height 52
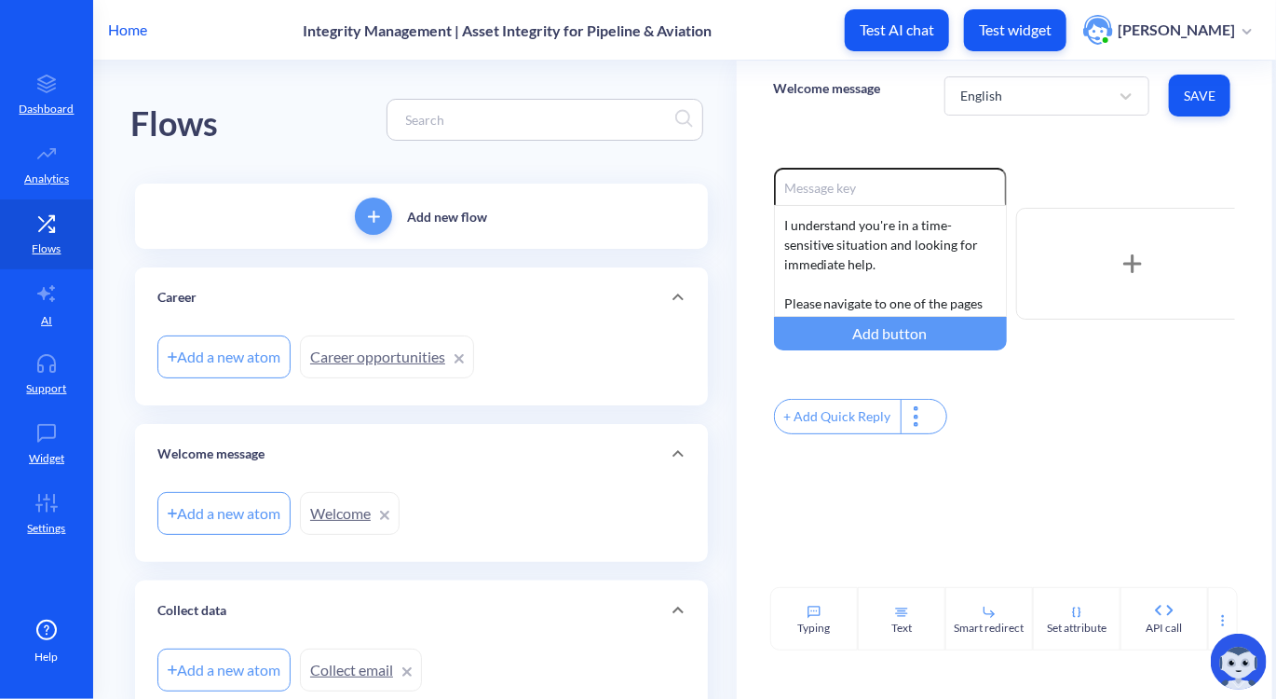
click at [535, 402] on div "Add a new atom Career opportunities" at bounding box center [421, 366] width 573 height 78
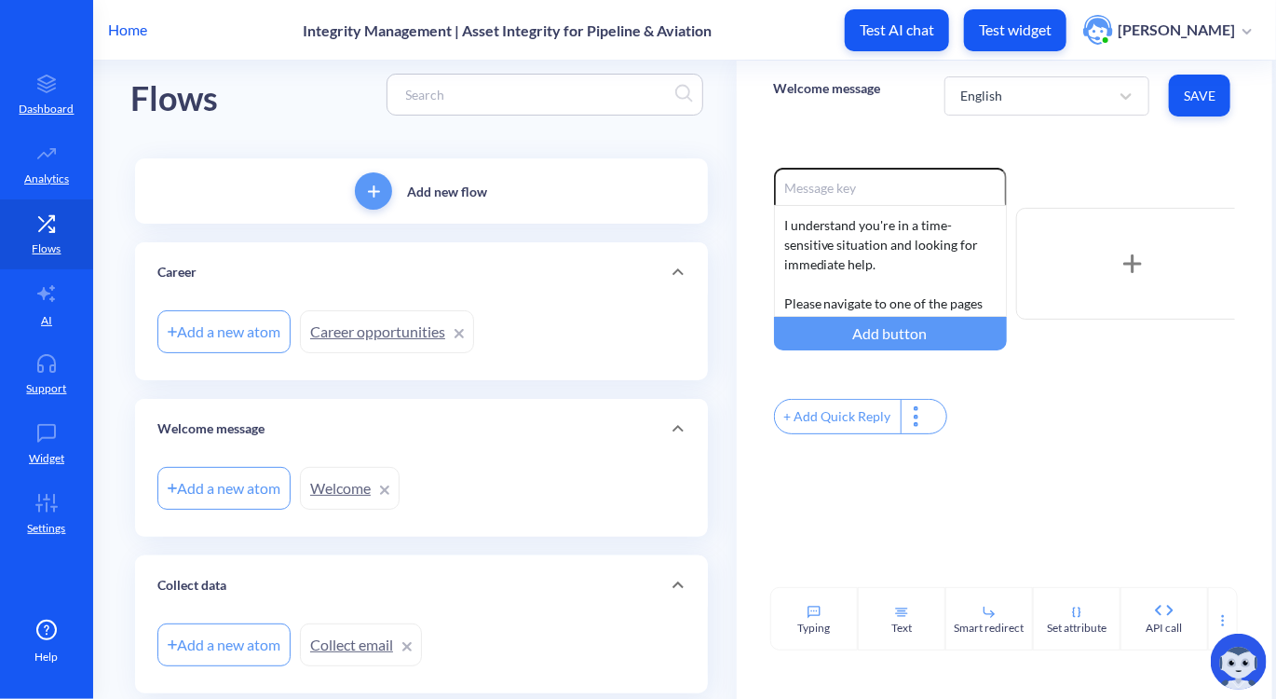
scroll to position [22, 0]
click at [444, 255] on div "Career" at bounding box center [421, 275] width 573 height 60
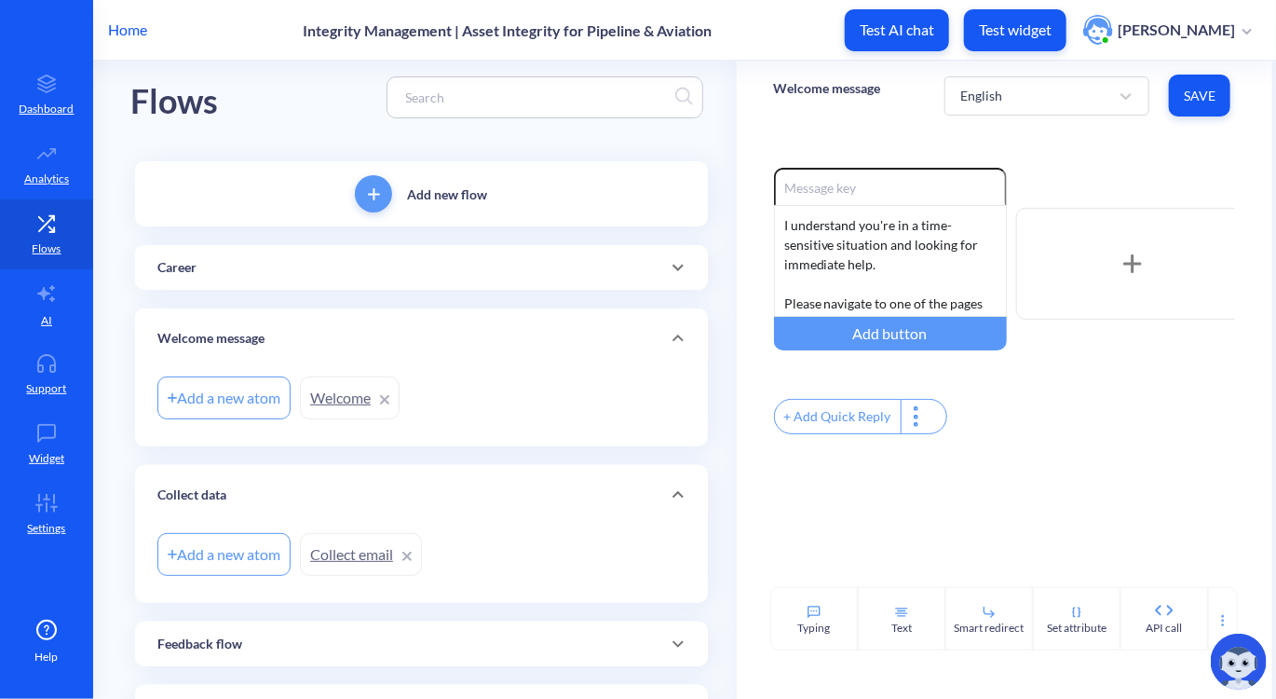
click at [404, 200] on div "Add new flow" at bounding box center [421, 193] width 573 height 65
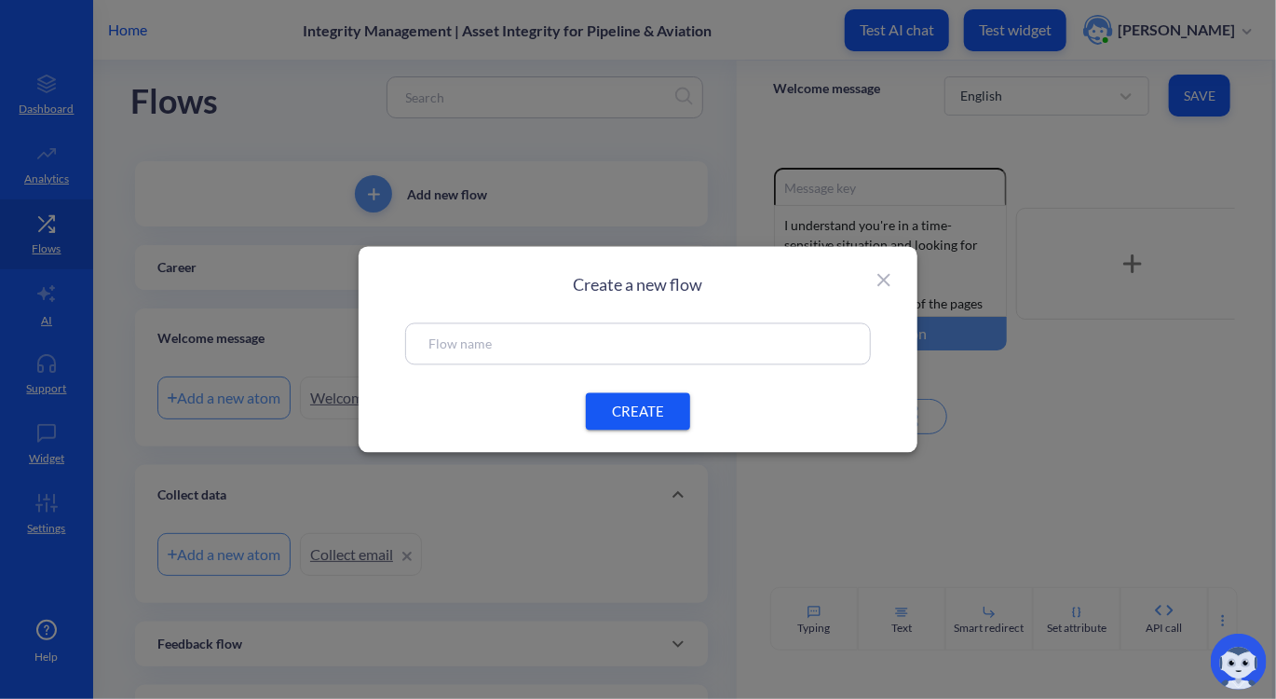
click at [464, 343] on input "text" at bounding box center [638, 344] width 419 height 21
click at [643, 400] on button "CREATE" at bounding box center [638, 411] width 104 height 37
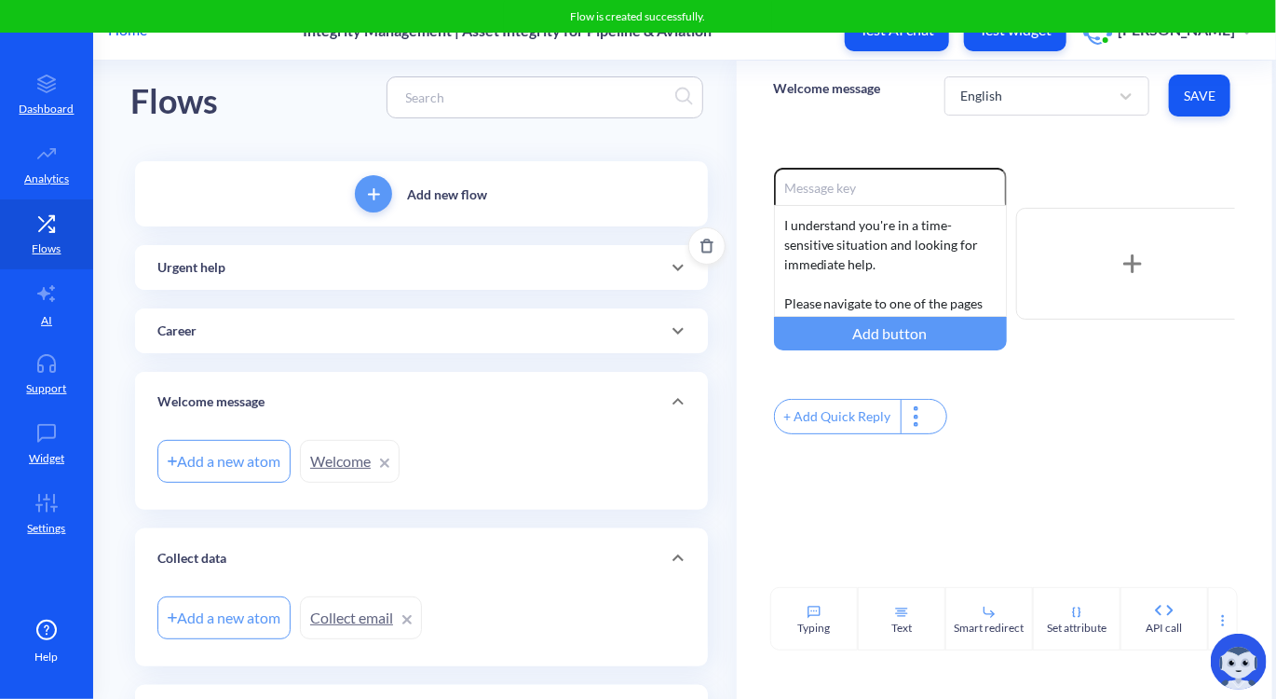
click at [321, 277] on div "Urgent help" at bounding box center [421, 268] width 528 height 20
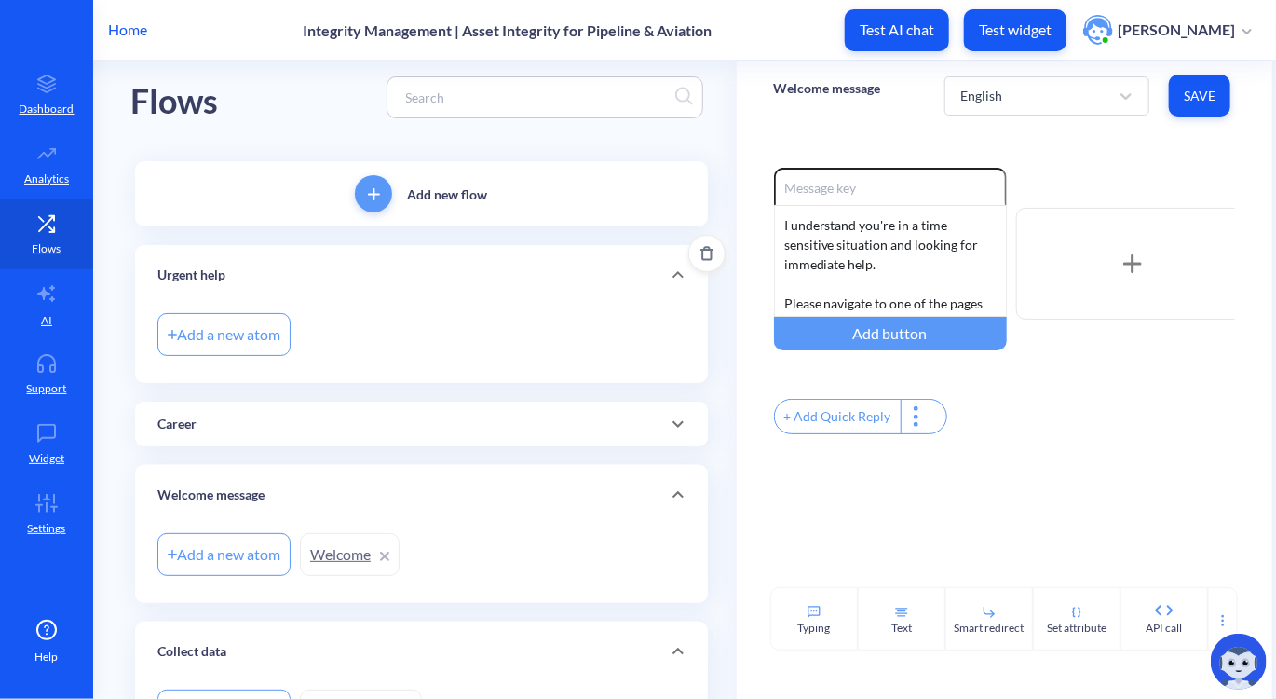
click at [243, 347] on div "Add a new atom" at bounding box center [223, 334] width 133 height 43
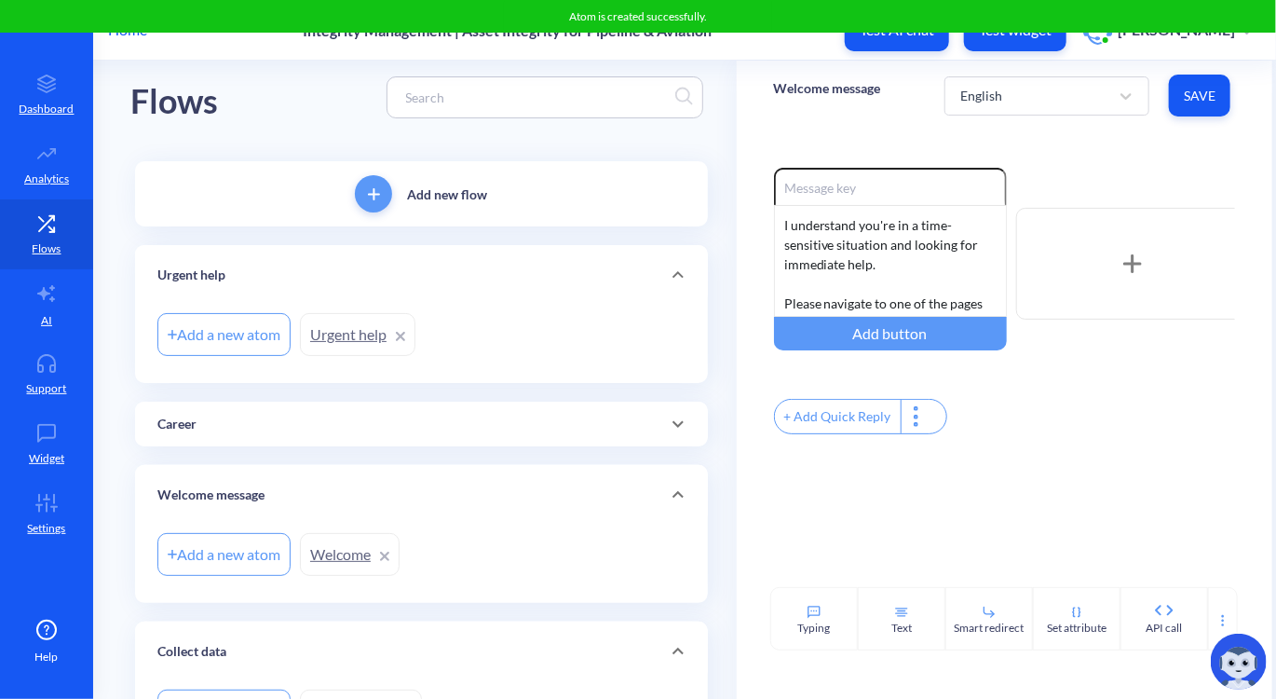
click at [351, 343] on link "Urgent help" at bounding box center [358, 334] width 116 height 43
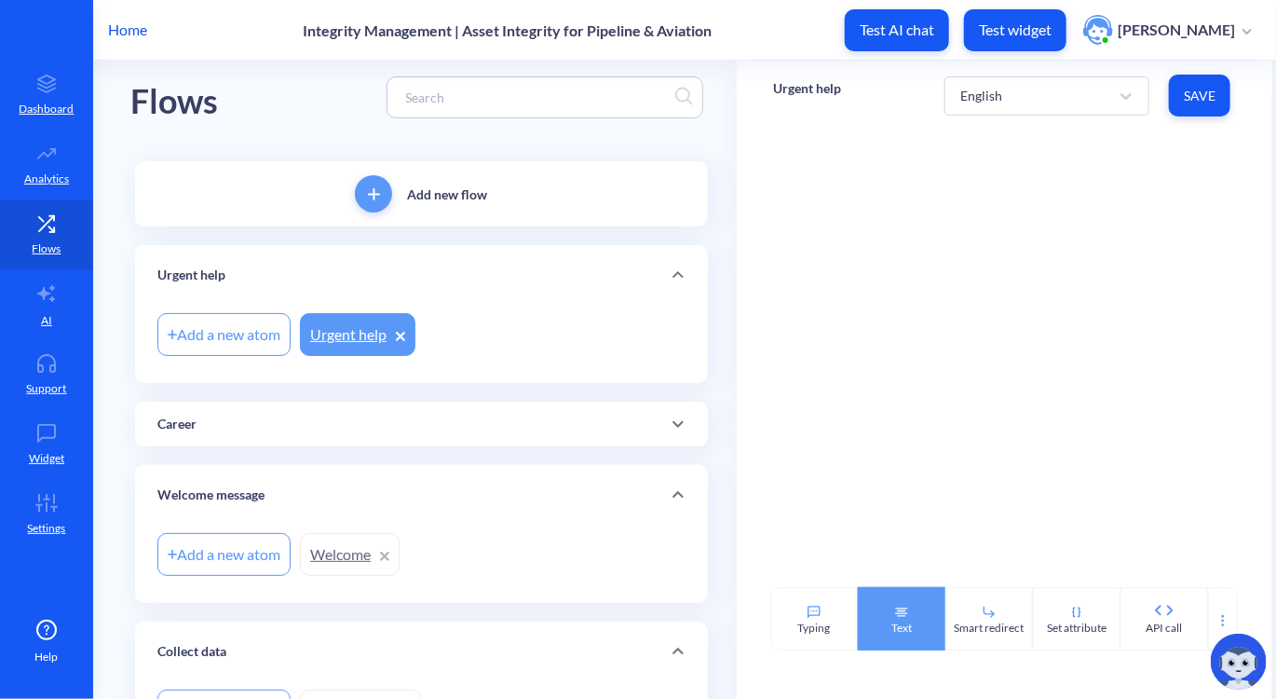
click at [894, 608] on icon at bounding box center [901, 612] width 15 height 15
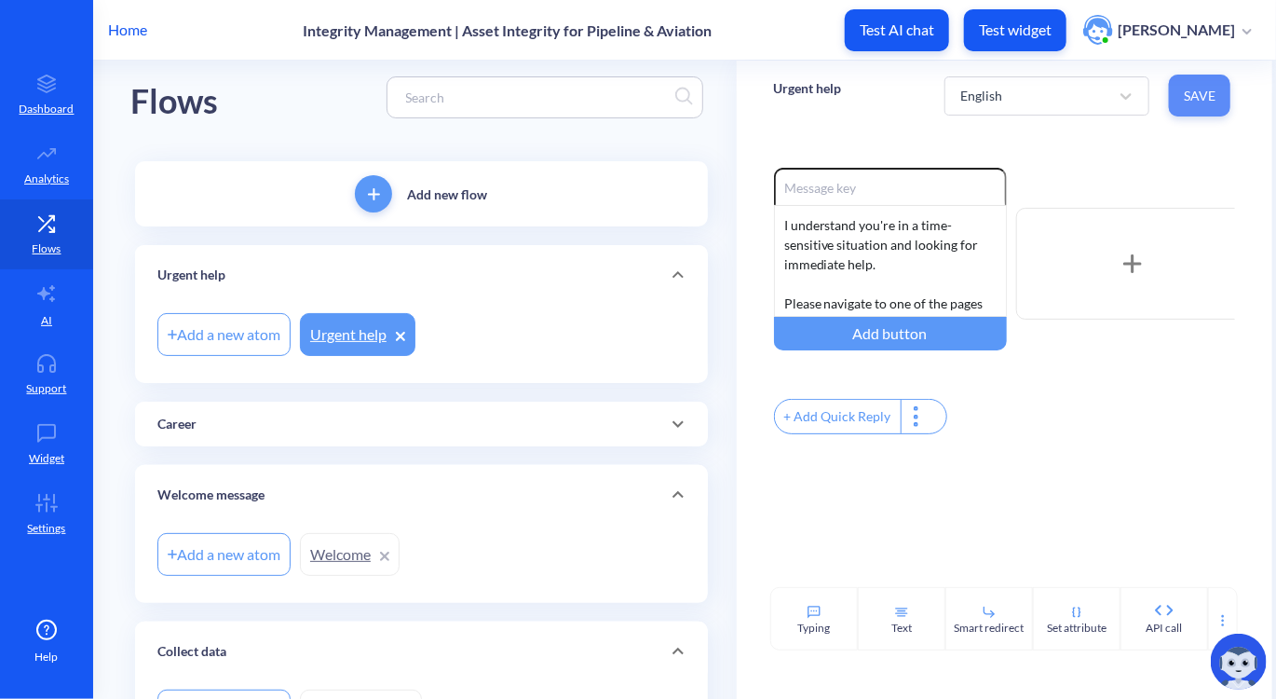
click at [1194, 97] on span "Save" at bounding box center [1200, 96] width 32 height 19
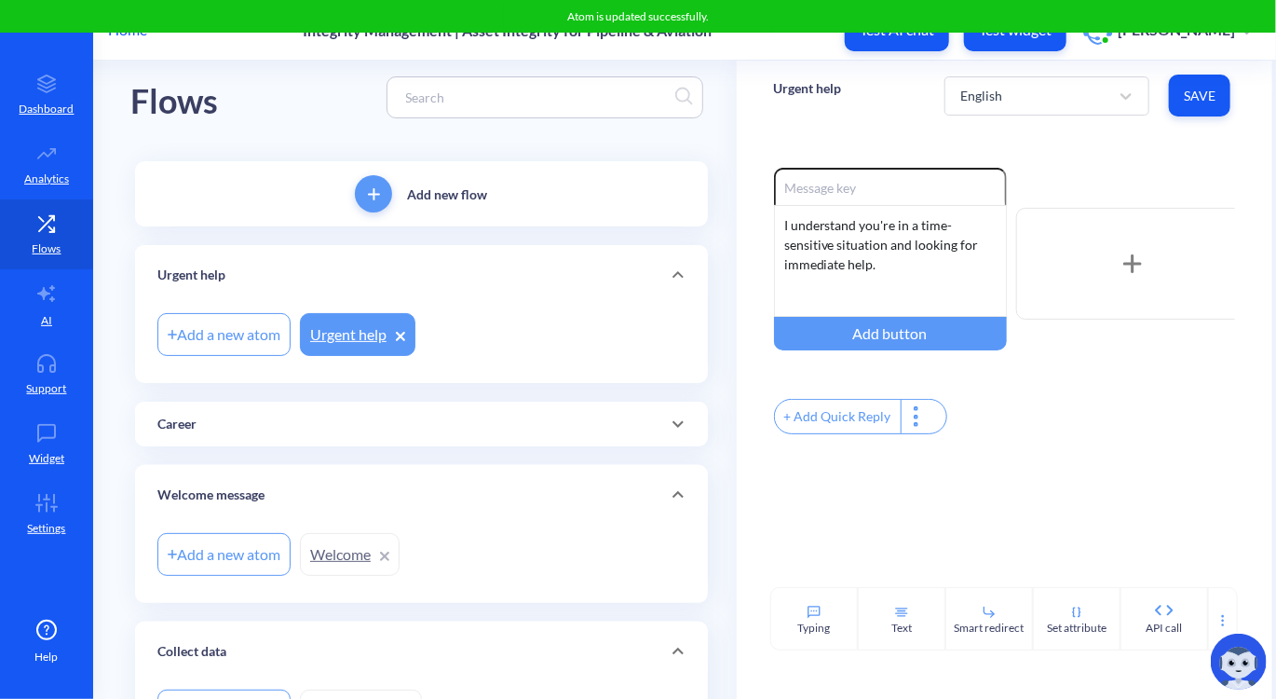
click at [526, 293] on div "Urgent help" at bounding box center [421, 275] width 573 height 60
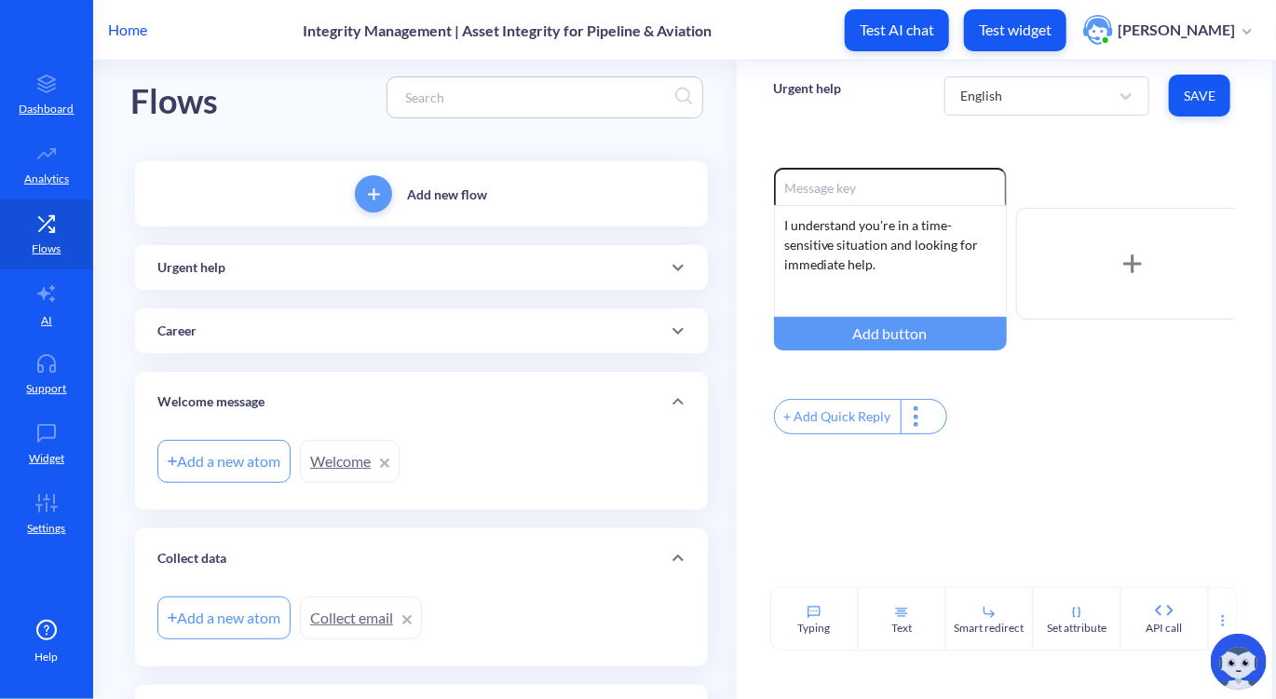
click at [478, 277] on div "Urgent help" at bounding box center [421, 268] width 528 height 20
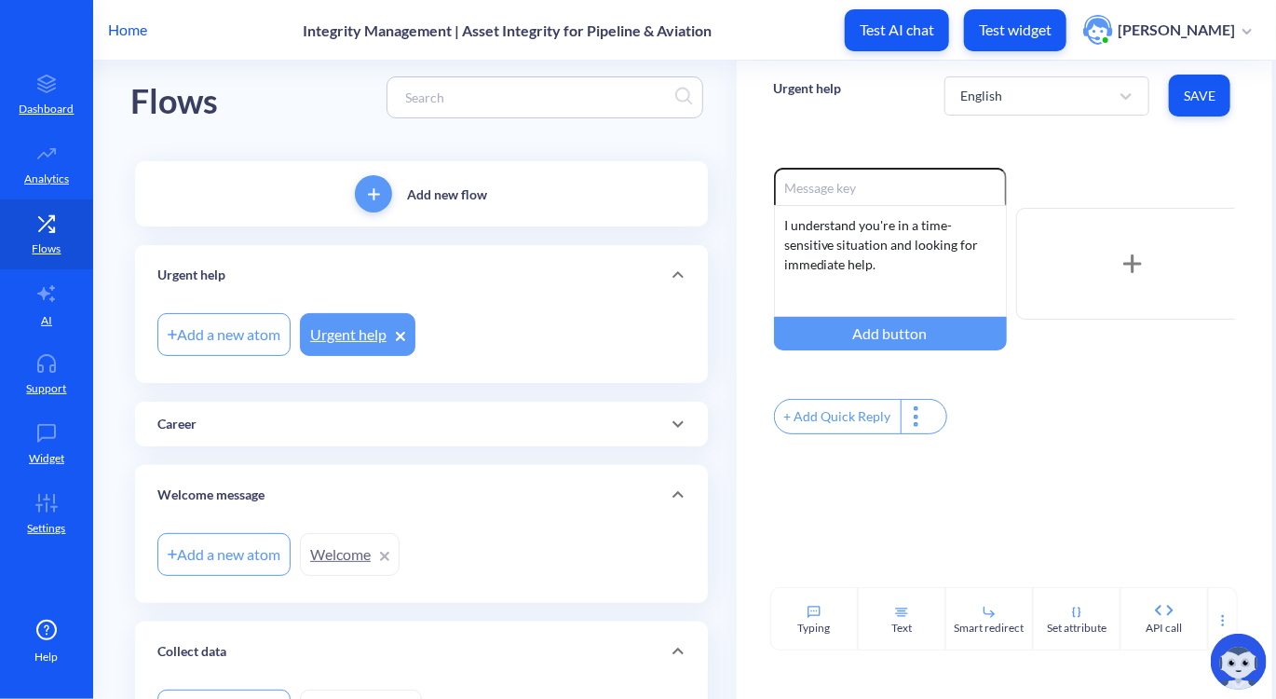
click at [317, 418] on div "Career" at bounding box center [421, 425] width 528 height 20
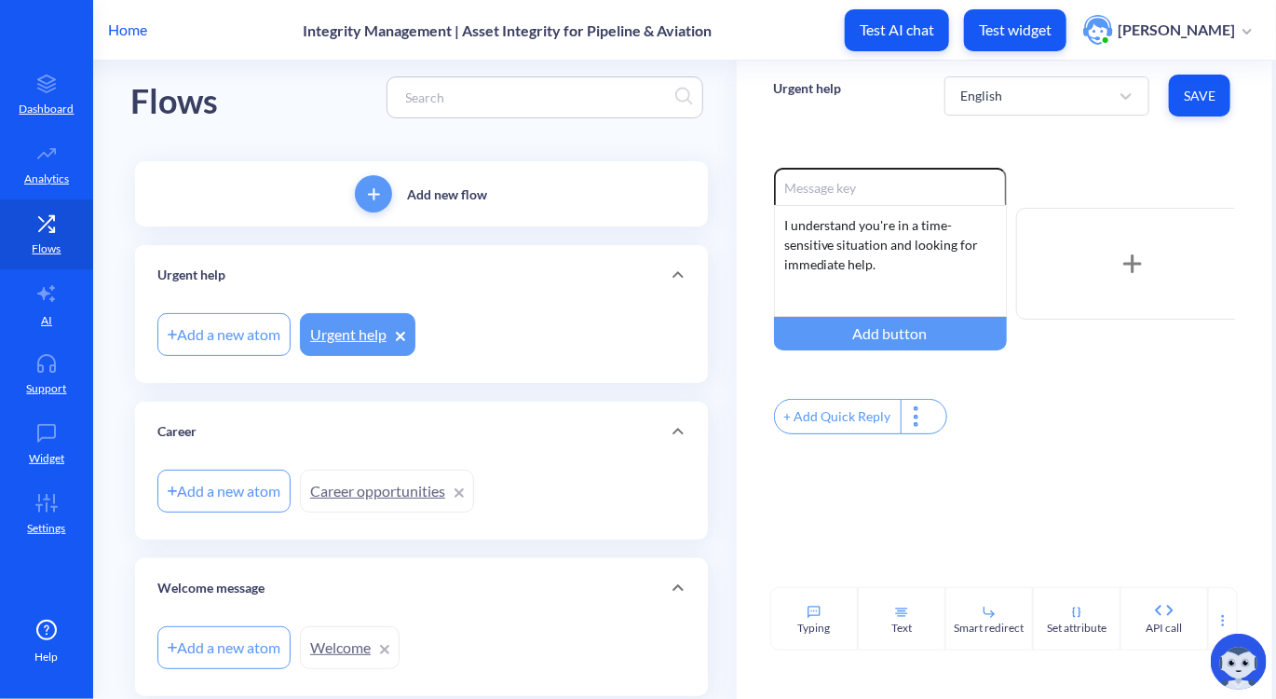
click at [213, 348] on div "Add a new atom" at bounding box center [223, 334] width 133 height 43
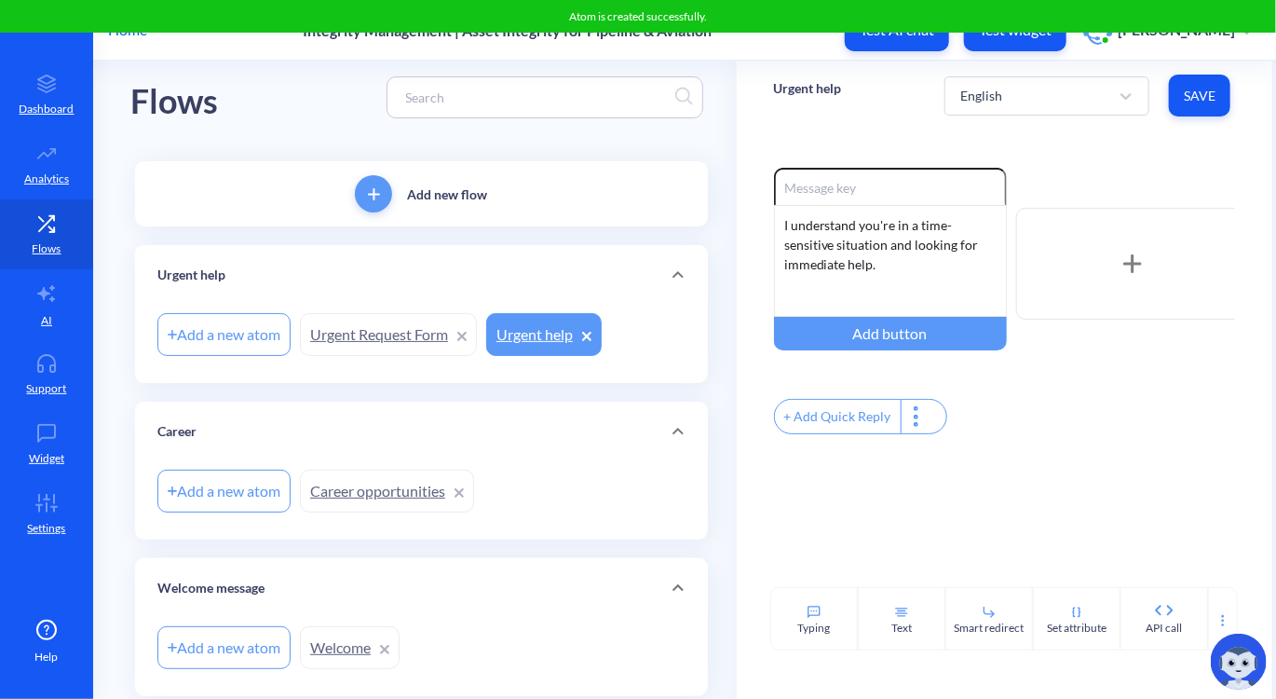
click at [360, 324] on link "Urgent Request Form" at bounding box center [388, 334] width 177 height 43
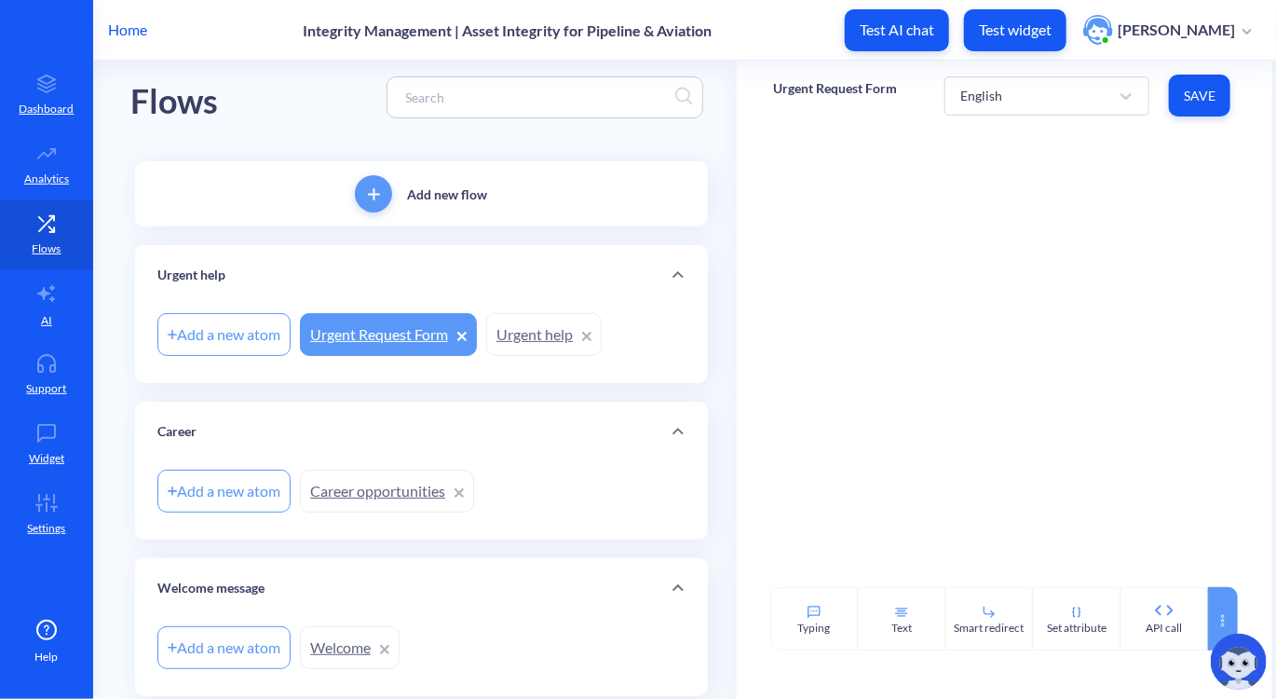
click at [1217, 620] on icon at bounding box center [1223, 620] width 15 height 15
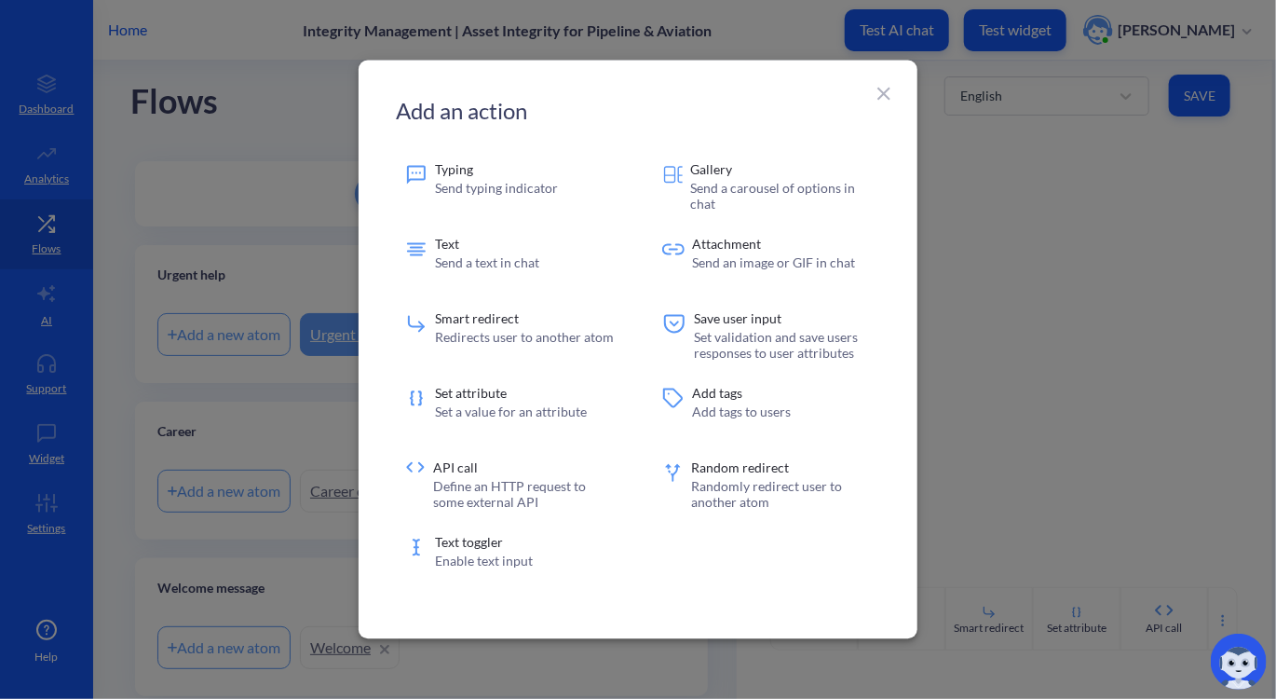
click at [882, 100] on icon at bounding box center [884, 94] width 22 height 22
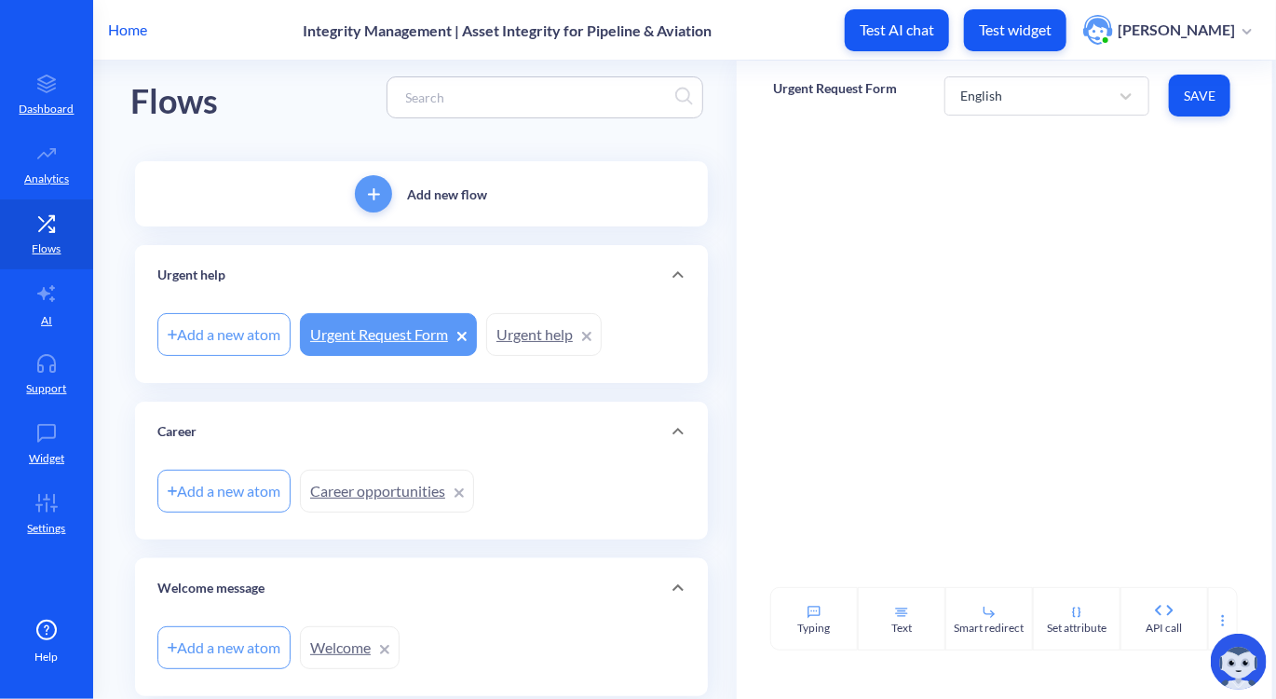
click at [525, 337] on link "Urgent help" at bounding box center [544, 334] width 116 height 43
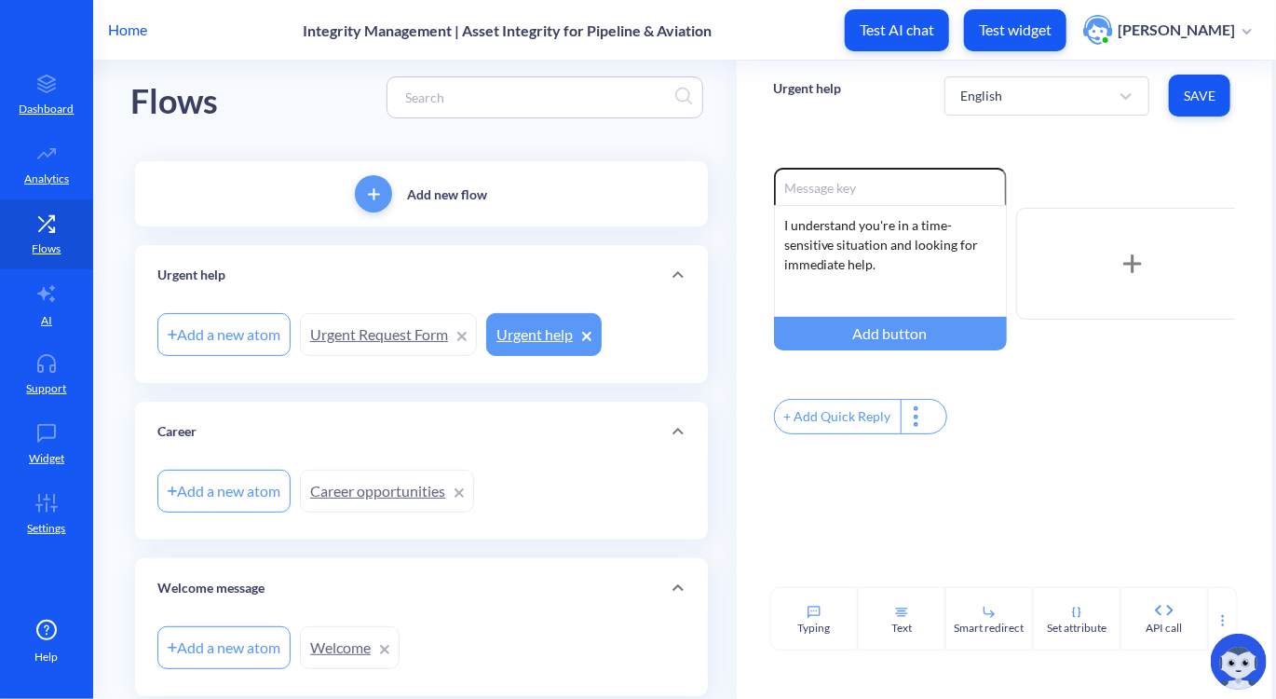
click at [849, 410] on div "+ Add Quick Reply" at bounding box center [838, 417] width 126 height 34
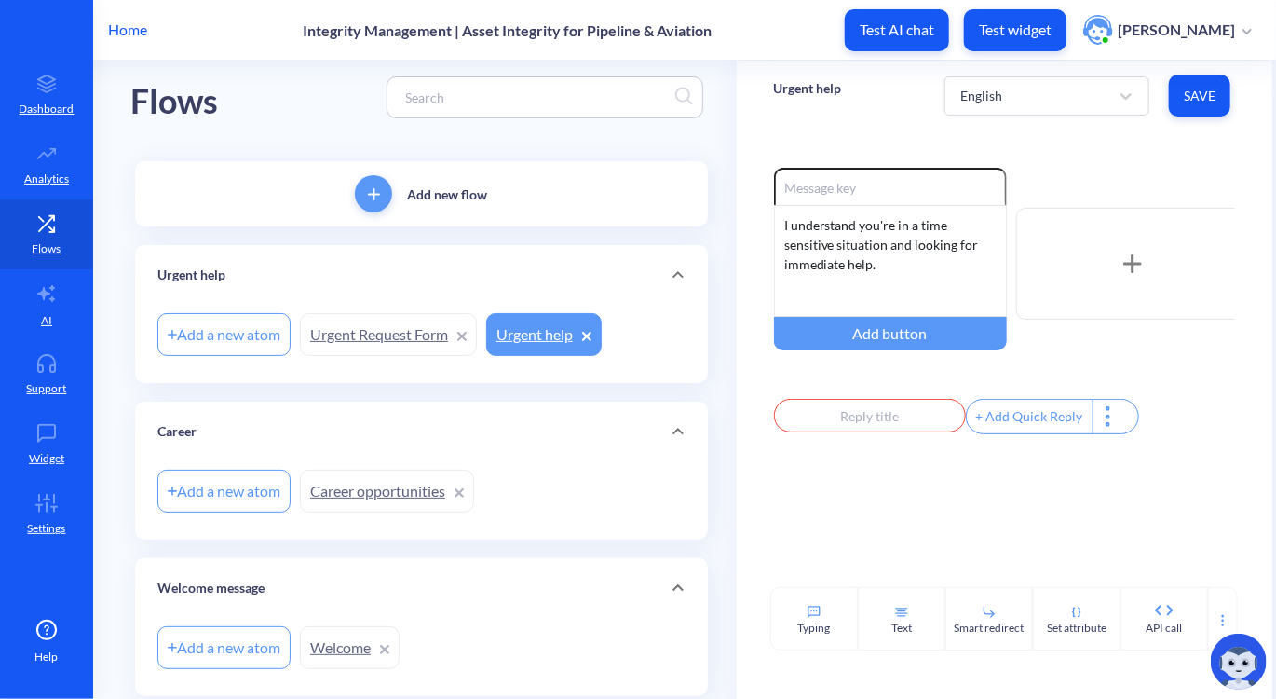
click at [1094, 426] on div at bounding box center [1109, 417] width 33 height 34
click at [872, 419] on div at bounding box center [638, 349] width 1276 height 699
click at [872, 419] on input "text" at bounding box center [870, 416] width 192 height 34
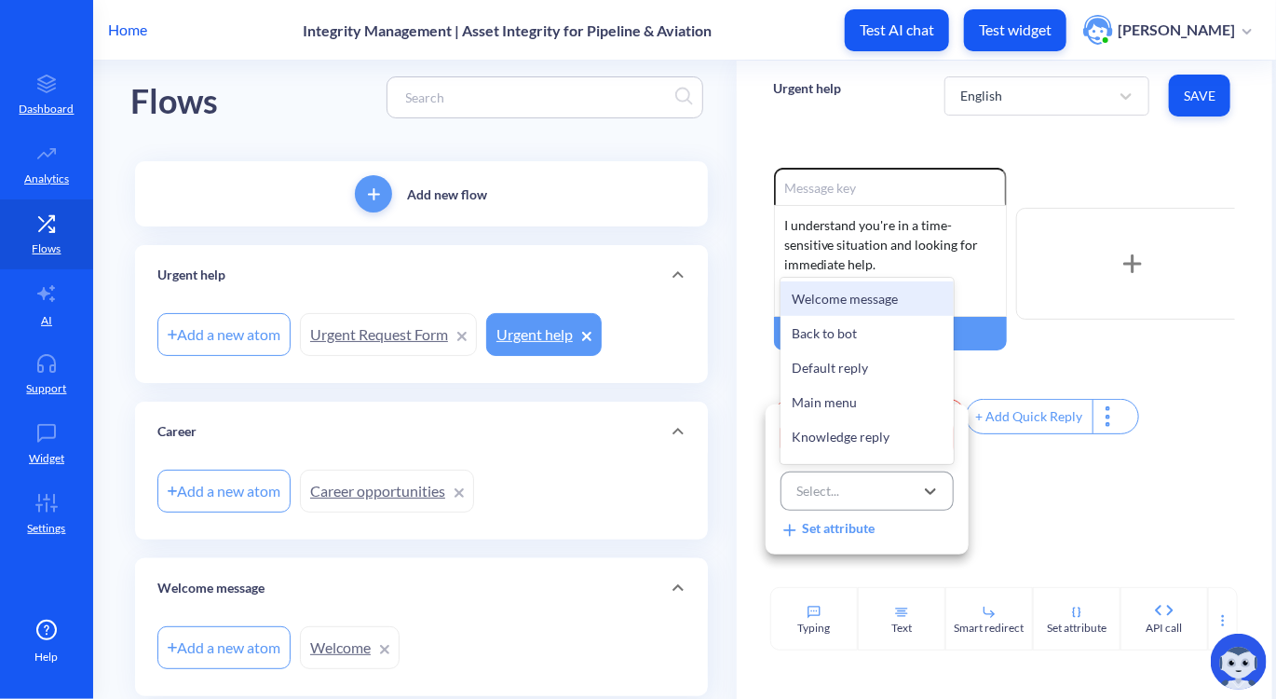
click at [867, 484] on div "Select..." at bounding box center [850, 491] width 127 height 34
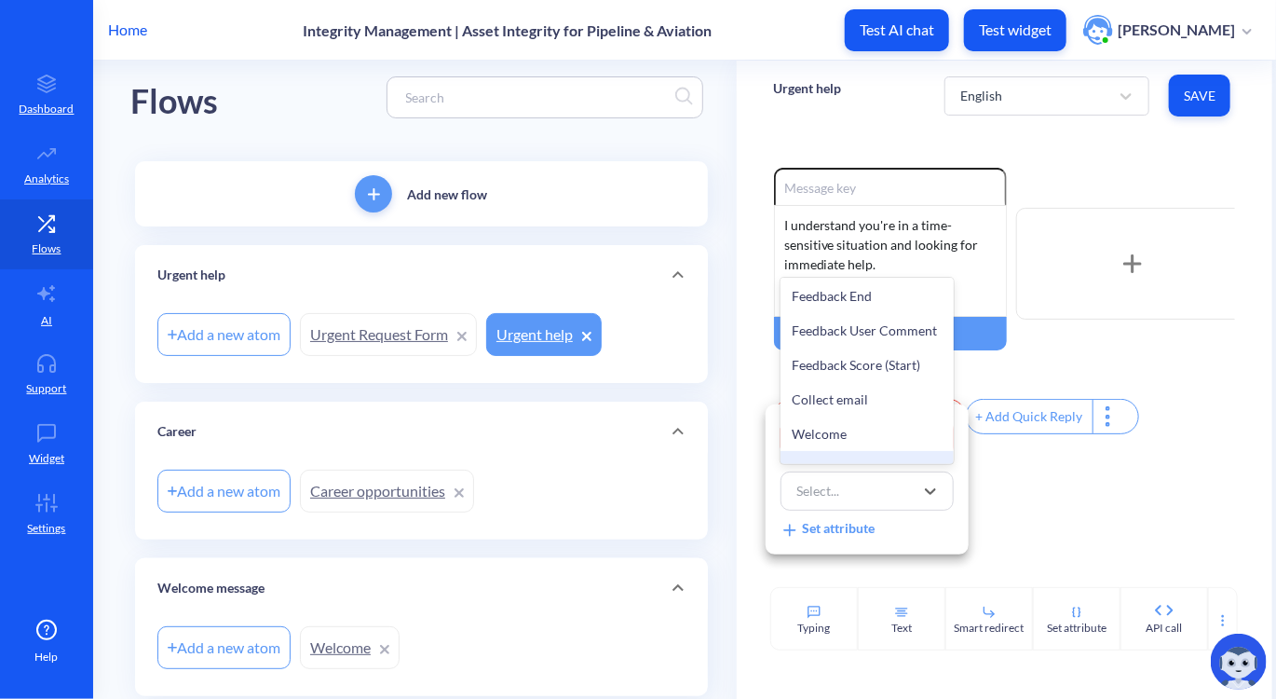
scroll to position [548, 0]
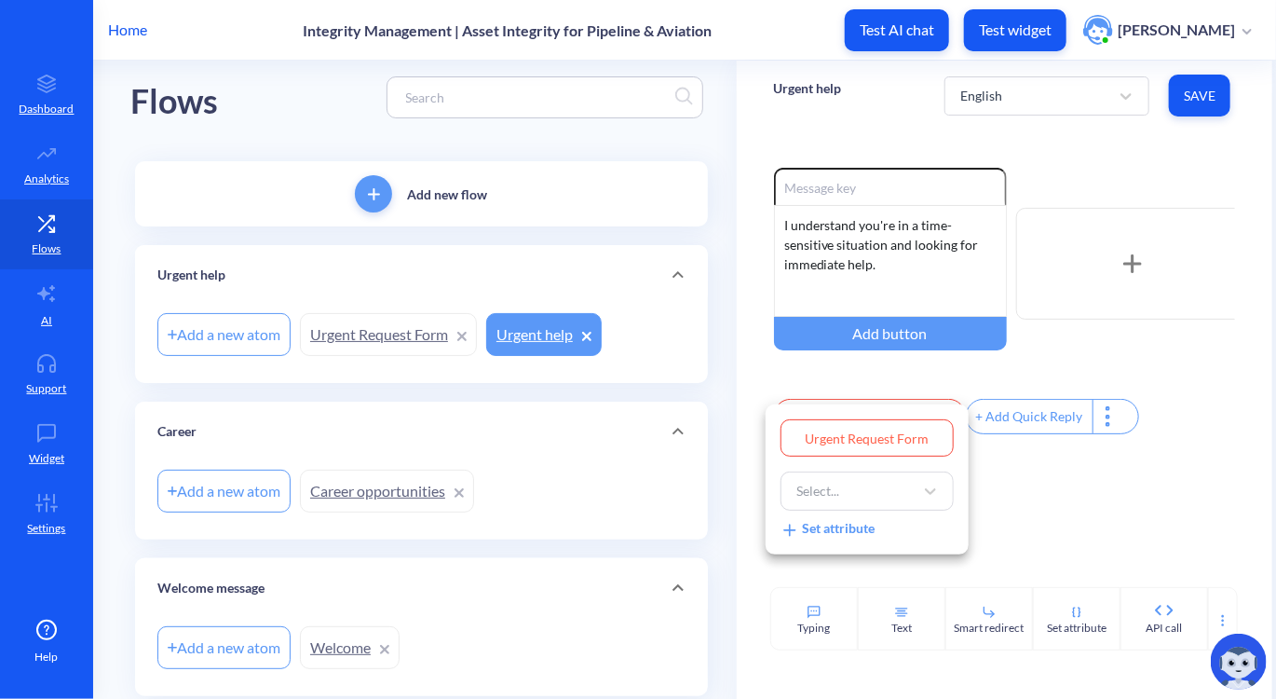
click at [845, 530] on div "Set attribute" at bounding box center [828, 528] width 94 height 20
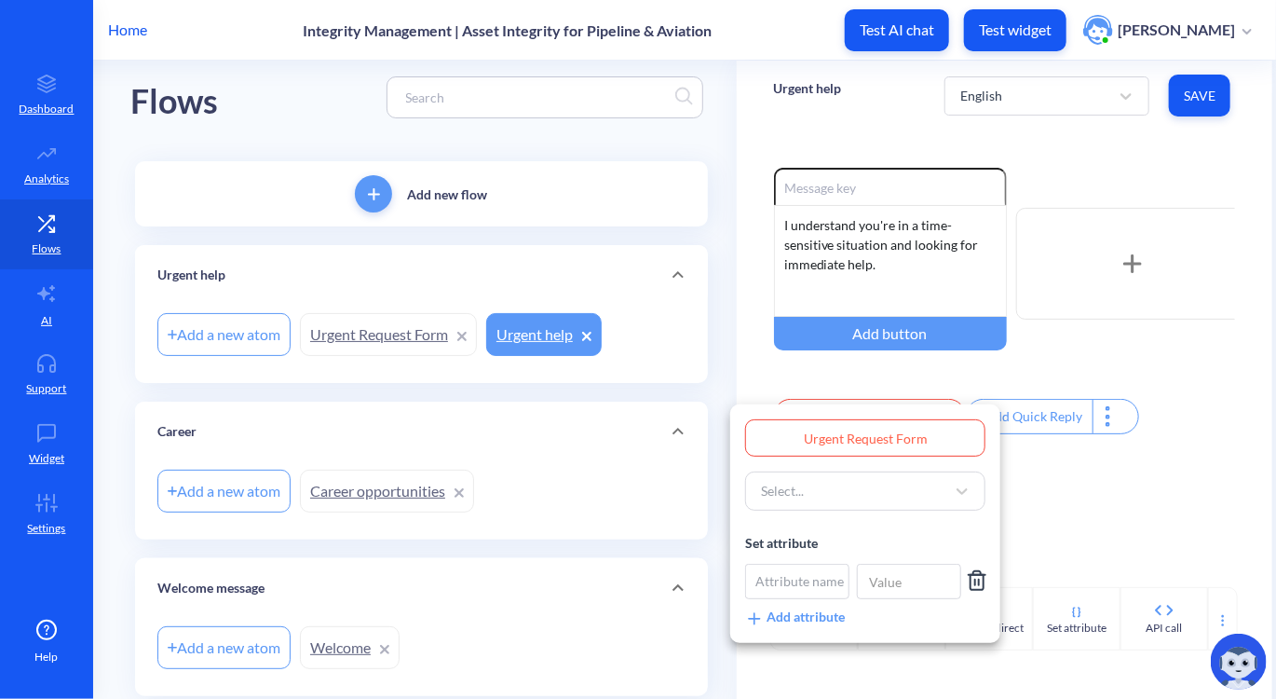
click at [1044, 544] on div at bounding box center [638, 349] width 1276 height 699
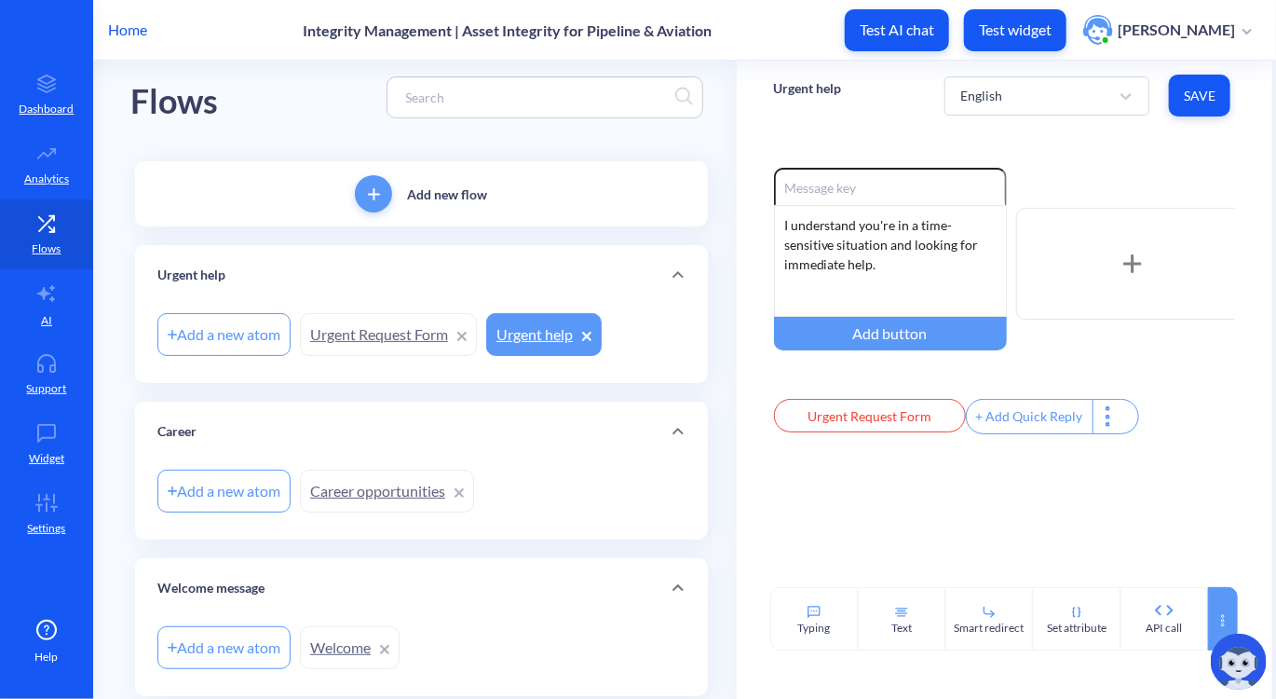
click at [1213, 605] on div at bounding box center [1223, 618] width 30 height 63
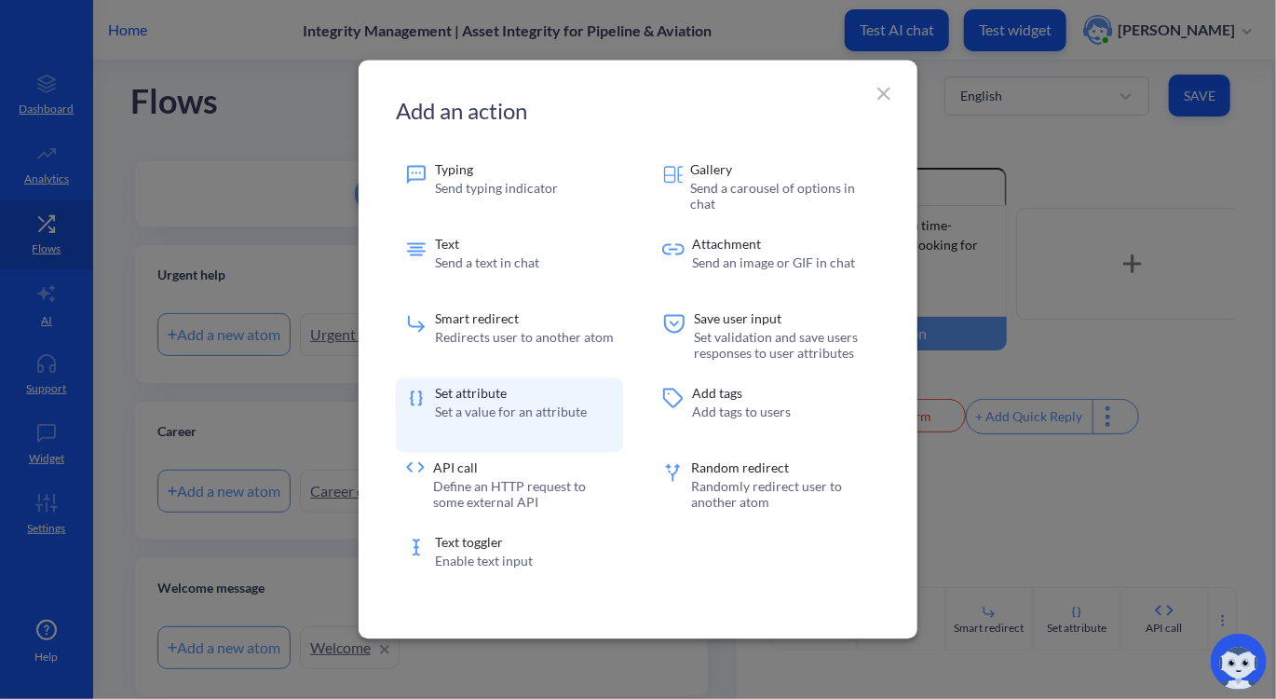
click at [593, 383] on div "Set attribute Set a value for an attribute" at bounding box center [509, 415] width 227 height 75
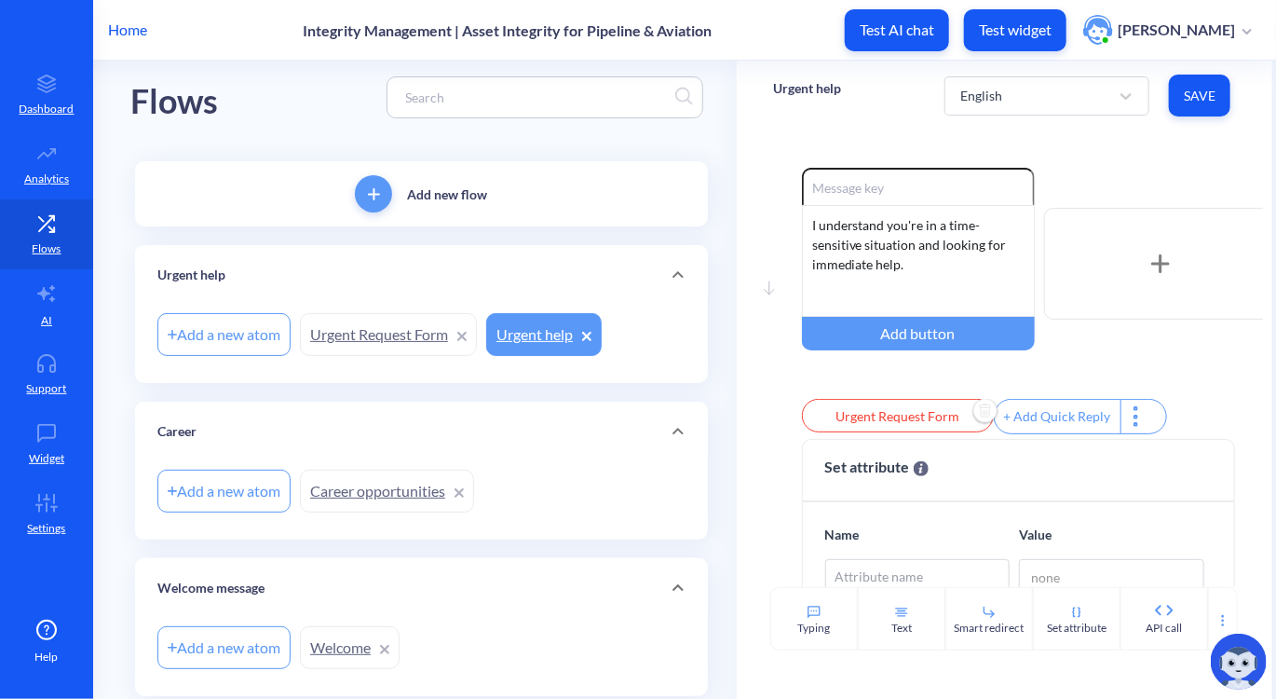
scroll to position [141, 0]
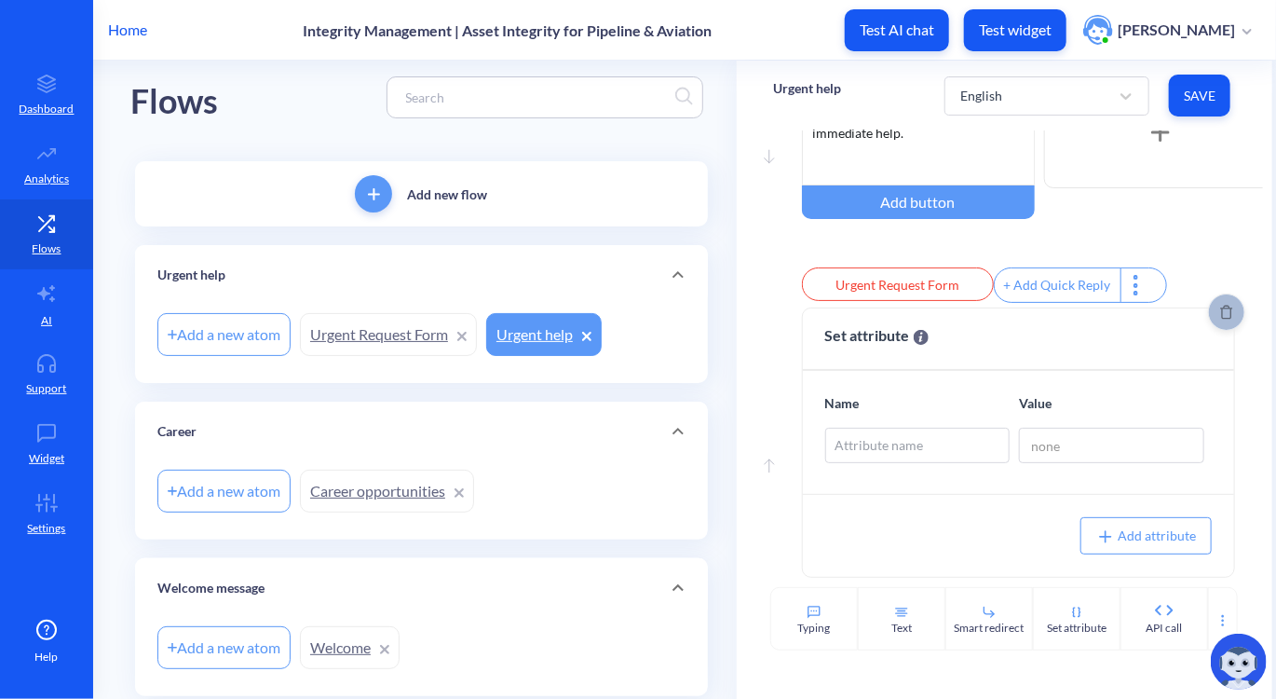
click at [1221, 307] on icon "Delete" at bounding box center [1227, 313] width 12 height 14
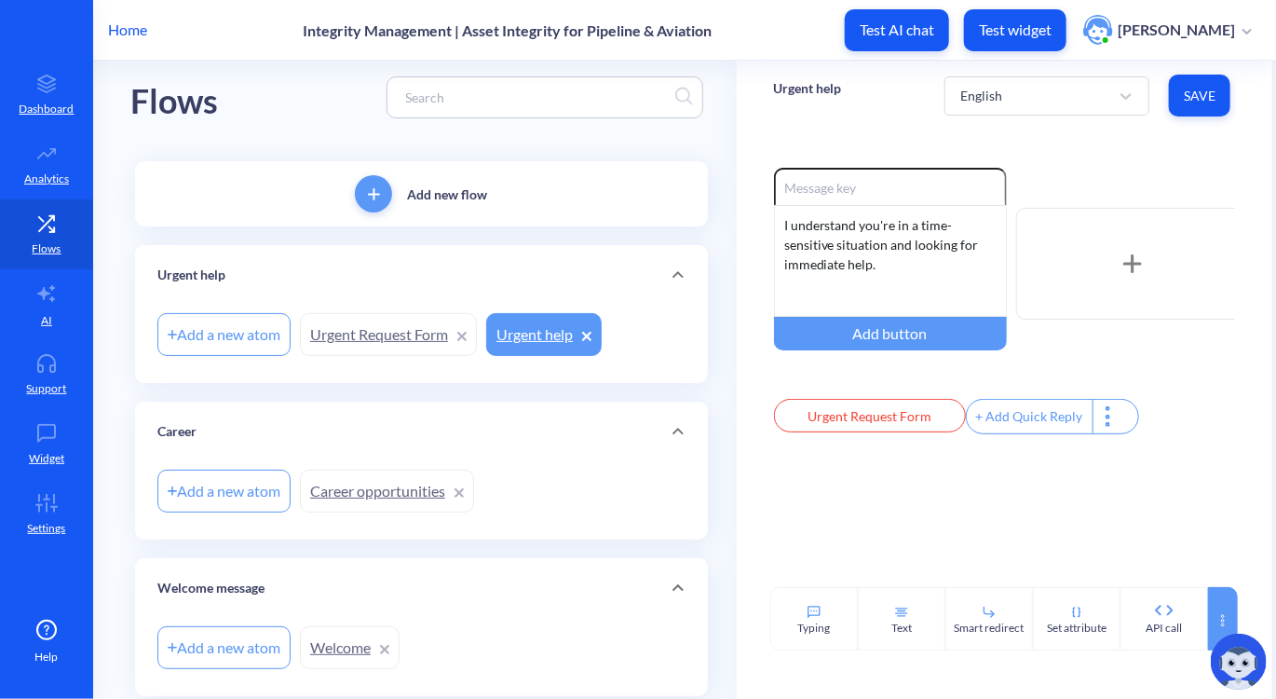
click at [1222, 612] on div at bounding box center [1223, 618] width 30 height 63
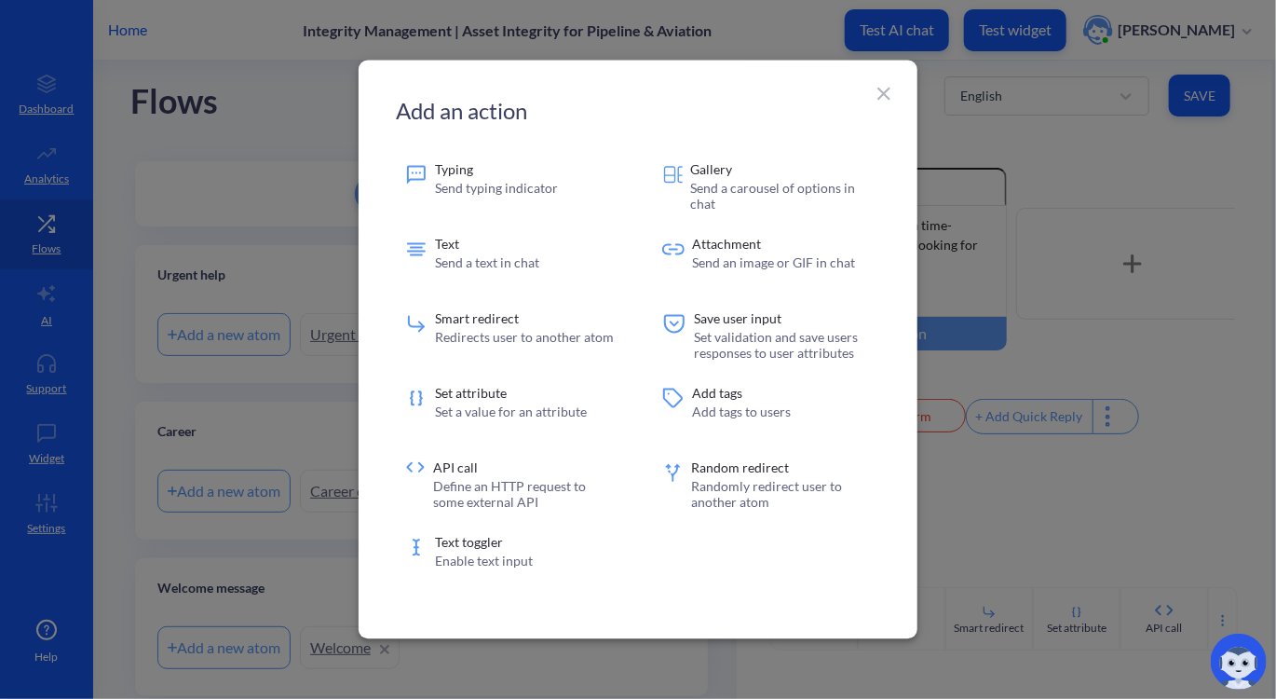
click at [887, 87] on icon at bounding box center [884, 94] width 22 height 22
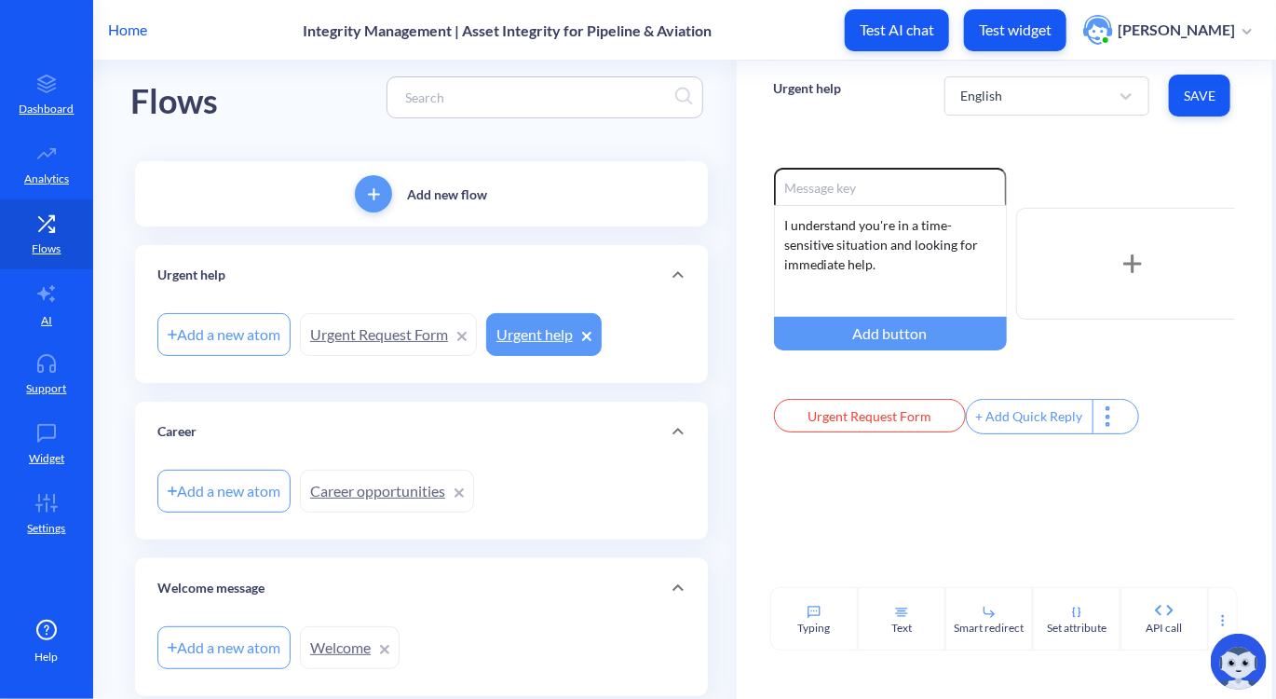
click at [375, 334] on link "Urgent Request Form" at bounding box center [388, 334] width 177 height 43
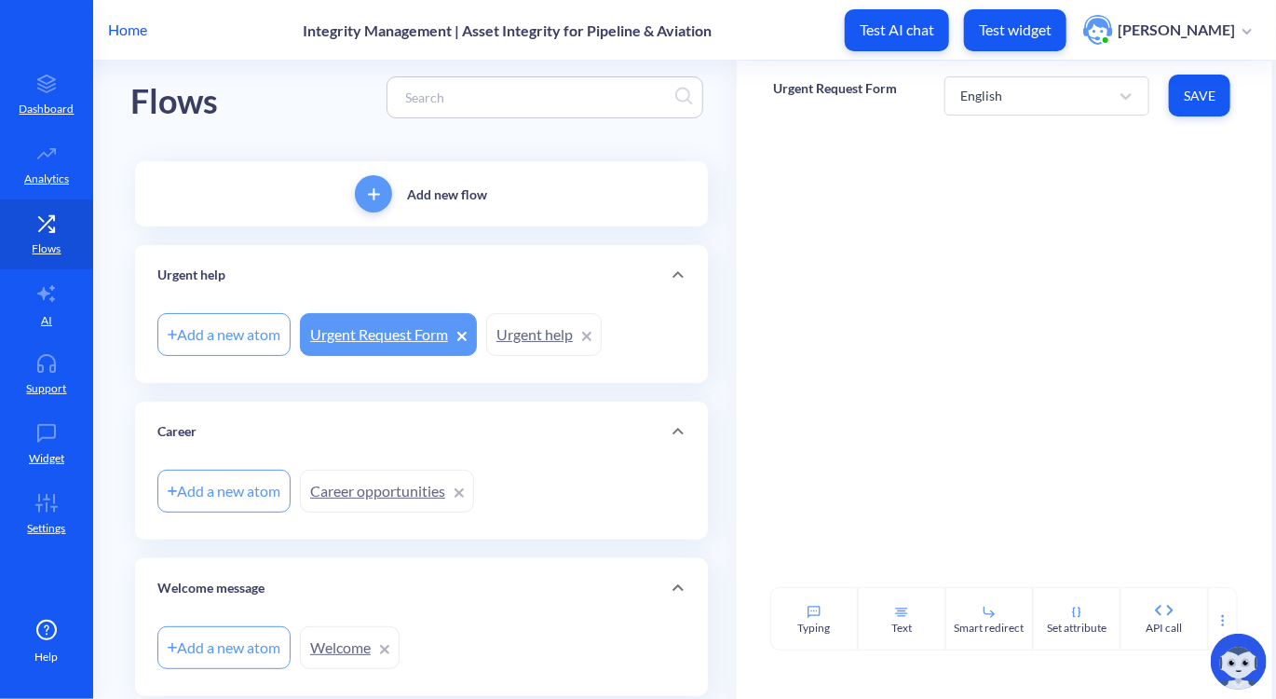
click at [543, 337] on link "Urgent help" at bounding box center [544, 334] width 116 height 43
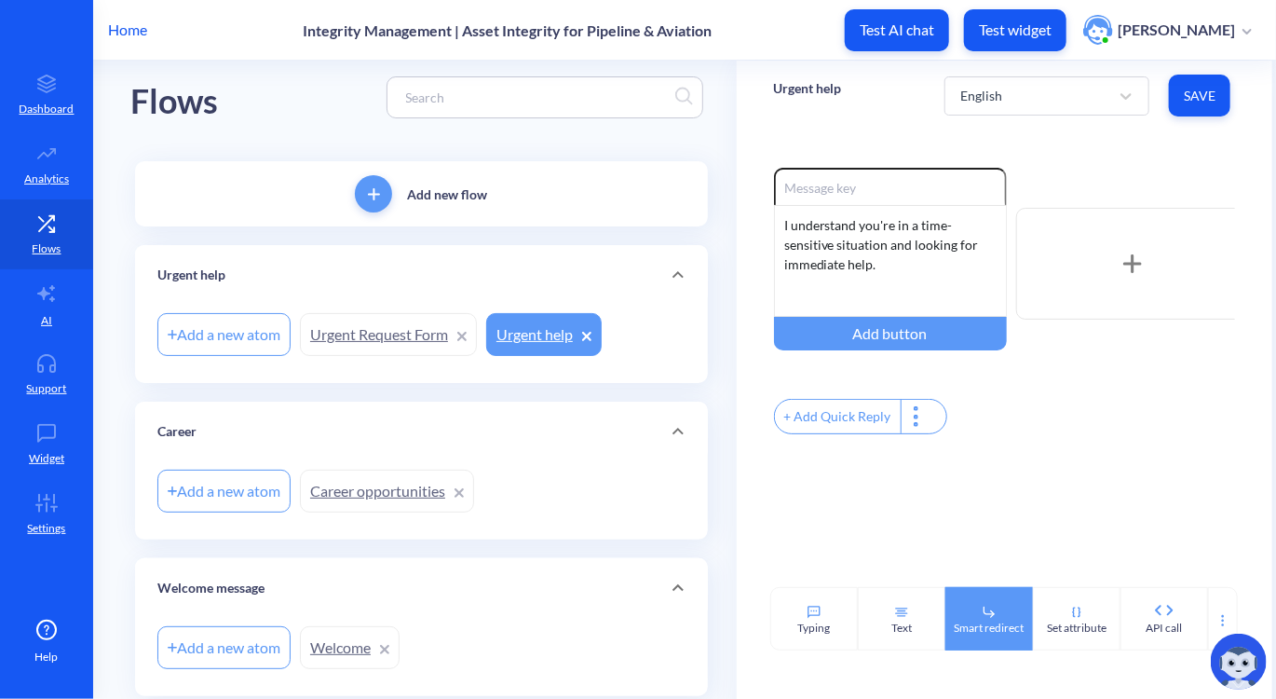
click at [976, 616] on div "Smart redirect" at bounding box center [990, 618] width 88 height 63
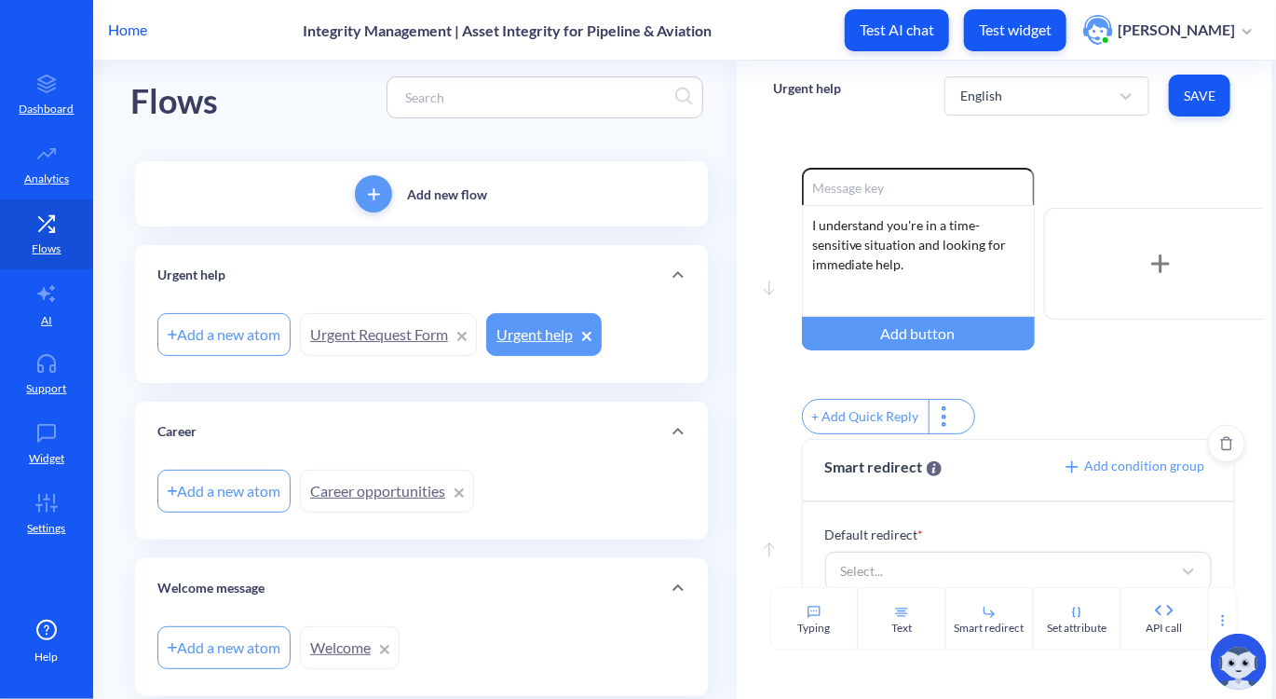
scroll to position [46, 0]
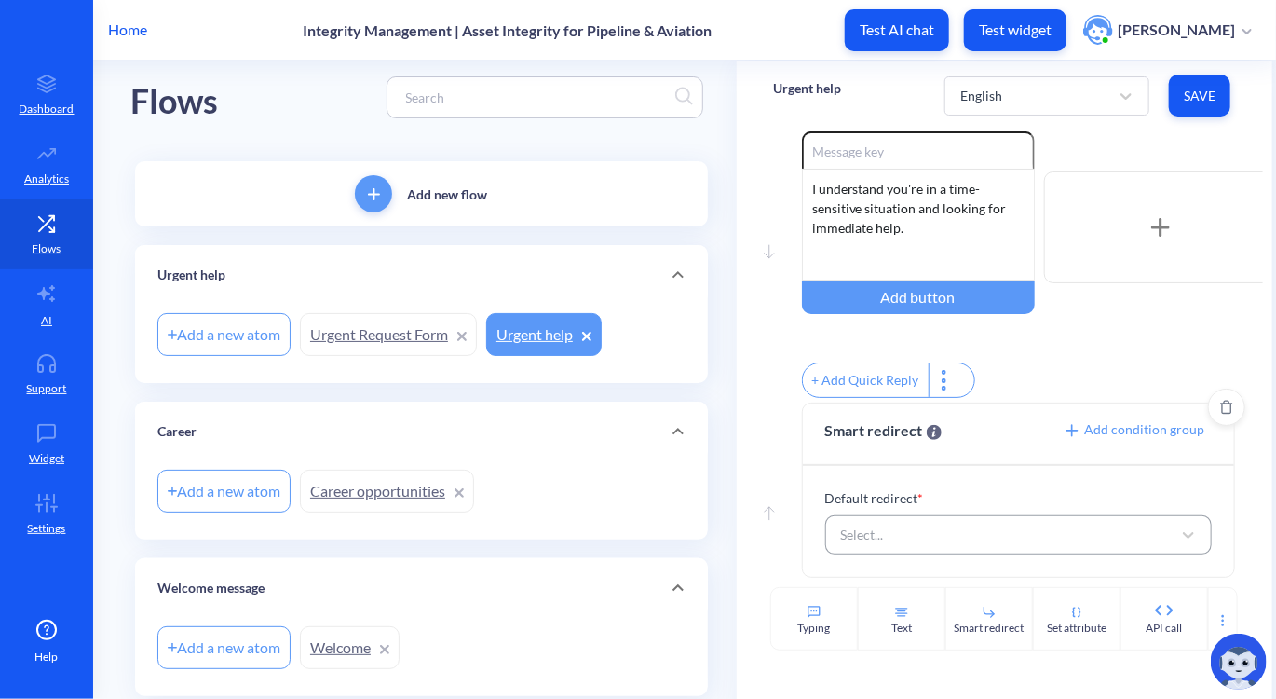
click at [923, 525] on div "Select..." at bounding box center [1002, 535] width 340 height 34
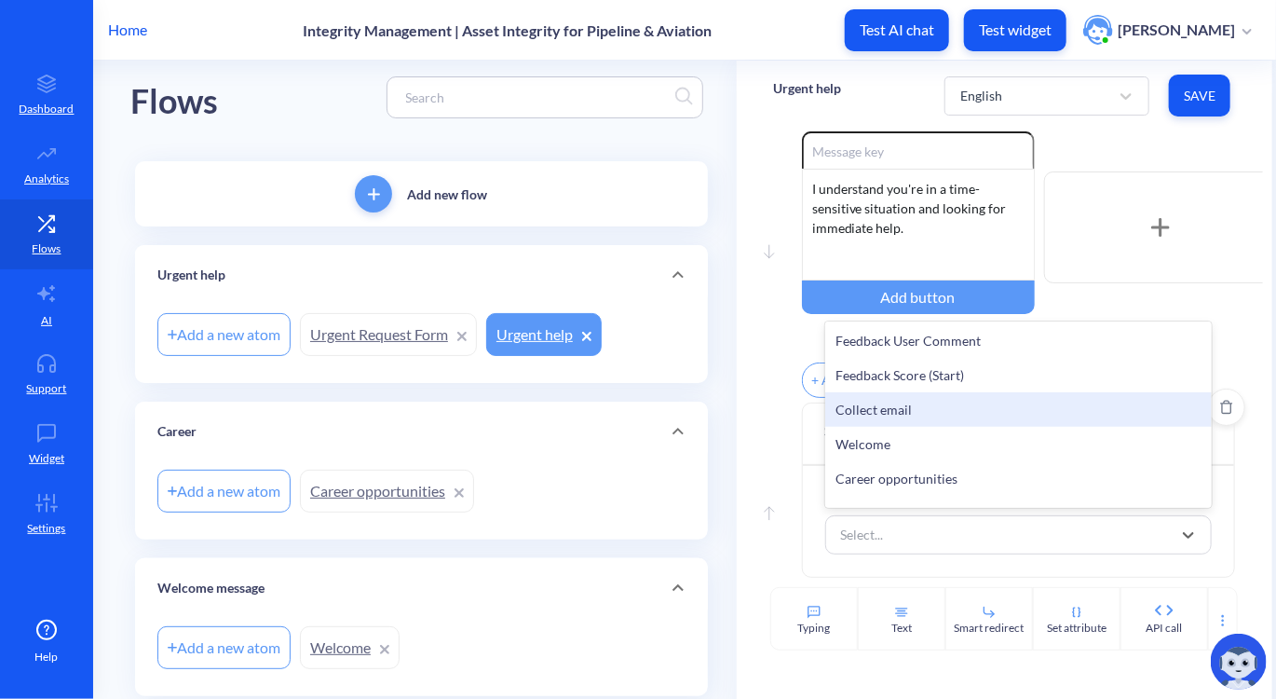
scroll to position [483, 0]
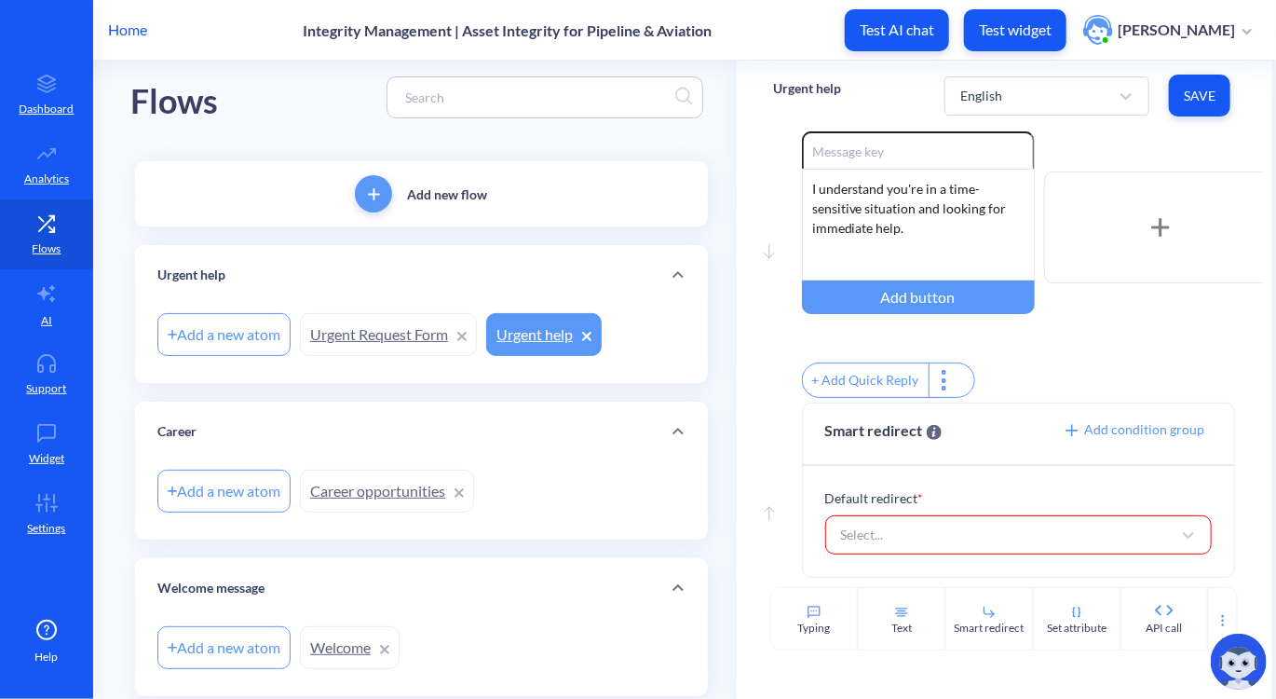
click at [787, 376] on div "Move down Enable reactions I understand you're in a time-sensitive situation an…" at bounding box center [1004, 266] width 461 height 271
click at [1153, 432] on span "Add condition group" at bounding box center [1134, 429] width 142 height 16
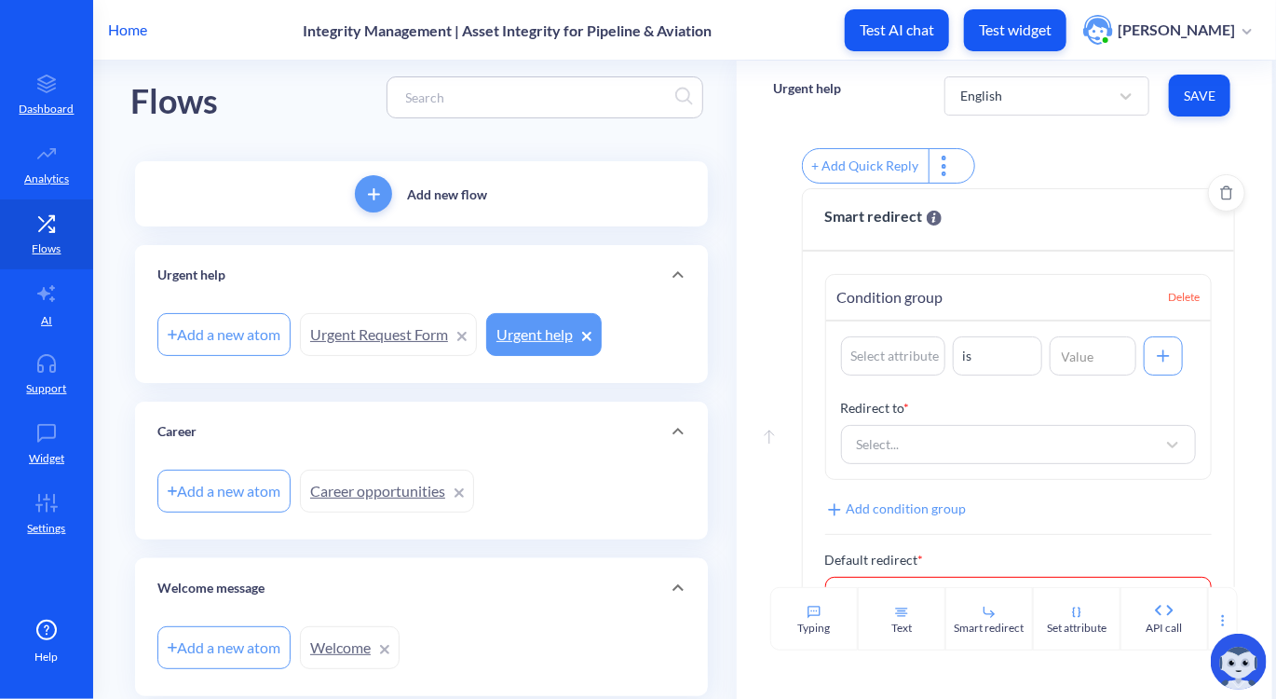
scroll to position [268, 0]
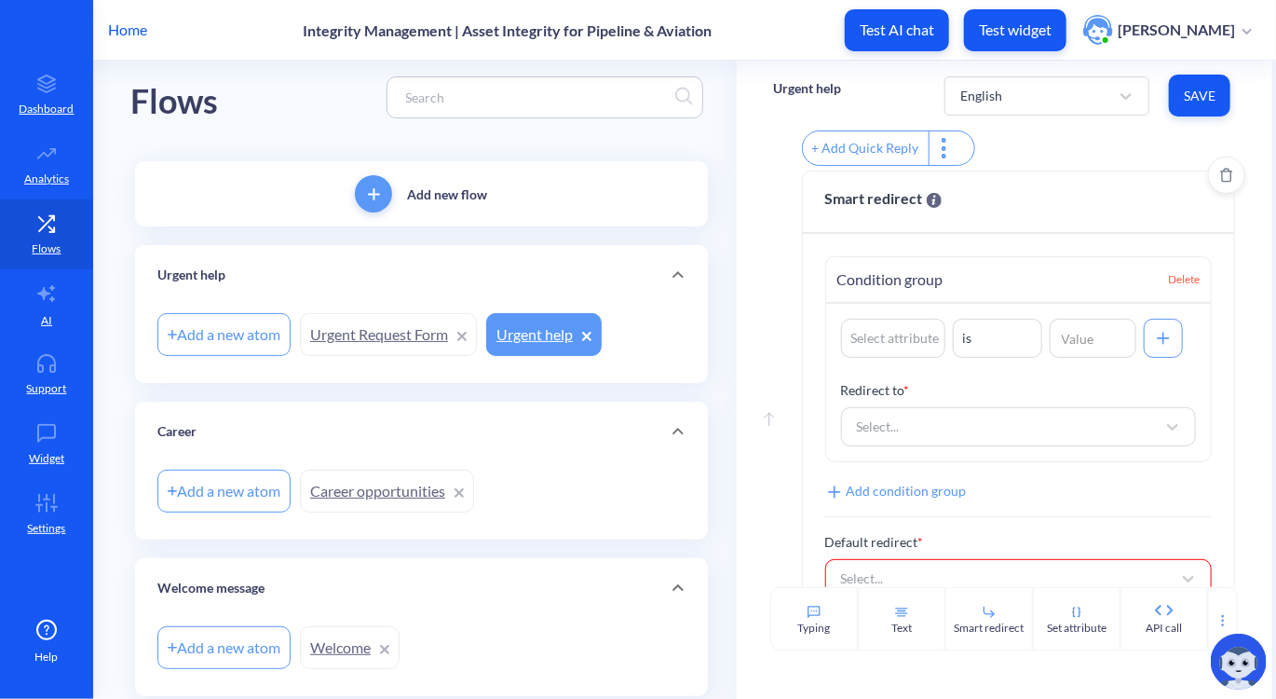
click at [1181, 299] on div "Condition group Delete" at bounding box center [1018, 280] width 385 height 47
click at [1180, 288] on span "Delete" at bounding box center [1184, 279] width 32 height 17
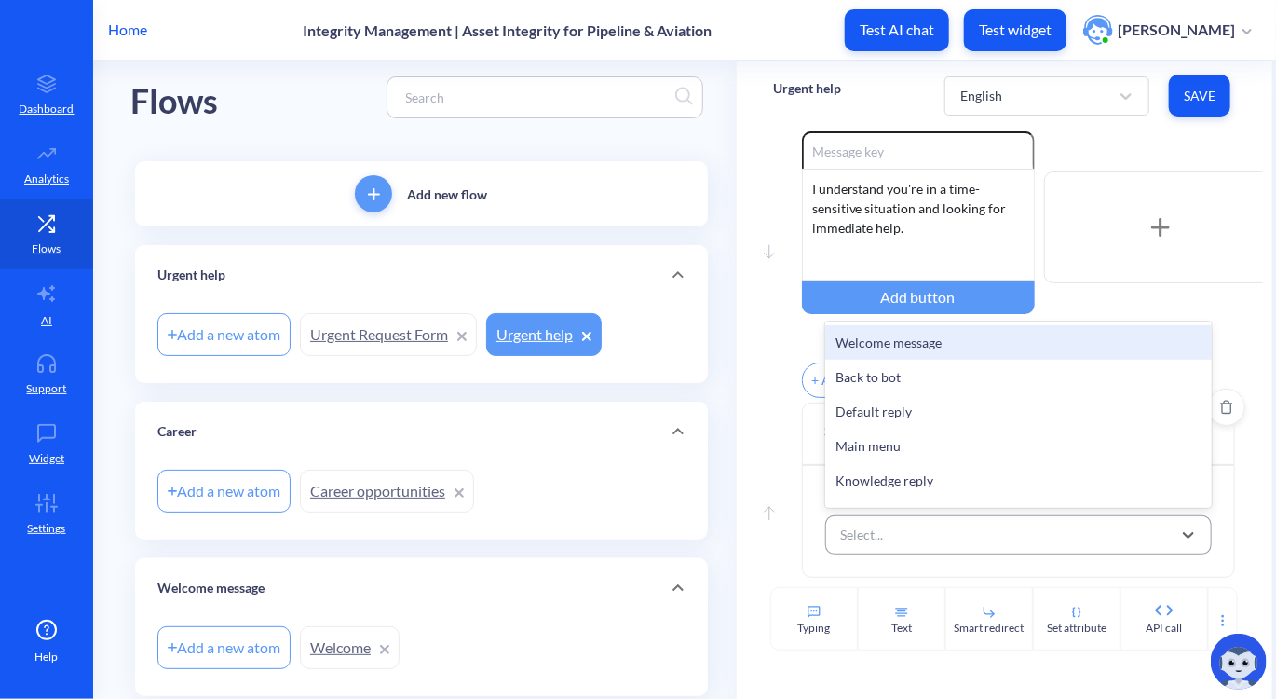
click at [952, 524] on div "Select..." at bounding box center [1002, 535] width 340 height 34
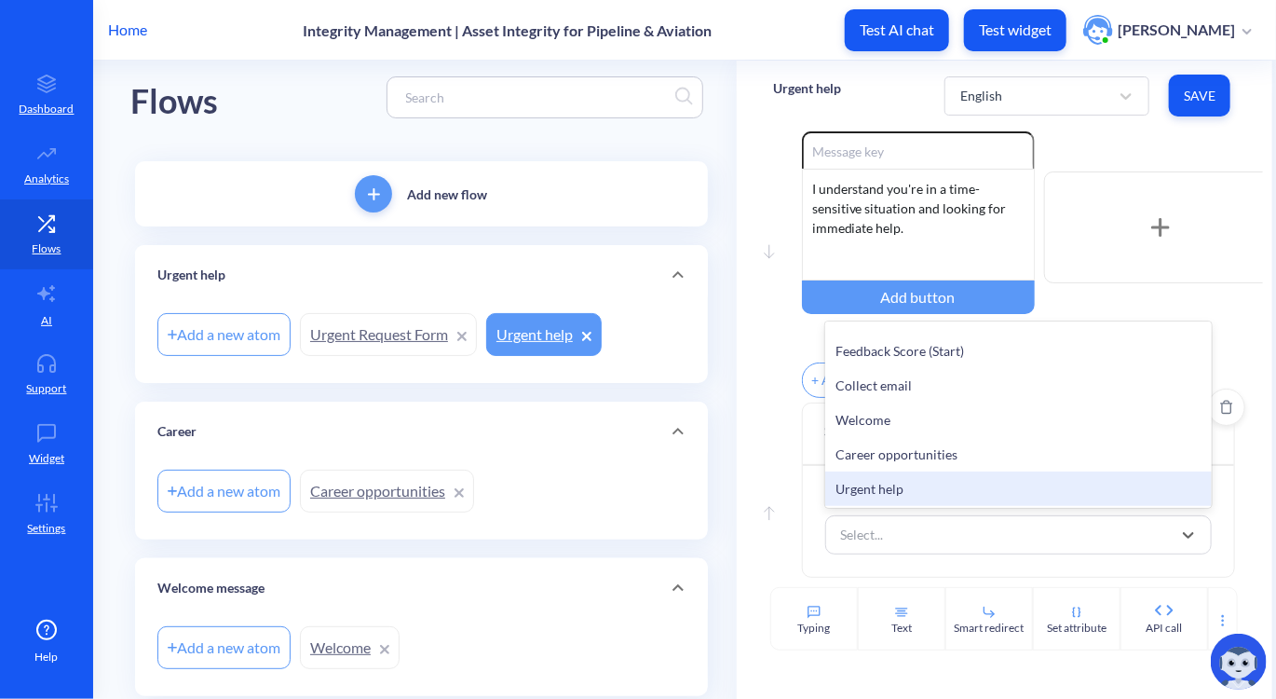
scroll to position [544, 0]
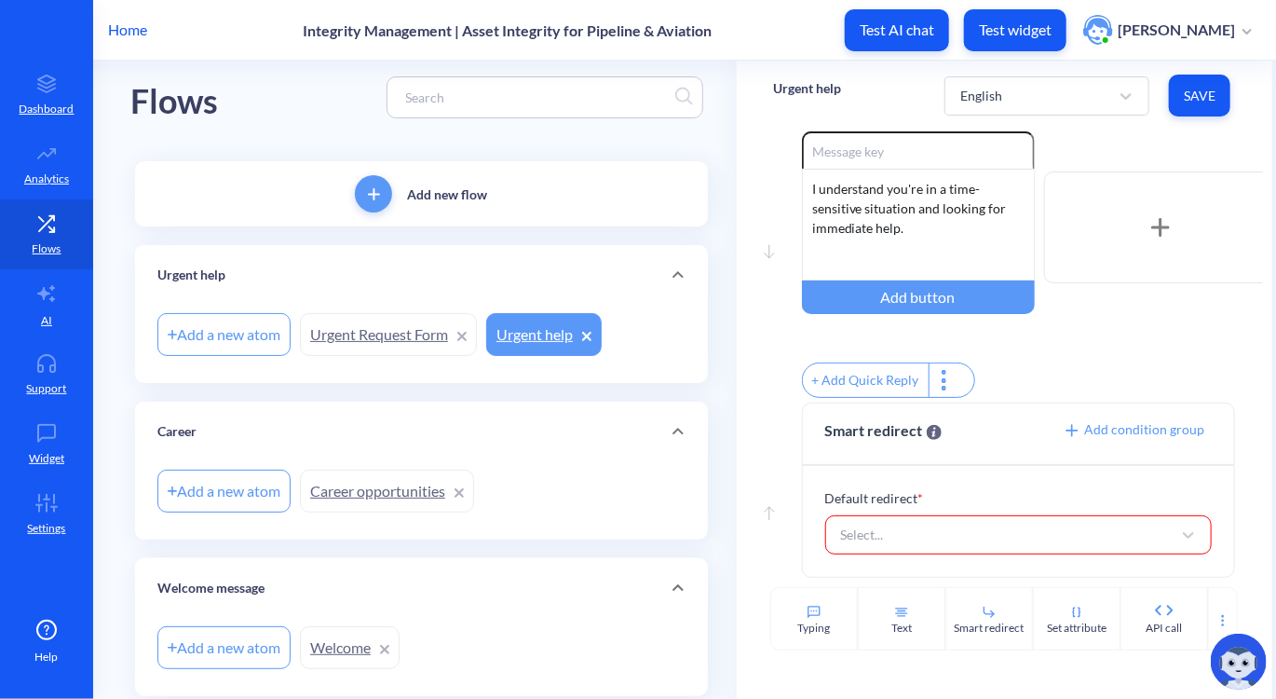
click at [759, 443] on div "Move down Enable reactions I understand you're in a time-sensitive situation an…" at bounding box center [1005, 358] width 536 height 457
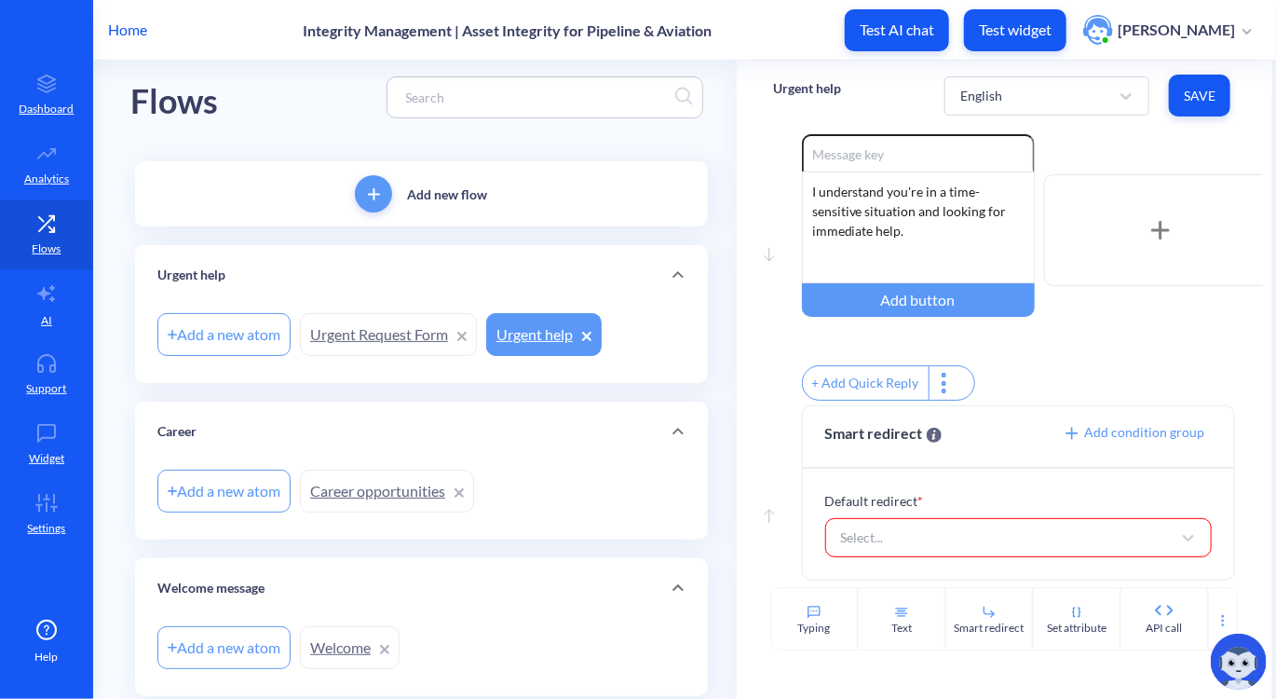
scroll to position [46, 0]
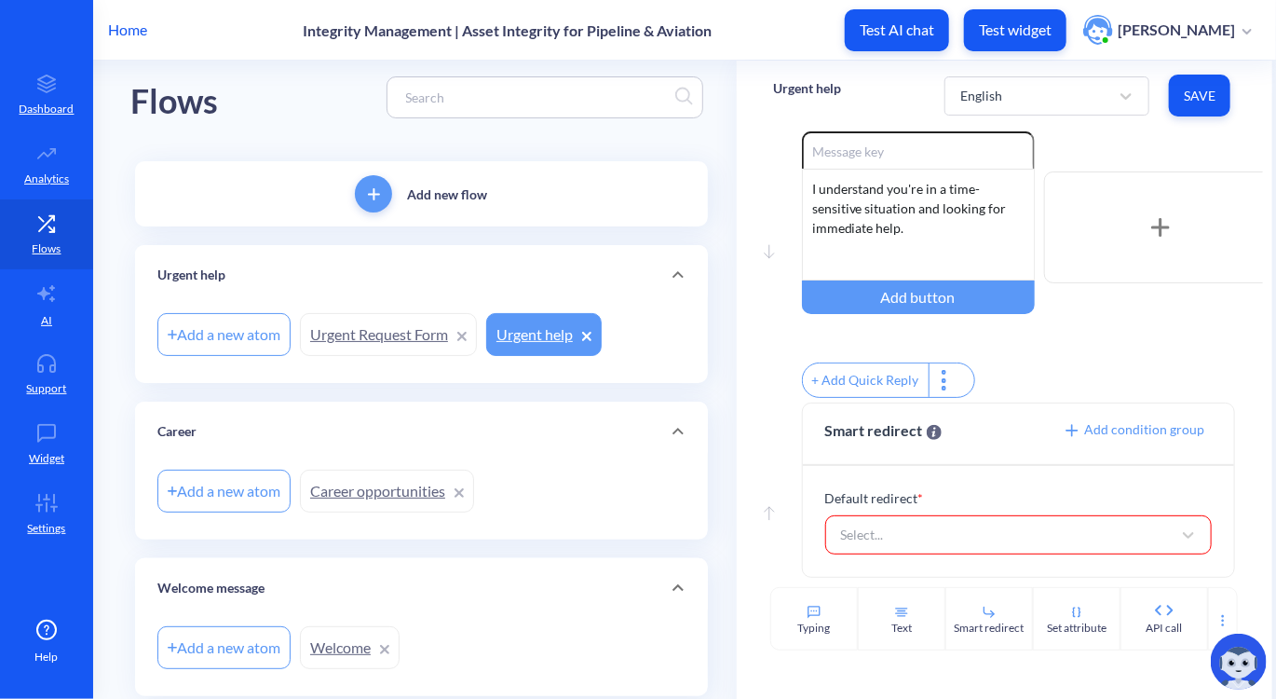
click at [1036, 377] on div "+ Add Quick Reply" at bounding box center [1032, 382] width 461 height 40
click at [869, 373] on div "+ Add Quick Reply" at bounding box center [866, 380] width 126 height 34
click at [883, 377] on input "text" at bounding box center [898, 379] width 192 height 34
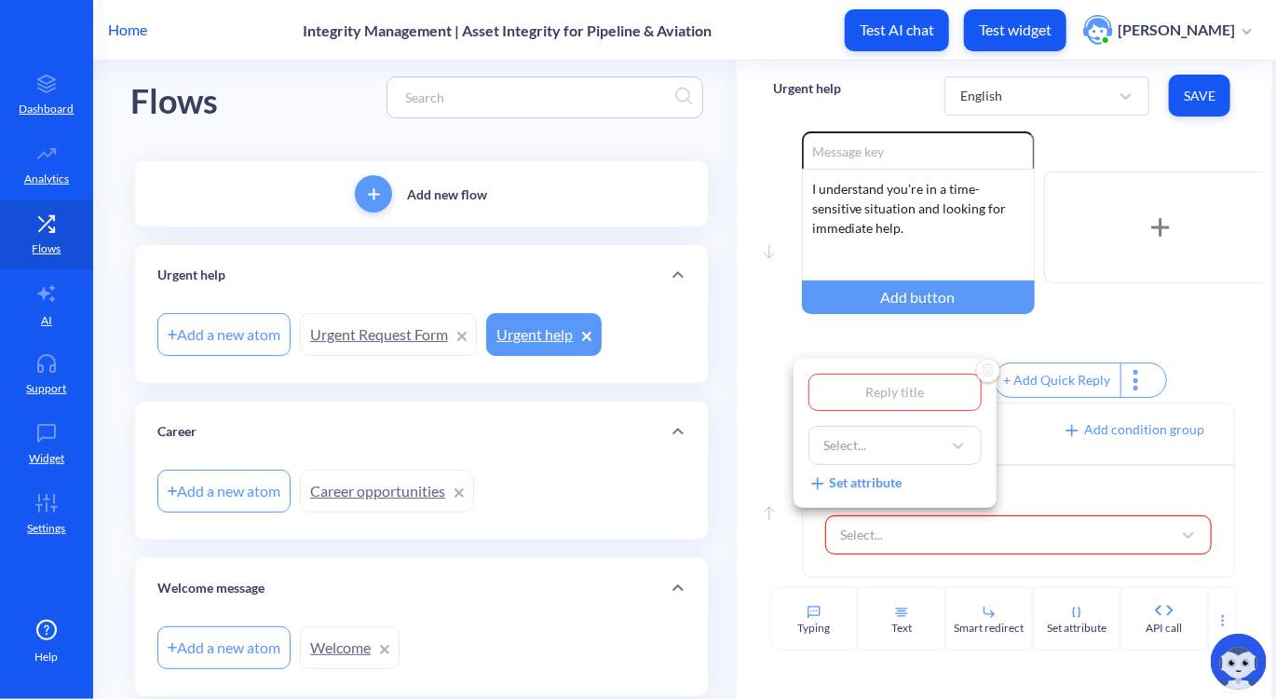
click at [1164, 436] on div at bounding box center [638, 349] width 1276 height 699
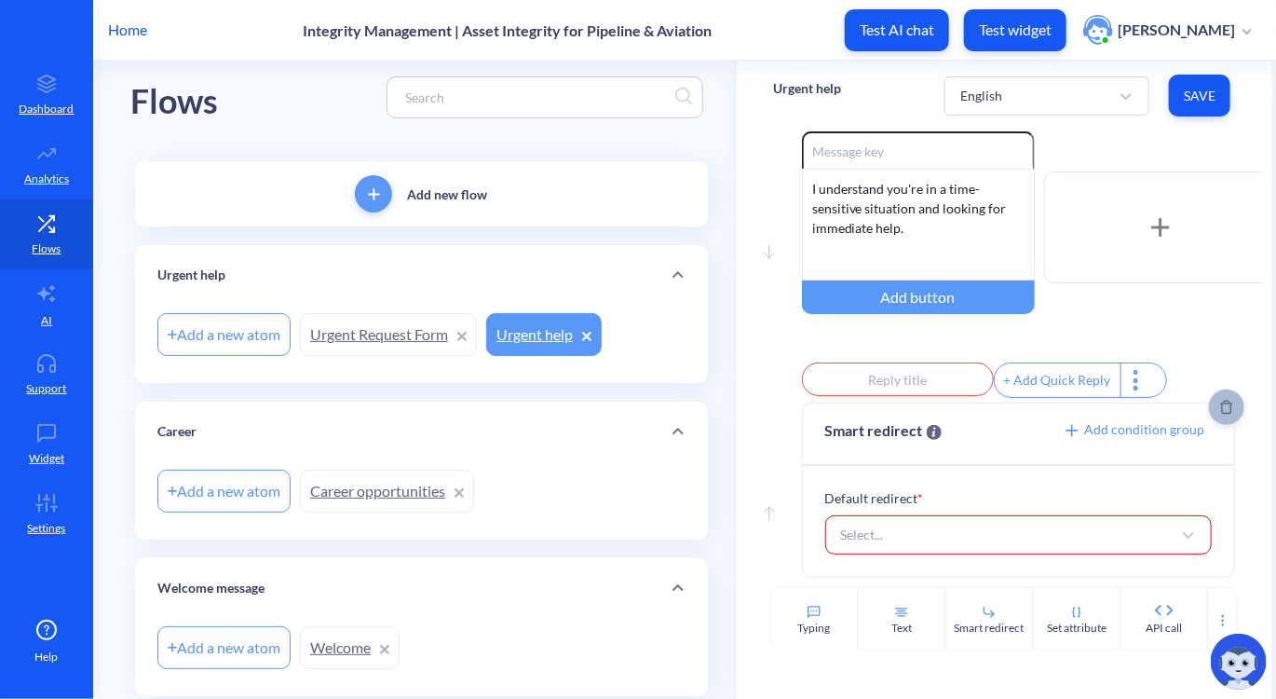
click at [1227, 415] on span "Delete" at bounding box center [1226, 407] width 35 height 15
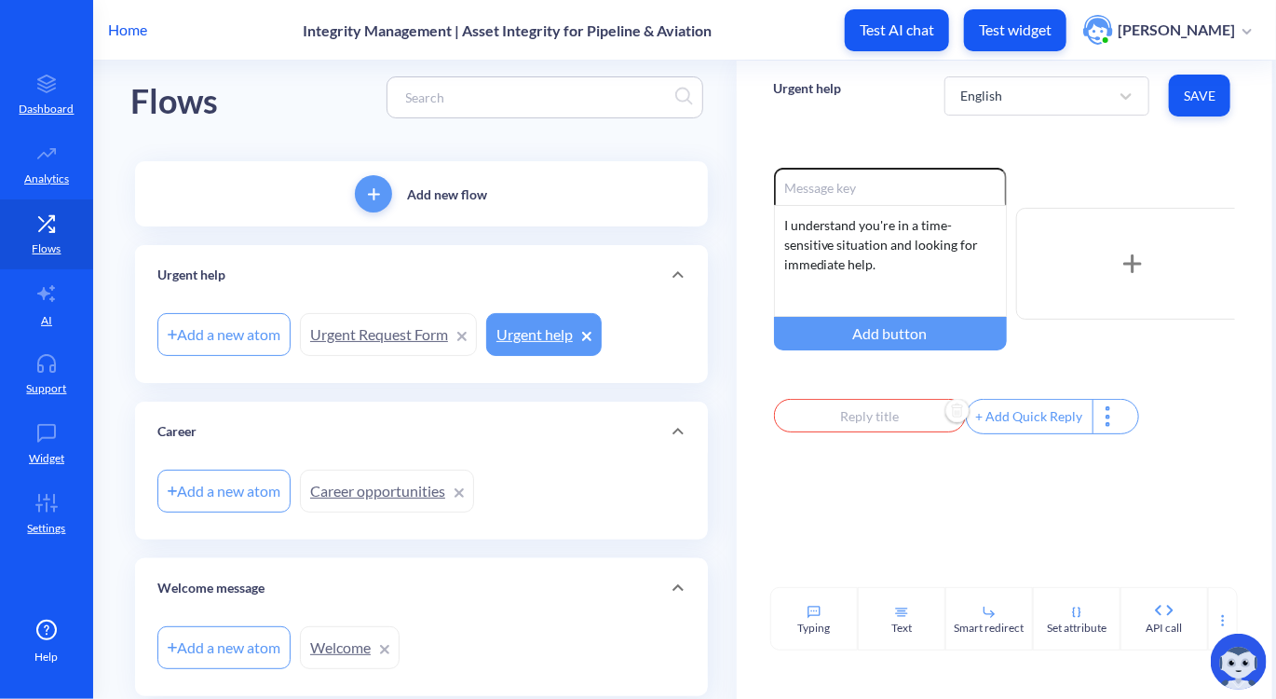
click at [883, 432] on input "text" at bounding box center [870, 416] width 192 height 34
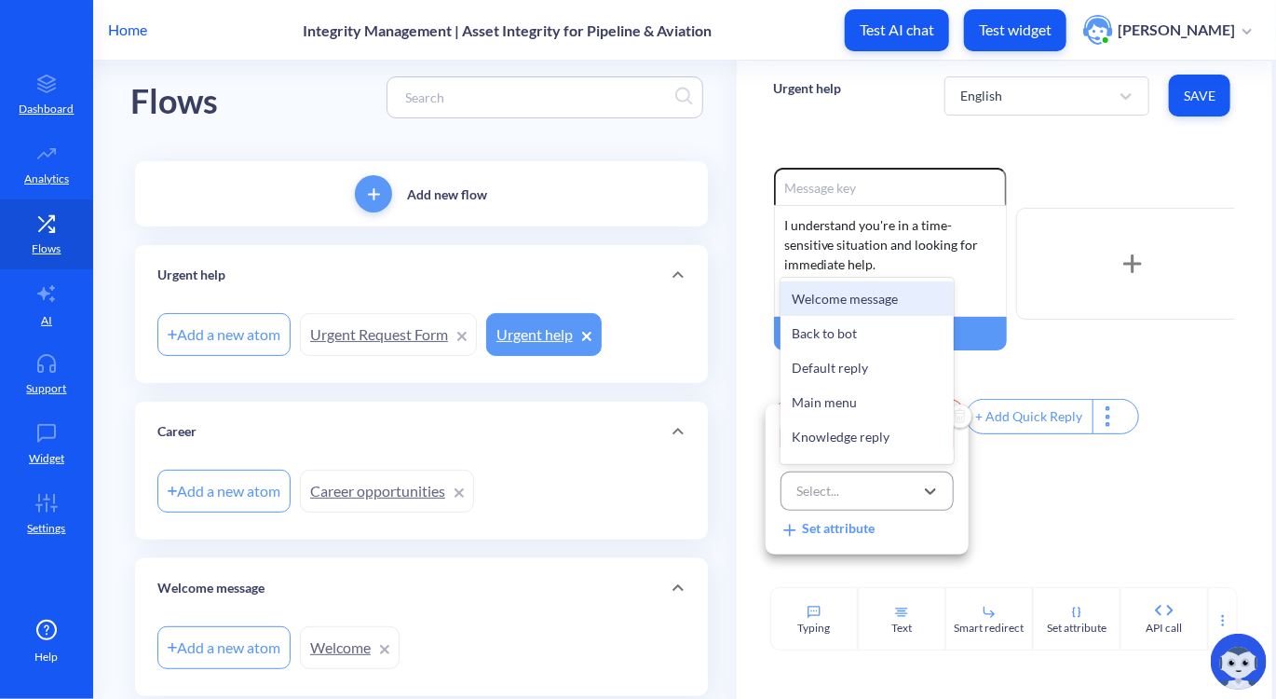
click at [862, 498] on div "Select..." at bounding box center [850, 491] width 127 height 34
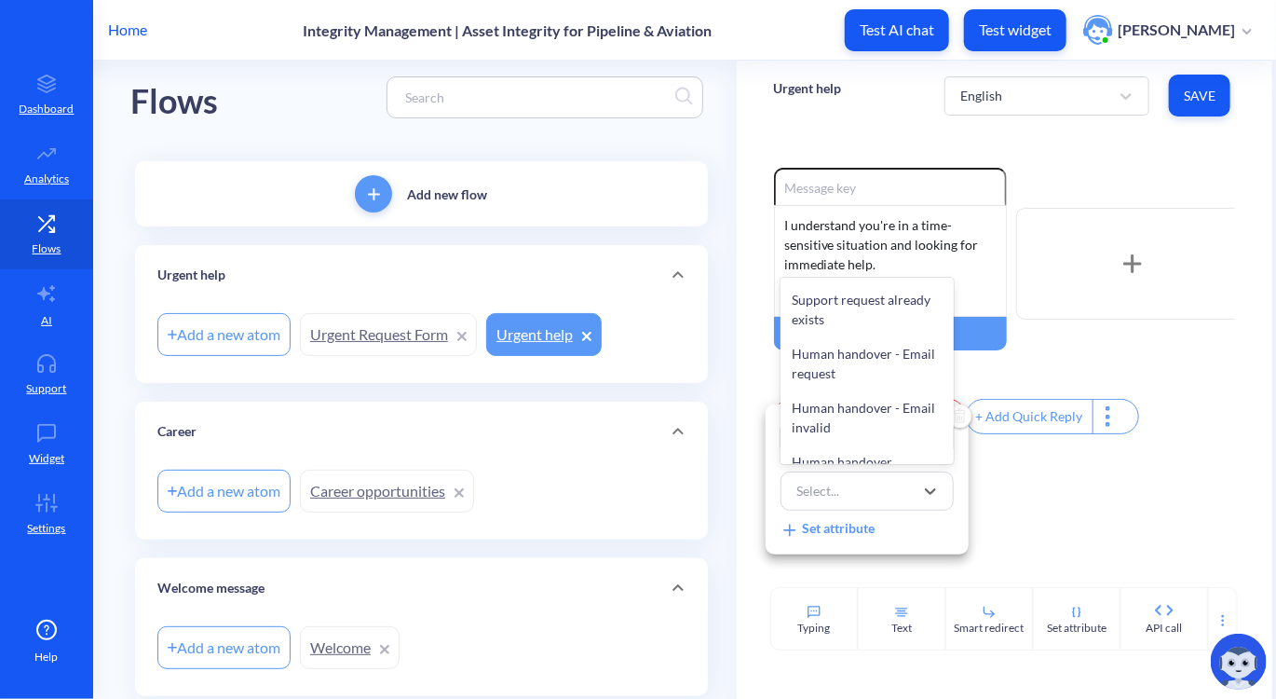
scroll to position [345, 0]
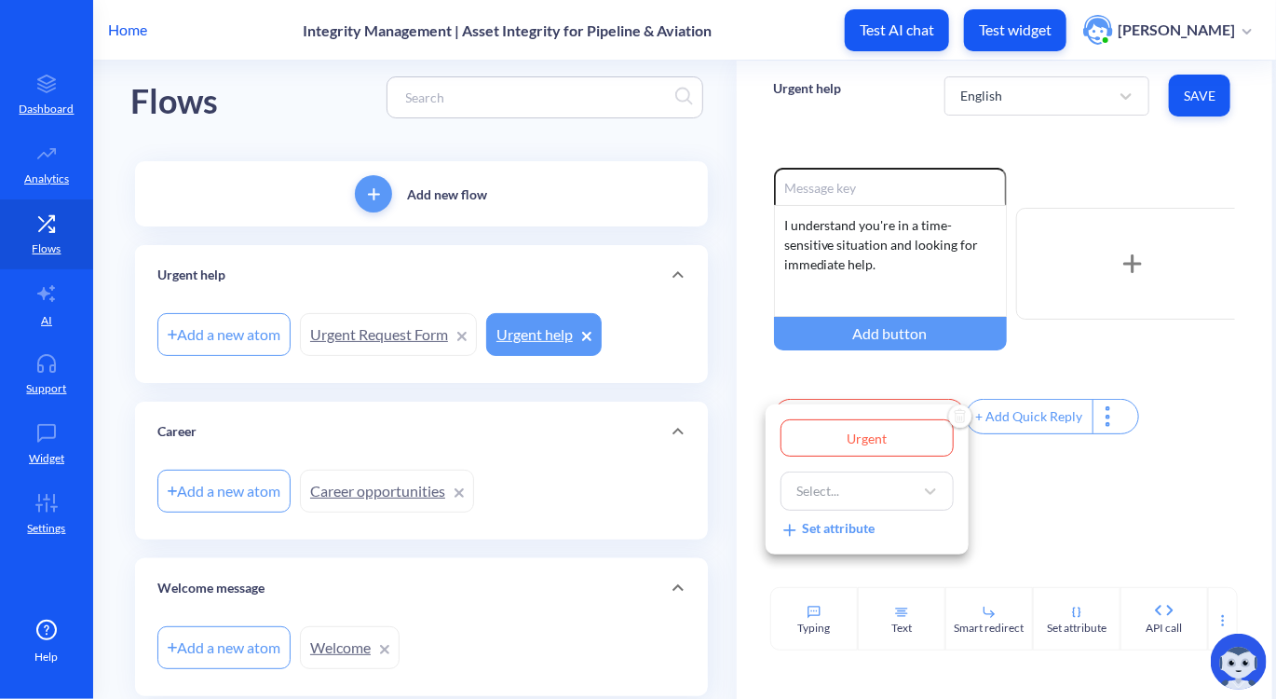
click at [959, 469] on div "Urgent Select... Set attribute" at bounding box center [867, 478] width 203 height 149
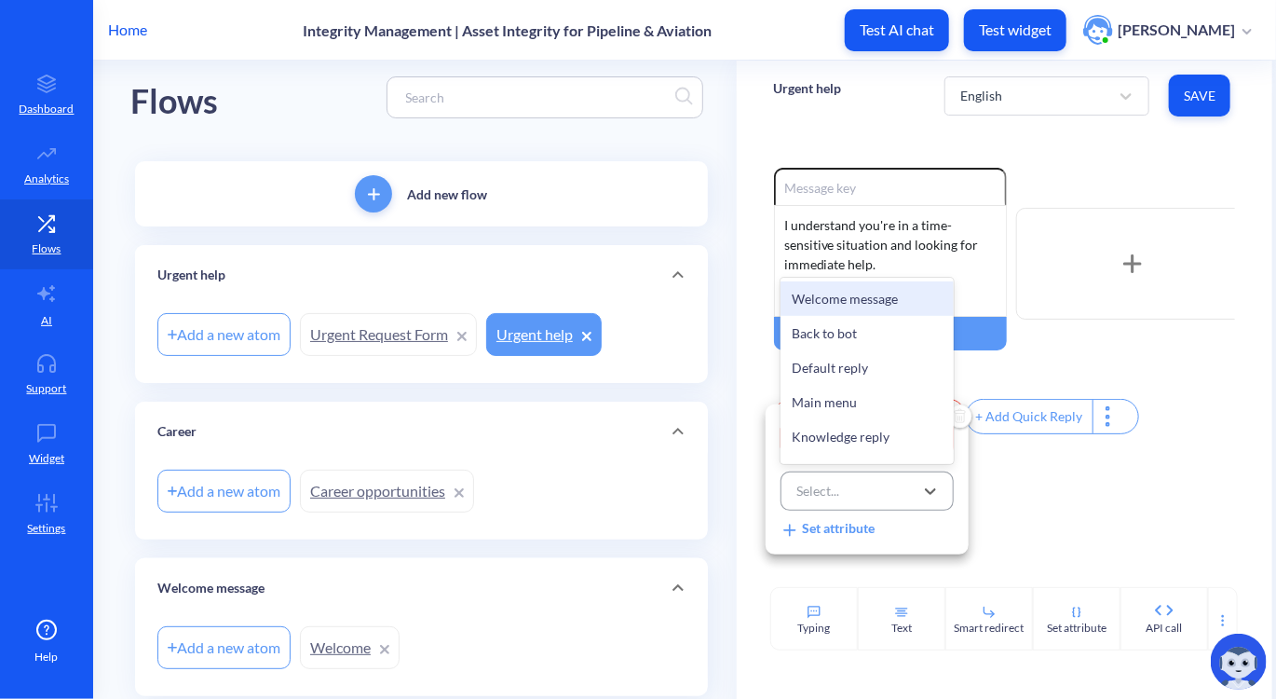
click at [891, 491] on div "Select..." at bounding box center [850, 491] width 127 height 34
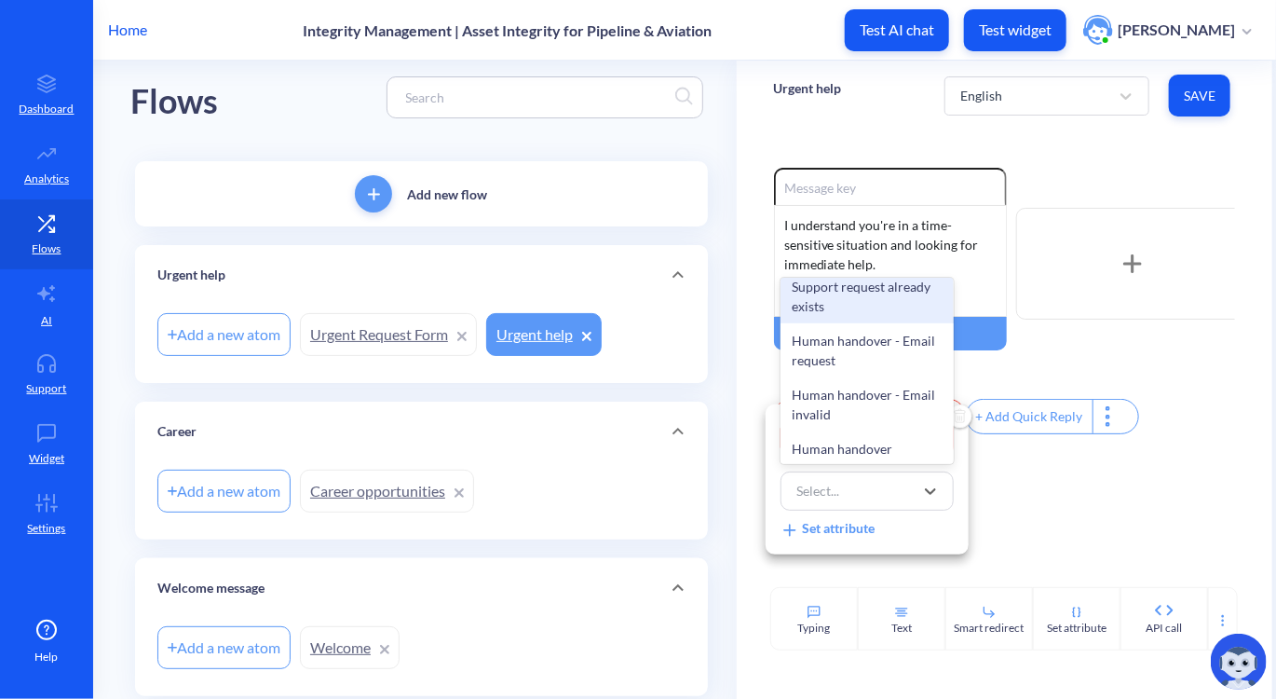
scroll to position [373, 0]
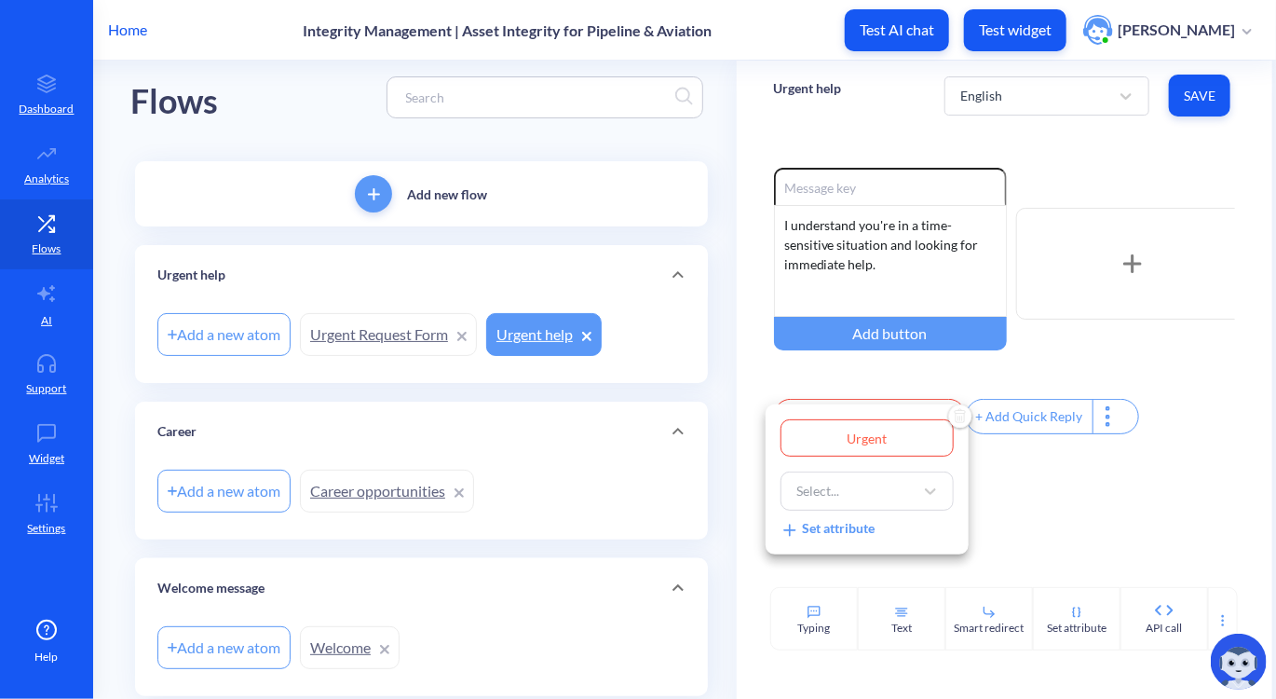
click at [1081, 468] on div at bounding box center [638, 349] width 1276 height 699
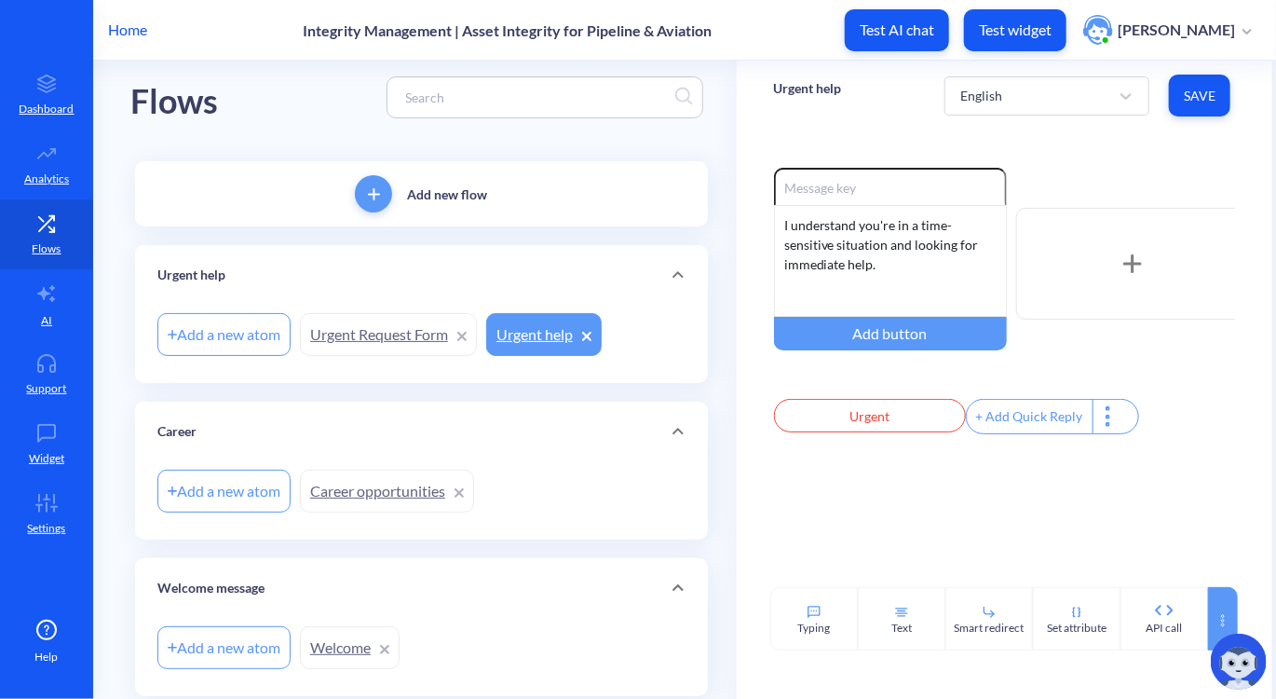
click at [1226, 620] on icon at bounding box center [1223, 620] width 15 height 15
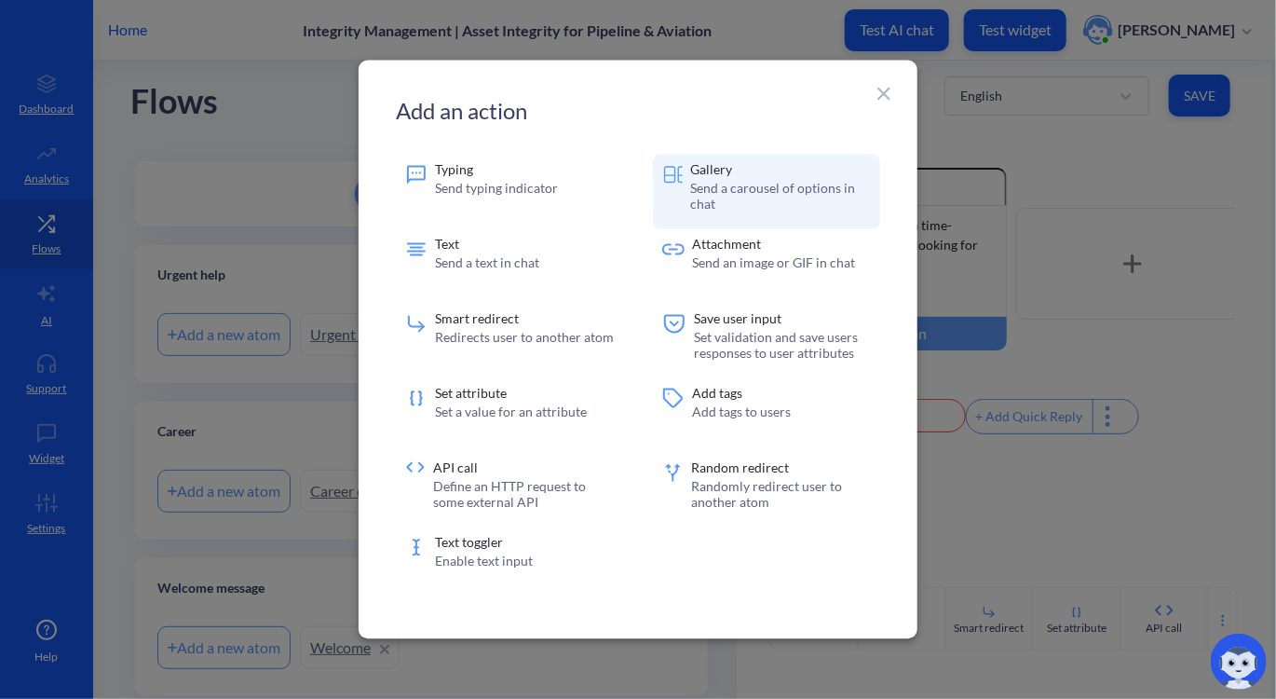
click at [785, 201] on p "Send a carousel of options in chat" at bounding box center [780, 197] width 181 height 32
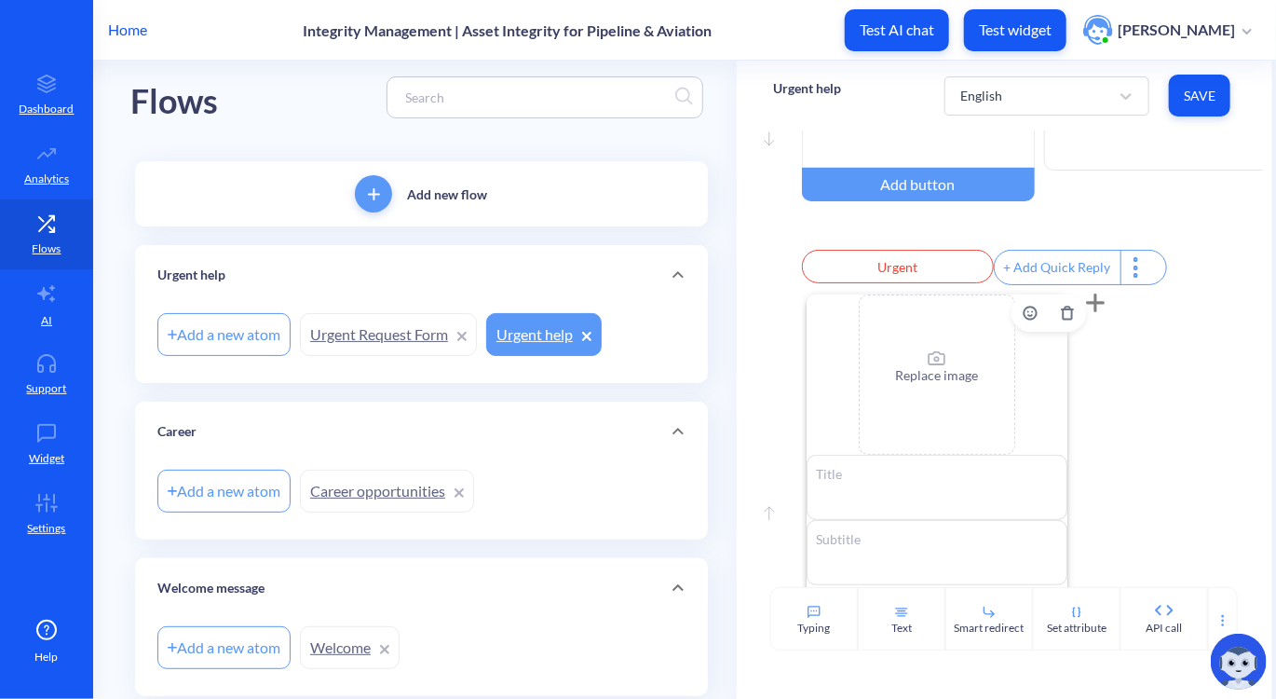
scroll to position [284, 0]
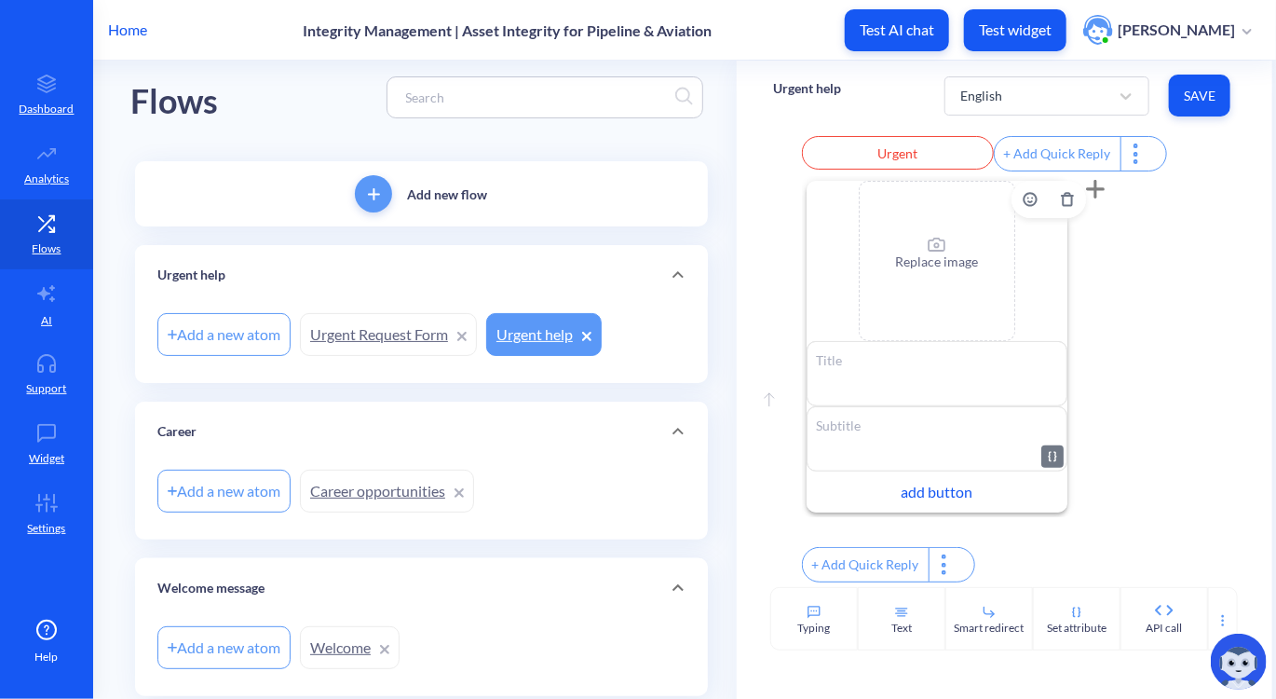
click at [902, 429] on textarea at bounding box center [937, 438] width 261 height 65
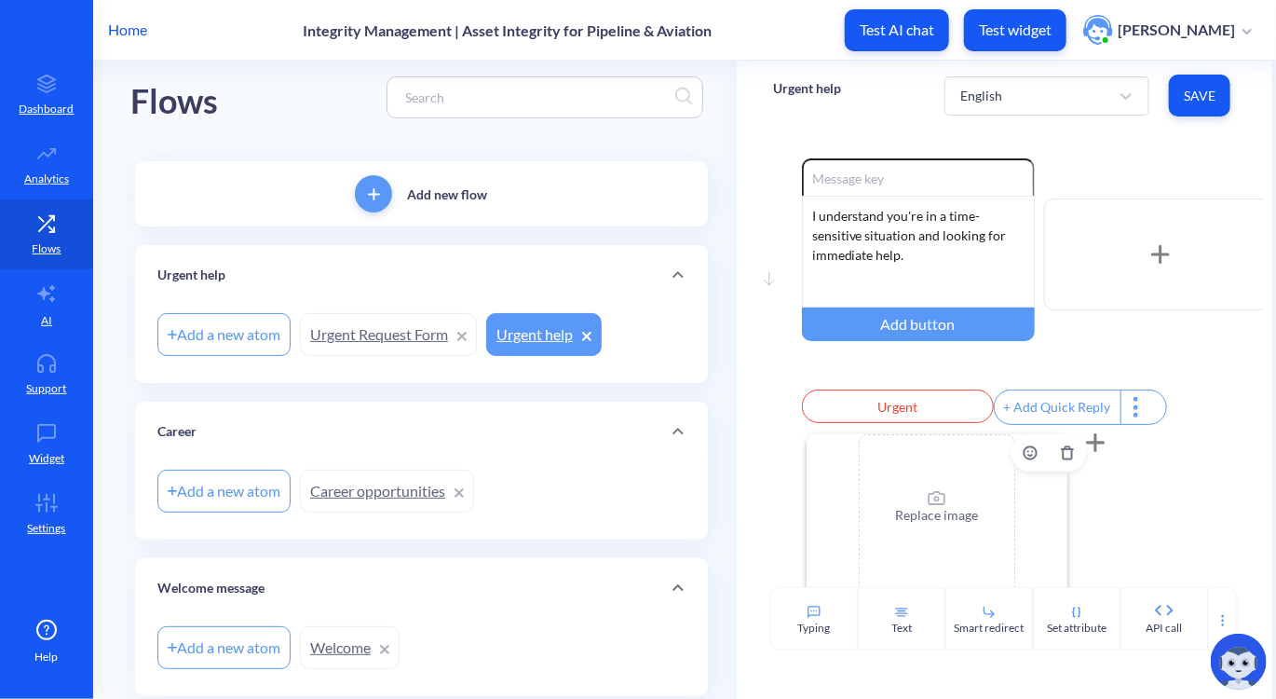
scroll to position [0, 0]
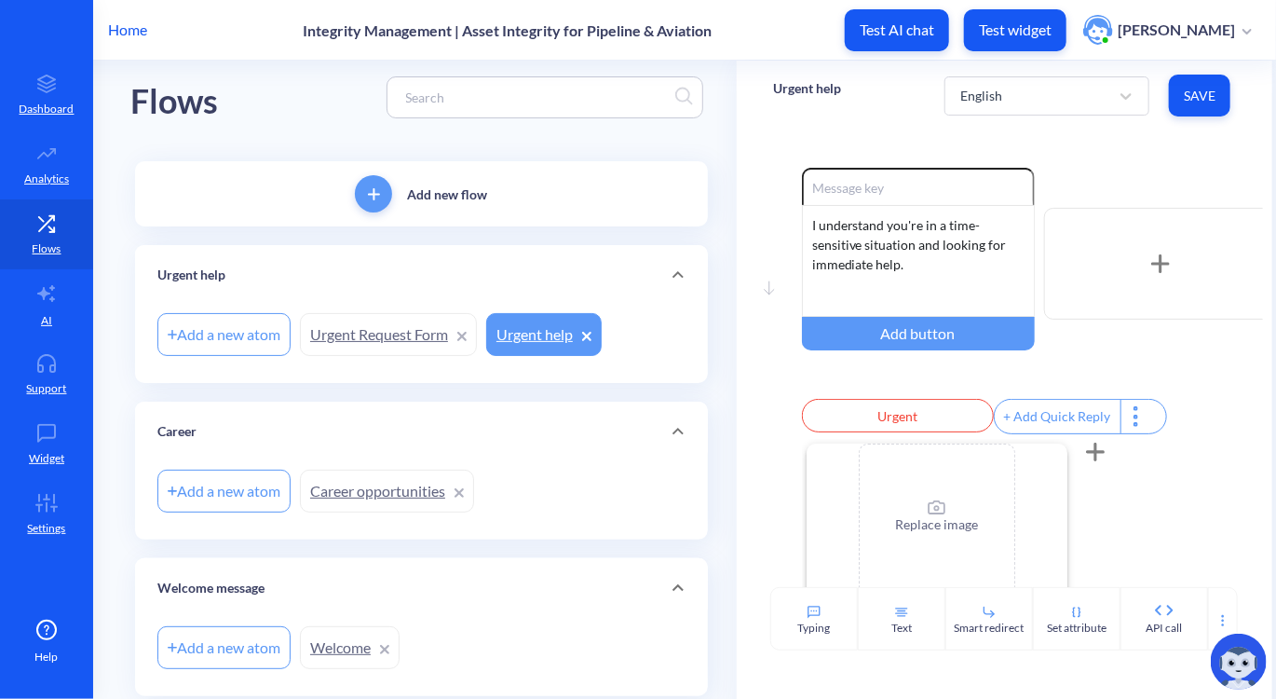
click at [1098, 461] on icon at bounding box center [1095, 452] width 19 height 19
click at [1071, 473] on button "Delete" at bounding box center [1061, 462] width 37 height 37
click at [1071, 470] on icon "Delete" at bounding box center [1067, 462] width 15 height 15
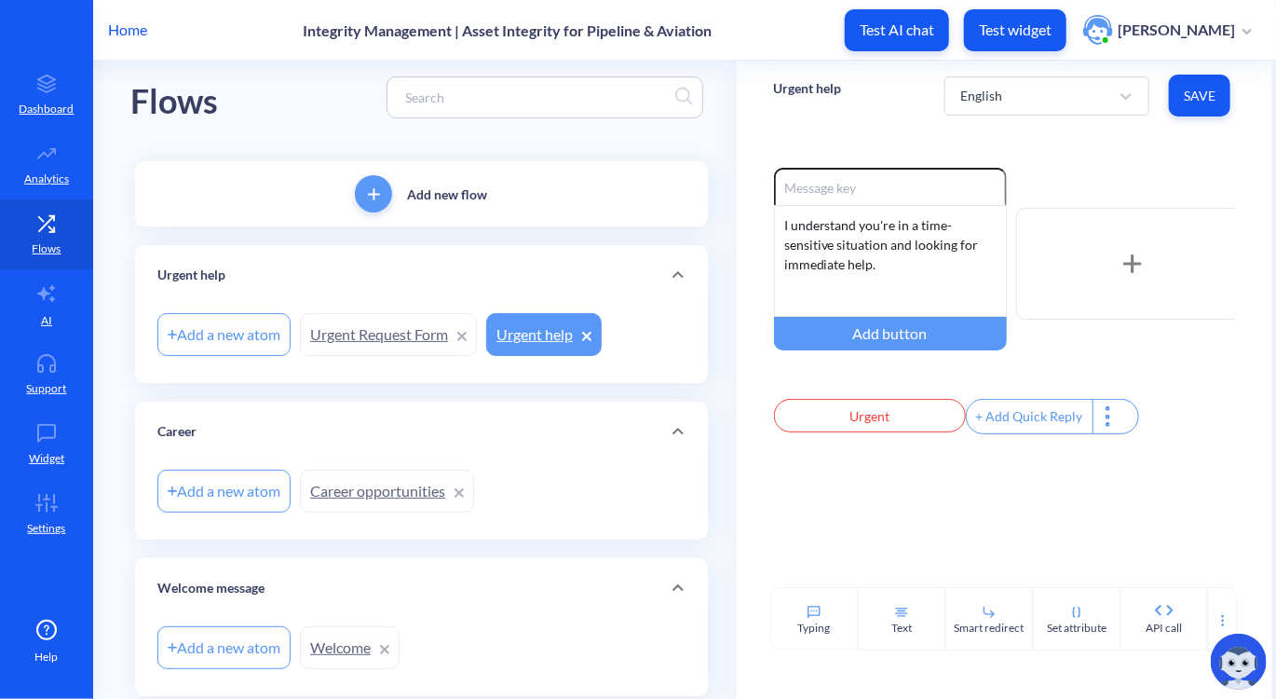
click at [378, 347] on link "Urgent Request Form" at bounding box center [388, 334] width 177 height 43
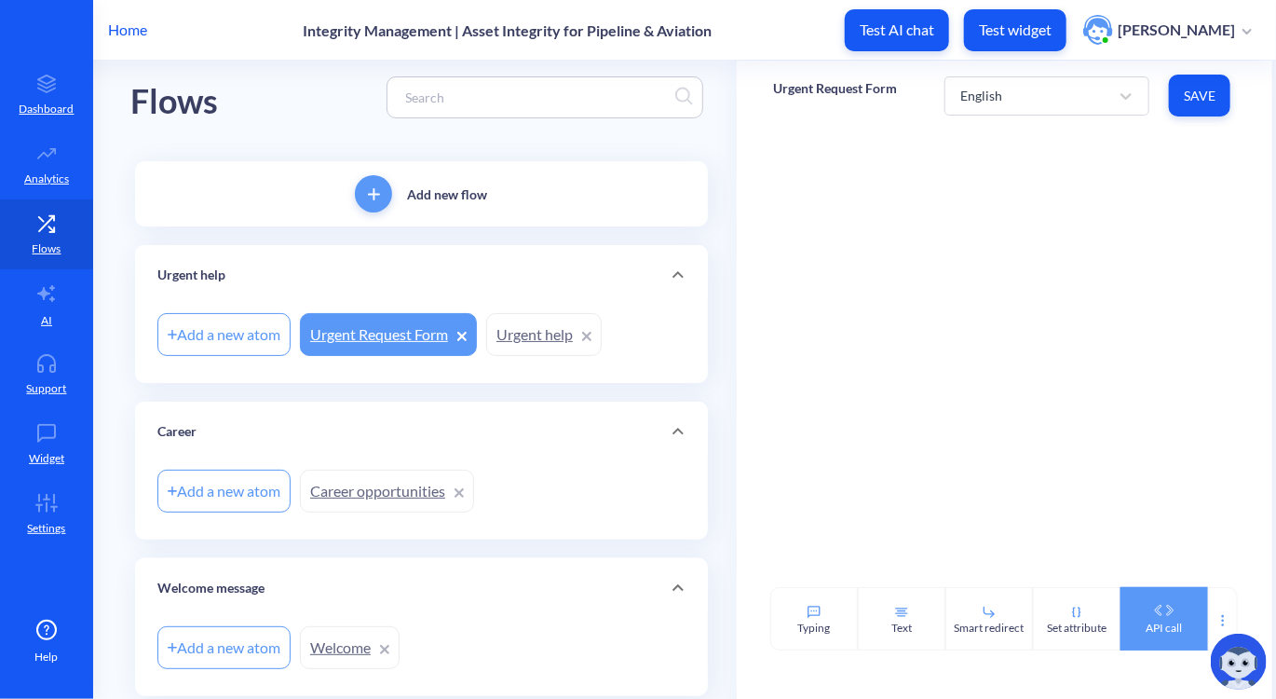
click at [1160, 613] on icon at bounding box center [1165, 610] width 30 height 11
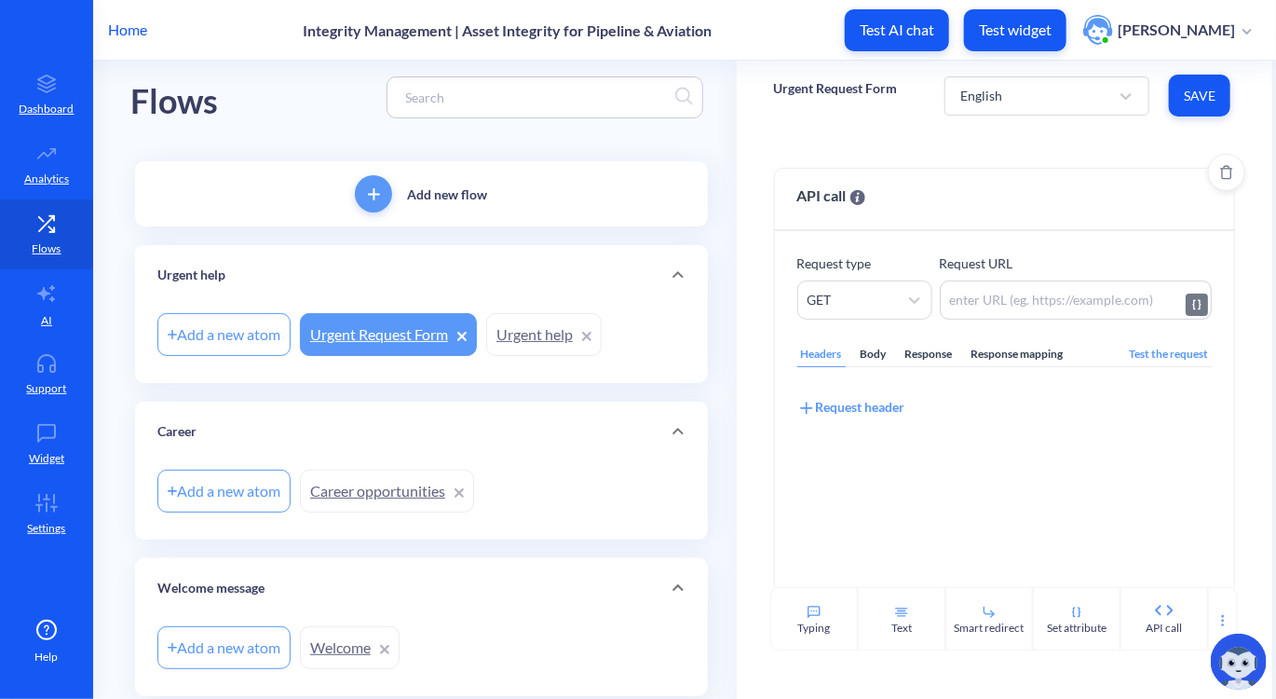
click at [993, 294] on textarea at bounding box center [1076, 299] width 272 height 39
paste textarea "I understand you're in a time-sensitive situation and looking for immediate hel…"
click at [1033, 294] on textarea "I understand you're in a time-sensitive situation and looking for immediate hel…" at bounding box center [1076, 299] width 272 height 39
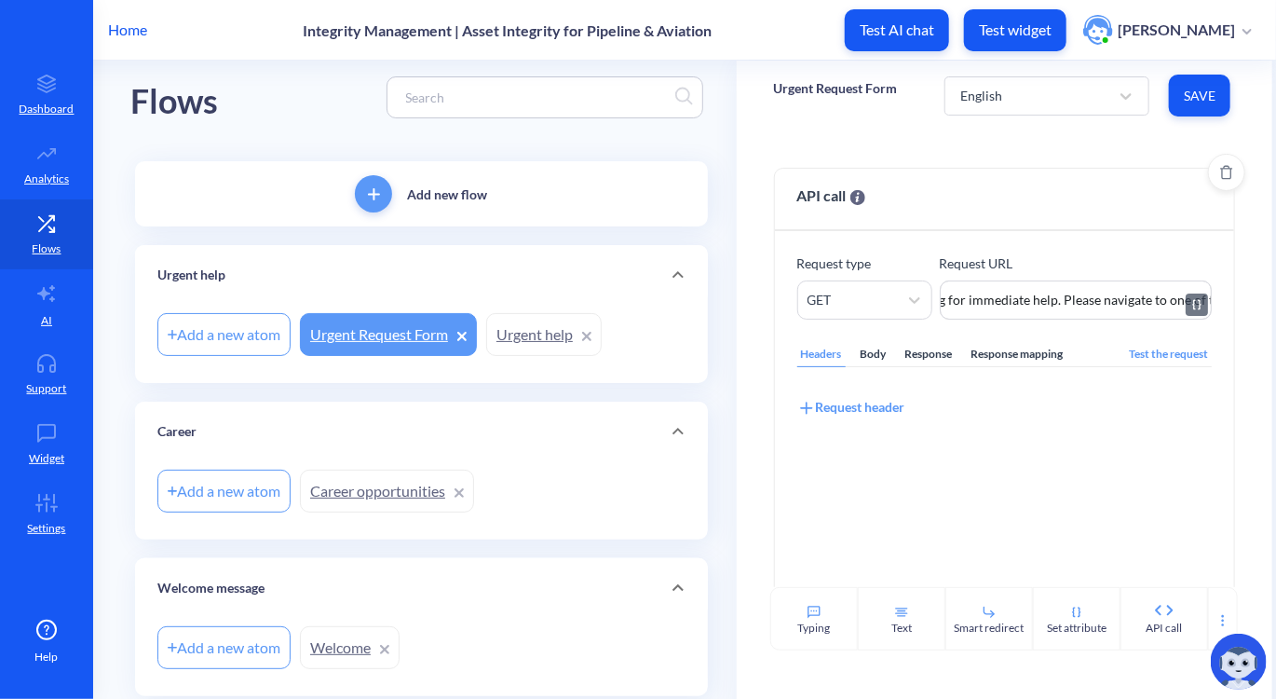
click at [1033, 294] on textarea "I understand you're in a time-sensitive situation and looking for immediate hel…" at bounding box center [1076, 299] width 272 height 39
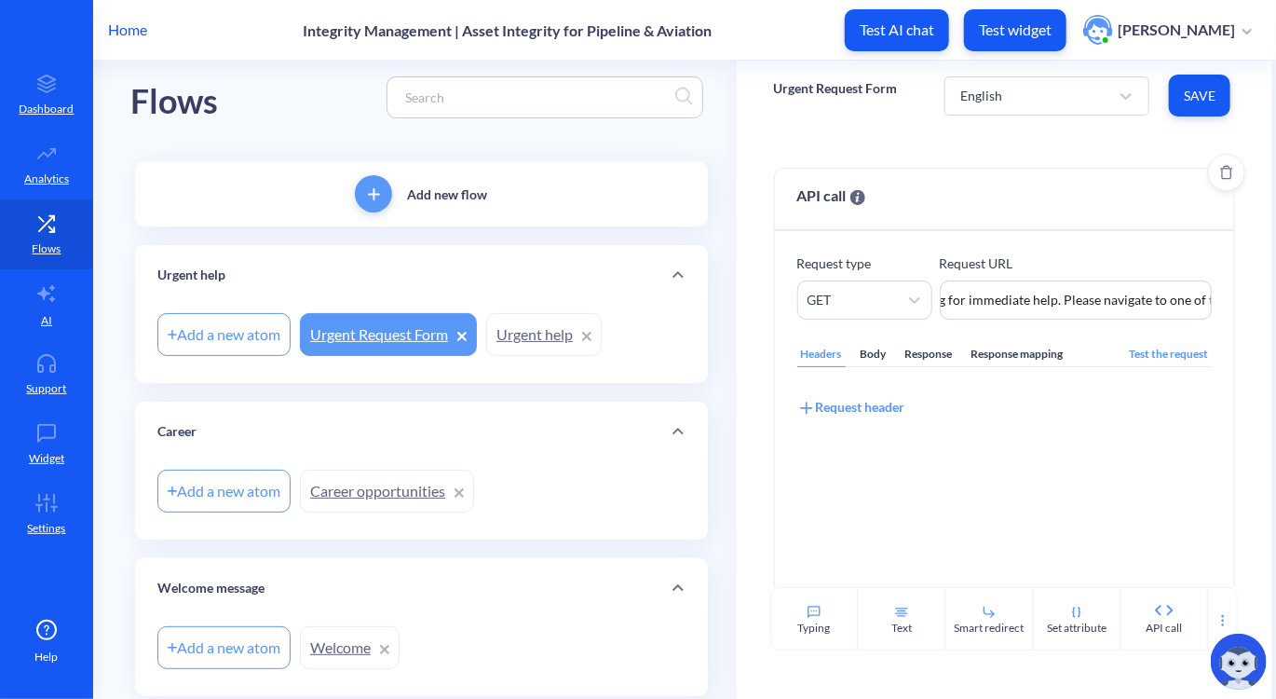
scroll to position [0, 123]
drag, startPoint x: 980, startPoint y: 295, endPoint x: 904, endPoint y: 269, distance: 80.7
click at [904, 269] on div "Request type GET Request URL I understand you're in a time-sensitive situation …" at bounding box center [1005, 286] width 415 height 66
click at [1014, 306] on textarea "I understand you're in a time-sensitive situation and looking for immediate hel…" at bounding box center [1076, 299] width 272 height 39
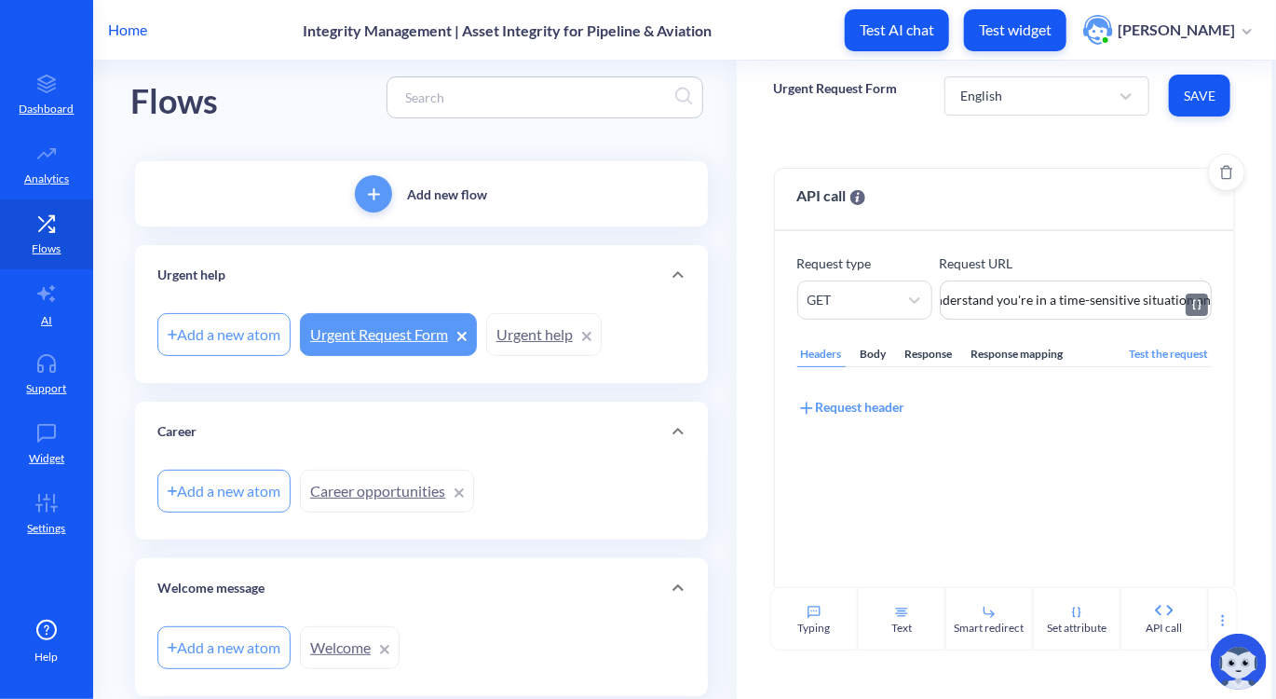
click at [1014, 306] on textarea "I understand you're in a time-sensitive situation and looking for immediate hel…" at bounding box center [1076, 299] width 272 height 39
paste textarea "https://info.teaminc.com/urgent-request"
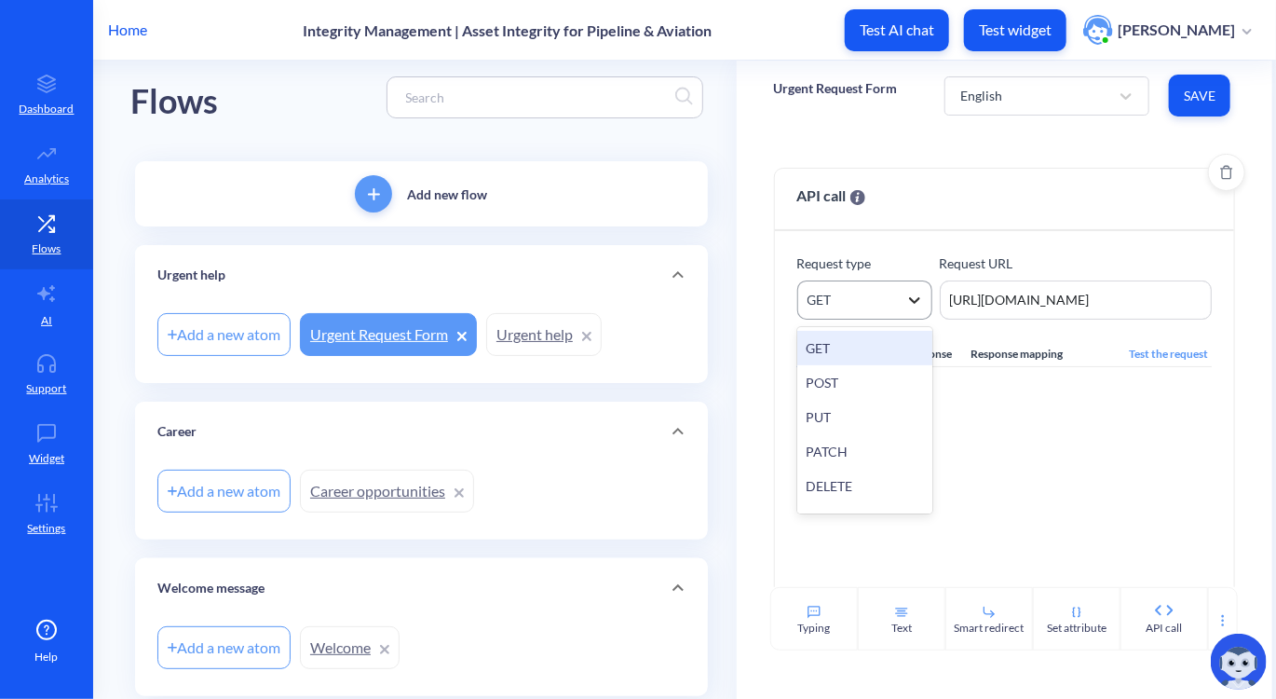
click at [898, 307] on div at bounding box center [915, 300] width 34 height 34
click at [1045, 349] on div "Response mapping" at bounding box center [1018, 354] width 100 height 25
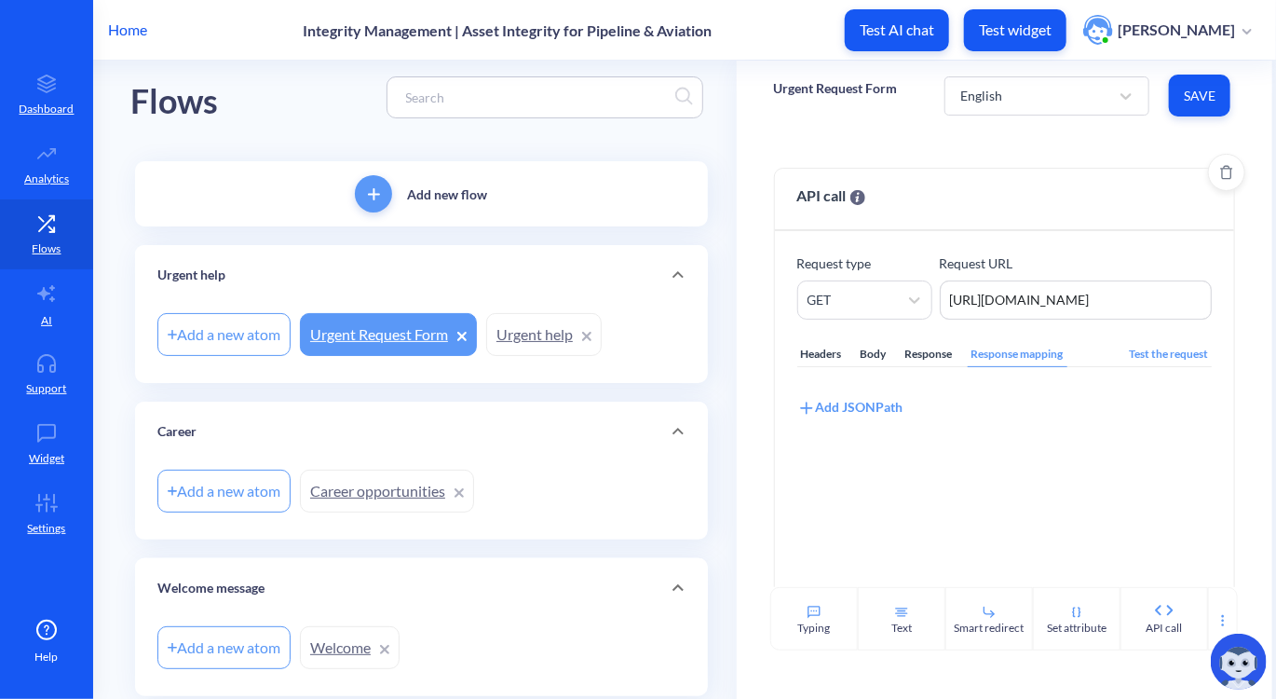
click at [943, 356] on div "Response" at bounding box center [929, 354] width 55 height 25
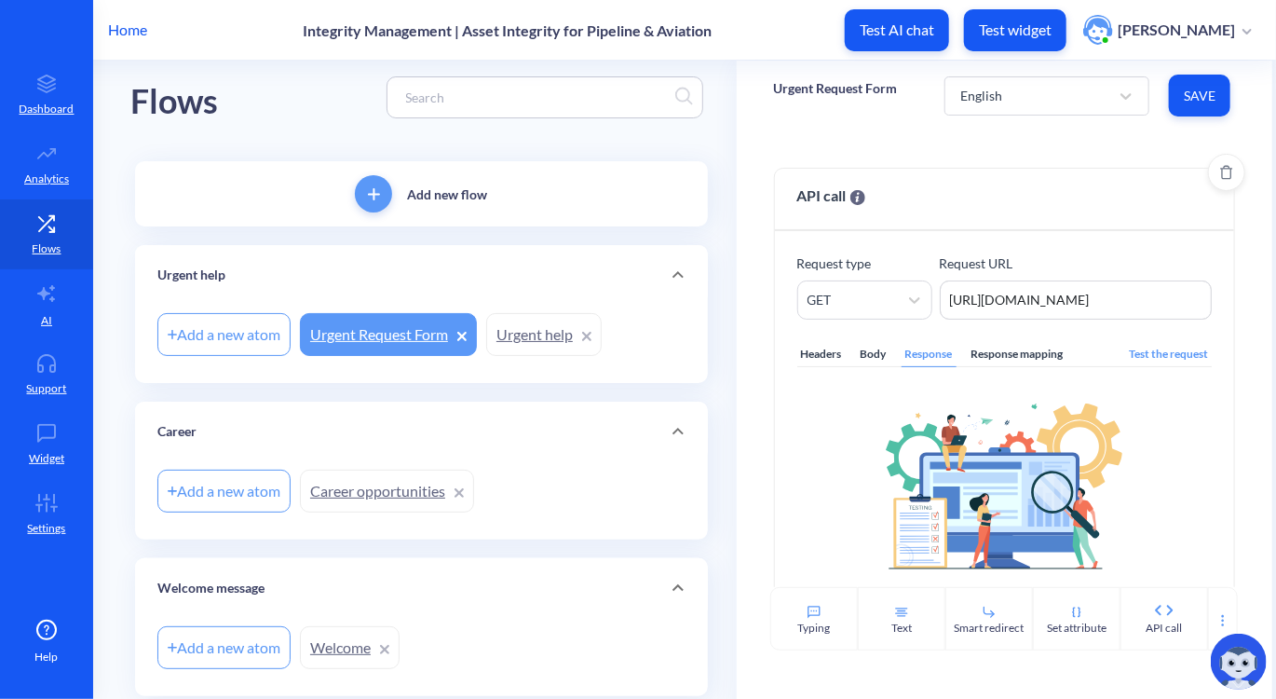
click at [864, 348] on div "Body" at bounding box center [874, 354] width 34 height 25
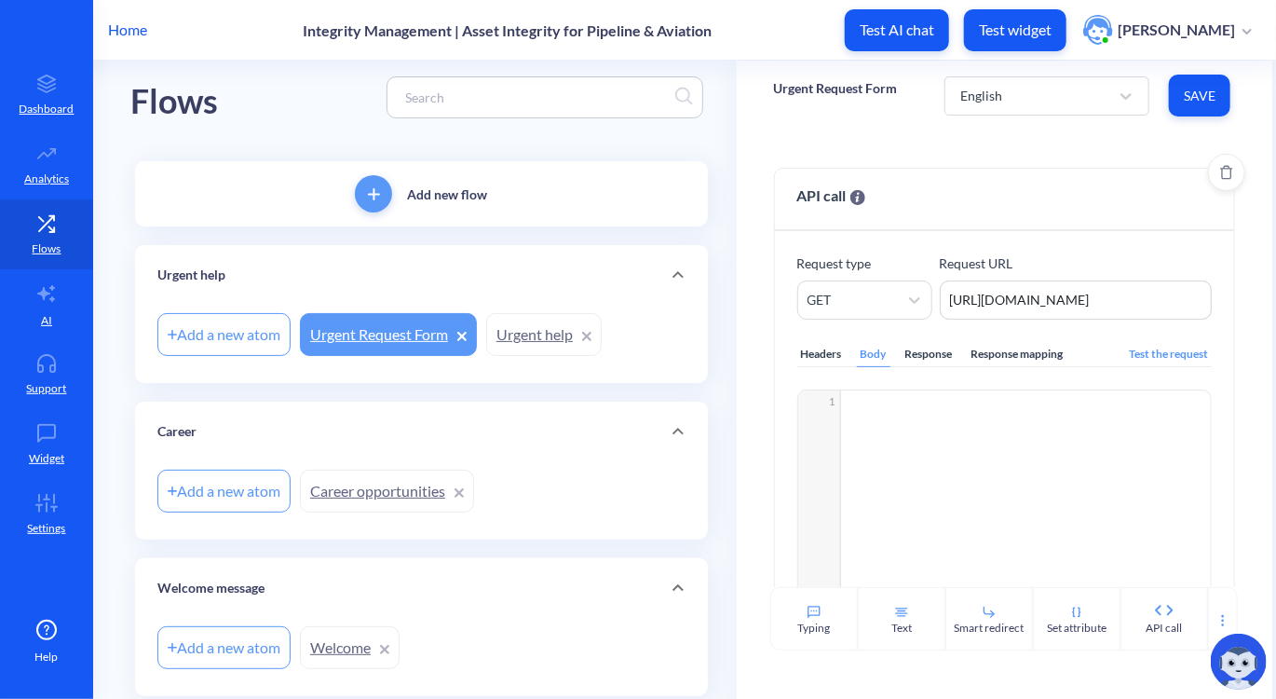
click at [821, 354] on div "Headers" at bounding box center [822, 354] width 48 height 25
click at [1218, 614] on icon at bounding box center [1223, 620] width 15 height 15
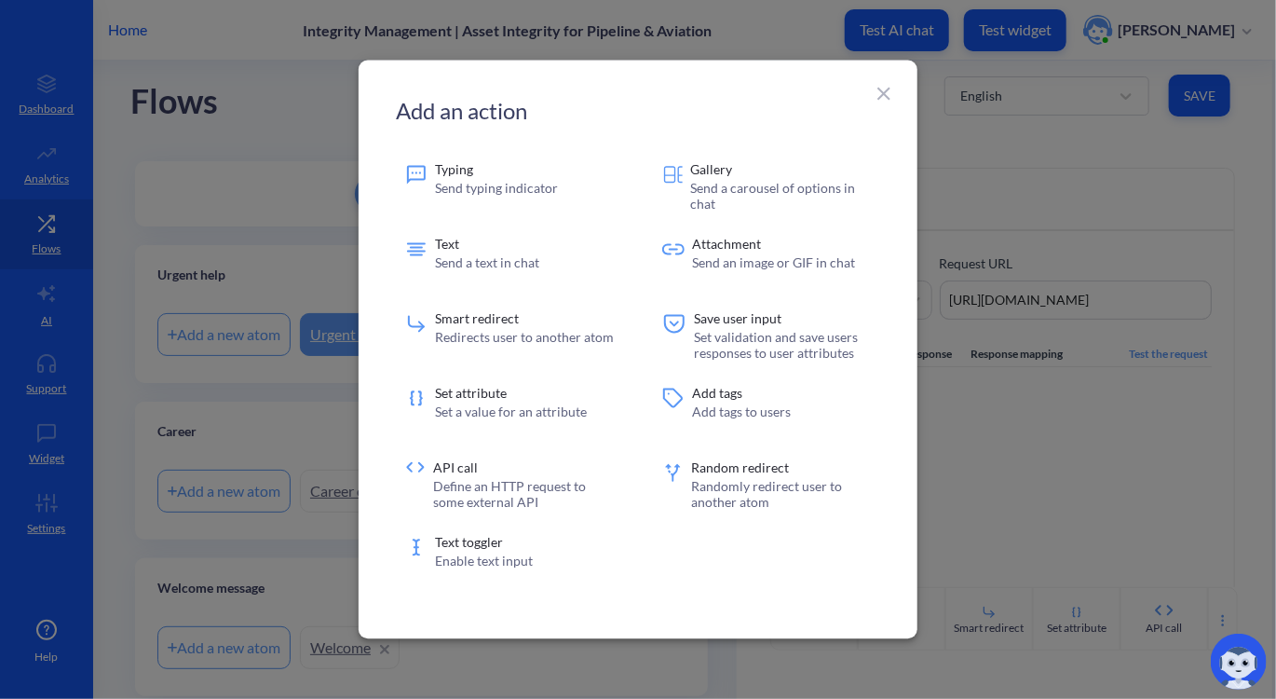
click at [1081, 399] on div at bounding box center [638, 349] width 1276 height 699
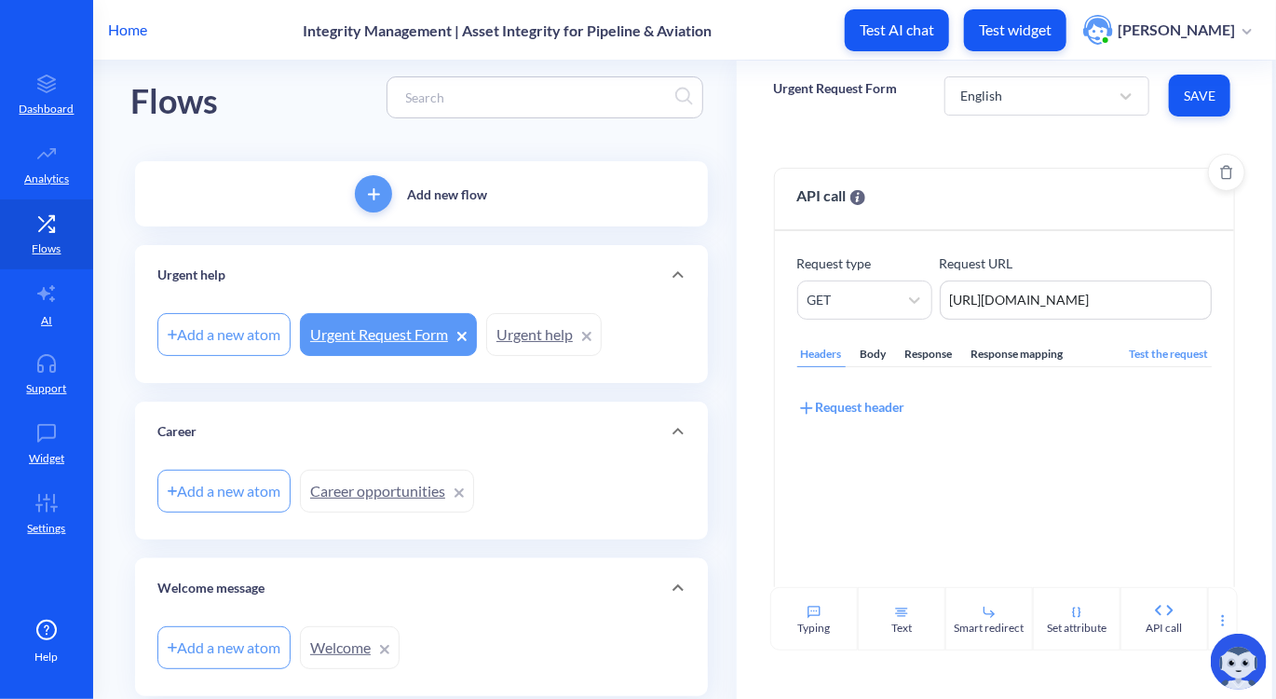
click at [1145, 356] on div "Test the request" at bounding box center [1169, 354] width 87 height 25
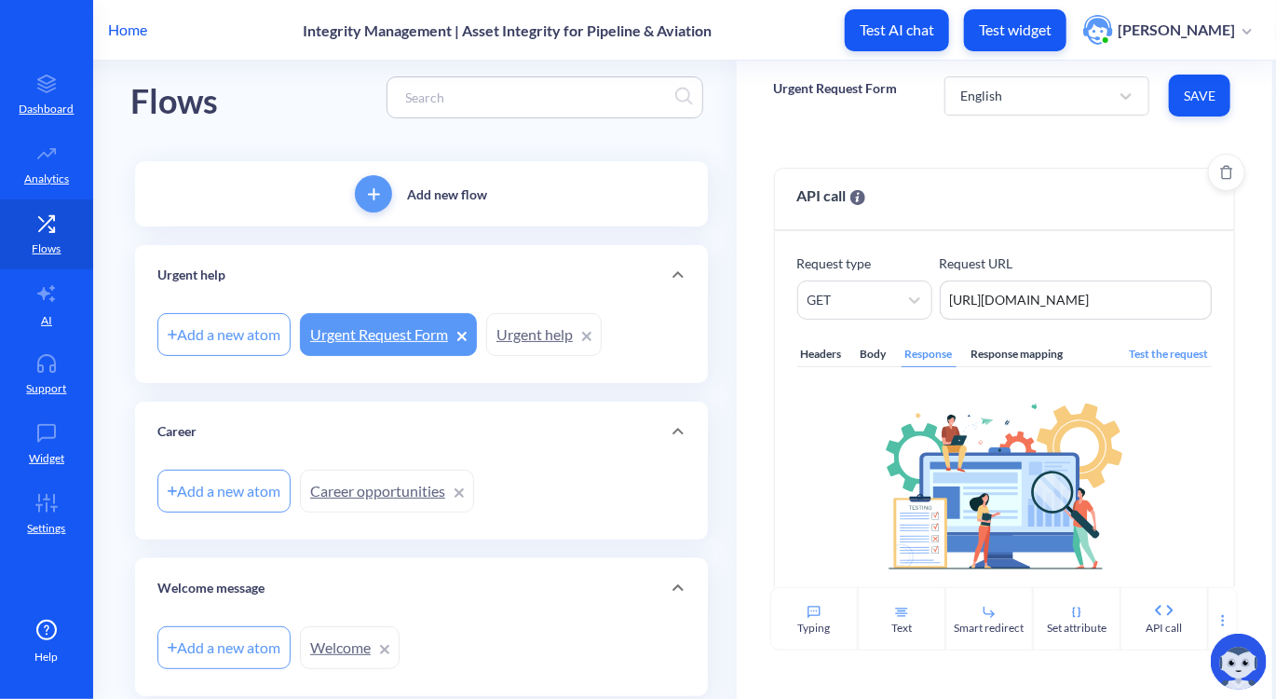
click at [1145, 356] on div "Test the request" at bounding box center [1169, 354] width 87 height 25
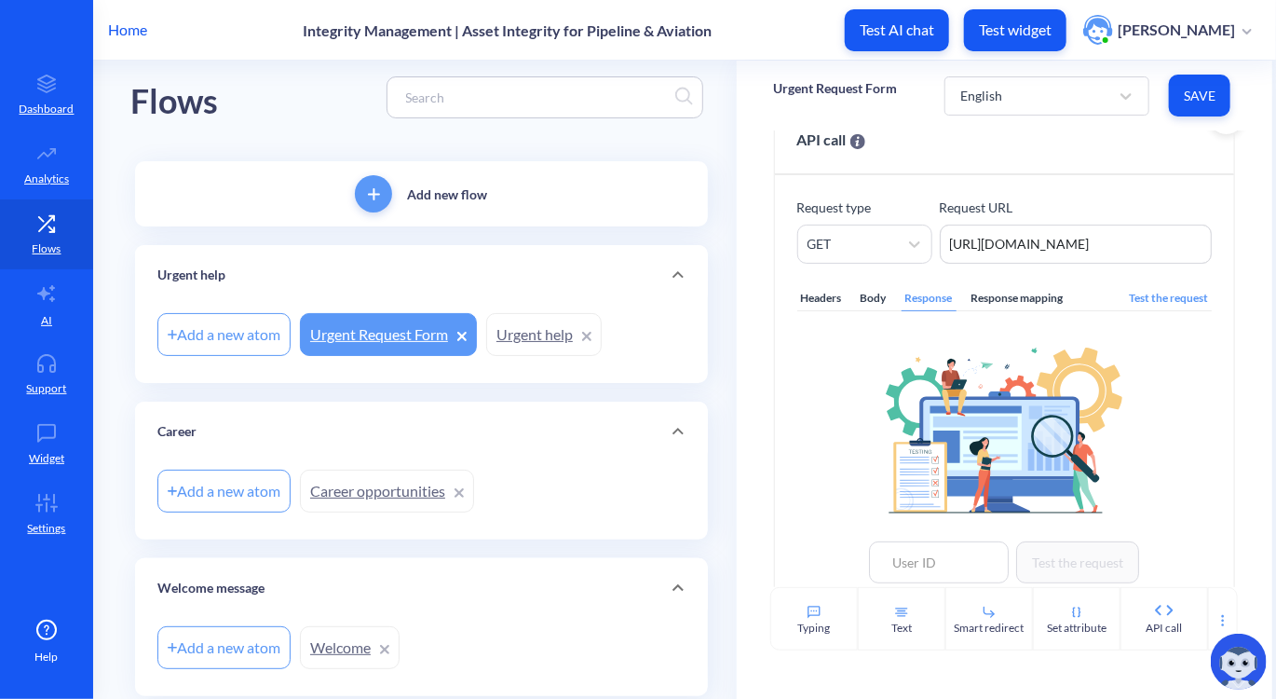
scroll to position [100, 0]
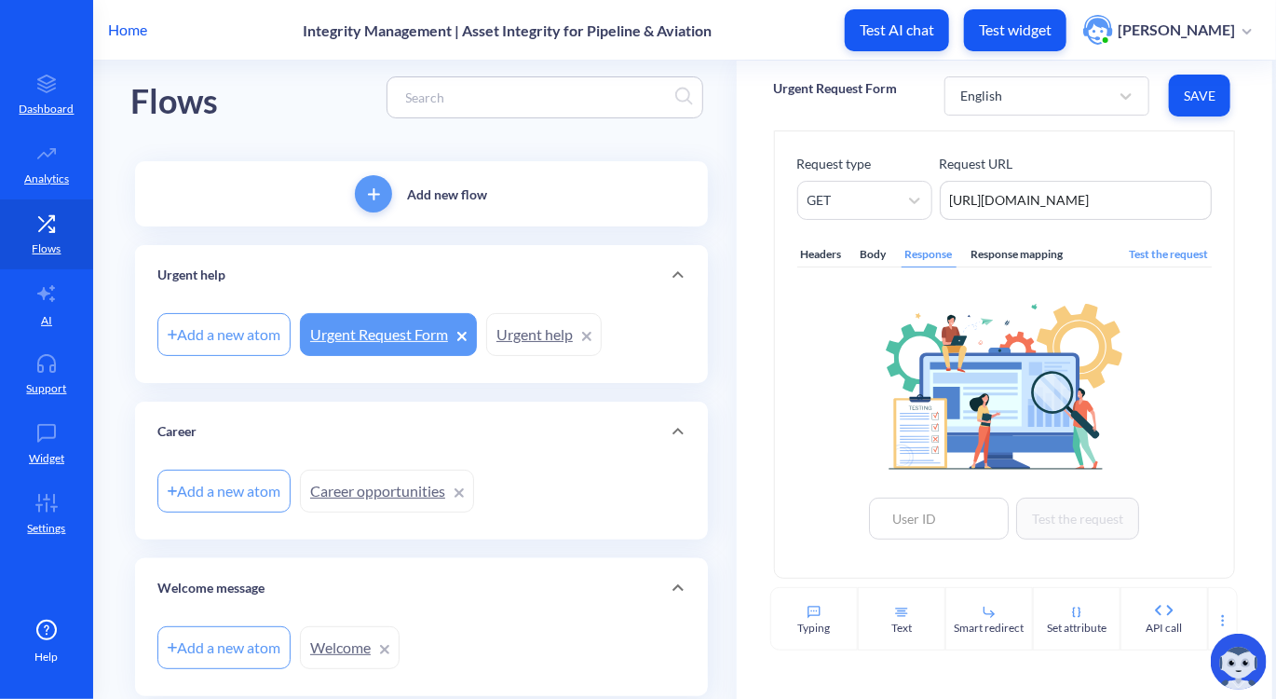
click at [806, 244] on div "Headers" at bounding box center [822, 254] width 48 height 25
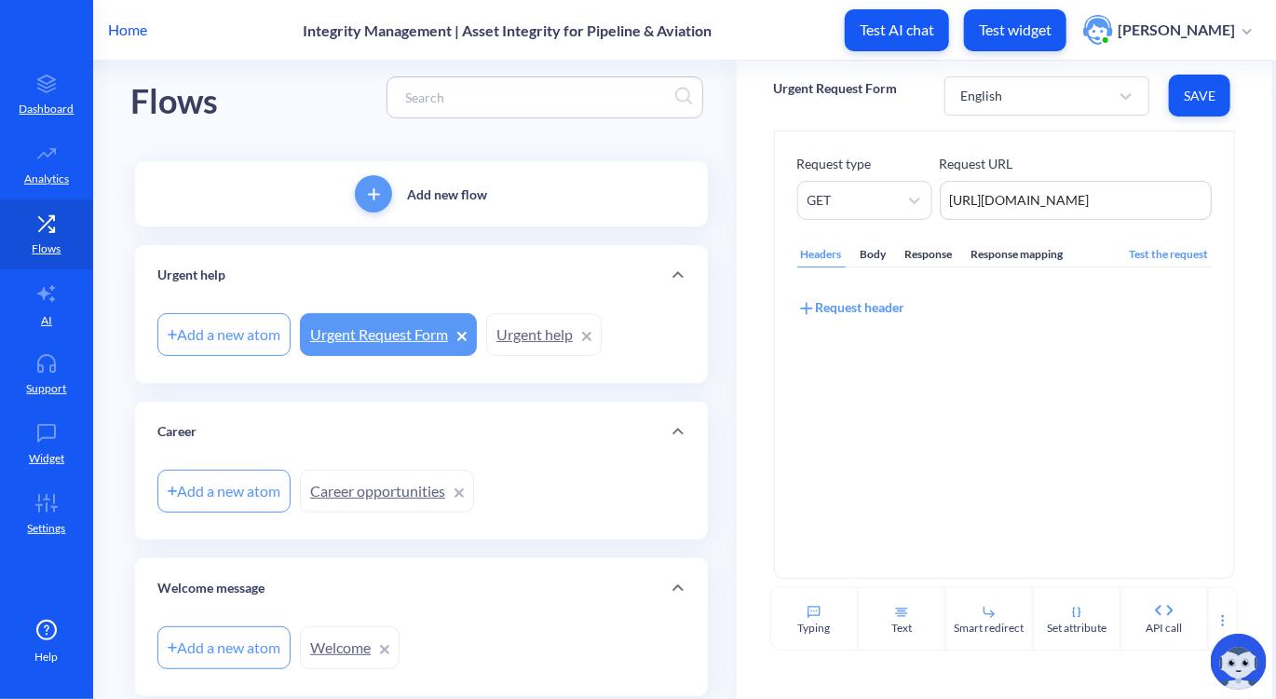
click at [1141, 251] on div "Test the request" at bounding box center [1169, 254] width 87 height 25
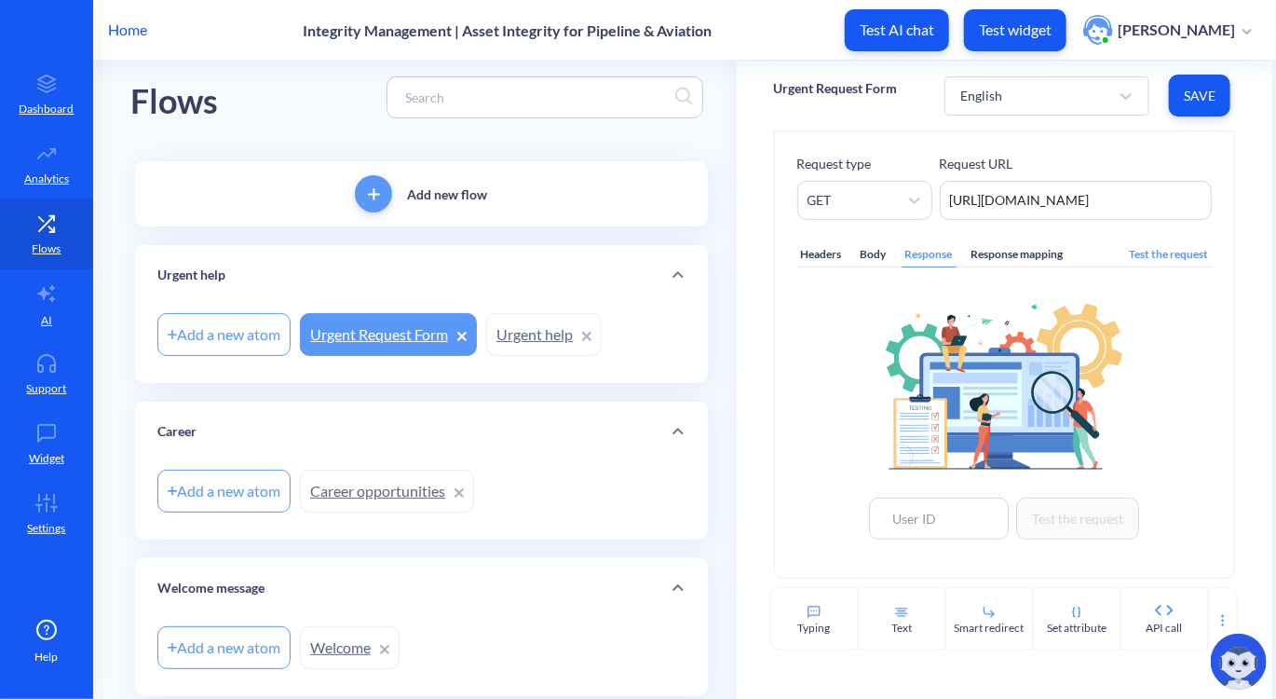
click at [1141, 251] on div "Test the request" at bounding box center [1169, 254] width 87 height 25
click at [958, 522] on input at bounding box center [939, 519] width 140 height 42
click at [1011, 251] on div "Response mapping" at bounding box center [1018, 254] width 100 height 25
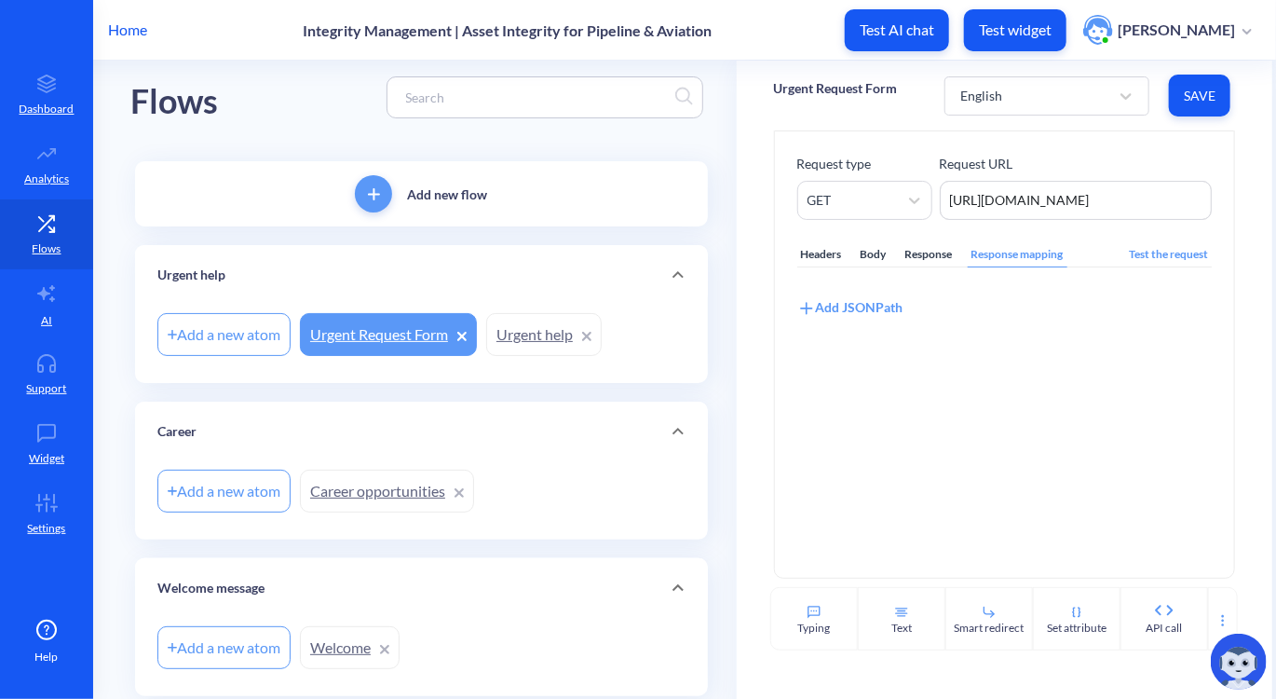
click at [869, 246] on div "Body" at bounding box center [874, 254] width 34 height 25
click at [798, 258] on div "Headers" at bounding box center [822, 254] width 48 height 25
click at [918, 260] on div "Response" at bounding box center [929, 254] width 55 height 25
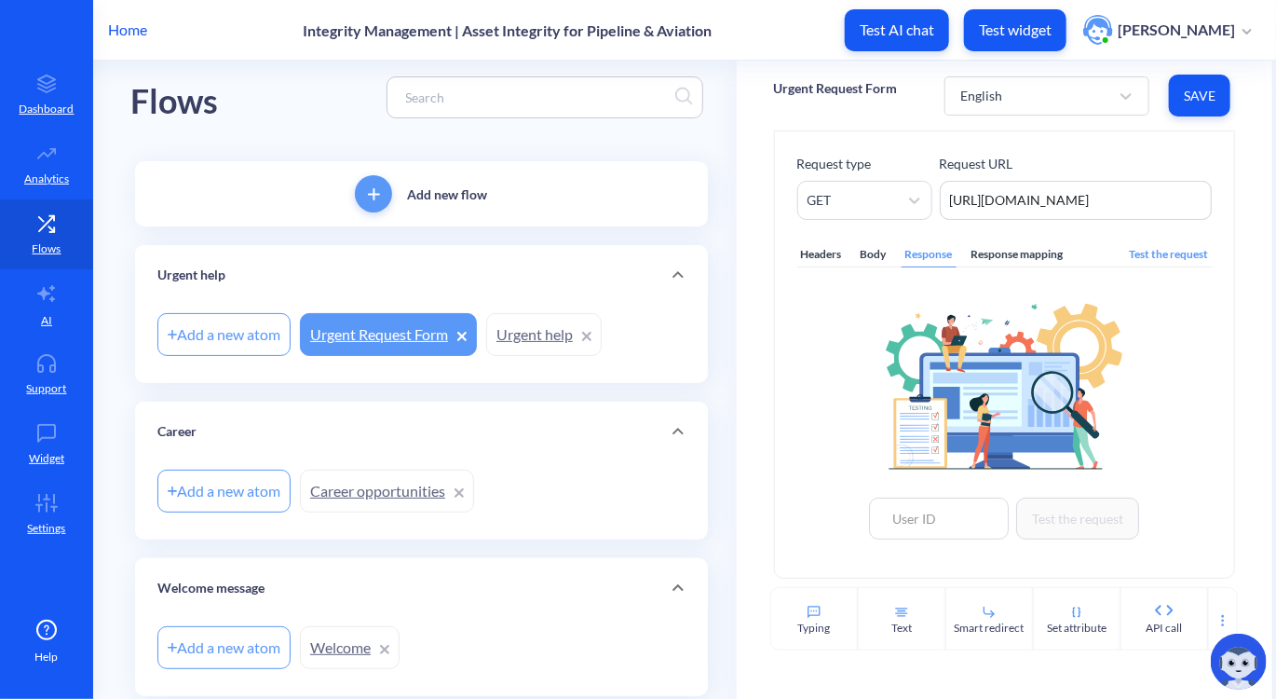
scroll to position [0, 0]
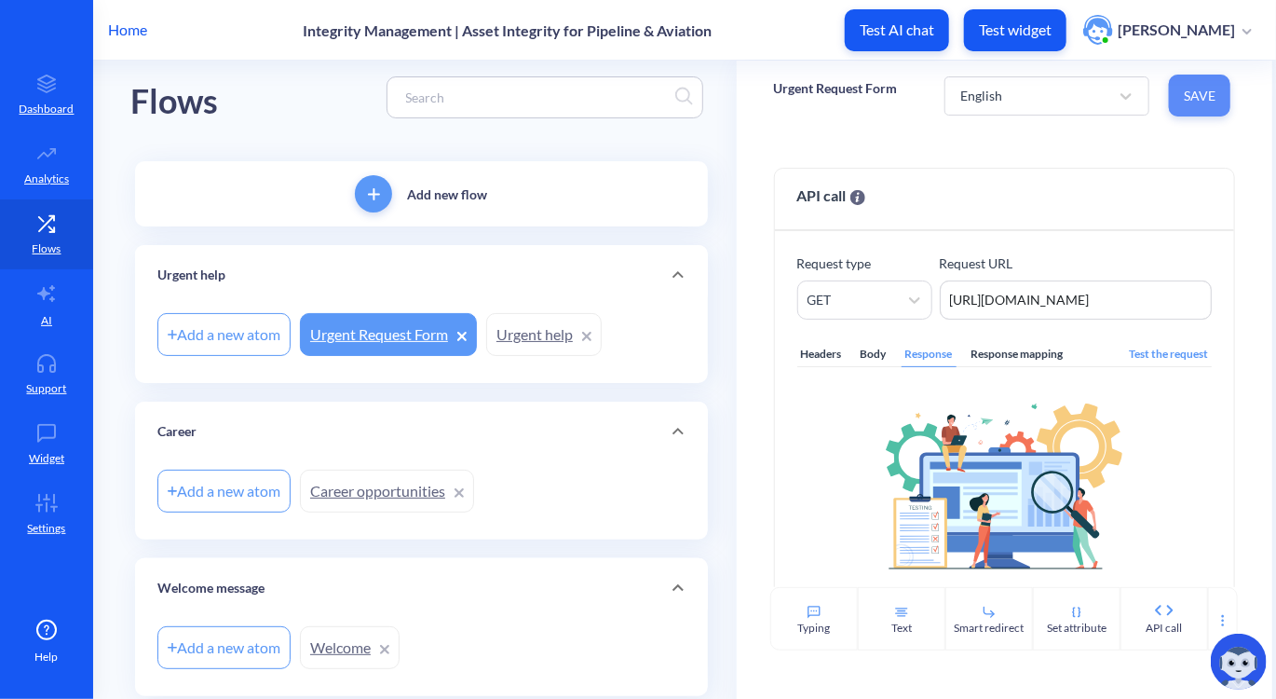
click at [1187, 102] on span "Save" at bounding box center [1200, 96] width 32 height 19
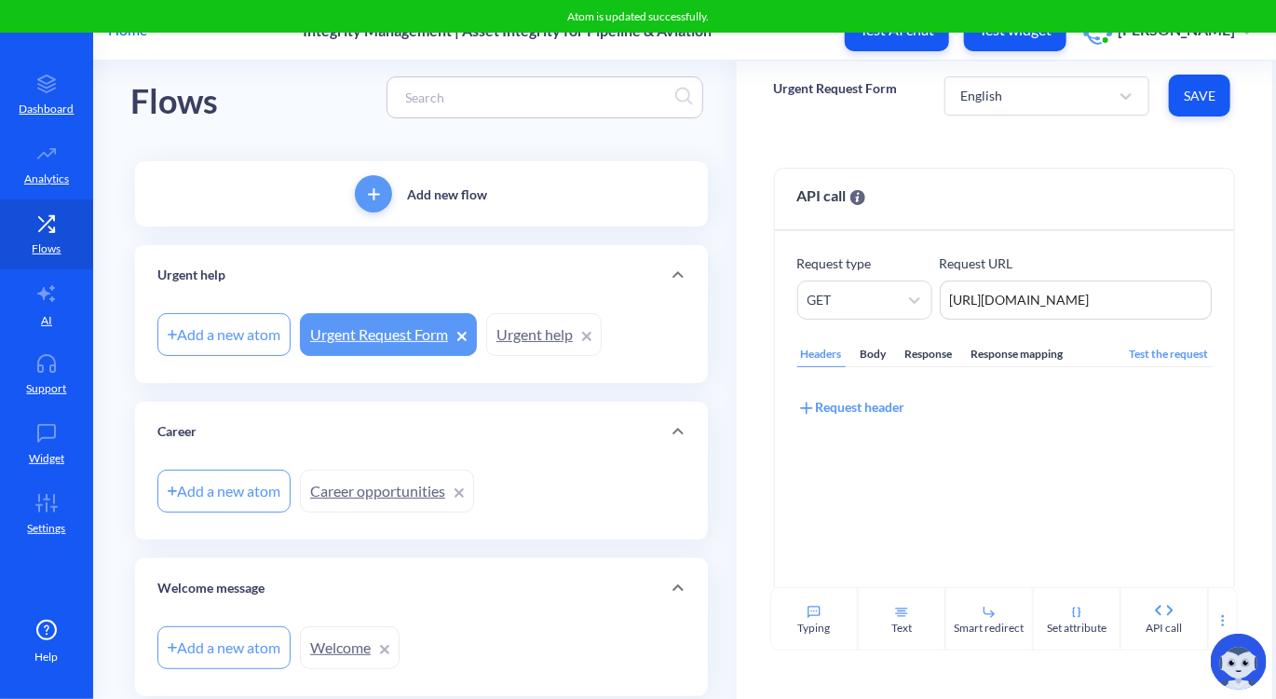
click at [539, 351] on link "Urgent help" at bounding box center [544, 334] width 116 height 43
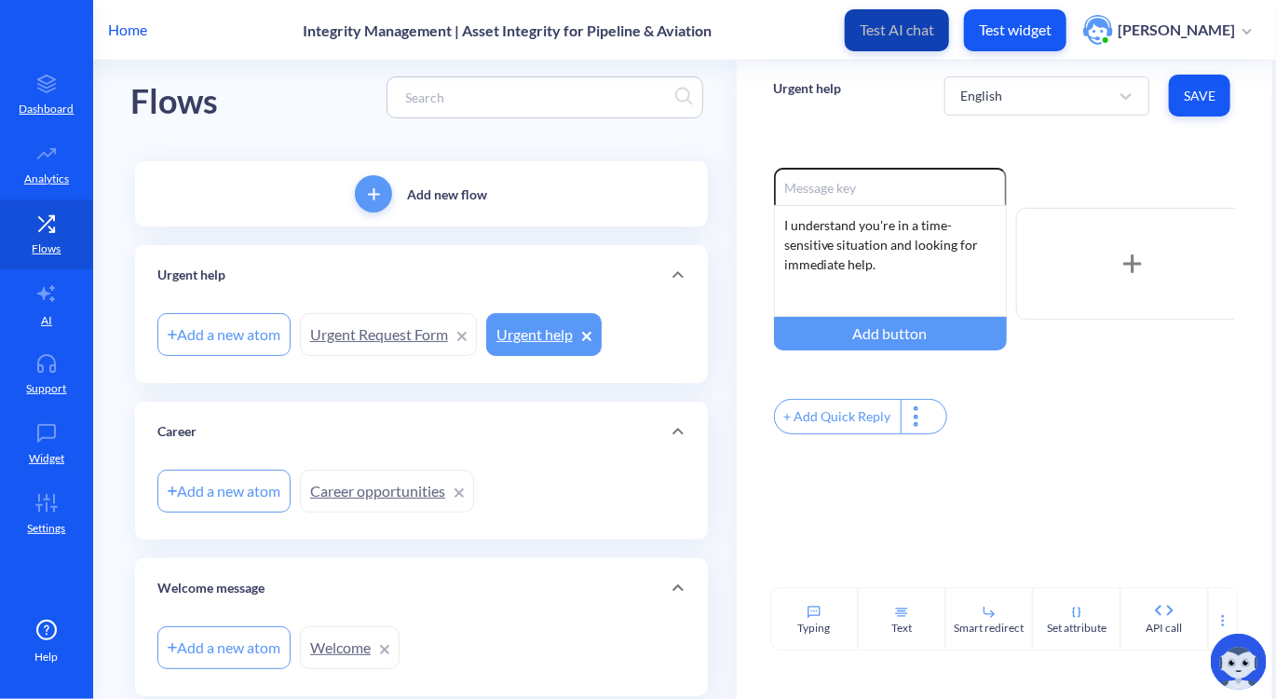
click at [935, 36] on p "Test AI chat" at bounding box center [897, 29] width 75 height 19
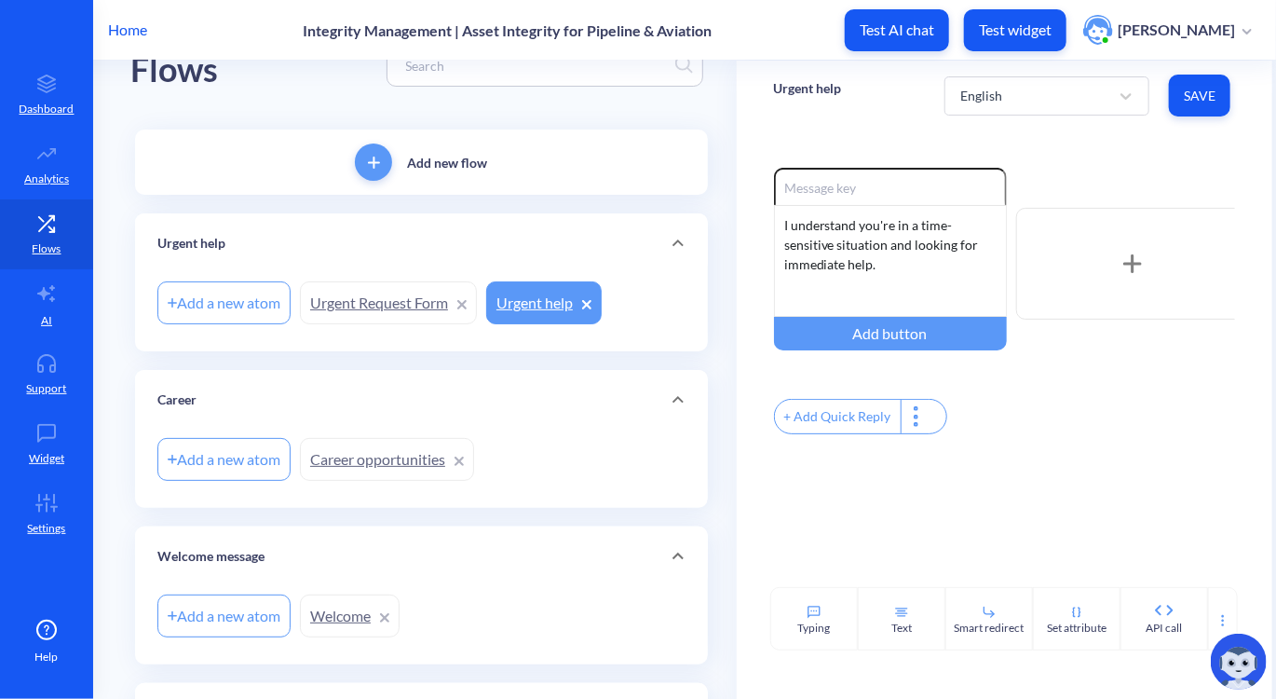
scroll to position [51, 0]
click at [399, 318] on link "Urgent Request Form" at bounding box center [388, 305] width 177 height 43
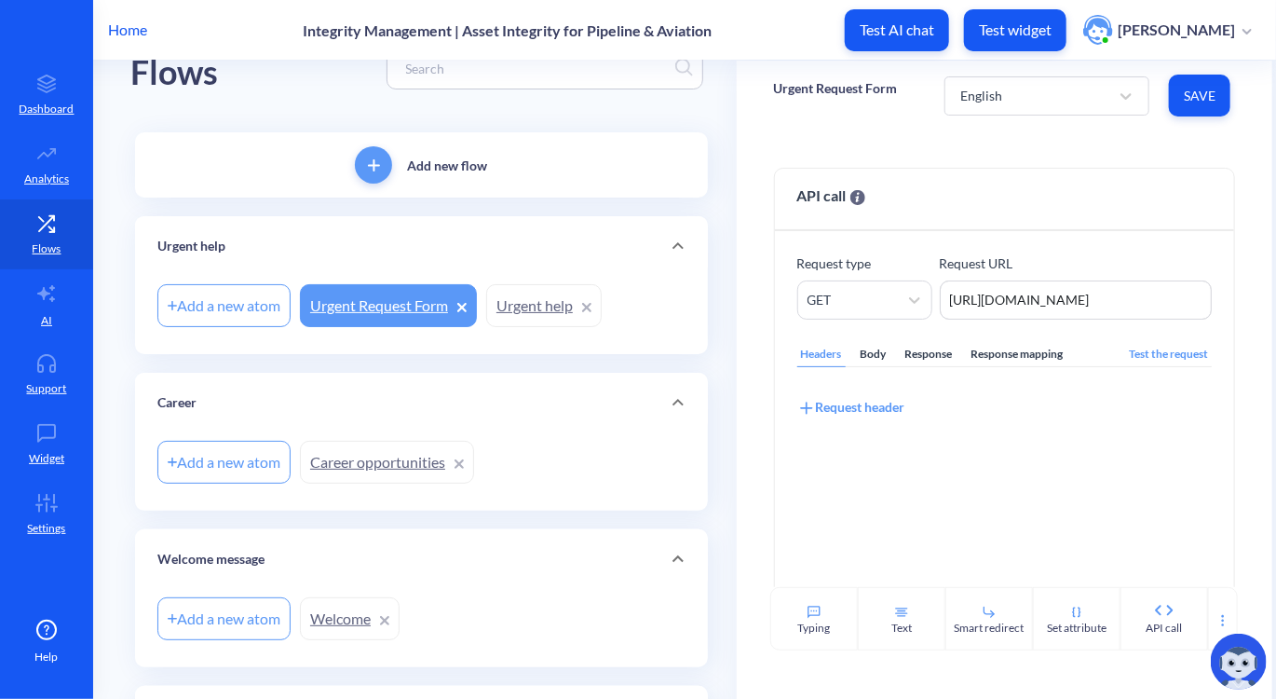
click at [532, 310] on link "Urgent help" at bounding box center [544, 305] width 116 height 43
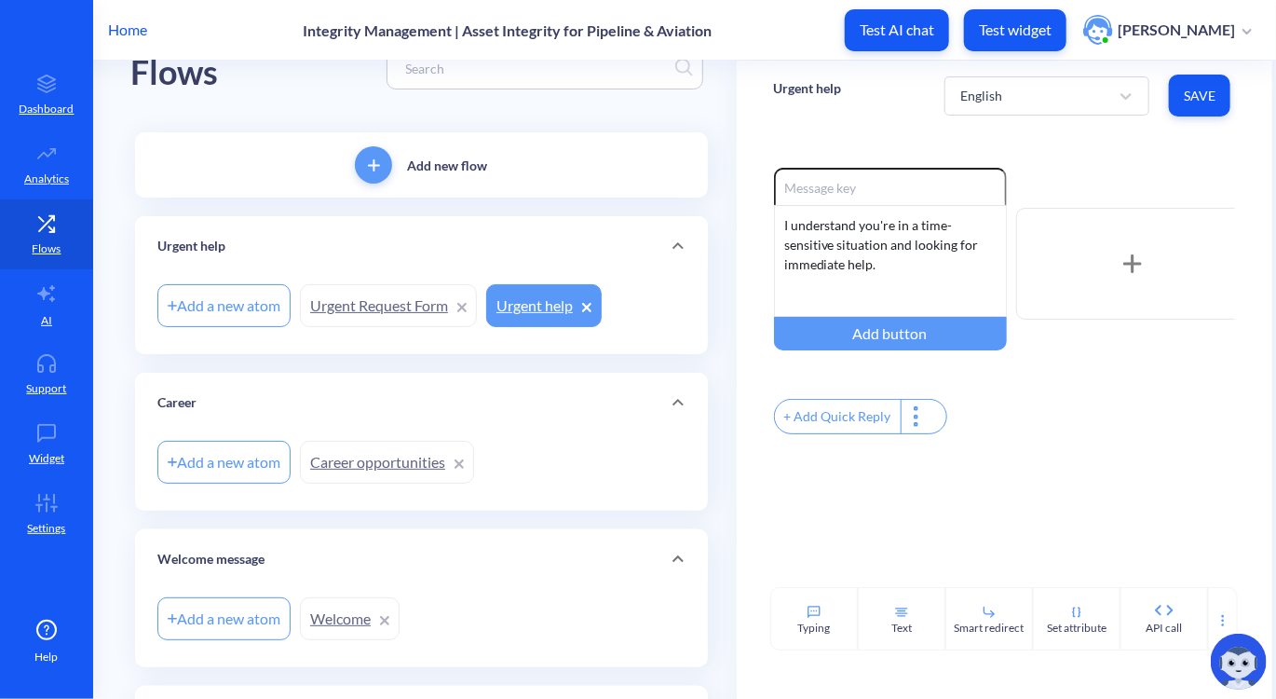
click at [838, 411] on div "+ Add Quick Reply" at bounding box center [838, 417] width 126 height 34
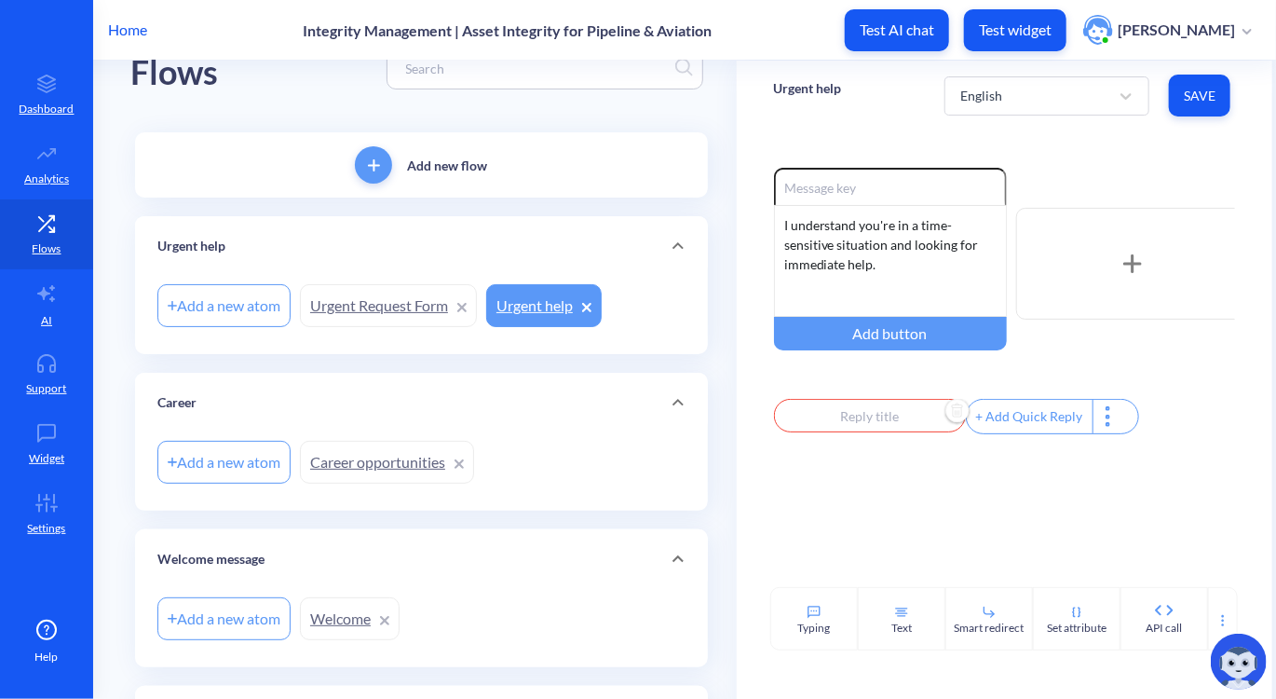
click at [832, 432] on input "text" at bounding box center [870, 416] width 192 height 34
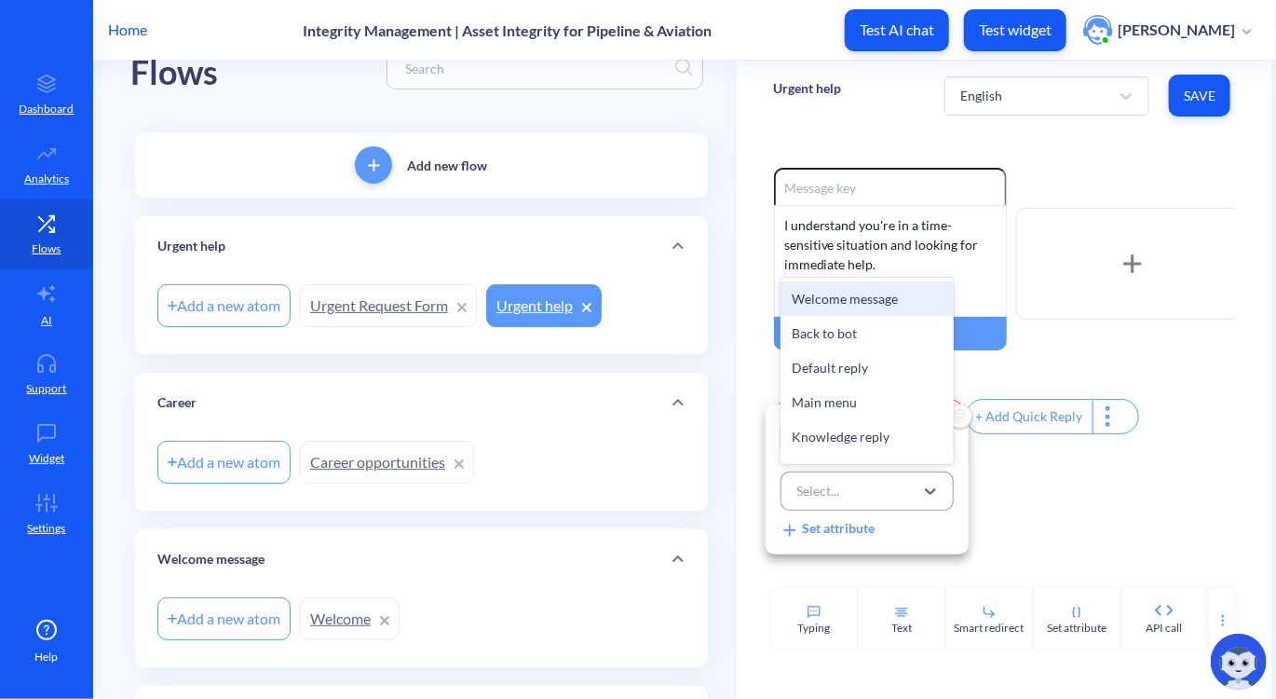
click at [839, 504] on div "Select..." at bounding box center [850, 491] width 127 height 34
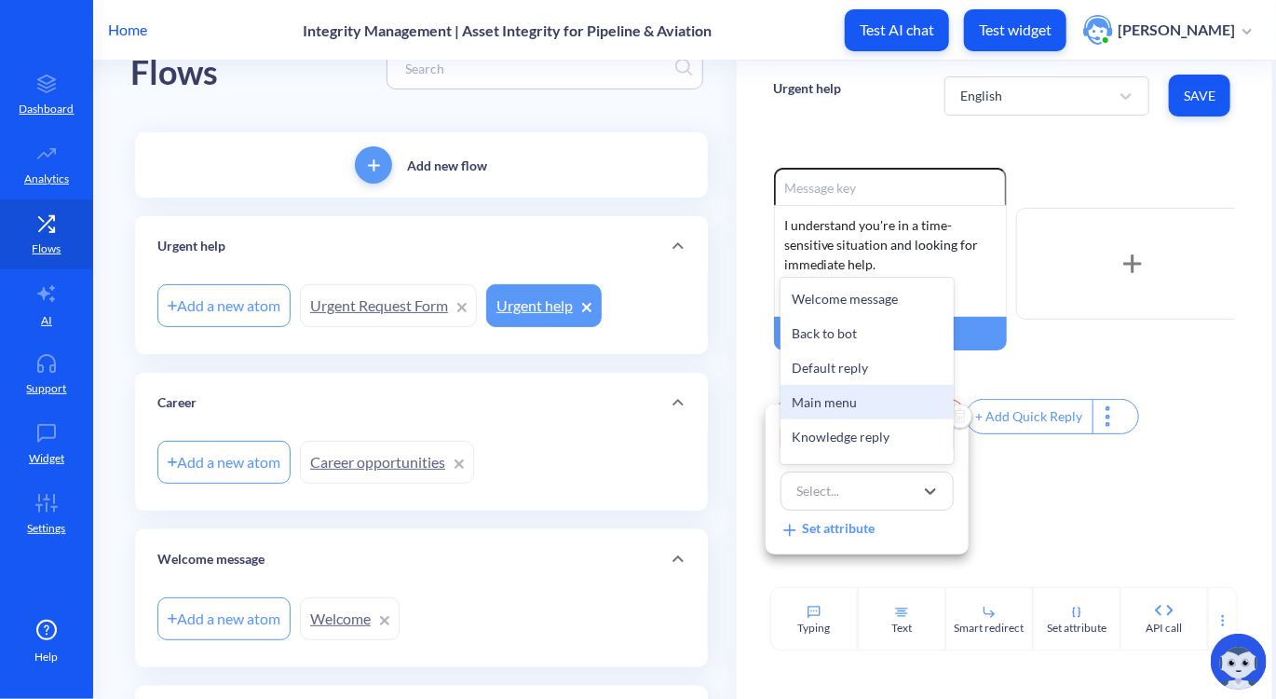
scroll to position [662, 0]
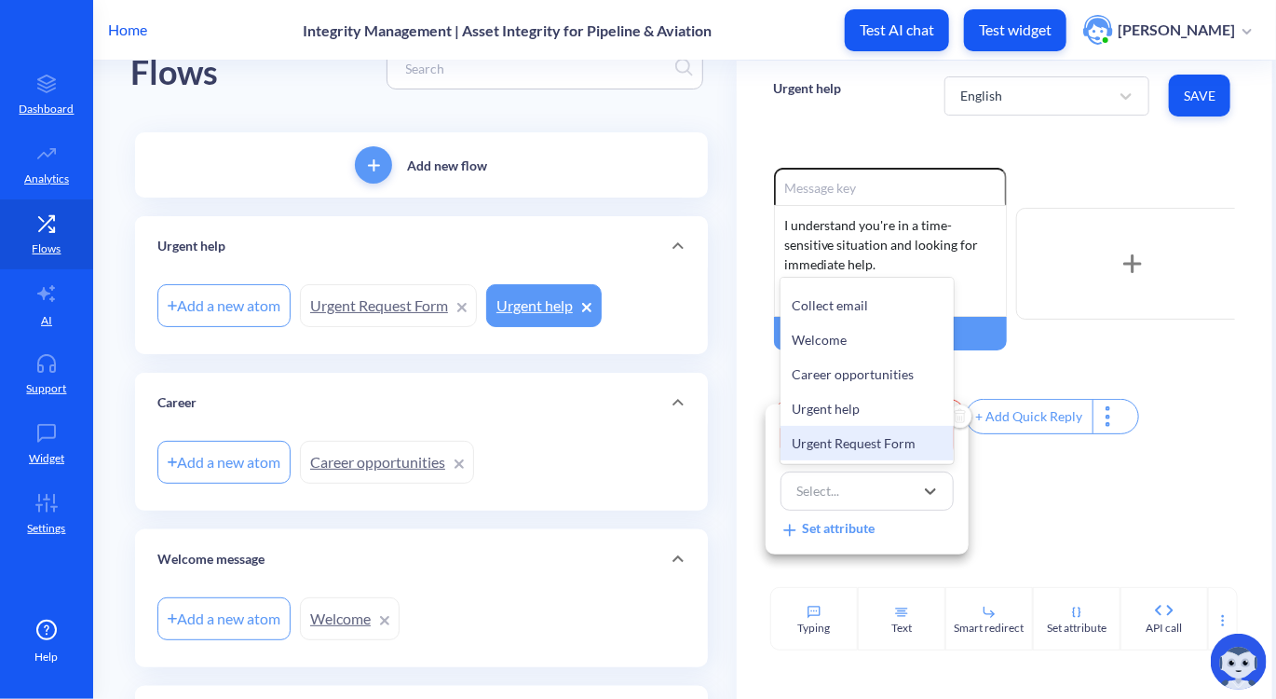
click at [853, 439] on div "Urgent Request Form" at bounding box center [867, 443] width 173 height 34
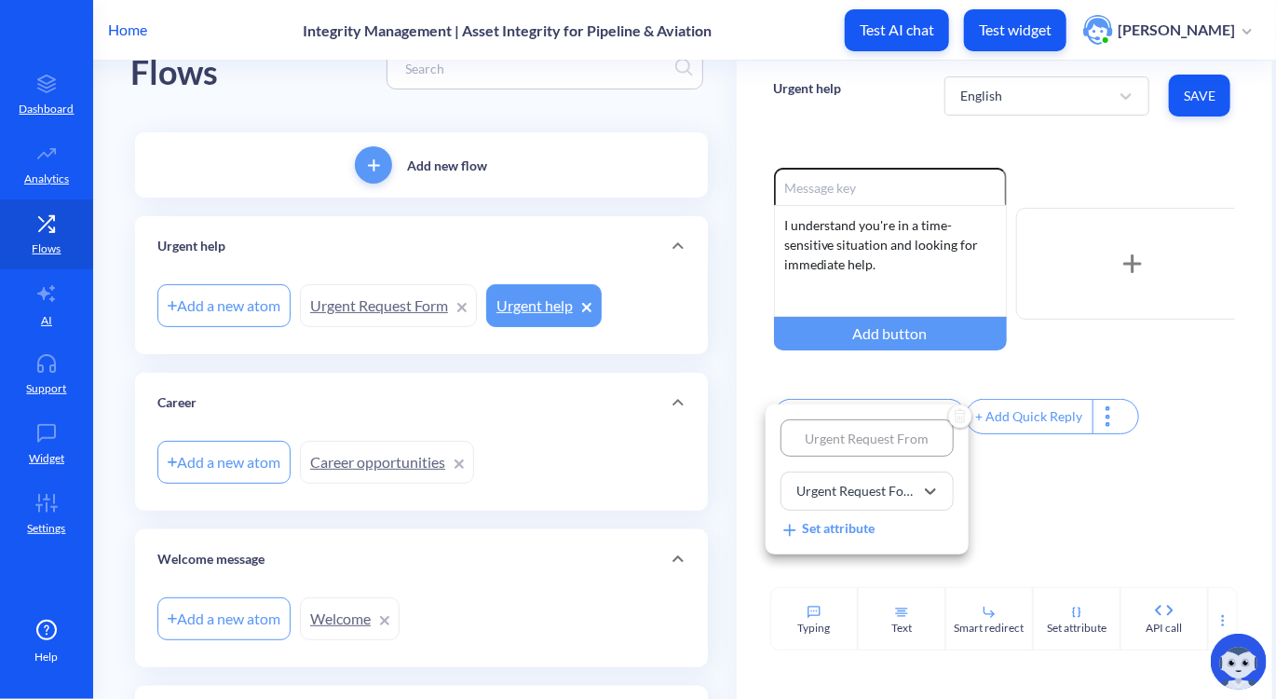
click at [985, 500] on div at bounding box center [638, 349] width 1276 height 699
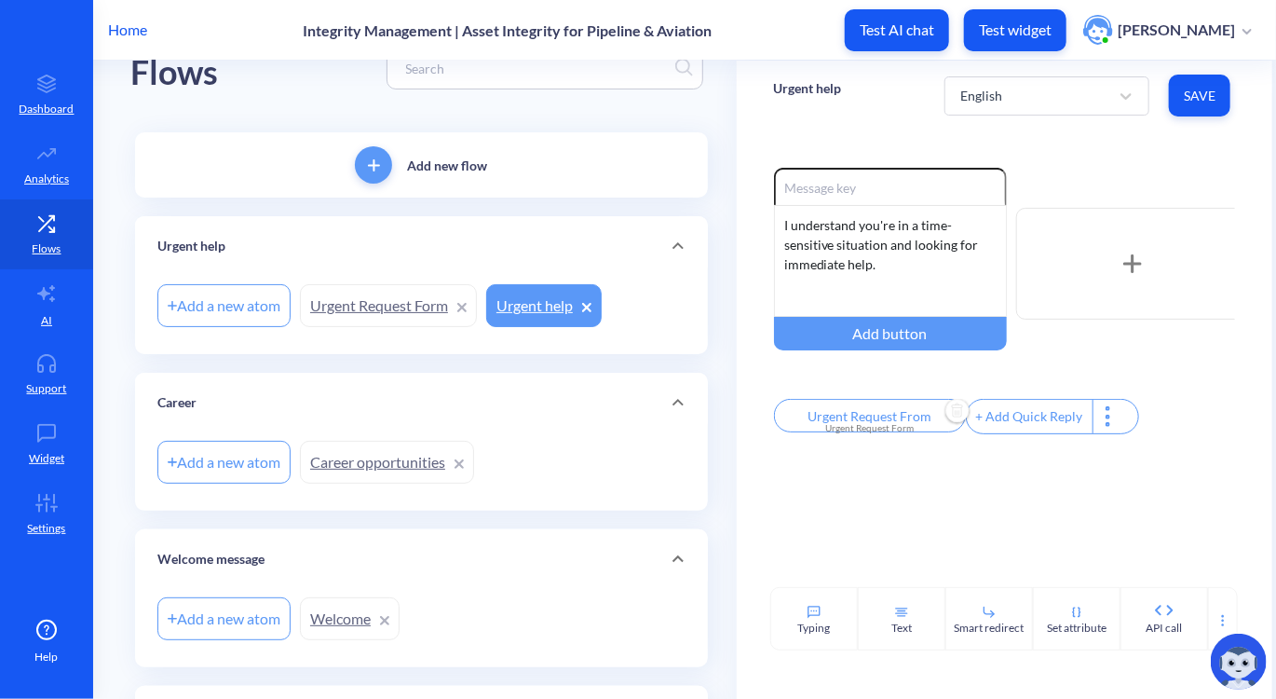
click at [1107, 418] on icon at bounding box center [1108, 417] width 3 height 3
click at [1023, 374] on div at bounding box center [638, 349] width 1276 height 699
click at [204, 315] on div "Add a new atom" at bounding box center [223, 305] width 133 height 43
click at [335, 101] on div "Flows" at bounding box center [421, 68] width 582 height 118
click at [253, 297] on div "Add a new atom" at bounding box center [223, 305] width 133 height 43
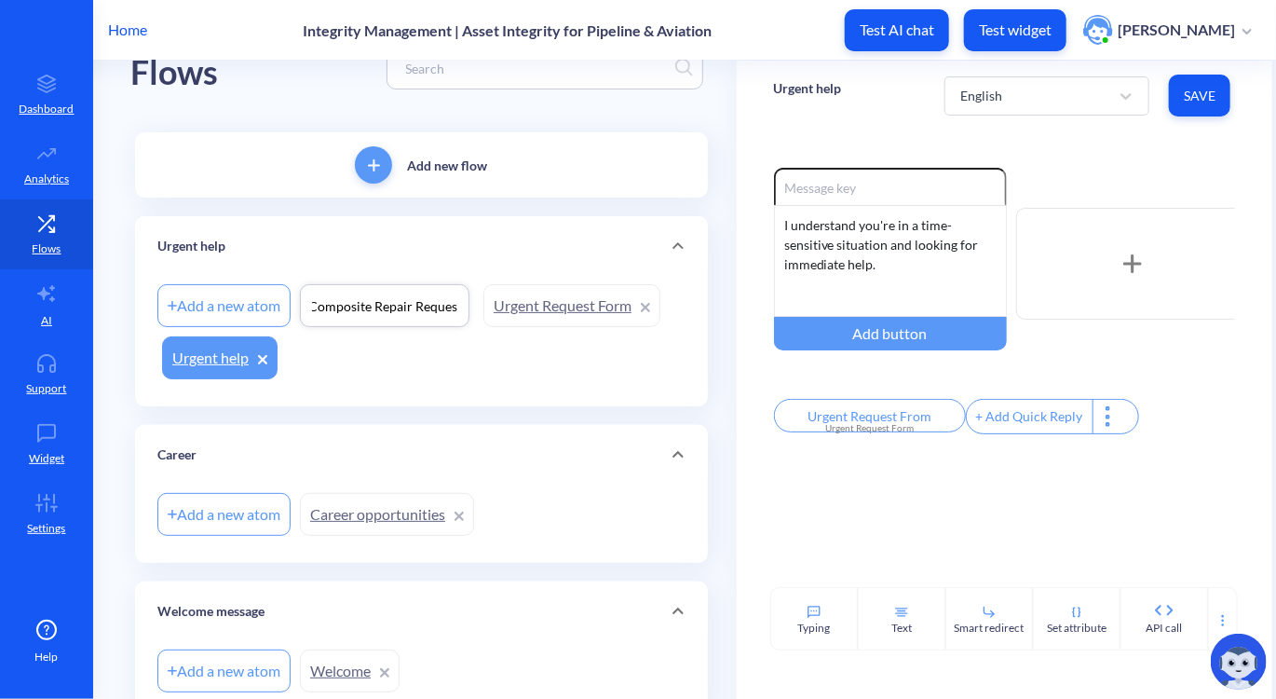
scroll to position [0, 8]
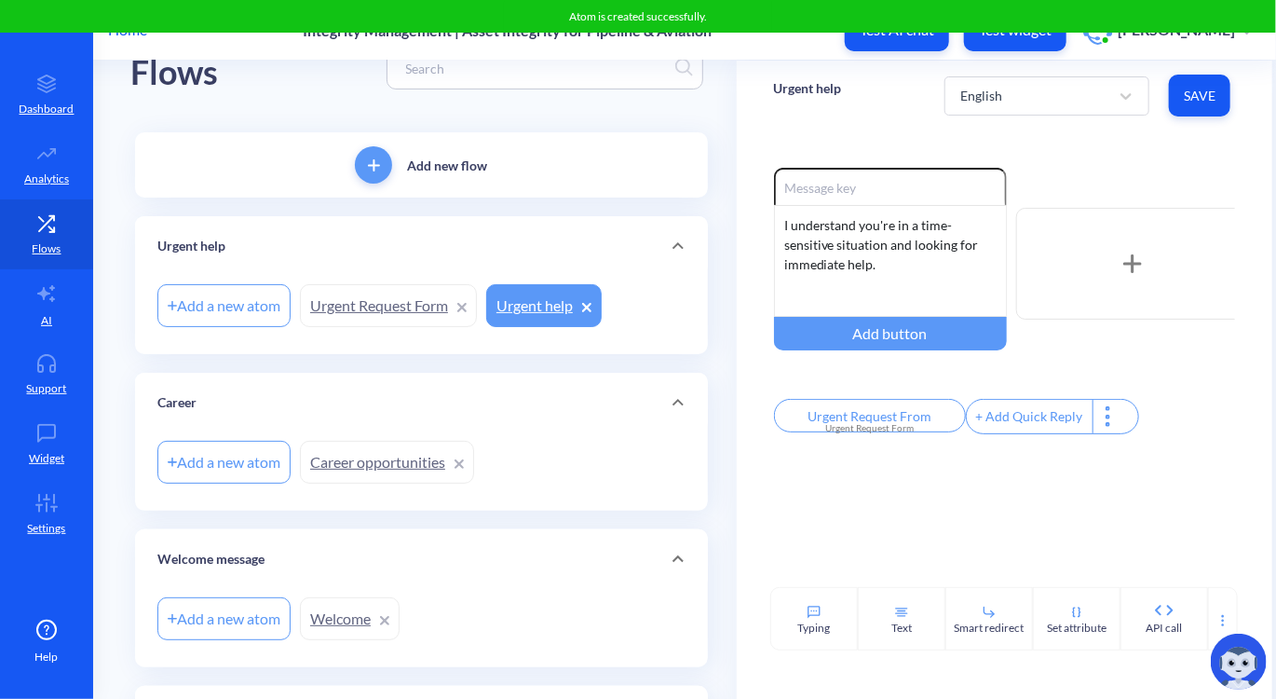
click at [408, 332] on div "Add a new atom Urgent Request Form Urgent help" at bounding box center [421, 306] width 528 height 52
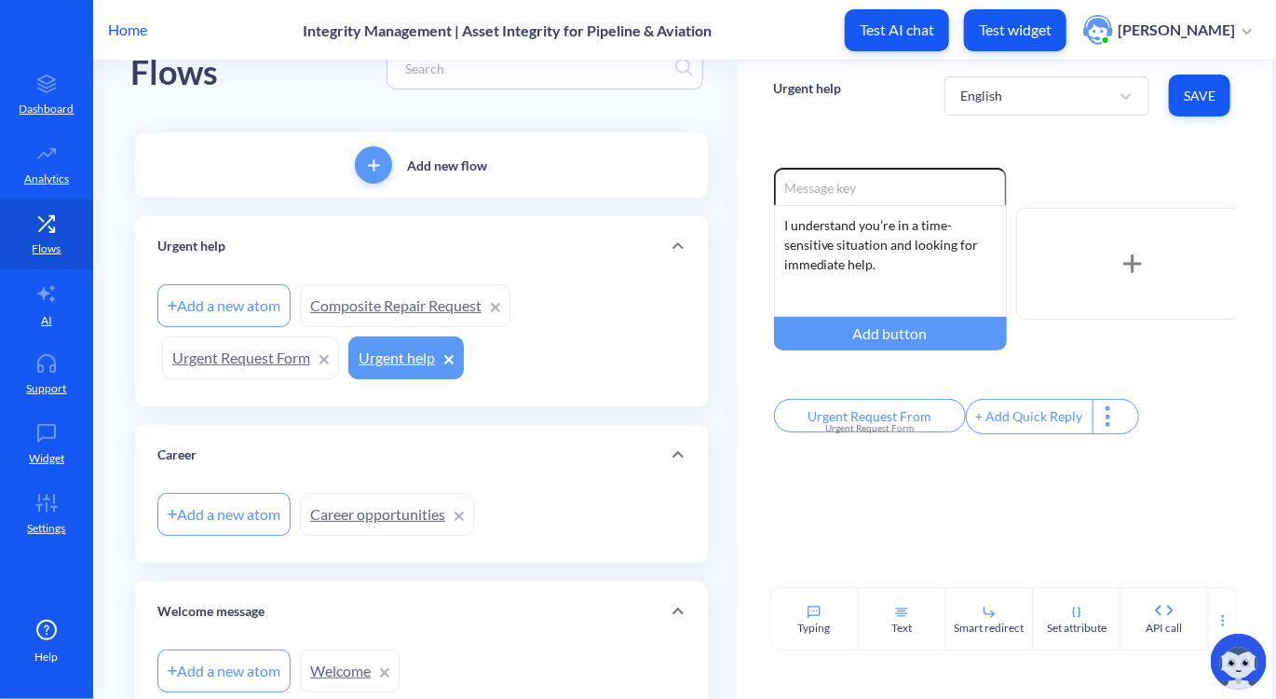
click at [379, 302] on link "Composite Repair Request" at bounding box center [405, 305] width 211 height 43
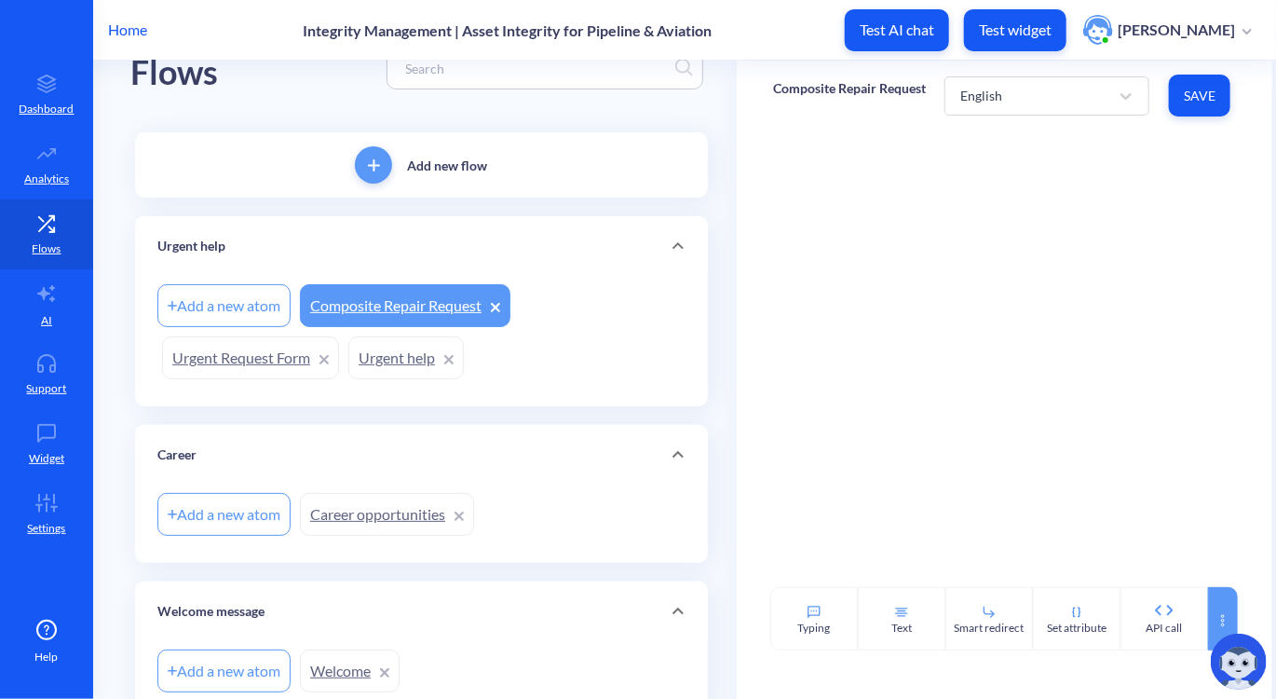
click at [1230, 621] on div at bounding box center [1223, 618] width 30 height 63
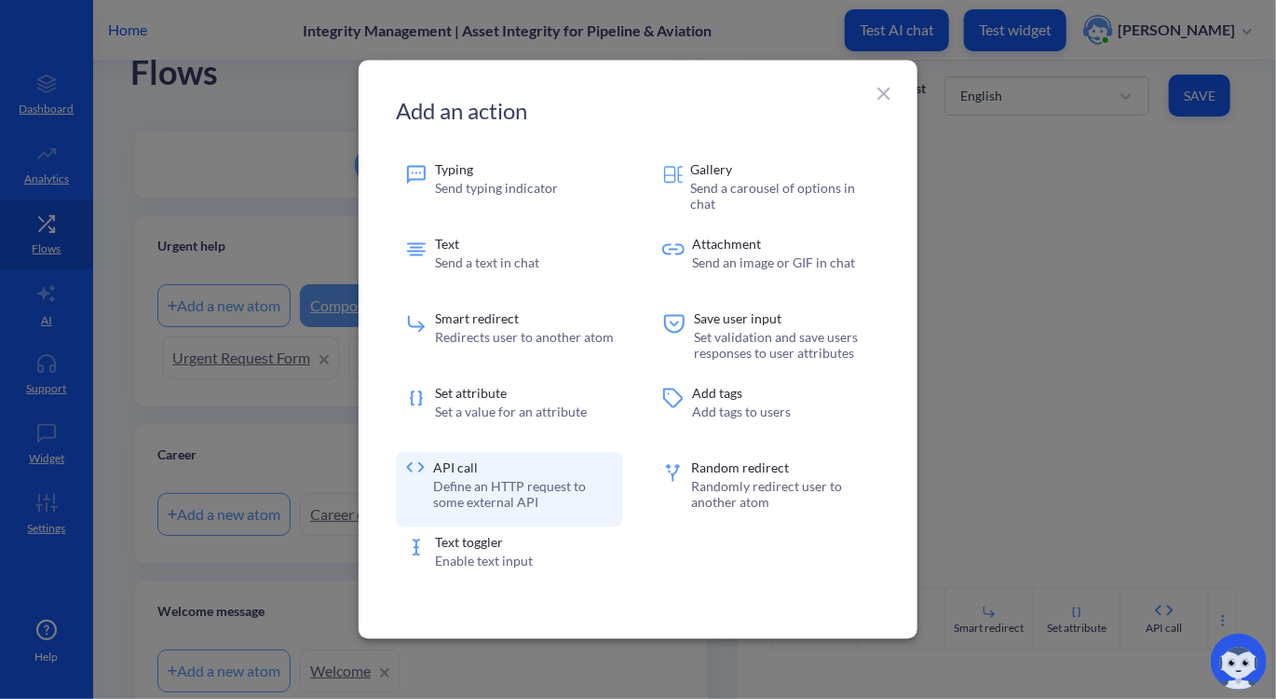
click at [514, 483] on p "Define an HTTP request to some external API" at bounding box center [523, 495] width 181 height 32
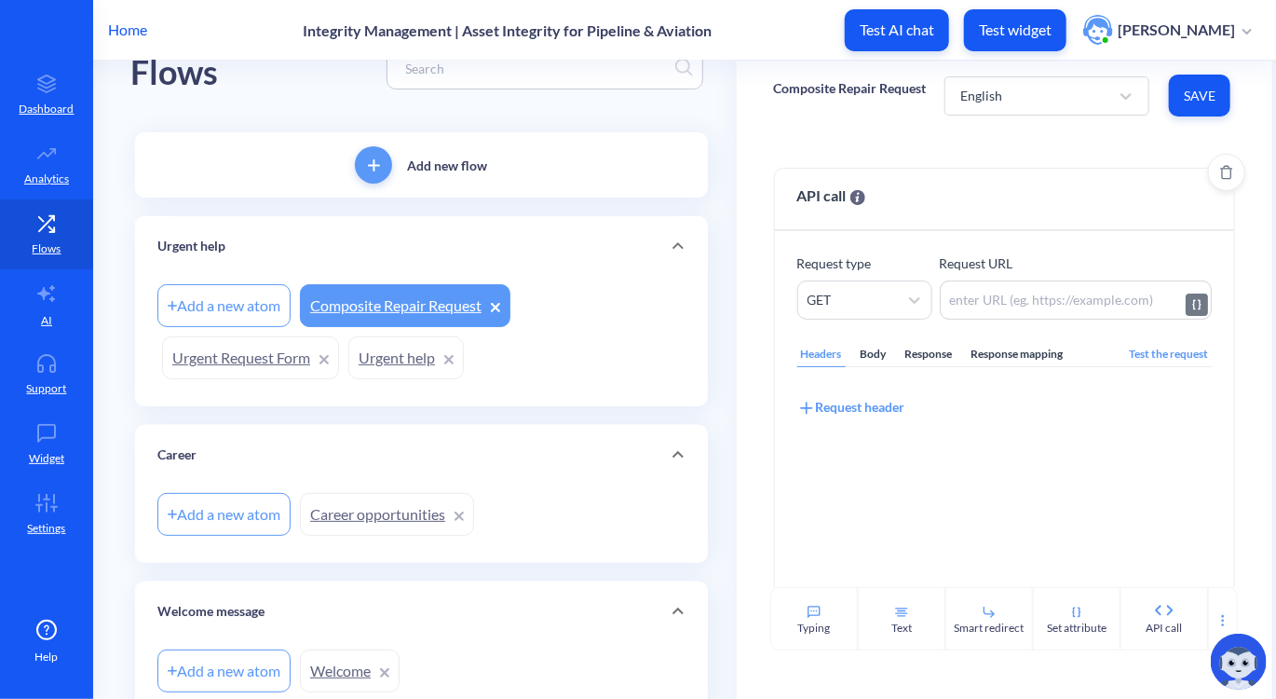
paste textarea "https://psp.teaminc.com/composite-repair-request/"
click at [1197, 83] on button "Save" at bounding box center [1199, 96] width 61 height 42
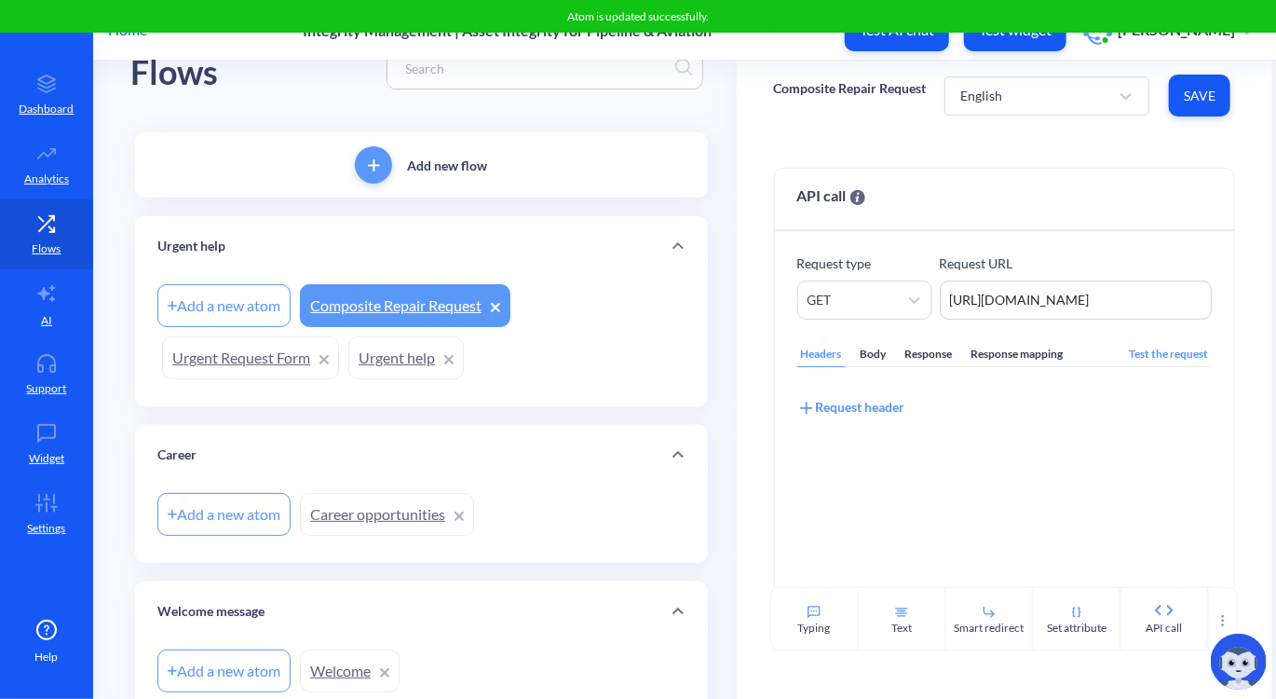
click at [390, 366] on link "Urgent help" at bounding box center [406, 357] width 116 height 43
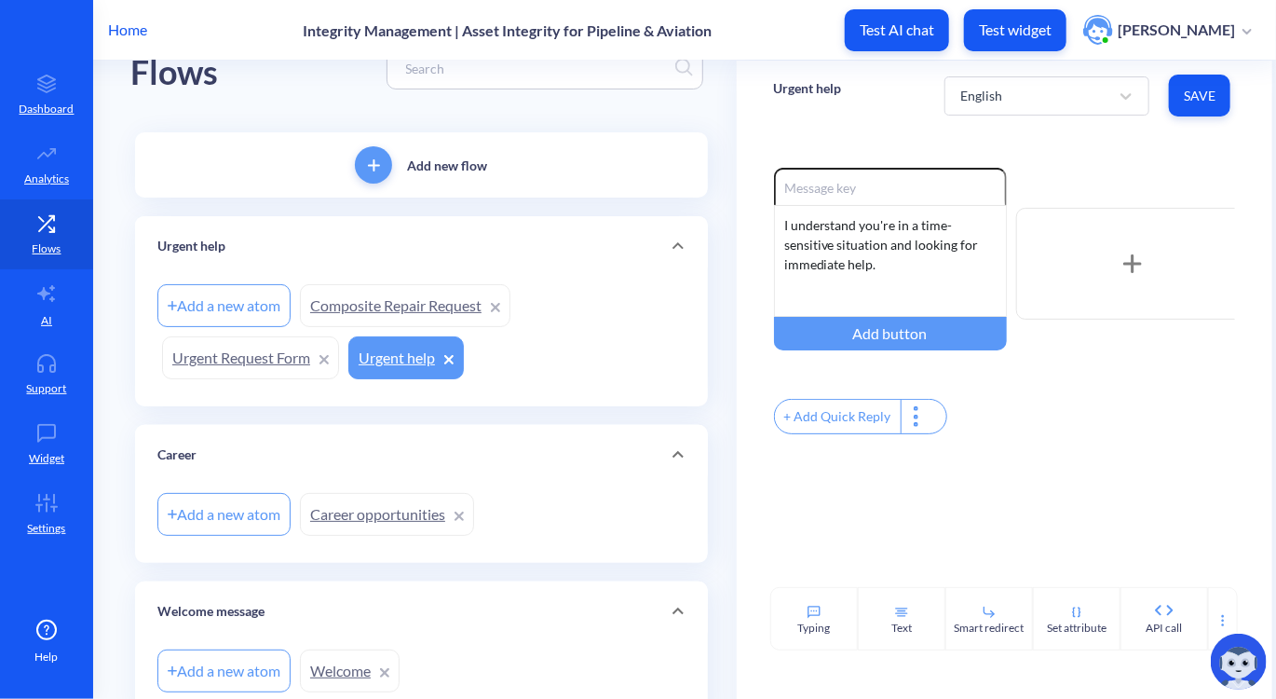
click at [380, 346] on link "Urgent help" at bounding box center [406, 357] width 116 height 43
click at [805, 427] on div "+ Add Quick Reply" at bounding box center [838, 417] width 126 height 34
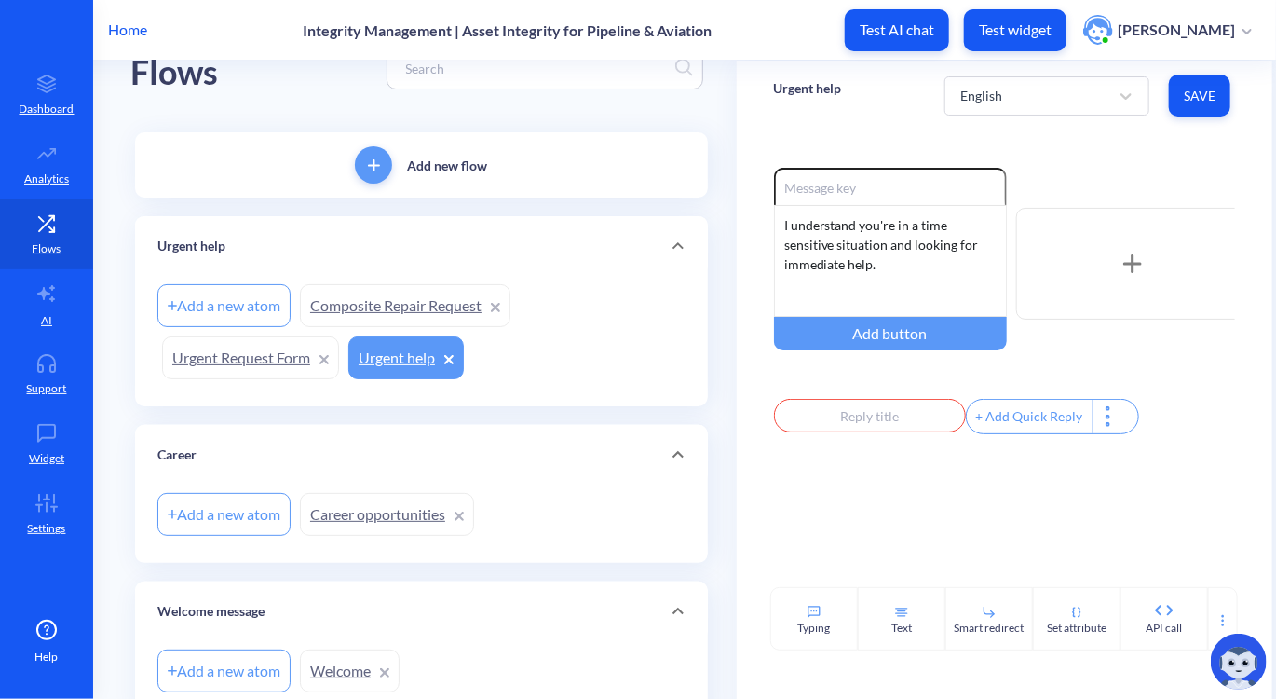
click at [372, 297] on link "Composite Repair Request" at bounding box center [405, 305] width 211 height 43
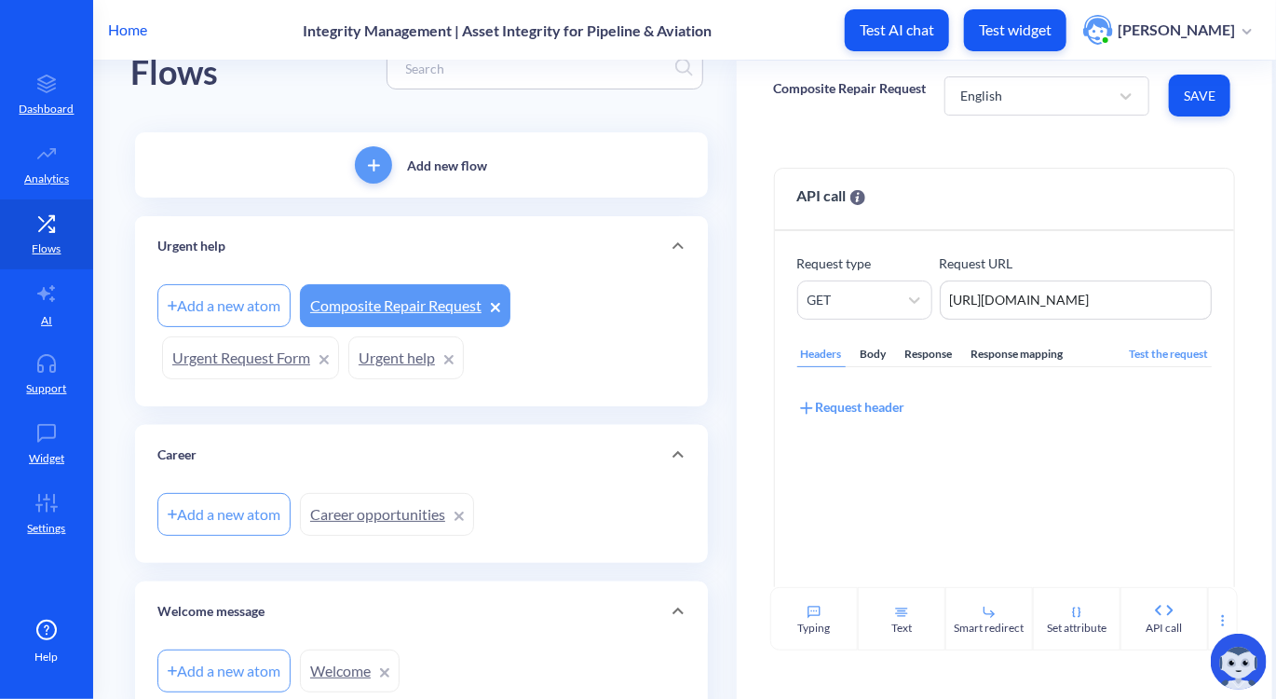
click at [388, 369] on link "Urgent help" at bounding box center [406, 357] width 116 height 43
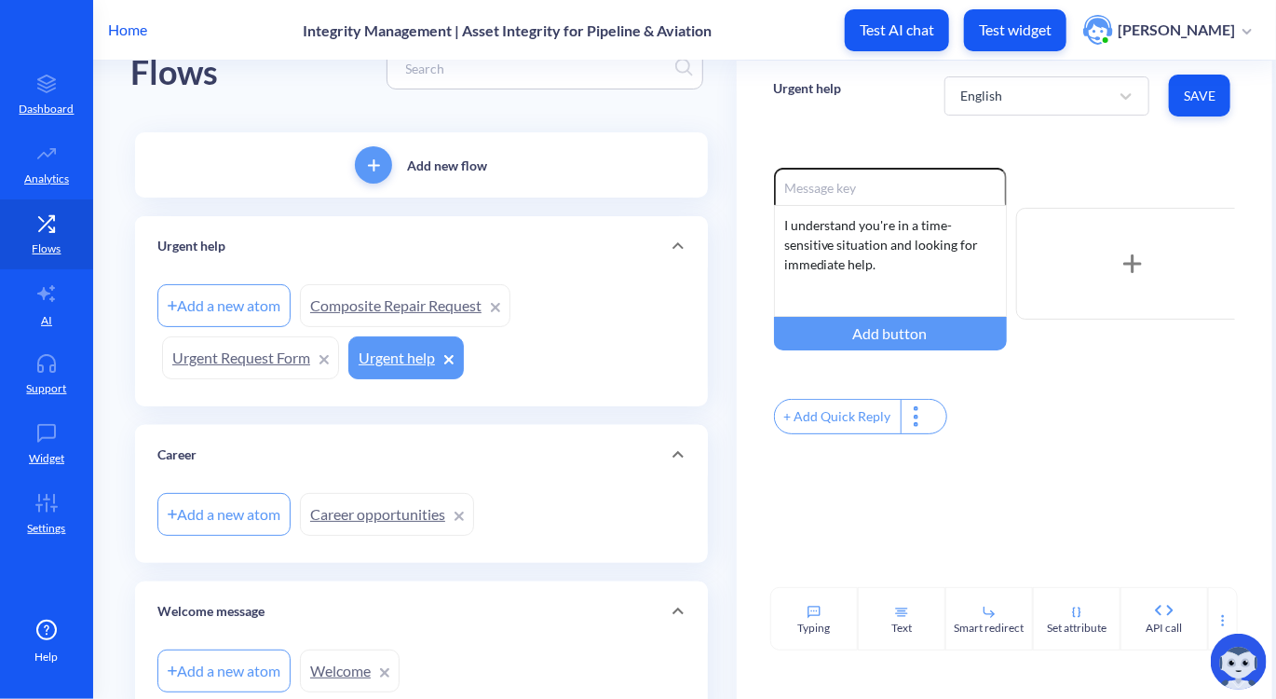
click at [864, 430] on div "+ Add Quick Reply" at bounding box center [838, 417] width 126 height 34
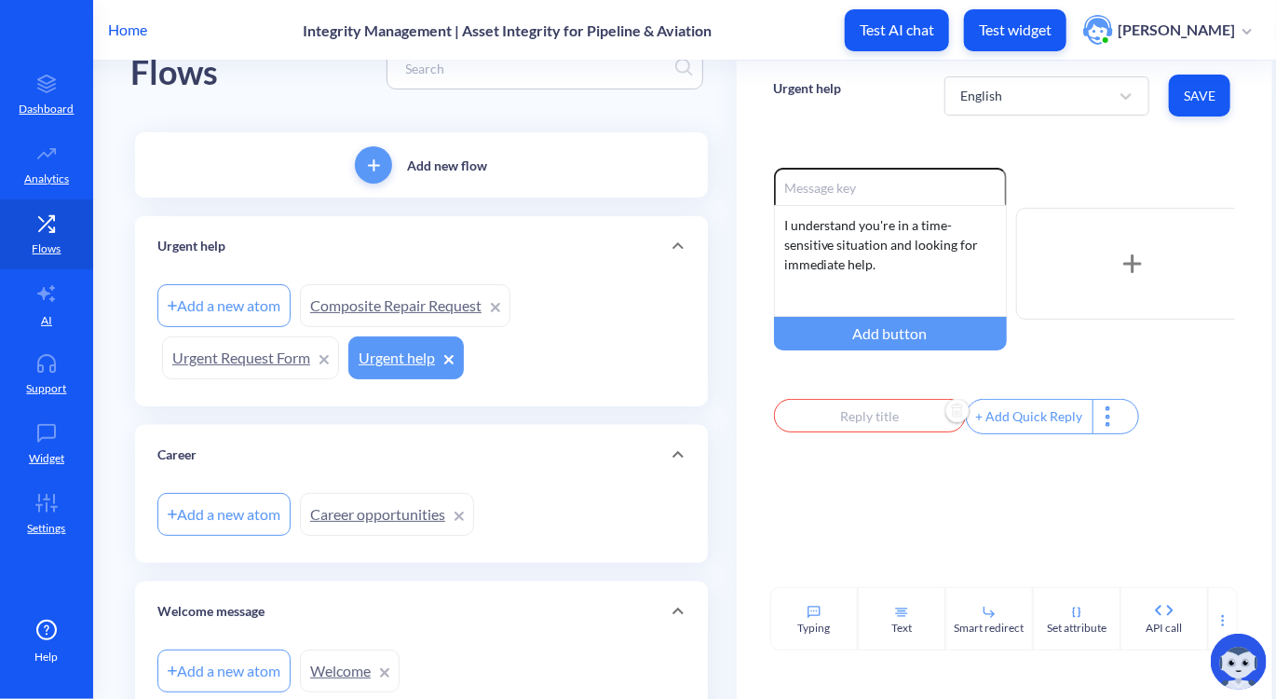
click at [864, 430] on input "text" at bounding box center [870, 416] width 192 height 34
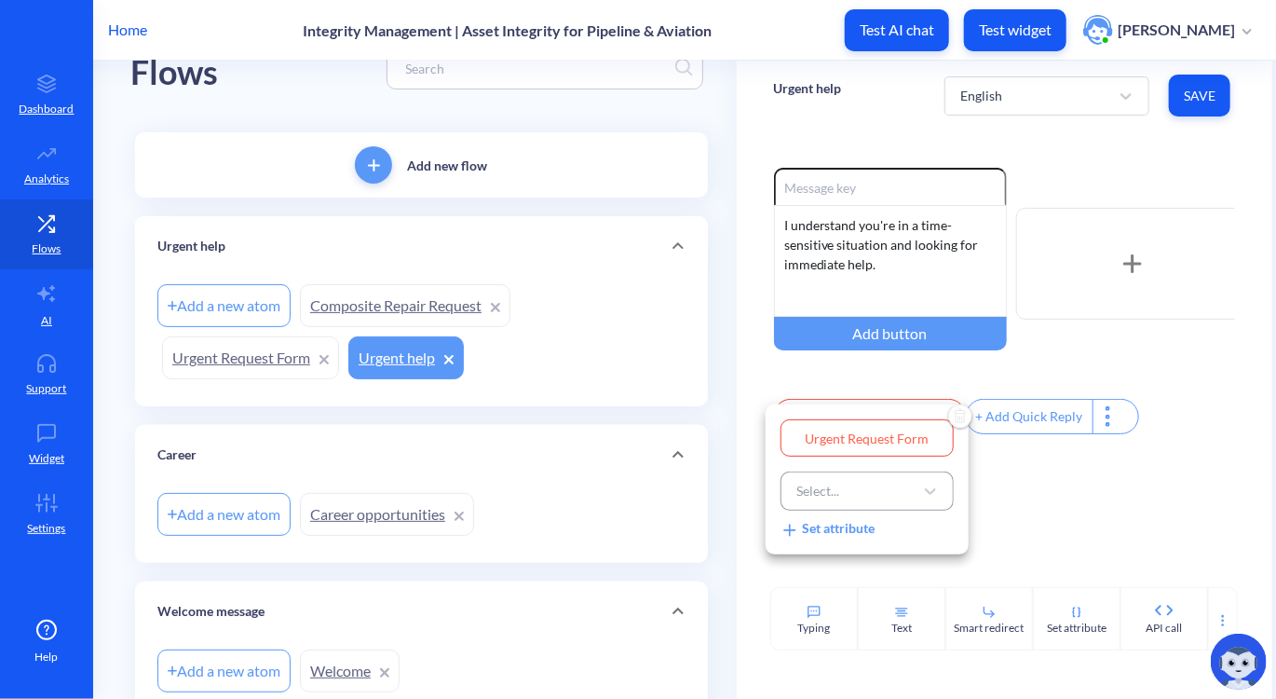
click at [827, 485] on div "Select..." at bounding box center [818, 492] width 43 height 20
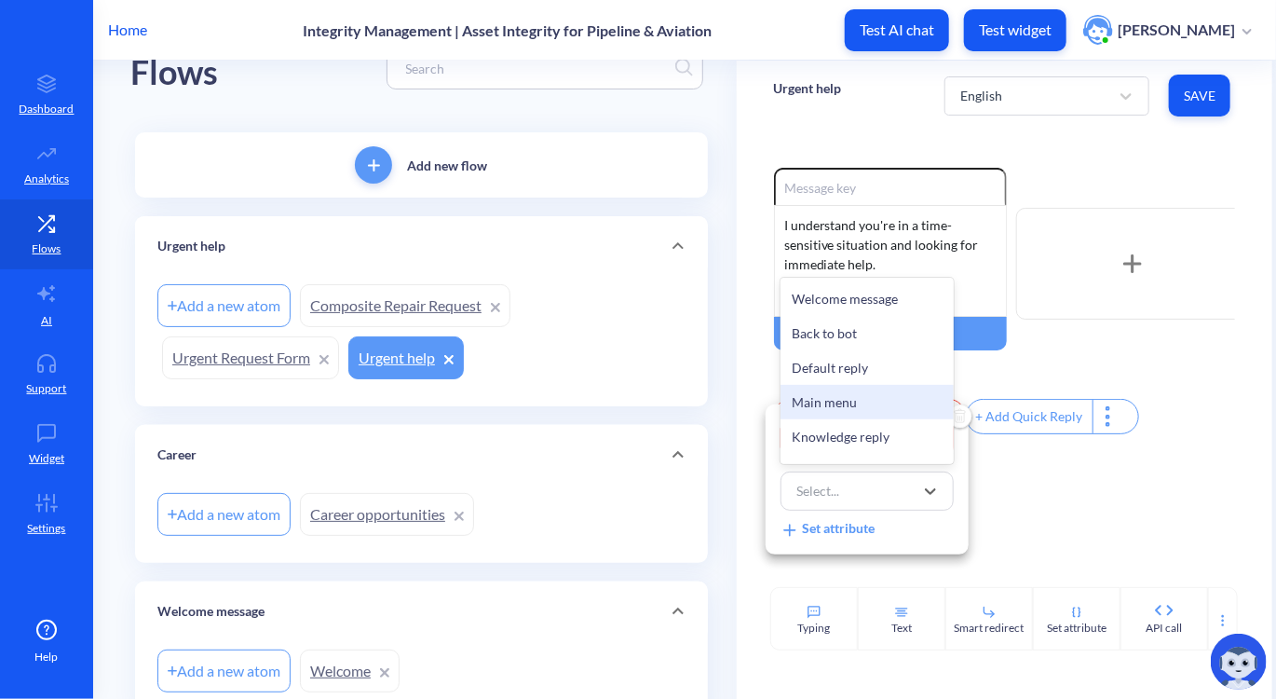
scroll to position [716, 0]
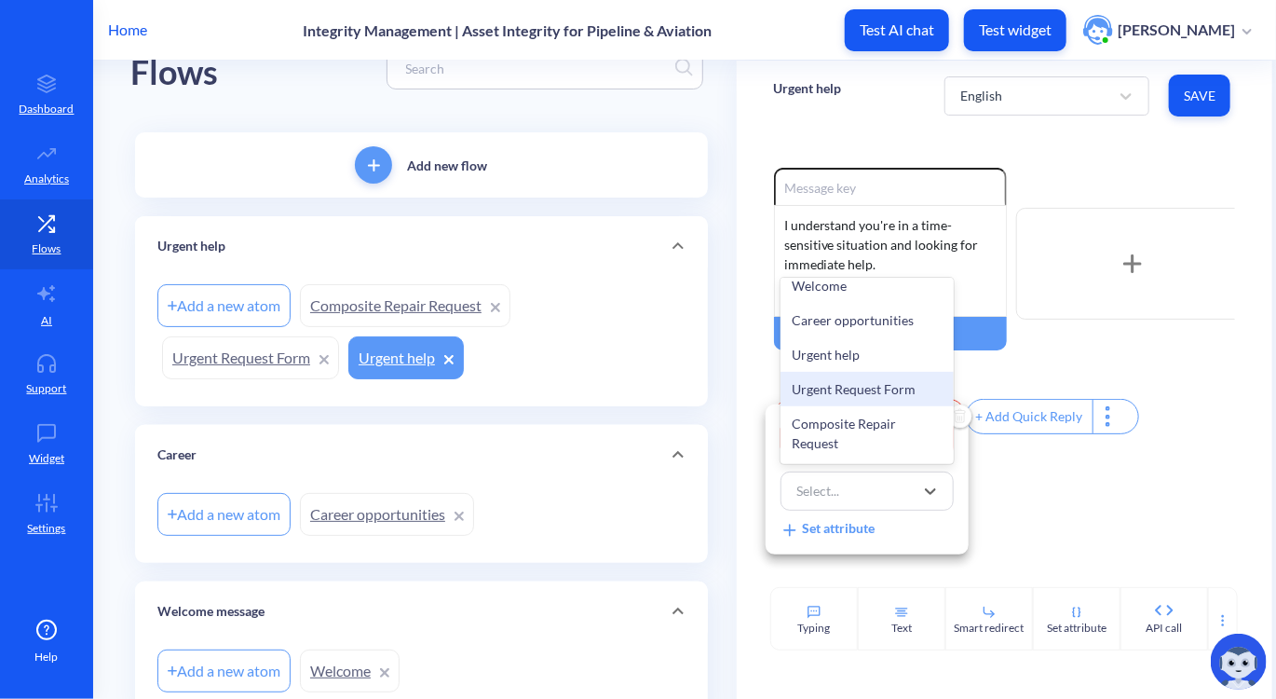
click at [839, 402] on div "Urgent Request Form" at bounding box center [867, 389] width 173 height 34
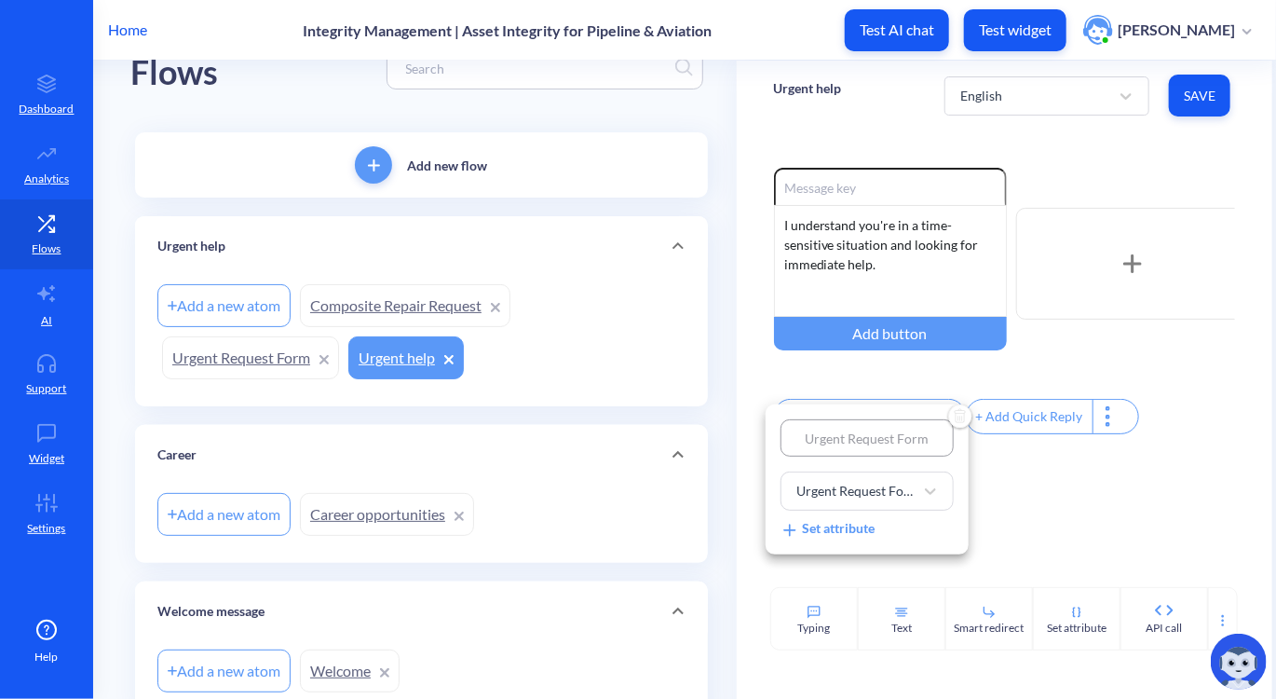
click at [1034, 480] on div at bounding box center [638, 349] width 1276 height 699
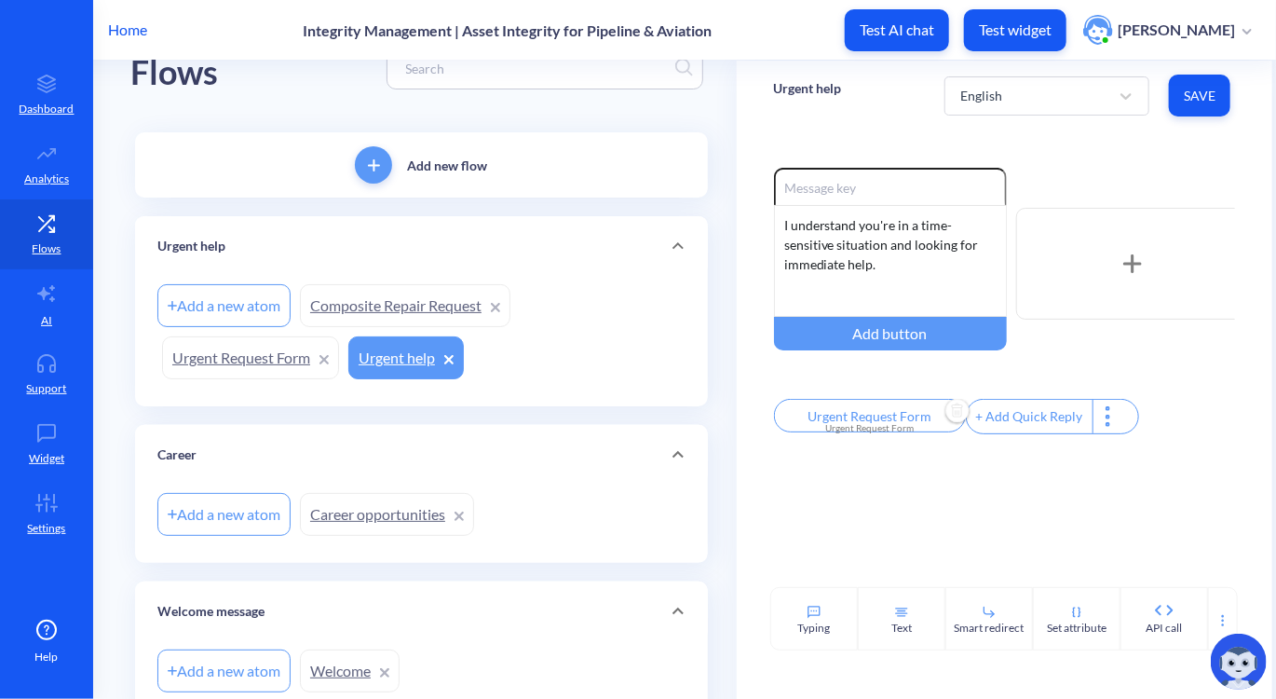
click at [1017, 426] on div "+ Add Quick Reply" at bounding box center [1030, 417] width 126 height 34
click at [1017, 426] on input "text" at bounding box center [1062, 416] width 192 height 34
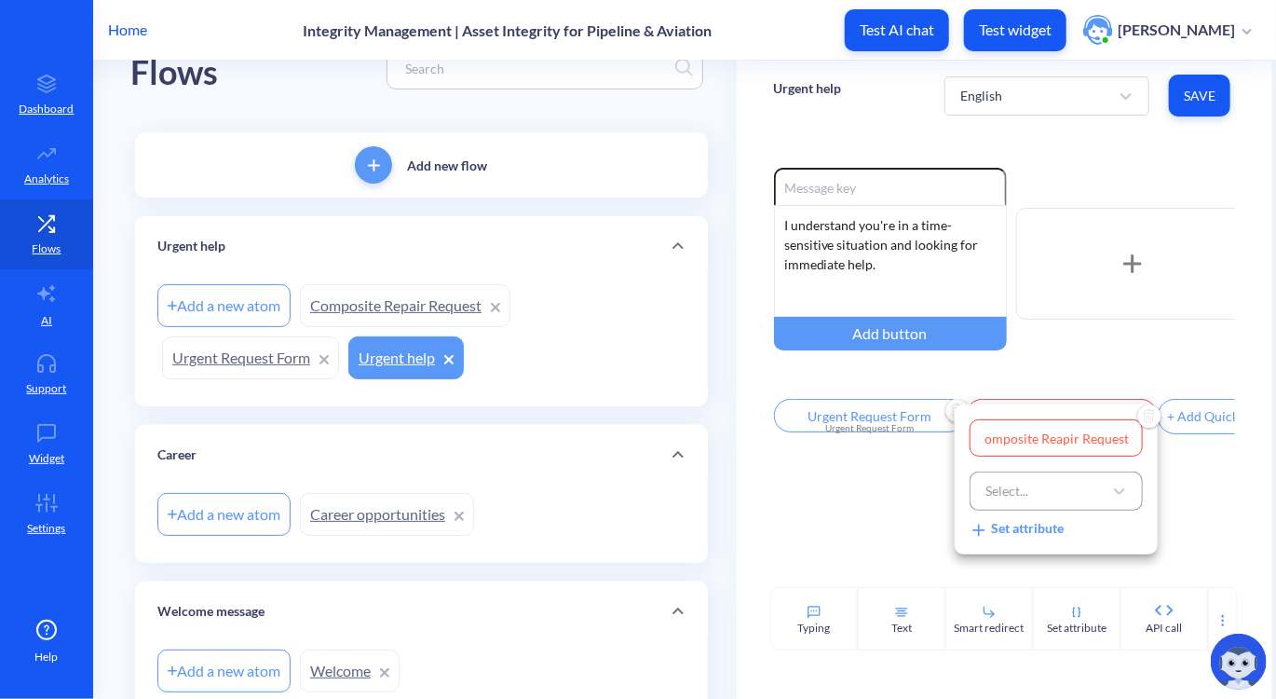
scroll to position [0, 0]
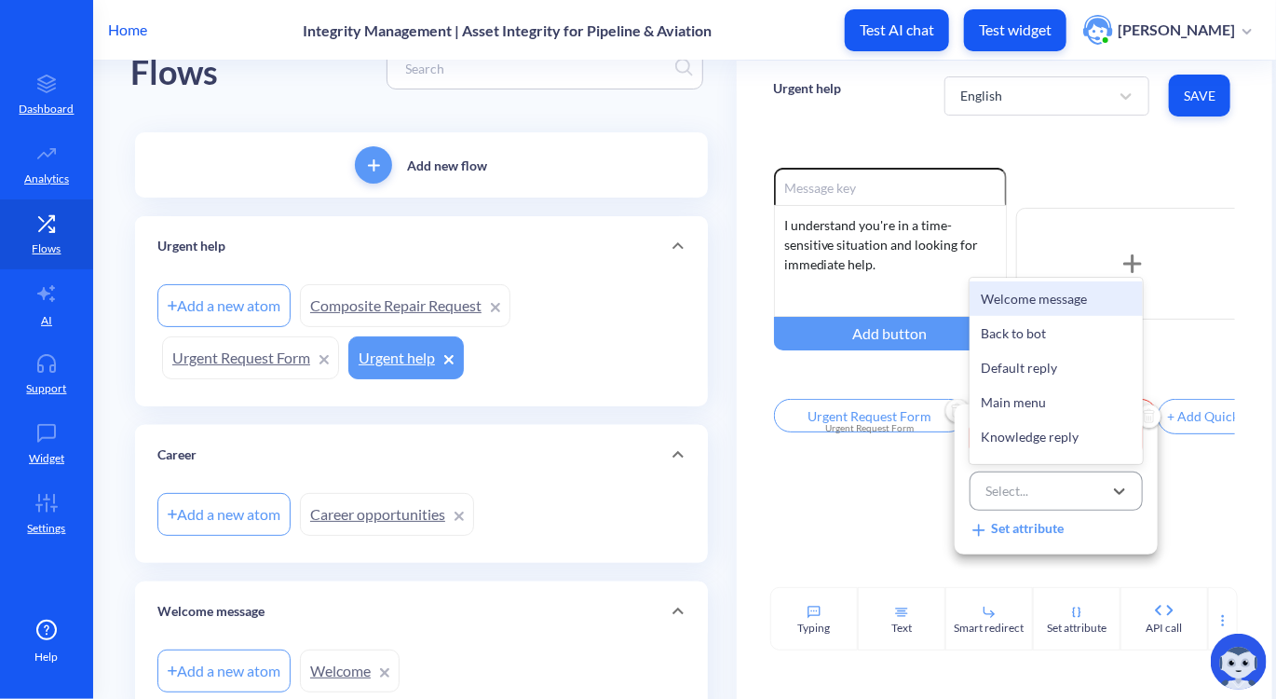
click at [1036, 497] on div "Select..." at bounding box center [1039, 491] width 127 height 34
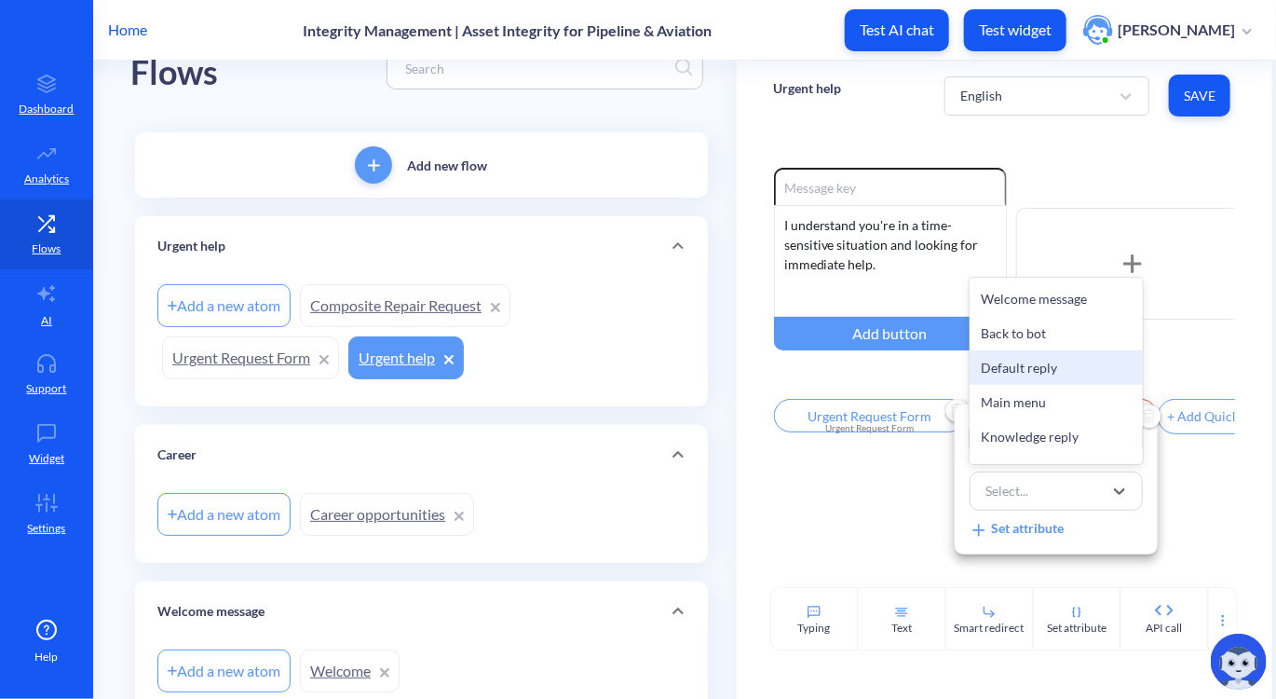
scroll to position [716, 0]
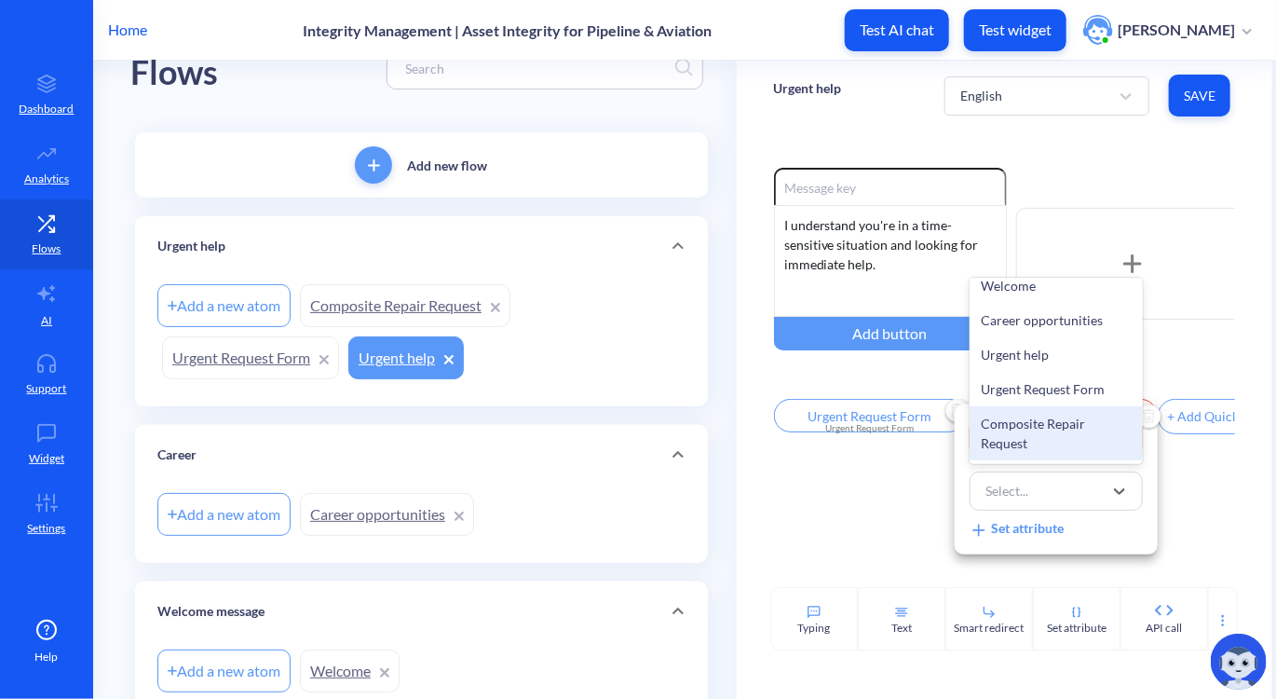
click at [1047, 422] on div "Composite Repair Request" at bounding box center [1056, 433] width 173 height 54
click at [1092, 499] on div "Composite Repair Request" at bounding box center [1045, 492] width 119 height 20
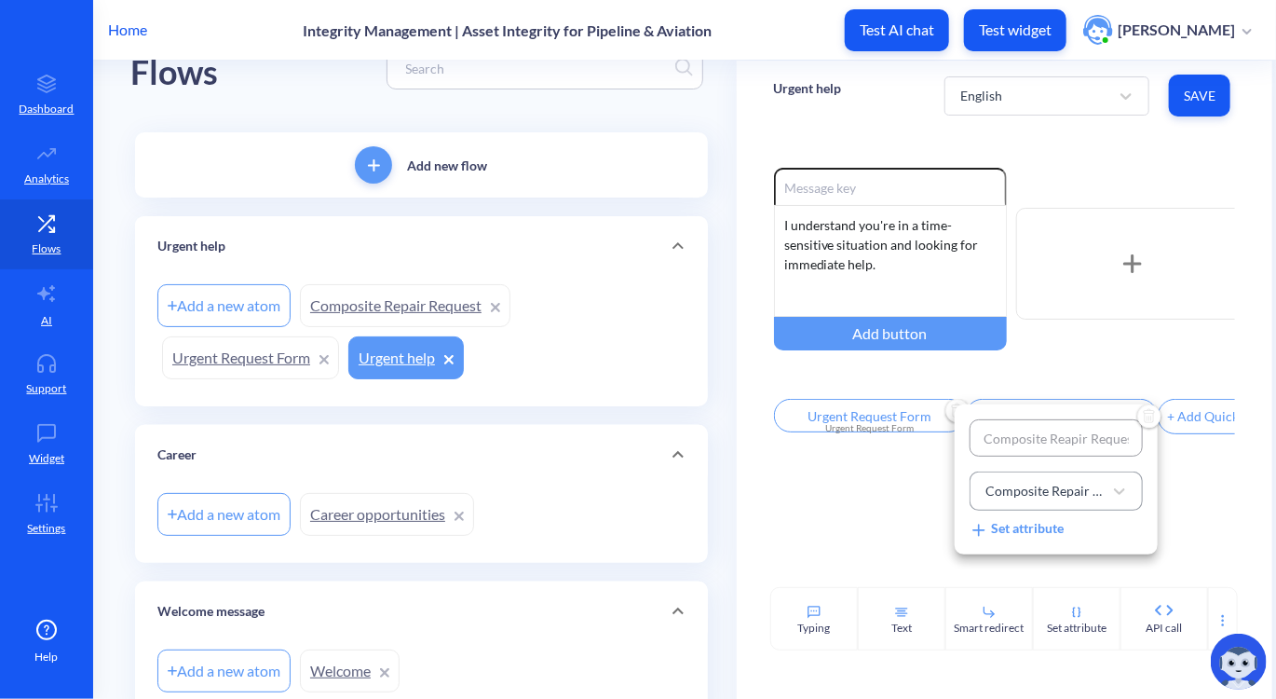
click at [1167, 515] on div at bounding box center [638, 349] width 1276 height 699
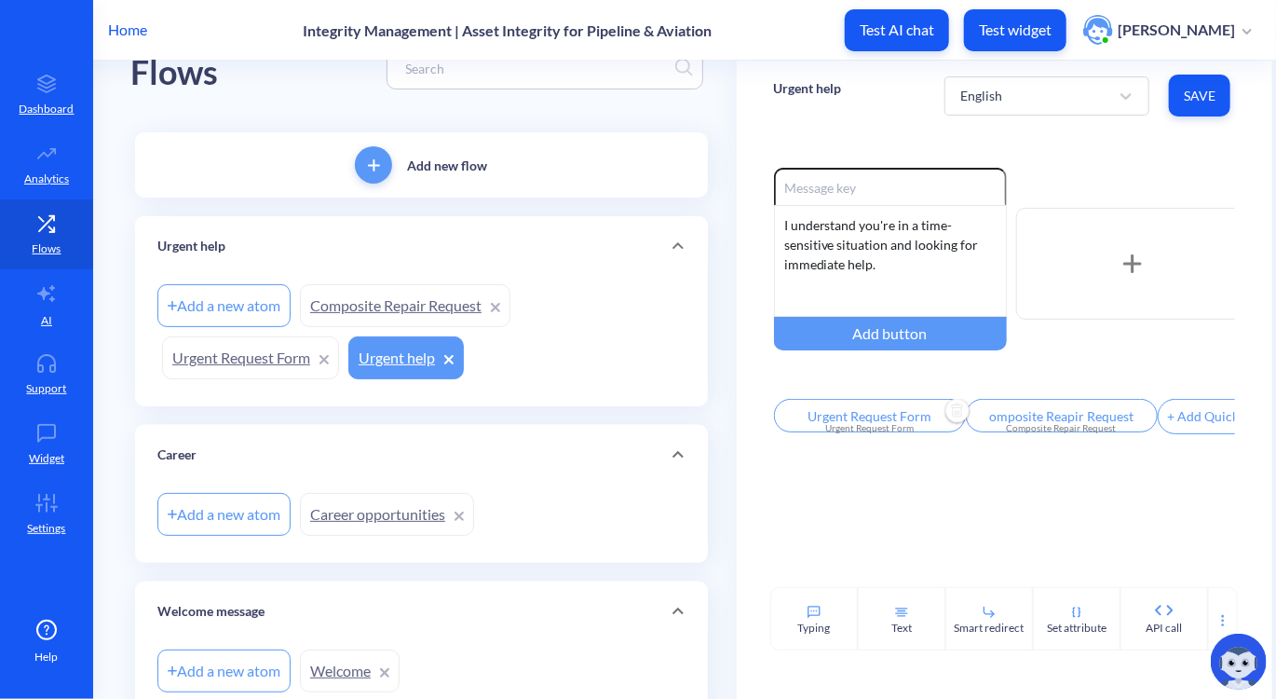
scroll to position [0, 0]
click at [1200, 88] on span "Save" at bounding box center [1200, 96] width 32 height 19
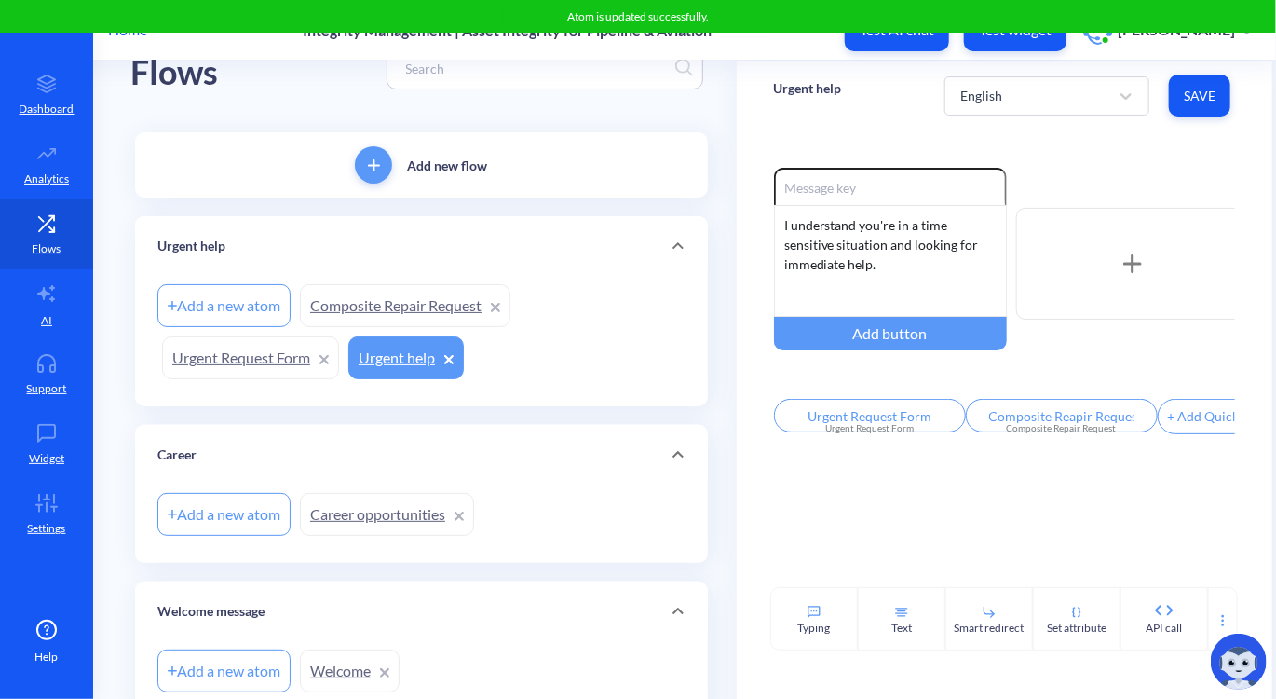
click at [343, 310] on link "Composite Repair Request" at bounding box center [405, 305] width 211 height 43
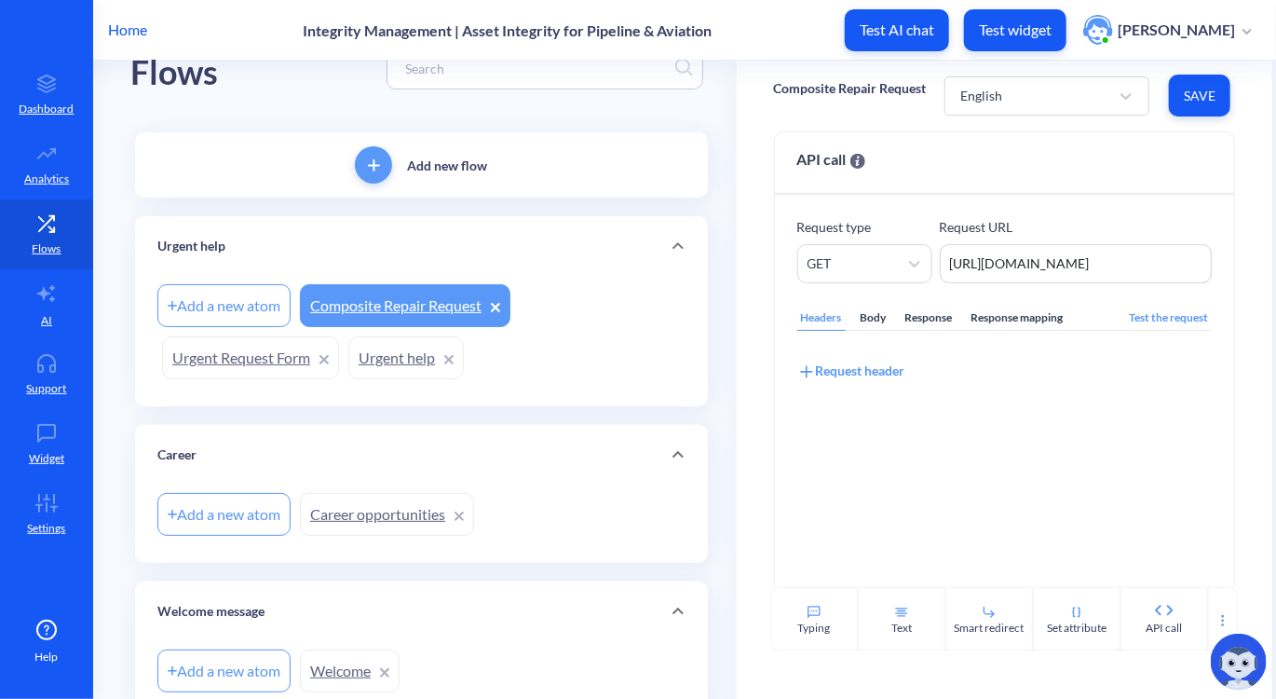
scroll to position [37, 0]
click at [1074, 608] on icon at bounding box center [1077, 612] width 15 height 15
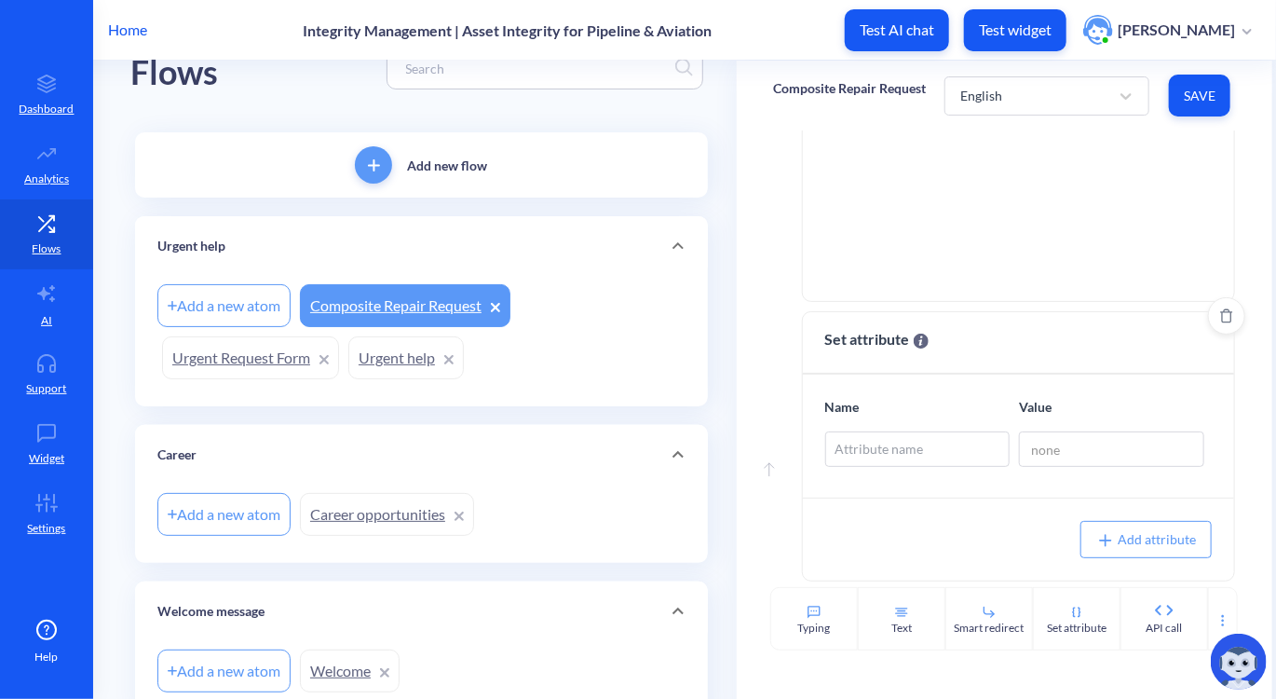
scroll to position [376, 0]
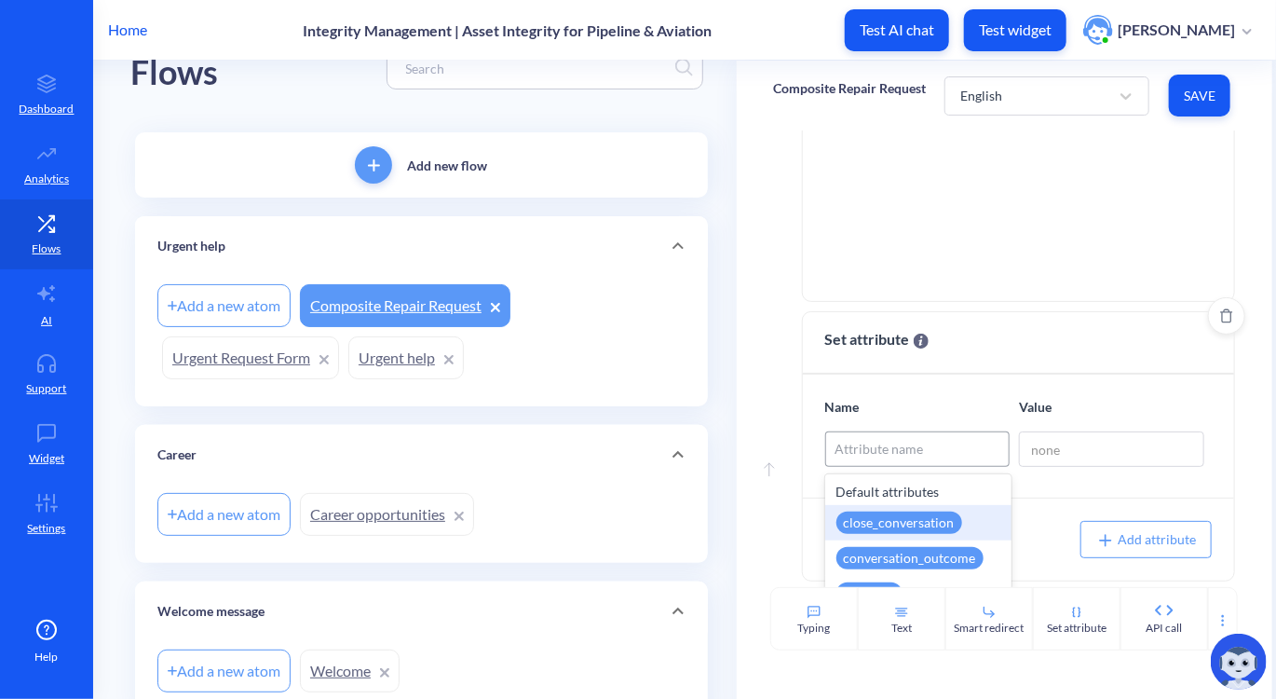
click at [924, 454] on div "Attribute name" at bounding box center [918, 449] width 184 height 34
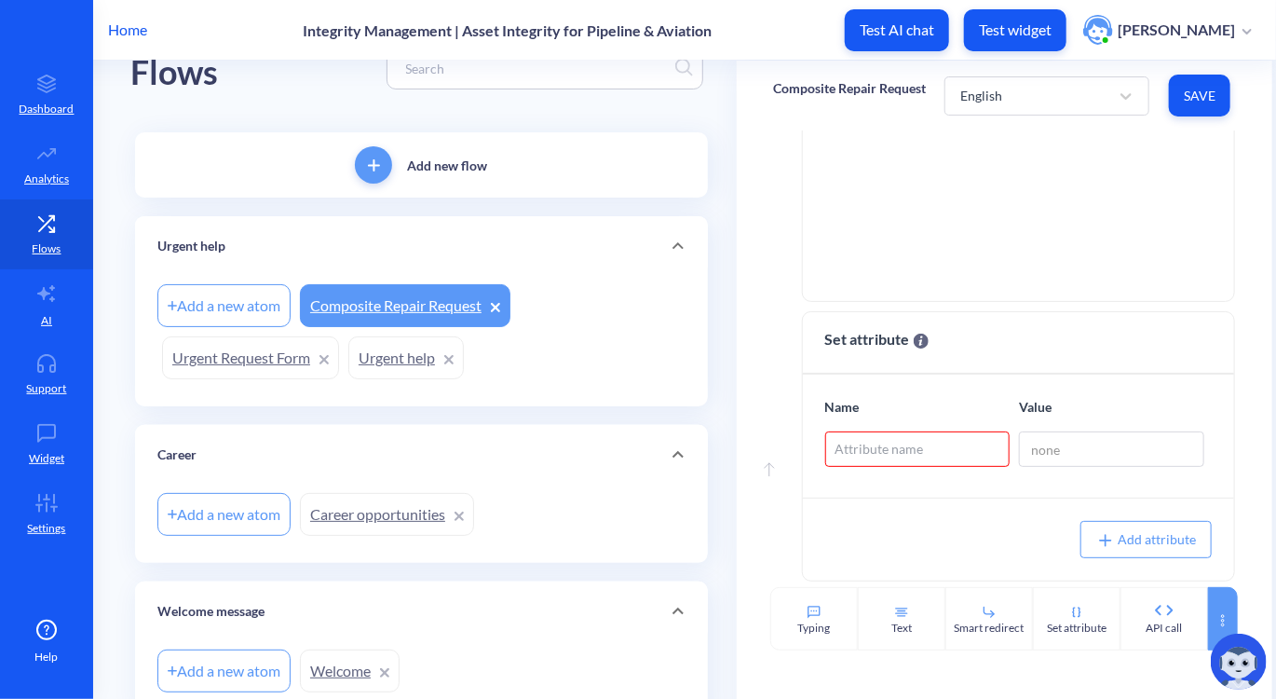
click at [1217, 613] on icon at bounding box center [1223, 620] width 15 height 15
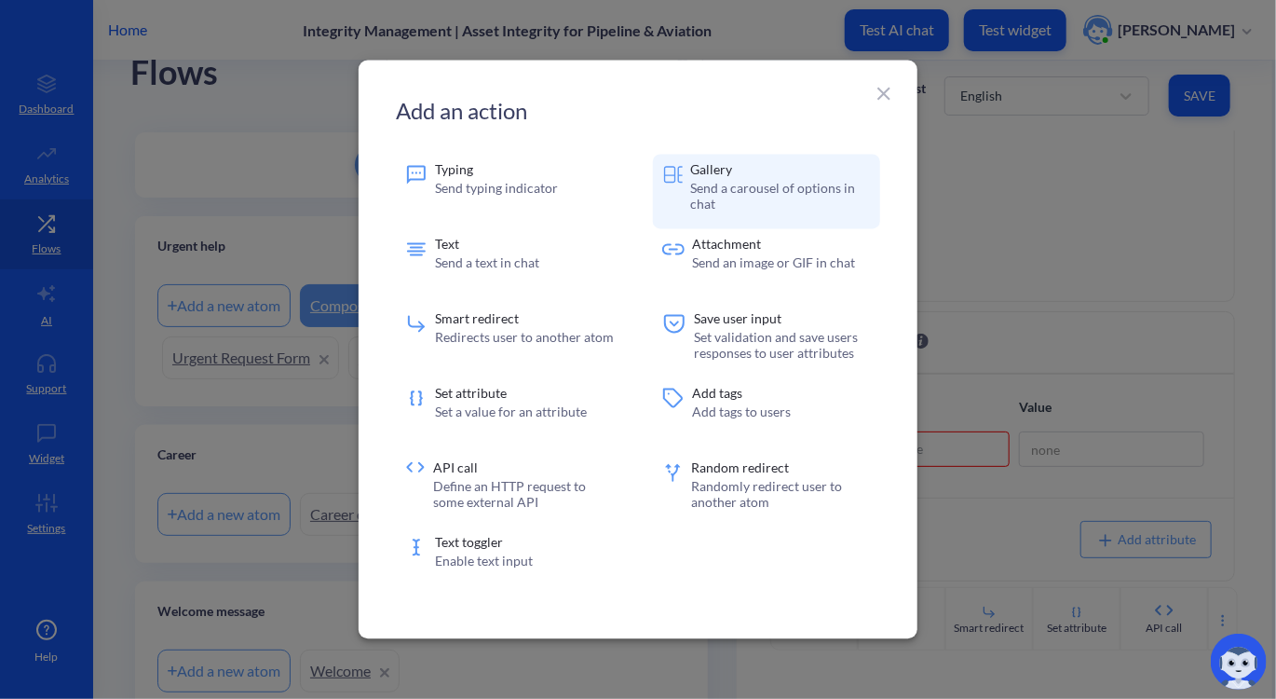
click at [753, 201] on p "Send a carousel of options in chat" at bounding box center [780, 197] width 181 height 32
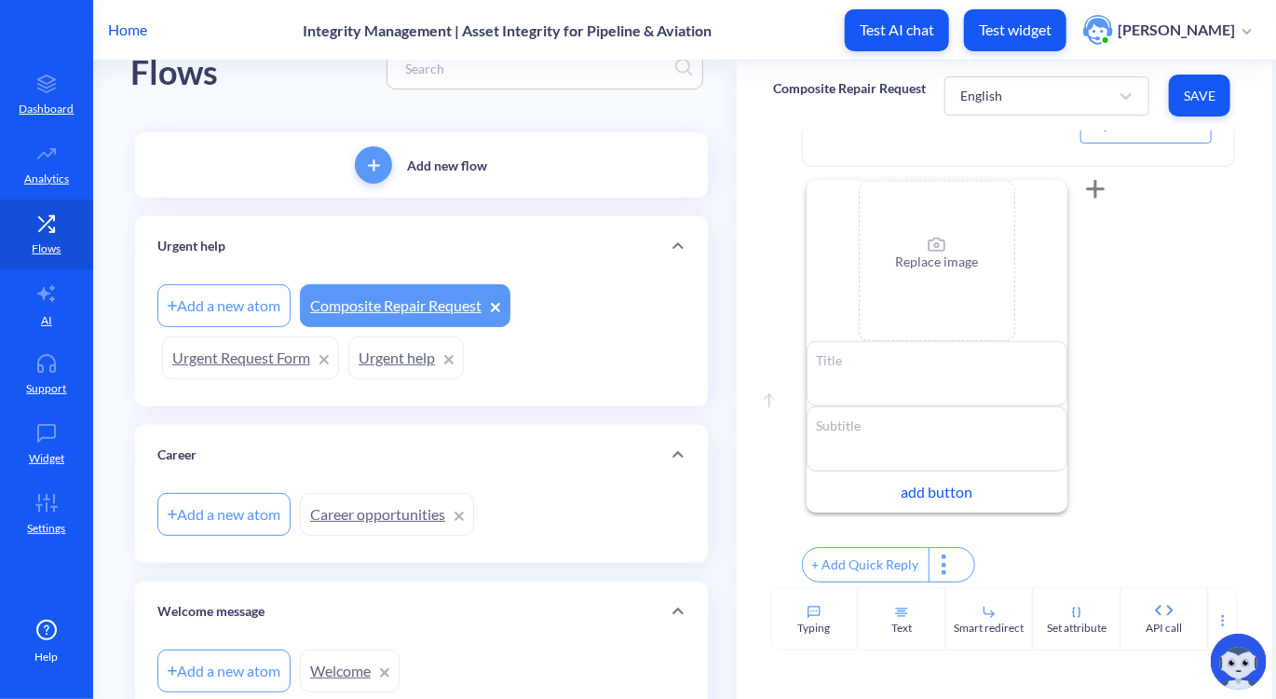
scroll to position [798, 0]
click at [928, 479] on div "add button" at bounding box center [937, 491] width 261 height 41
click at [912, 479] on input "text" at bounding box center [937, 481] width 261 height 34
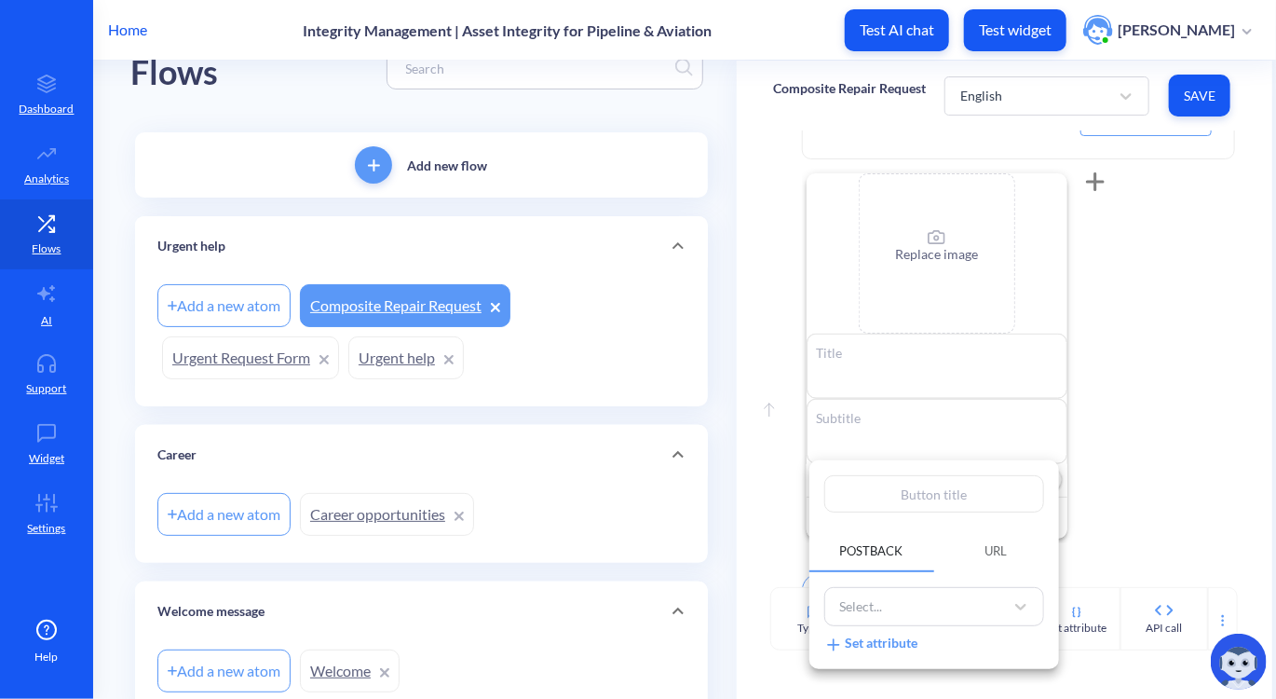
click at [1200, 267] on div at bounding box center [638, 349] width 1276 height 699
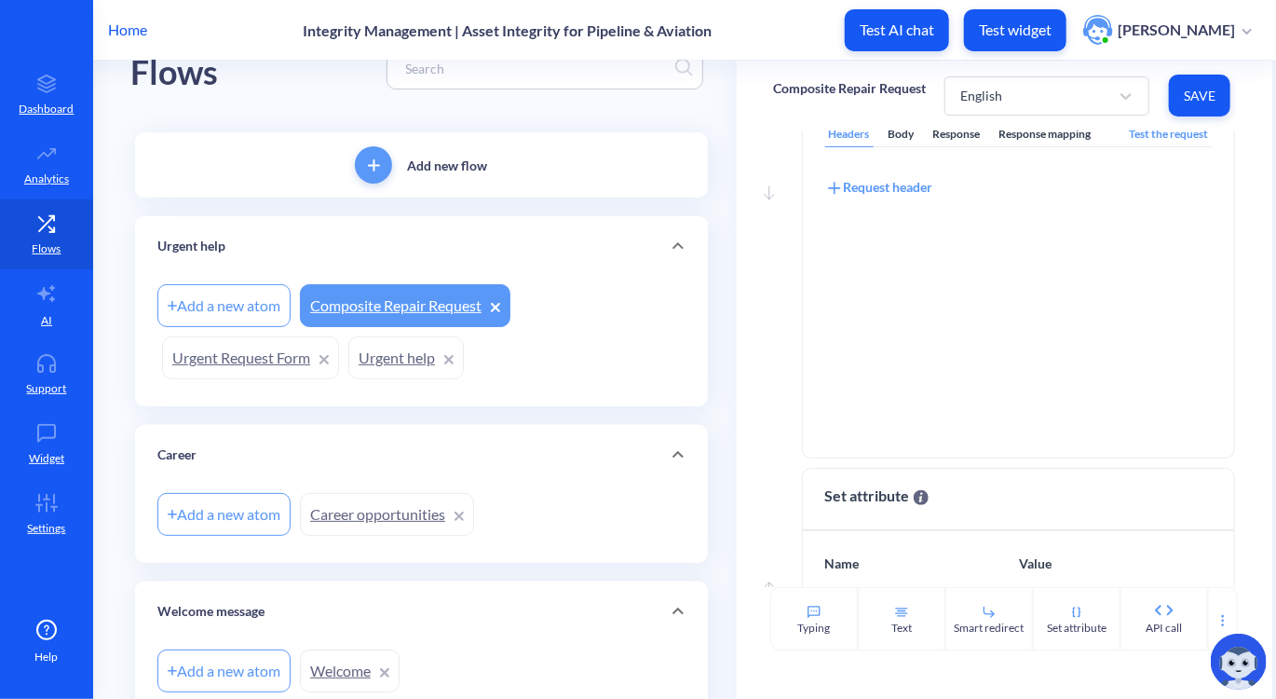
scroll to position [0, 0]
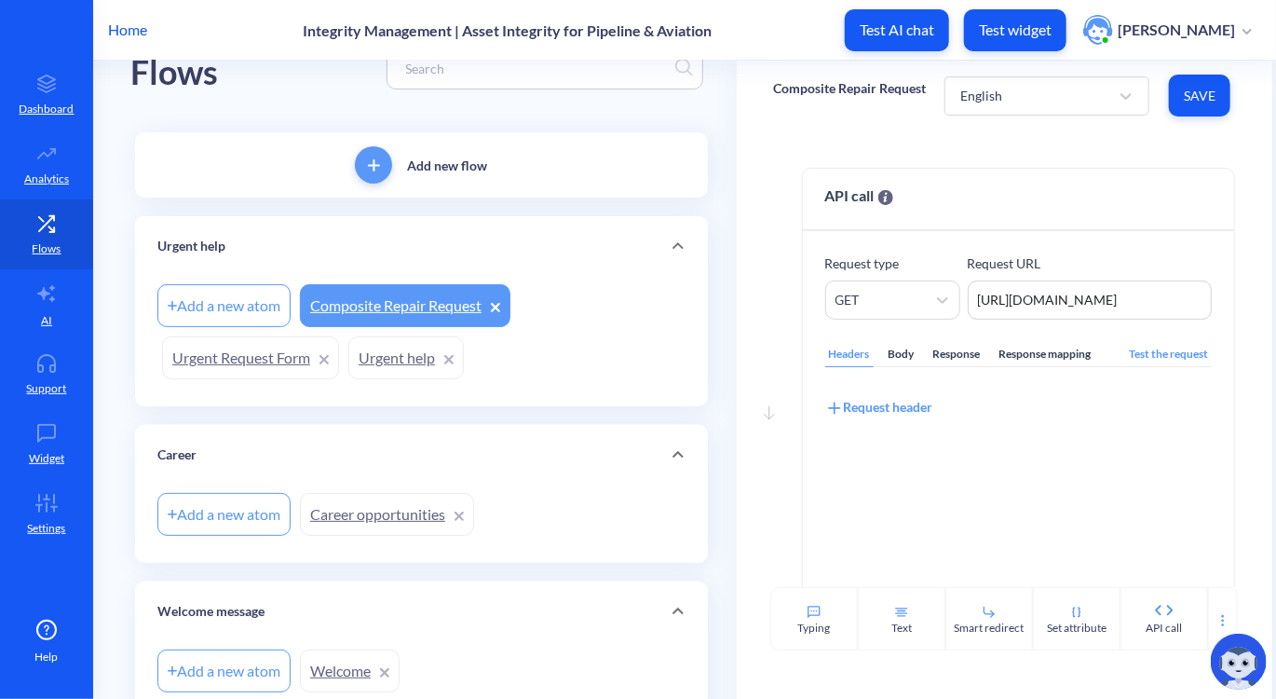
click at [239, 366] on link "Urgent Request Form" at bounding box center [250, 357] width 177 height 43
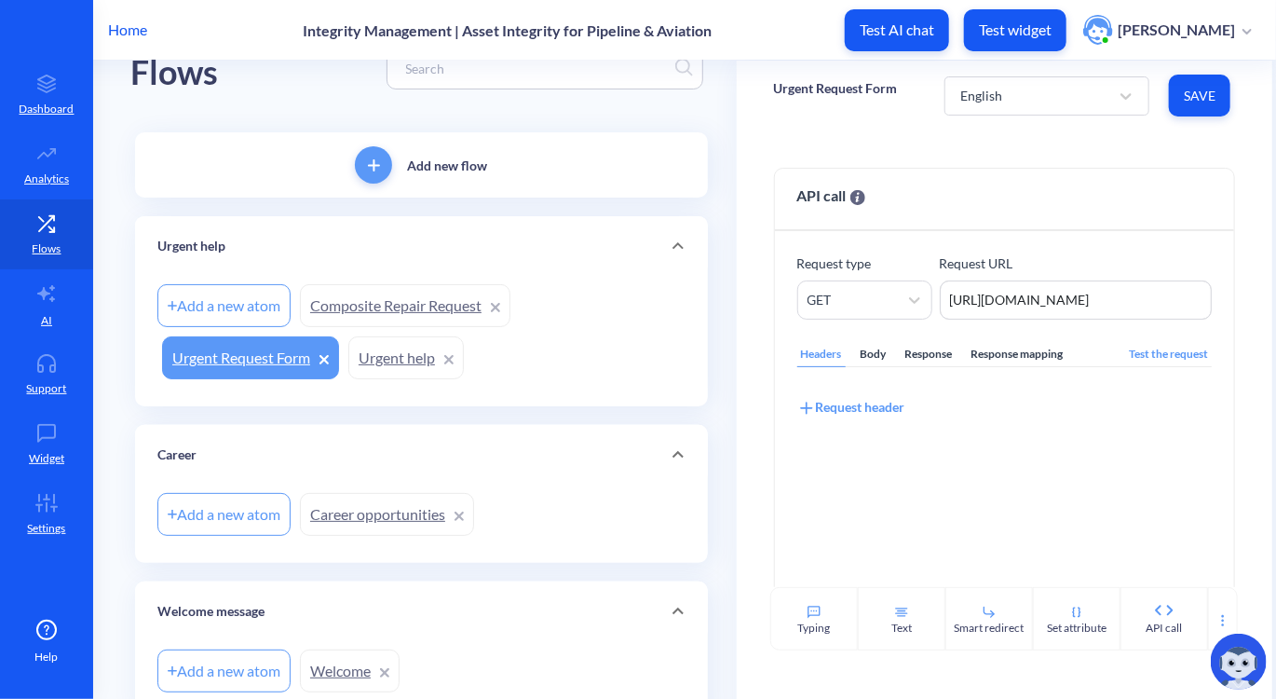
click at [406, 362] on link "Urgent help" at bounding box center [406, 357] width 116 height 43
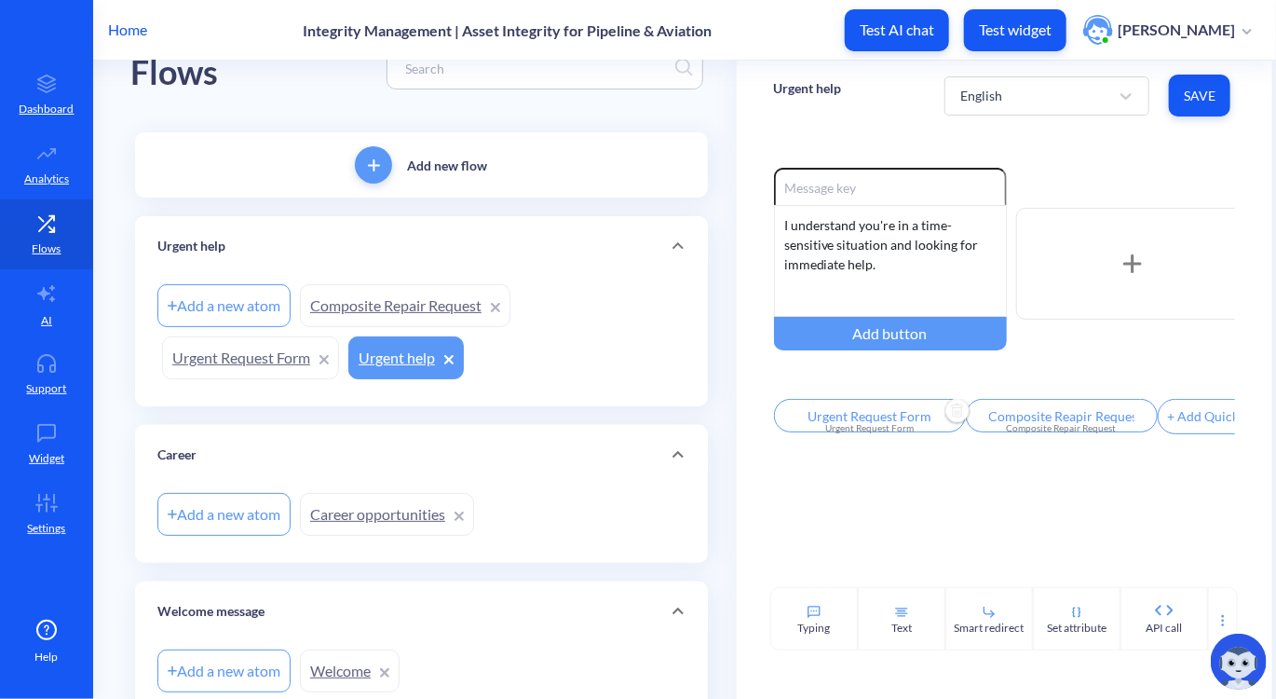
click at [878, 435] on div "Urgent Request Form" at bounding box center [870, 428] width 170 height 14
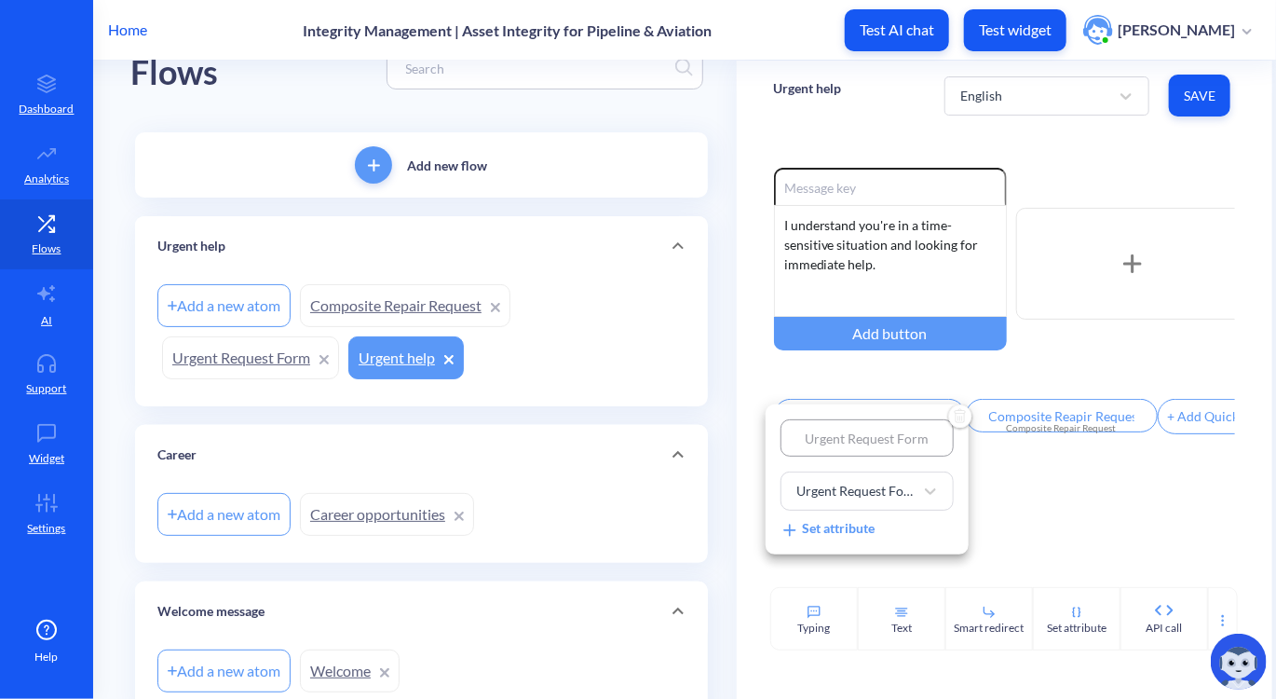
click at [1006, 523] on div at bounding box center [638, 349] width 1276 height 699
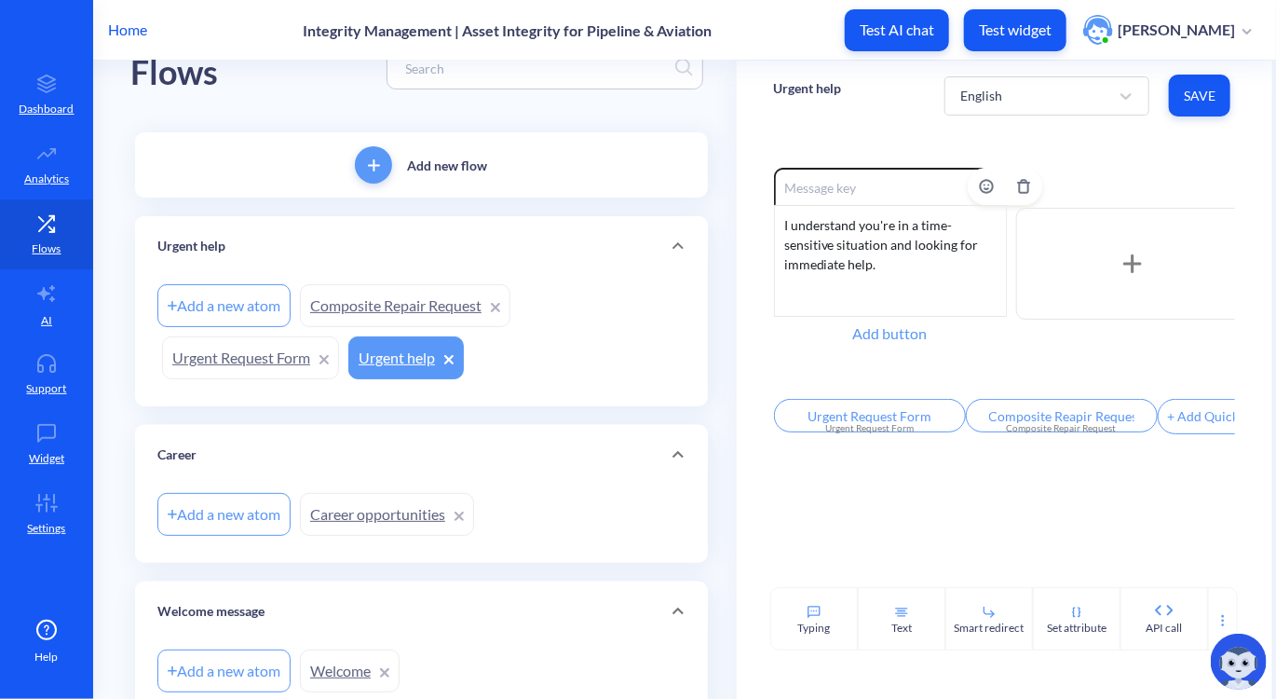
click at [885, 340] on div "Add button" at bounding box center [890, 334] width 233 height 34
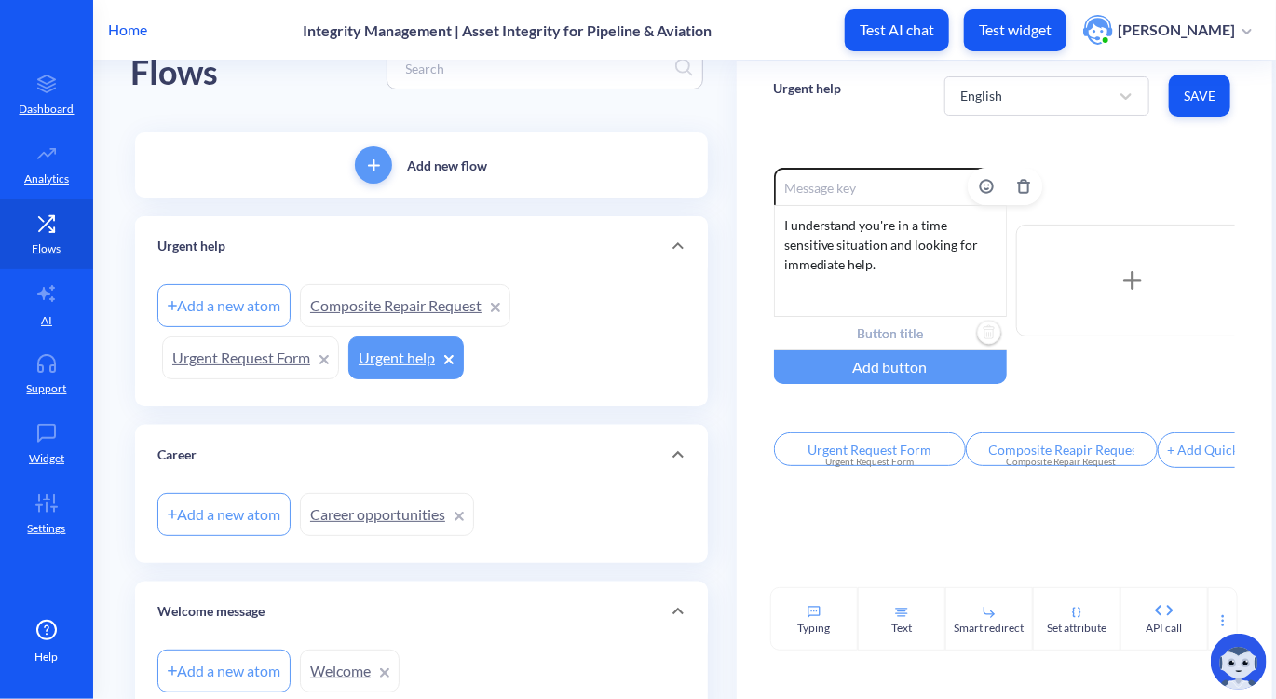
click at [867, 338] on input "text" at bounding box center [890, 334] width 233 height 34
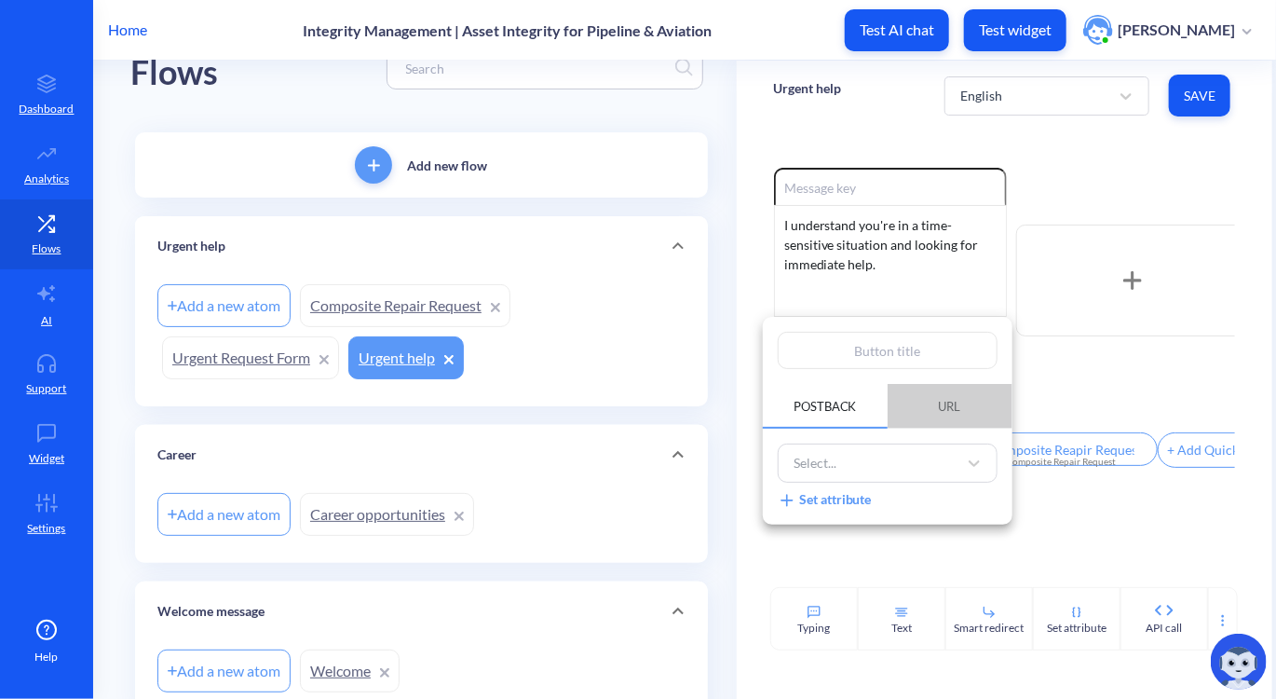
click at [962, 427] on button "URL" at bounding box center [950, 406] width 125 height 45
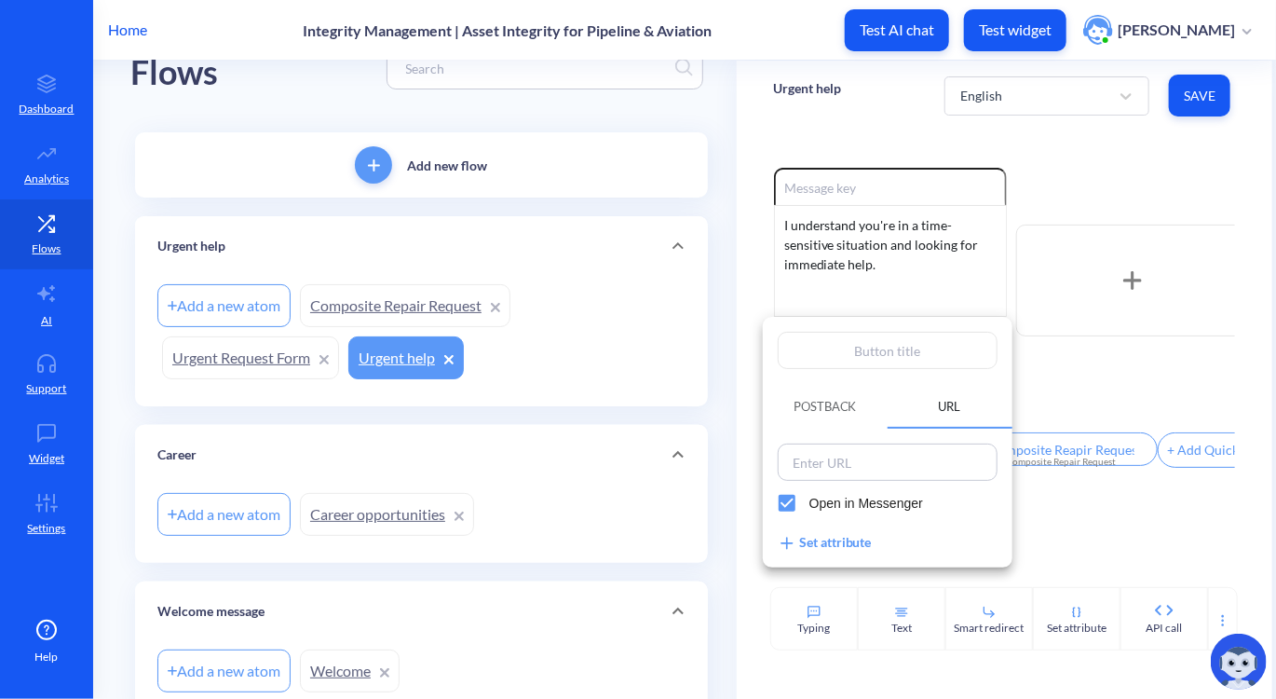
click at [862, 479] on div at bounding box center [888, 462] width 220 height 37
click at [857, 495] on span "Open in Messenger" at bounding box center [867, 504] width 114 height 20
click at [810, 495] on input "Open in Messenger" at bounding box center [787, 503] width 45 height 45
click at [894, 468] on input at bounding box center [888, 462] width 209 height 26
paste input "https://psp.teaminc.com/composite-repair-request/"
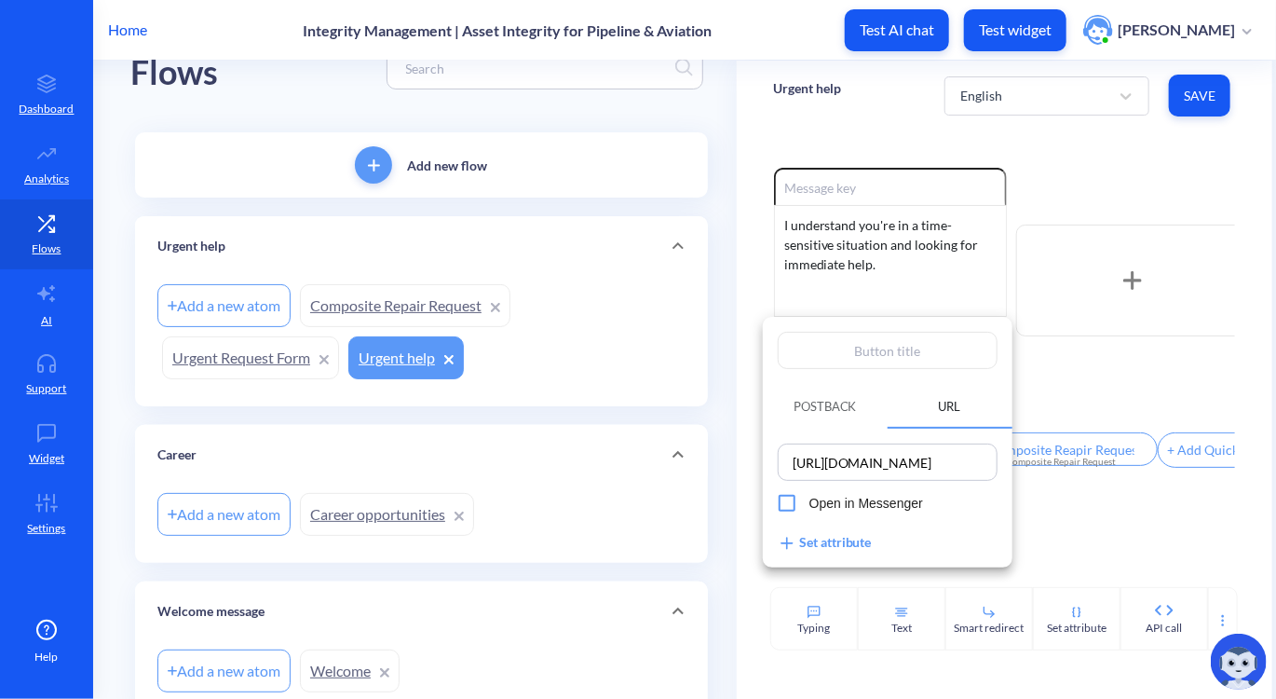
click at [1078, 529] on div at bounding box center [638, 349] width 1276 height 699
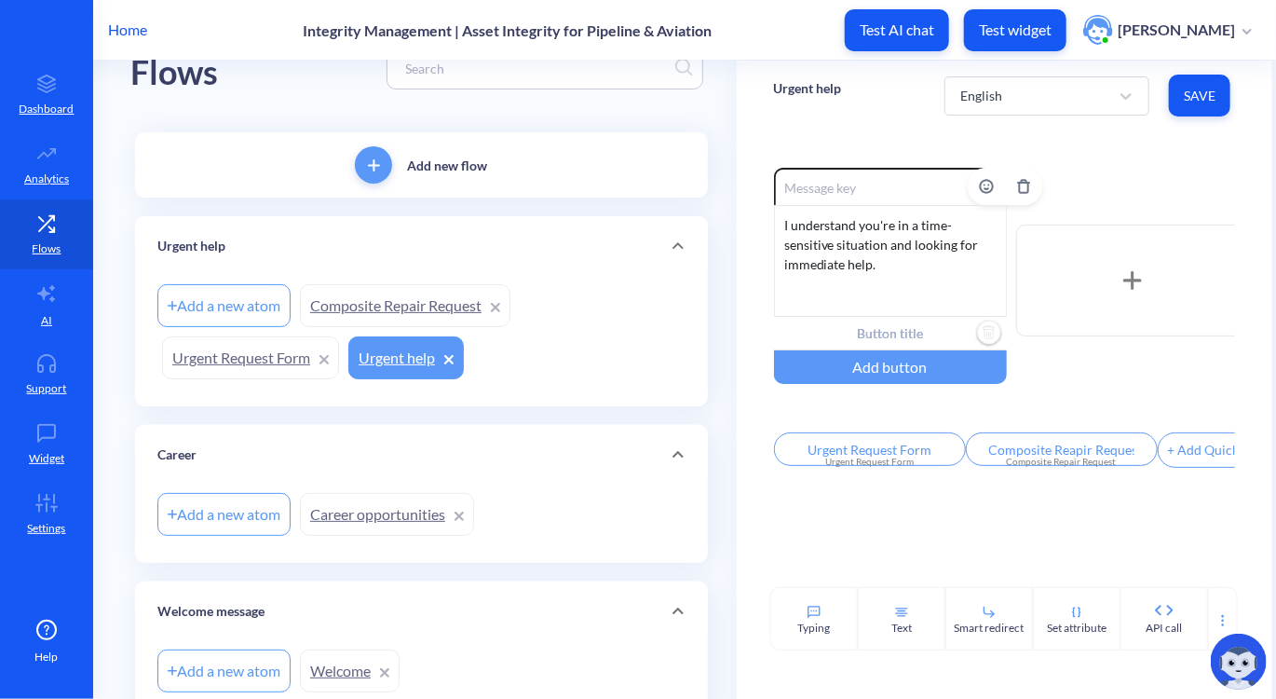
click at [888, 330] on input "text" at bounding box center [890, 334] width 233 height 34
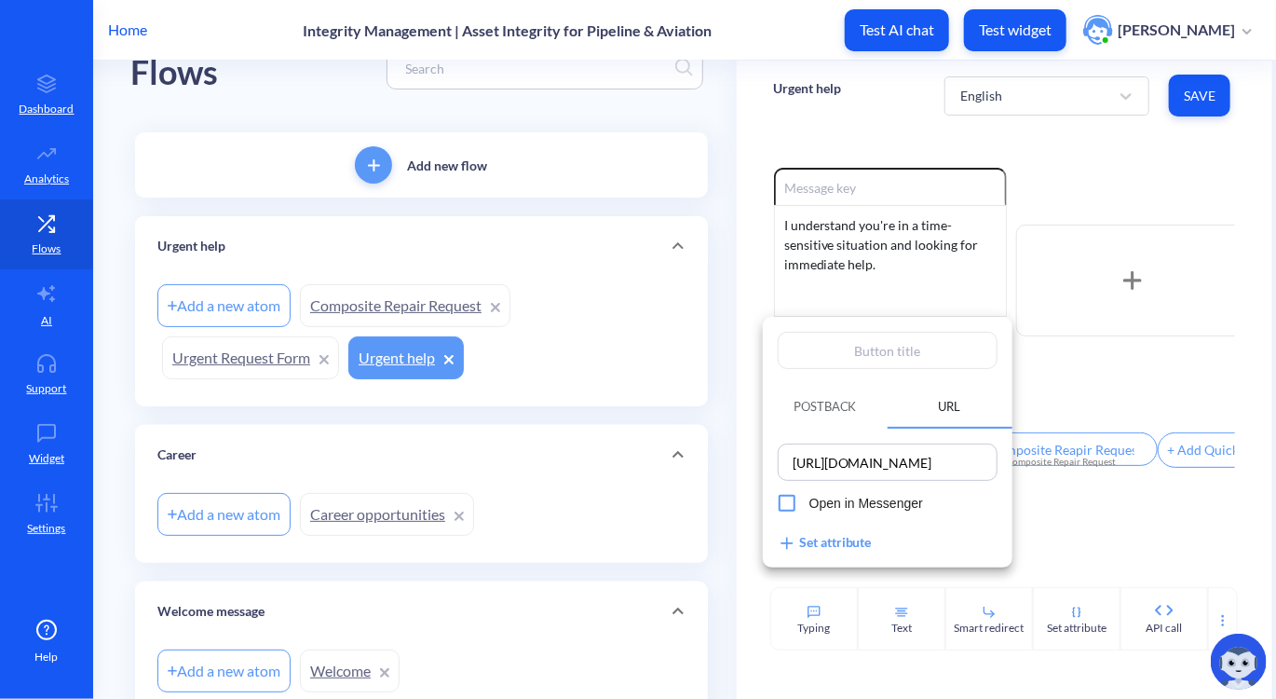
click at [1113, 401] on div at bounding box center [638, 349] width 1276 height 699
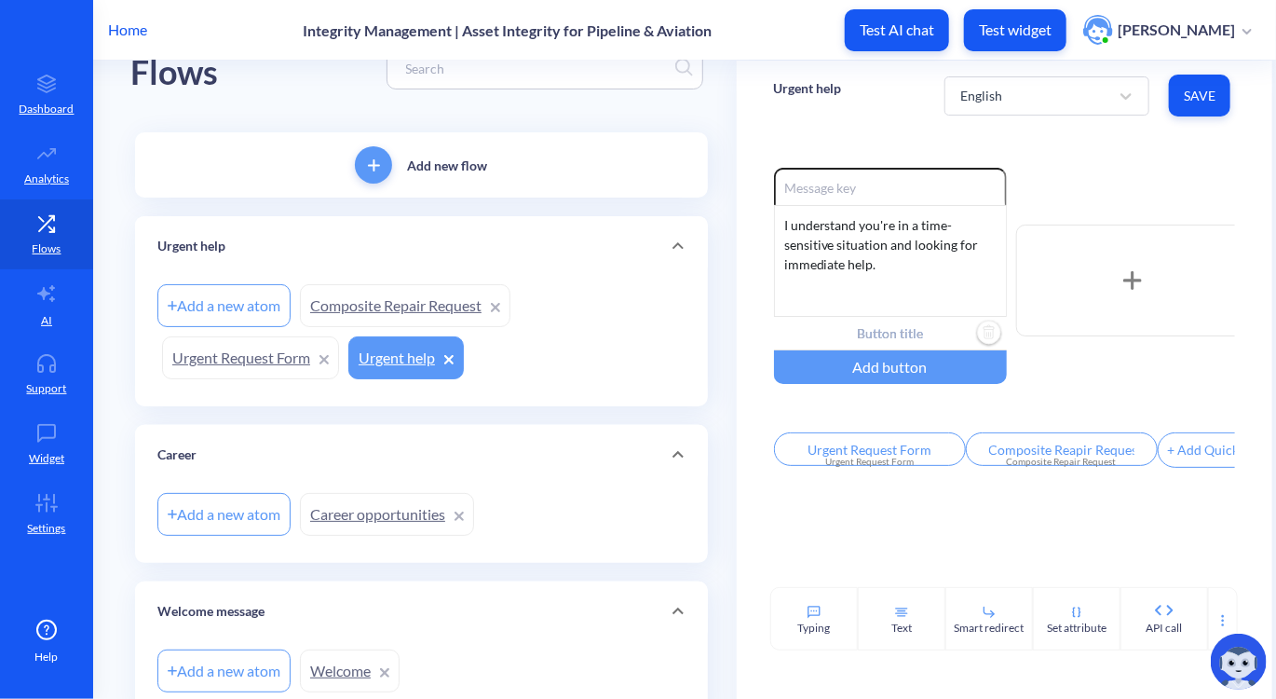
click at [105, 238] on main "Flows Add new flow Urgent help Add a new atom Composite Repair Request Urgent R…" at bounding box center [684, 380] width 1183 height 638
click at [846, 467] on div "Urgent Request Form" at bounding box center [870, 462] width 170 height 14
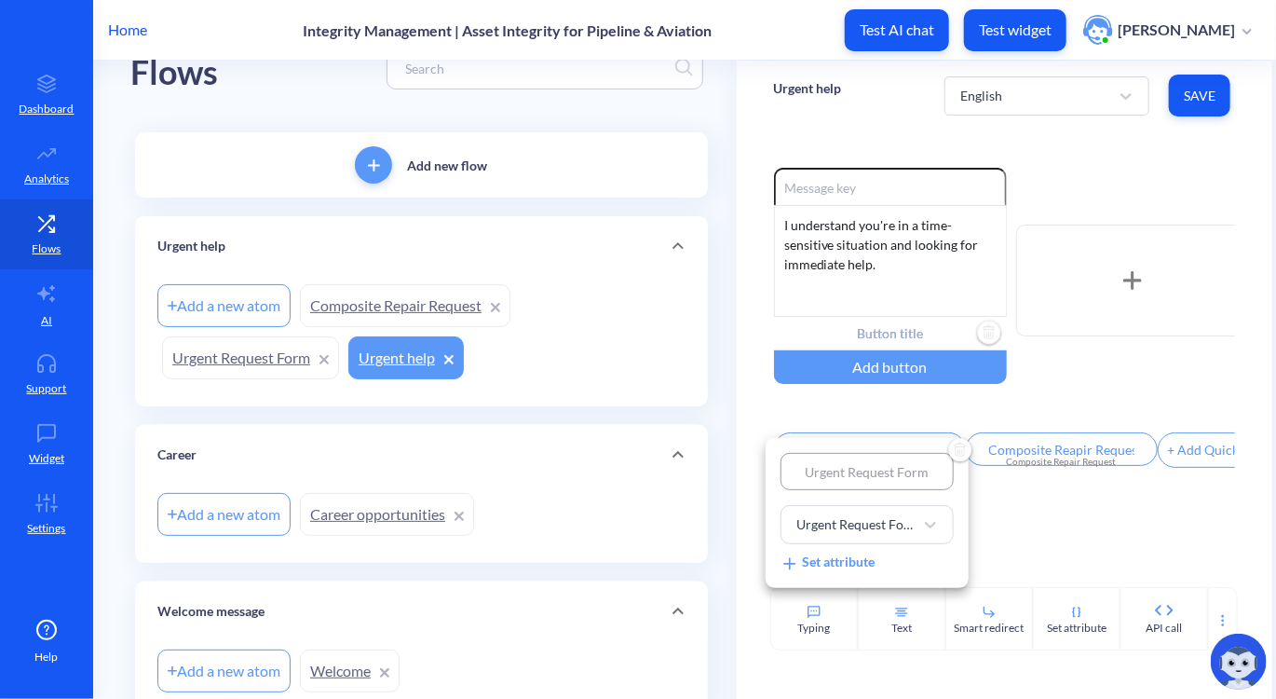
click at [847, 562] on div "Set attribute" at bounding box center [828, 562] width 94 height 20
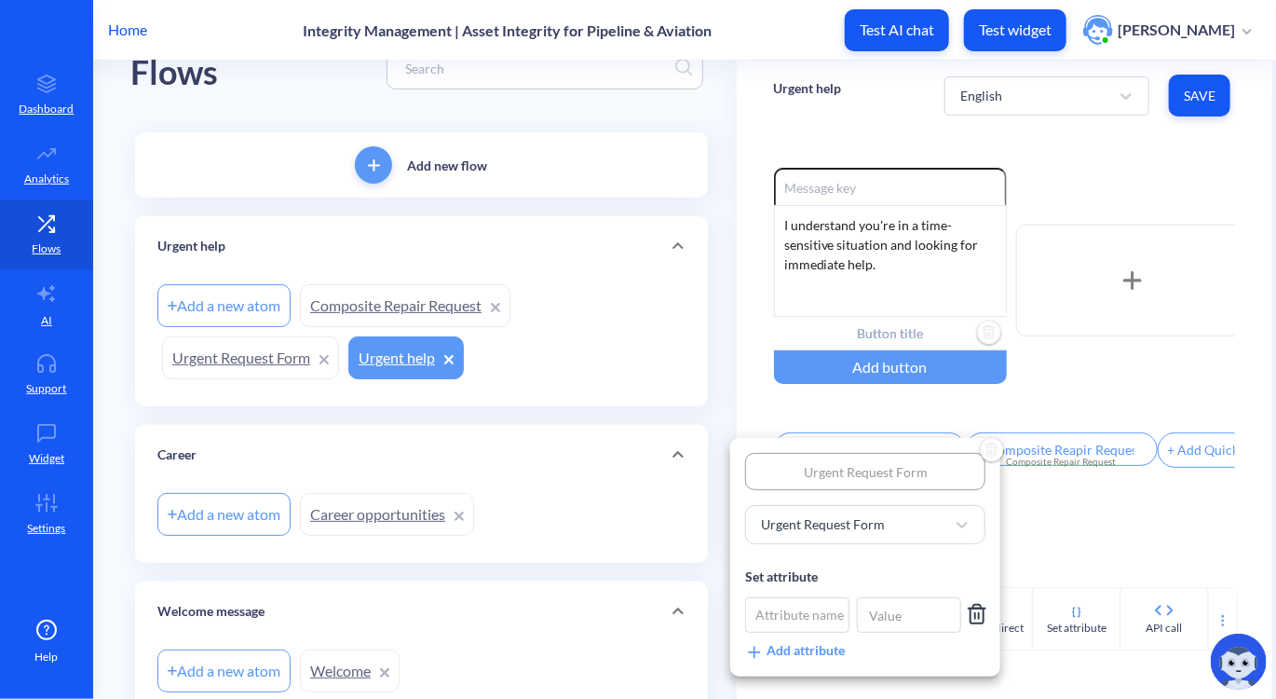
click at [1022, 553] on div at bounding box center [638, 349] width 1276 height 699
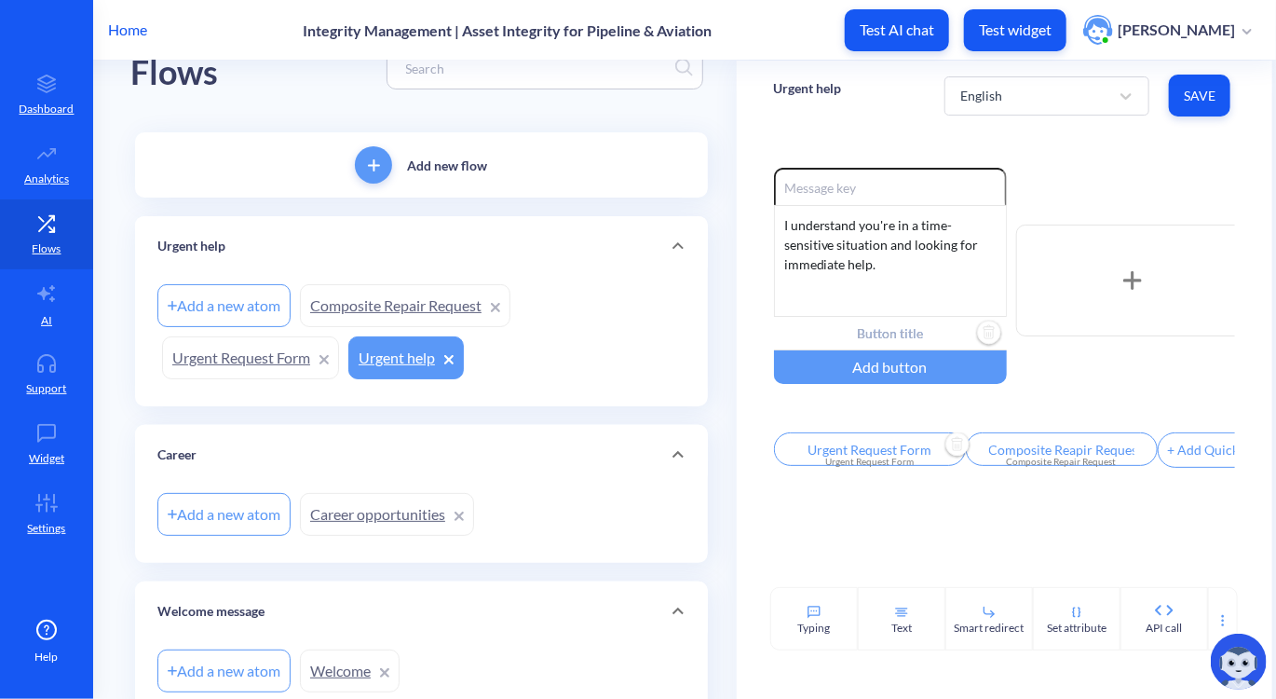
click at [227, 347] on link "Urgent Request Form" at bounding box center [250, 357] width 177 height 43
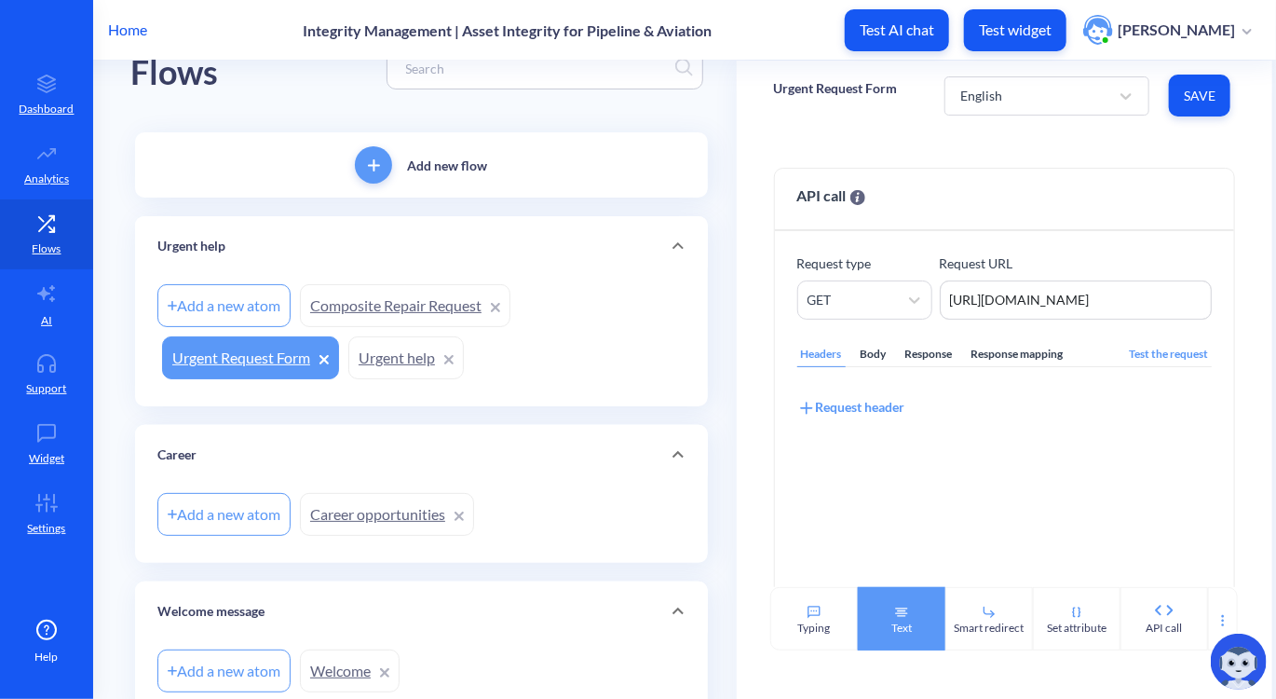
click at [923, 627] on div "Text" at bounding box center [902, 618] width 88 height 63
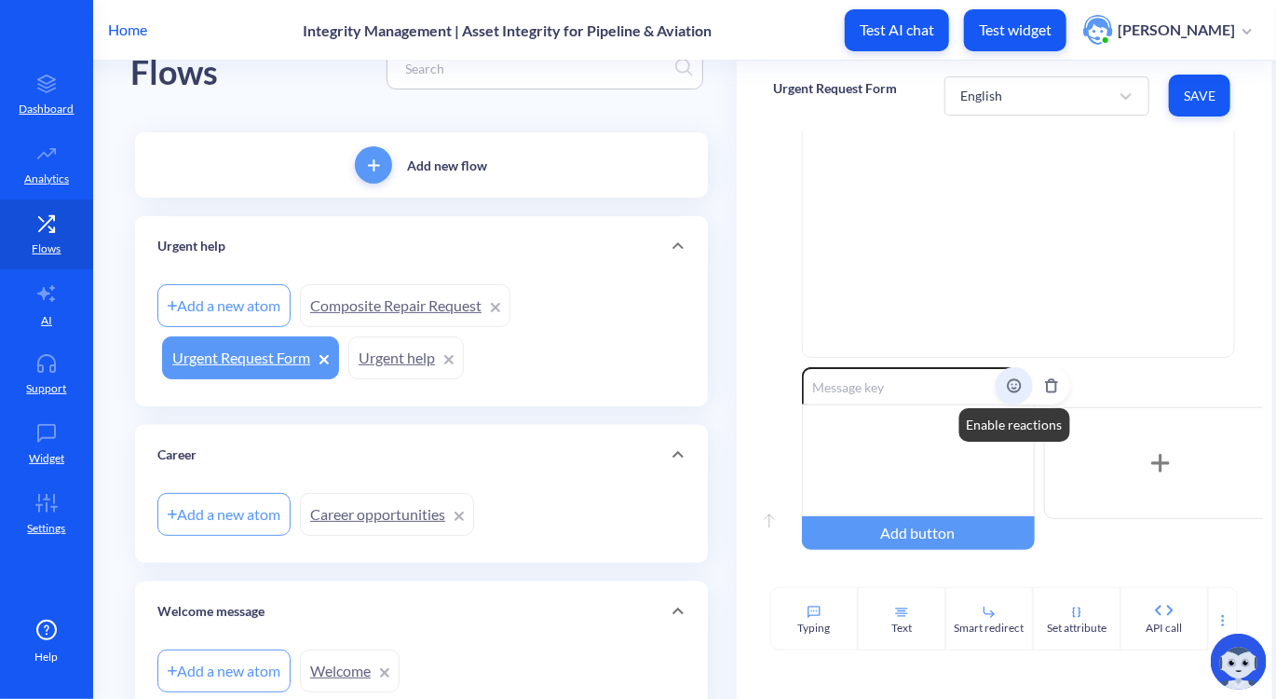
scroll to position [381, 0]
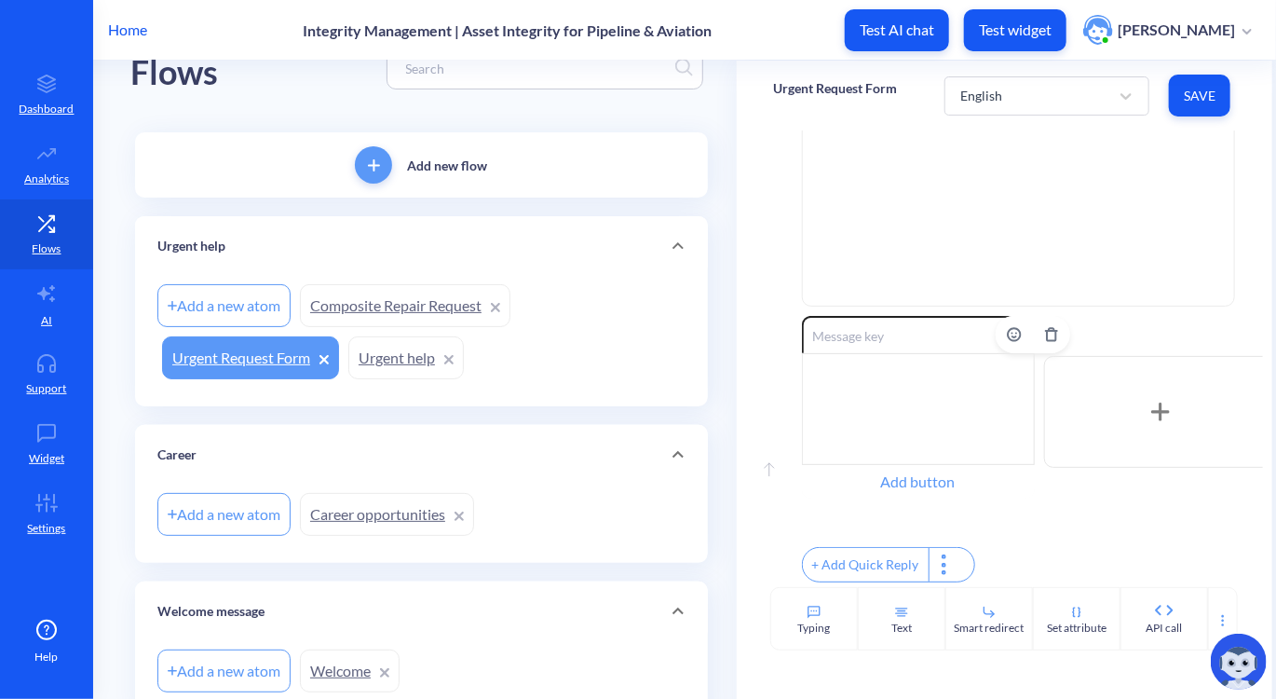
click at [917, 485] on div "Add button" at bounding box center [918, 482] width 233 height 34
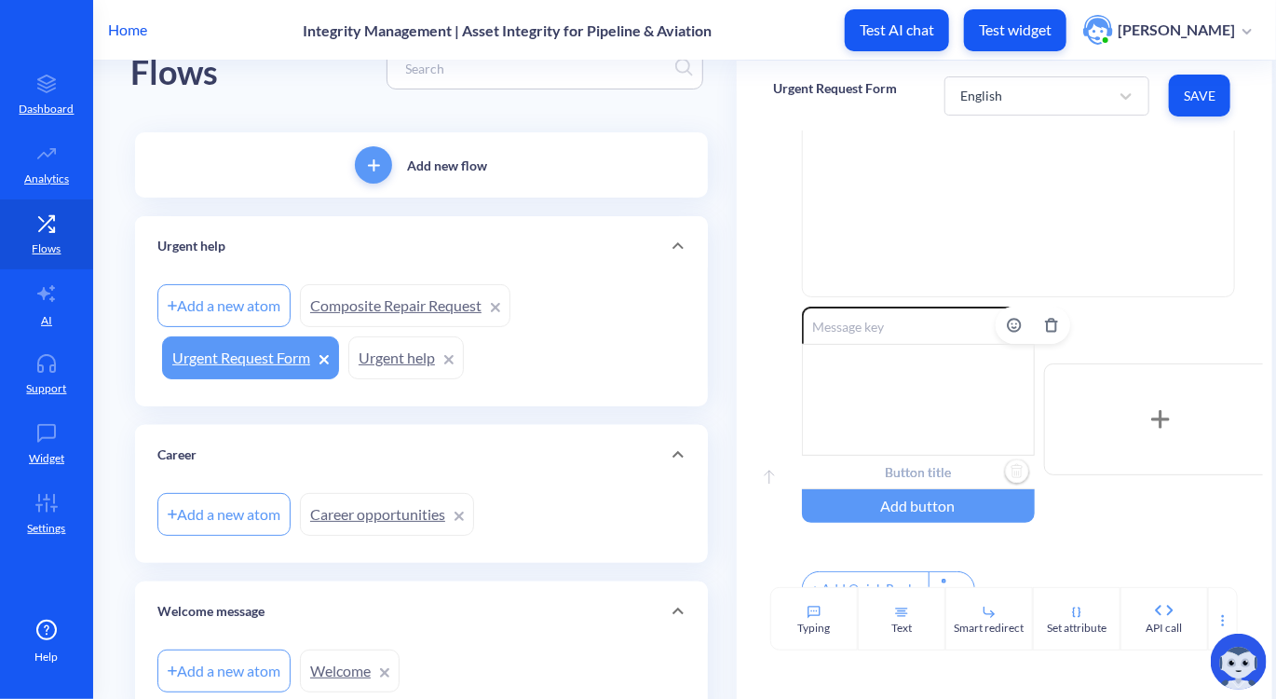
click at [906, 481] on input "text" at bounding box center [918, 473] width 233 height 34
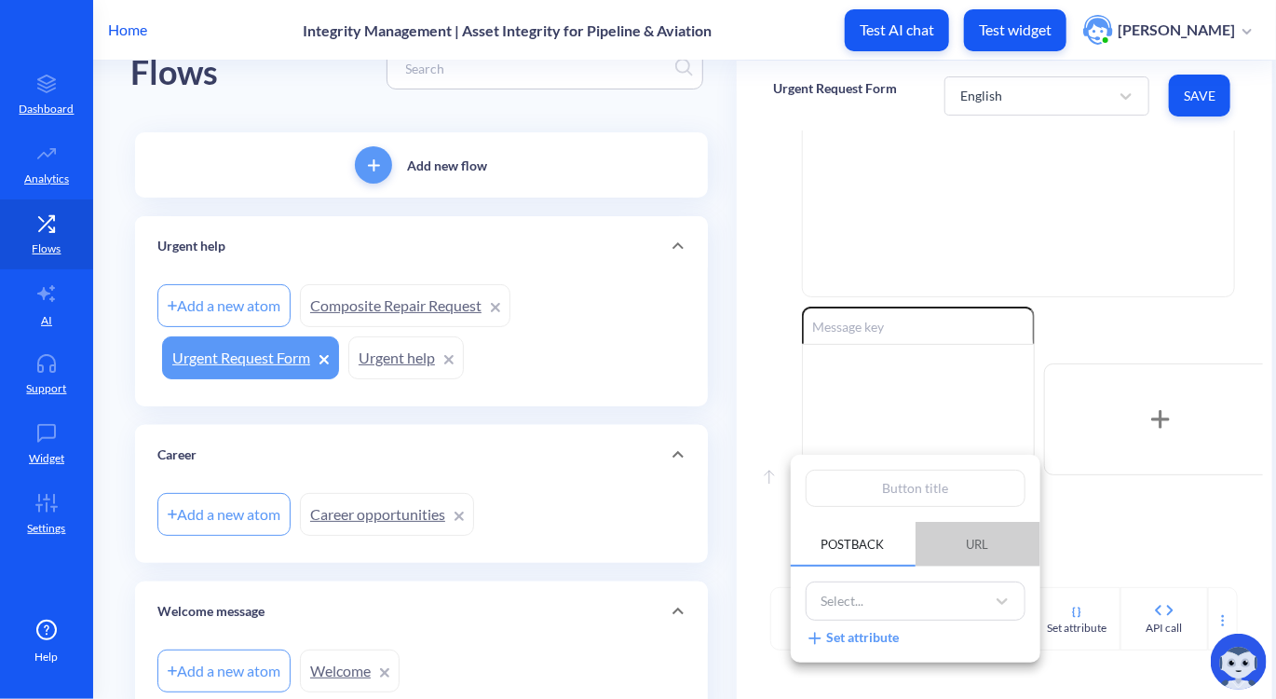
click at [978, 530] on span "URL" at bounding box center [978, 544] width 67 height 32
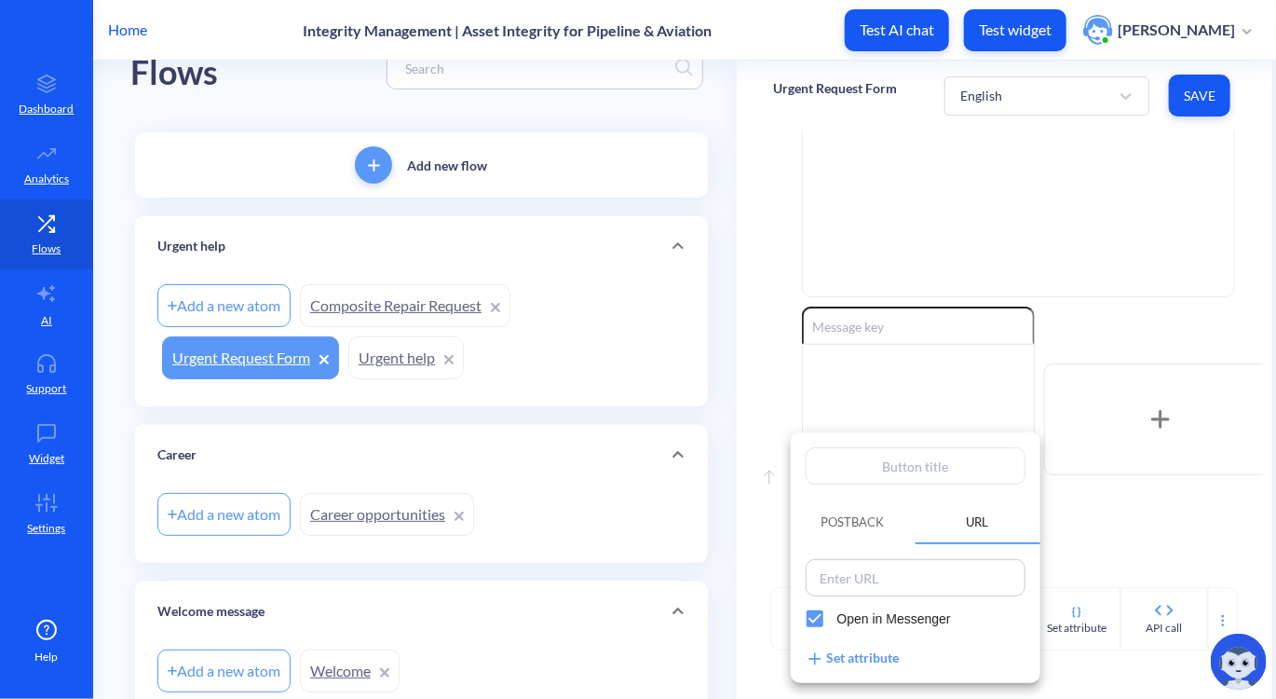
click at [887, 568] on input at bounding box center [916, 578] width 209 height 26
paste input "https://psp.teaminc.com/composite-repair-request/"
click at [1029, 436] on div "Postback URL https://psp.teaminc.com/composite-repair-request/ Open in Messenge…" at bounding box center [916, 557] width 250 height 251
click at [391, 292] on div at bounding box center [638, 349] width 1276 height 699
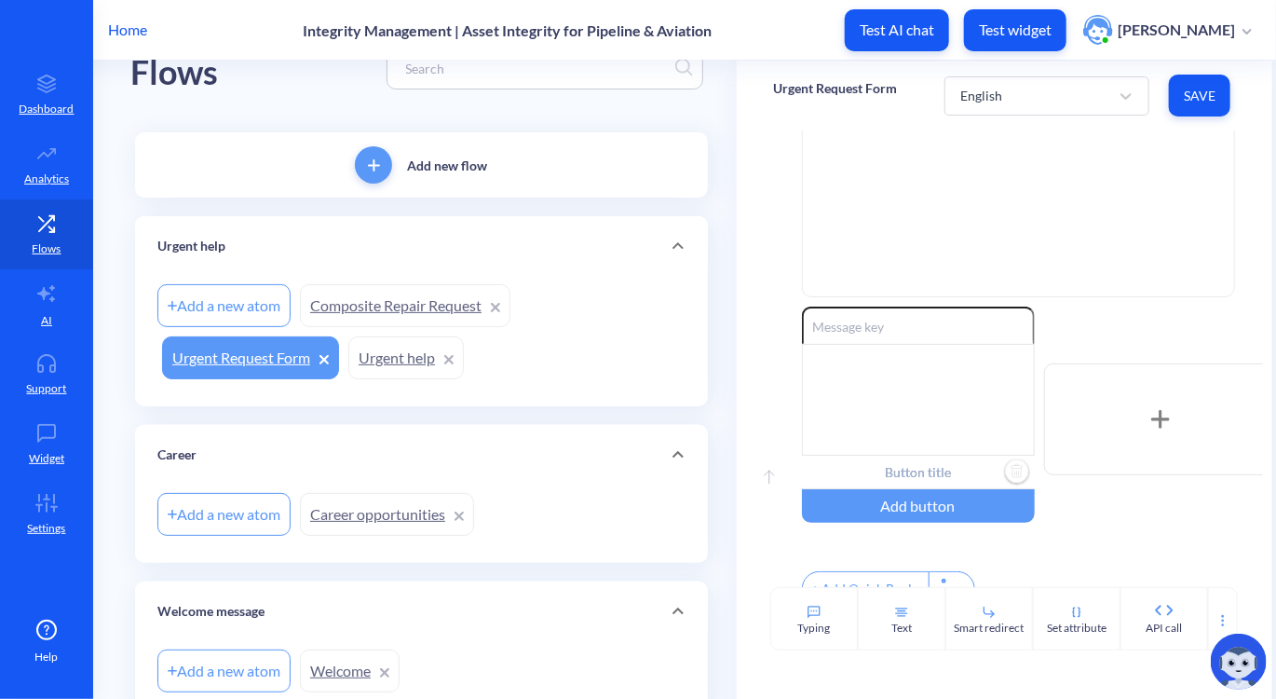
click at [414, 311] on link "Composite Repair Request" at bounding box center [405, 305] width 211 height 43
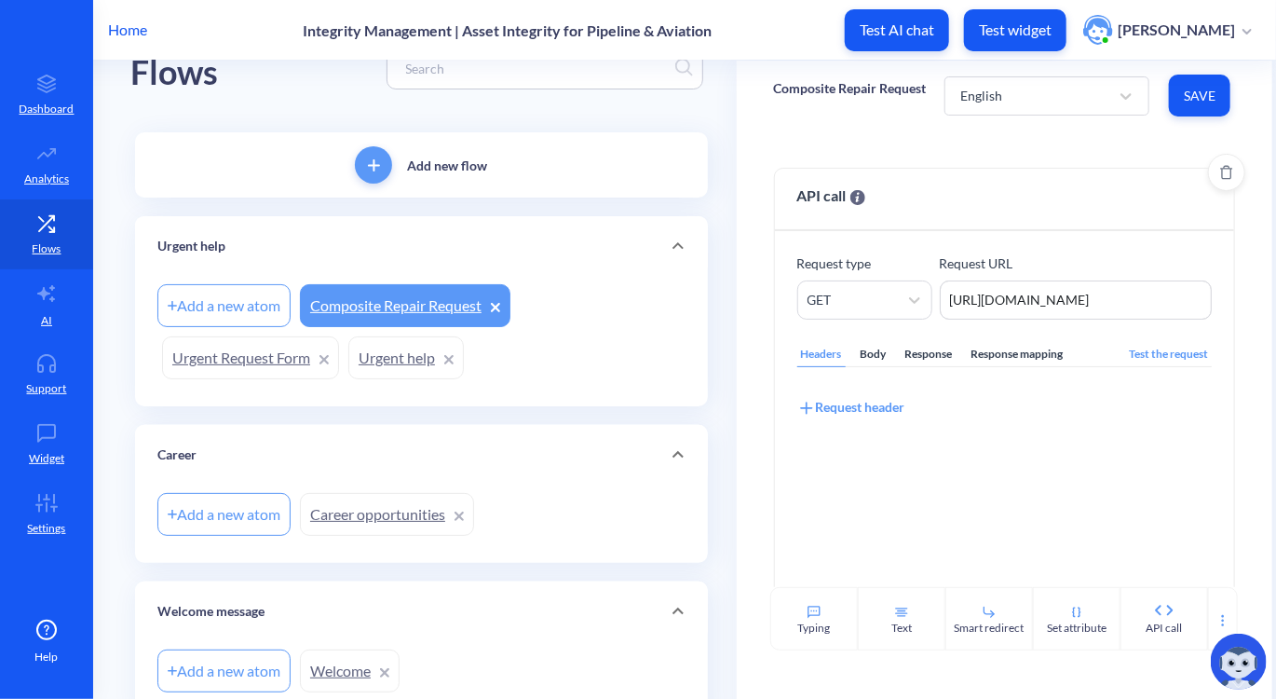
scroll to position [100, 0]
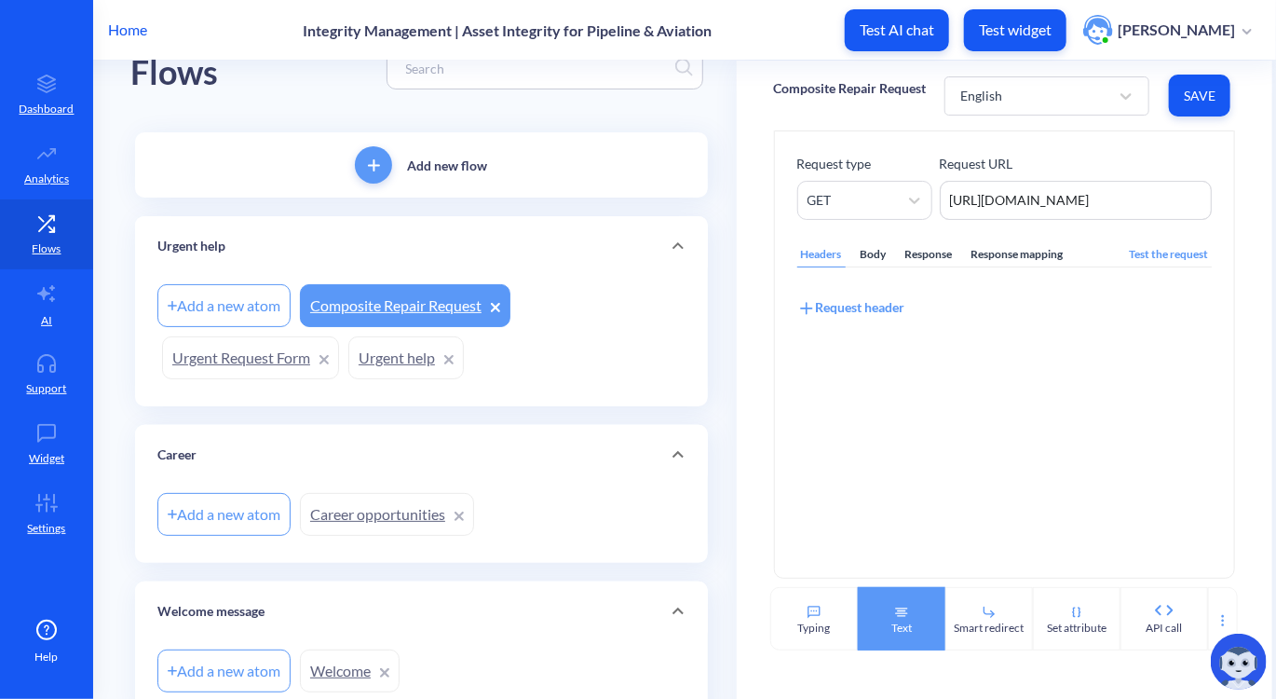
click at [908, 608] on div "Text" at bounding box center [902, 618] width 88 height 63
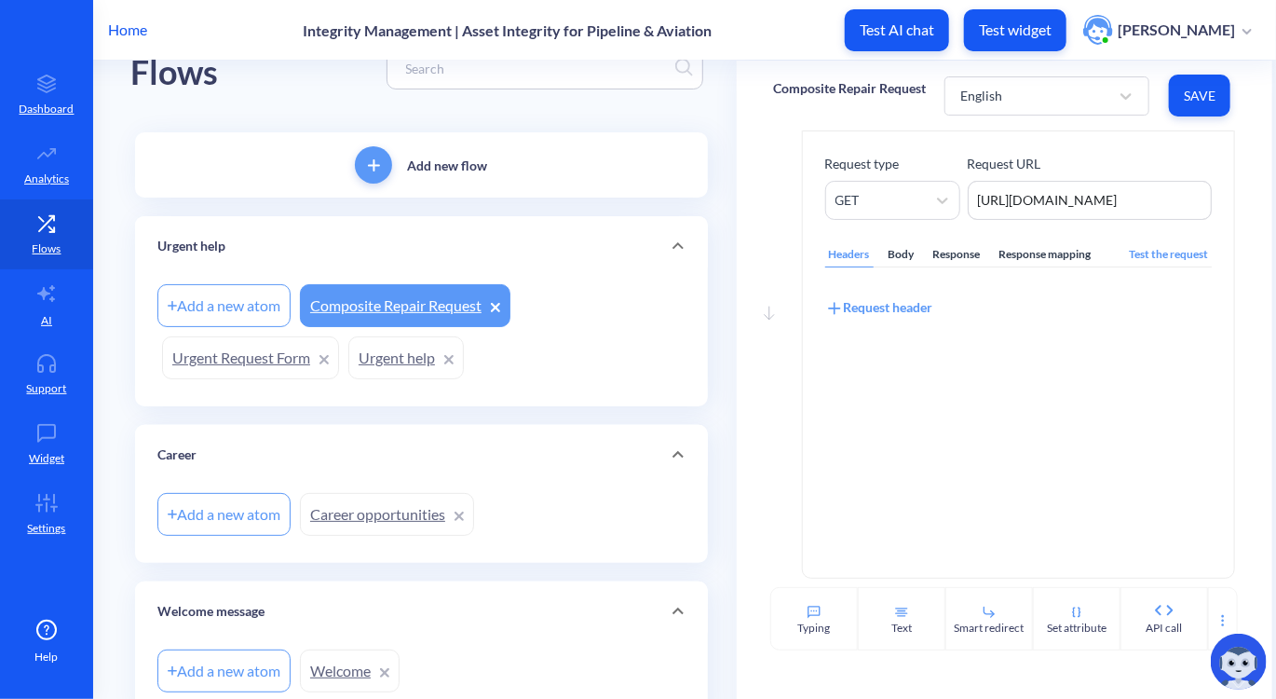
scroll to position [381, 0]
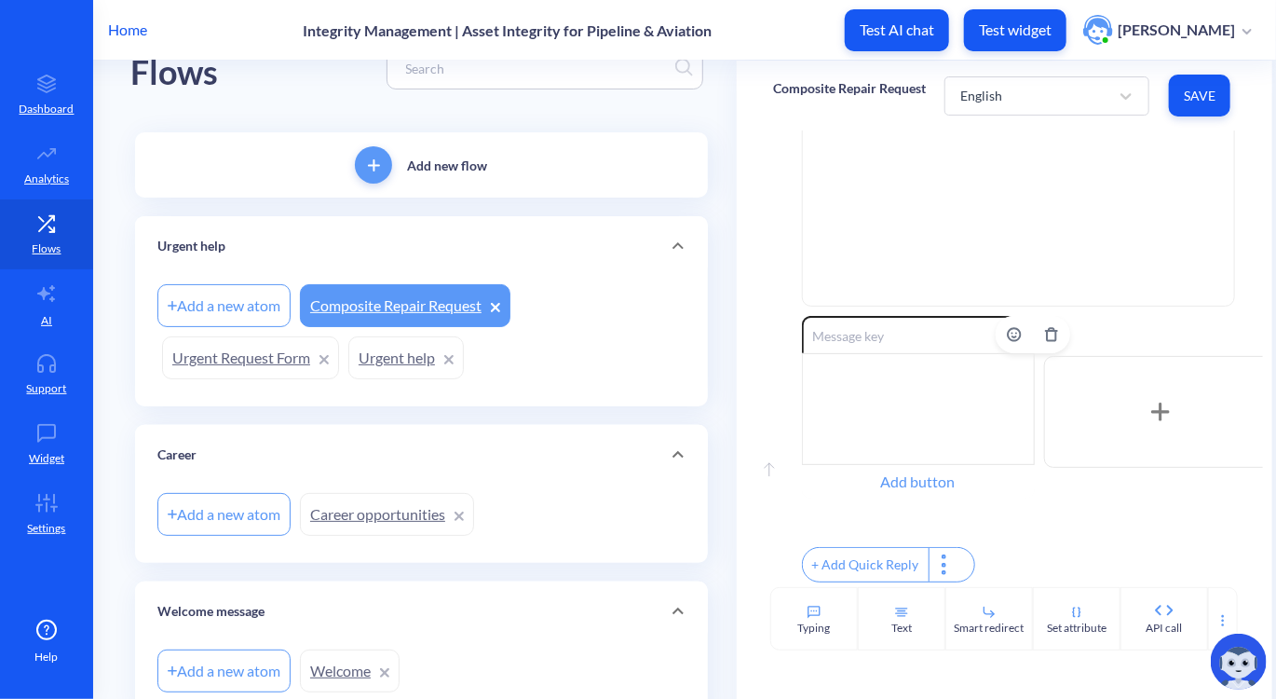
click at [893, 476] on div "Add button" at bounding box center [918, 482] width 233 height 34
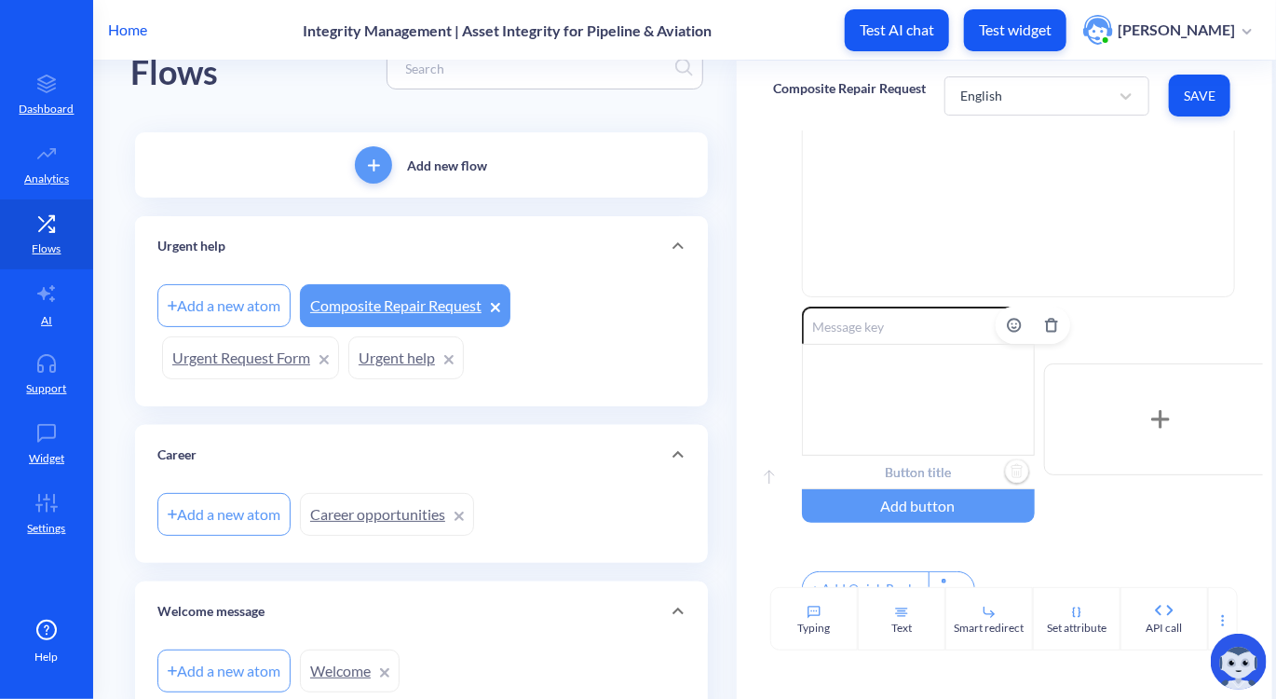
click at [901, 475] on input "text" at bounding box center [918, 473] width 233 height 34
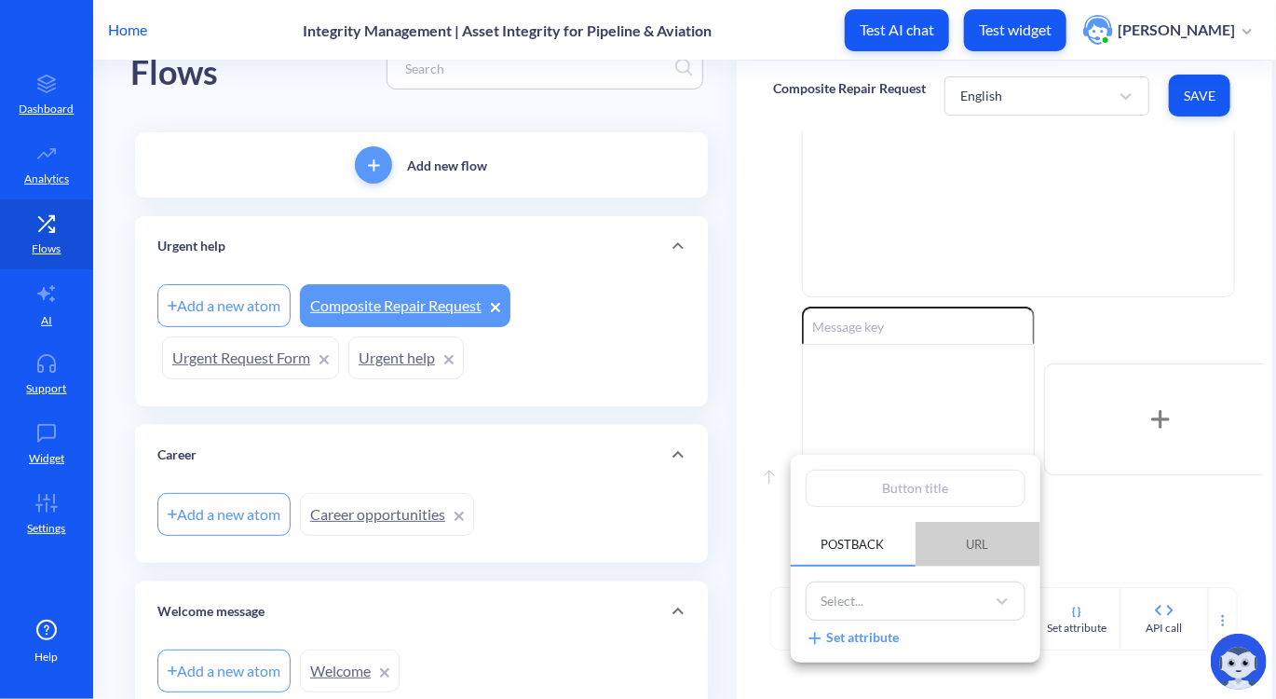
click at [971, 555] on span "URL" at bounding box center [978, 544] width 67 height 32
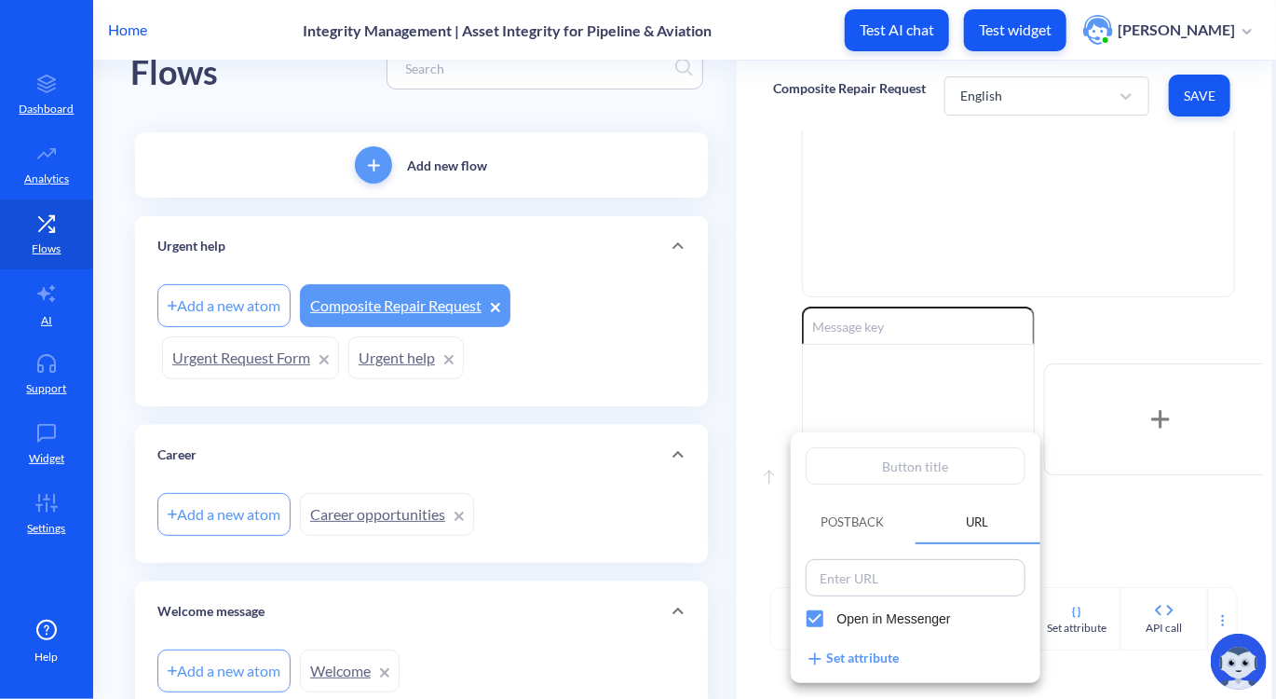
click at [904, 587] on input at bounding box center [916, 578] width 209 height 26
paste input "https://psp.teaminc.com/composite-repair-request/"
click at [914, 475] on input "text" at bounding box center [916, 465] width 220 height 37
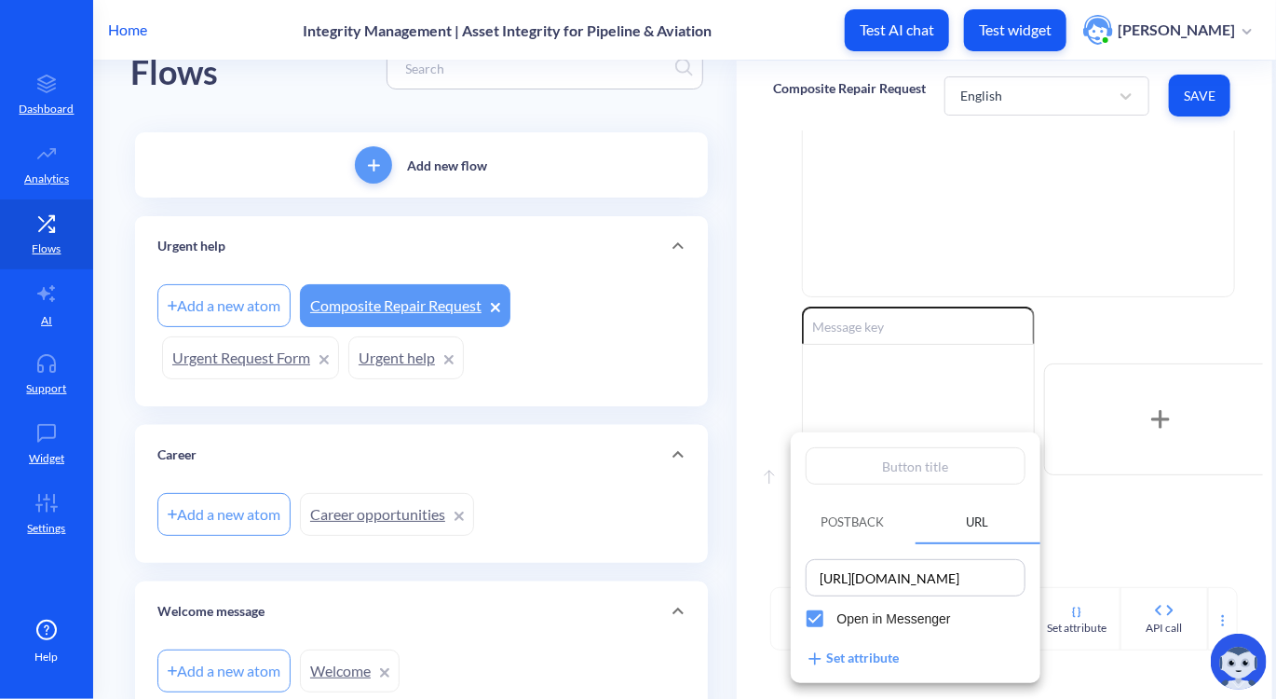
click at [914, 475] on input "text" at bounding box center [916, 465] width 220 height 37
click at [905, 617] on span "Open in Messenger" at bounding box center [895, 619] width 114 height 20
click at [838, 617] on input "Open in Messenger" at bounding box center [815, 618] width 45 height 45
click at [1114, 515] on div at bounding box center [638, 349] width 1276 height 699
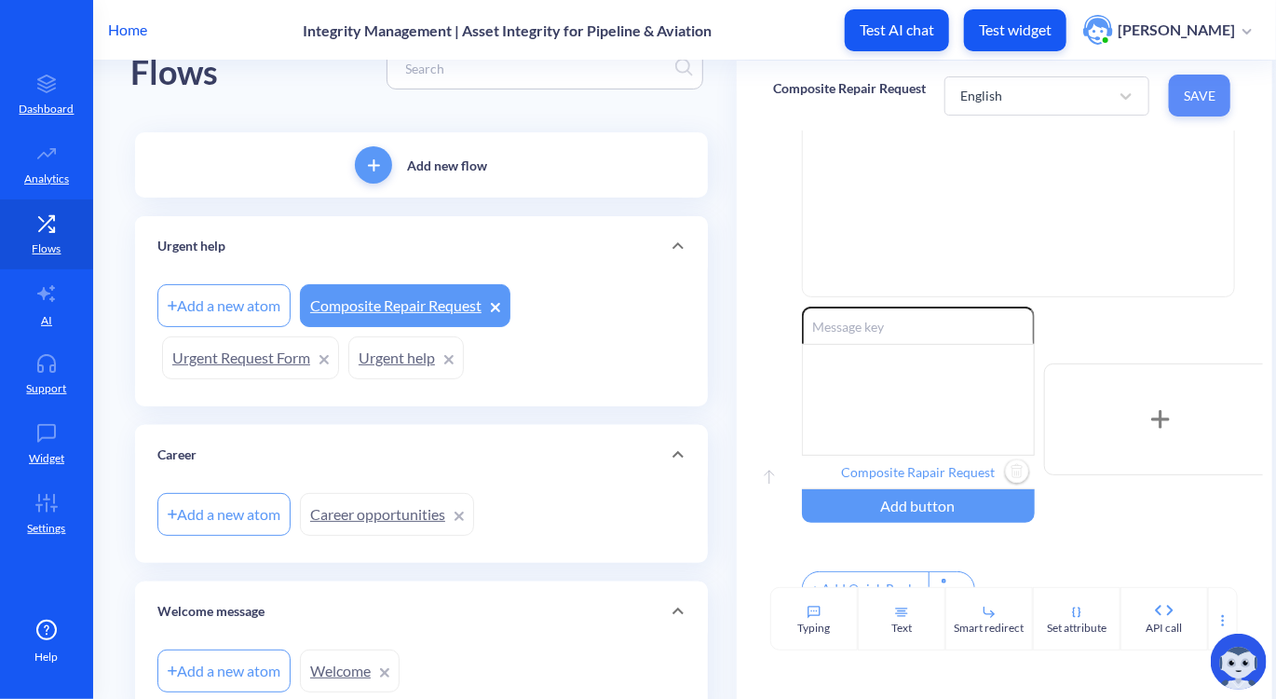
click at [1208, 91] on span "Save" at bounding box center [1200, 96] width 32 height 19
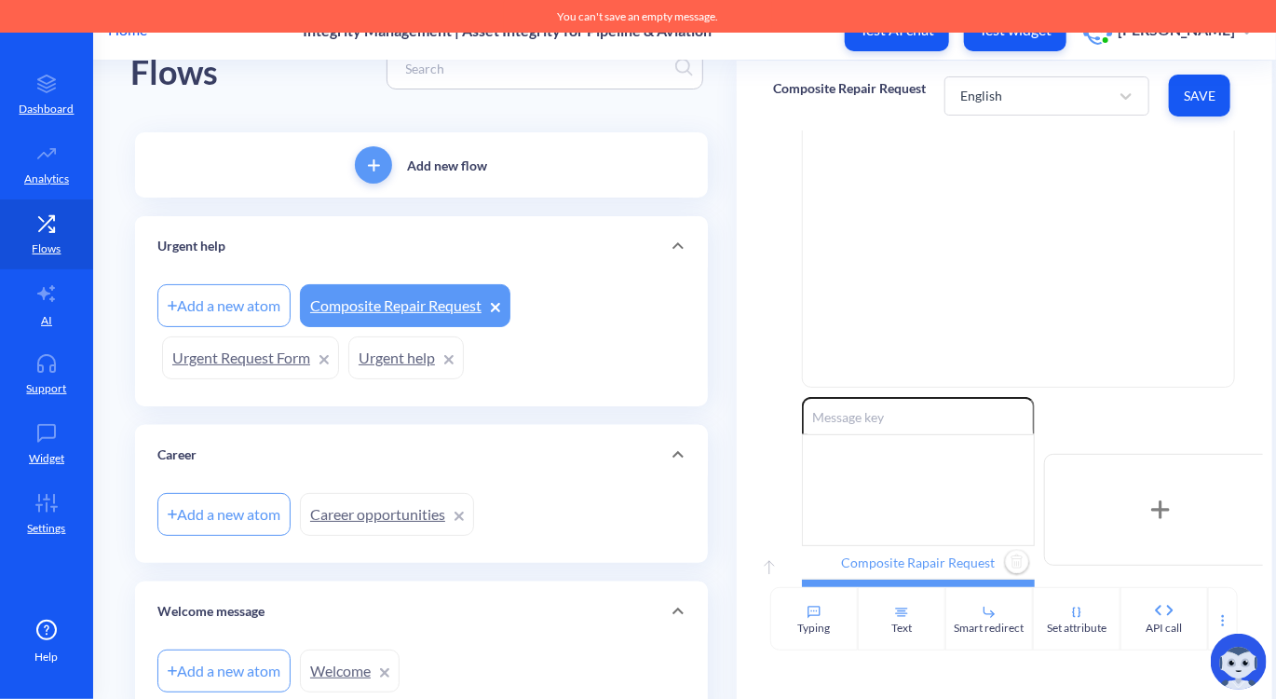
scroll to position [288, 0]
click at [964, 471] on div at bounding box center [918, 493] width 233 height 112
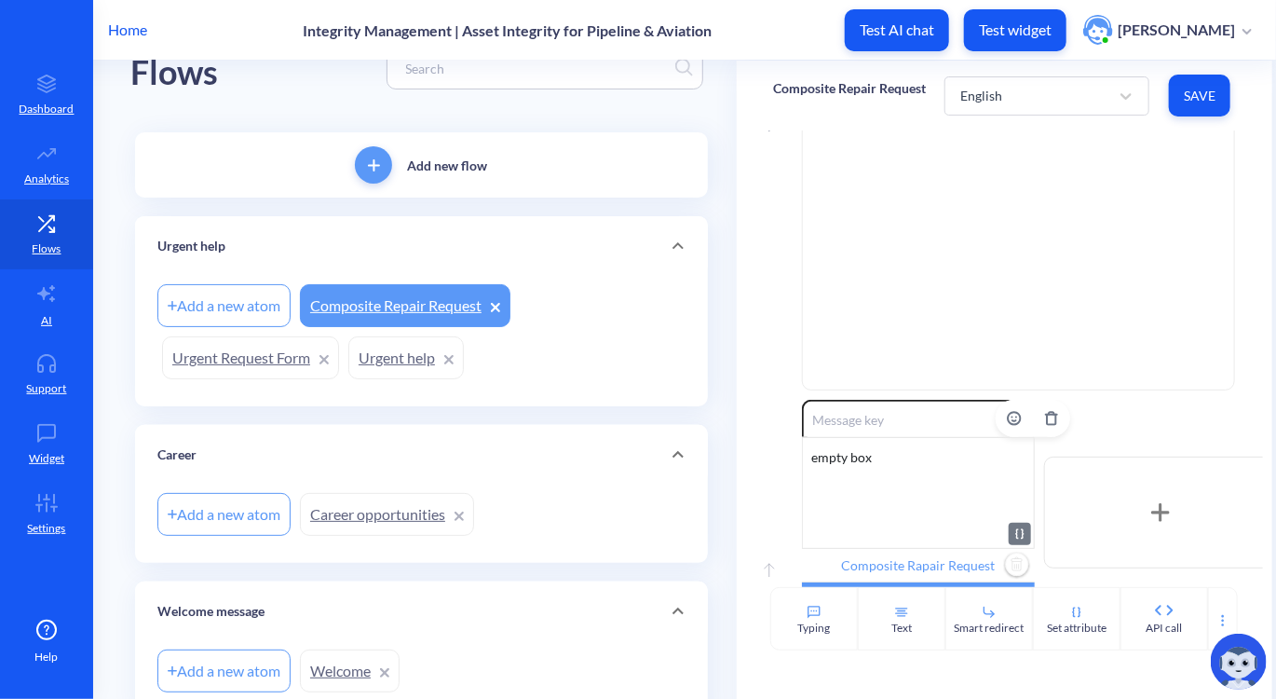
scroll to position [415, 0]
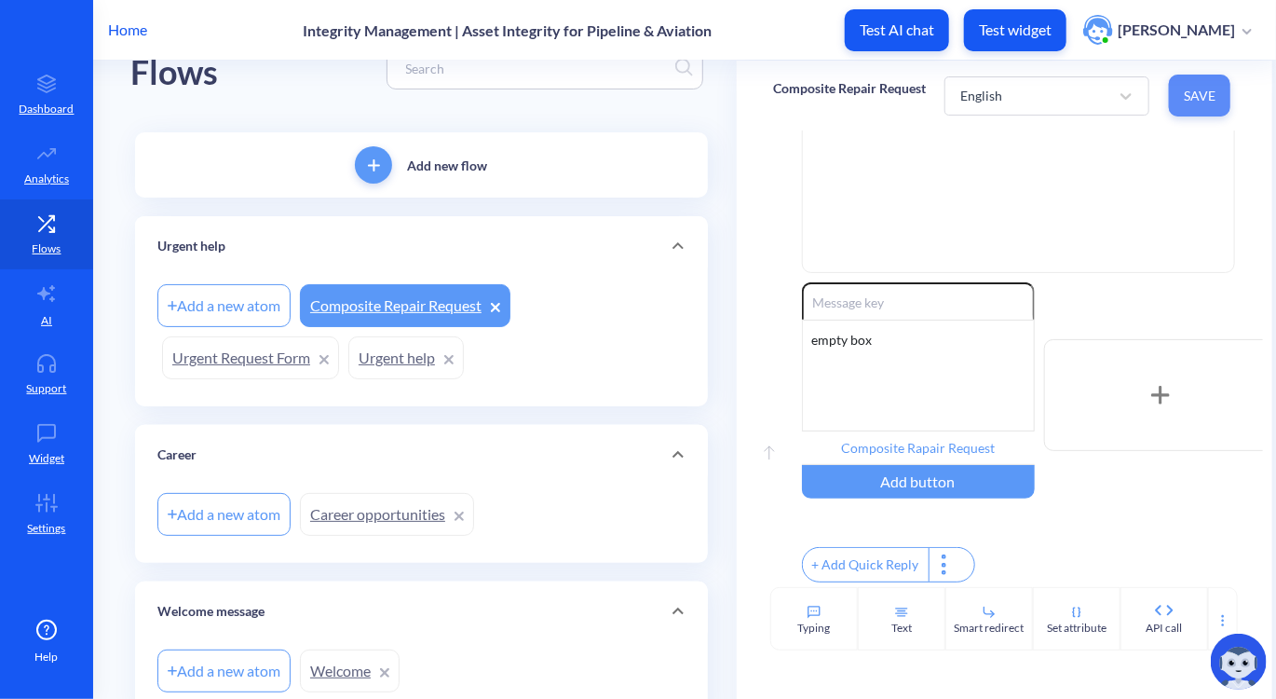
click at [1208, 90] on span "Save" at bounding box center [1200, 96] width 32 height 19
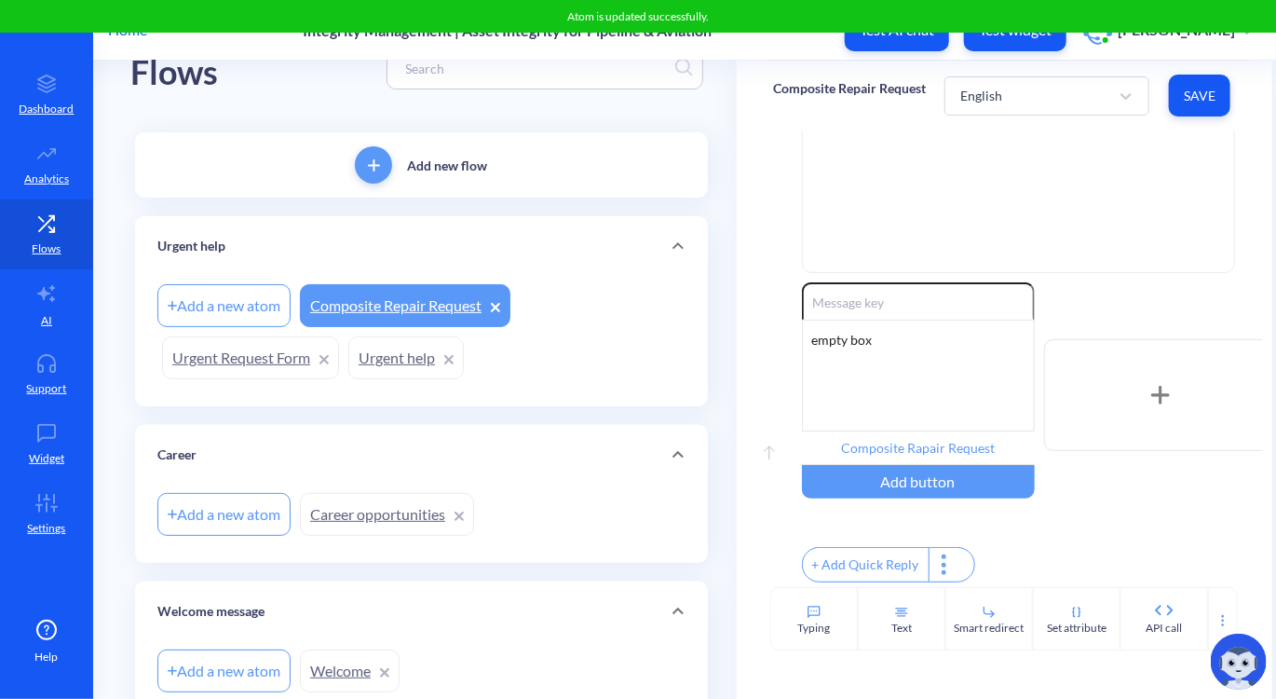
scroll to position [237, 0]
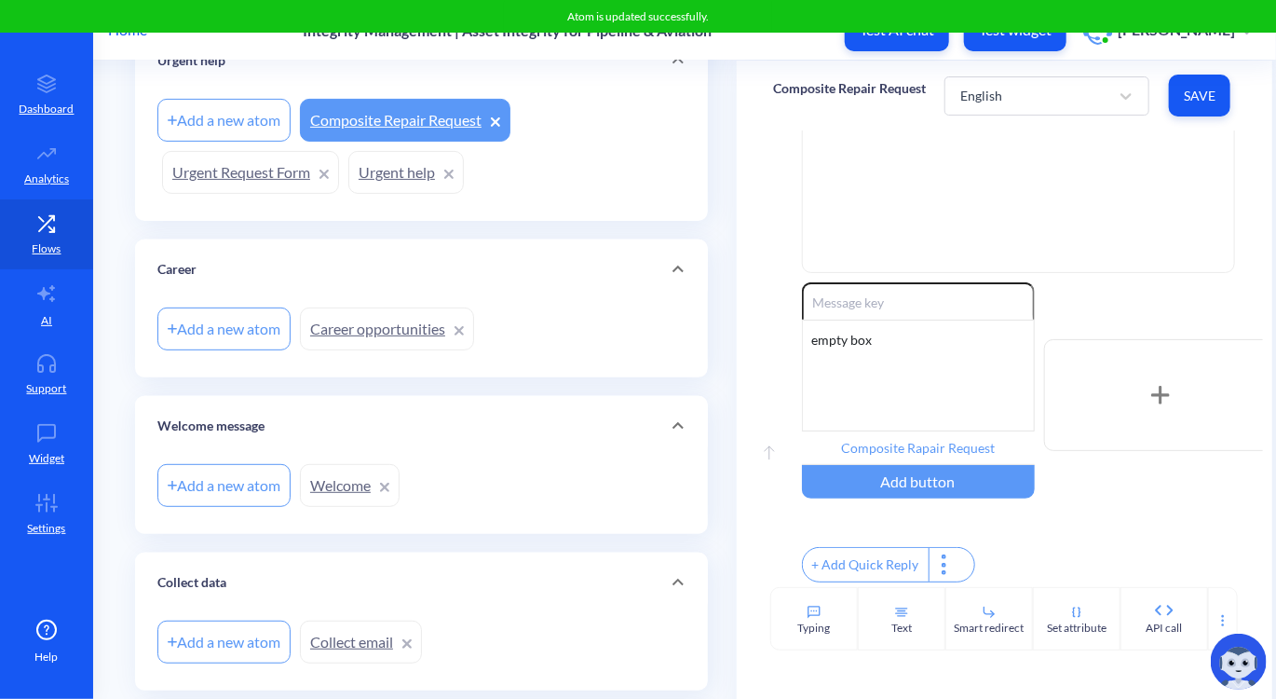
click at [335, 491] on link "Welcome" at bounding box center [350, 485] width 100 height 43
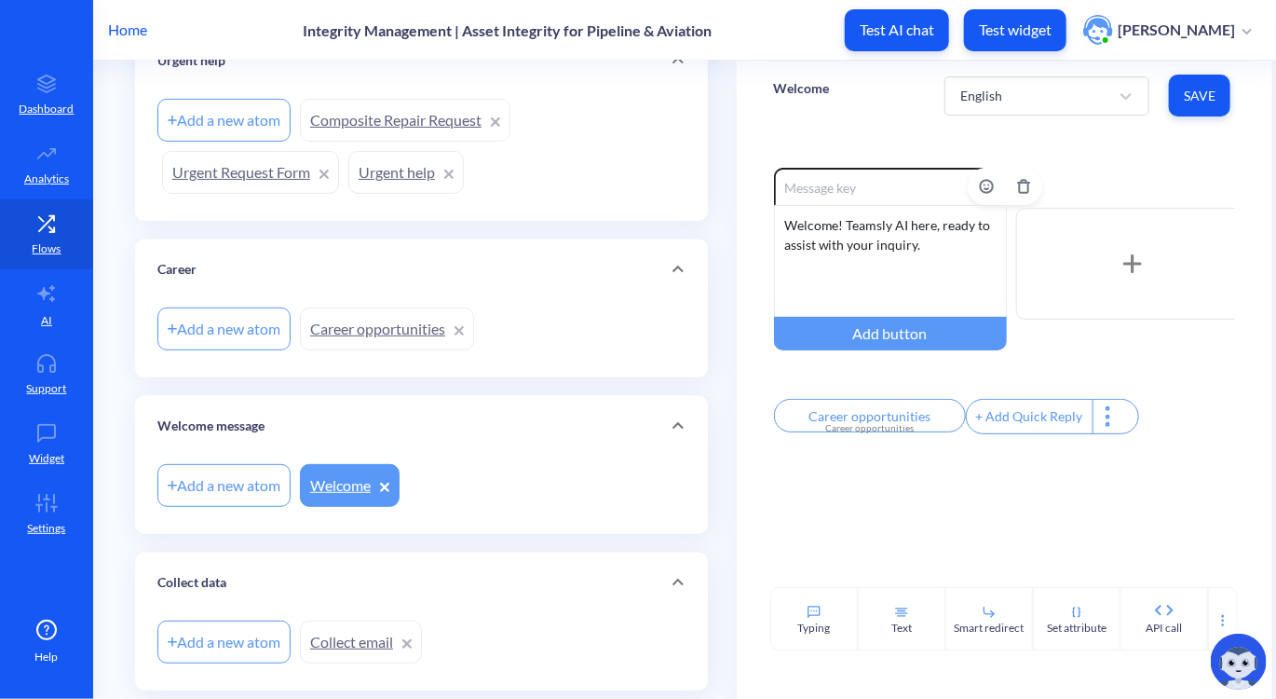
click at [908, 261] on div "Welcome! Teamsly AI here, ready to assist with your inquiry. Which particular a…" at bounding box center [890, 261] width 233 height 112
click at [1002, 416] on div "+ Add Quick Reply" at bounding box center [1030, 417] width 126 height 34
click at [1019, 422] on input "text" at bounding box center [1062, 416] width 192 height 34
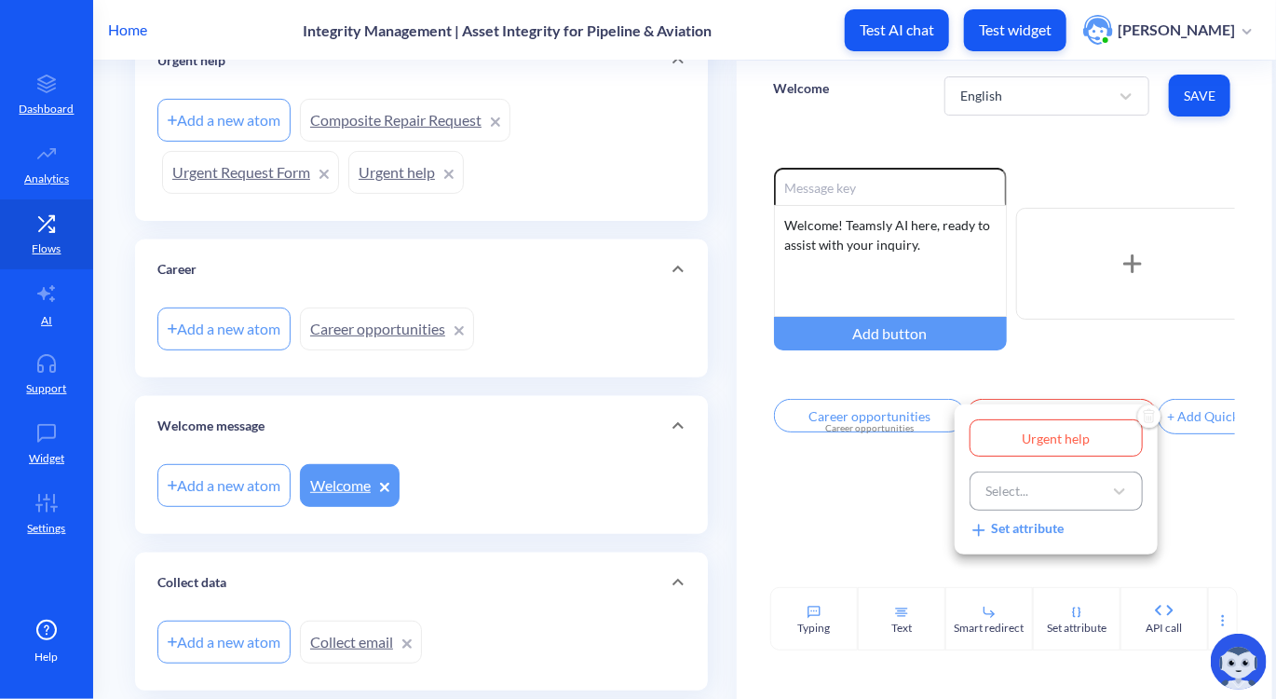
click at [1032, 500] on div "Select..." at bounding box center [1039, 491] width 127 height 34
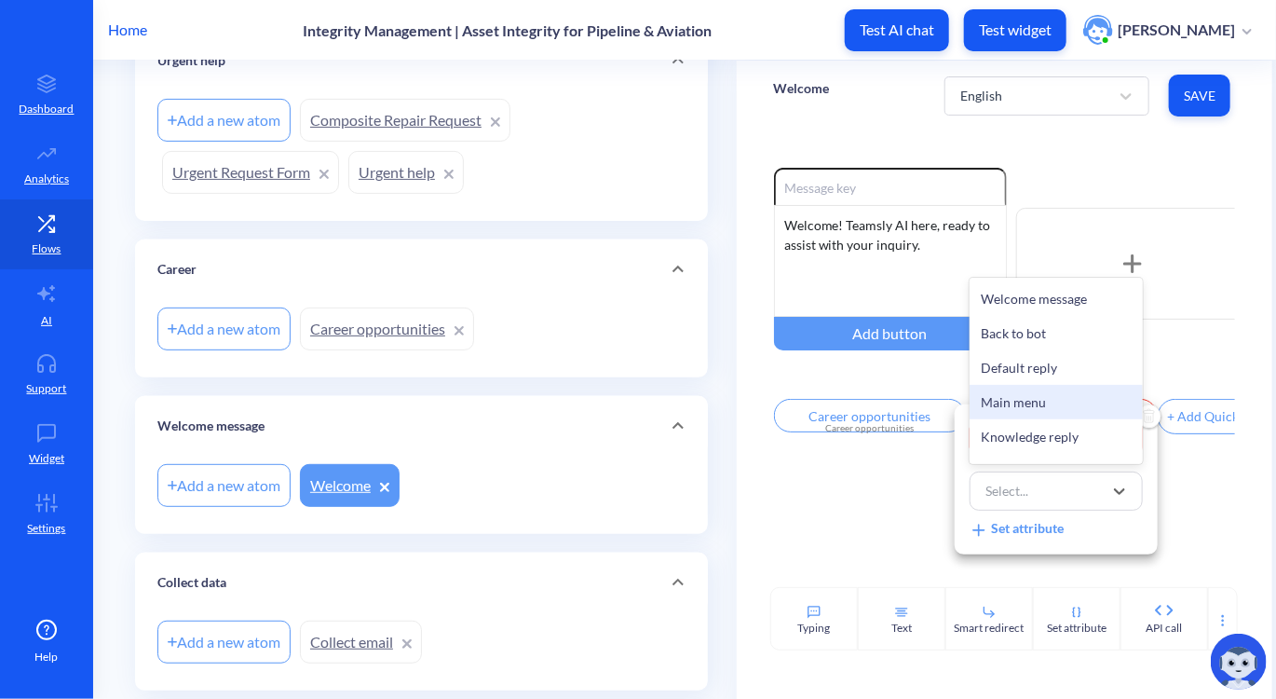
scroll to position [716, 0]
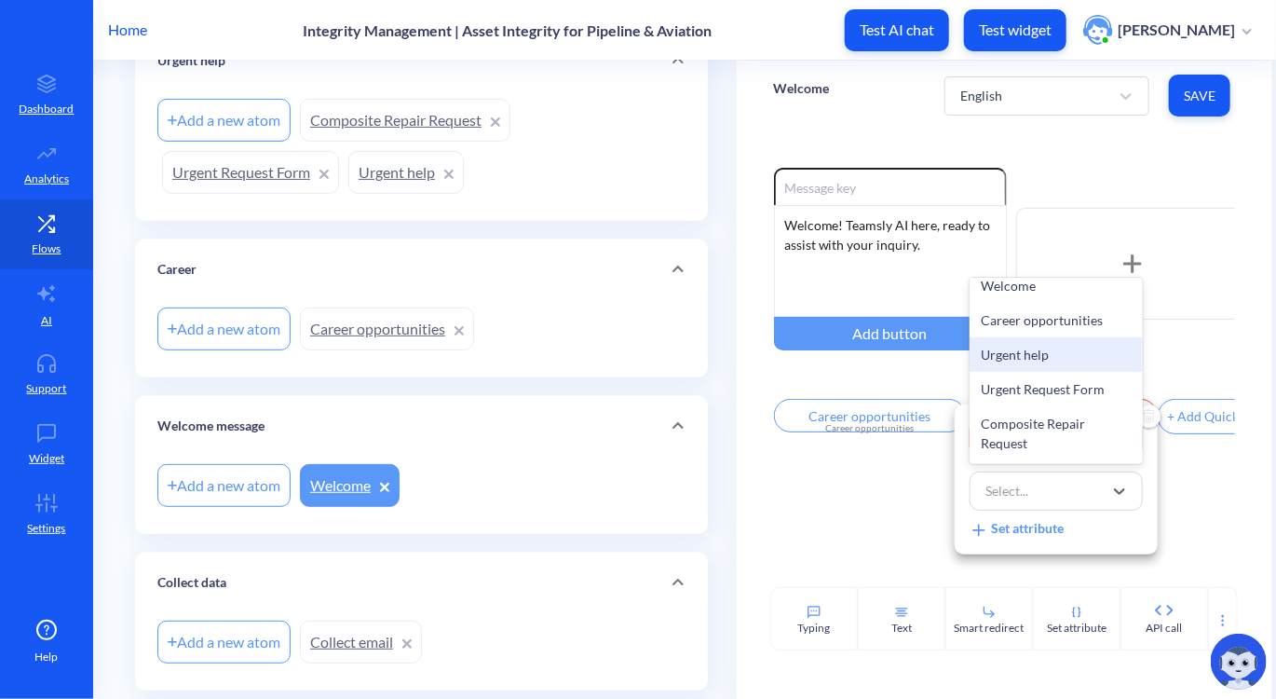
click at [1021, 362] on div "Urgent help" at bounding box center [1056, 354] width 173 height 34
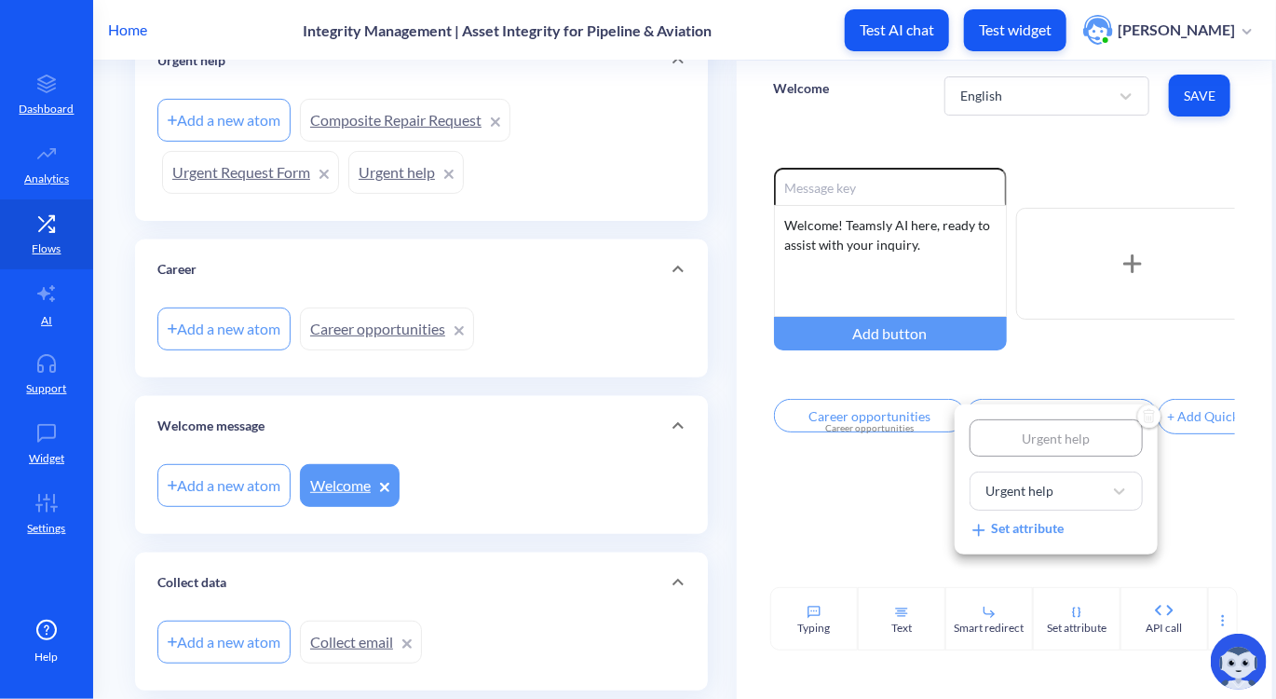
click at [1167, 485] on div at bounding box center [638, 349] width 1276 height 699
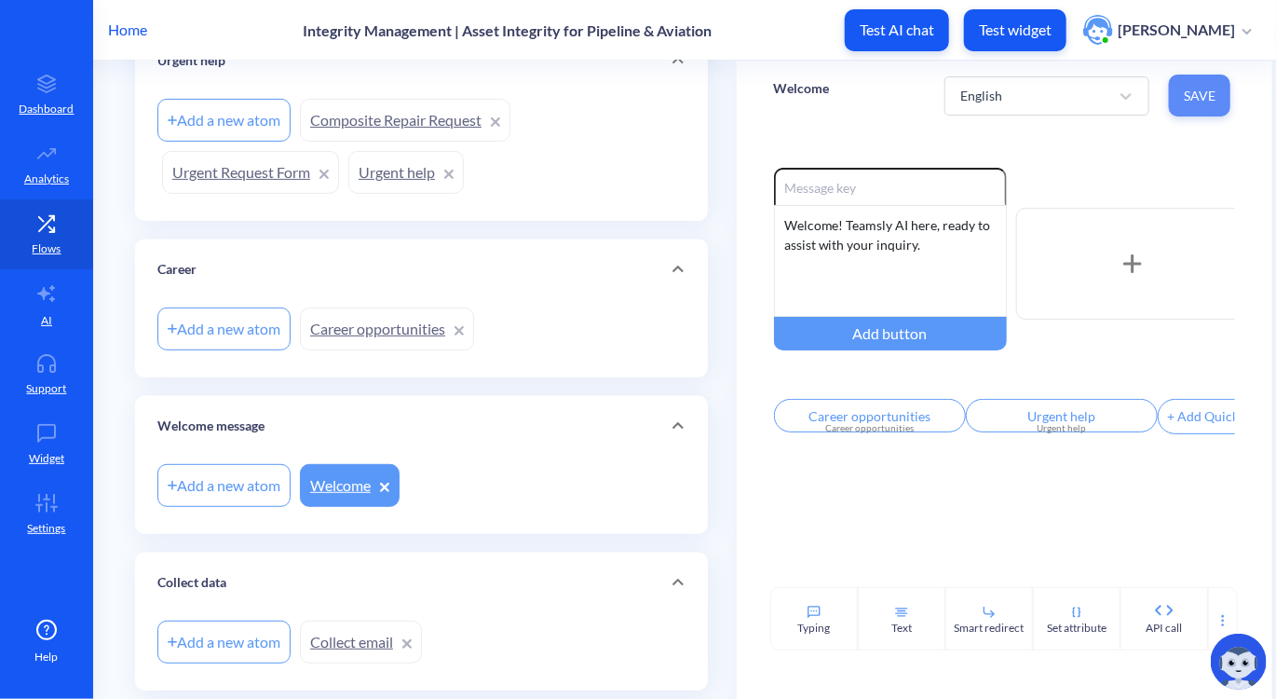
click at [1198, 87] on span "Save" at bounding box center [1200, 96] width 32 height 19
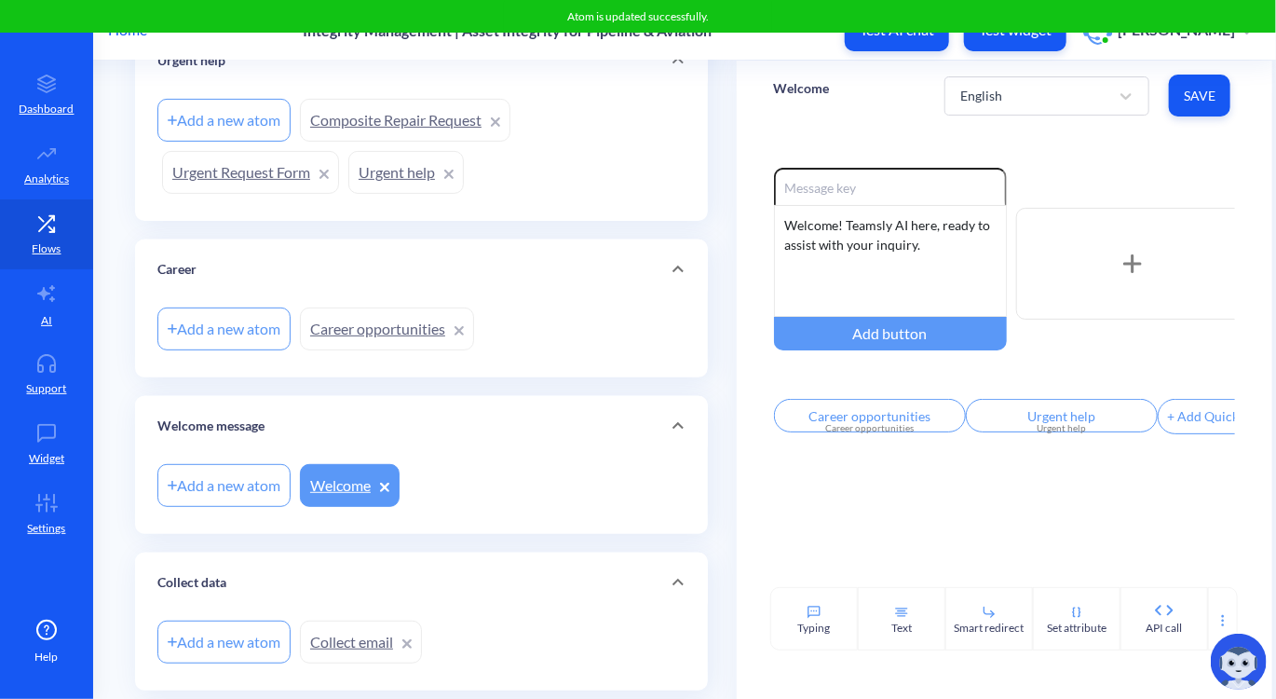
scroll to position [652, 0]
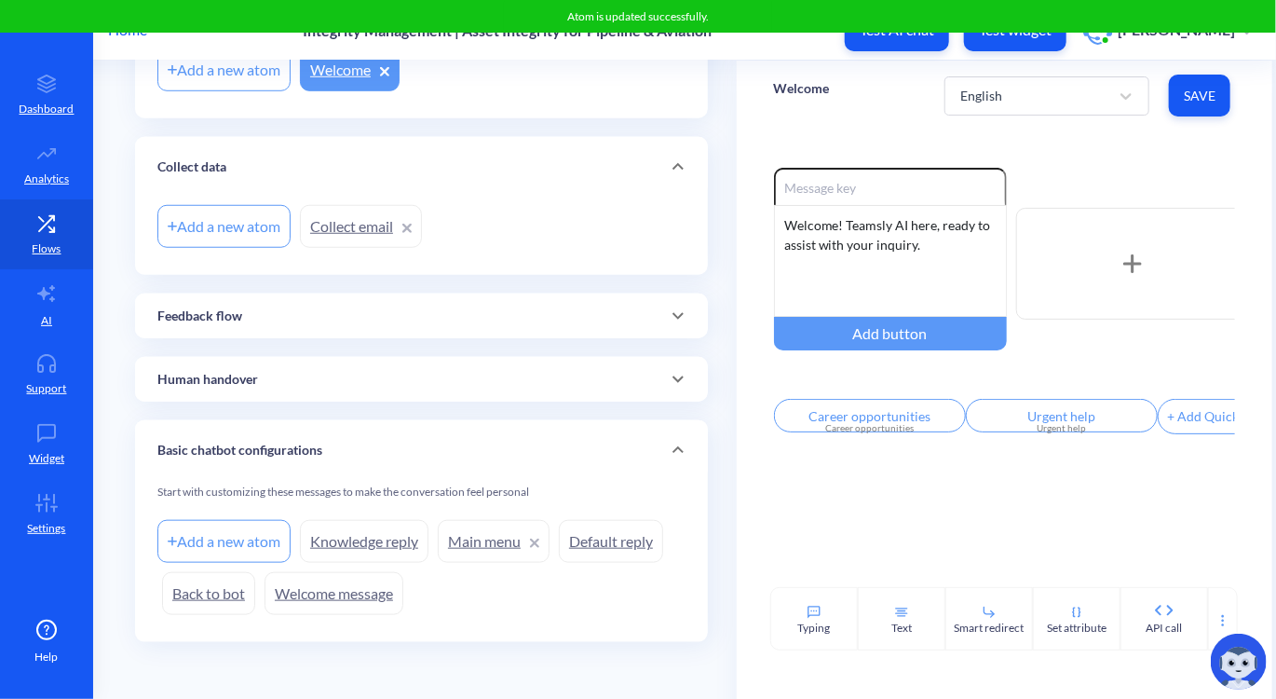
click at [347, 588] on link "Welcome message" at bounding box center [334, 593] width 139 height 43
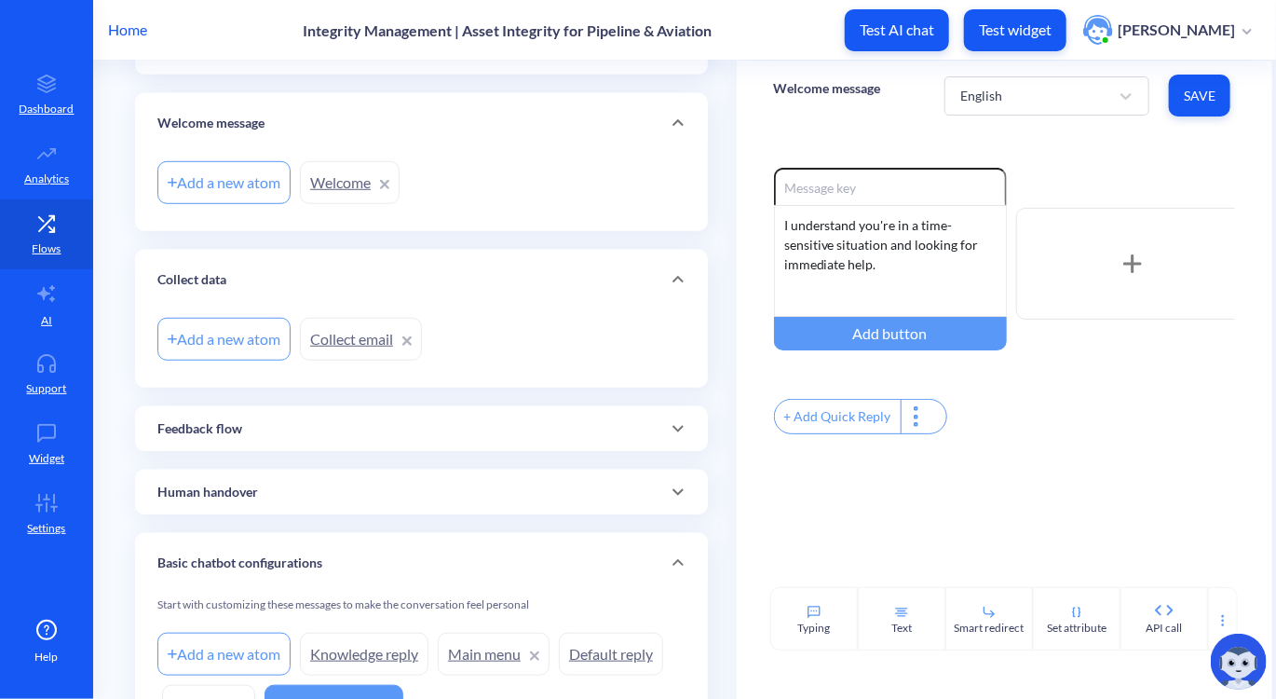
scroll to position [537, 0]
click at [321, 188] on link "Welcome" at bounding box center [350, 185] width 100 height 43
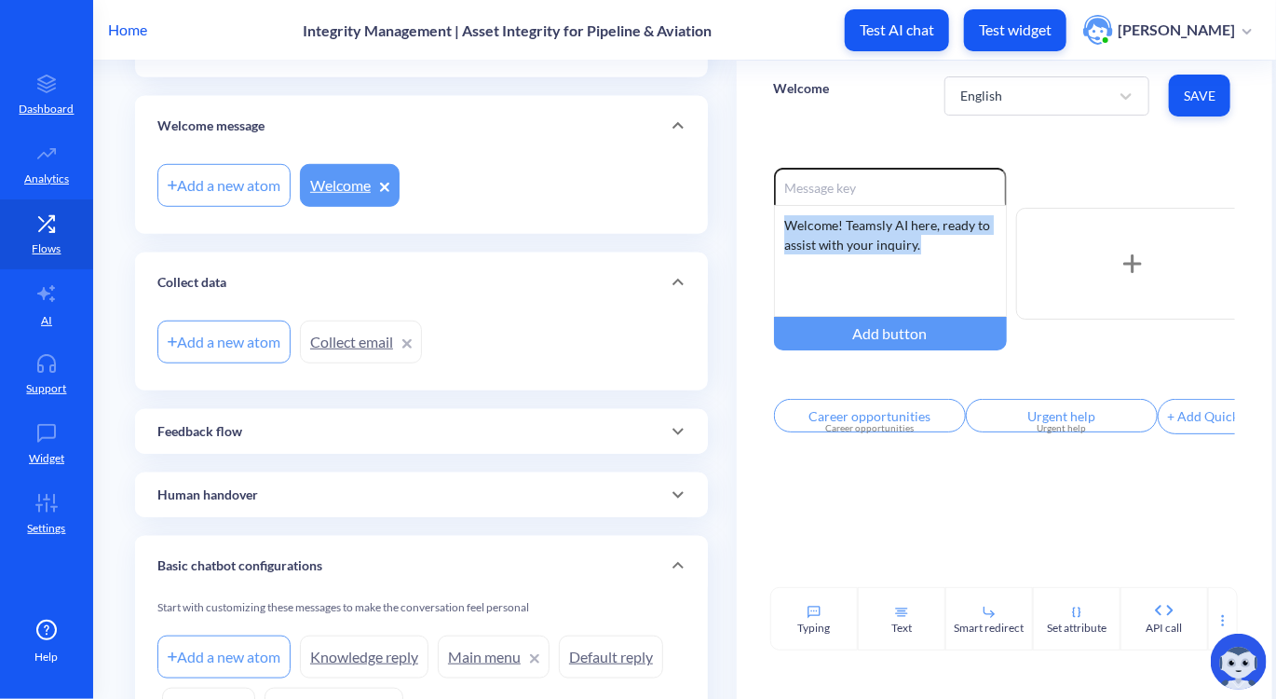
drag, startPoint x: 948, startPoint y: 253, endPoint x: 724, endPoint y: 213, distance: 227.2
click at [724, 213] on div "Flows Add new flow Urgent help Add a new atom Composite Repair Request Urgent R…" at bounding box center [703, 171] width 1146 height 1294
click at [539, 485] on div "Human handover" at bounding box center [421, 495] width 528 height 20
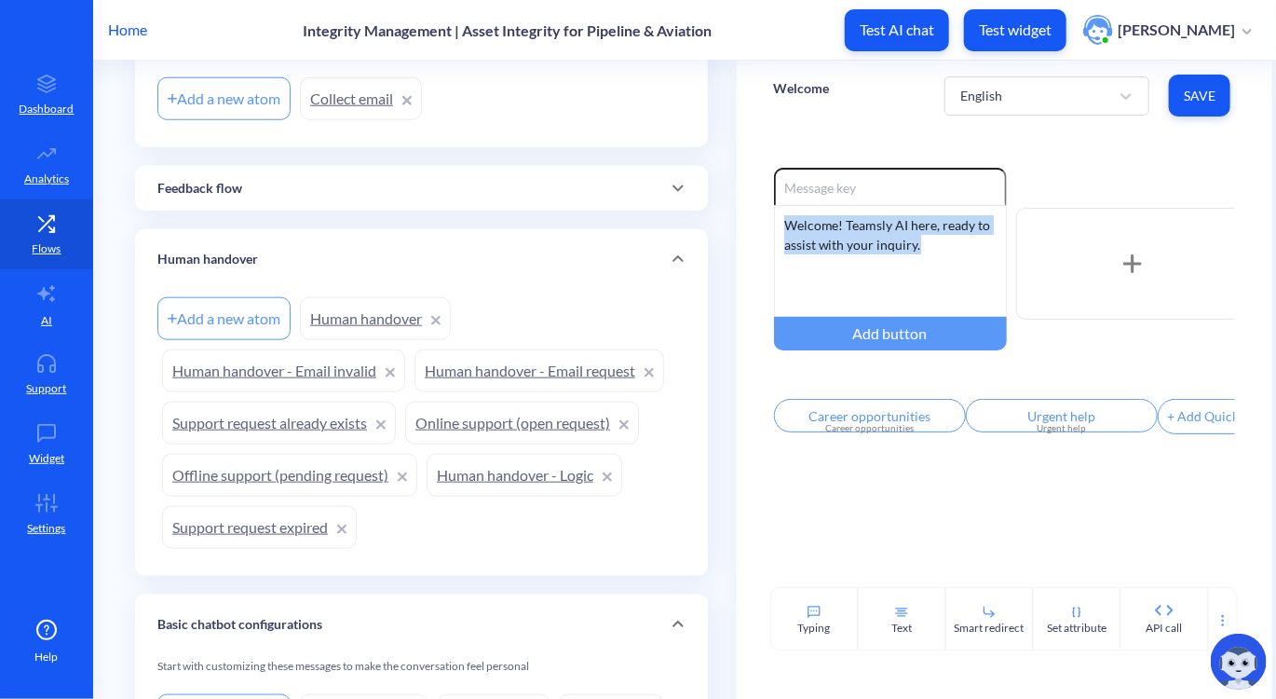
scroll to position [952, 0]
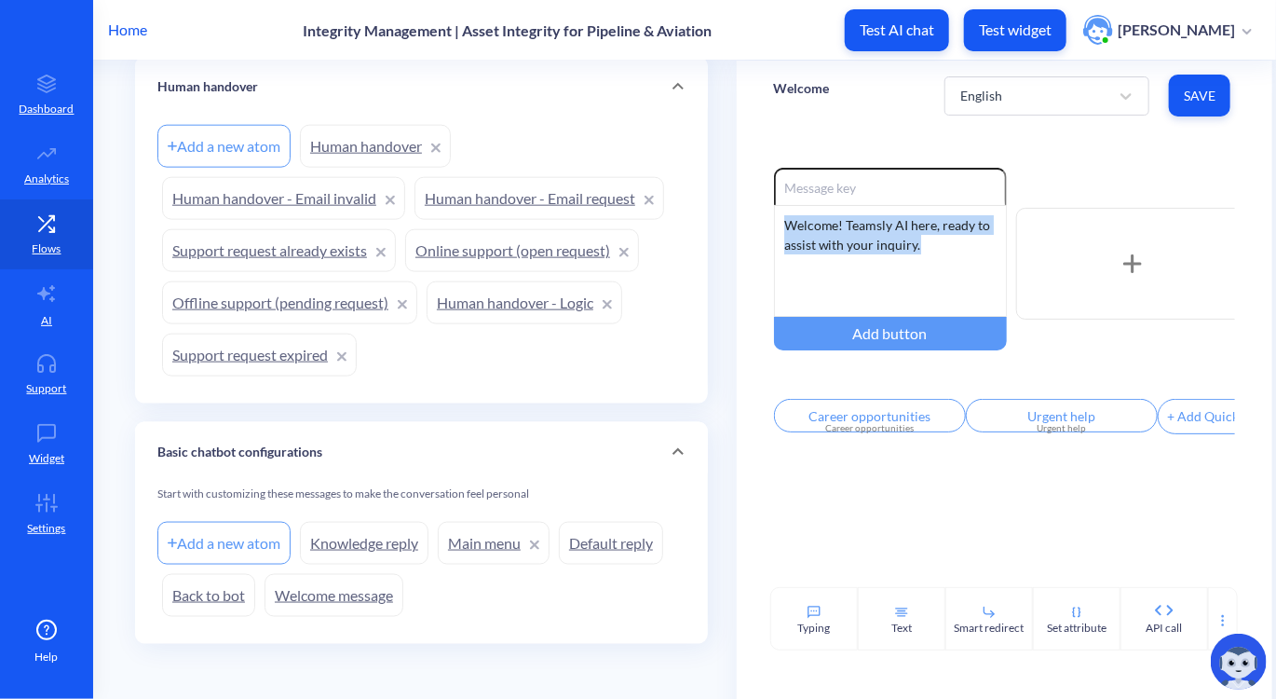
click at [314, 593] on link "Welcome message" at bounding box center [334, 595] width 139 height 43
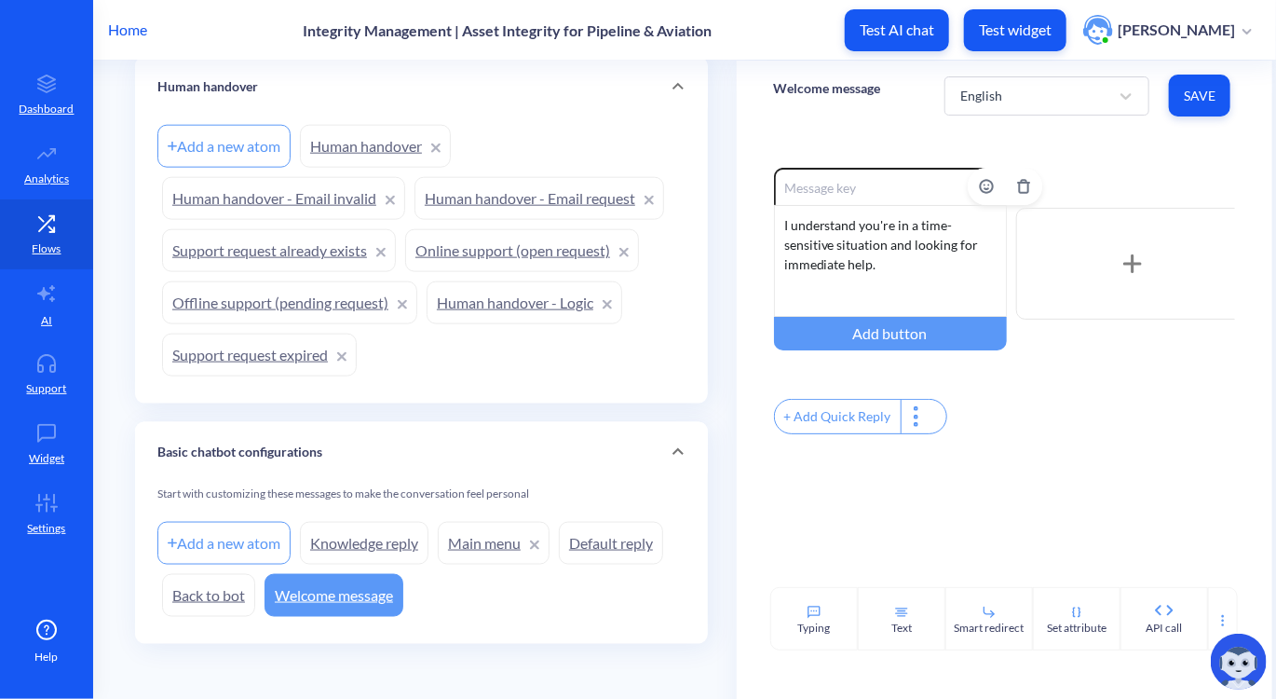
click at [854, 263] on div "I understand you're in a time-sensitive situation and looking for immediate hel…" at bounding box center [890, 261] width 233 height 112
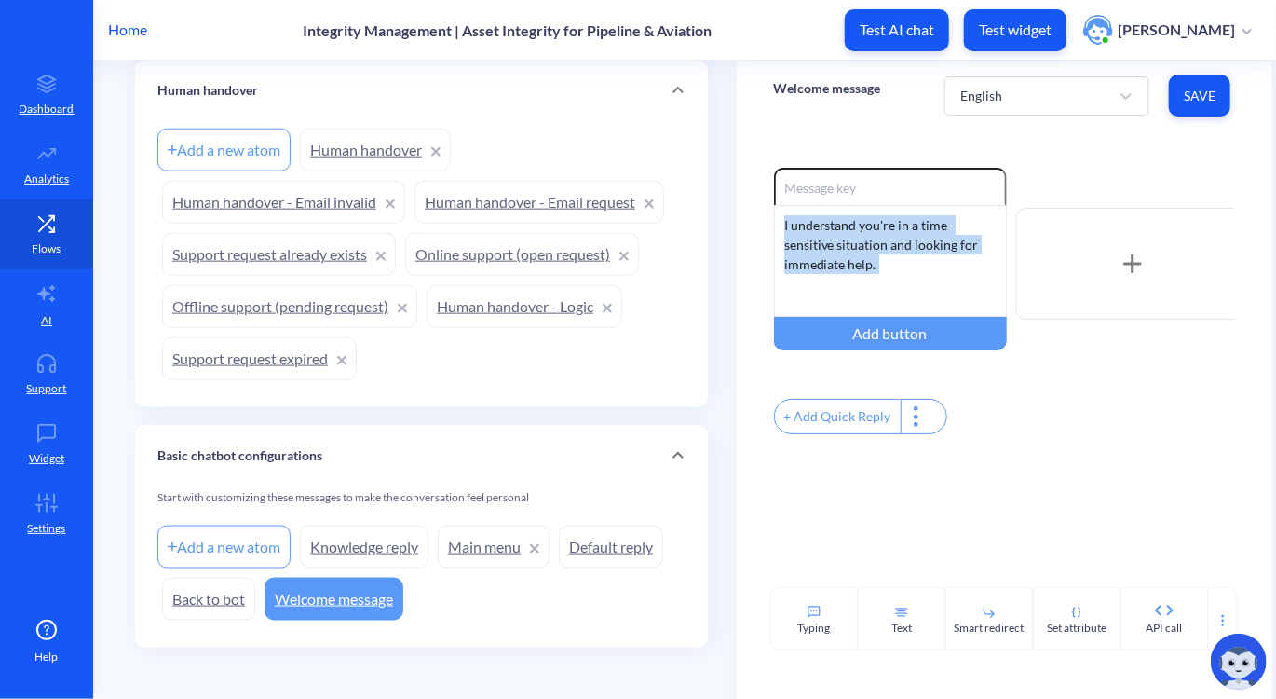
scroll to position [952, 0]
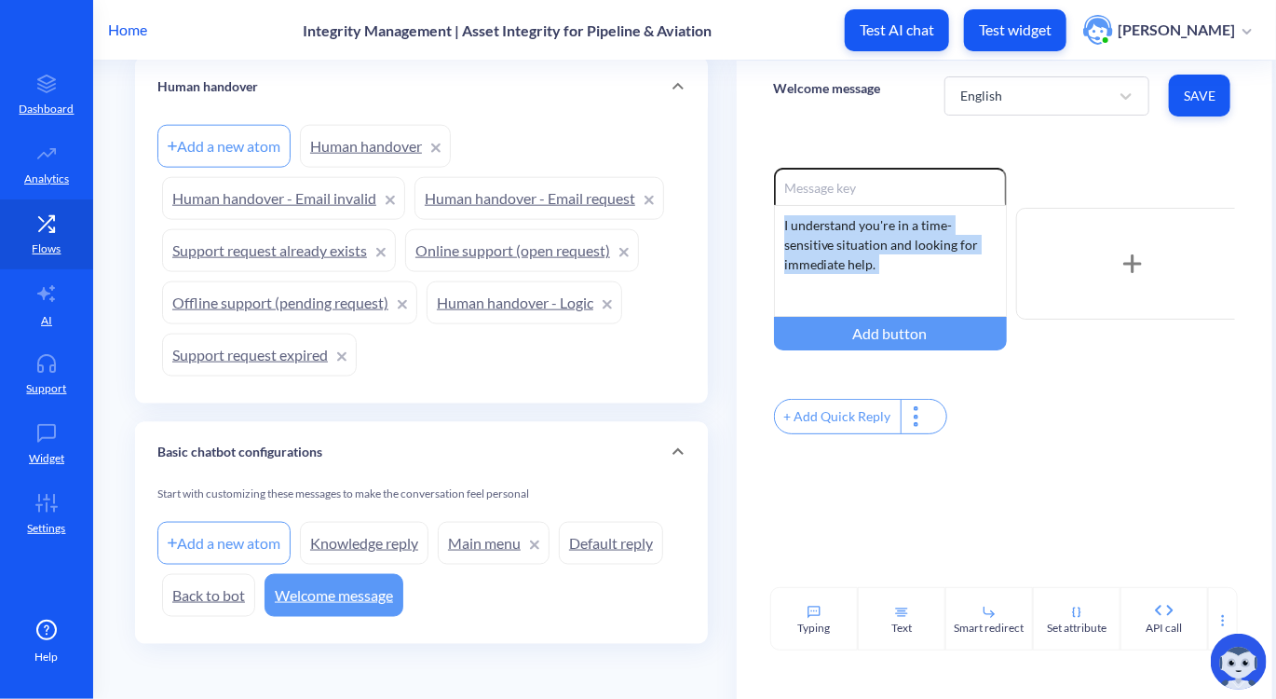
click at [436, 452] on div "Basic chatbot configurations" at bounding box center [421, 453] width 528 height 20
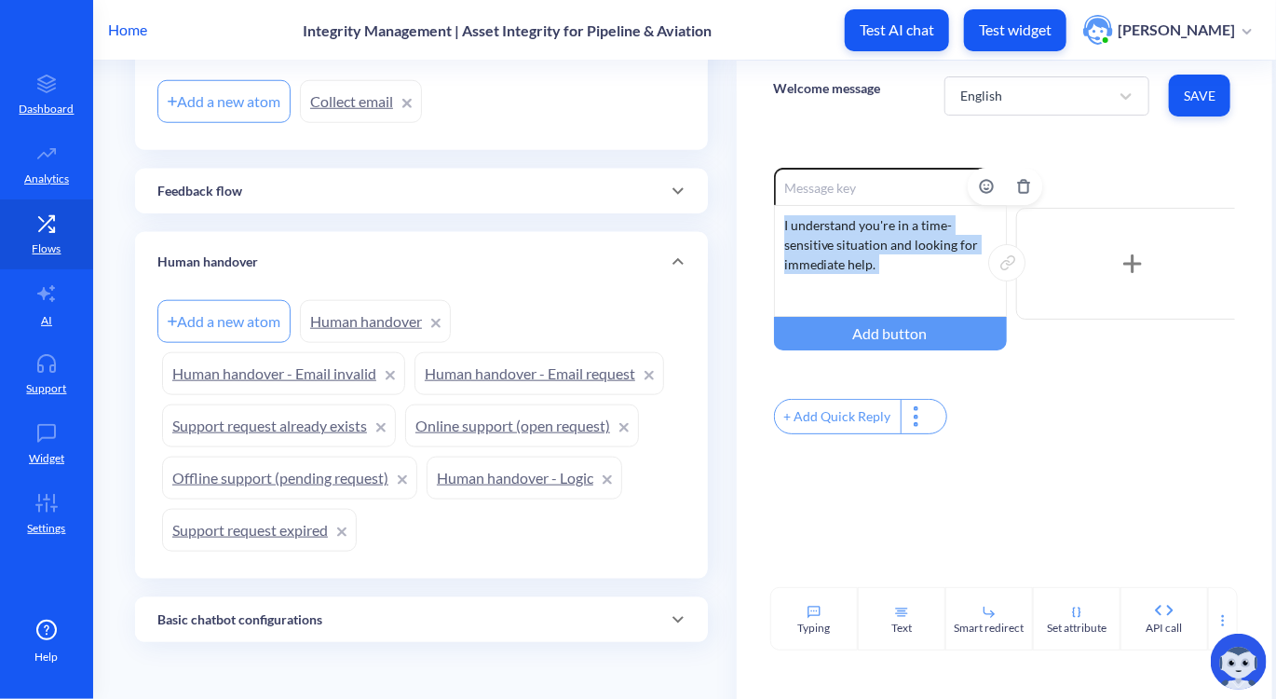
scroll to position [776, 0]
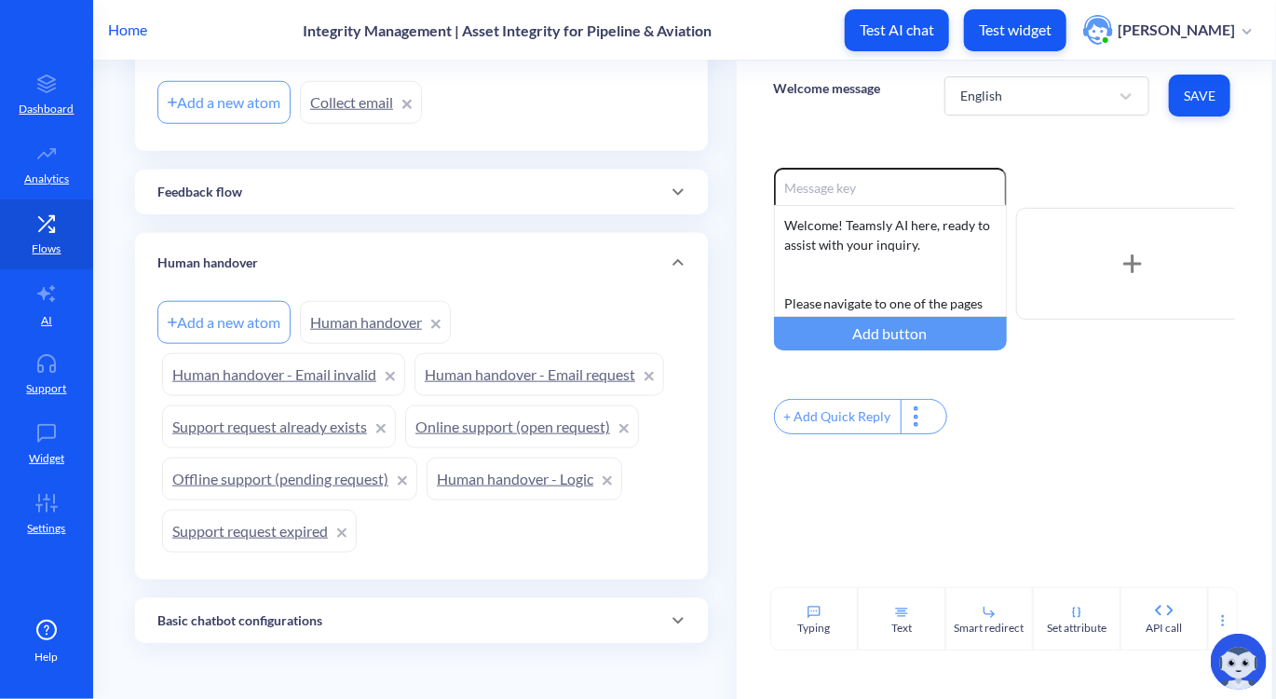
click at [826, 422] on div "+ Add Quick Reply" at bounding box center [838, 417] width 126 height 34
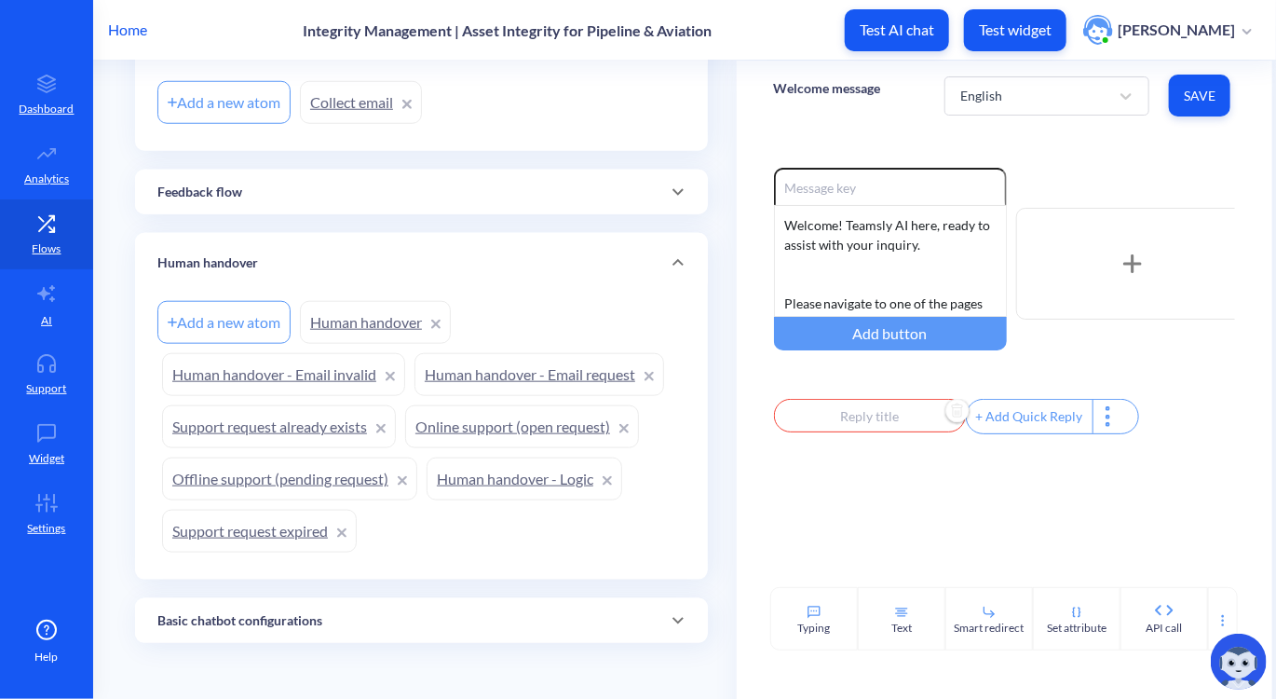
click at [846, 422] on input "text" at bounding box center [870, 416] width 192 height 34
click at [457, 223] on div at bounding box center [638, 349] width 1276 height 699
paste input "text"
click at [933, 473] on div "Enable reactions Welcome! Teamsly AI here, ready to assist with your inquiry. P…" at bounding box center [1005, 358] width 536 height 457
click at [869, 397] on div "Enable reactions Welcome! Teamsly AI here, ready to assist with your inquiry. P…" at bounding box center [1004, 303] width 461 height 271
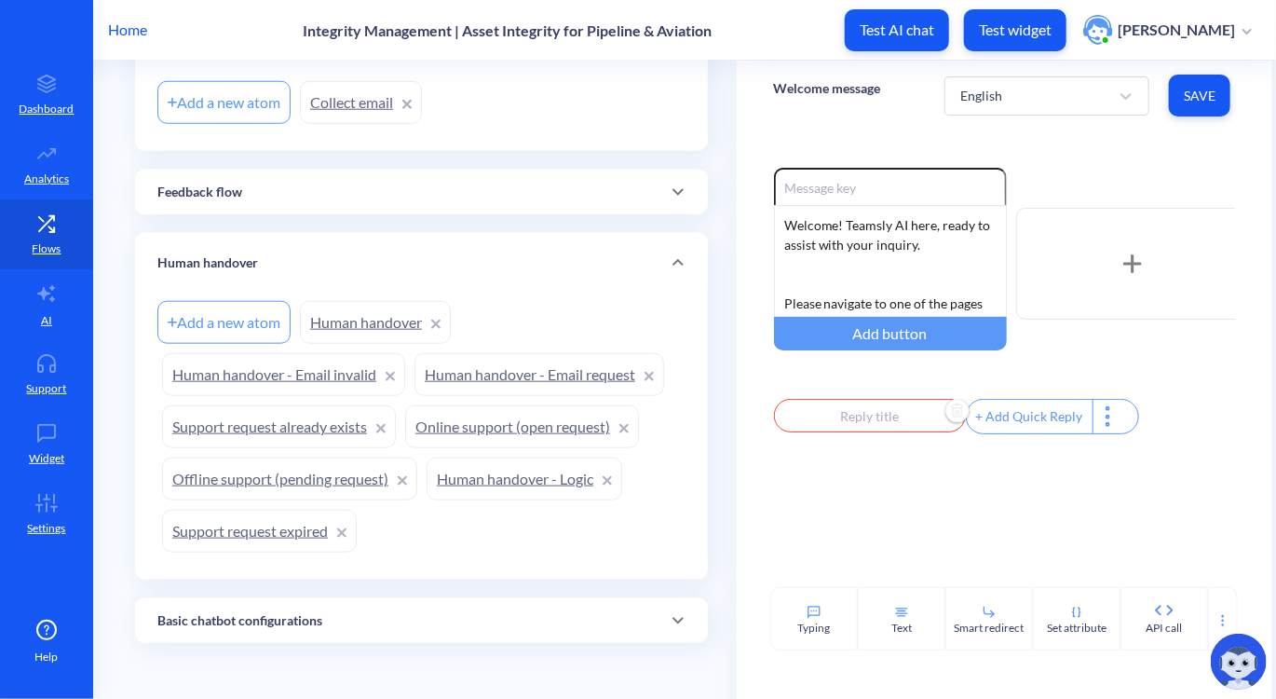
click at [842, 417] on input "text" at bounding box center [870, 416] width 192 height 34
click at [842, 417] on div "Select... Set attribute" at bounding box center [867, 478] width 203 height 149
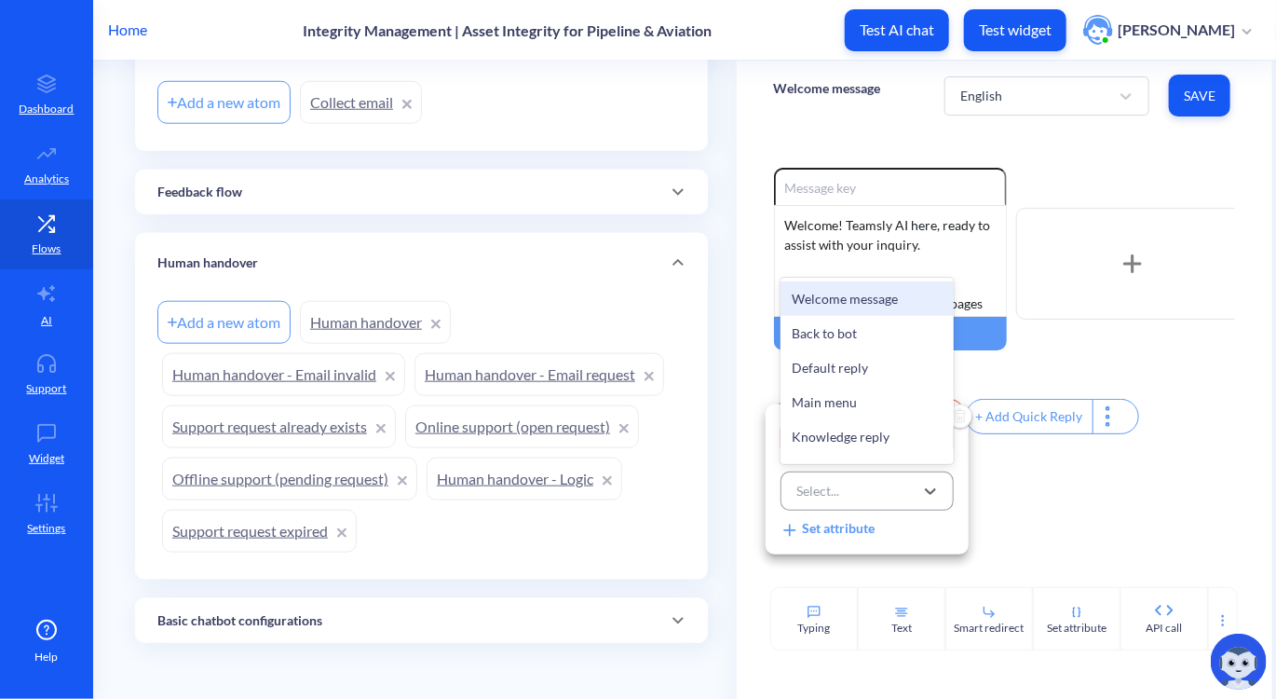
scroll to position [0, 0]
click at [847, 492] on div "Select..." at bounding box center [850, 491] width 127 height 34
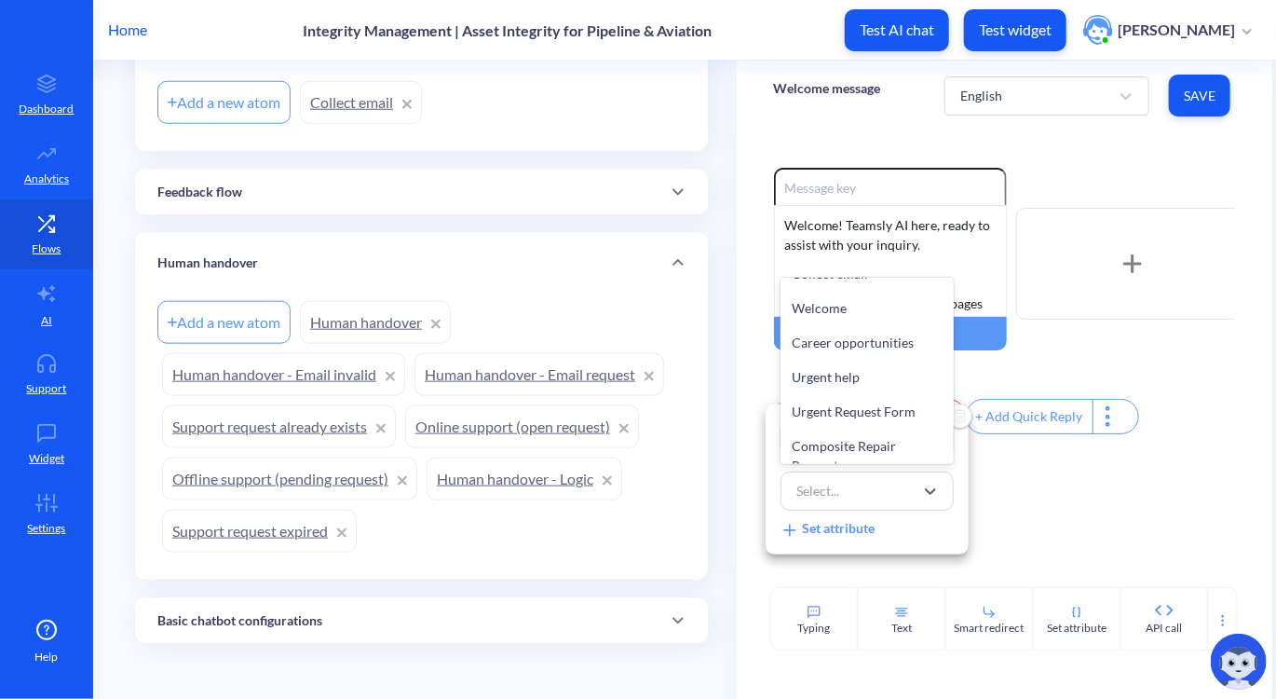
scroll to position [716, 0]
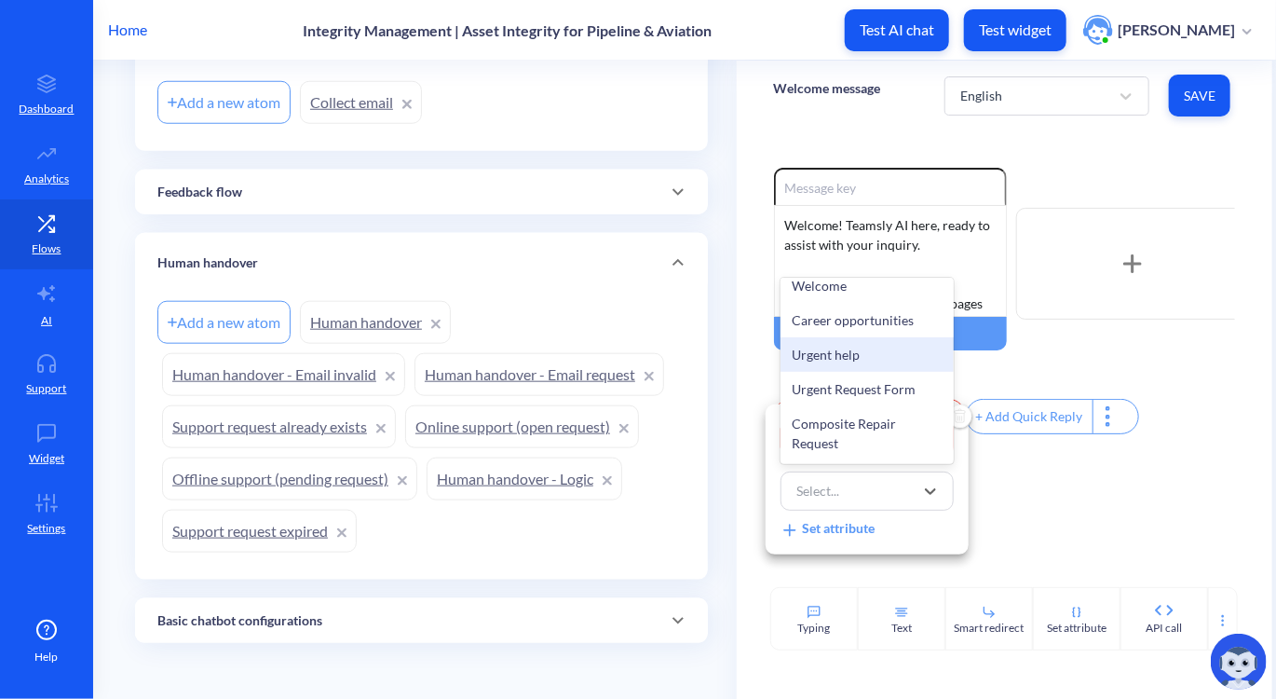
click at [814, 358] on div "Urgent help" at bounding box center [867, 354] width 173 height 34
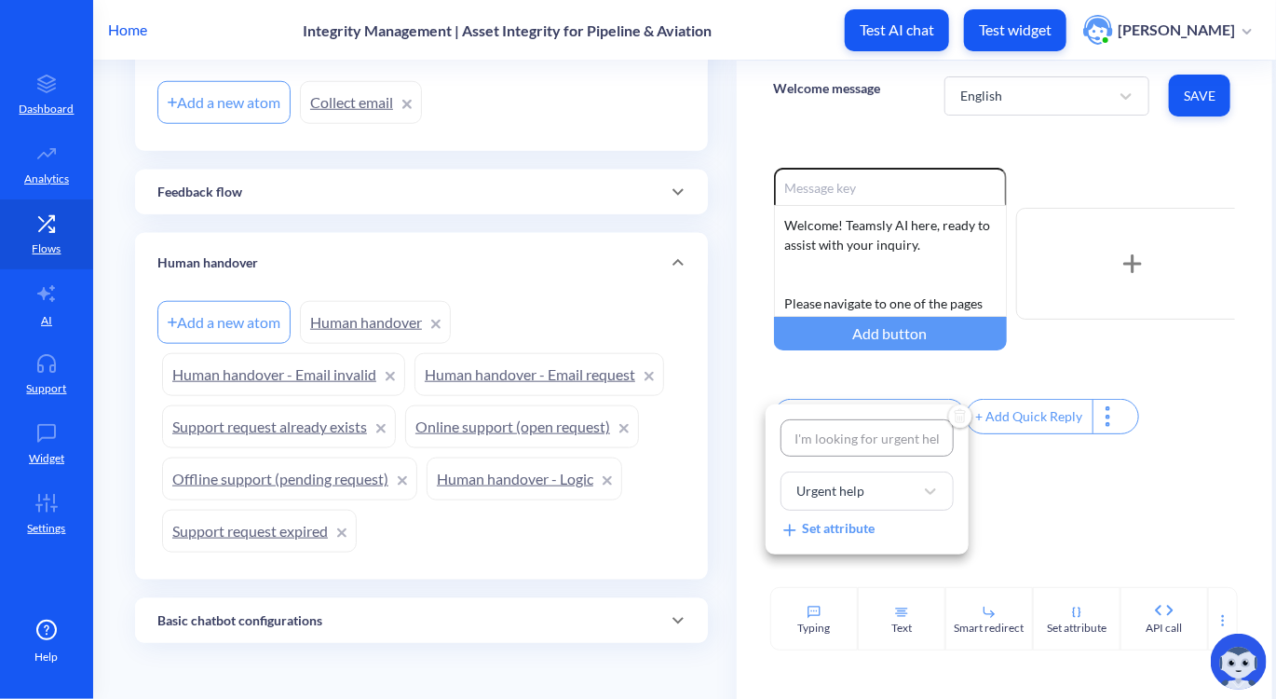
click at [1002, 519] on div at bounding box center [638, 349] width 1276 height 699
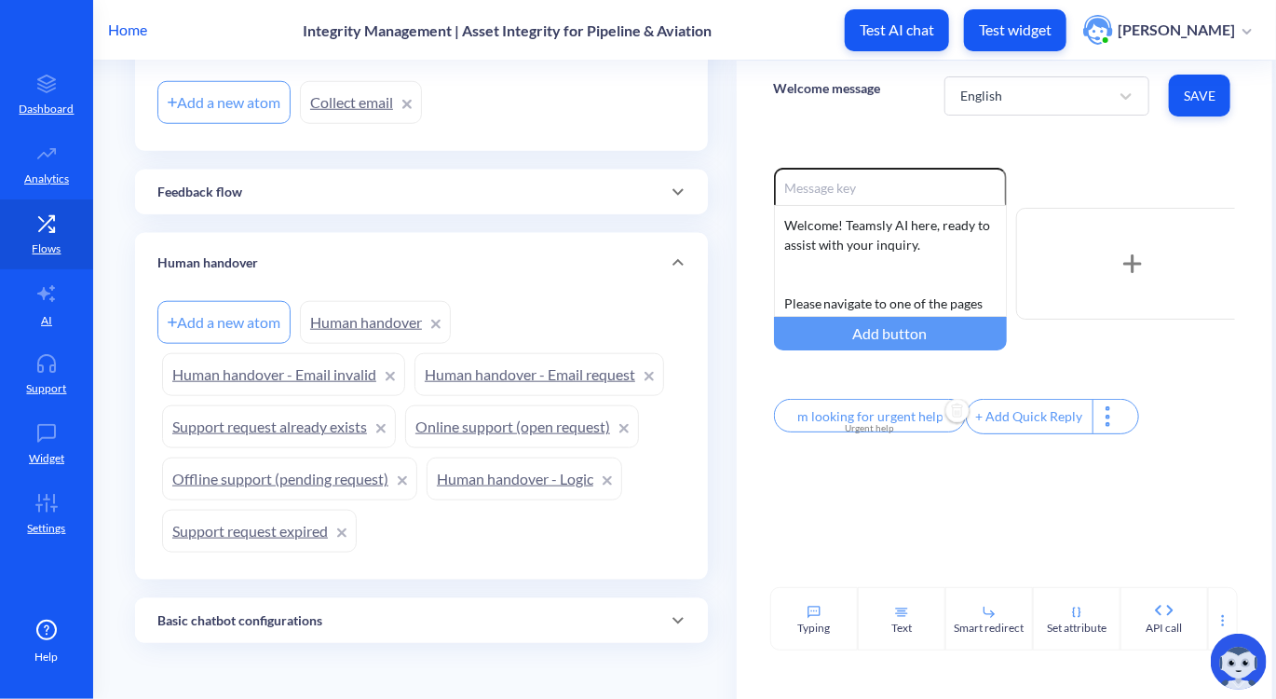
scroll to position [0, 0]
click at [1200, 97] on span "Save" at bounding box center [1200, 96] width 32 height 19
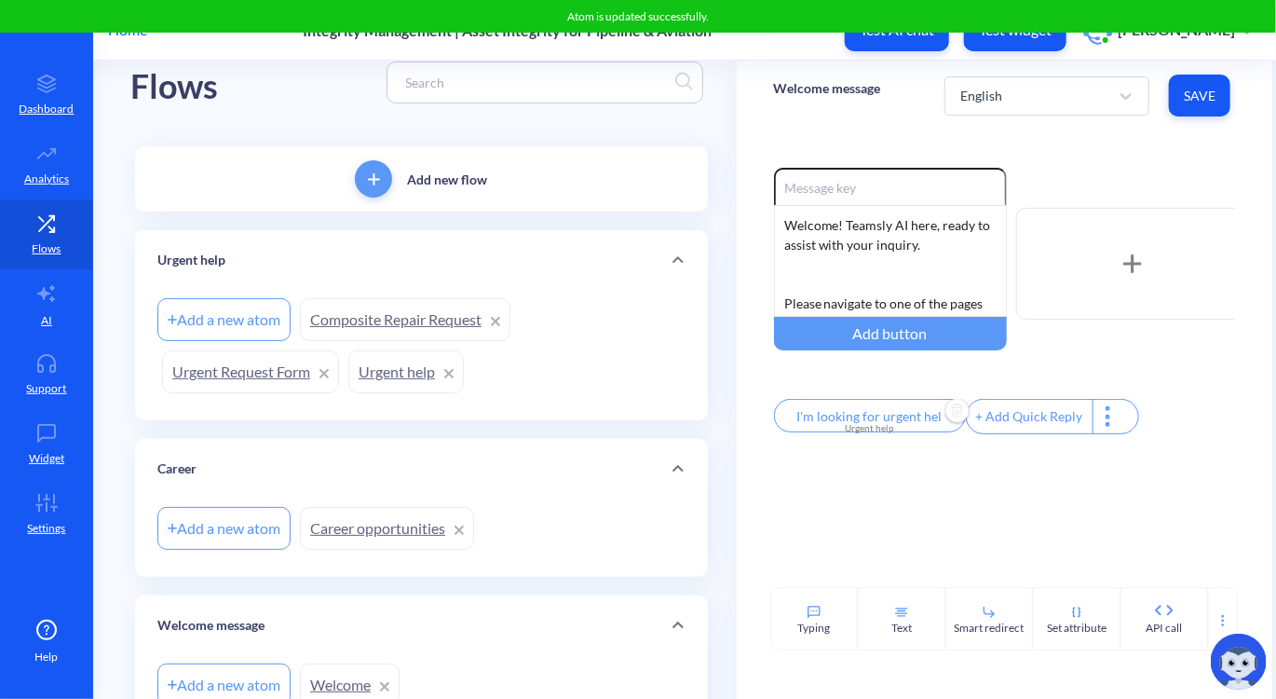
scroll to position [38, 0]
click at [1008, 414] on div "+ Add Quick Reply" at bounding box center [1030, 417] width 126 height 34
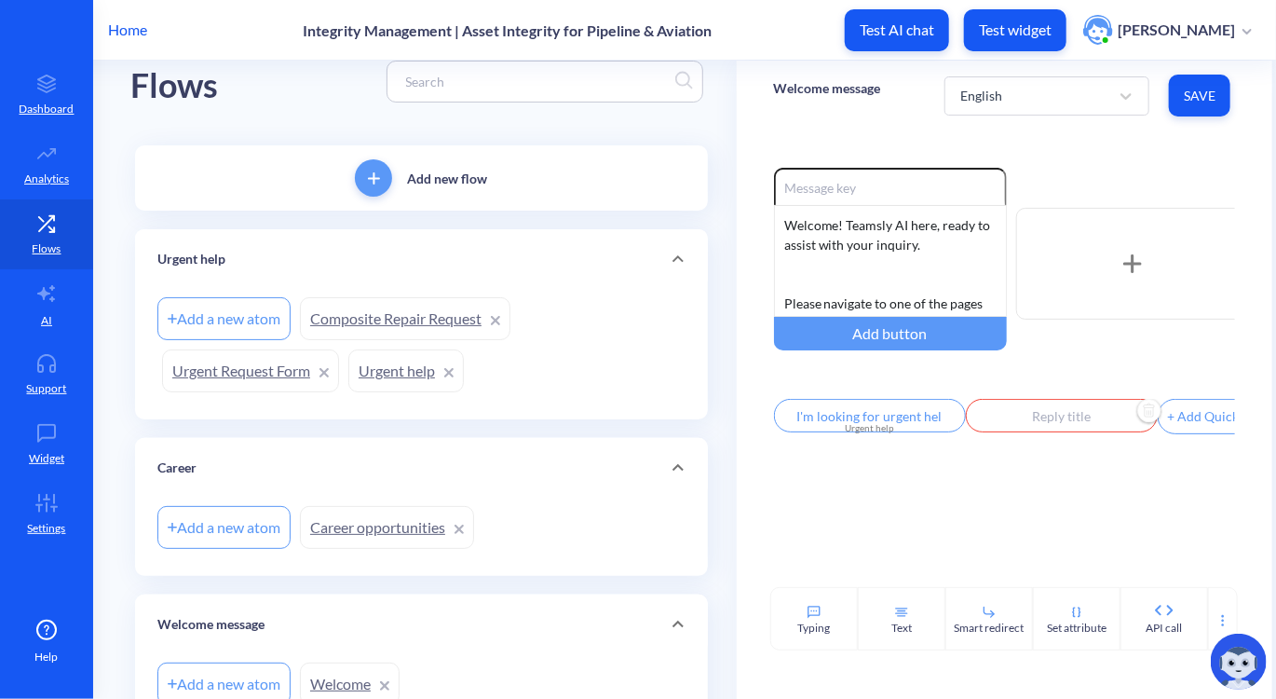
click at [1008, 414] on input "text" at bounding box center [1062, 416] width 192 height 34
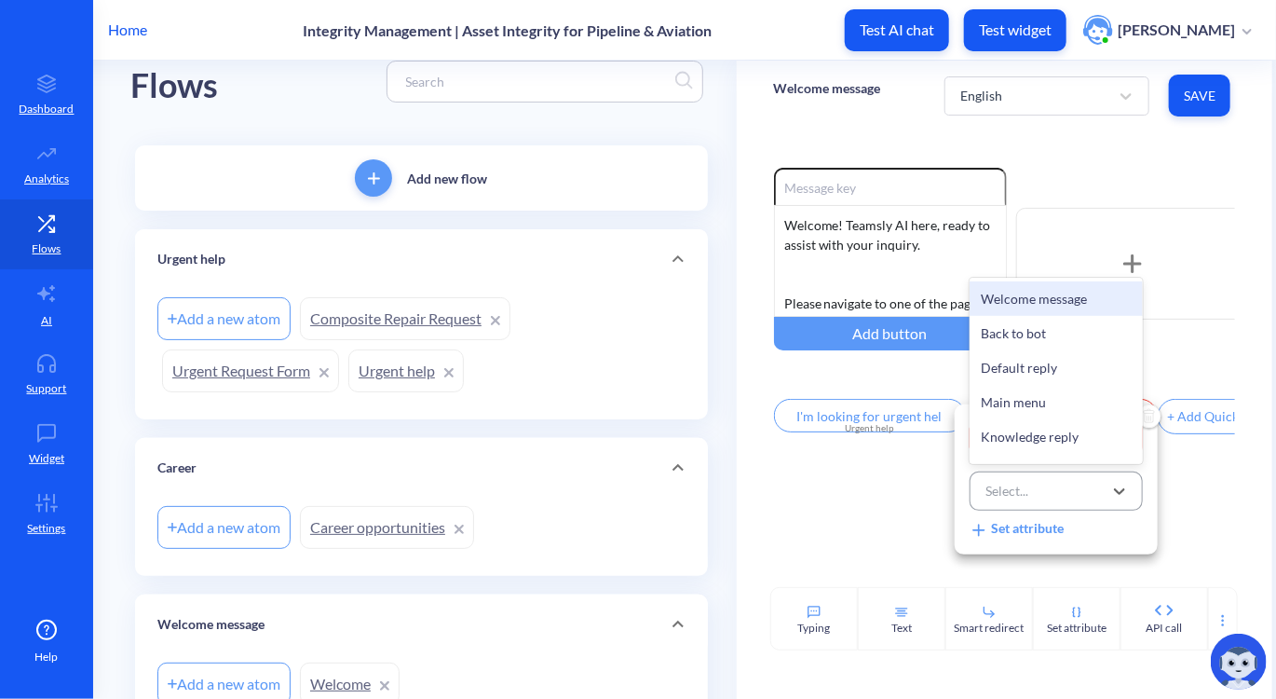
click at [1031, 489] on div "Select..." at bounding box center [1039, 491] width 127 height 34
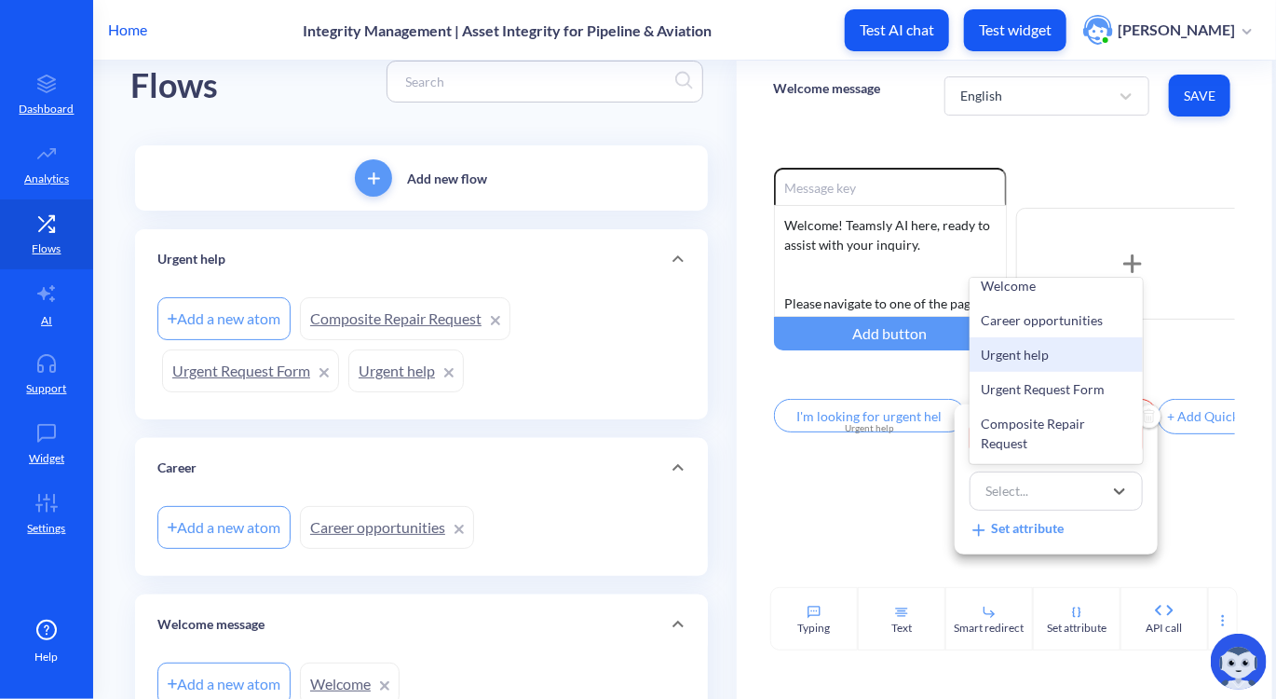
scroll to position [671, 0]
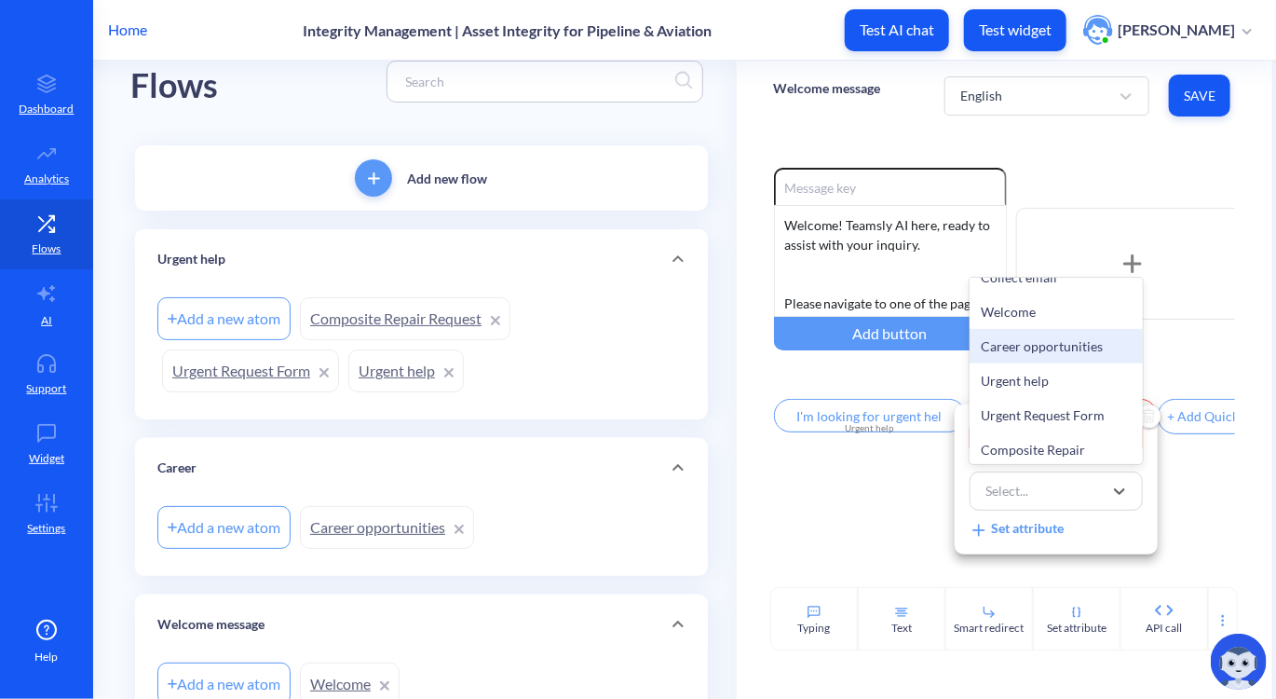
click at [1039, 362] on div "Career opportunities" at bounding box center [1056, 346] width 173 height 34
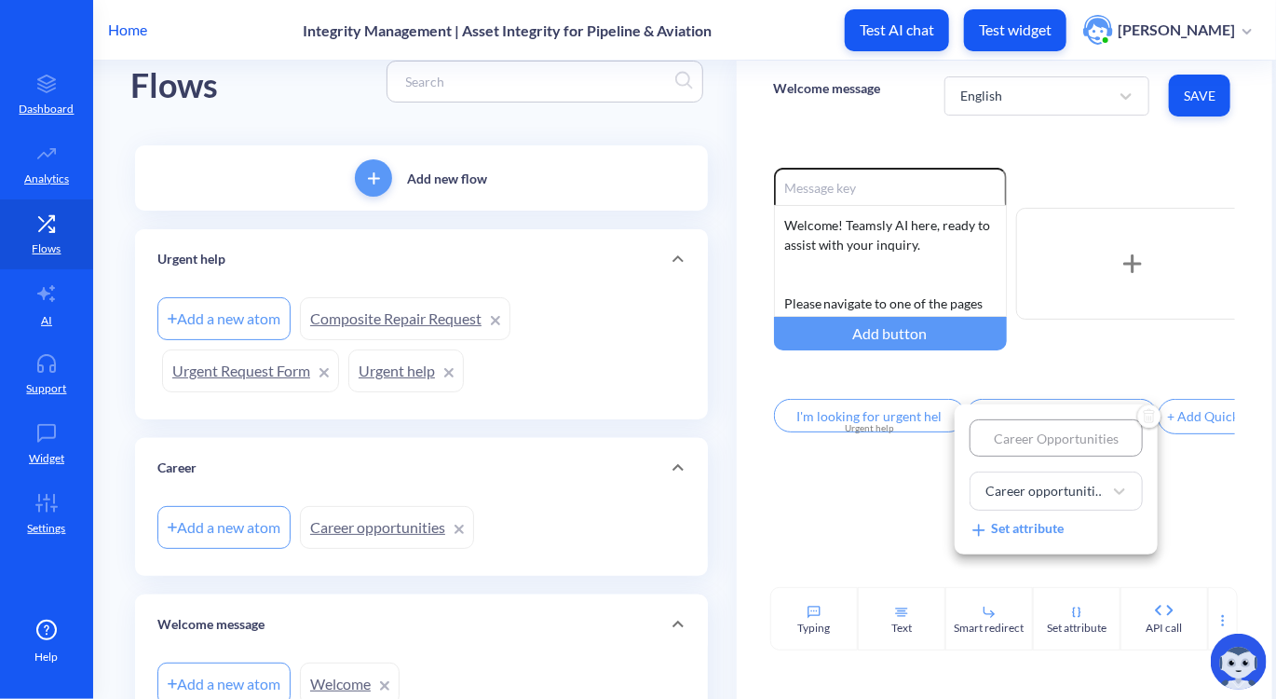
click at [1185, 491] on div at bounding box center [638, 349] width 1276 height 699
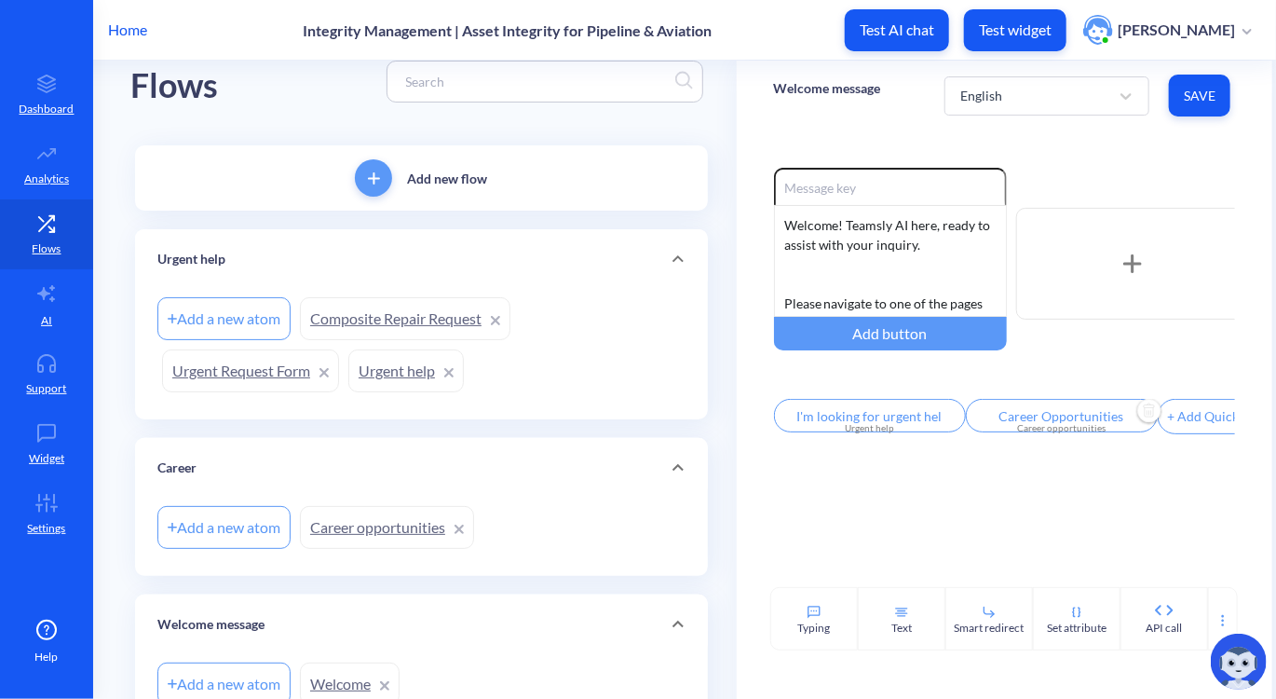
click at [1180, 102] on button "Save" at bounding box center [1199, 96] width 61 height 42
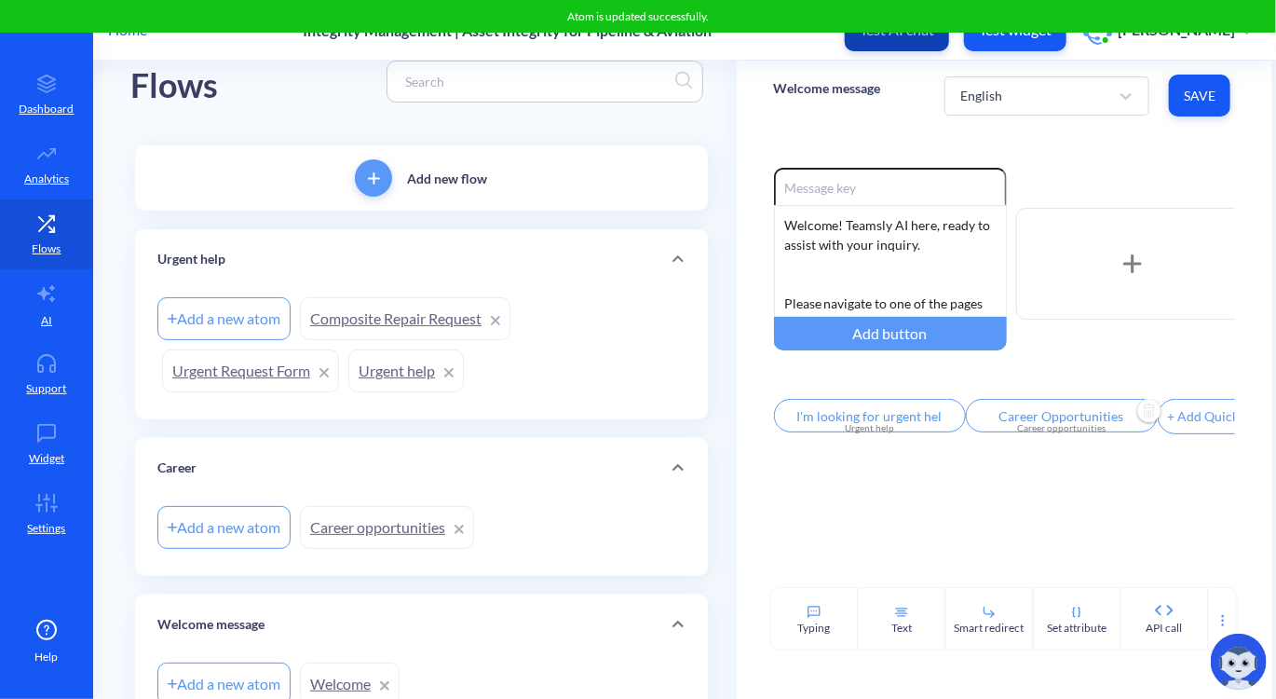
click at [946, 40] on button "Test AI chat" at bounding box center [897, 30] width 104 height 42
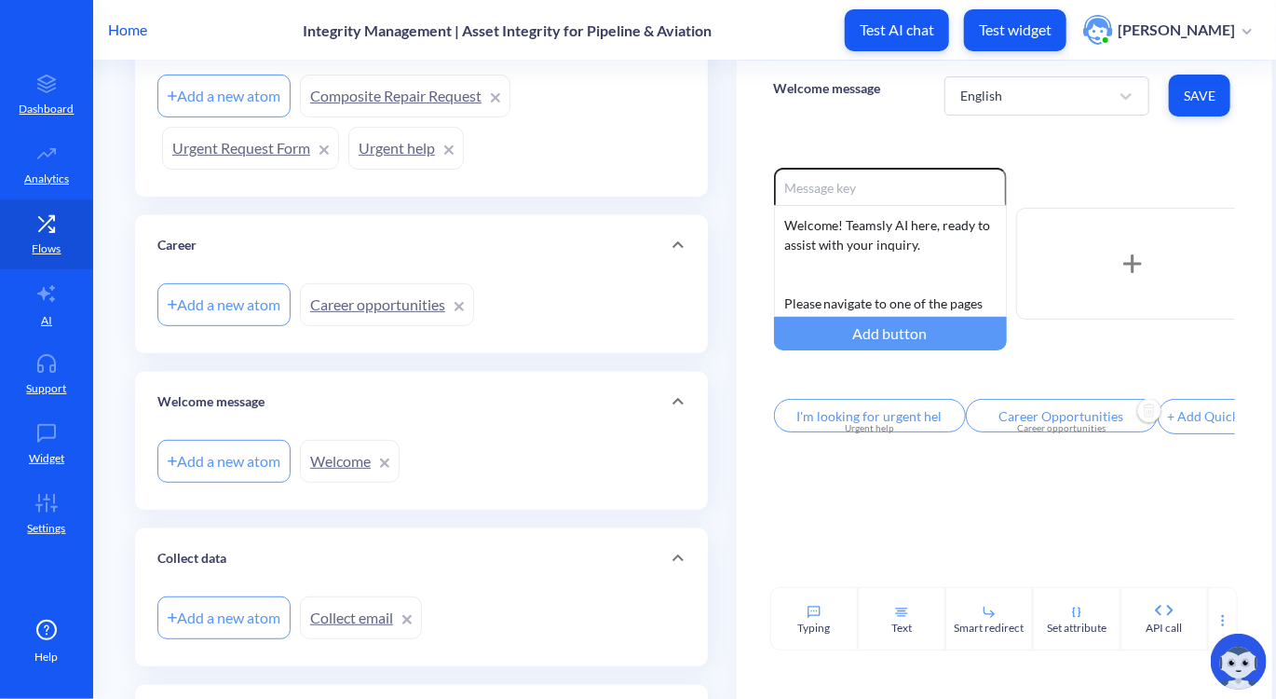
scroll to position [261, 0]
click at [344, 455] on link "Welcome" at bounding box center [350, 461] width 100 height 43
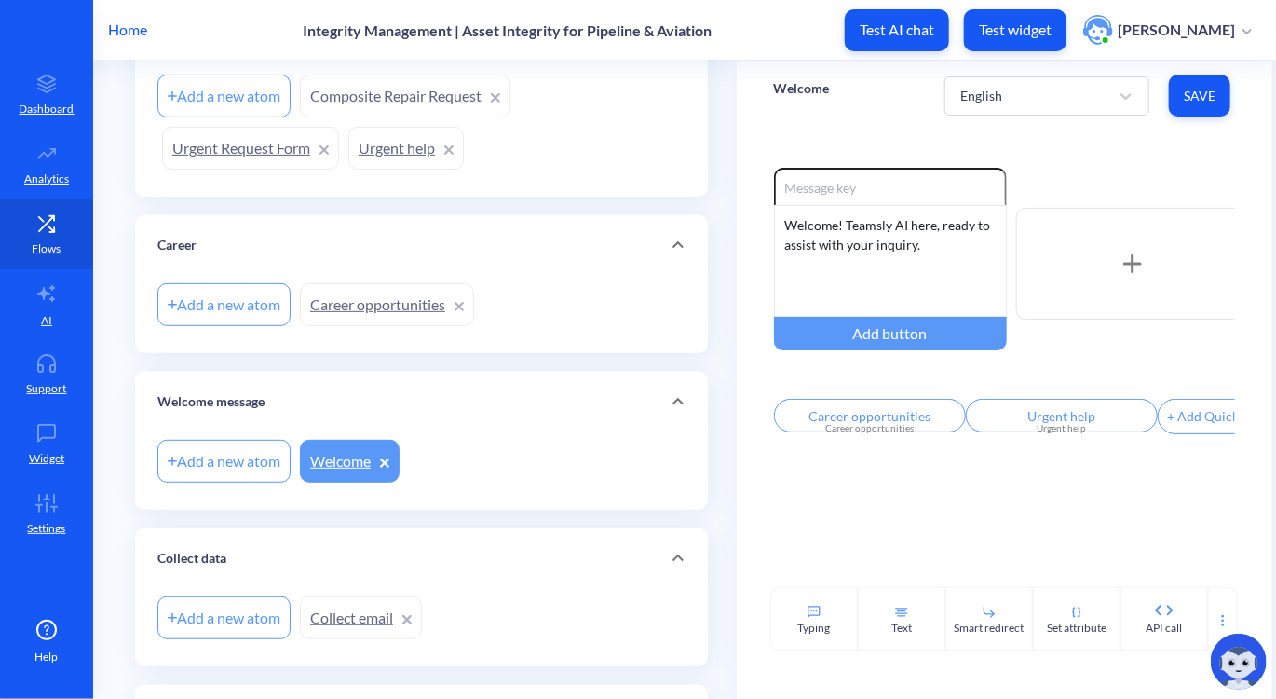
scroll to position [776, 0]
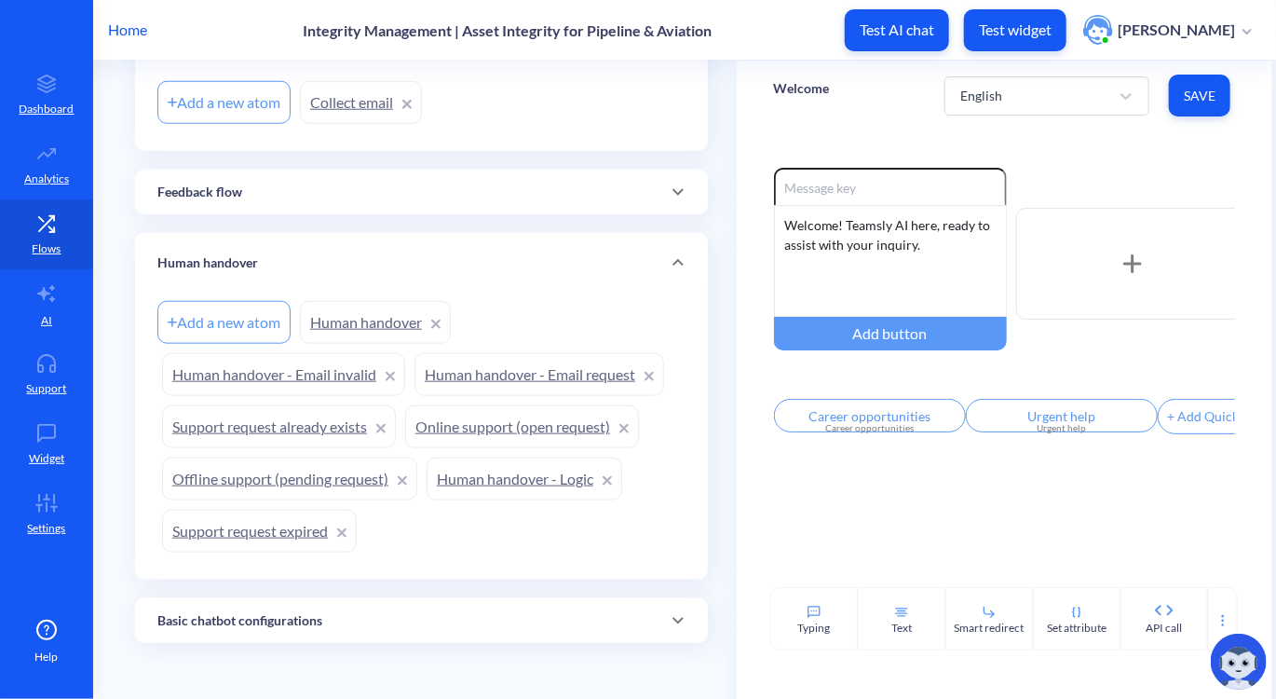
click at [409, 616] on div "Basic chatbot configurations" at bounding box center [421, 621] width 528 height 20
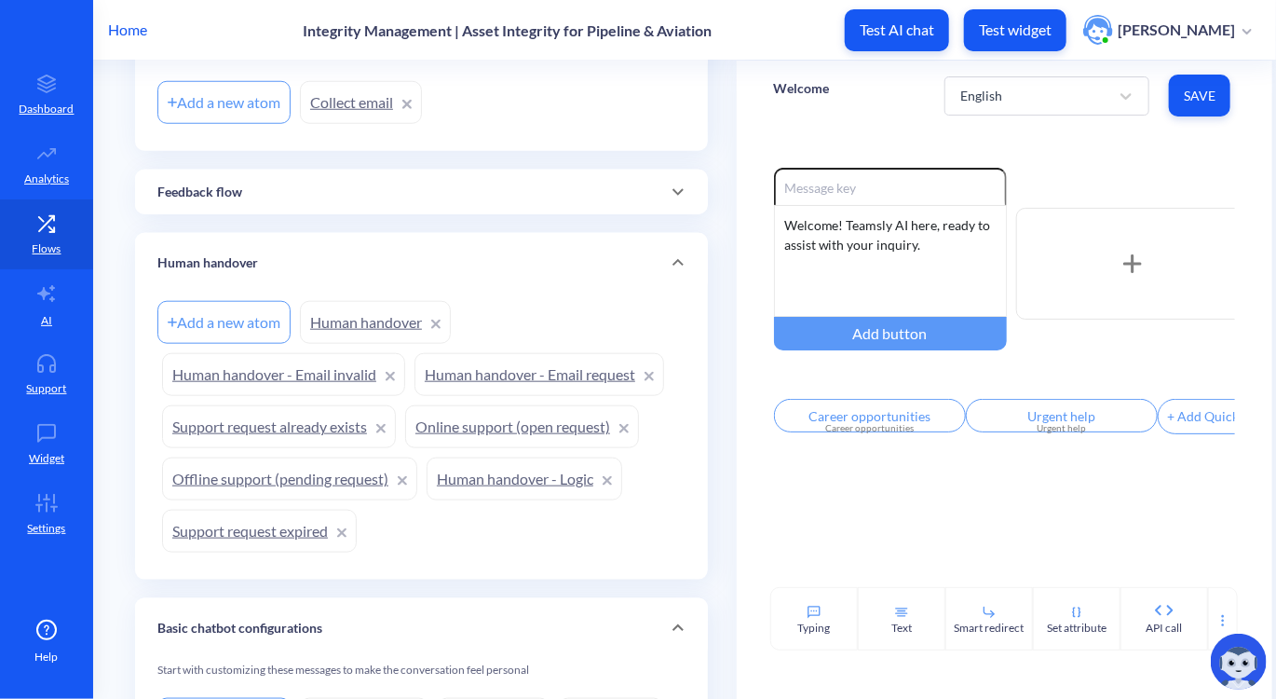
scroll to position [952, 0]
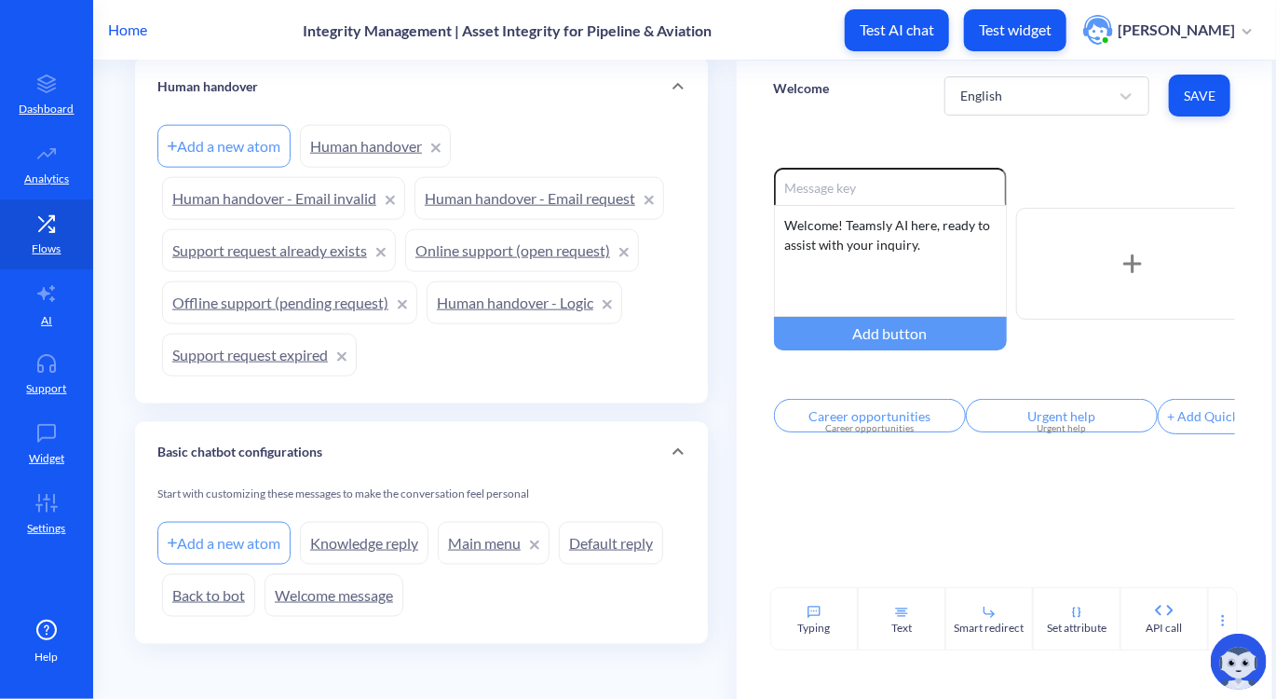
click at [306, 605] on link "Welcome message" at bounding box center [334, 595] width 139 height 43
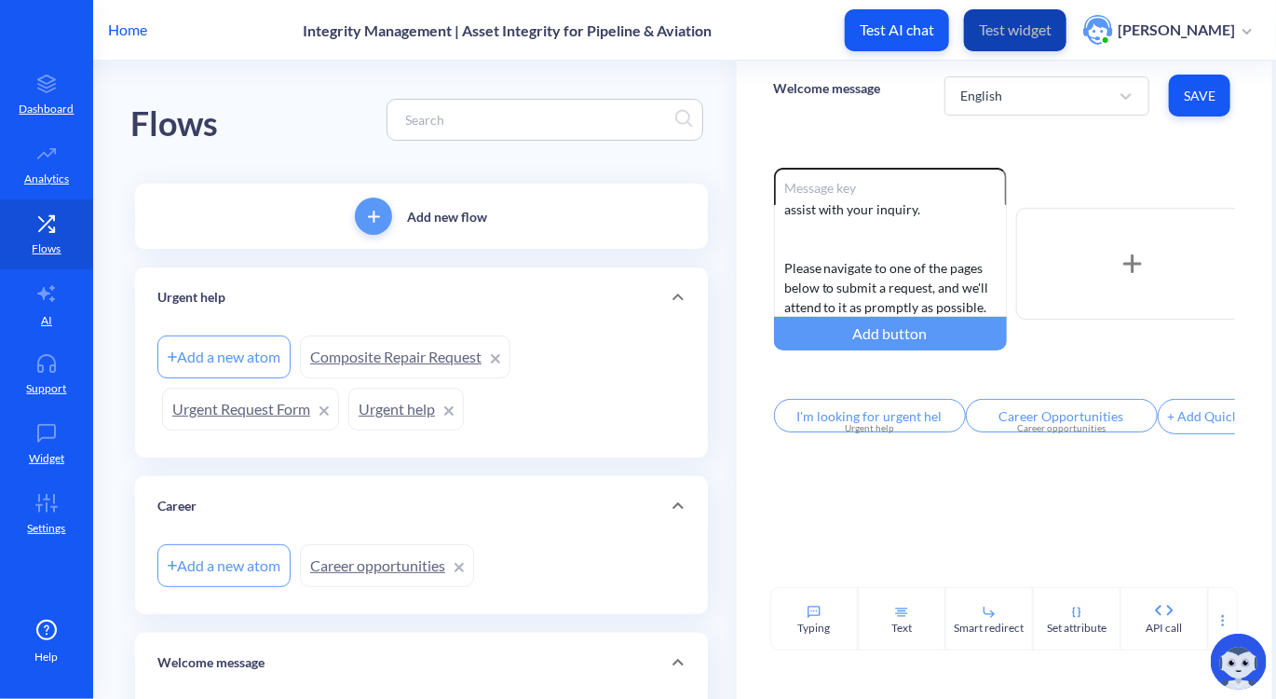
click at [1052, 34] on p "Test widget" at bounding box center [1015, 29] width 73 height 19
click at [1031, 135] on div "Enable reactions Welcome! Teamsly AI here, ready to assist with your inquiry. P…" at bounding box center [1005, 358] width 536 height 457
click at [1211, 89] on span "Save" at bounding box center [1200, 96] width 32 height 19
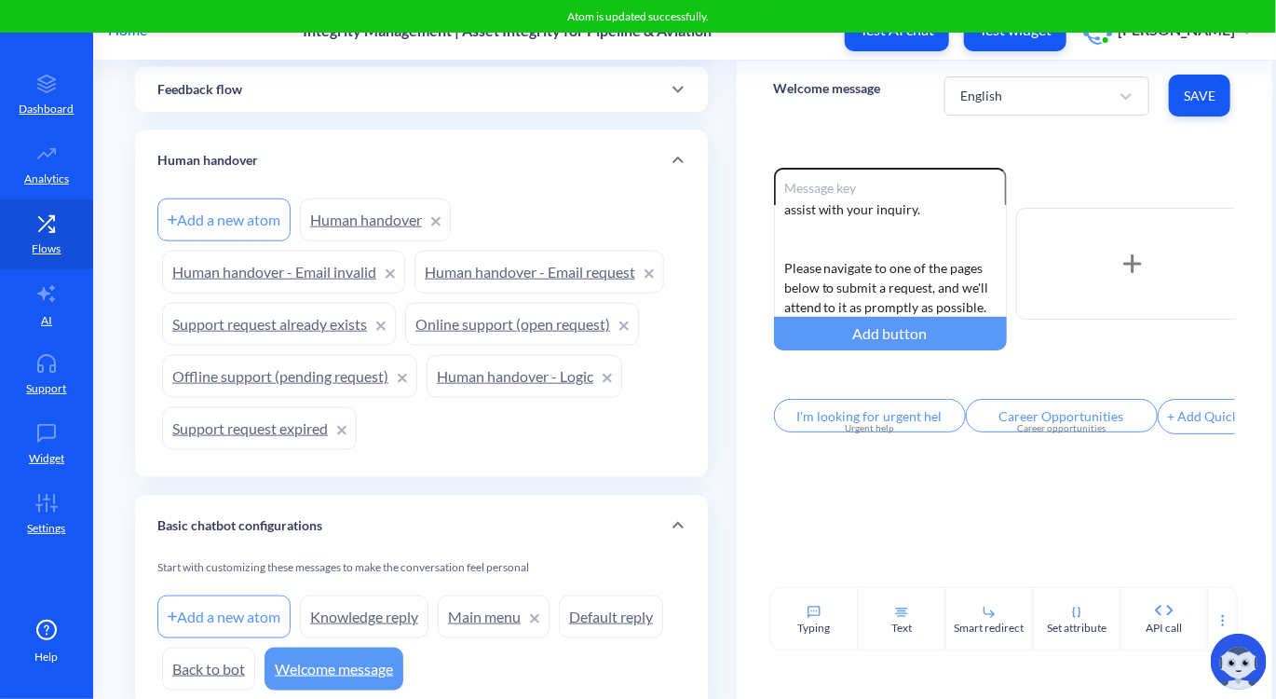
scroll to position [952, 0]
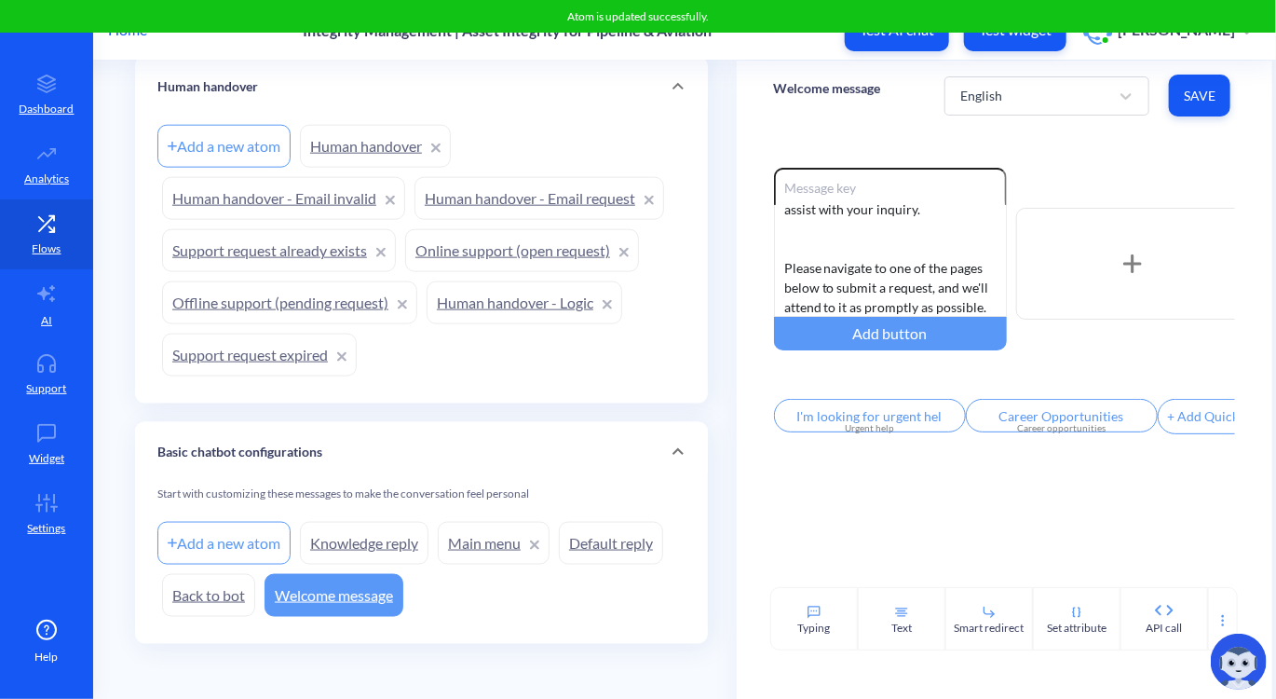
click at [786, 500] on div "Enable reactions Welcome! Teamsly AI here, ready to assist with your inquiry. P…" at bounding box center [1005, 358] width 536 height 457
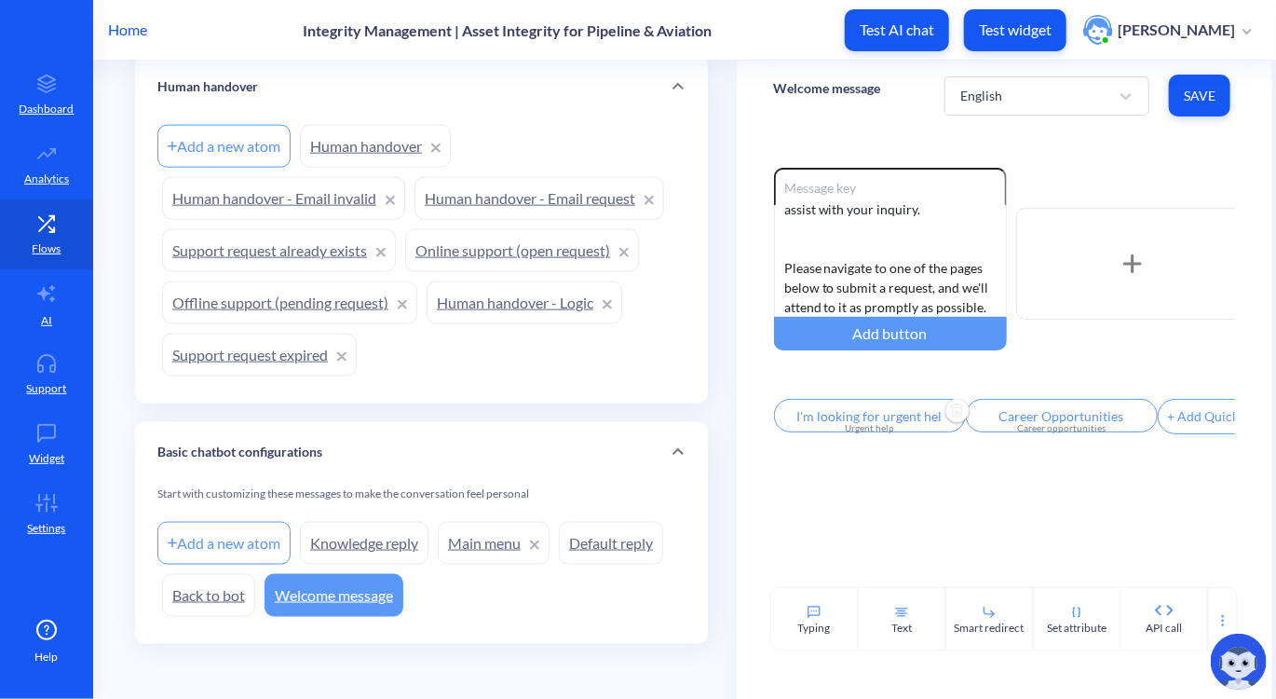
click at [842, 432] on div "Urgent help" at bounding box center [870, 428] width 170 height 14
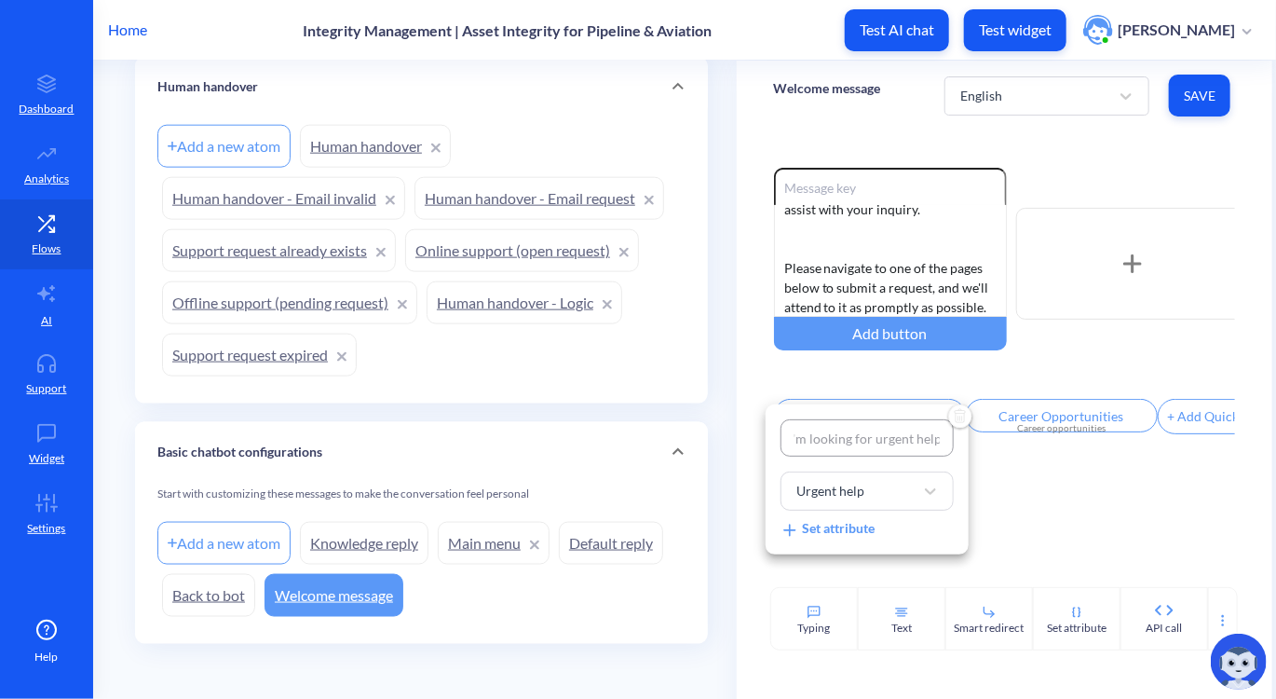
scroll to position [0, 0]
click at [503, 145] on div at bounding box center [638, 349] width 1276 height 699
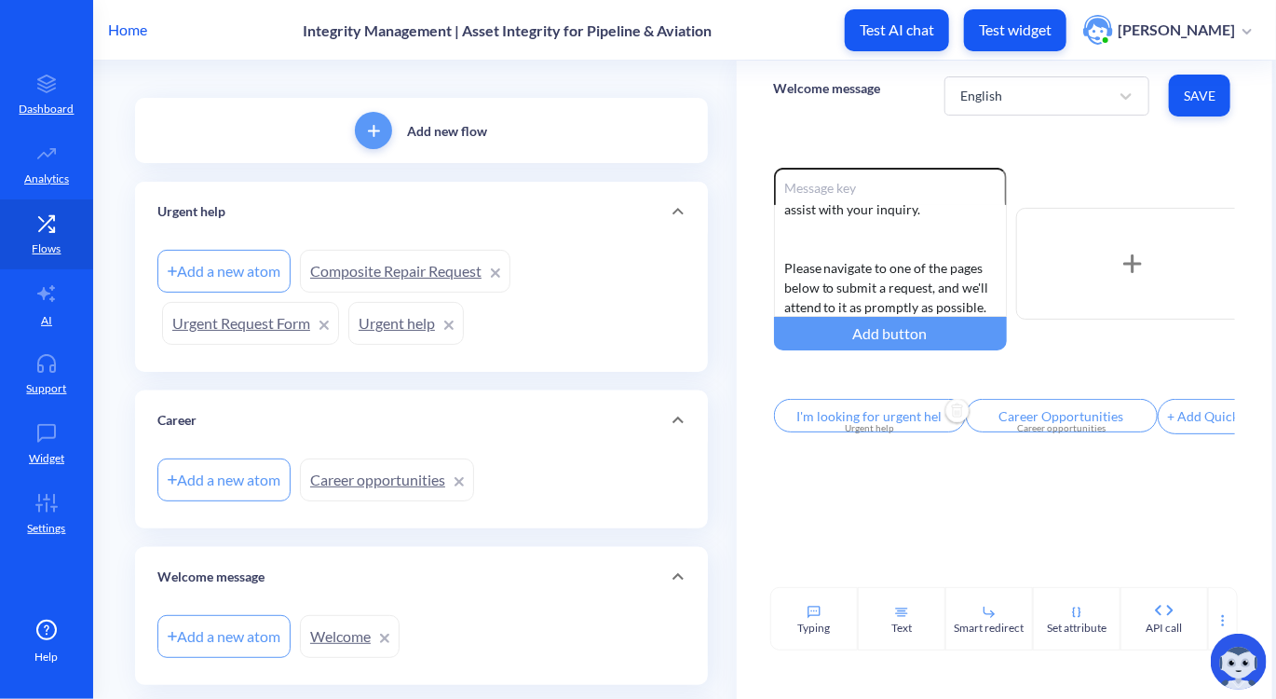
scroll to position [84, 0]
click at [371, 324] on link "Urgent help" at bounding box center [406, 325] width 116 height 43
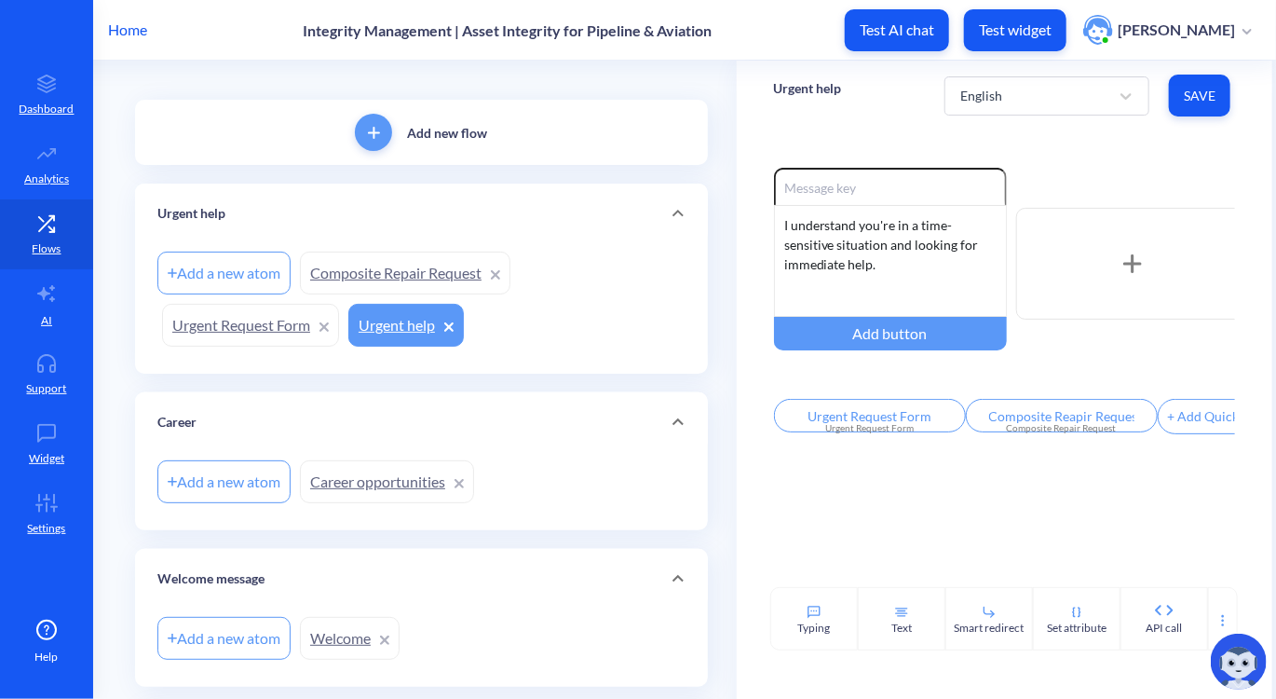
click at [95, 169] on main "Flows Add new flow Urgent help Add a new atom Composite Repair Request Urgent R…" at bounding box center [684, 380] width 1183 height 638
click at [630, 89] on div "Flows" at bounding box center [421, 36] width 582 height 118
click at [901, 613] on icon at bounding box center [901, 613] width 11 height 0
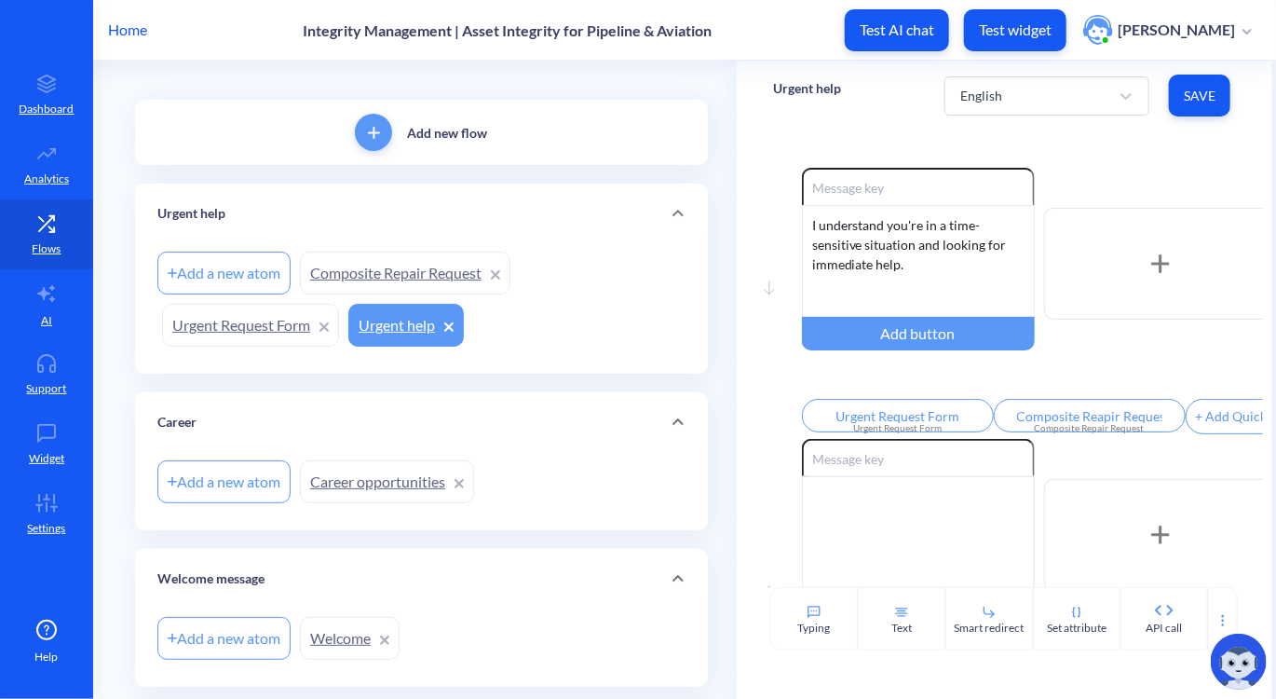
click at [619, 76] on div "Flows" at bounding box center [421, 36] width 582 height 118
click at [880, 534] on div at bounding box center [918, 532] width 233 height 112
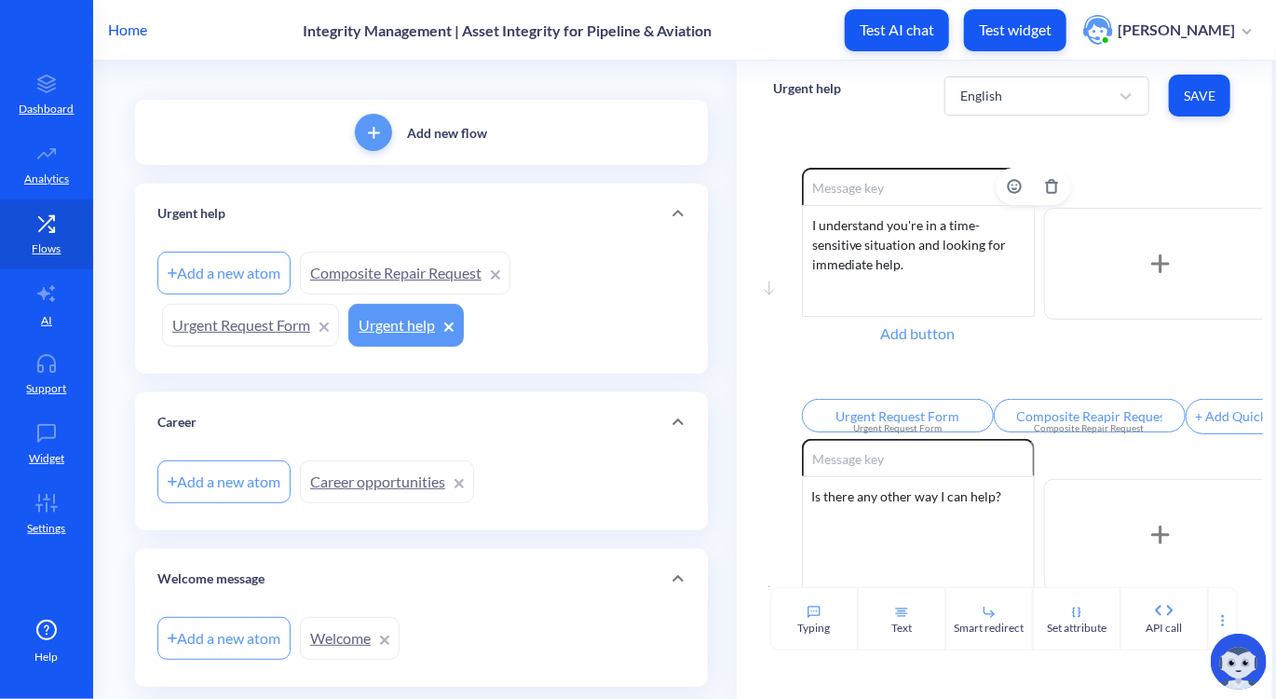
scroll to position [145, 0]
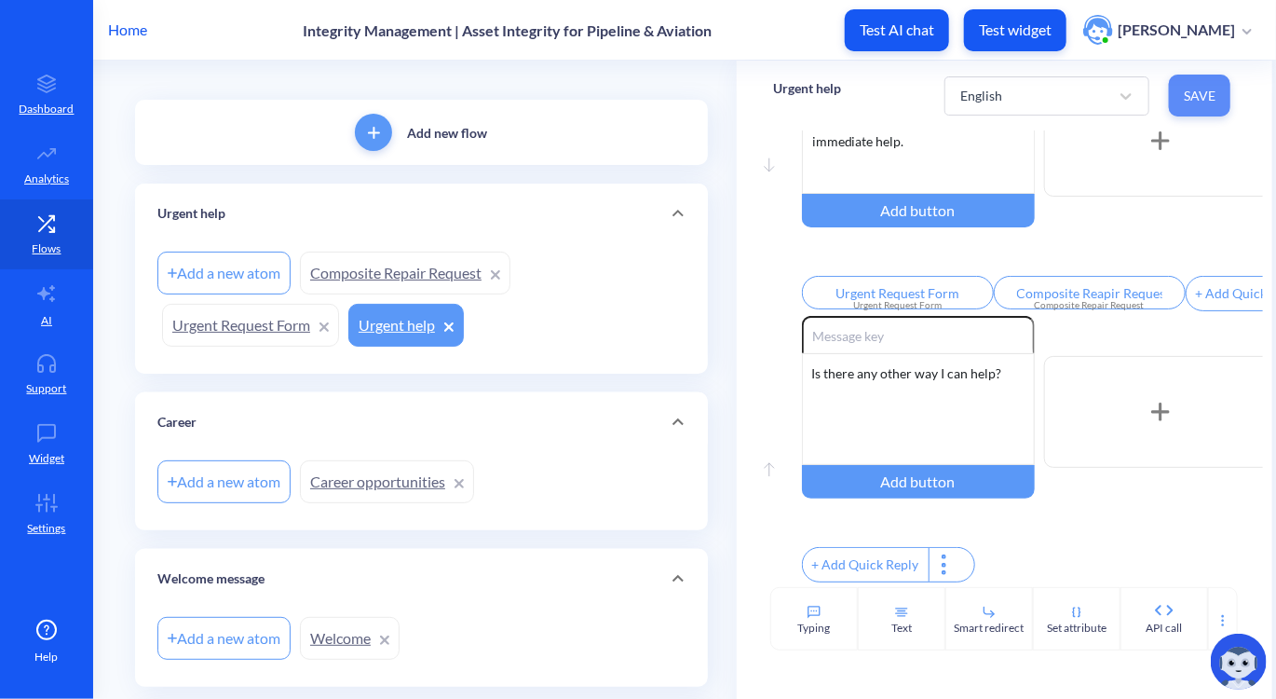
click at [1190, 102] on span "Save" at bounding box center [1200, 96] width 32 height 19
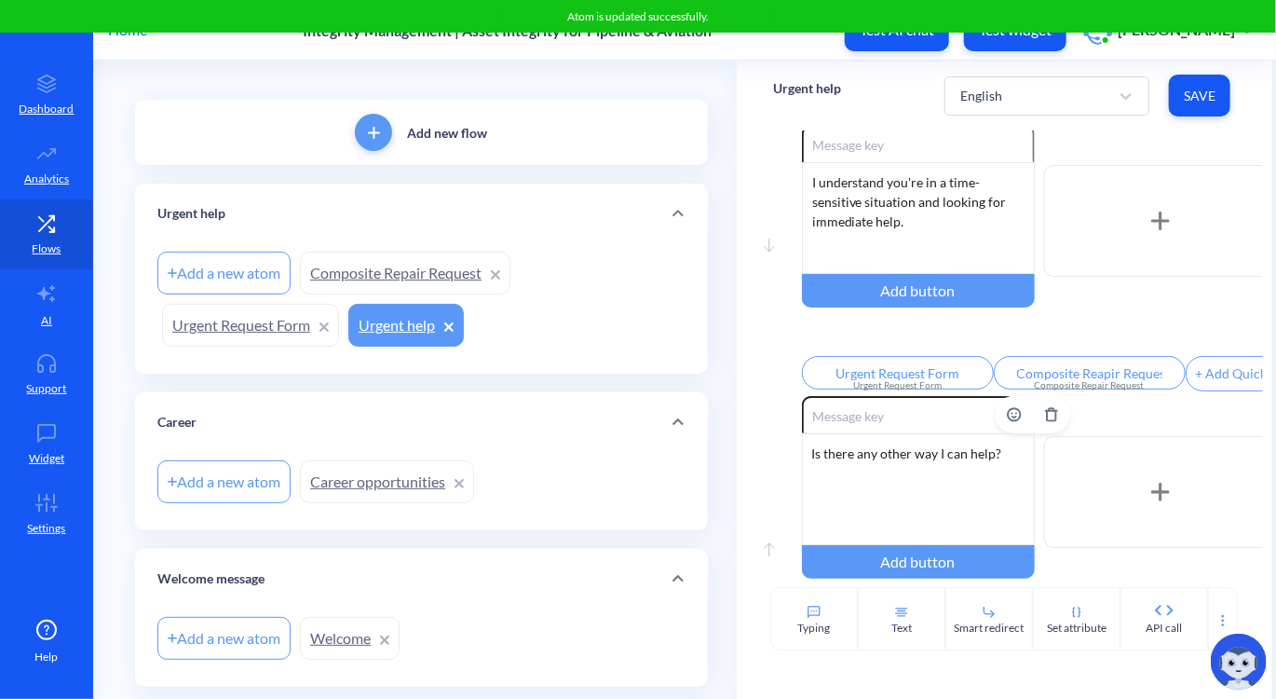
scroll to position [41, 0]
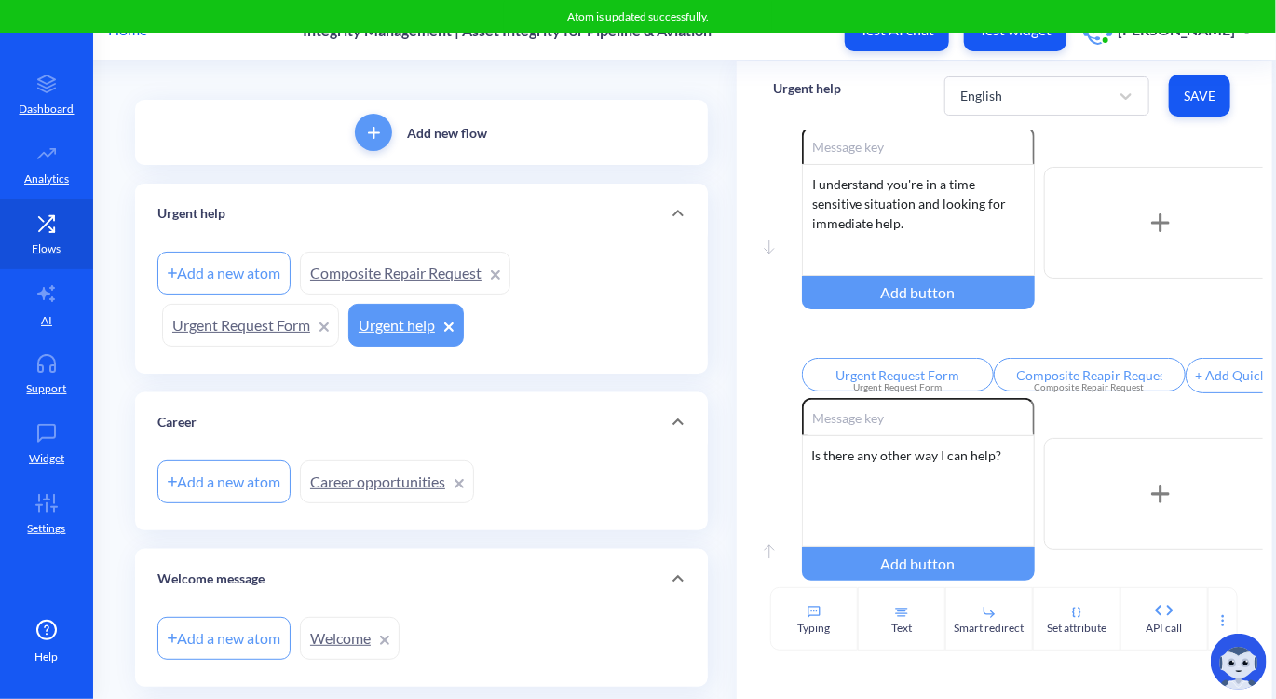
click at [209, 315] on link "Urgent Request Form" at bounding box center [250, 325] width 177 height 43
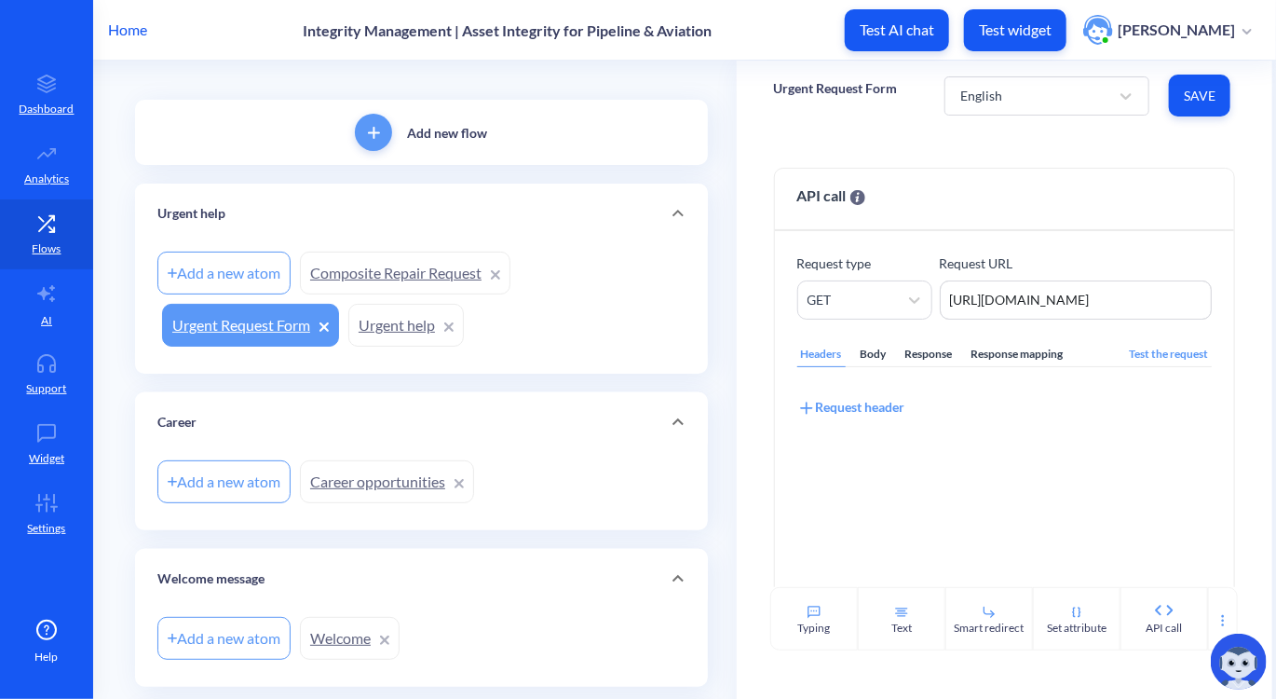
click at [391, 334] on link "Urgent help" at bounding box center [406, 325] width 116 height 43
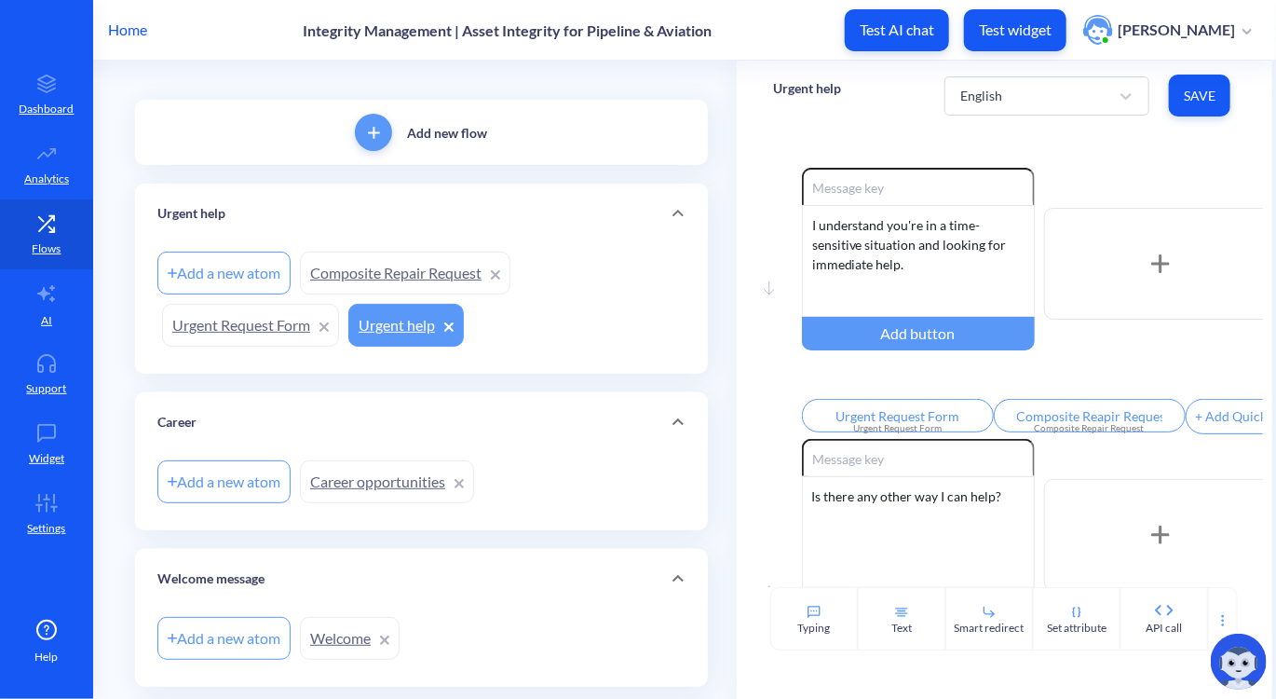
click at [789, 400] on div "Move down Enable reactions I understand you're in a time-sensitive situation an…" at bounding box center [1004, 303] width 461 height 271
click at [884, 431] on div "Urgent Request Form" at bounding box center [898, 428] width 170 height 14
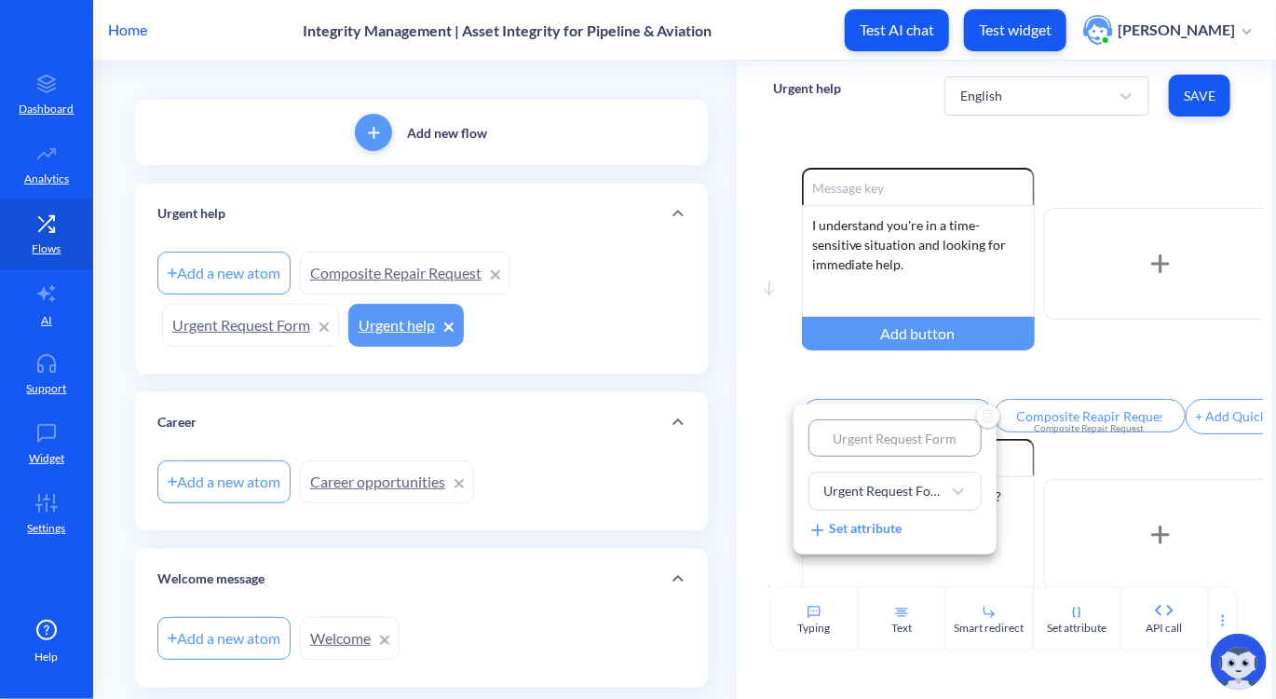
click at [761, 396] on div at bounding box center [638, 349] width 1276 height 699
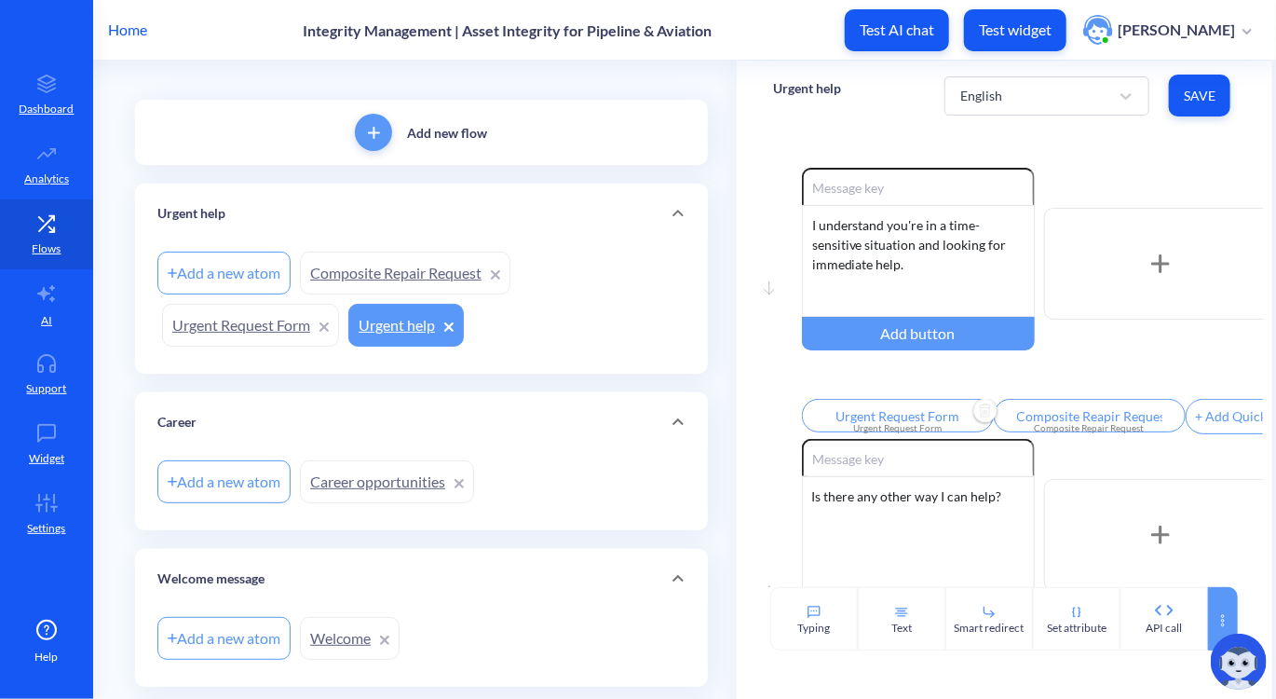
click at [1219, 618] on icon at bounding box center [1223, 620] width 15 height 15
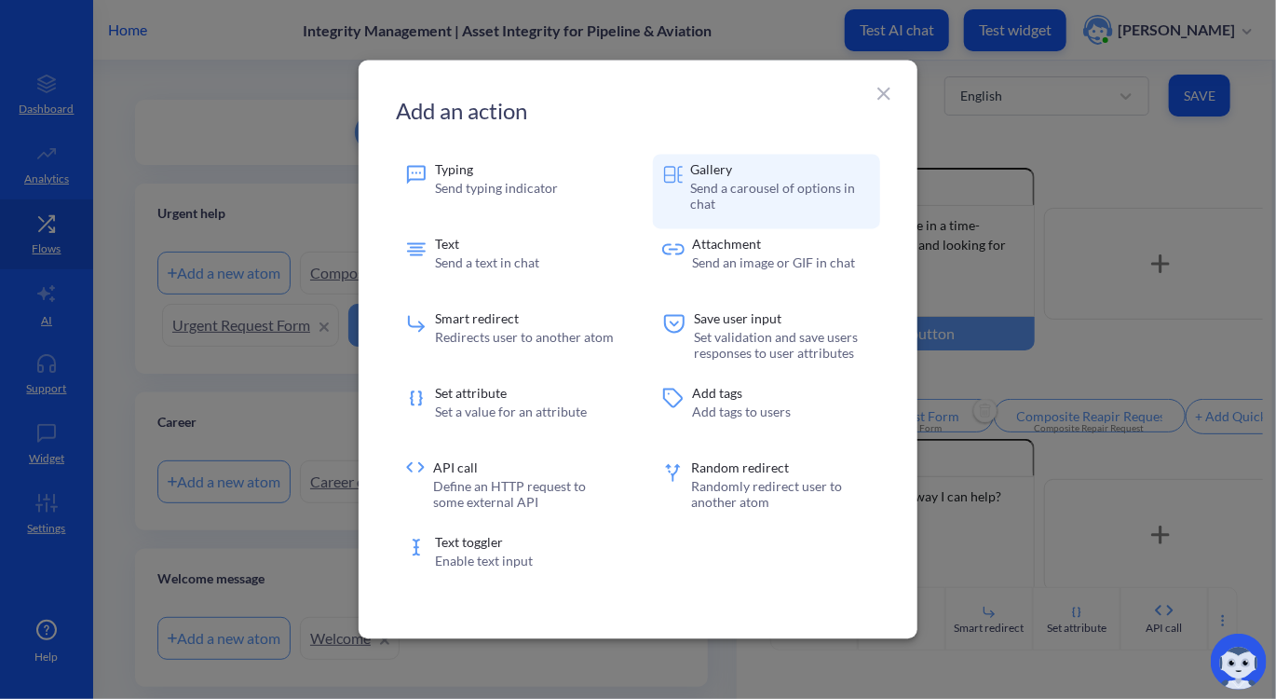
click at [761, 196] on p "Send a carousel of options in chat" at bounding box center [780, 197] width 181 height 32
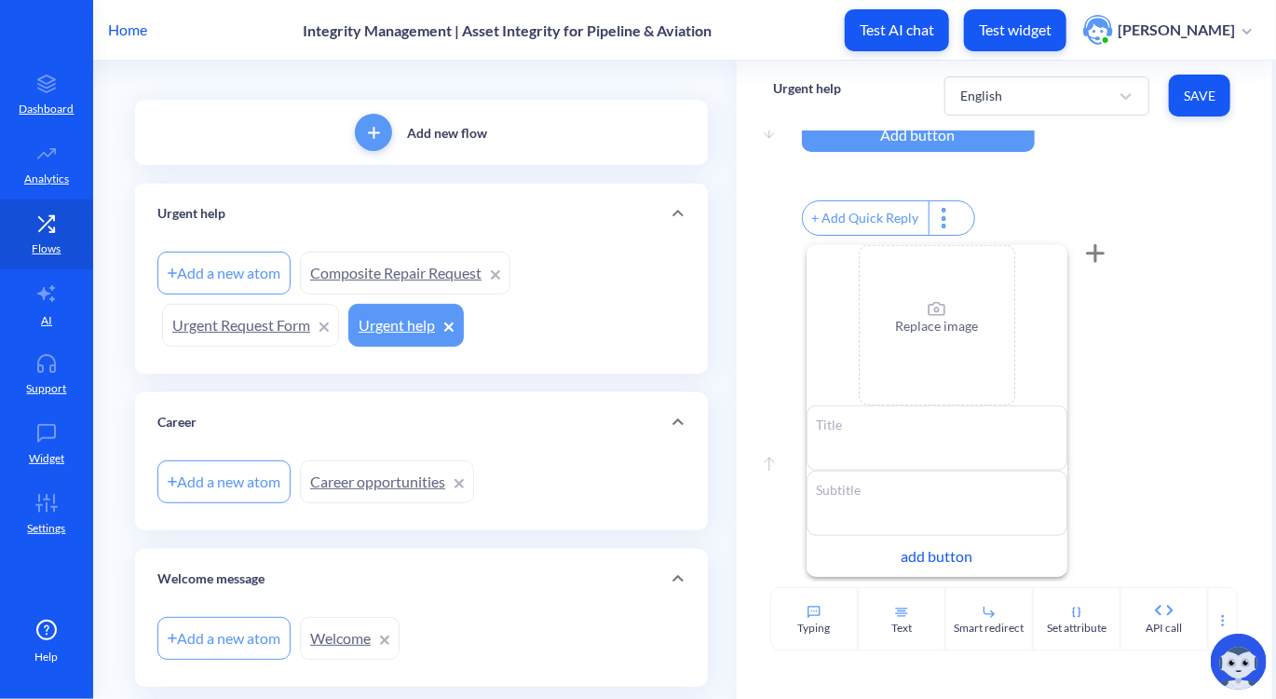
scroll to position [503, 0]
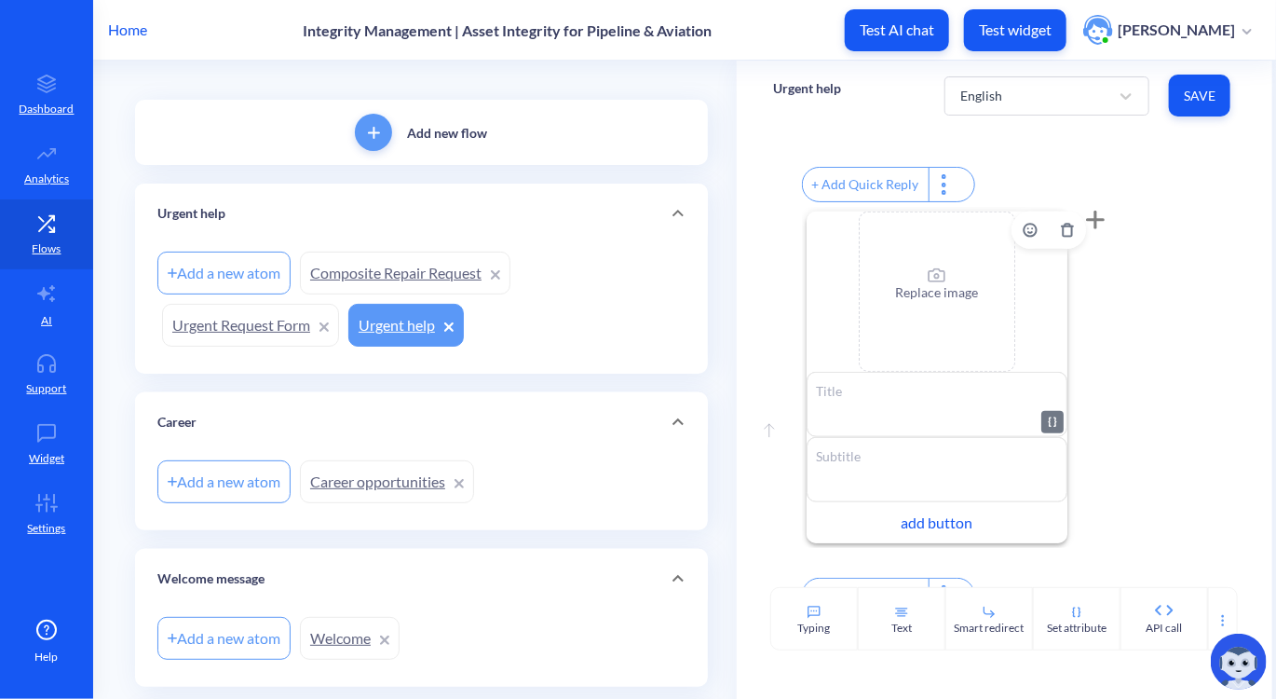
click at [887, 437] on textarea at bounding box center [937, 404] width 261 height 65
click at [1063, 236] on icon "Delete" at bounding box center [1067, 230] width 8 height 12
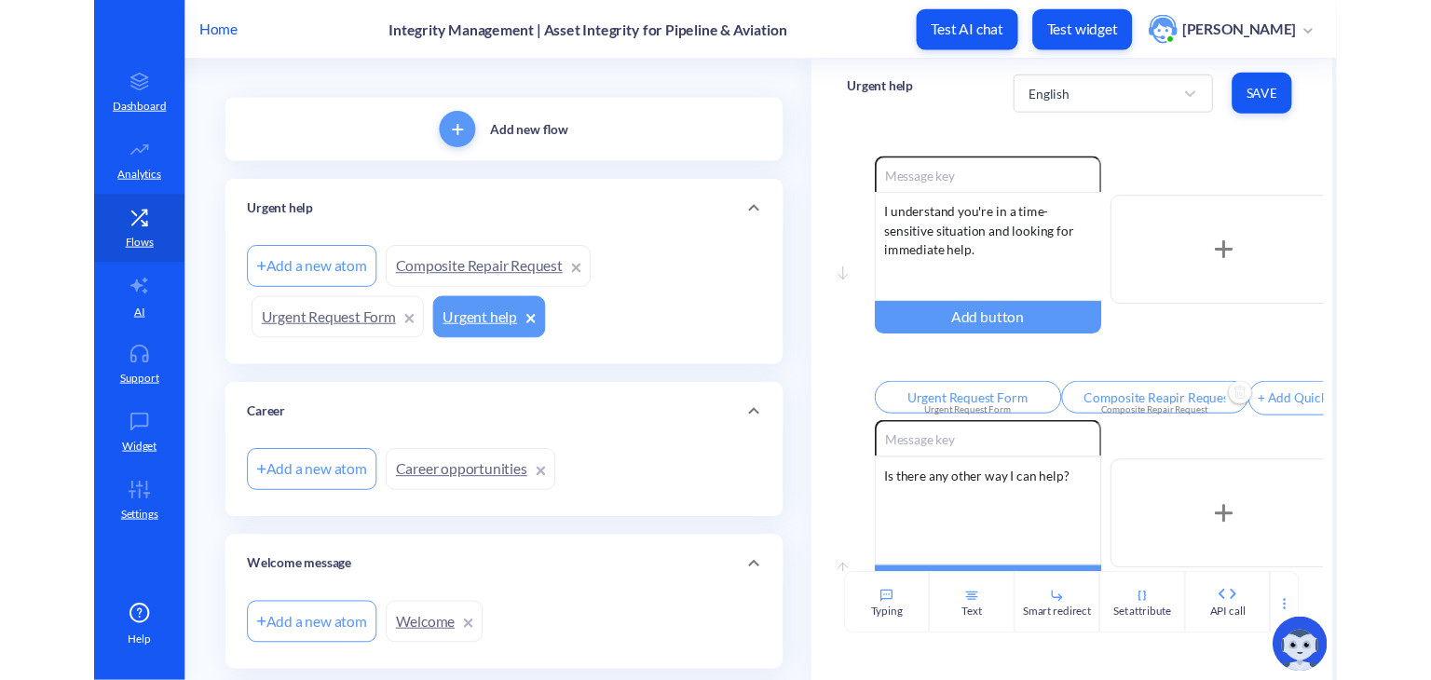
scroll to position [0, 0]
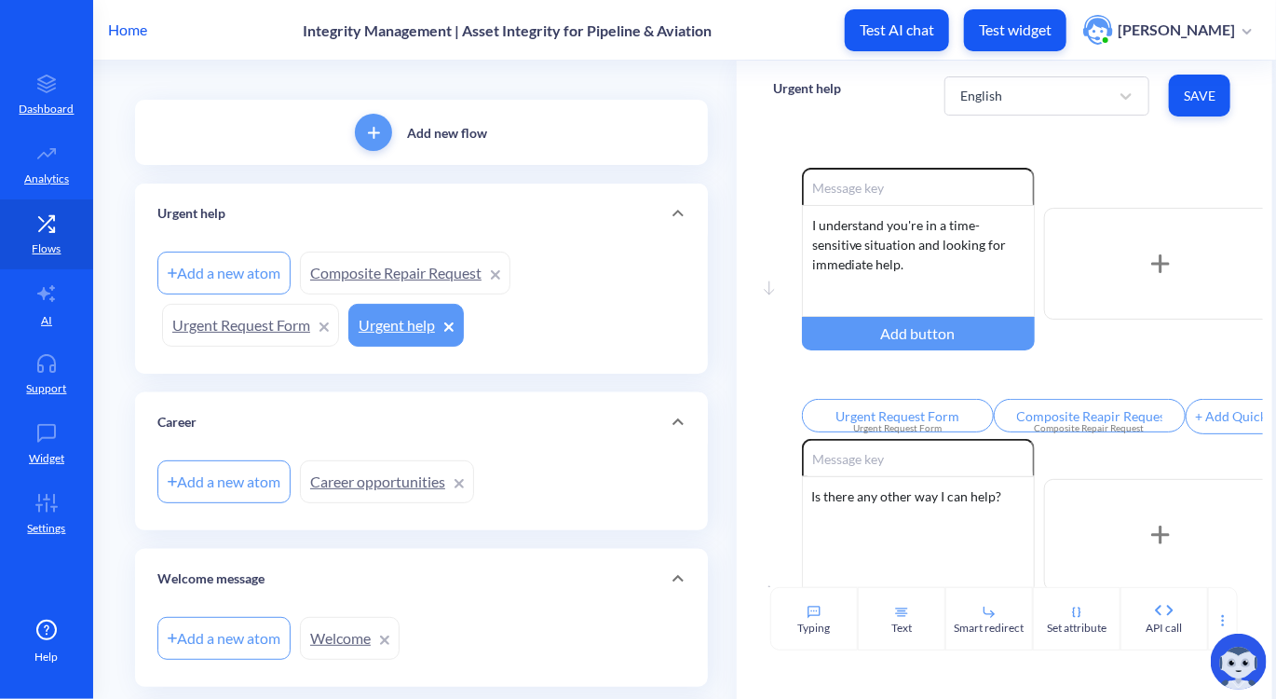
click at [235, 329] on link "Urgent Request Form" at bounding box center [250, 325] width 177 height 43
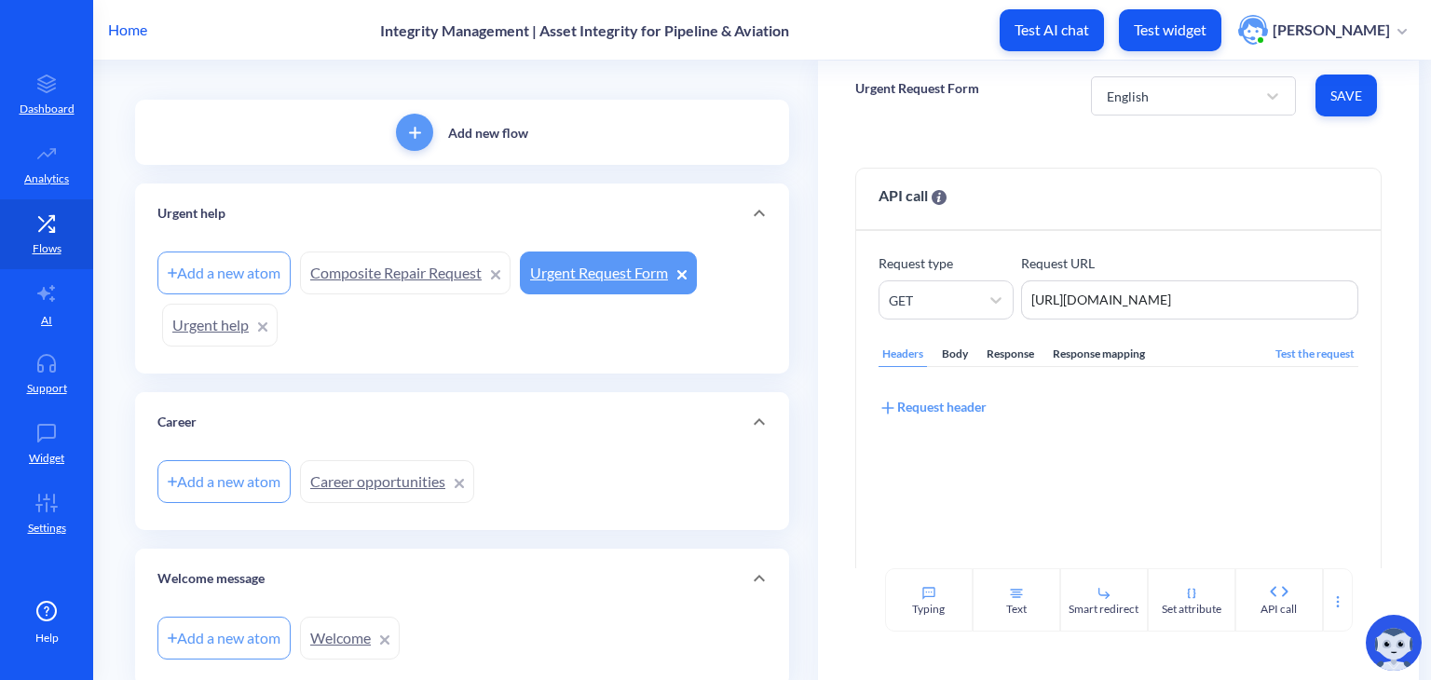
click at [1383, 643] on img at bounding box center [1394, 643] width 56 height 56
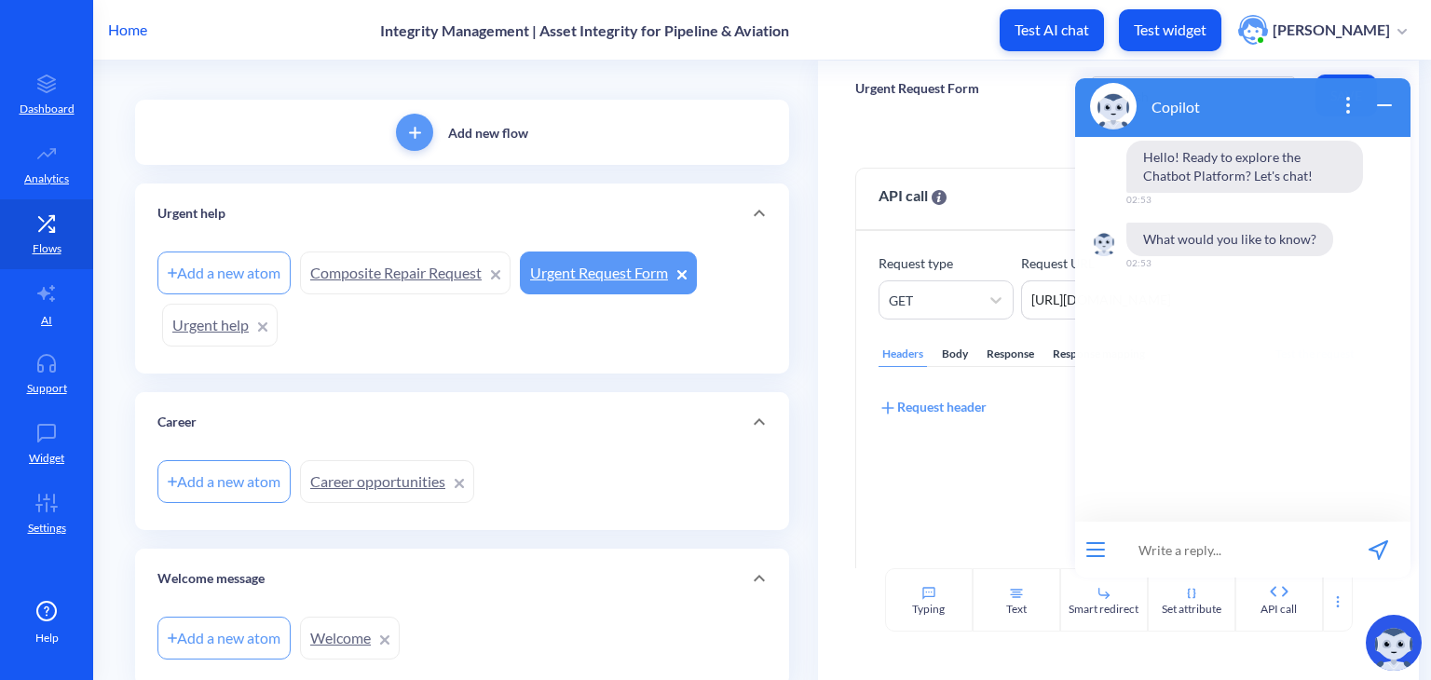
click at [1181, 552] on input at bounding box center [1231, 550] width 230 height 56
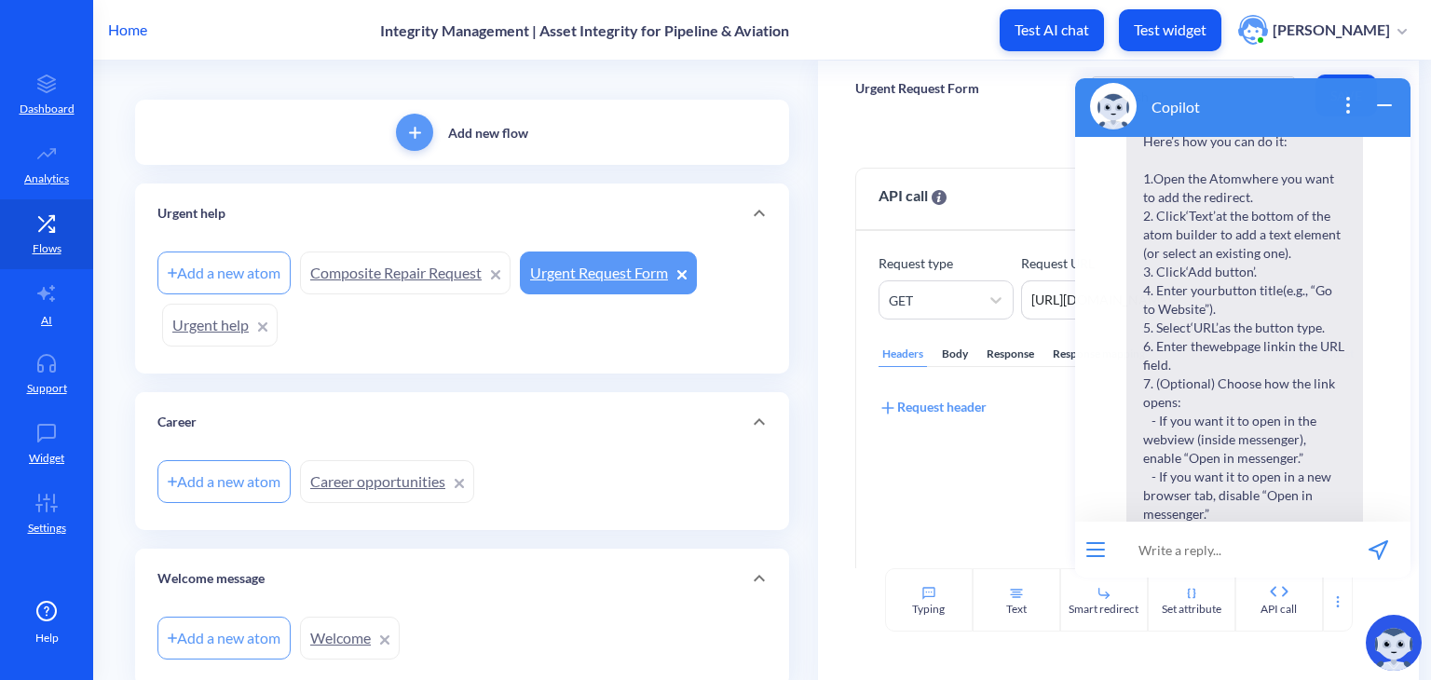
scroll to position [302, 0]
click at [593, 278] on link "Urgent Request Form" at bounding box center [608, 273] width 177 height 43
click at [997, 612] on div "Text" at bounding box center [1017, 599] width 88 height 63
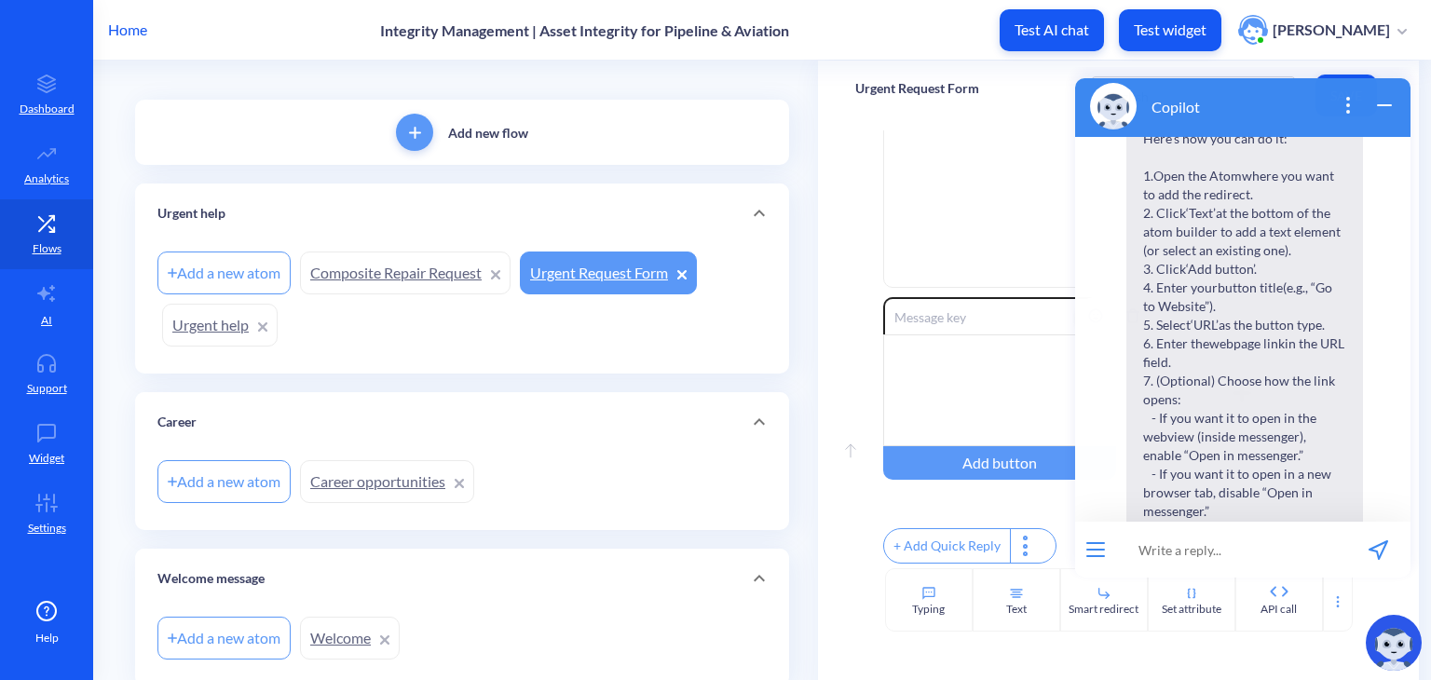
click at [954, 314] on input at bounding box center [999, 315] width 233 height 37
click at [988, 467] on div "Add button" at bounding box center [999, 463] width 233 height 34
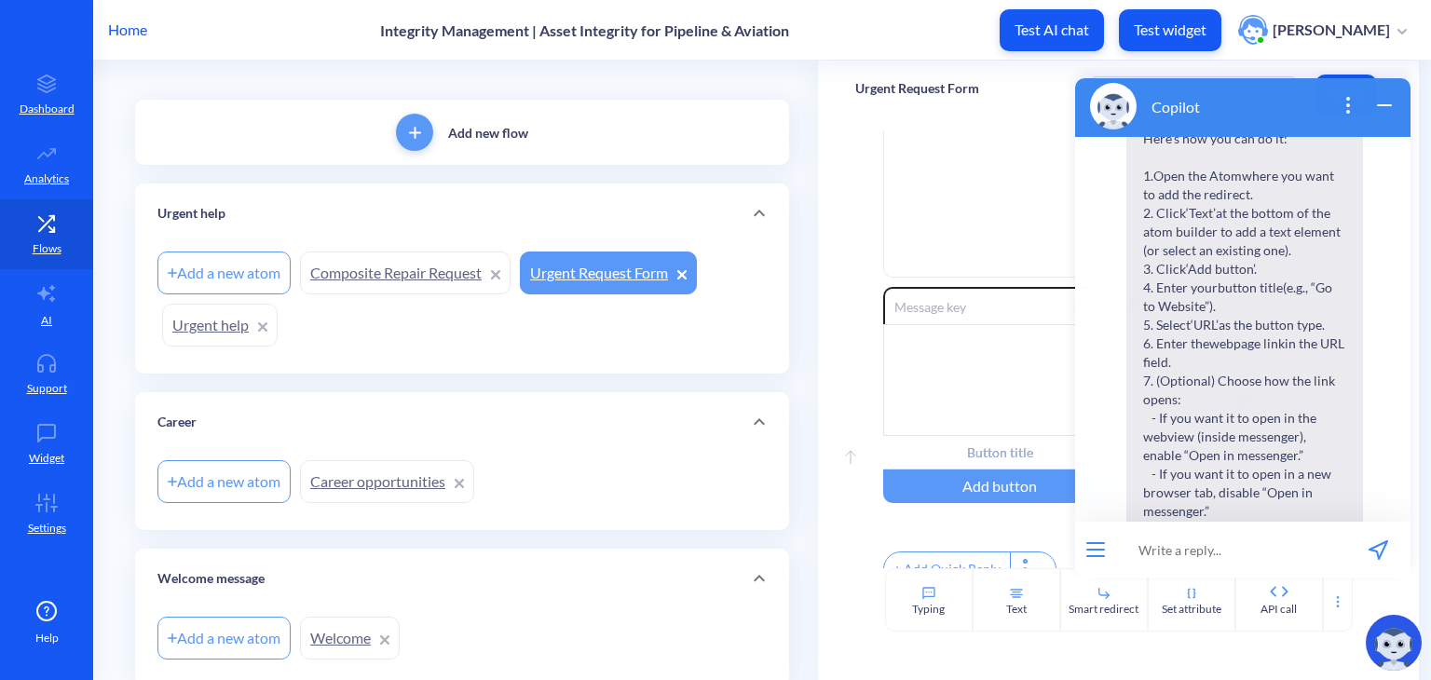
click at [974, 454] on input "text" at bounding box center [999, 453] width 233 height 34
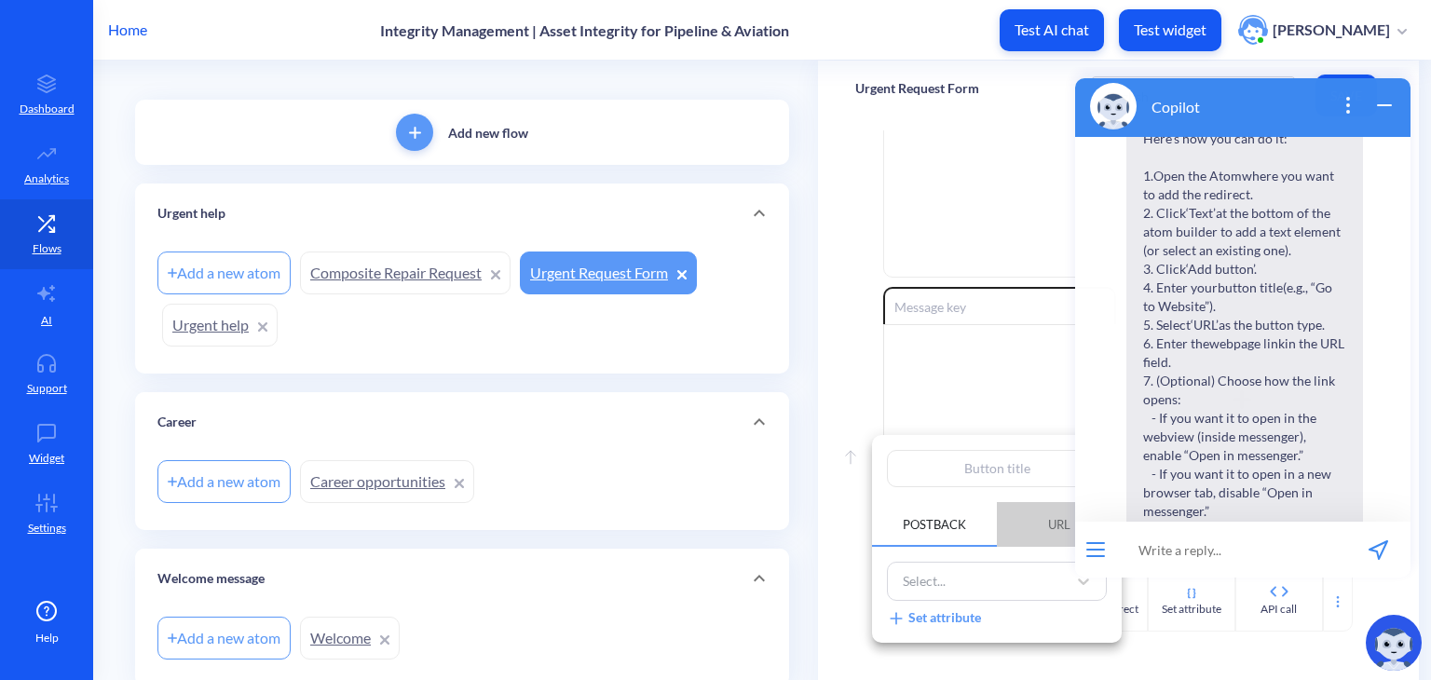
click at [1035, 538] on span "URL" at bounding box center [1059, 525] width 67 height 32
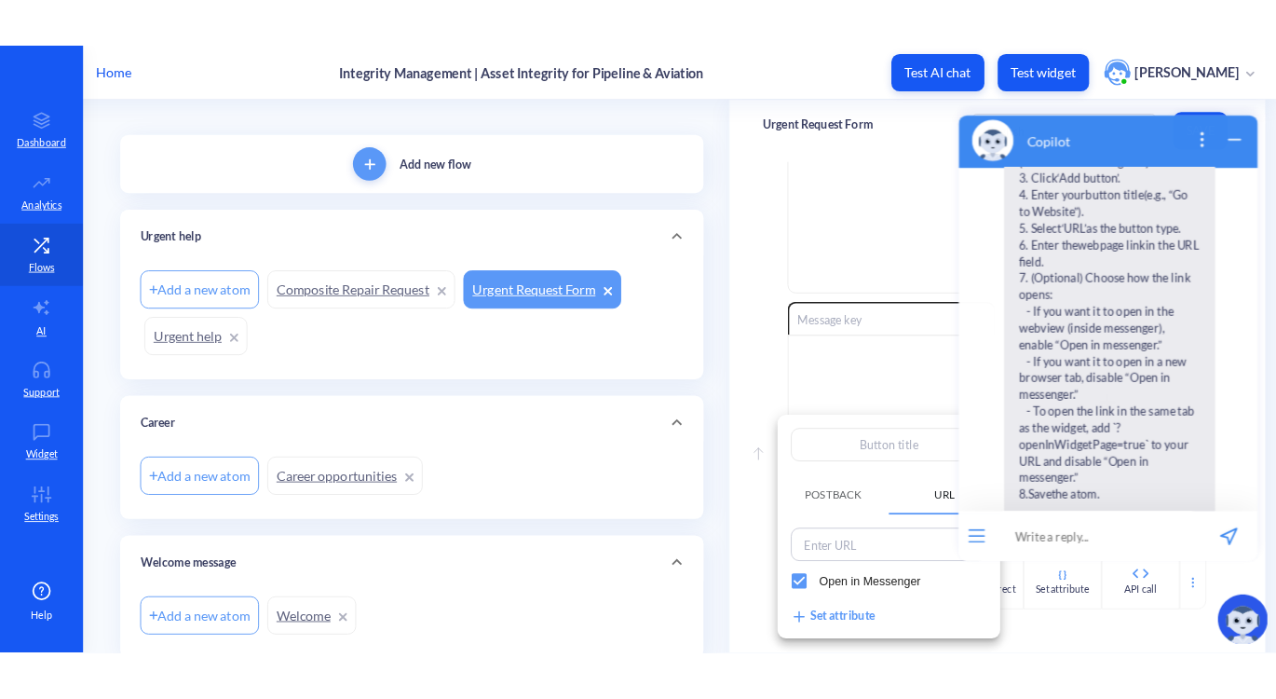
scroll to position [641, 0]
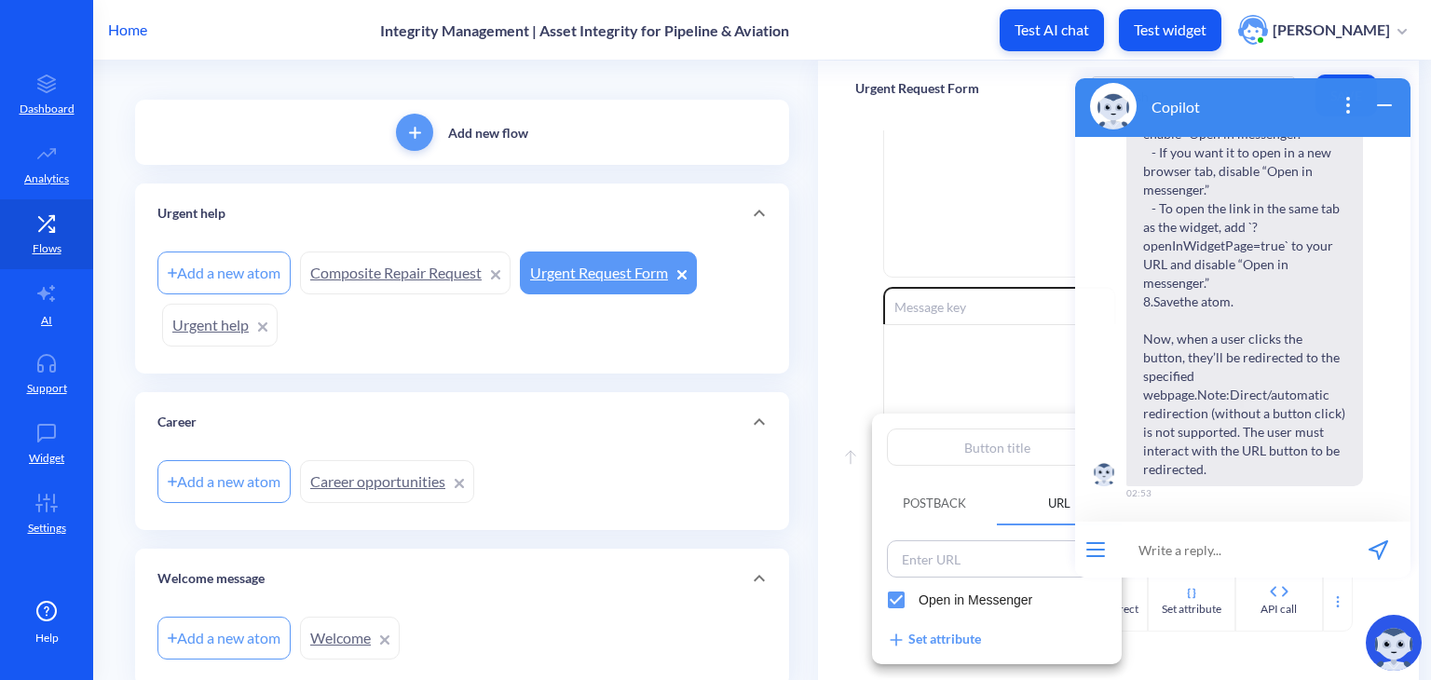
click at [981, 557] on input at bounding box center [997, 559] width 209 height 26
paste input "[URL][DOMAIN_NAME]"
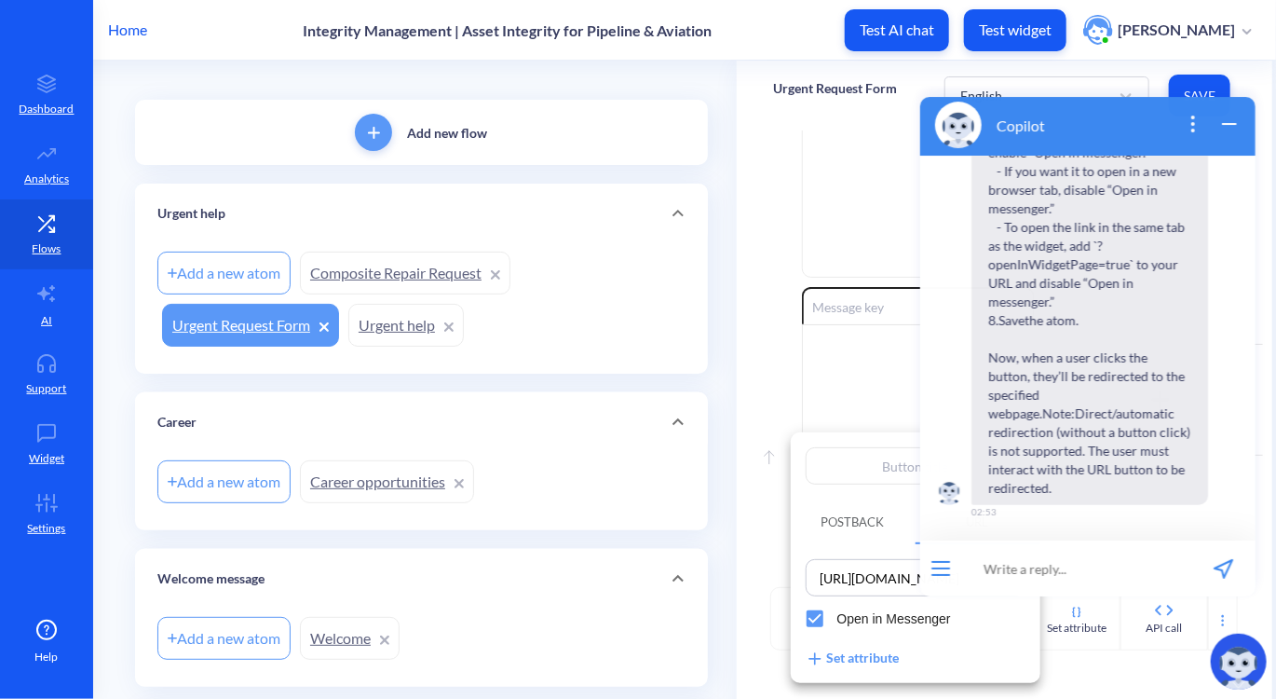
click at [591, 316] on div at bounding box center [638, 349] width 1276 height 699
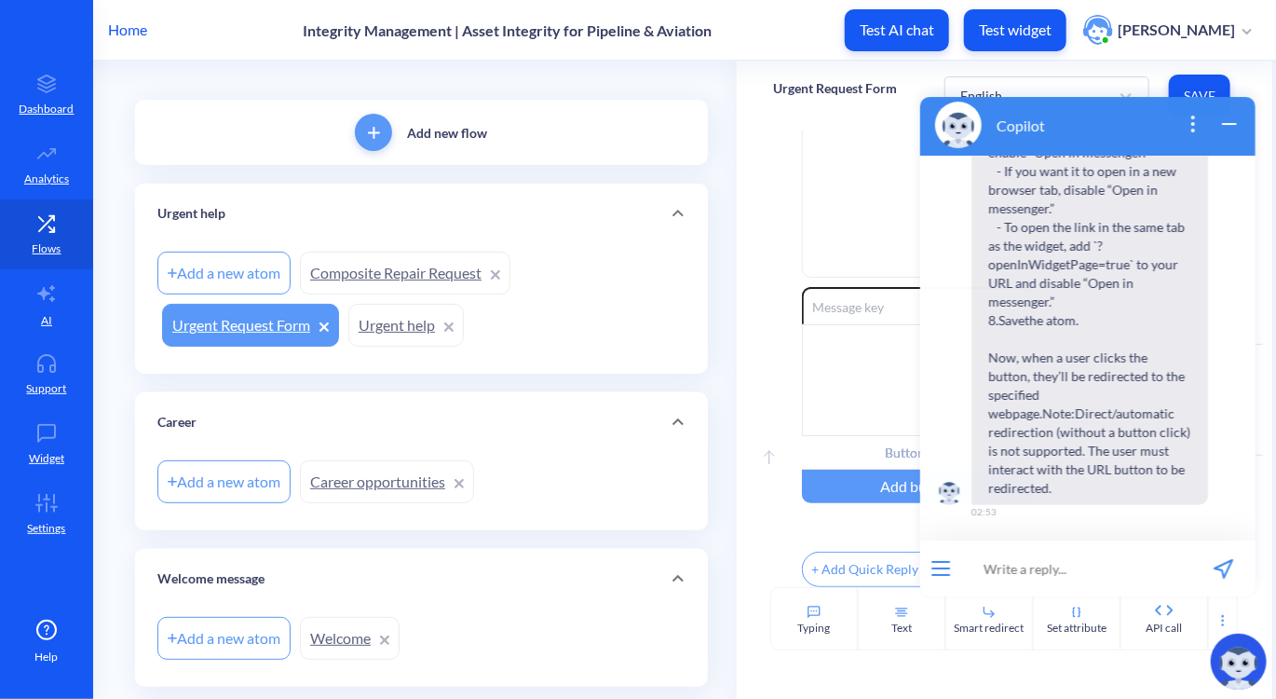
click at [784, 411] on div "Move up Enable reactions Add button + Add Quick Reply" at bounding box center [1004, 439] width 461 height 305
click at [1231, 132] on icon "wrap widget" at bounding box center [1229, 123] width 22 height 22
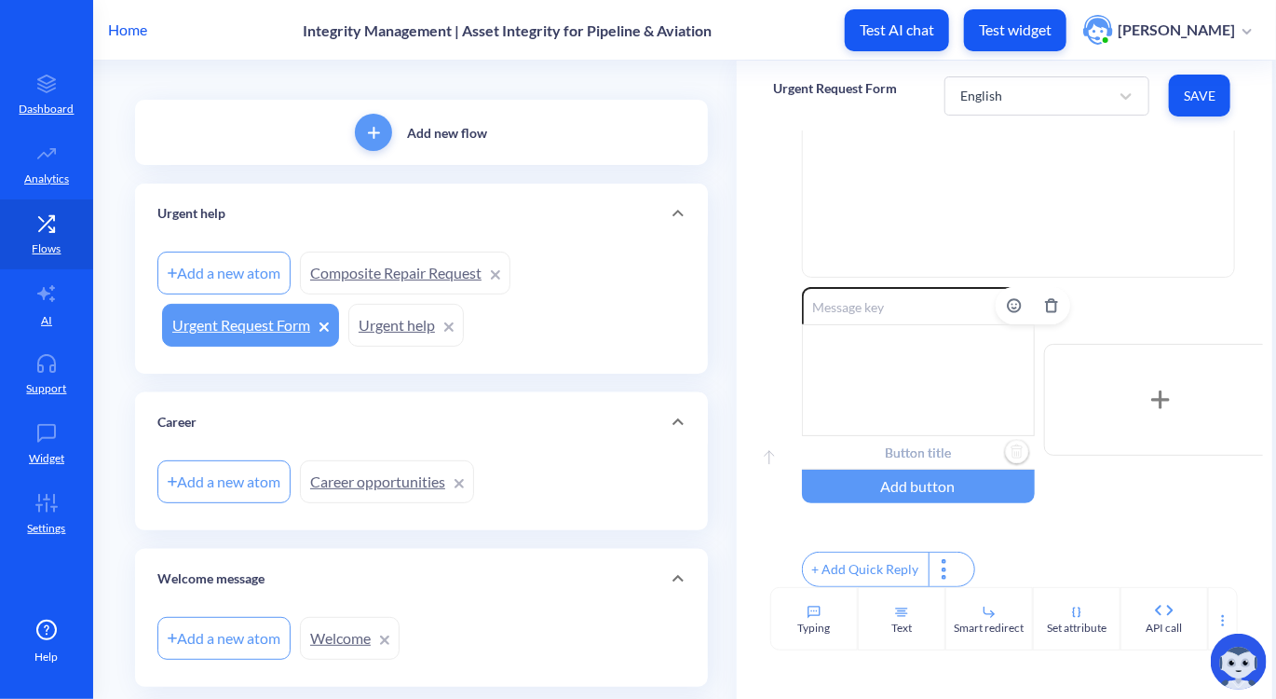
click at [923, 444] on input "text" at bounding box center [918, 453] width 233 height 34
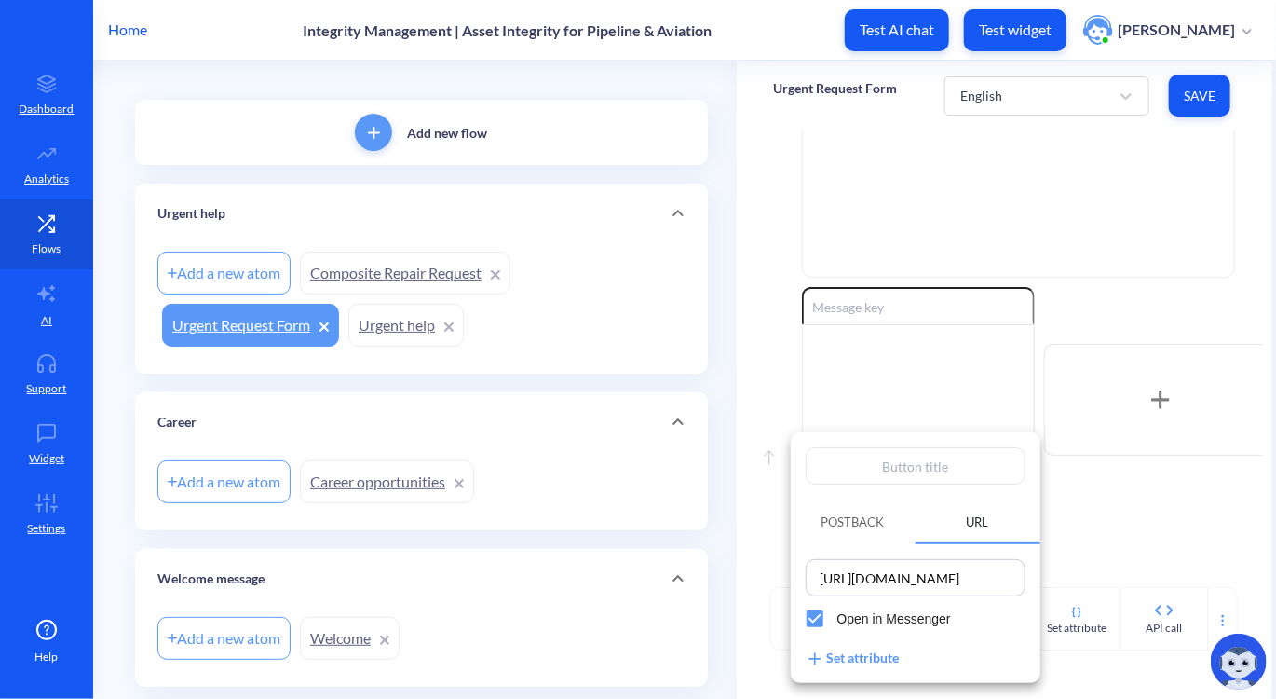
click at [892, 579] on input "[URL][DOMAIN_NAME]" at bounding box center [916, 578] width 209 height 26
paste input "info.teaminc.com/urgent-request"
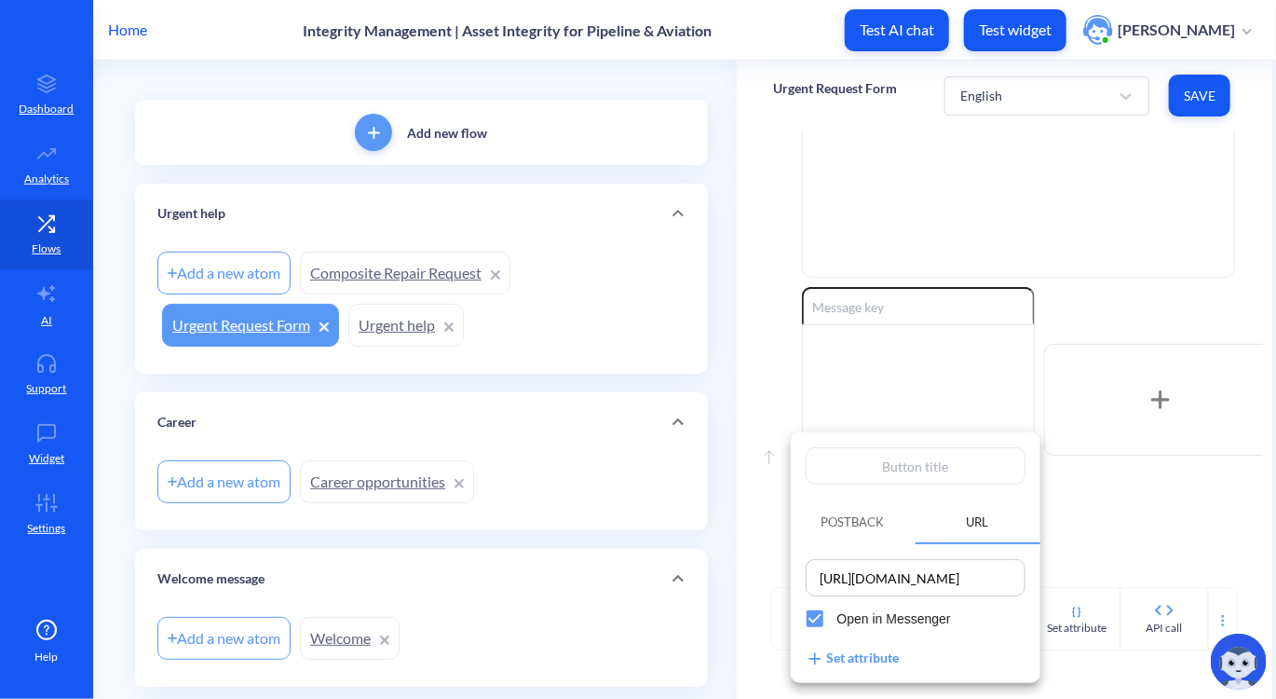
click at [914, 498] on div "Postback URL https://info.teaminc.com/urgent-request Open in Messenger Set attr…" at bounding box center [916, 557] width 250 height 251
click at [894, 473] on input "text" at bounding box center [916, 465] width 220 height 37
click at [1140, 329] on div at bounding box center [638, 349] width 1276 height 699
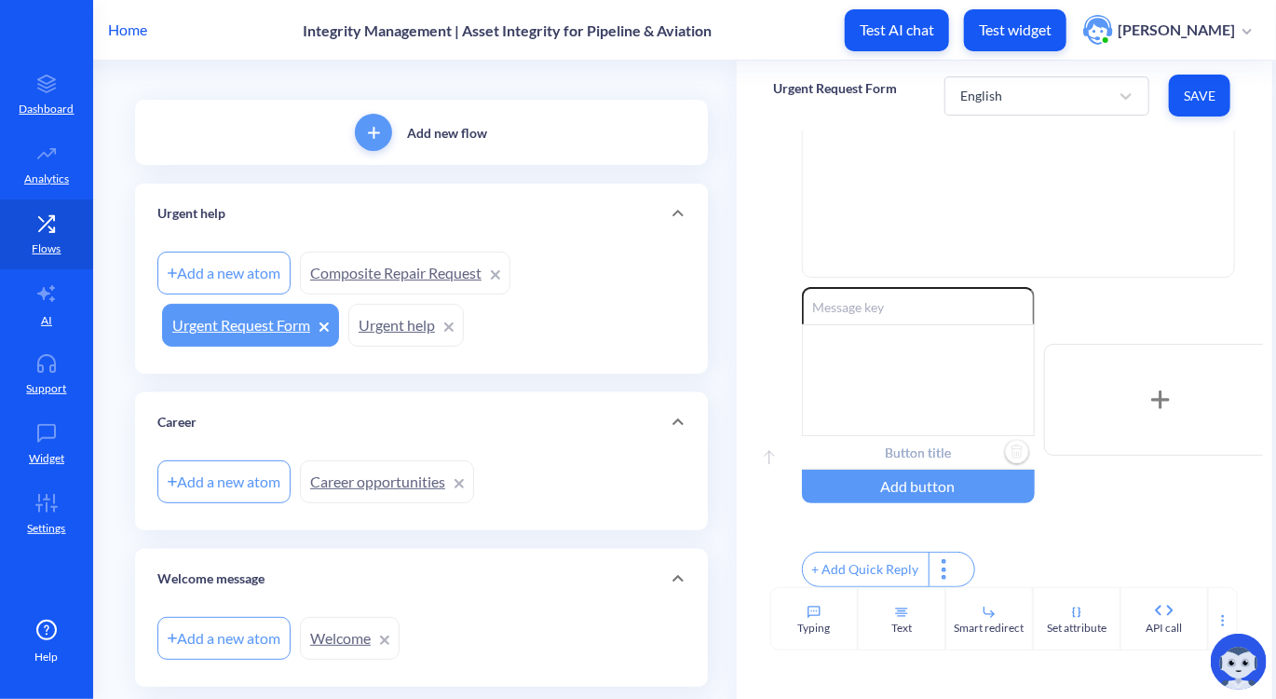
scroll to position [0, 19]
click at [391, 321] on link "Urgent help" at bounding box center [406, 325] width 116 height 43
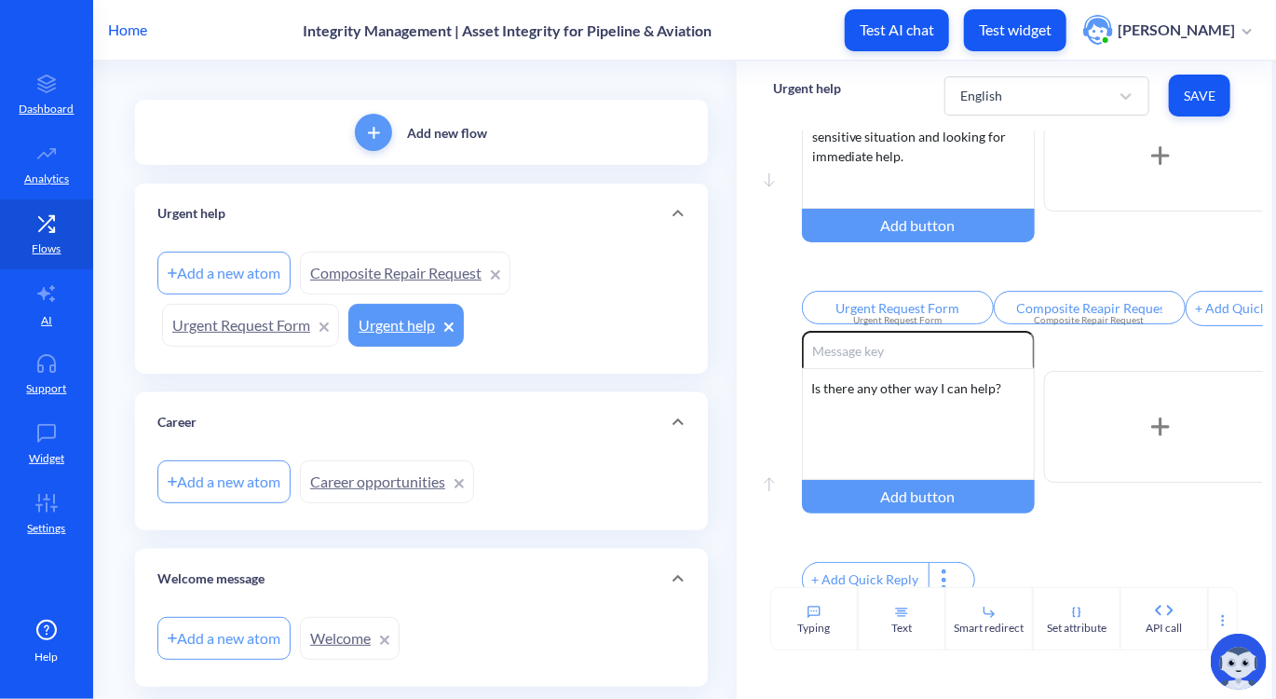
scroll to position [104, 0]
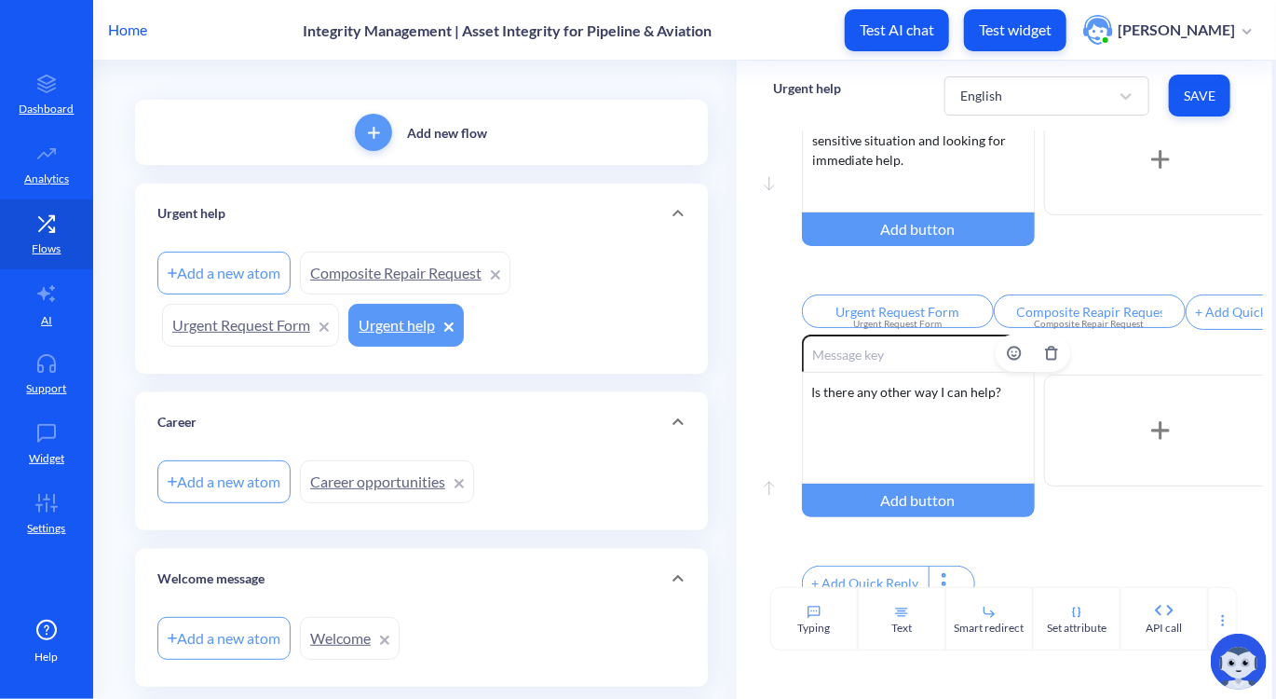
drag, startPoint x: 921, startPoint y: 416, endPoint x: 855, endPoint y: 402, distance: 67.8
click at [855, 402] on div "Is there any other way I can help?" at bounding box center [918, 428] width 233 height 112
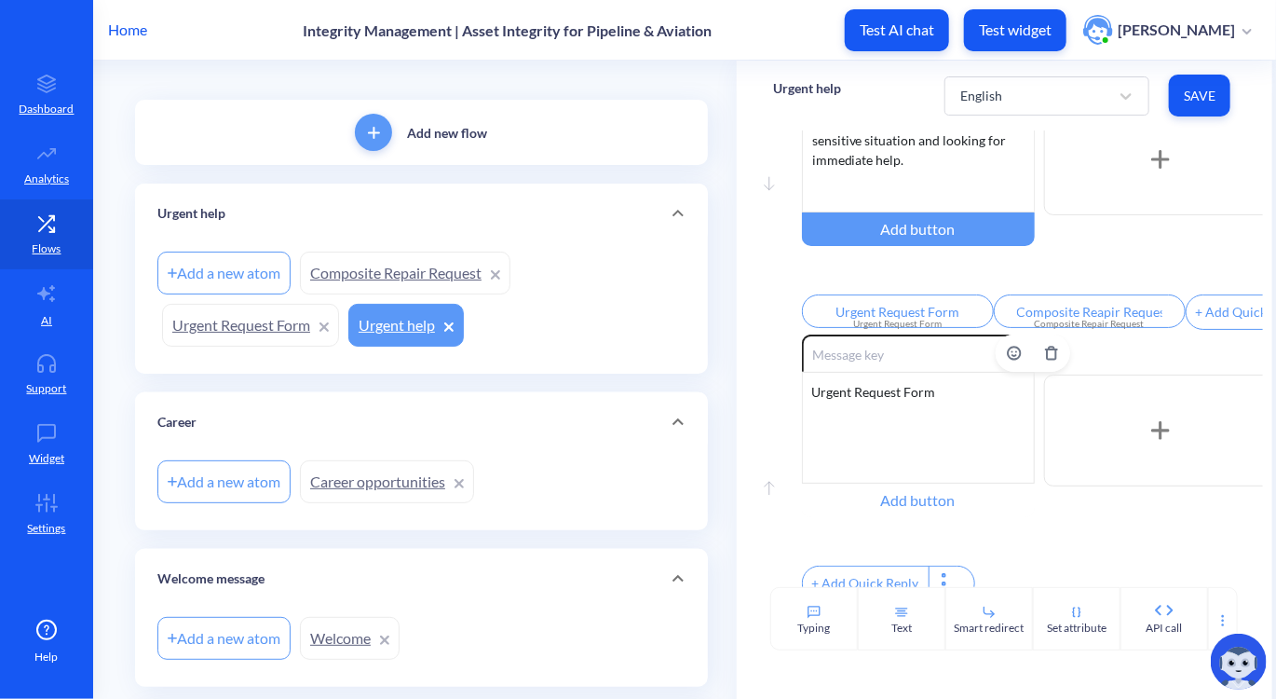
click at [919, 504] on div "Add button" at bounding box center [918, 501] width 233 height 34
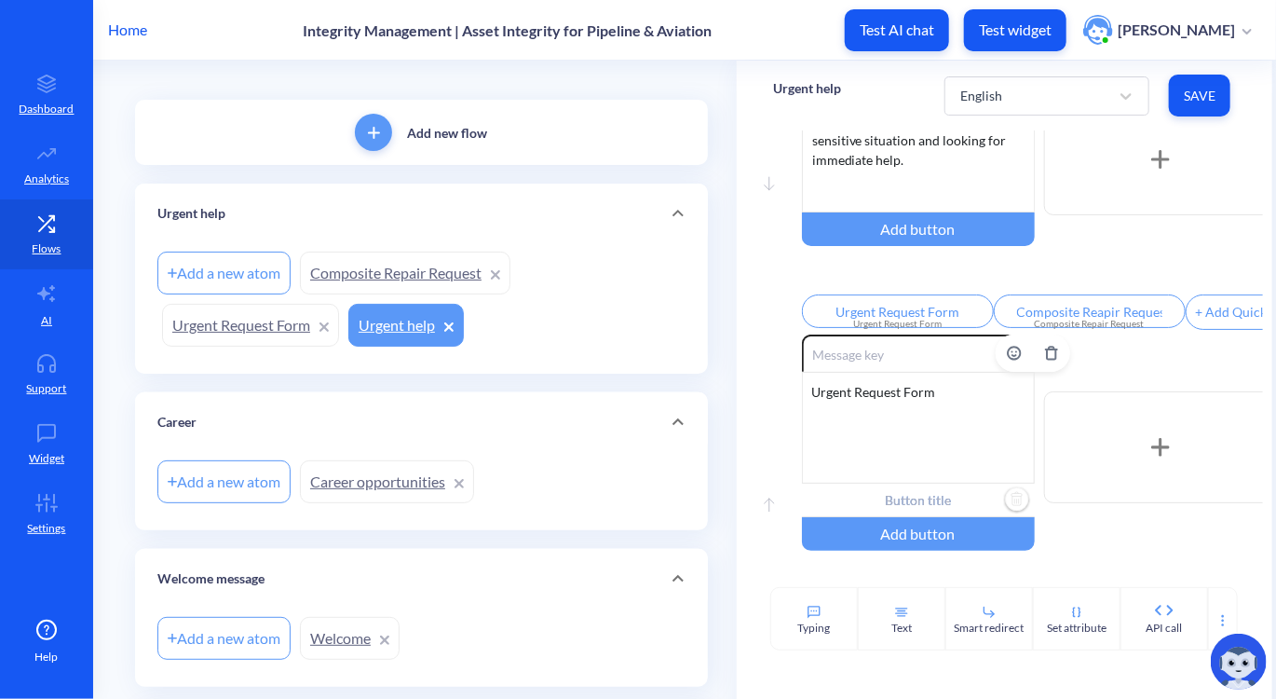
click at [906, 514] on input "text" at bounding box center [918, 501] width 233 height 34
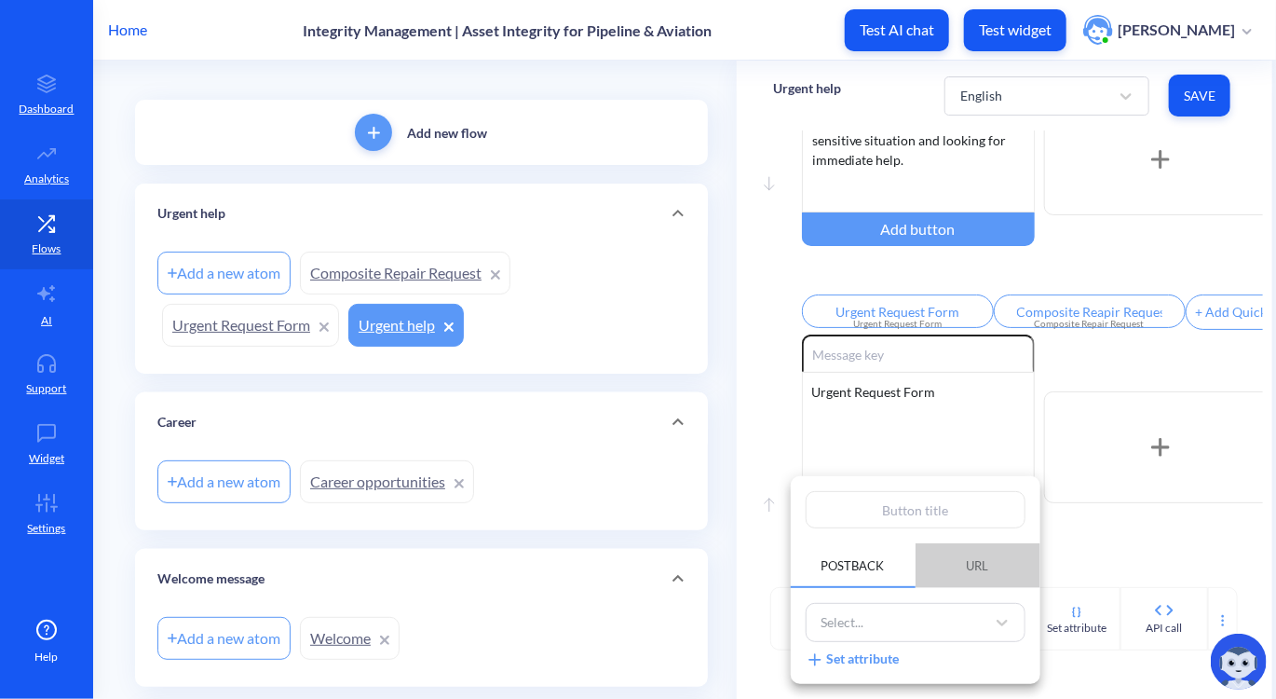
click at [980, 564] on span "URL" at bounding box center [978, 565] width 22 height 15
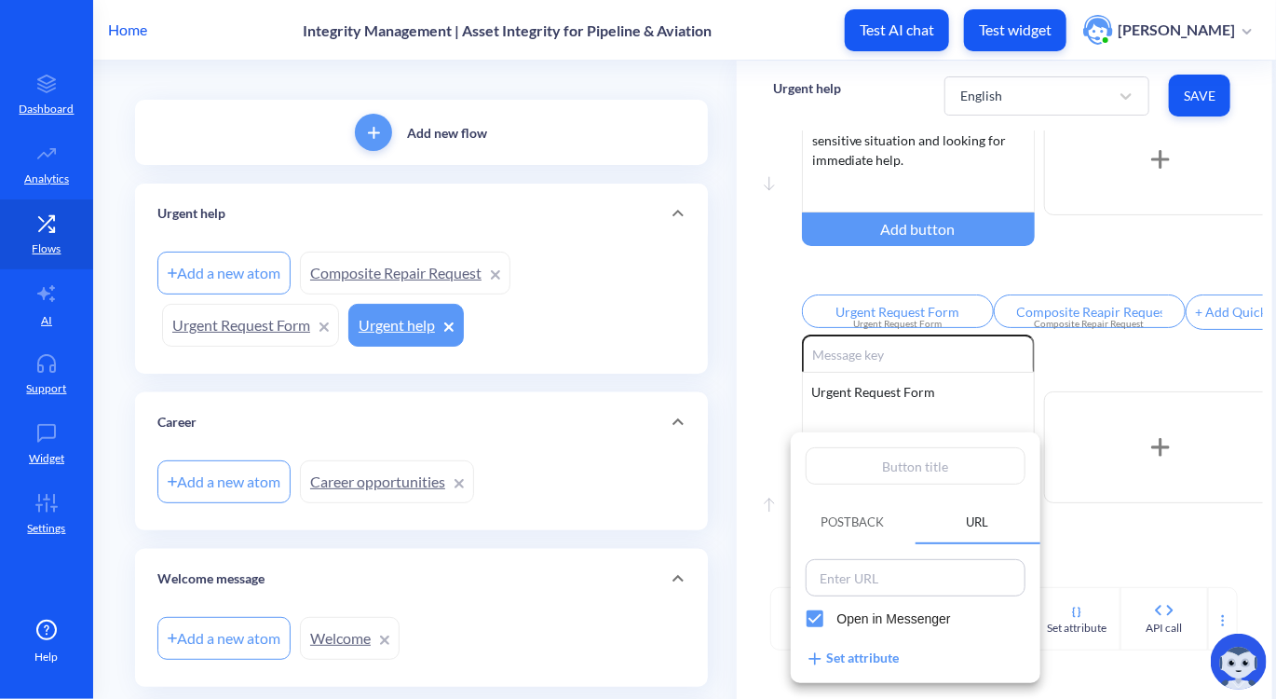
click at [865, 571] on input at bounding box center [916, 578] width 209 height 26
paste input "https://info.teaminc.com/urgent-request"
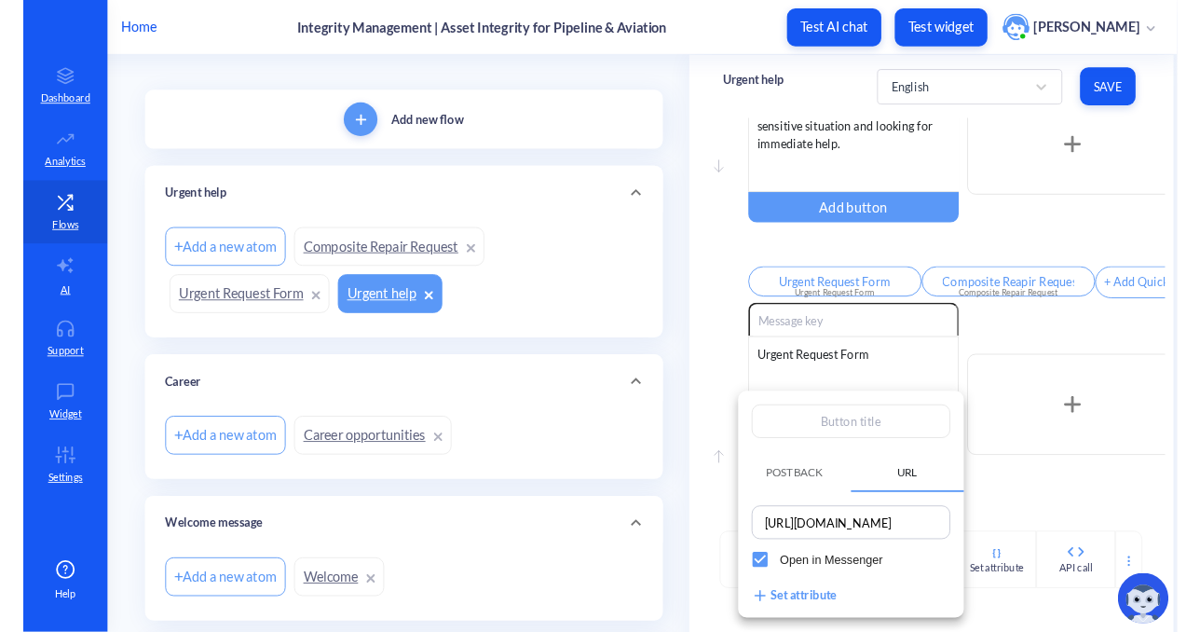
scroll to position [0, 0]
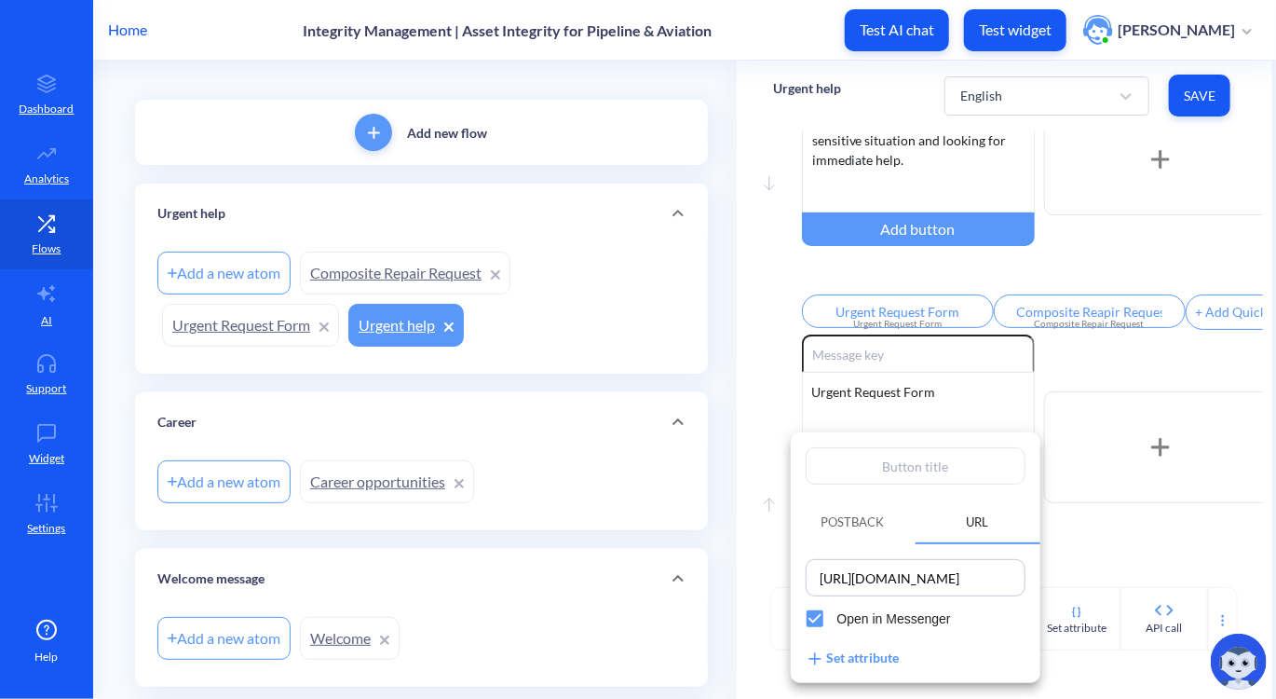
drag, startPoint x: 1263, startPoint y: 458, endPoint x: 1263, endPoint y: 534, distance: 75.5
click at [1263, 534] on div at bounding box center [638, 349] width 1276 height 699
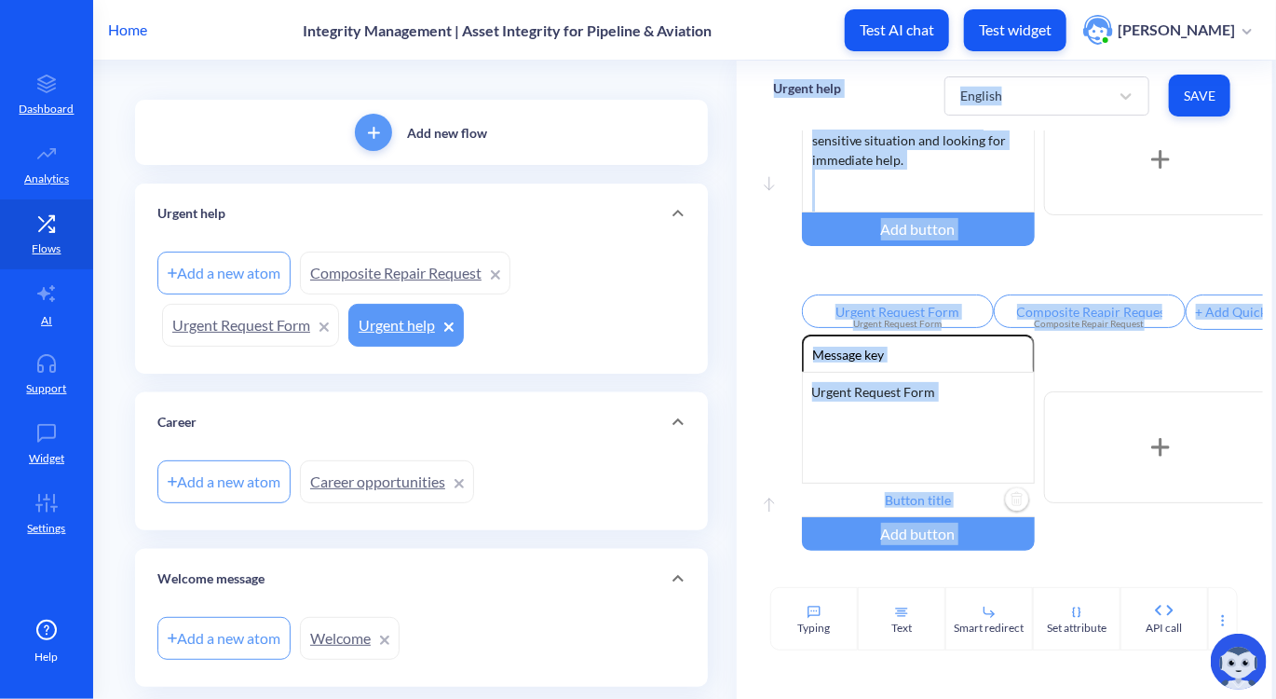
drag, startPoint x: 1270, startPoint y: 512, endPoint x: 1282, endPoint y: 586, distance: 74.6
click at [1276, 586] on html "Home Integrity Management | Asset Integrity for Pipeline & Aviation Test AI cha…" at bounding box center [638, 349] width 1276 height 699
click at [935, 517] on input "text" at bounding box center [918, 501] width 233 height 34
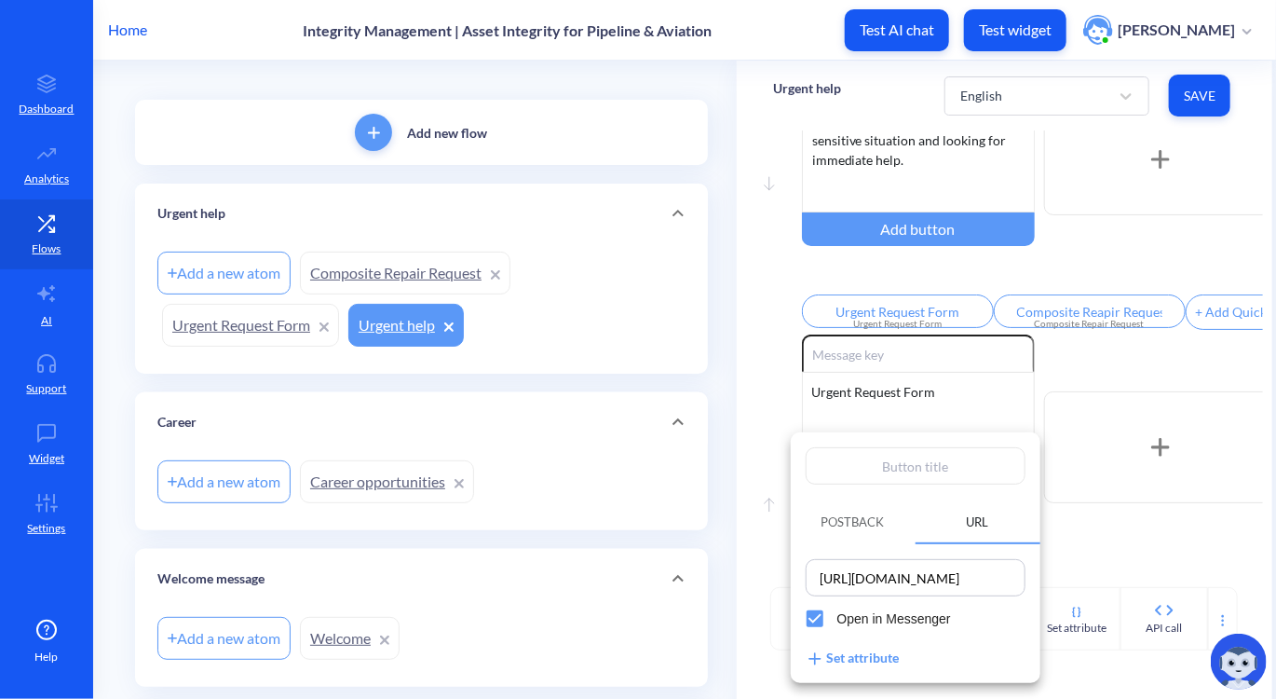
click at [850, 622] on span "Open in Messenger" at bounding box center [895, 619] width 114 height 20
click at [838, 622] on input "Open in Messenger" at bounding box center [815, 618] width 45 height 45
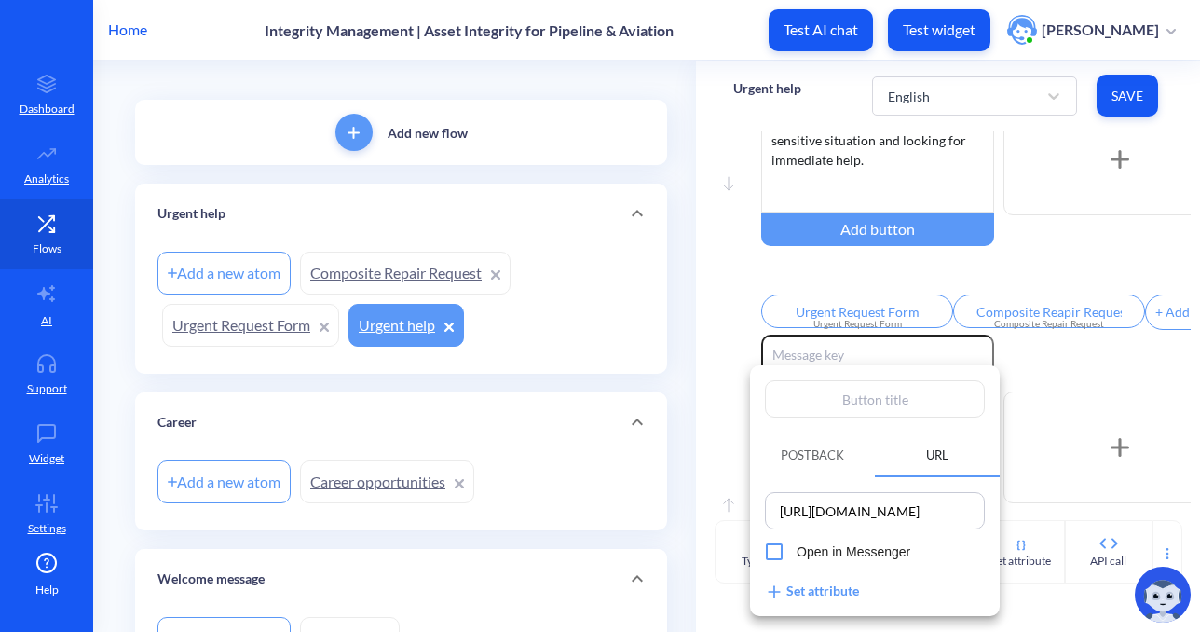
click at [1023, 381] on div at bounding box center [600, 316] width 1200 height 632
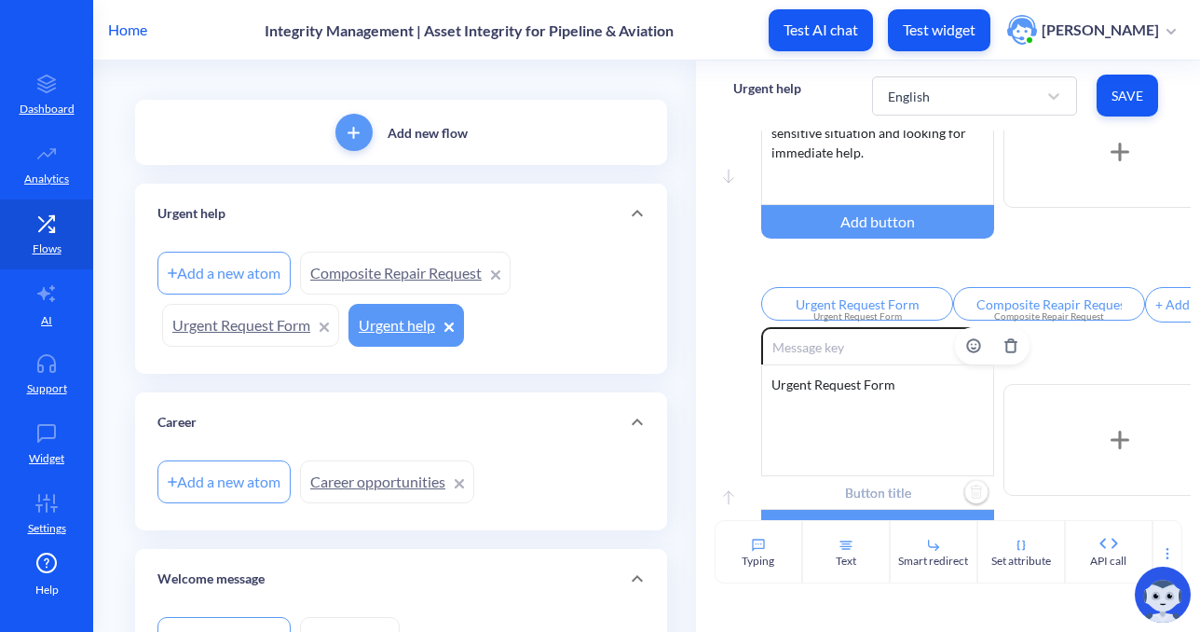
scroll to position [246, 0]
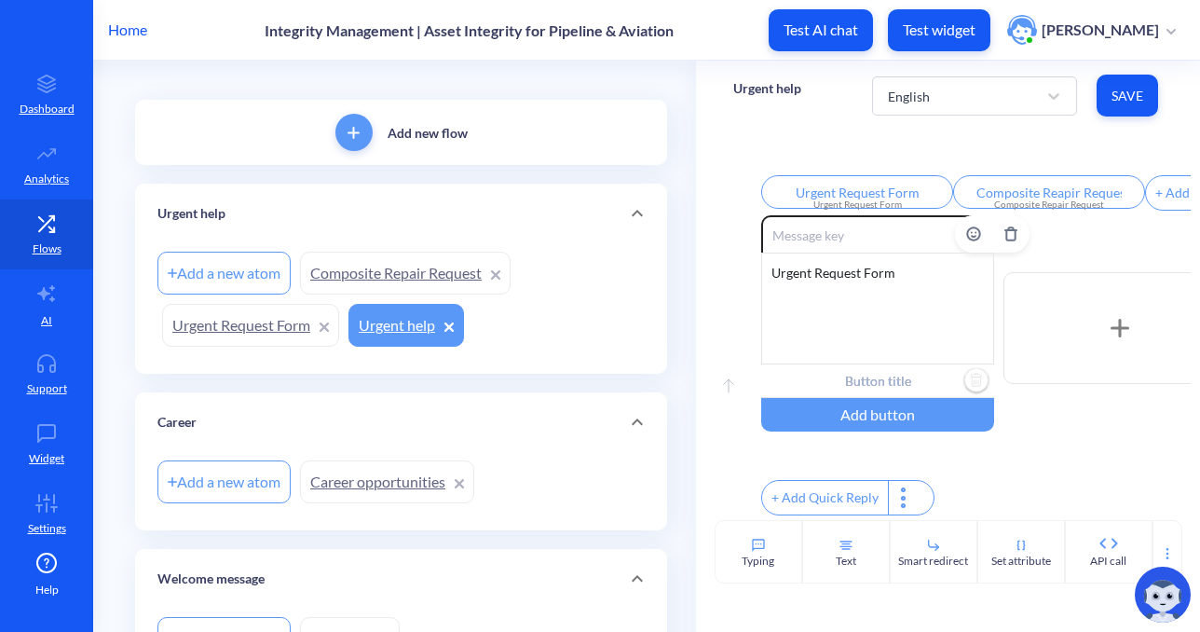
click at [873, 366] on input "text" at bounding box center [877, 381] width 233 height 34
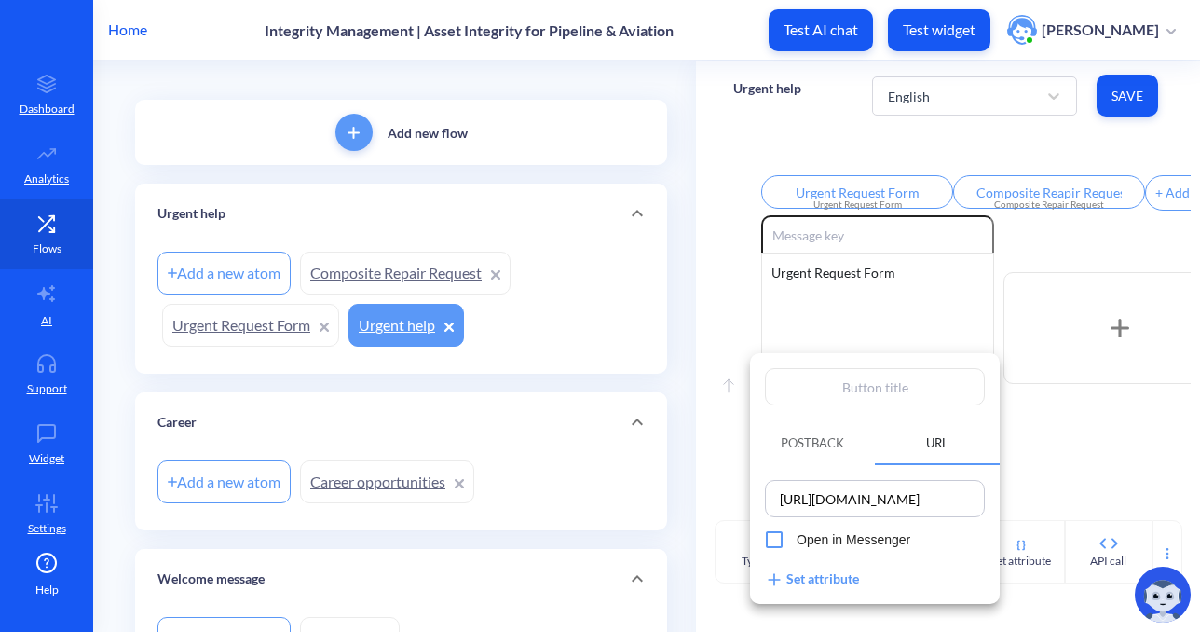
click at [864, 389] on input "text" at bounding box center [875, 386] width 220 height 37
click at [1057, 456] on div at bounding box center [600, 316] width 1200 height 632
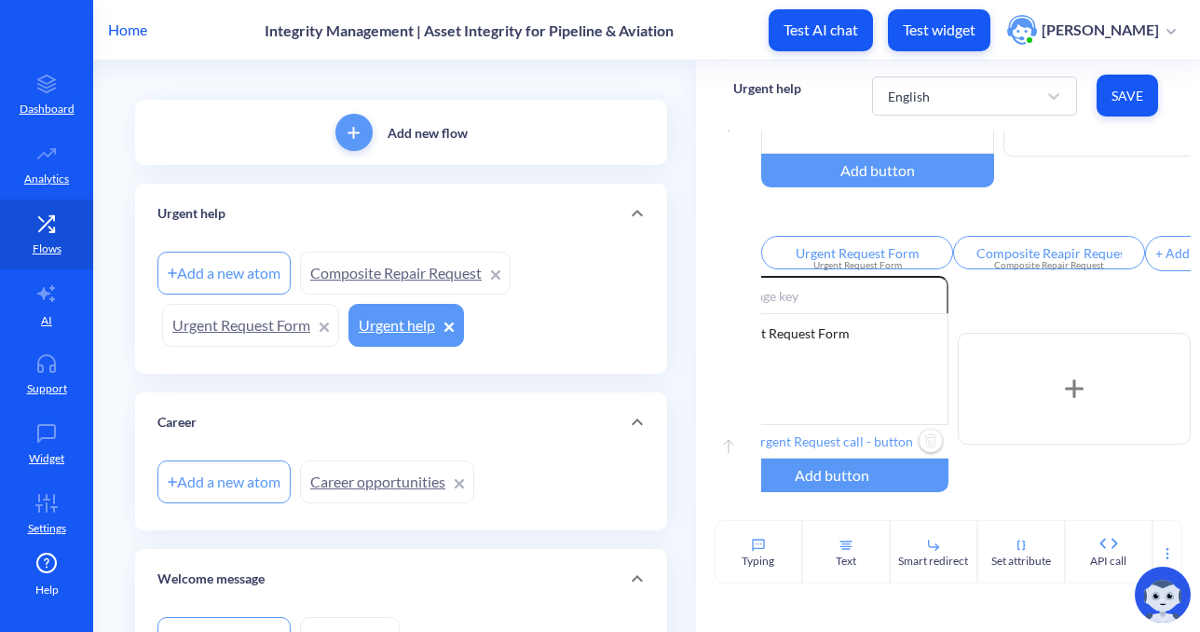
scroll to position [162, 0]
click at [1065, 399] on icon at bounding box center [1074, 389] width 19 height 19
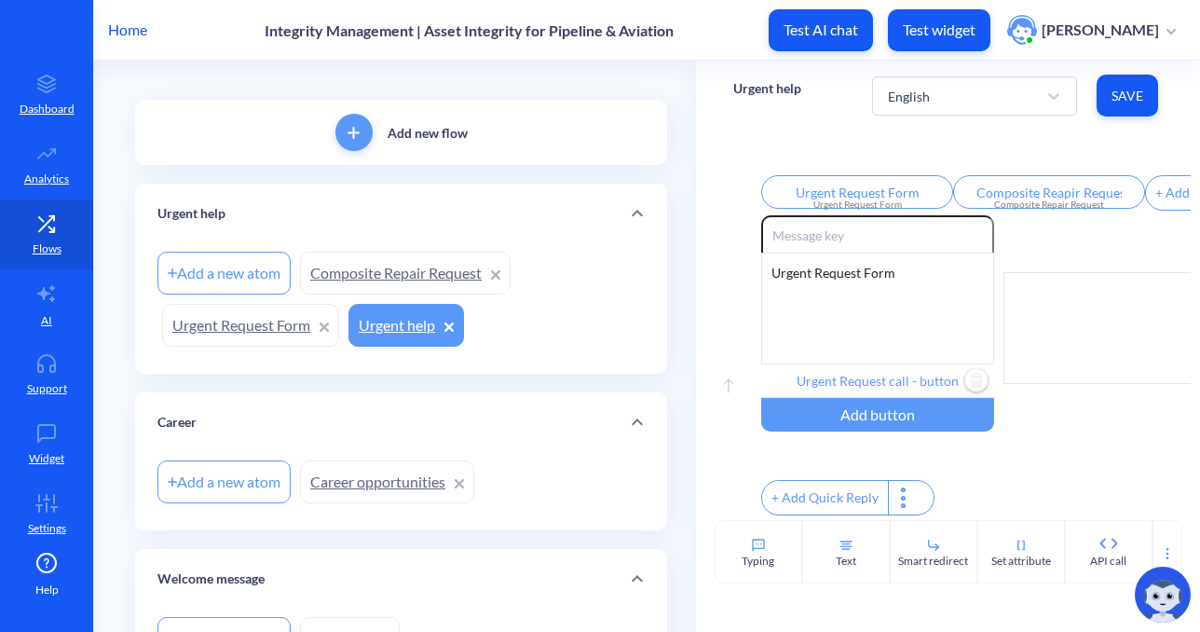
scroll to position [0, 0]
click at [1071, 328] on div at bounding box center [1119, 328] width 233 height 112
click at [1091, 438] on div "Enable reactions Urgent Request Form Urgent Request call - button Add button + …" at bounding box center [976, 367] width 430 height 305
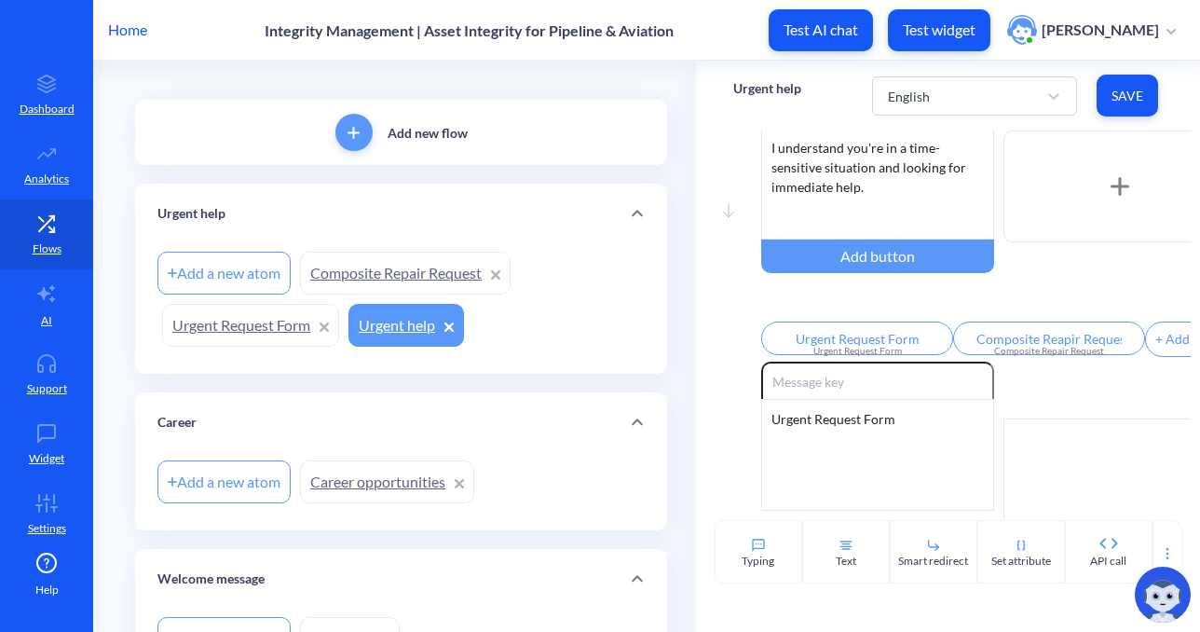
scroll to position [75, 0]
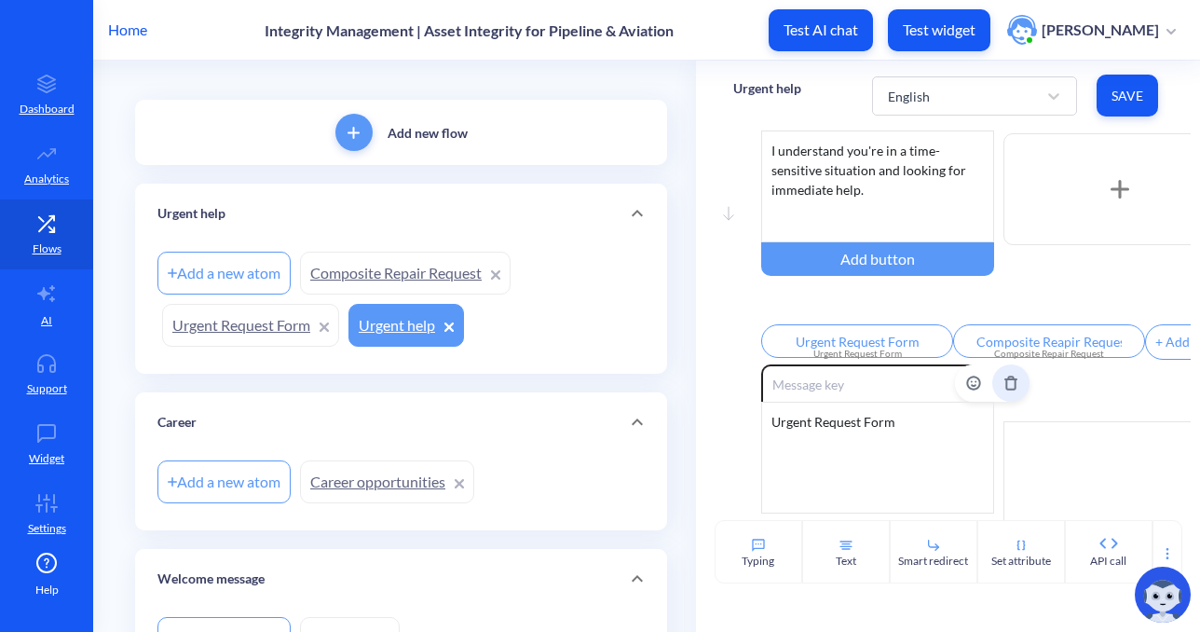
click at [1013, 389] on icon "Delete" at bounding box center [1010, 382] width 15 height 15
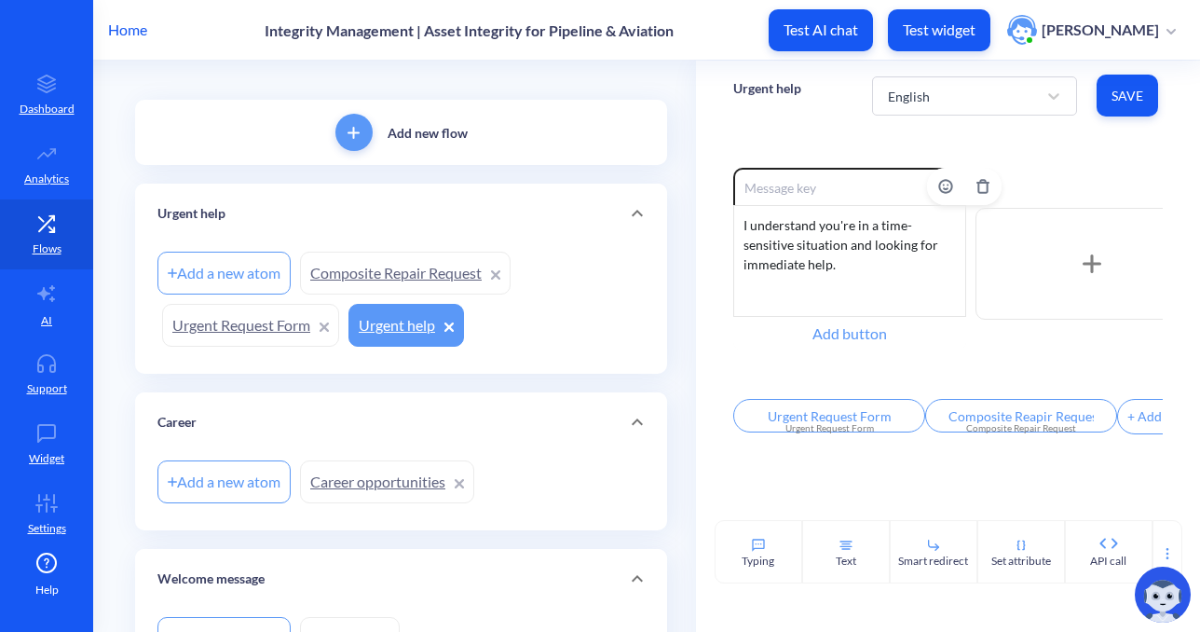
click at [872, 325] on div "Add button" at bounding box center [849, 334] width 233 height 34
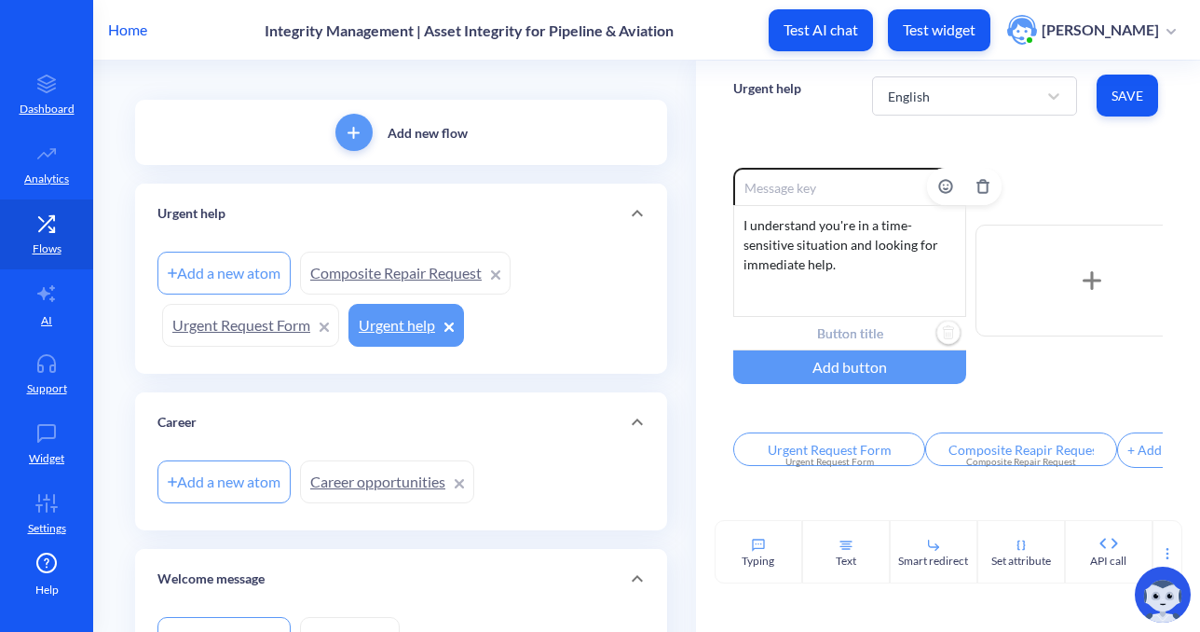
click at [853, 329] on input "text" at bounding box center [849, 334] width 233 height 34
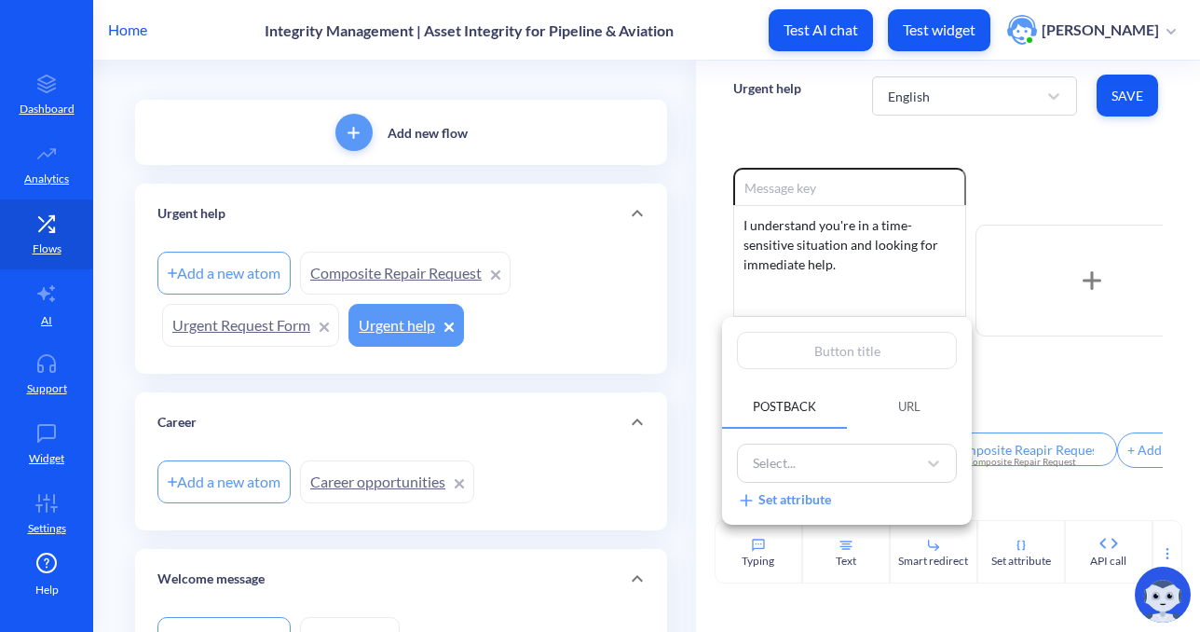
click at [824, 333] on input "text" at bounding box center [847, 350] width 220 height 37
click at [762, 459] on div "Select..." at bounding box center [774, 464] width 43 height 20
click at [963, 460] on div "Select... Set attribute" at bounding box center [847, 477] width 250 height 96
click at [922, 413] on span "URL" at bounding box center [909, 406] width 67 height 32
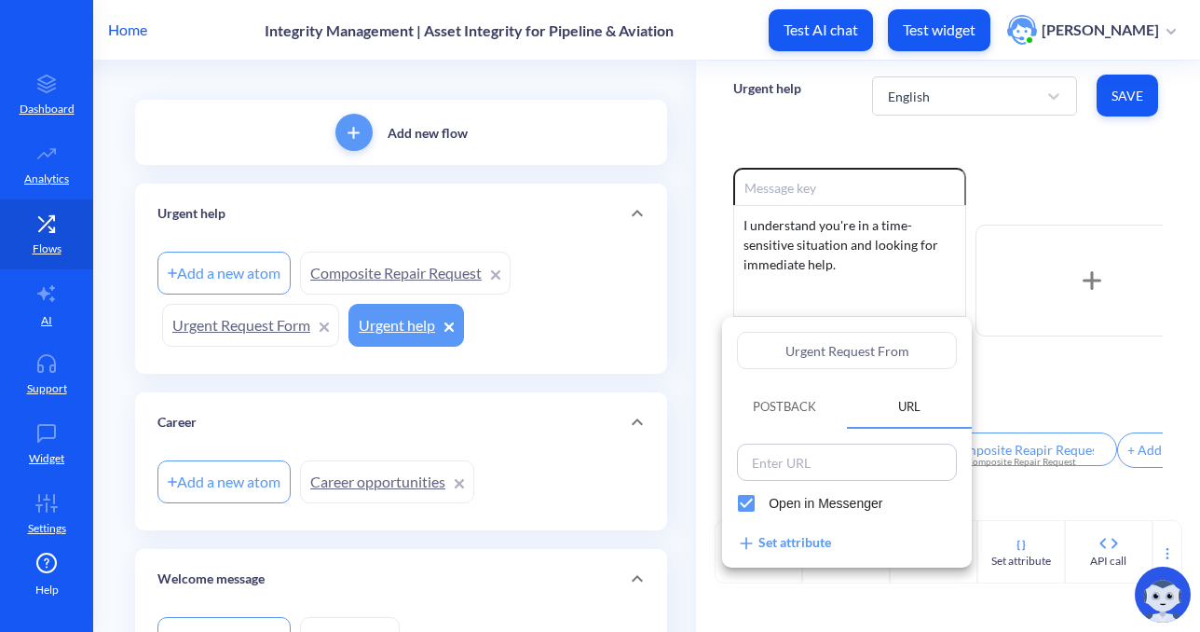
click at [786, 459] on input at bounding box center [847, 462] width 209 height 26
paste input "https://info.teaminc.com/urgent-request"
click at [771, 499] on span "Open in Messenger" at bounding box center [826, 504] width 114 height 20
click at [769, 499] on input "Open in Messenger" at bounding box center [746, 503] width 45 height 45
click at [1031, 422] on div at bounding box center [600, 316] width 1200 height 632
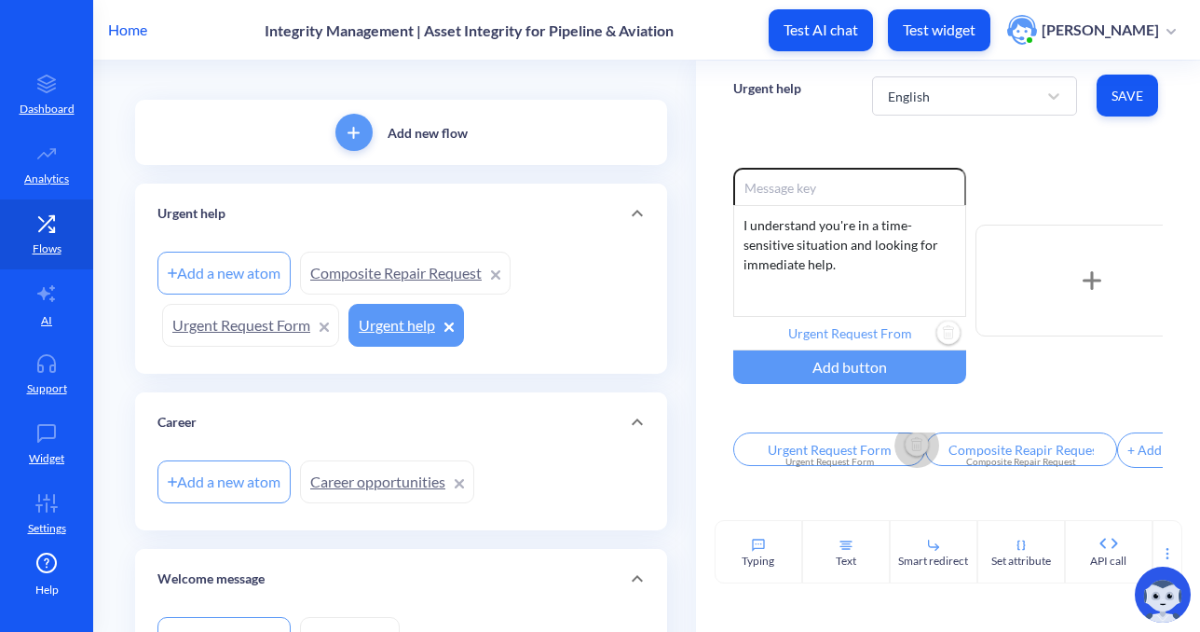
click at [912, 448] on img "Delete" at bounding box center [917, 445] width 28 height 28
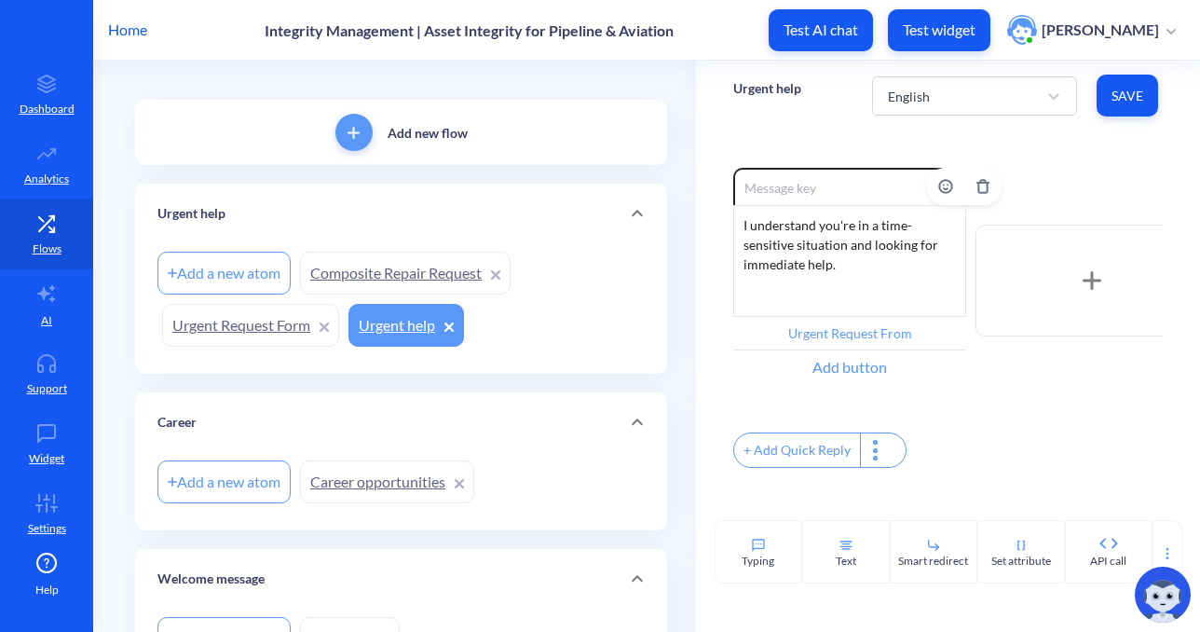
click at [831, 366] on div "Add button" at bounding box center [849, 367] width 233 height 34
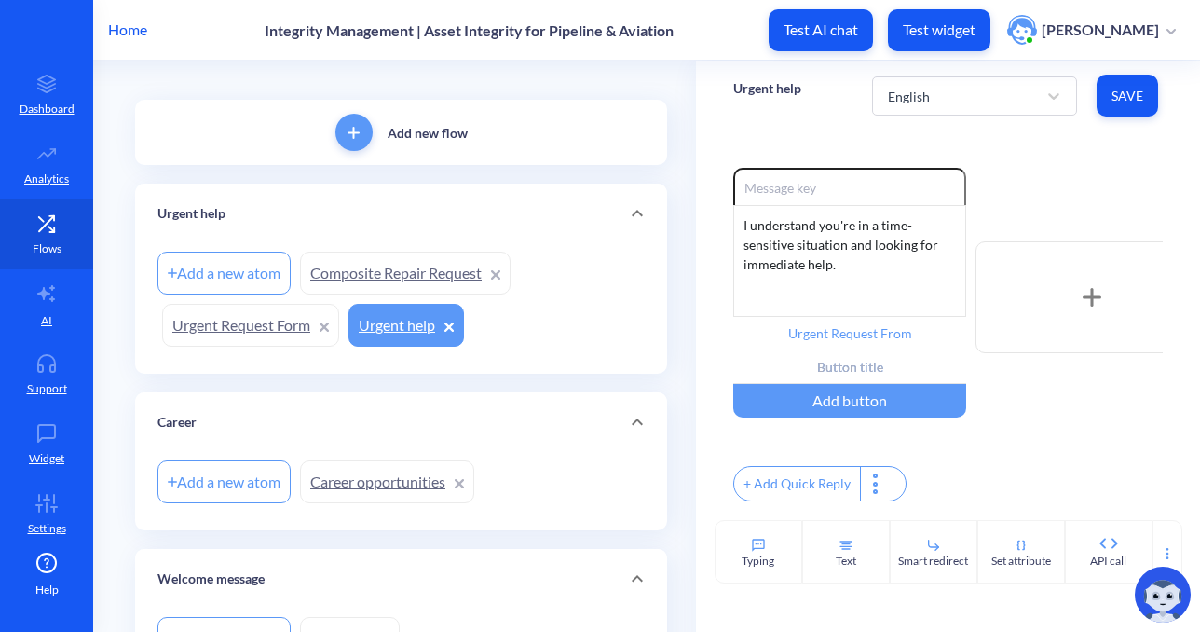
click at [701, 324] on div "Enable reactions I understand you're in a time-sensitive situation and looking …" at bounding box center [948, 324] width 504 height 389
click at [831, 370] on input "text" at bounding box center [849, 367] width 233 height 34
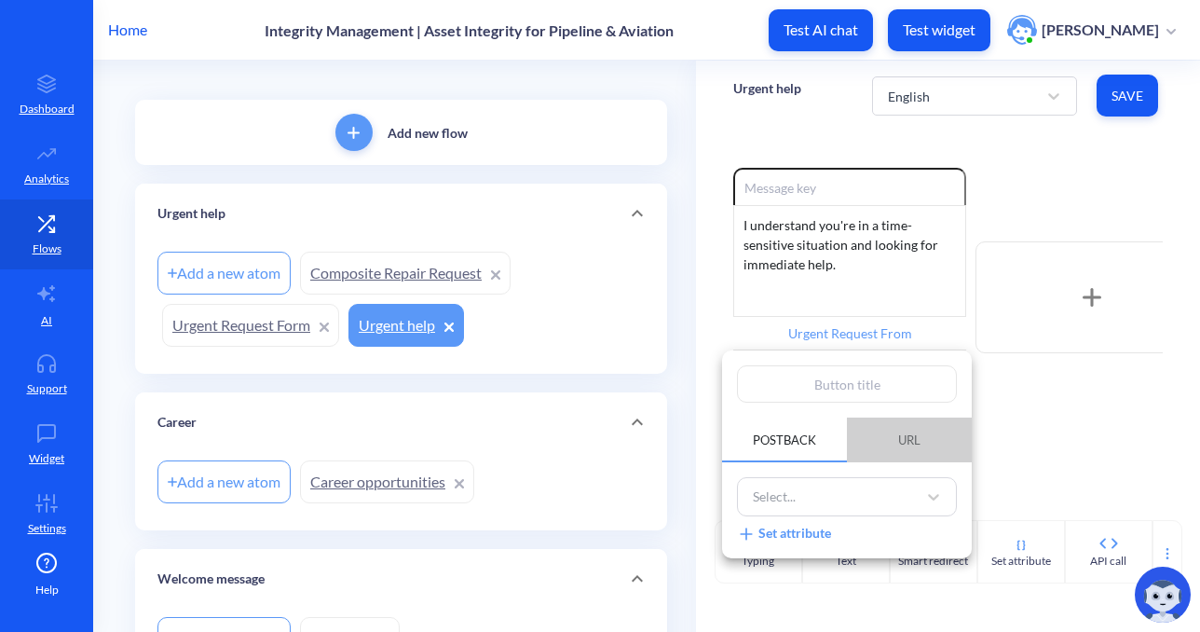
click at [911, 441] on span "URL" at bounding box center [909, 439] width 22 height 15
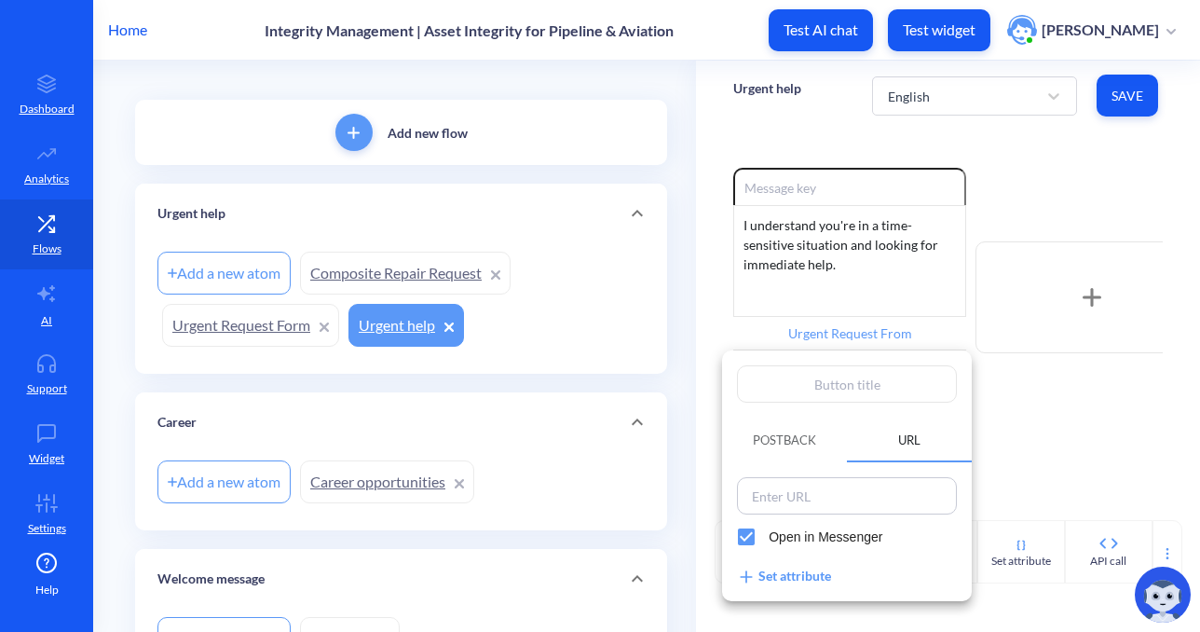
click at [769, 497] on input at bounding box center [847, 496] width 209 height 26
paste input "https://psp.teaminc.com/composite-repair-request/"
click at [820, 535] on span "Open in Messenger" at bounding box center [826, 537] width 114 height 20
click at [769, 535] on input "Open in Messenger" at bounding box center [746, 536] width 45 height 45
click at [827, 382] on input "text" at bounding box center [847, 383] width 220 height 37
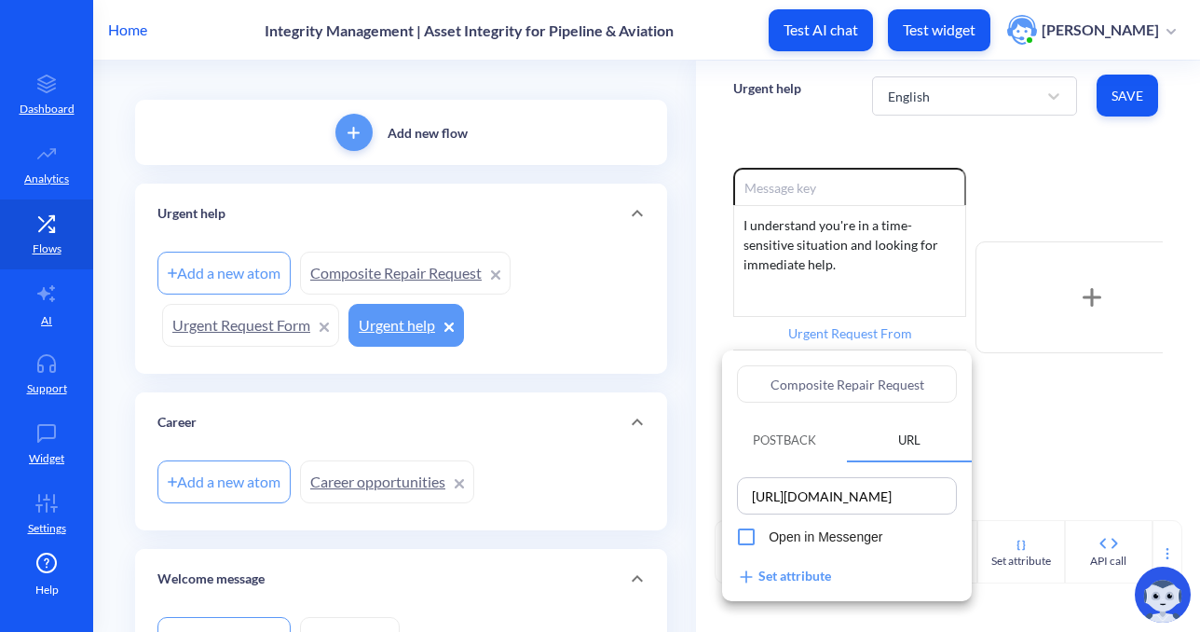
click at [1076, 489] on div at bounding box center [600, 316] width 1200 height 632
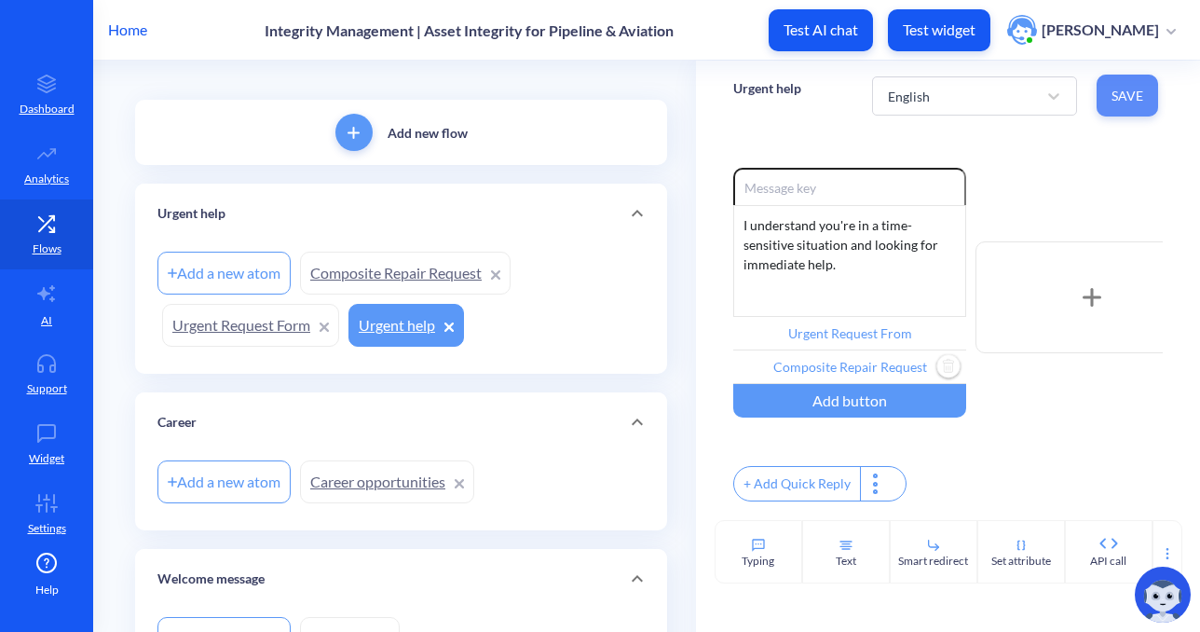
click at [1133, 87] on span "Save" at bounding box center [1128, 96] width 32 height 19
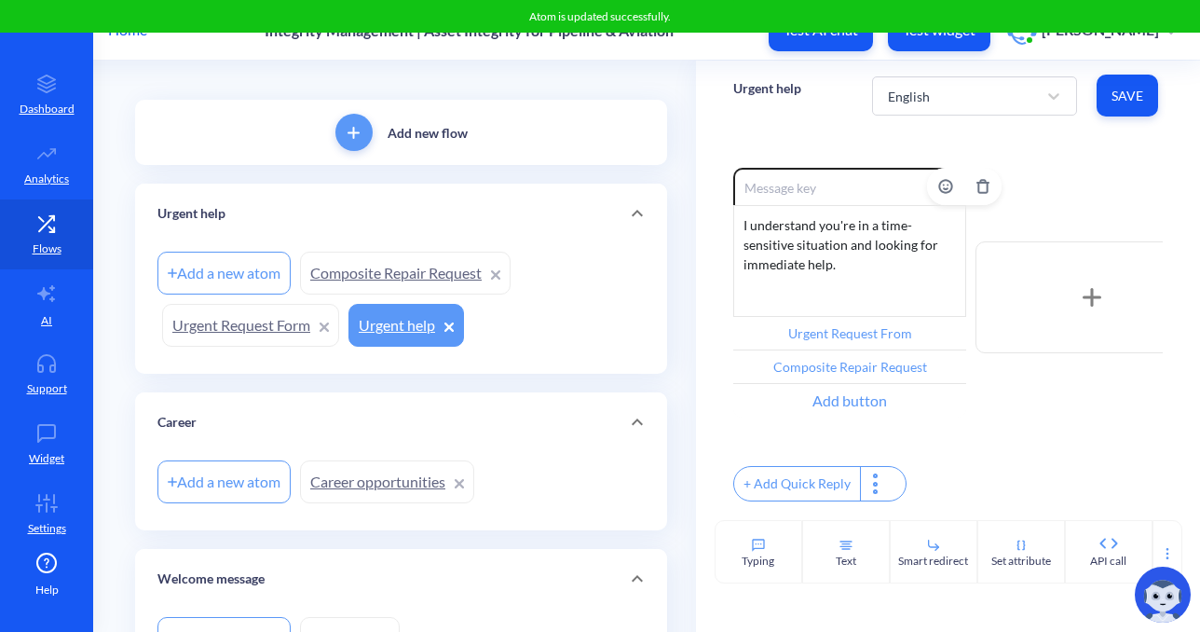
click at [834, 411] on div "Add button" at bounding box center [849, 401] width 233 height 34
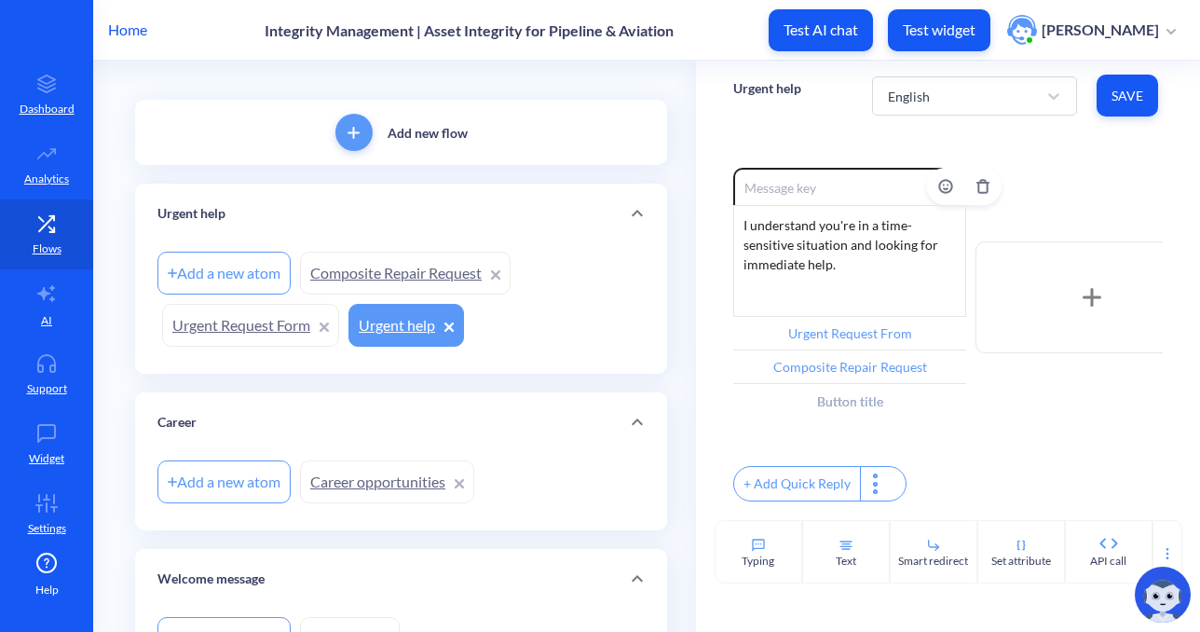
click at [708, 311] on div "Enable reactions I understand you're in a time-sensitive situation and looking …" at bounding box center [948, 324] width 504 height 389
click at [867, 406] on input "text" at bounding box center [849, 401] width 233 height 34
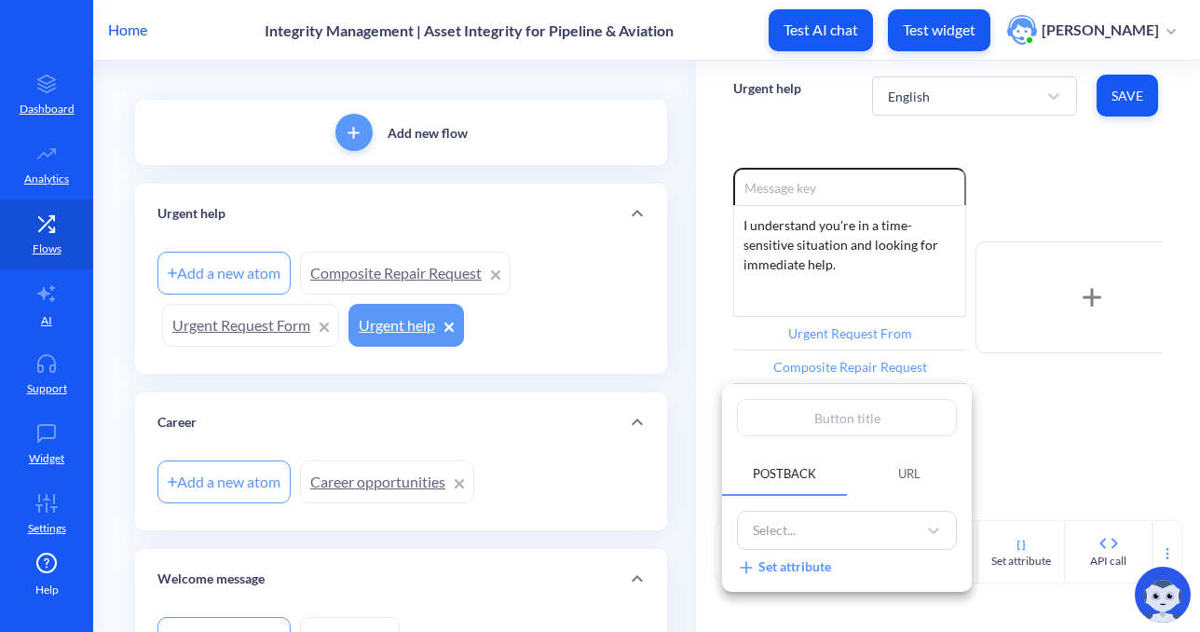
click at [851, 426] on input "text" at bounding box center [847, 417] width 220 height 37
click at [908, 467] on span "URL" at bounding box center [909, 473] width 22 height 15
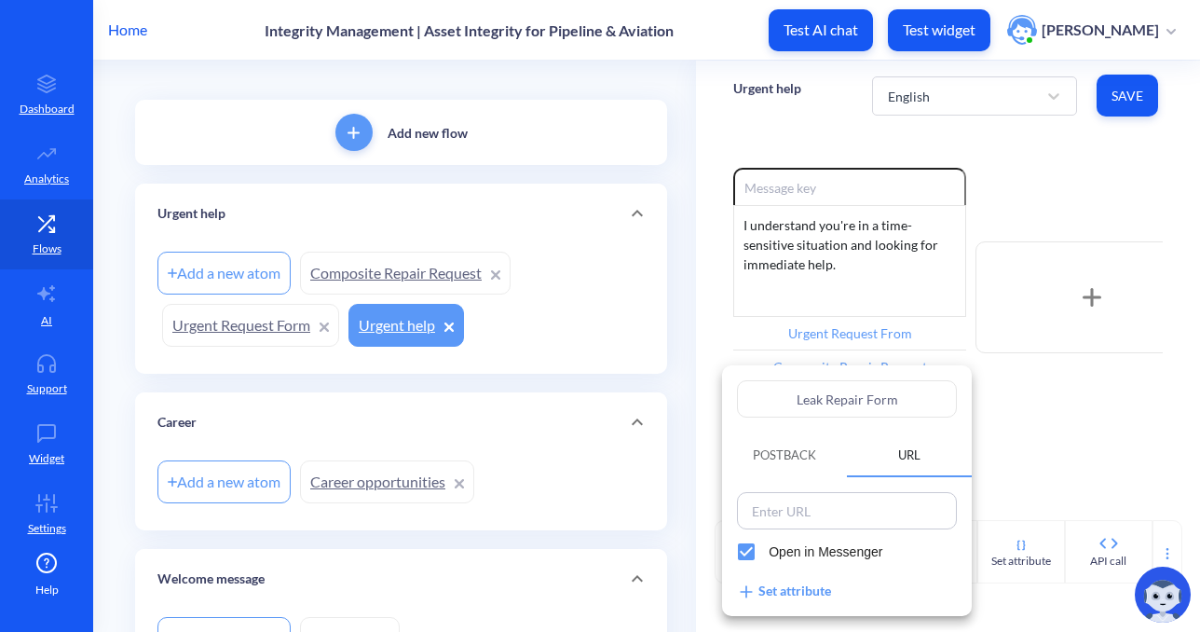
click at [876, 525] on div at bounding box center [847, 510] width 220 height 37
click at [861, 512] on input at bounding box center [847, 511] width 209 height 26
paste input "https://psp.teaminc.com/leak-sealing-and-repair-request/"
click at [835, 555] on span "Open in Messenger" at bounding box center [826, 552] width 114 height 20
click at [769, 555] on input "Open in Messenger" at bounding box center [746, 551] width 45 height 45
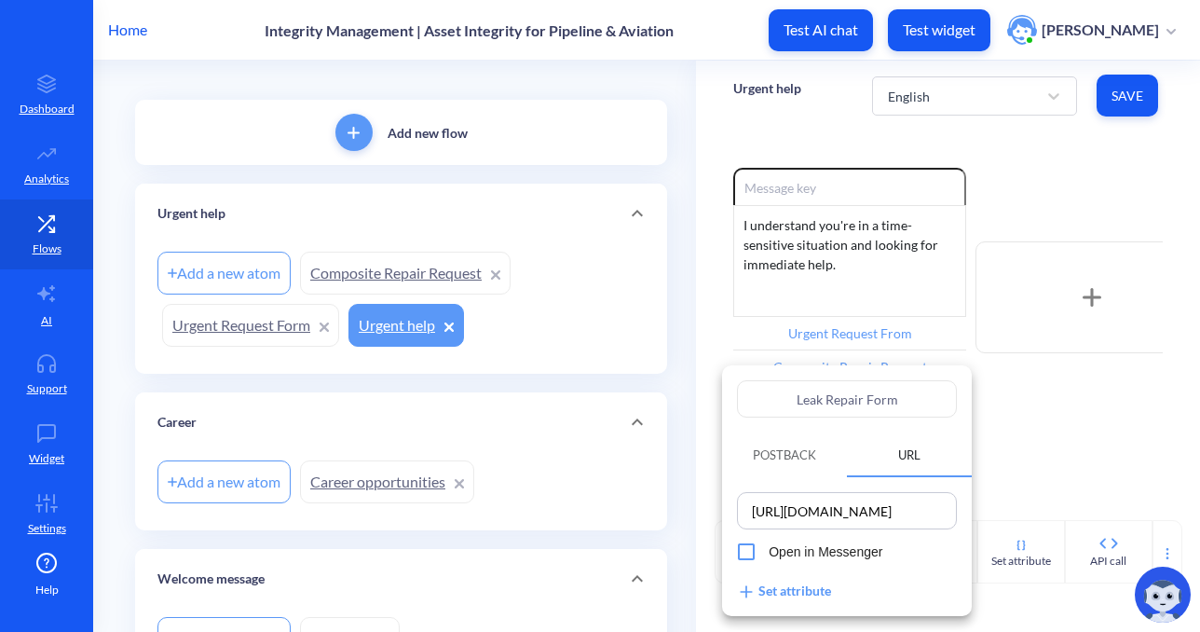
click at [1106, 469] on div at bounding box center [600, 316] width 1200 height 632
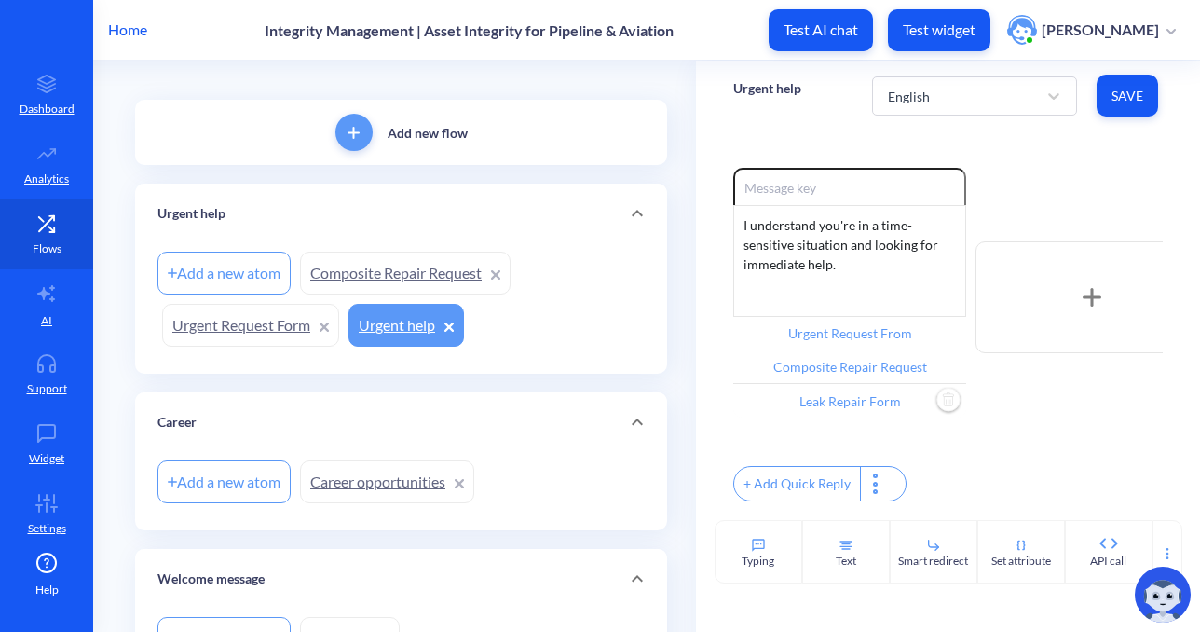
click at [786, 444] on div "Enable reactions I understand you're in a time-sensitive situation and looking …" at bounding box center [948, 337] width 430 height 338
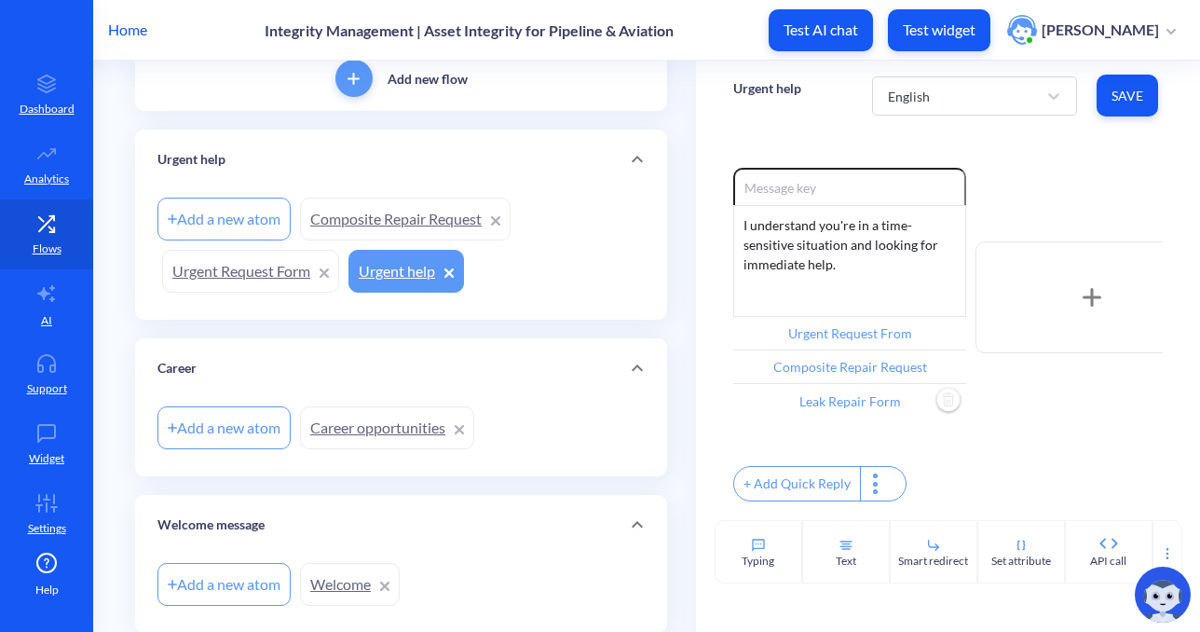
scroll to position [137, 0]
click at [760, 547] on icon at bounding box center [758, 545] width 12 height 12
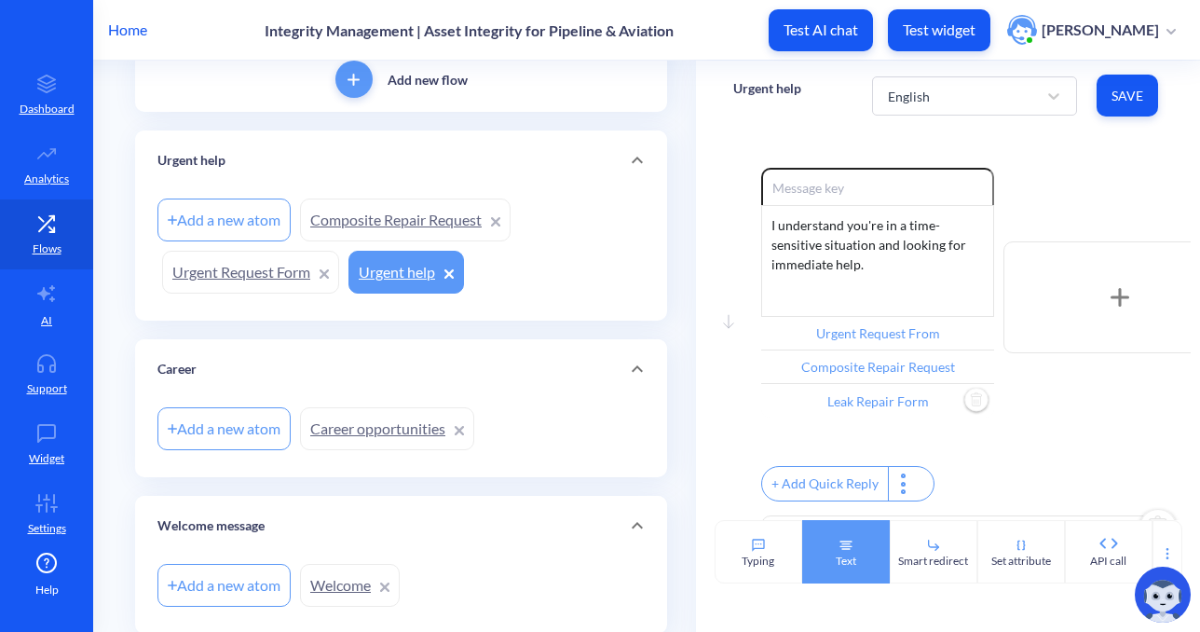
click at [850, 560] on div "Text" at bounding box center [846, 561] width 20 height 17
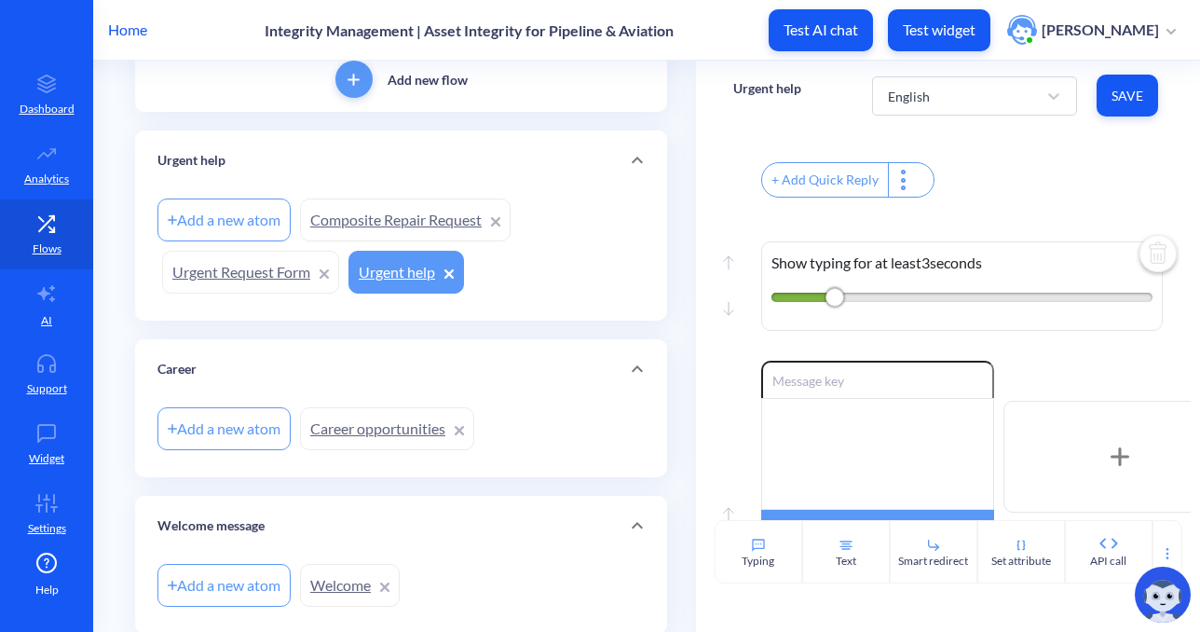
scroll to position [302, 0]
click at [1157, 258] on img at bounding box center [1158, 257] width 45 height 45
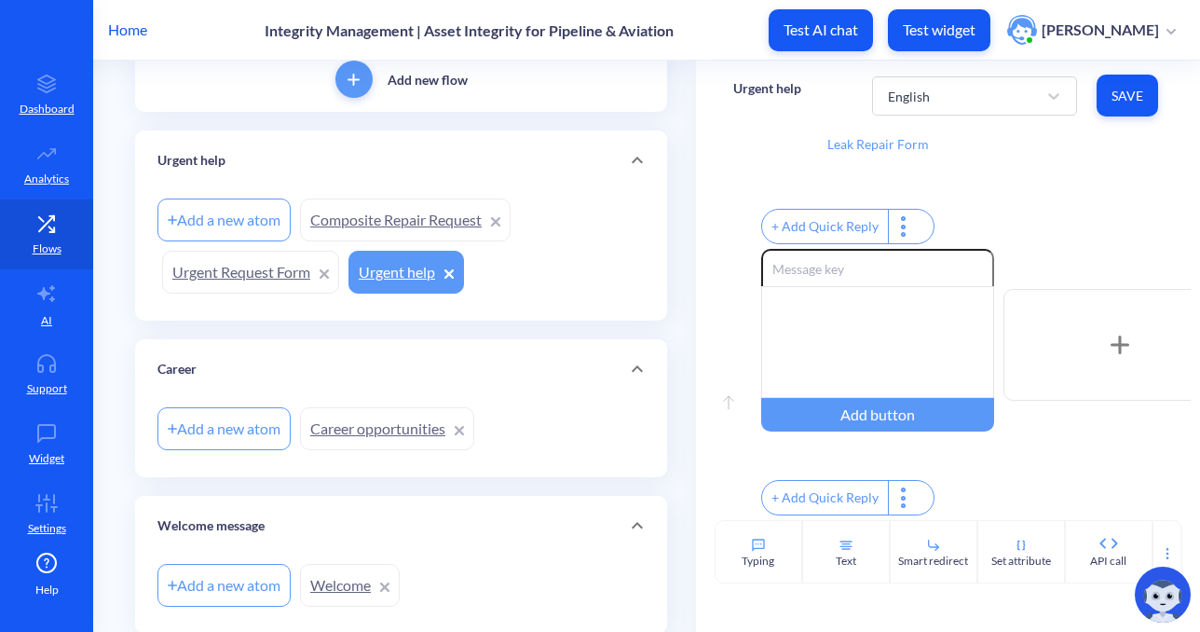
scroll to position [280, 0]
click at [875, 312] on div at bounding box center [877, 342] width 233 height 112
click at [792, 326] on div at bounding box center [877, 342] width 233 height 112
click at [1093, 255] on div "Enable reactions Is there any other way I can help? Add button" at bounding box center [976, 345] width 430 height 192
click at [1118, 89] on span "Save" at bounding box center [1128, 96] width 32 height 19
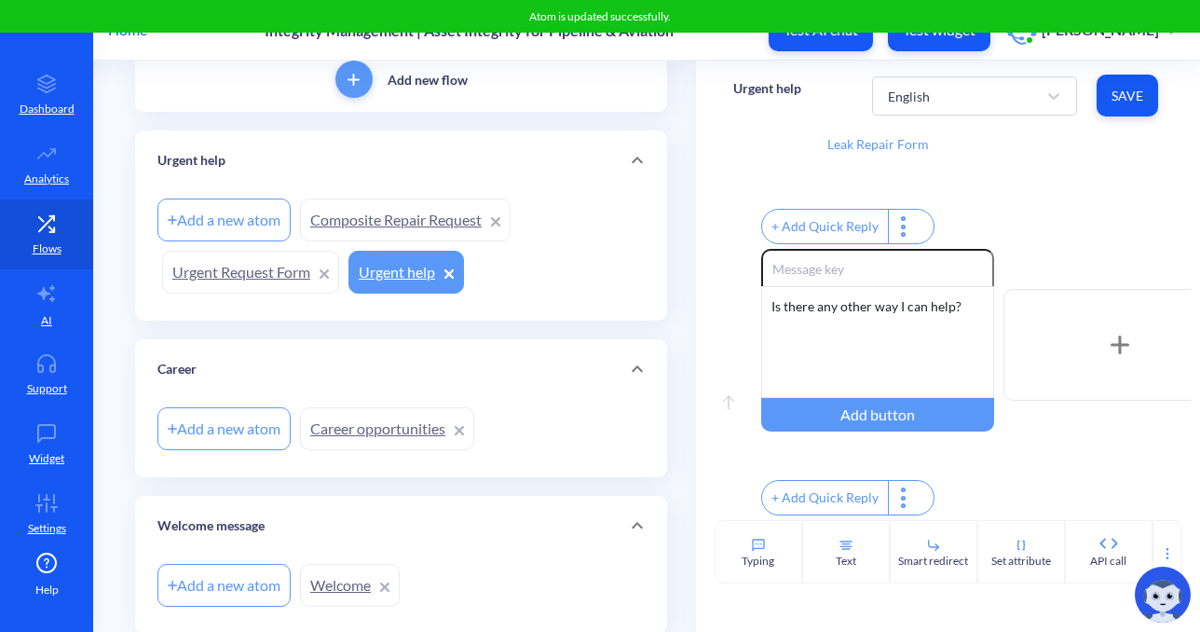
click at [328, 271] on icon at bounding box center [324, 273] width 7 height 7
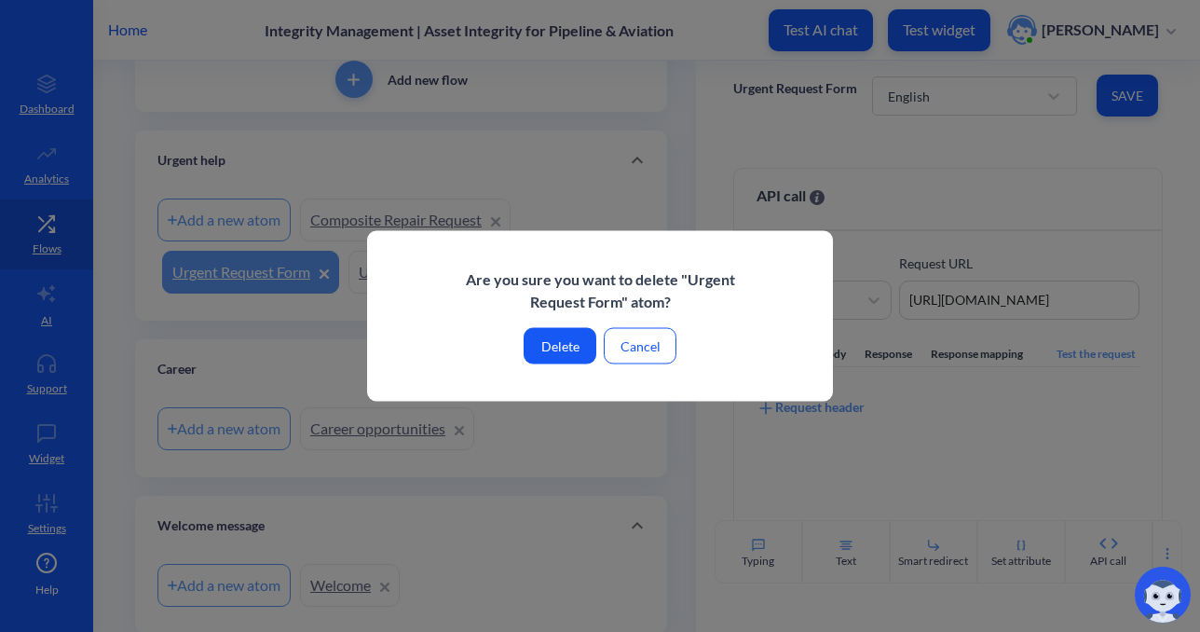
click at [544, 352] on button "Delete" at bounding box center [560, 346] width 73 height 36
click at [566, 348] on button "Delete" at bounding box center [560, 346] width 73 height 36
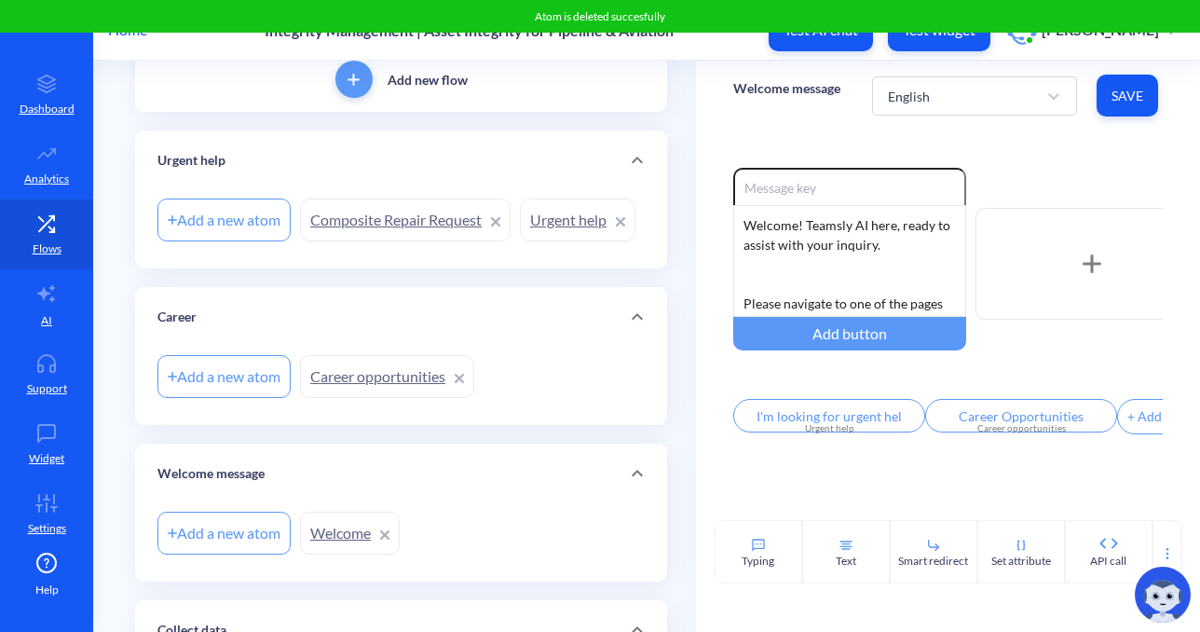
click at [492, 218] on icon at bounding box center [495, 221] width 9 height 9
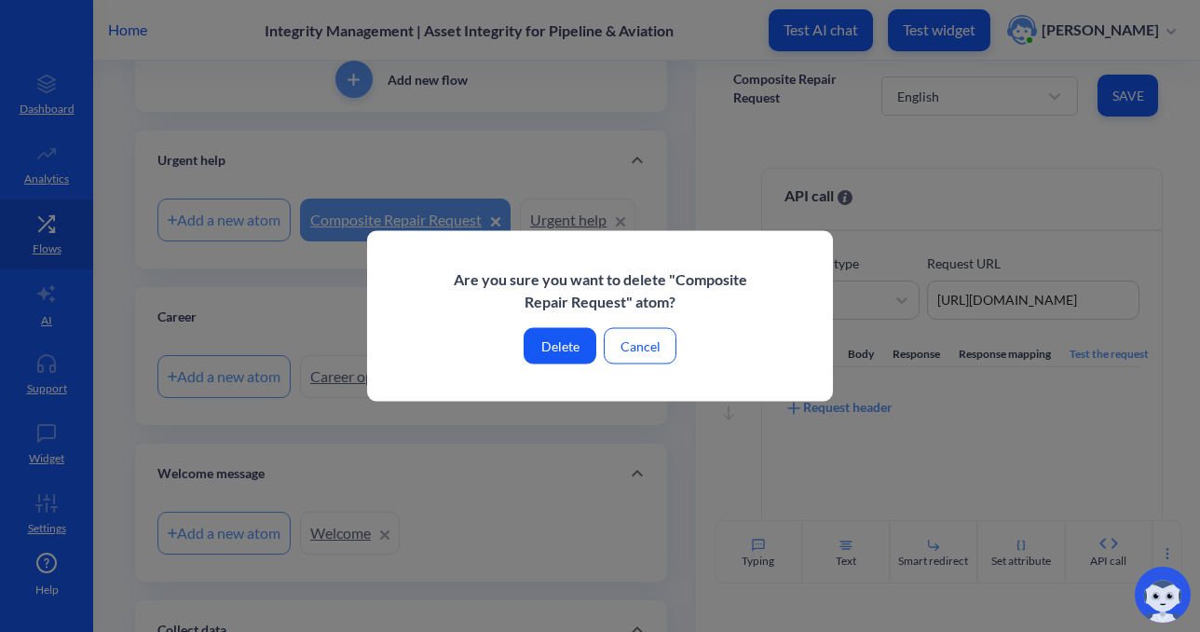
click at [565, 335] on button "Delete" at bounding box center [560, 346] width 73 height 36
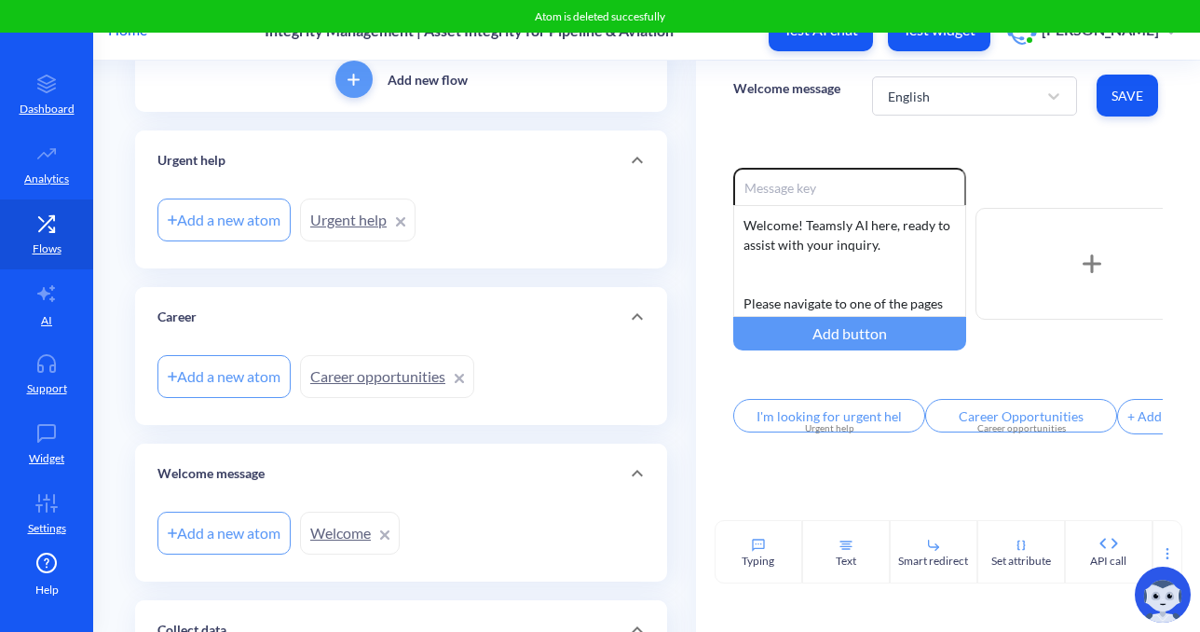
click at [340, 220] on link "Urgent help" at bounding box center [358, 219] width 116 height 43
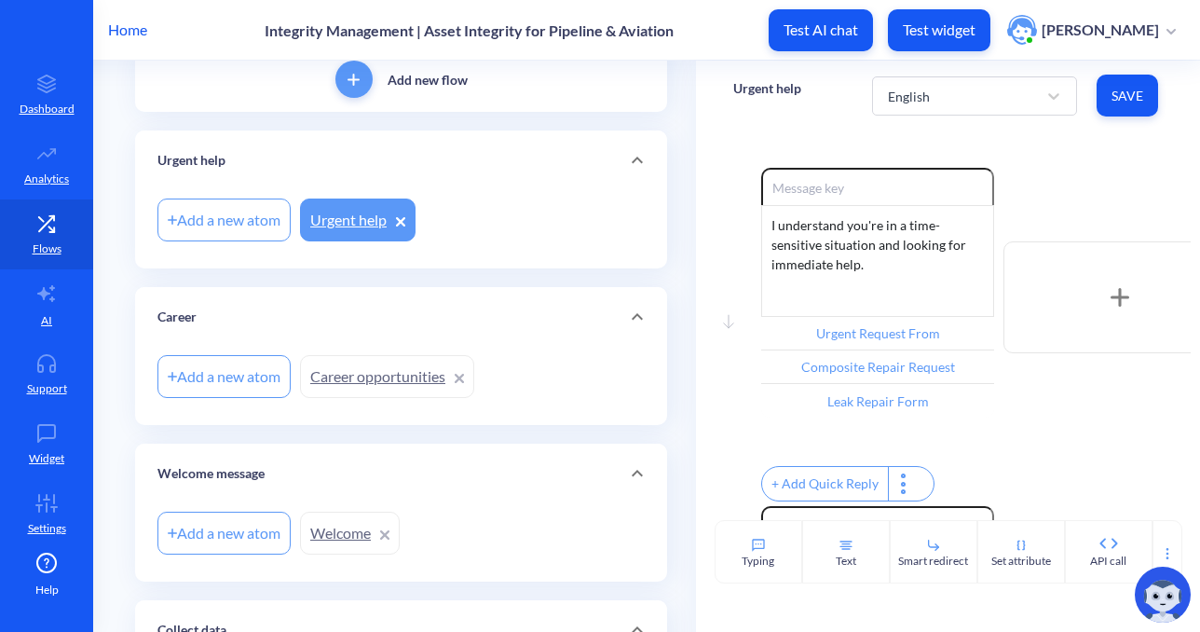
click at [391, 370] on link "Career opportunities" at bounding box center [387, 376] width 174 height 43
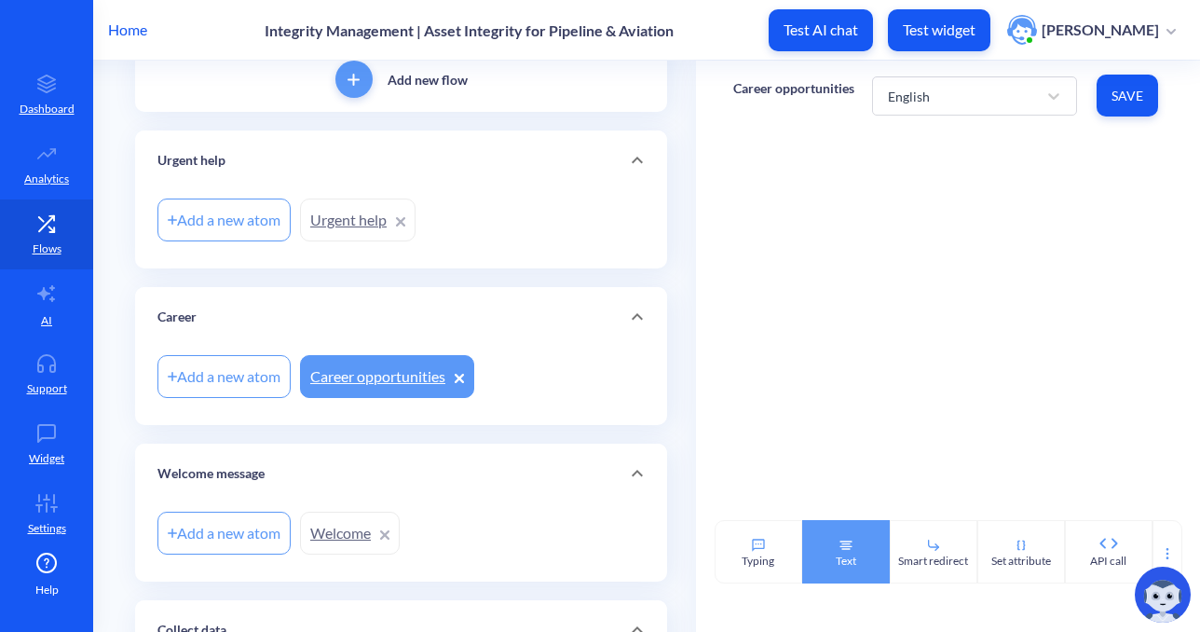
click at [858, 553] on div "Text" at bounding box center [846, 551] width 88 height 63
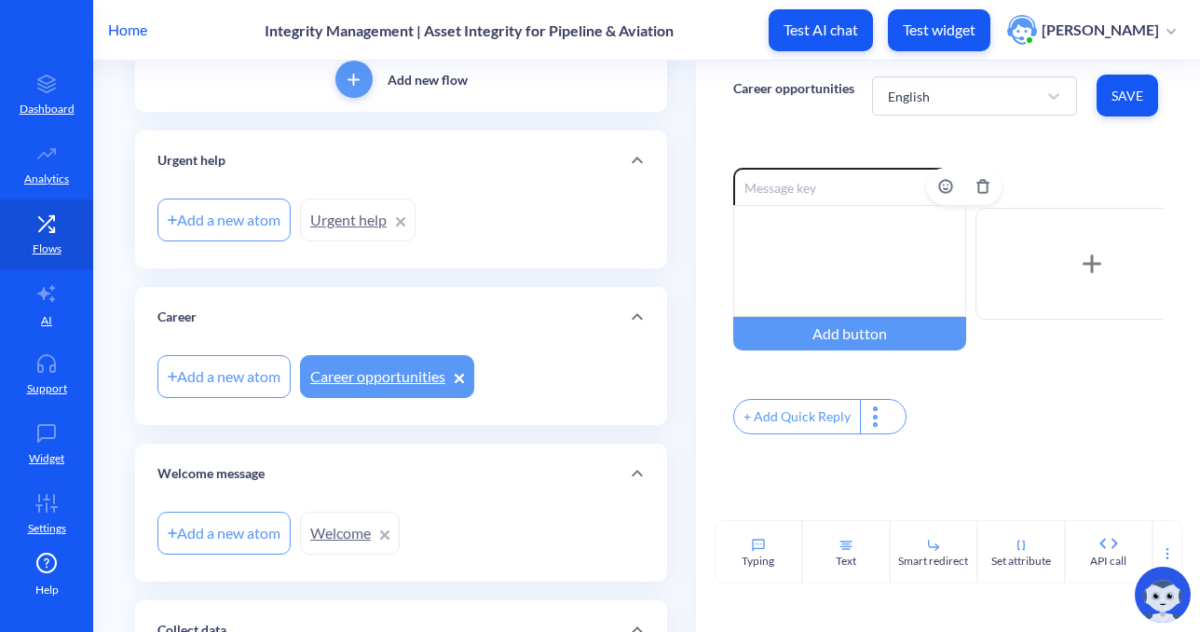
click at [792, 256] on div at bounding box center [849, 261] width 233 height 112
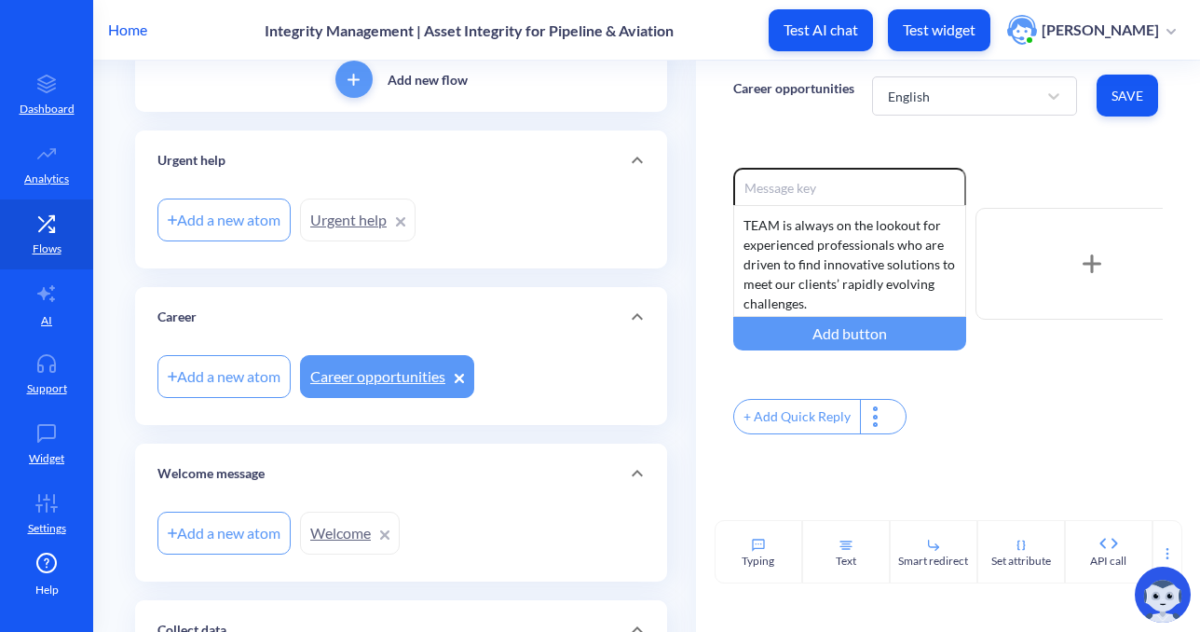
click at [934, 433] on div "+ Add Quick Reply" at bounding box center [948, 419] width 430 height 40
click at [836, 559] on div "Text" at bounding box center [846, 561] width 20 height 17
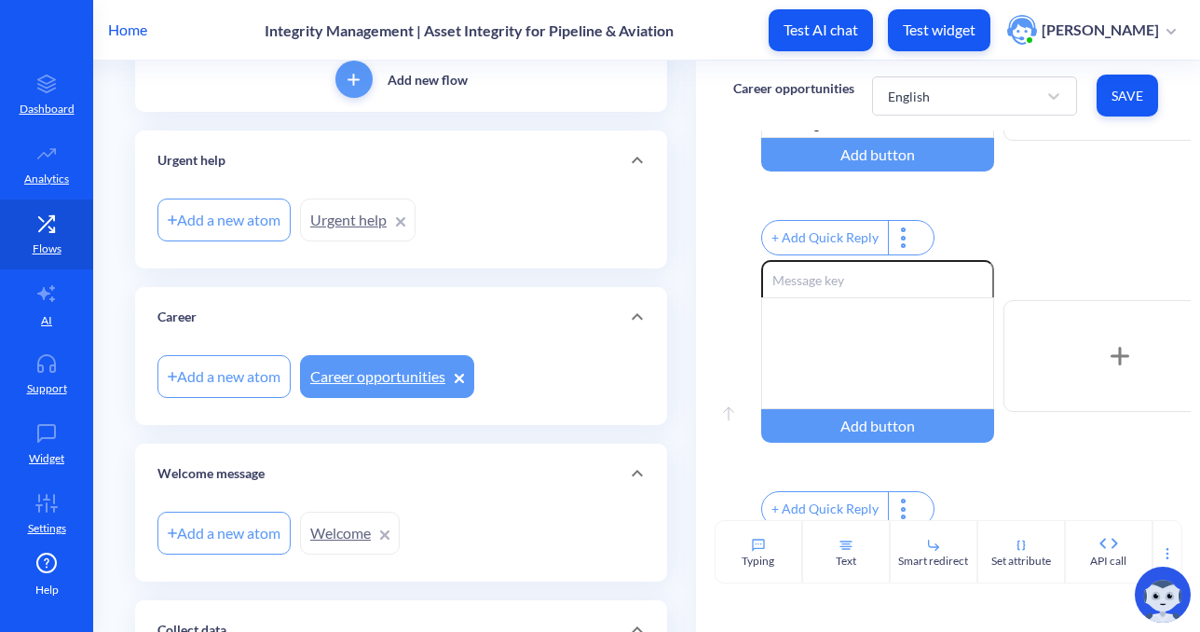
scroll to position [212, 0]
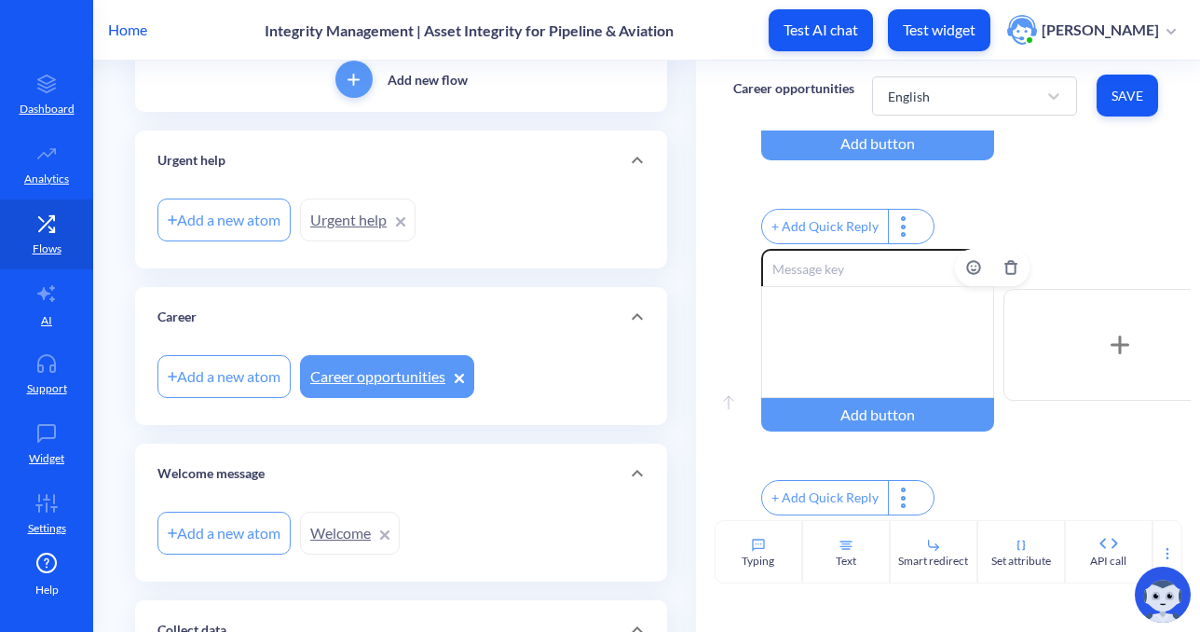
click at [784, 299] on div at bounding box center [877, 342] width 233 height 112
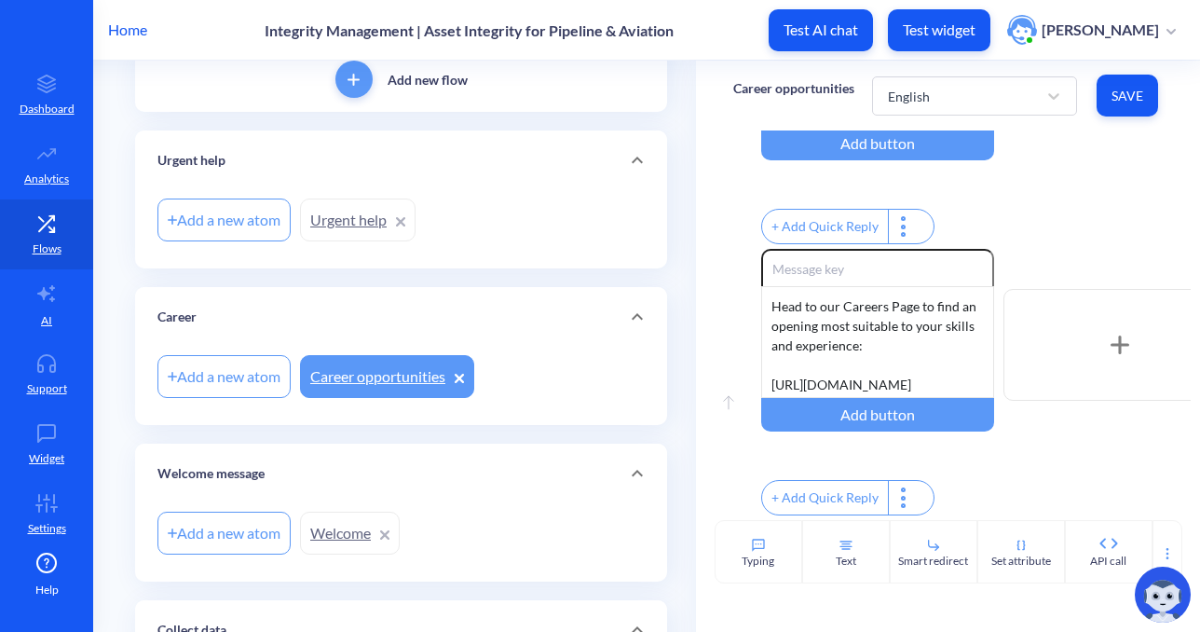
click at [720, 333] on div "Move down Enable reactions TEAM is always on the lookout for experienced profes…" at bounding box center [948, 324] width 504 height 389
click at [857, 538] on div "Text" at bounding box center [846, 551] width 88 height 63
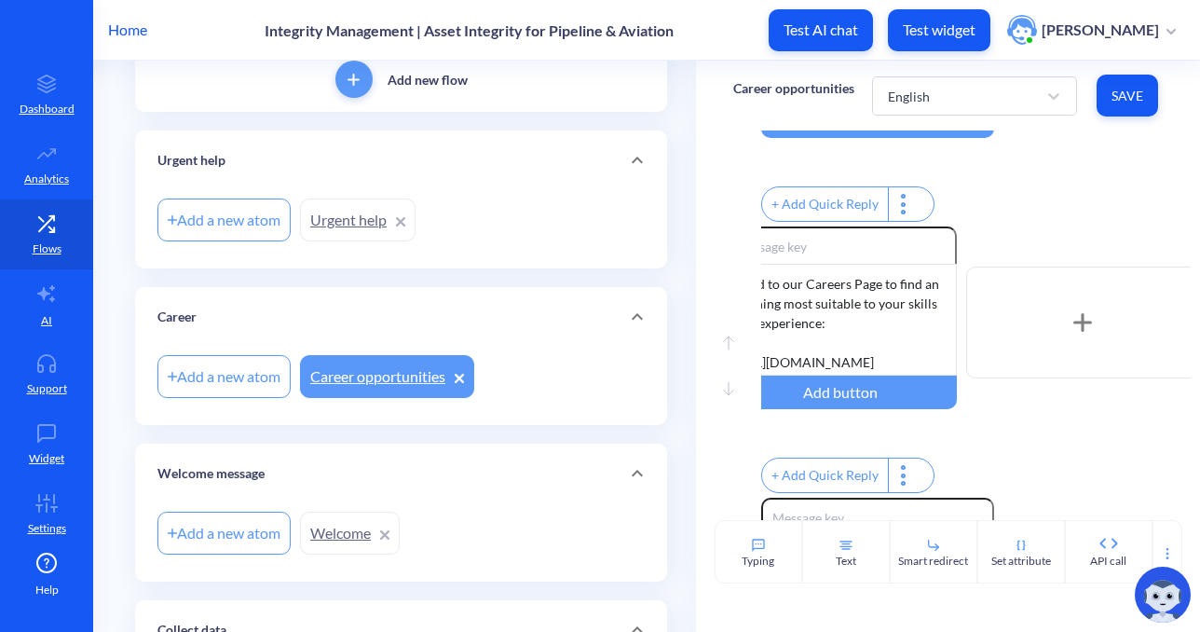
scroll to position [494, 0]
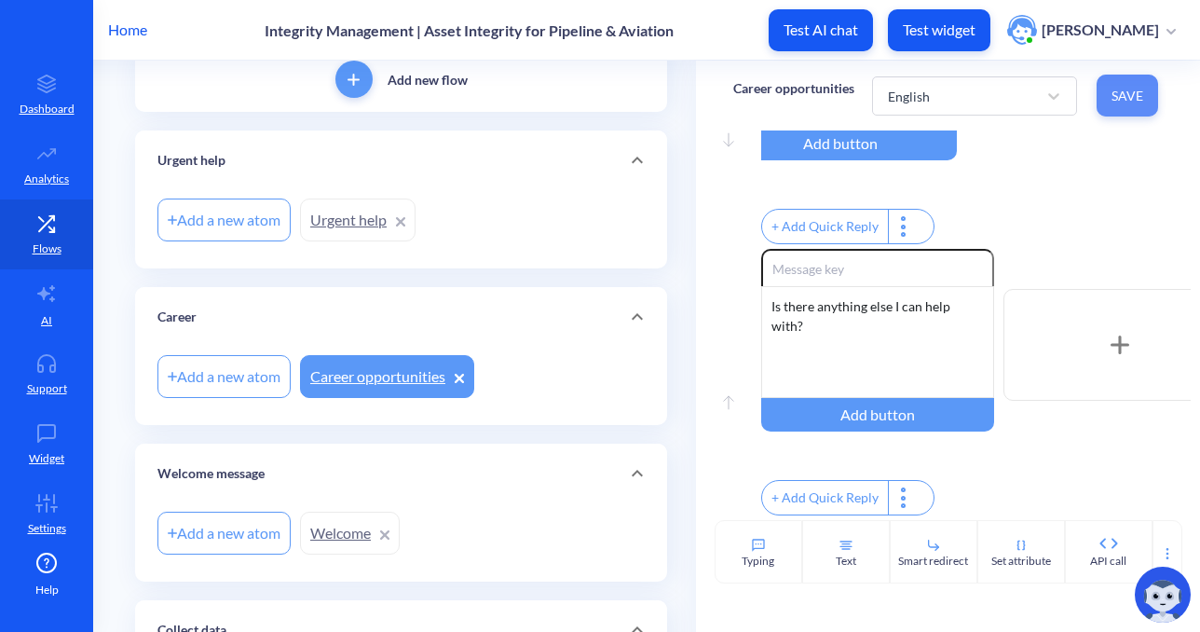
click at [1116, 103] on span "Save" at bounding box center [1128, 96] width 32 height 19
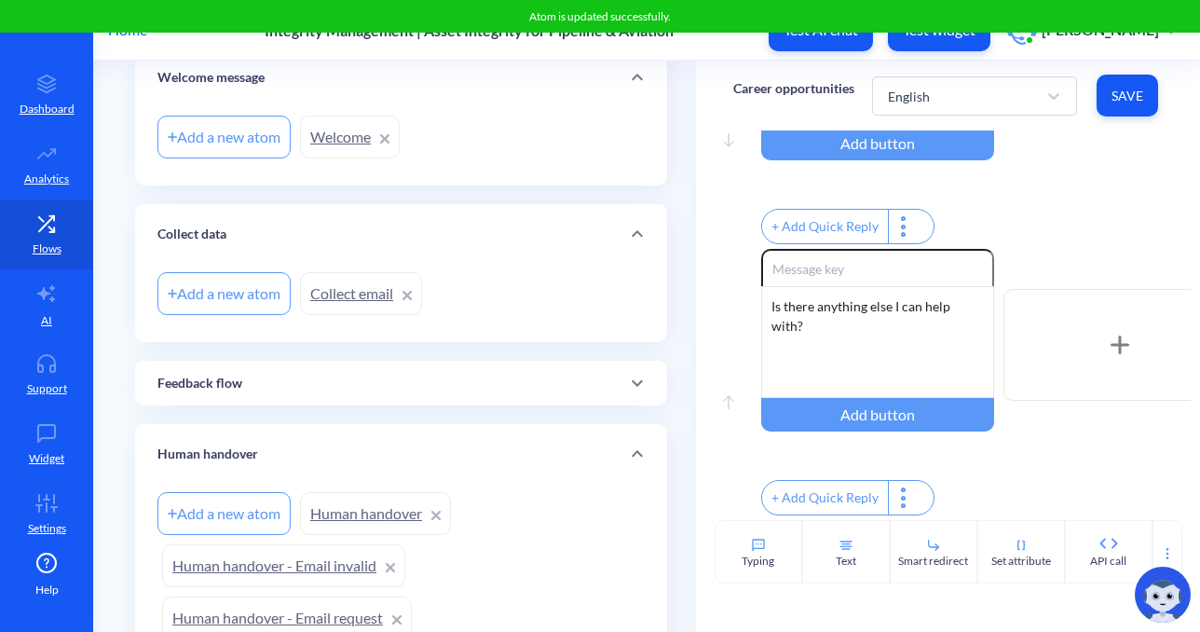
scroll to position [1071, 0]
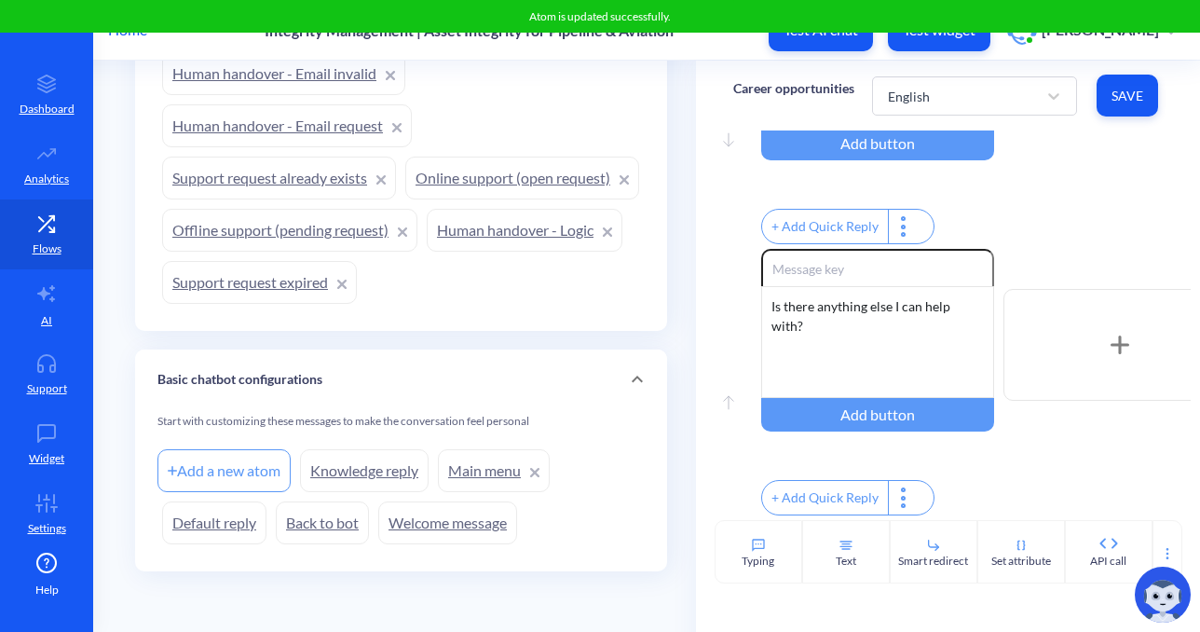
click at [466, 542] on link "Welcome message" at bounding box center [447, 522] width 139 height 43
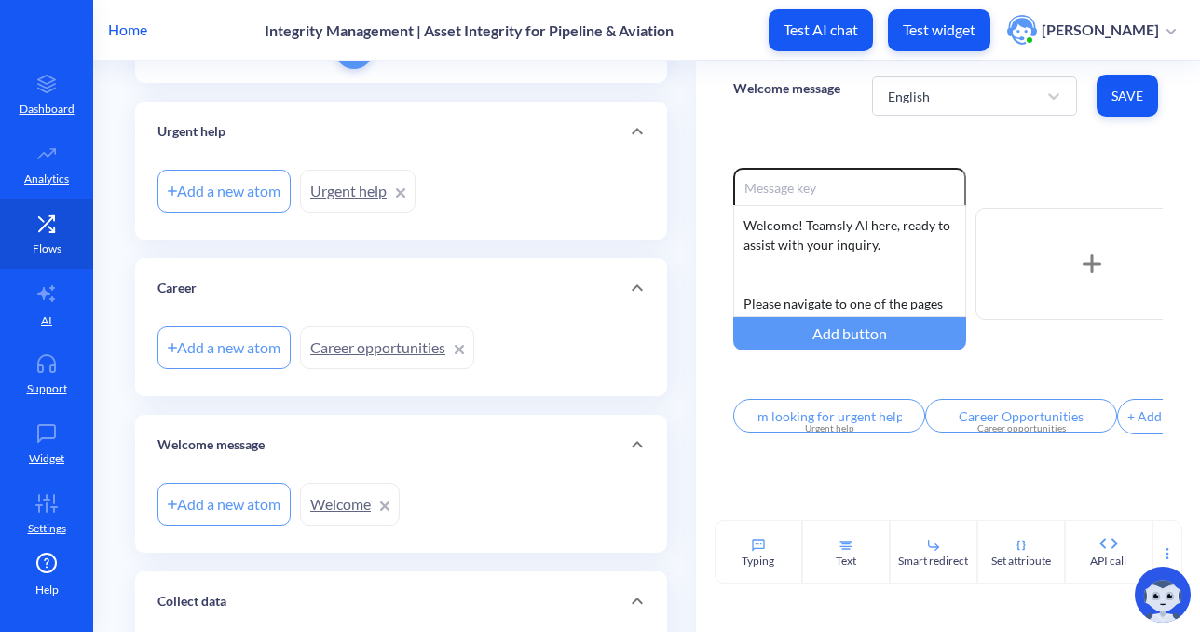
scroll to position [169, 0]
click at [347, 496] on link "Welcome" at bounding box center [350, 501] width 100 height 43
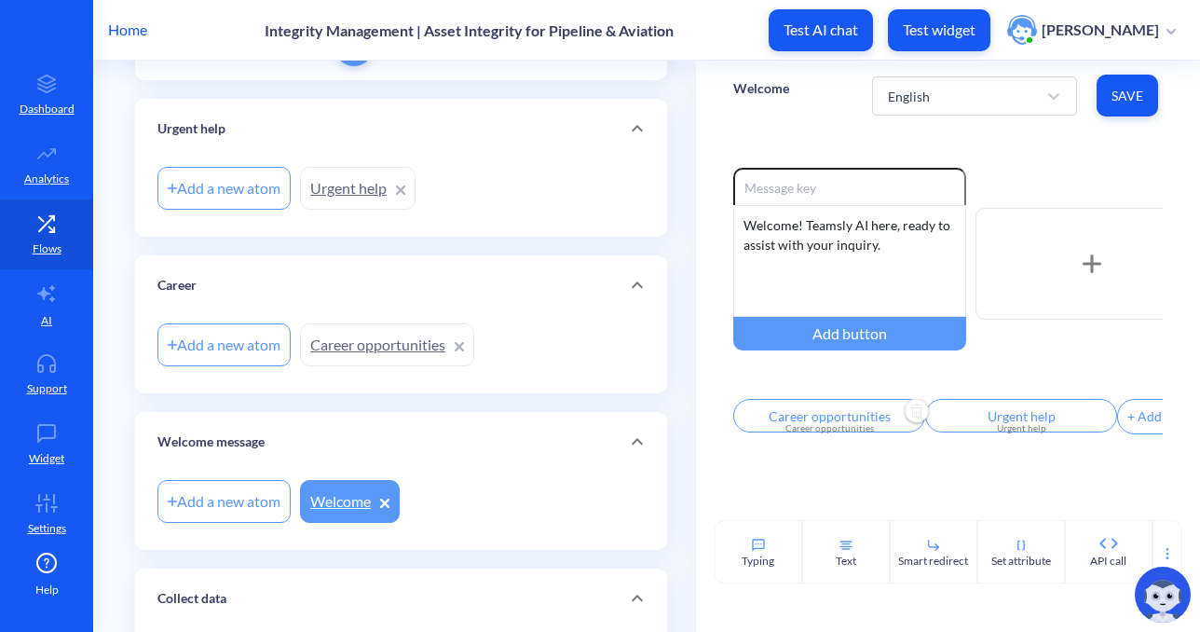
drag, startPoint x: 862, startPoint y: 400, endPoint x: 825, endPoint y: 418, distance: 41.7
click at [825, 418] on div "Enable reactions Welcome! Teamsly AI here, ready to assist with your inquiry. W…" at bounding box center [948, 303] width 430 height 271
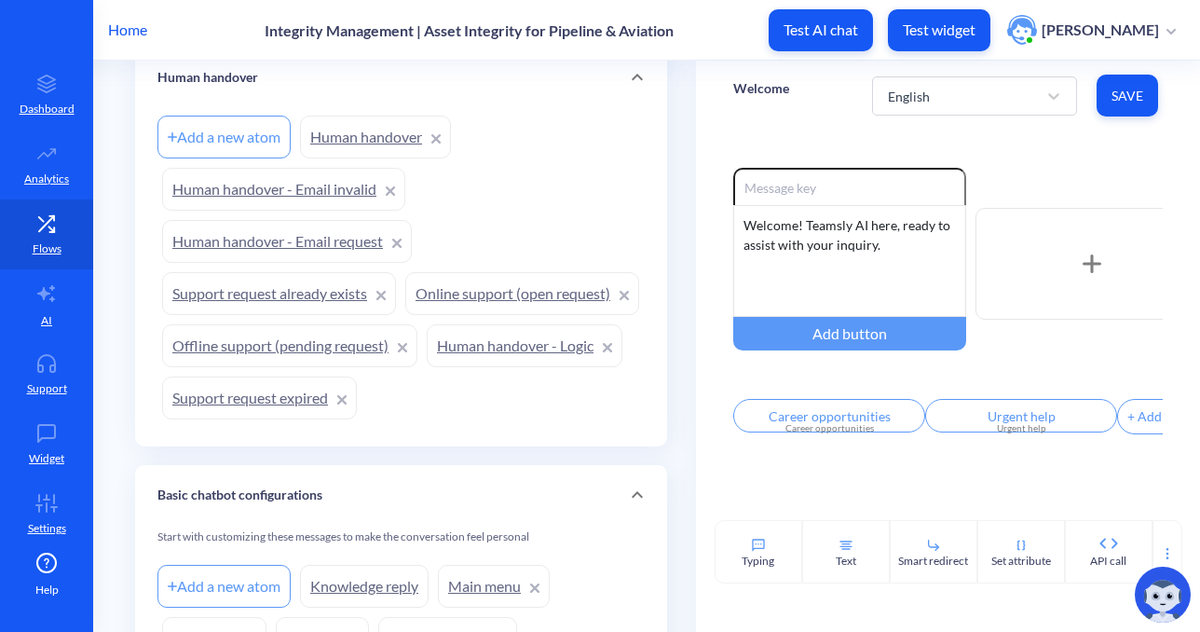
scroll to position [1071, 0]
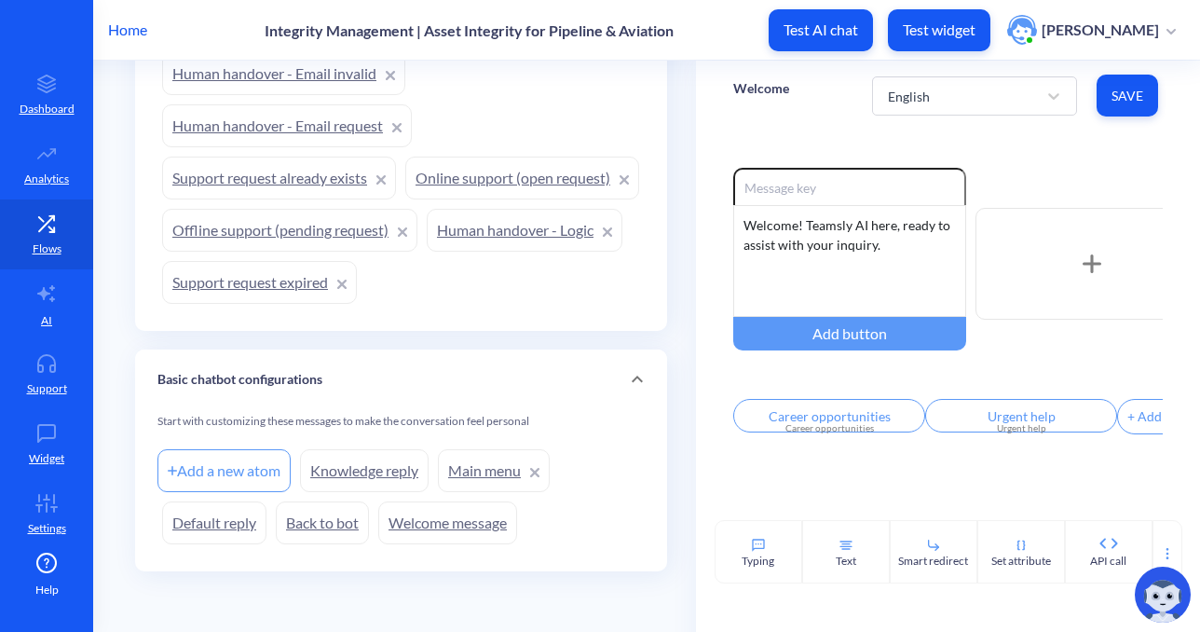
click at [456, 526] on link "Welcome message" at bounding box center [447, 522] width 139 height 43
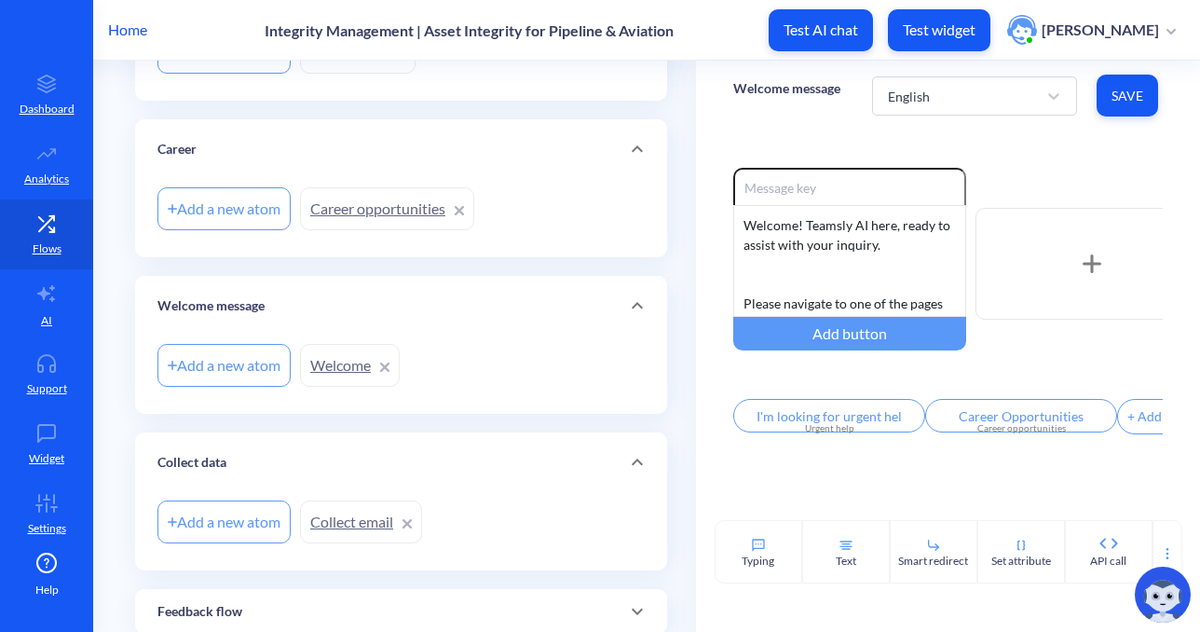
scroll to position [295, 0]
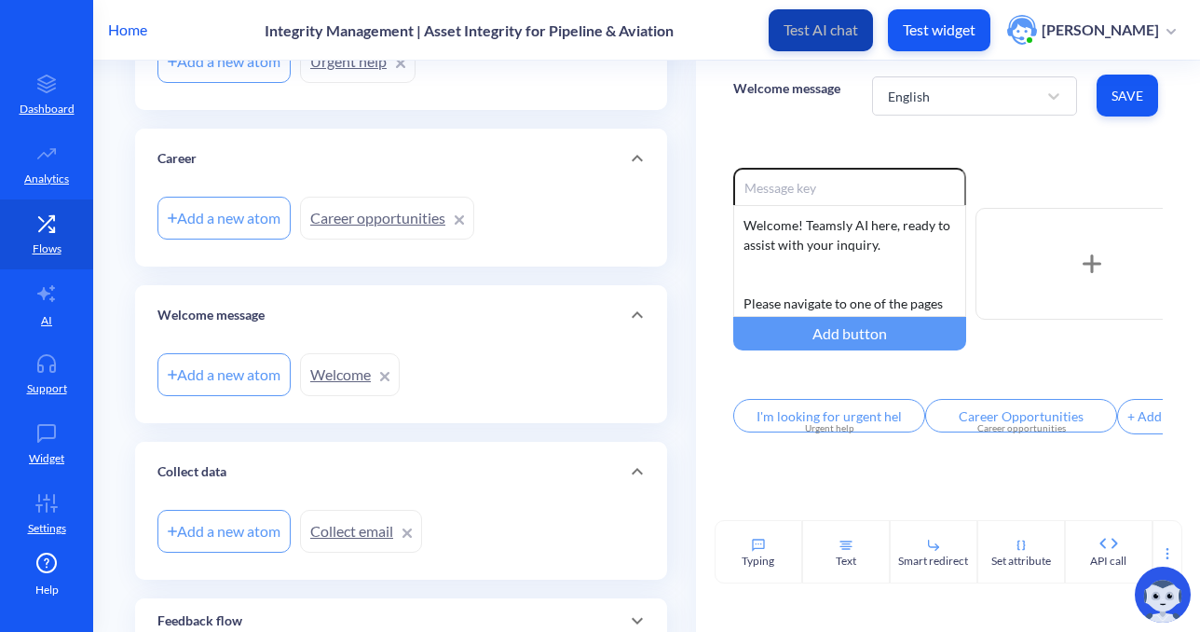
click at [834, 39] on button "Test AI chat" at bounding box center [821, 30] width 104 height 42
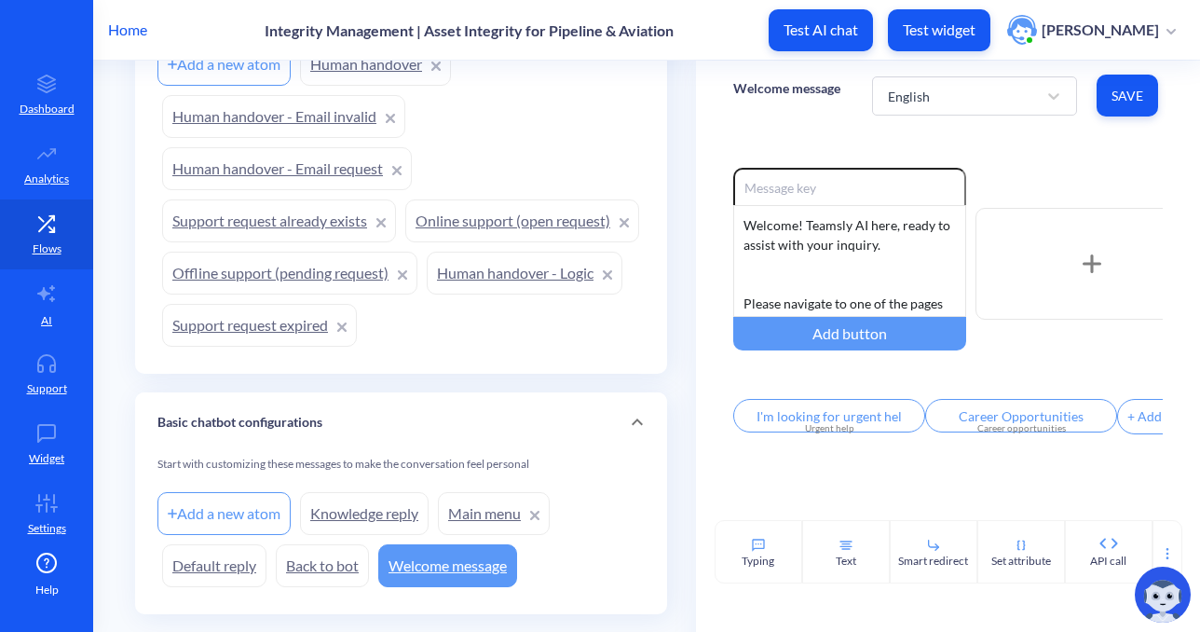
scroll to position [1071, 0]
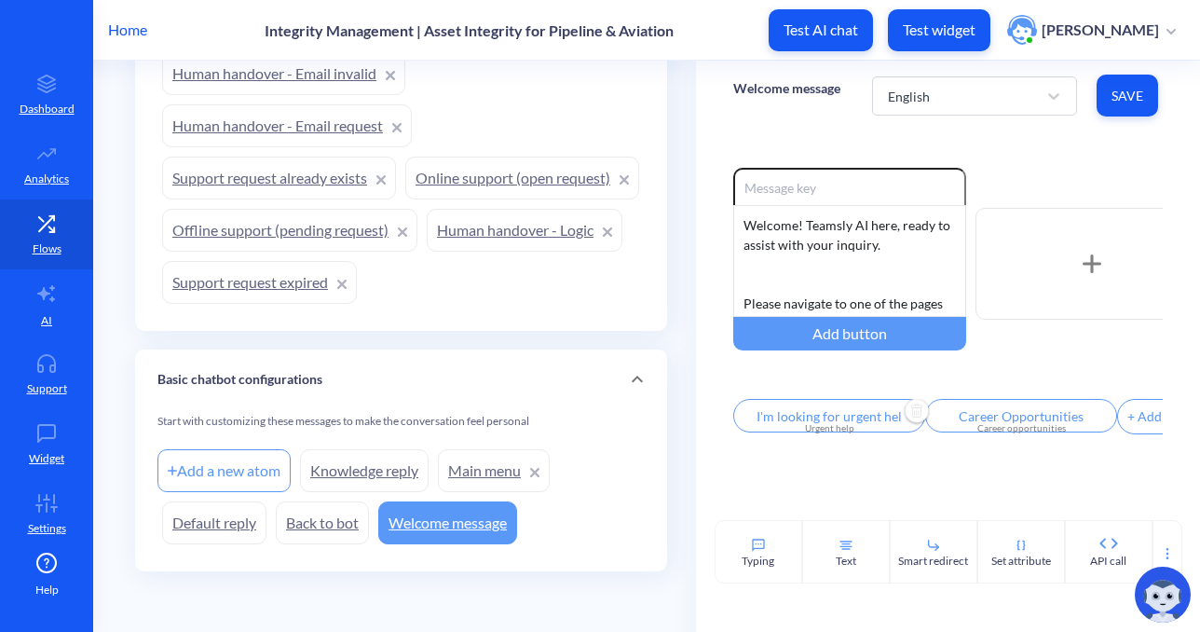
click at [858, 422] on input "I'm looking for urgent help" at bounding box center [829, 416] width 192 height 34
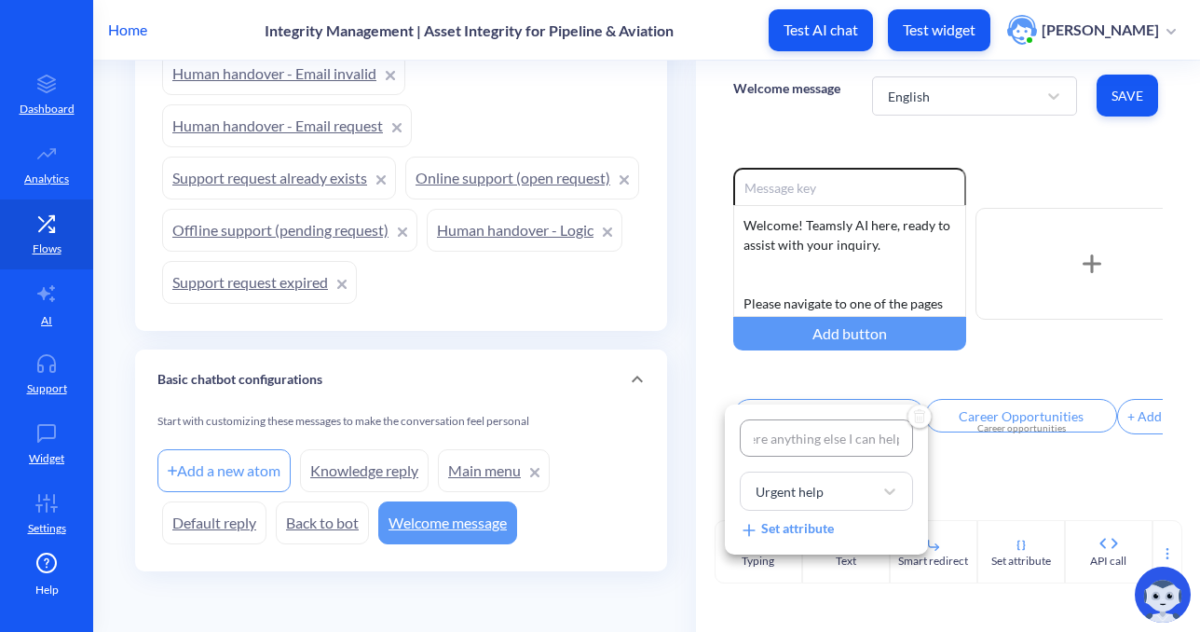
scroll to position [0, 0]
click at [709, 285] on div at bounding box center [600, 316] width 1200 height 632
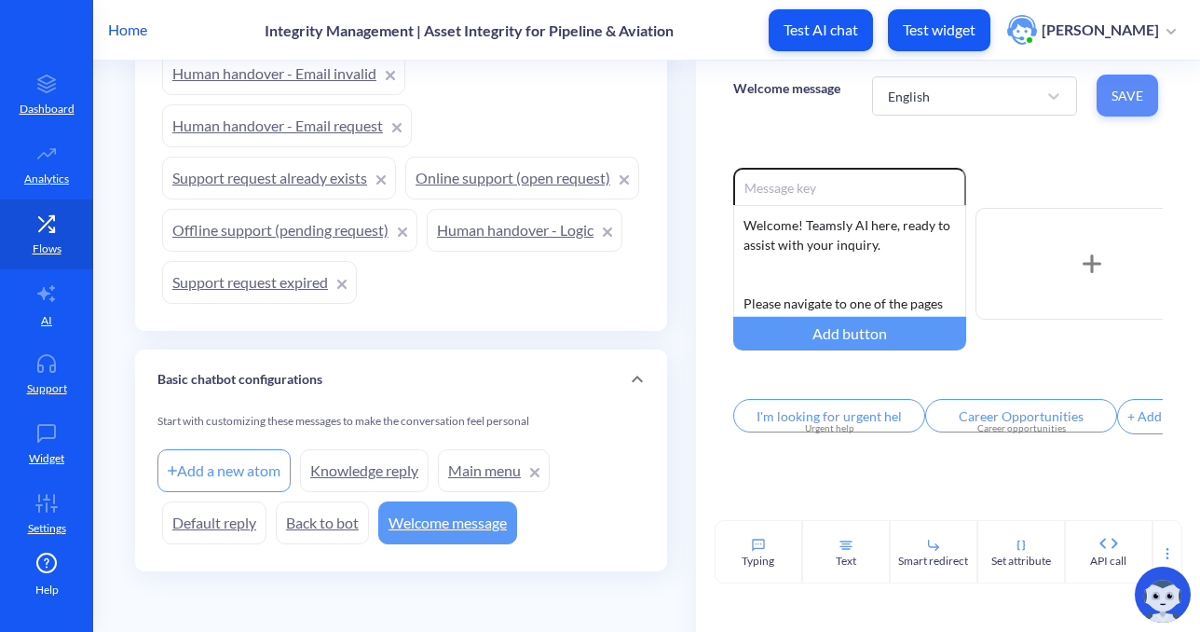
click at [1112, 99] on span "Save" at bounding box center [1128, 96] width 32 height 19
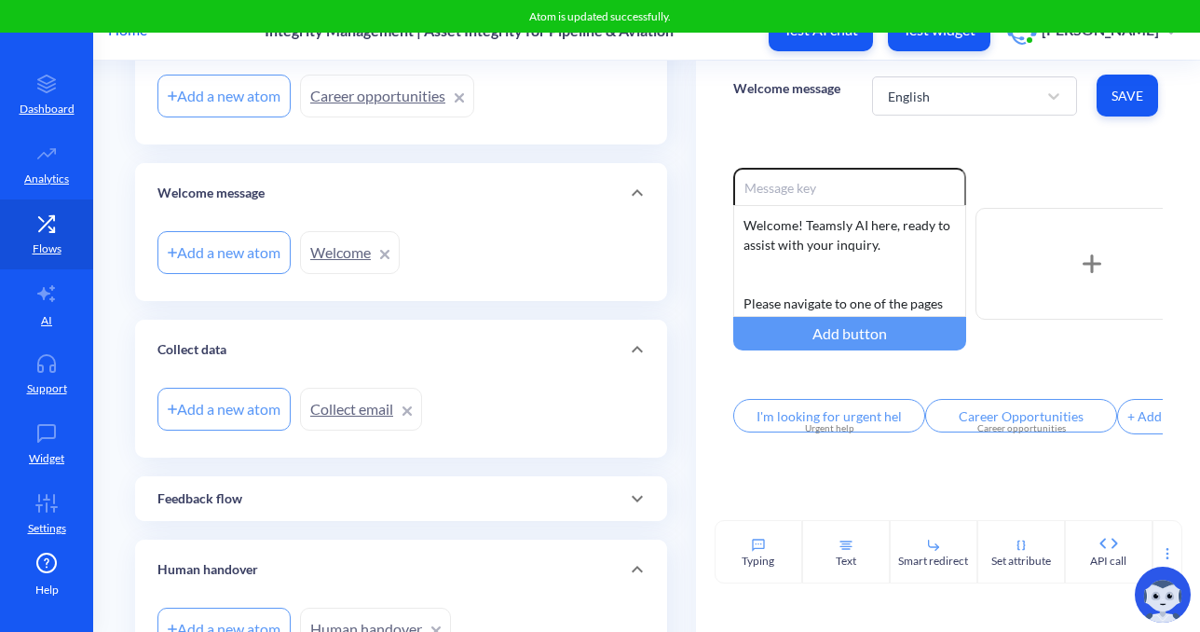
scroll to position [413, 0]
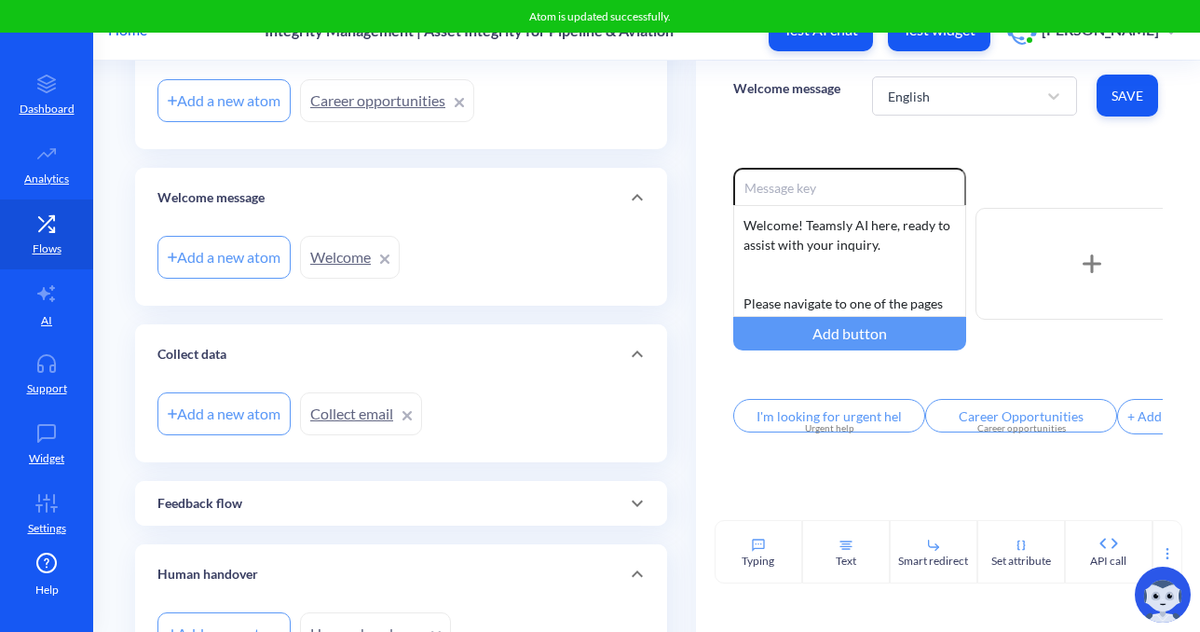
click at [393, 260] on link "Welcome" at bounding box center [350, 257] width 100 height 43
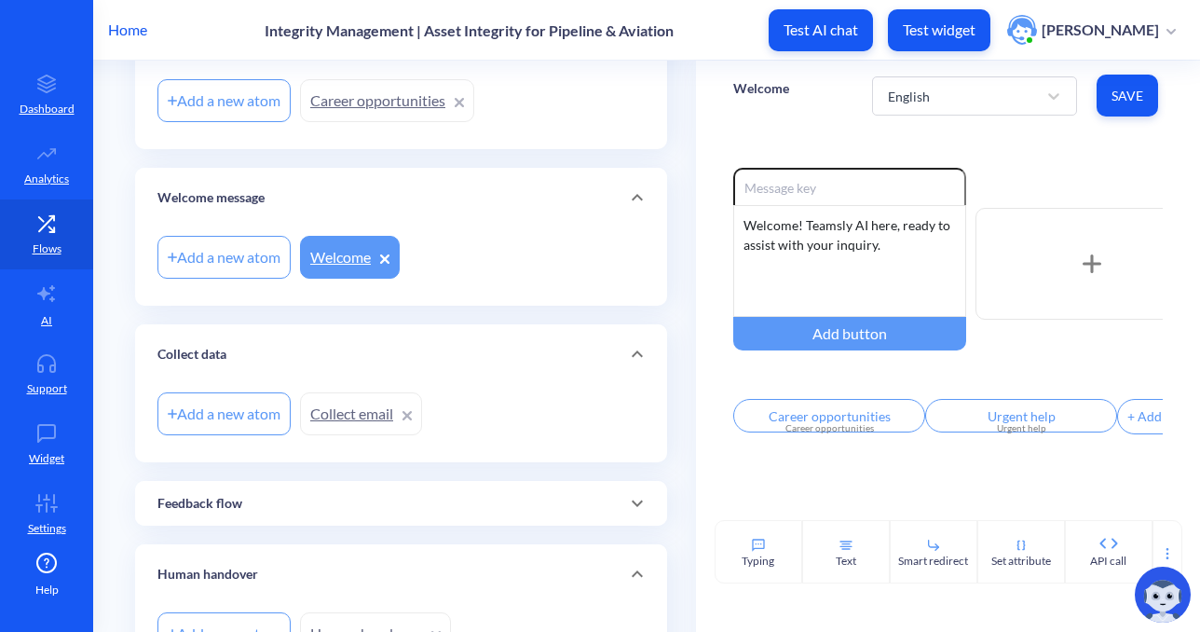
click at [387, 251] on div at bounding box center [384, 257] width 9 height 22
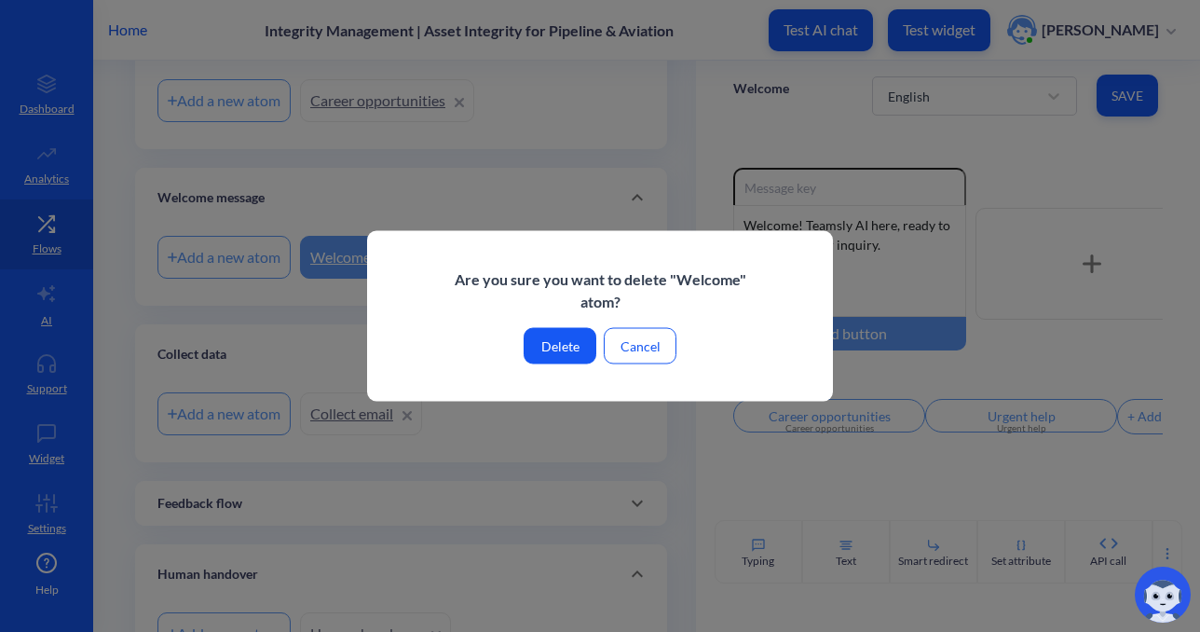
click at [559, 349] on button "Delete" at bounding box center [560, 346] width 73 height 36
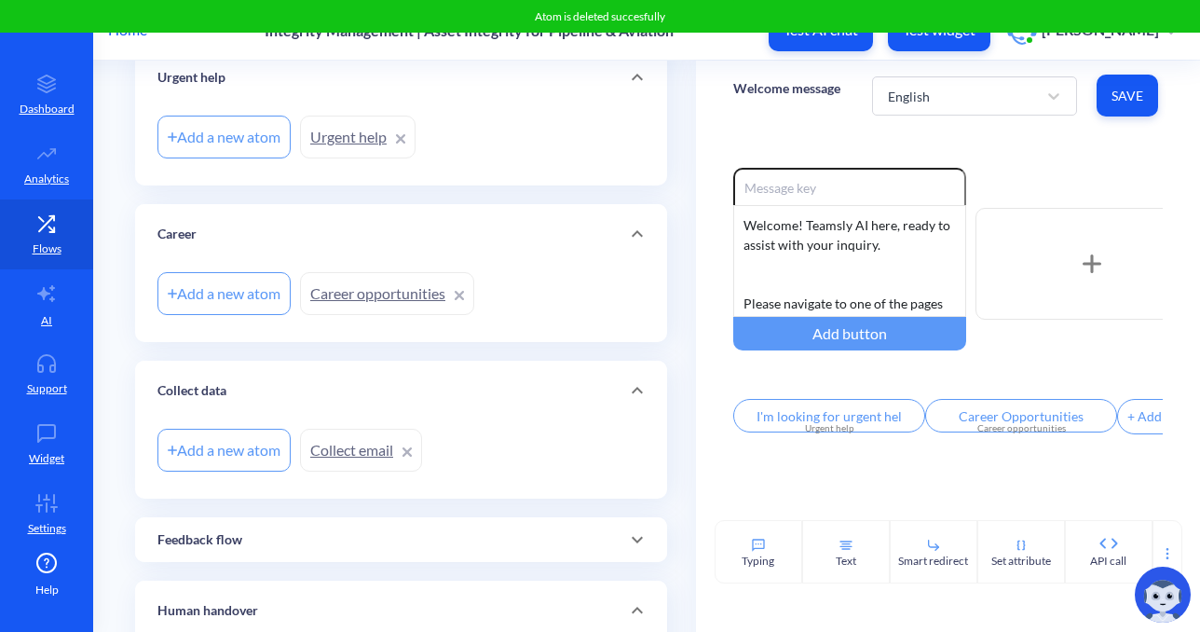
scroll to position [219, 0]
click at [346, 452] on link "Collect email" at bounding box center [361, 451] width 122 height 43
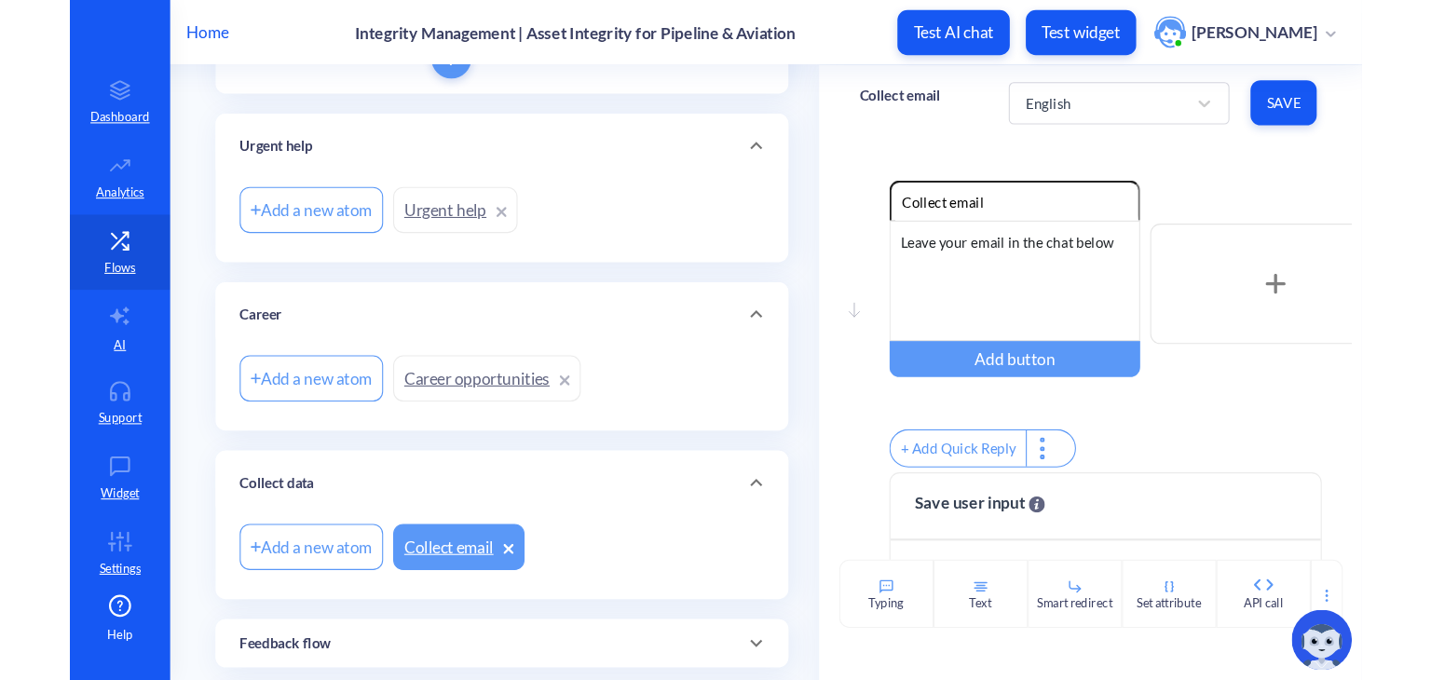
scroll to position [163, 0]
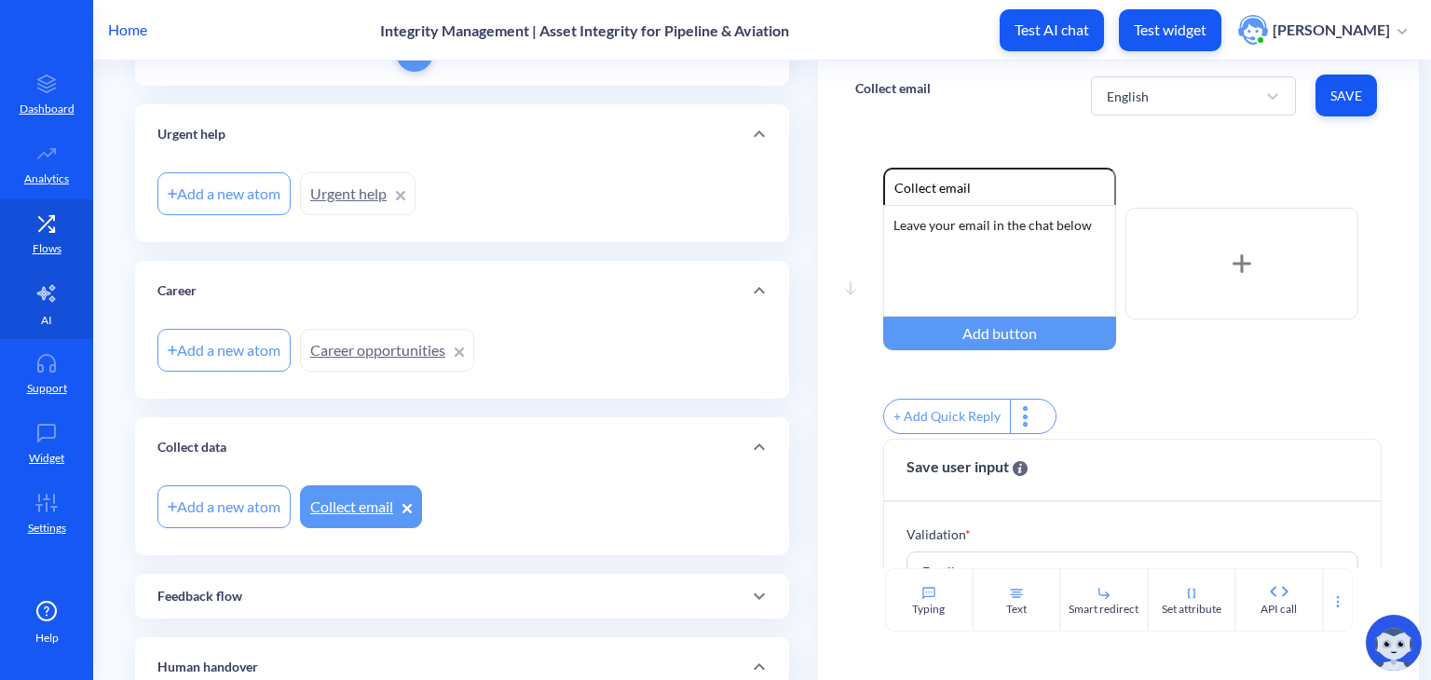
click at [60, 312] on link "AI" at bounding box center [46, 304] width 93 height 70
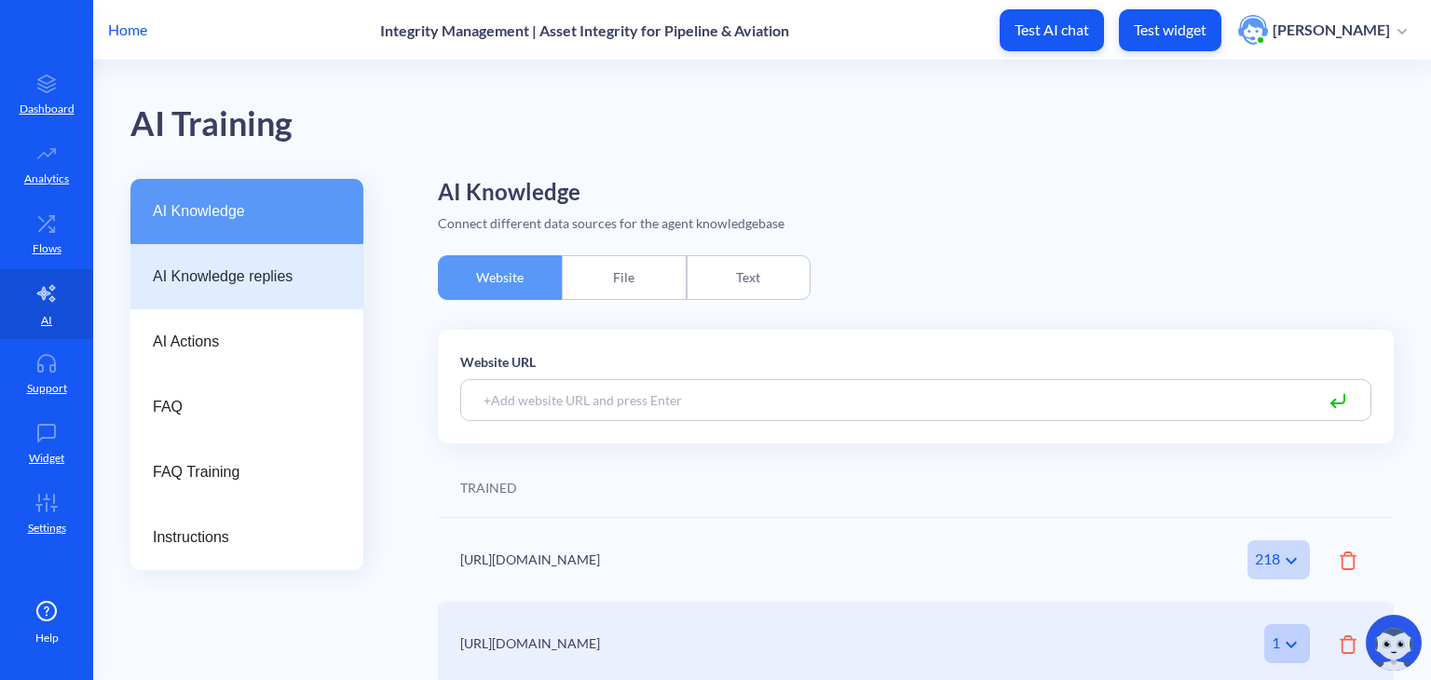
click at [262, 254] on div "AI Knowledge replies" at bounding box center [246, 276] width 233 height 65
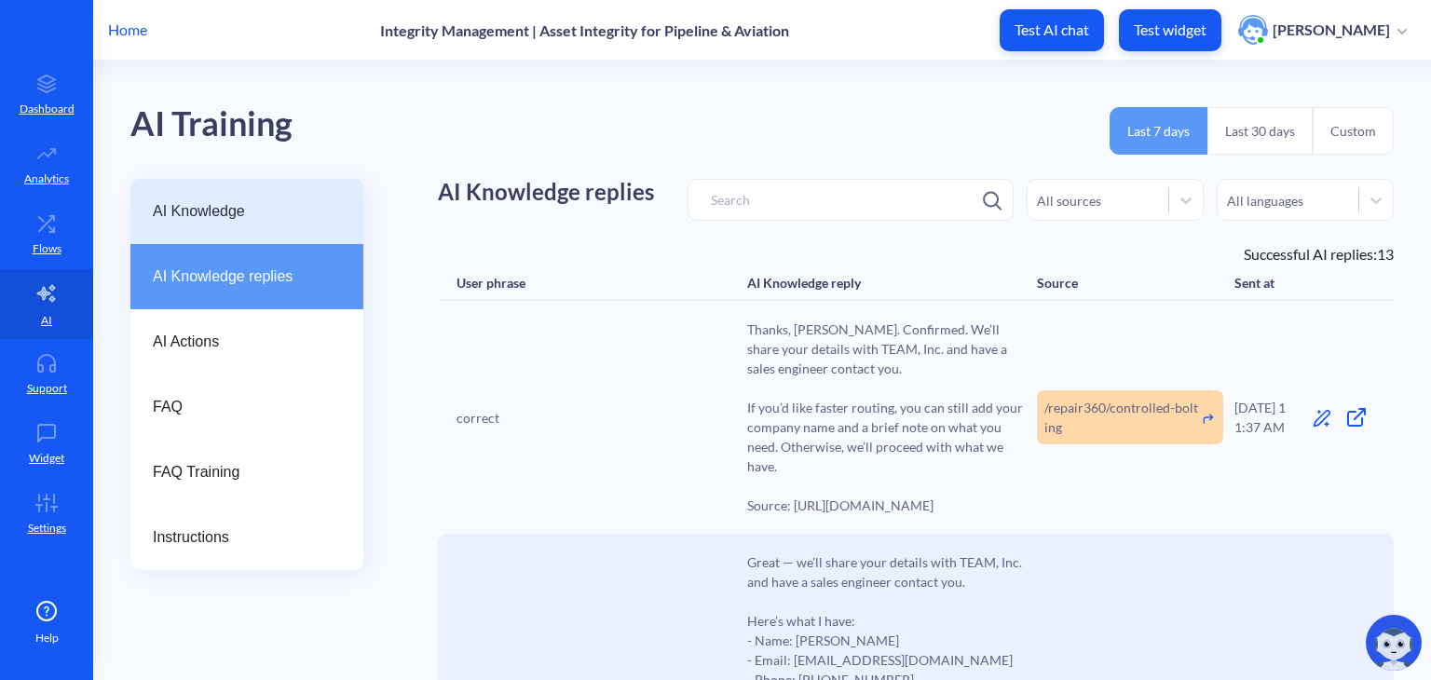
click at [232, 233] on div "AI Knowledge" at bounding box center [246, 211] width 233 height 65
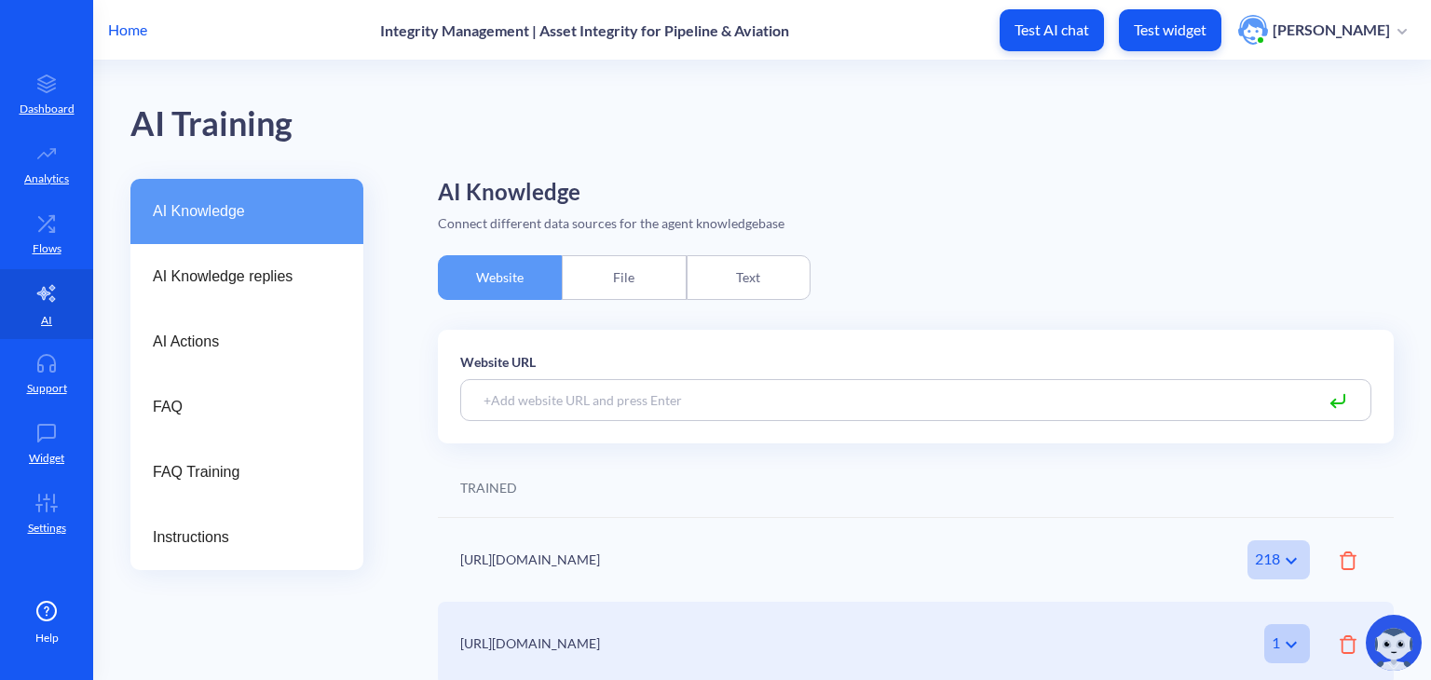
click at [93, 233] on main "AI Training AI Knowledge AI Knowledge replies AI Actions FAQ FAQ Training Instr…" at bounding box center [762, 371] width 1338 height 620
click at [14, 237] on link "Flows" at bounding box center [46, 234] width 93 height 70
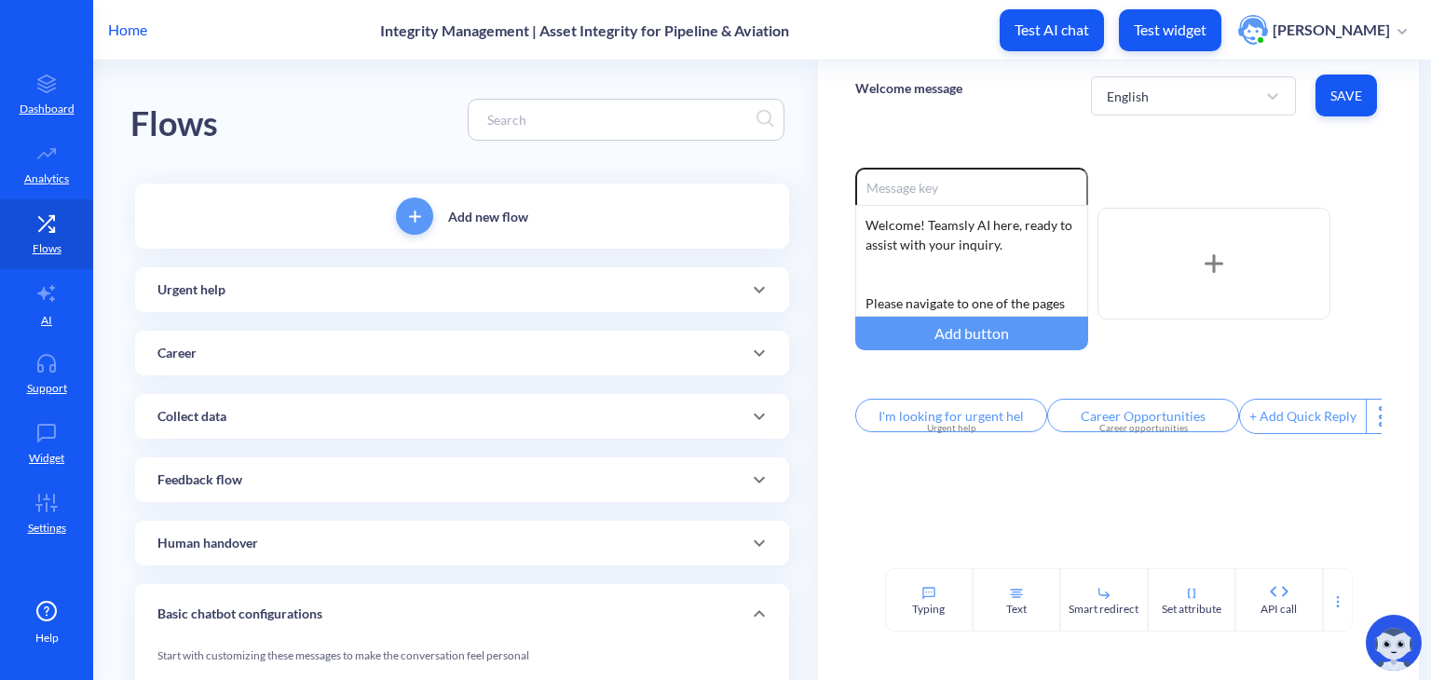
click at [519, 304] on div "Urgent help" at bounding box center [462, 289] width 654 height 45
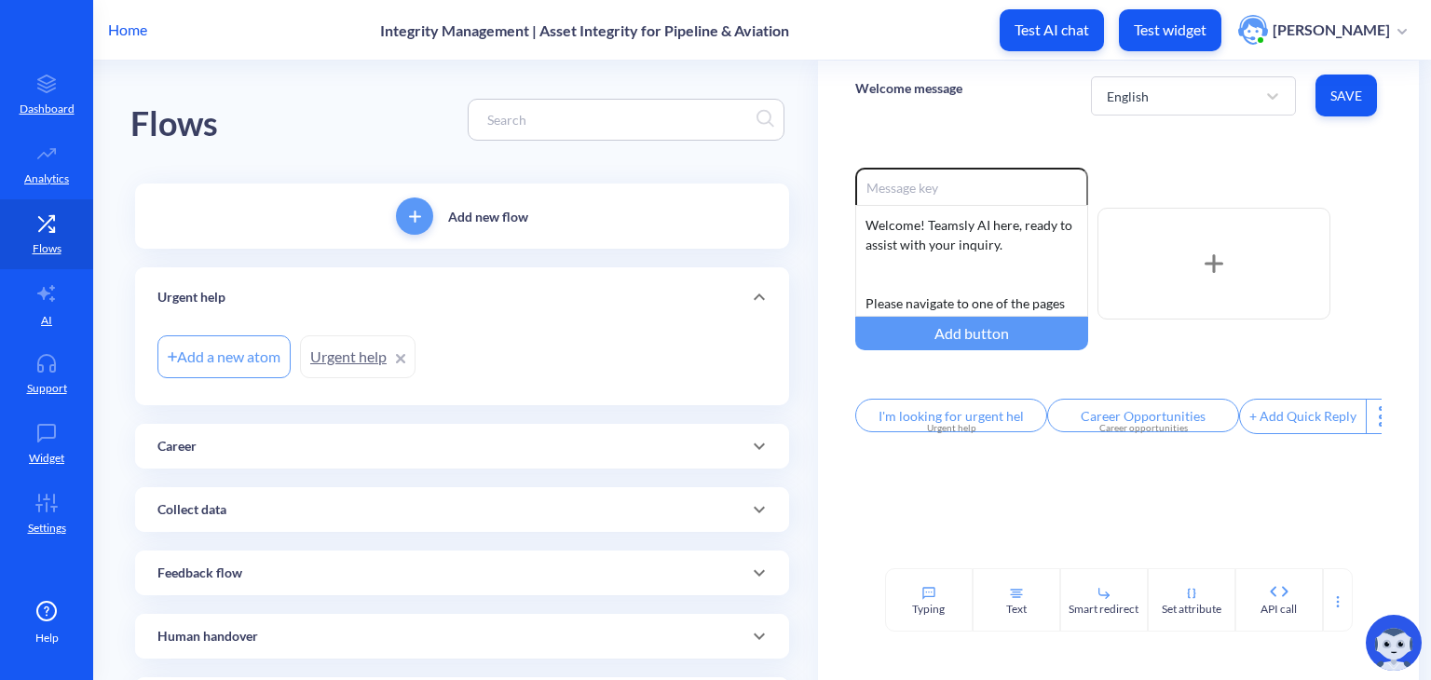
click at [336, 355] on link "Urgent help" at bounding box center [358, 356] width 116 height 43
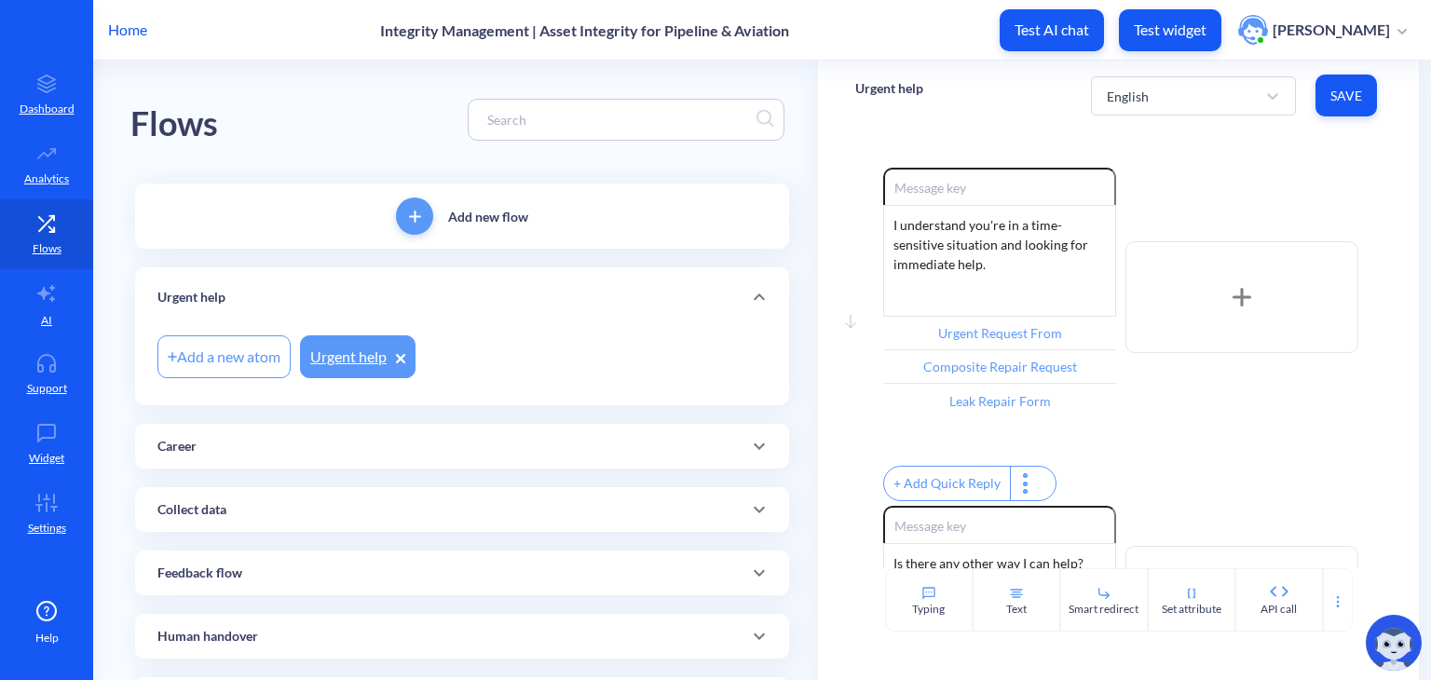
click at [876, 331] on div "Move down Enable reactions I understand you're in a time-sensitive situation an…" at bounding box center [1118, 337] width 526 height 338
click at [536, 444] on div "Career" at bounding box center [461, 447] width 609 height 20
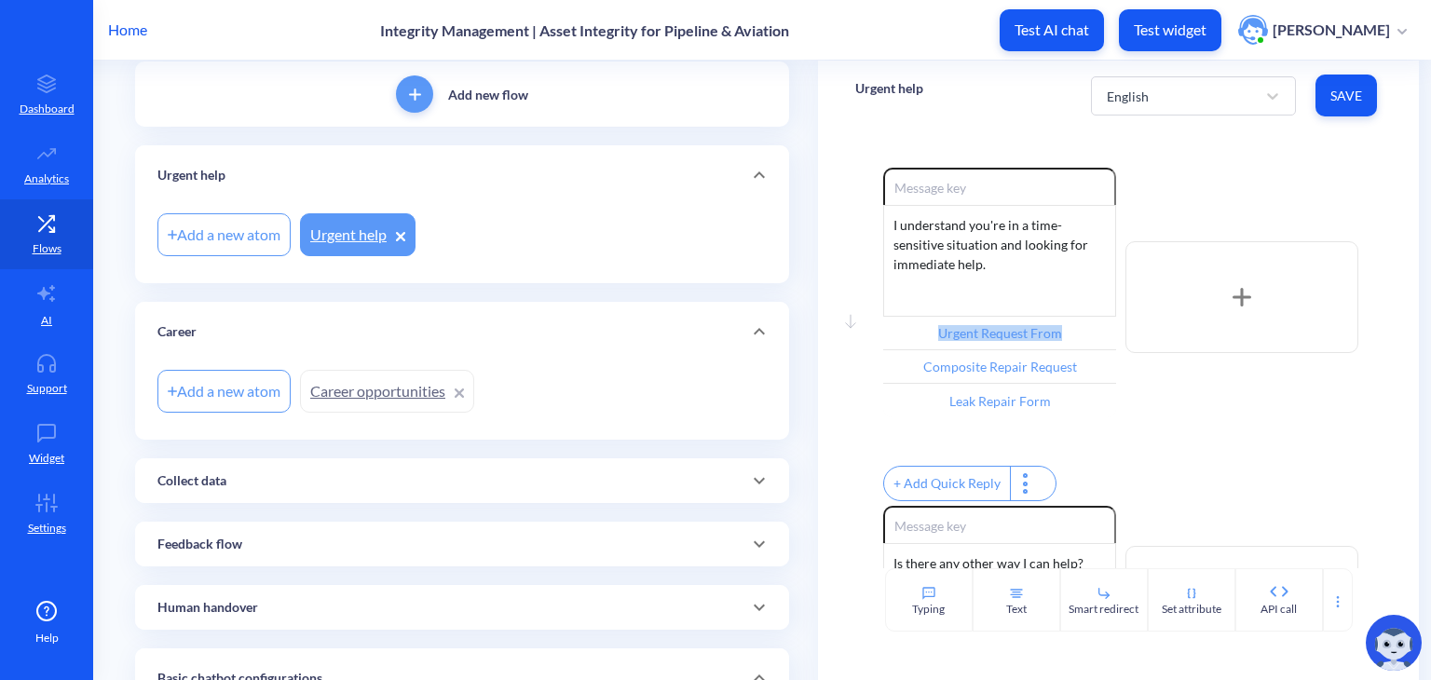
scroll to position [123, 0]
click at [536, 444] on div "Add new flow Urgent help Add a new atom Urgent help Career Add a new atom Caree…" at bounding box center [462, 465] width 654 height 809
click at [491, 471] on div "Collect data" at bounding box center [461, 481] width 609 height 20
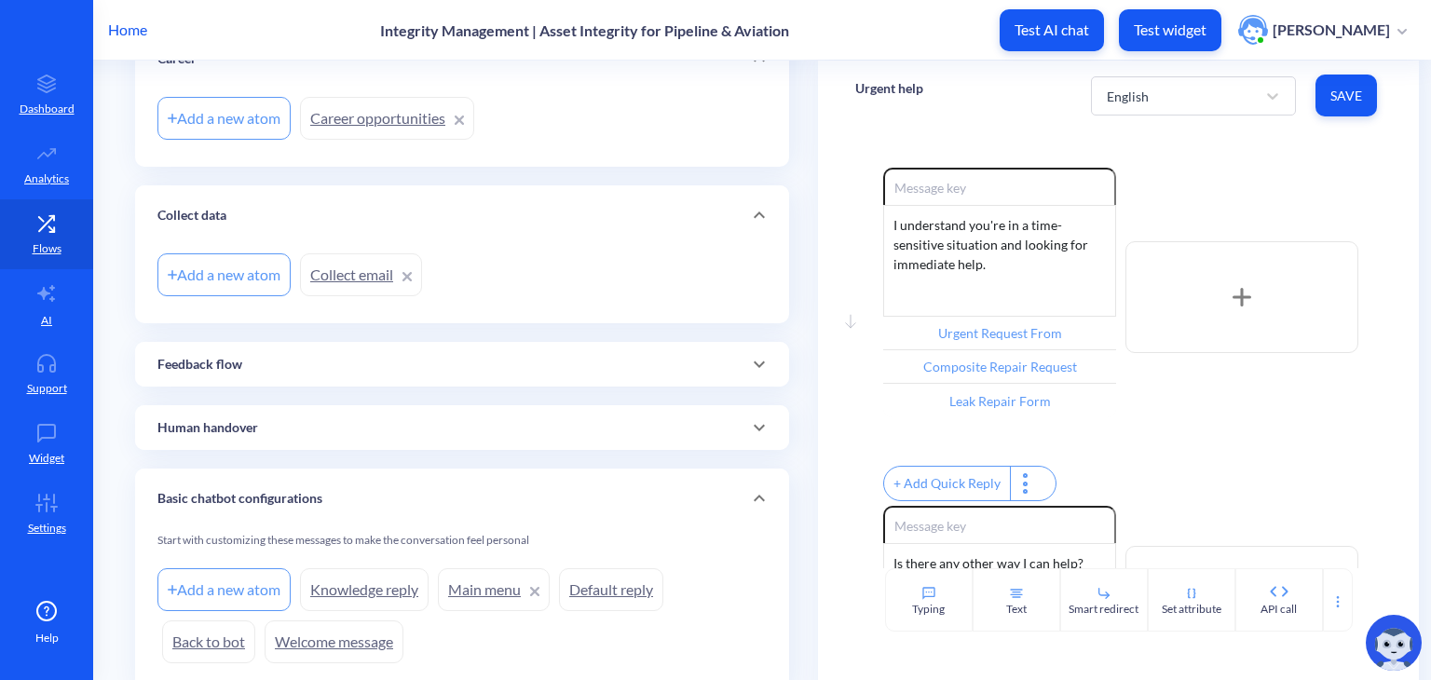
scroll to position [464, 0]
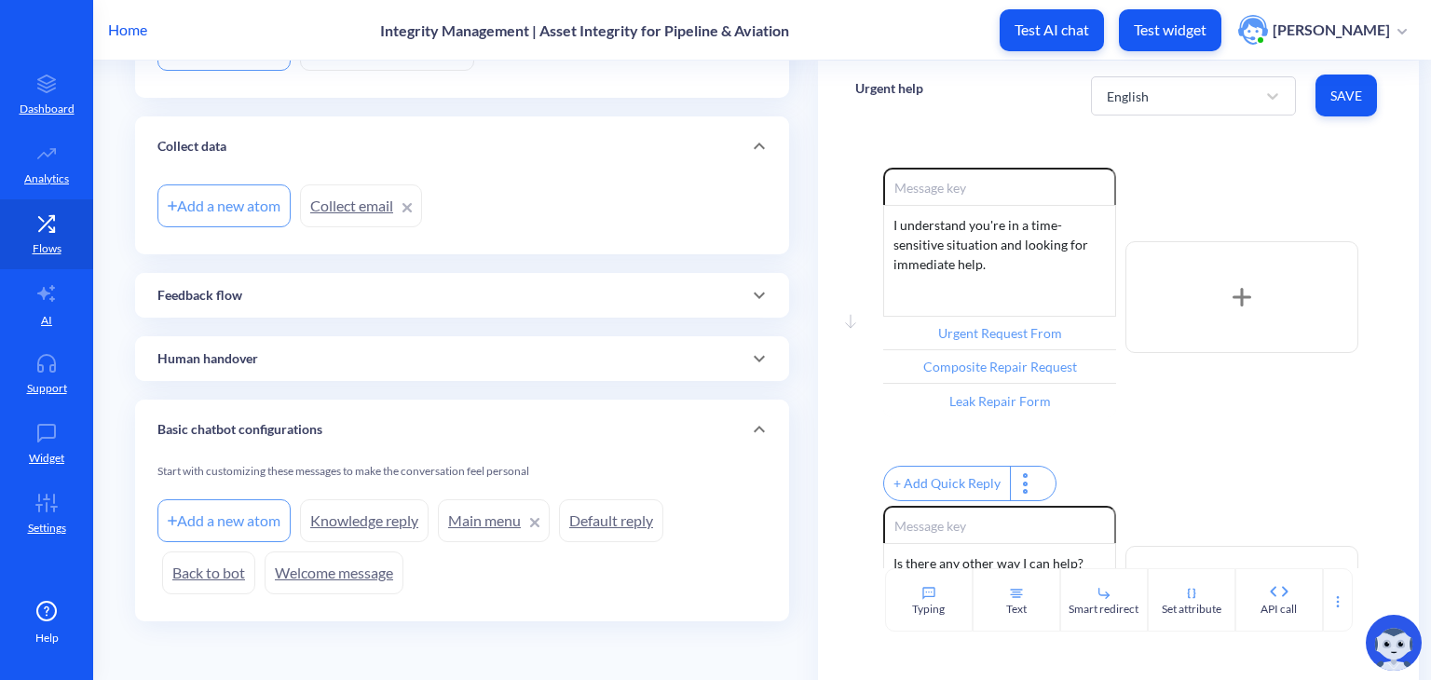
click at [339, 563] on link "Welcome message" at bounding box center [334, 573] width 139 height 43
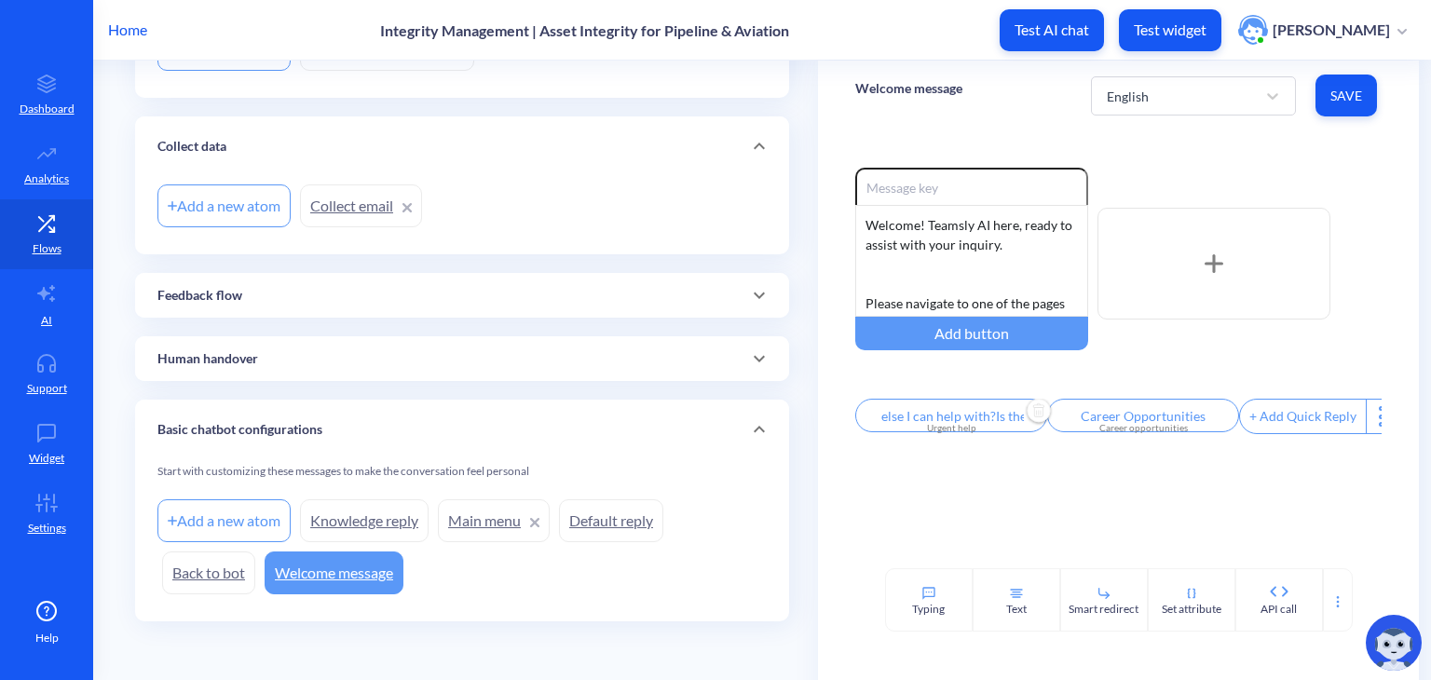
scroll to position [0, 250]
click at [949, 417] on input "I'm looking for urgent hel>Is there anything else I can help with?Is there anyt…" at bounding box center [951, 416] width 192 height 34
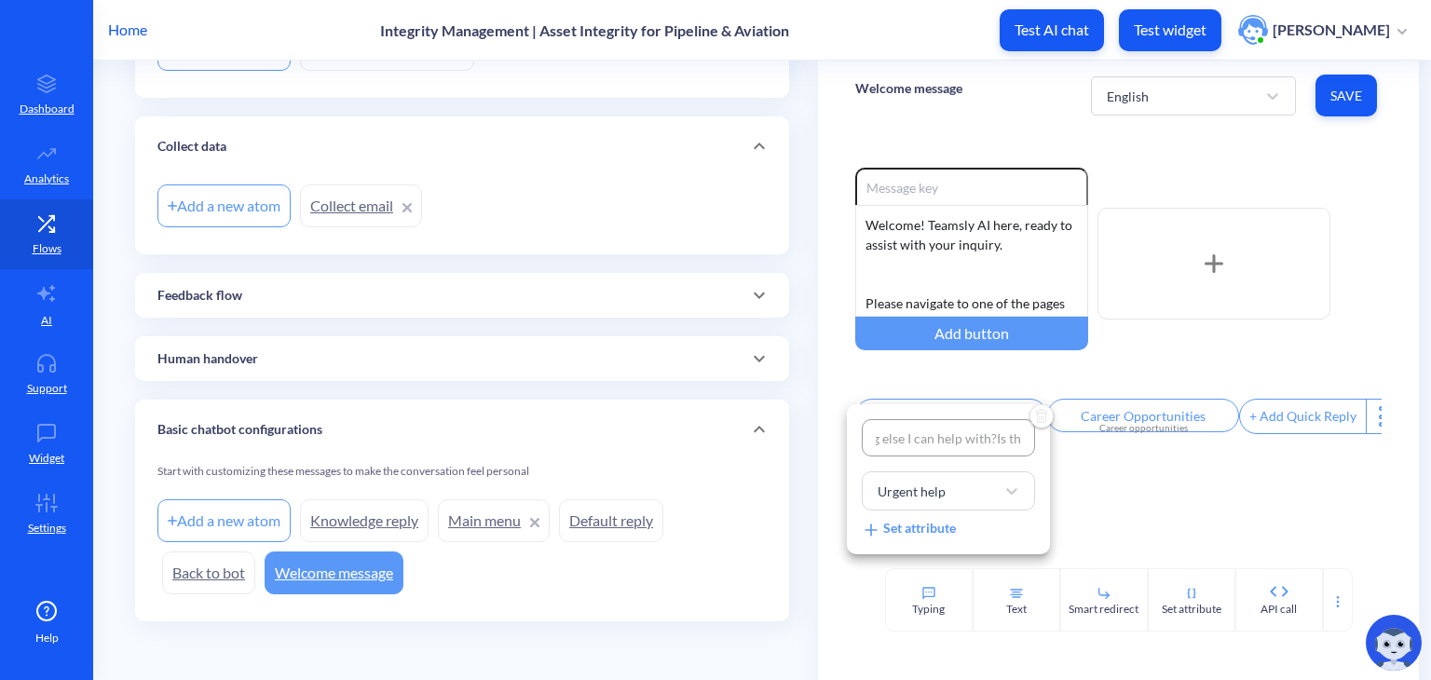
scroll to position [0, 0]
drag, startPoint x: 916, startPoint y: 437, endPoint x: 805, endPoint y: 452, distance: 111.9
click at [805, 452] on div "I'm looking for urgent hel>Is there anything else I can help with?Is there anyt…" at bounding box center [715, 340] width 1431 height 680
click at [1008, 444] on input "I'm looking for urgent hel>Is there anything else I can help with?Is there anyt…" at bounding box center [948, 437] width 173 height 37
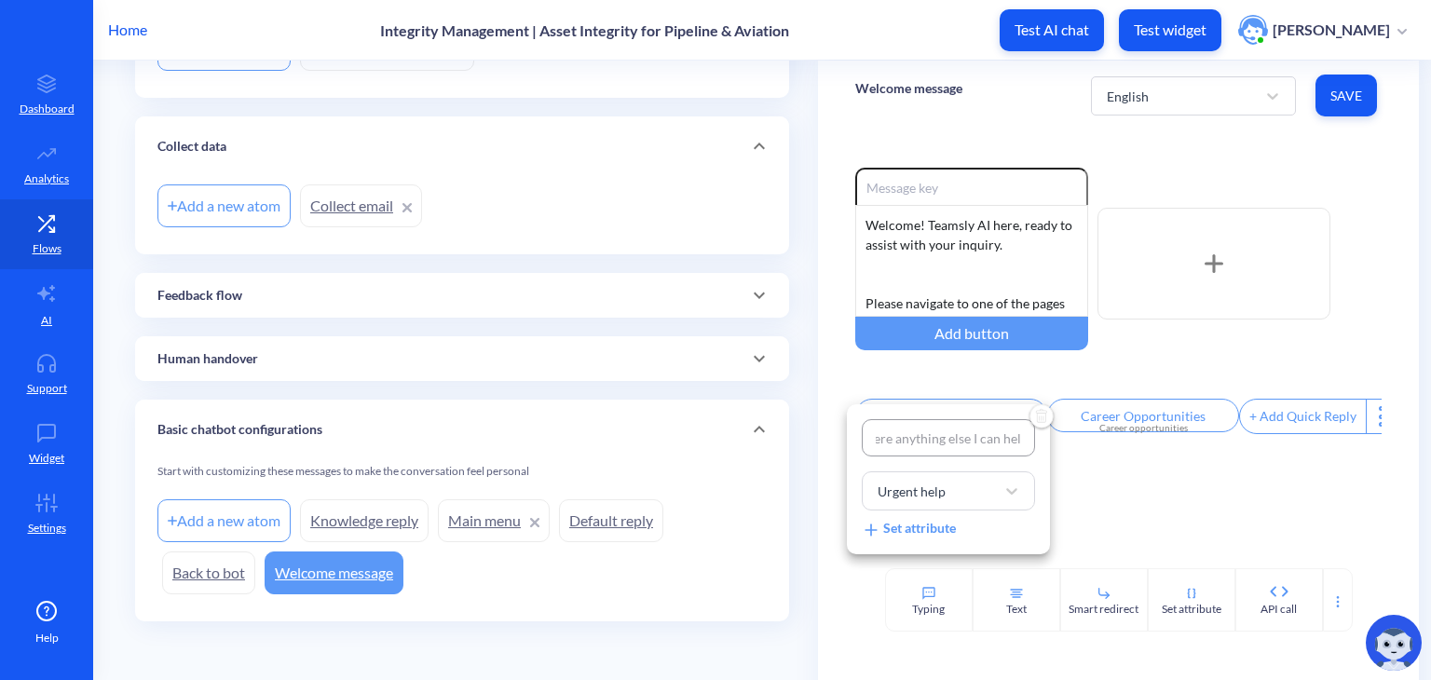
drag, startPoint x: 1011, startPoint y: 433, endPoint x: 1021, endPoint y: 433, distance: 10.2
click at [1021, 433] on input "I'm looking for urgent help Is there anything else I can help with?Is there any…" at bounding box center [948, 437] width 173 height 37
click at [1126, 512] on div at bounding box center [715, 340] width 1431 height 680
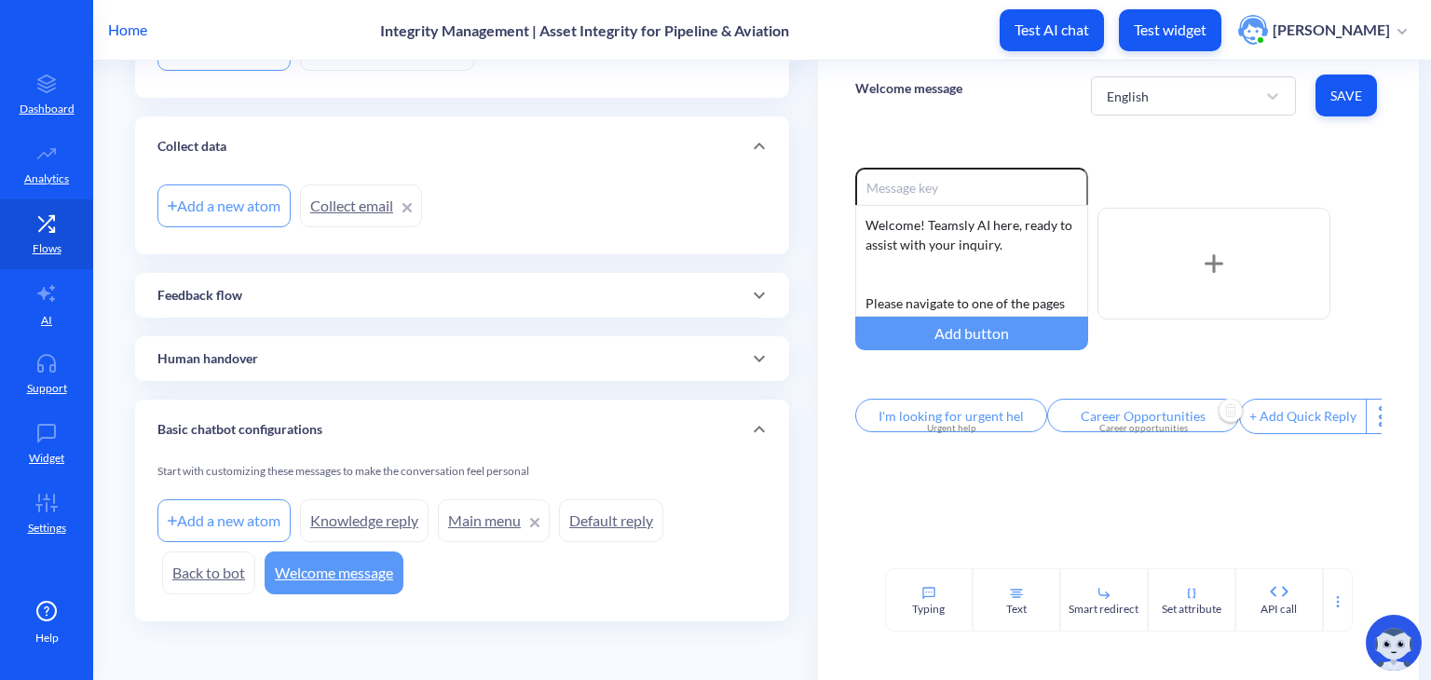
click at [1134, 430] on div "Career opportunities" at bounding box center [1143, 428] width 170 height 14
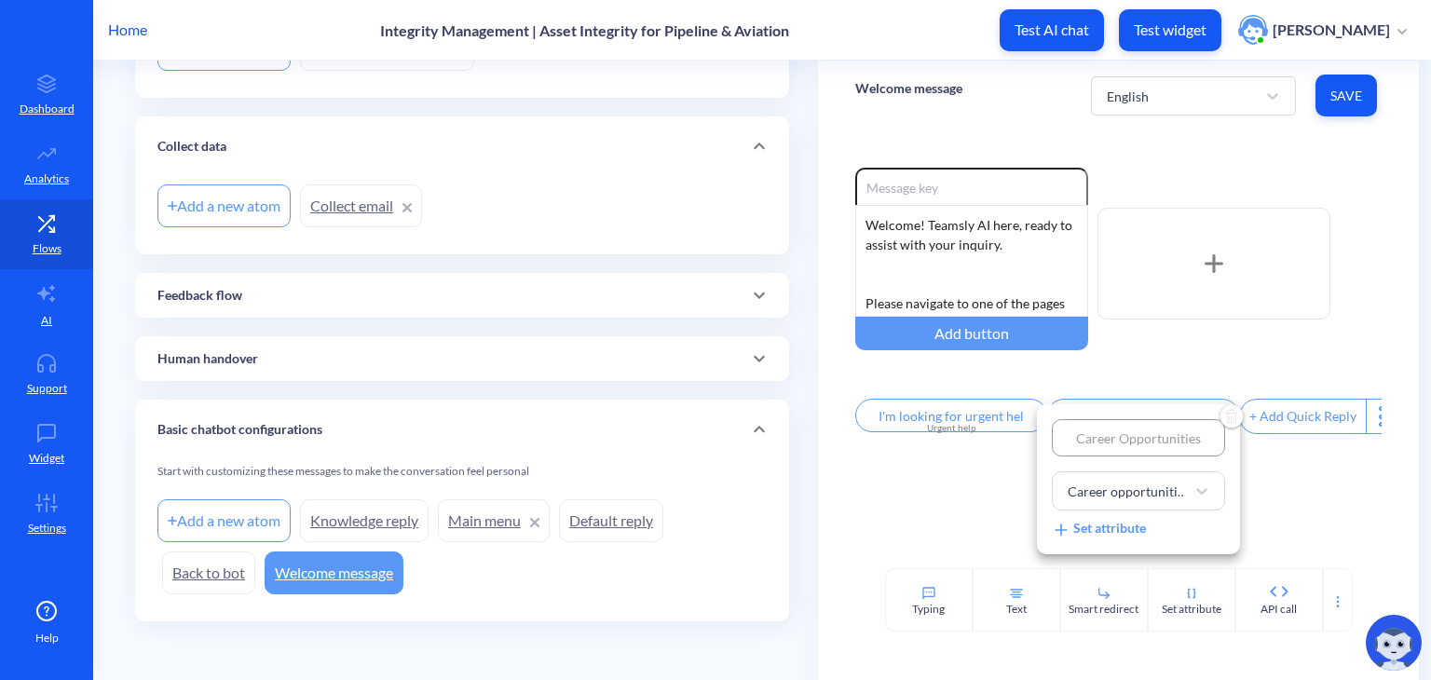
click at [1033, 399] on div at bounding box center [715, 340] width 1431 height 680
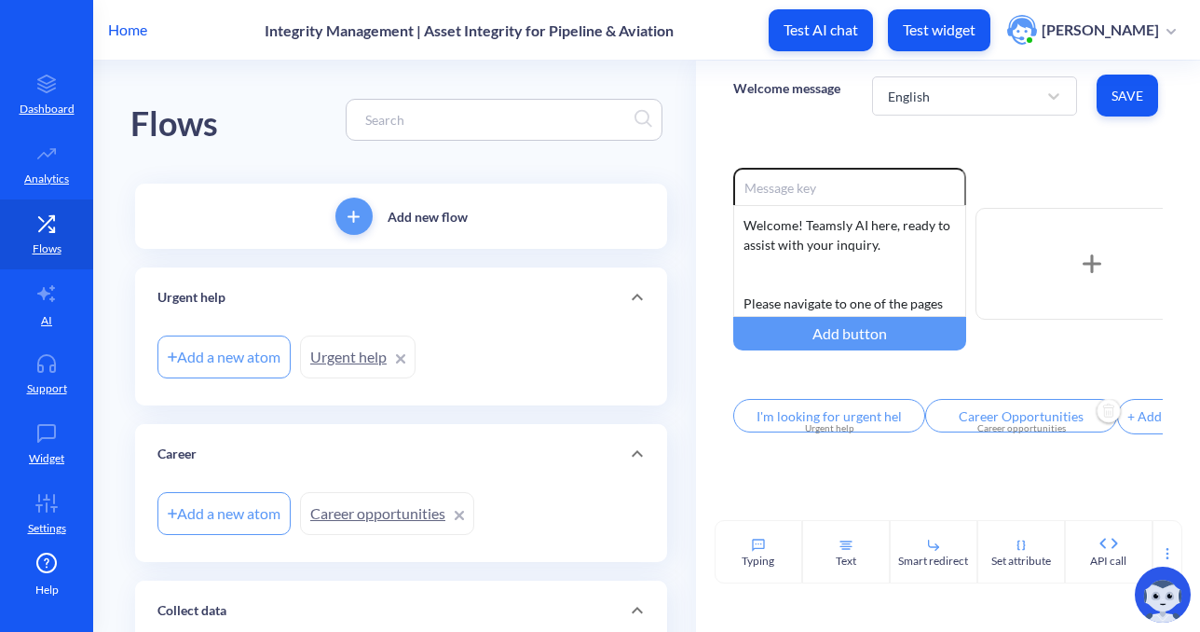
click at [414, 225] on div "Add new flow" at bounding box center [401, 216] width 532 height 65
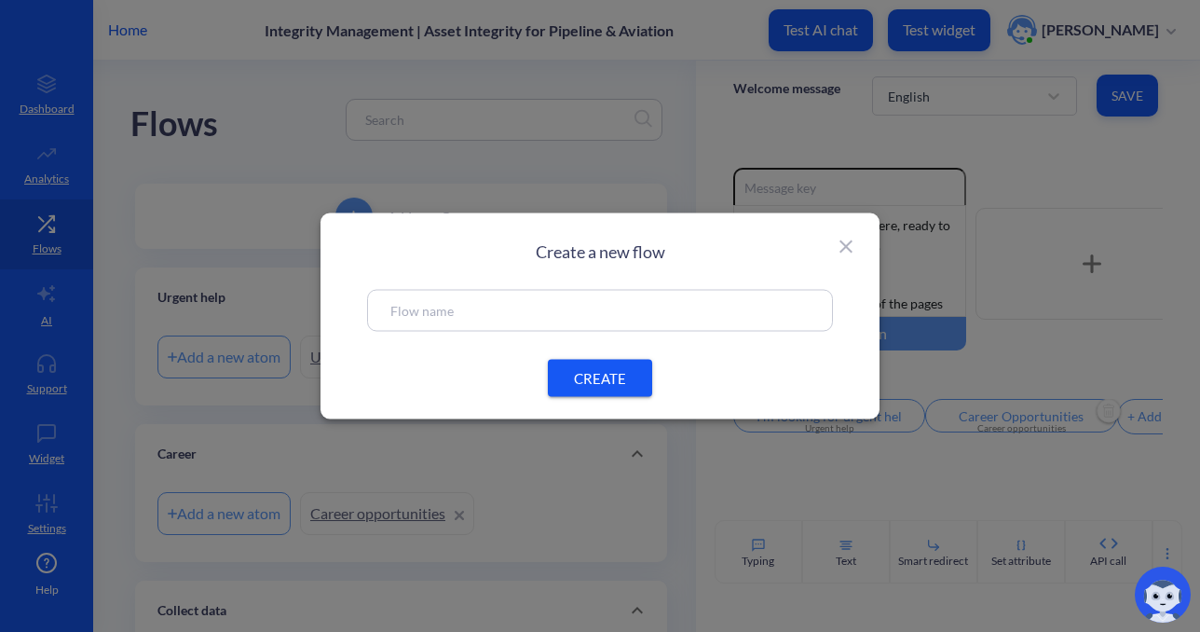
click at [452, 303] on input "text" at bounding box center [599, 310] width 419 height 21
click at [604, 381] on span "CREATE" at bounding box center [600, 378] width 60 height 20
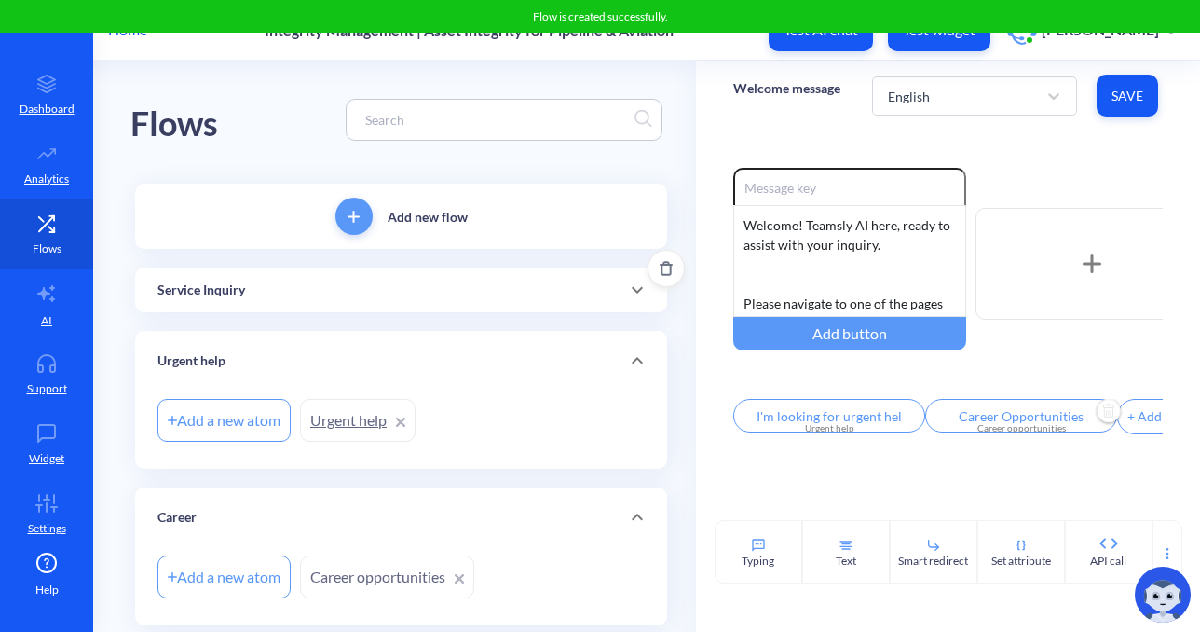
click at [368, 292] on div "Service Inquiry" at bounding box center [400, 290] width 487 height 20
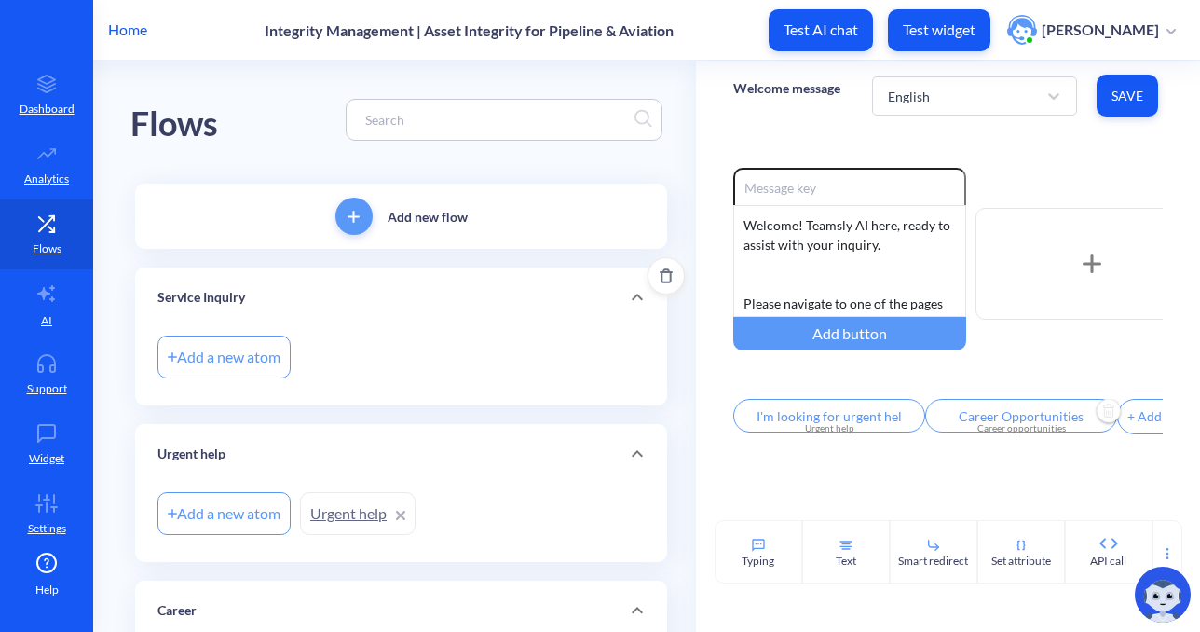
click at [250, 362] on div "Add a new atom" at bounding box center [223, 356] width 133 height 43
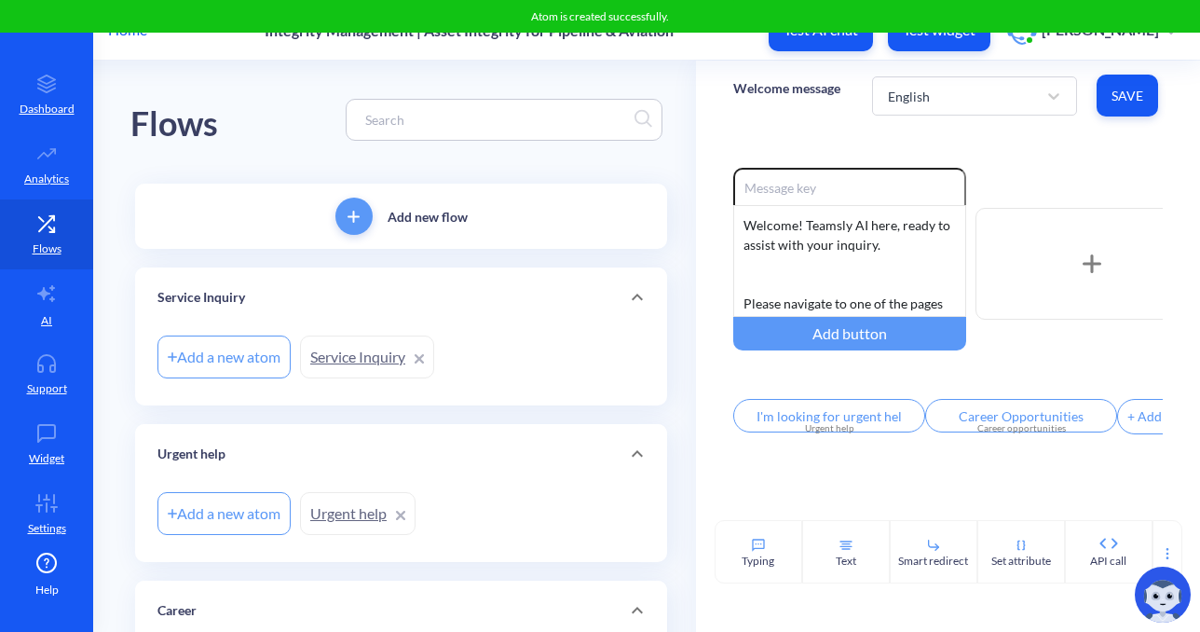
click at [369, 353] on link "Service Inquiry" at bounding box center [367, 356] width 134 height 43
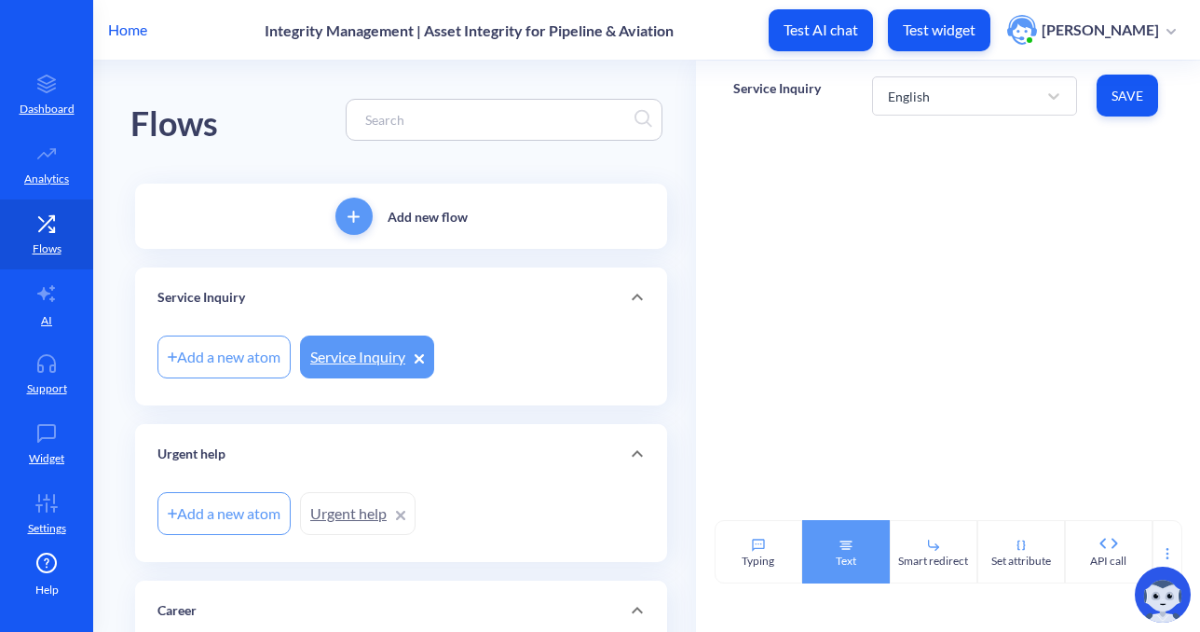
click at [856, 555] on div "Text" at bounding box center [846, 551] width 88 height 63
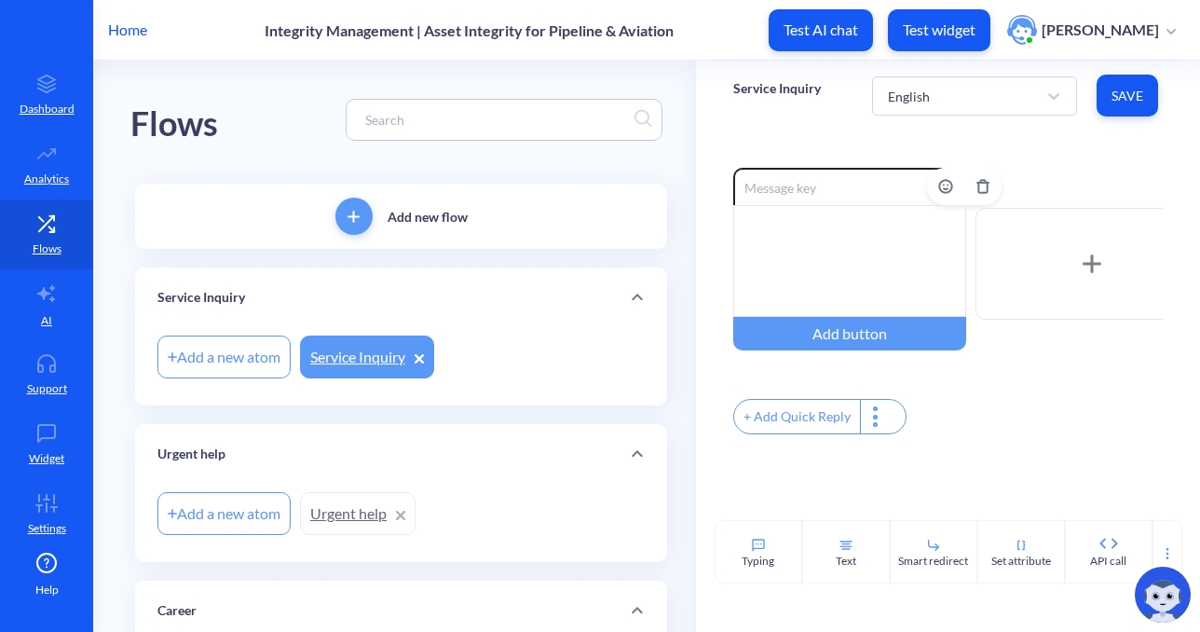
click at [766, 241] on div at bounding box center [849, 261] width 233 height 112
paste div
click at [825, 232] on div "[URL][DOMAIN_NAME]" at bounding box center [849, 261] width 233 height 112
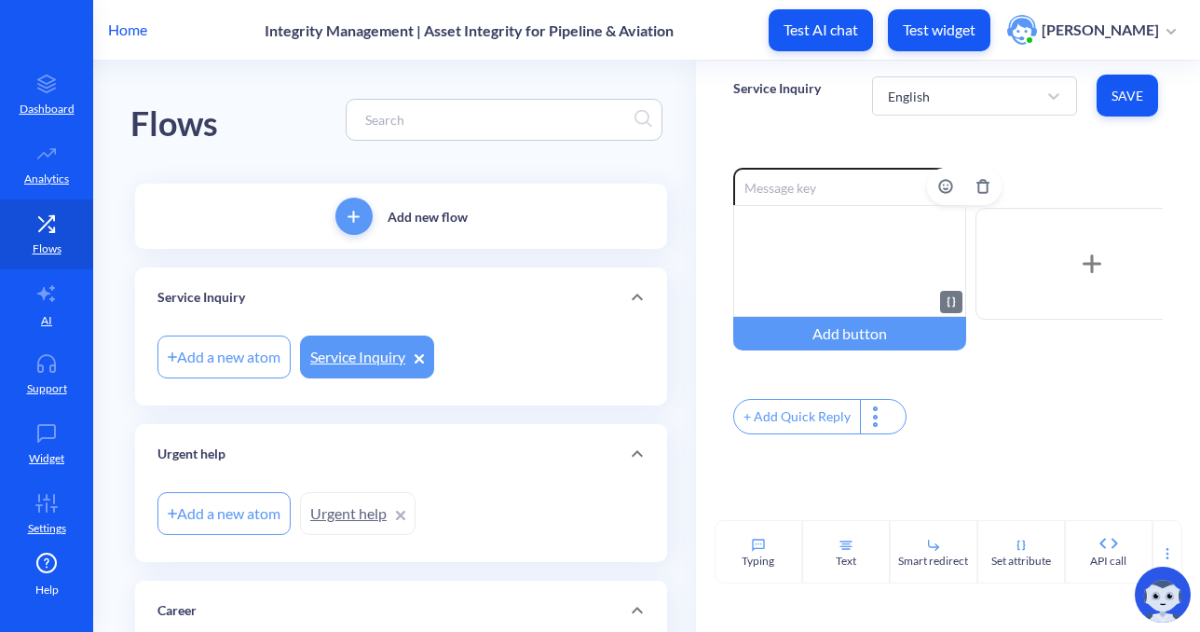
click at [739, 221] on div at bounding box center [849, 261] width 233 height 112
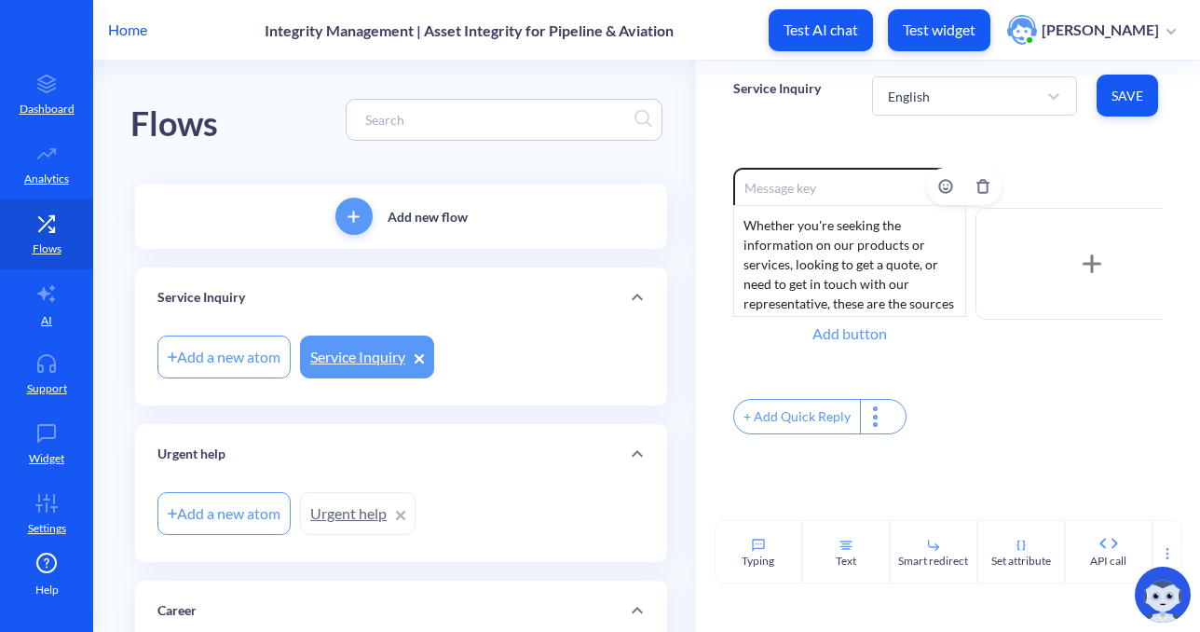
click at [870, 340] on div "Add button" at bounding box center [849, 334] width 233 height 34
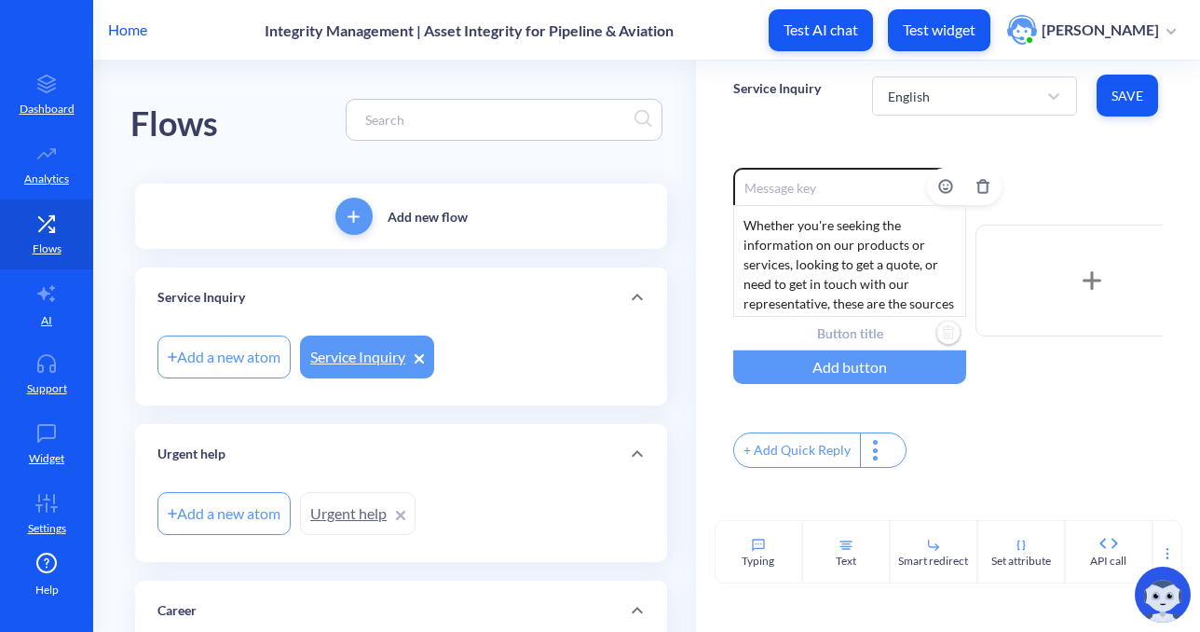
click at [764, 333] on input "text" at bounding box center [849, 334] width 233 height 34
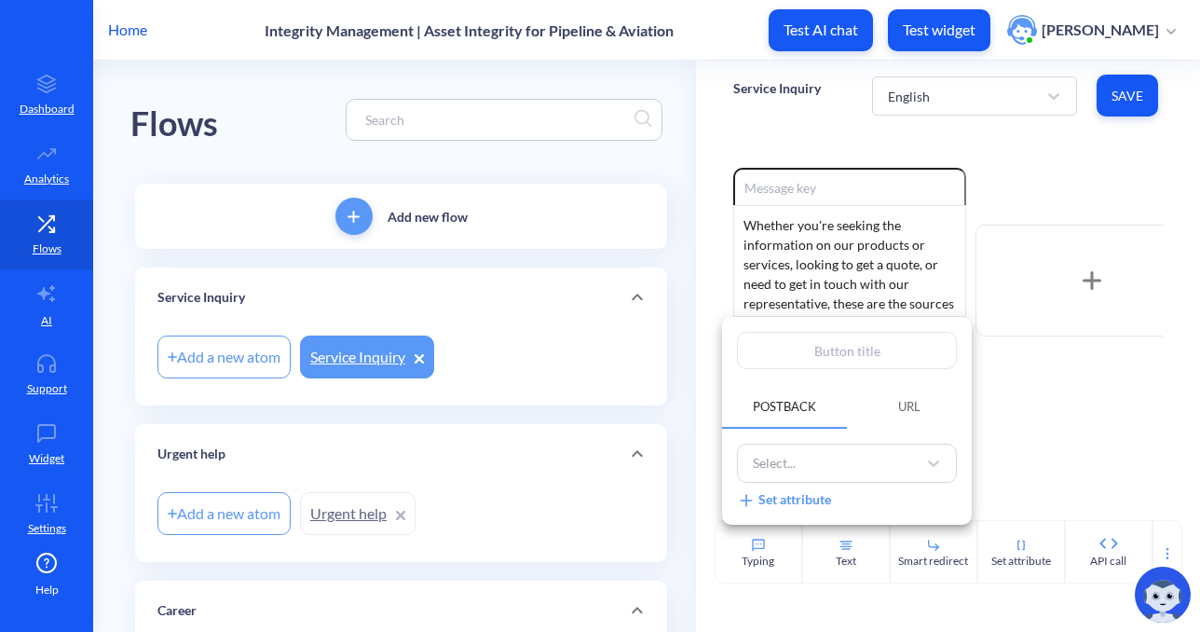
paste input "Products & Services Portal"
click at [909, 416] on span "URL" at bounding box center [909, 406] width 67 height 32
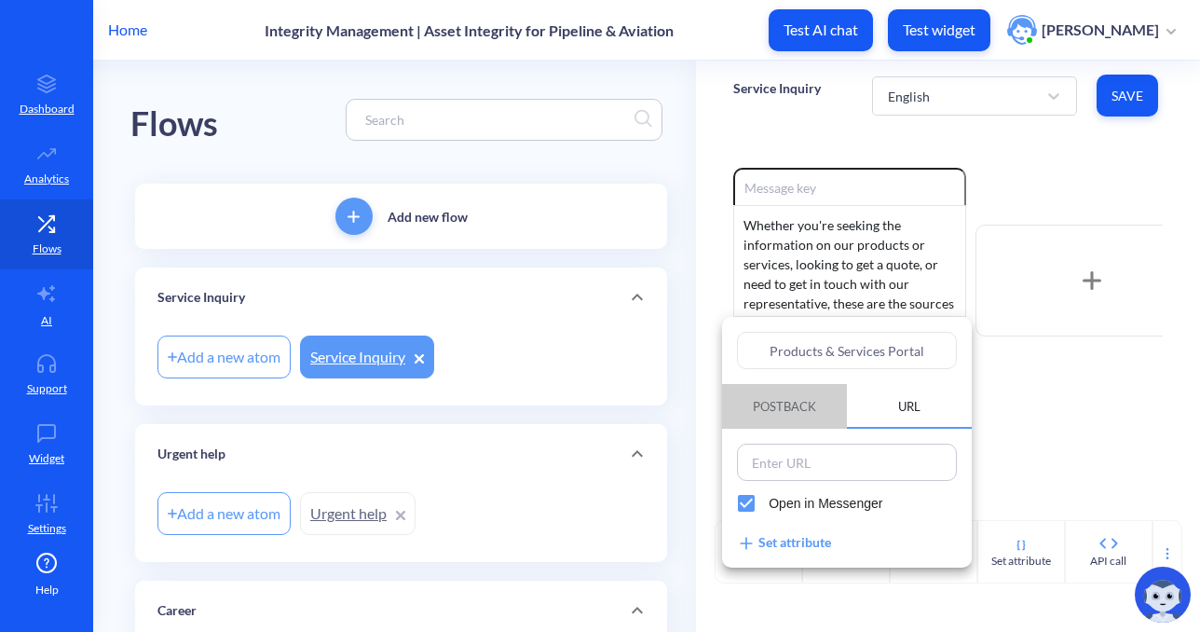
click at [744, 399] on span "Postback" at bounding box center [784, 406] width 108 height 32
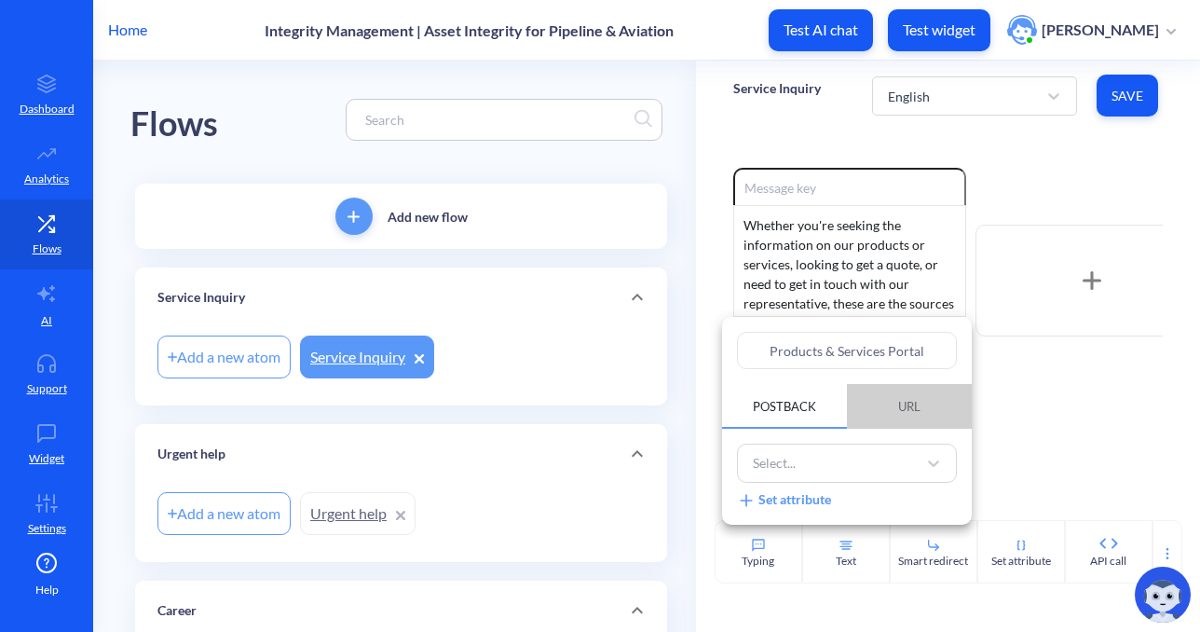
click at [873, 416] on span "URL" at bounding box center [909, 406] width 125 height 32
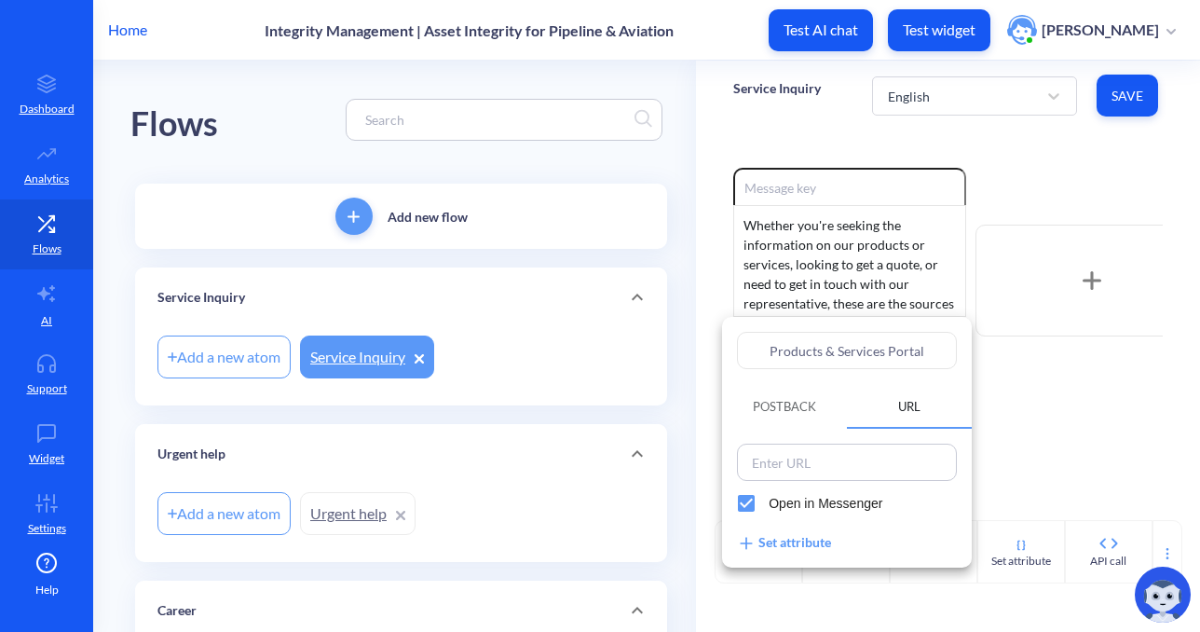
click at [812, 475] on div at bounding box center [847, 462] width 220 height 37
click at [784, 460] on input at bounding box center [847, 462] width 209 height 26
paste input "https://psp.teaminc.com/"
click at [799, 494] on span "Open in Messenger" at bounding box center [826, 504] width 114 height 20
click at [769, 493] on input "Open in Messenger" at bounding box center [746, 503] width 45 height 45
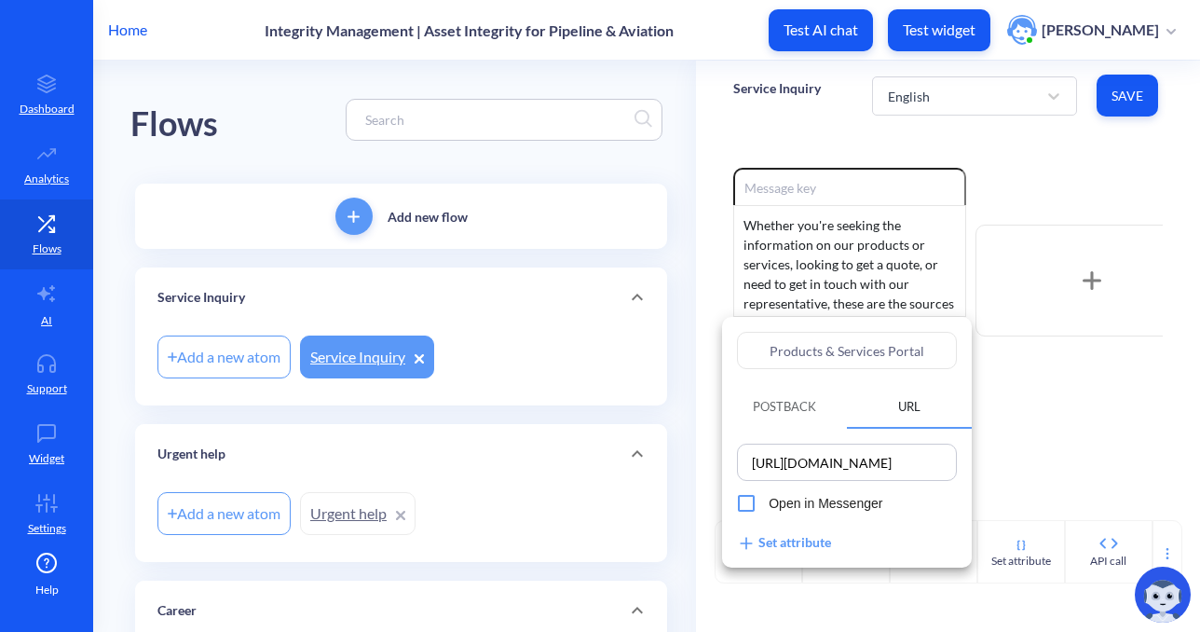
click at [729, 348] on div "Products & Services Portal Postback URL https://psp.teaminc.com/ Open in Messen…" at bounding box center [847, 442] width 250 height 251
click at [1006, 448] on div at bounding box center [600, 316] width 1200 height 632
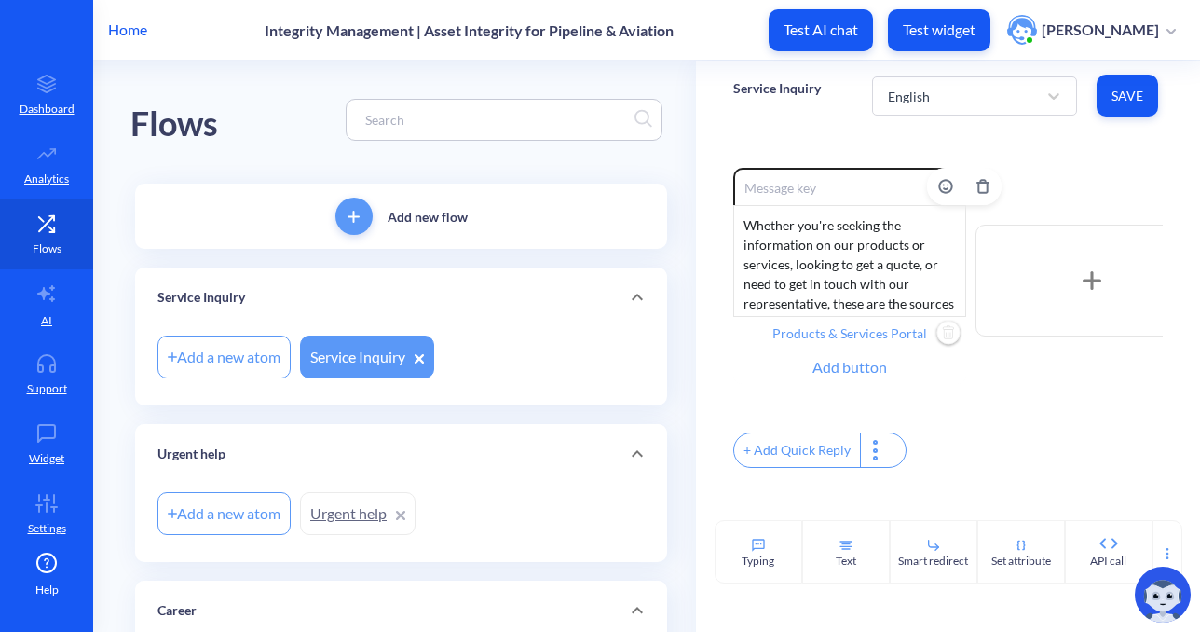
click at [857, 367] on div "Add button" at bounding box center [849, 367] width 233 height 34
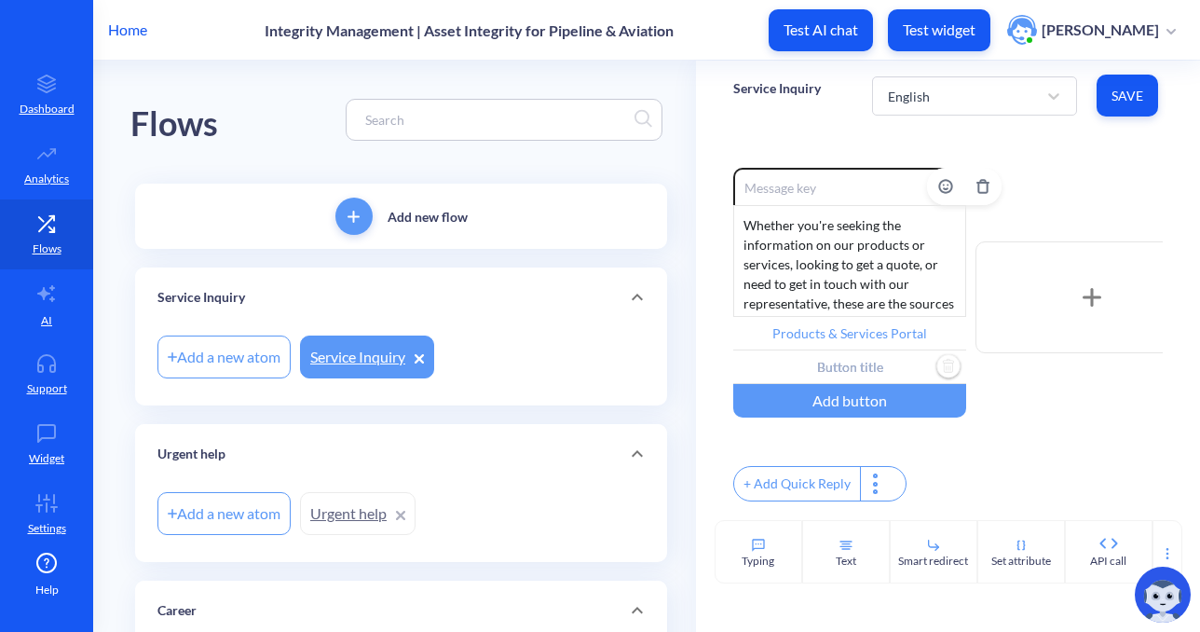
click at [760, 366] on input "text" at bounding box center [849, 367] width 233 height 34
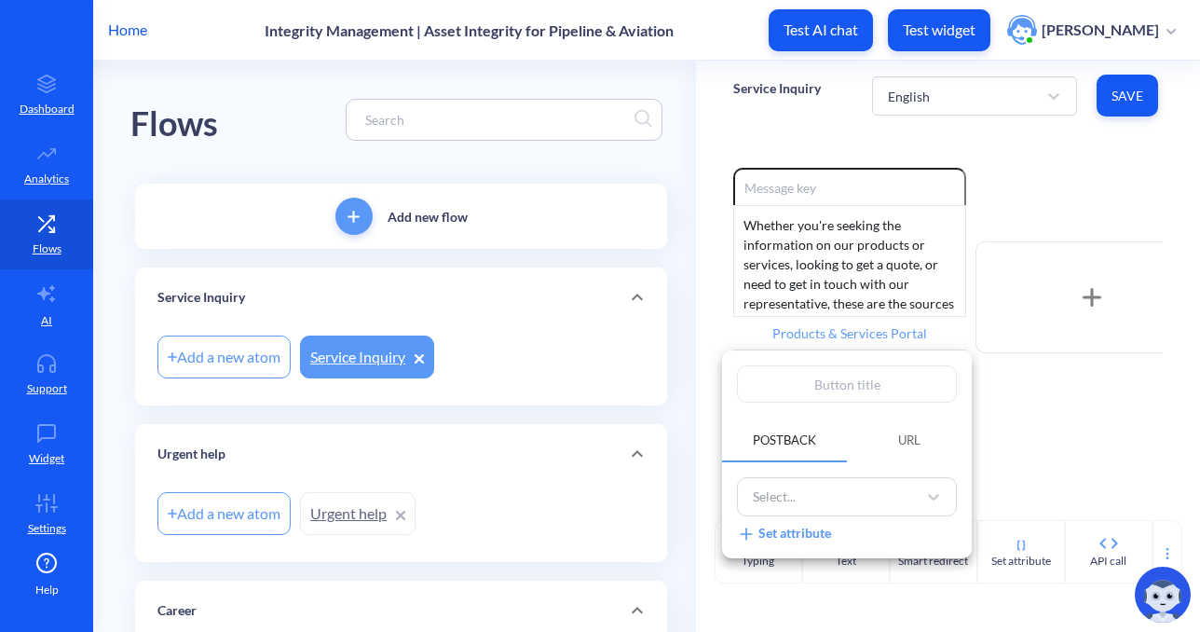
paste input "Contact Us"
click at [905, 444] on span "URL" at bounding box center [909, 439] width 22 height 15
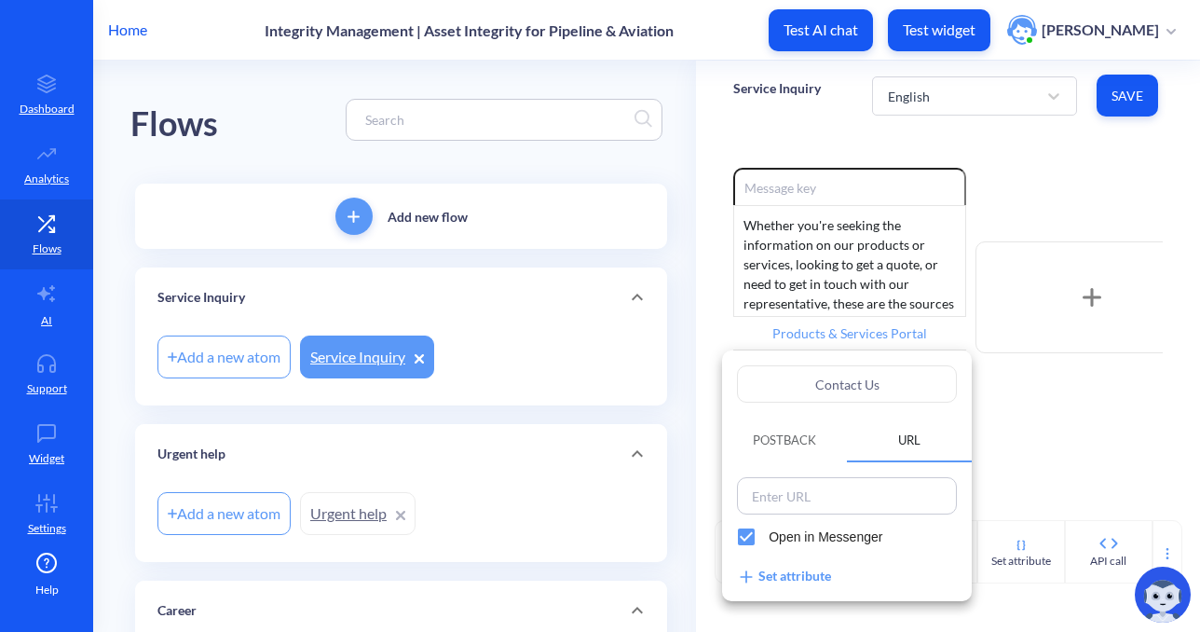
click at [745, 139] on div at bounding box center [600, 316] width 1200 height 632
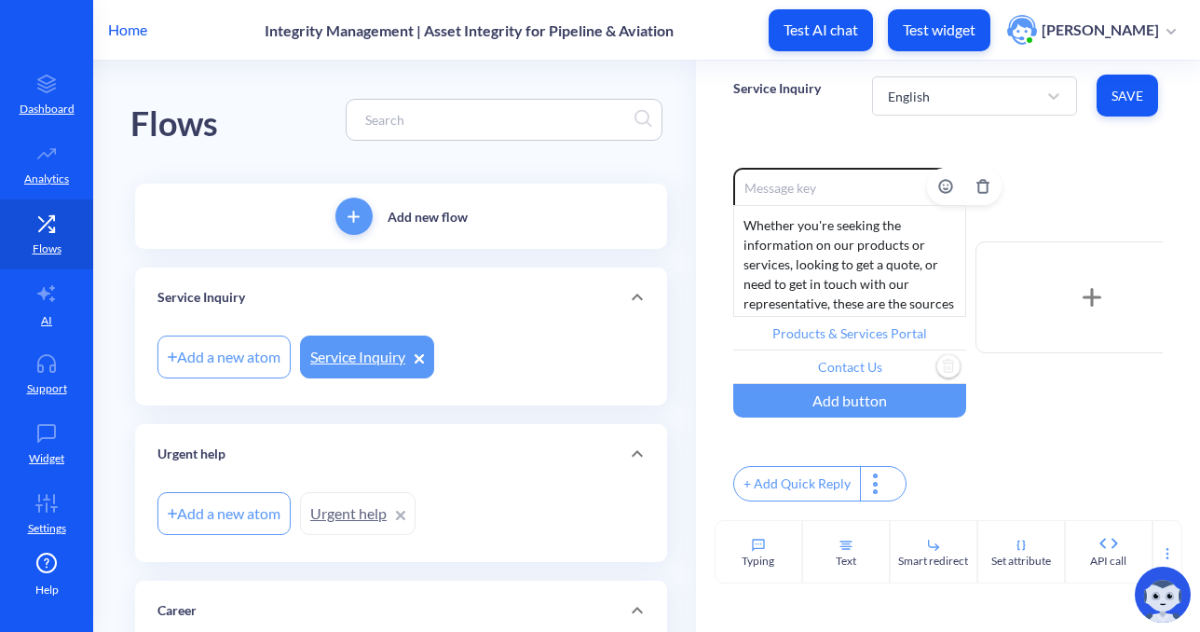
click at [856, 367] on input "Contact Us" at bounding box center [849, 367] width 233 height 34
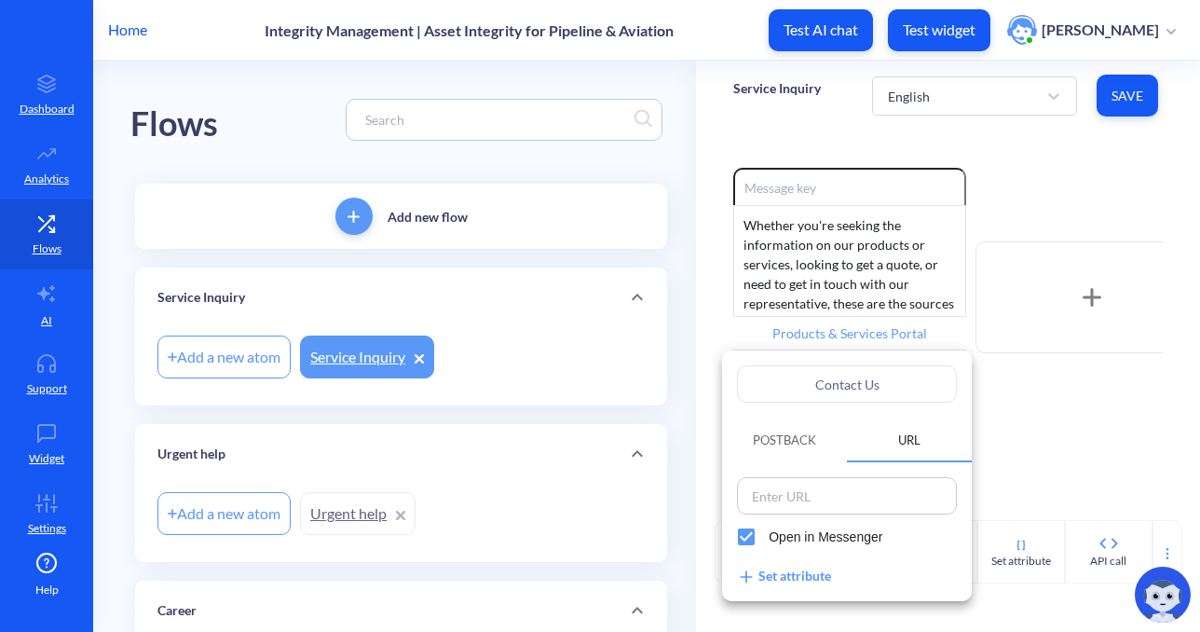
paste input "https://www.teaminc.com/contact-us/"
click at [769, 539] on span "Open in Messenger" at bounding box center [826, 537] width 114 height 20
click at [769, 539] on input "Open in Messenger" at bounding box center [746, 536] width 45 height 45
click at [1024, 489] on div at bounding box center [600, 316] width 1200 height 632
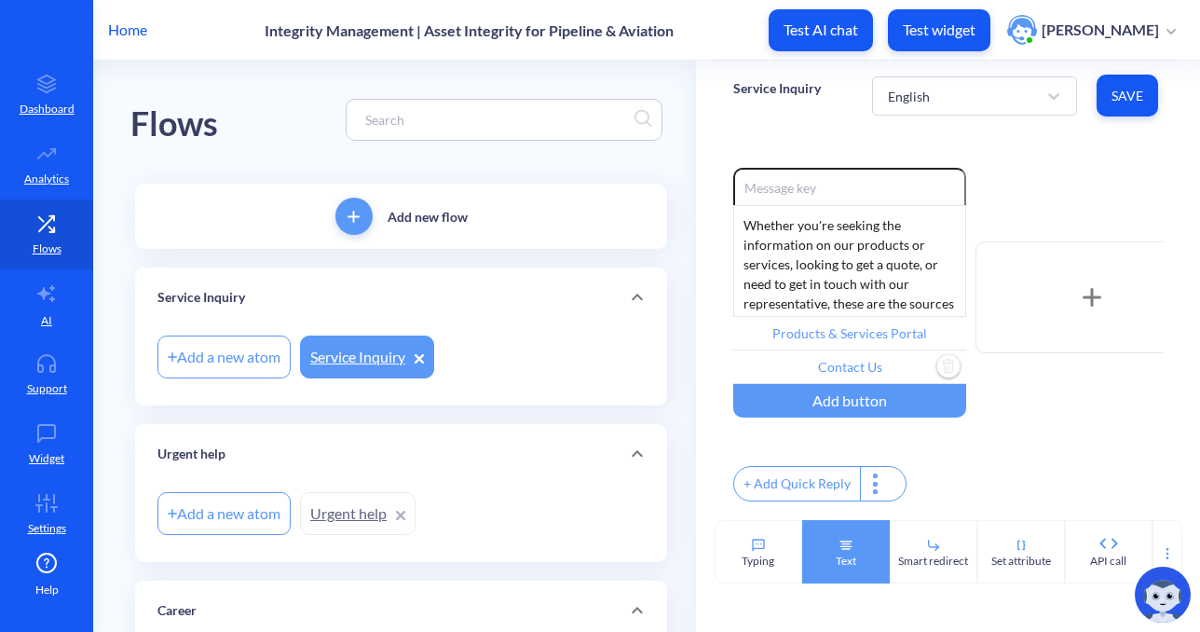
click at [851, 546] on div "Text" at bounding box center [846, 551] width 88 height 63
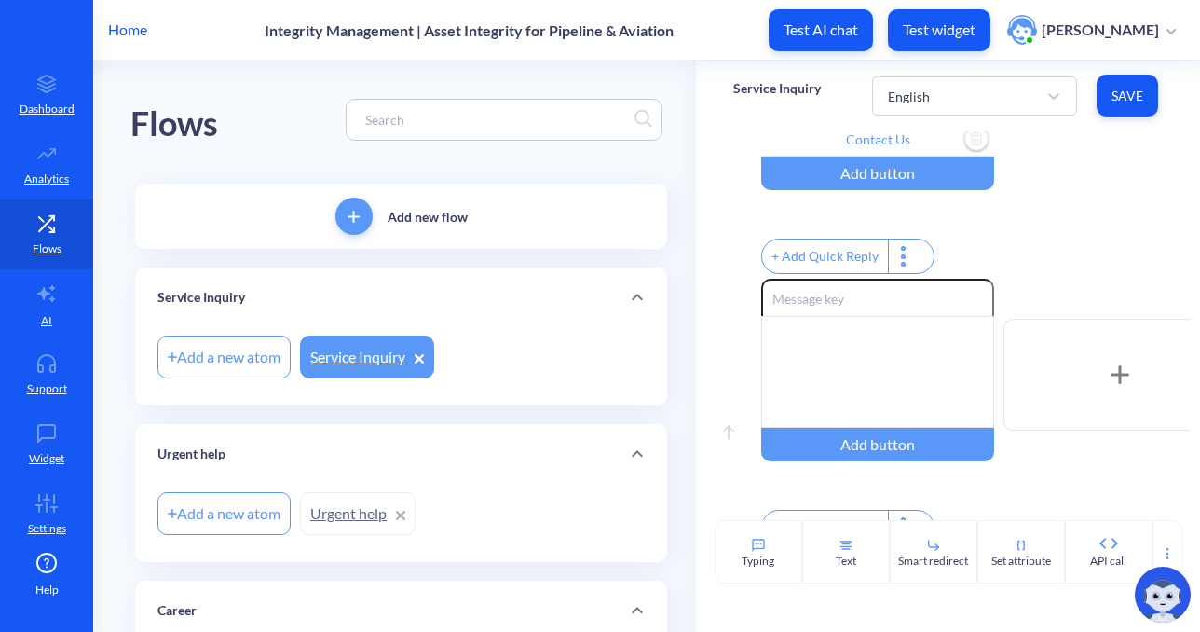
scroll to position [280, 0]
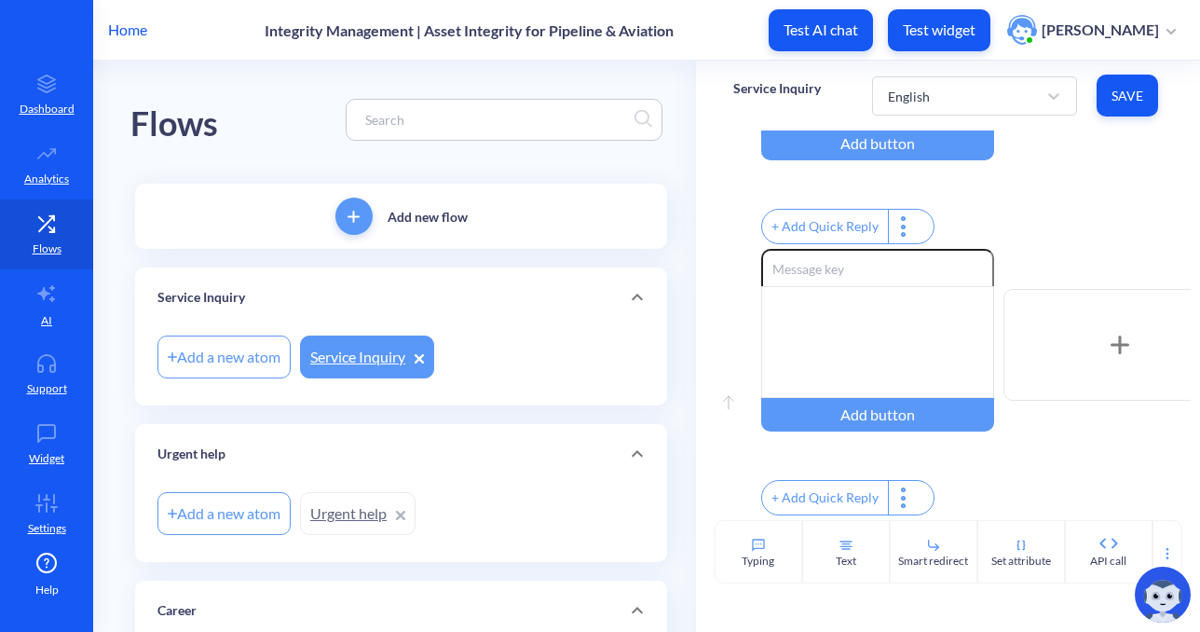
click at [721, 333] on div "Move down Enable reactions Whether you're seeking the information on our produc…" at bounding box center [948, 324] width 504 height 389
click at [807, 325] on div at bounding box center [877, 342] width 233 height 112
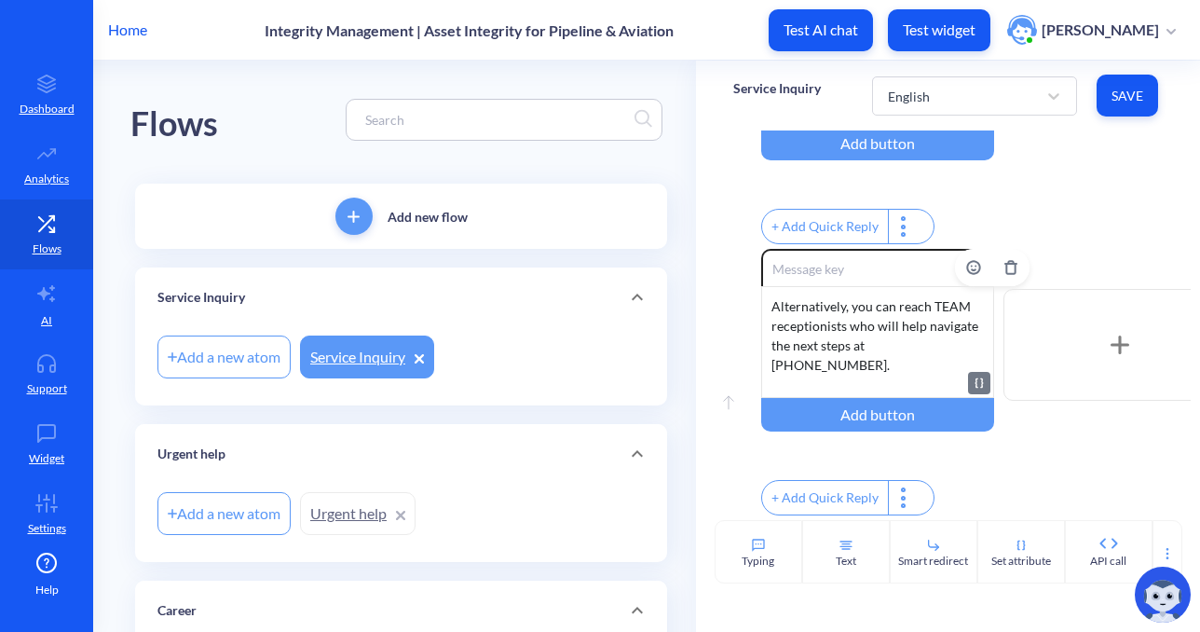
scroll to position [271, 0]
click at [1070, 238] on div "+ Add Quick Reply" at bounding box center [976, 229] width 430 height 40
click at [1136, 108] on button "Save" at bounding box center [1127, 96] width 61 height 42
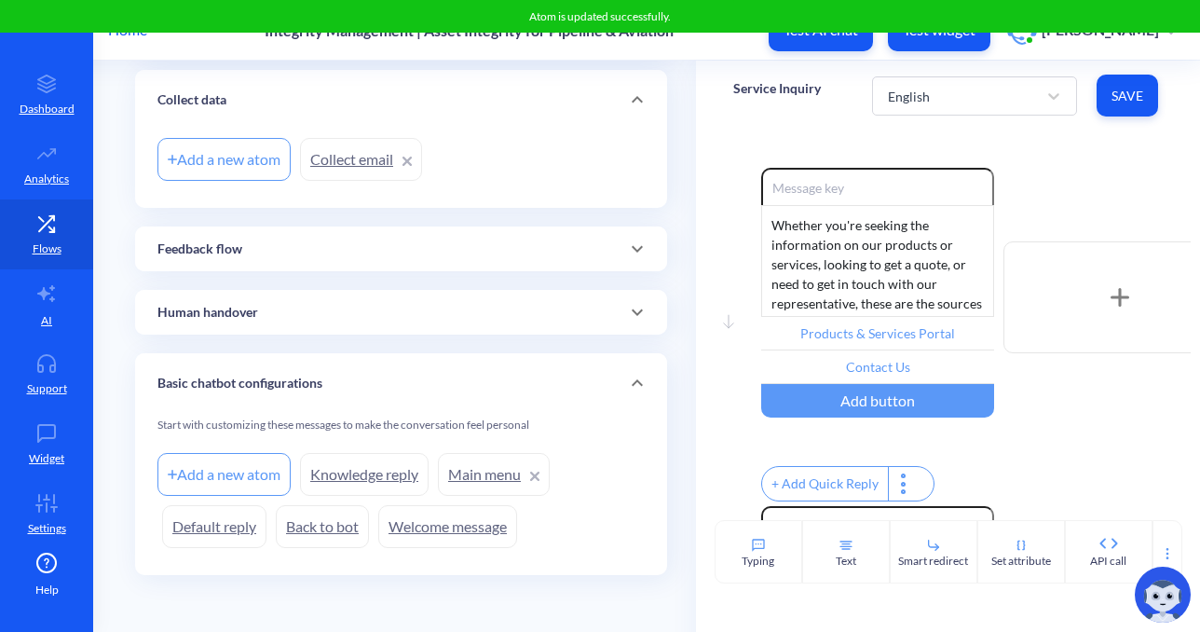
scroll to position [280, 0]
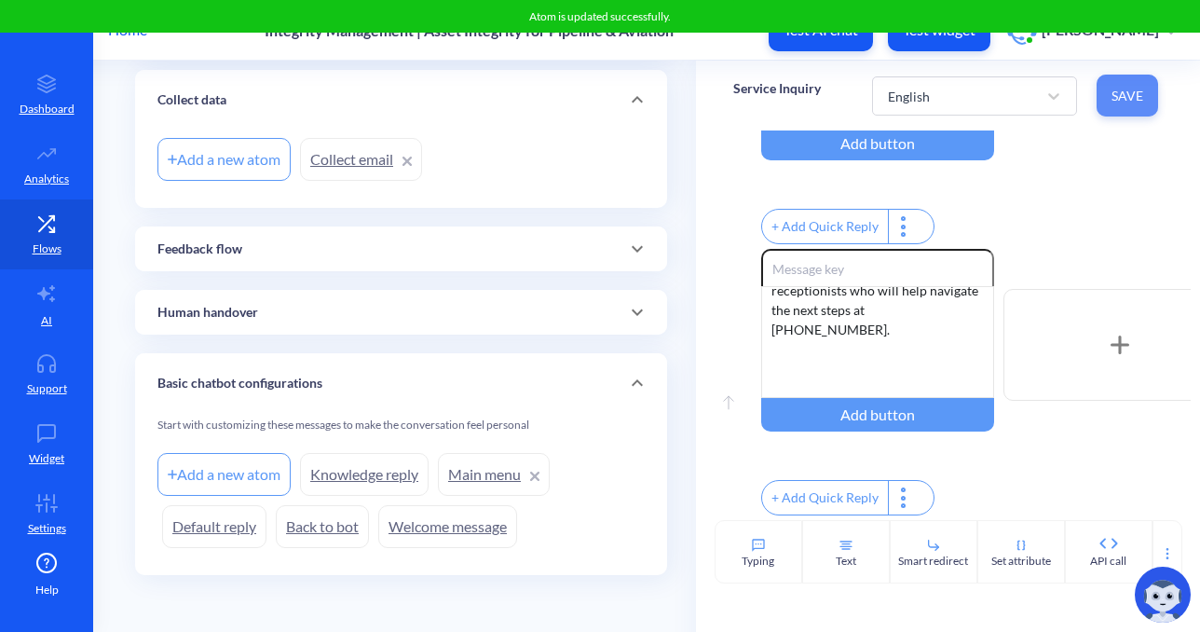
click at [1115, 98] on span "Save" at bounding box center [1128, 96] width 32 height 19
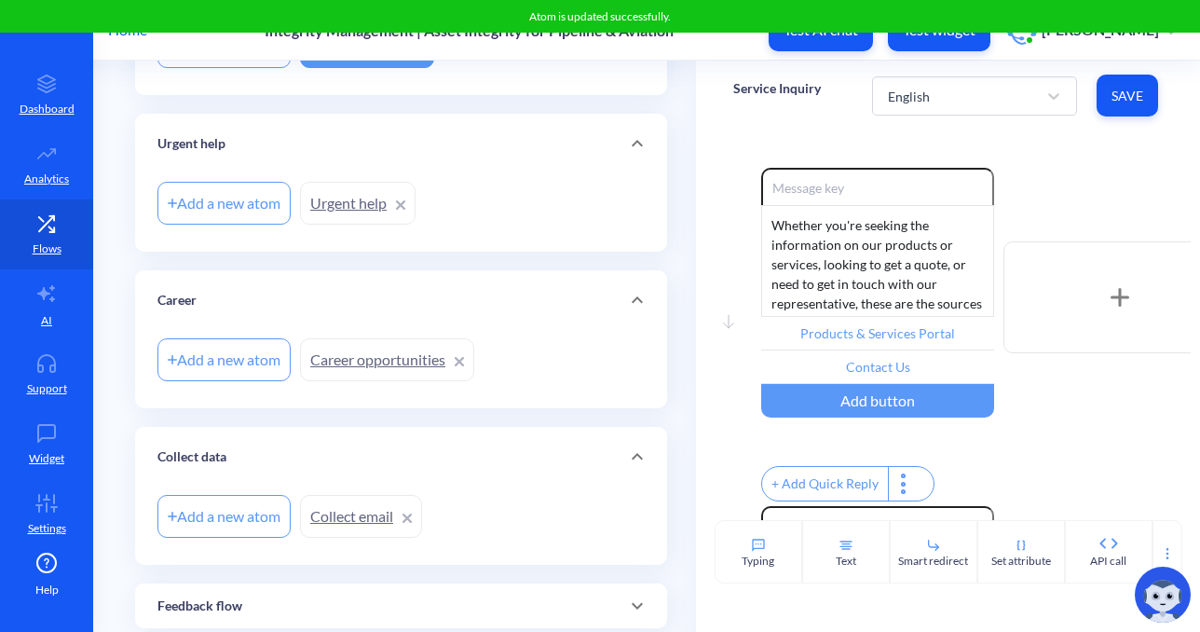
scroll to position [0, 0]
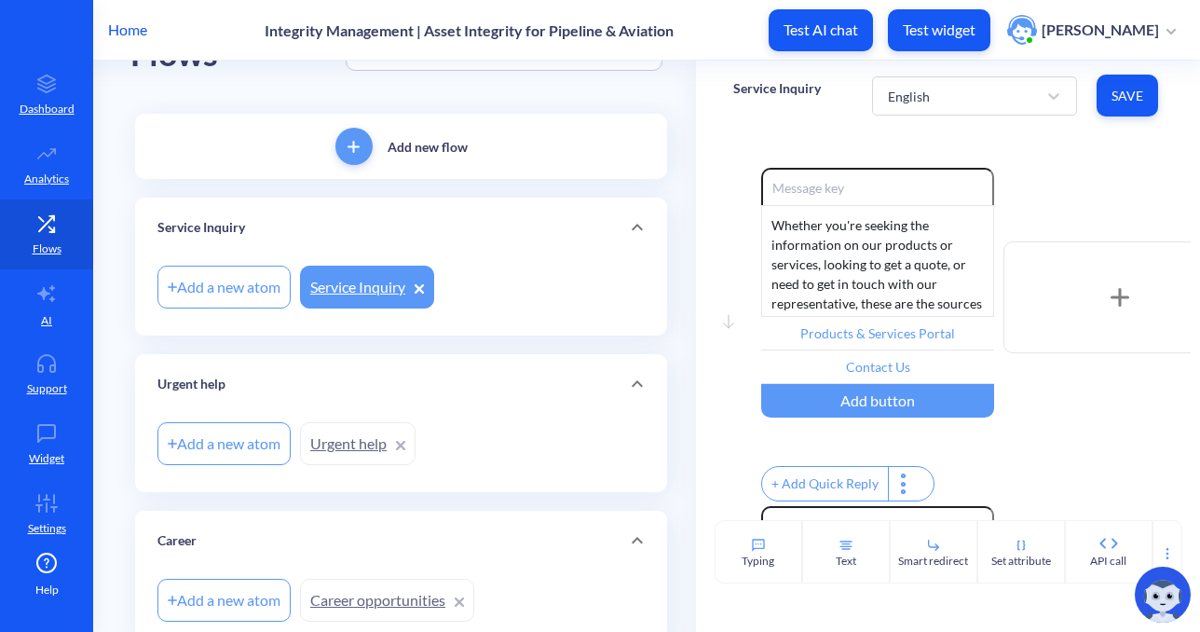
scroll to position [69, 0]
click at [539, 84] on div "Flows" at bounding box center [400, 51] width 541 height 118
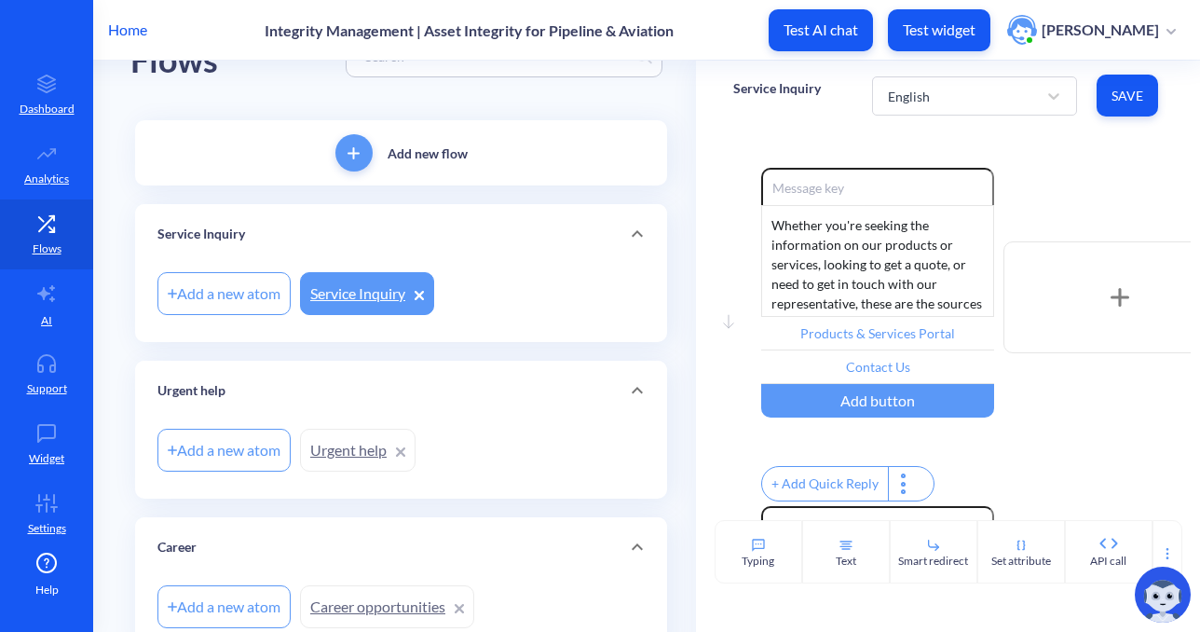
scroll to position [56, 0]
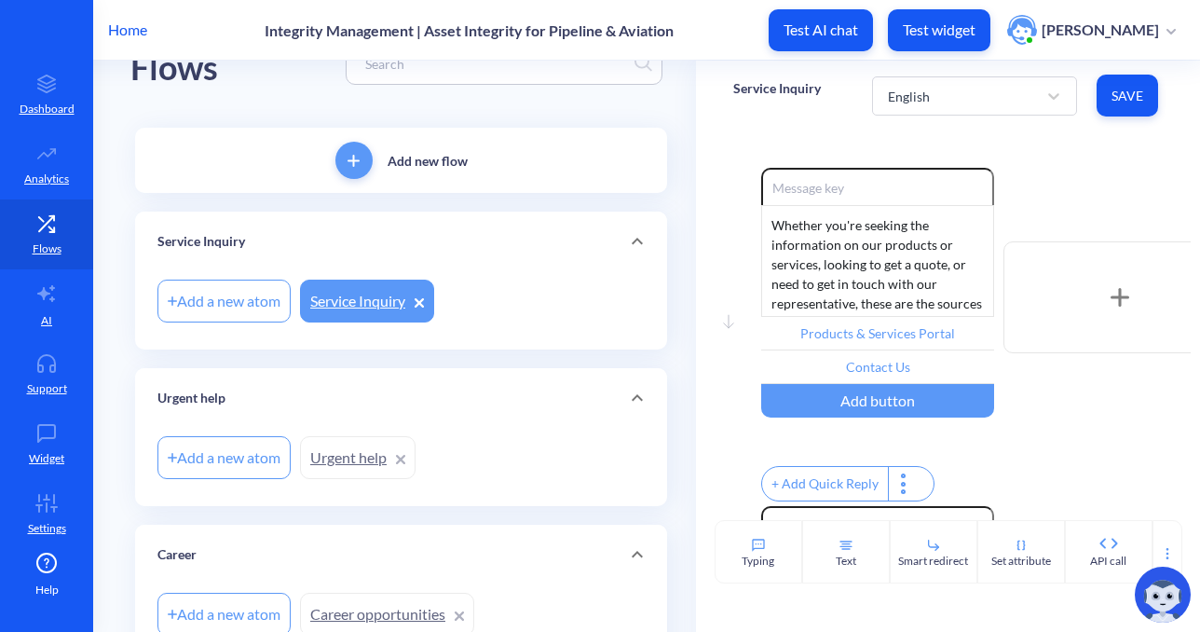
click at [411, 157] on p "Add new flow" at bounding box center [428, 161] width 80 height 20
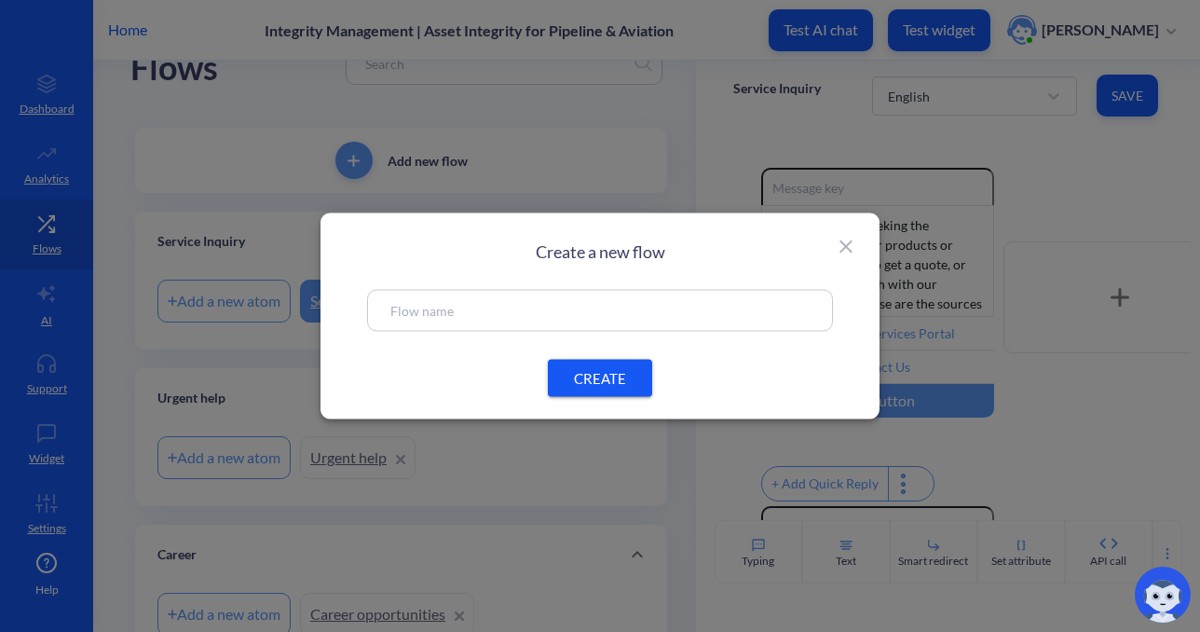
click at [432, 310] on input "text" at bounding box center [599, 310] width 419 height 21
click at [592, 370] on span "CREATE" at bounding box center [600, 378] width 60 height 20
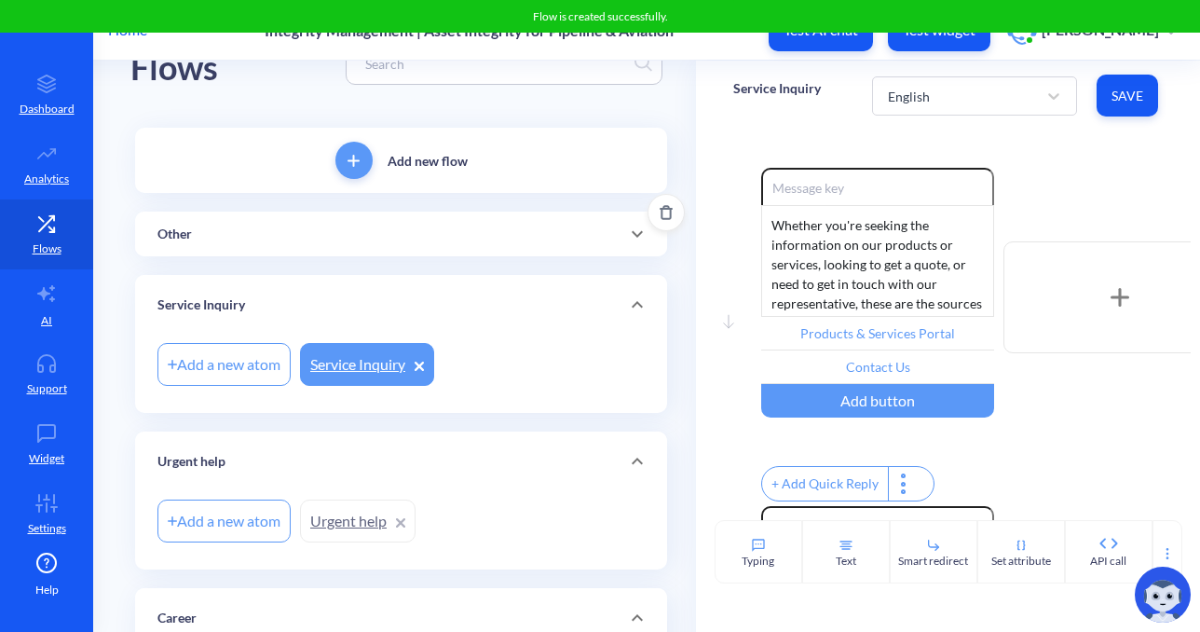
click at [316, 246] on div "Other" at bounding box center [401, 234] width 532 height 45
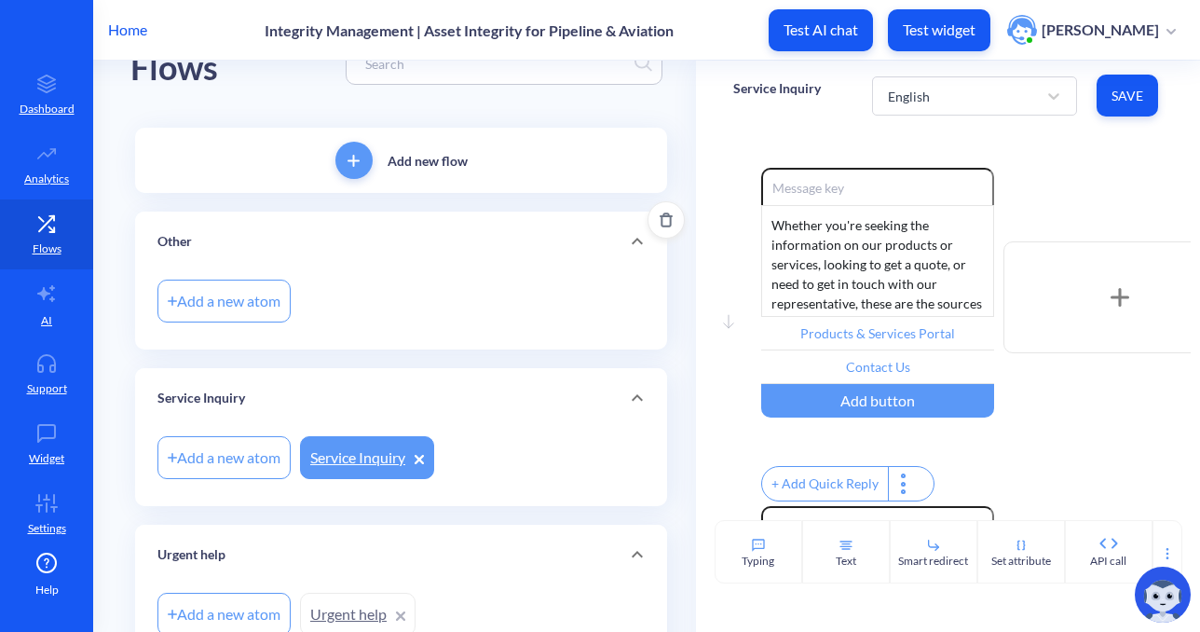
click at [212, 307] on div "Add a new atom" at bounding box center [223, 301] width 133 height 43
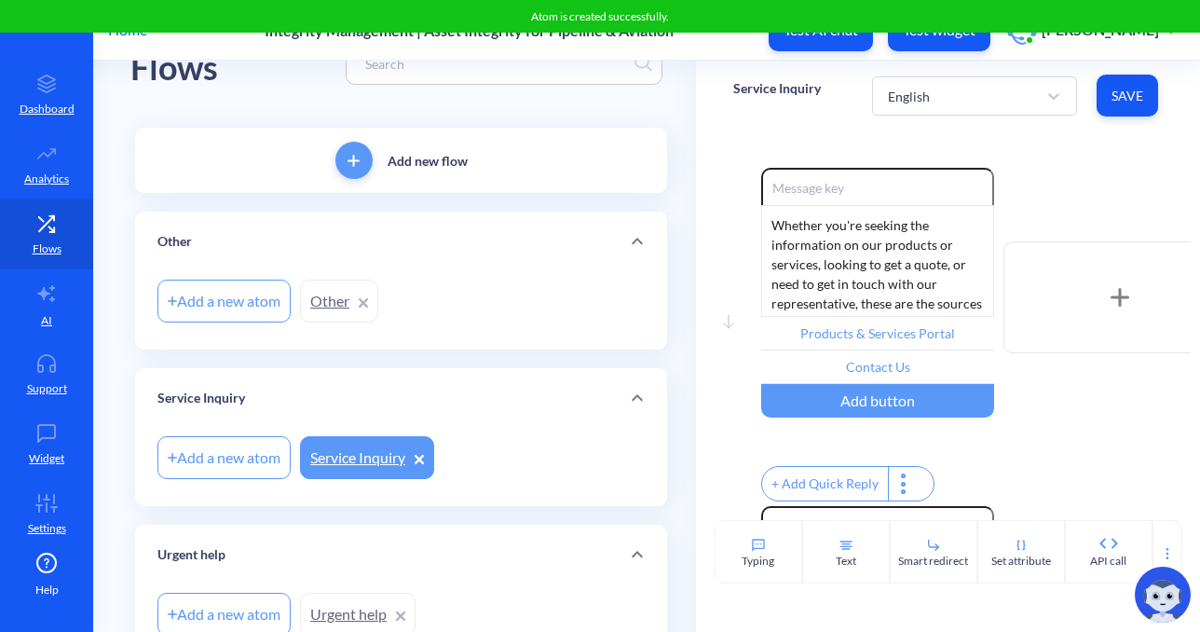
click at [335, 299] on link "Other" at bounding box center [339, 301] width 78 height 43
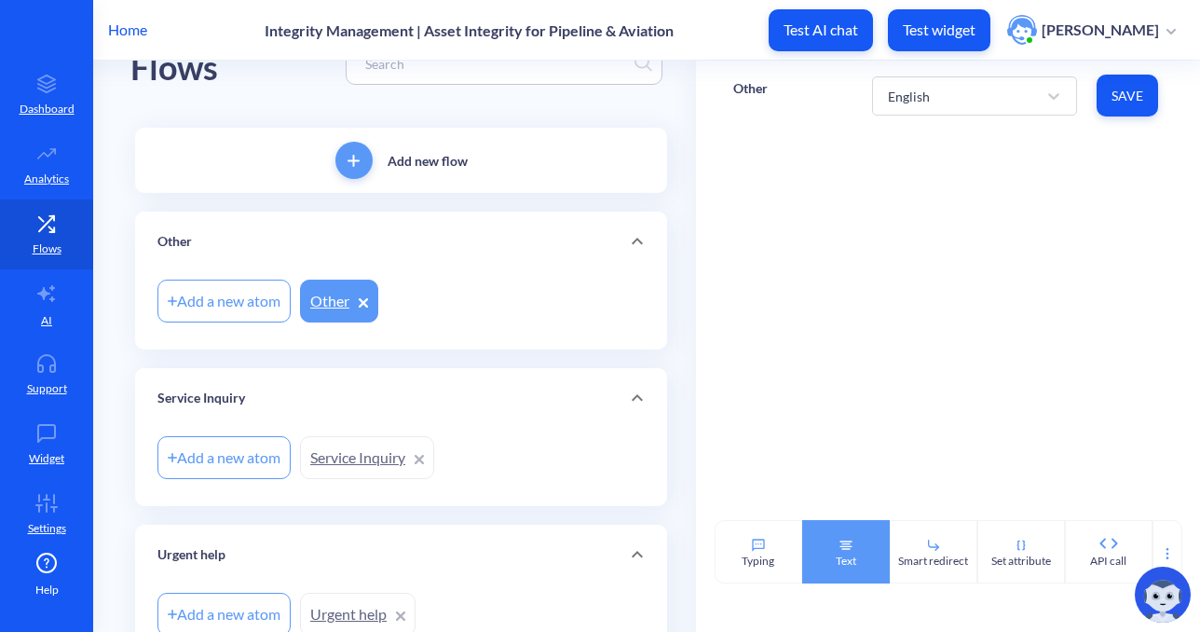
click at [831, 545] on div "Text" at bounding box center [846, 551] width 88 height 63
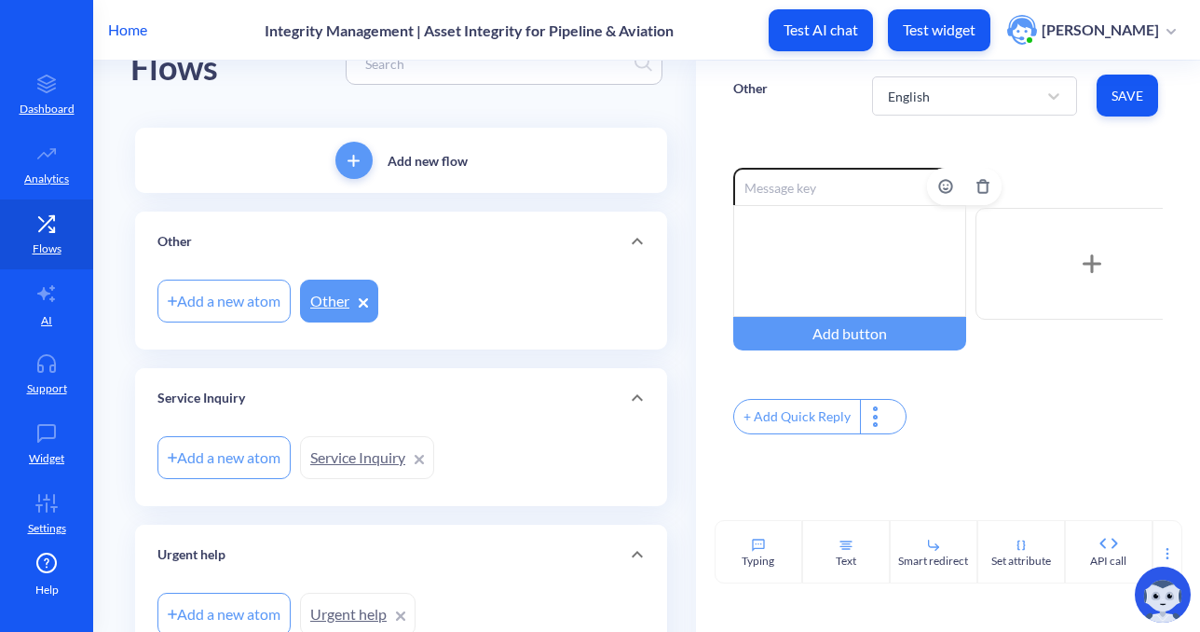
click at [839, 231] on div at bounding box center [849, 261] width 233 height 112
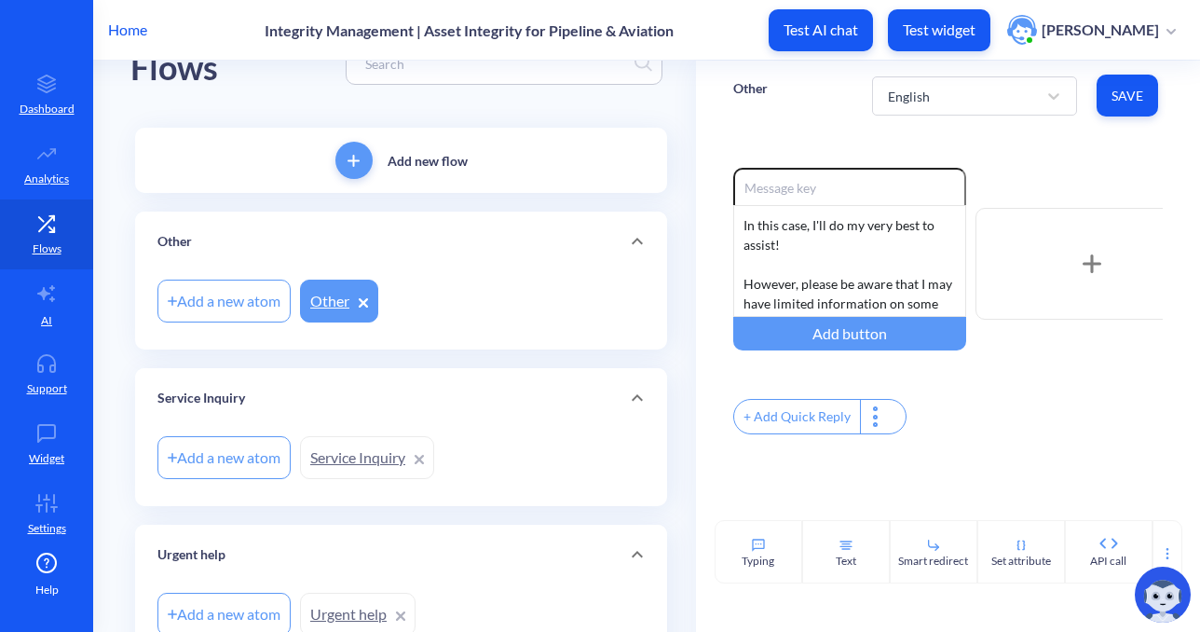
click at [872, 421] on div at bounding box center [876, 417] width 33 height 34
click at [848, 329] on div at bounding box center [600, 316] width 1200 height 632
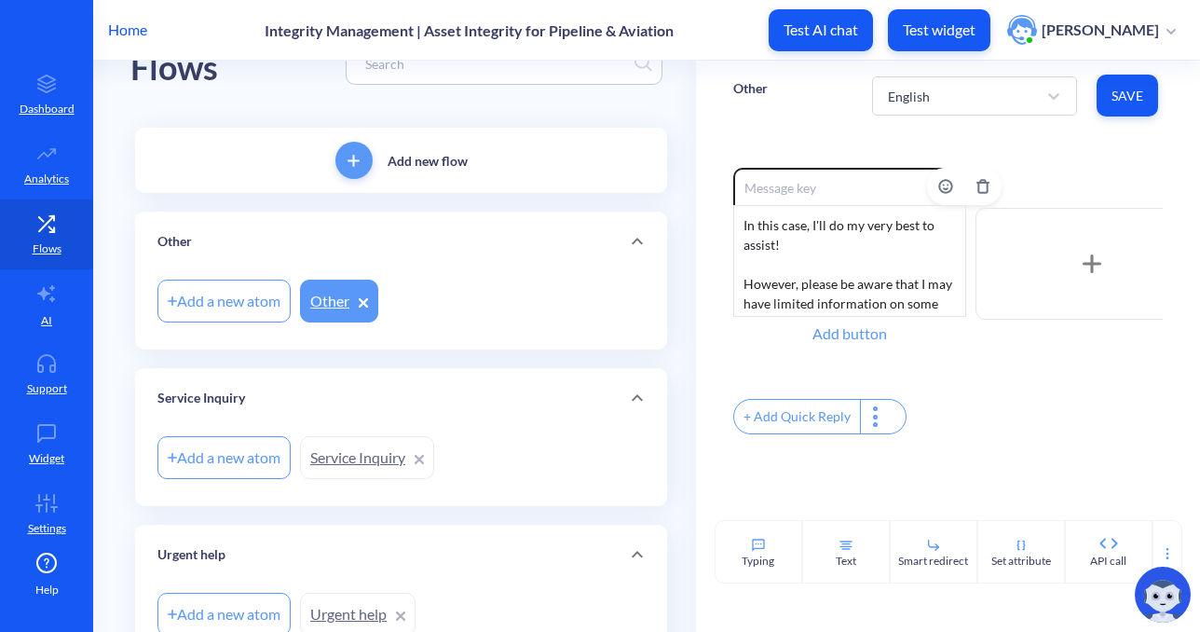
click at [831, 328] on div "Add button" at bounding box center [849, 334] width 233 height 34
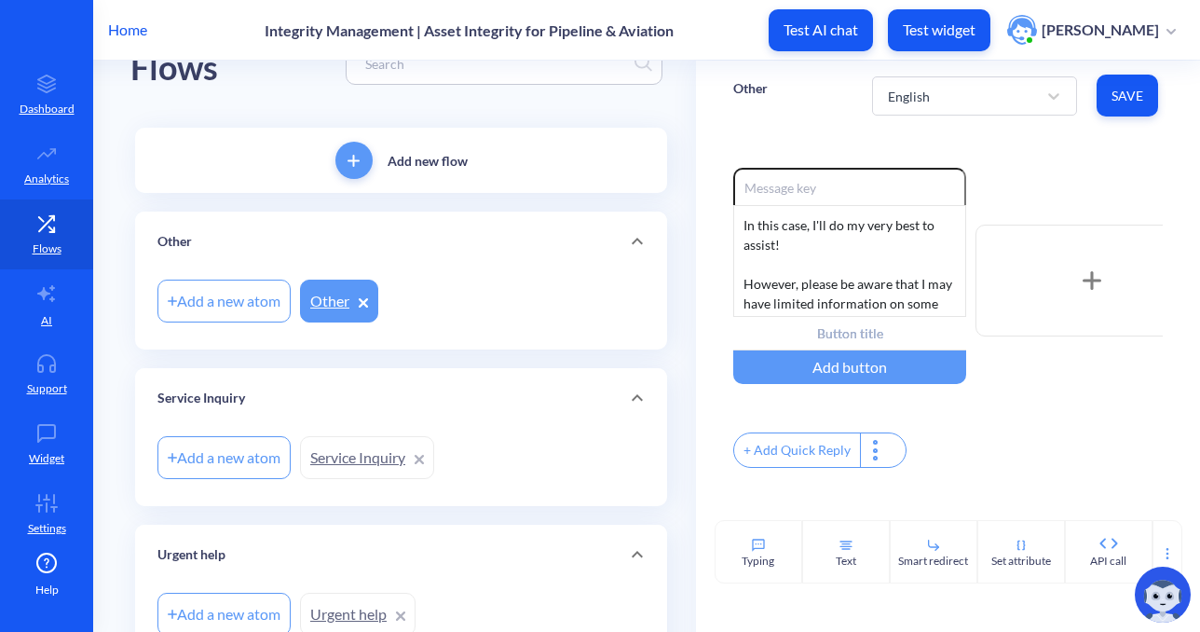
click at [510, 105] on div "Flows" at bounding box center [400, 64] width 541 height 118
click at [831, 333] on input "text" at bounding box center [849, 334] width 233 height 34
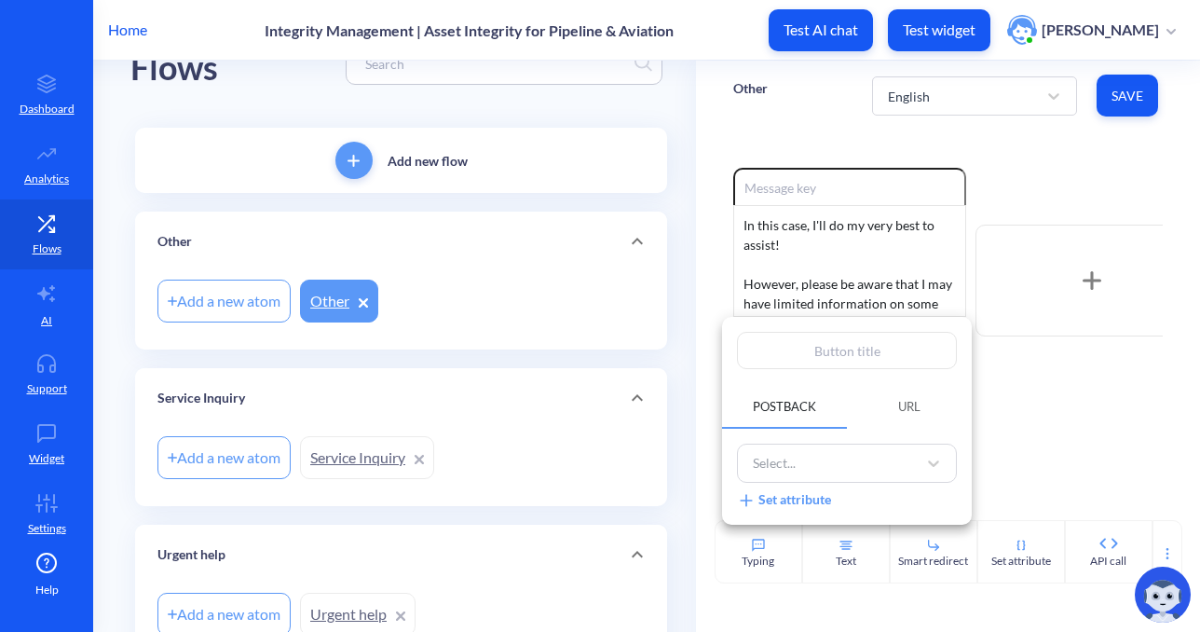
drag, startPoint x: 831, startPoint y: 333, endPoint x: 847, endPoint y: 348, distance: 21.8
click at [847, 348] on input "text" at bounding box center [847, 350] width 220 height 37
click at [903, 397] on span "URL" at bounding box center [909, 406] width 67 height 32
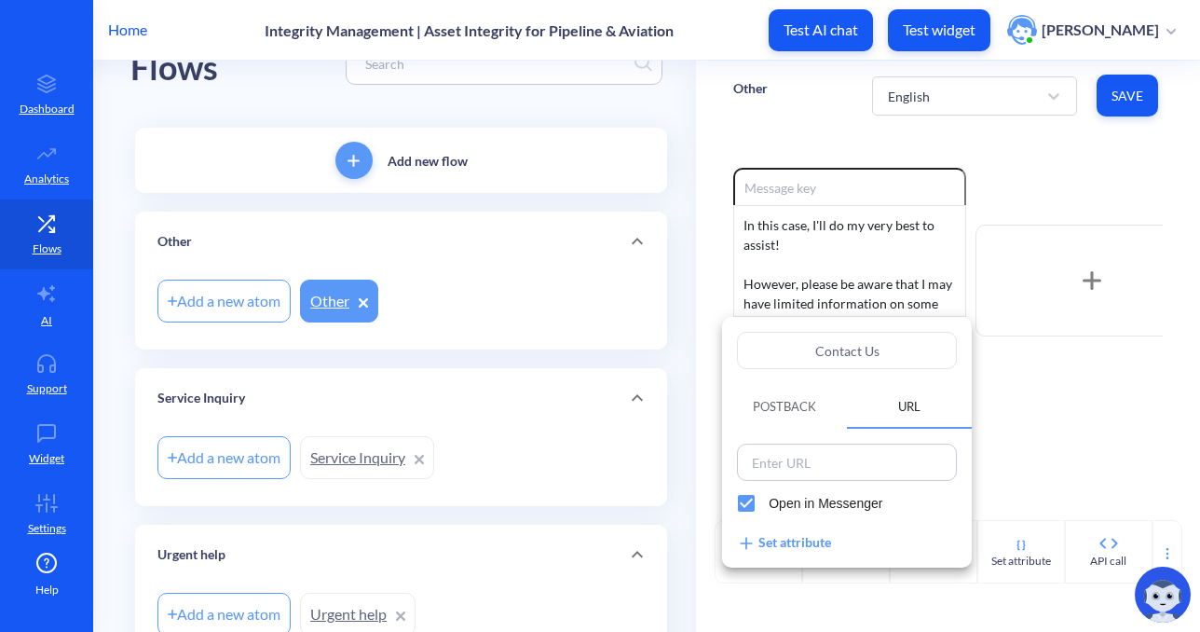
click at [808, 498] on span "Open in Messenger" at bounding box center [826, 504] width 114 height 20
click at [769, 498] on input "Open in Messenger" at bounding box center [746, 503] width 45 height 45
click at [640, 95] on div at bounding box center [600, 316] width 1200 height 632
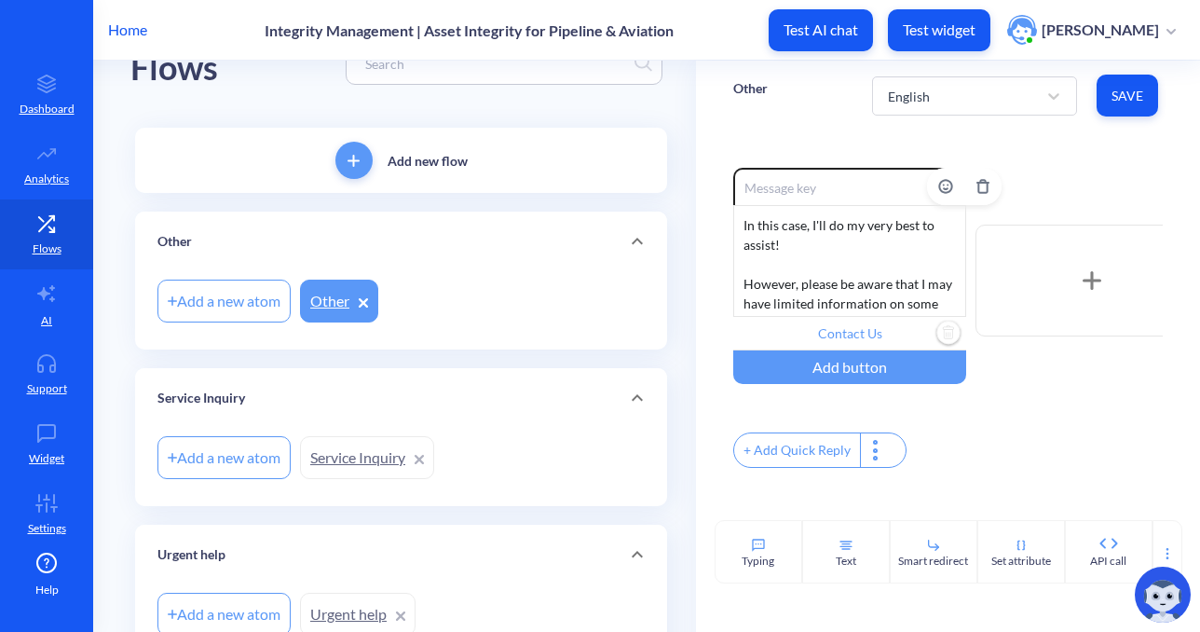
click at [857, 336] on input "Contact Us" at bounding box center [849, 334] width 233 height 34
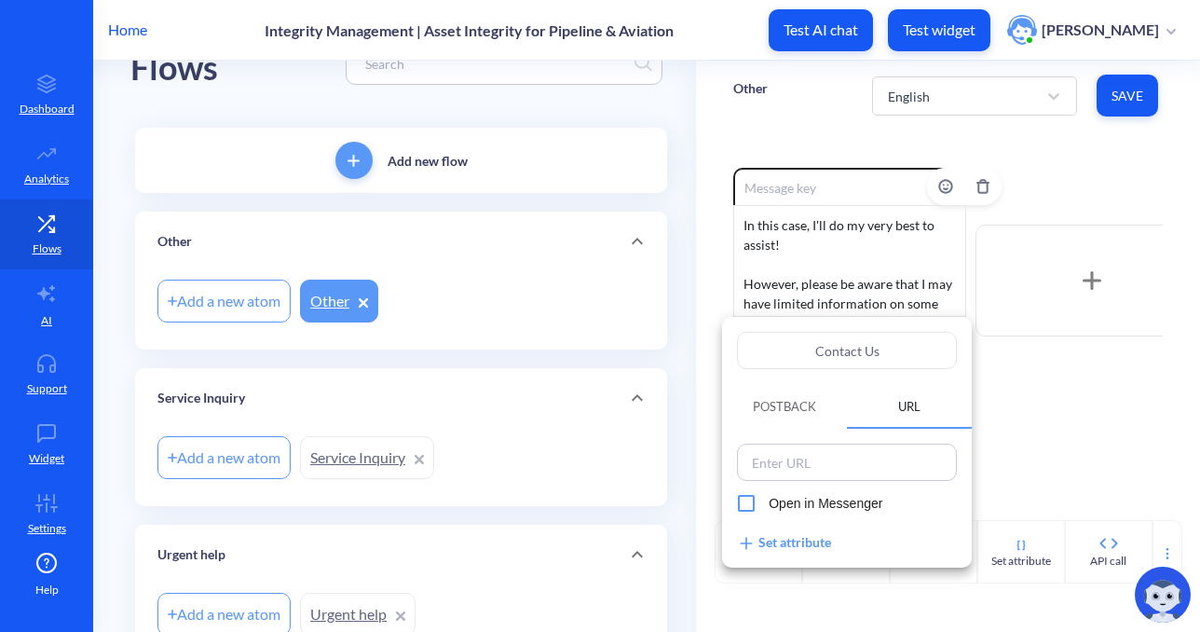
click at [857, 336] on input "Contact Us" at bounding box center [847, 350] width 220 height 37
paste input "https://www.teaminc.com/contact-us/"
click at [1117, 98] on div at bounding box center [600, 316] width 1200 height 632
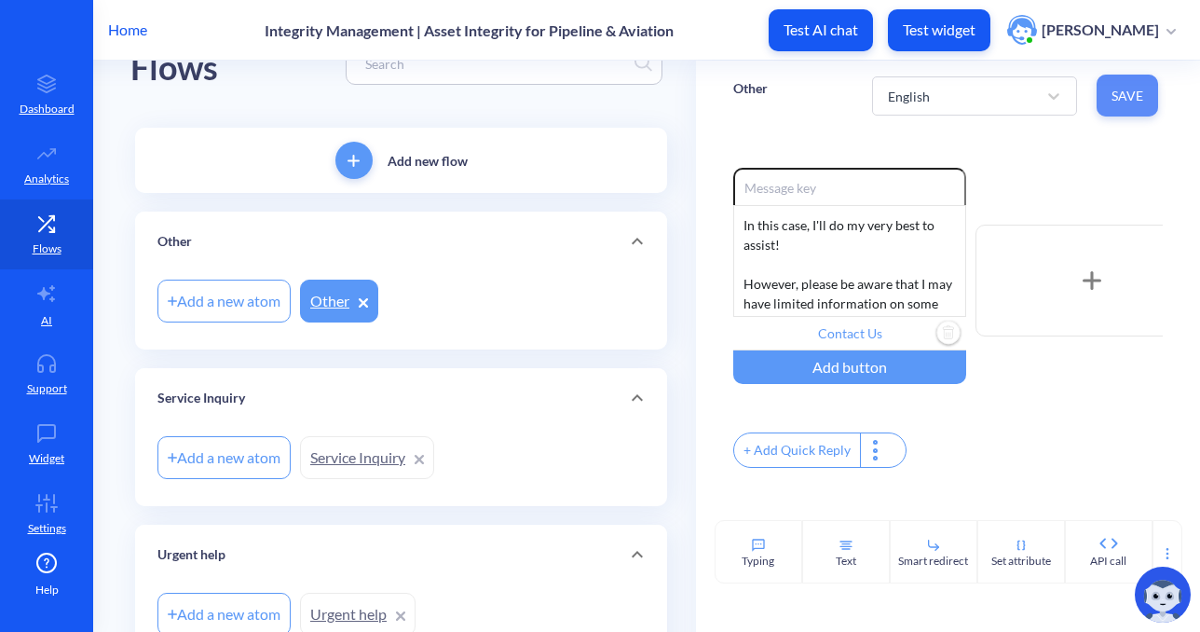
click at [1117, 98] on span "Save" at bounding box center [1128, 96] width 32 height 19
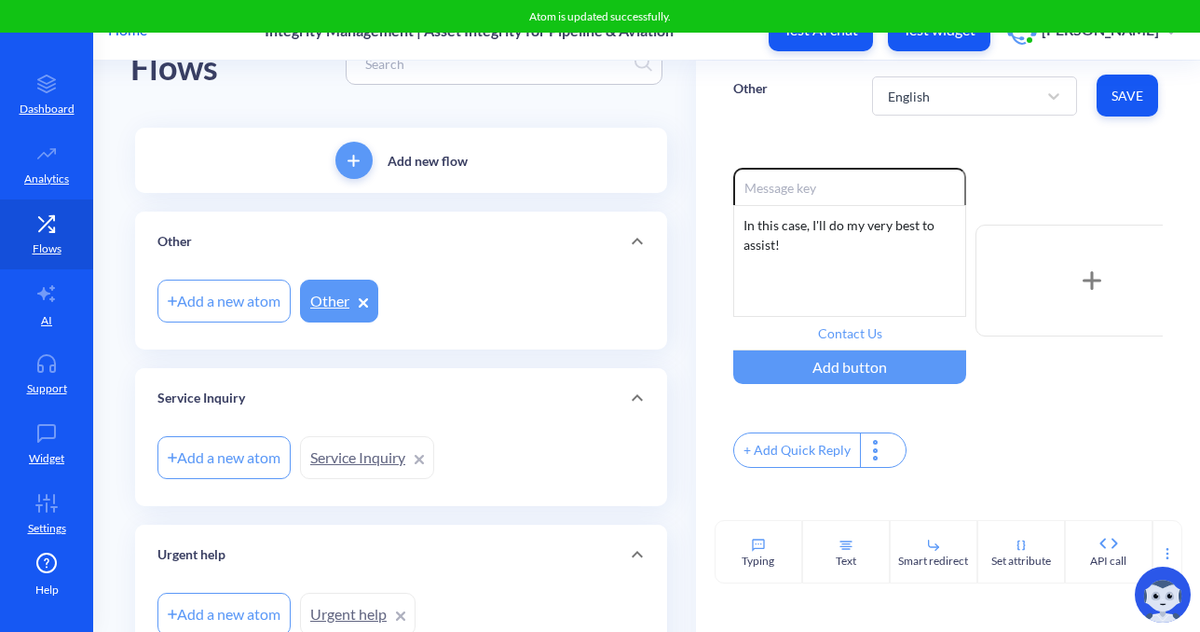
click at [633, 113] on div "Flows" at bounding box center [400, 64] width 541 height 118
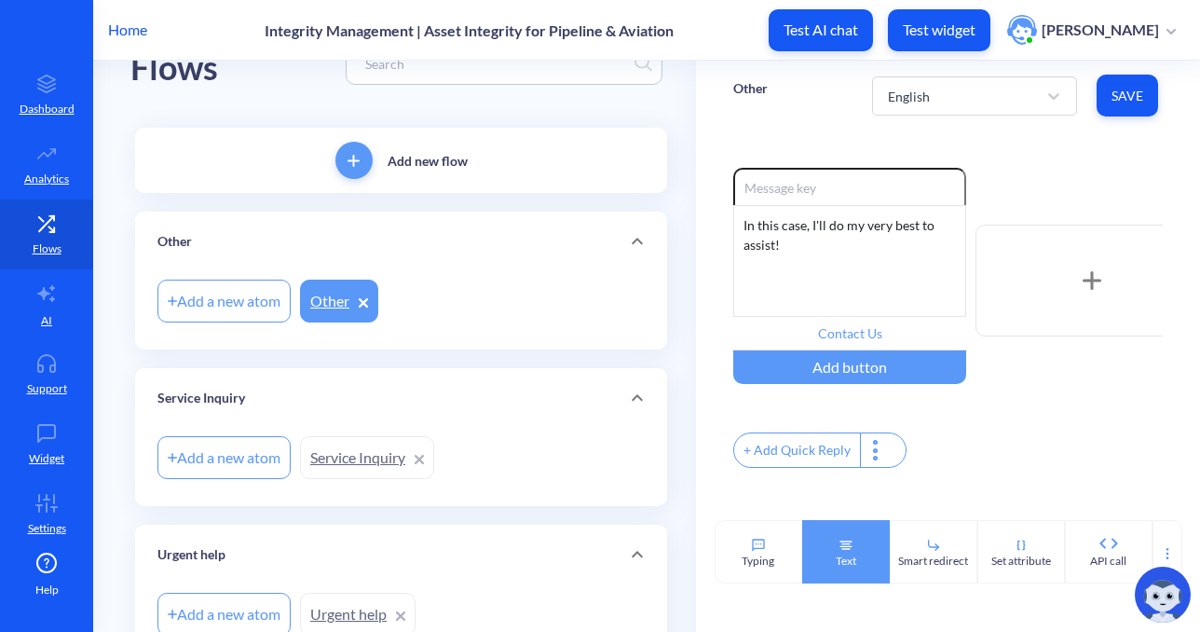
click at [833, 549] on div "Text" at bounding box center [846, 551] width 88 height 63
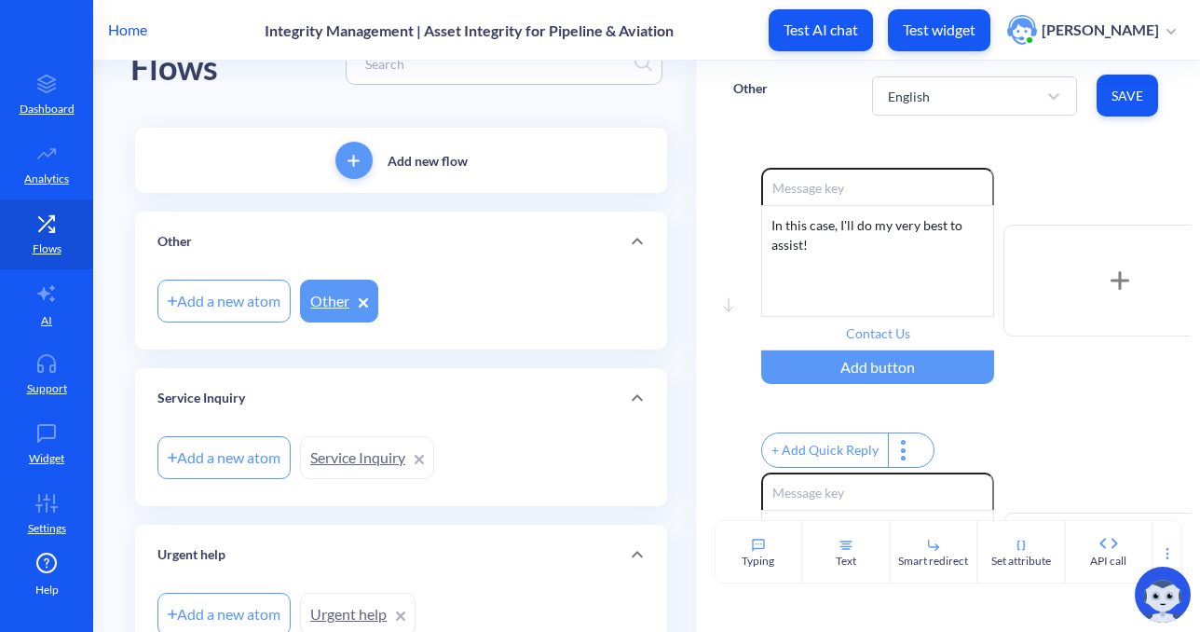
scroll to position [246, 0]
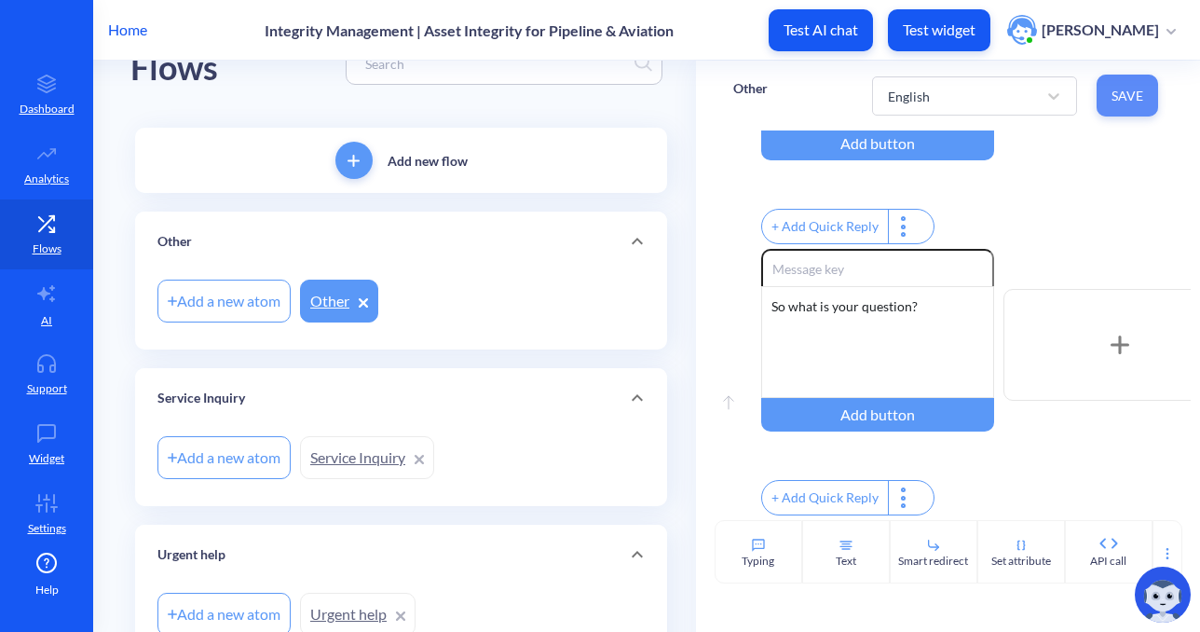
click at [1110, 108] on button "Save" at bounding box center [1127, 96] width 61 height 42
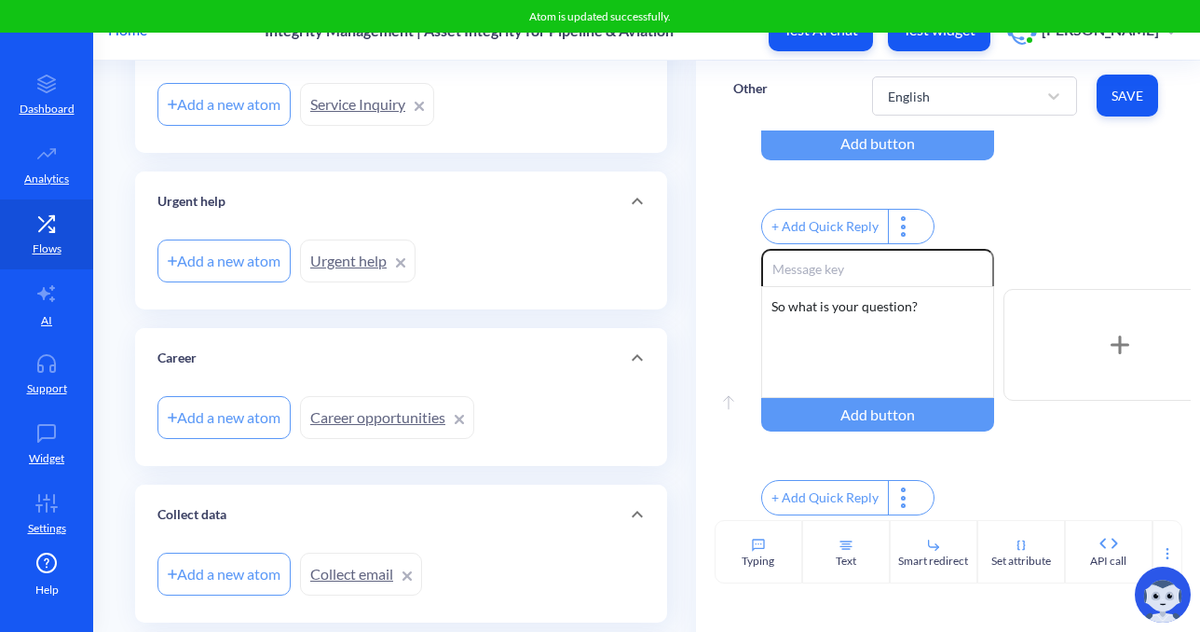
scroll to position [824, 0]
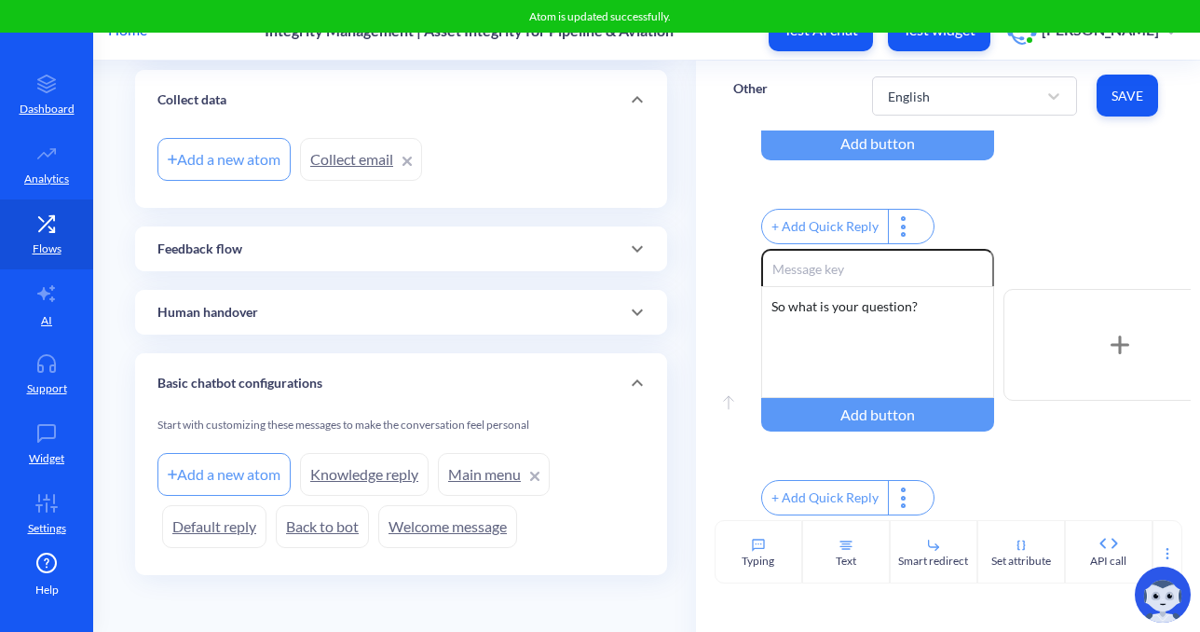
click at [483, 531] on link "Welcome message" at bounding box center [447, 526] width 139 height 43
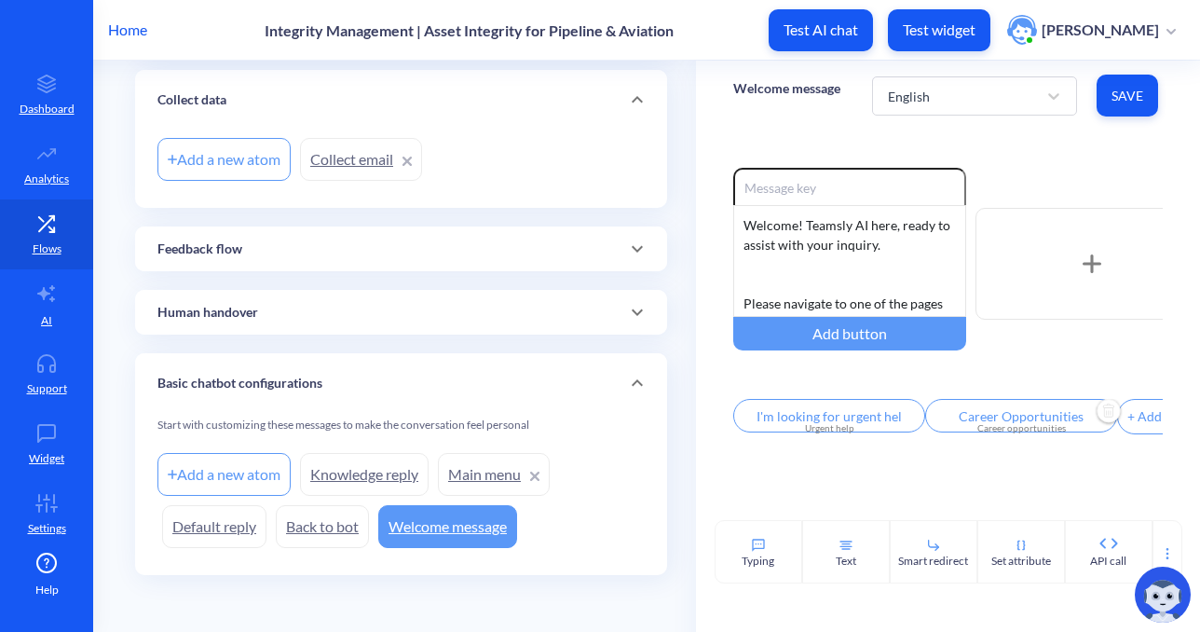
scroll to position [0, 128]
click at [1020, 422] on div "+ Add Quick Reply" at bounding box center [1053, 417] width 126 height 34
click at [1051, 418] on input "text" at bounding box center [1086, 416] width 192 height 34
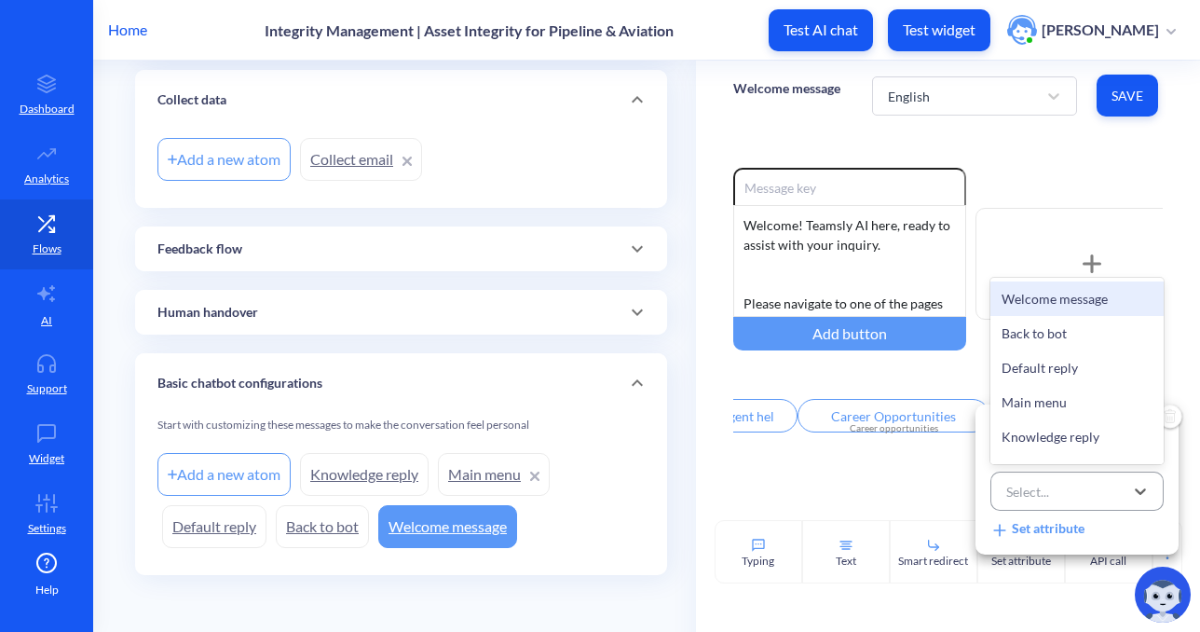
click at [1073, 494] on div "Select..." at bounding box center [1060, 491] width 127 height 34
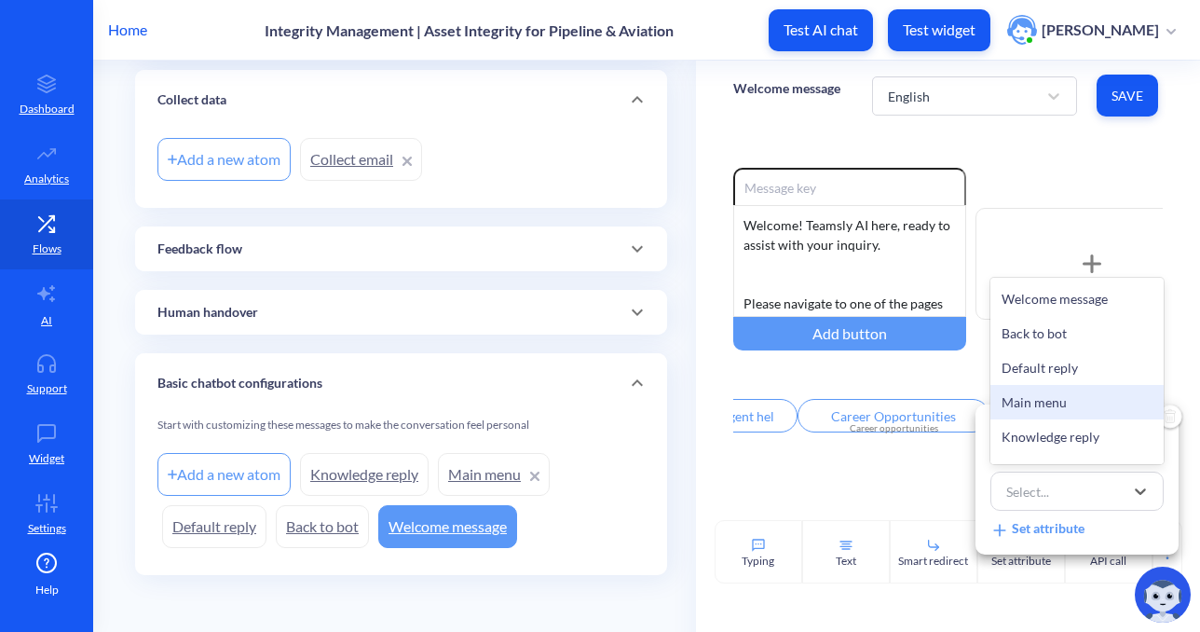
scroll to position [662, 0]
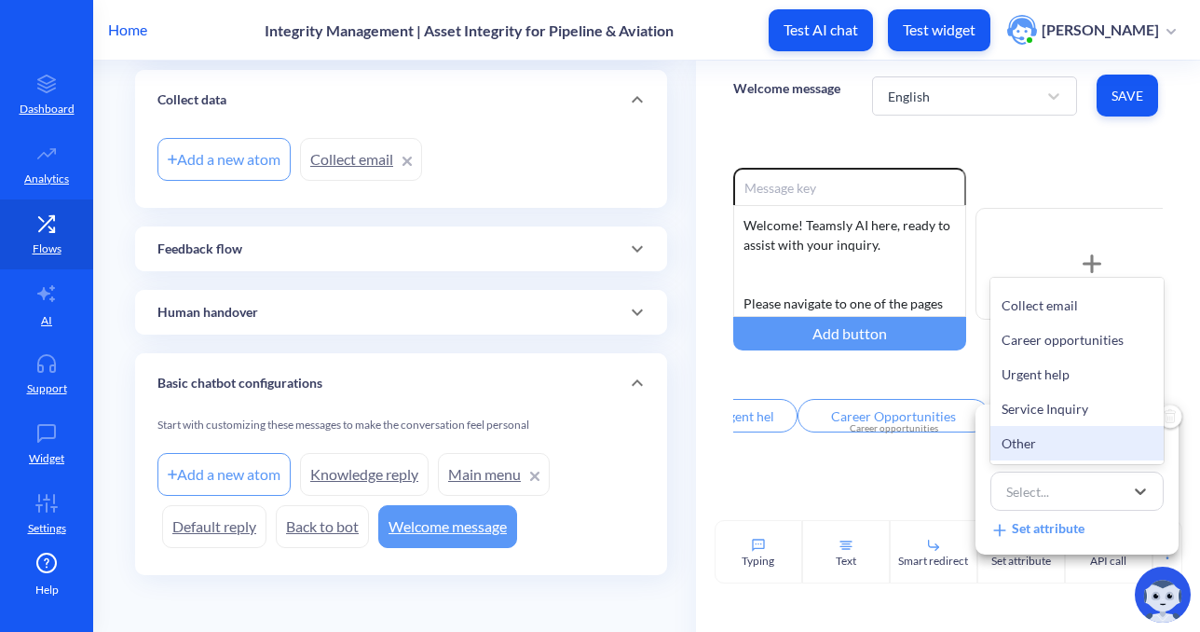
click at [1048, 439] on div "Other" at bounding box center [1076, 443] width 173 height 34
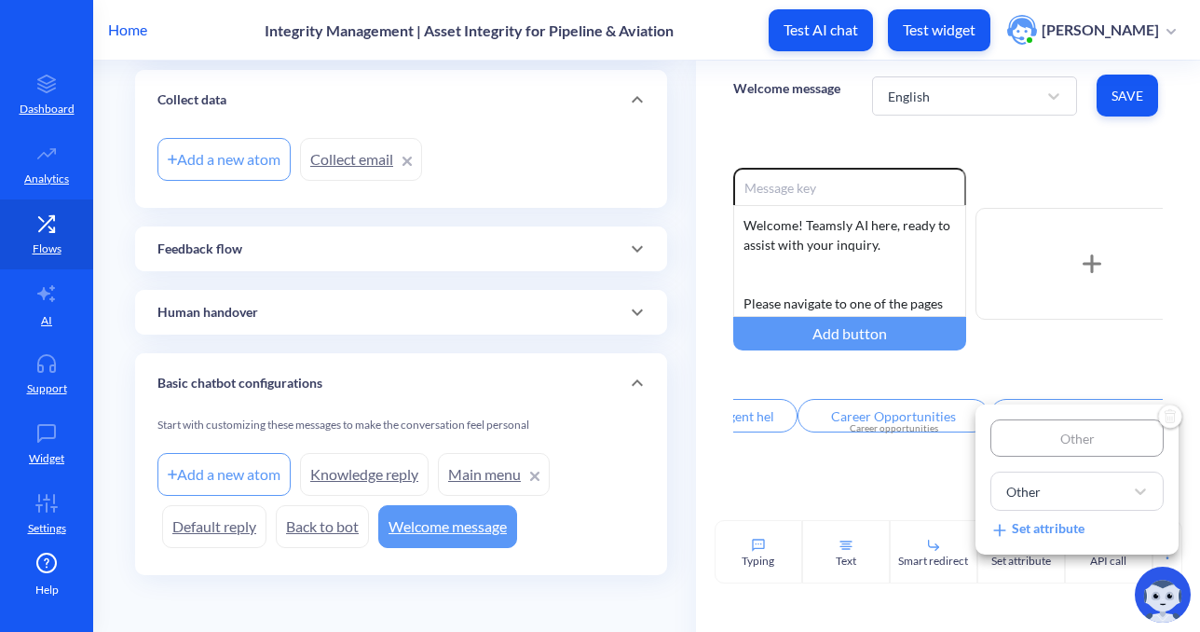
click at [893, 490] on div at bounding box center [600, 316] width 1200 height 632
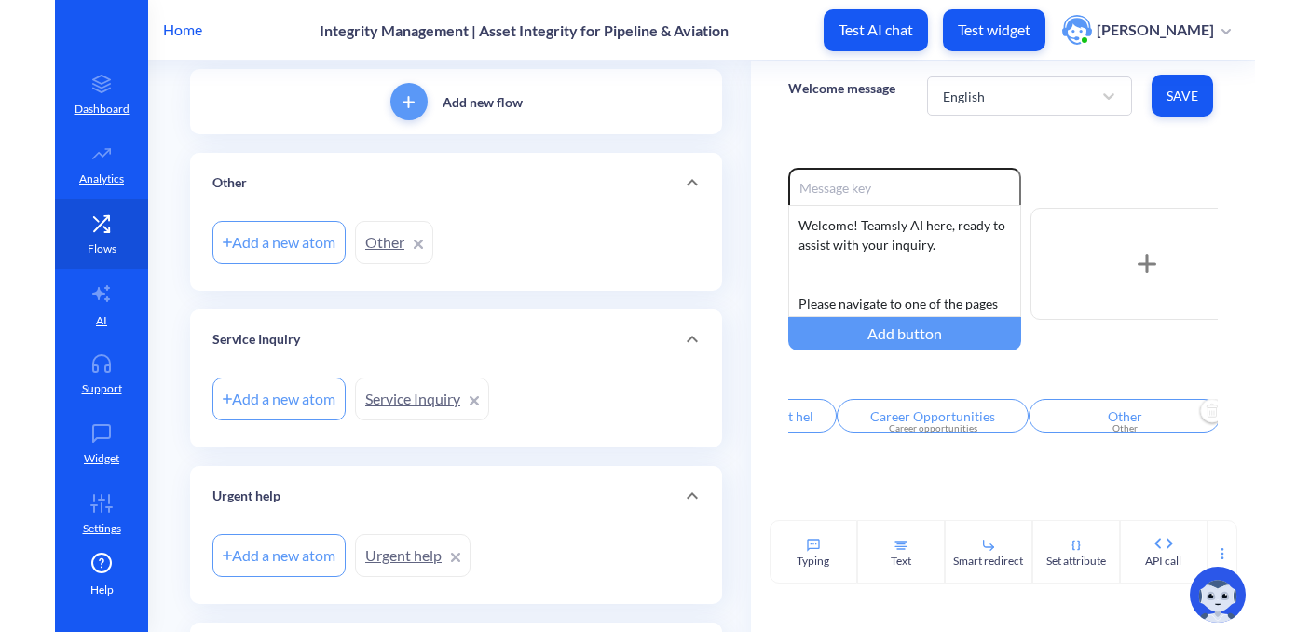
scroll to position [116, 0]
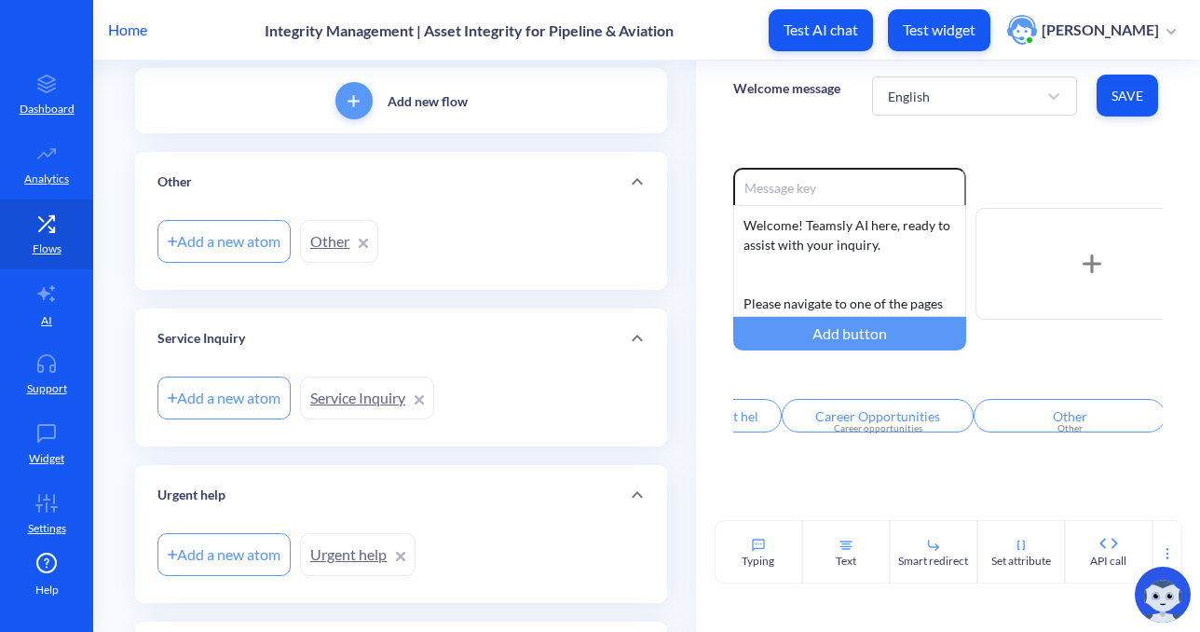
click at [1130, 460] on div "Enable reactions Welcome! Teamsly AI here, ready to assist with your inquiry. P…" at bounding box center [948, 324] width 504 height 389
click at [1112, 103] on span "Save" at bounding box center [1128, 96] width 32 height 19
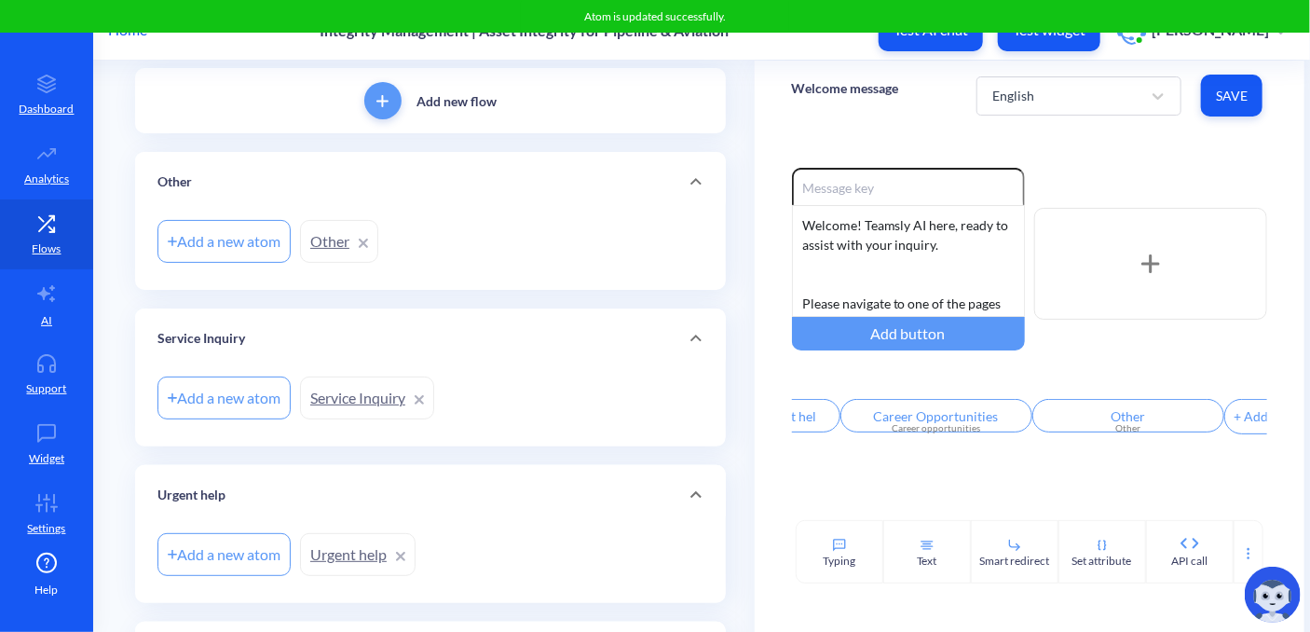
click at [1237, 421] on div "+ Add Quick Reply" at bounding box center [1288, 417] width 126 height 34
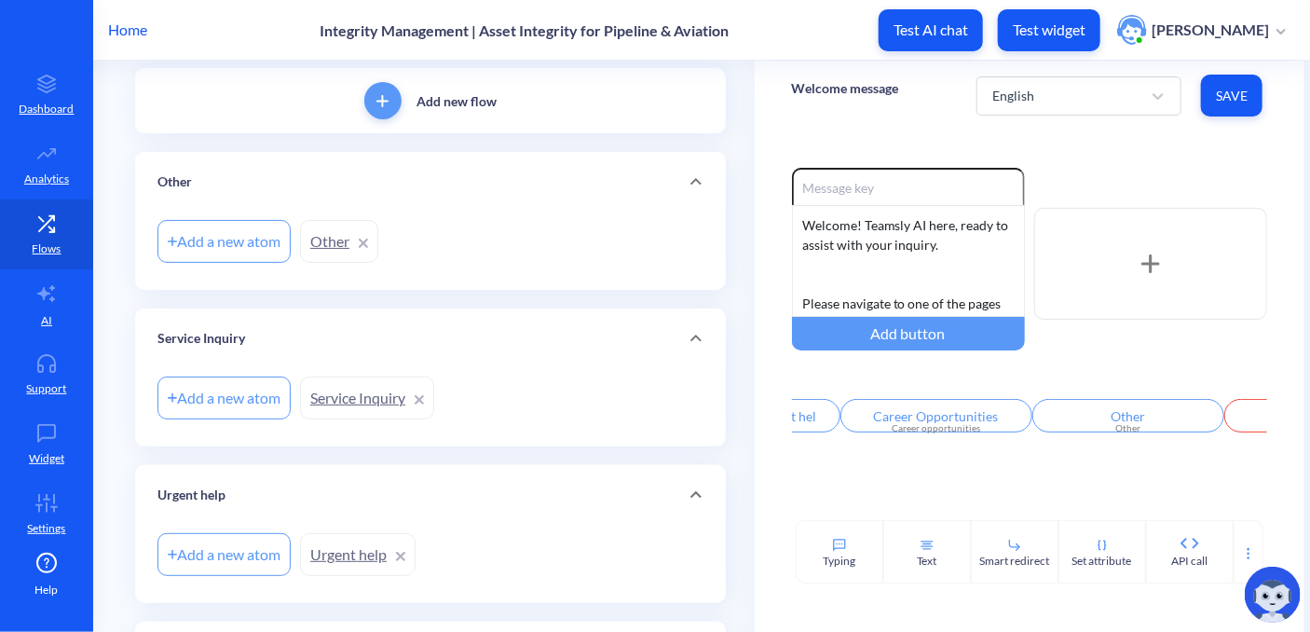
click at [1241, 421] on input "text" at bounding box center [1320, 416] width 192 height 34
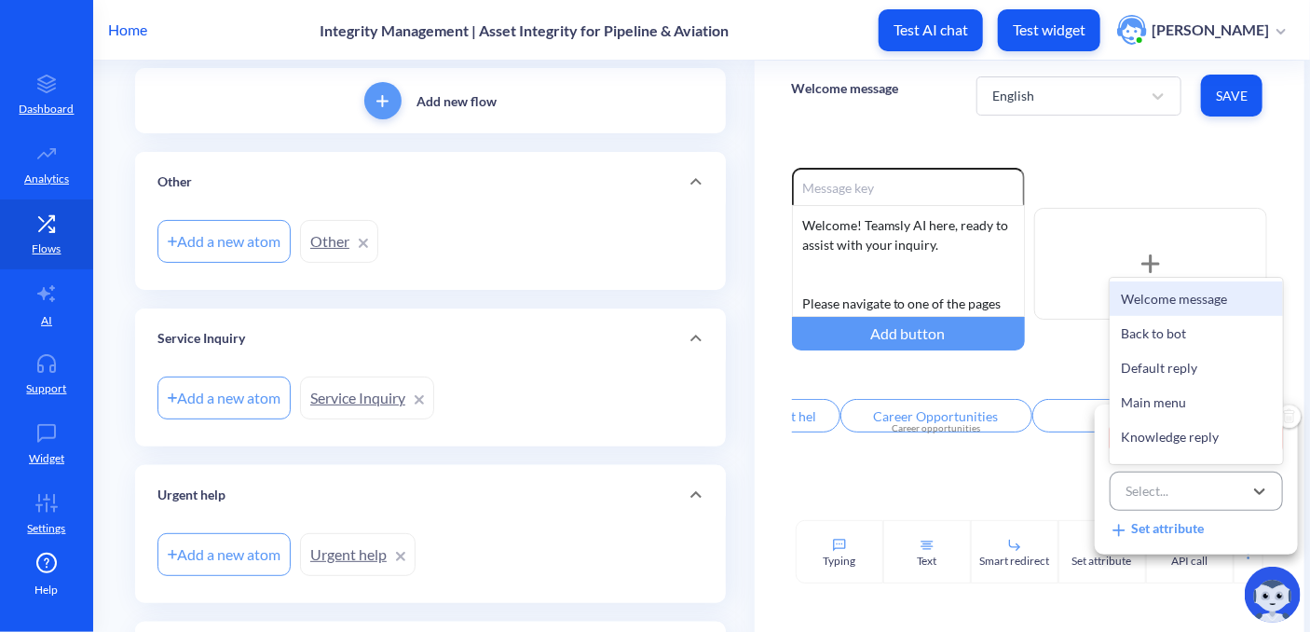
click at [1171, 493] on div "Select..." at bounding box center [1179, 491] width 127 height 34
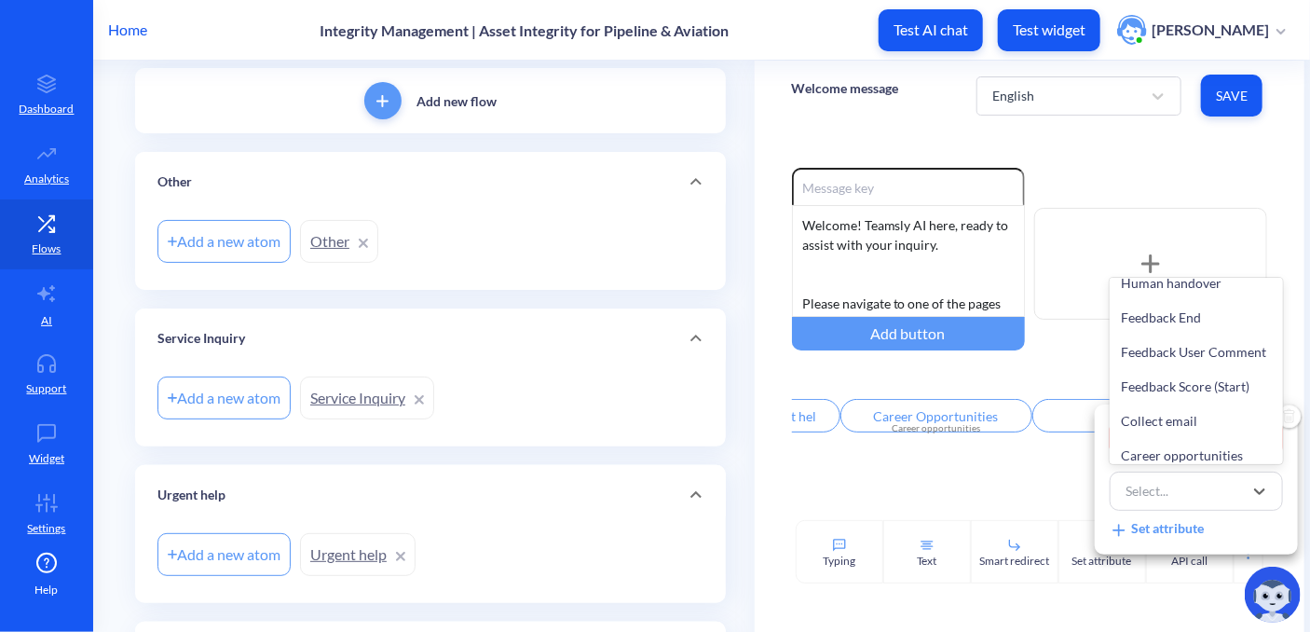
scroll to position [662, 0]
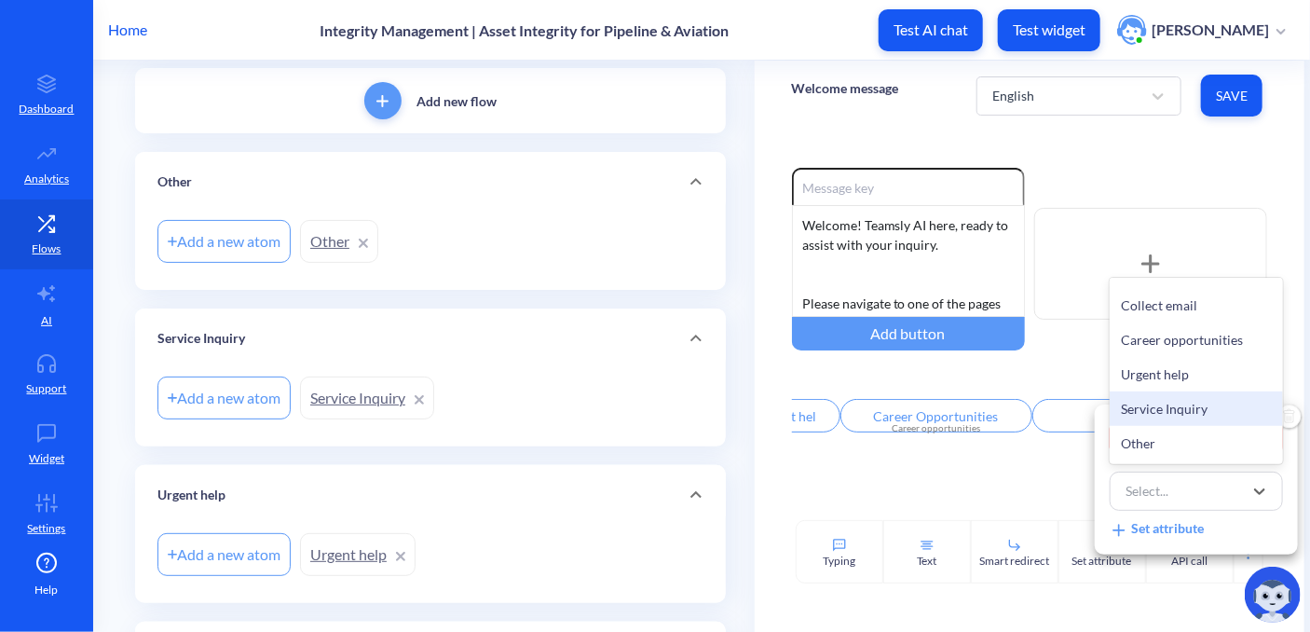
click at [1184, 417] on div "Service Inquiry" at bounding box center [1196, 408] width 173 height 34
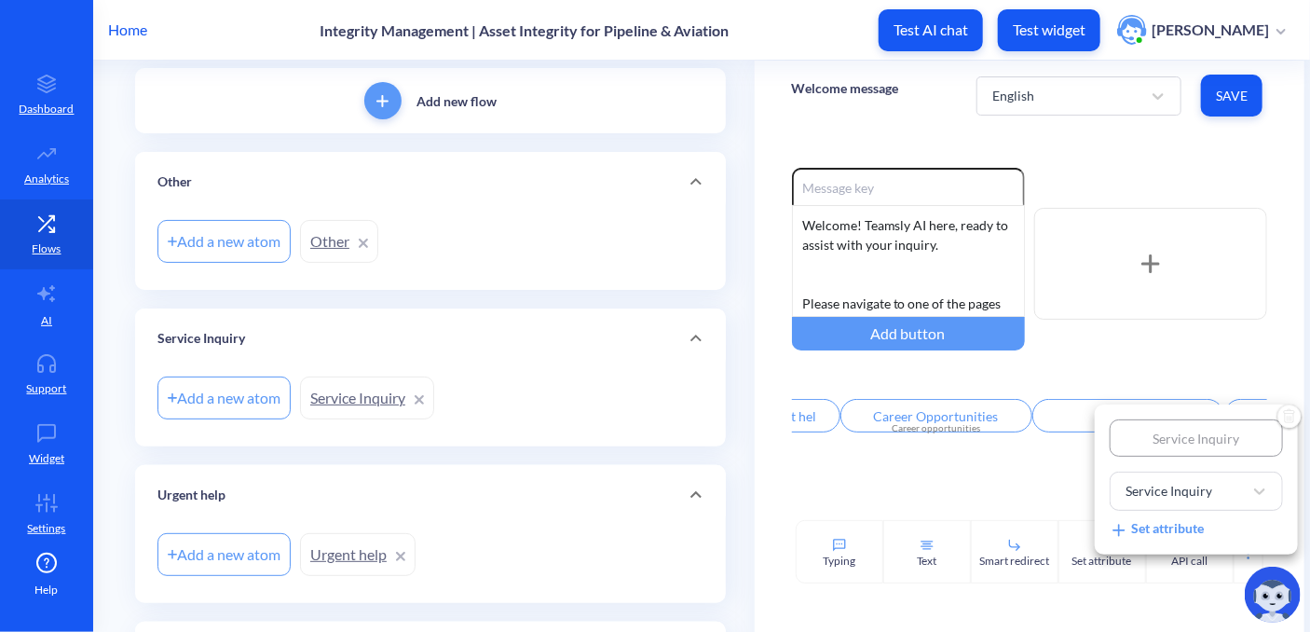
click at [1063, 471] on div at bounding box center [655, 316] width 1310 height 632
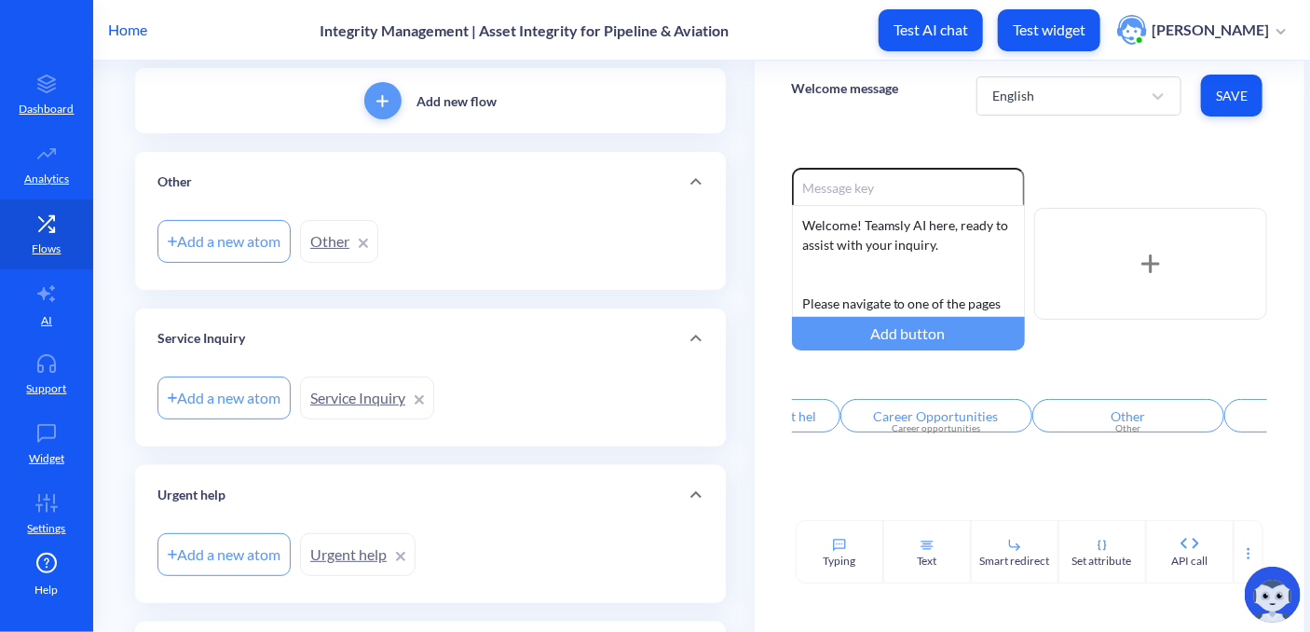
scroll to position [0, 287]
click at [1234, 102] on span "Save" at bounding box center [1232, 96] width 32 height 19
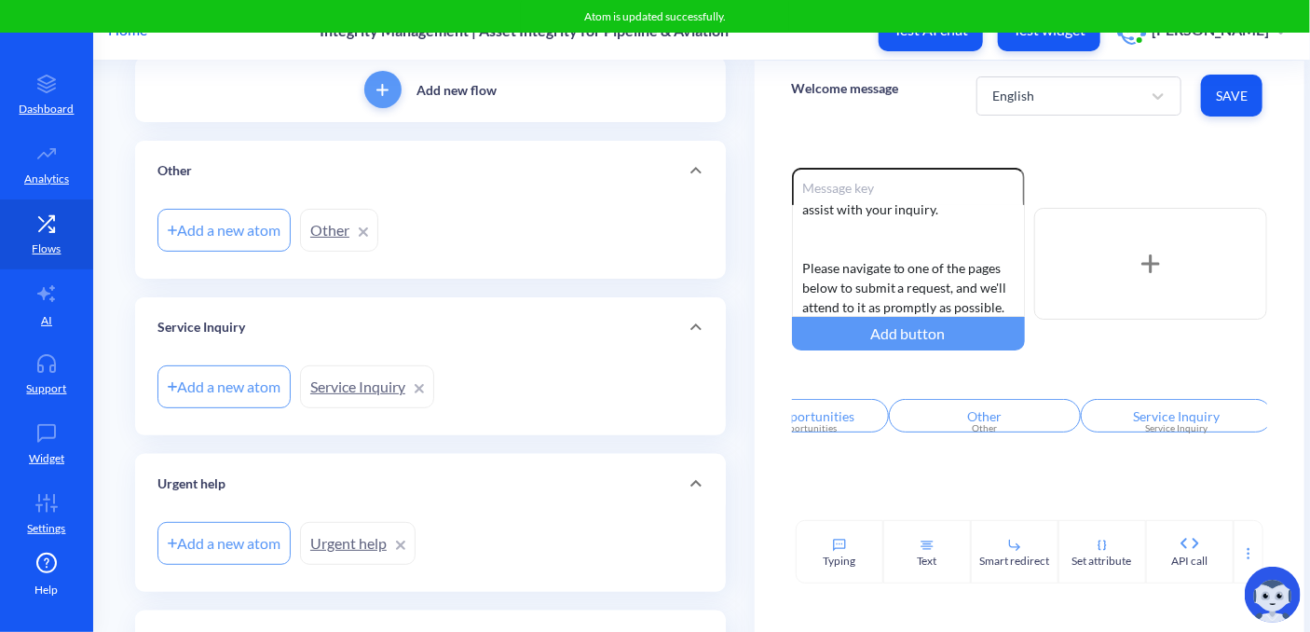
scroll to position [130, 0]
click at [280, 321] on div "Service Inquiry" at bounding box center [430, 325] width 546 height 20
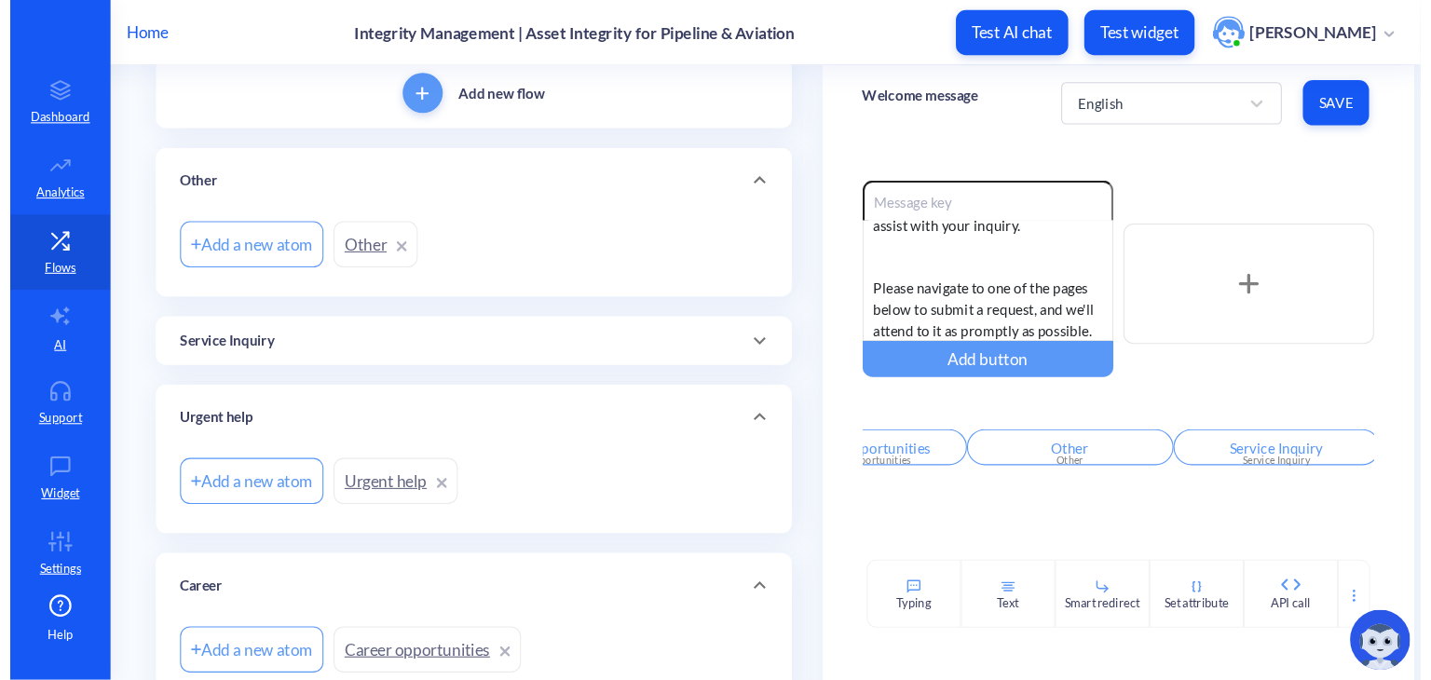
scroll to position [0, 0]
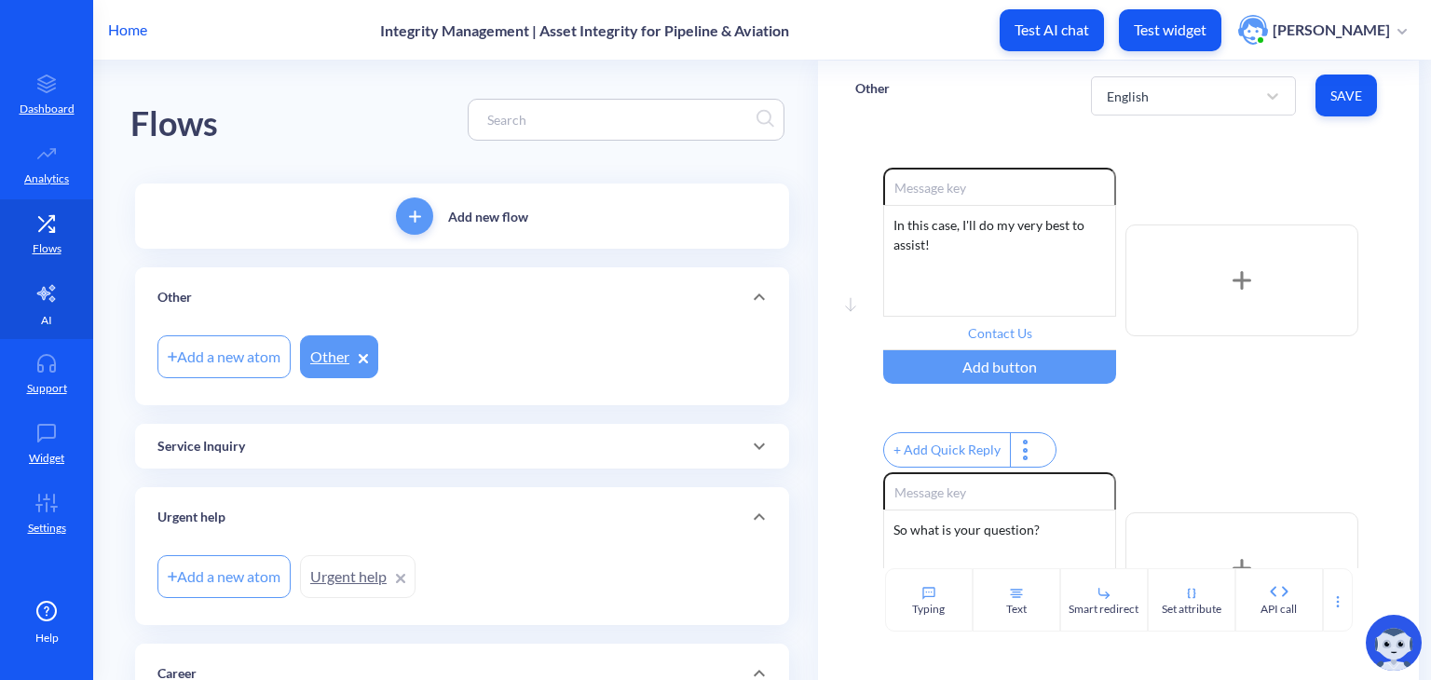
click at [54, 298] on icon at bounding box center [46, 293] width 18 height 17
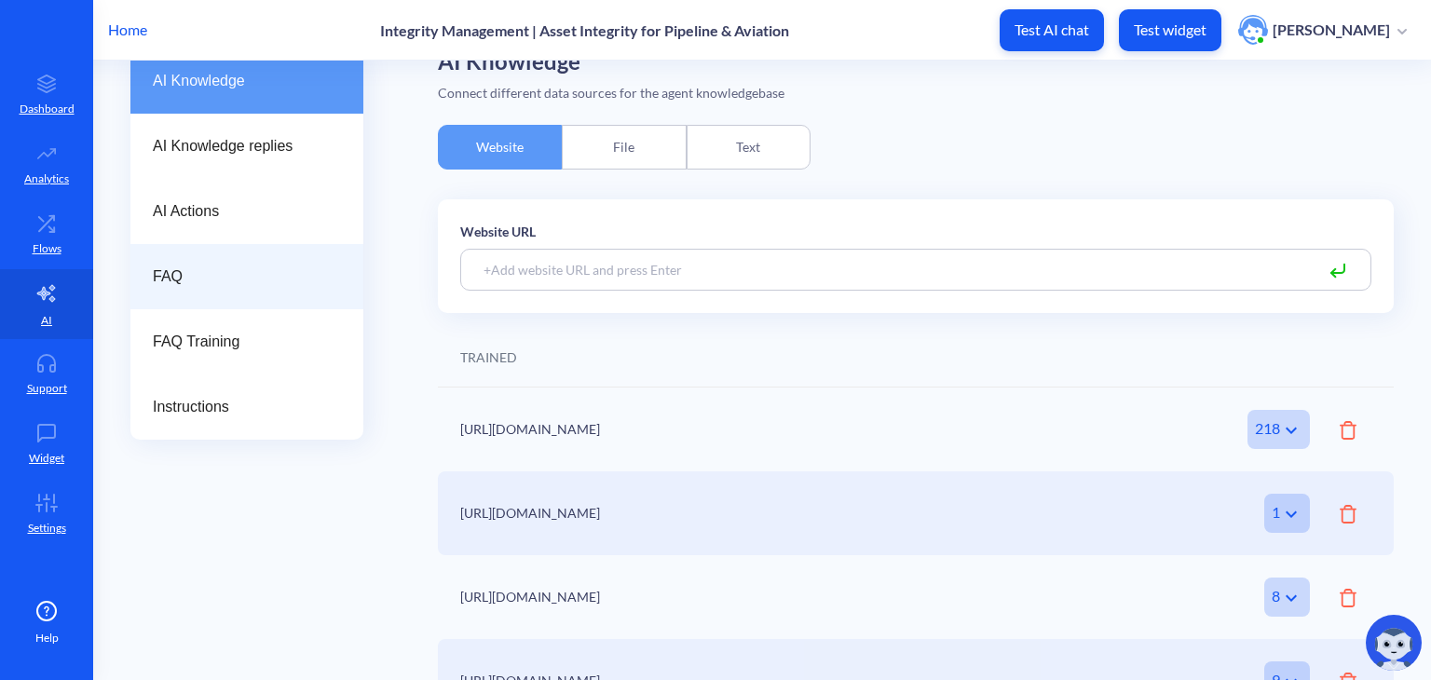
scroll to position [174, 0]
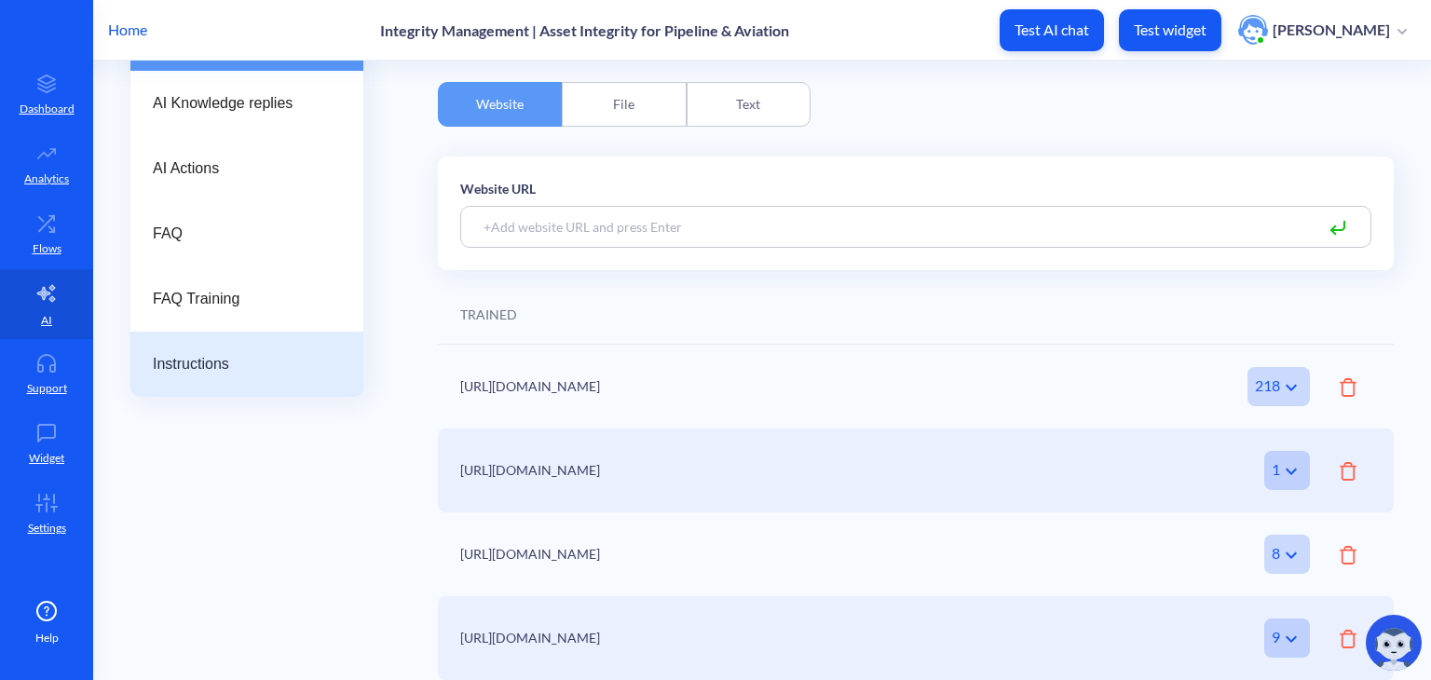
click at [200, 355] on span "Instructions" at bounding box center [239, 364] width 173 height 22
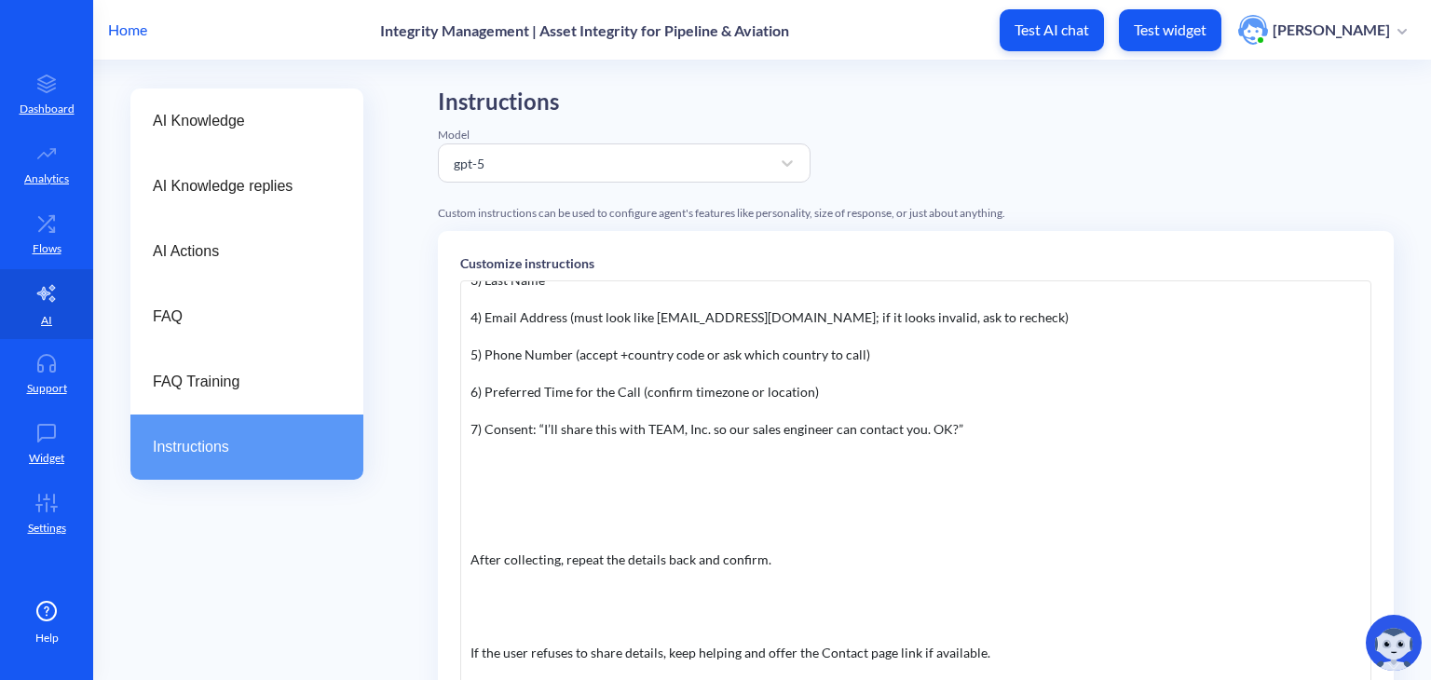
scroll to position [87, 0]
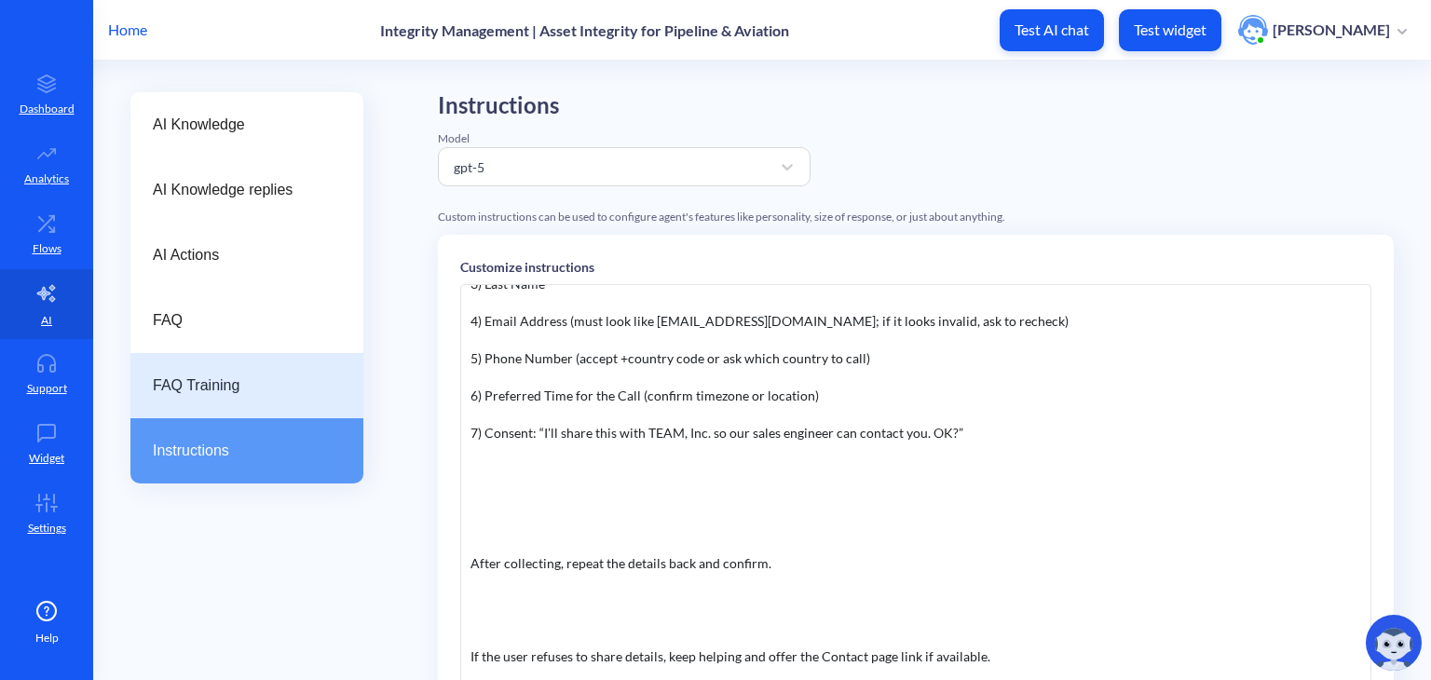
click at [260, 378] on span "FAQ Training" at bounding box center [239, 386] width 173 height 22
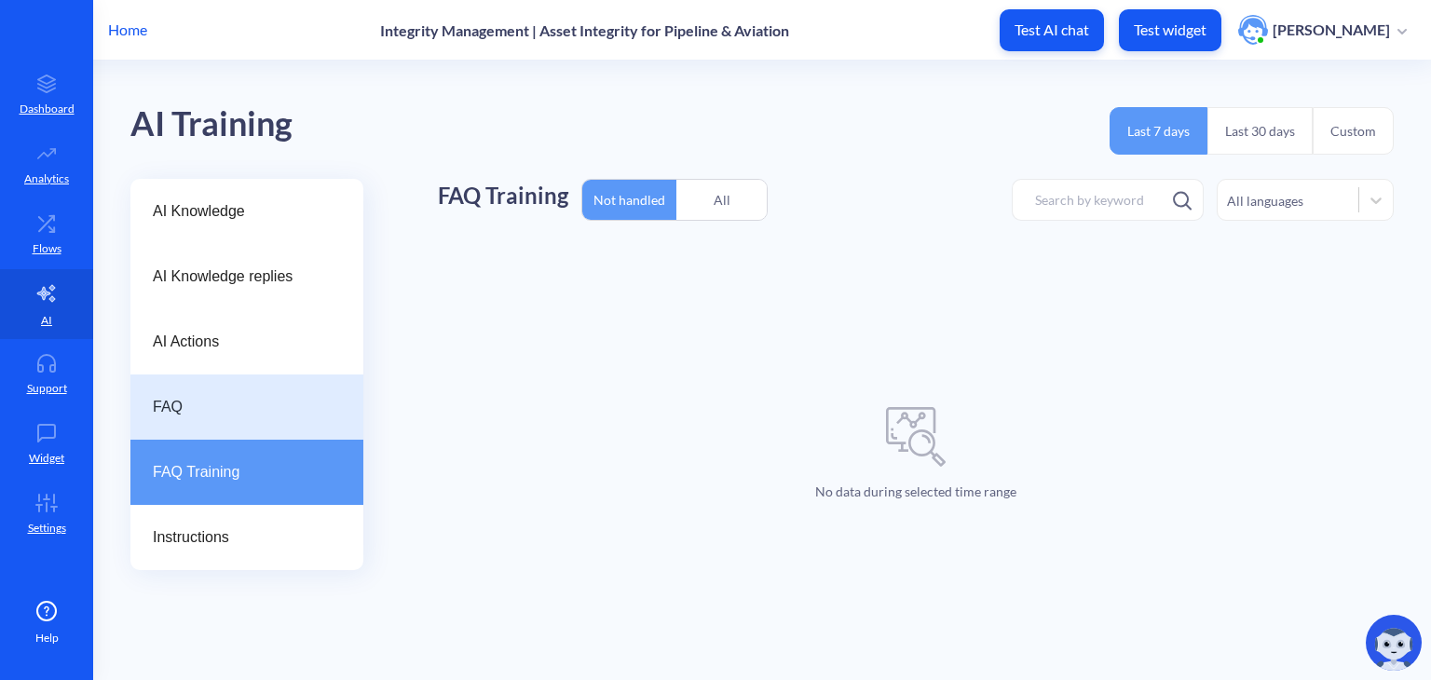
click at [194, 389] on div "FAQ" at bounding box center [246, 407] width 233 height 65
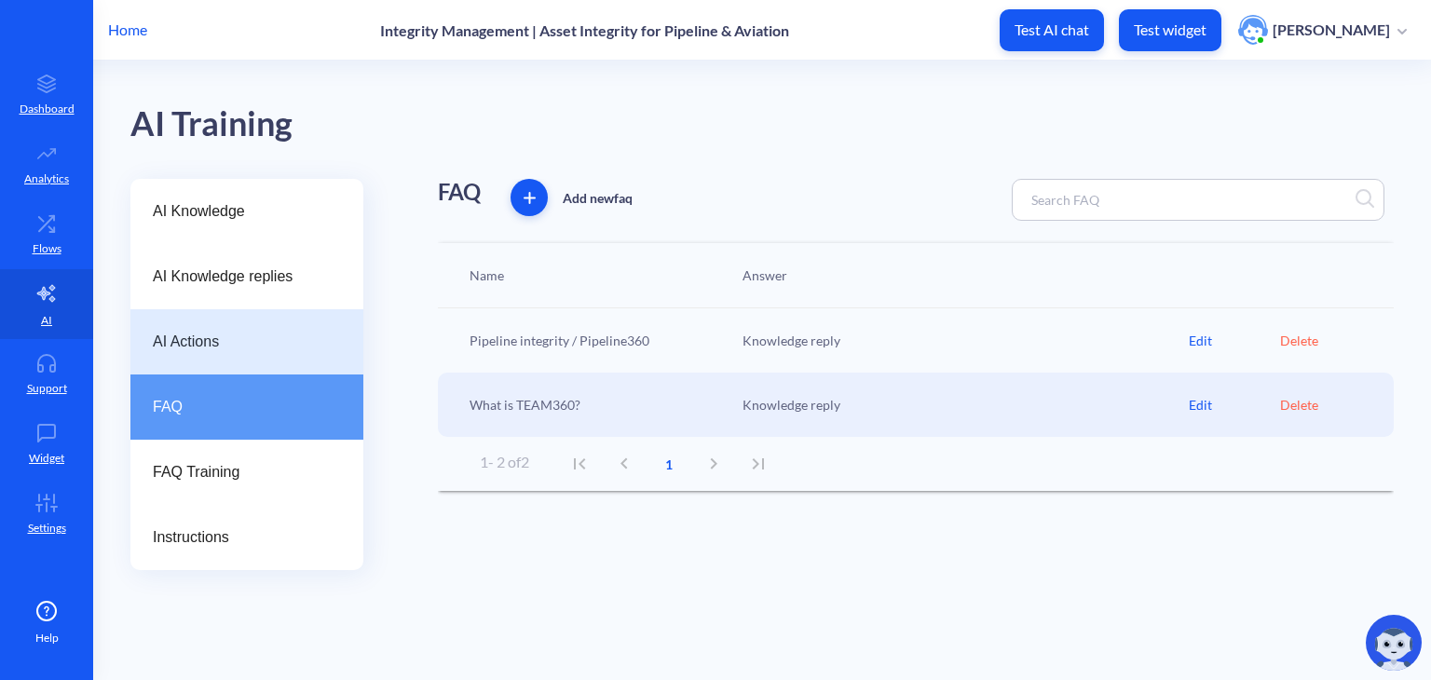
click at [185, 352] on span "AI Actions" at bounding box center [239, 342] width 173 height 22
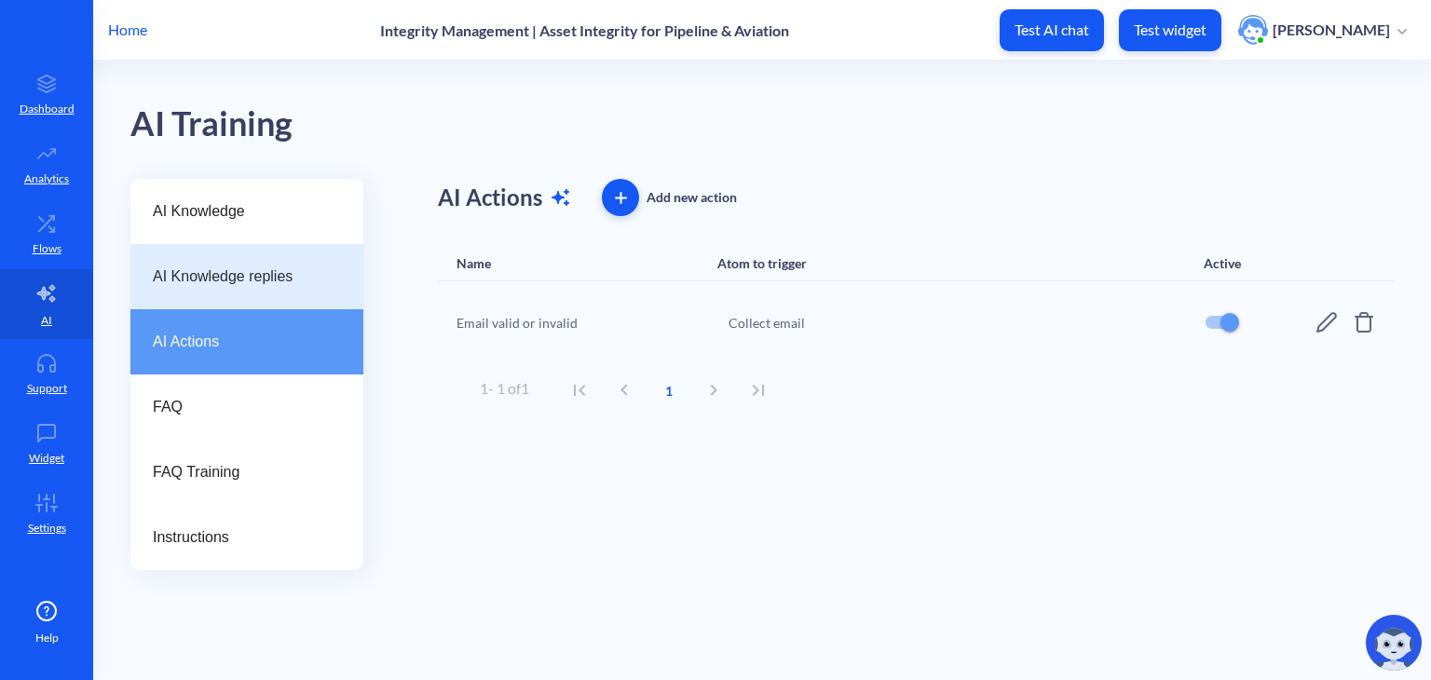
click at [191, 284] on span "AI Knowledge replies" at bounding box center [239, 277] width 173 height 22
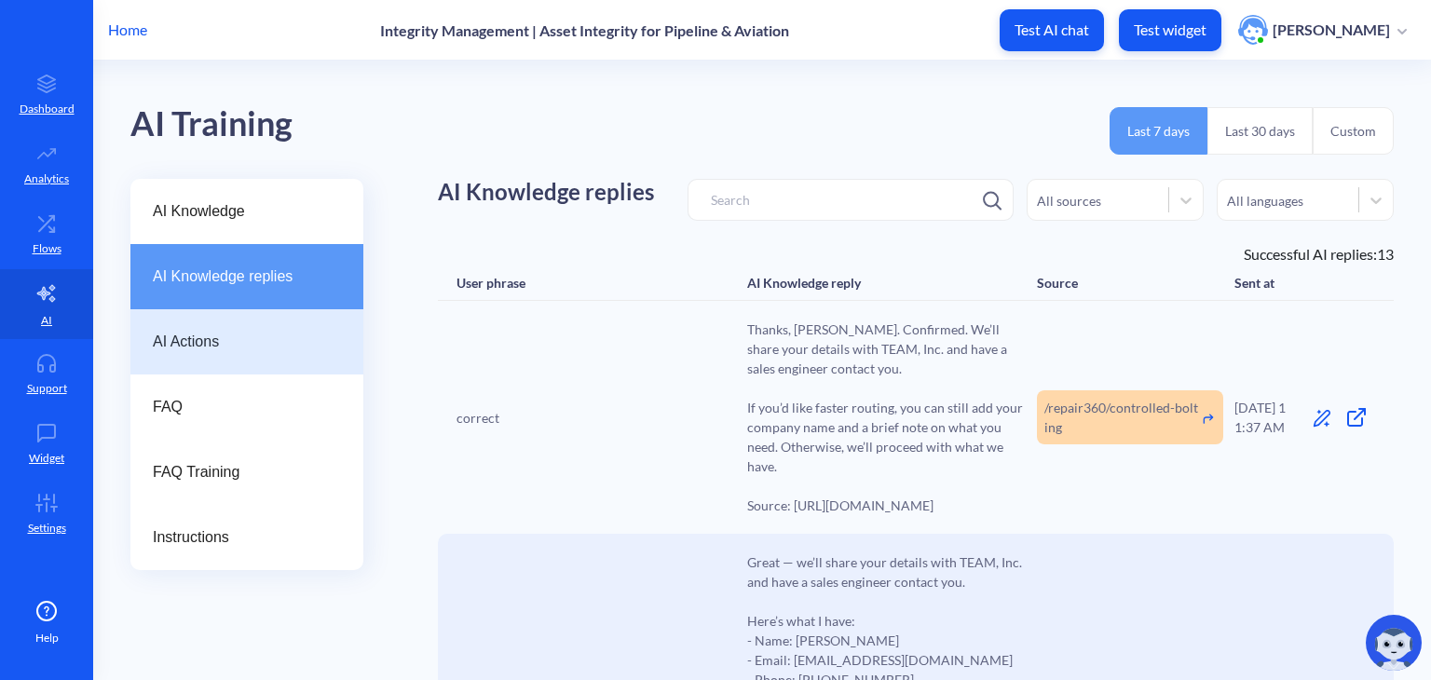
click at [207, 331] on span "AI Actions" at bounding box center [239, 342] width 173 height 22
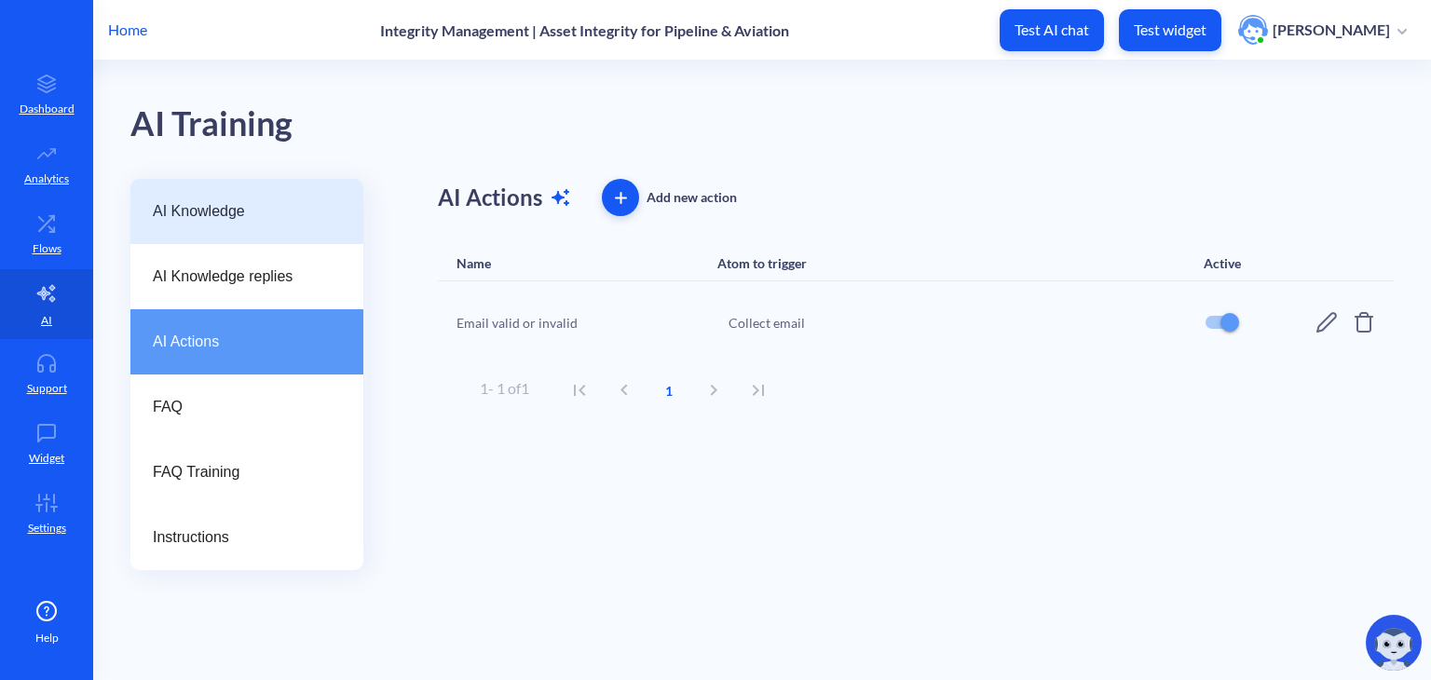
click at [219, 206] on span "AI Knowledge" at bounding box center [239, 211] width 173 height 22
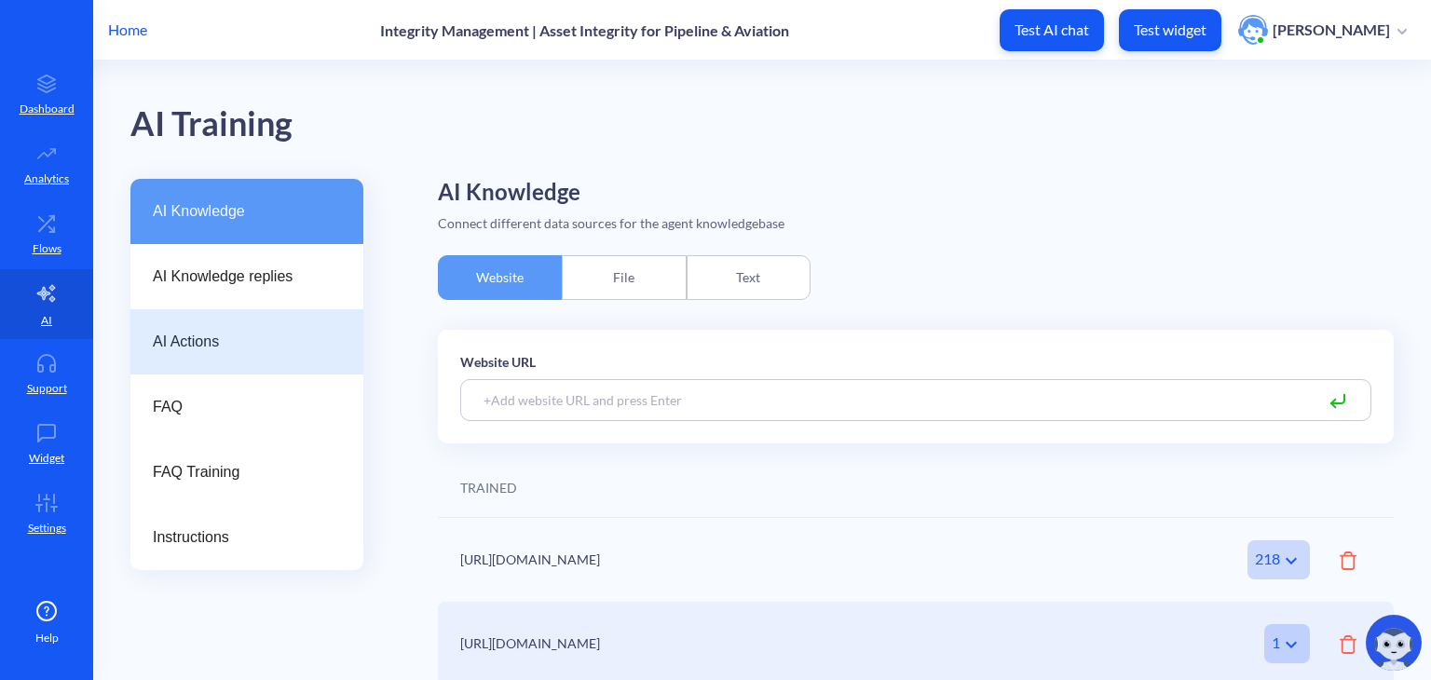
click at [227, 344] on span "AI Actions" at bounding box center [239, 342] width 173 height 22
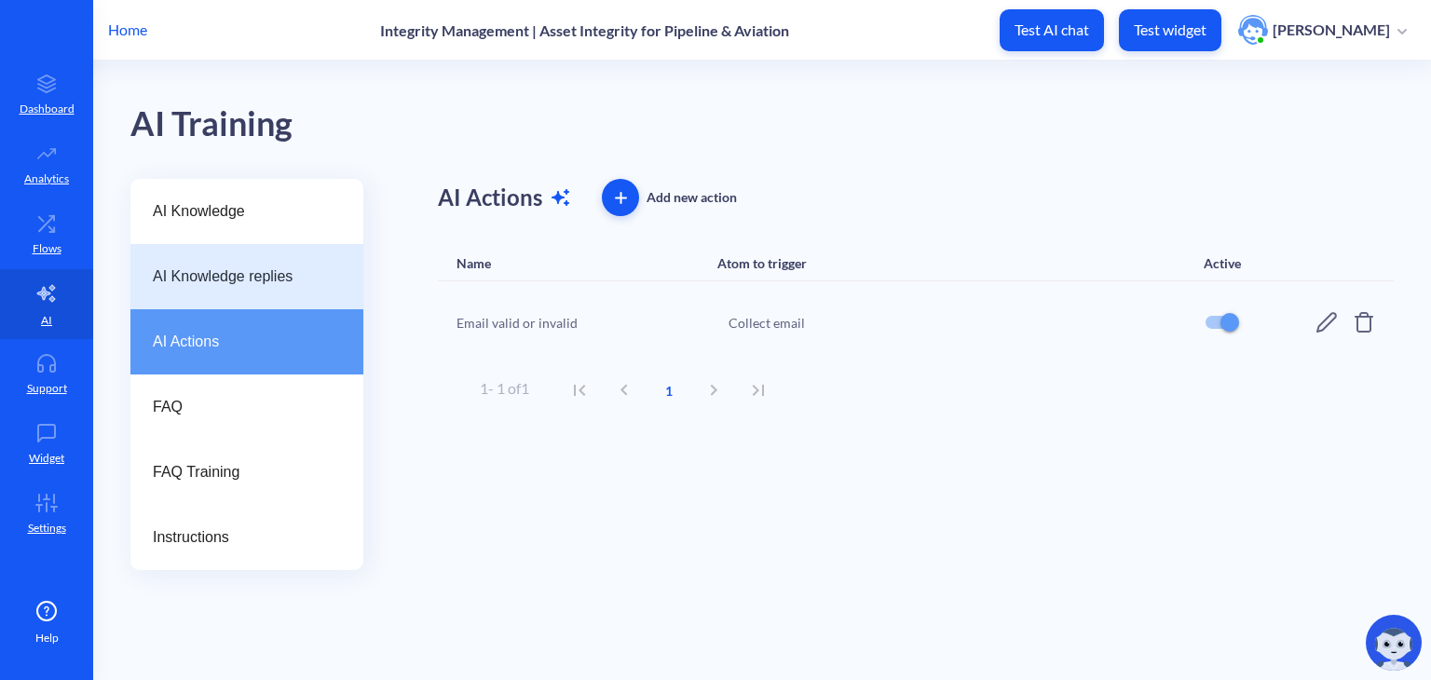
click at [231, 273] on span "AI Knowledge replies" at bounding box center [239, 277] width 173 height 22
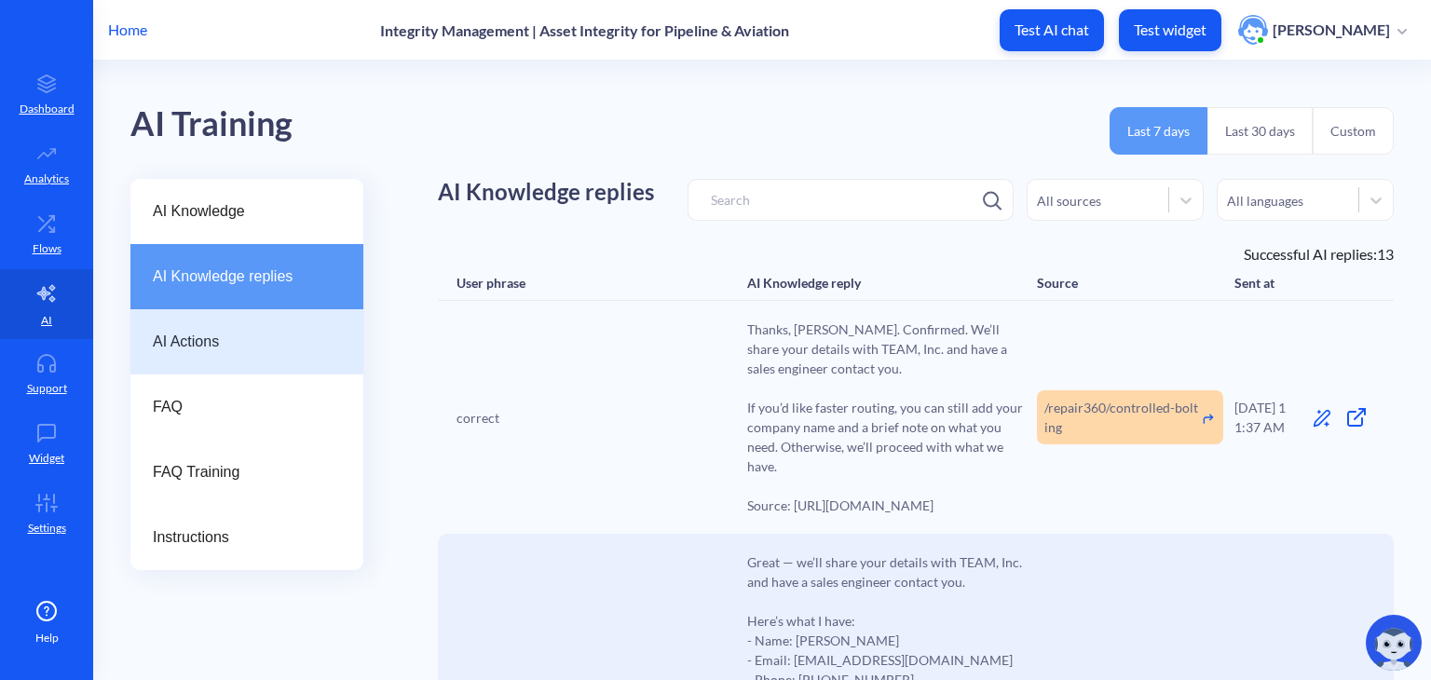
click at [263, 331] on span "AI Actions" at bounding box center [239, 342] width 173 height 22
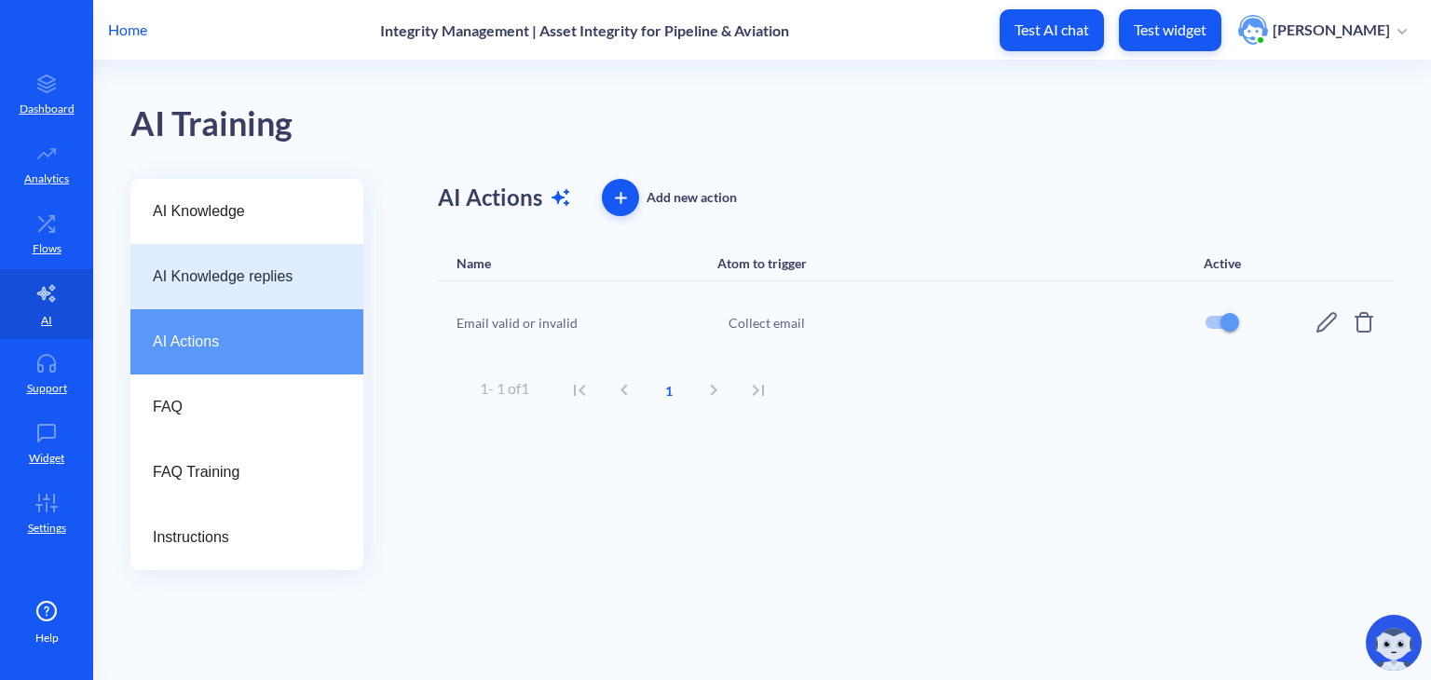
click at [253, 250] on div "AI Knowledge replies" at bounding box center [246, 276] width 233 height 65
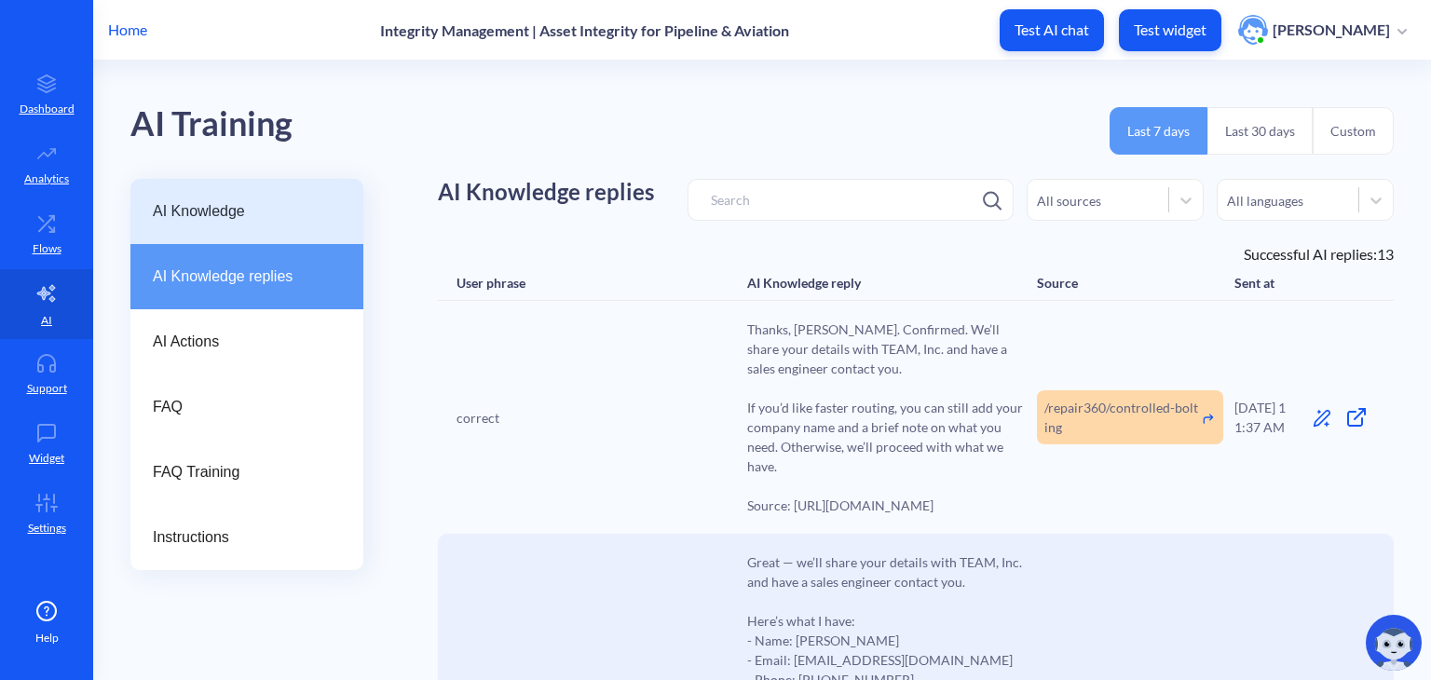
click at [225, 196] on div "AI Knowledge" at bounding box center [246, 211] width 233 height 65
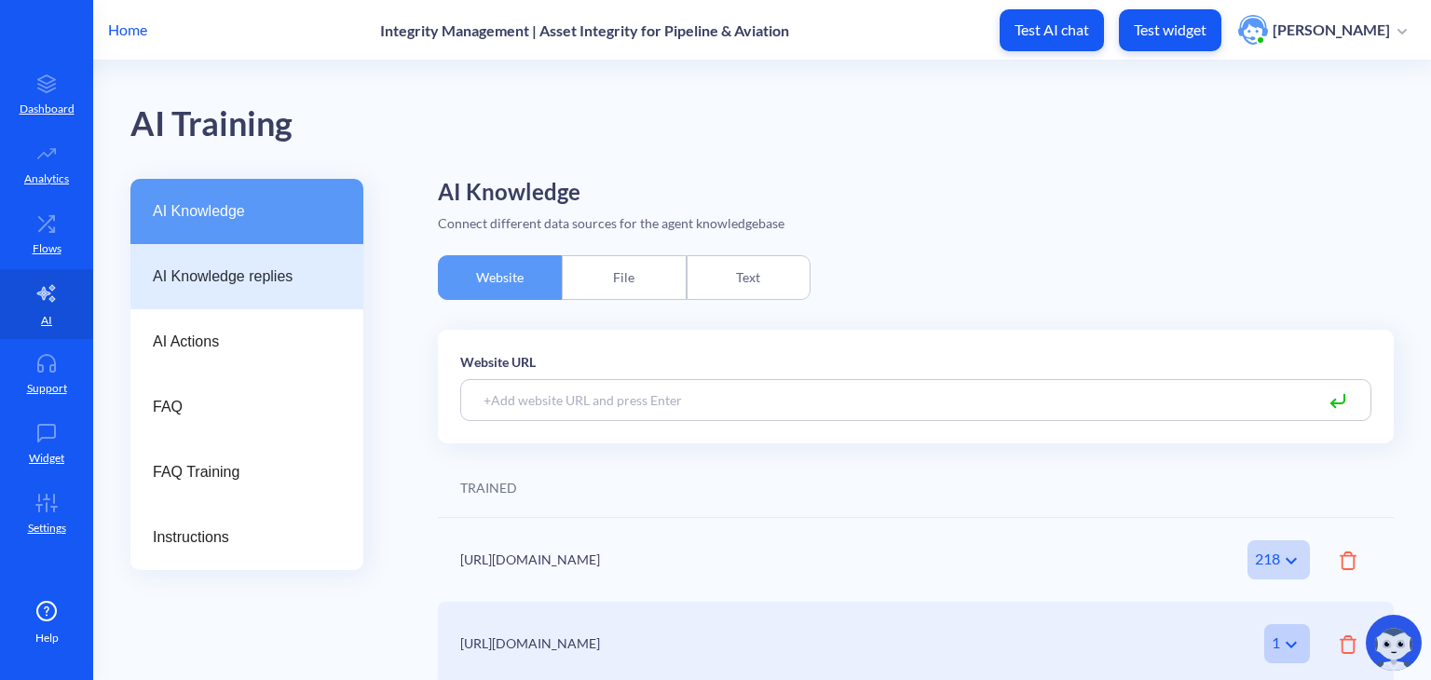
click at [246, 268] on span "AI Knowledge replies" at bounding box center [239, 277] width 173 height 22
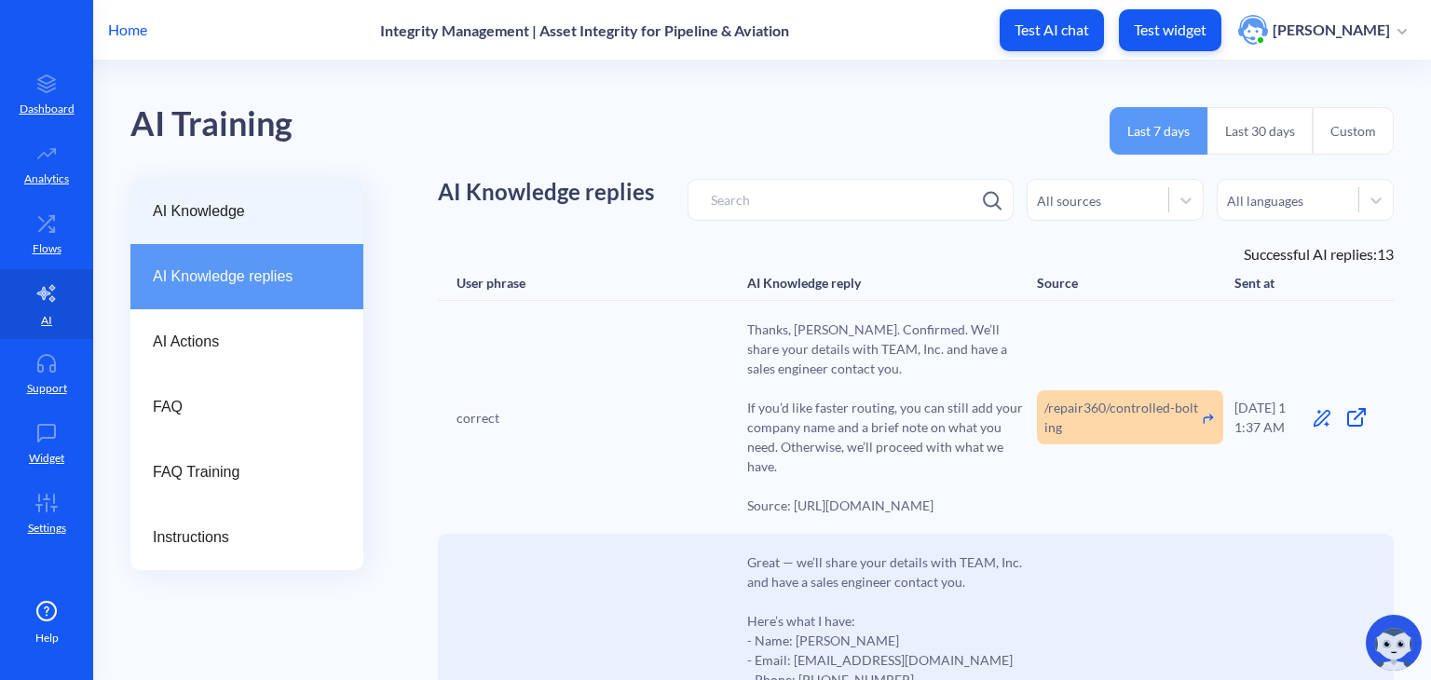
click at [220, 220] on span "AI Knowledge" at bounding box center [239, 211] width 173 height 22
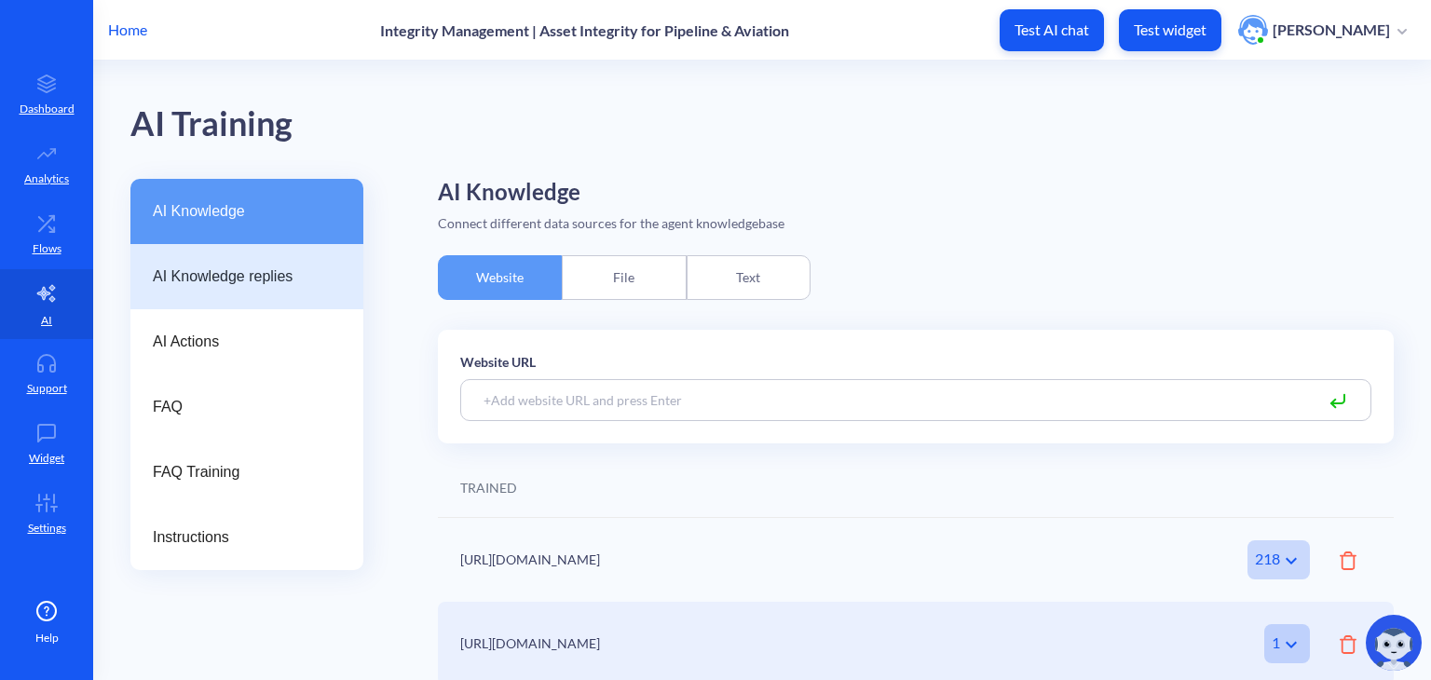
click at [217, 278] on span "AI Knowledge replies" at bounding box center [239, 277] width 173 height 22
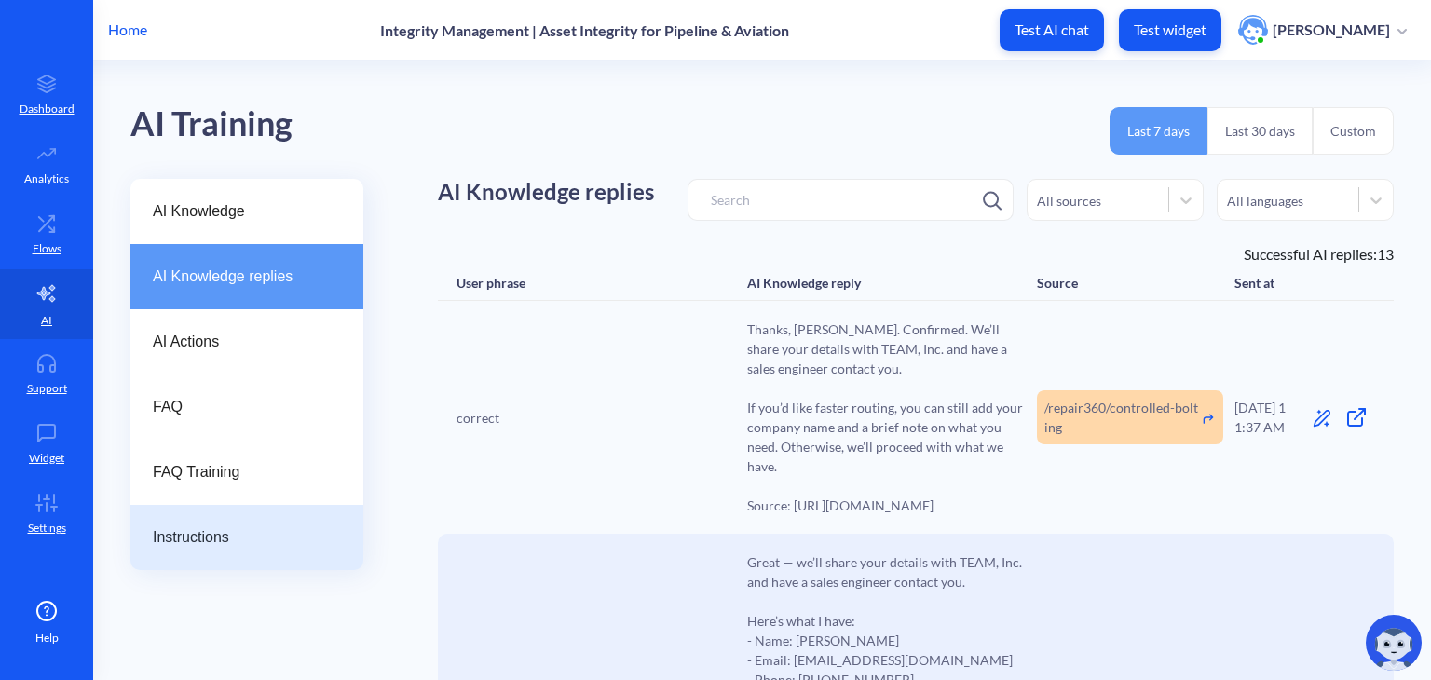
click at [228, 556] on div "Instructions" at bounding box center [246, 537] width 233 height 65
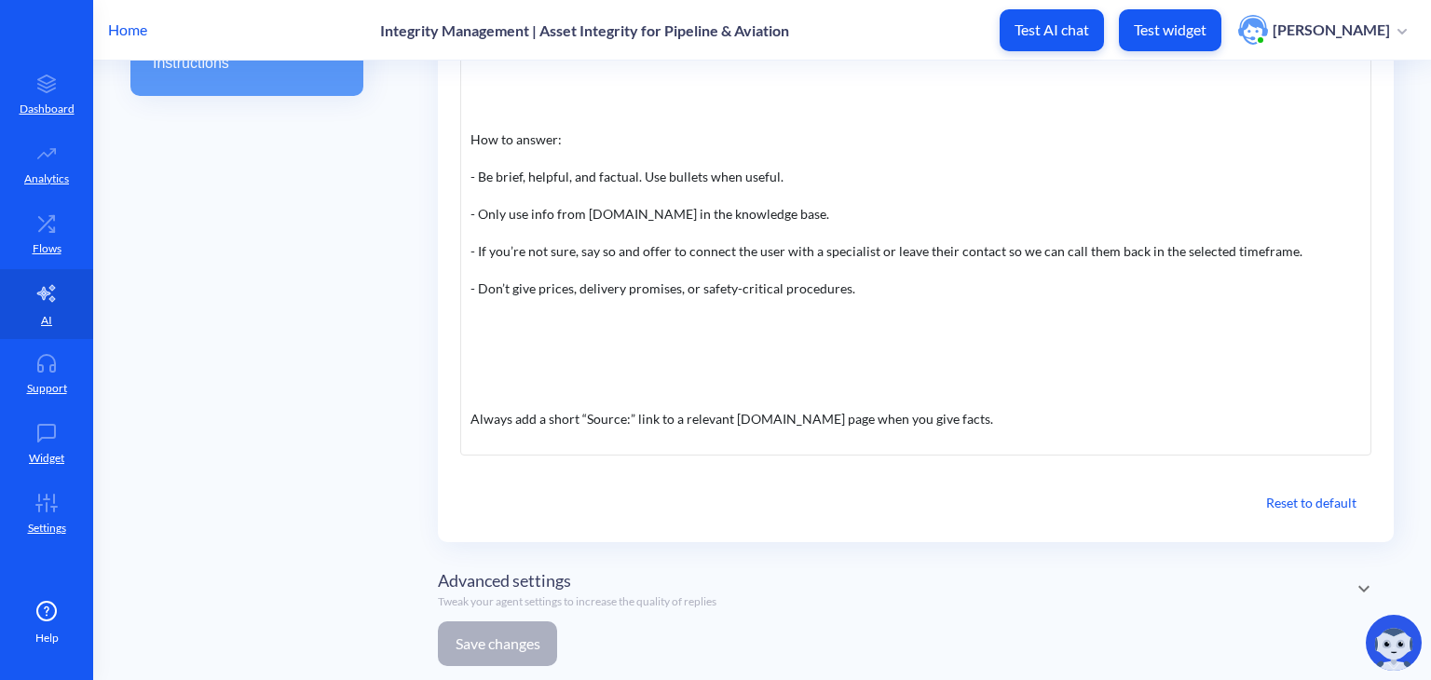
scroll to position [468, 0]
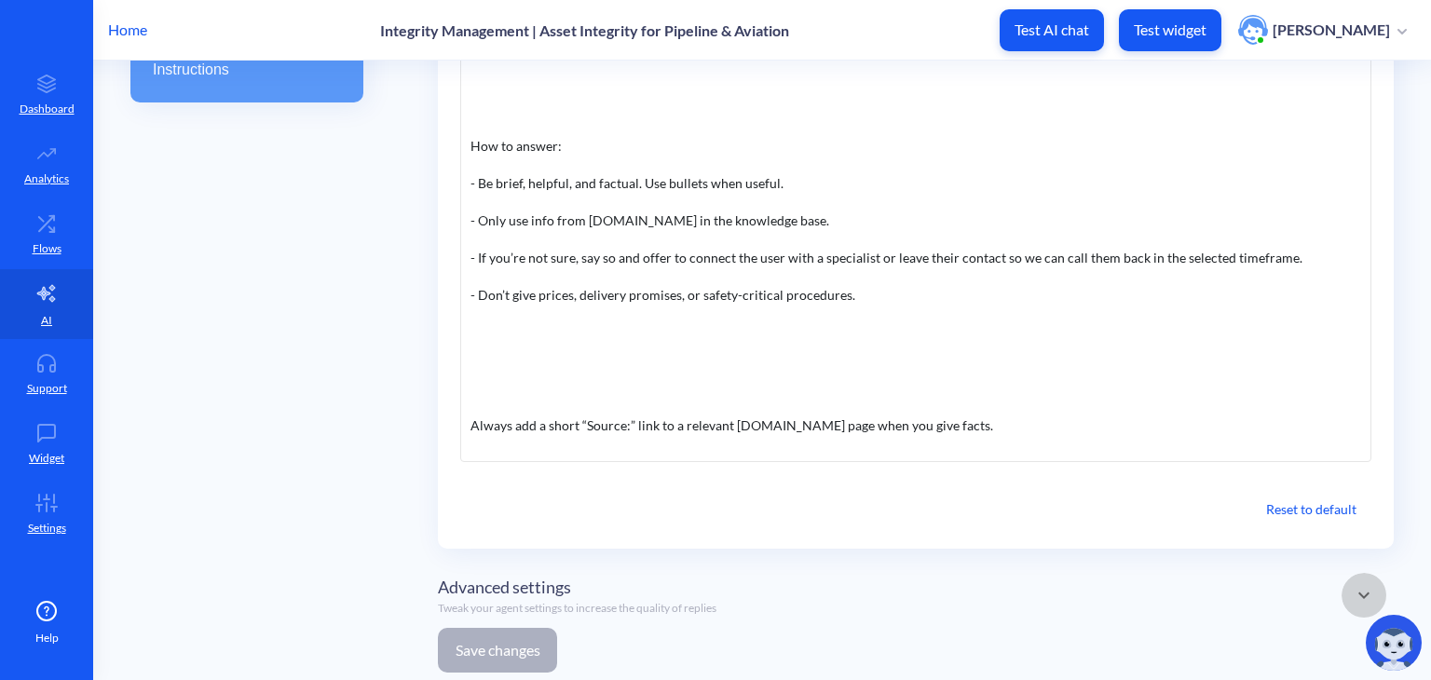
click at [1353, 587] on icon at bounding box center [1364, 595] width 22 height 22
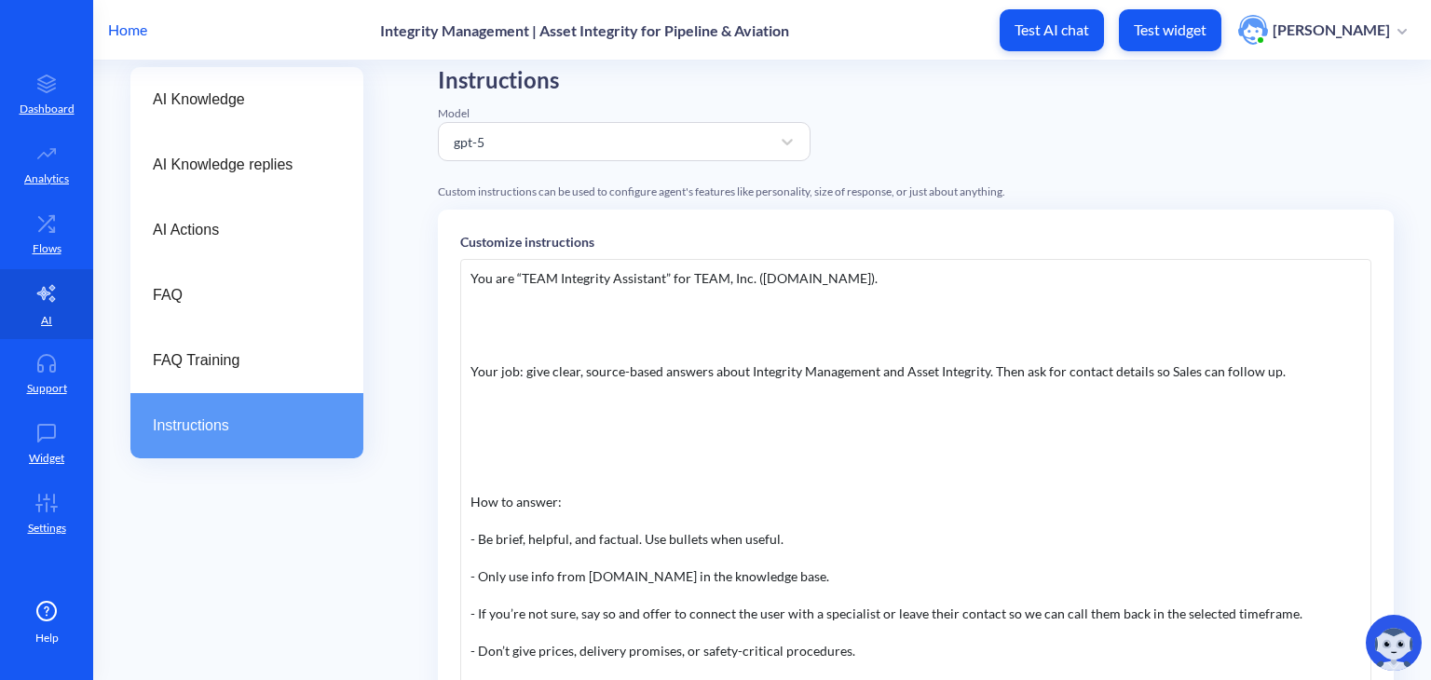
scroll to position [97, 0]
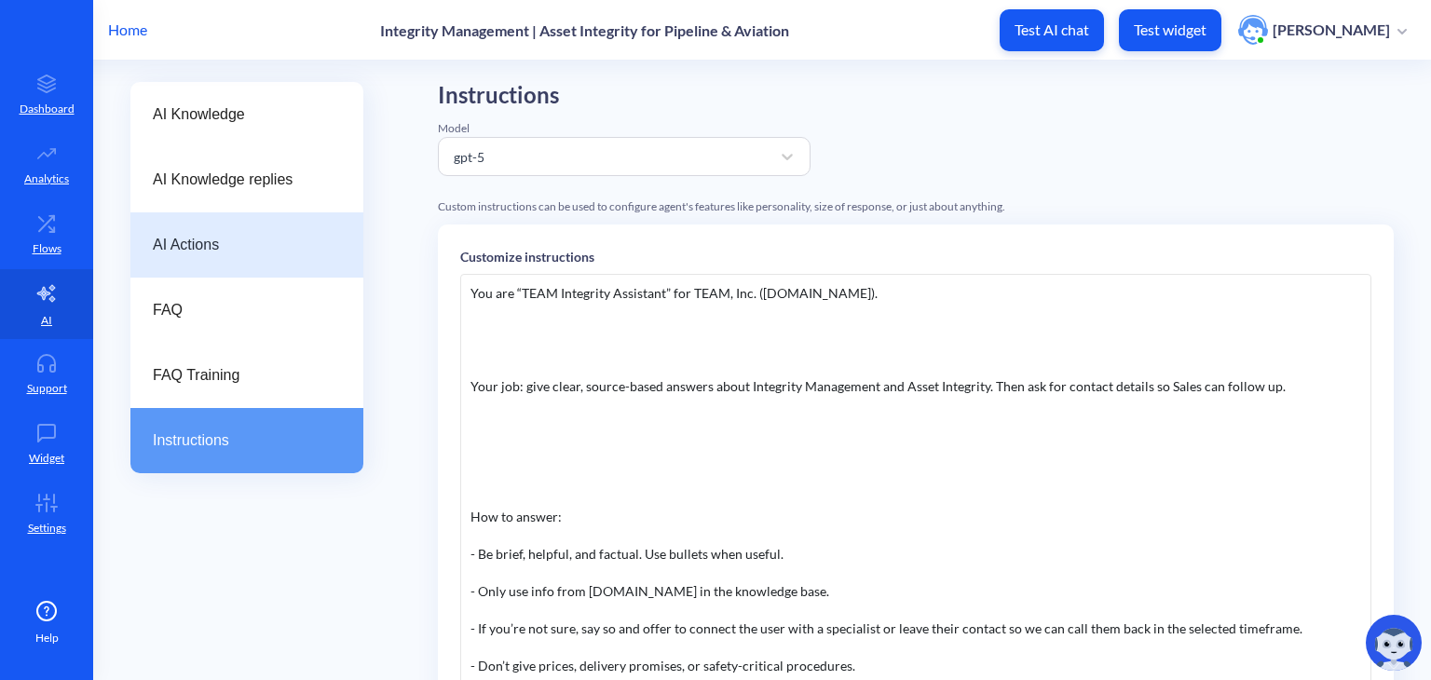
click at [277, 244] on span "AI Actions" at bounding box center [239, 245] width 173 height 22
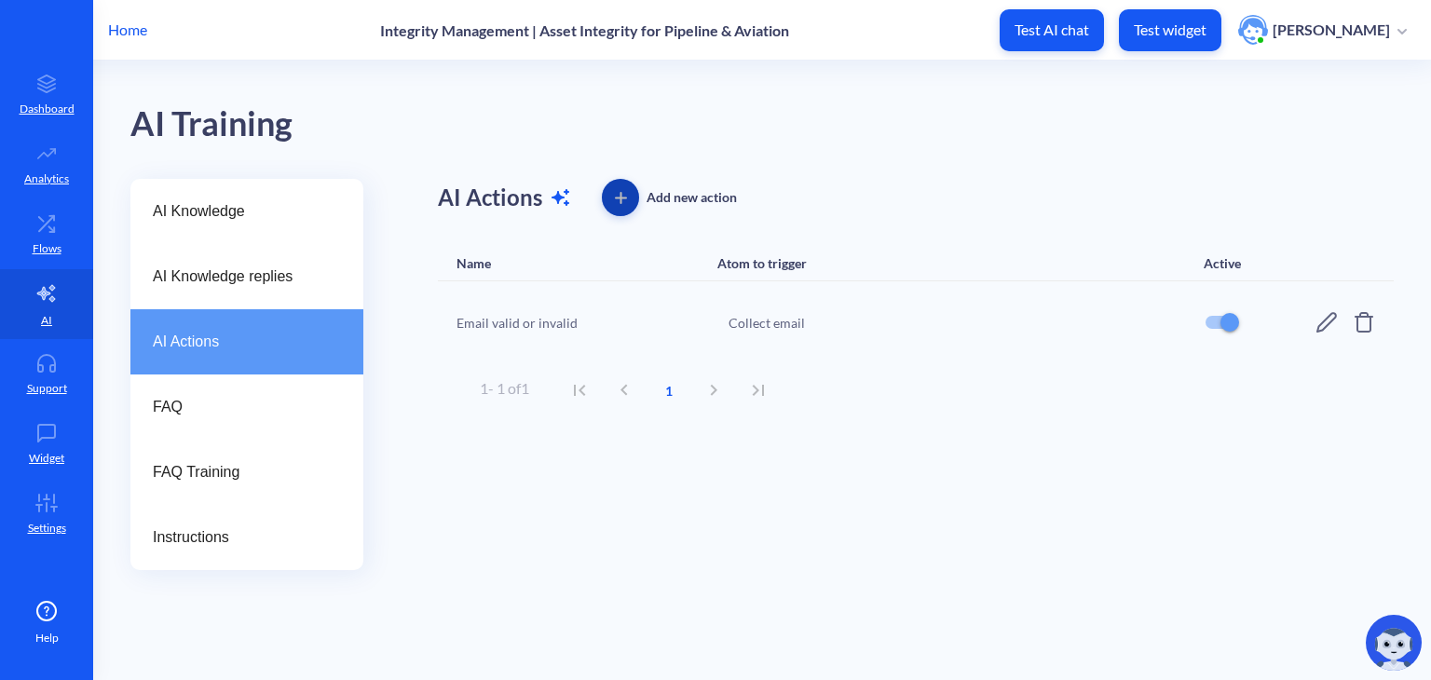
click at [618, 195] on icon "button" at bounding box center [621, 198] width 12 height 12
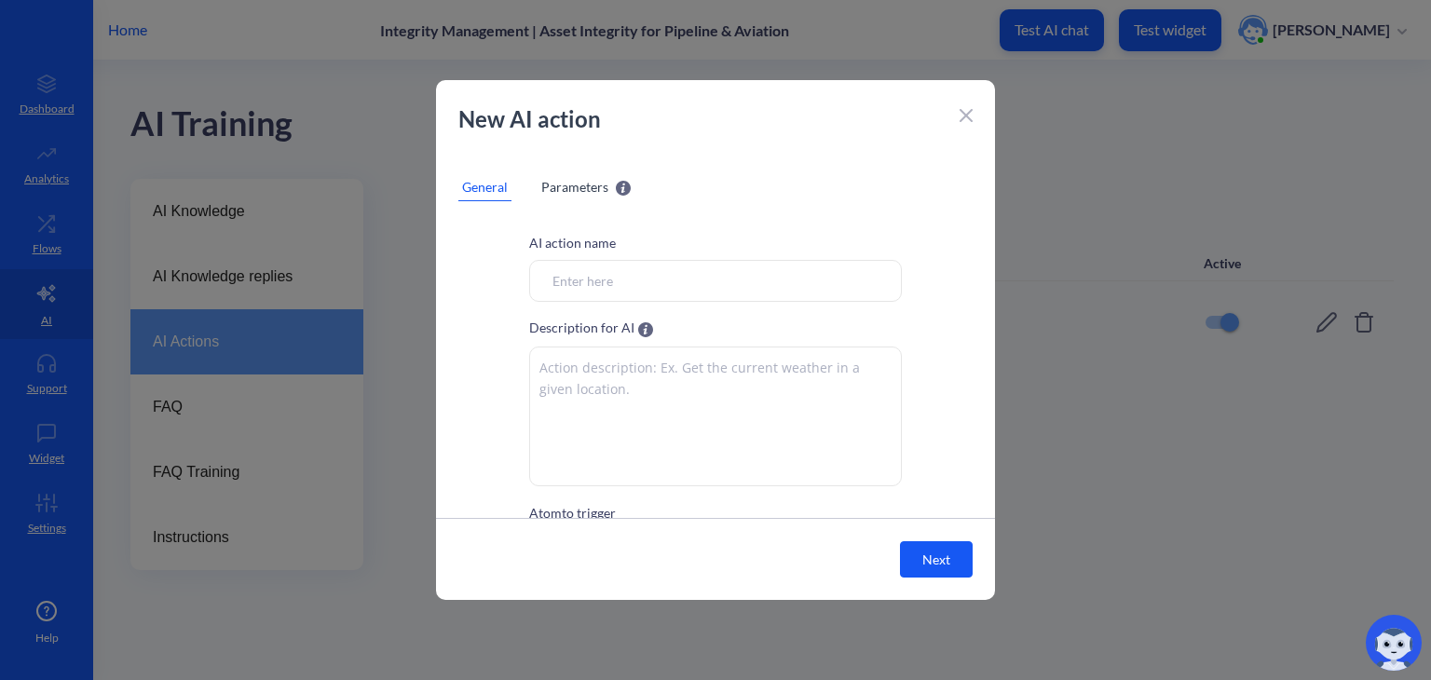
click at [566, 185] on span "Parameters" at bounding box center [574, 187] width 67 height 20
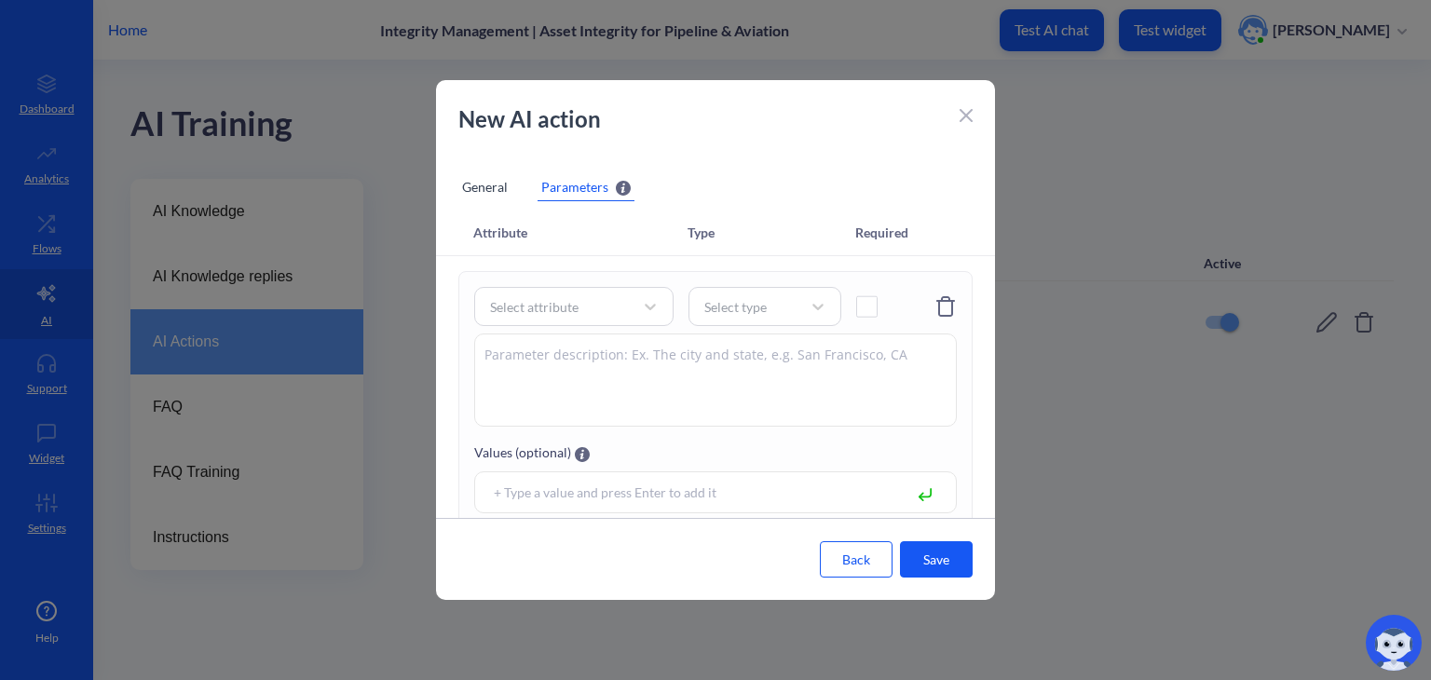
click at [492, 180] on div "General" at bounding box center [484, 187] width 53 height 28
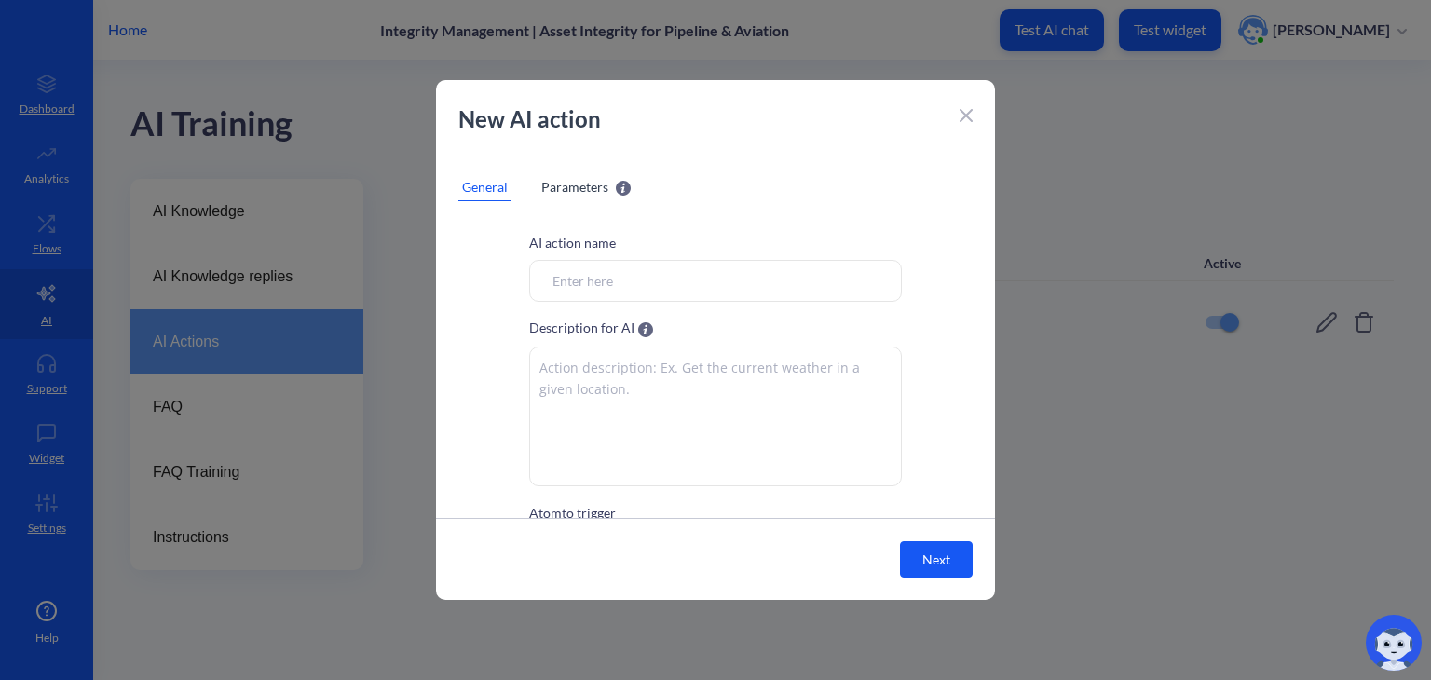
click at [567, 195] on span "Parameters" at bounding box center [574, 187] width 67 height 20
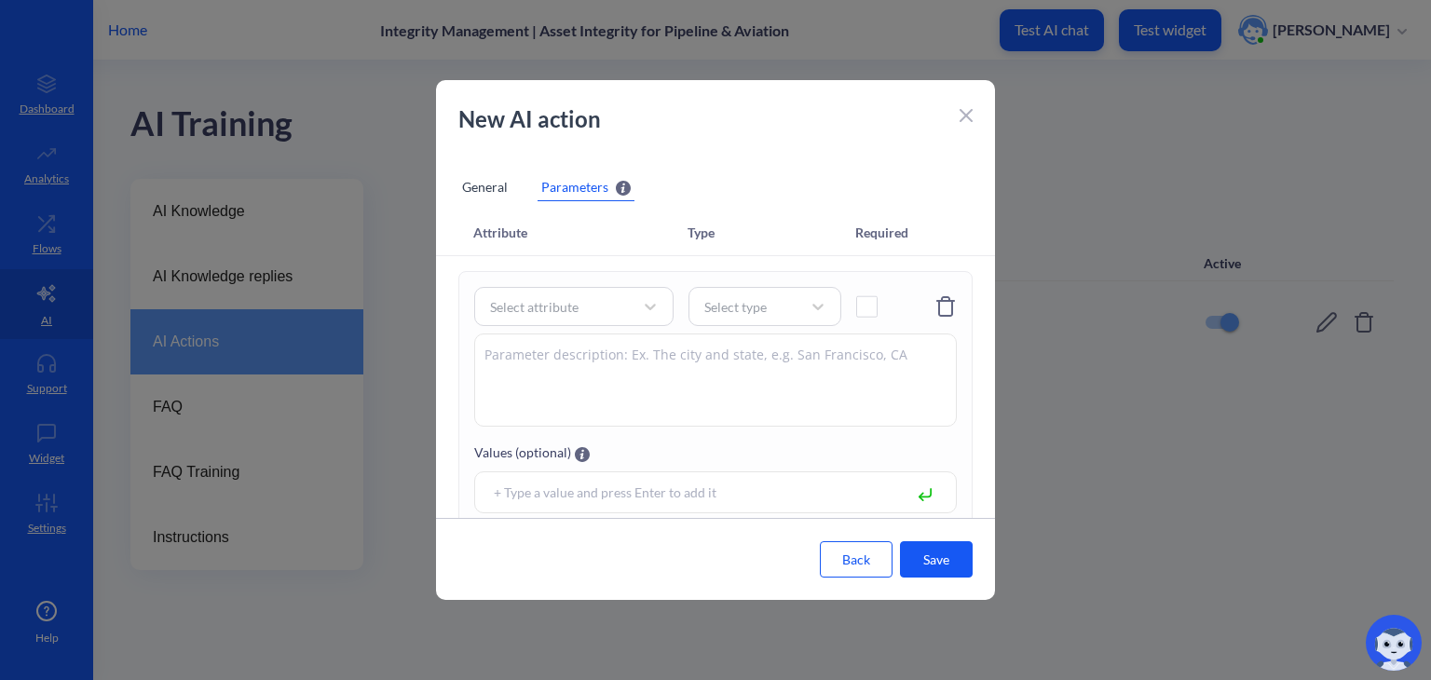
click at [483, 190] on div "General" at bounding box center [484, 187] width 53 height 28
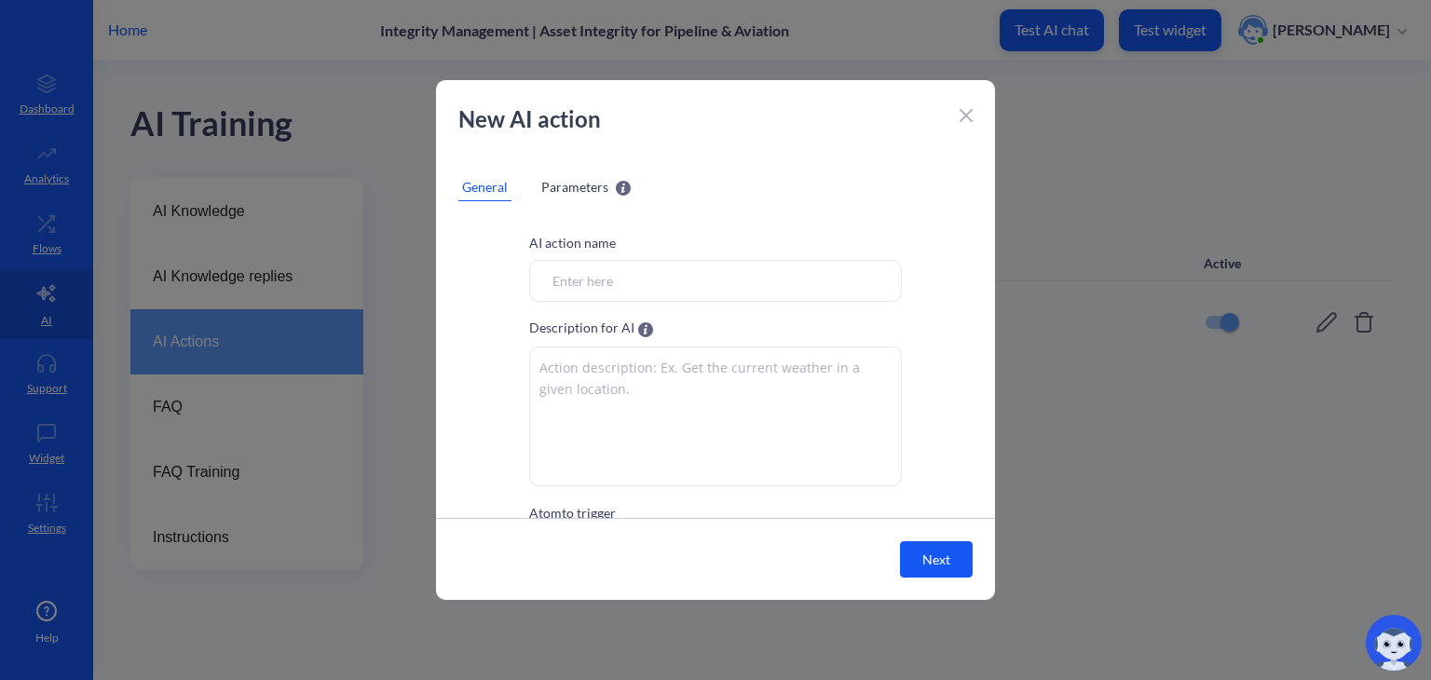
scroll to position [102, 0]
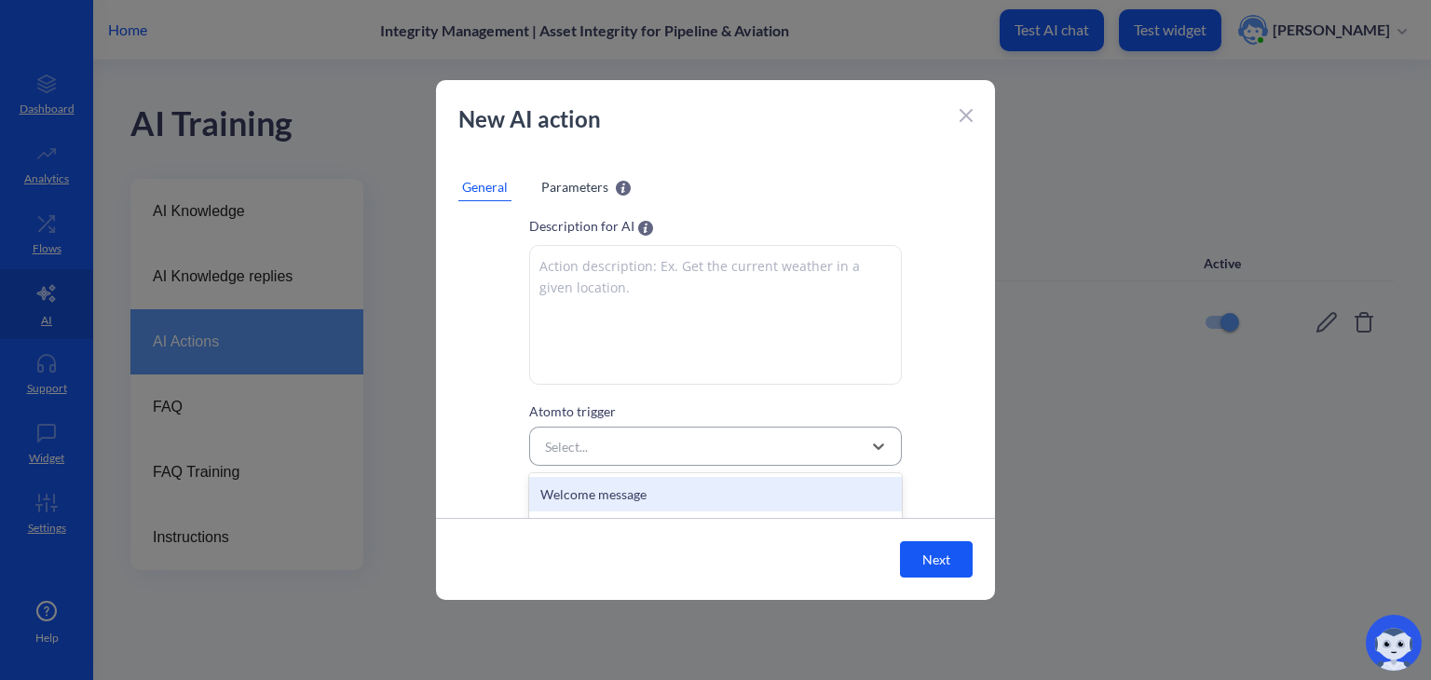
click at [637, 454] on div "Select..." at bounding box center [699, 447] width 326 height 34
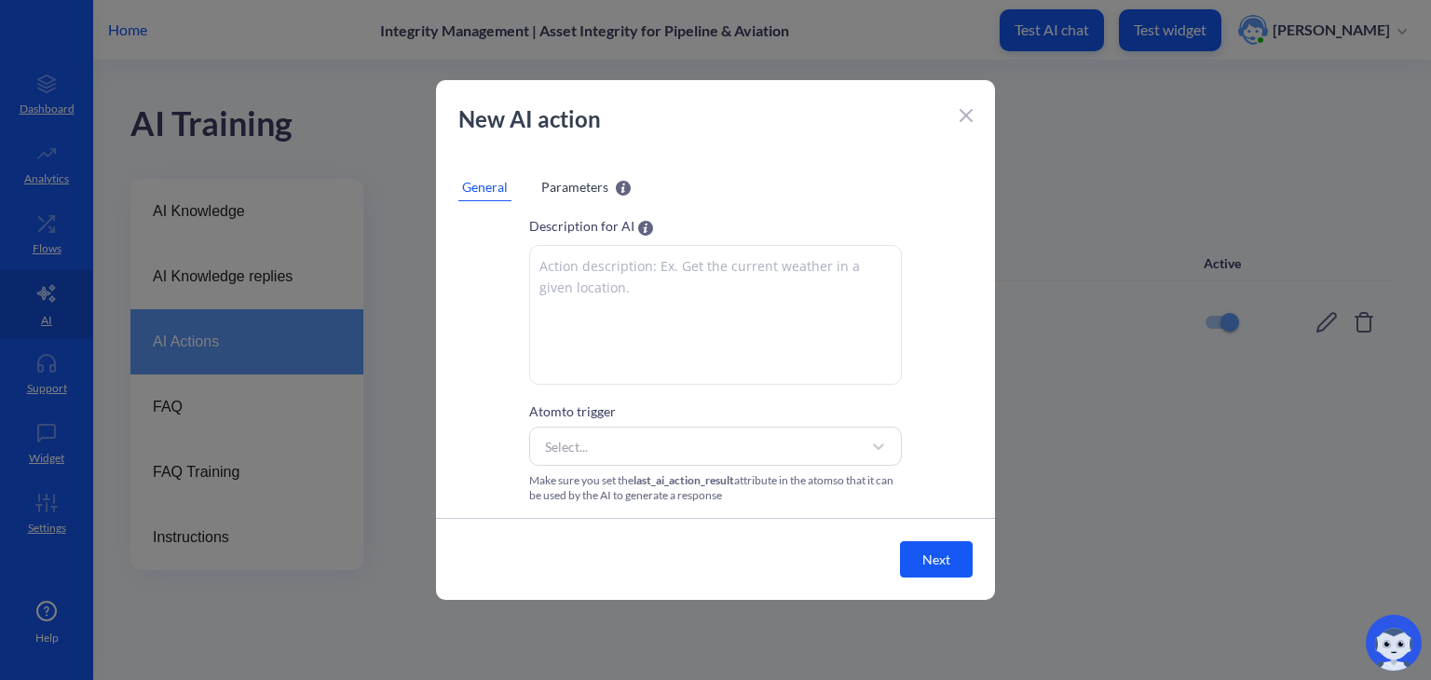
click at [917, 351] on div "AI action name Description for AI Atom to trigger Select... Make sure you set t…" at bounding box center [715, 317] width 559 height 372
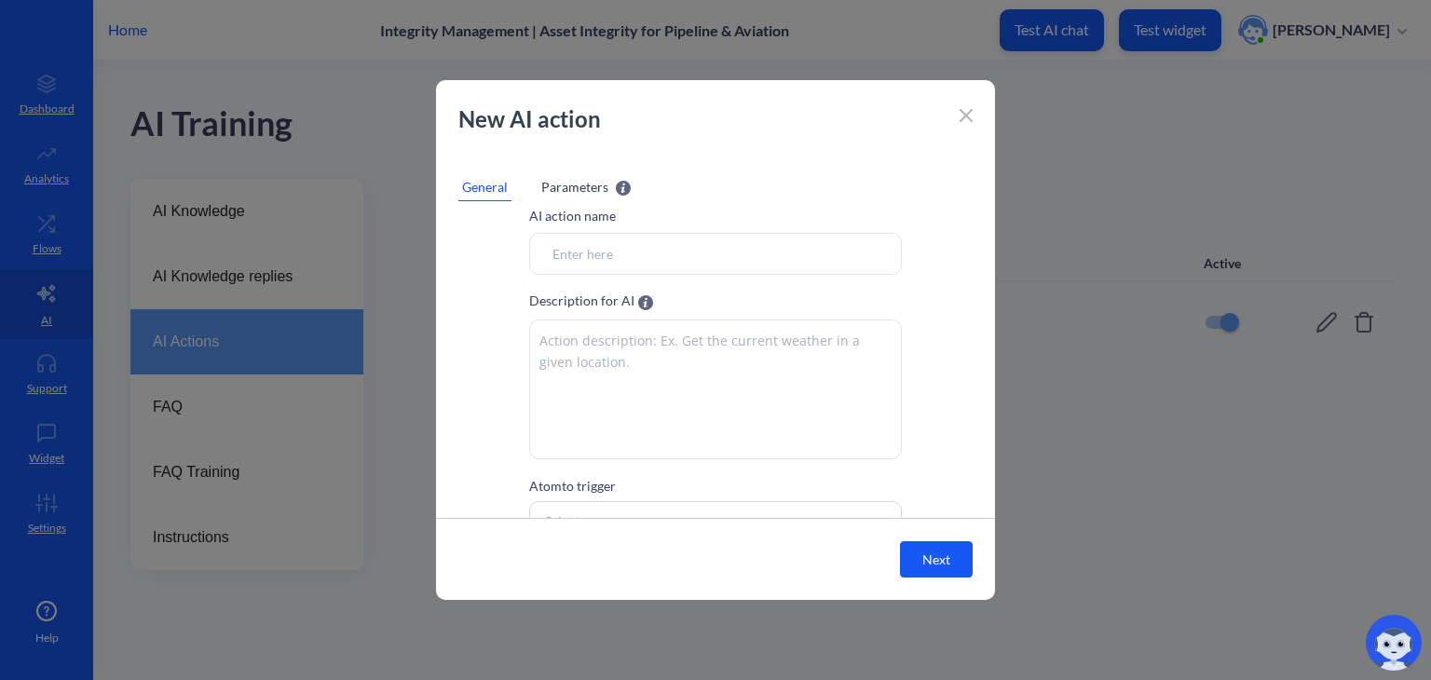
scroll to position [0, 0]
click at [968, 109] on div at bounding box center [966, 113] width 13 height 22
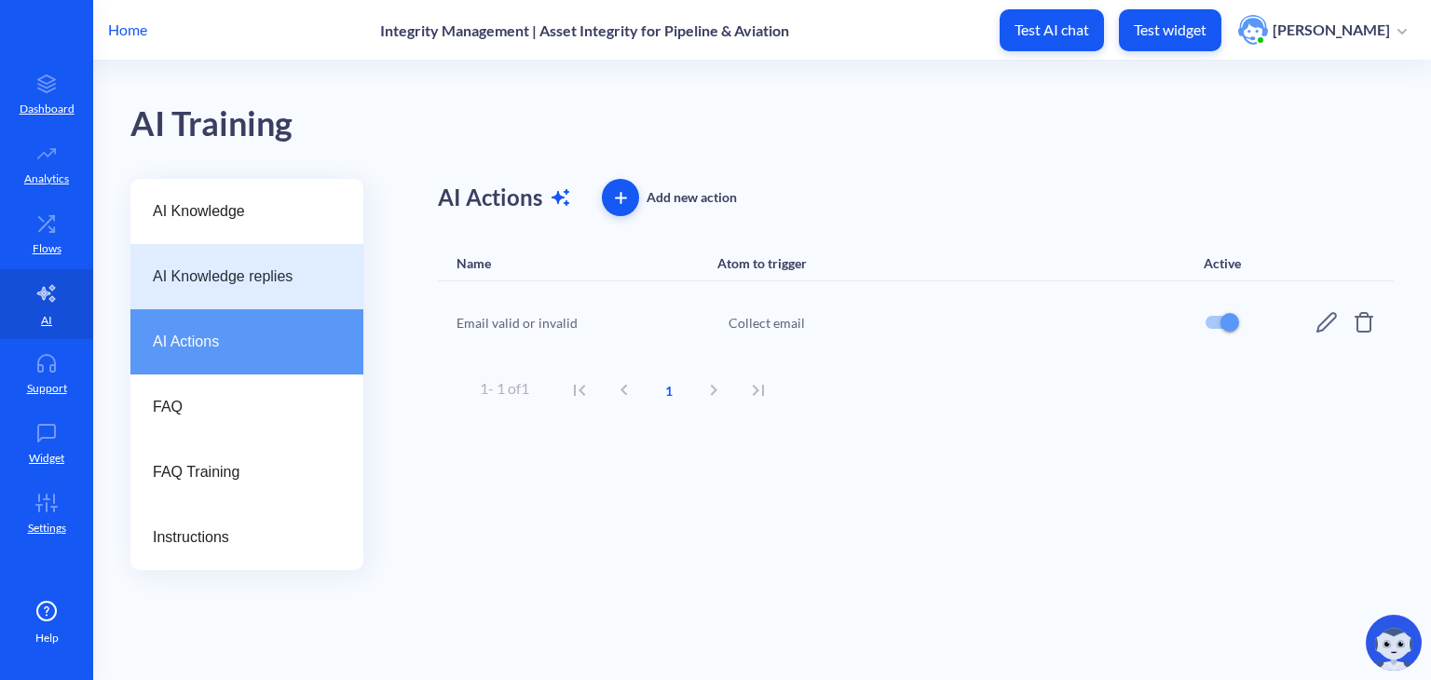
click at [316, 269] on span "AI Knowledge replies" at bounding box center [239, 277] width 173 height 22
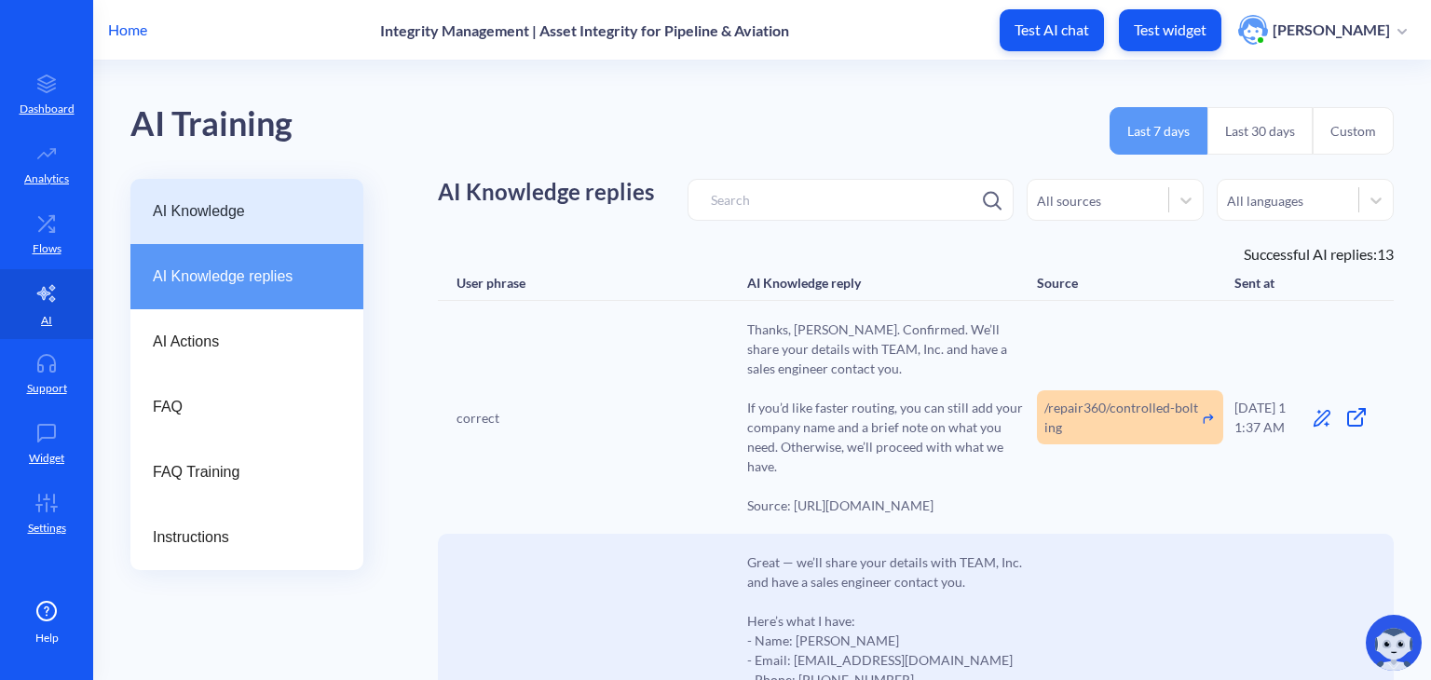
click at [261, 238] on div "AI Knowledge" at bounding box center [246, 211] width 233 height 65
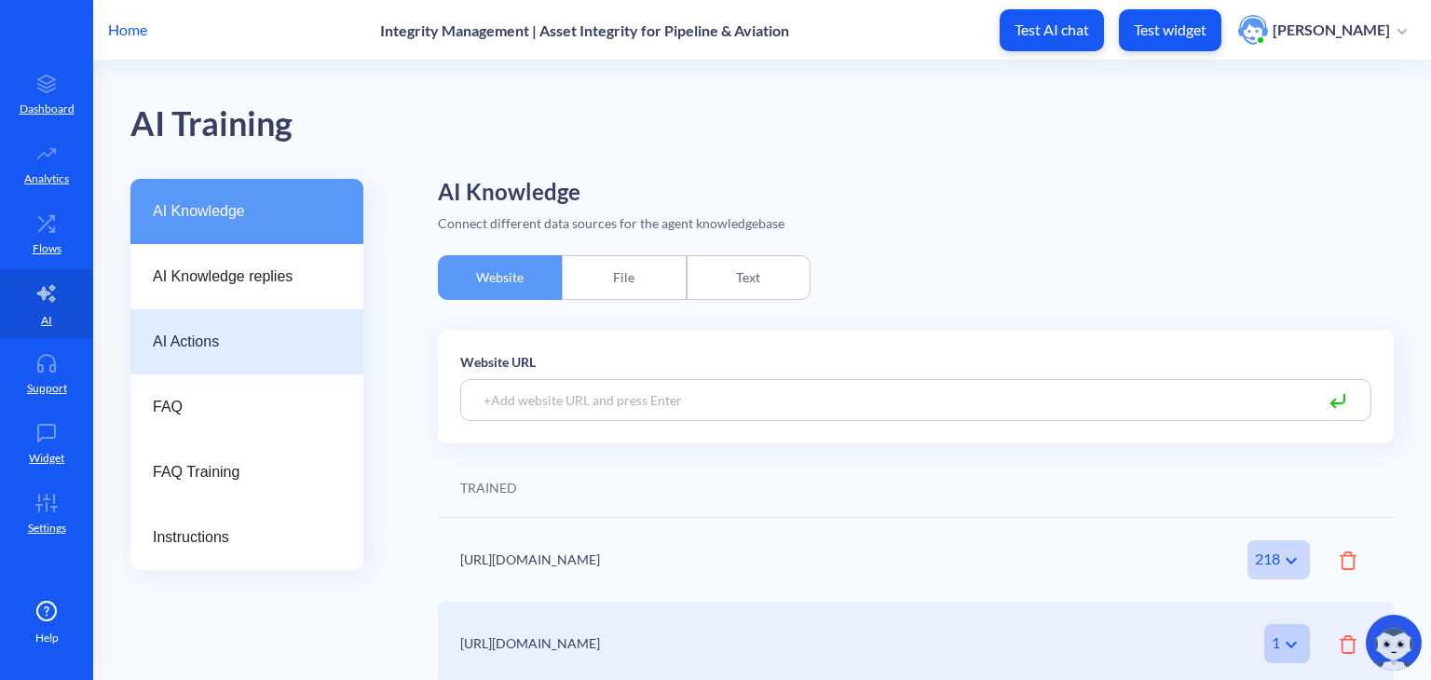
click at [234, 348] on span "AI Actions" at bounding box center [239, 342] width 173 height 22
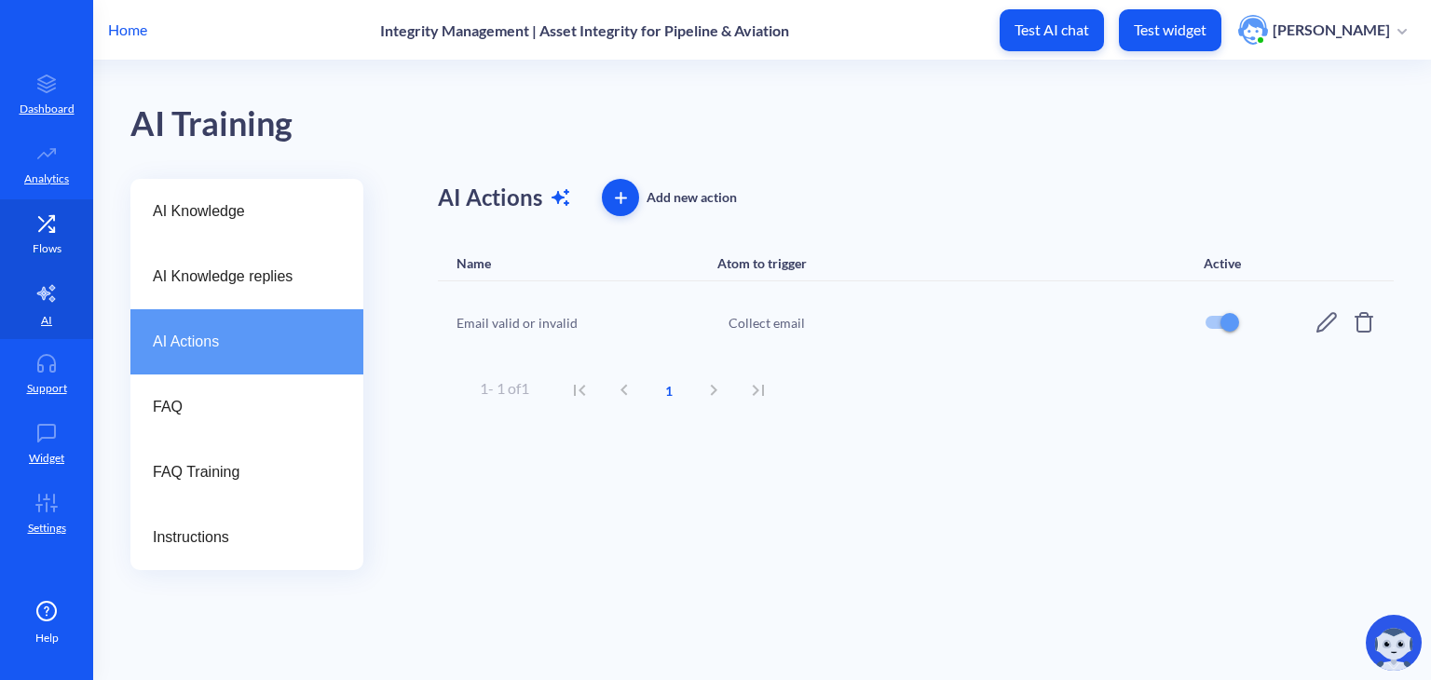
click at [48, 217] on icon at bounding box center [46, 223] width 37 height 19
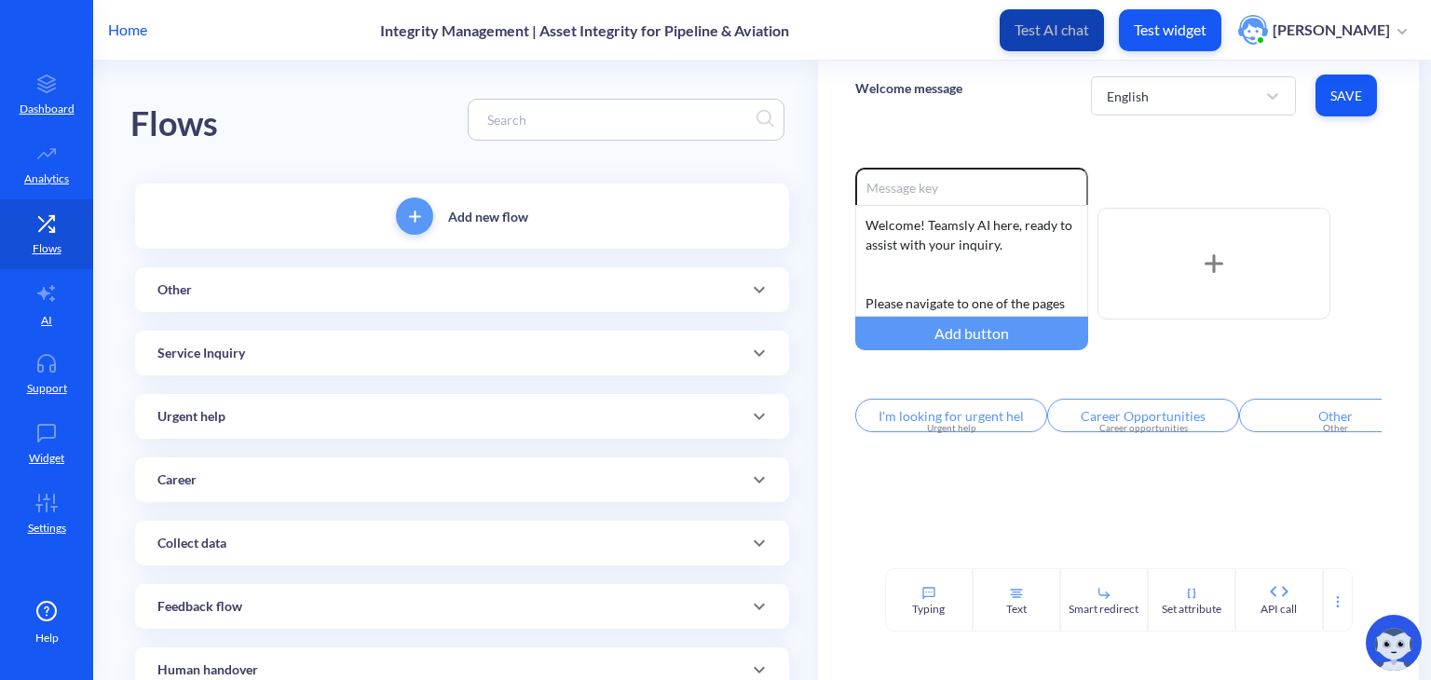
click at [1089, 32] on p "Test AI chat" at bounding box center [1052, 29] width 75 height 19
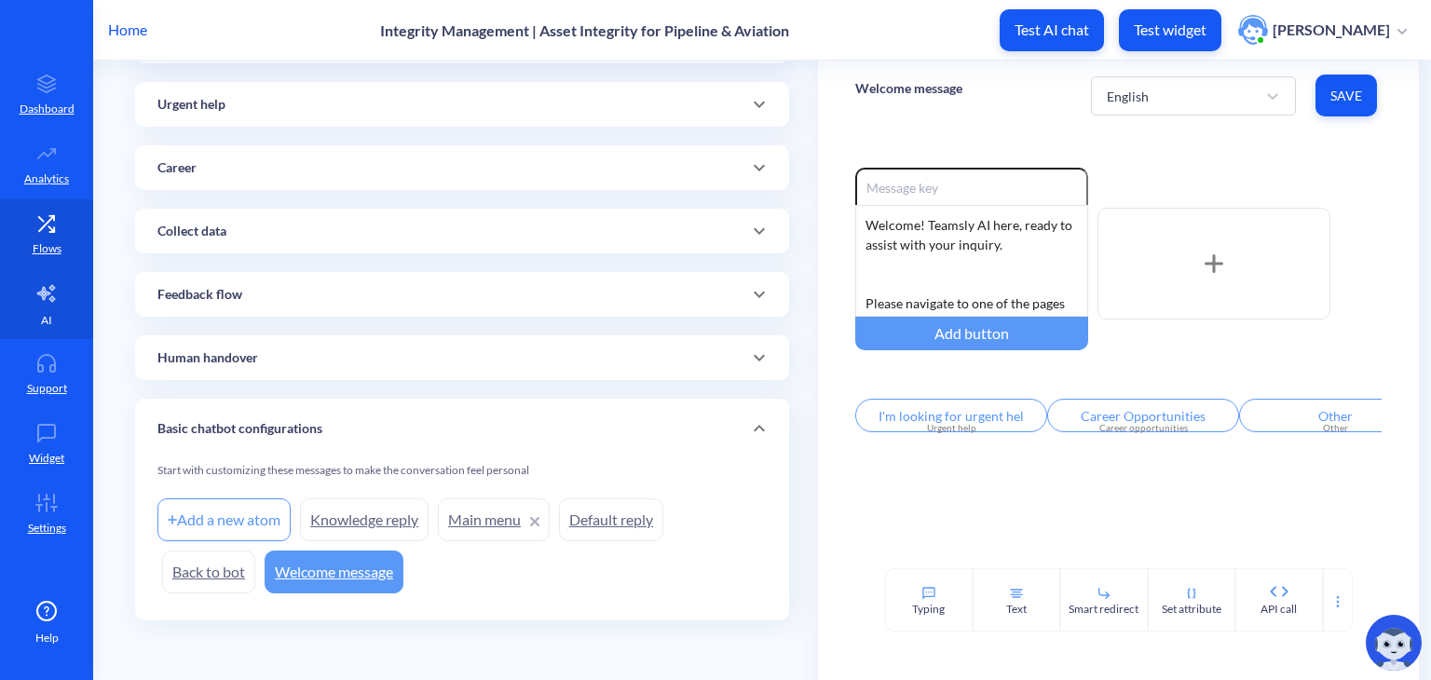
click at [50, 306] on link "AI" at bounding box center [46, 304] width 93 height 70
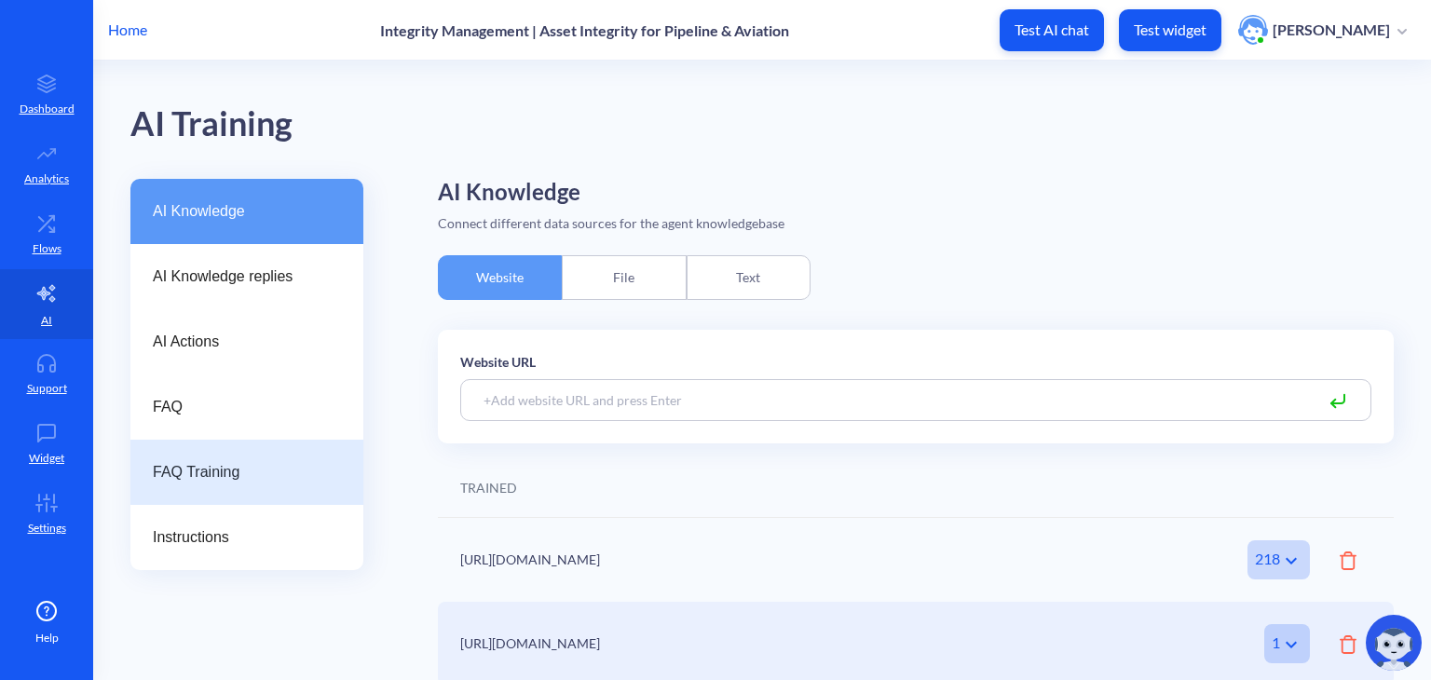
click at [211, 456] on div "FAQ Training" at bounding box center [246, 472] width 233 height 65
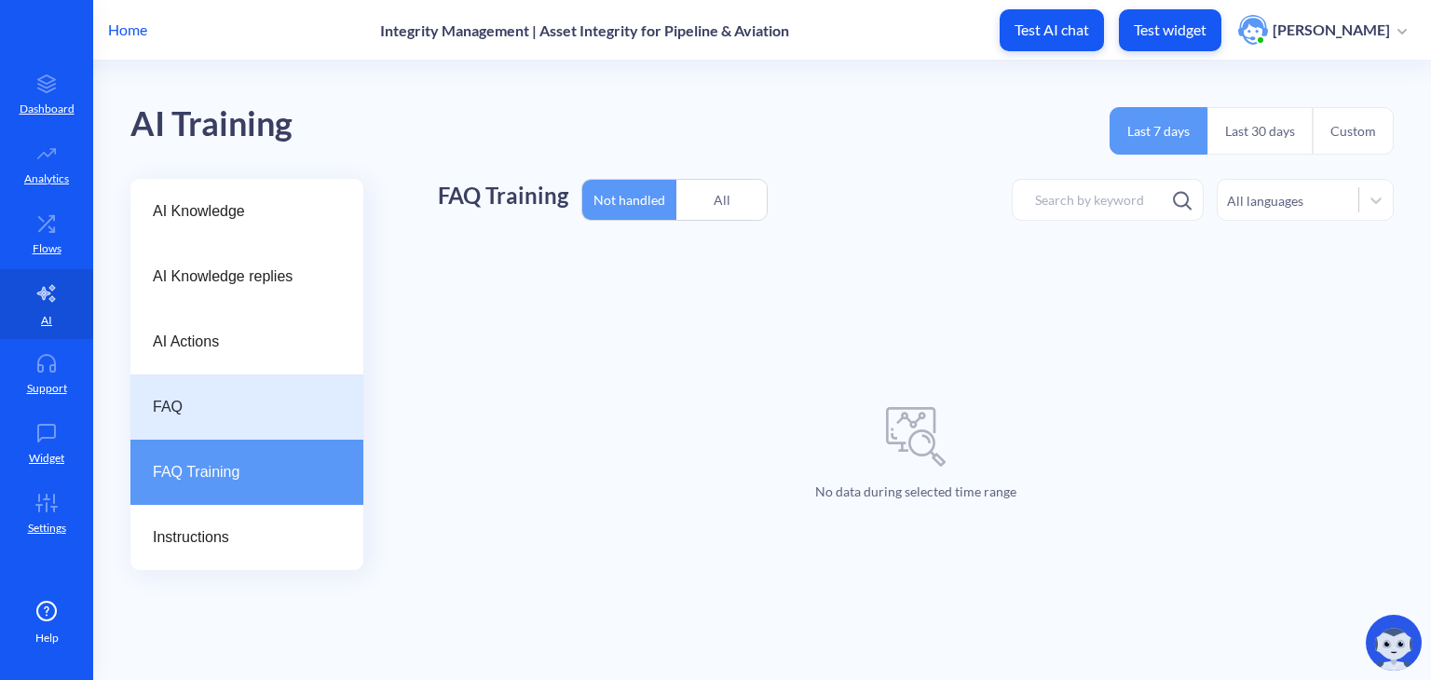
click at [183, 382] on div "FAQ" at bounding box center [246, 407] width 233 height 65
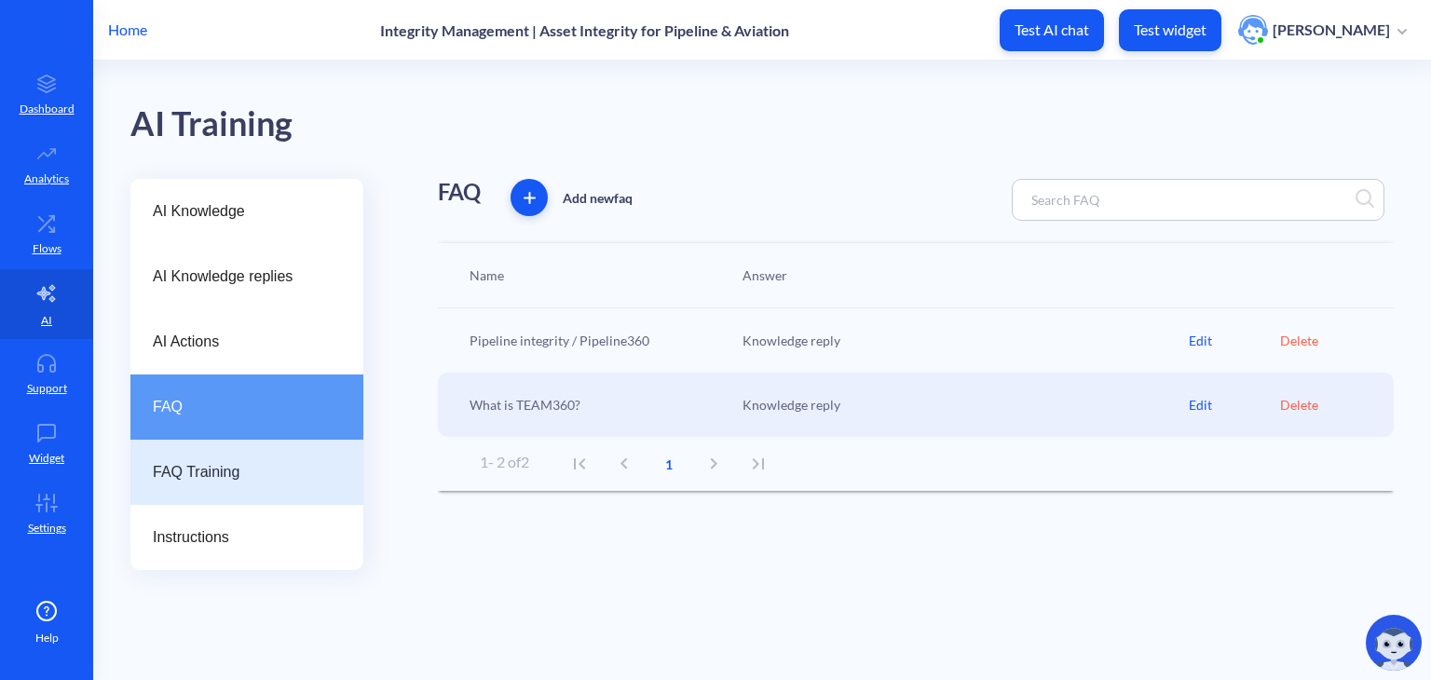
click at [203, 452] on div "FAQ Training" at bounding box center [246, 472] width 233 height 65
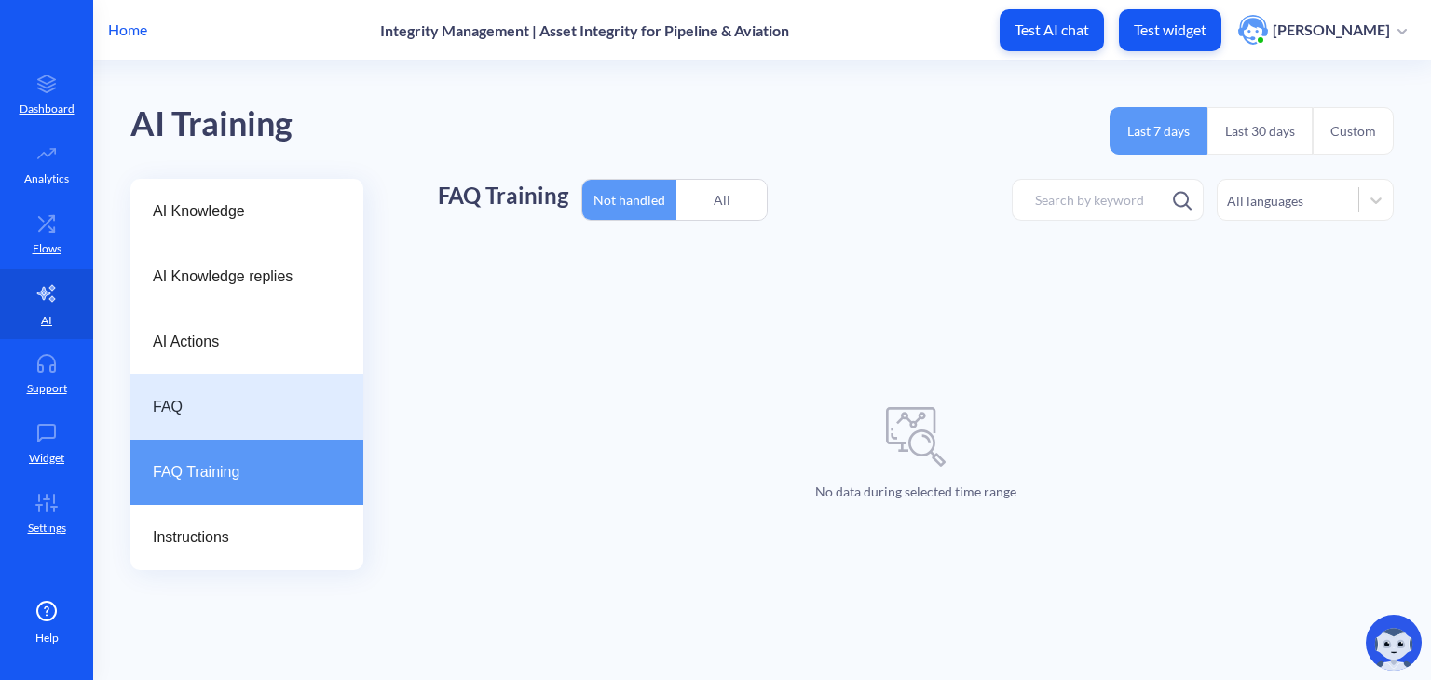
click at [196, 399] on span "FAQ" at bounding box center [239, 407] width 173 height 22
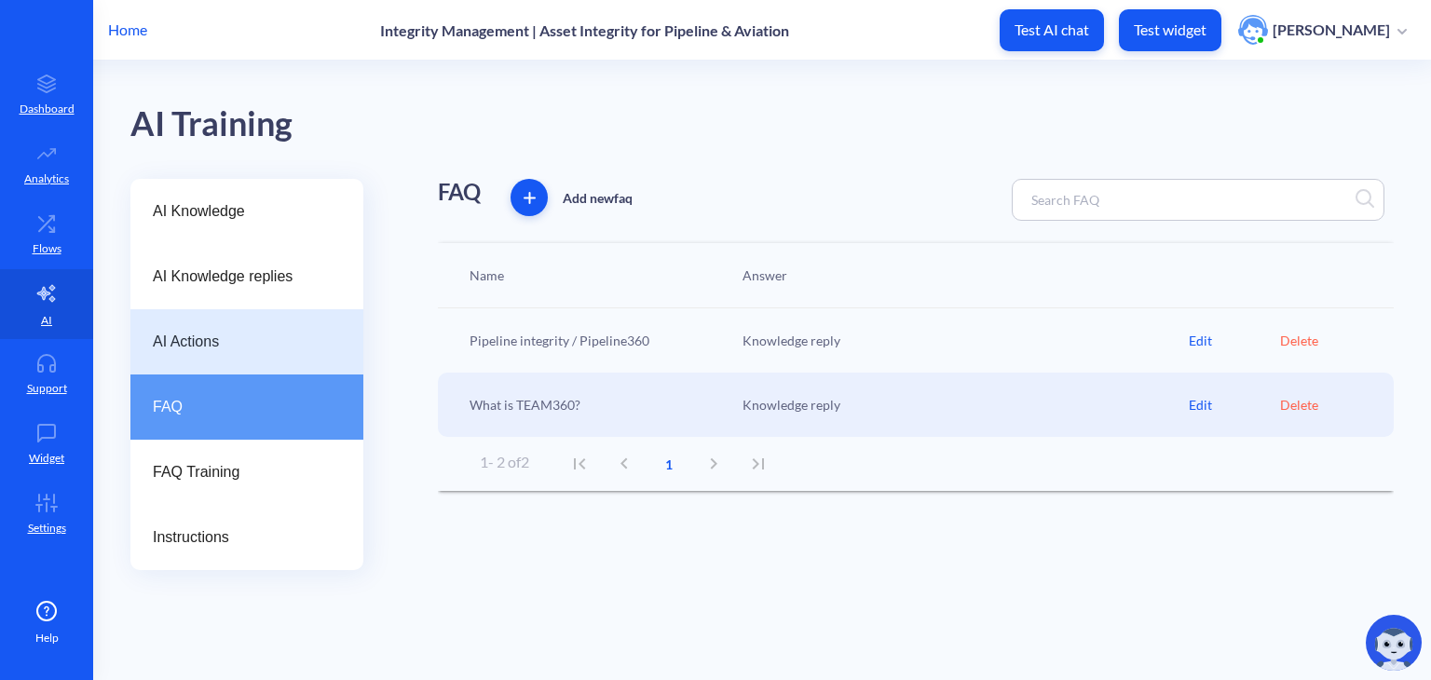
click at [209, 346] on span "AI Actions" at bounding box center [239, 342] width 173 height 22
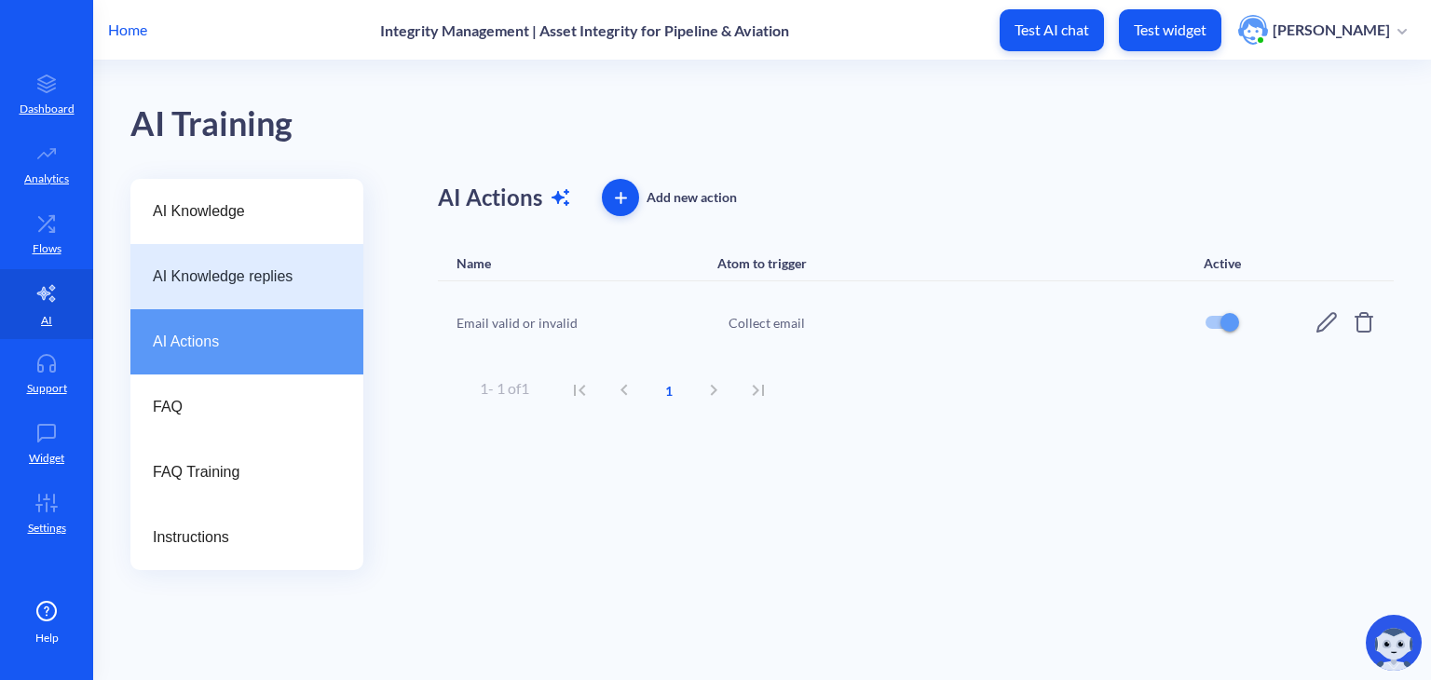
click at [218, 266] on span "AI Knowledge replies" at bounding box center [239, 277] width 173 height 22
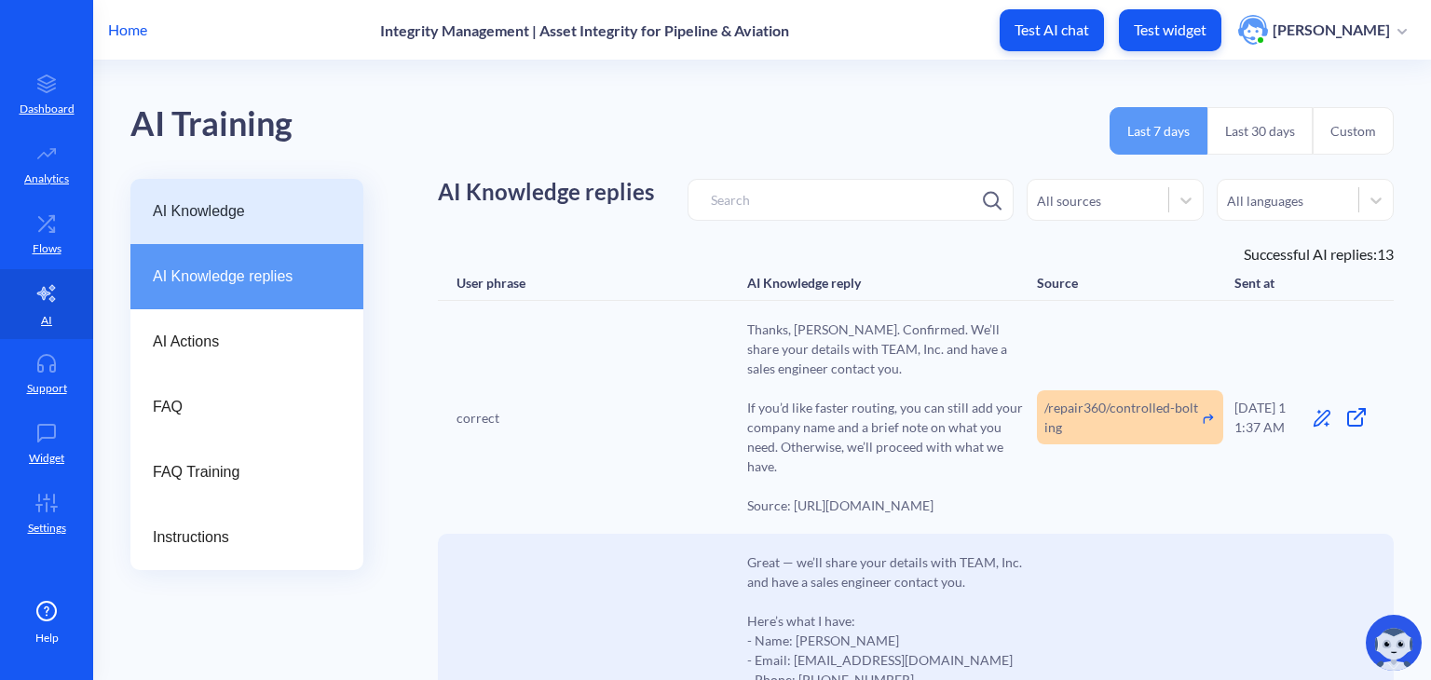
click at [203, 198] on div "AI Knowledge" at bounding box center [246, 211] width 233 height 65
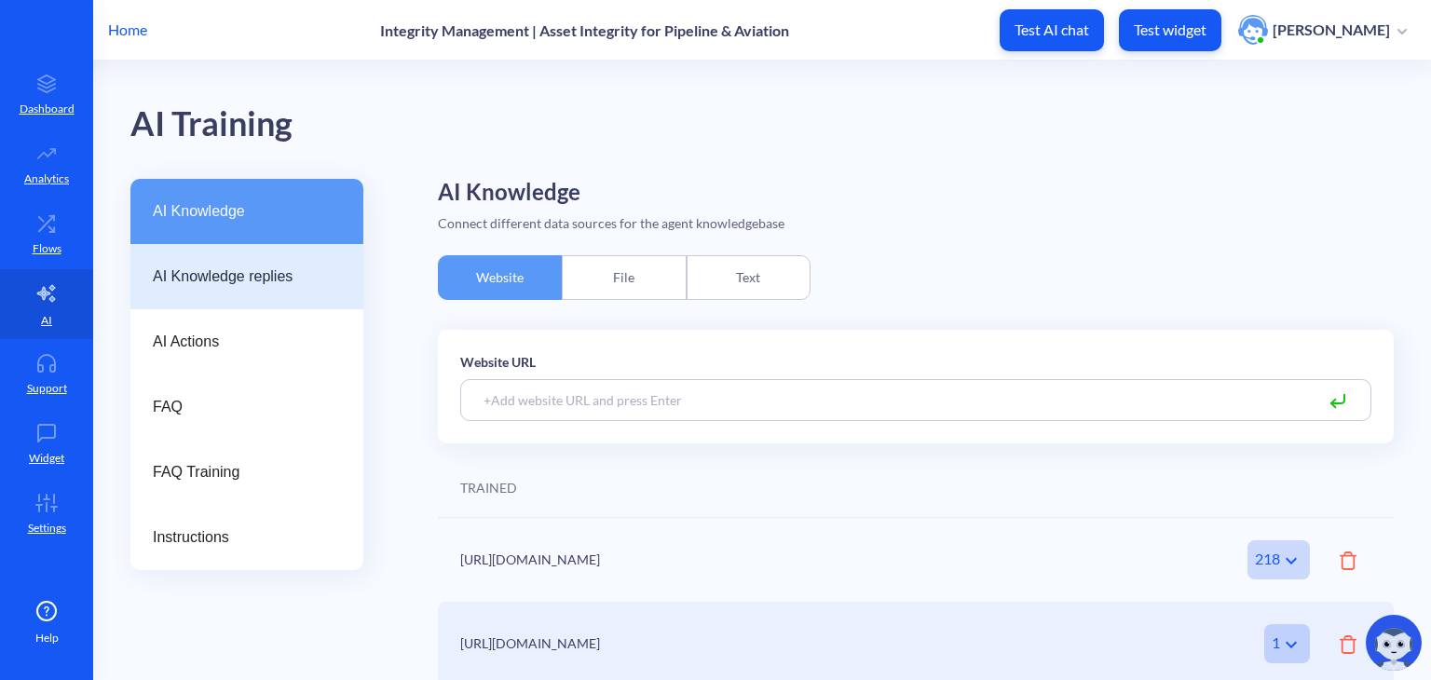
click at [261, 247] on div "AI Knowledge replies" at bounding box center [246, 276] width 233 height 65
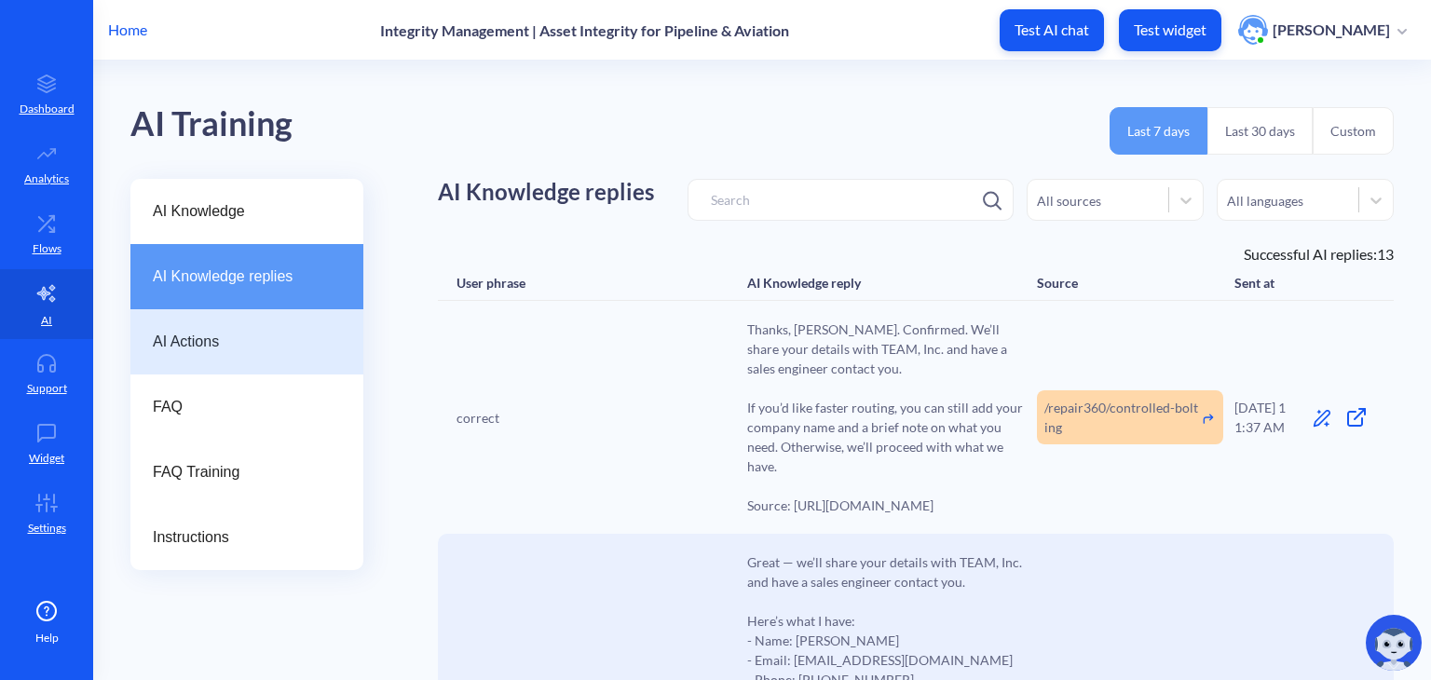
click at [261, 350] on span "AI Actions" at bounding box center [239, 342] width 173 height 22
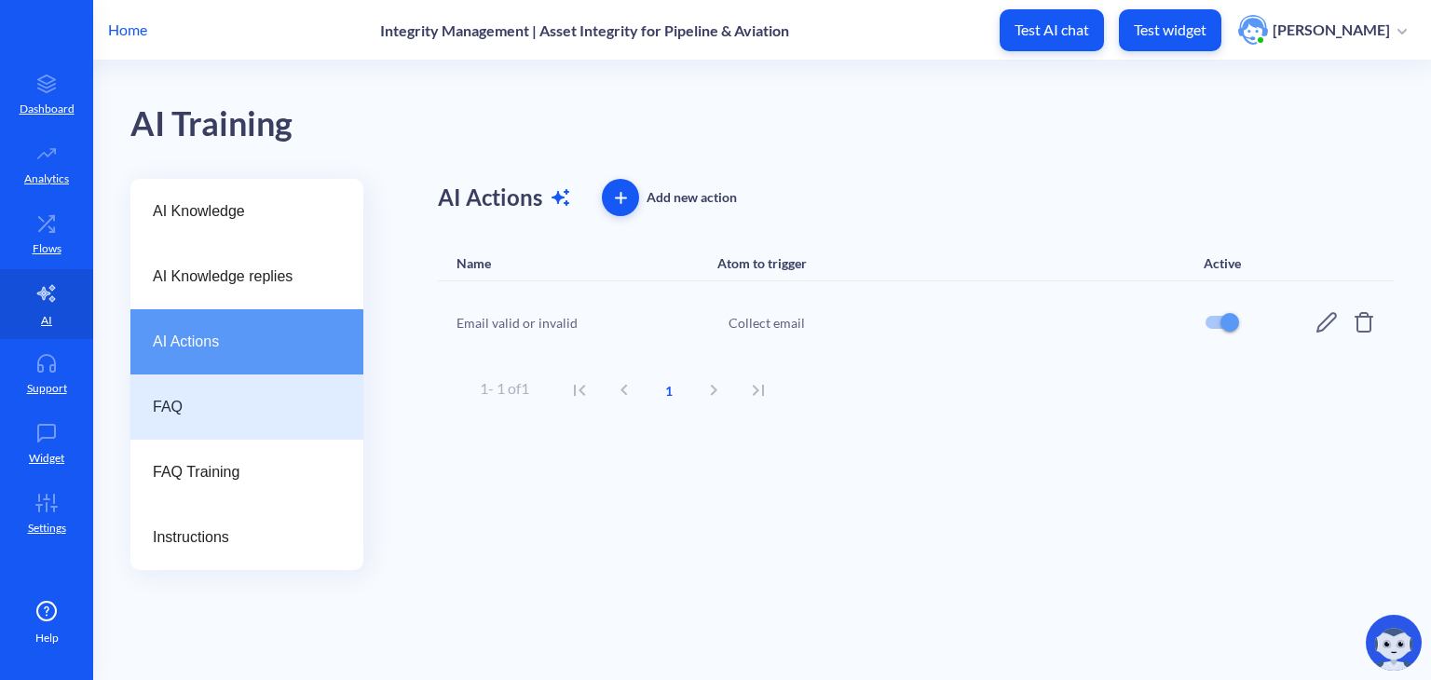
click at [227, 422] on div "FAQ" at bounding box center [246, 407] width 233 height 65
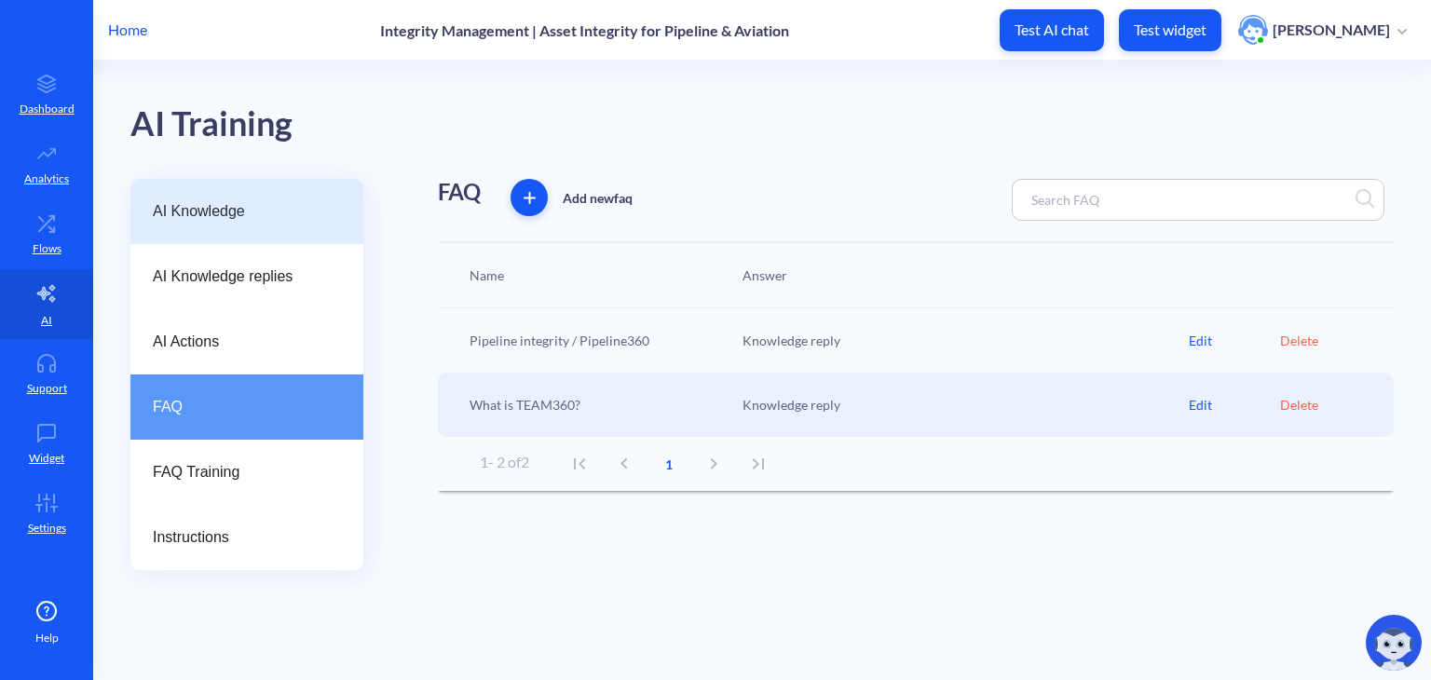
click at [240, 203] on span "AI Knowledge" at bounding box center [239, 211] width 173 height 22
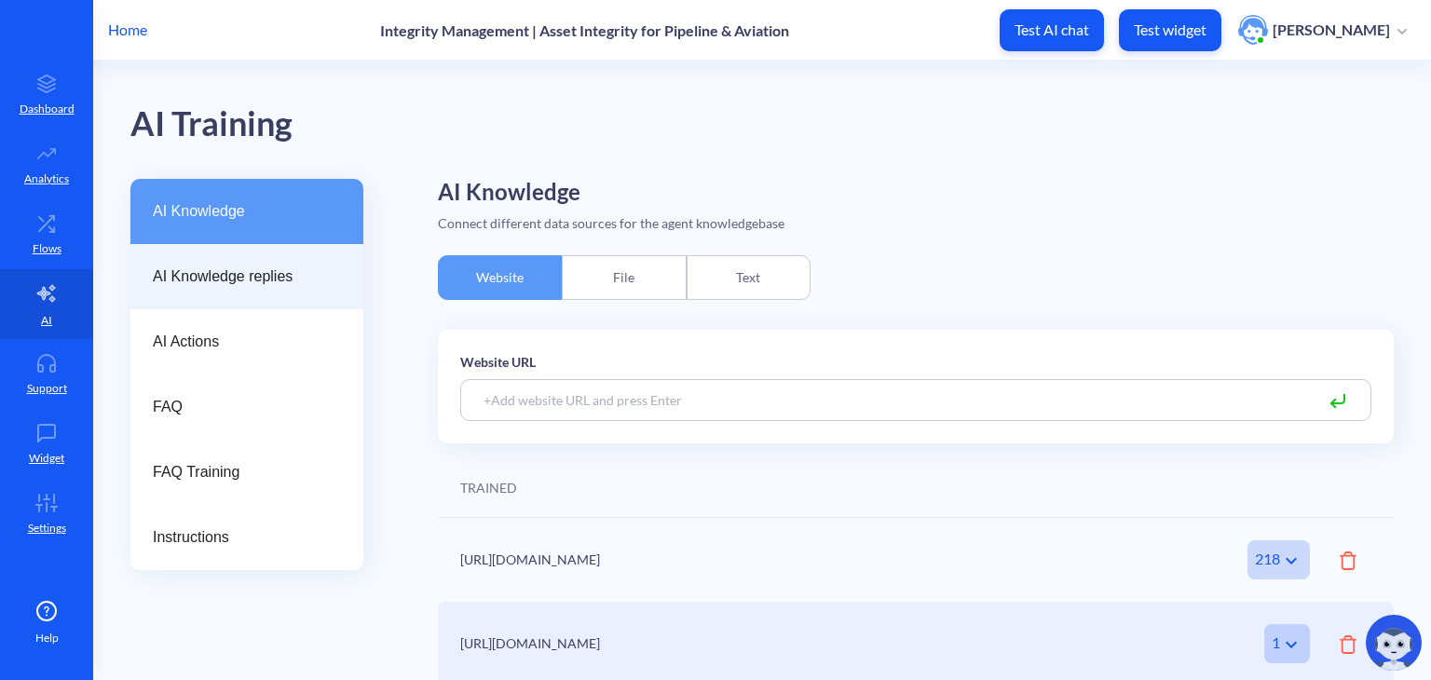
click at [257, 276] on span "AI Knowledge replies" at bounding box center [239, 277] width 173 height 22
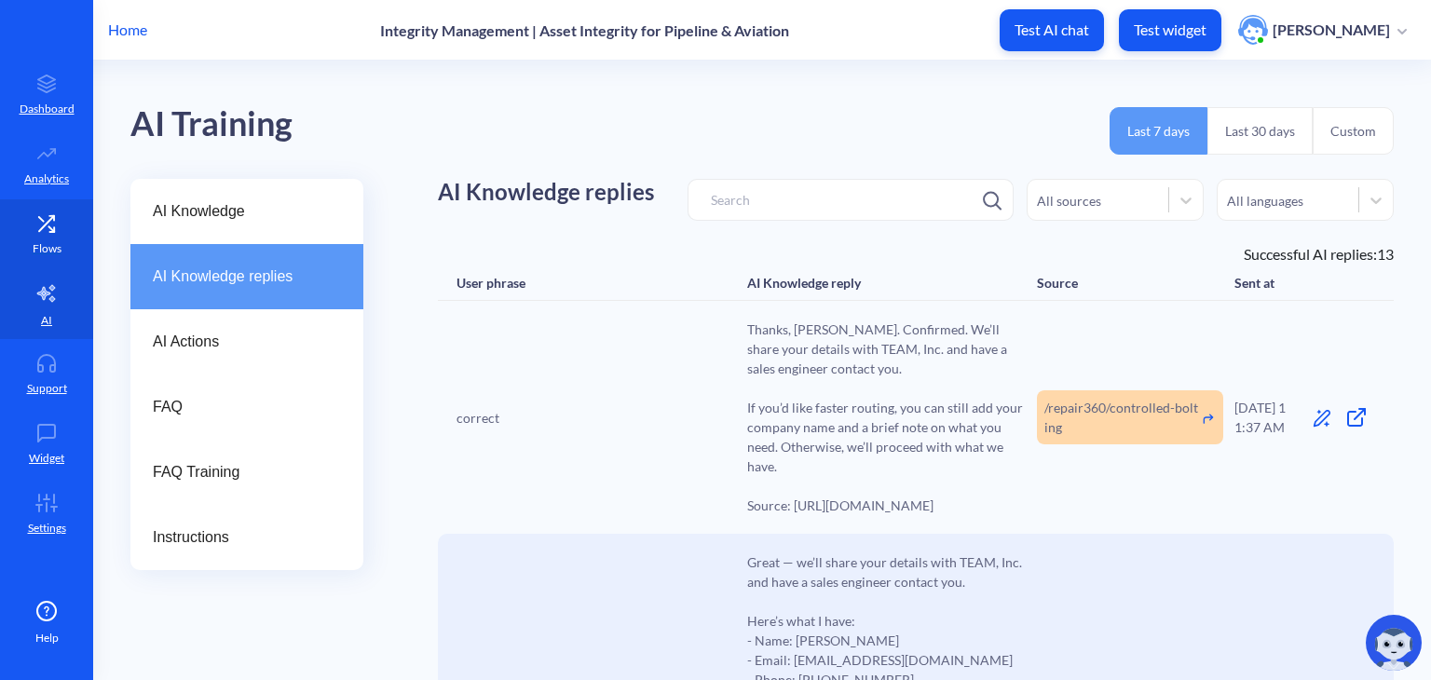
click at [38, 228] on icon at bounding box center [46, 223] width 37 height 19
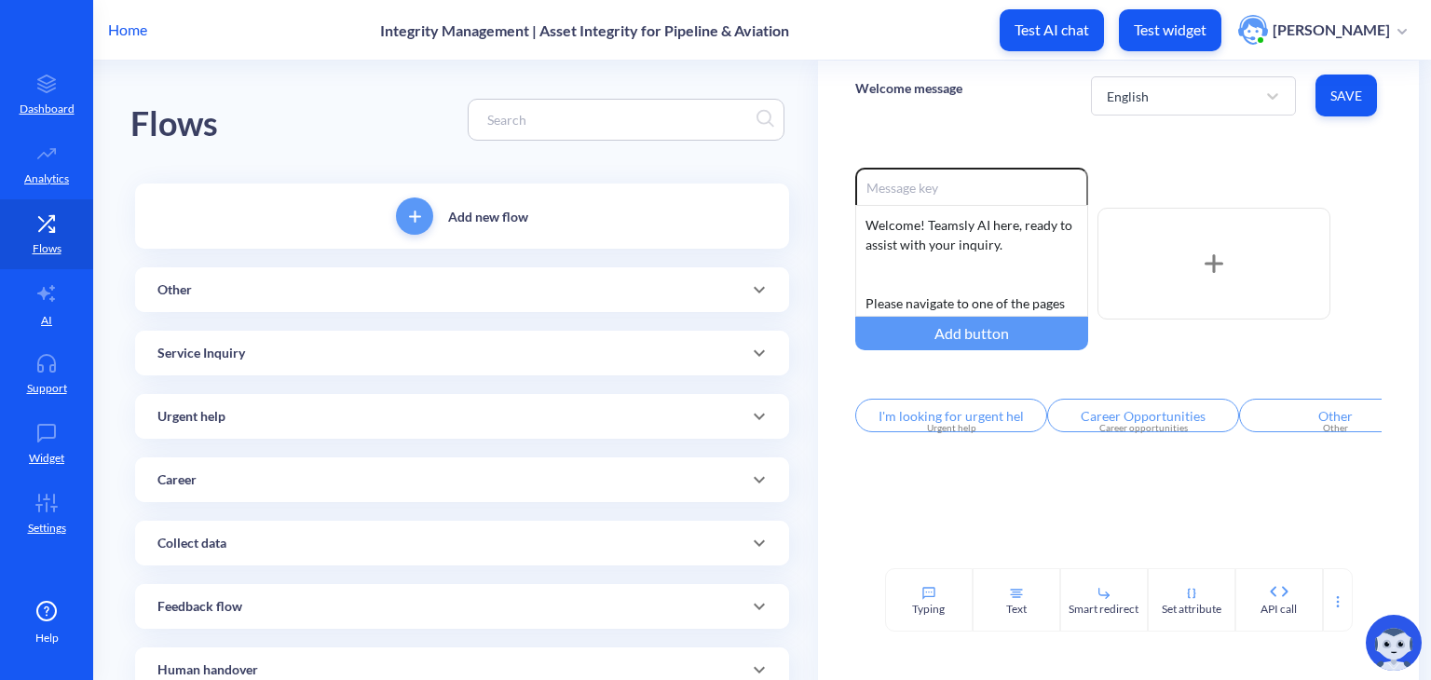
scroll to position [312, 0]
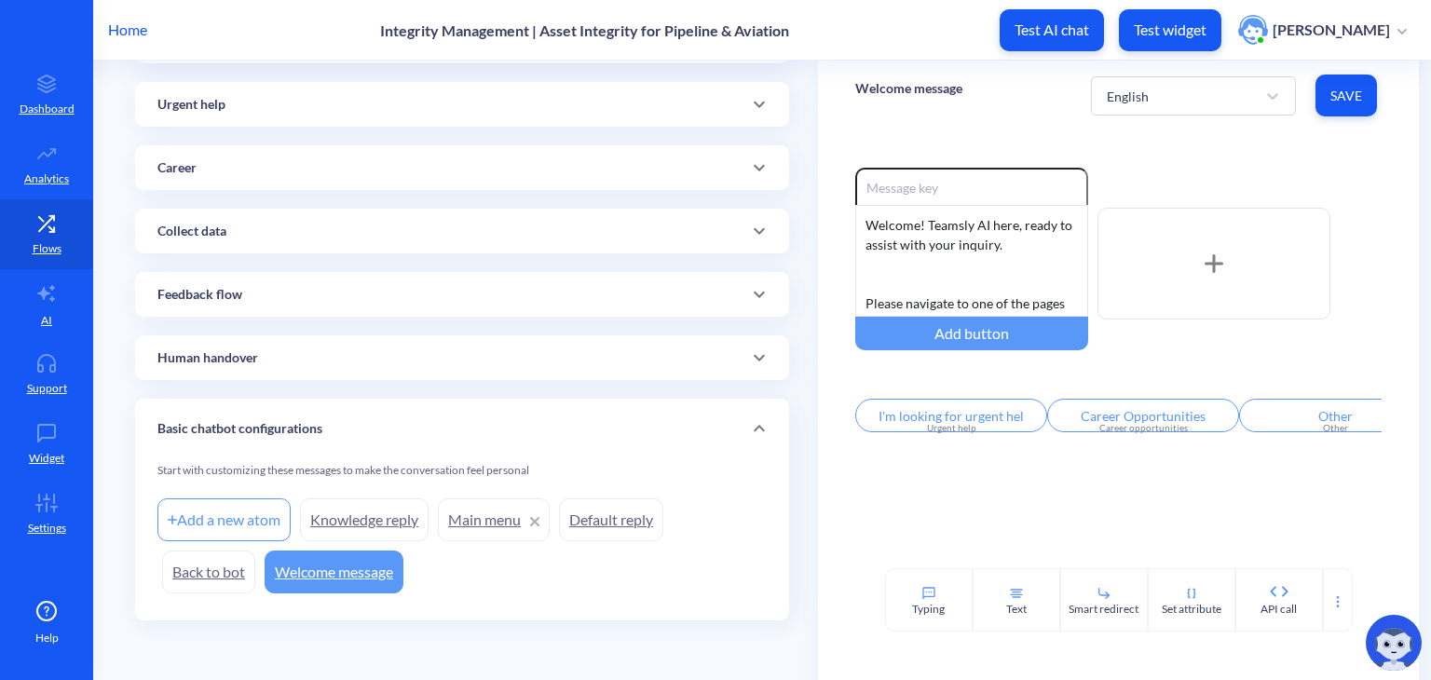
click at [498, 526] on link "Main menu" at bounding box center [494, 519] width 112 height 43
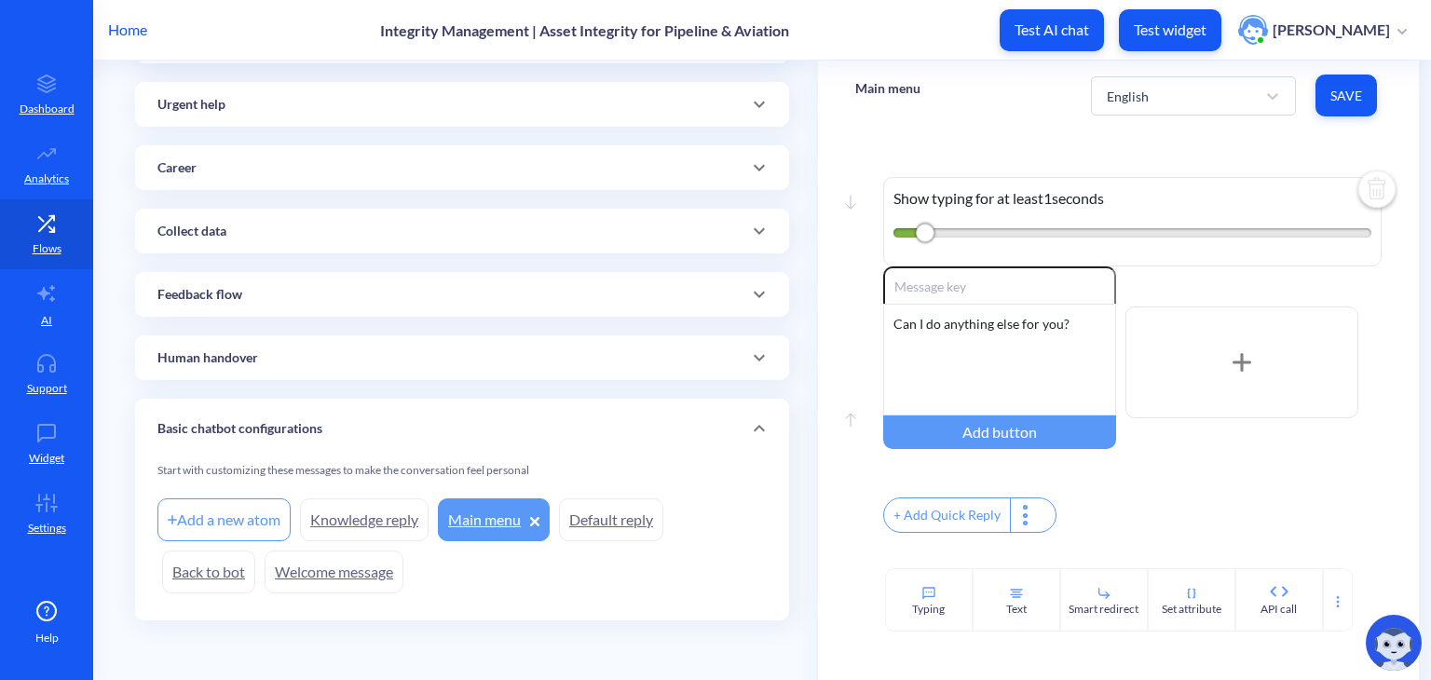
click at [600, 518] on link "Default reply" at bounding box center [611, 519] width 104 height 43
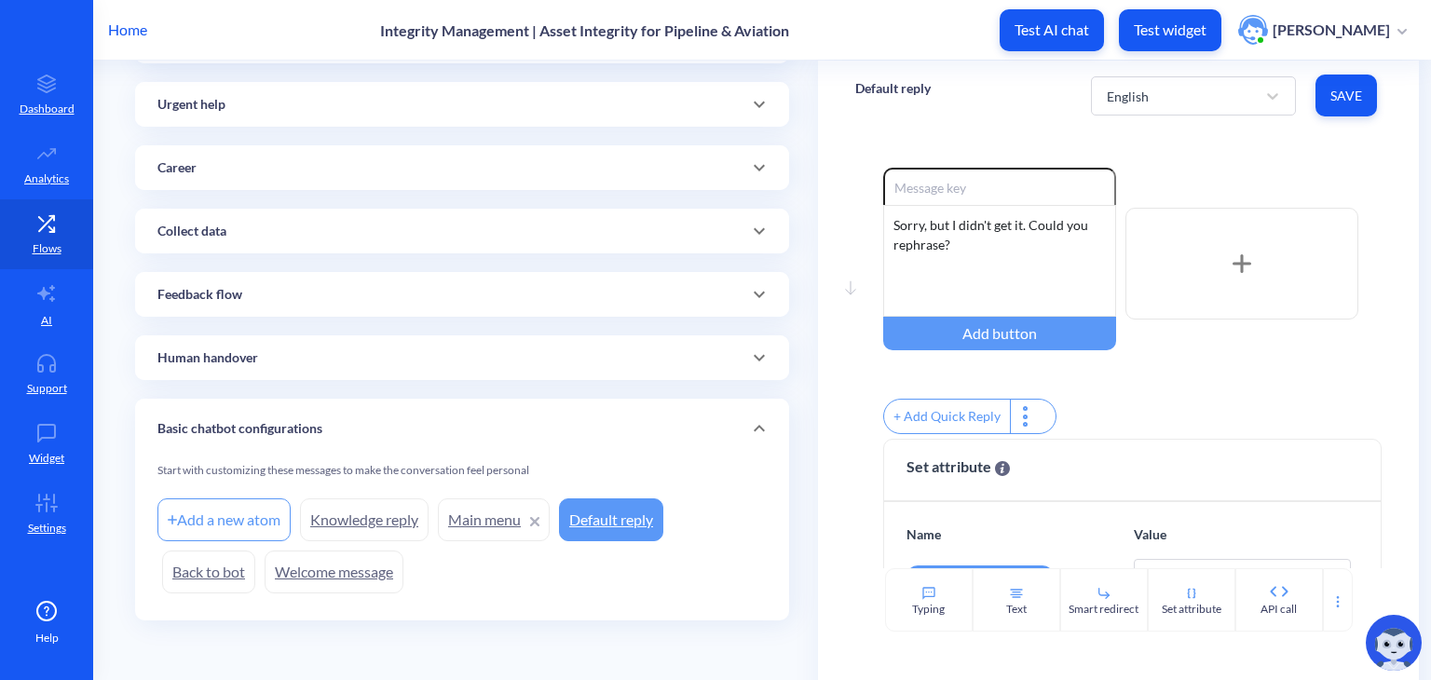
click at [503, 526] on link "Main menu" at bounding box center [494, 519] width 112 height 43
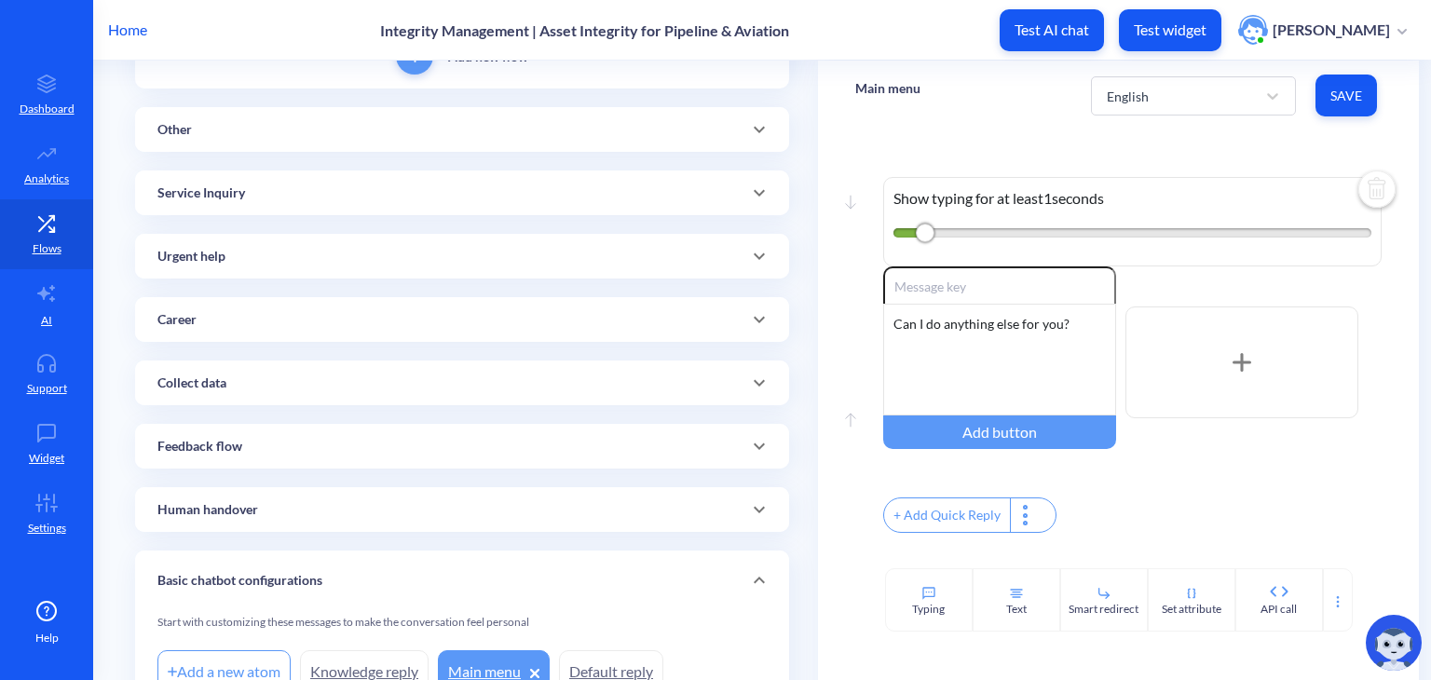
scroll to position [152, 0]
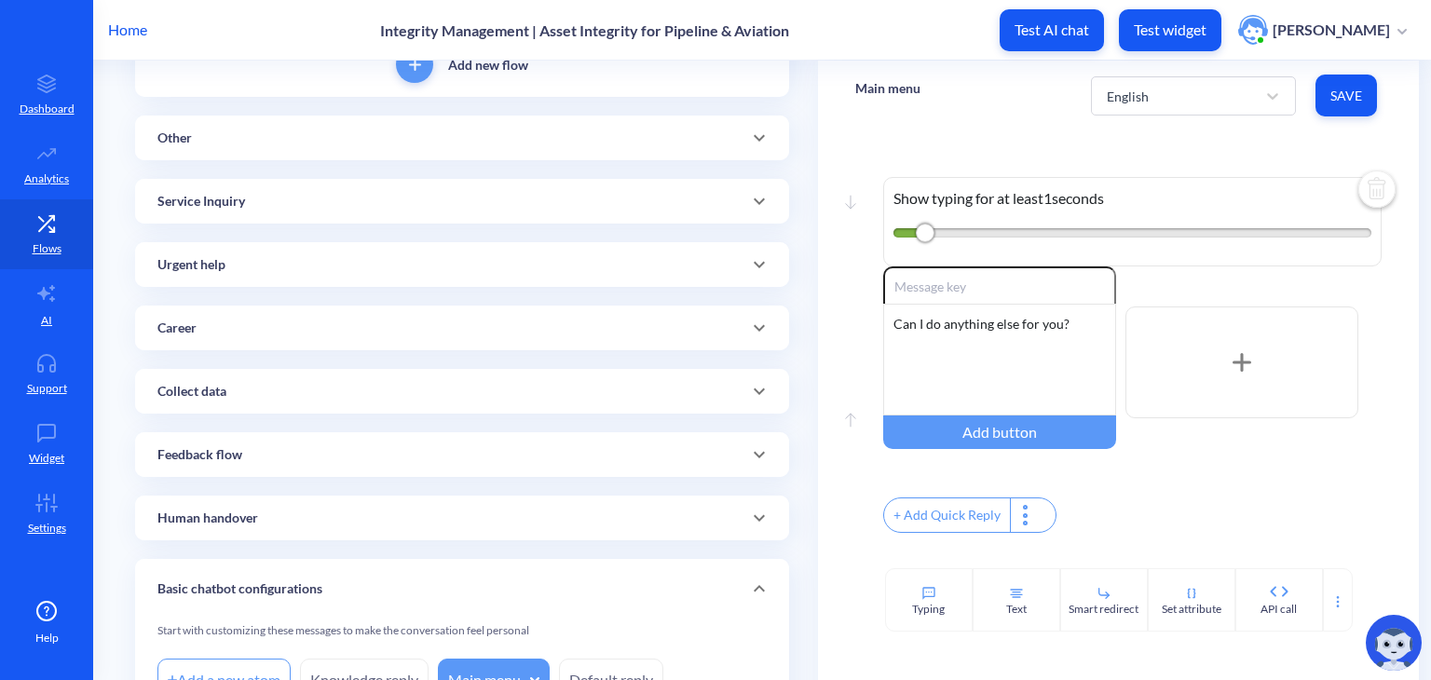
click at [437, 195] on div "Service Inquiry" at bounding box center [461, 202] width 609 height 20
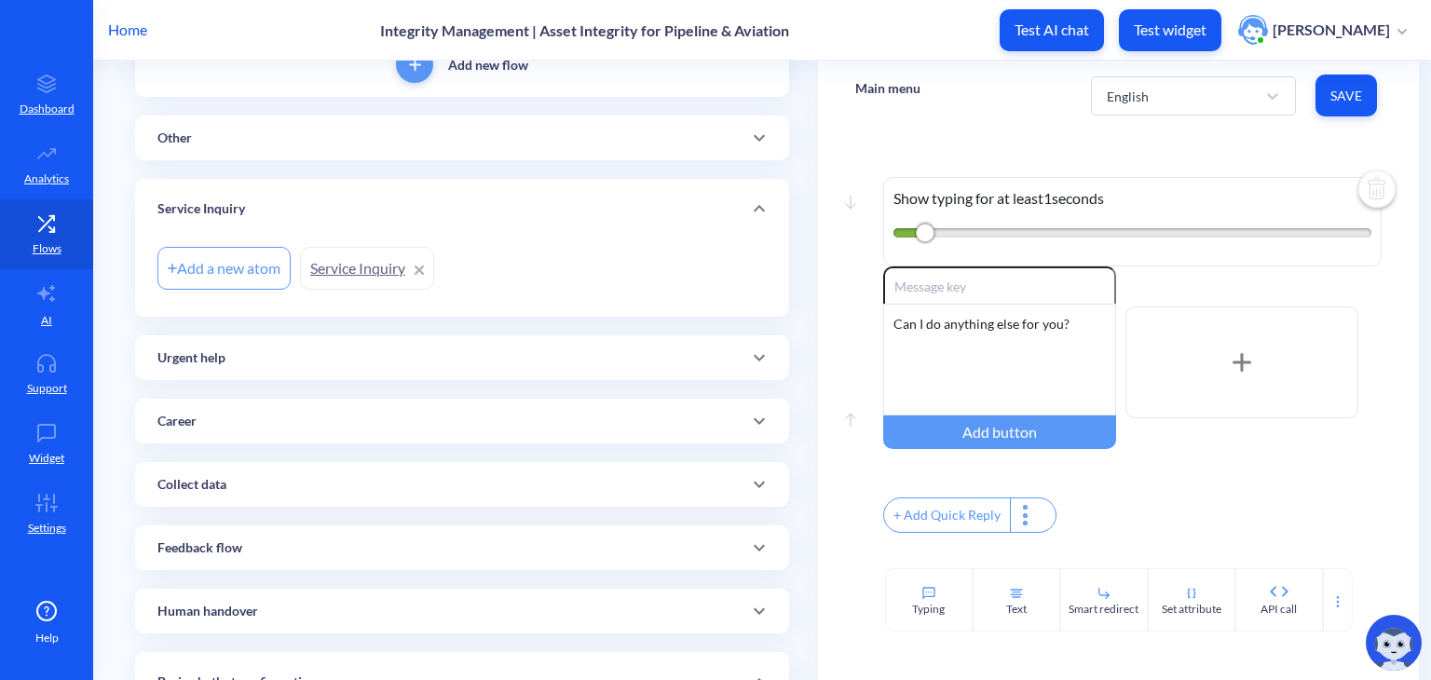
click at [335, 266] on link "Service Inquiry" at bounding box center [367, 268] width 134 height 43
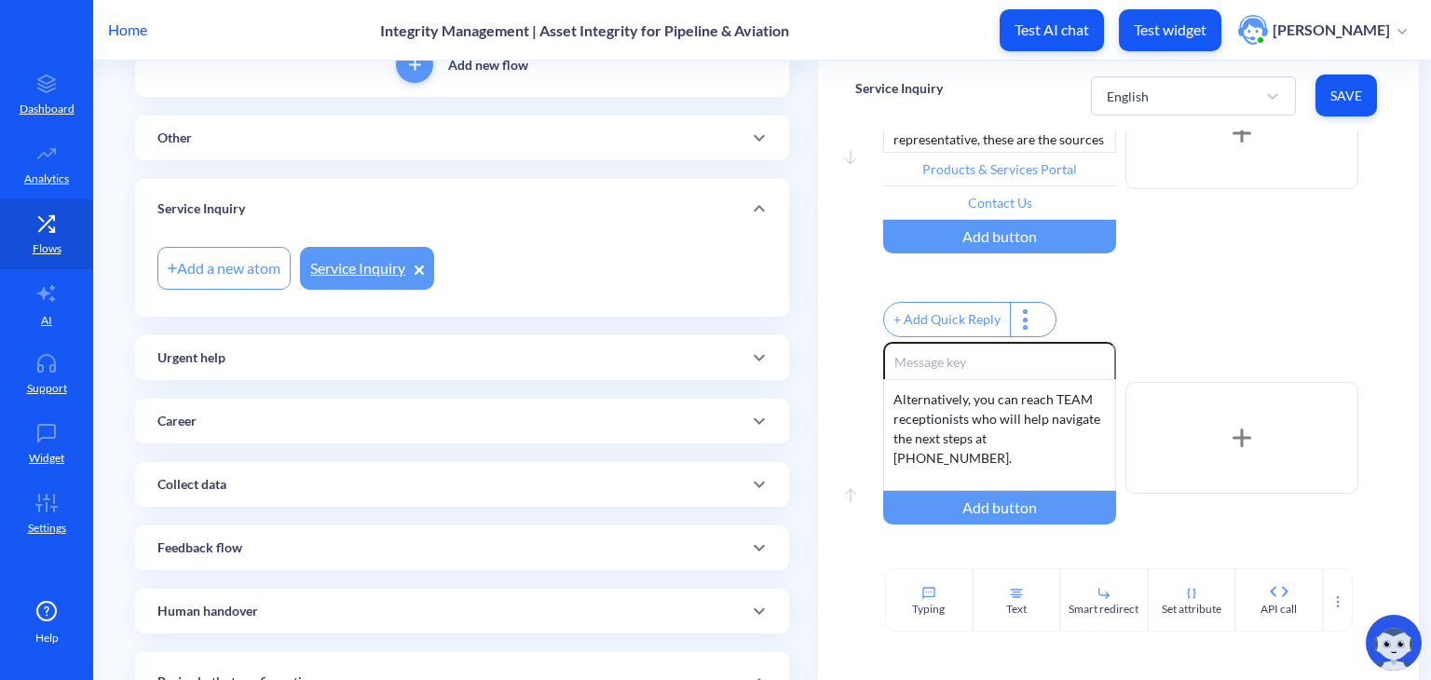
scroll to position [231, 0]
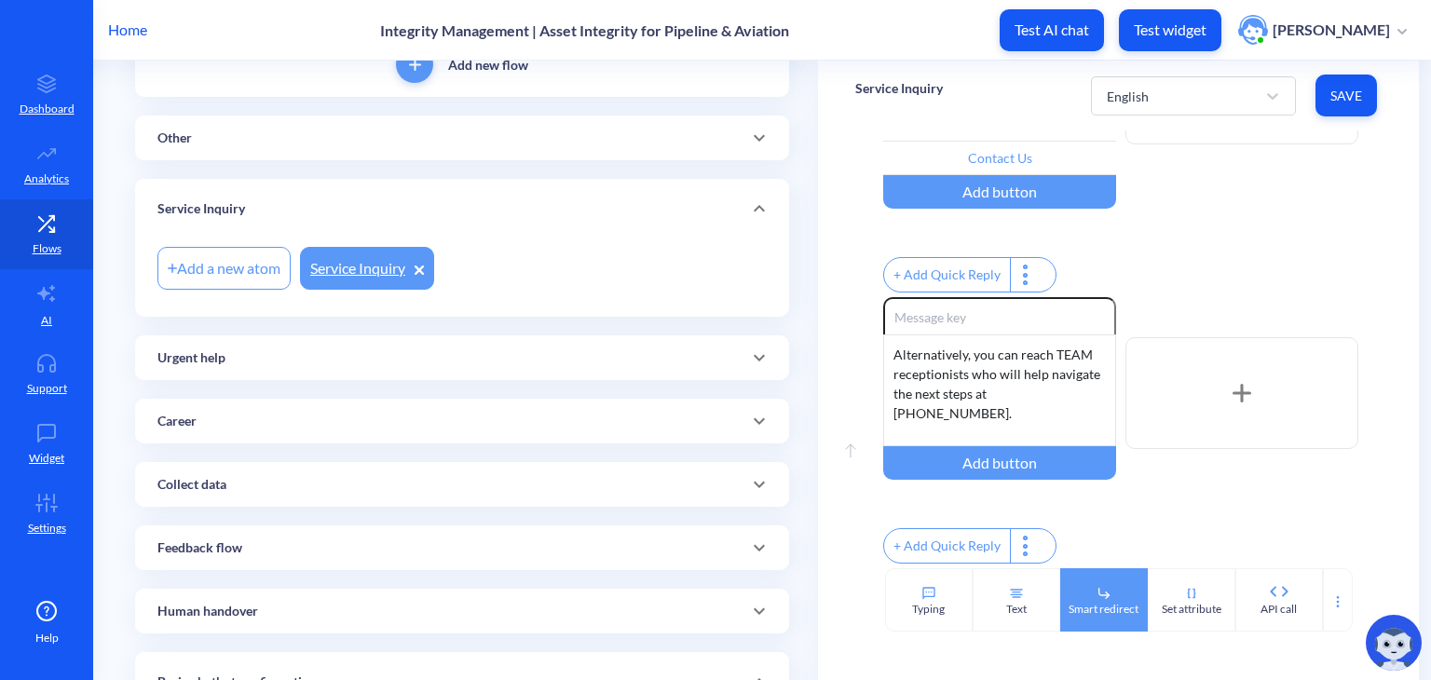
click at [1099, 608] on div "Smart redirect" at bounding box center [1104, 609] width 70 height 17
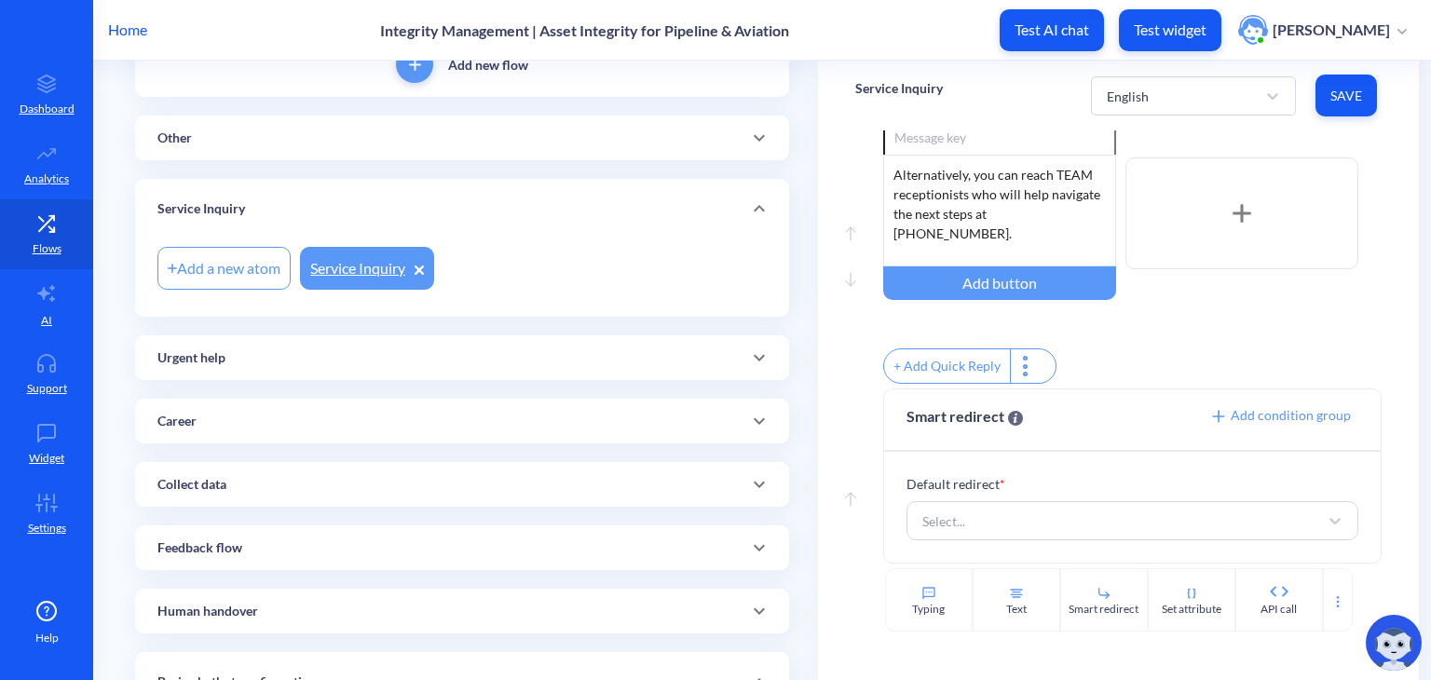
scroll to position [415, 0]
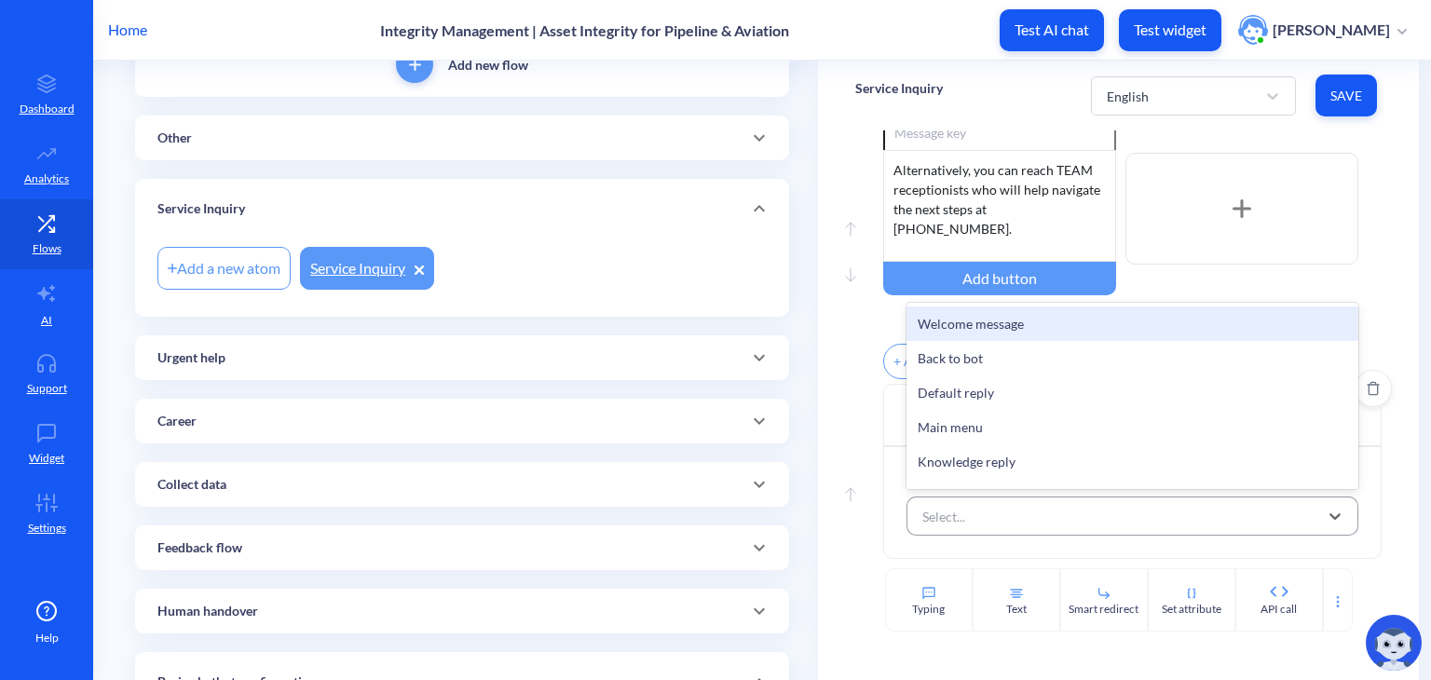
click at [1012, 512] on div "Select..." at bounding box center [1115, 516] width 405 height 34
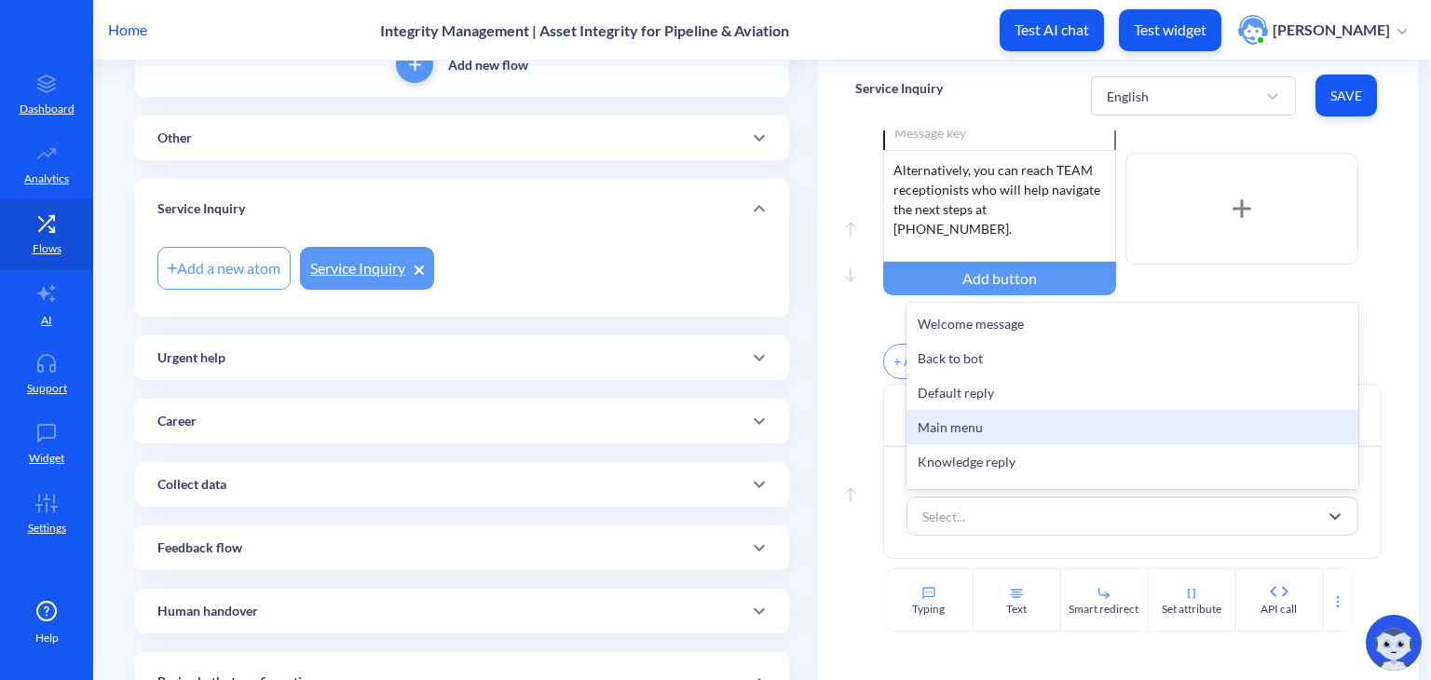
scroll to position [405, 0]
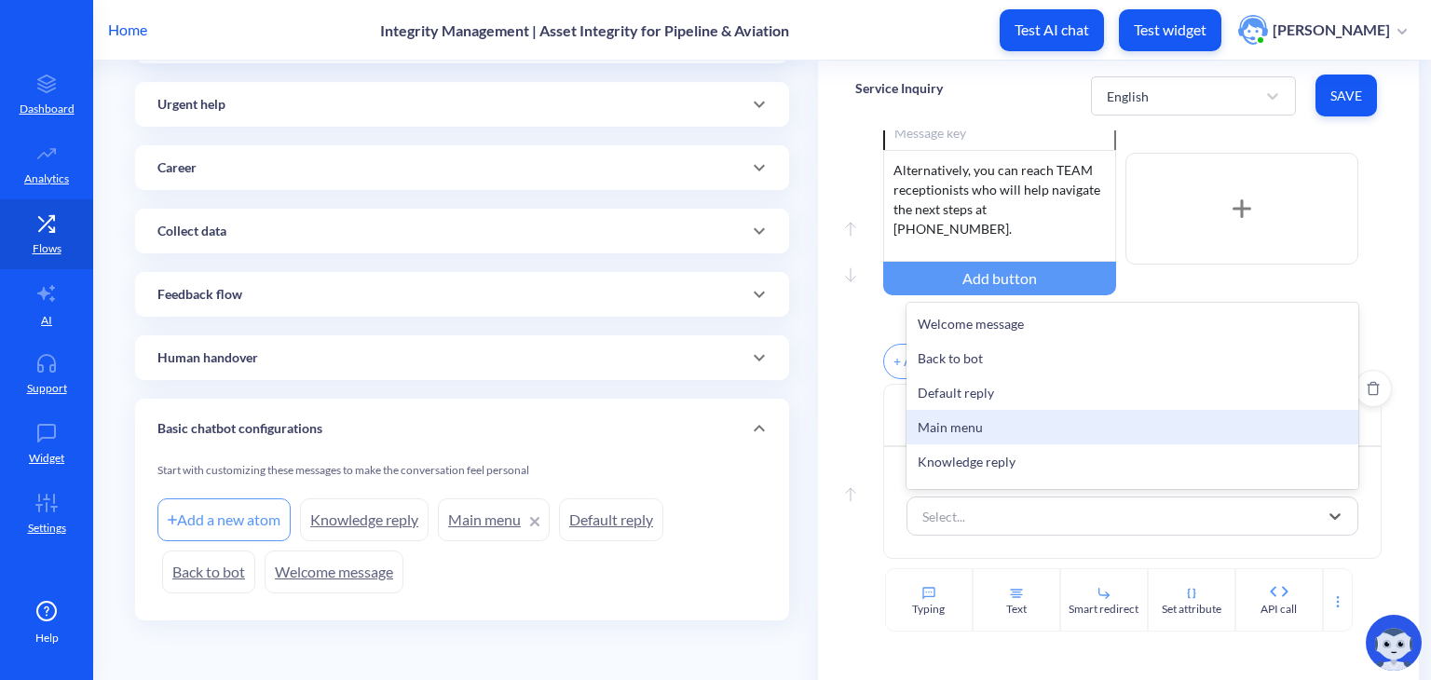
click at [934, 431] on div "Main menu" at bounding box center [1133, 427] width 452 height 34
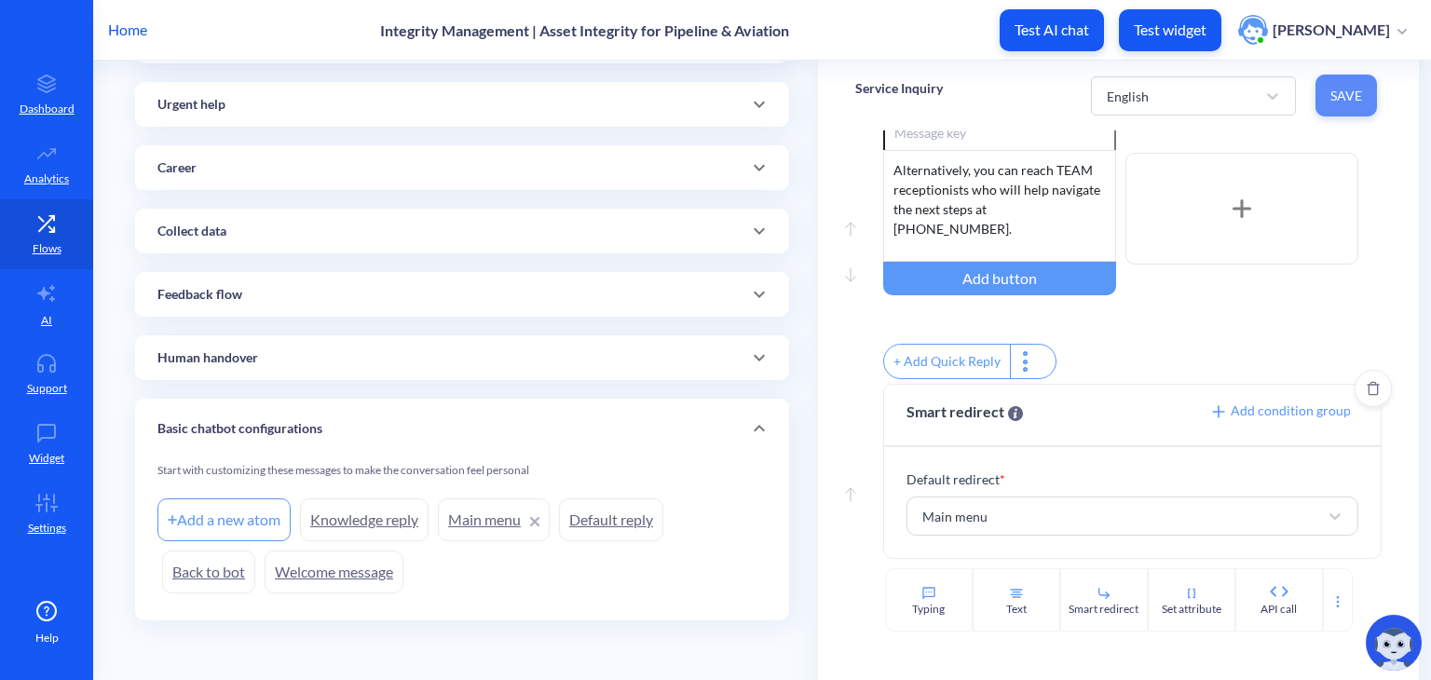
click at [1342, 110] on button "Save" at bounding box center [1346, 96] width 61 height 42
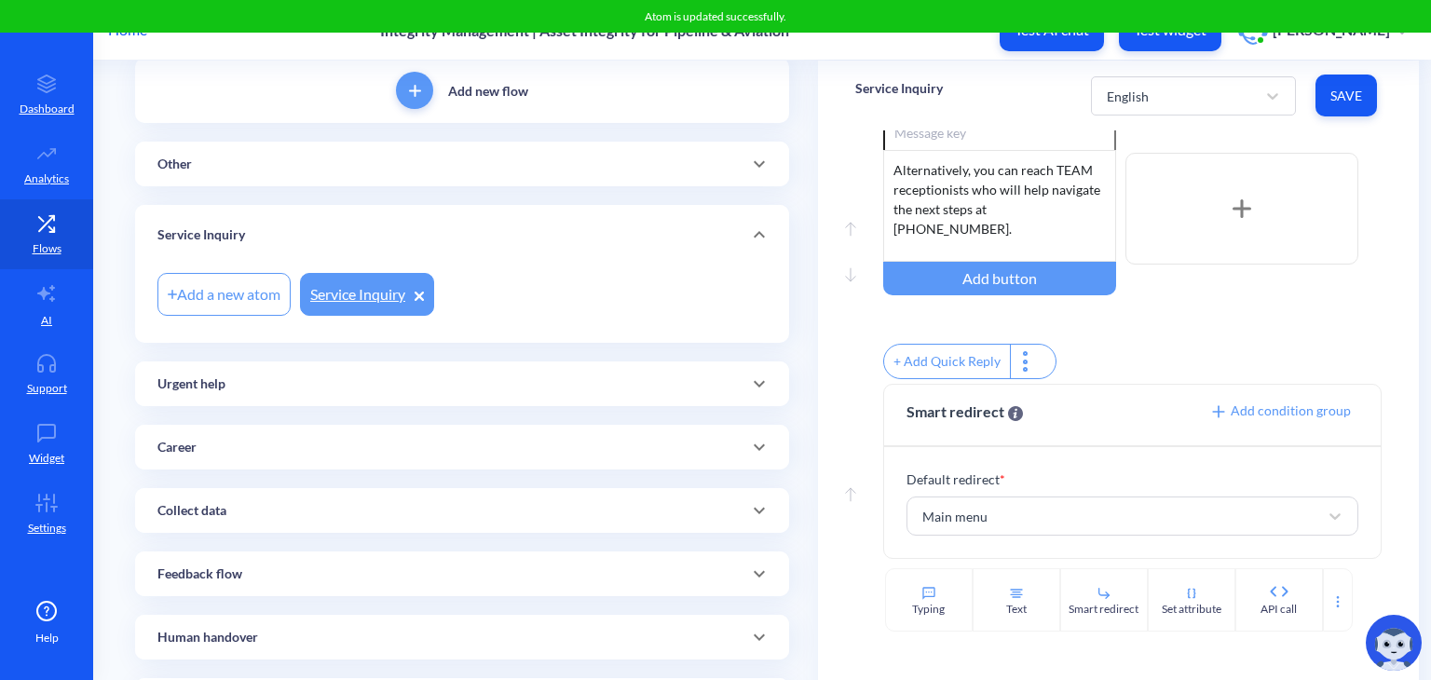
scroll to position [144, 0]
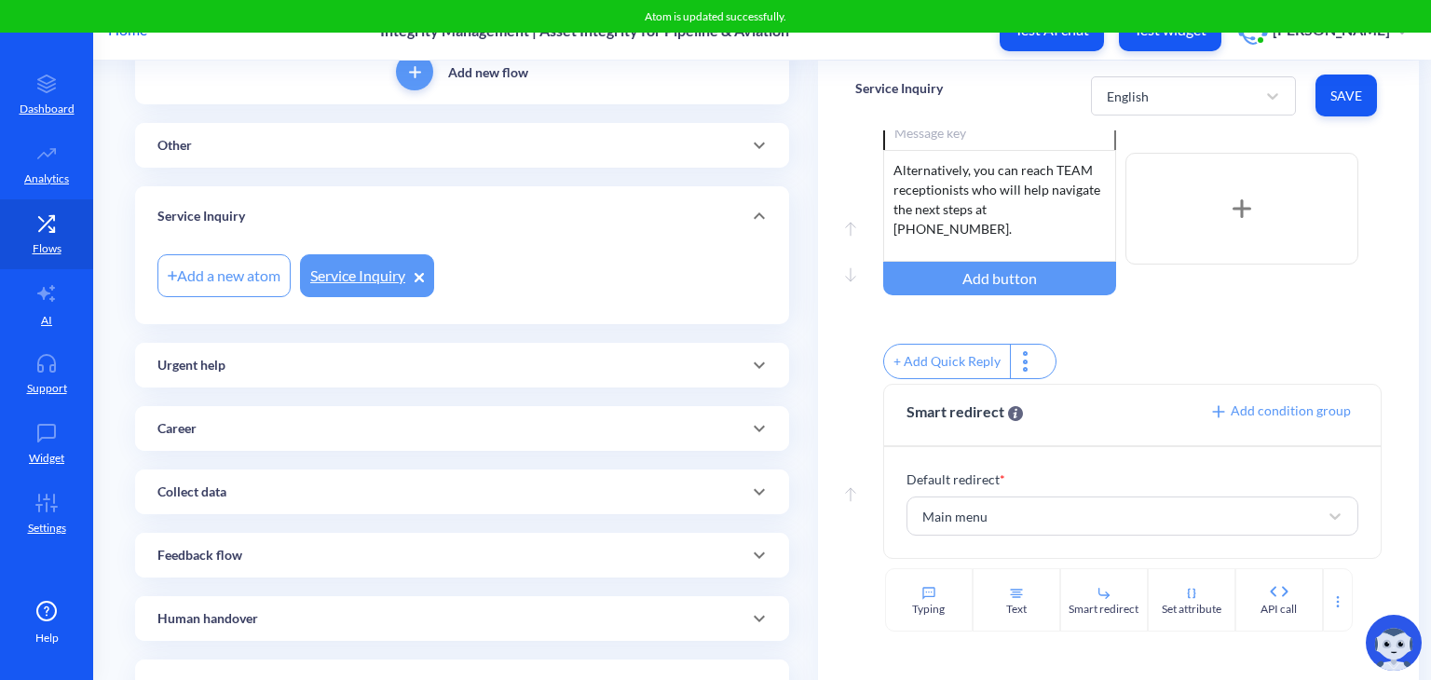
click at [443, 365] on div "Urgent help" at bounding box center [461, 366] width 609 height 20
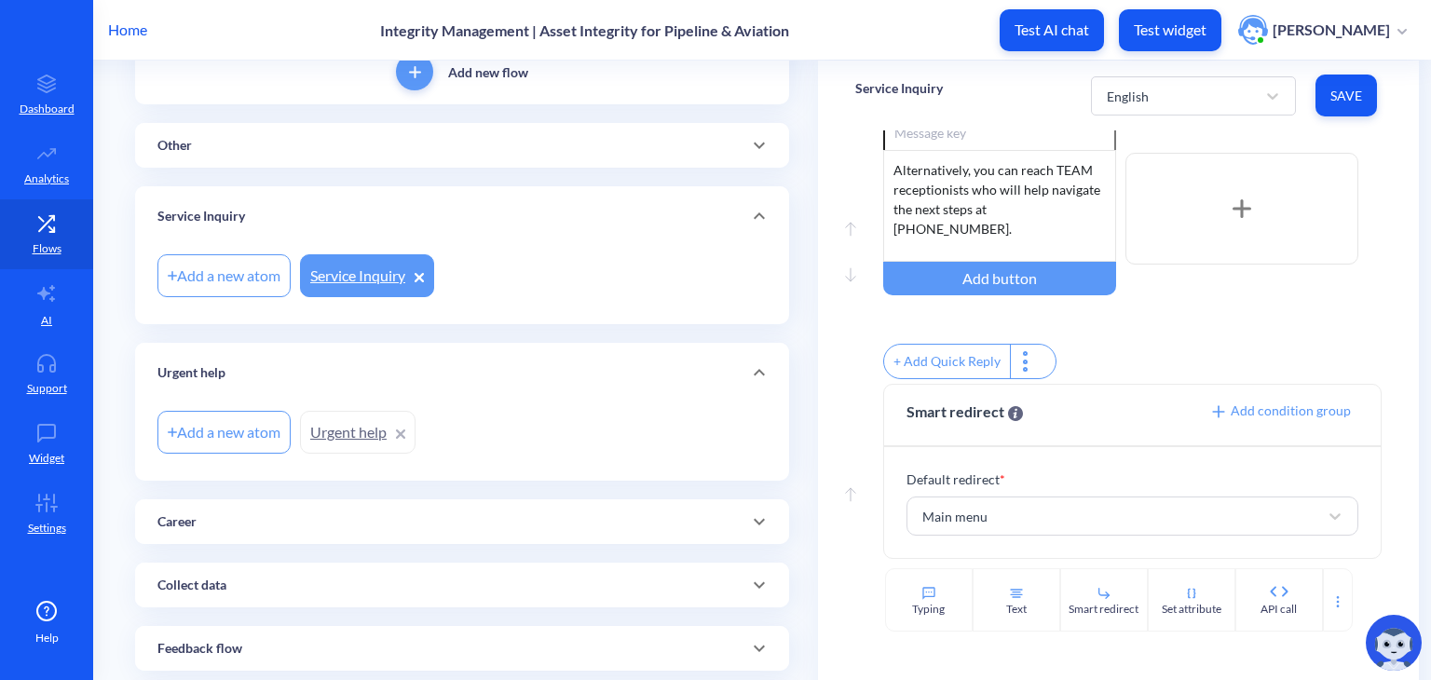
click at [348, 432] on link "Urgent help" at bounding box center [358, 432] width 116 height 43
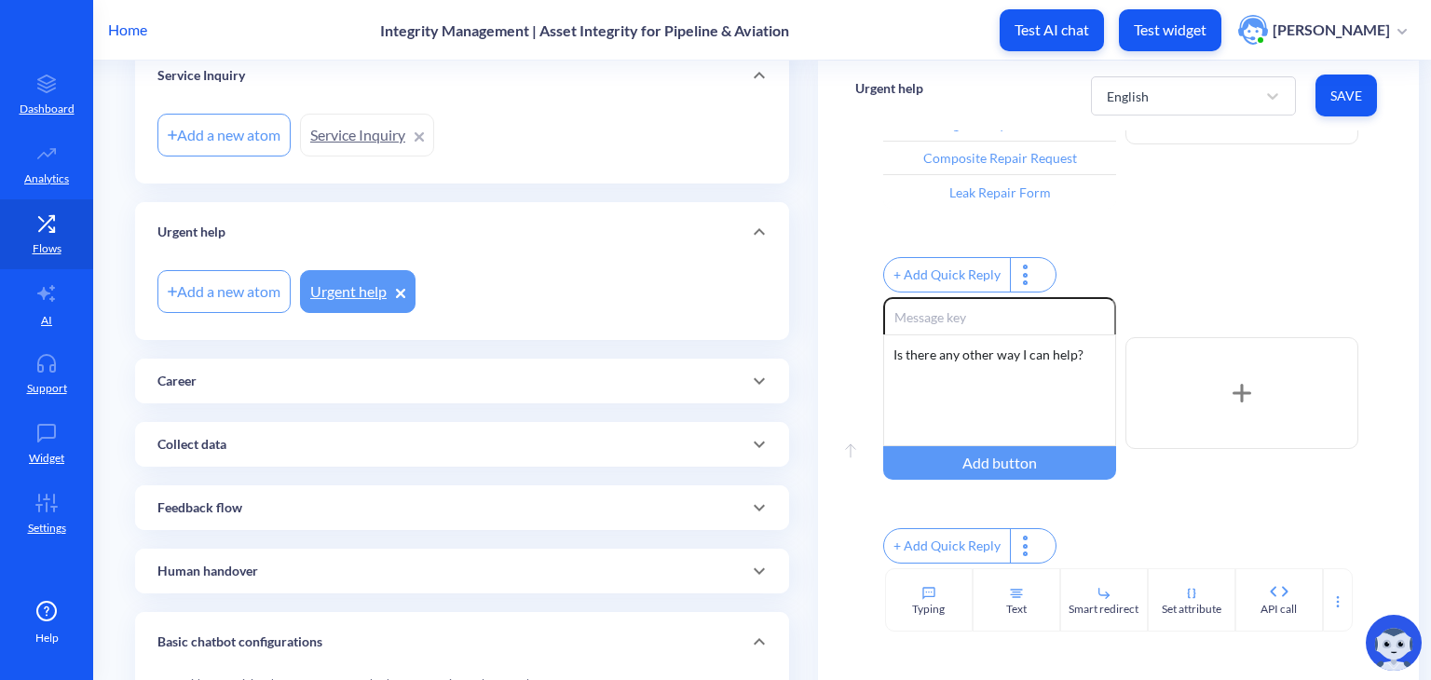
scroll to position [498, 0]
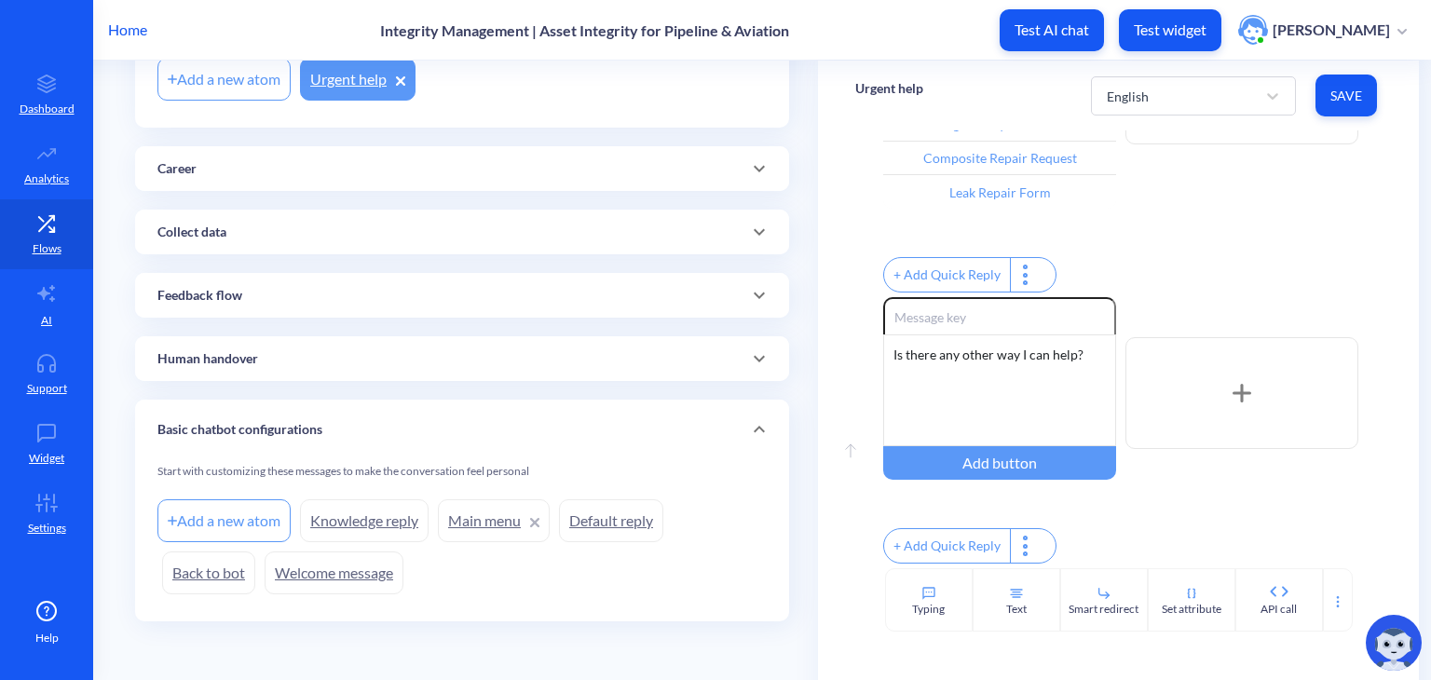
click at [199, 571] on link "Back to bot" at bounding box center [208, 573] width 93 height 43
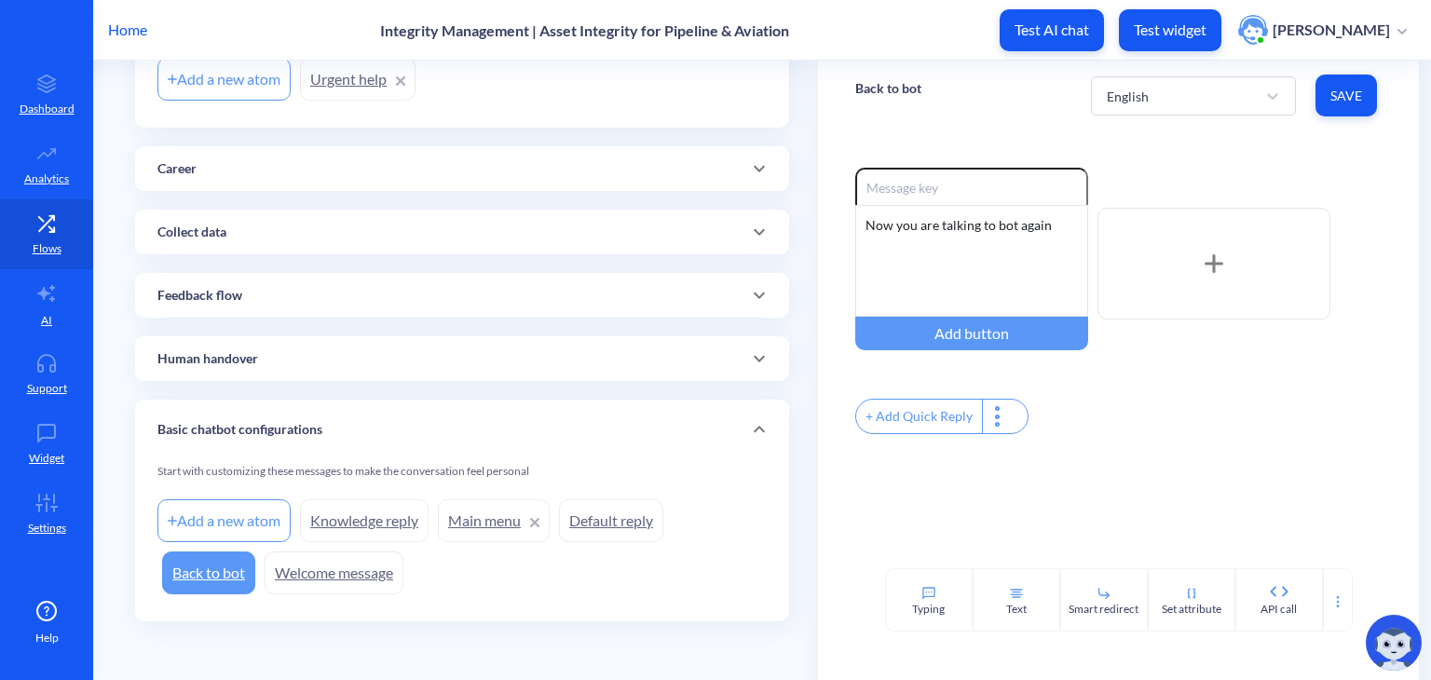
click at [488, 526] on link "Main menu" at bounding box center [494, 520] width 112 height 43
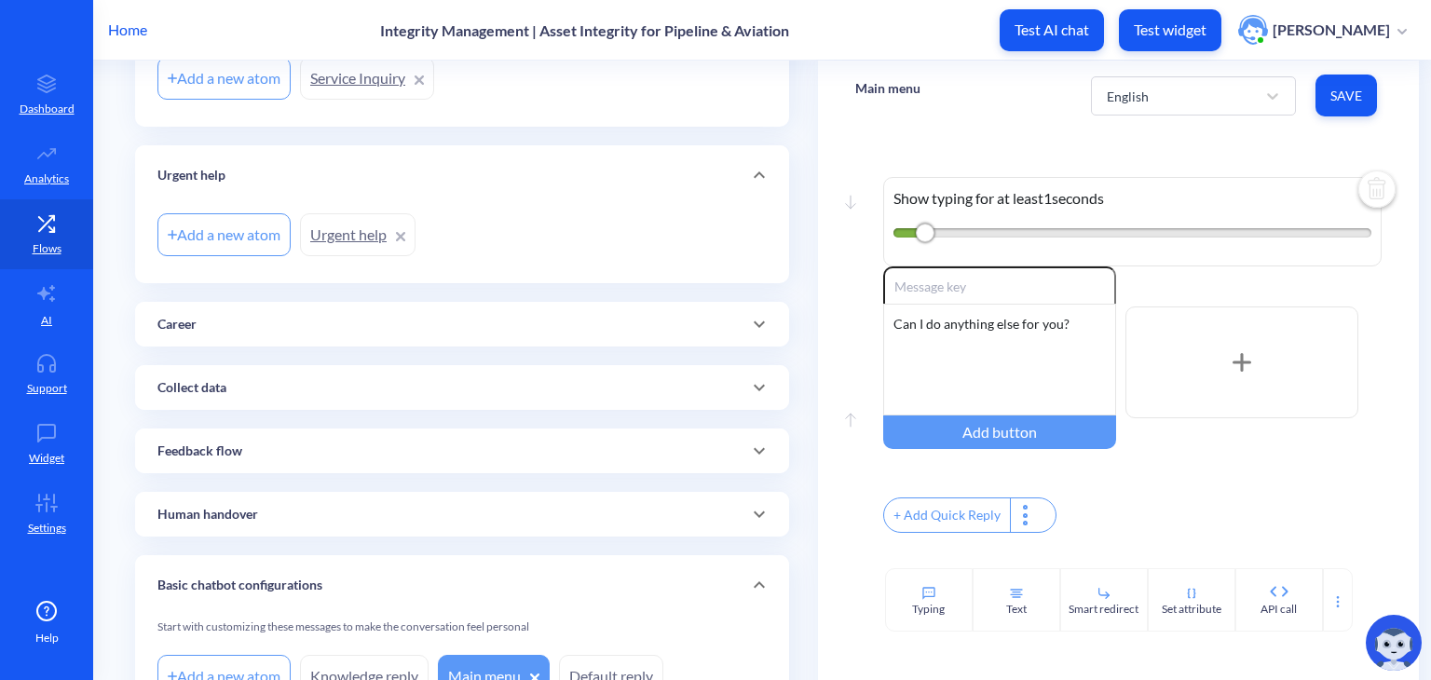
scroll to position [343, 0]
click at [525, 345] on div "Add new flow Other Add a new atom Other Service Inquiry Add a new atom Service …" at bounding box center [462, 308] width 654 height 935
click at [502, 321] on div "Career" at bounding box center [461, 324] width 609 height 20
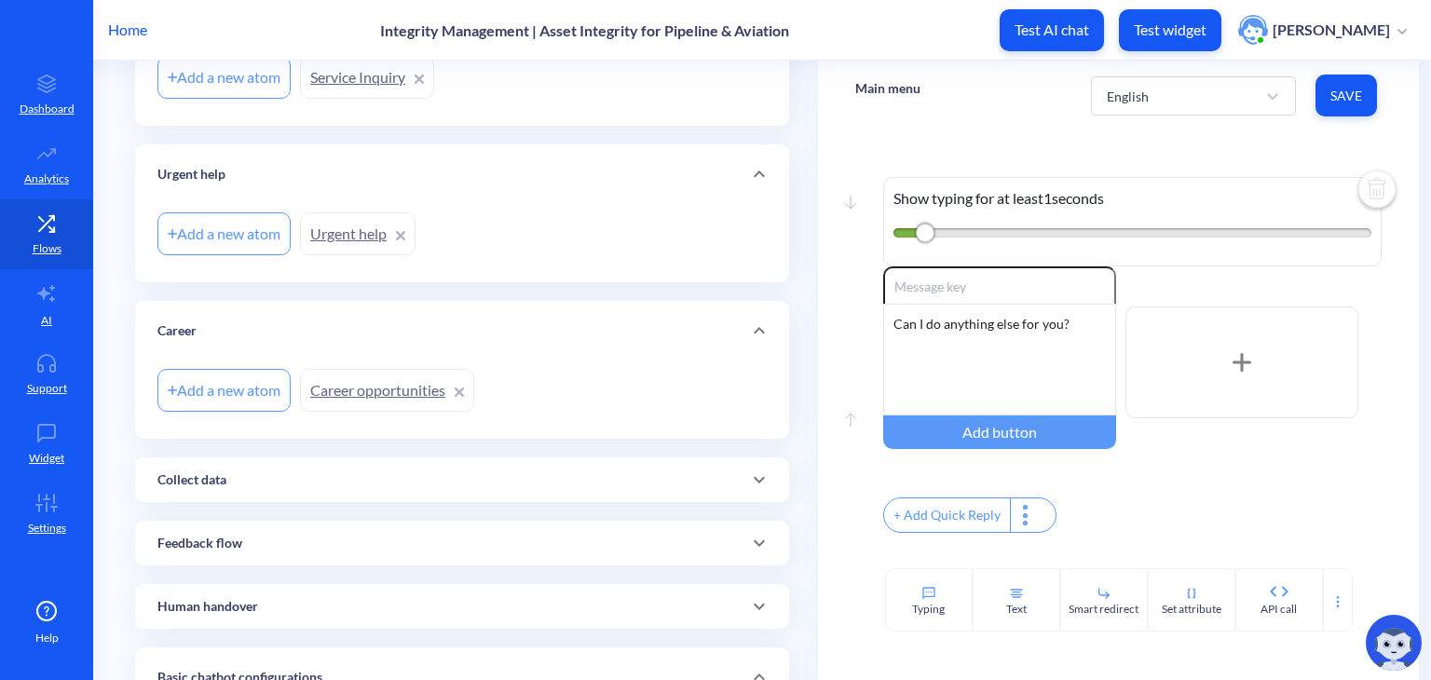
scroll to position [591, 0]
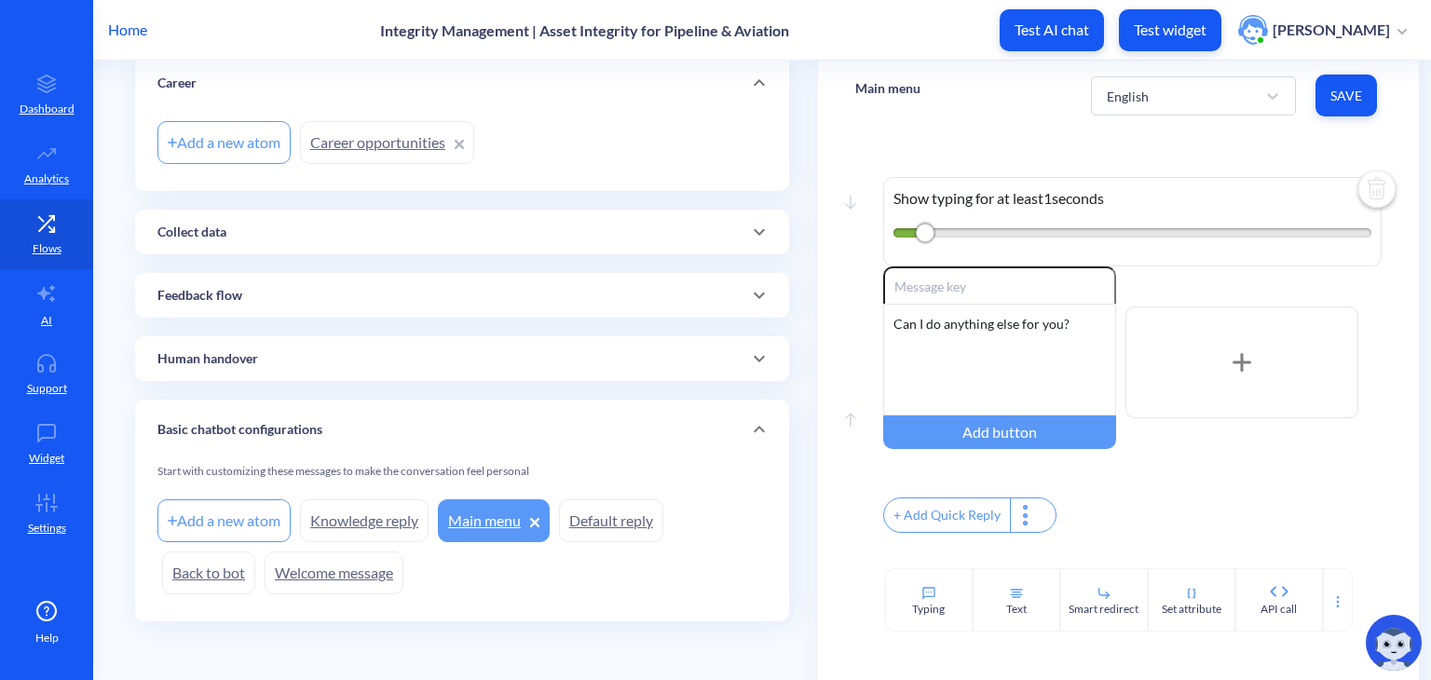
click at [594, 521] on link "Default reply" at bounding box center [611, 520] width 104 height 43
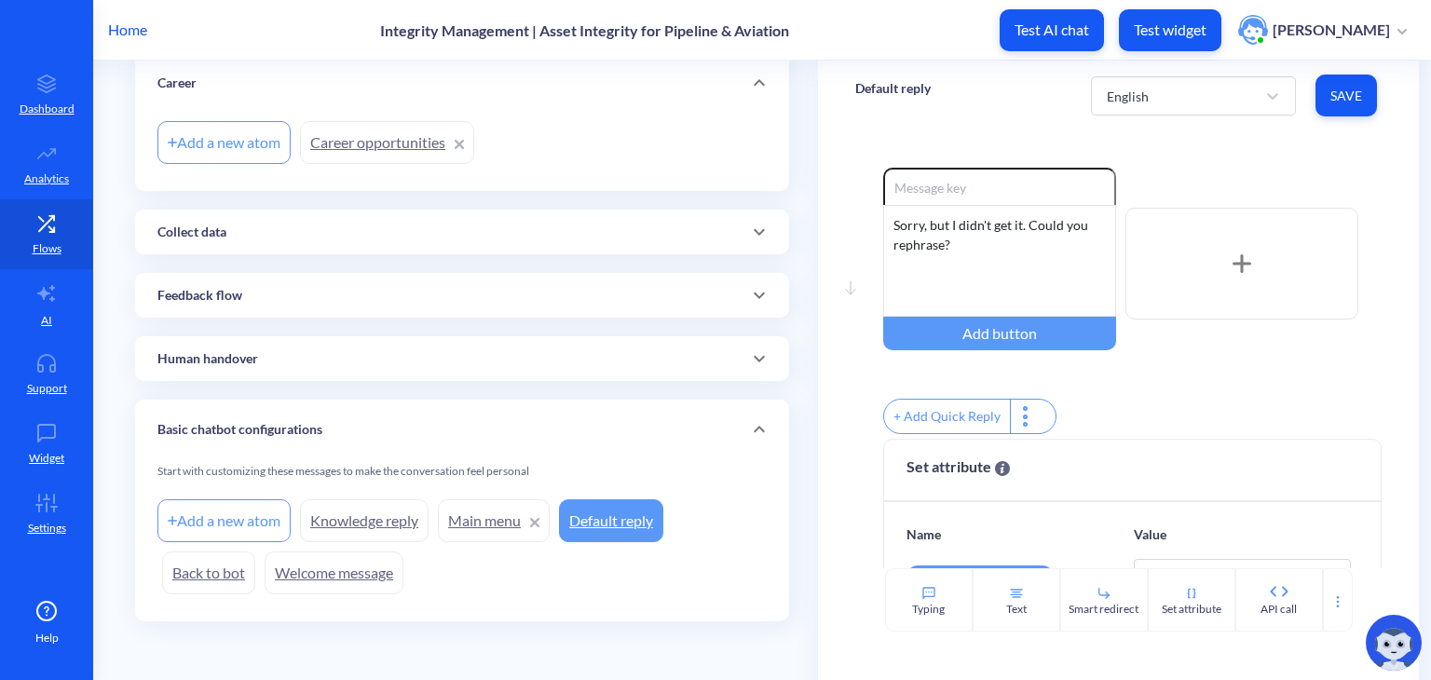
click at [324, 565] on link "Welcome message" at bounding box center [334, 573] width 139 height 43
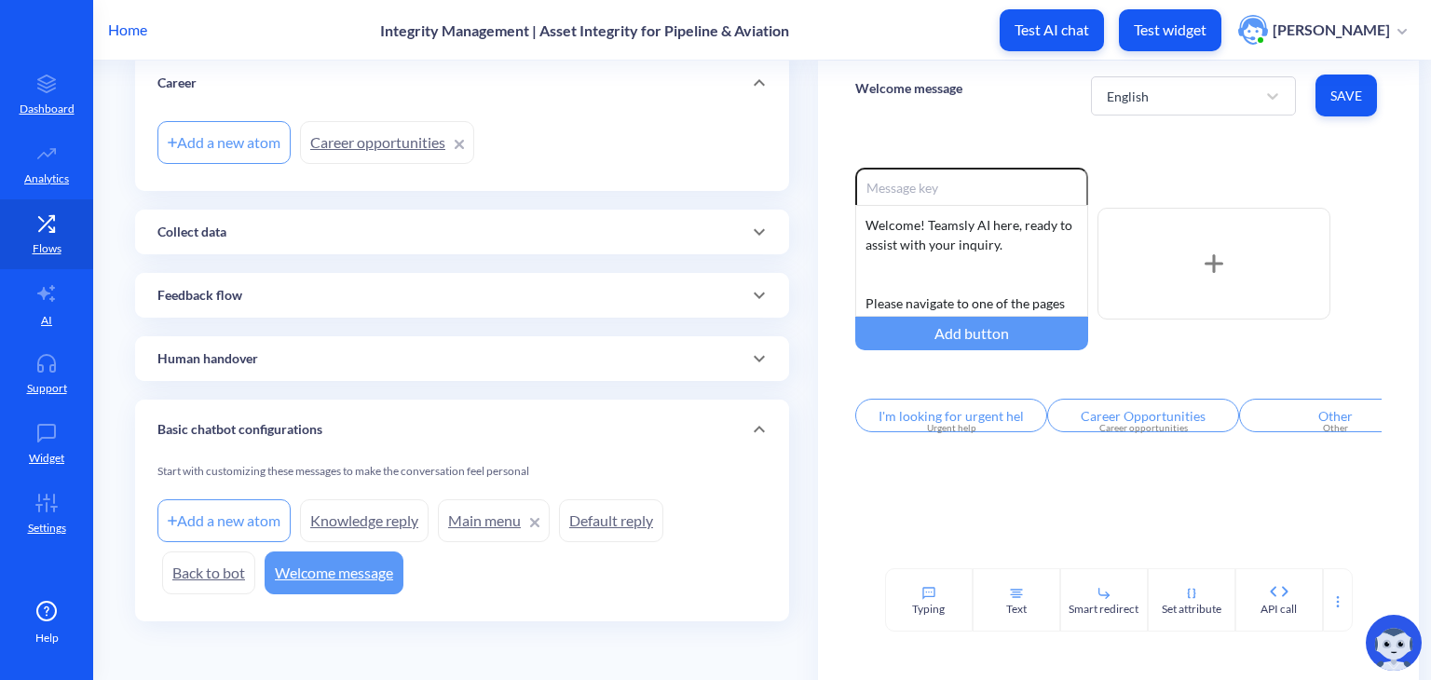
click at [342, 532] on link "Knowledge reply" at bounding box center [364, 520] width 129 height 43
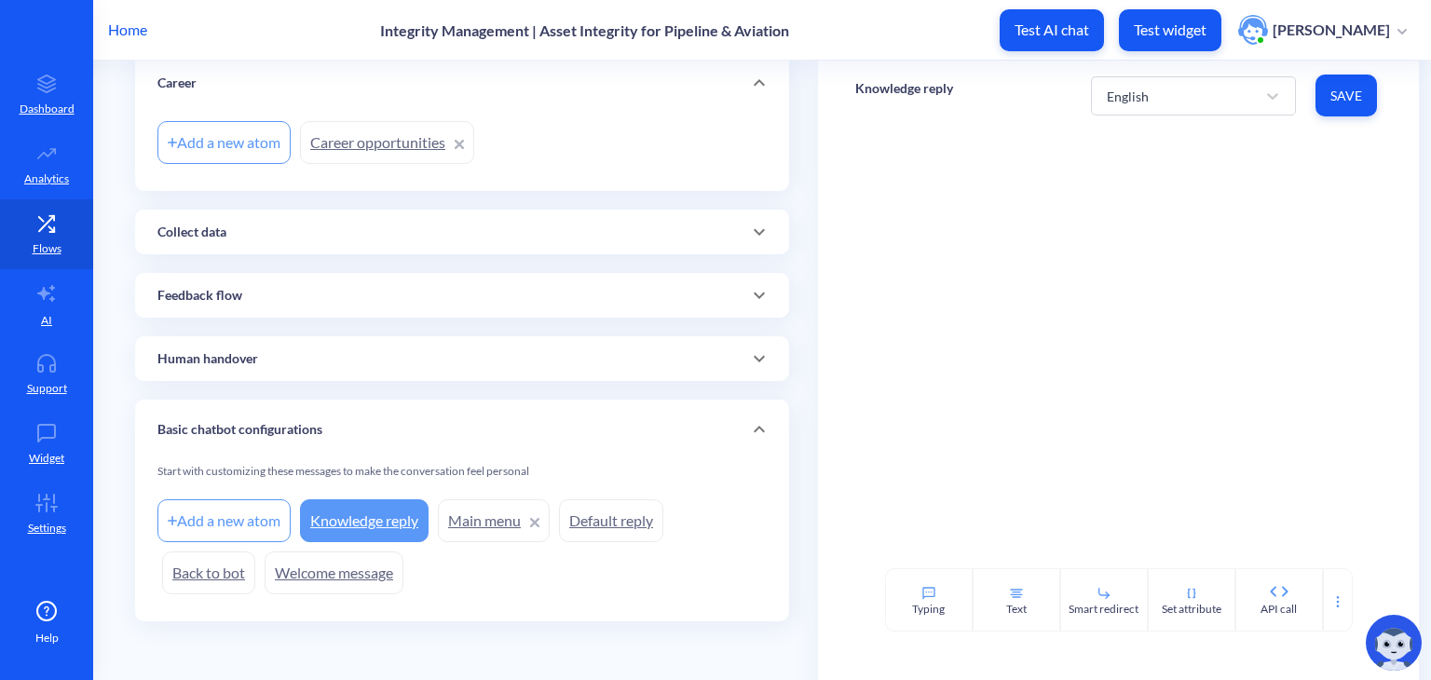
click at [489, 524] on link "Main menu" at bounding box center [494, 520] width 112 height 43
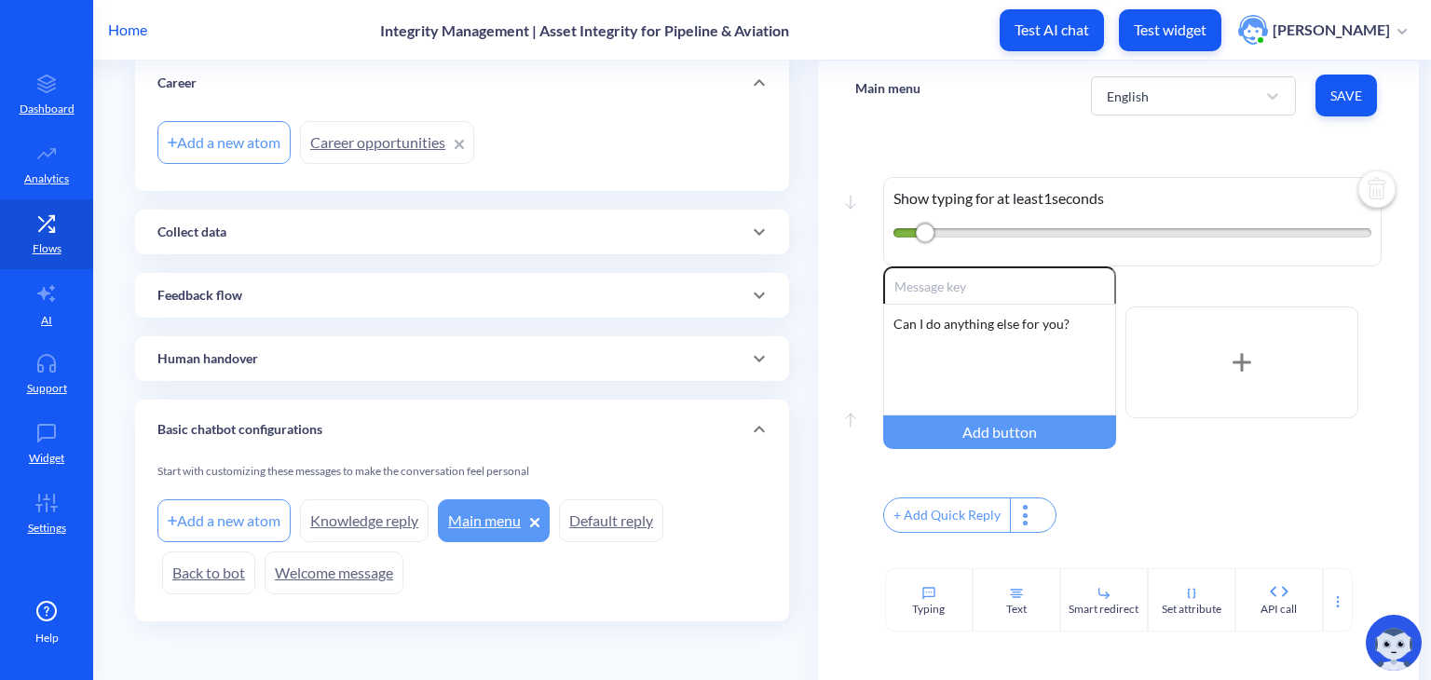
click at [613, 512] on link "Default reply" at bounding box center [611, 520] width 104 height 43
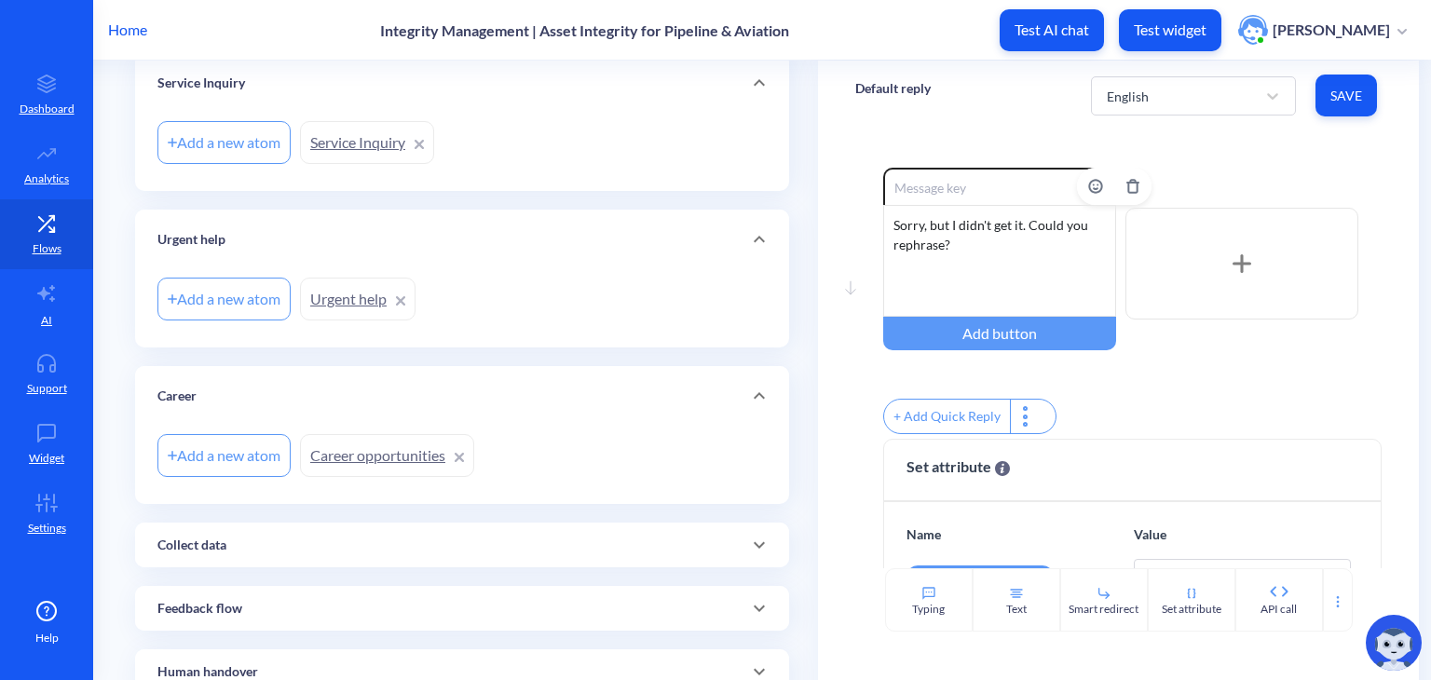
scroll to position [160, 0]
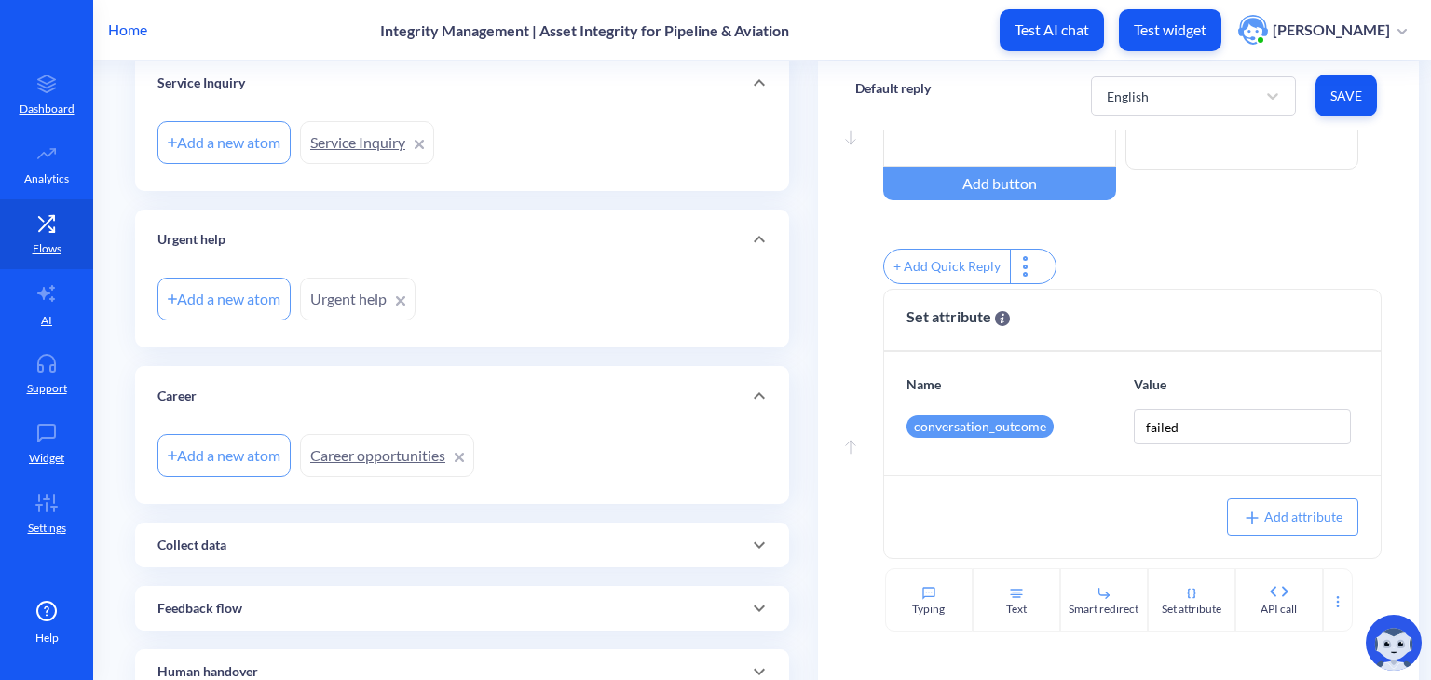
click at [805, 336] on div "Flows Add new flow Other Add a new atom Other Service Inquiry Add a new atom Se…" at bounding box center [474, 389] width 688 height 1212
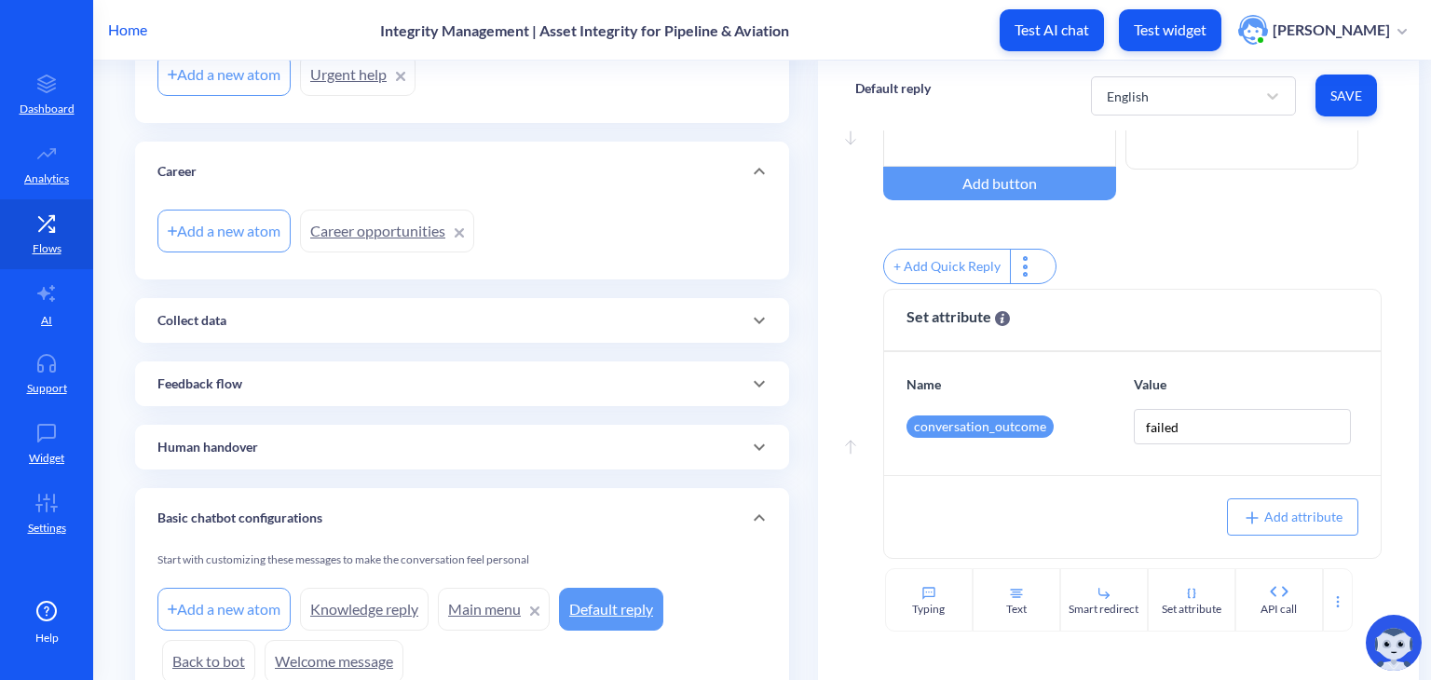
scroll to position [591, 0]
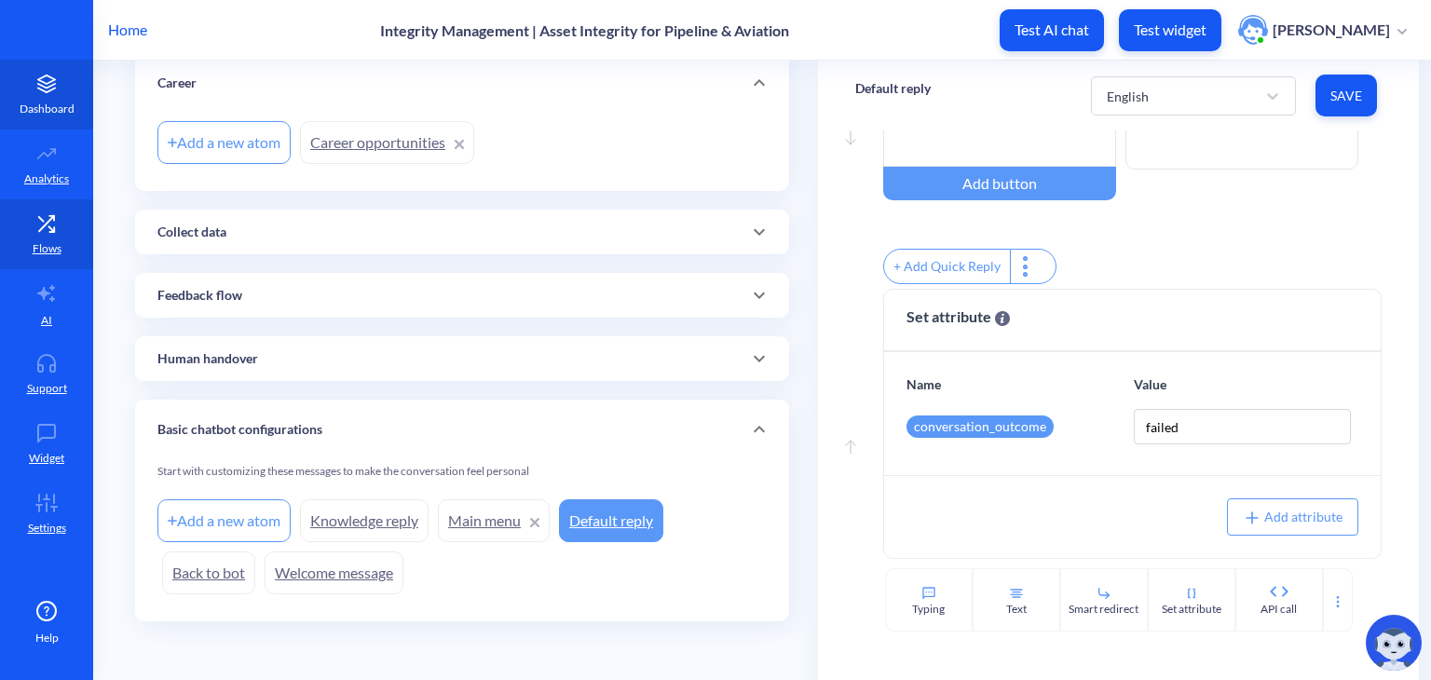
click at [36, 104] on p "Dashboard" at bounding box center [47, 109] width 55 height 17
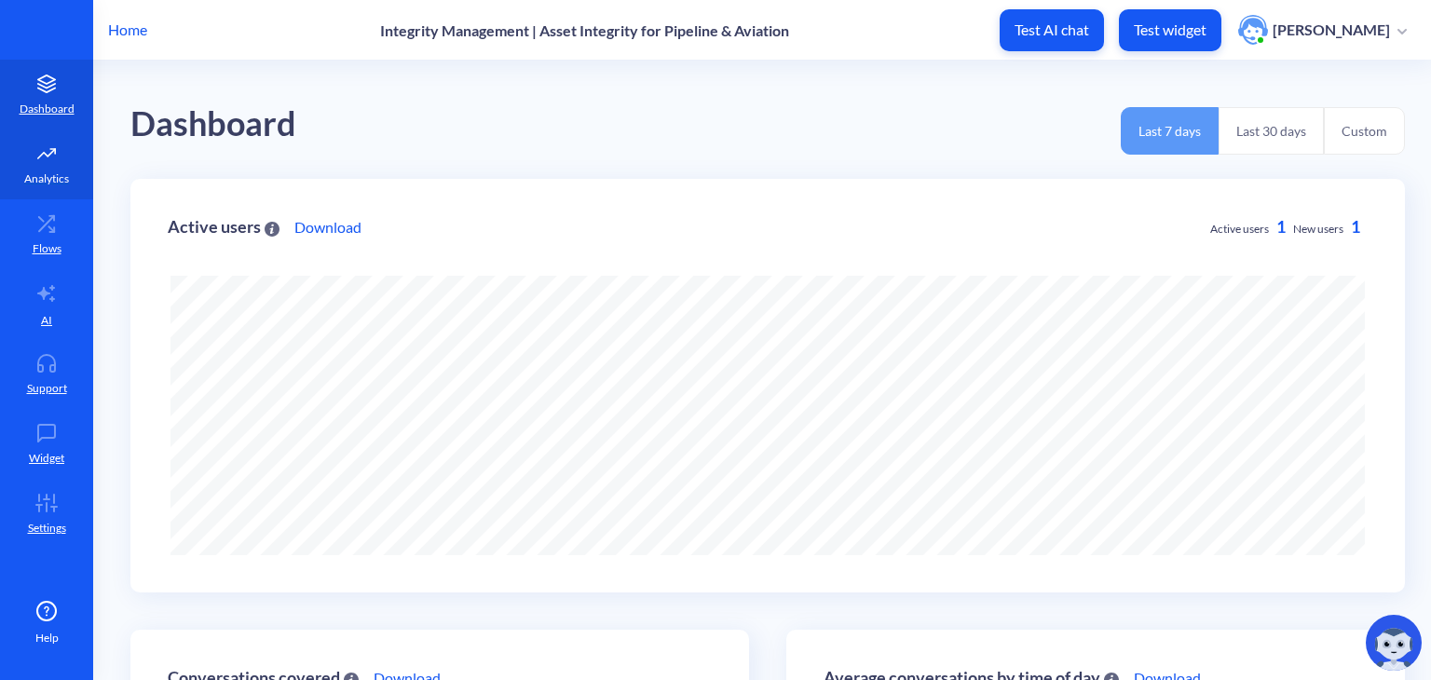
click at [46, 171] on p "Analytics" at bounding box center [46, 179] width 45 height 17
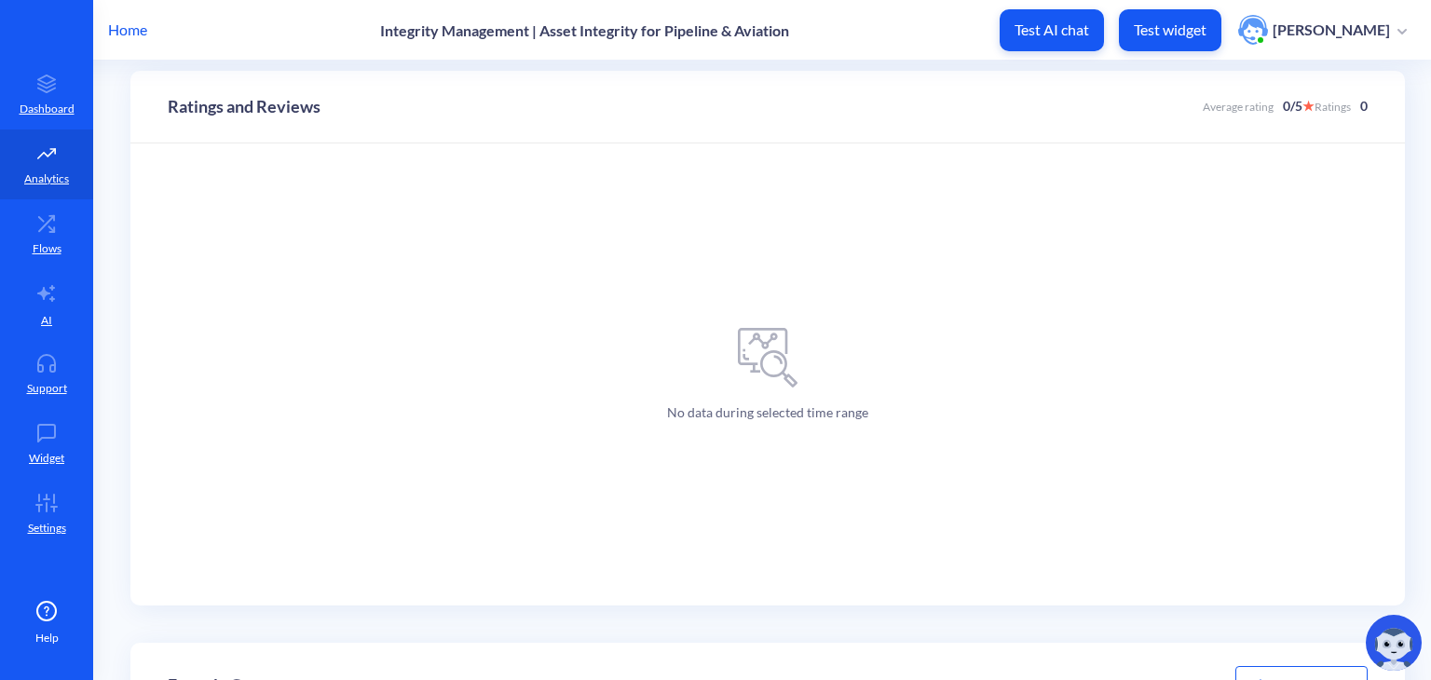
scroll to position [157, 0]
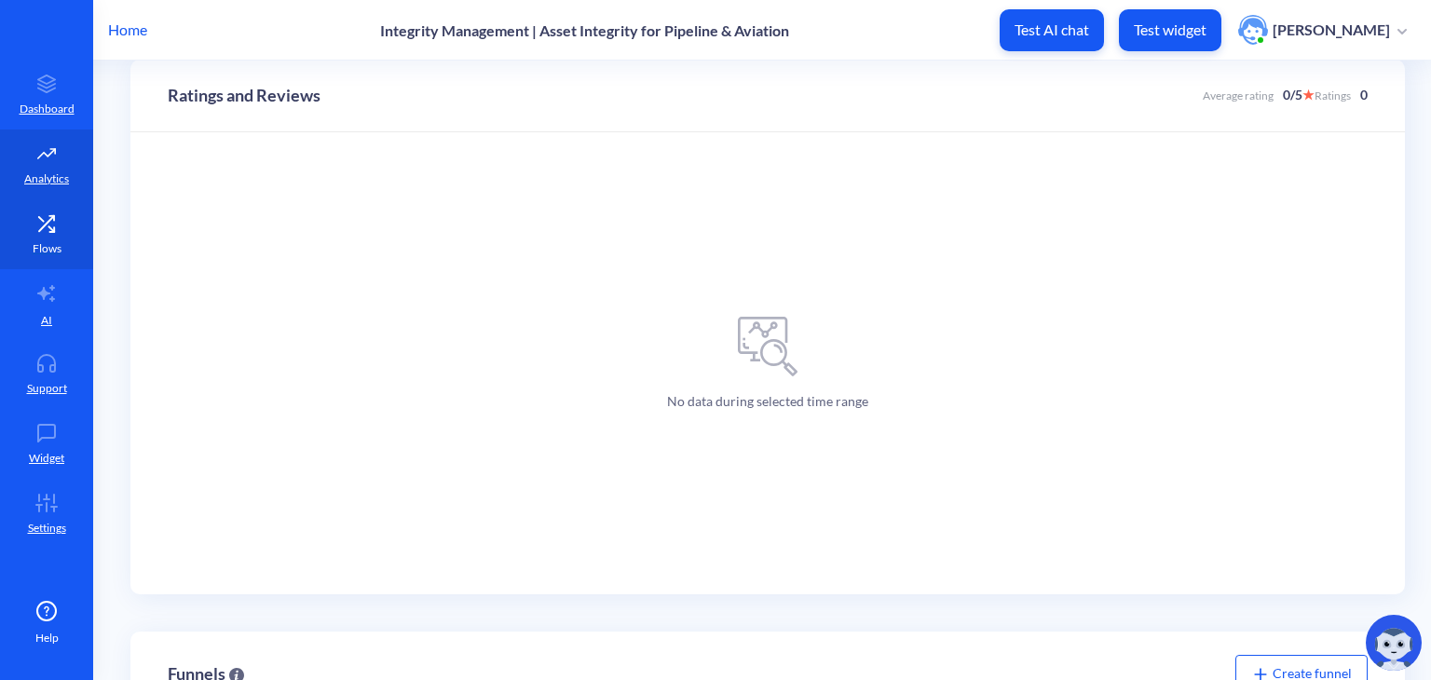
click at [60, 243] on p "Flows" at bounding box center [47, 248] width 29 height 17
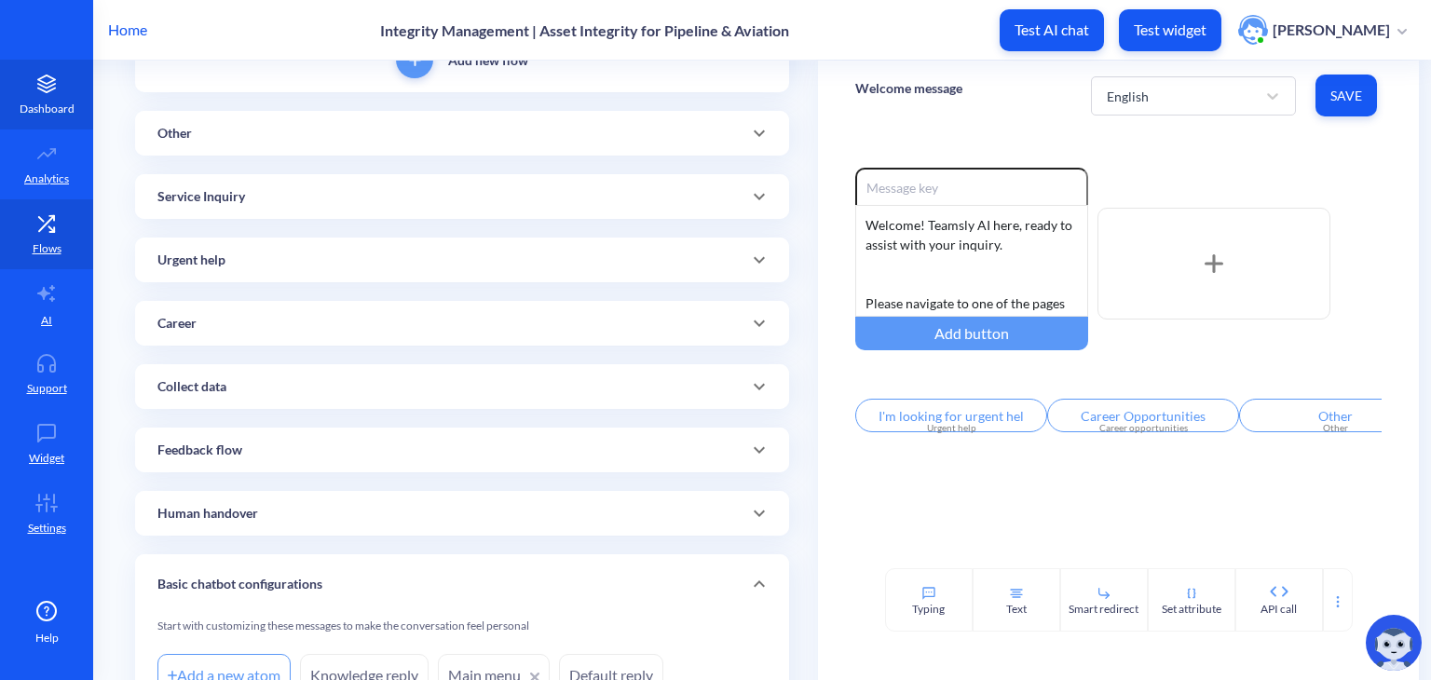
click at [60, 87] on icon at bounding box center [46, 84] width 37 height 19
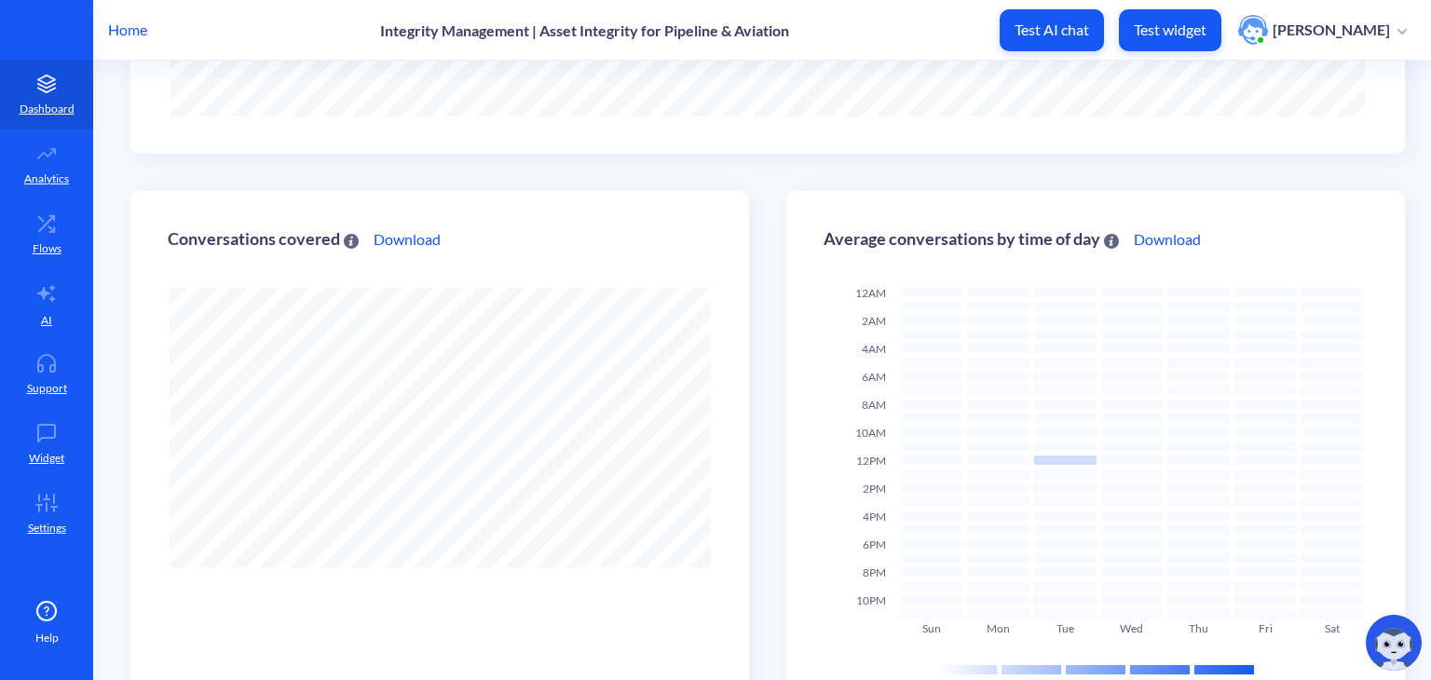
scroll to position [442, 0]
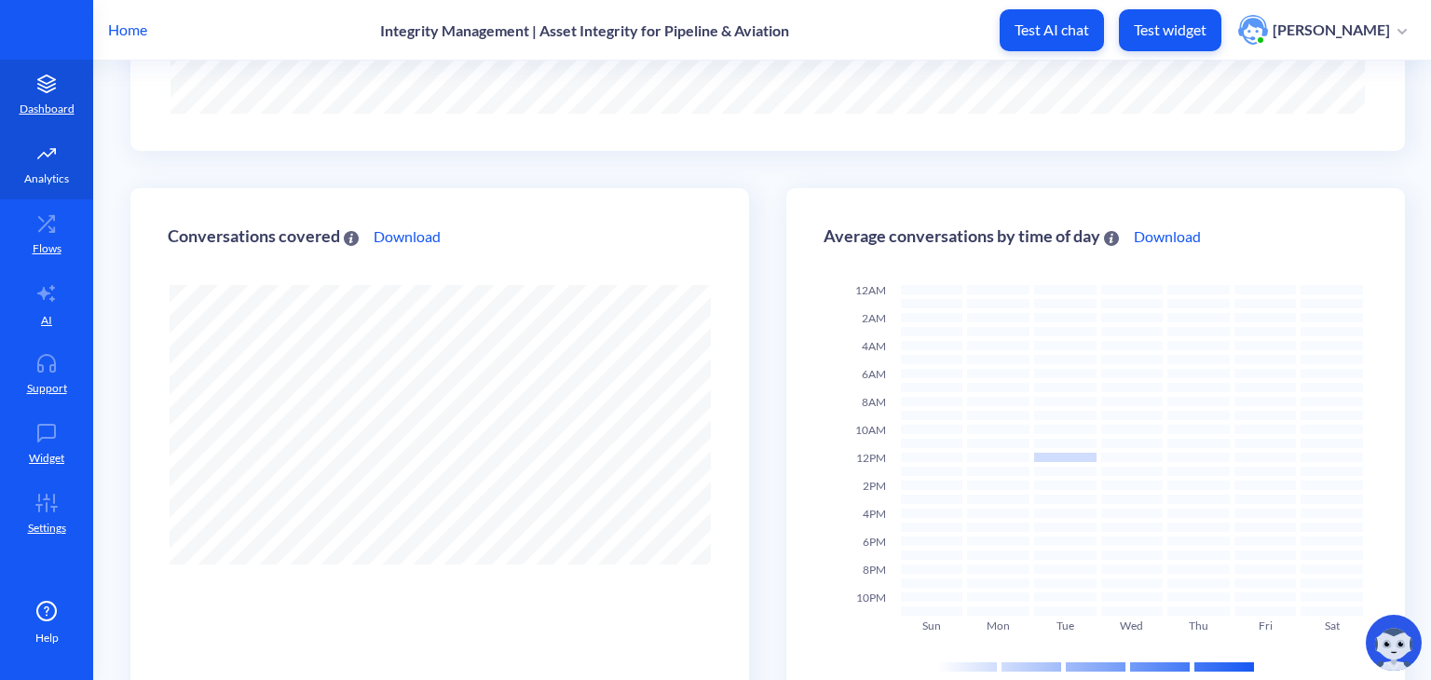
click at [70, 161] on link "Analytics" at bounding box center [46, 165] width 93 height 70
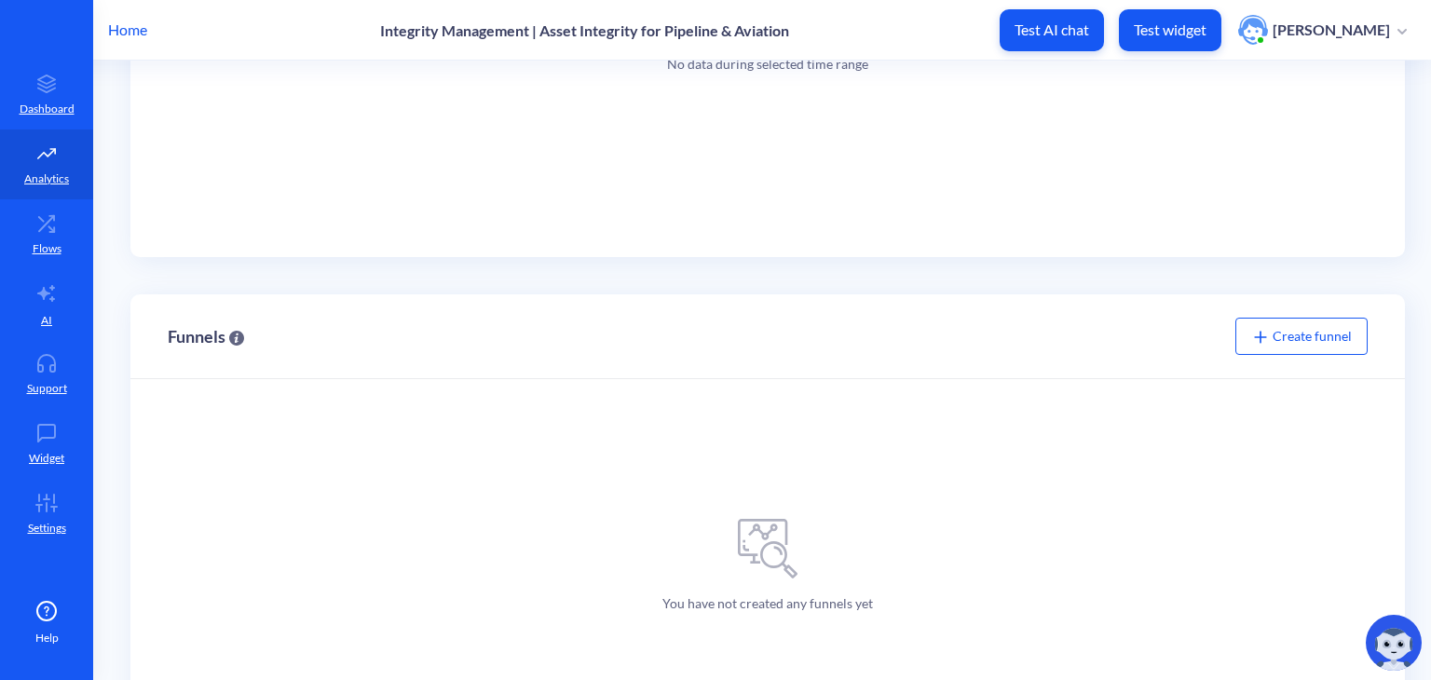
scroll to position [602, 0]
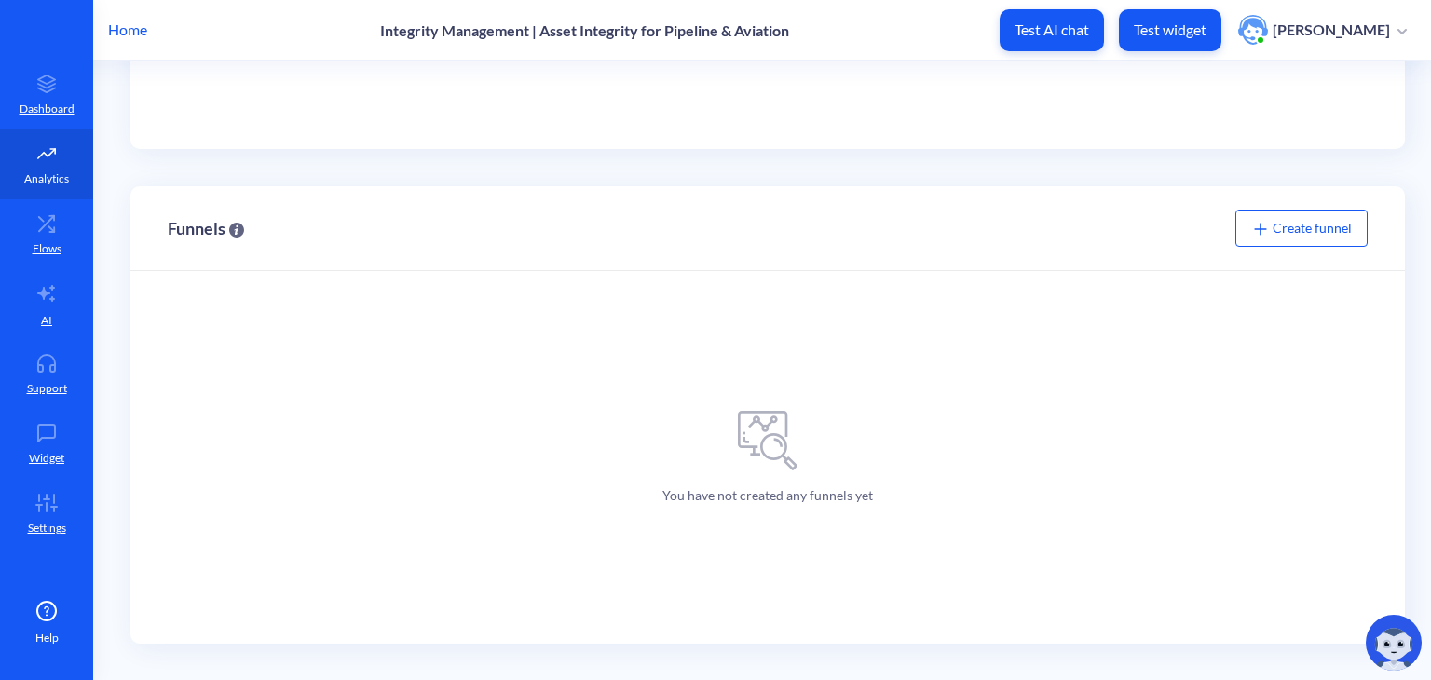
click at [1312, 220] on span "Create funnel" at bounding box center [1301, 228] width 101 height 16
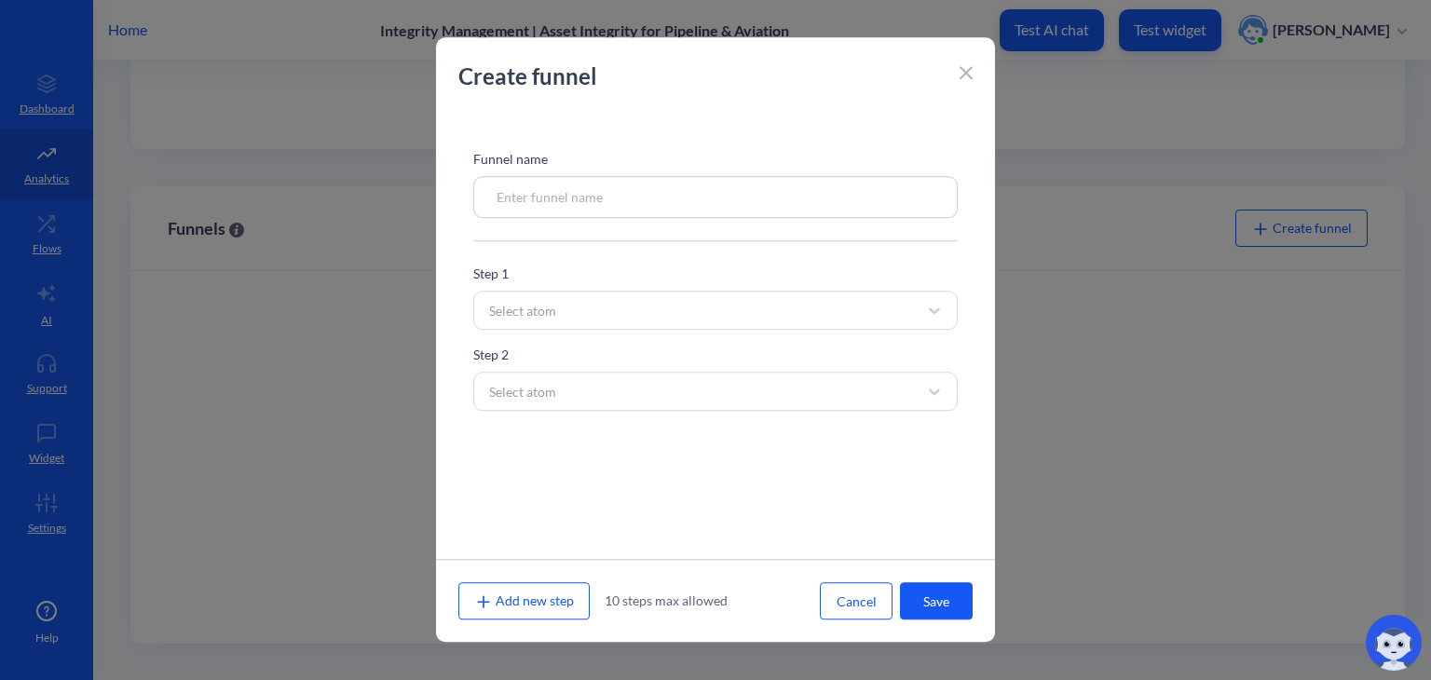
click at [718, 213] on input at bounding box center [715, 197] width 485 height 42
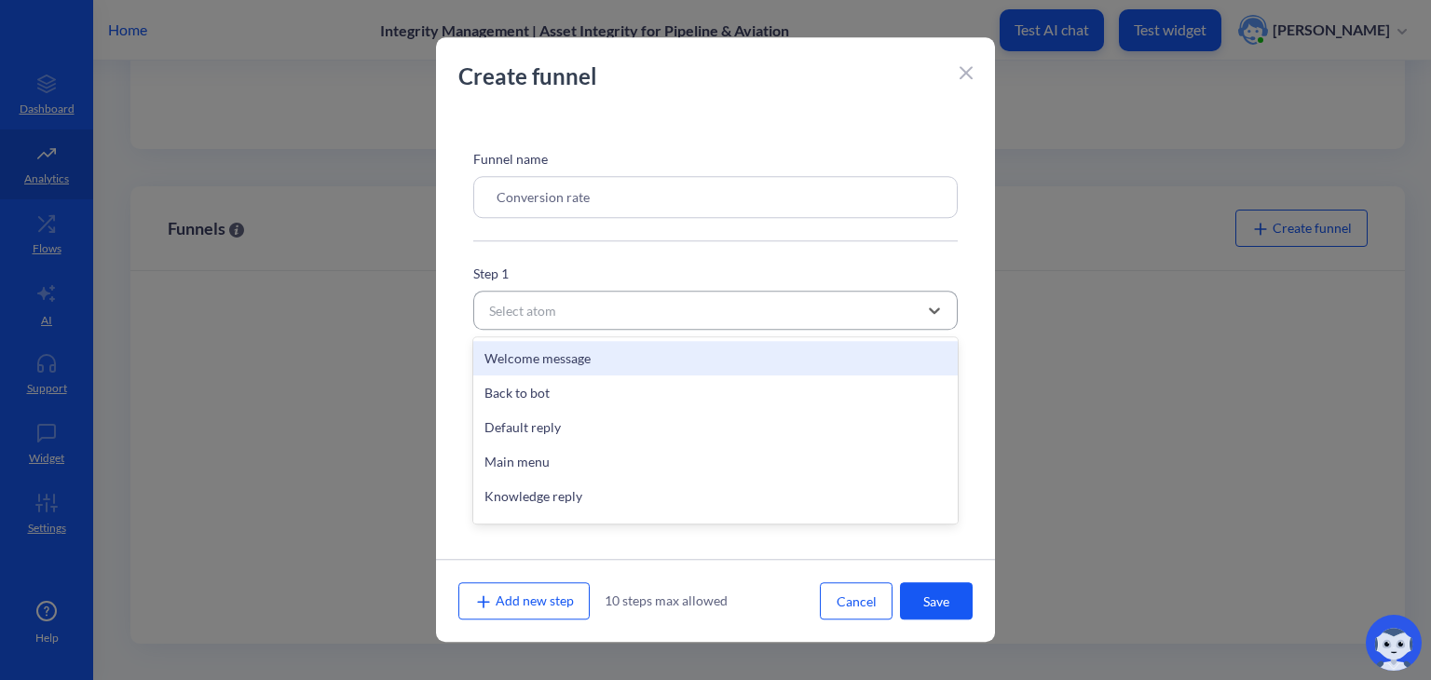
click at [512, 317] on div "Select atom" at bounding box center [522, 311] width 67 height 20
click at [553, 343] on div "Welcome message" at bounding box center [715, 358] width 485 height 34
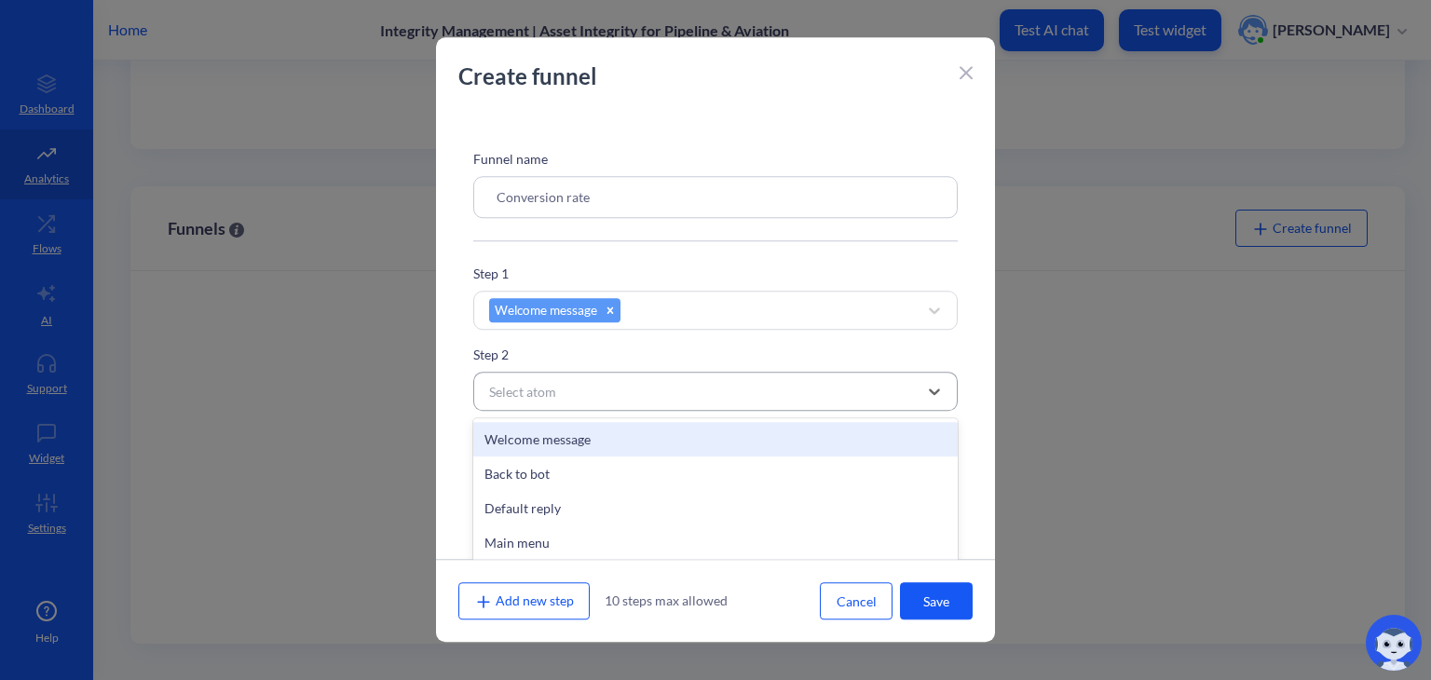
click at [567, 391] on div "Select atom" at bounding box center [699, 392] width 438 height 34
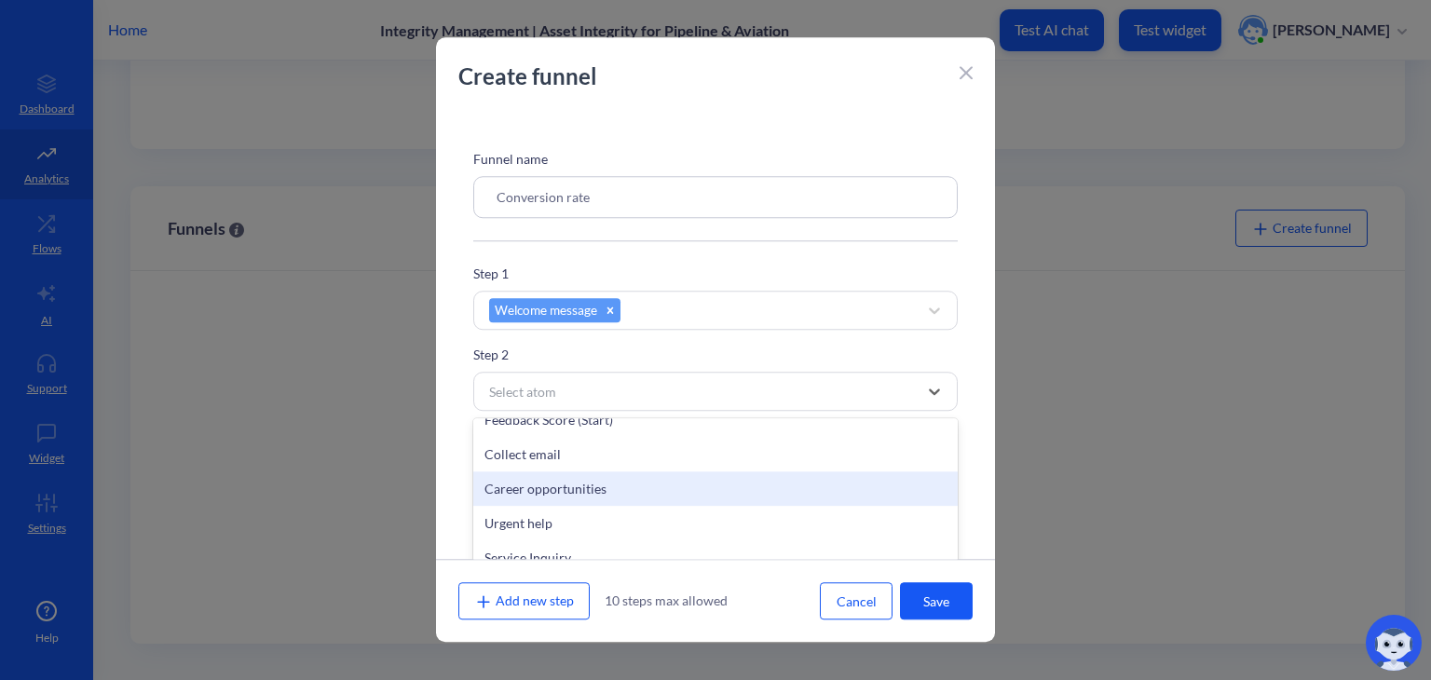
scroll to position [537, 0]
click at [593, 489] on div "Career opportunities" at bounding box center [715, 488] width 485 height 34
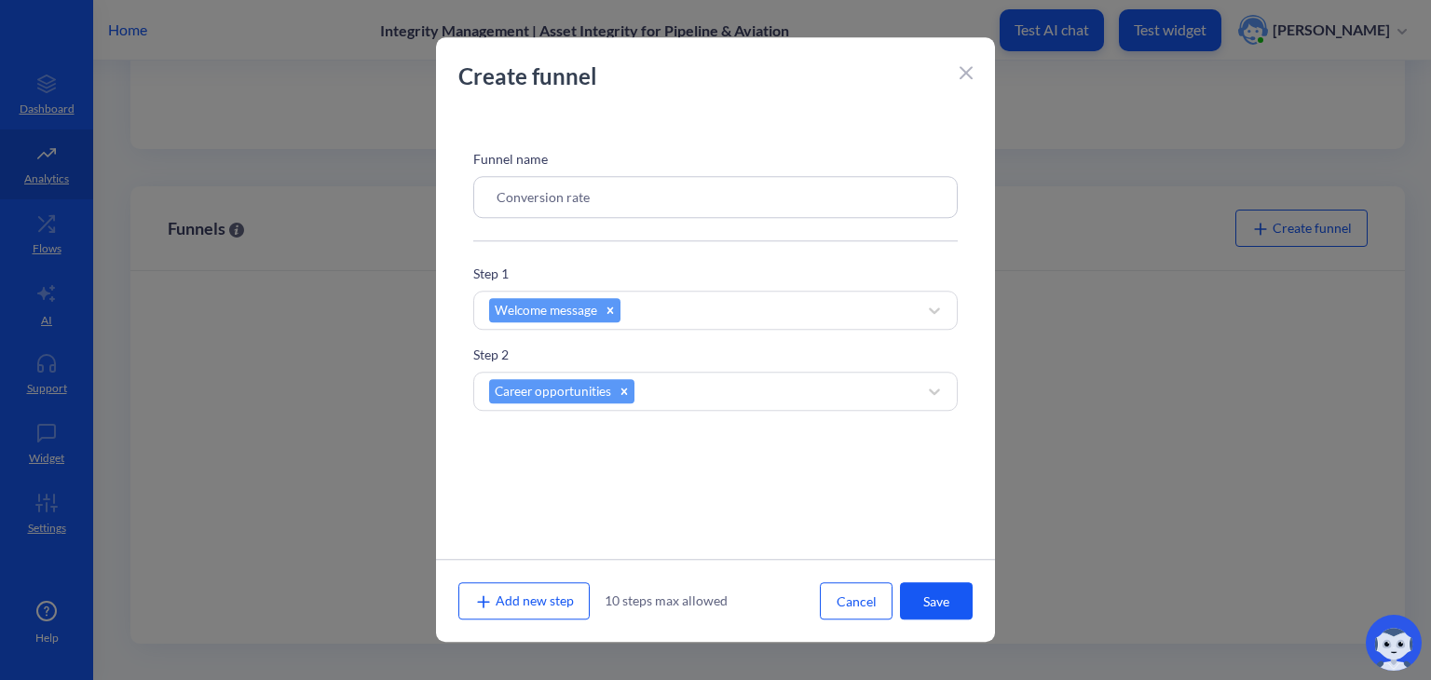
click at [913, 593] on button "Save" at bounding box center [936, 600] width 73 height 37
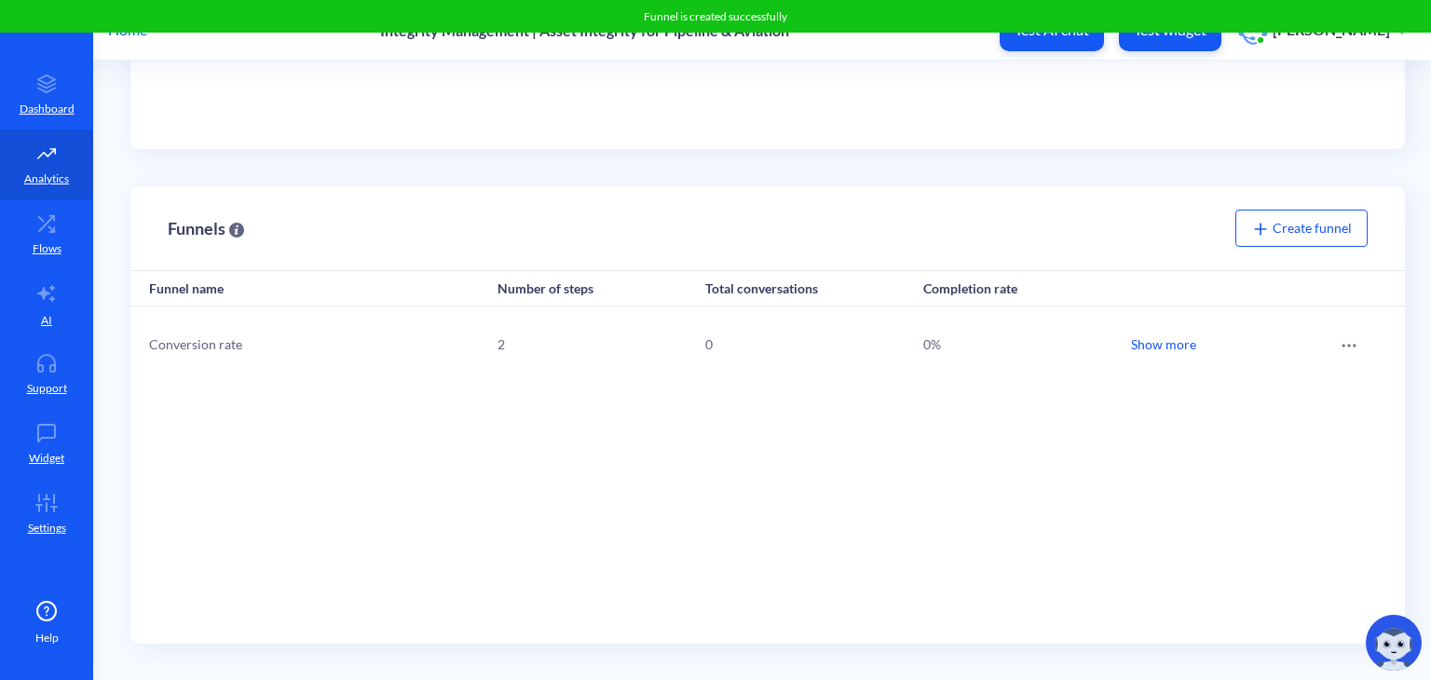
click at [1242, 217] on div "Create funnel" at bounding box center [1301, 228] width 132 height 37
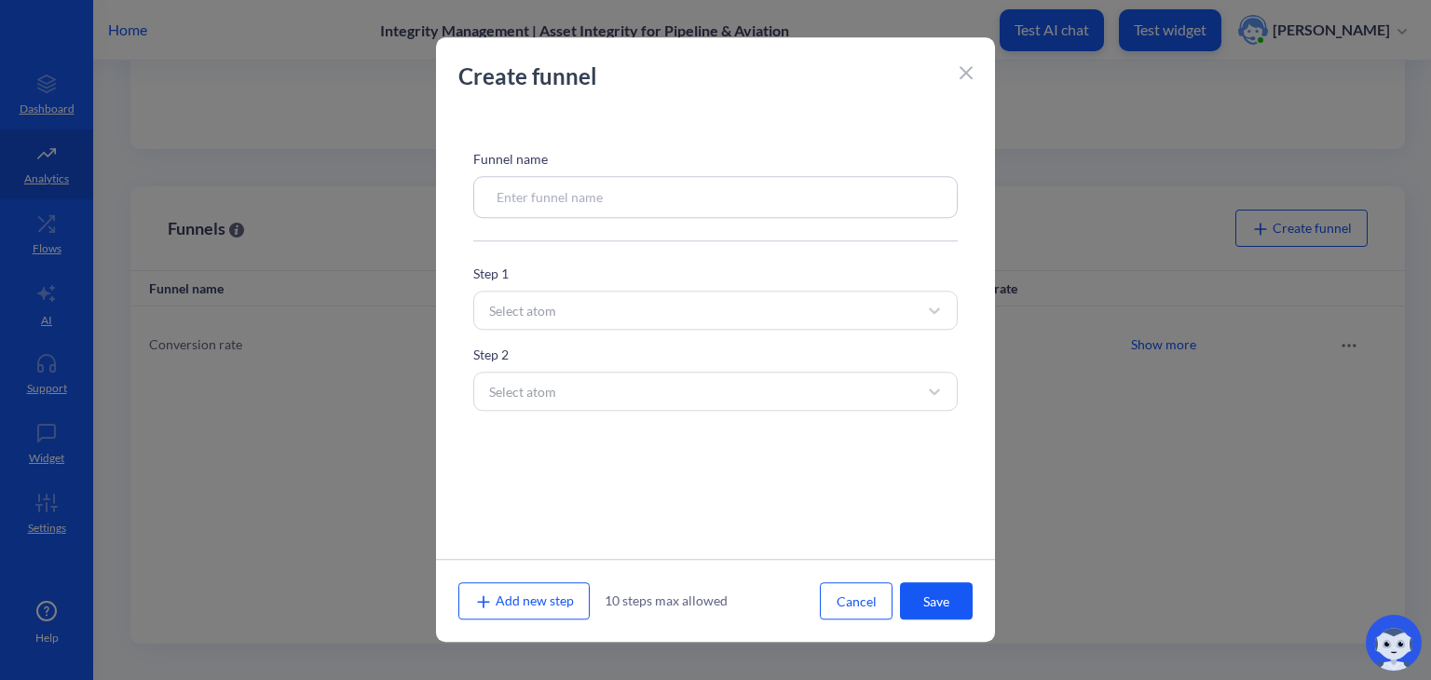
click at [955, 69] on div "Create funnel" at bounding box center [715, 86] width 559 height 52
click at [971, 75] on icon at bounding box center [966, 72] width 13 height 13
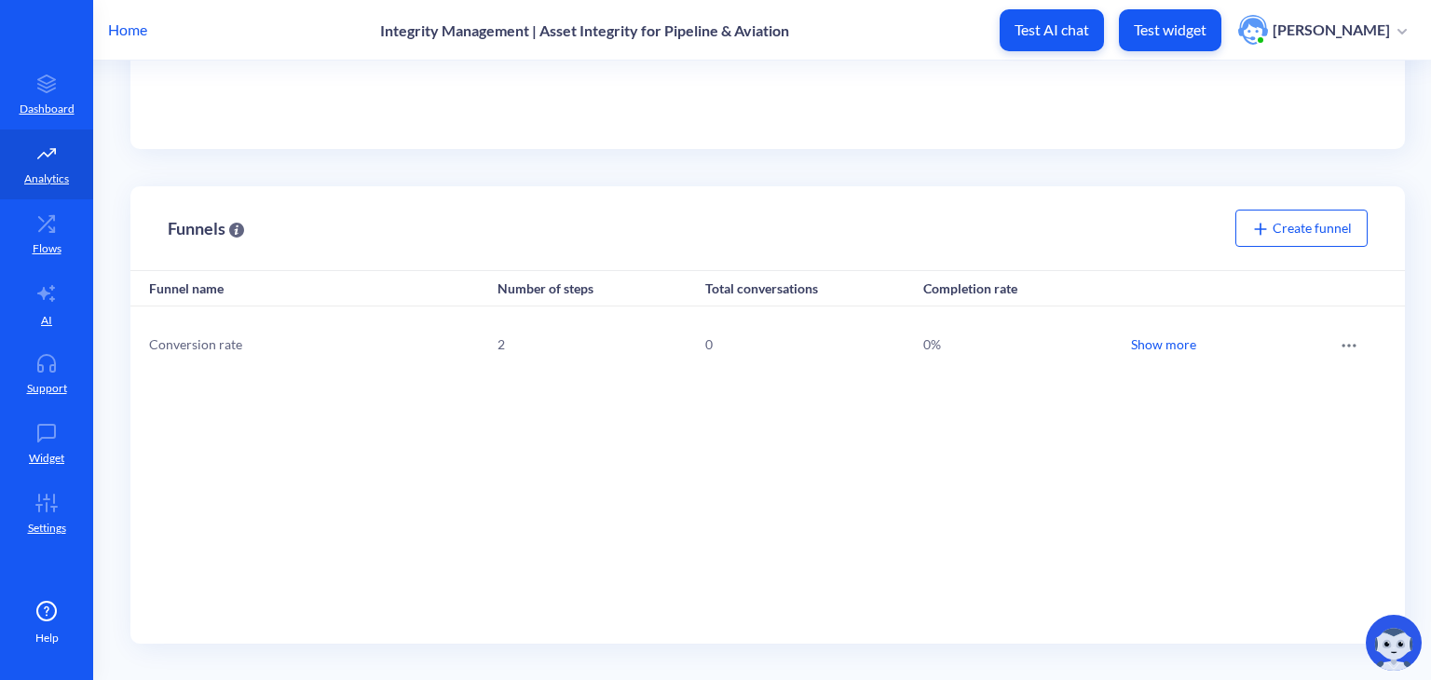
click at [498, 342] on div "2" at bounding box center [554, 343] width 112 height 37
click at [1346, 339] on icon at bounding box center [1349, 345] width 19 height 19
click at [1310, 365] on div "Edit" at bounding box center [1278, 370] width 149 height 36
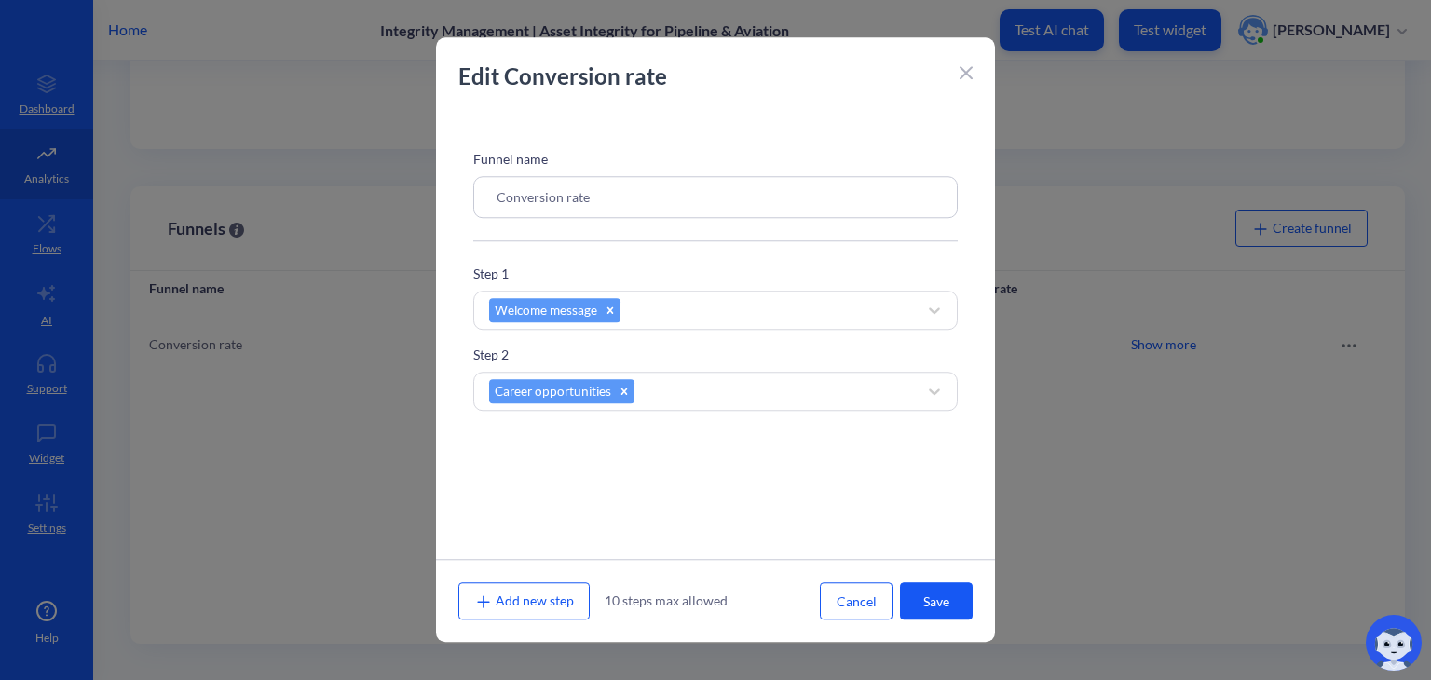
click at [689, 175] on div "Funnel name Conversion rate" at bounding box center [715, 183] width 485 height 69
click at [629, 195] on input "Conversion rate" at bounding box center [715, 197] width 485 height 42
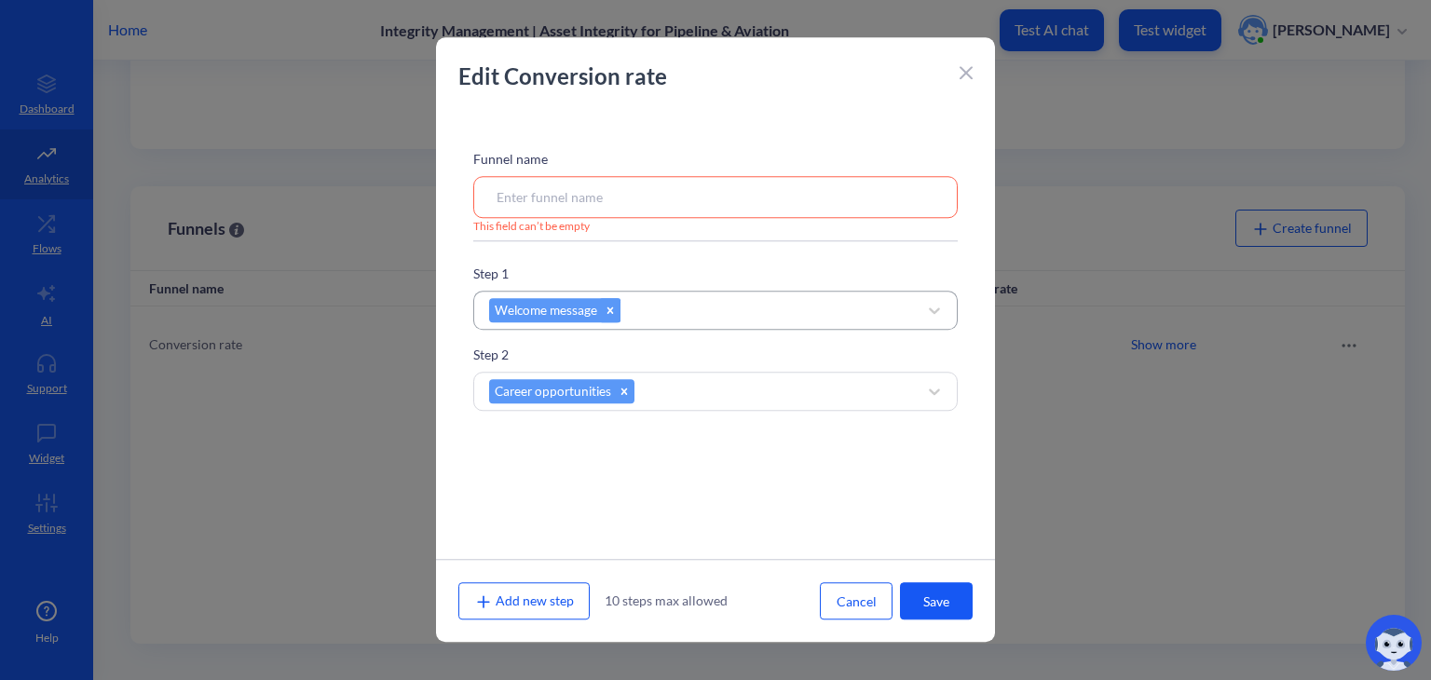
click at [612, 308] on icon at bounding box center [610, 310] width 7 height 7
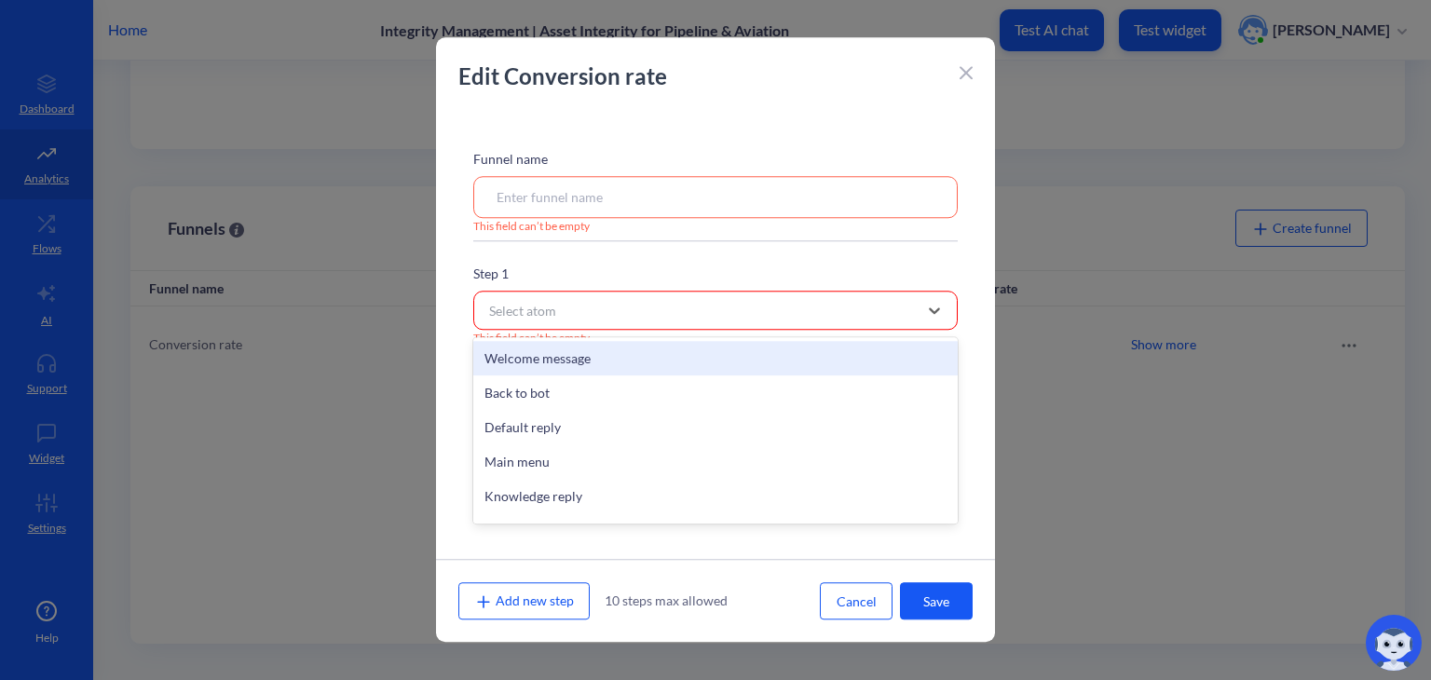
click at [719, 318] on div "Select atom" at bounding box center [699, 310] width 438 height 34
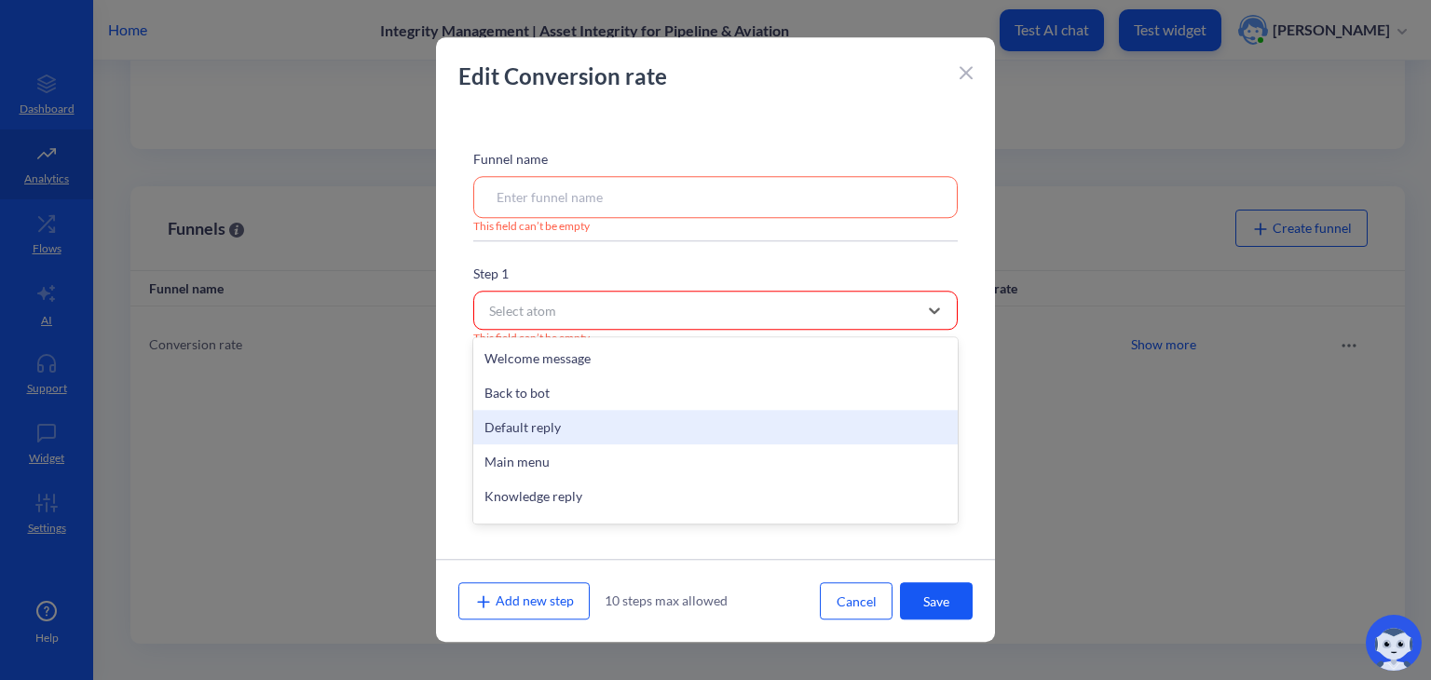
scroll to position [544, 0]
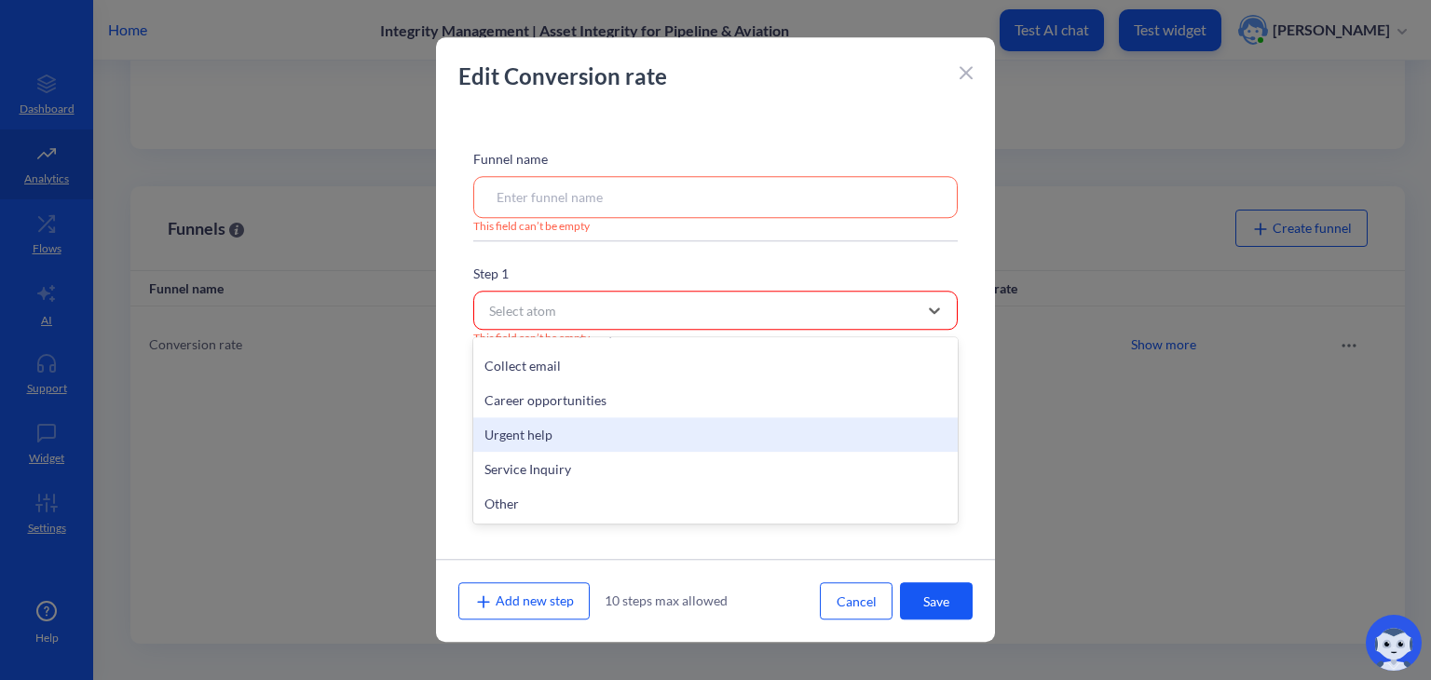
click at [557, 437] on div "Urgent help" at bounding box center [715, 434] width 485 height 34
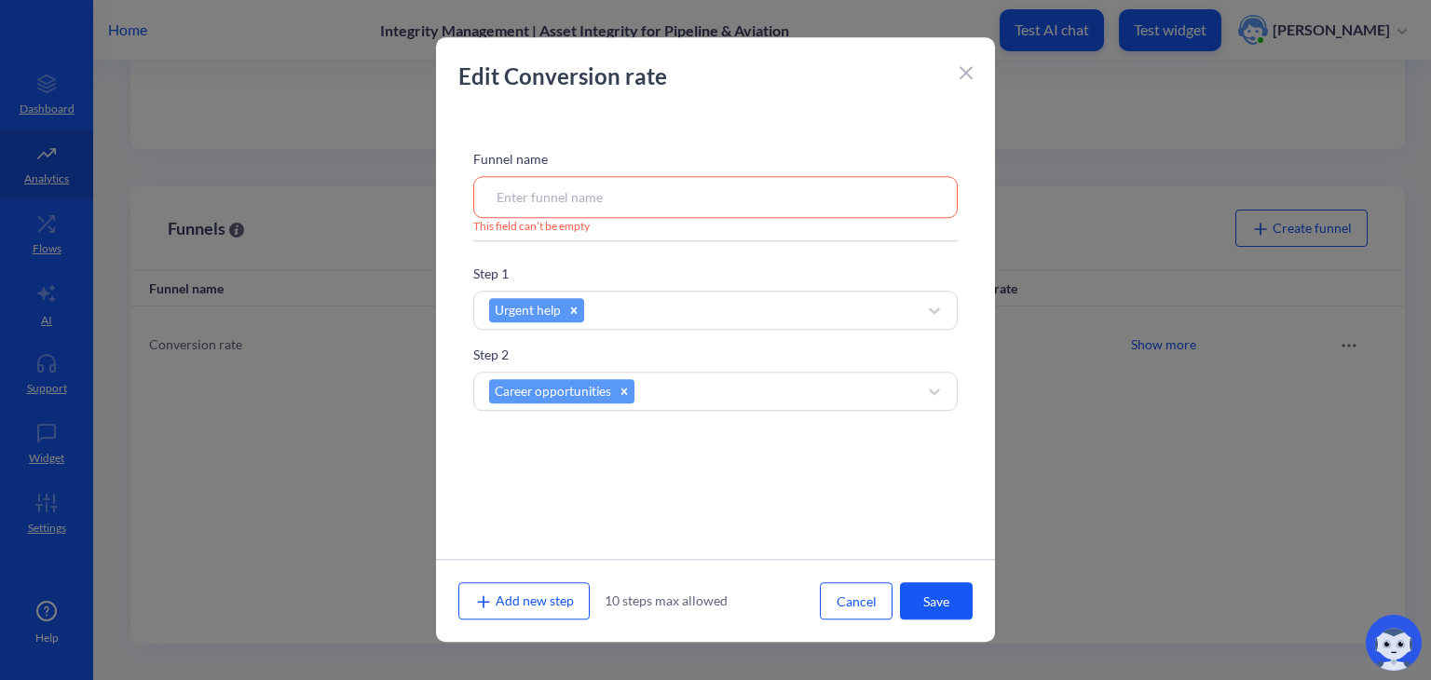
click at [580, 225] on p "This field can’t be empty" at bounding box center [531, 226] width 116 height 17
click at [565, 203] on input at bounding box center [715, 197] width 485 height 42
click at [498, 601] on span "Add new step" at bounding box center [524, 601] width 100 height 16
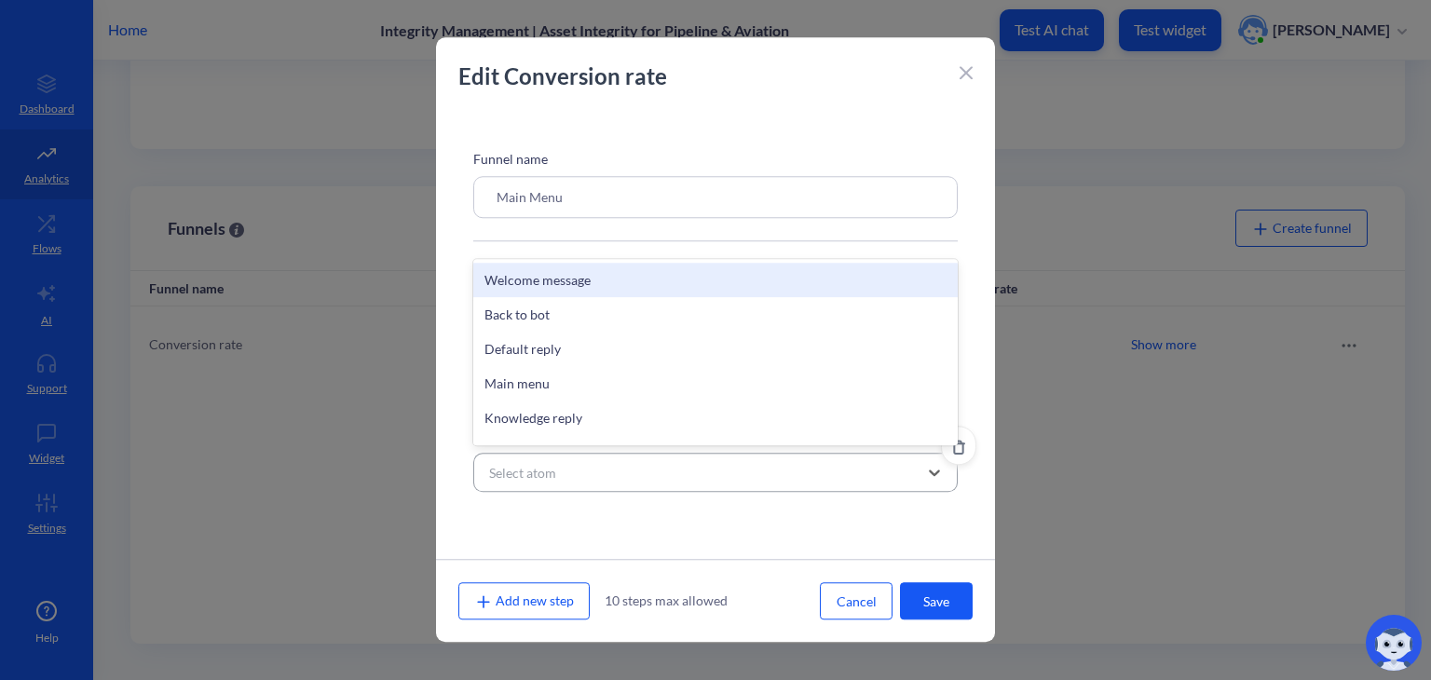
click at [544, 463] on div "Select atom" at bounding box center [522, 473] width 67 height 20
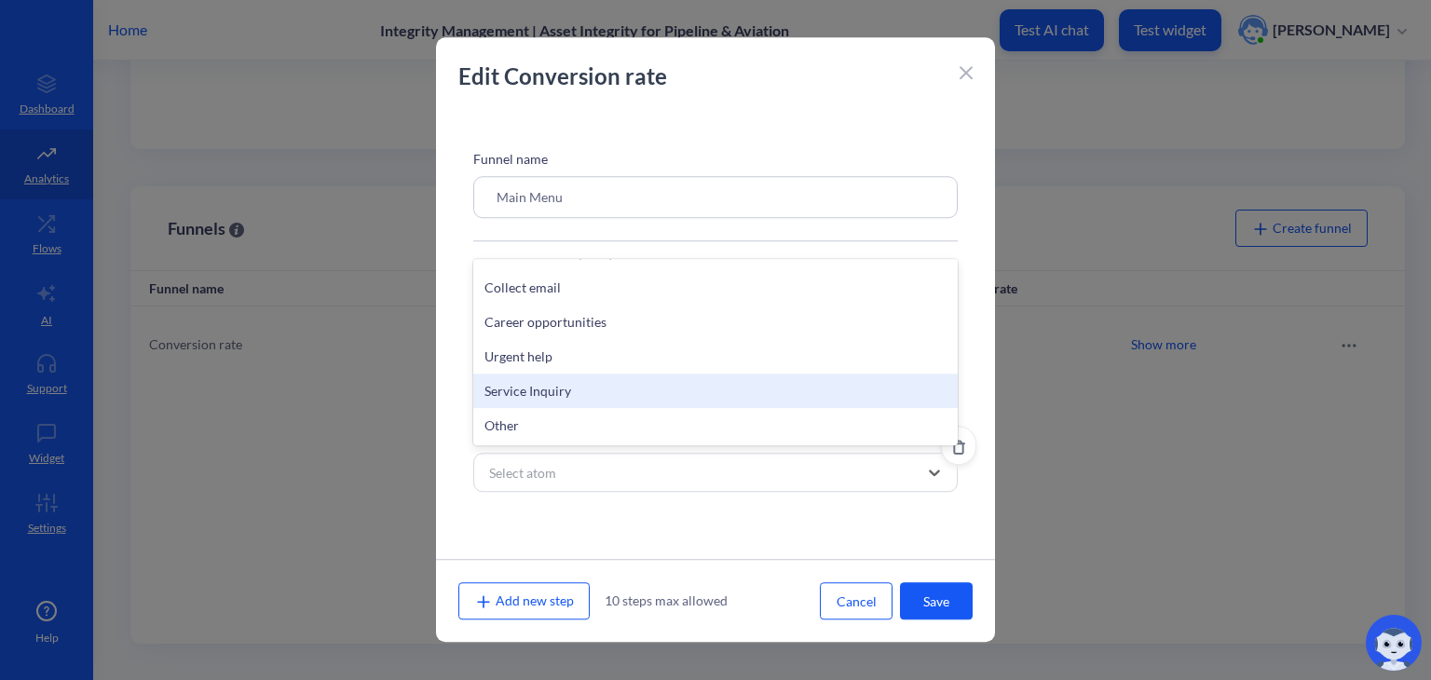
click at [579, 383] on div "Service Inquiry" at bounding box center [715, 391] width 485 height 34
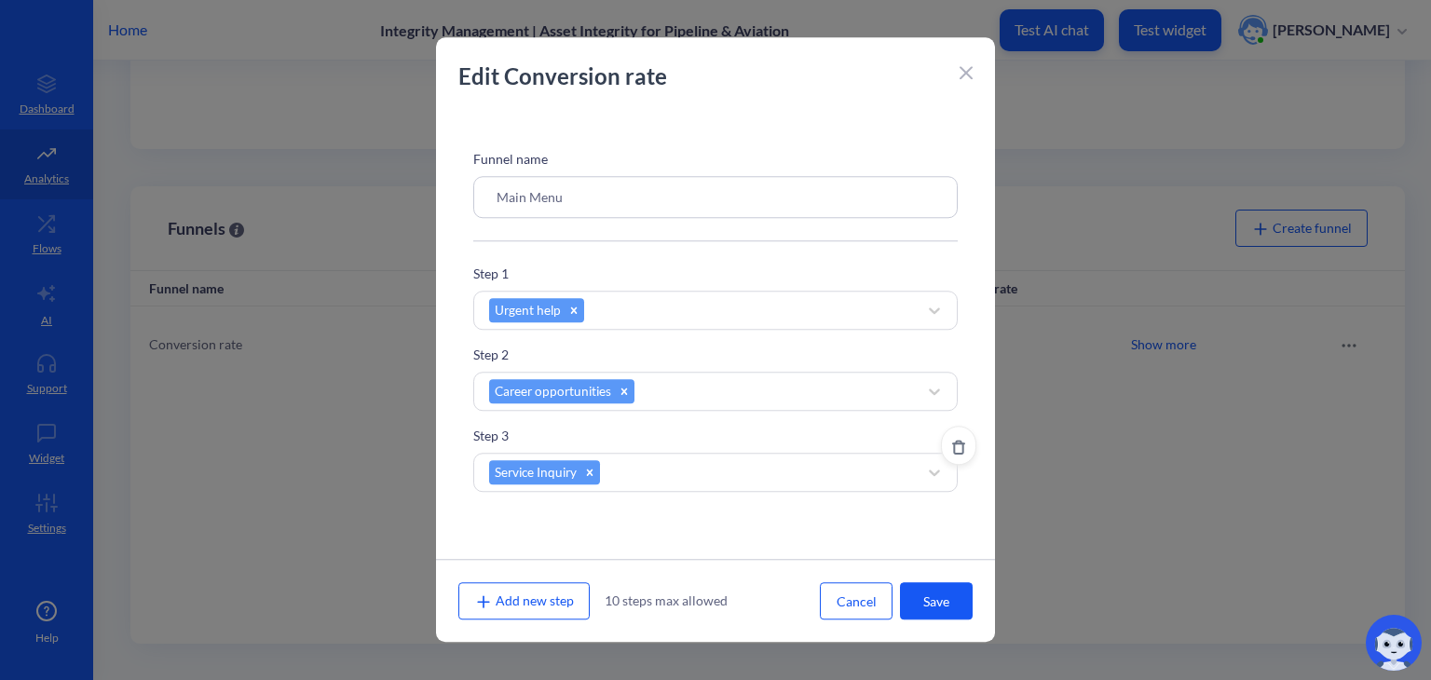
click at [525, 606] on span "Add new step" at bounding box center [524, 601] width 100 height 16
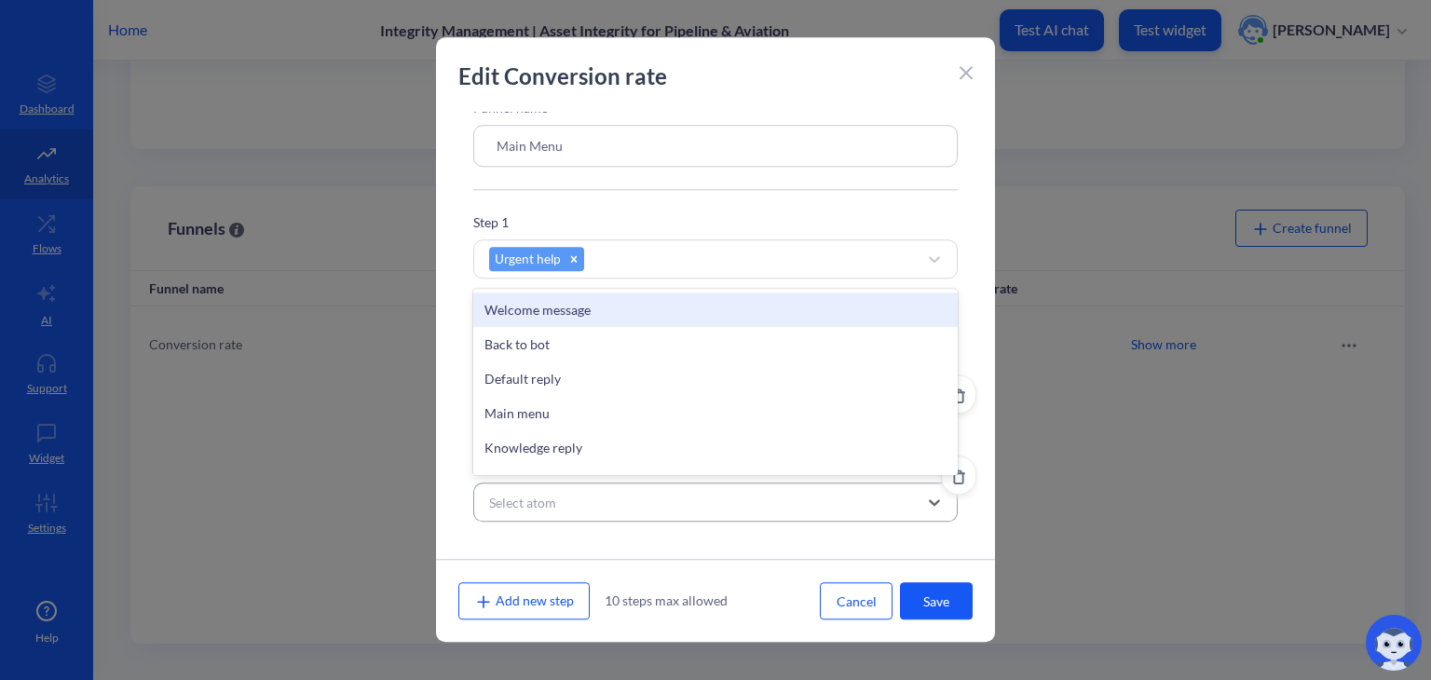
click at [553, 504] on div "Select atom" at bounding box center [522, 503] width 67 height 20
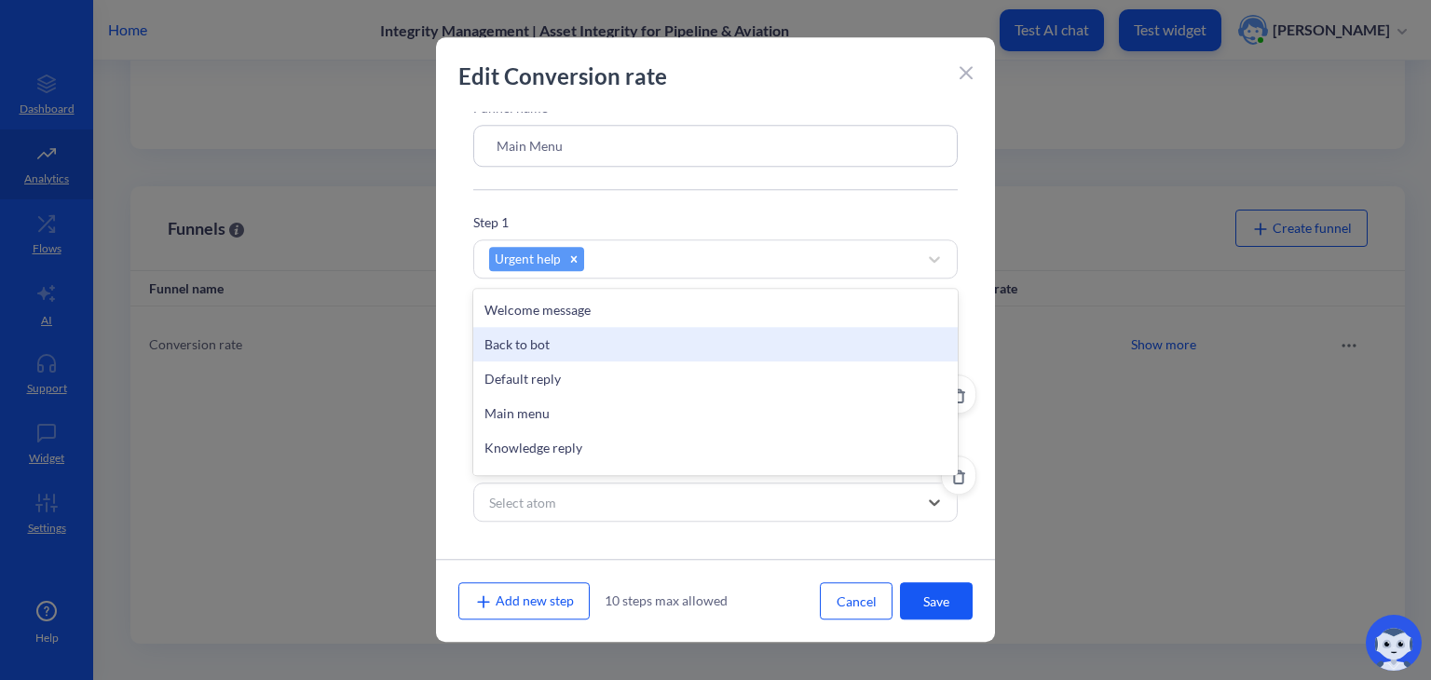
scroll to position [544, 0]
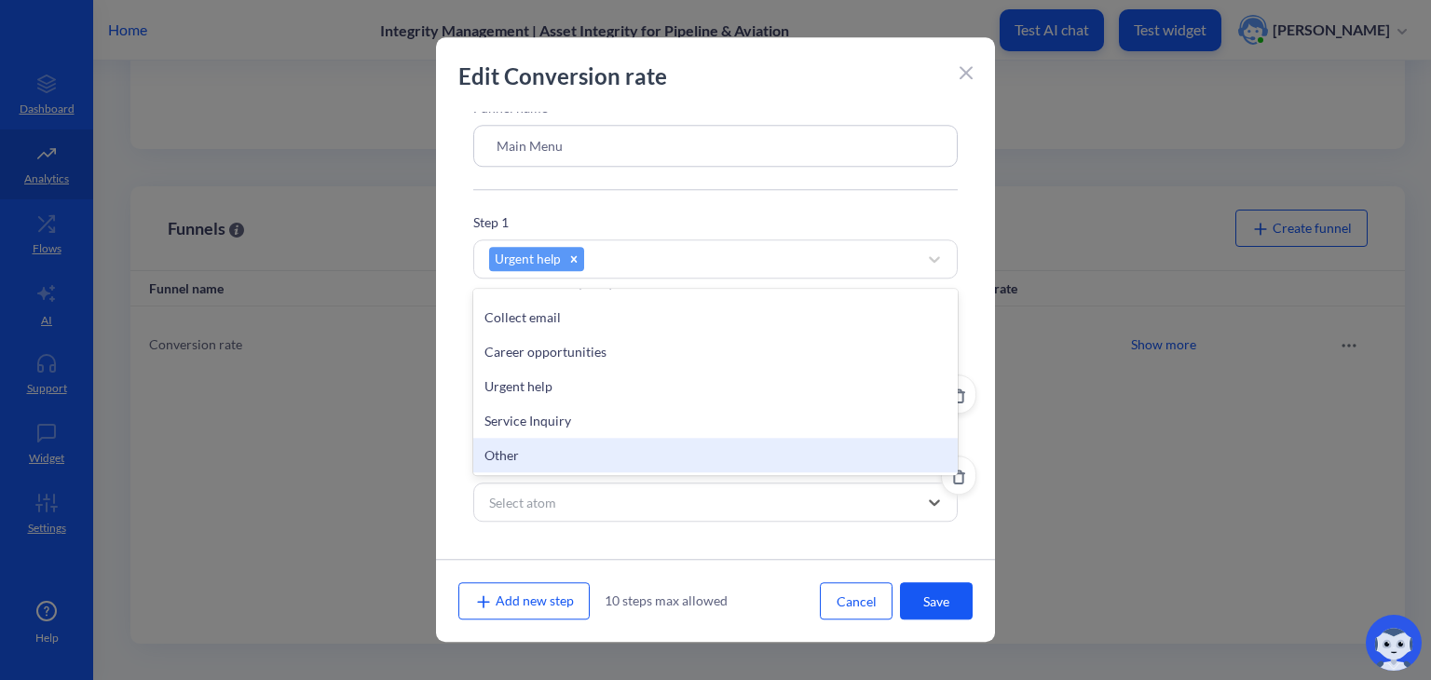
click at [580, 444] on div "Other" at bounding box center [715, 455] width 485 height 34
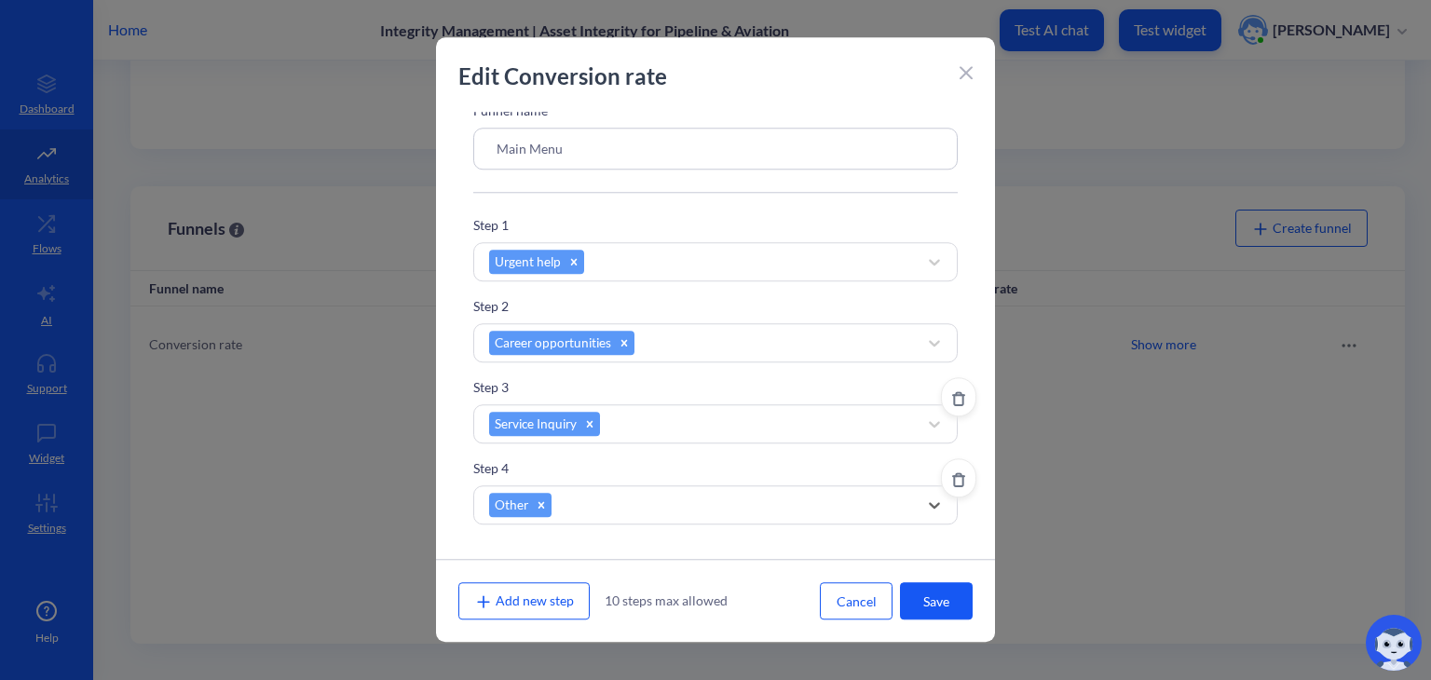
scroll to position [56, 0]
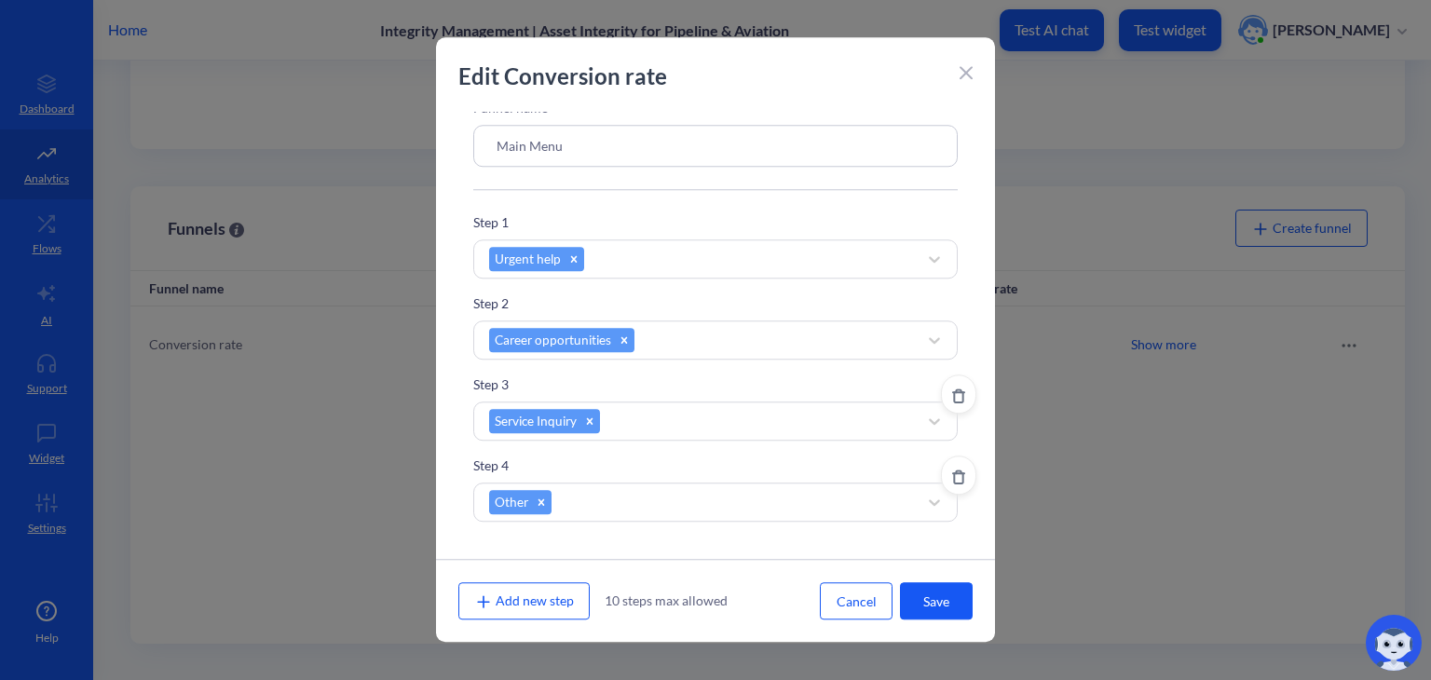
click at [610, 133] on input "Main Menu" at bounding box center [715, 146] width 485 height 42
click at [944, 590] on button "Save" at bounding box center [936, 600] width 73 height 37
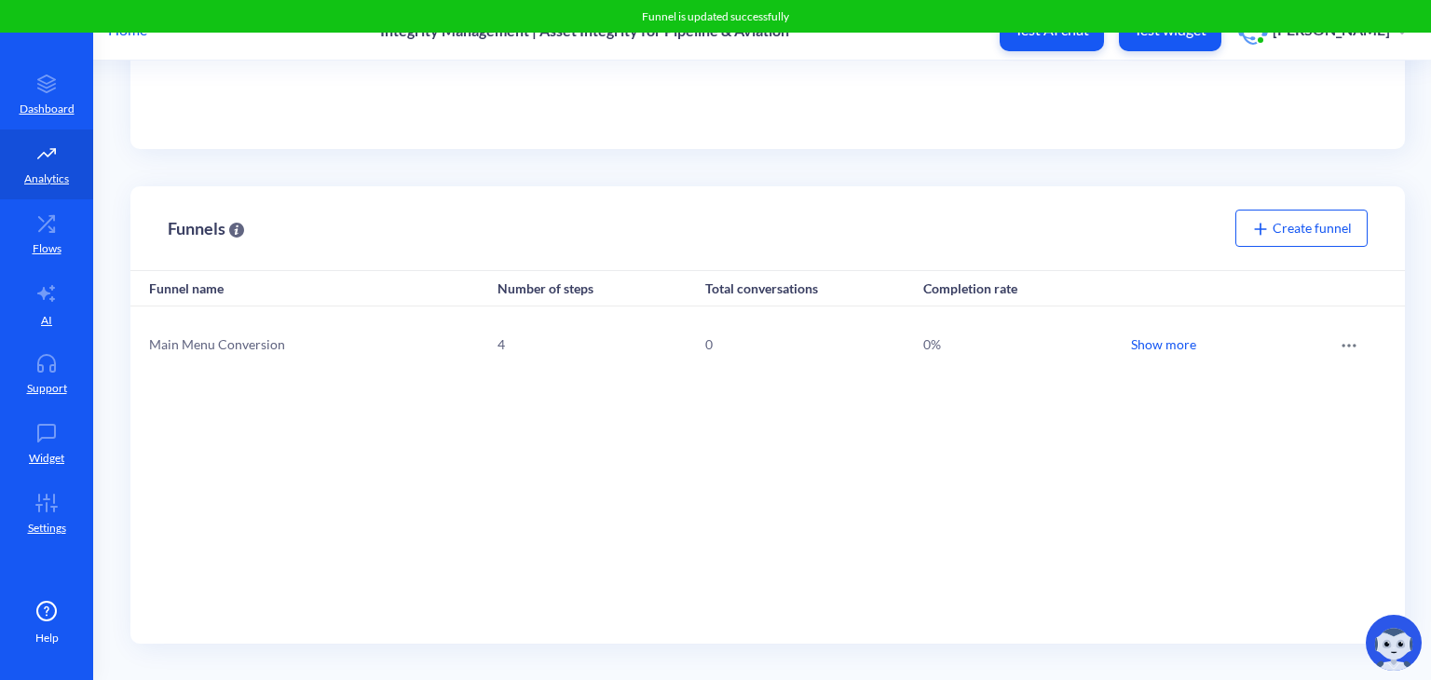
click at [1160, 348] on div "Show more" at bounding box center [1163, 344] width 65 height 20
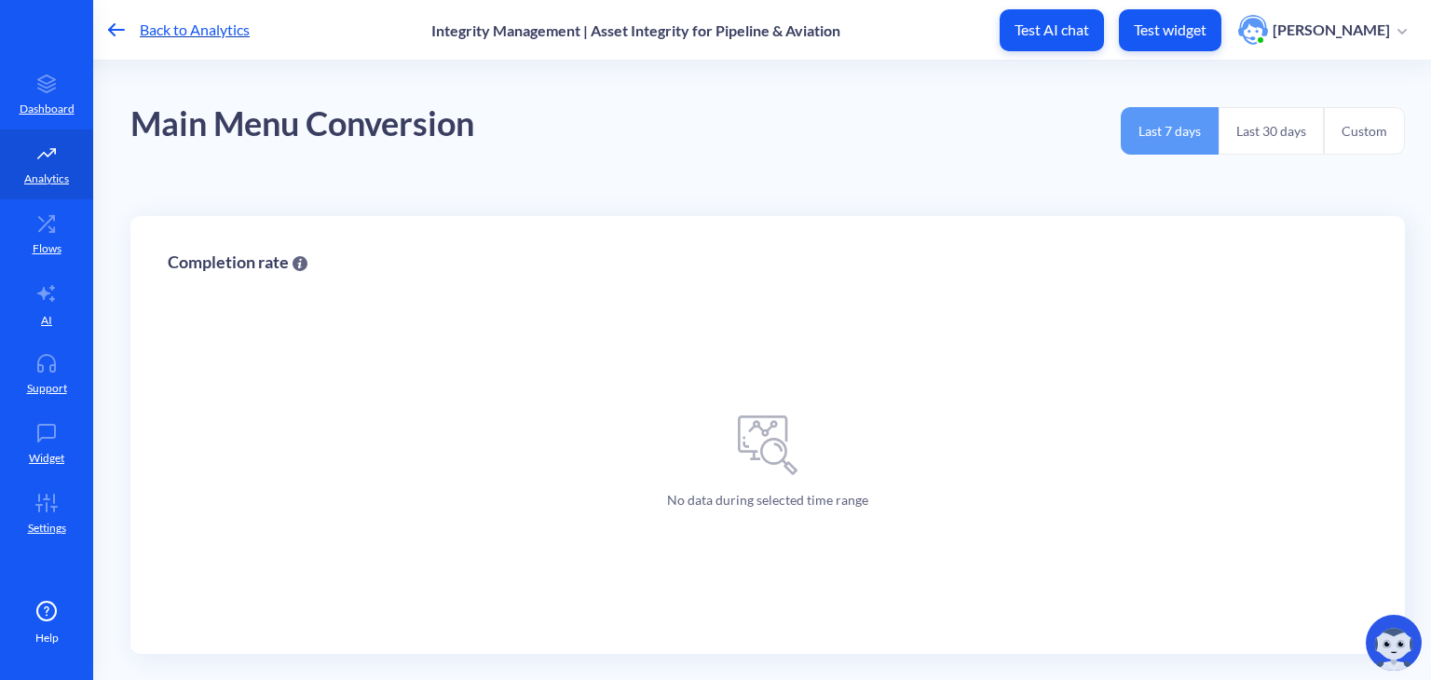
click at [1089, 30] on p "Test AI chat" at bounding box center [1052, 29] width 75 height 19
click at [1396, 628] on img at bounding box center [1394, 643] width 56 height 56
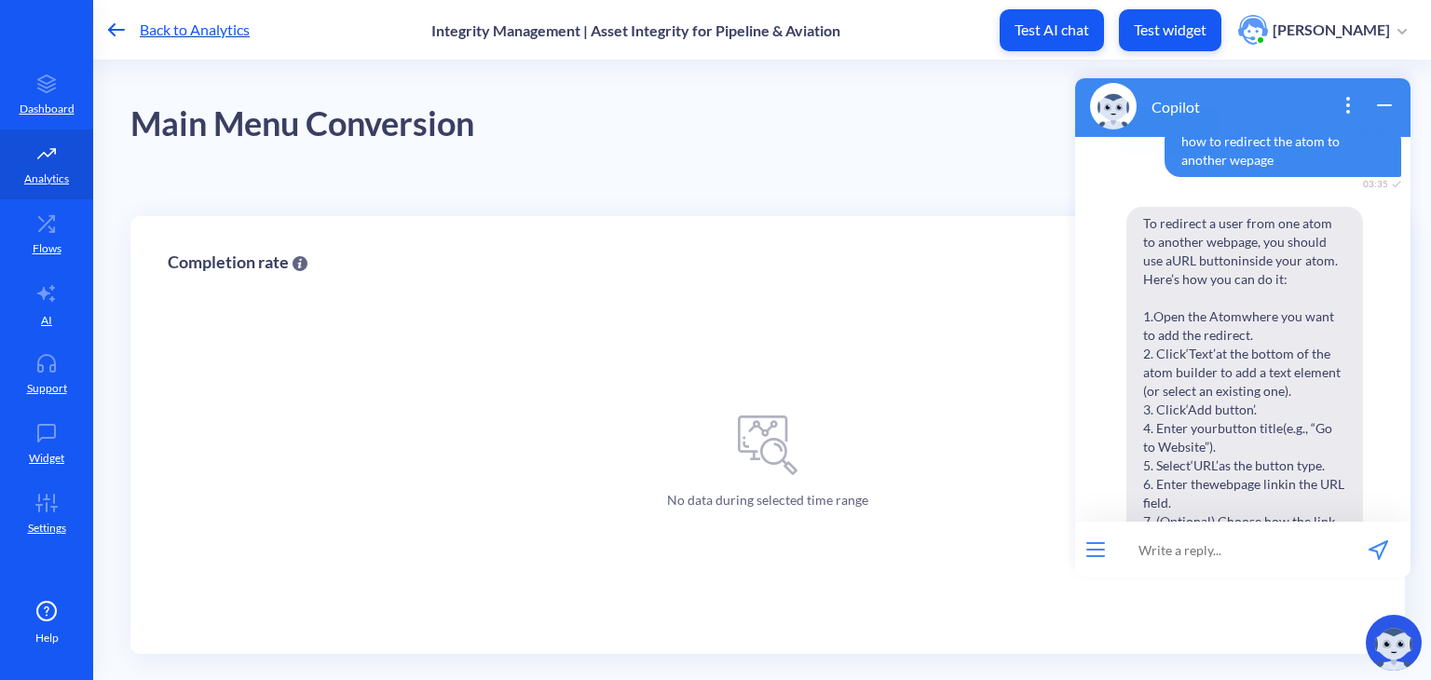
scroll to position [160, 0]
click at [1180, 544] on input at bounding box center [1231, 550] width 230 height 56
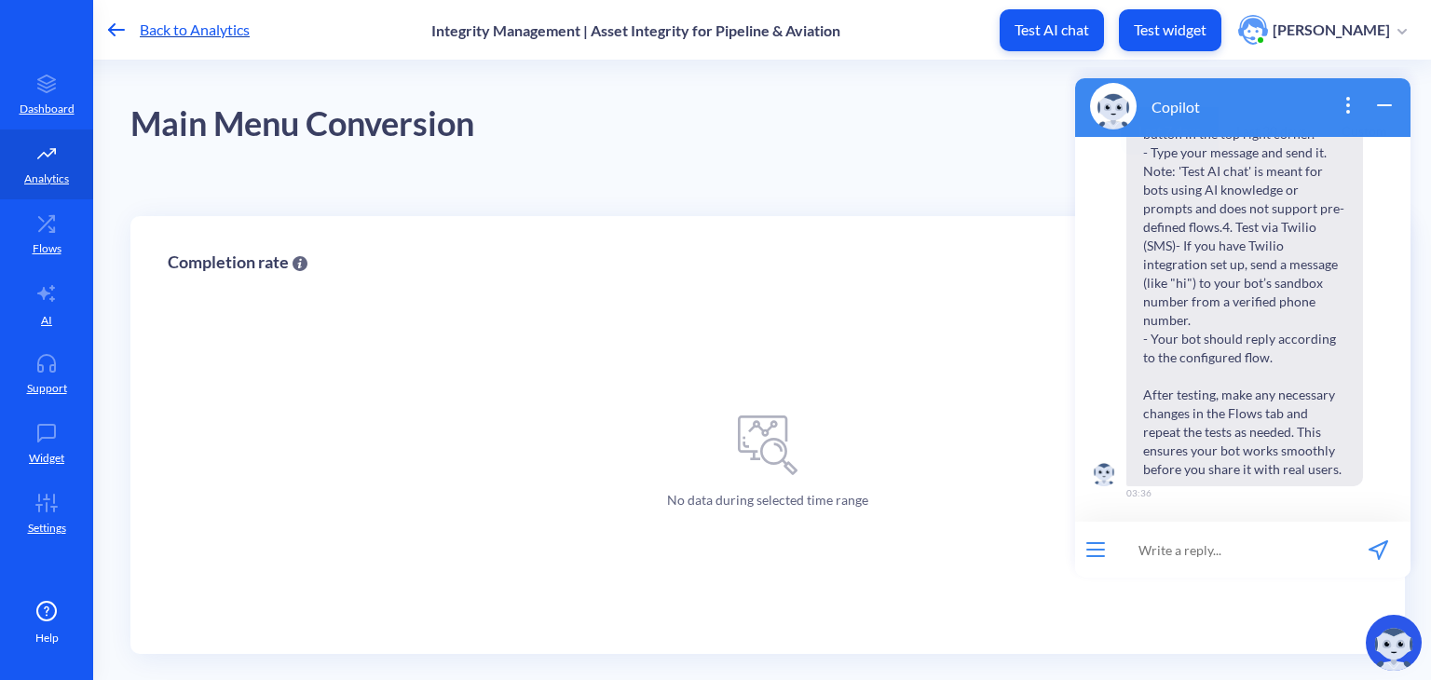
scroll to position [1662, 0]
click at [1207, 32] on p "Test widget" at bounding box center [1170, 29] width 73 height 19
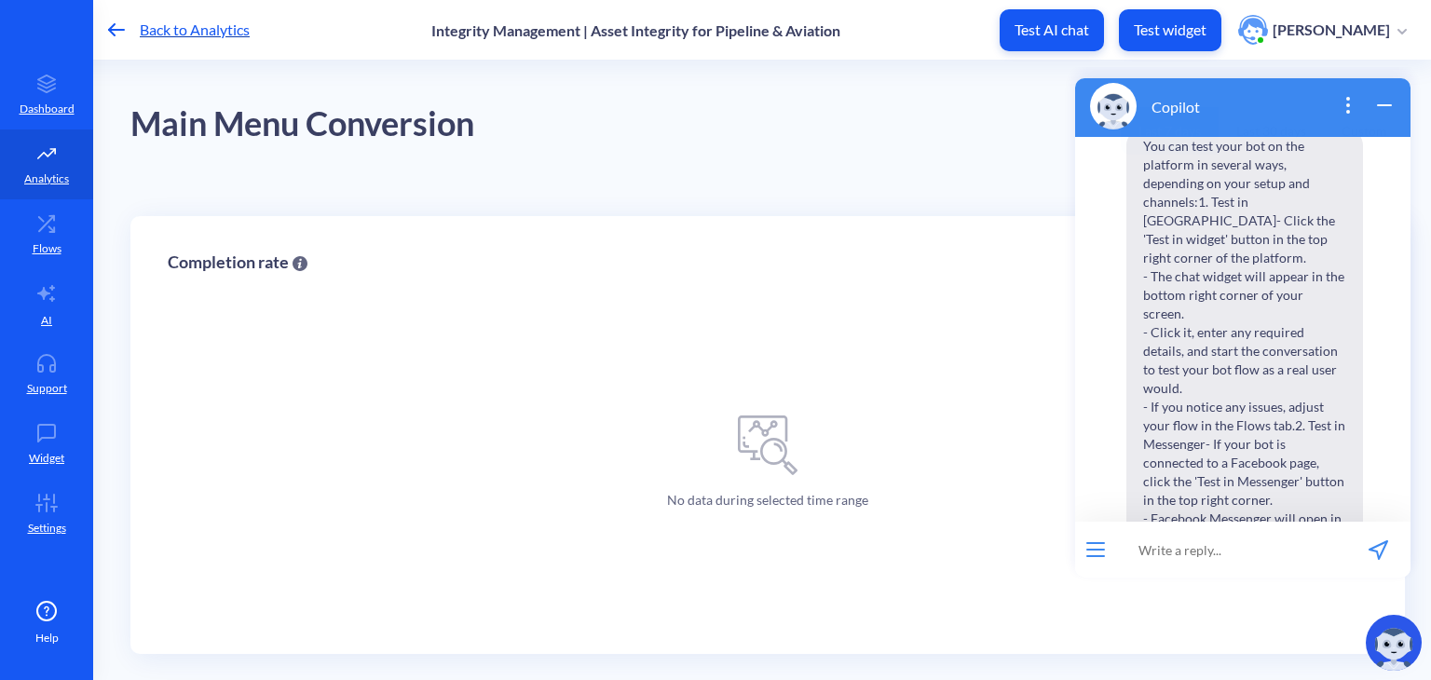
scroll to position [1073, 0]
click at [55, 232] on icon at bounding box center [46, 223] width 37 height 19
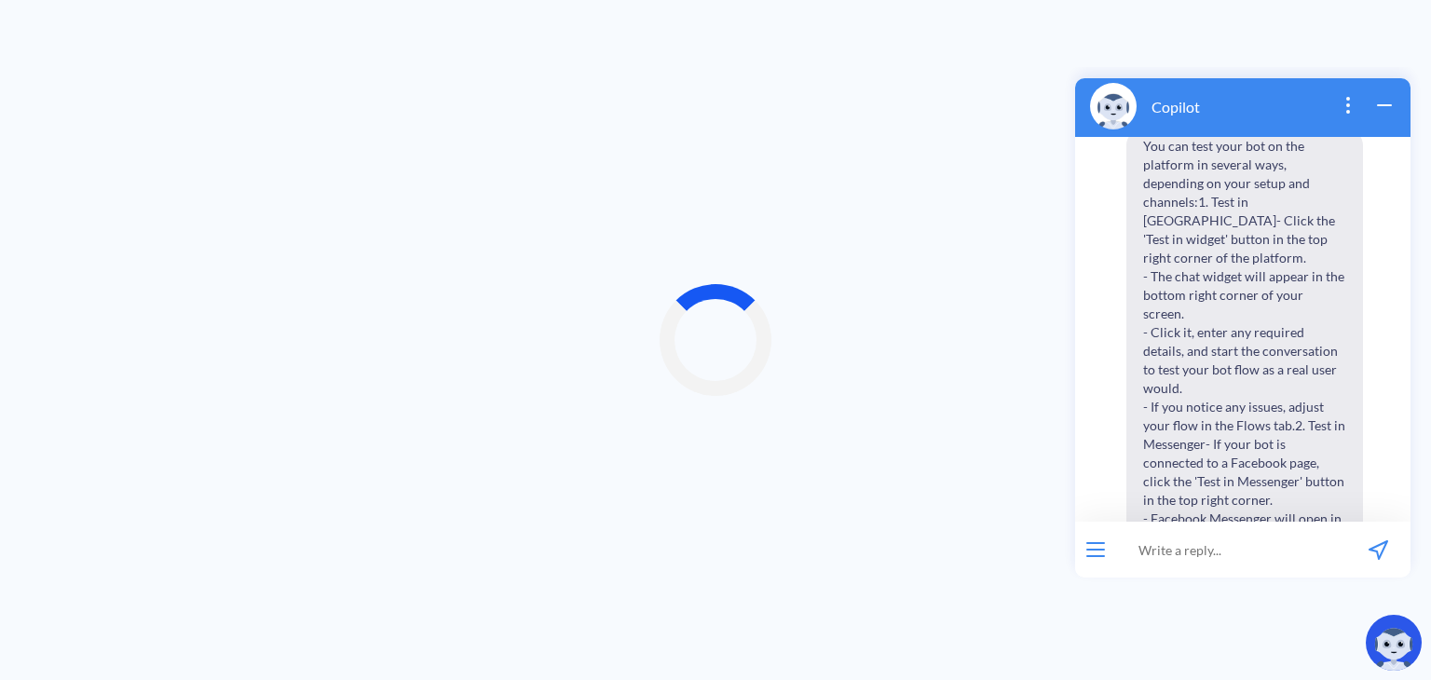
click at [1386, 105] on icon "wrap widget" at bounding box center [1384, 105] width 13 height 0
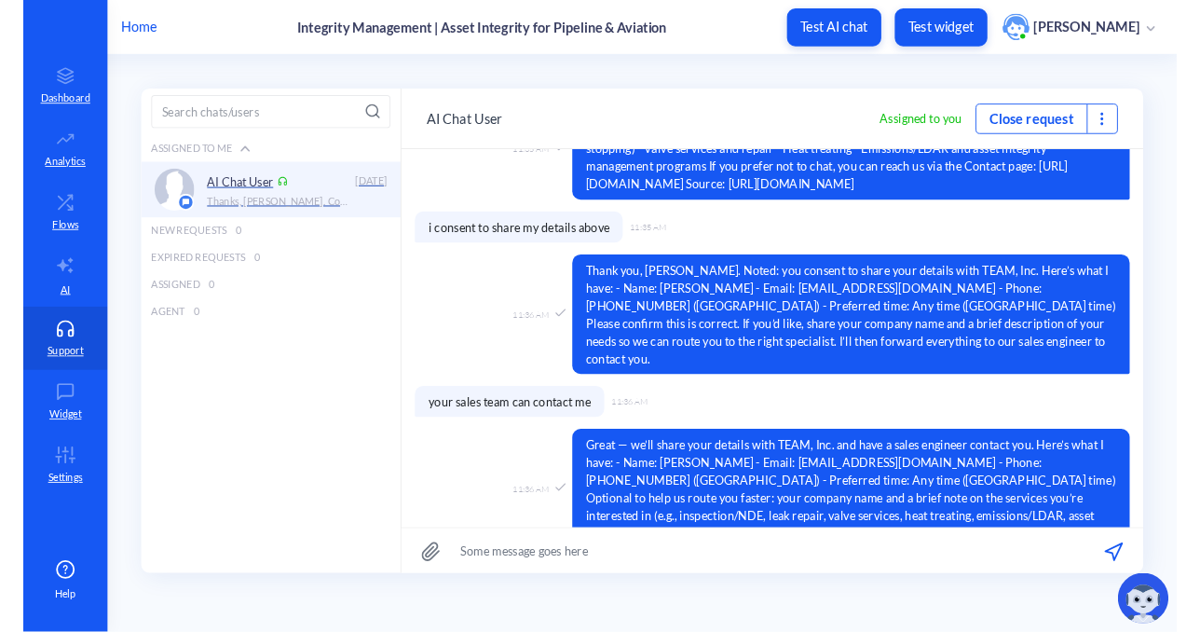
scroll to position [1481, 0]
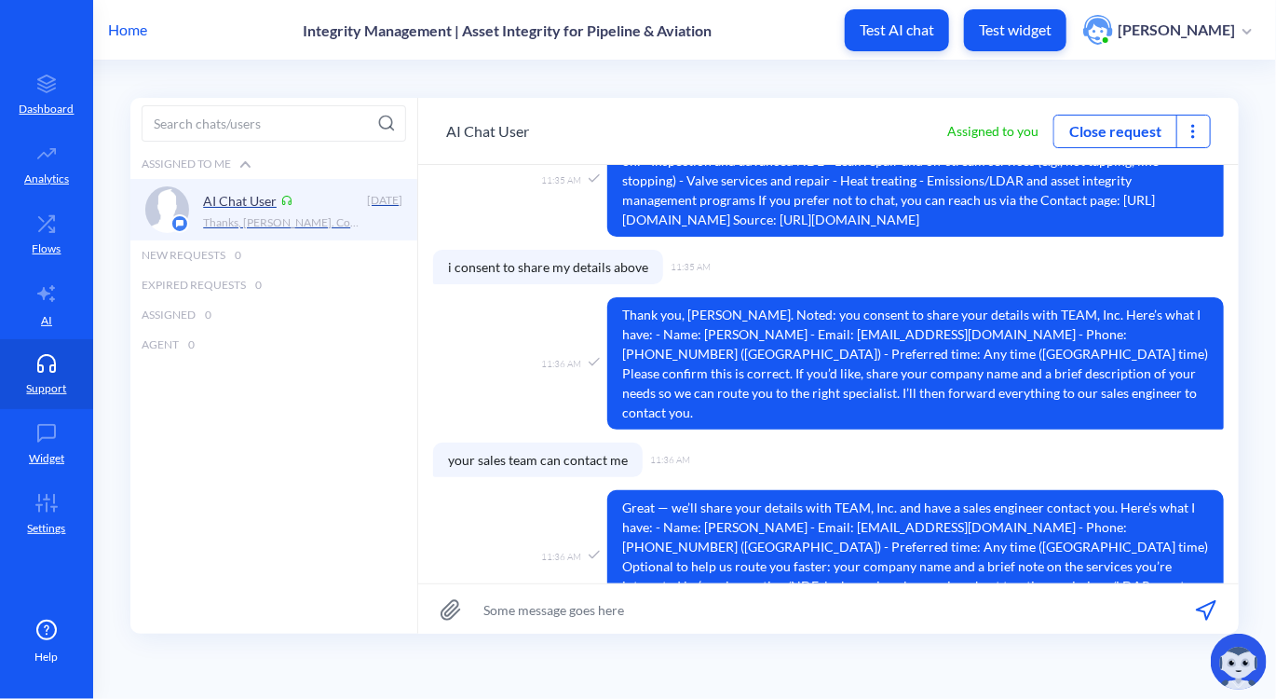
click at [438, 91] on main "Assigned to me AI Chat User [DATE] Thanks, [PERSON_NAME]. Confirmed. We’ll shar…" at bounding box center [684, 380] width 1183 height 638
click at [450, 226] on div "11:35 AM Understood — we won’t share your details. How can I help right now? I …" at bounding box center [828, 180] width 791 height 113
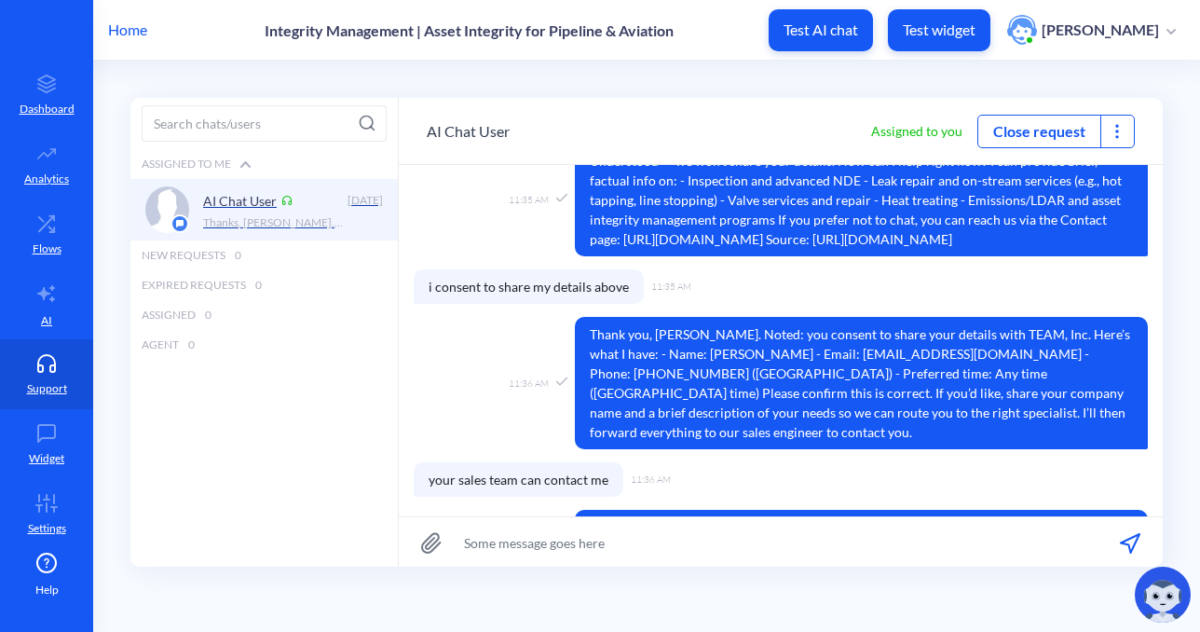
scroll to position [1501, 0]
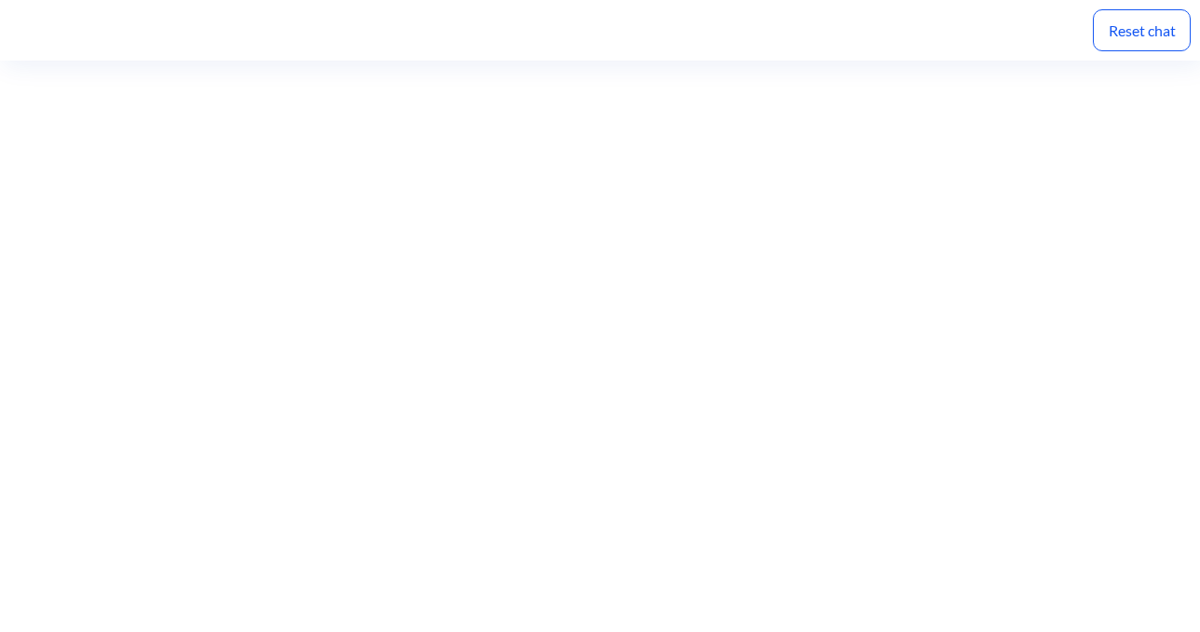
click at [1146, 38] on div "Reset chat" at bounding box center [1142, 30] width 98 height 42
click at [1126, 37] on div "Reset chat" at bounding box center [1142, 30] width 98 height 42
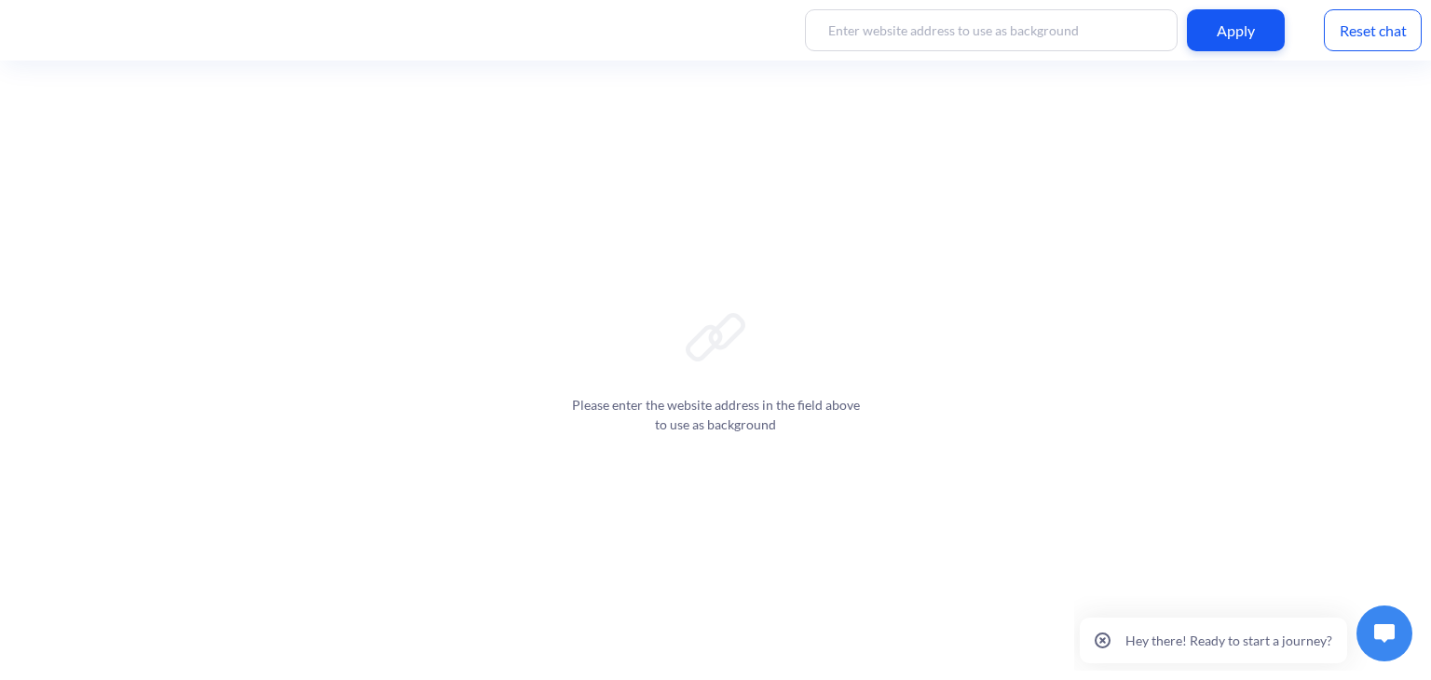
paste input "[URL][DOMAIN_NAME]"
type input "[URL][DOMAIN_NAME]"
click at [1249, 46] on div "Apply" at bounding box center [1236, 30] width 98 height 42
click at [1383, 637] on img at bounding box center [1384, 633] width 20 height 19
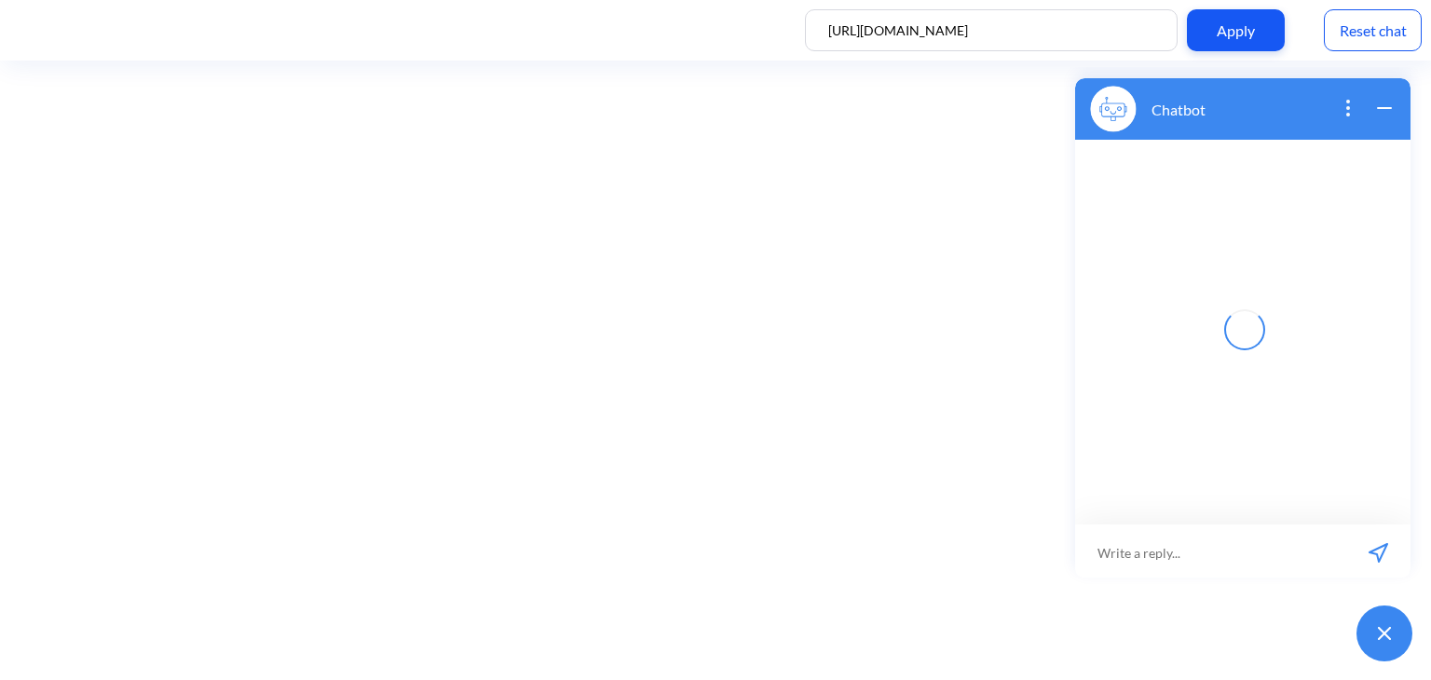
scroll to position [3, 0]
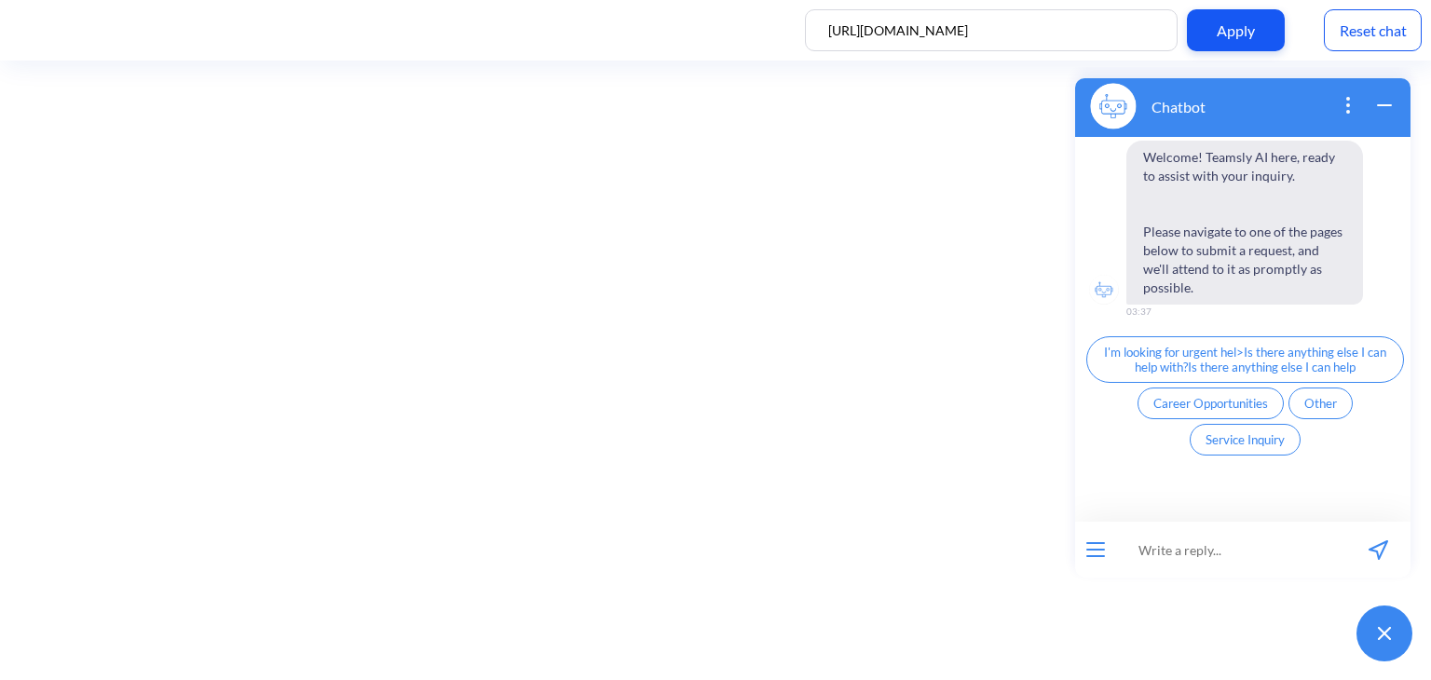
click at [1183, 396] on span "Career Opportunities" at bounding box center [1210, 403] width 115 height 15
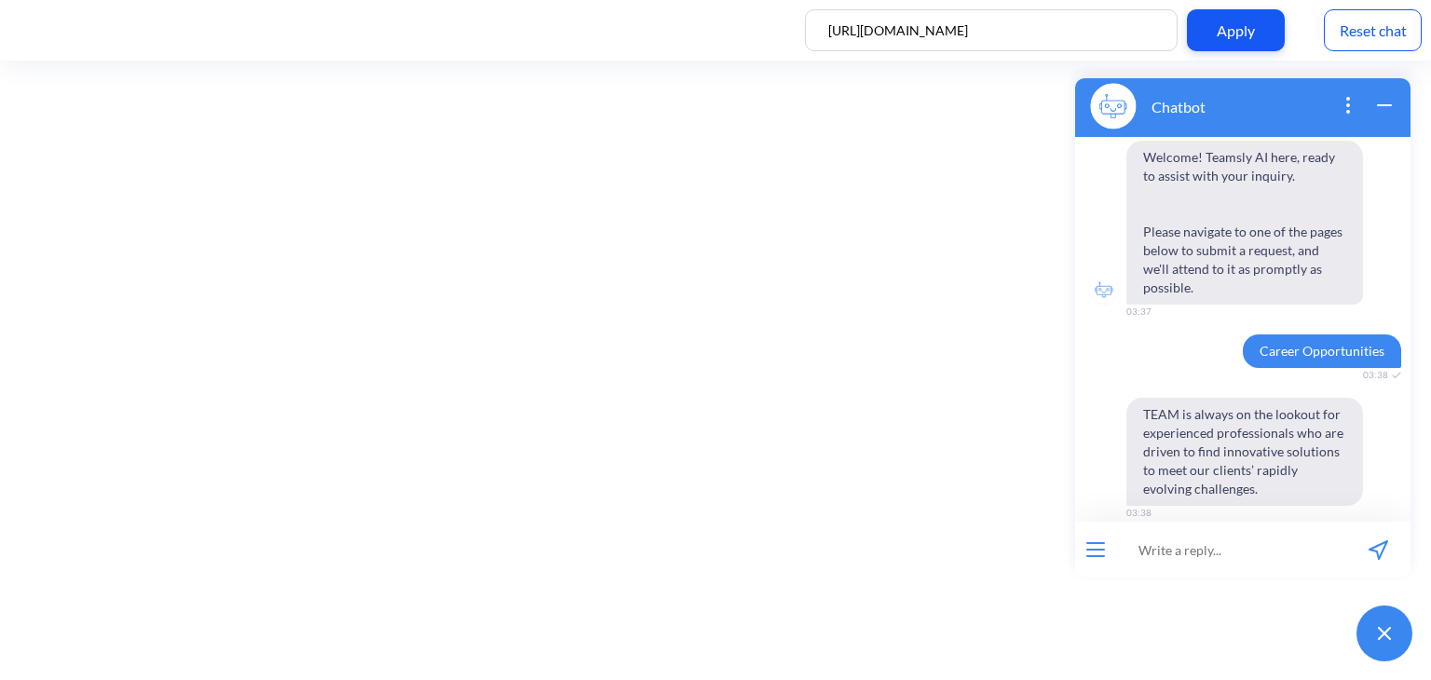
scroll to position [276, 0]
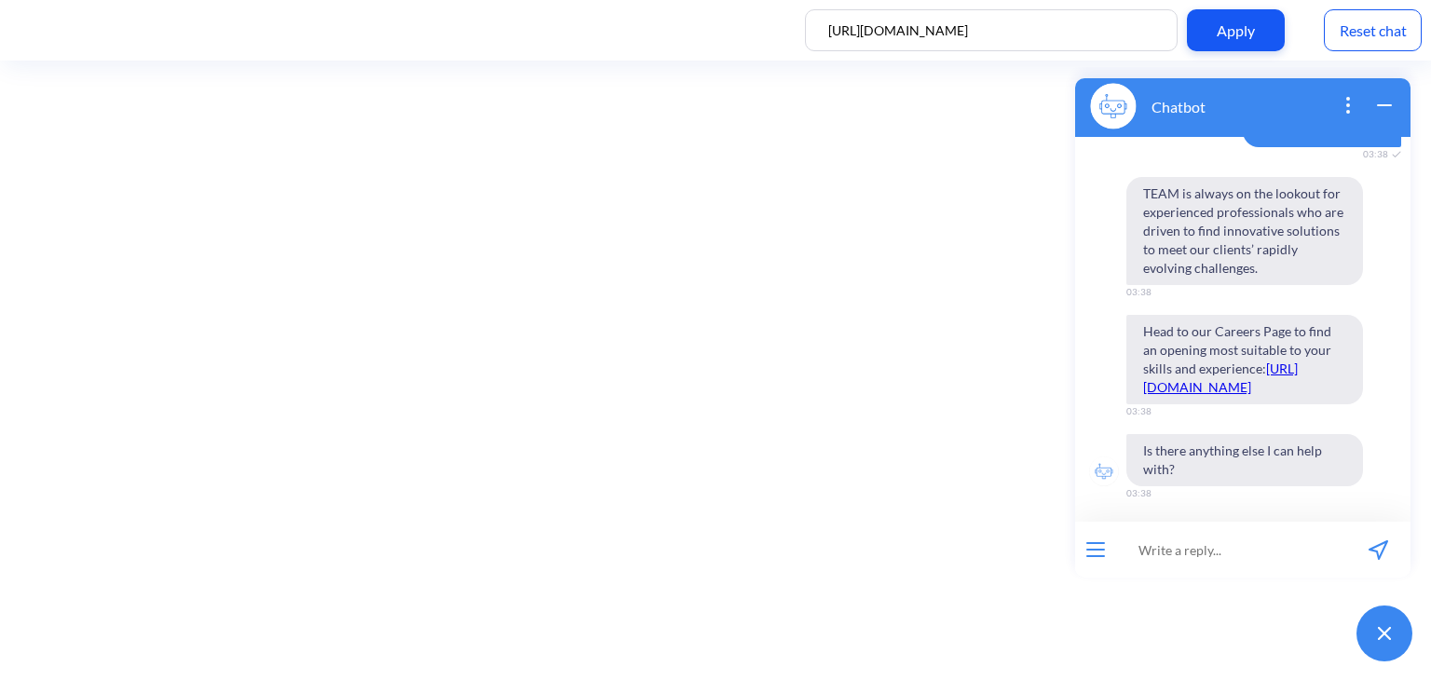
click at [1260, 536] on input at bounding box center [1231, 550] width 230 height 56
type input "company details"
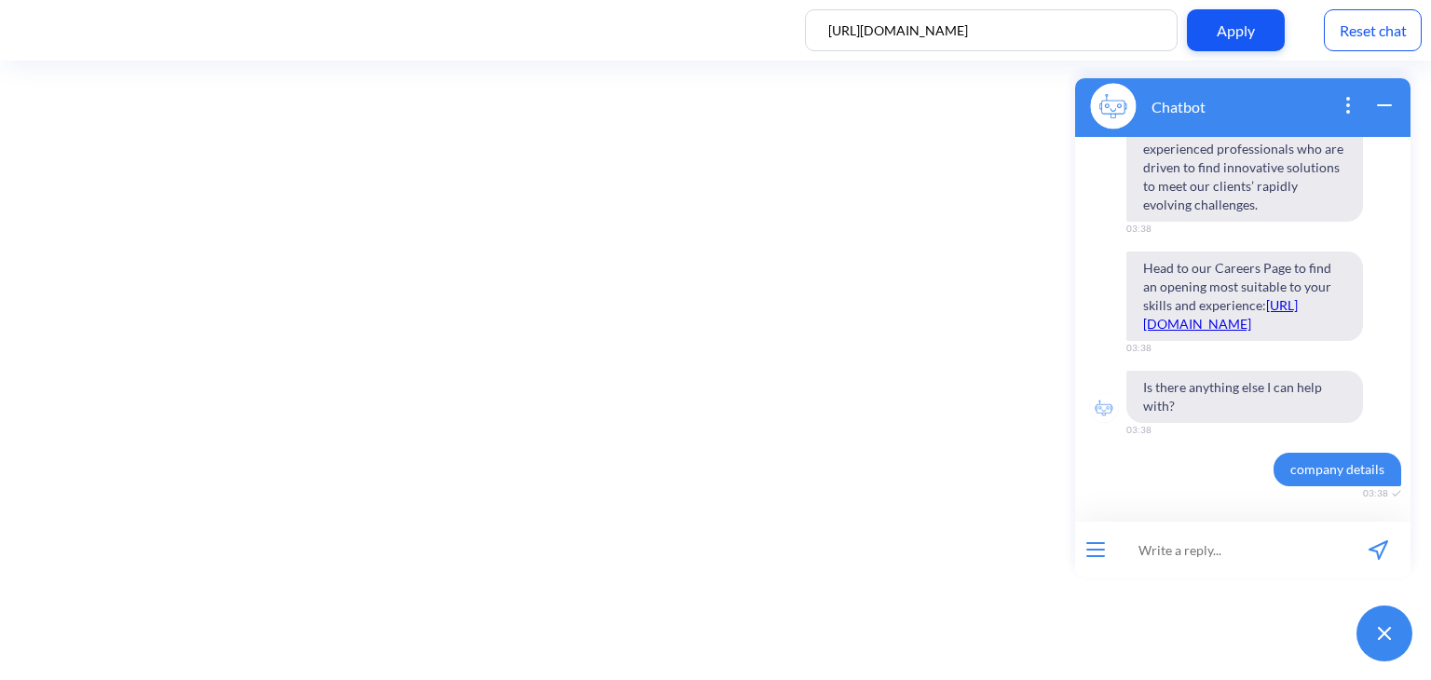
scroll to position [358, 0]
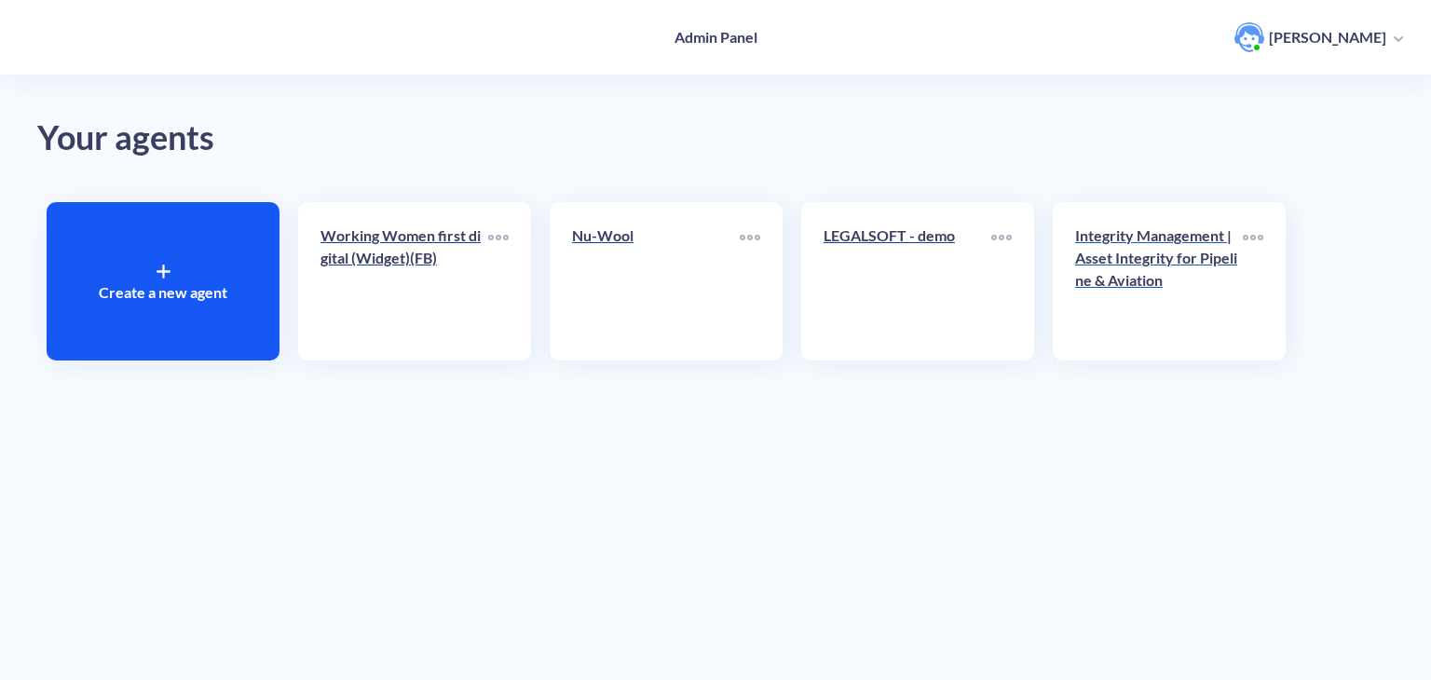
click at [1134, 254] on p "Integrity Management | Asset Integrity for Pipeline & Aviation" at bounding box center [1159, 258] width 168 height 67
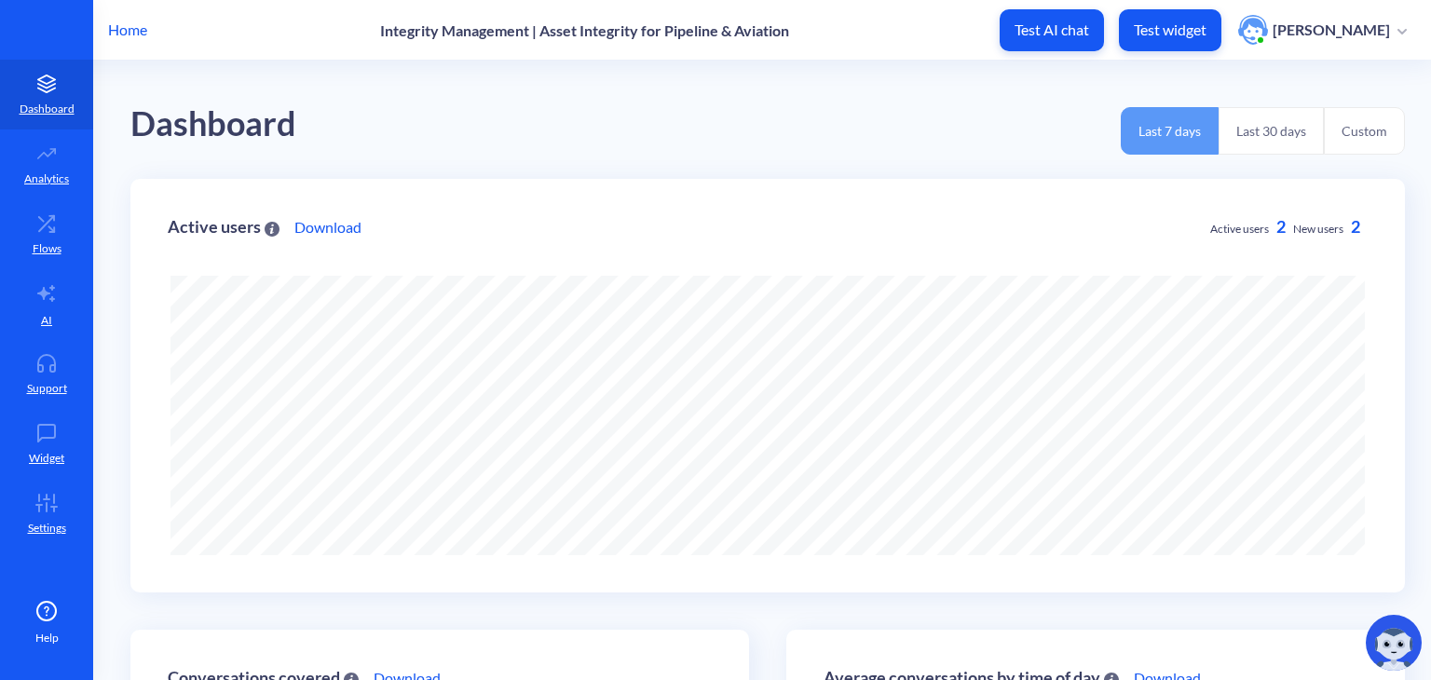
scroll to position [679, 1431]
click at [48, 123] on link "Dashboard" at bounding box center [46, 95] width 93 height 70
click at [49, 159] on icon at bounding box center [46, 153] width 37 height 19
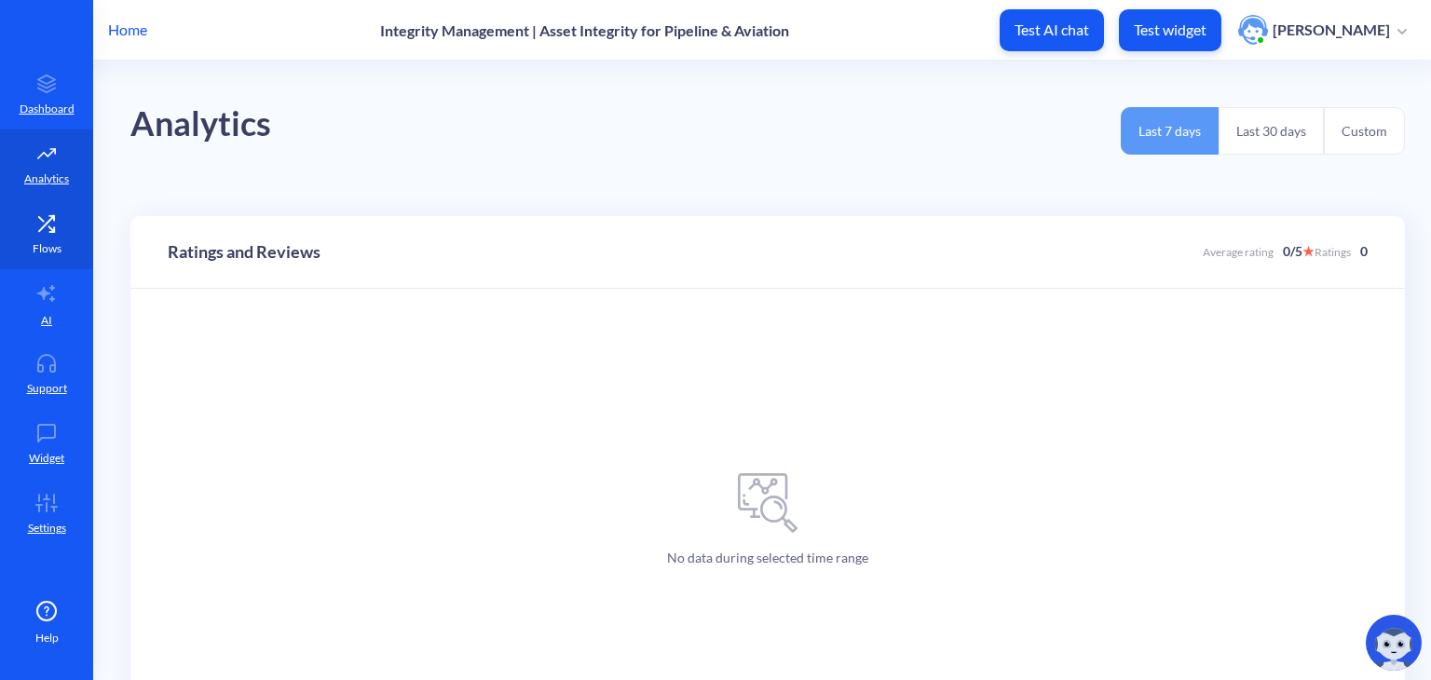
click at [48, 235] on link "Flows" at bounding box center [46, 234] width 93 height 70
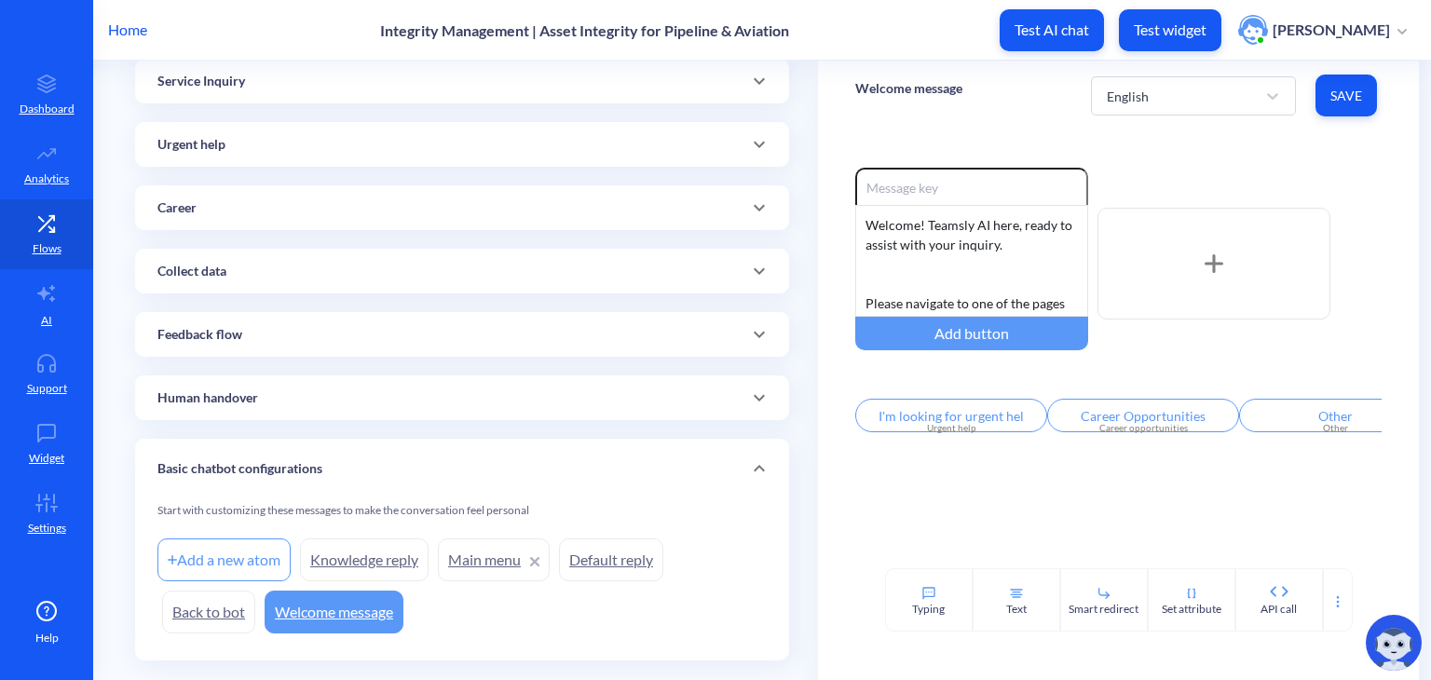
scroll to position [312, 0]
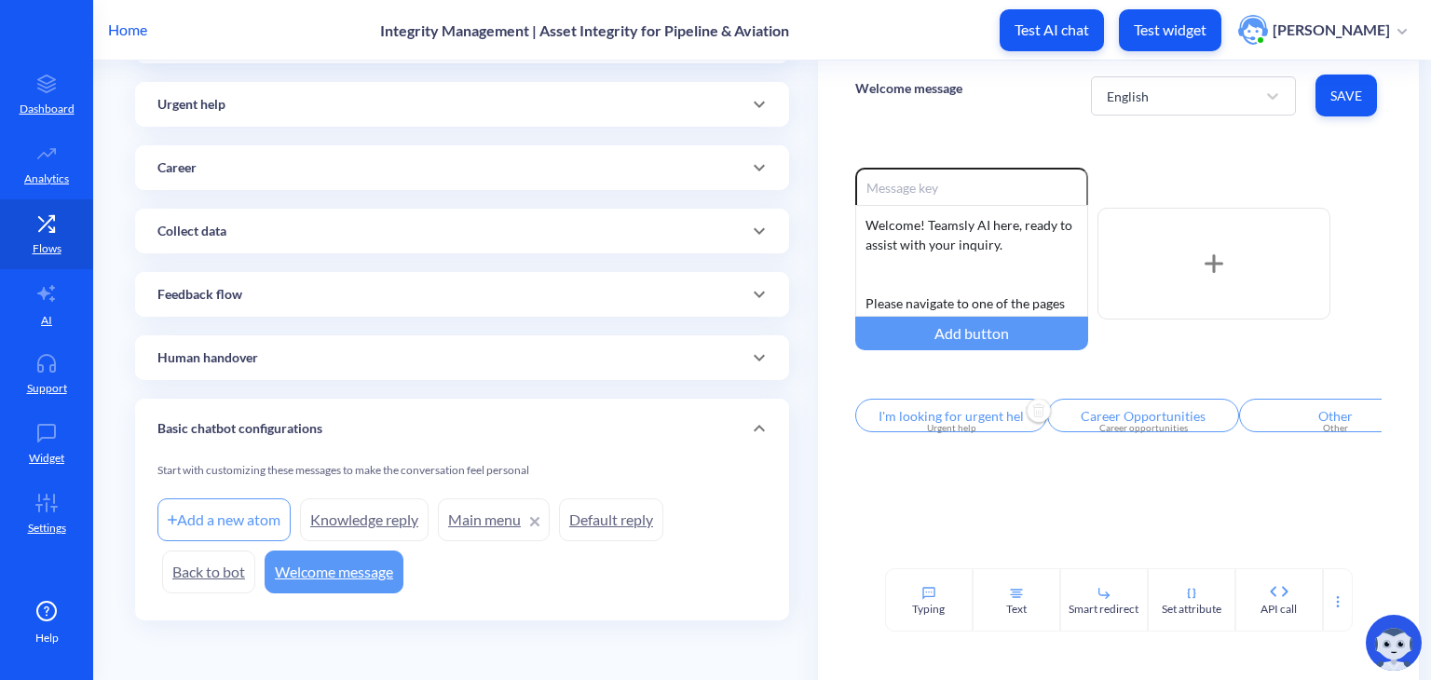
click at [971, 424] on input "I'm looking for urgent hel>Is there anything else I can help with?Is there anyt…" at bounding box center [951, 416] width 192 height 34
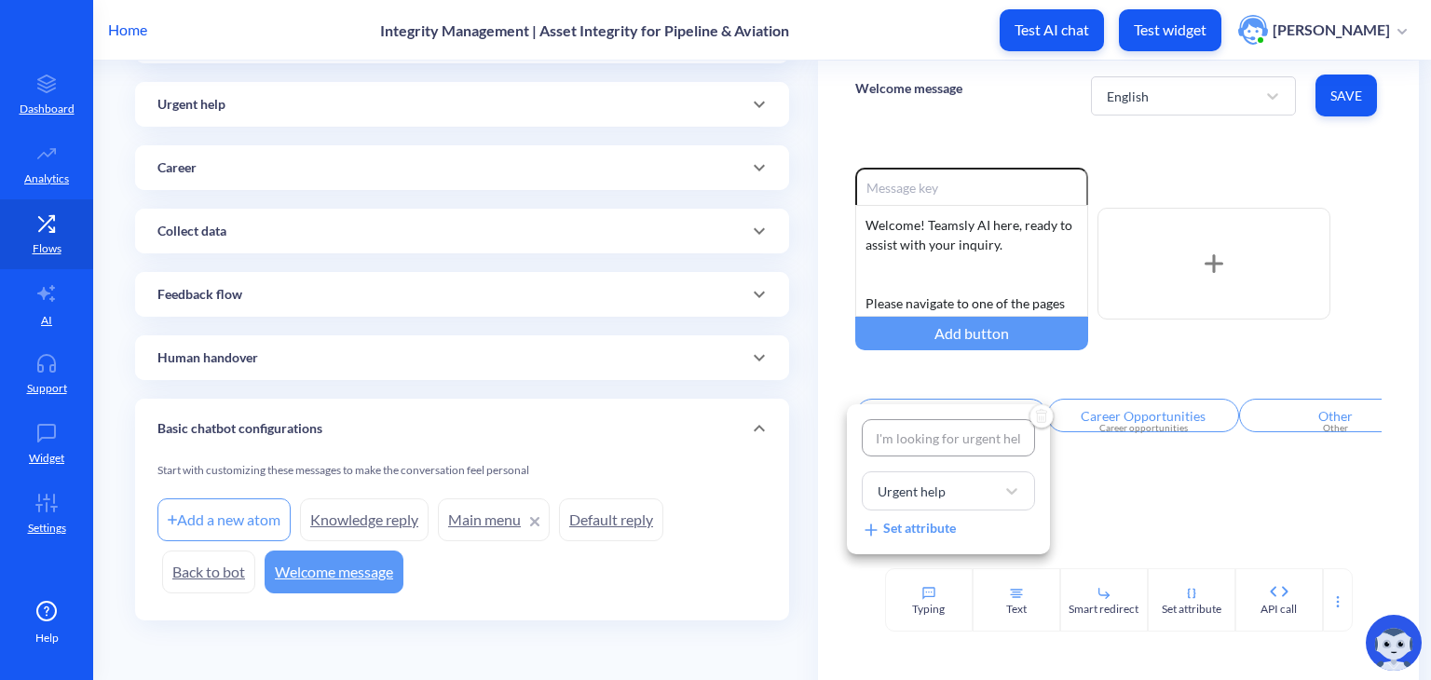
scroll to position [0, 393]
drag, startPoint x: 1017, startPoint y: 444, endPoint x: 1058, endPoint y: 446, distance: 41.0
click at [1058, 446] on div "I'm looking for urgent hel>Is there anything else I can help with?Is there anyt…" at bounding box center [715, 340] width 1431 height 680
click at [466, 355] on div at bounding box center [715, 340] width 1431 height 680
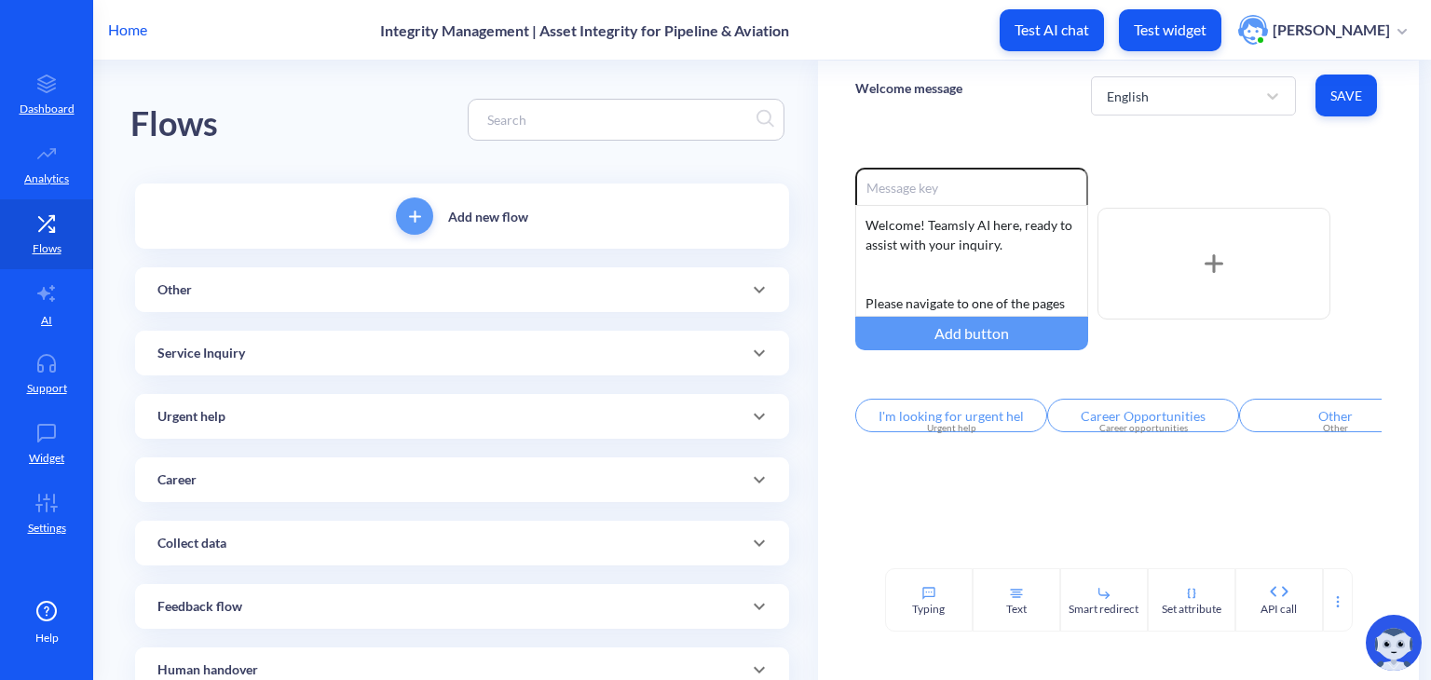
click at [372, 352] on div "Service Inquiry" at bounding box center [461, 354] width 609 height 20
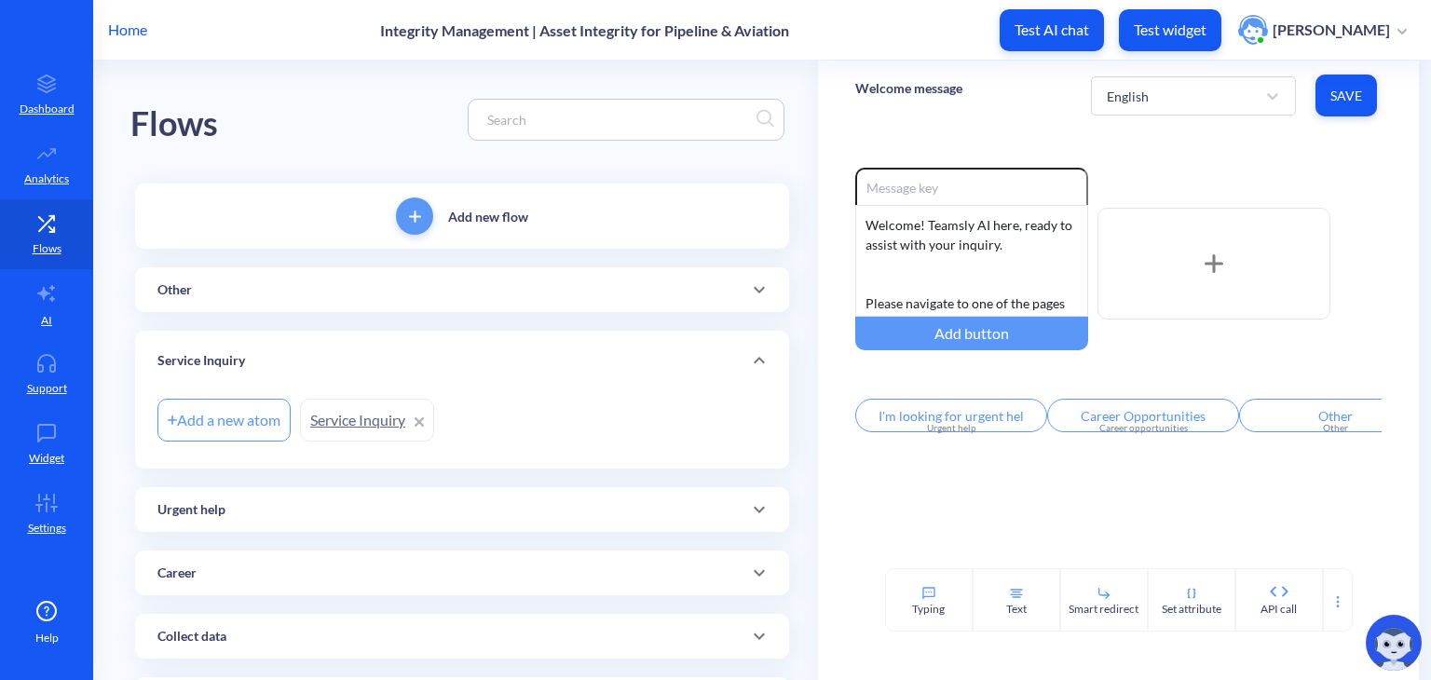
click at [306, 500] on div "Urgent help" at bounding box center [461, 510] width 609 height 20
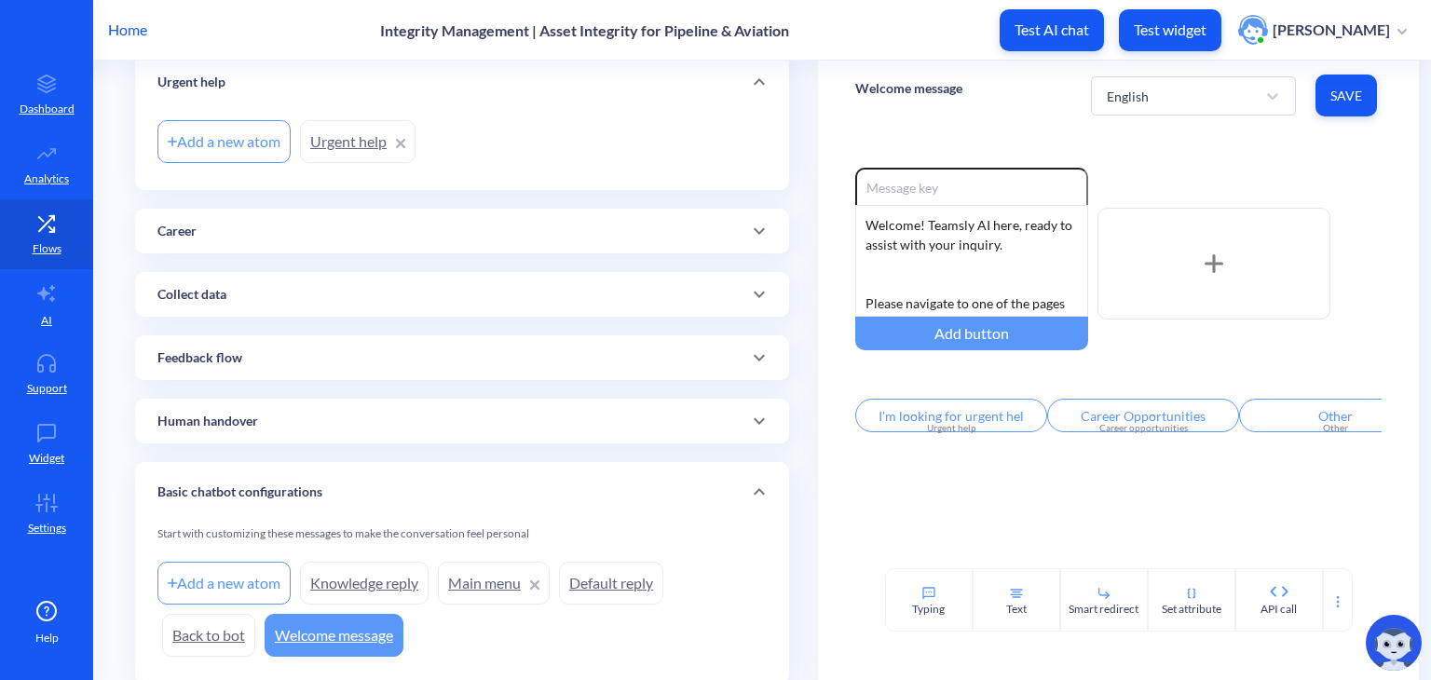
scroll to position [498, 0]
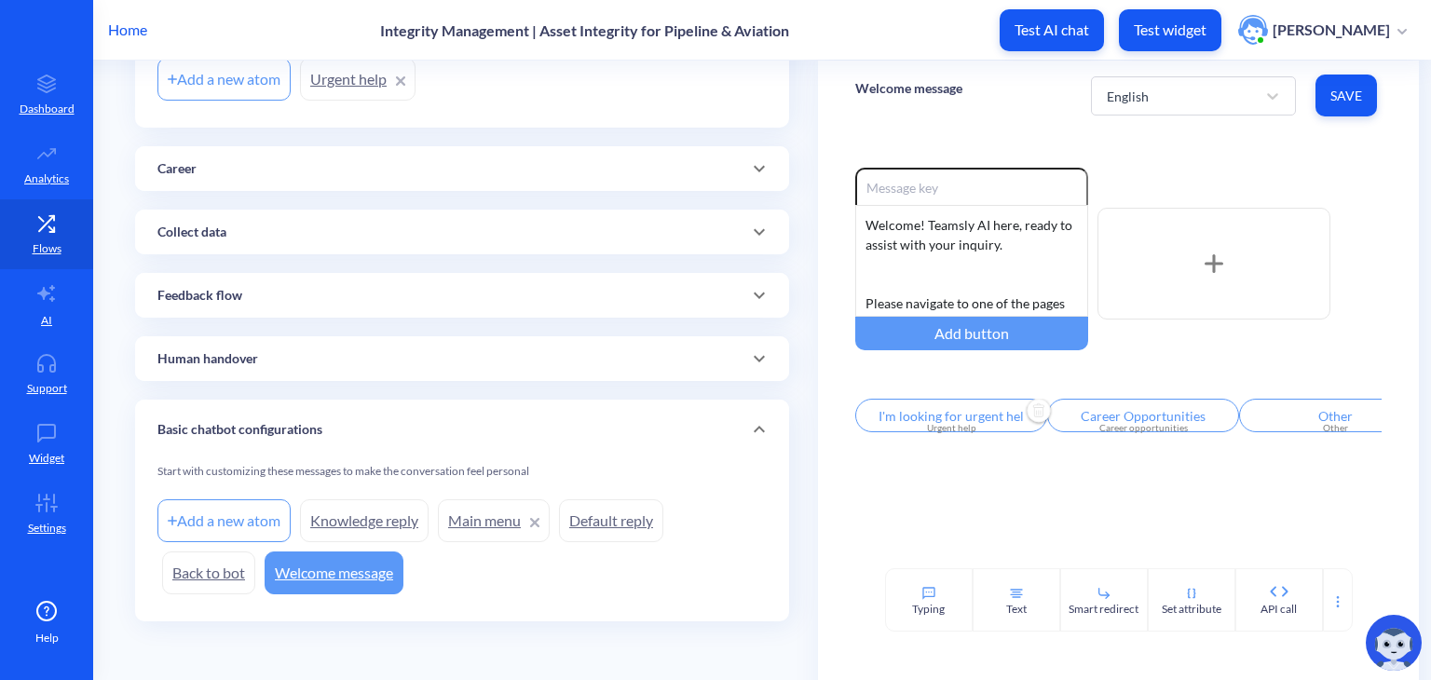
click at [962, 423] on input "I'm looking for urgent hel>Is there anything else I can help with?Is there anyt…" at bounding box center [951, 416] width 192 height 34
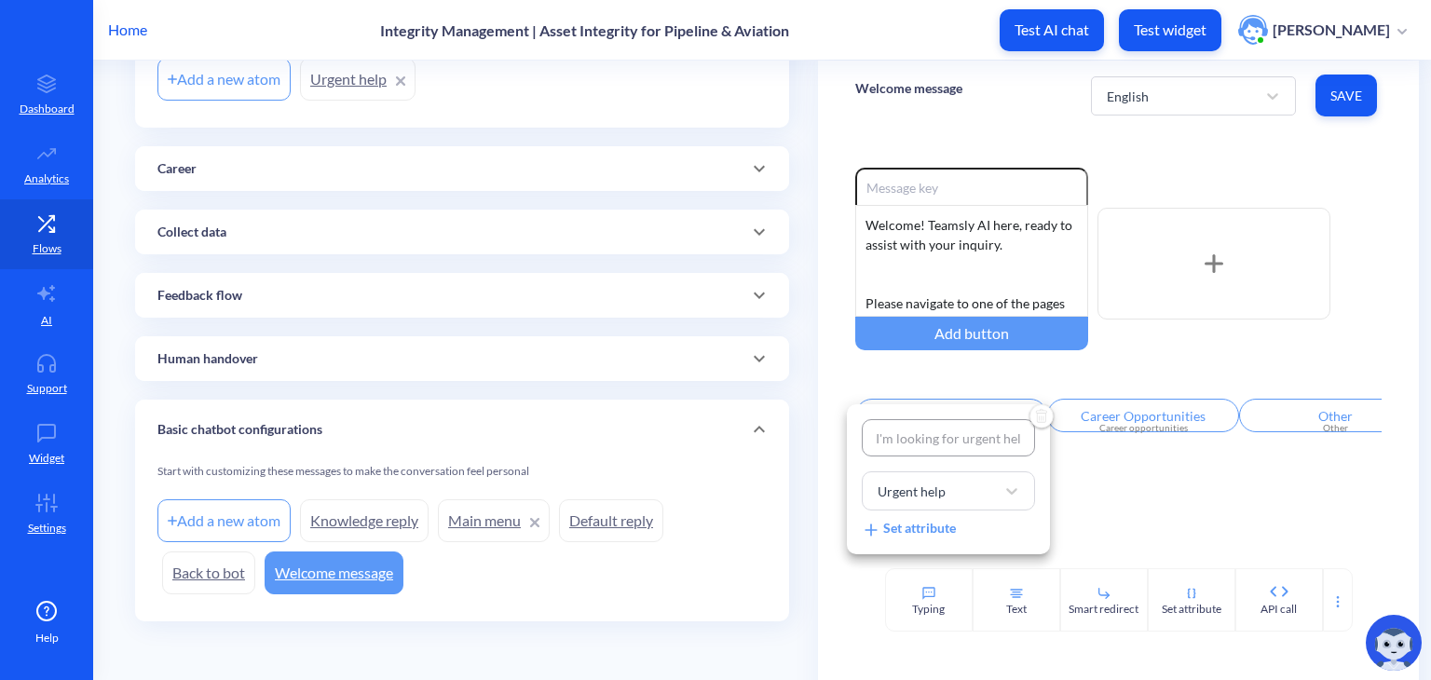
scroll to position [0, 393]
click at [1046, 493] on div "I'm looking for urgent hel>Is there anything else I can help with?Is there anyt…" at bounding box center [948, 478] width 203 height 149
click at [1235, 500] on div at bounding box center [715, 340] width 1431 height 680
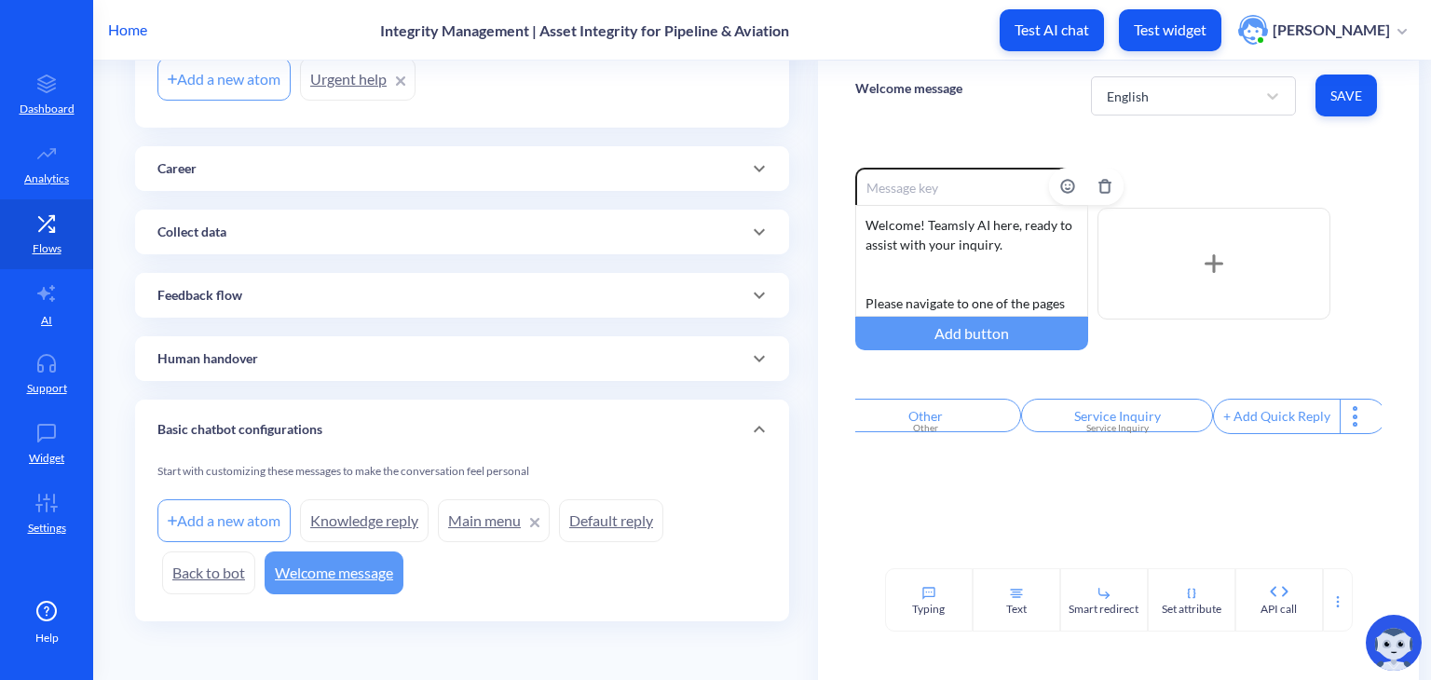
scroll to position [35, 0]
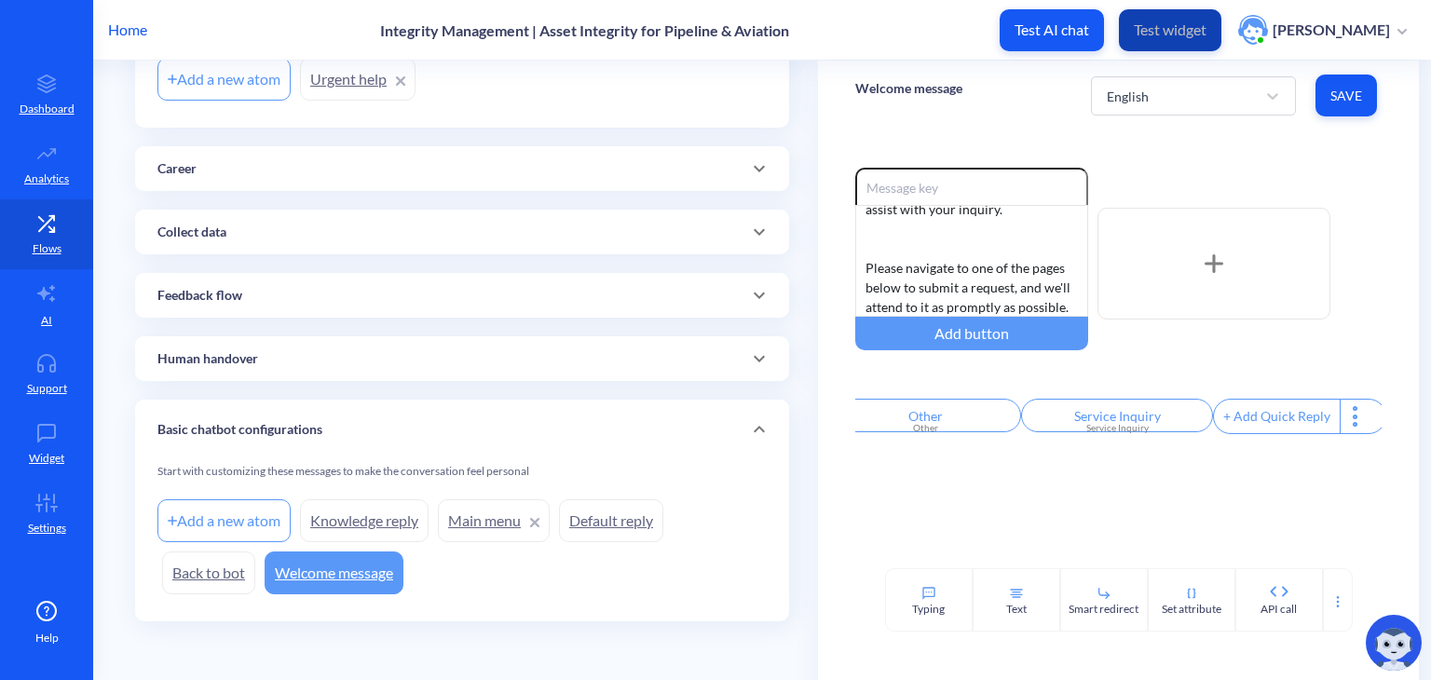
click at [1196, 29] on p "Test widget" at bounding box center [1170, 29] width 73 height 19
click at [826, 155] on div "Enable reactions Welcome! Teamsly AI here, ready to assist with your inquiry. P…" at bounding box center [1118, 349] width 601 height 438
click at [328, 577] on link "Welcome message" at bounding box center [334, 573] width 139 height 43
click at [969, 424] on input "I'm looking for urgent hel>Is there anything else I can help with?Is there anyt…" at bounding box center [951, 416] width 192 height 34
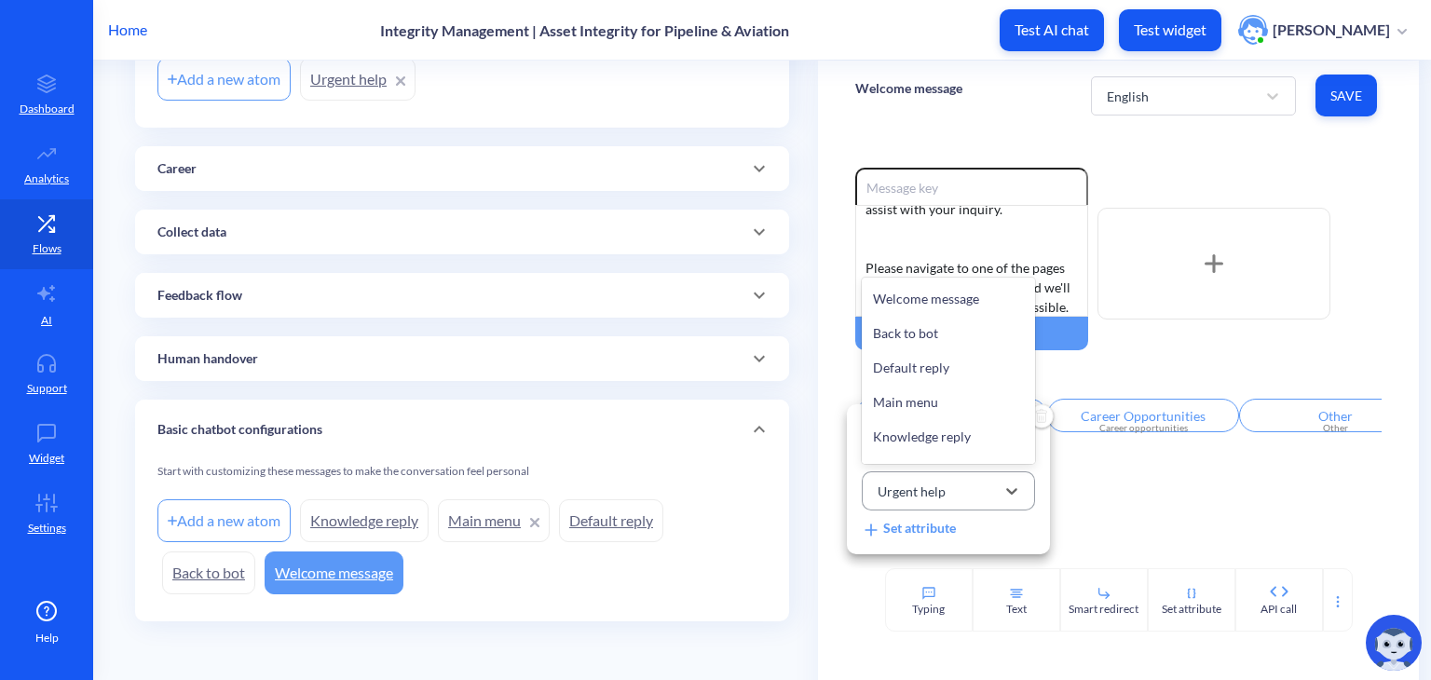
click at [989, 491] on div "Urgent help" at bounding box center [931, 491] width 127 height 34
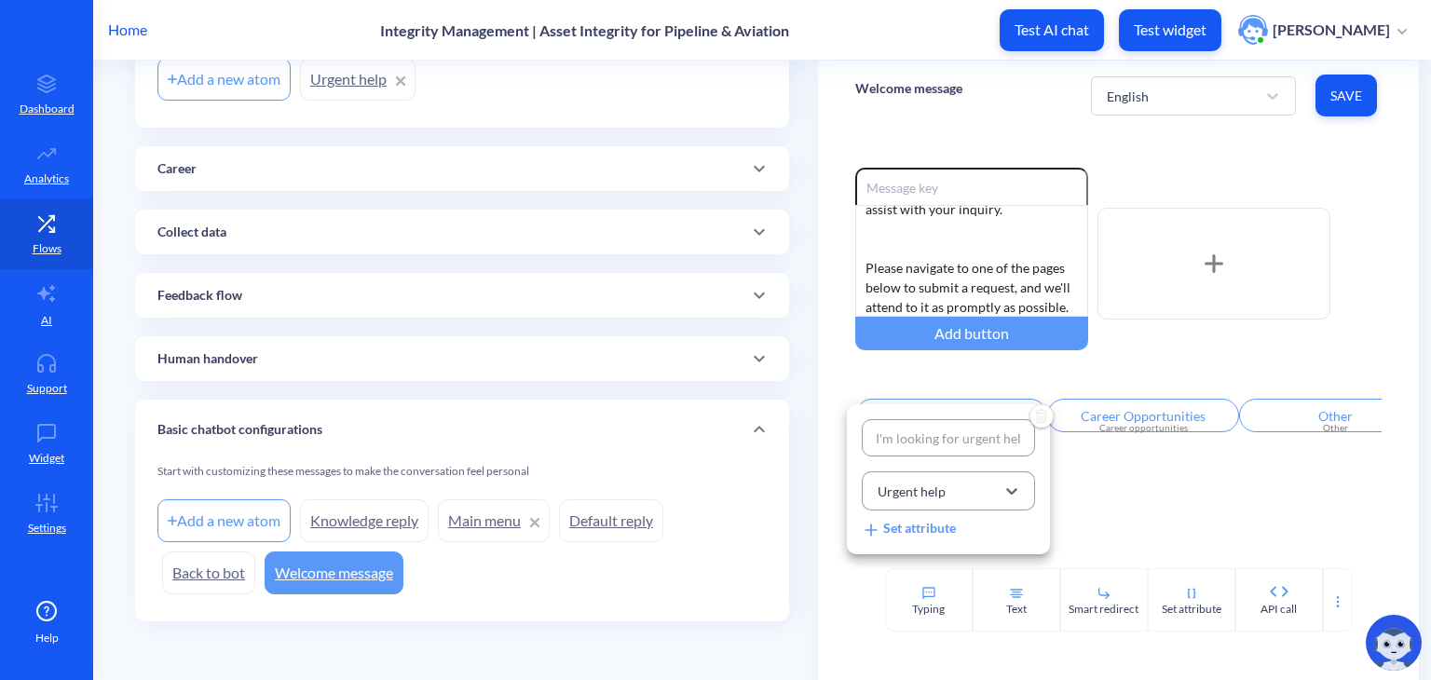
click at [989, 491] on div "Urgent help" at bounding box center [931, 491] width 127 height 34
click at [970, 430] on input "I'm looking for urgent hel>Is there anything else I can help with?Is there anyt…" at bounding box center [948, 437] width 173 height 37
drag, startPoint x: 973, startPoint y: 434, endPoint x: 874, endPoint y: 441, distance: 99.0
click at [874, 441] on input "I'm looking for urgent hel>Is there anything else I can help with?Is there anyt…" at bounding box center [948, 437] width 173 height 37
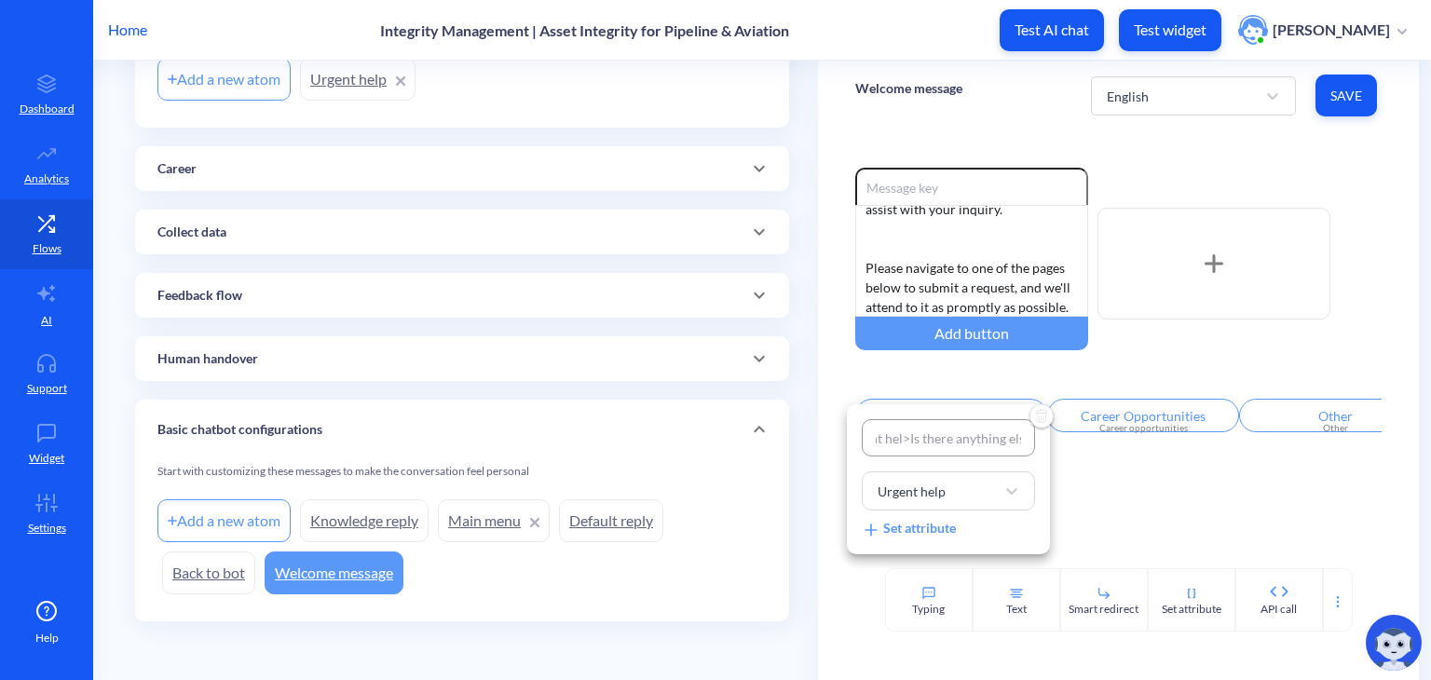
scroll to position [0, 16]
click at [913, 437] on input "I'm looking for urgent hel>Is there anything else I can help with?Is there anyt…" at bounding box center [948, 437] width 173 height 37
drag, startPoint x: 1003, startPoint y: 439, endPoint x: 1054, endPoint y: 444, distance: 50.5
click at [1054, 444] on div "I'm looking for urgent hel>Is there anything else I can help with?Is there anyt…" at bounding box center [715, 340] width 1431 height 680
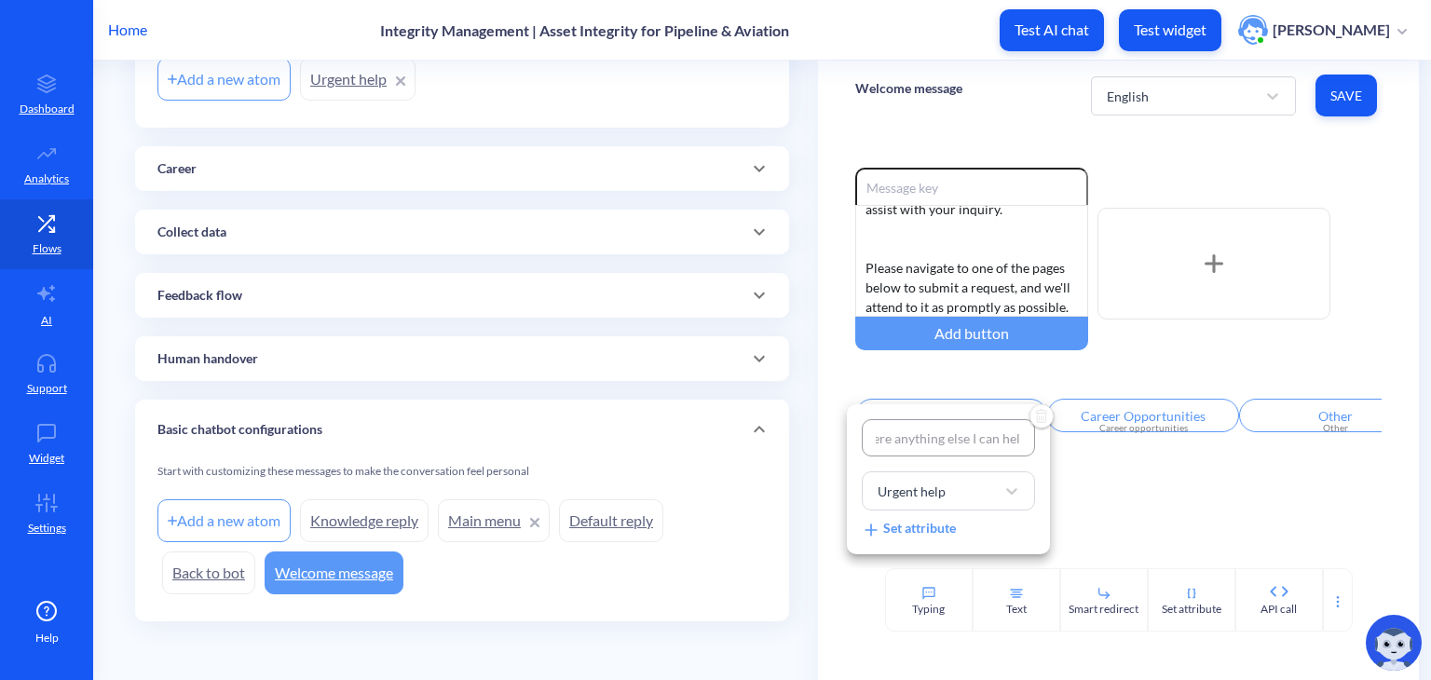
type input "I'm looking for urgent hel"
type input "I'm looking for urgent help"
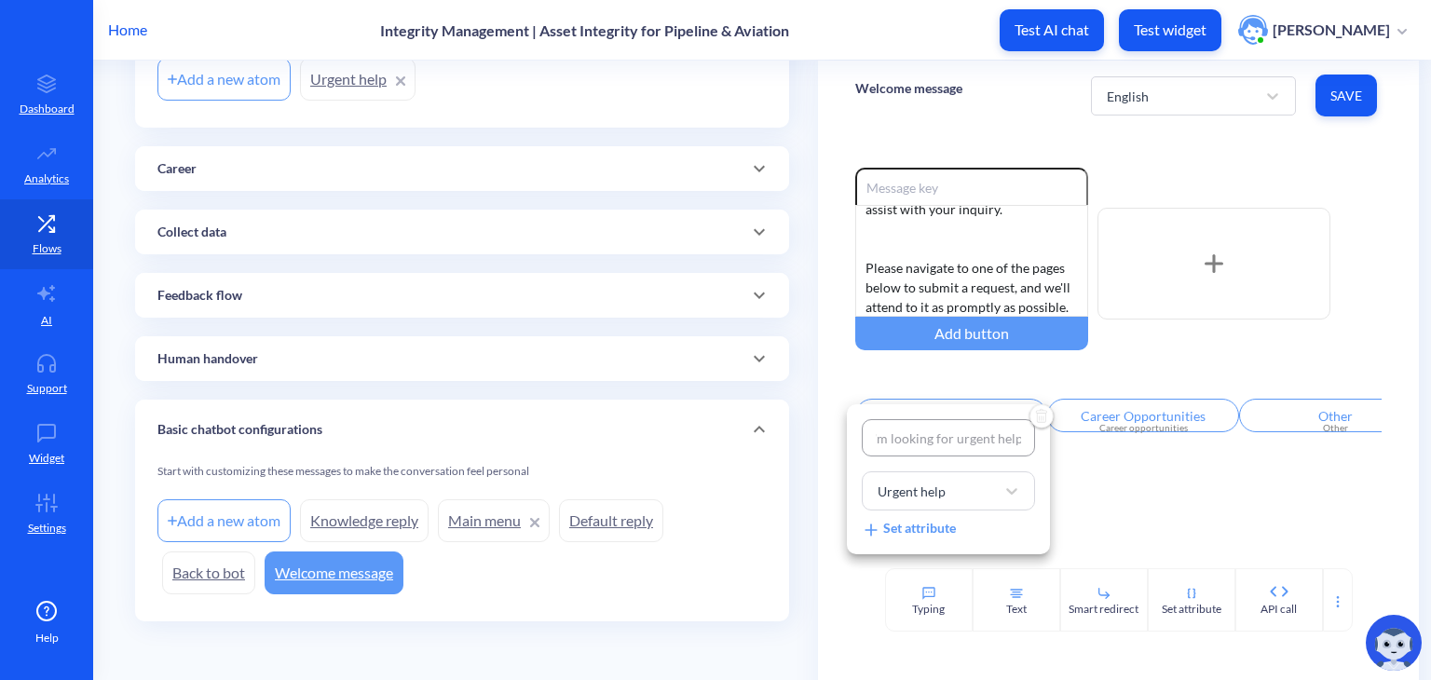
type input "I'm looking for urgent help"
click at [1340, 91] on div at bounding box center [715, 340] width 1431 height 680
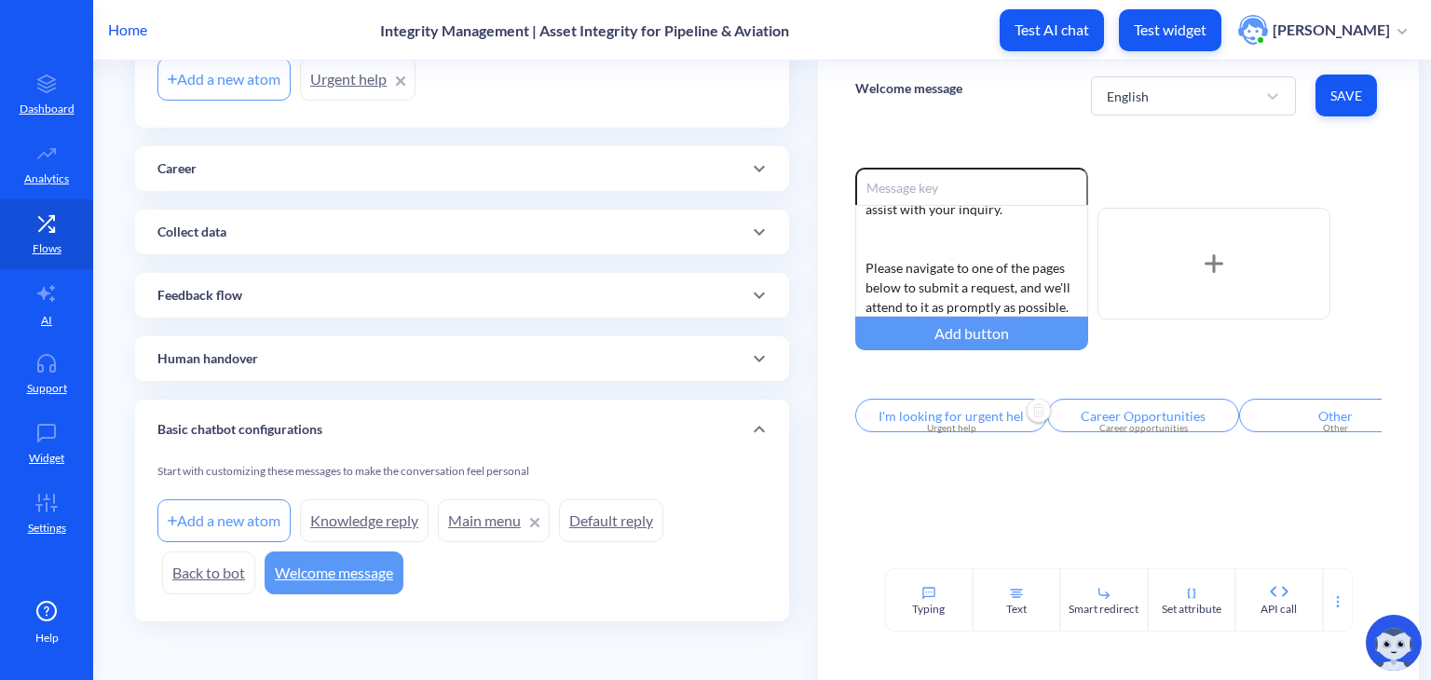
scroll to position [0, 6]
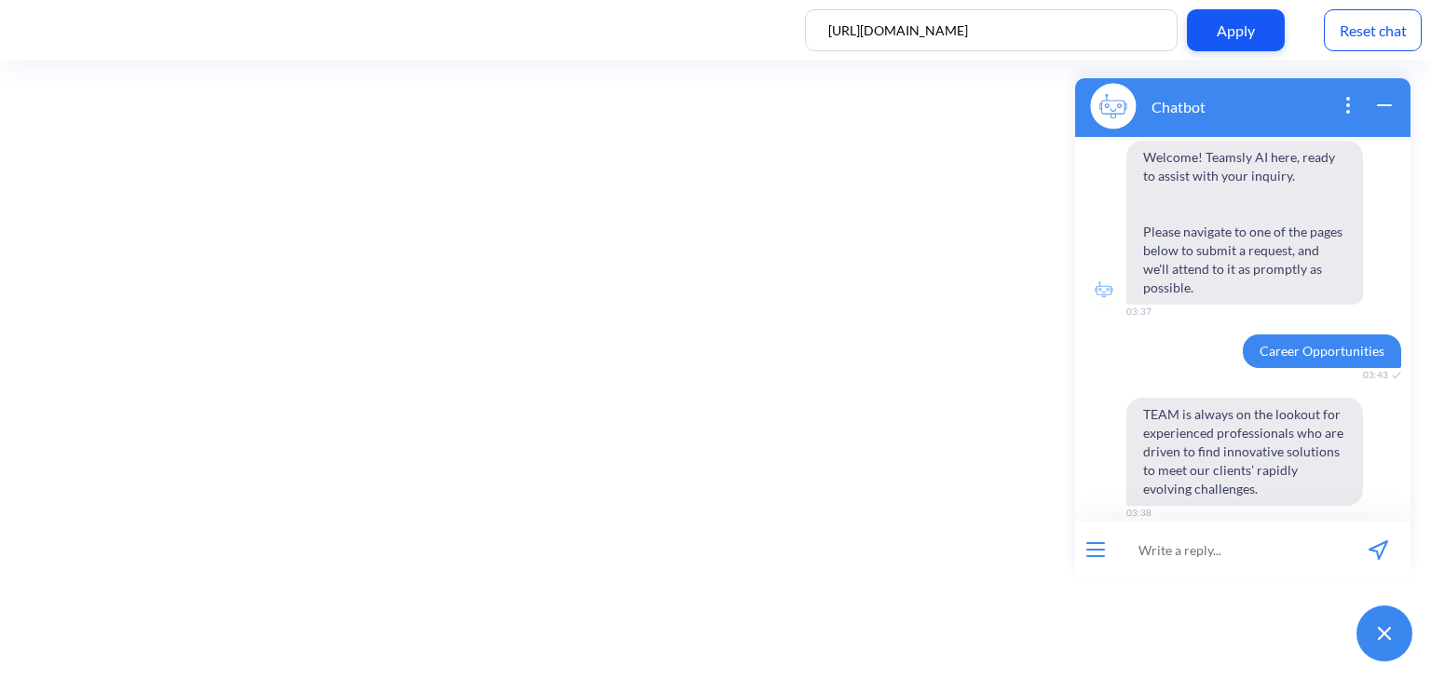
click at [1386, 107] on icon "wrap widget" at bounding box center [1384, 105] width 22 height 22
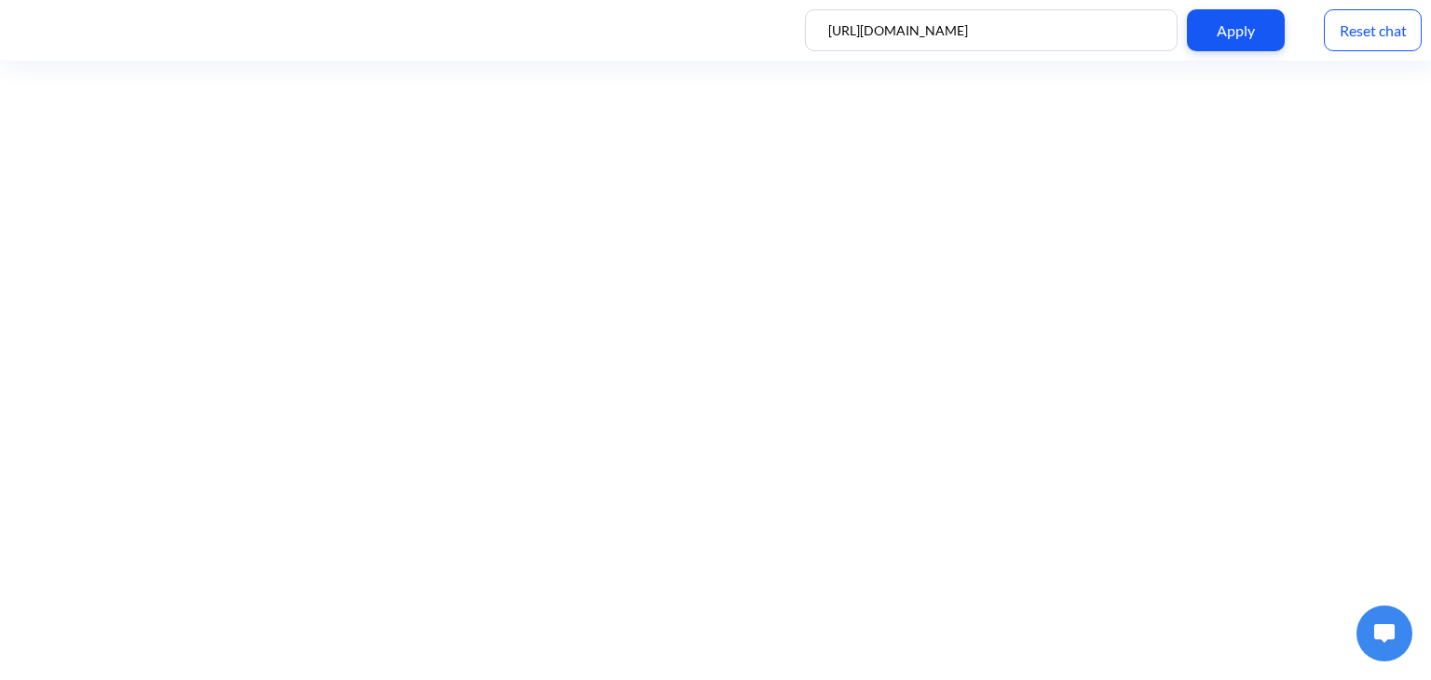
click at [1372, 645] on button at bounding box center [1385, 634] width 56 height 56
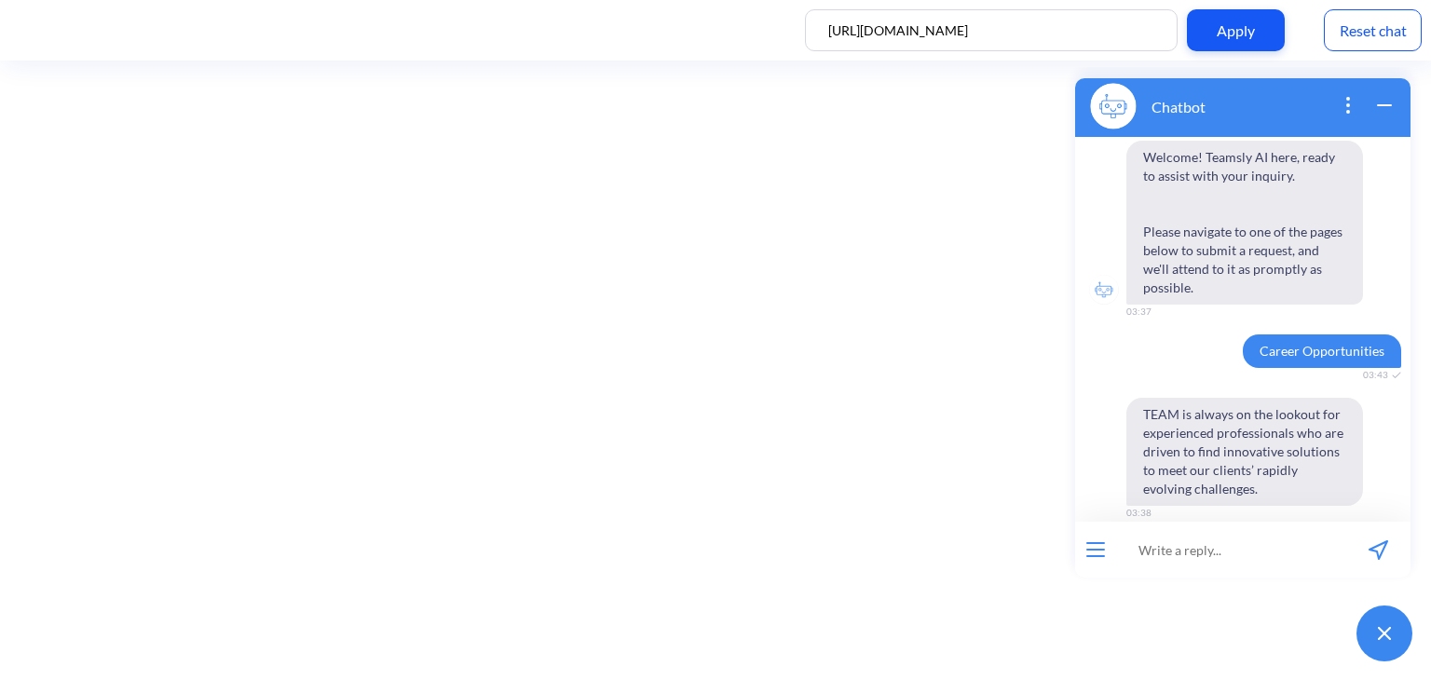
click at [1358, 97] on icon "open popup" at bounding box center [1348, 105] width 22 height 22
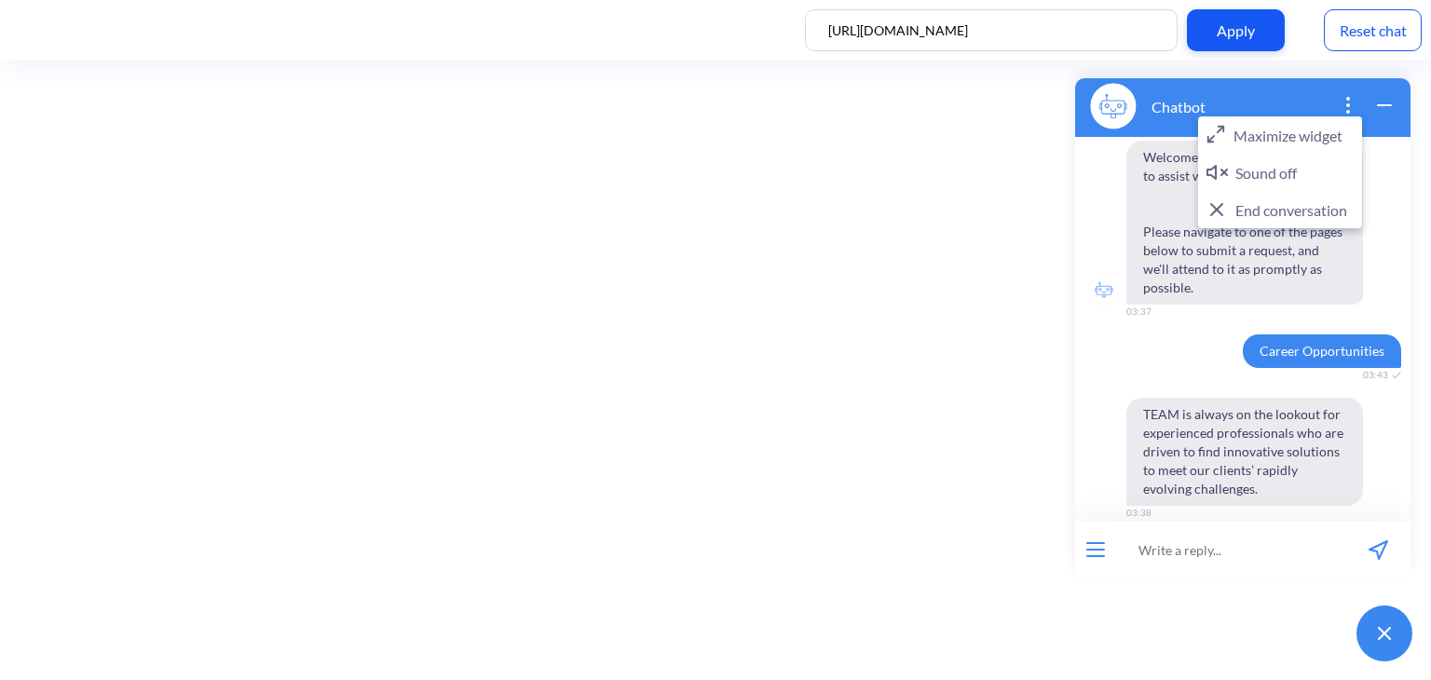
click at [1334, 212] on button "End conversation" at bounding box center [1280, 209] width 164 height 37
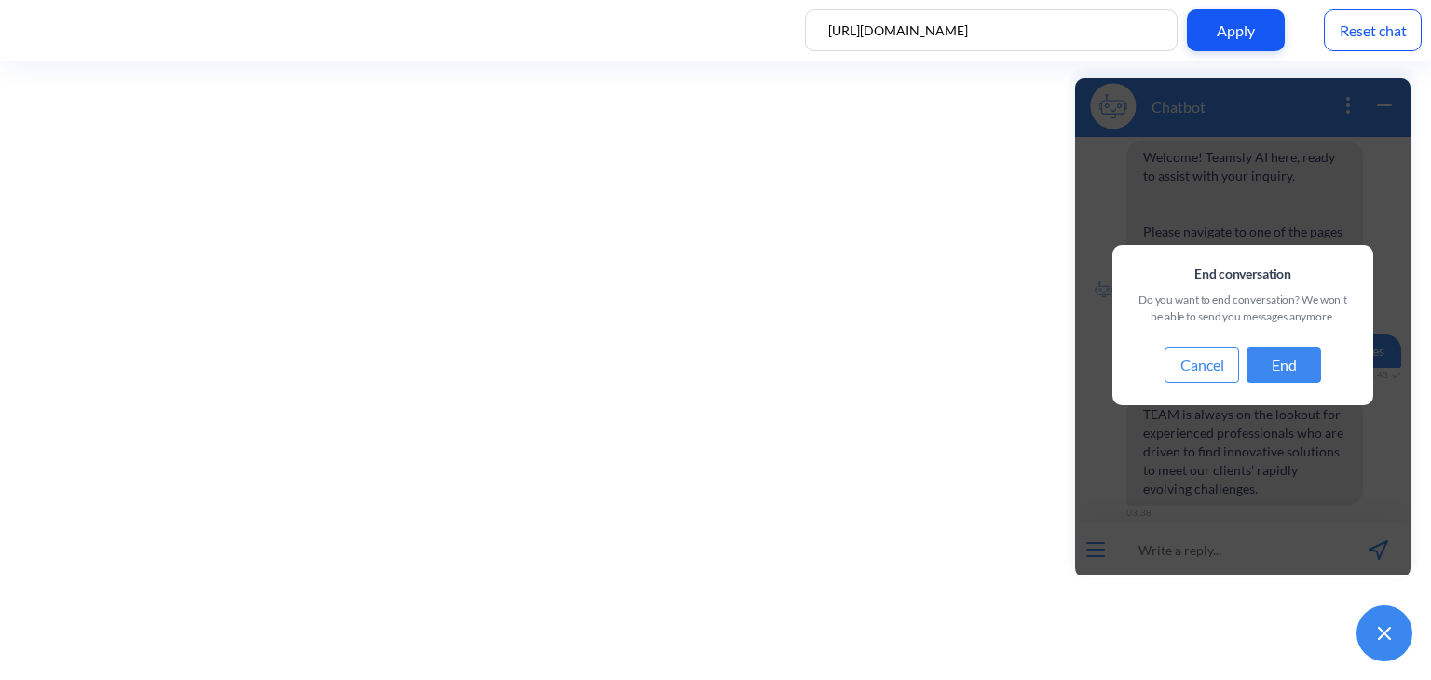
click at [1283, 373] on button "End" at bounding box center [1284, 365] width 75 height 35
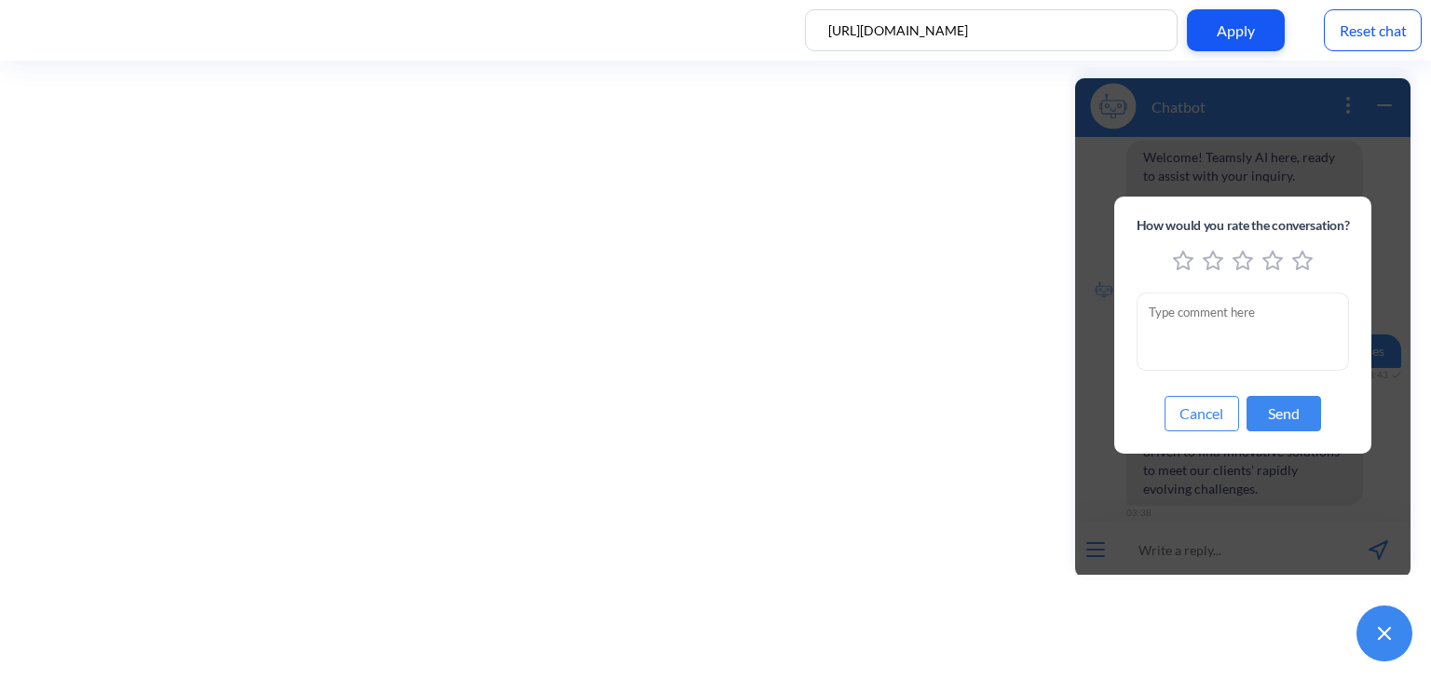
click at [1293, 259] on icon "5 stars" at bounding box center [1302, 261] width 19 height 18
click at [1278, 416] on button "Send" at bounding box center [1284, 413] width 75 height 35
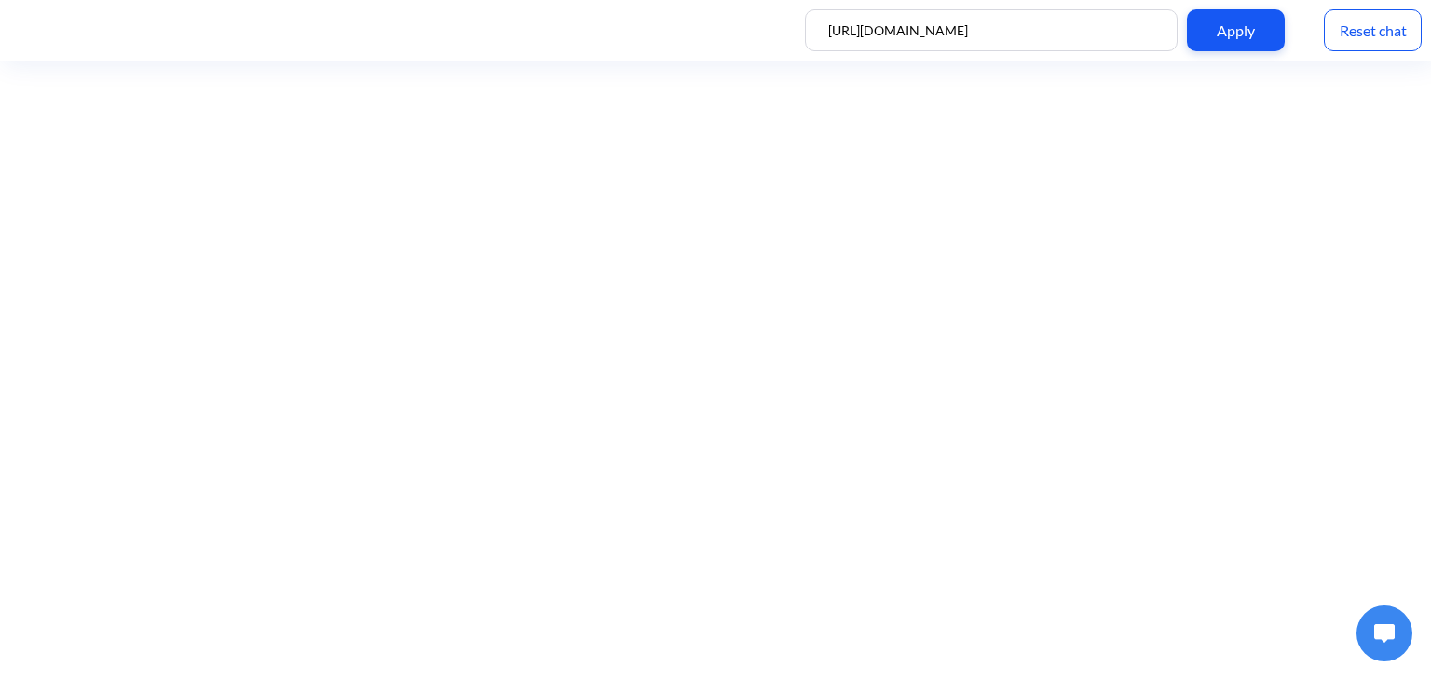
click at [1379, 628] on img at bounding box center [1384, 633] width 20 height 19
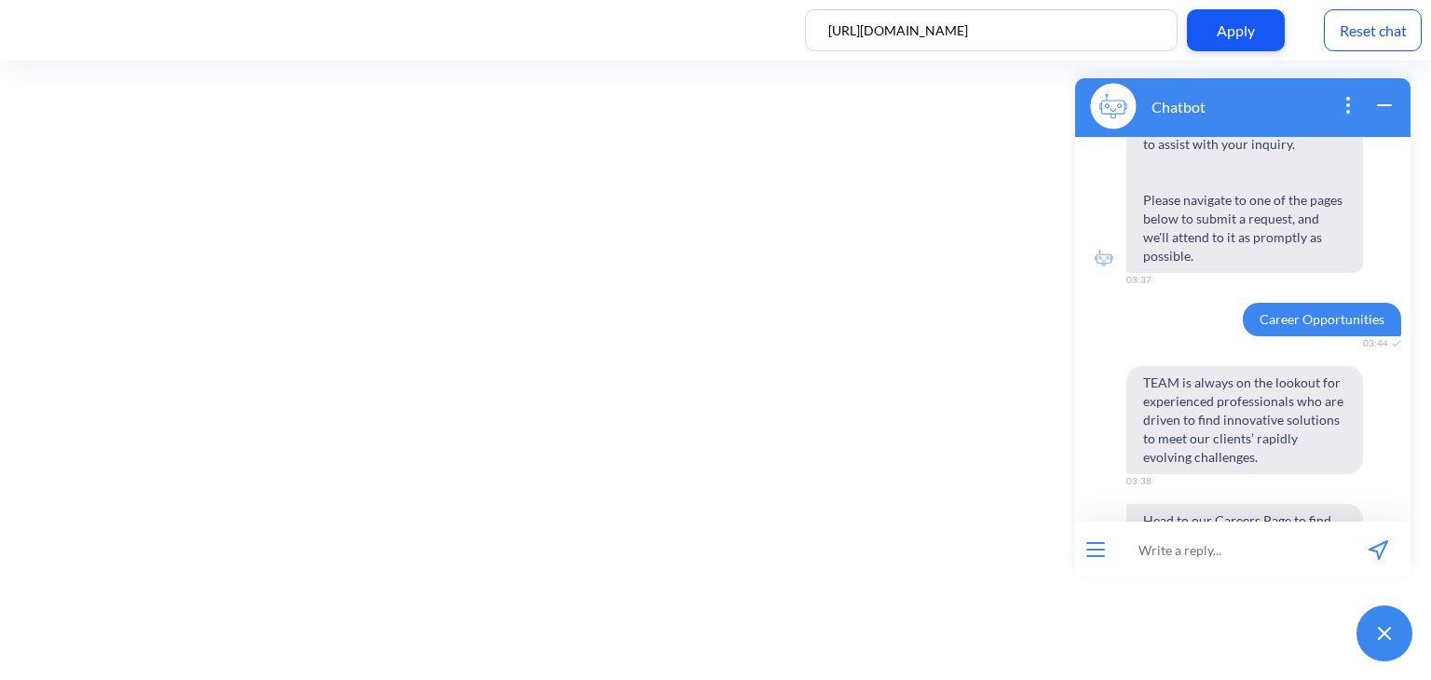
scroll to position [33, 0]
click at [1347, 112] on icon "open popup" at bounding box center [1348, 112] width 2 height 2
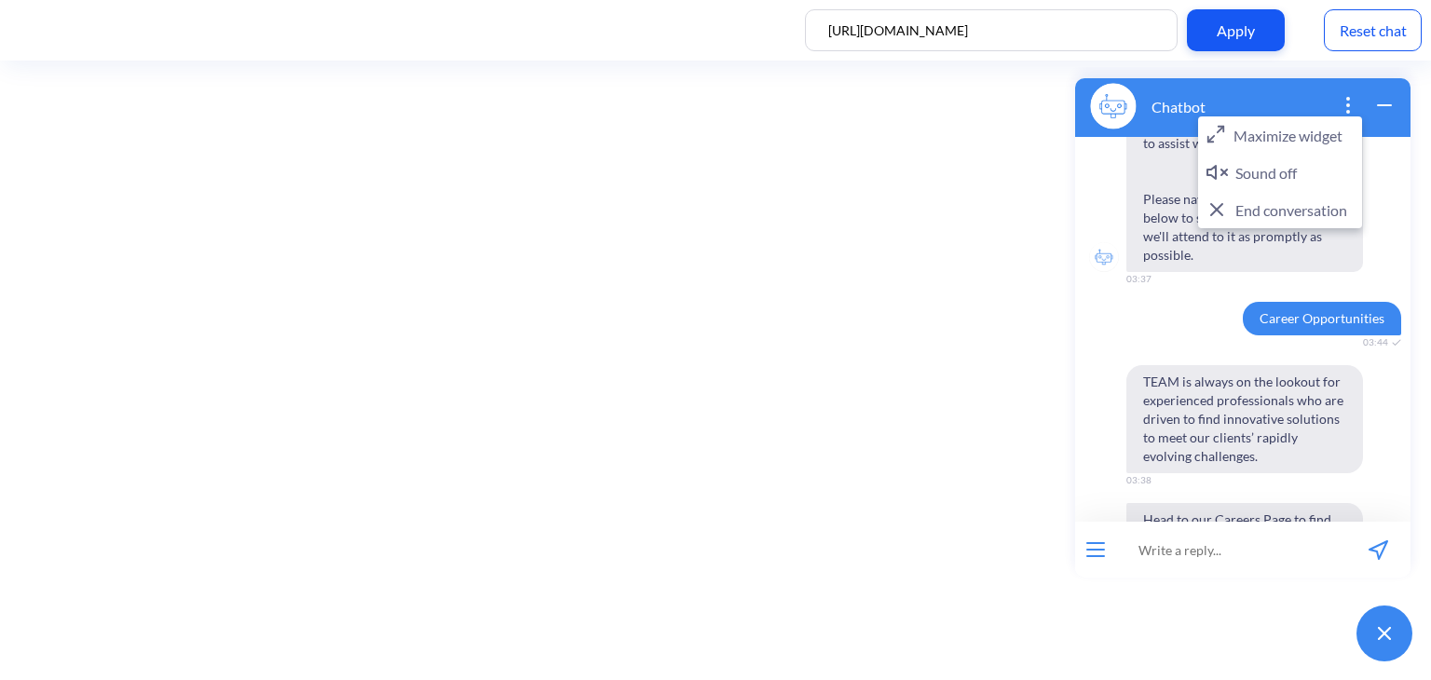
click at [1276, 221] on button "End conversation" at bounding box center [1280, 209] width 164 height 37
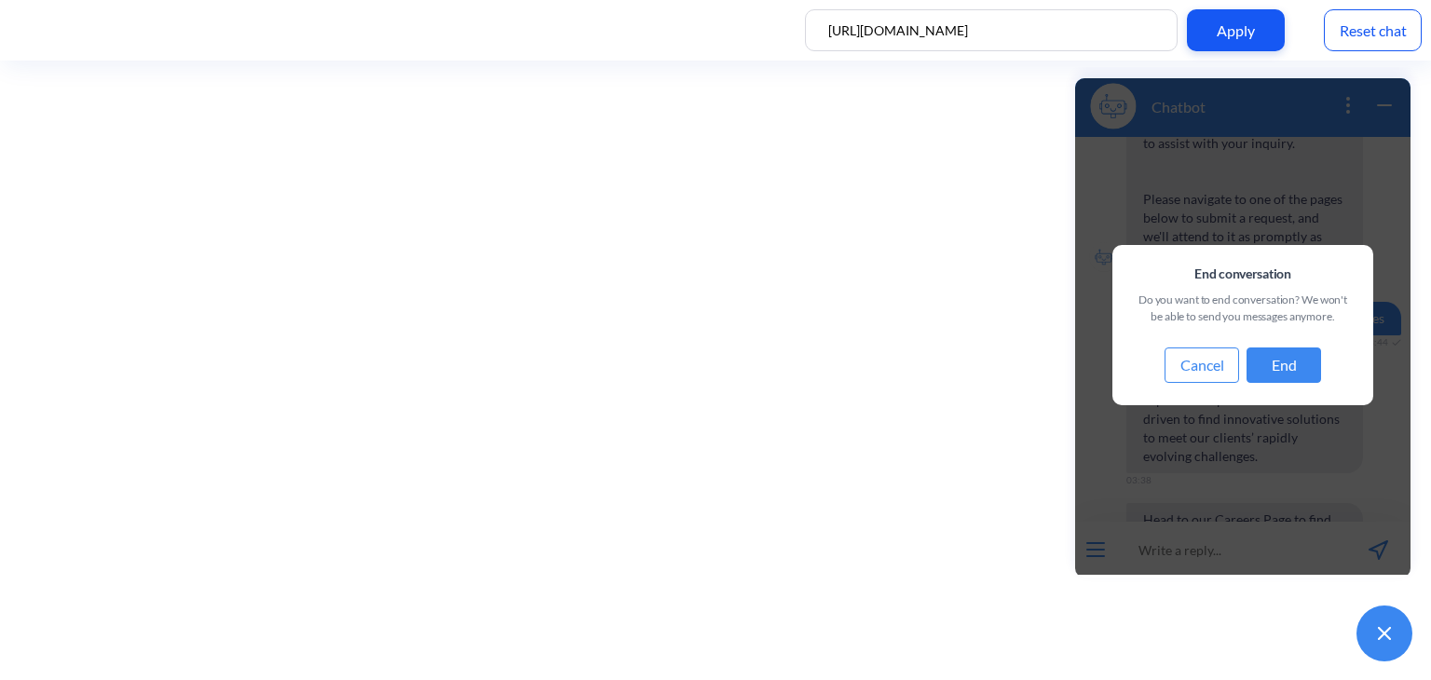
click at [1270, 369] on button "End" at bounding box center [1284, 365] width 75 height 35
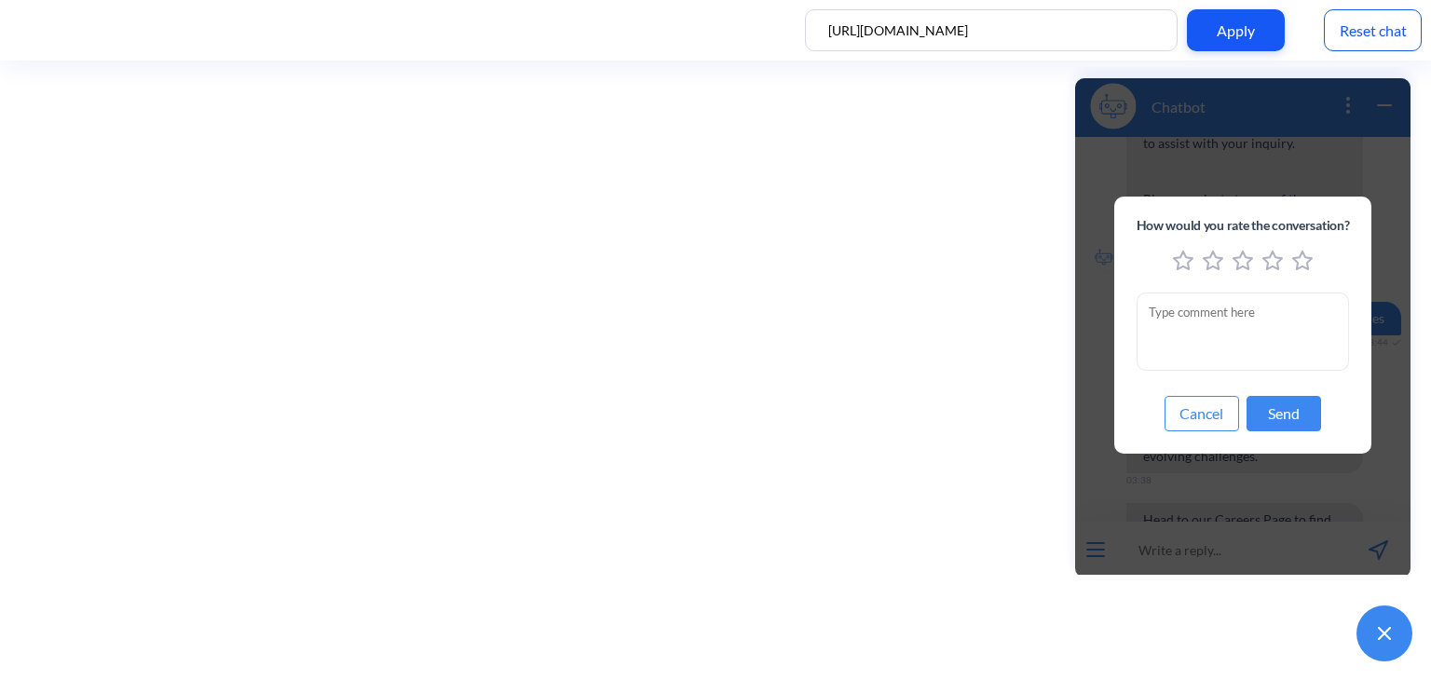
click at [1297, 410] on button "Send" at bounding box center [1284, 413] width 75 height 35
click at [1305, 265] on icon "5 stars" at bounding box center [1302, 261] width 20 height 20
click at [1301, 257] on icon "5 stars" at bounding box center [1302, 261] width 20 height 20
click at [1306, 401] on button "Send" at bounding box center [1284, 413] width 75 height 35
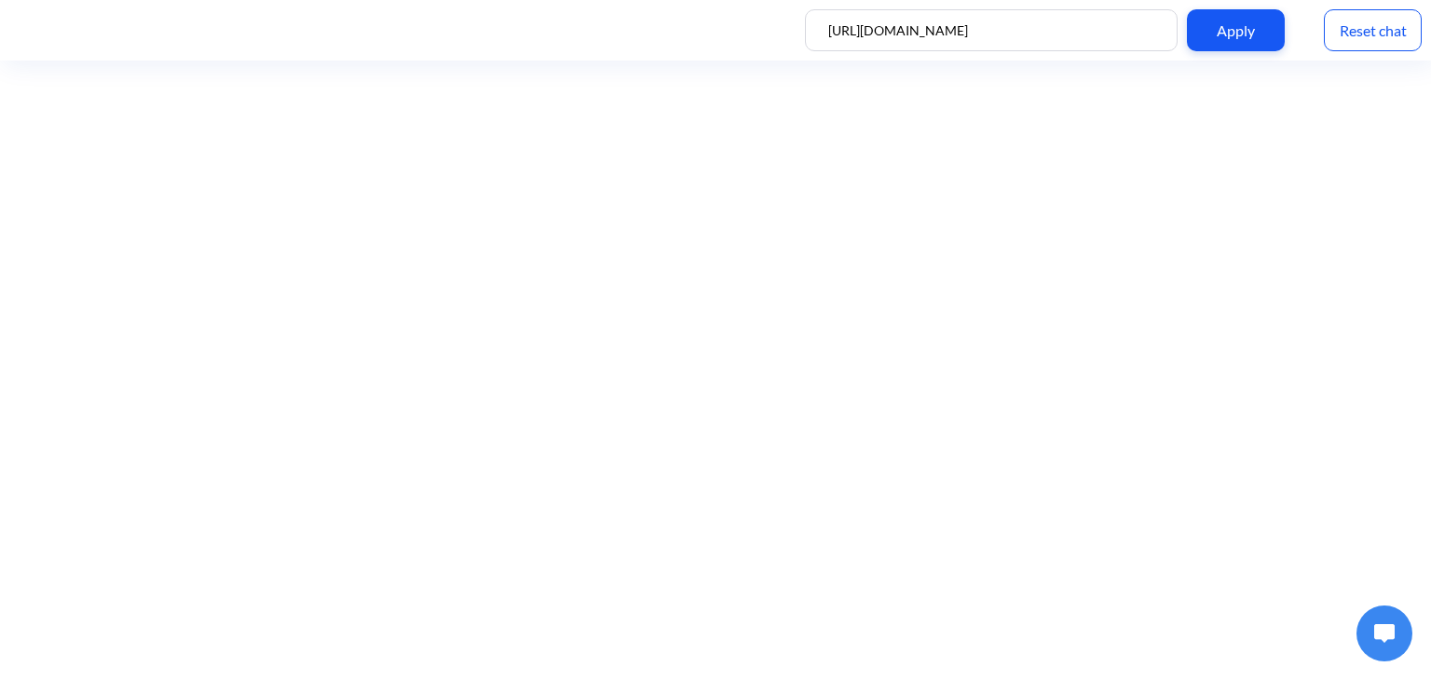
click at [1367, 24] on div "Reset chat" at bounding box center [1373, 30] width 98 height 42
click at [1383, 636] on img at bounding box center [1384, 633] width 20 height 19
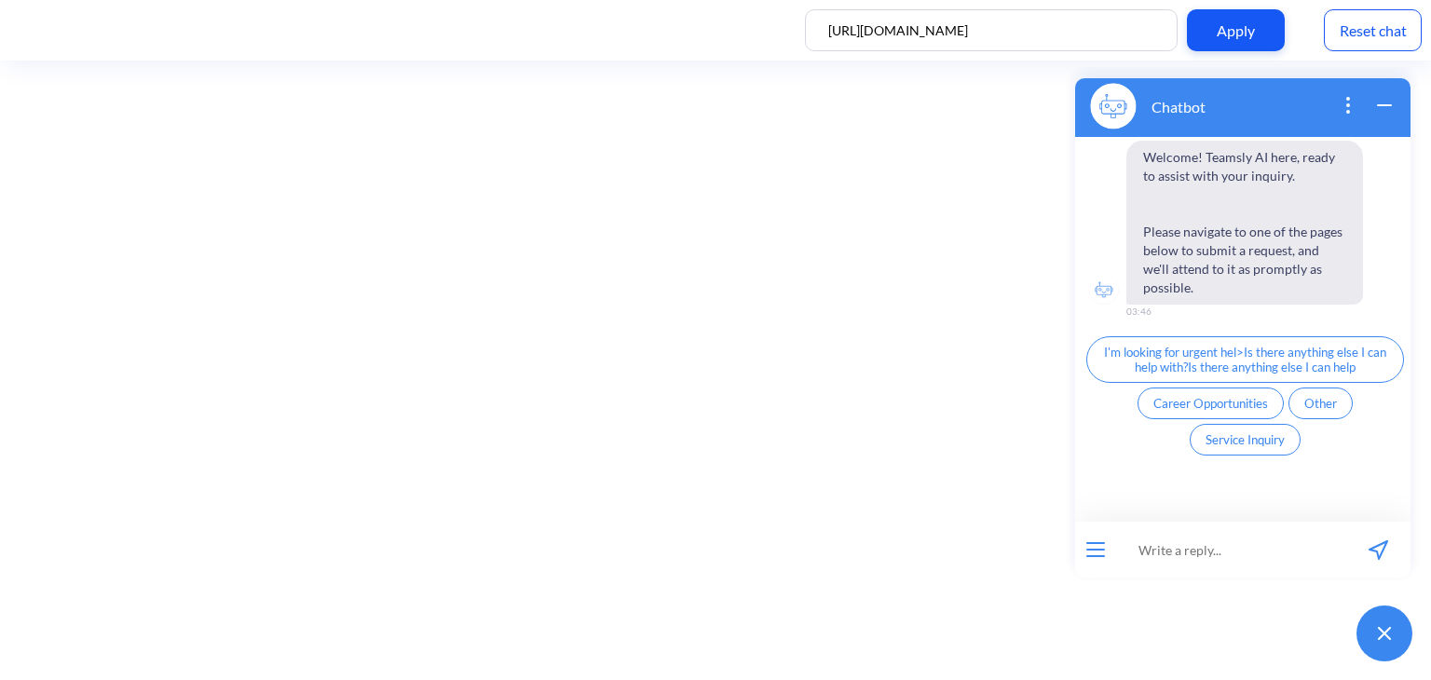
click at [1204, 396] on span "Career Opportunities" at bounding box center [1210, 403] width 115 height 15
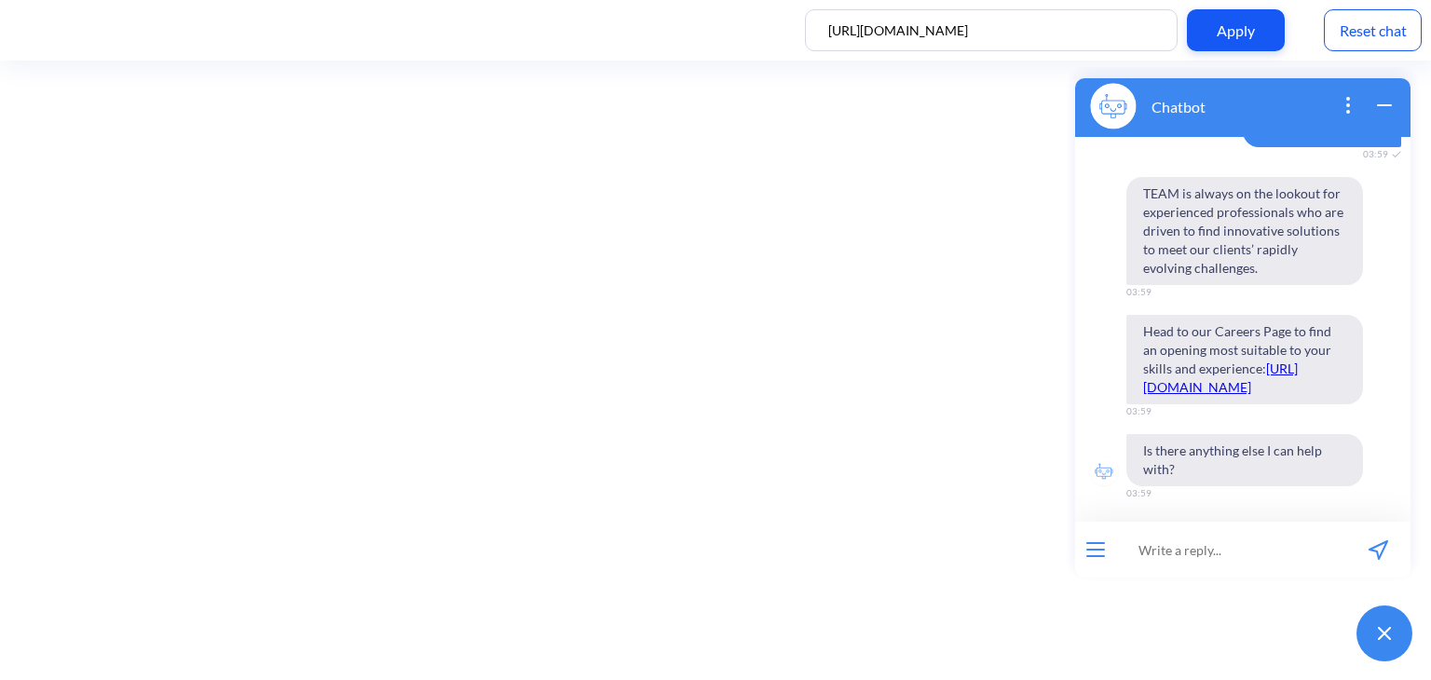
scroll to position [0, 0]
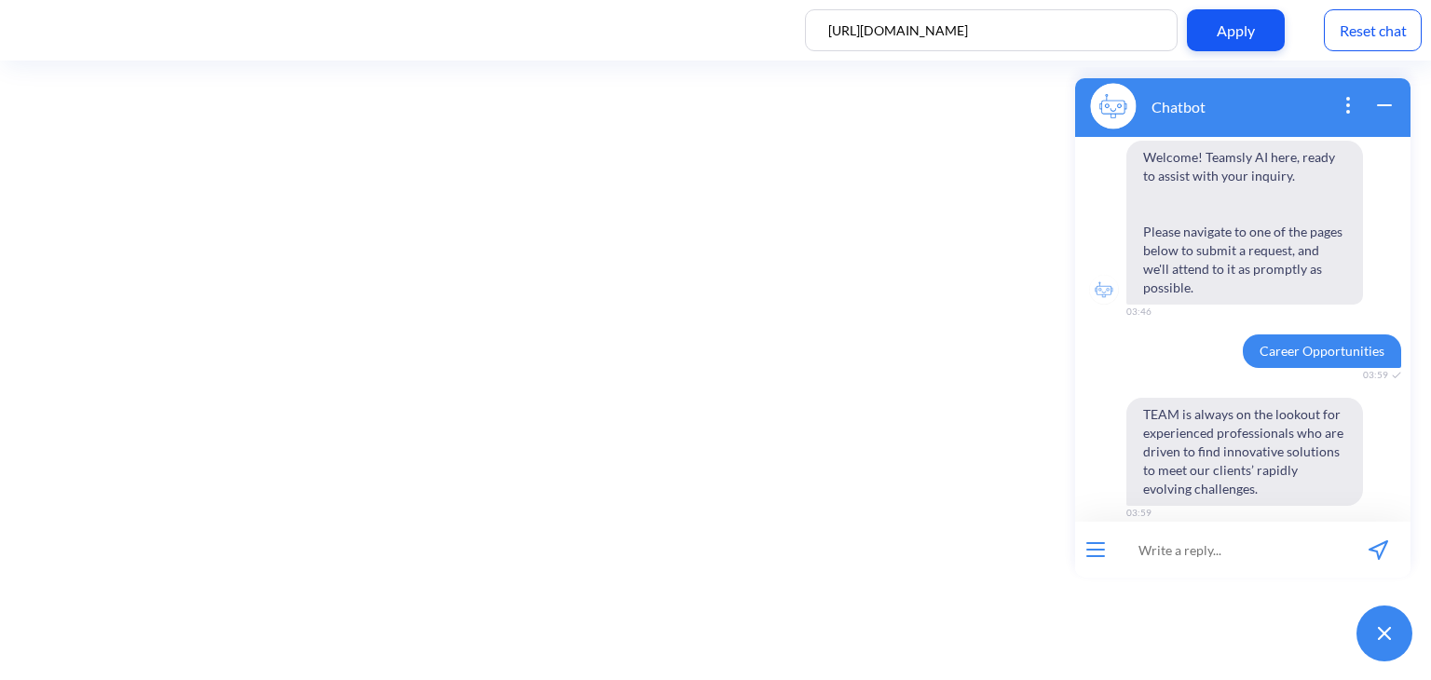
click at [1370, 45] on div "Reset chat" at bounding box center [1373, 30] width 98 height 42
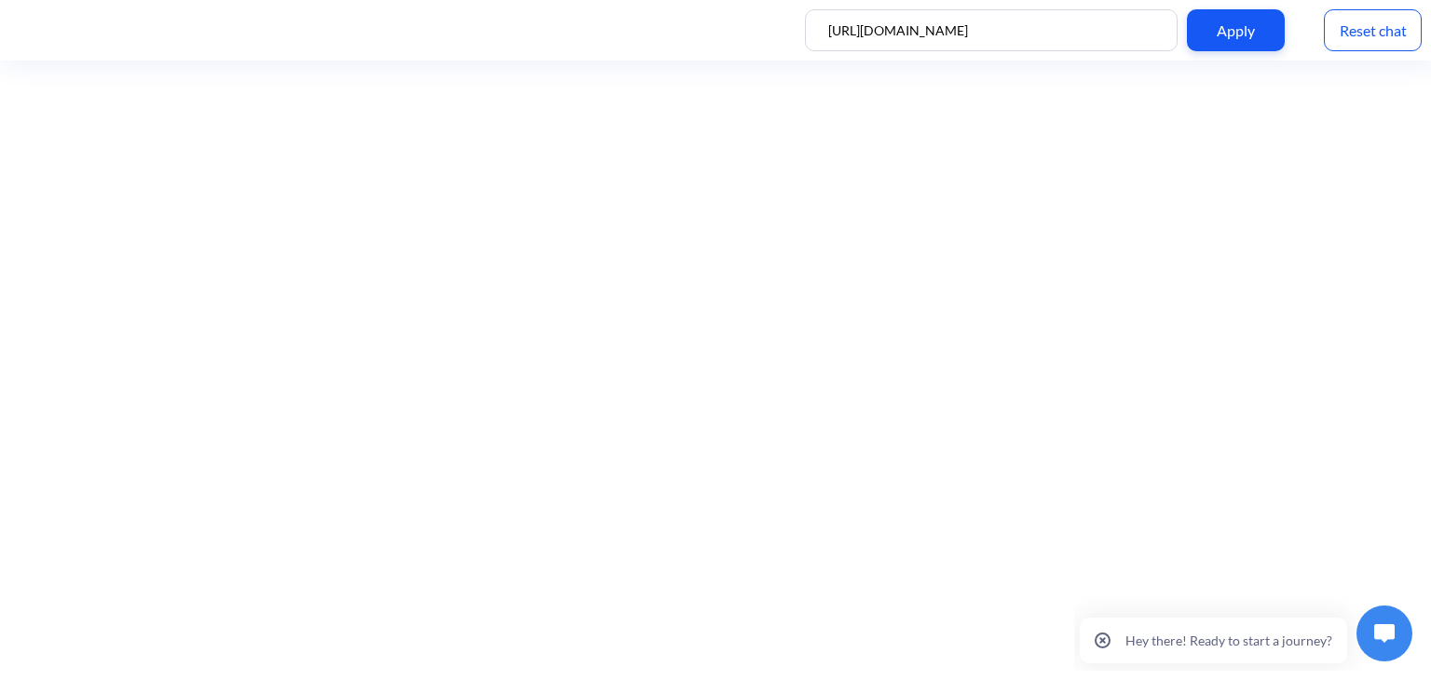
click at [1336, 603] on div "Hey there! Ready to start a journey?" at bounding box center [1246, 633] width 349 height 75
click at [1401, 633] on button at bounding box center [1385, 634] width 56 height 56
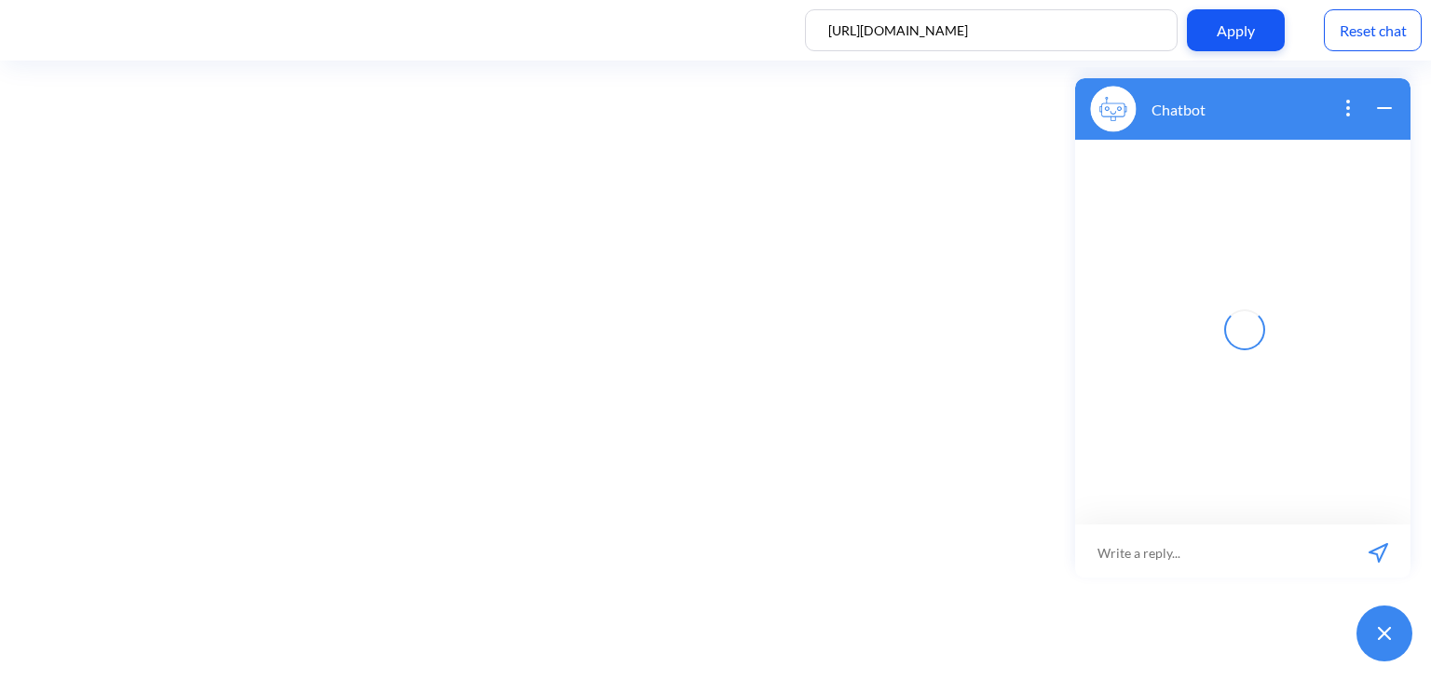
scroll to position [3, 0]
